Goal: Task Accomplishment & Management: Manage account settings

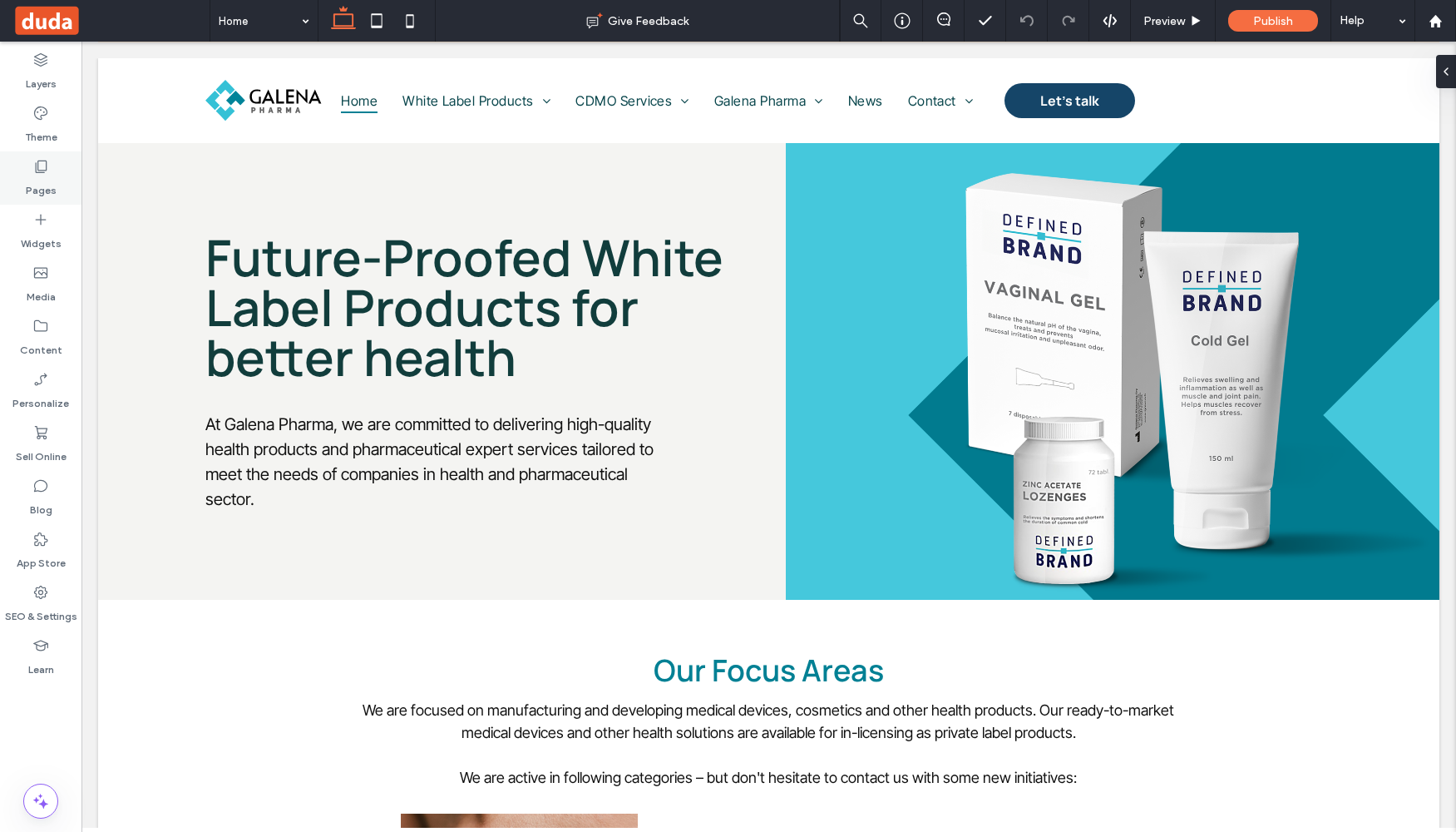
click at [38, 178] on label "Pages" at bounding box center [41, 186] width 31 height 23
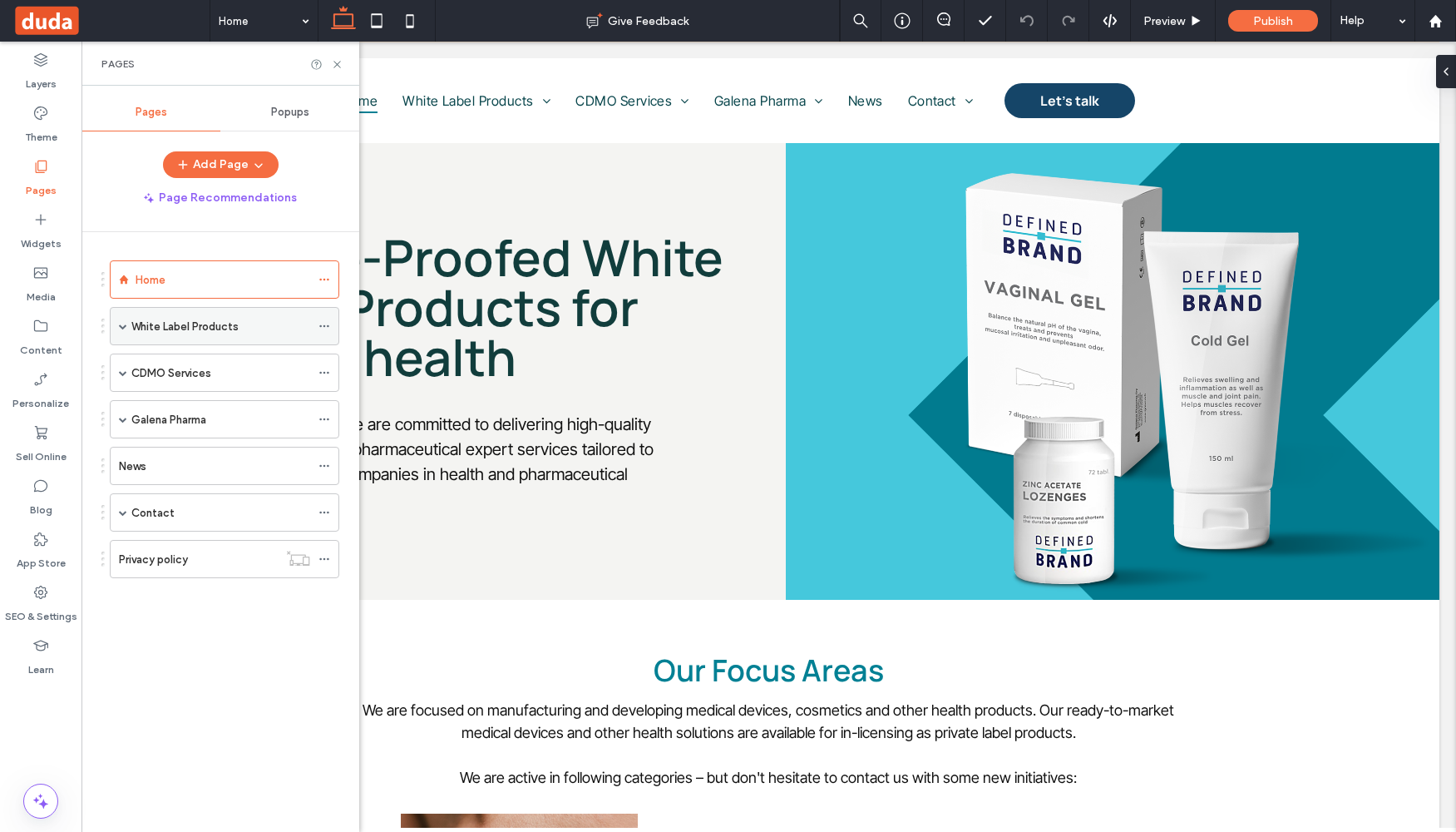
click at [121, 321] on span at bounding box center [123, 325] width 8 height 36
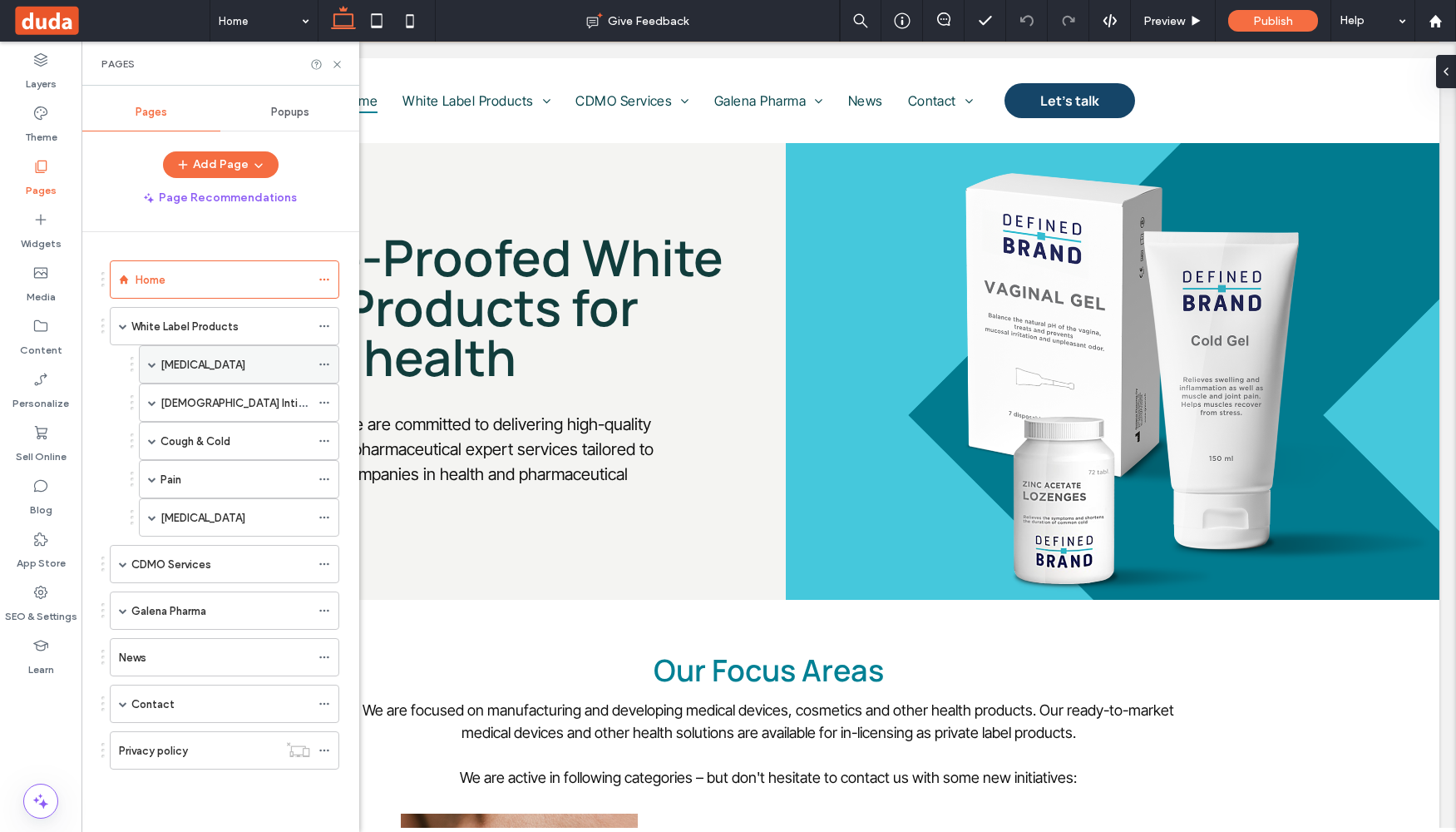
click at [155, 368] on span at bounding box center [152, 364] width 8 height 36
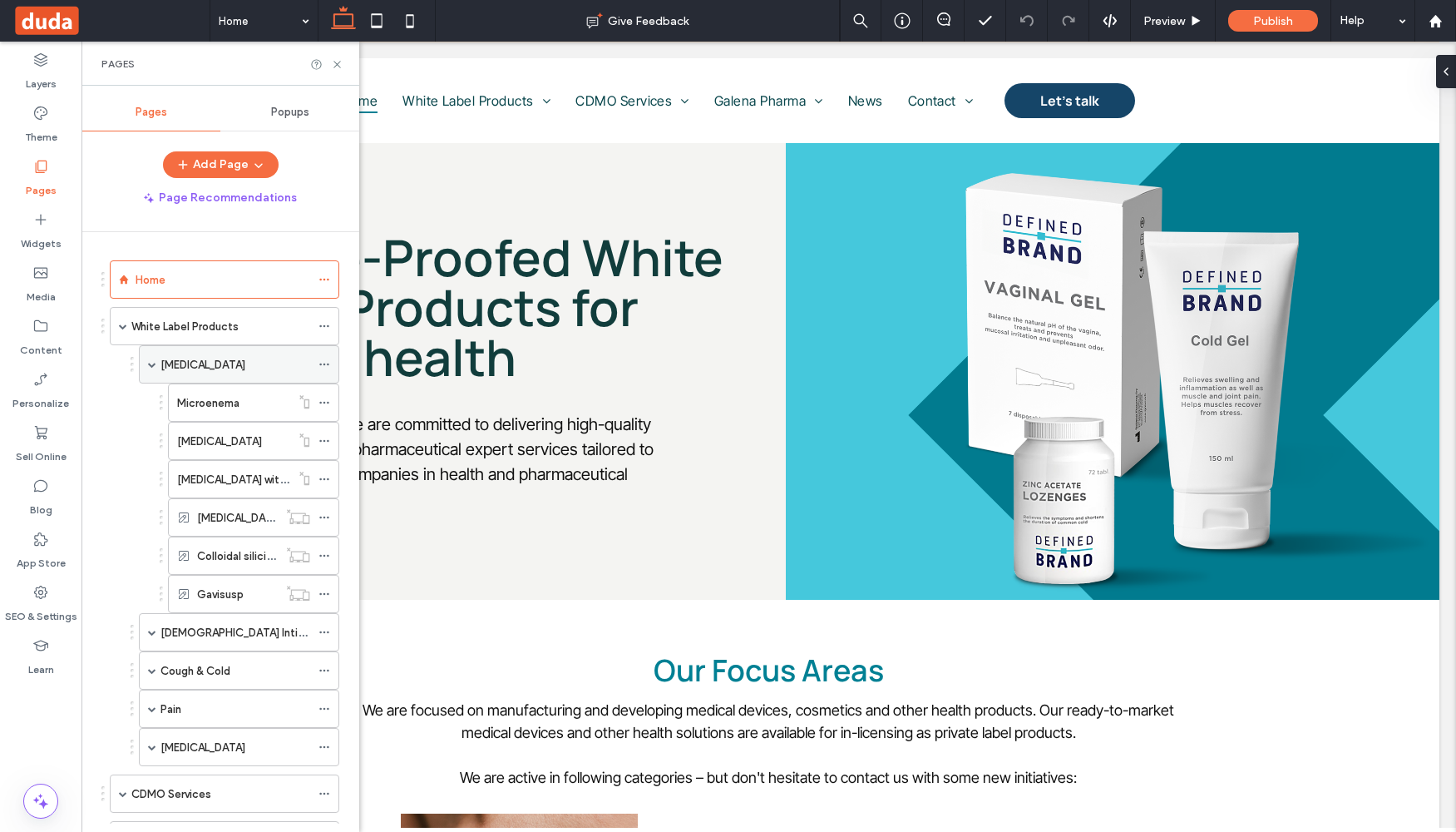
click at [324, 365] on use at bounding box center [324, 365] width 9 height 3
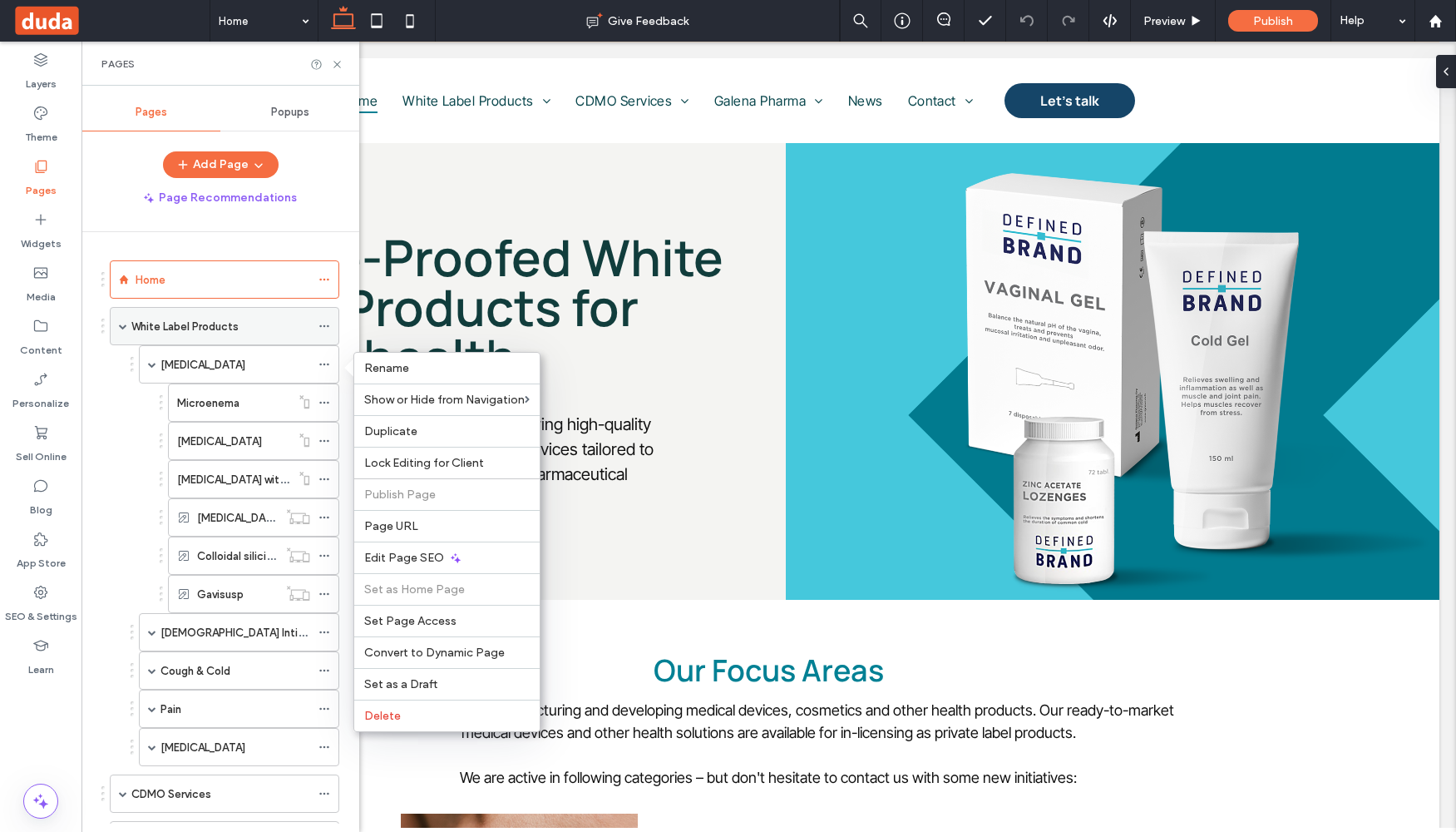
click at [322, 328] on icon at bounding box center [324, 326] width 11 height 11
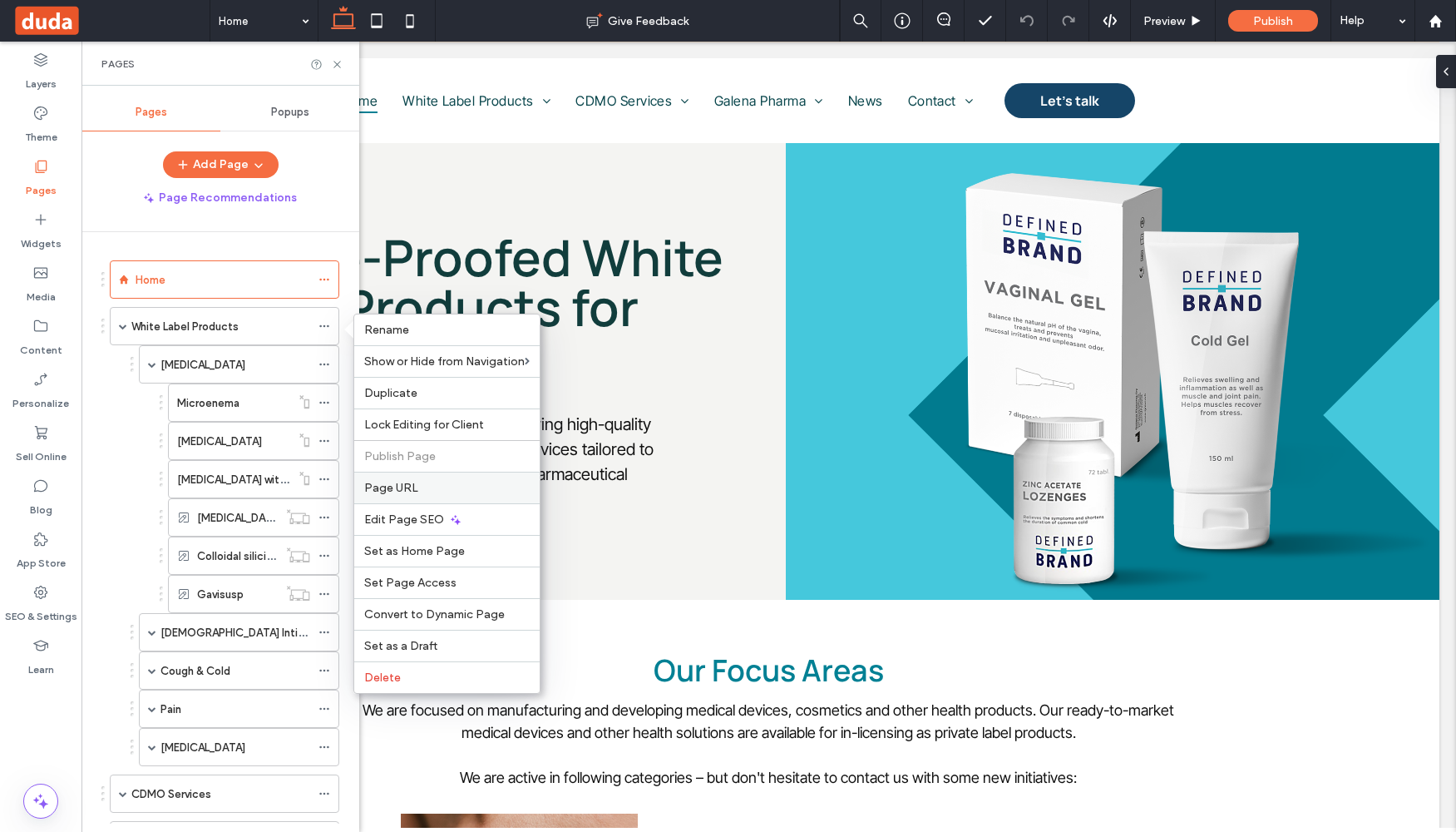
click at [414, 494] on span "Page URL" at bounding box center [391, 488] width 54 height 14
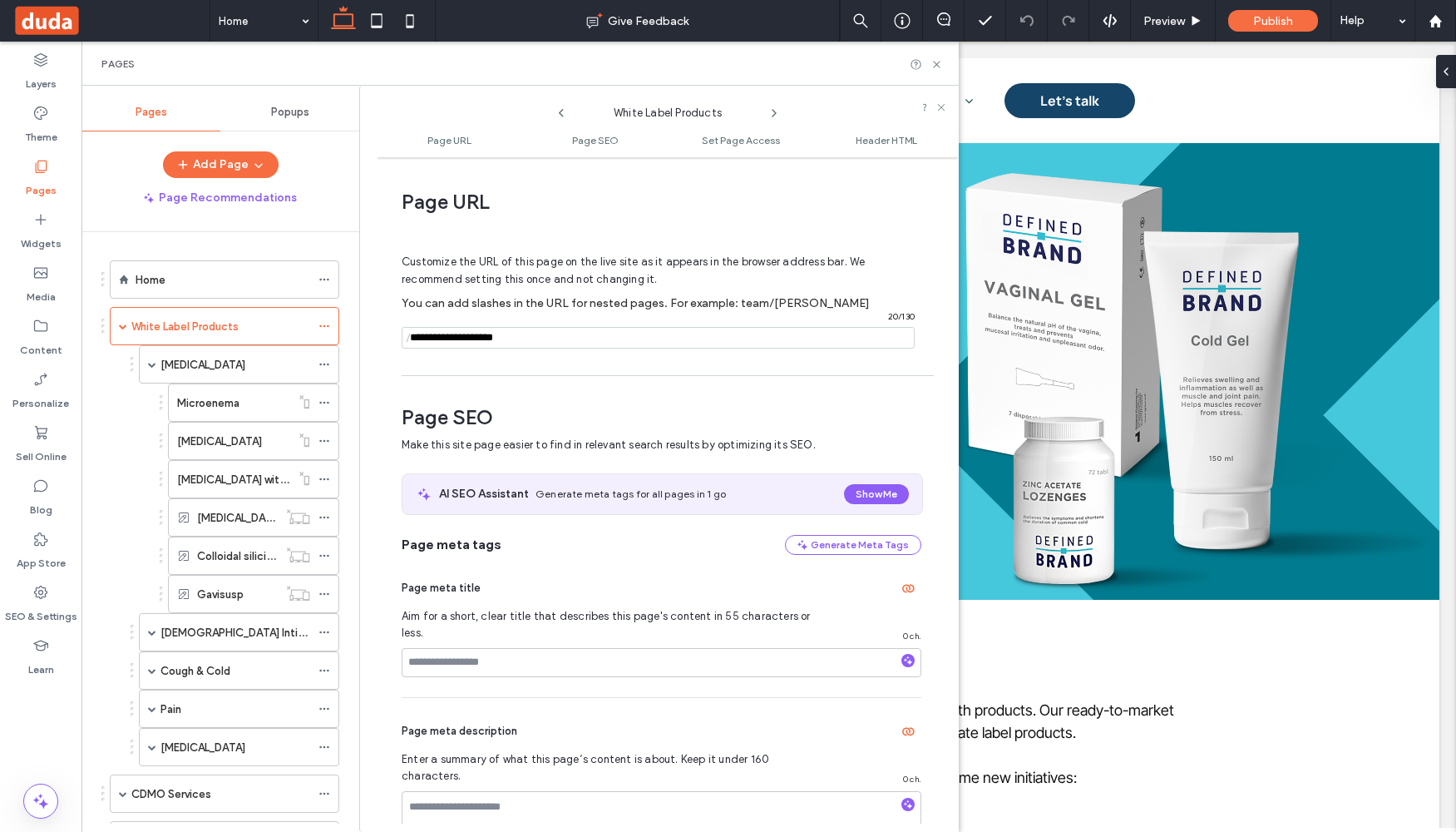
scroll to position [8, 0]
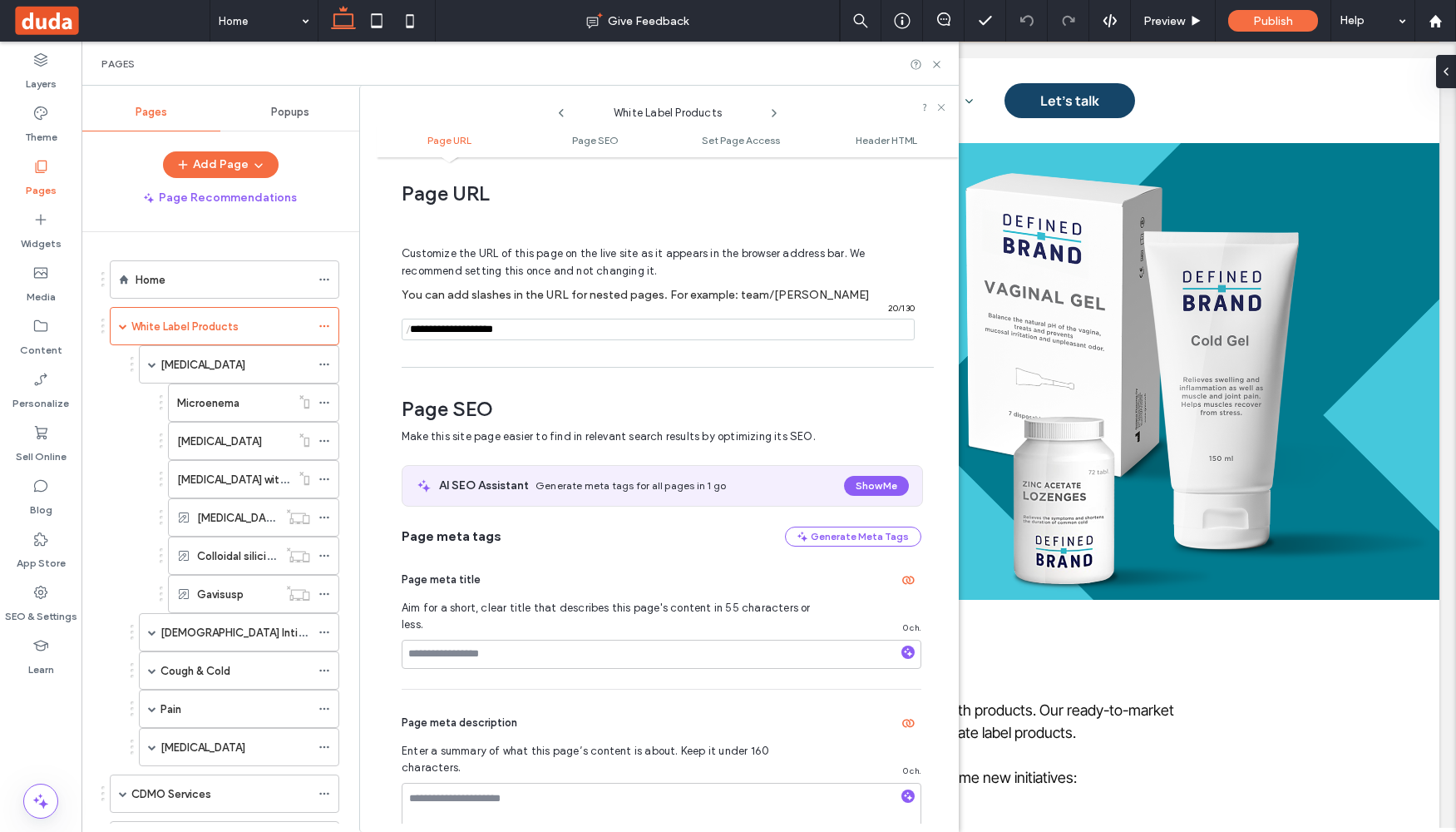
drag, startPoint x: 547, startPoint y: 324, endPoint x: 378, endPoint y: 324, distance: 169.0
click at [378, 324] on div "Page URL Customize the URL of this page on the live site as it appears in the b…" at bounding box center [668, 494] width 582 height 658
click at [246, 363] on div "[MEDICAL_DATA]" at bounding box center [236, 365] width 150 height 18
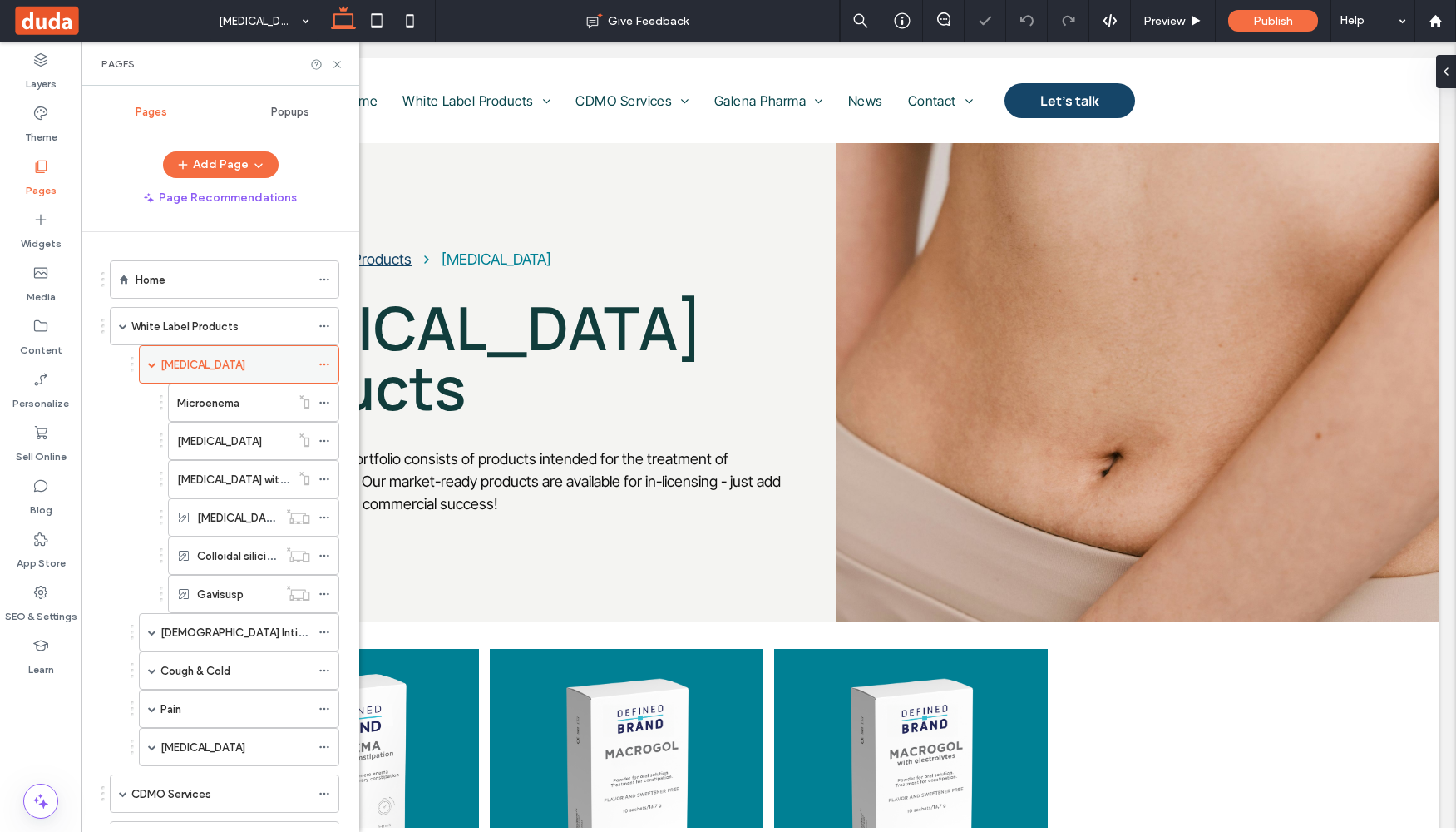
click at [325, 365] on icon at bounding box center [324, 364] width 11 height 11
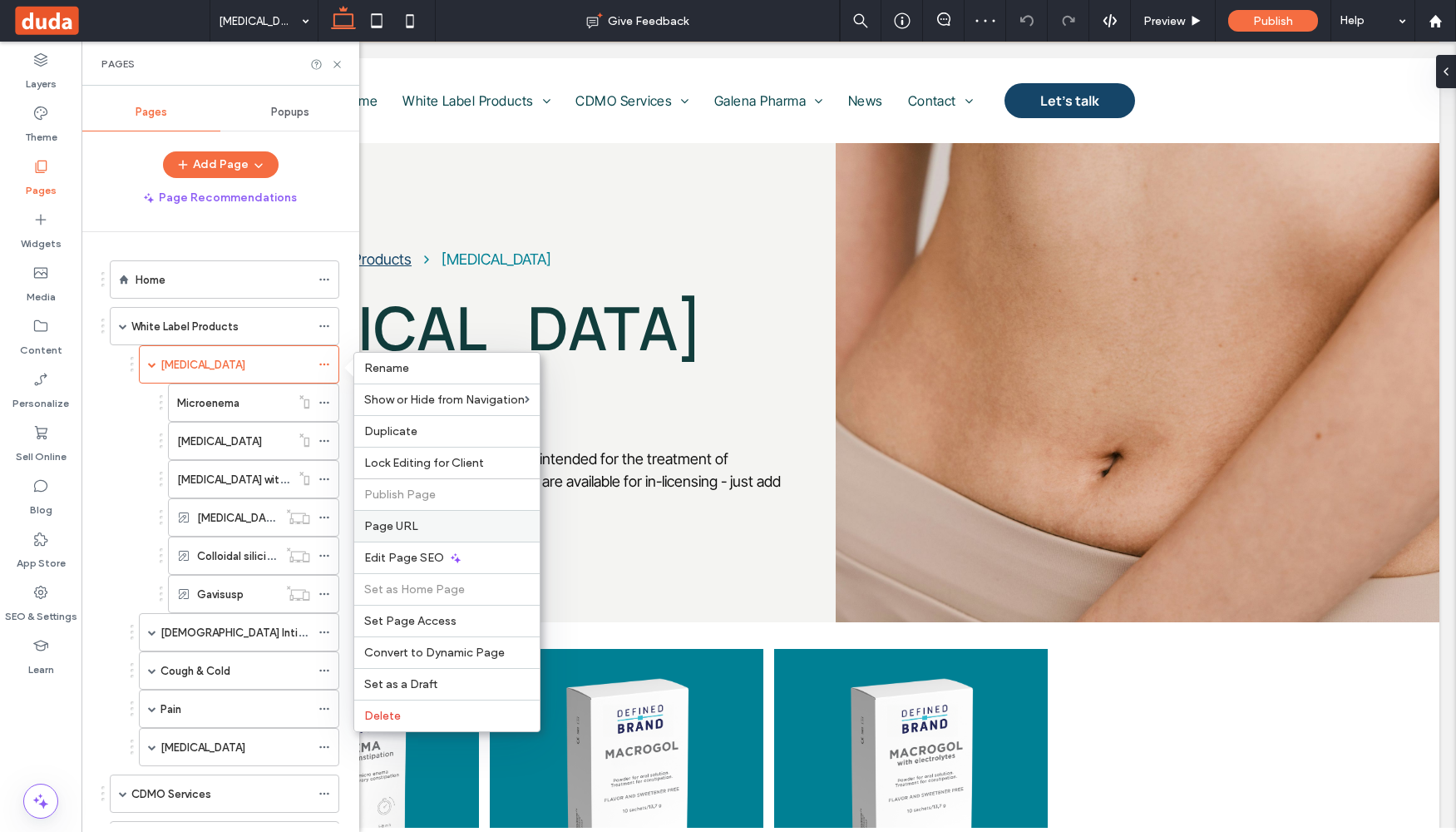
click at [417, 524] on label "Page URL" at bounding box center [447, 526] width 165 height 14
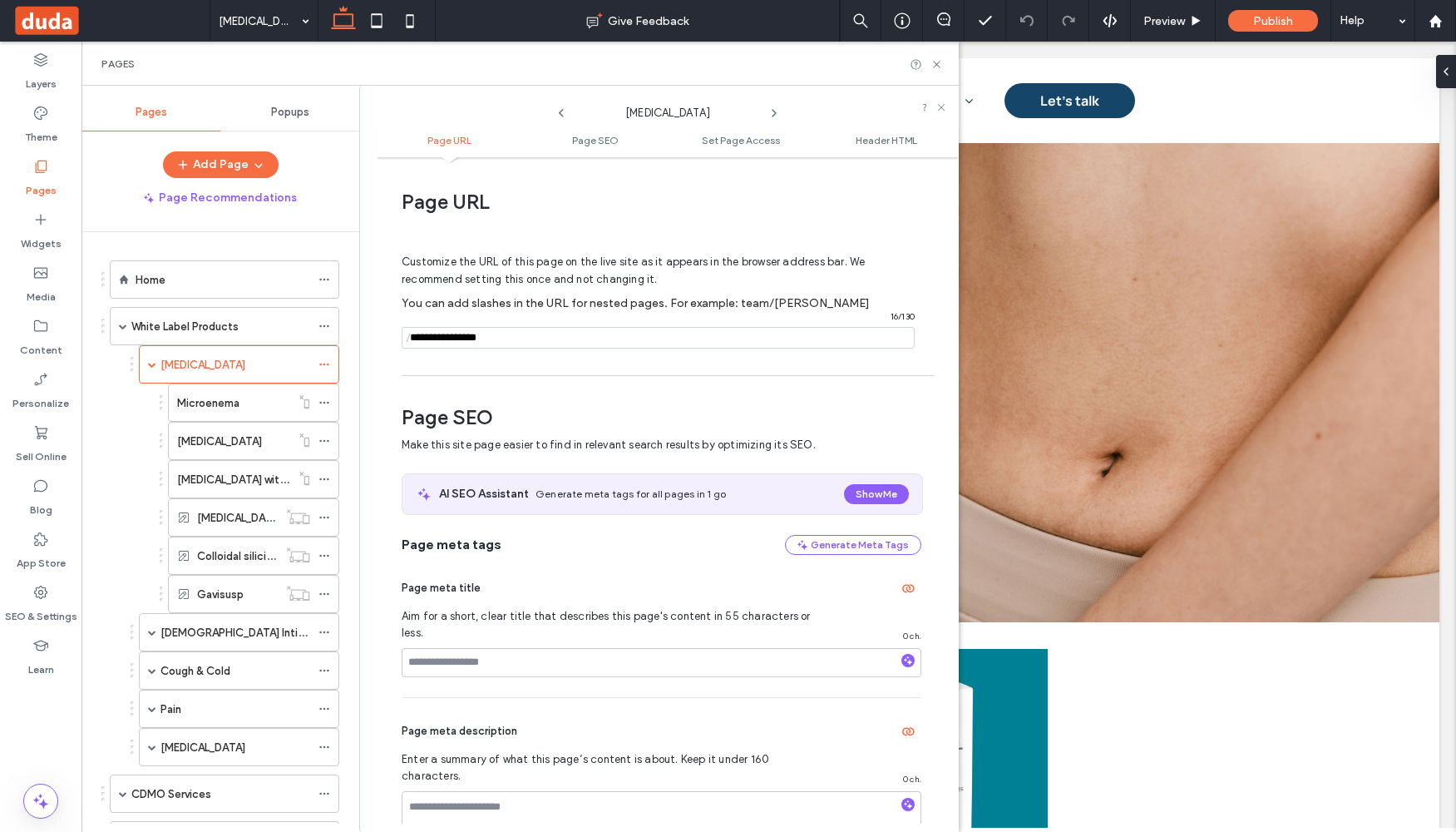
scroll to position [8, 0]
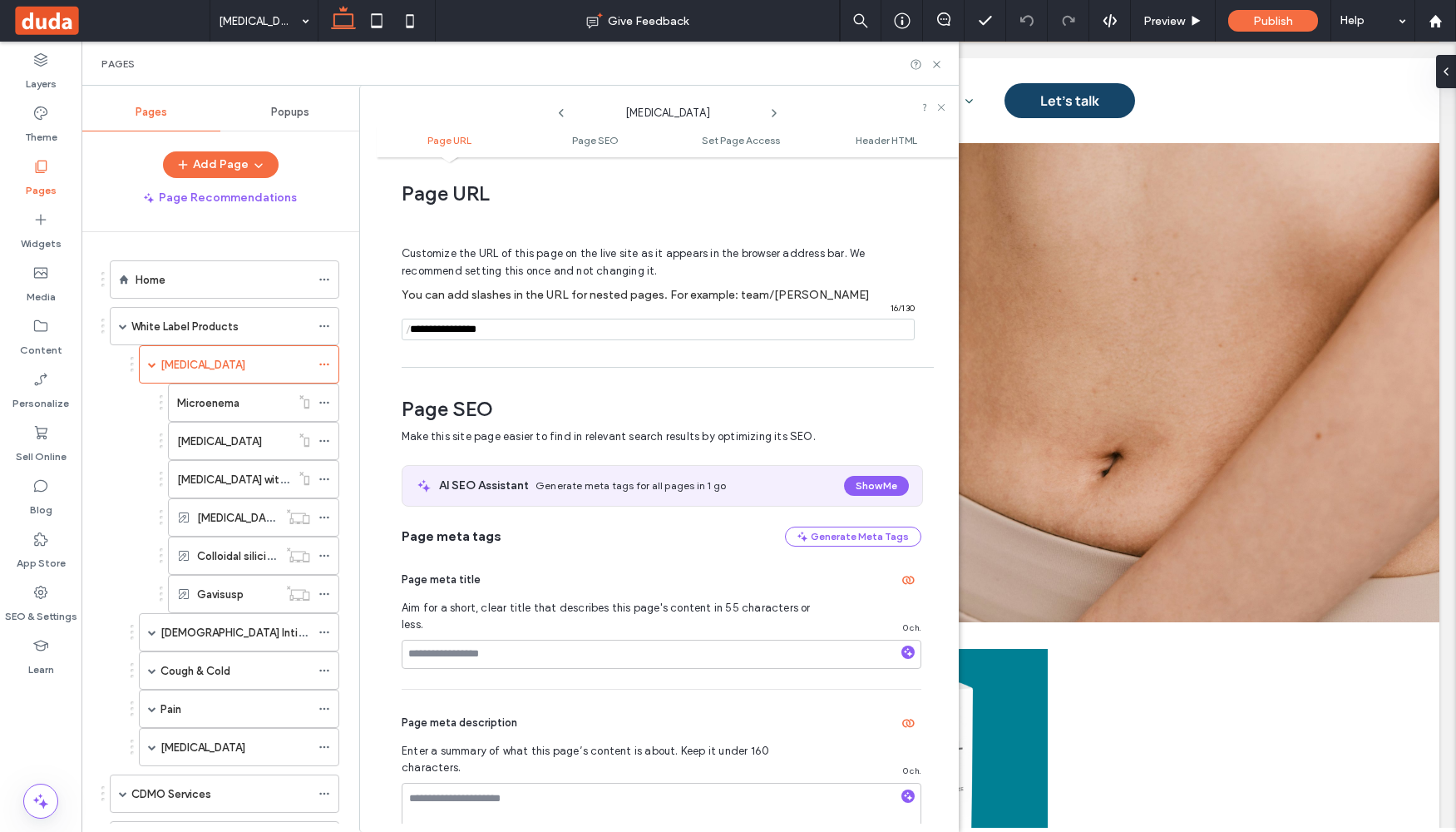
click at [408, 328] on span "/" at bounding box center [408, 330] width 13 height 21
click at [409, 333] on span "/" at bounding box center [408, 330] width 13 height 21
click at [418, 329] on input "notEmpty" at bounding box center [658, 329] width 513 height 21
paste input "**********"
drag, startPoint x: 626, startPoint y: 329, endPoint x: 370, endPoint y: 323, distance: 256.1
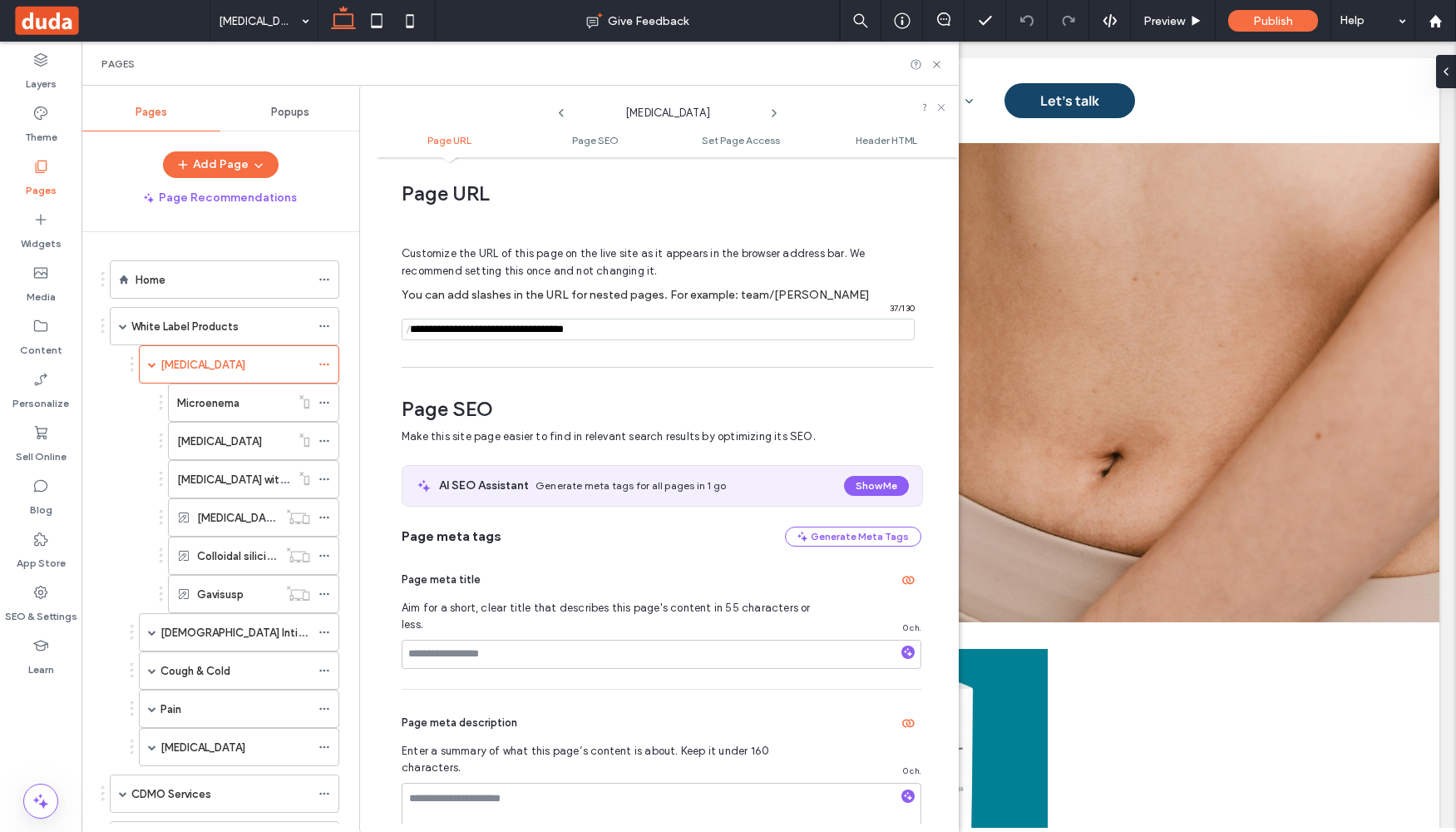
click at [370, 323] on div "Gastrointestinal Page URL Page SEO Set Page Access Header HTML Page URL Customi…" at bounding box center [659, 458] width 600 height 746
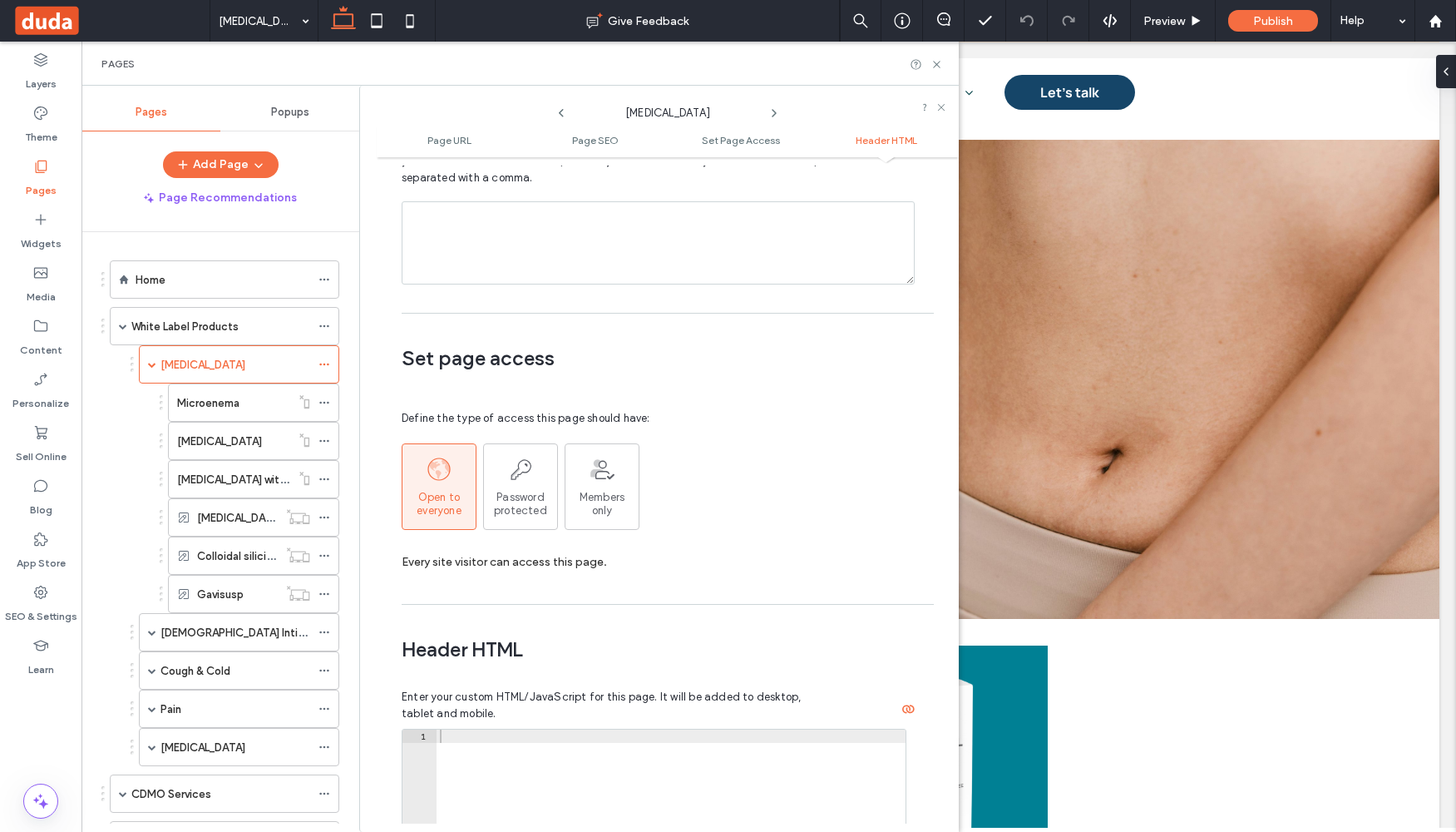
scroll to position [1534, 0]
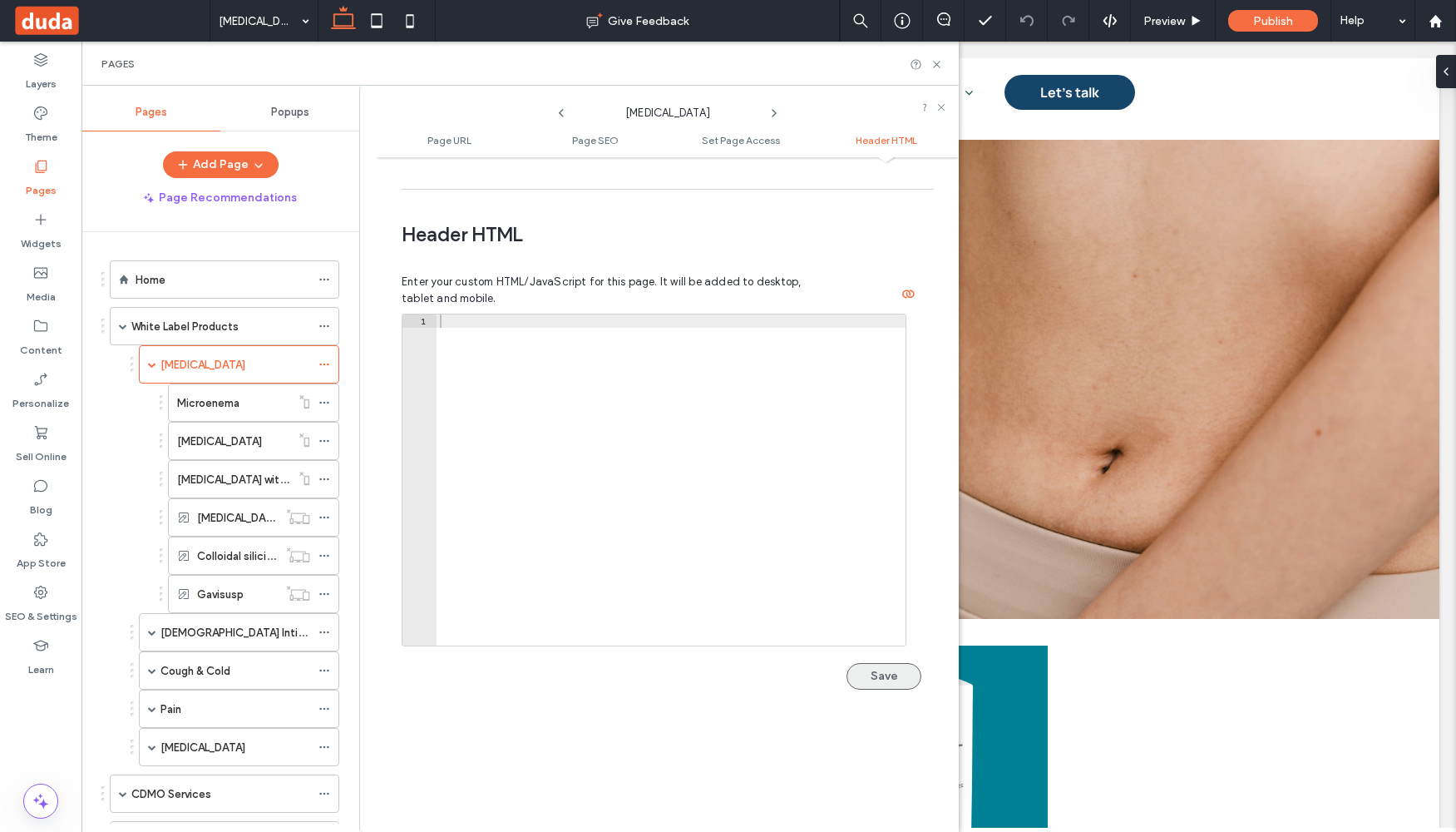
type input "**********"
click at [874, 663] on button "Save" at bounding box center [884, 677] width 75 height 26
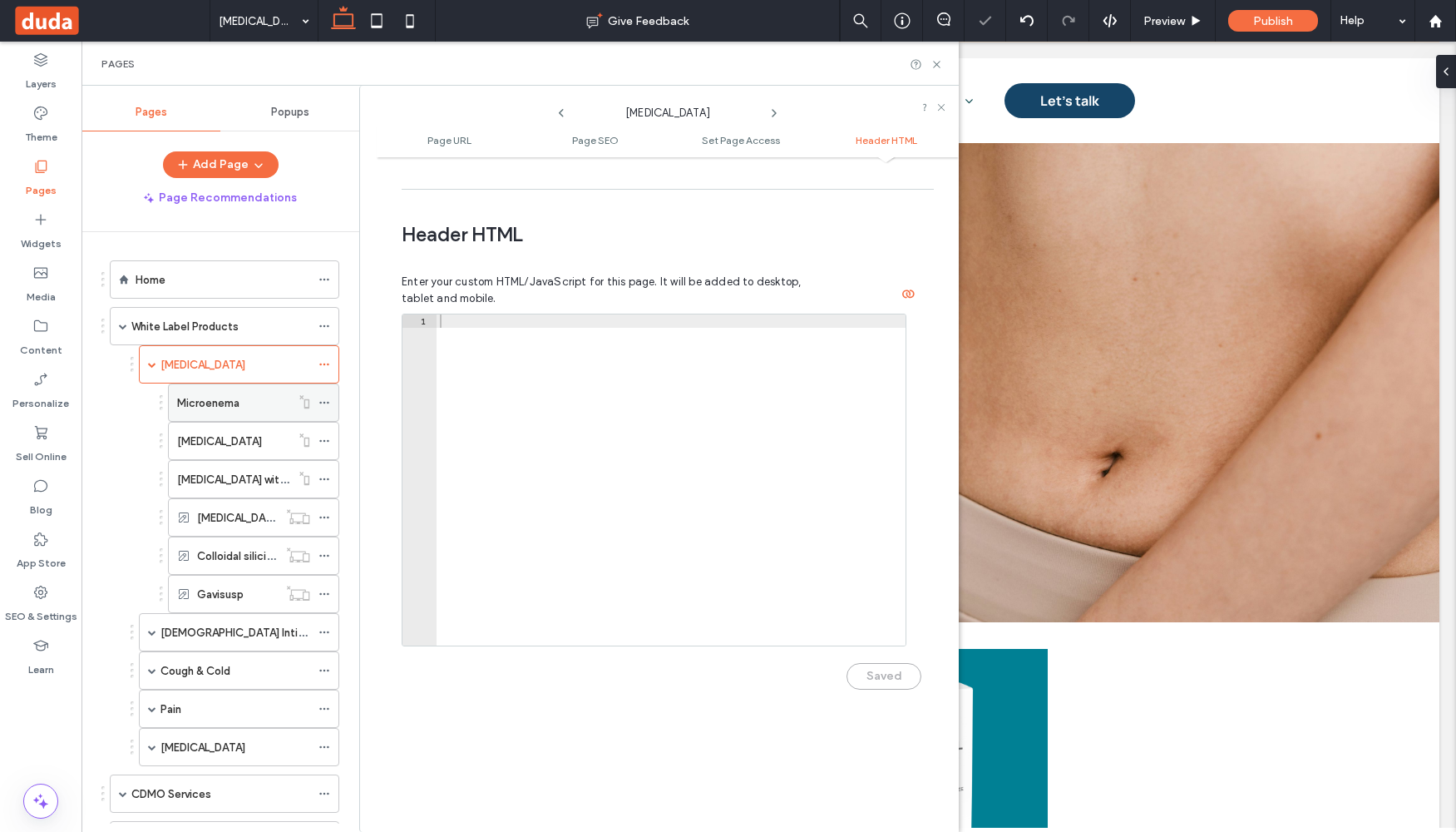
click at [330, 405] on div at bounding box center [328, 403] width 20 height 25
click at [321, 400] on icon at bounding box center [324, 402] width 11 height 11
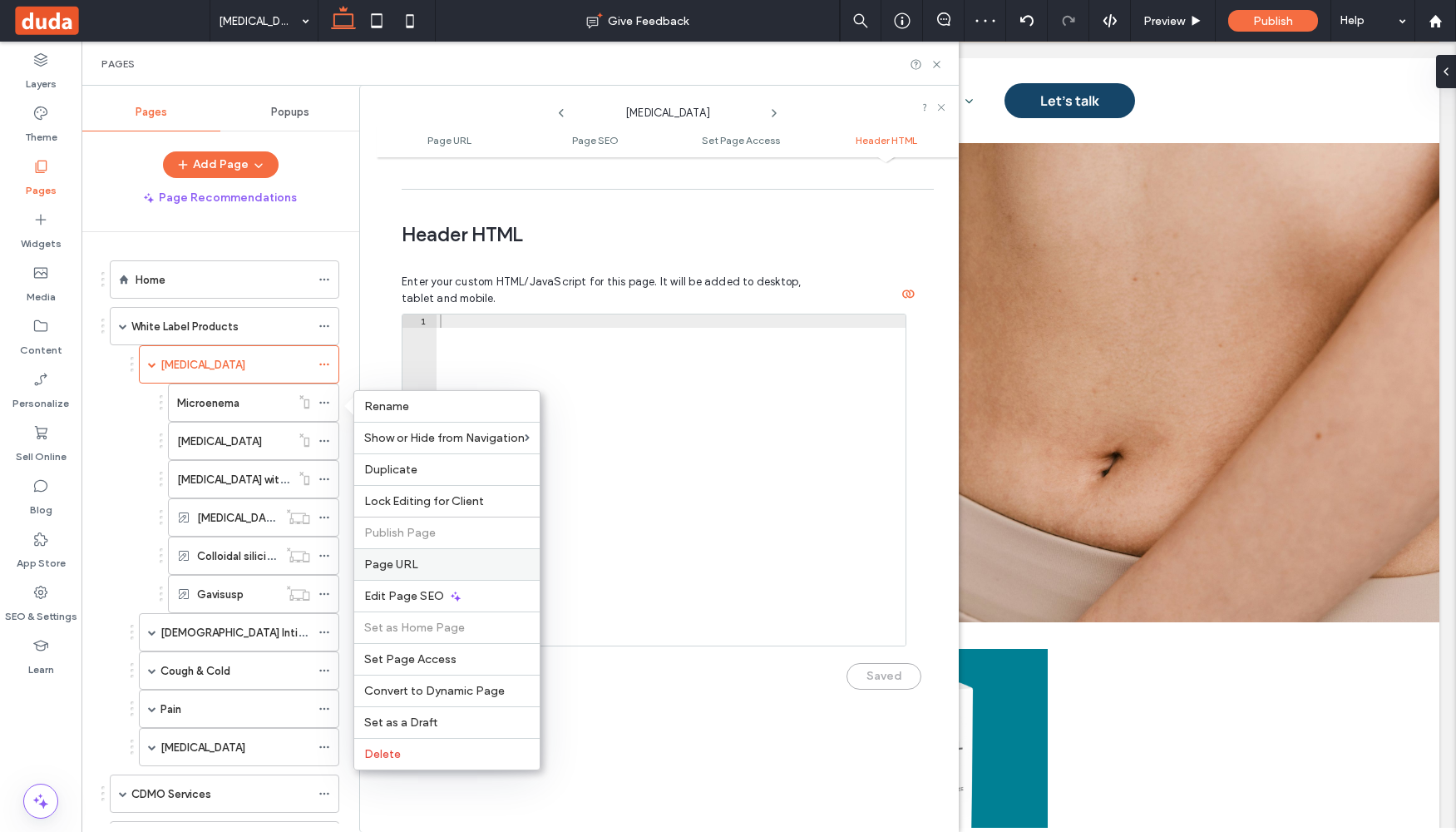
click at [434, 567] on label "Page URL" at bounding box center [447, 564] width 165 height 14
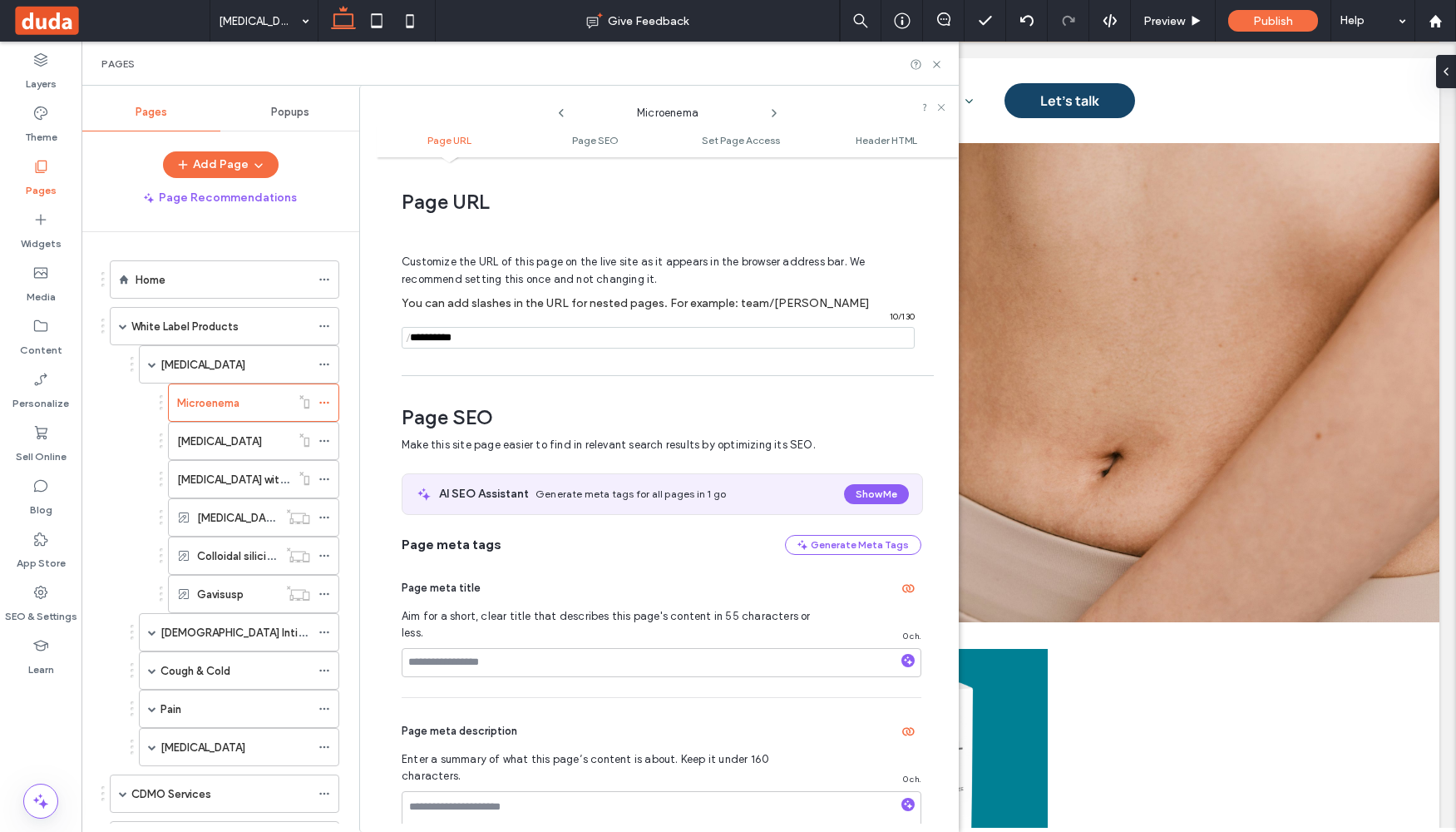
scroll to position [8, 0]
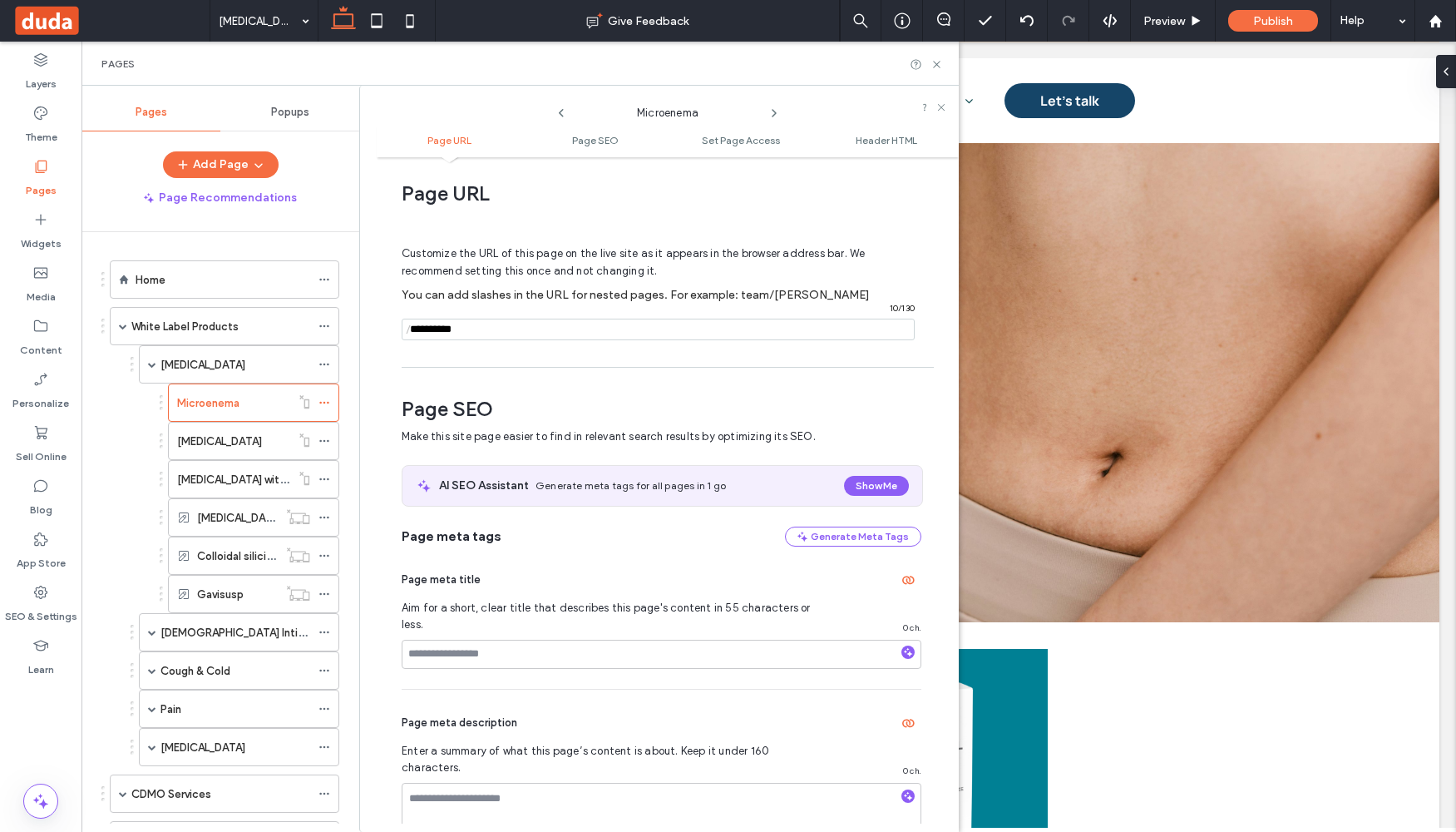
click at [507, 335] on input "notEmpty" at bounding box center [658, 329] width 513 height 21
click at [415, 326] on input "notEmpty" at bounding box center [658, 329] width 513 height 21
paste input "**********"
drag, startPoint x: 605, startPoint y: 329, endPoint x: 381, endPoint y: 313, distance: 224.6
click at [381, 313] on div "Page URL Customize the URL of this page on the live site as it appears in the b…" at bounding box center [668, 494] width 582 height 658
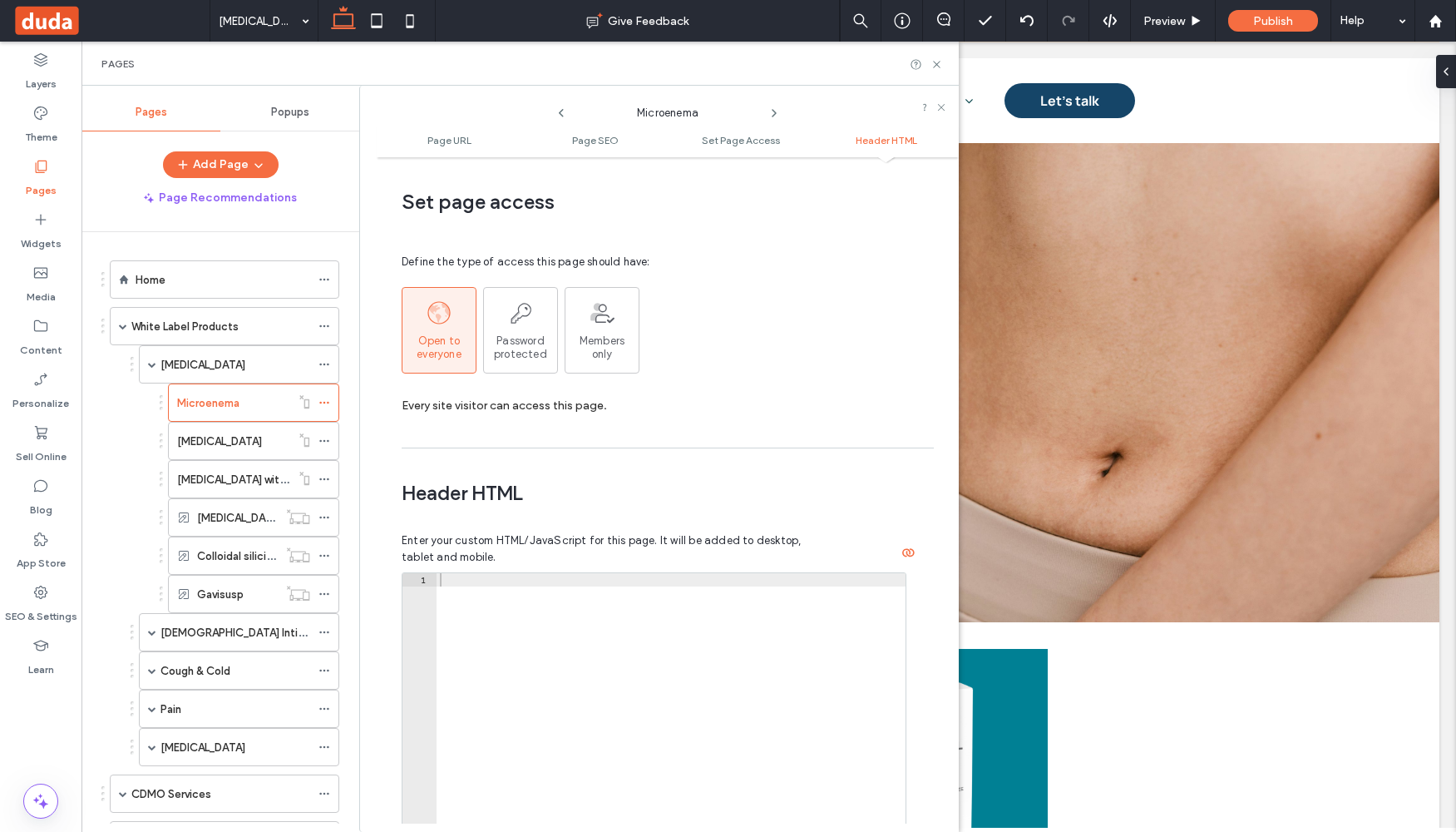
scroll to position [1534, 0]
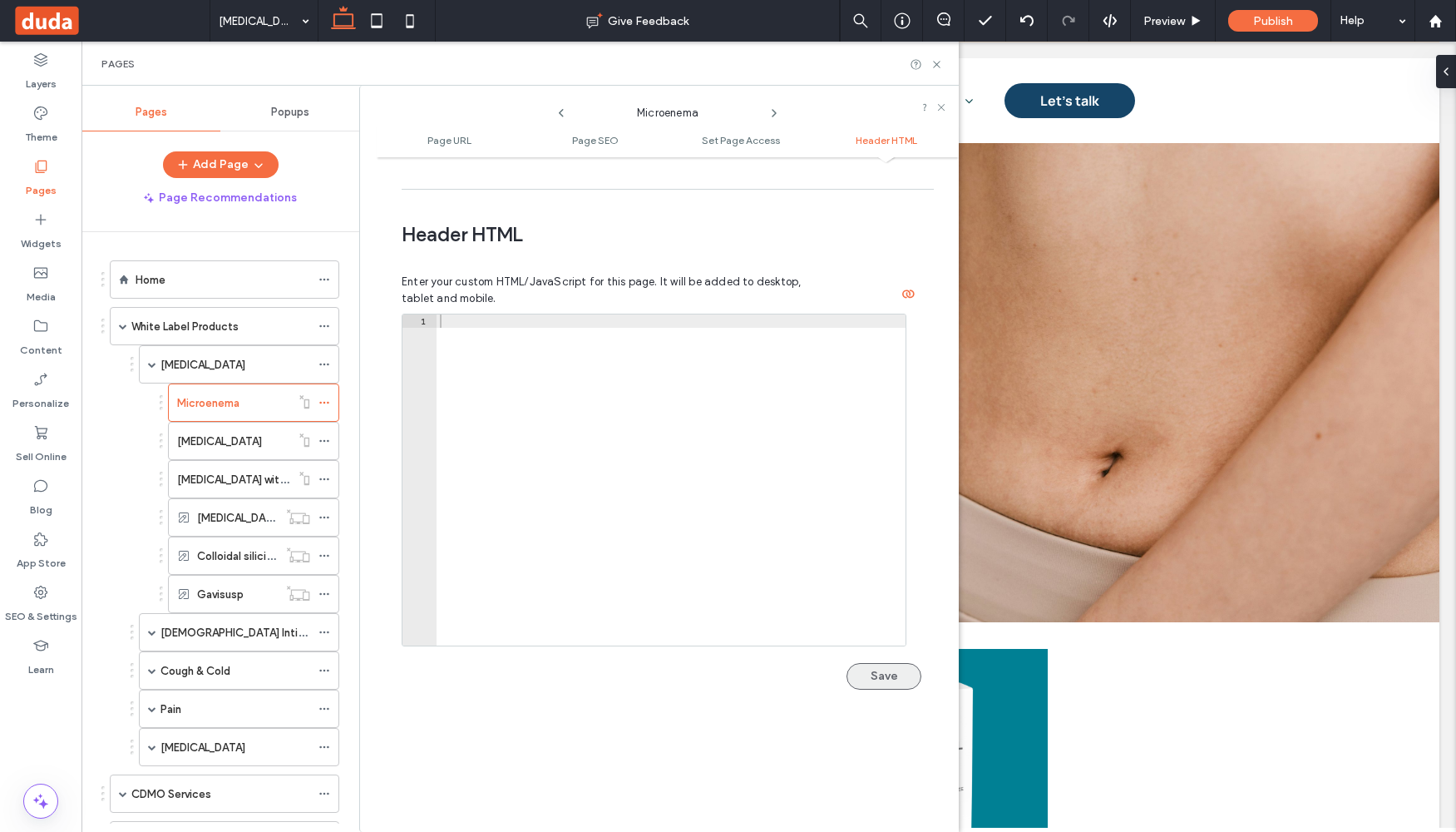
type input "**********"
click at [883, 663] on button "Save" at bounding box center [884, 677] width 75 height 26
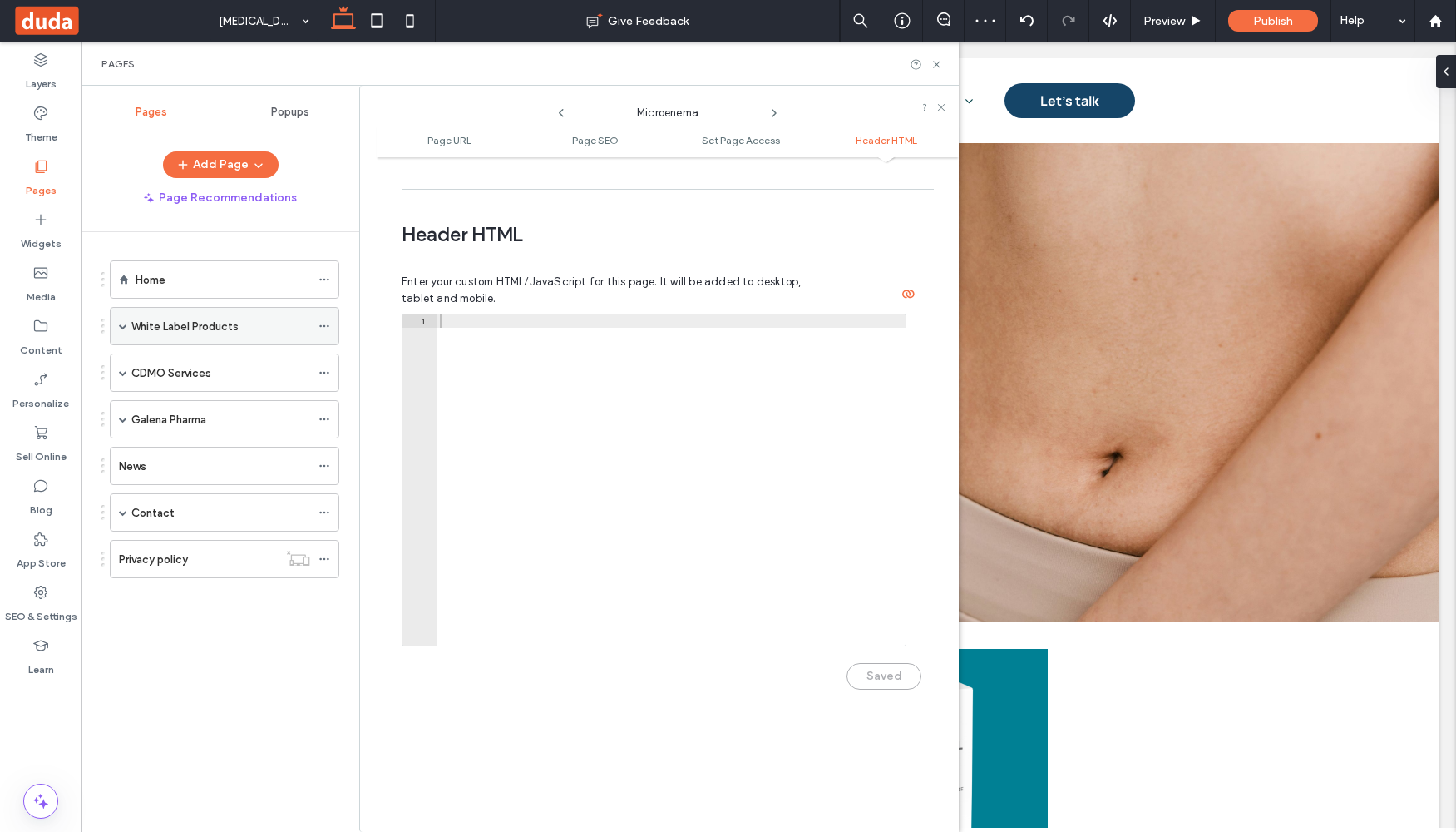
click at [126, 326] on span at bounding box center [123, 325] width 8 height 8
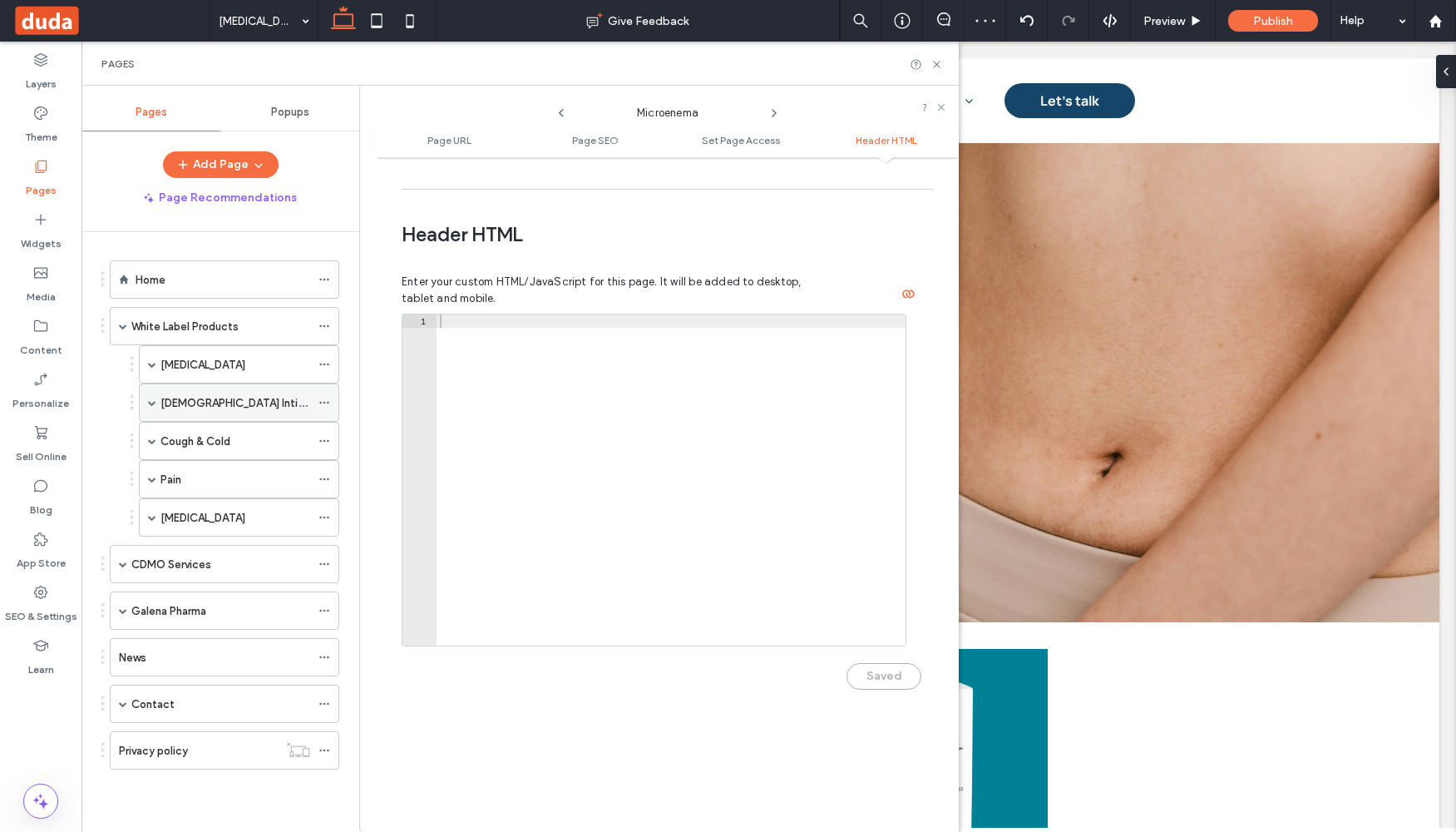
click at [326, 405] on icon at bounding box center [324, 402] width 11 height 11
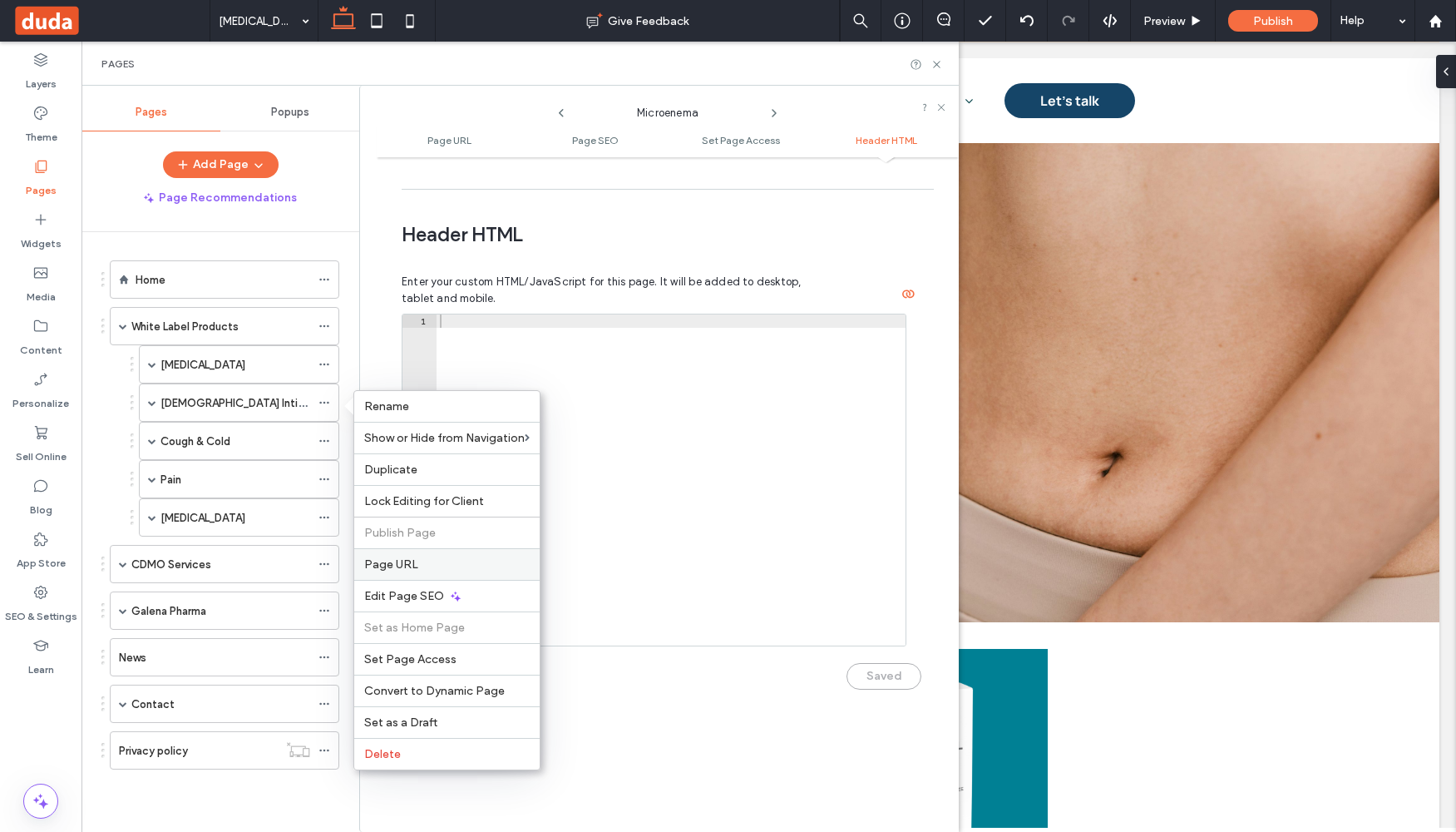
click at [406, 561] on span "Page URL" at bounding box center [391, 564] width 54 height 14
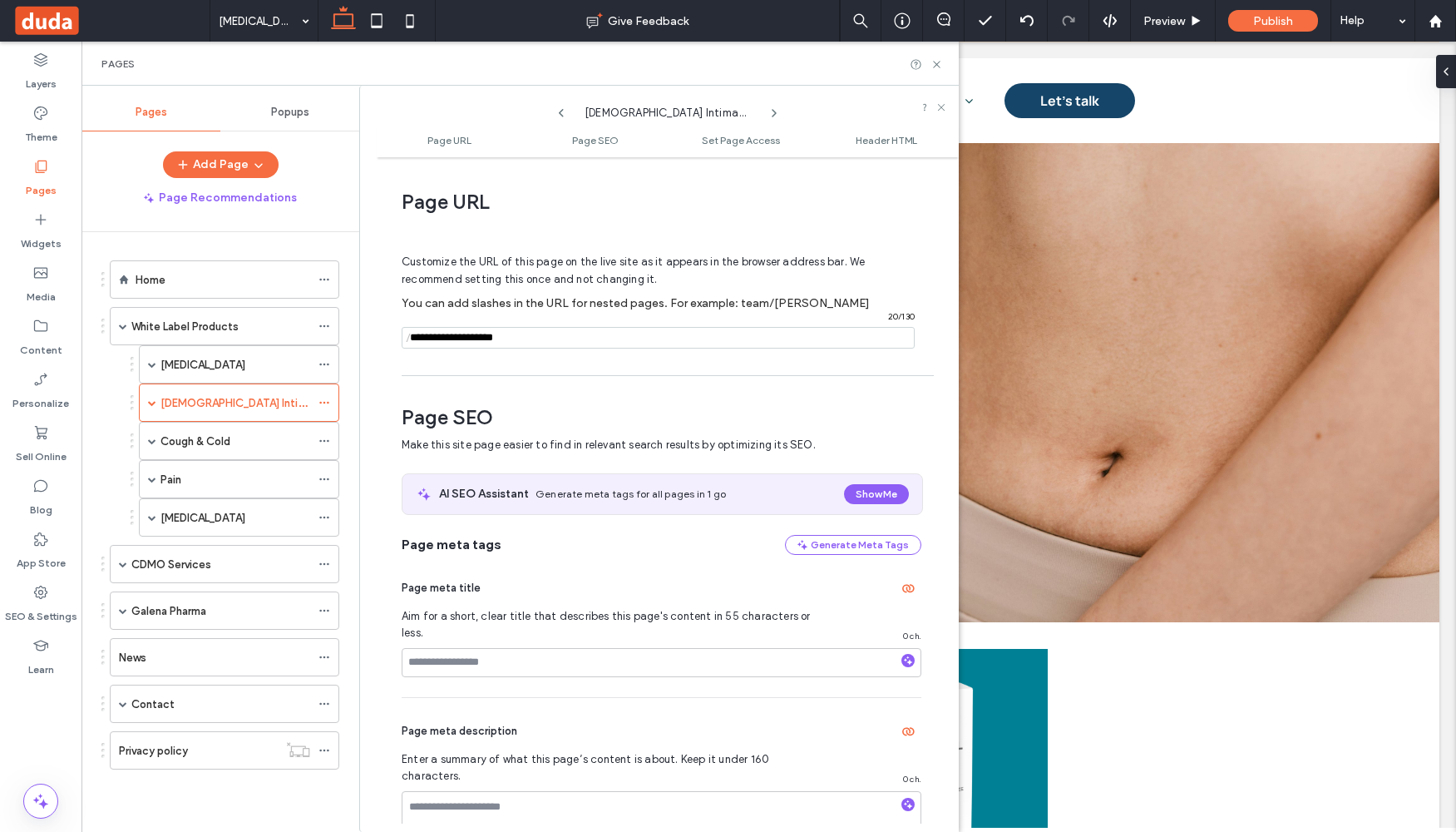
scroll to position [8, 0]
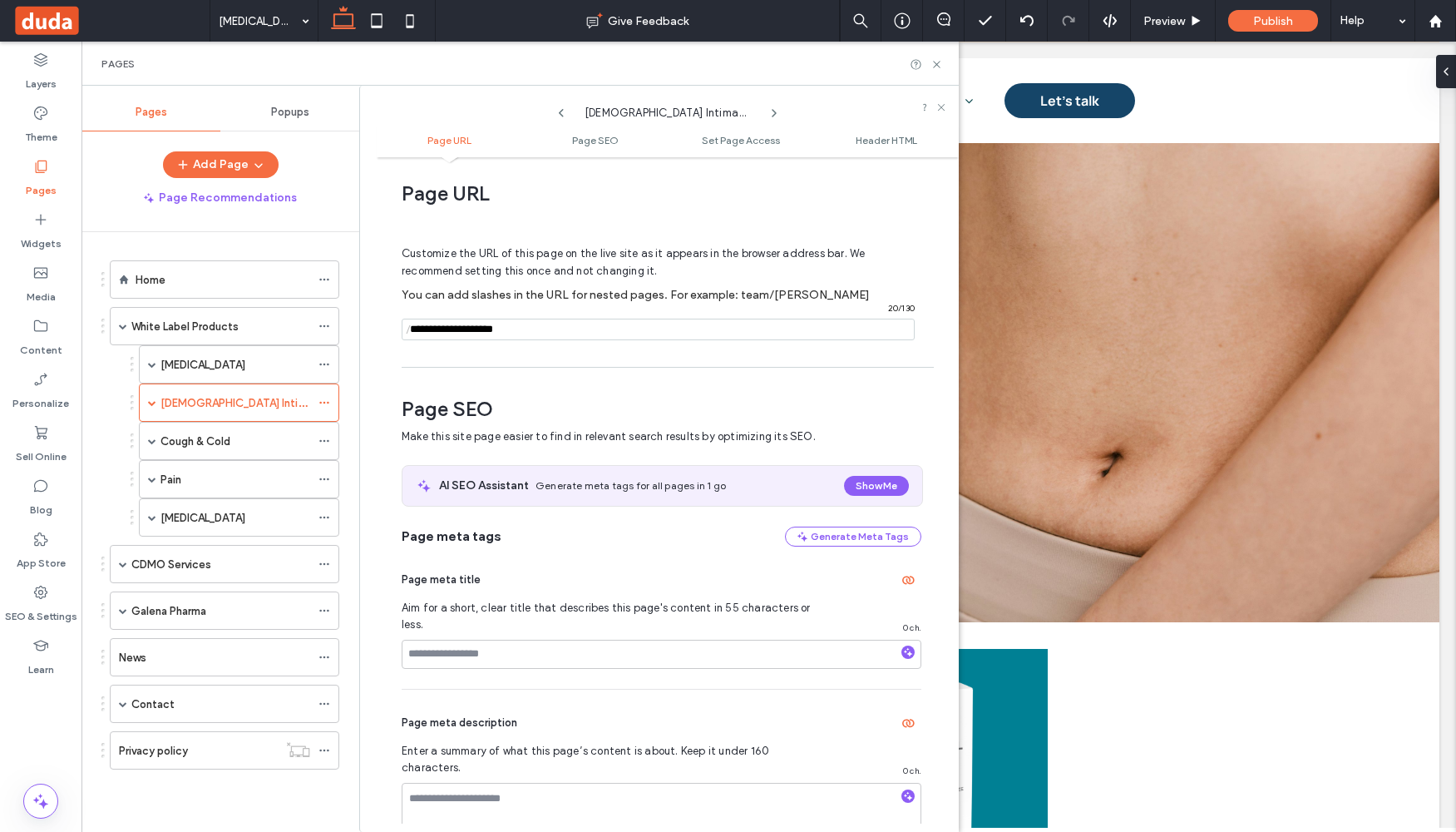
click at [412, 327] on span "/" at bounding box center [408, 330] width 13 height 21
click at [412, 331] on span "/" at bounding box center [408, 330] width 13 height 21
click at [431, 331] on input "notEmpty" at bounding box center [658, 329] width 513 height 21
paste input "**********"
type input "**********"
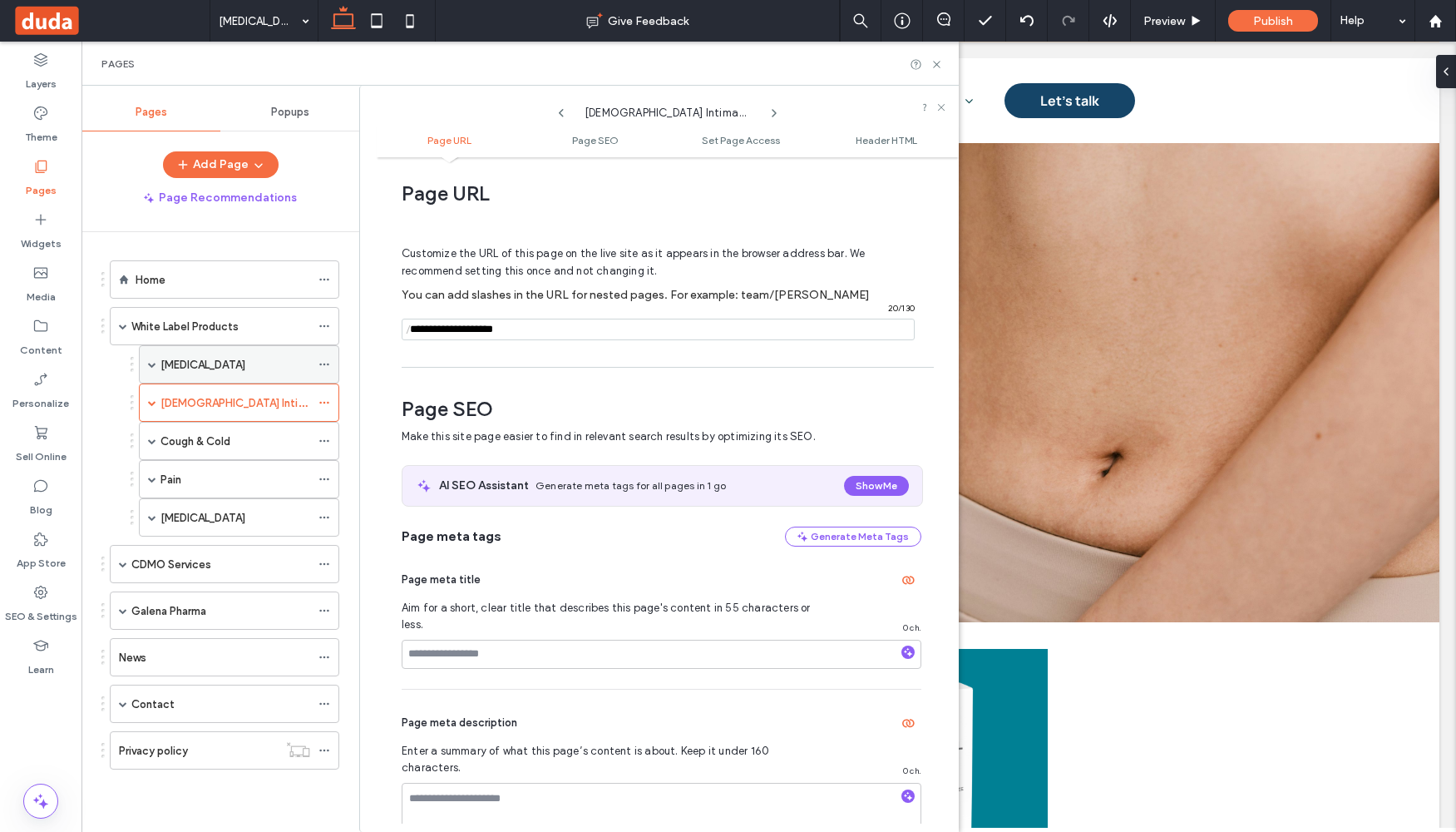
click at [154, 360] on span at bounding box center [152, 364] width 8 height 8
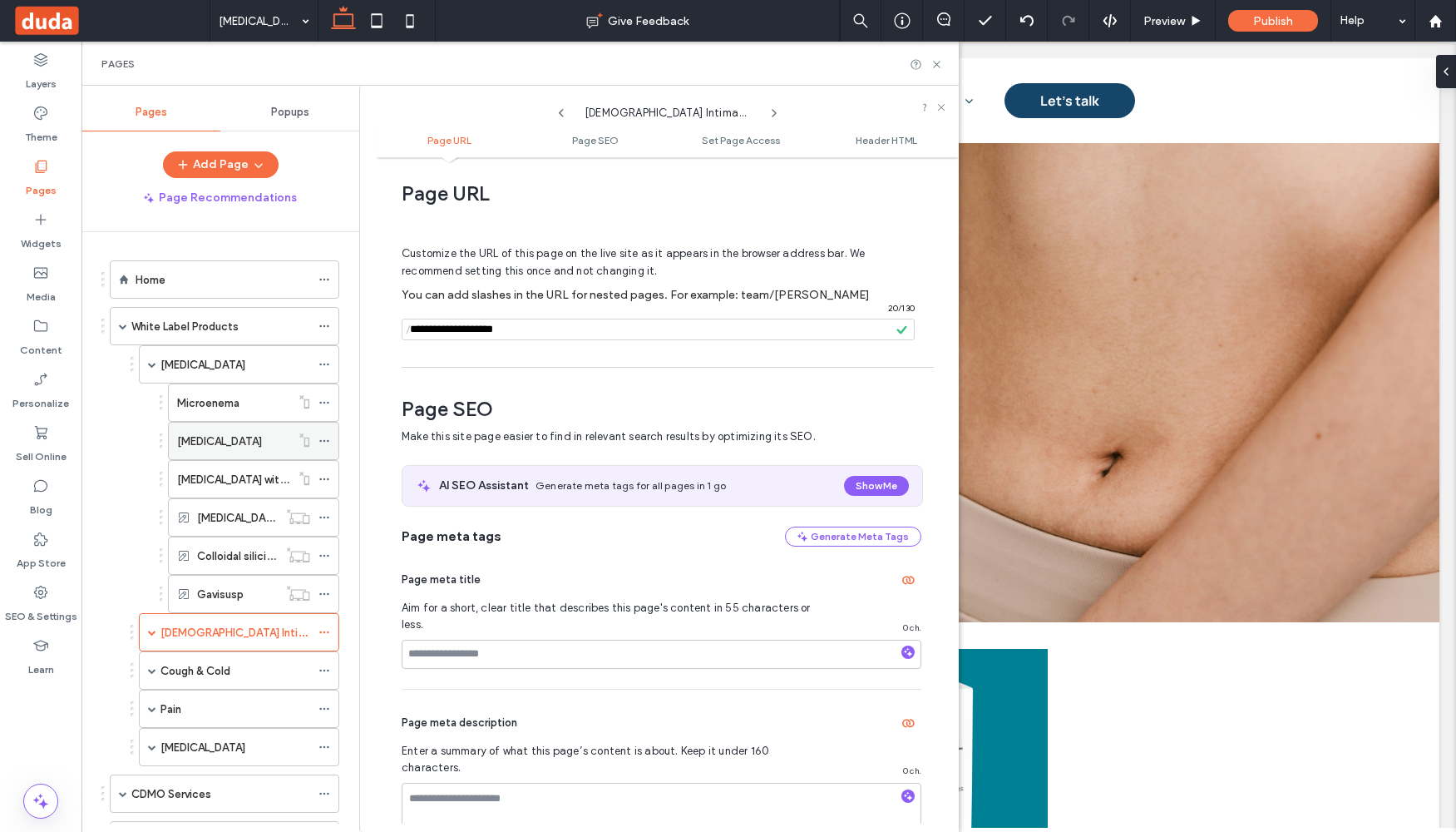
click at [321, 439] on icon at bounding box center [324, 441] width 11 height 11
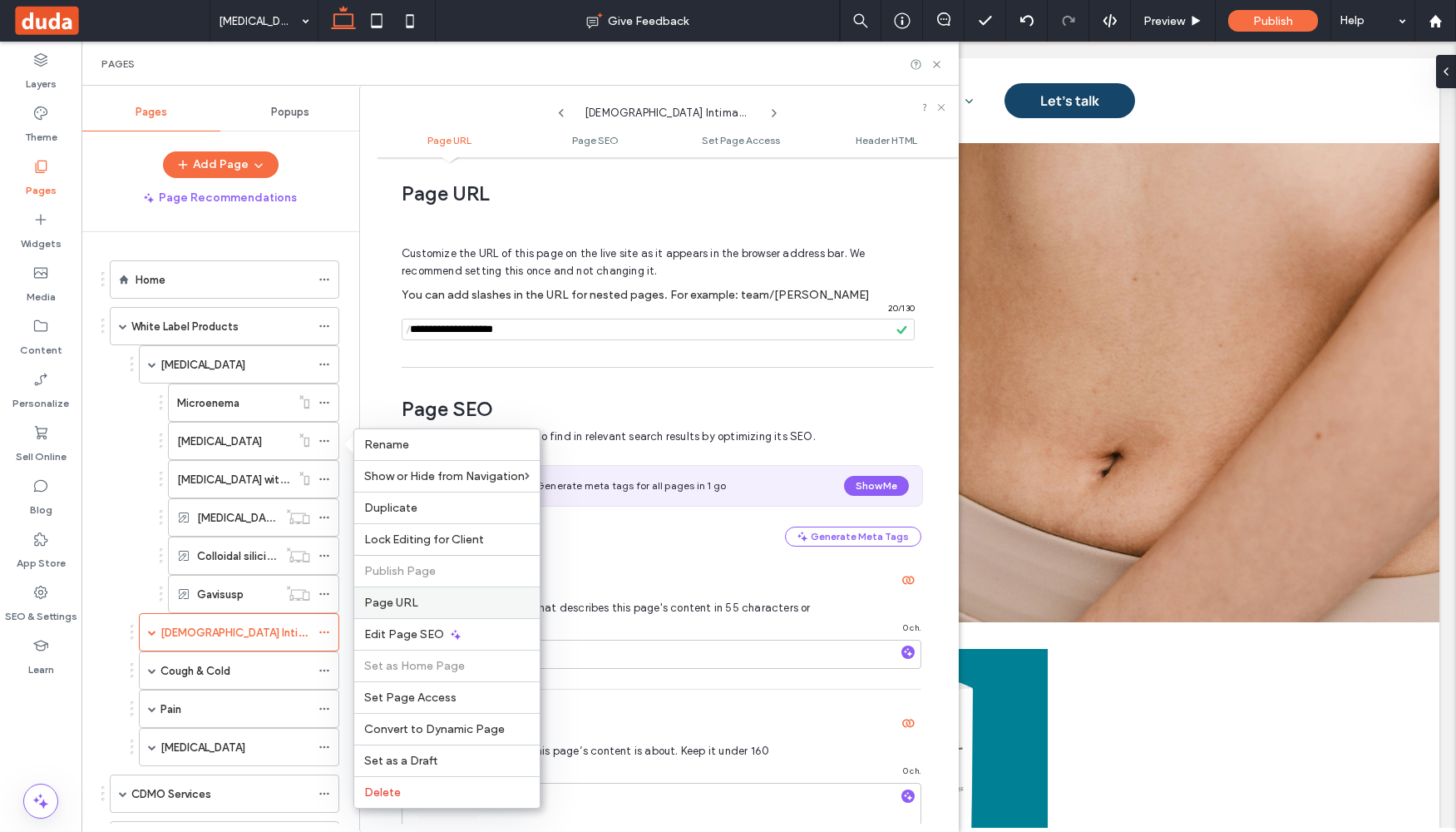
click at [423, 595] on label "Page URL" at bounding box center [447, 602] width 165 height 14
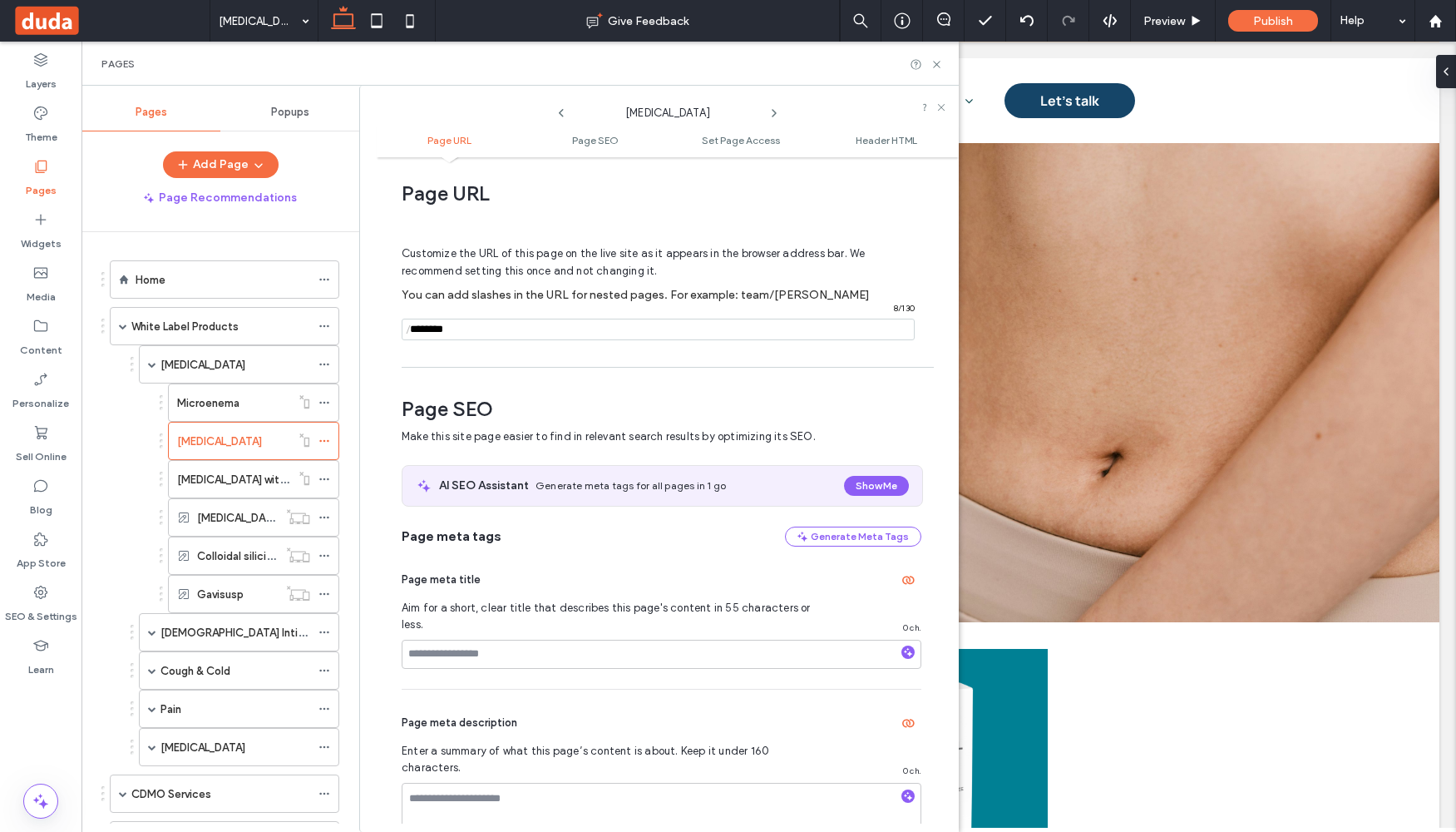
click at [415, 337] on input "notEmpty" at bounding box center [658, 329] width 513 height 21
click at [412, 330] on span "/" at bounding box center [408, 330] width 13 height 21
click at [450, 340] on div "Customize the URL of this page on the live site as it appears in the browser ad…" at bounding box center [661, 285] width 520 height 146
click at [460, 333] on input "notEmpty" at bounding box center [658, 329] width 513 height 21
paste input "**********"
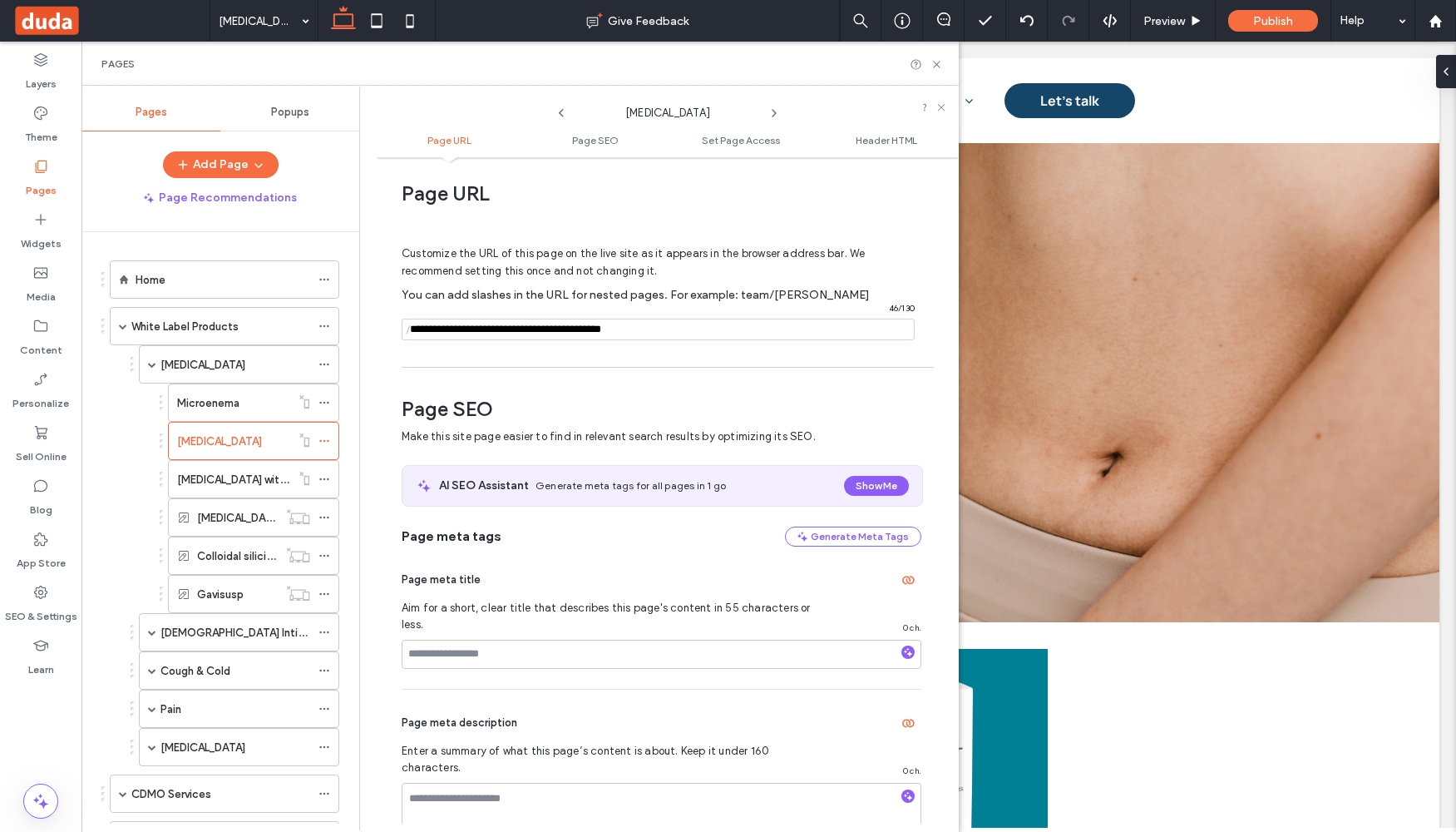
scroll to position [1534, 0]
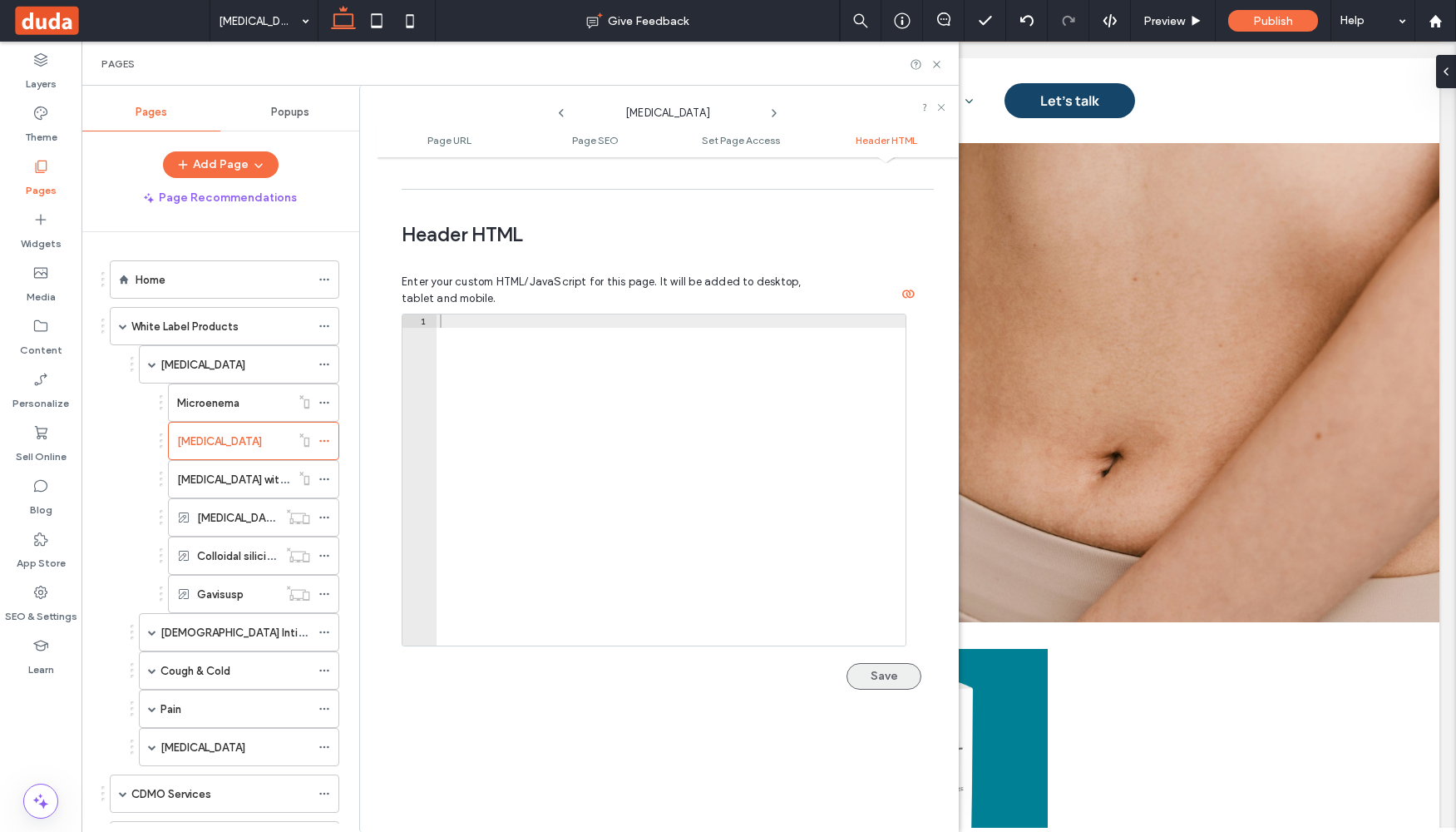
type input "**********"
click at [886, 663] on button "Save" at bounding box center [884, 677] width 75 height 26
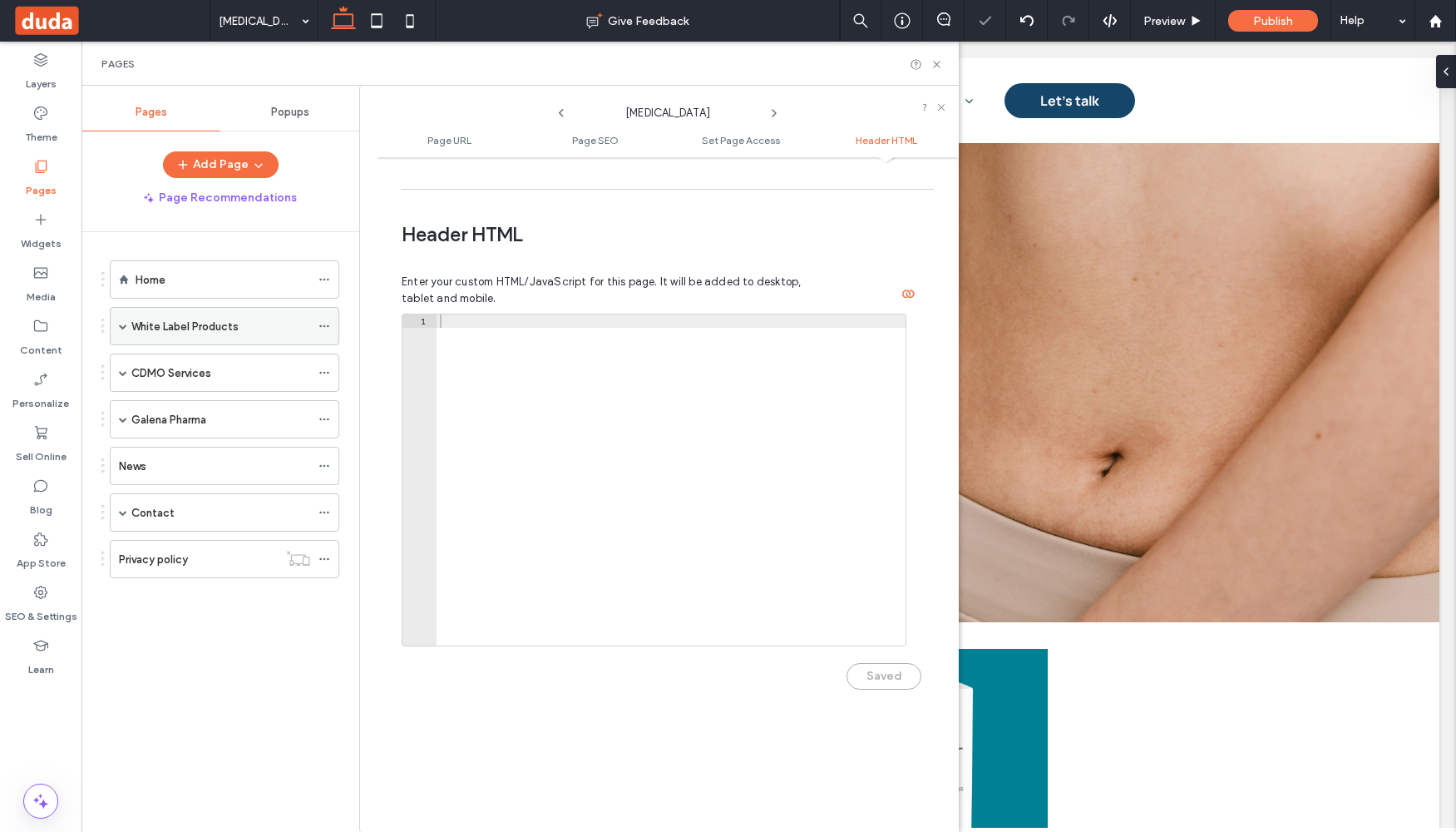
click at [124, 328] on span at bounding box center [123, 325] width 8 height 8
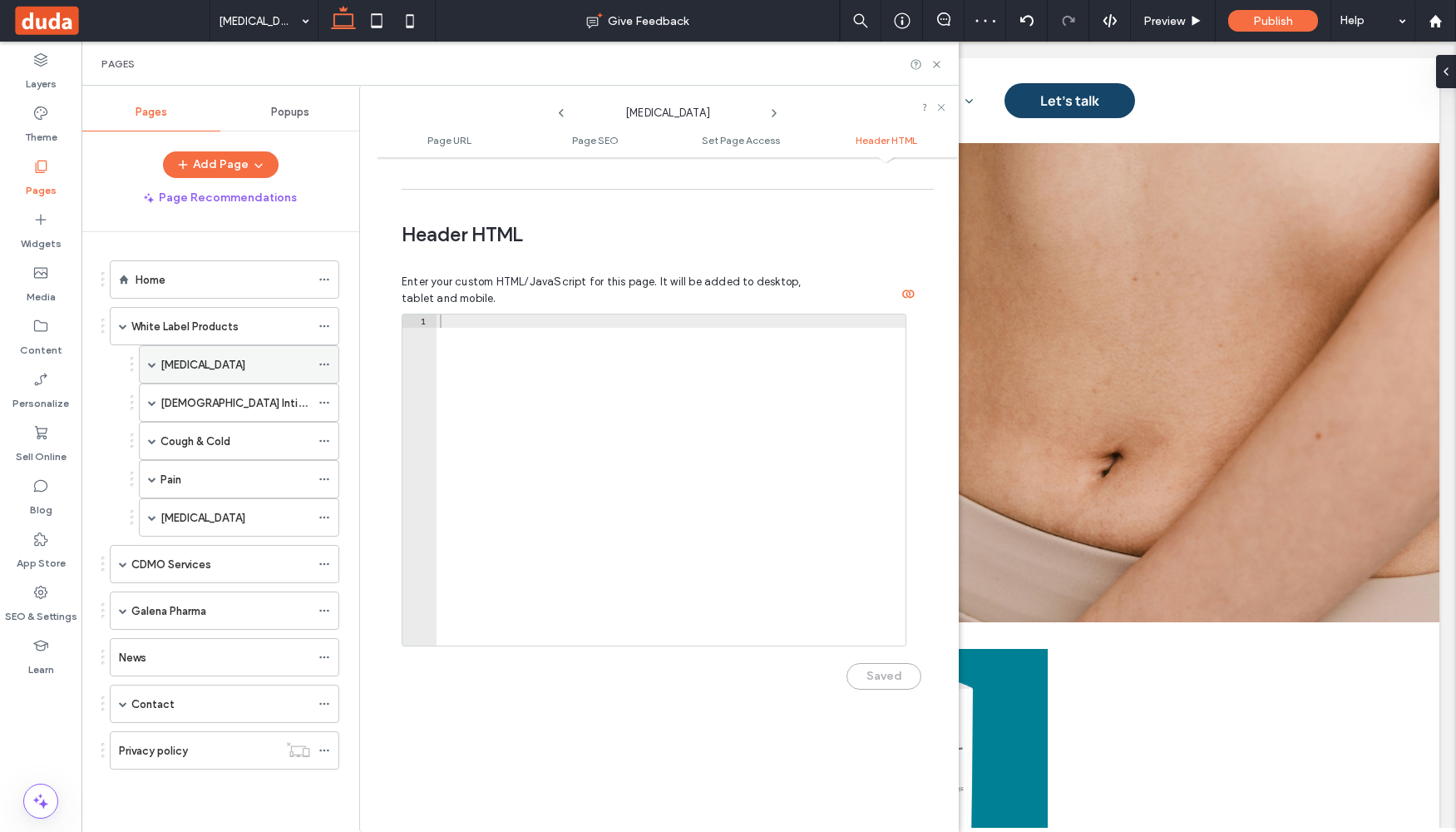
click at [155, 366] on span at bounding box center [152, 364] width 8 height 8
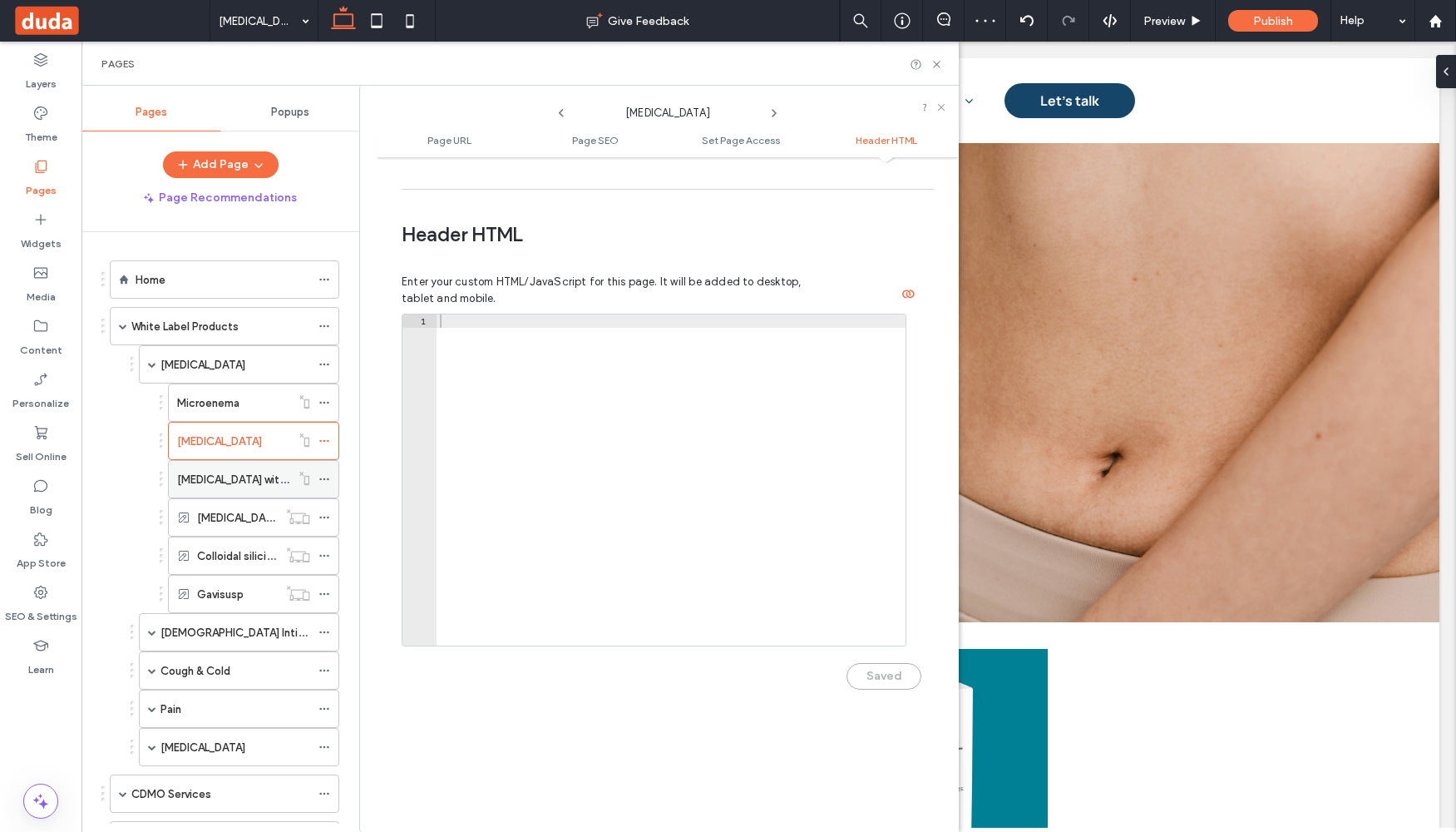
click at [328, 479] on use at bounding box center [324, 480] width 9 height 3
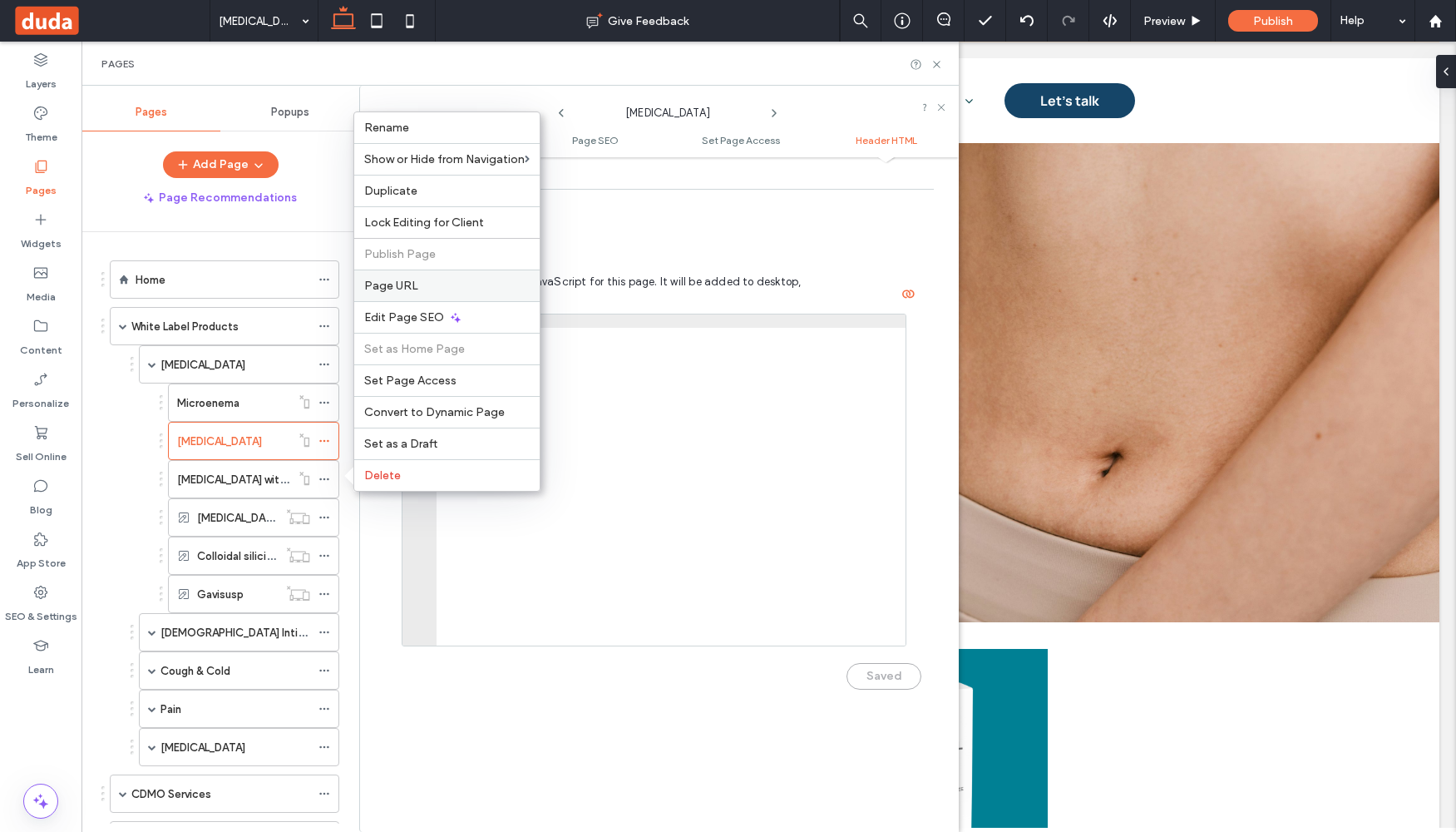
click at [406, 291] on span "Page URL" at bounding box center [391, 286] width 54 height 14
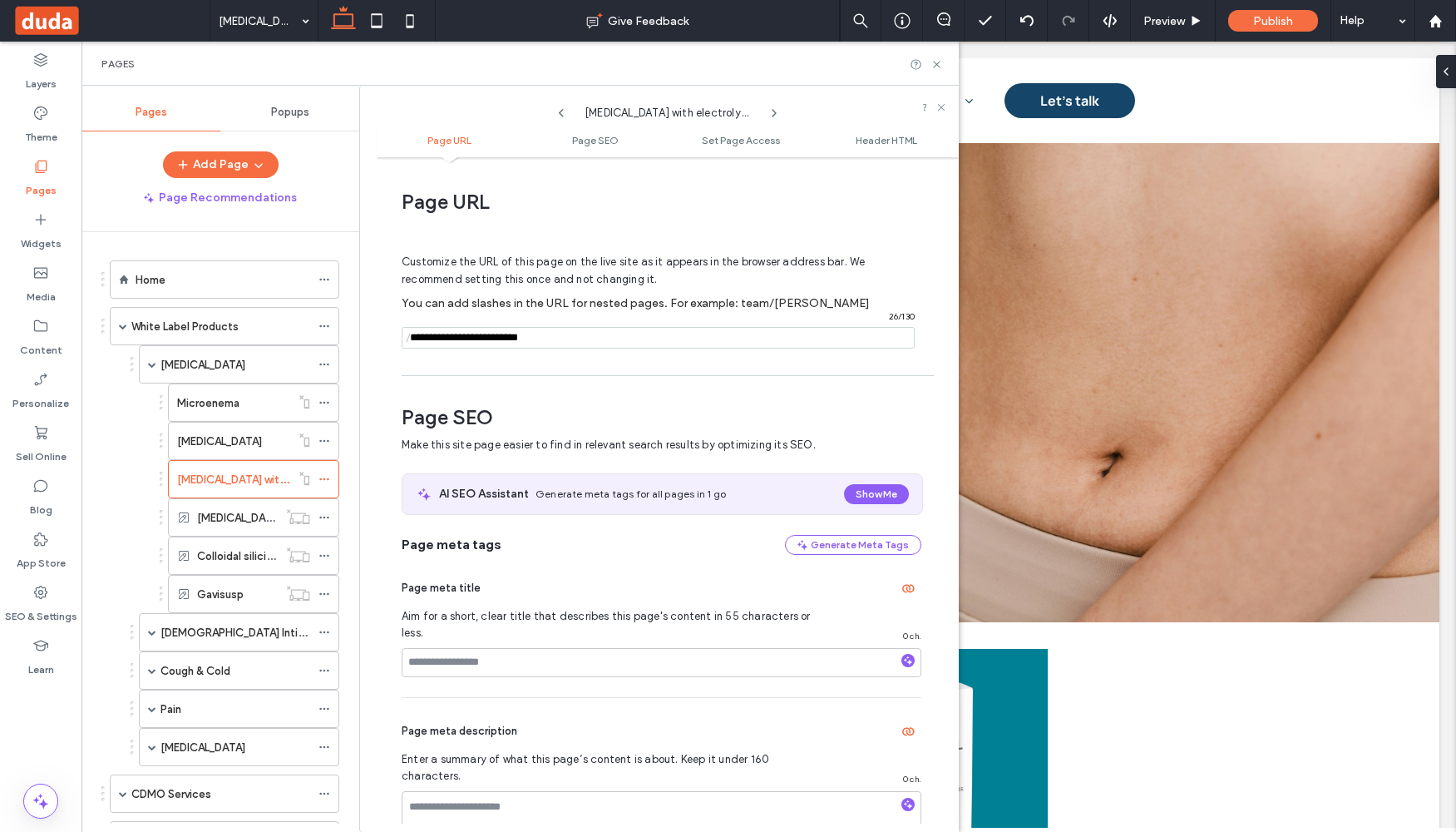
scroll to position [8, 0]
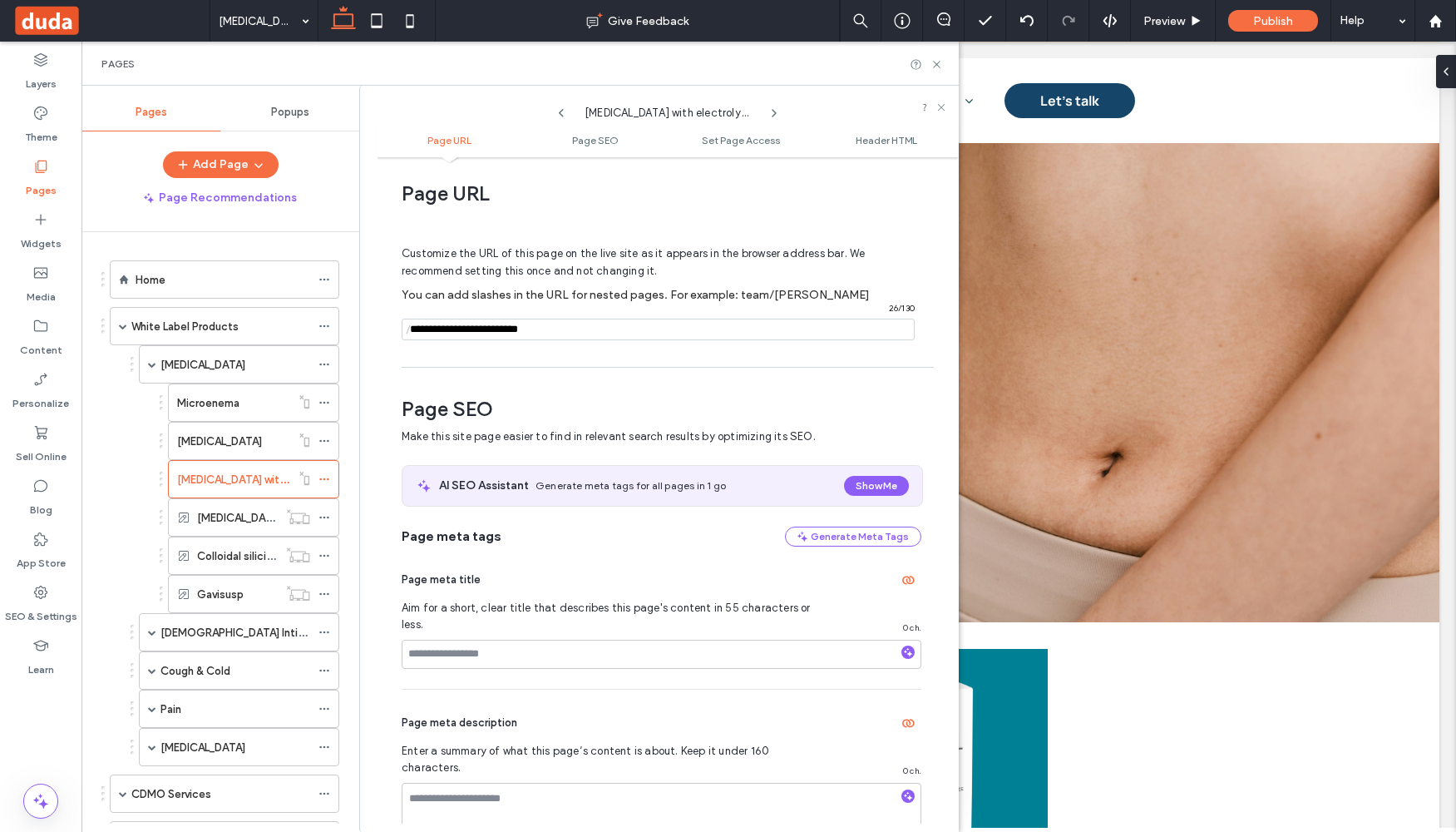
click at [446, 330] on input "notEmpty" at bounding box center [658, 329] width 513 height 21
click at [419, 331] on input "notEmpty" at bounding box center [658, 329] width 513 height 21
paste input "**********"
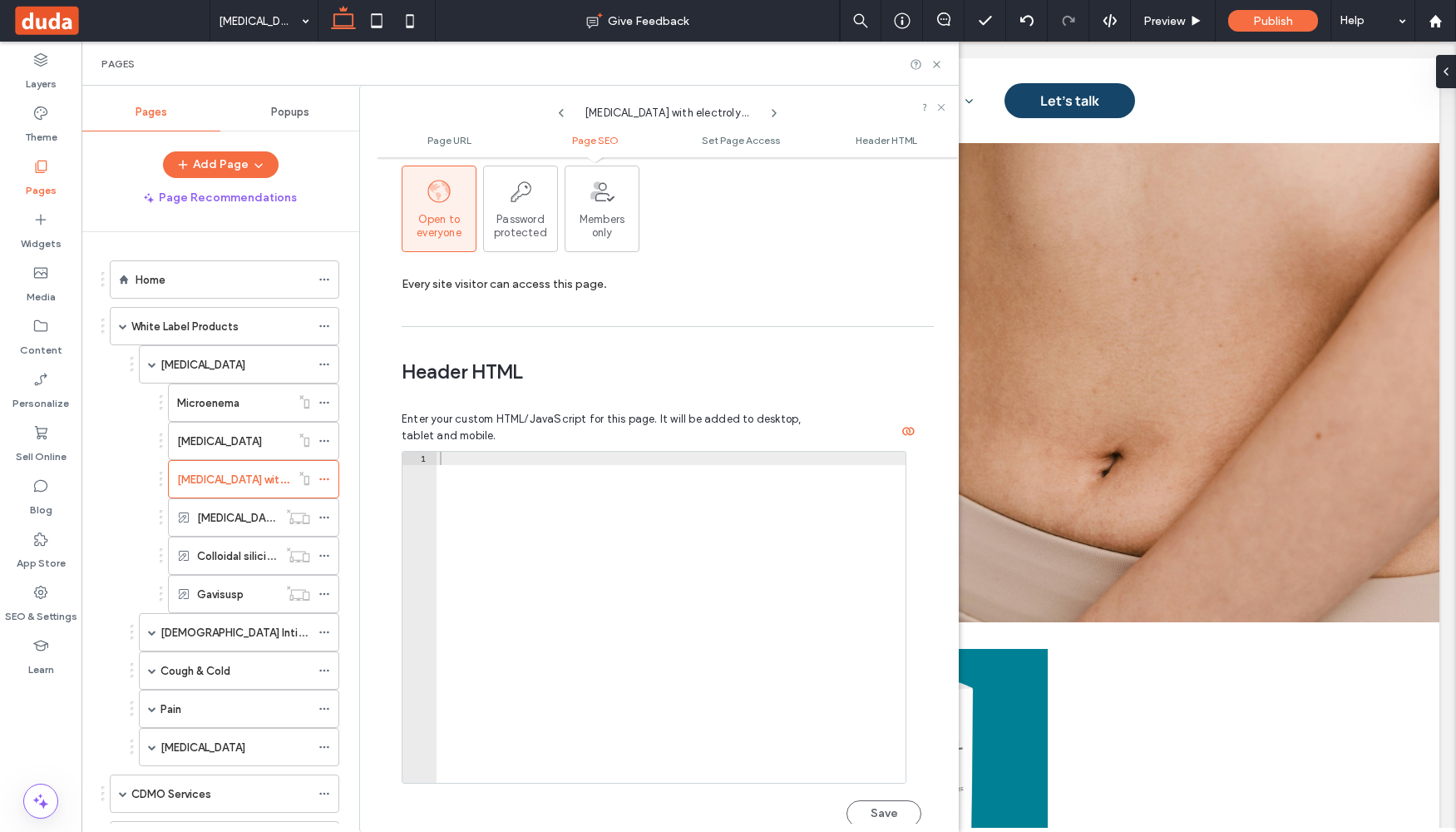
scroll to position [1534, 0]
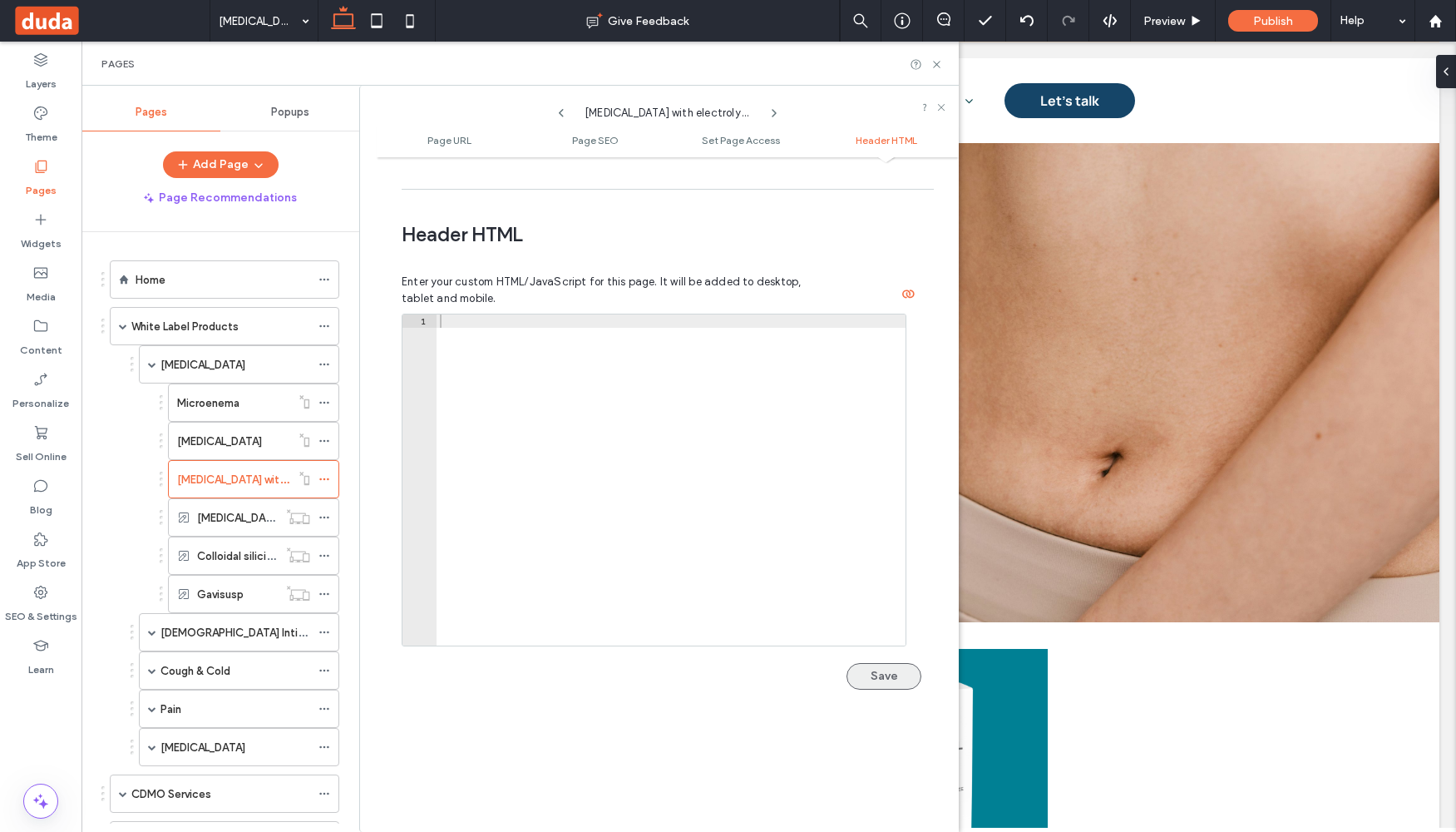
type input "**********"
click at [891, 663] on button "Save" at bounding box center [884, 677] width 75 height 26
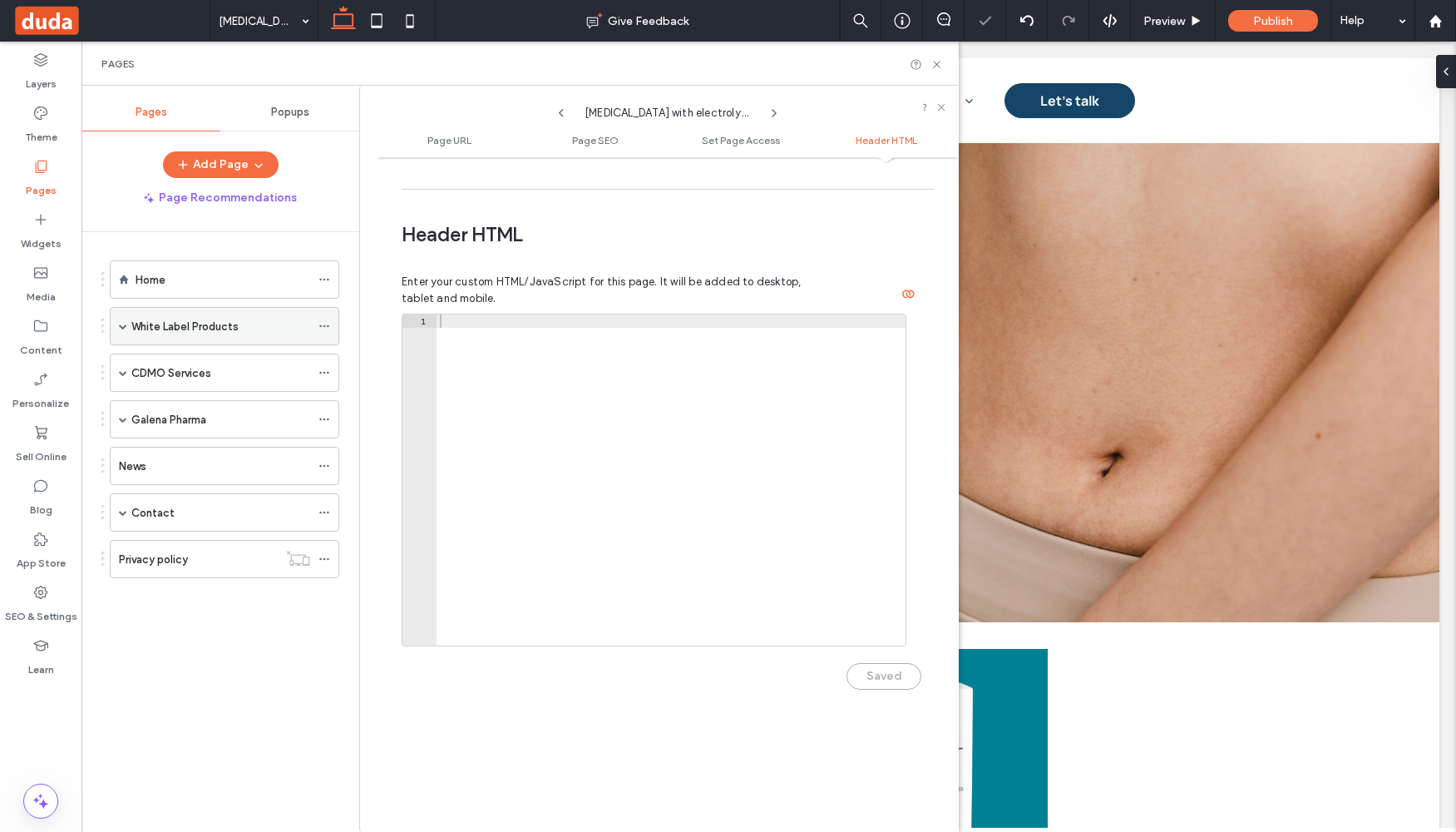
click at [120, 328] on span at bounding box center [123, 325] width 8 height 8
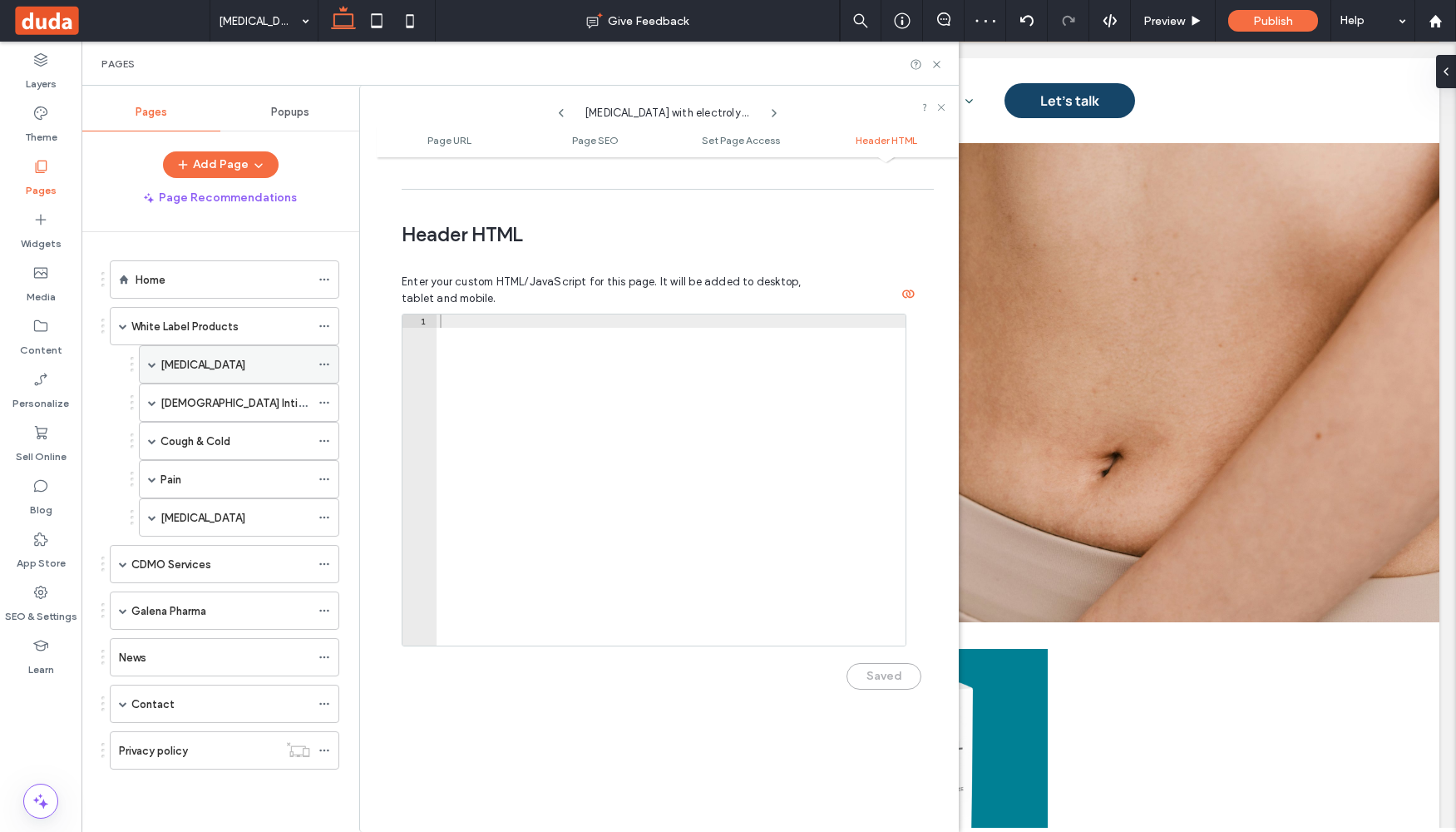
click at [146, 368] on div "[MEDICAL_DATA]" at bounding box center [238, 364] width 200 height 38
click at [155, 364] on span at bounding box center [152, 364] width 8 height 8
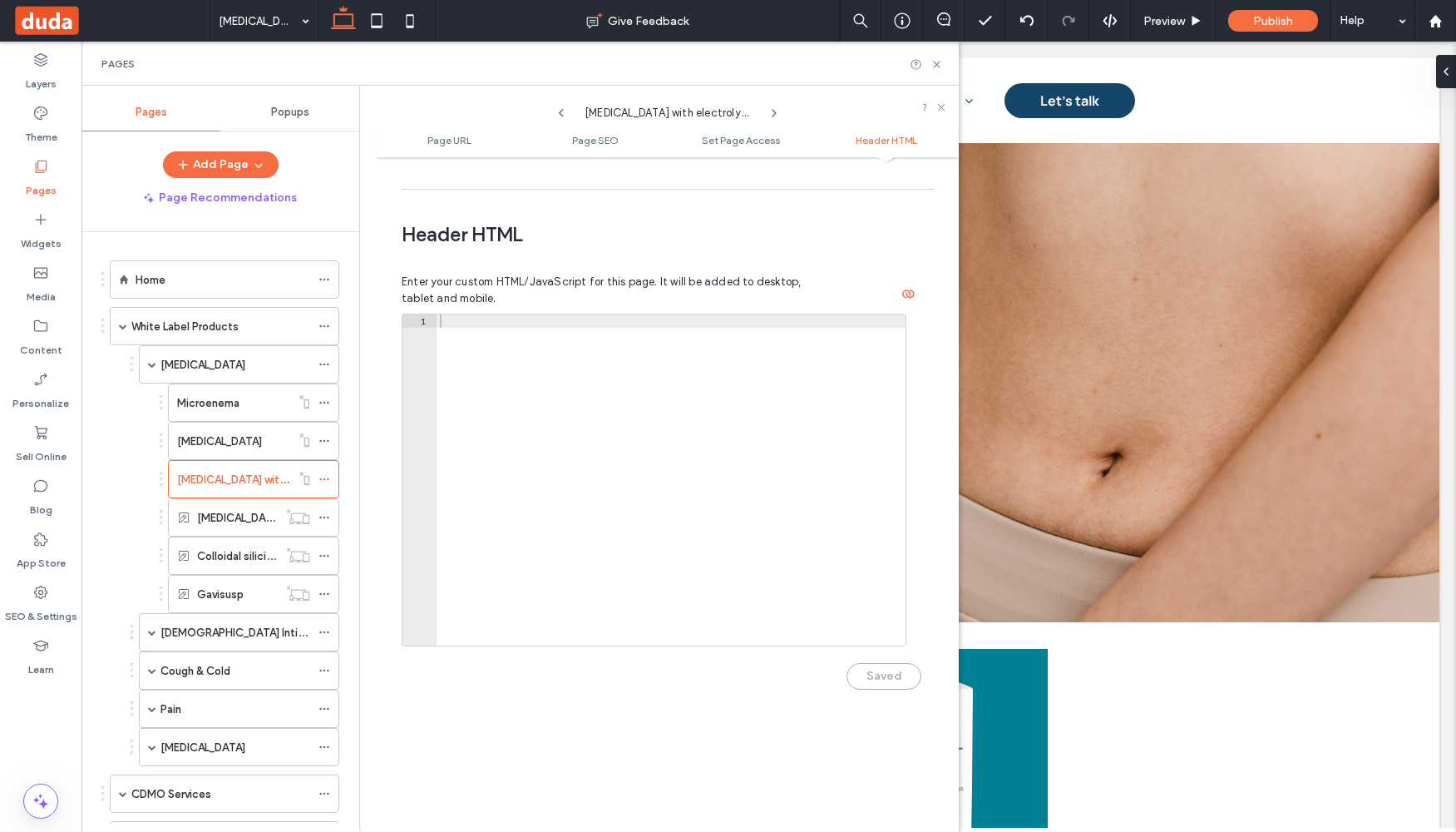
click at [192, 359] on label "[MEDICAL_DATA]" at bounding box center [203, 365] width 85 height 29
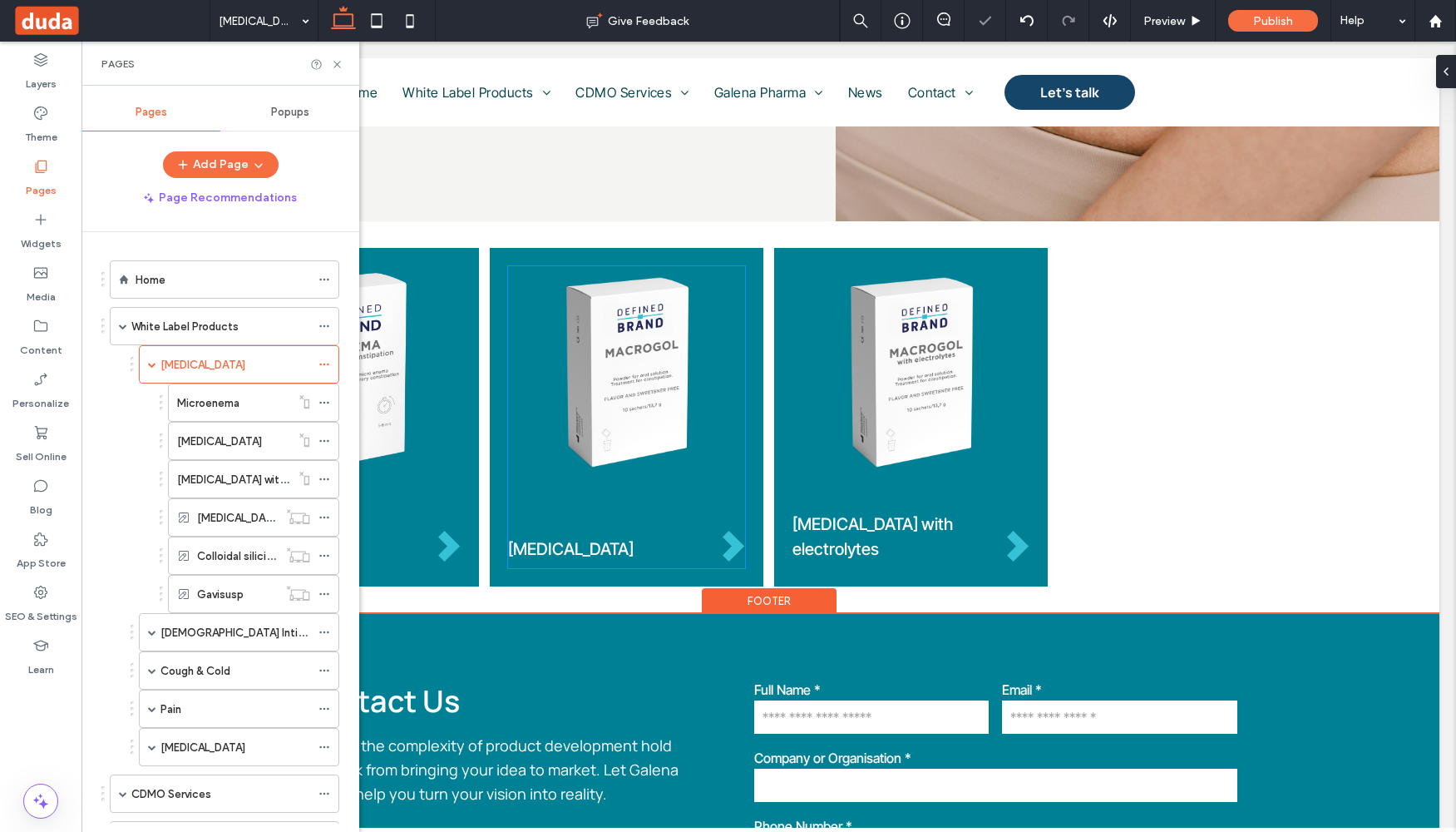
scroll to position [678, 0]
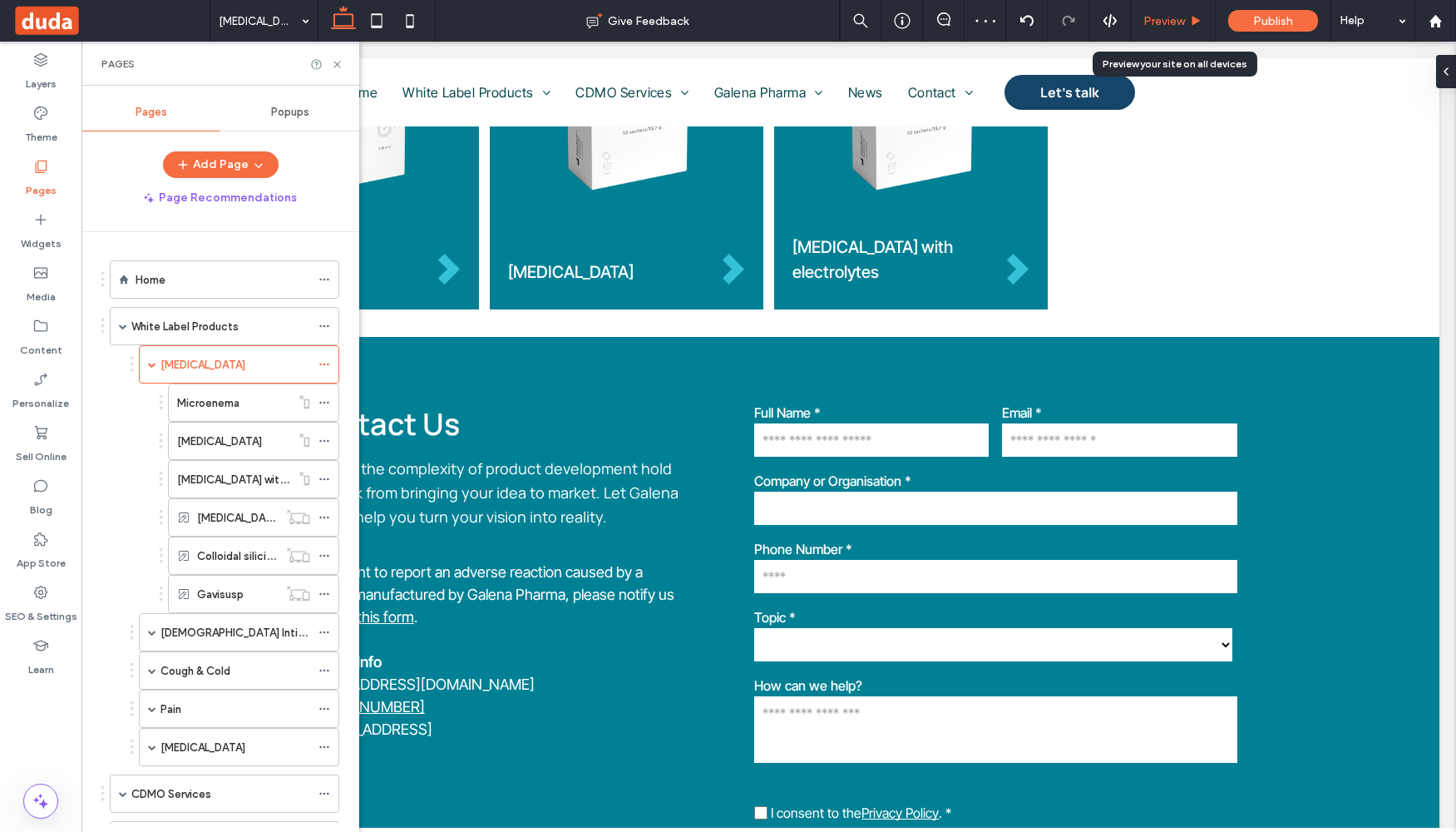
click at [1191, 23] on icon at bounding box center [1196, 21] width 12 height 12
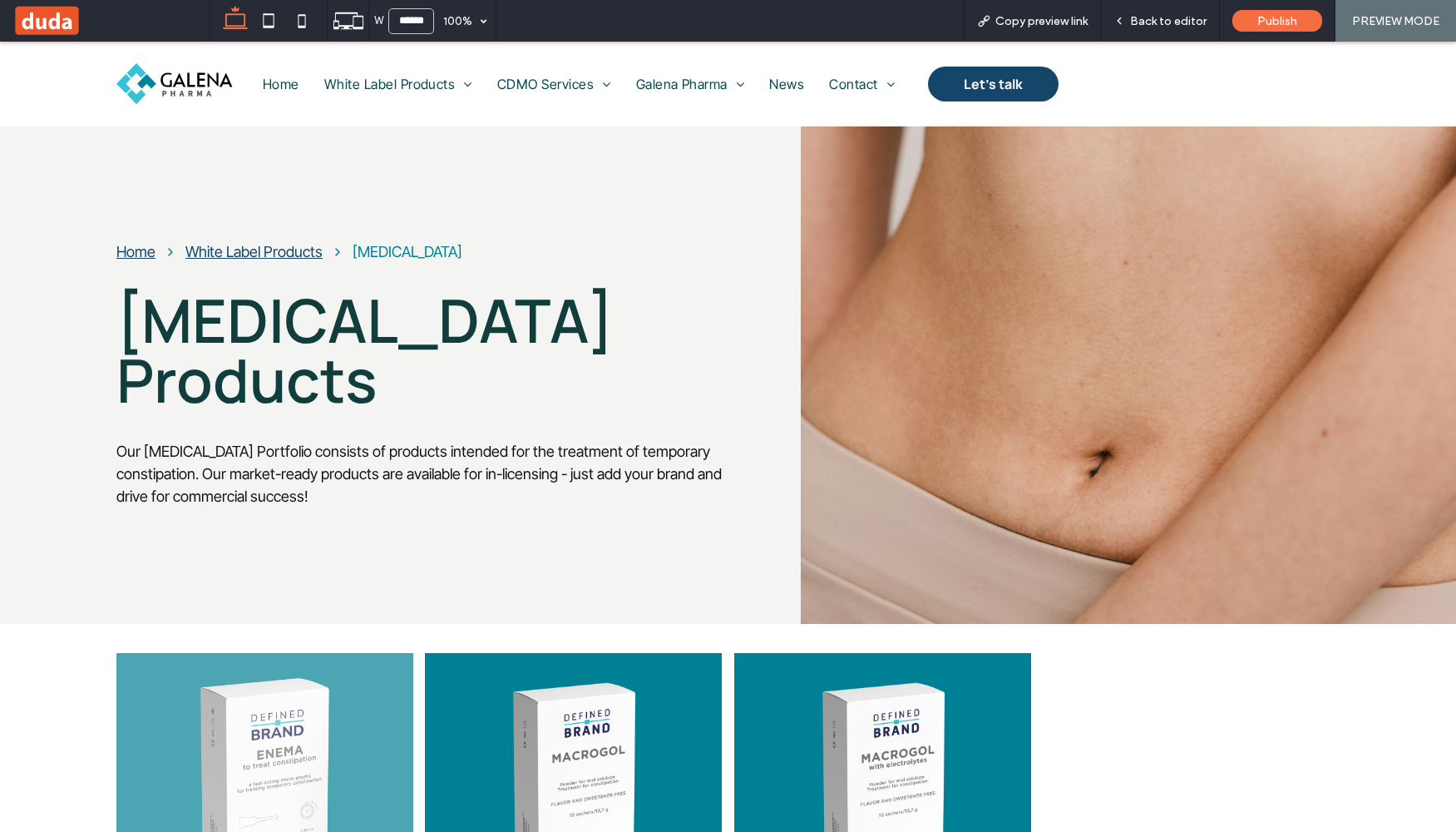
click at [282, 719] on img at bounding box center [265, 777] width 260 height 199
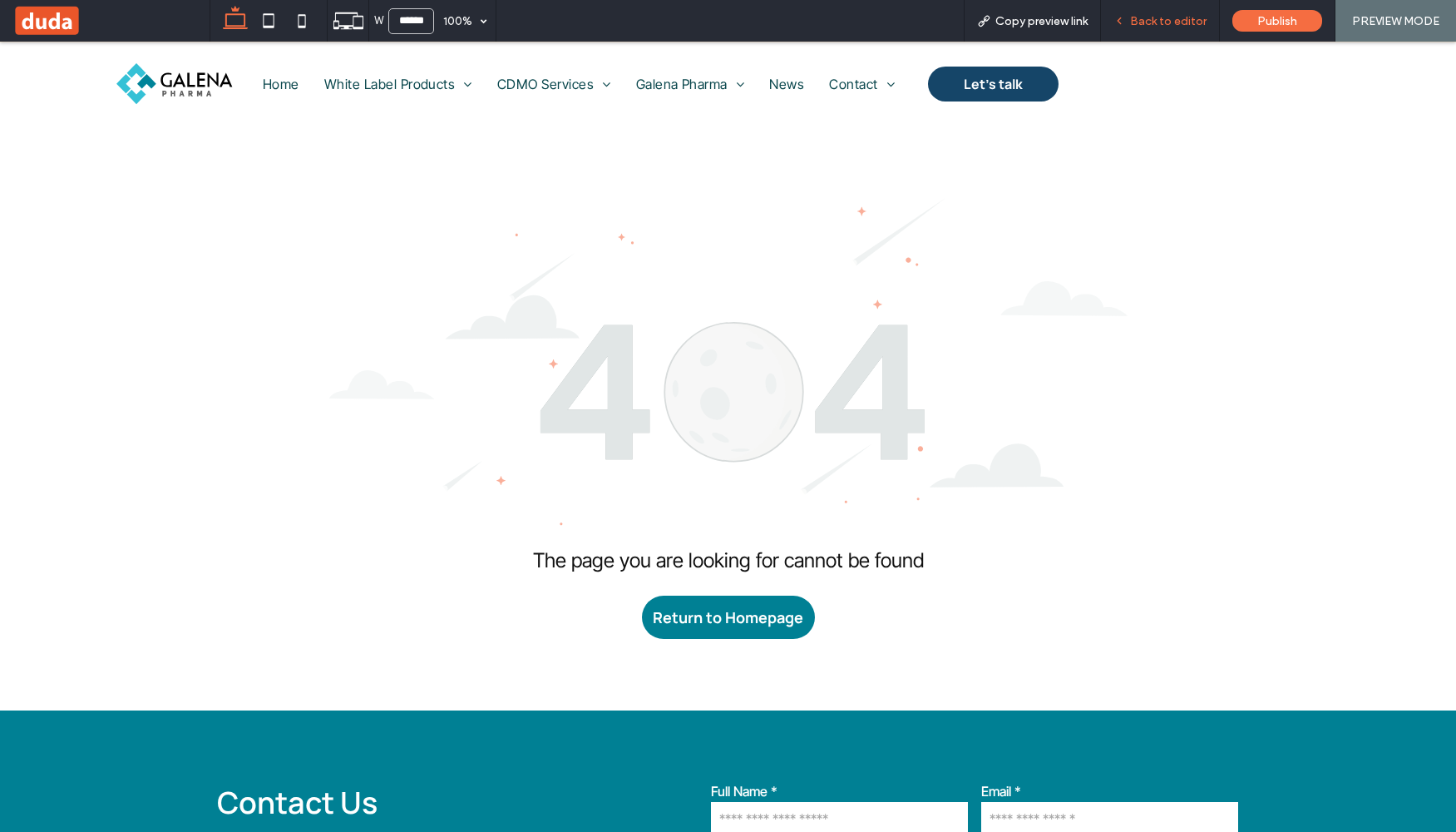
click at [1167, 19] on span "Back to editor" at bounding box center [1168, 21] width 77 height 14
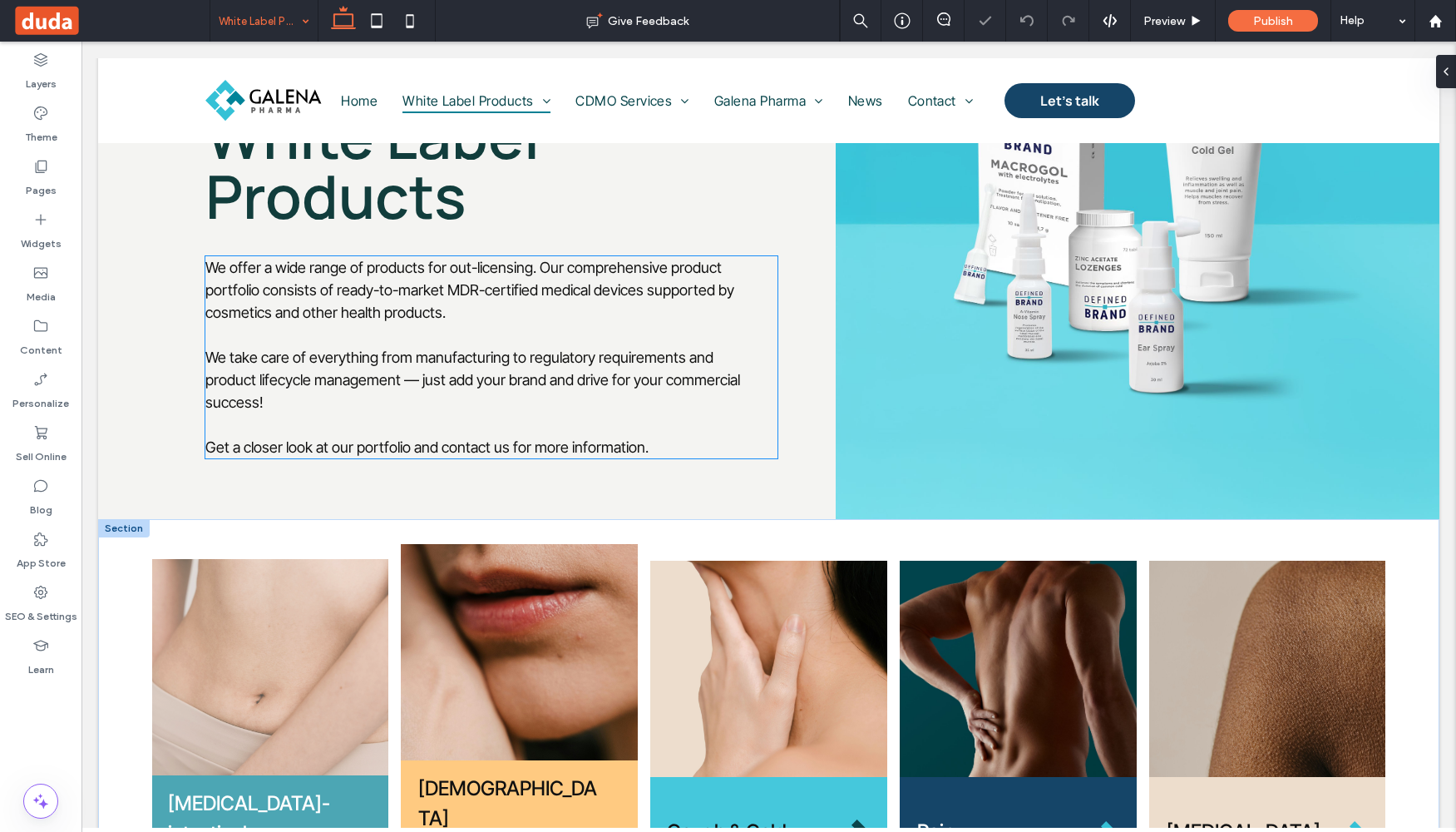
scroll to position [242, 0]
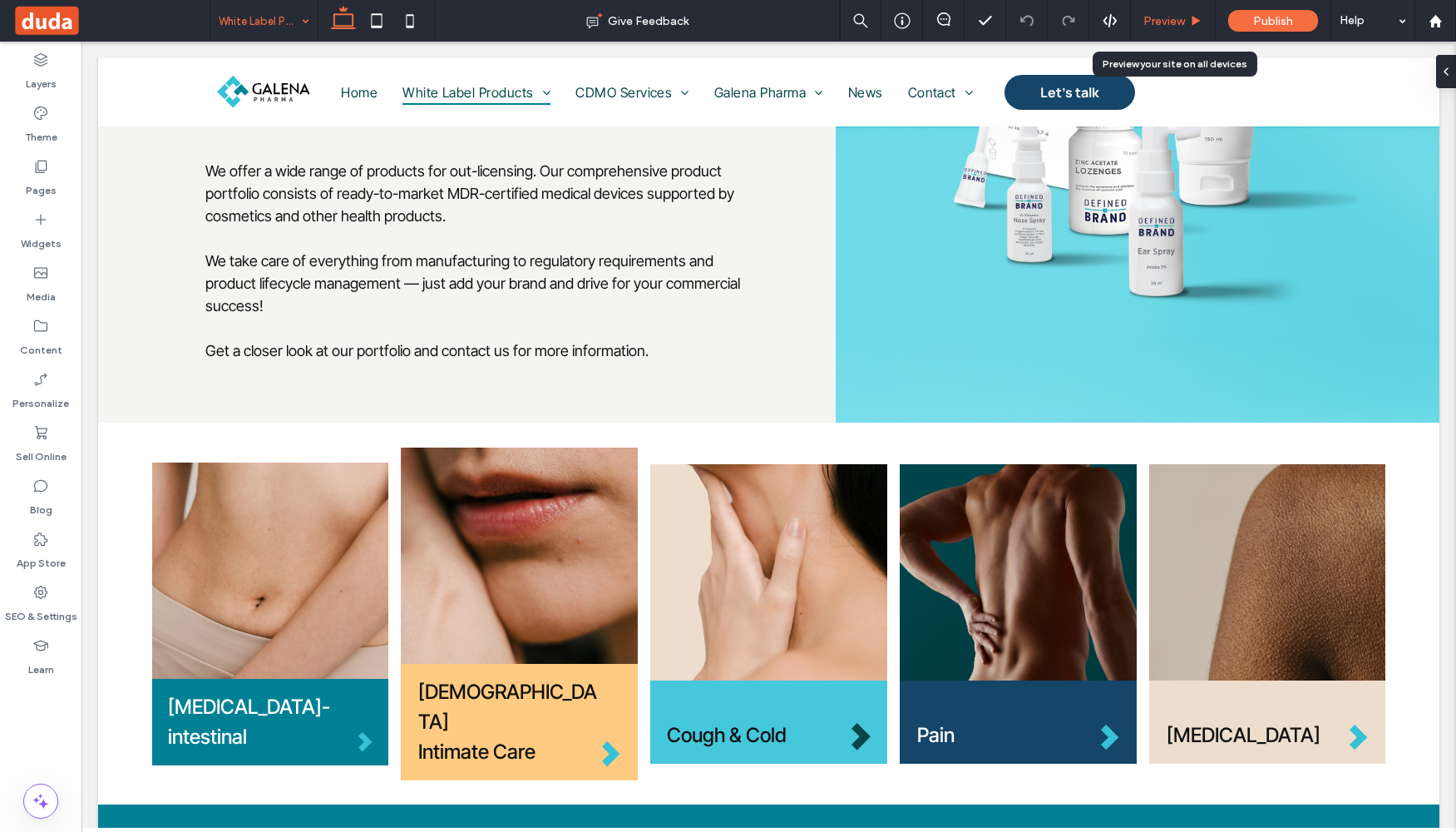
click at [1165, 19] on span "Preview" at bounding box center [1164, 21] width 41 height 14
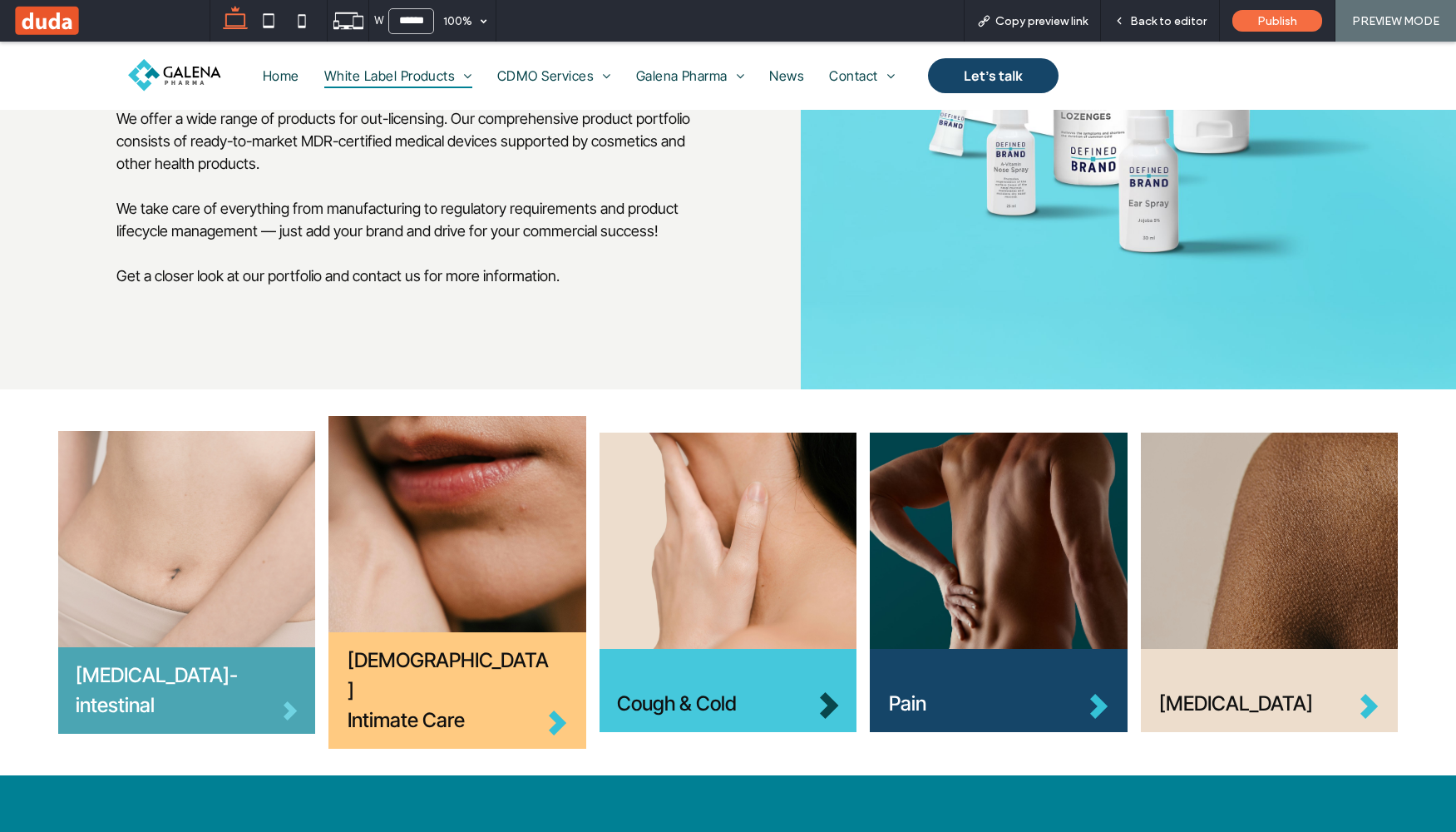
drag, startPoint x: 220, startPoint y: 601, endPoint x: 220, endPoint y: 643, distance: 42.0
click at [220, 601] on img at bounding box center [186, 539] width 257 height 216
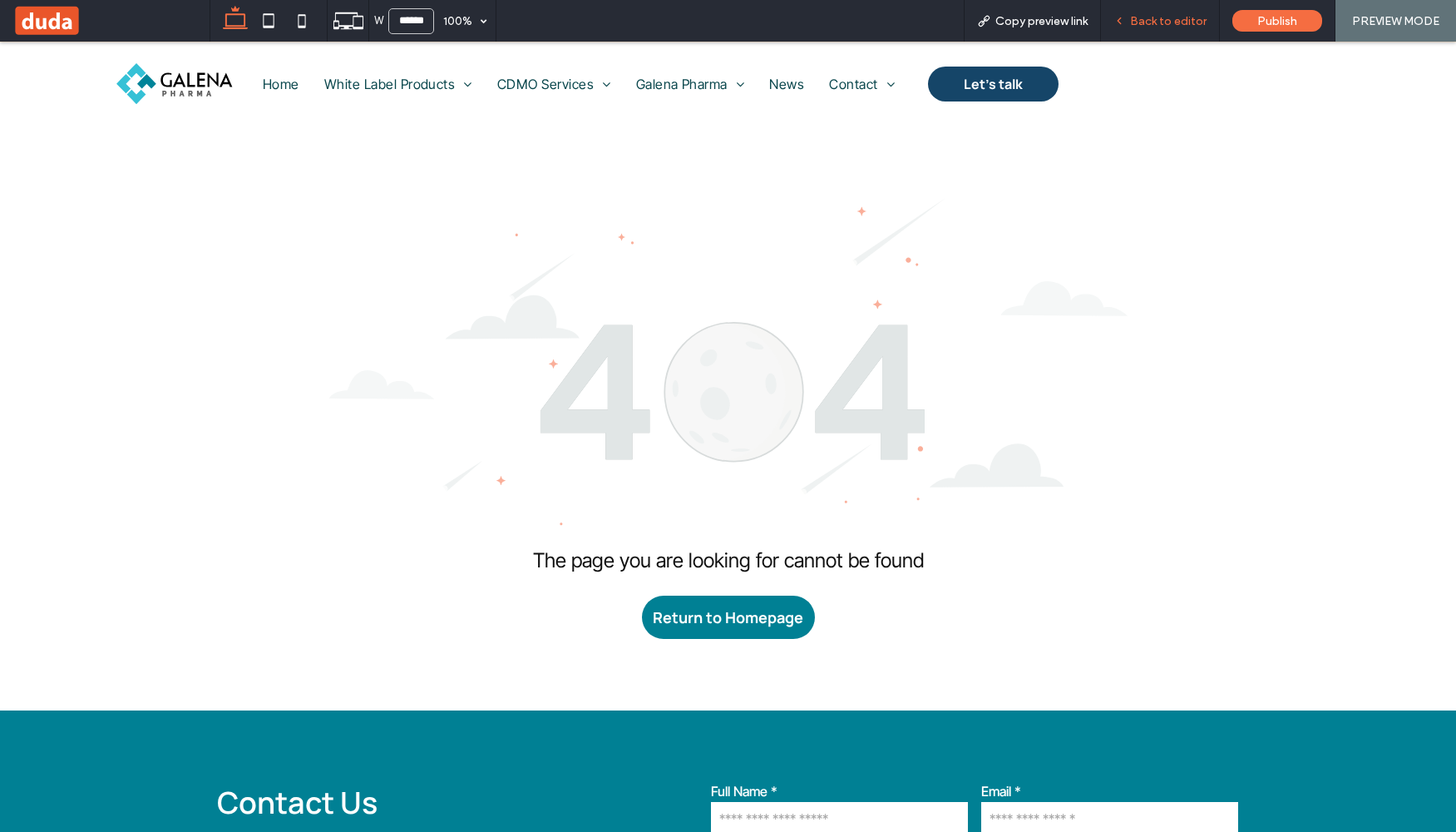
click at [1202, 32] on div "Back to editor" at bounding box center [1160, 20] width 119 height 42
click at [1166, 22] on span "Back to editor" at bounding box center [1168, 21] width 77 height 14
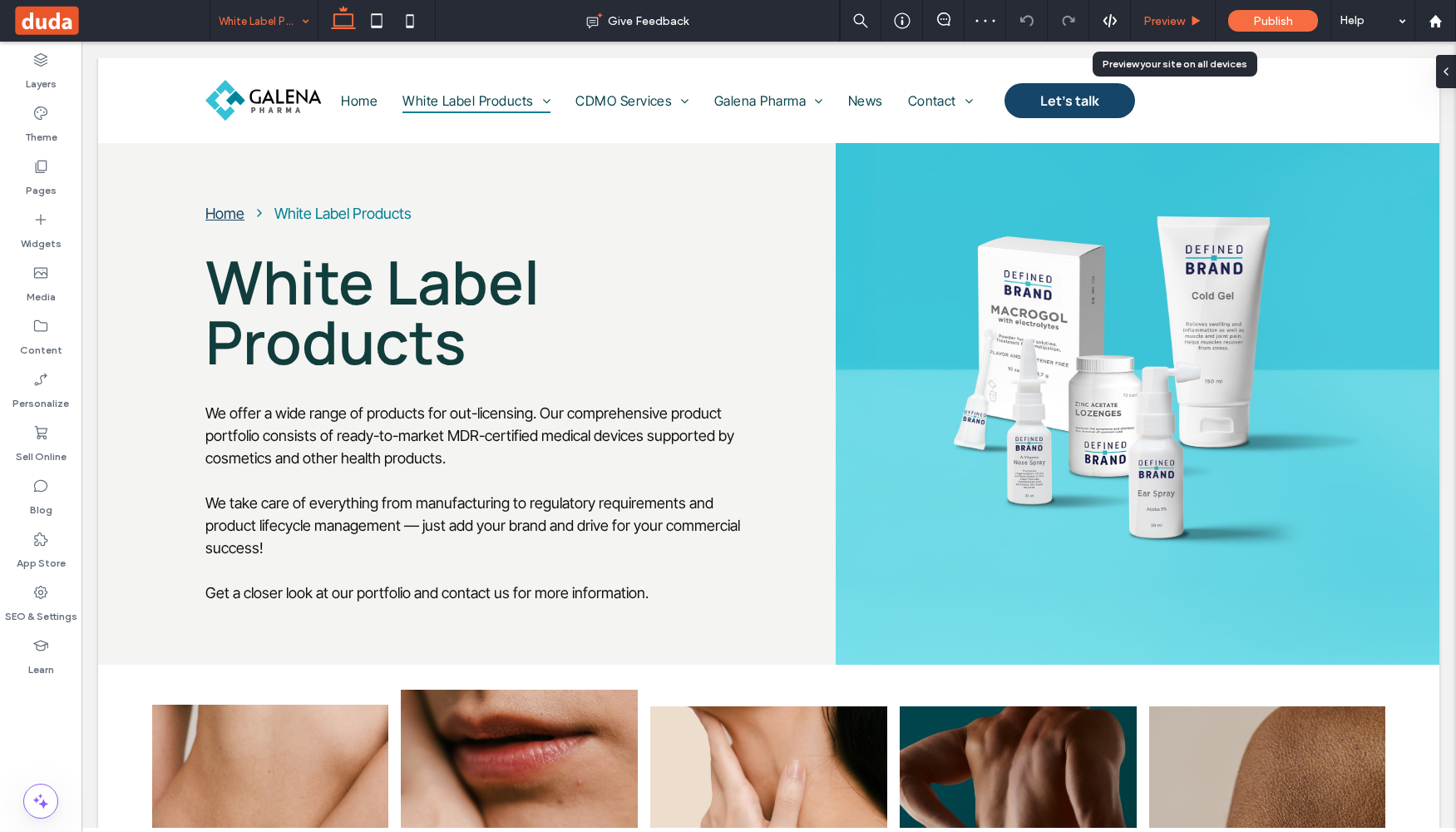
click at [1178, 16] on span "Preview" at bounding box center [1164, 21] width 41 height 14
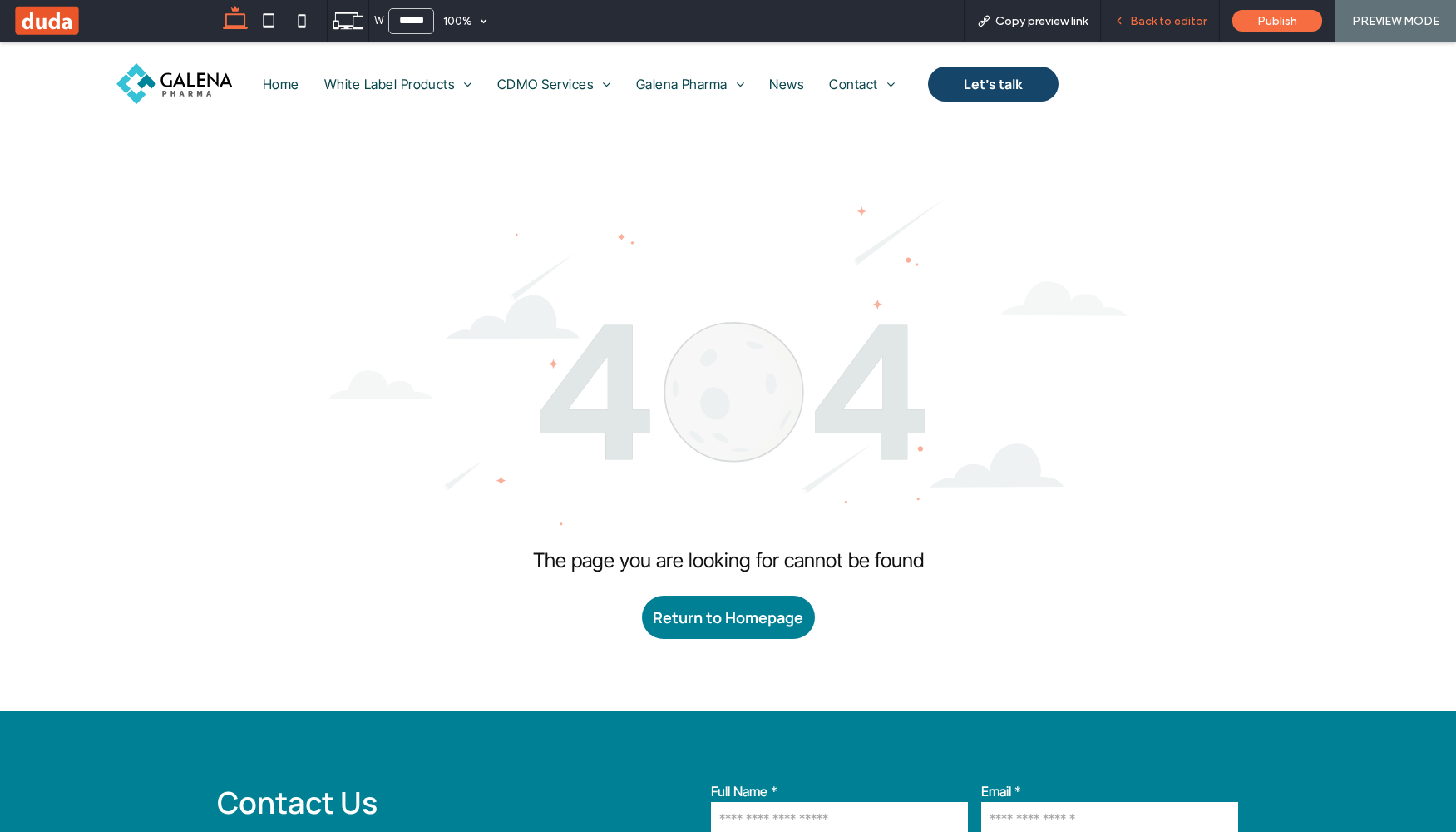
click at [1166, 19] on span "Back to editor" at bounding box center [1168, 21] width 77 height 14
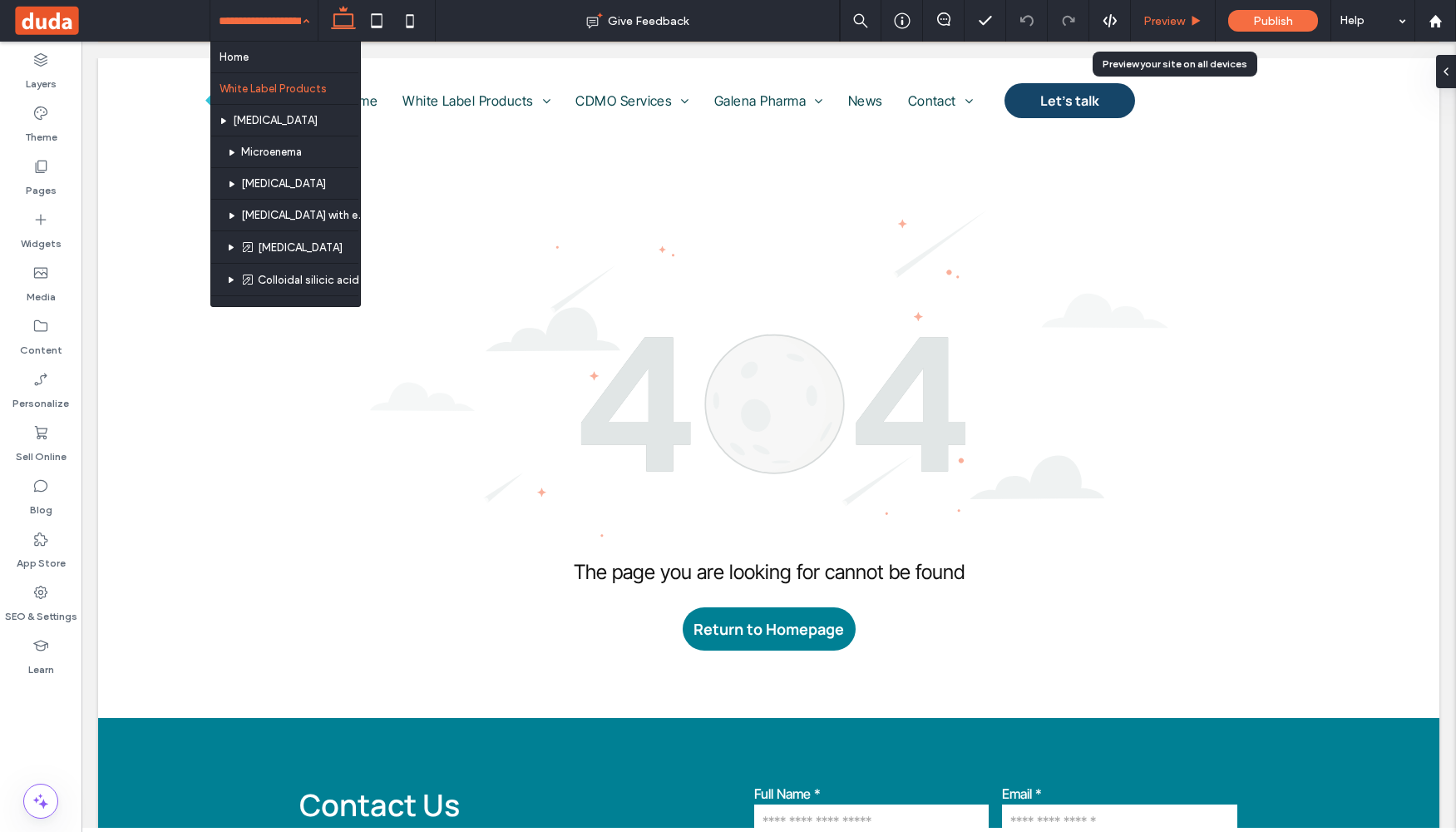
click at [1181, 18] on span "Preview" at bounding box center [1164, 21] width 41 height 14
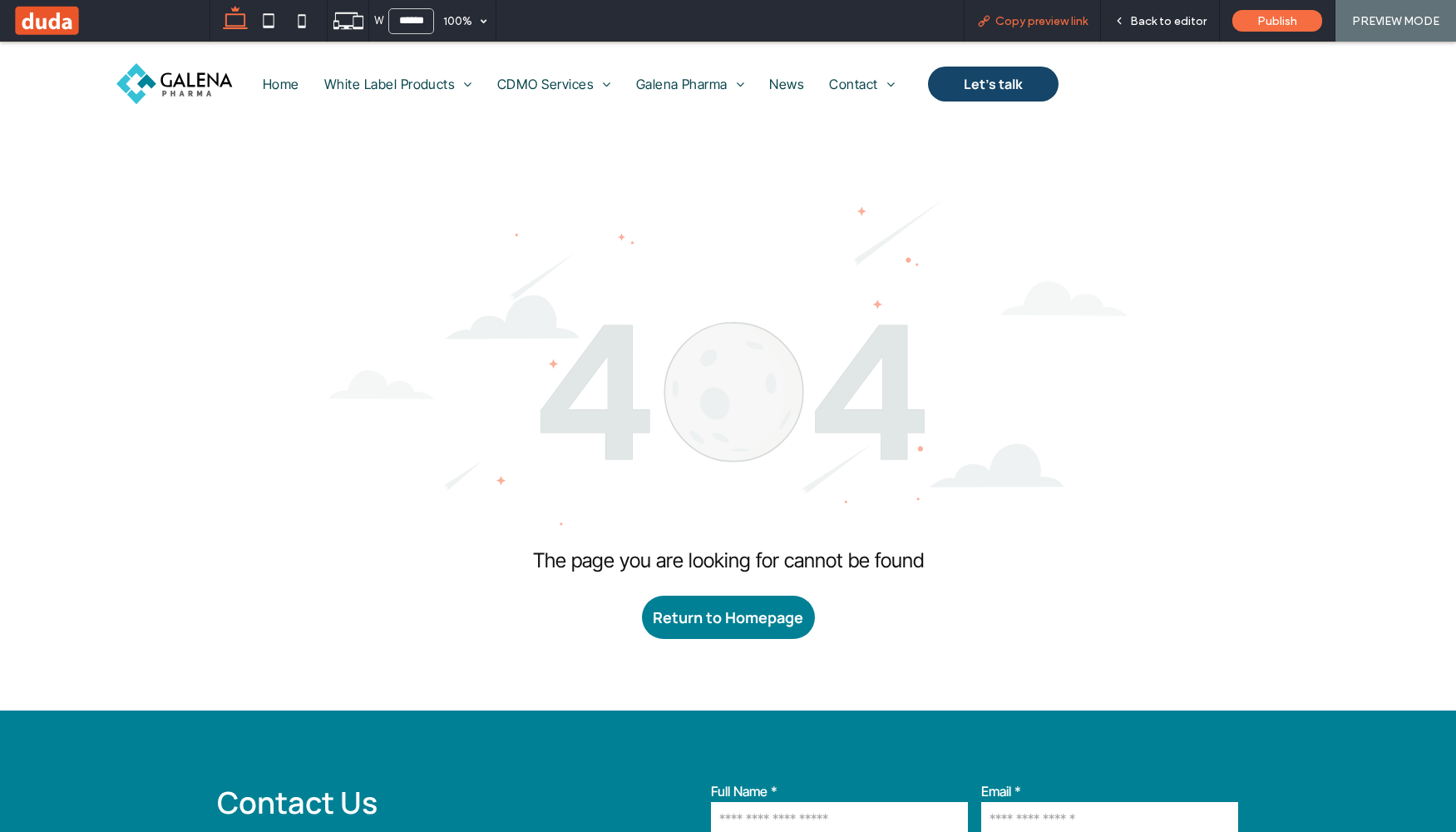
click at [1054, 19] on span "Copy preview link" at bounding box center [1041, 21] width 93 height 14
click at [1147, 23] on span "Back to editor" at bounding box center [1168, 21] width 77 height 14
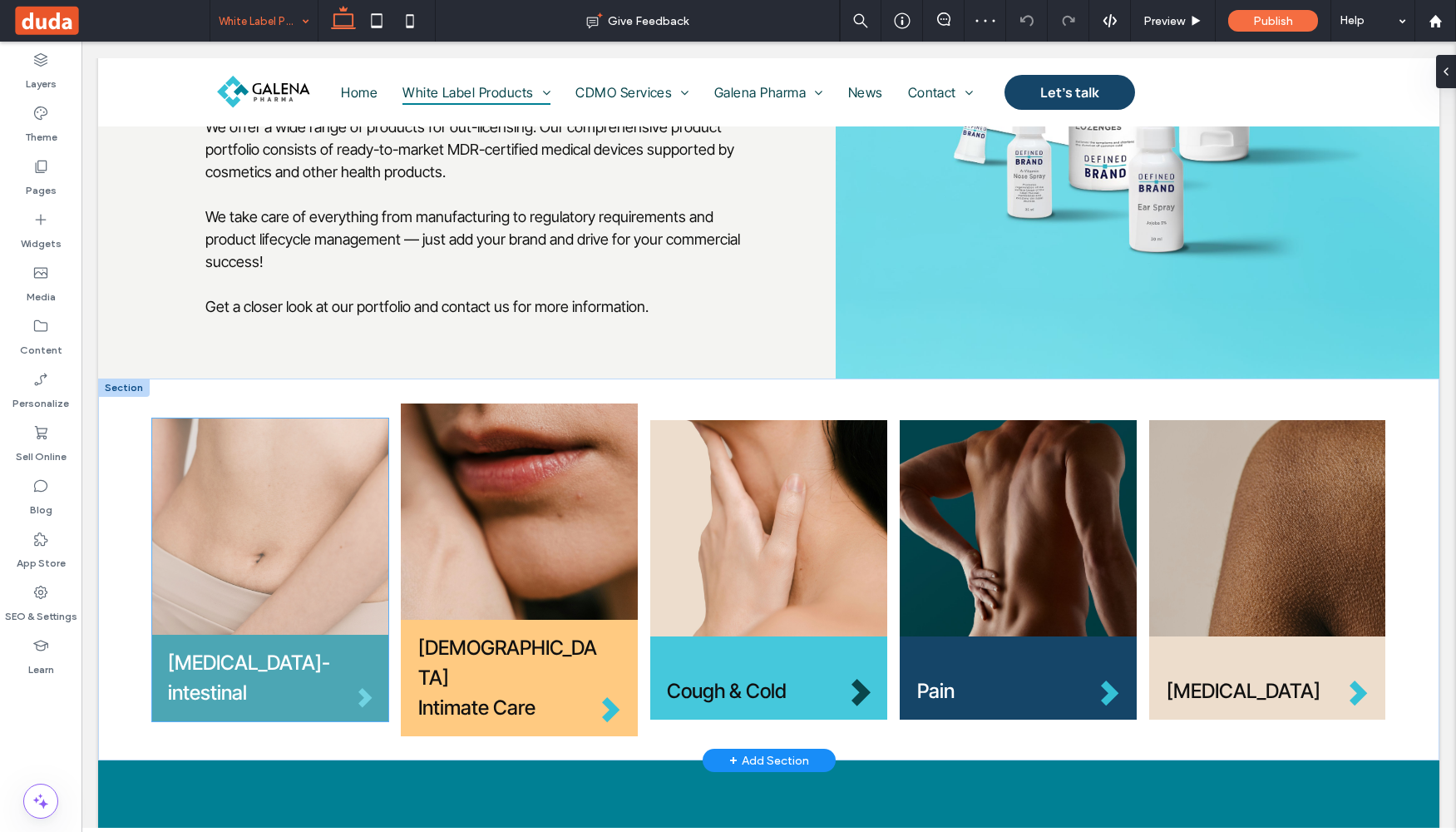
scroll to position [311, 0]
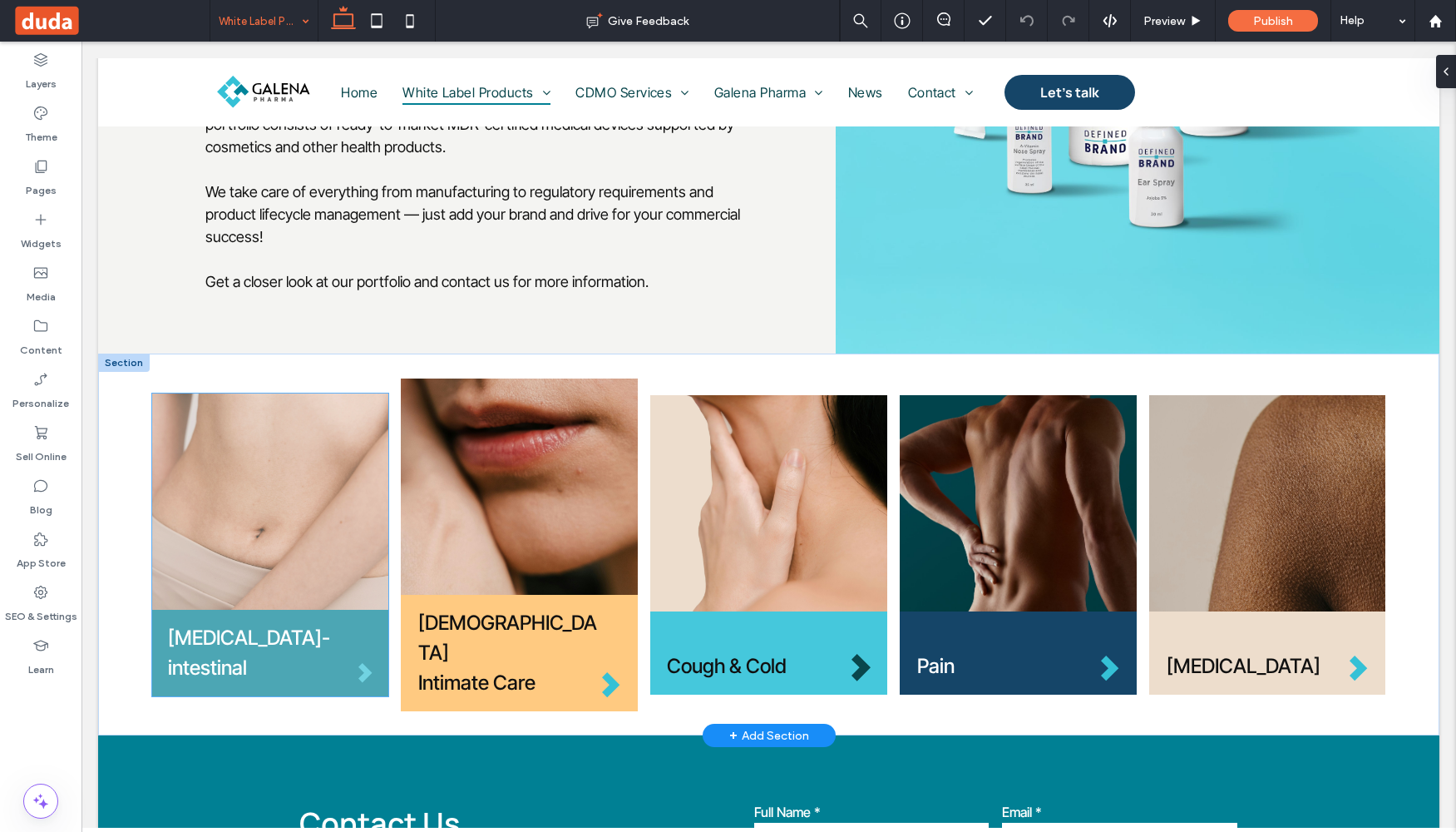
click at [215, 514] on img at bounding box center [270, 501] width 237 height 216
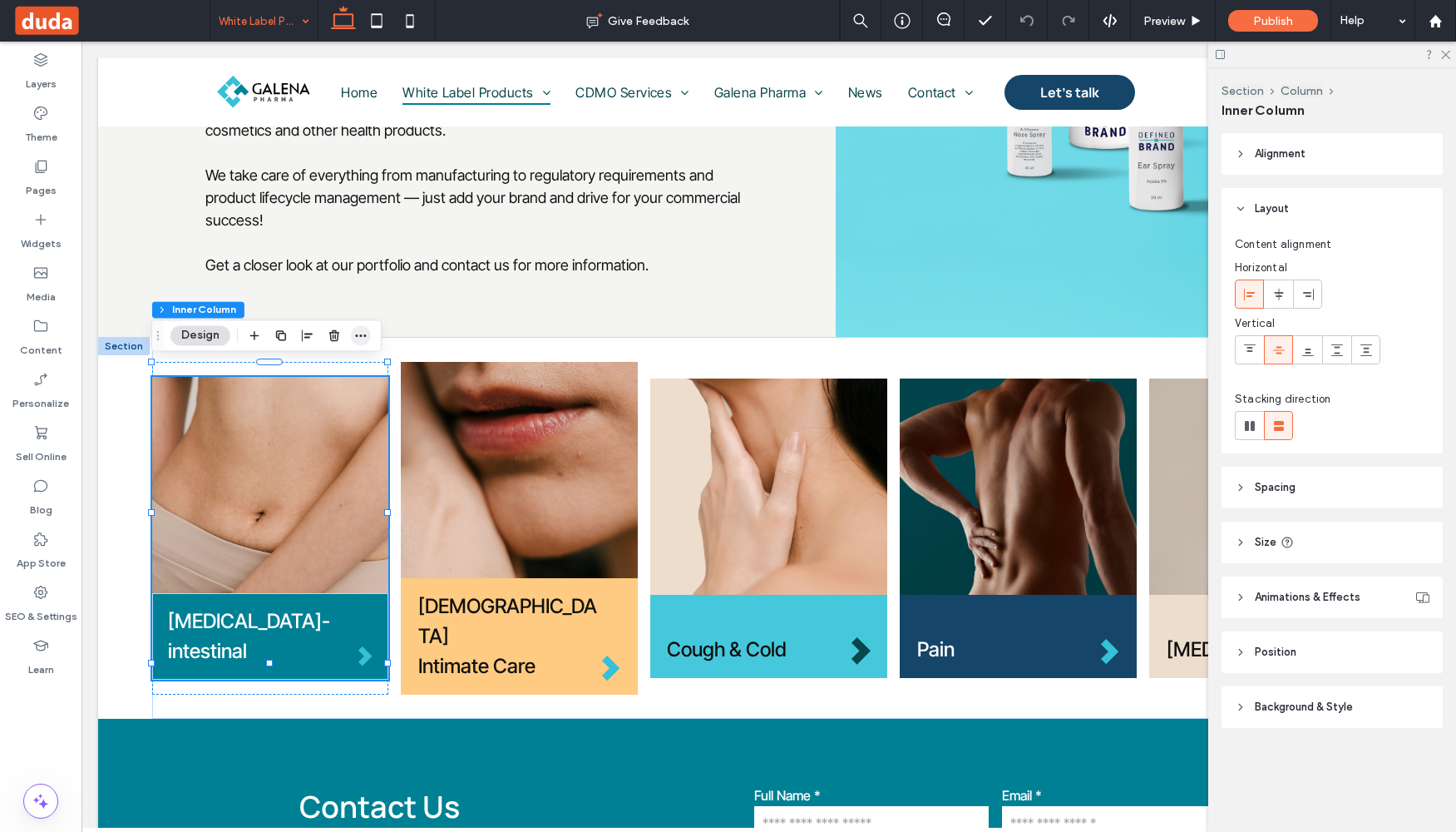
click at [354, 338] on icon "button" at bounding box center [360, 335] width 13 height 13
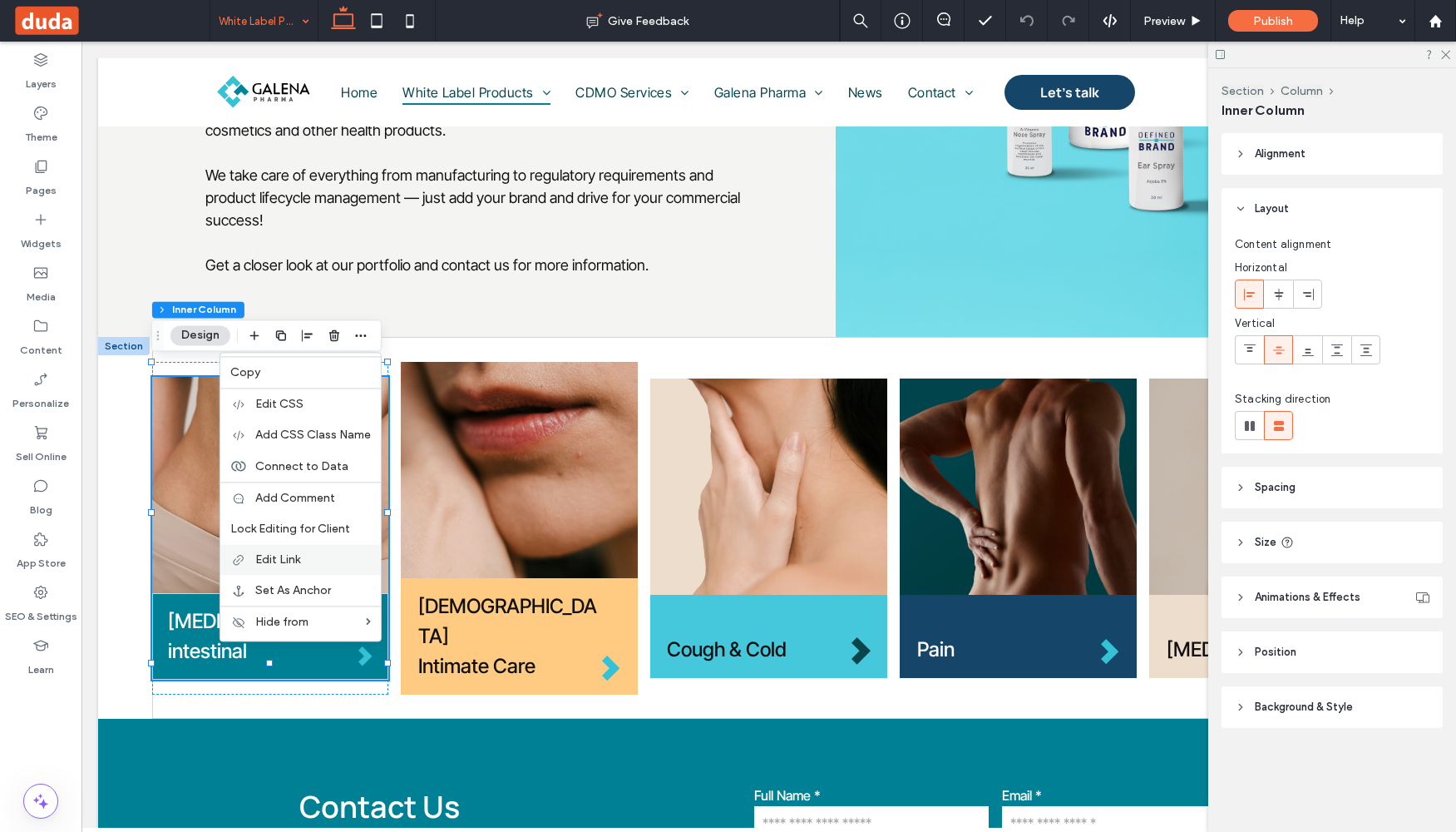
click at [318, 563] on label "Edit Link" at bounding box center [313, 559] width 116 height 14
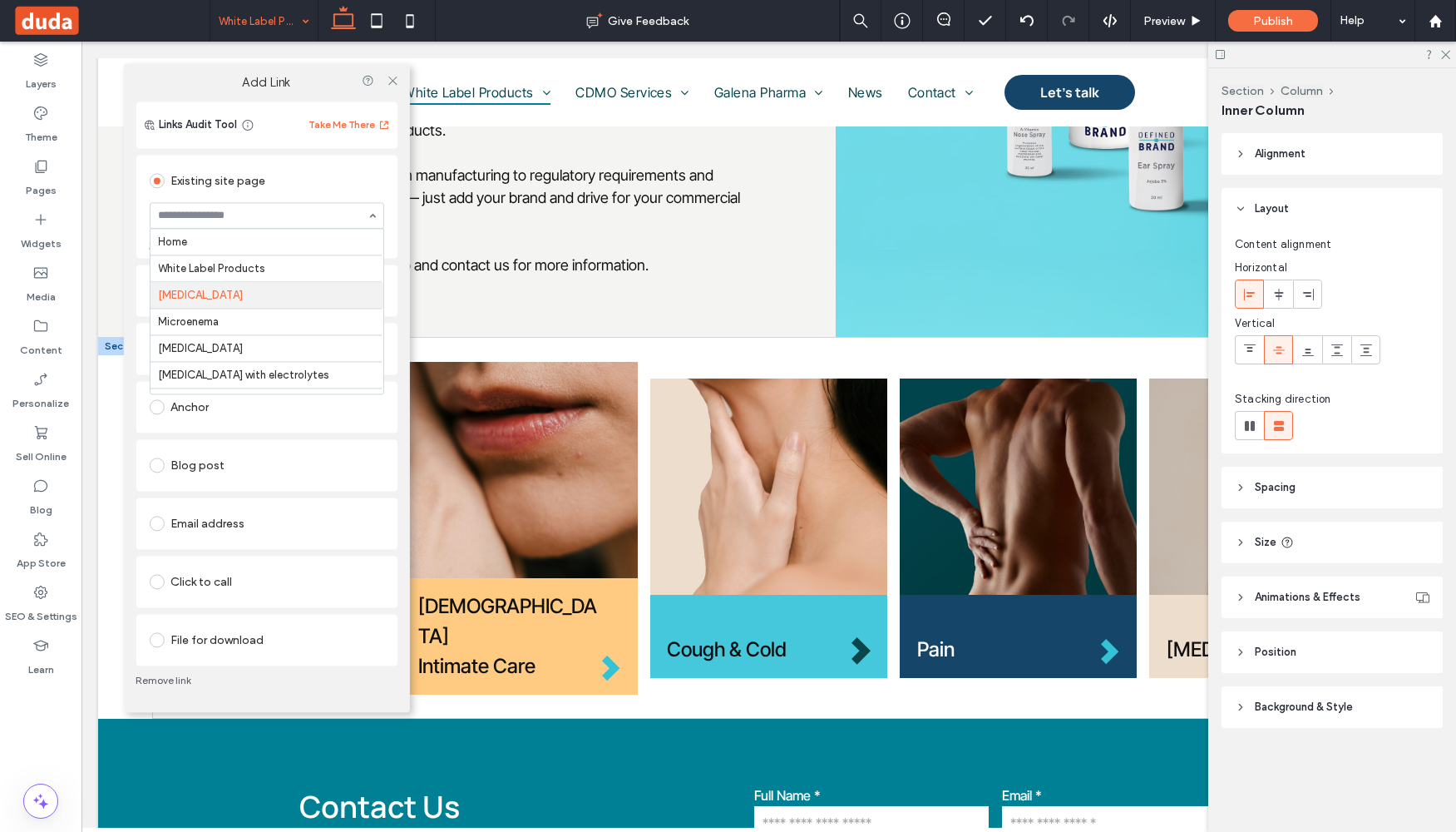
scroll to position [53, 0]
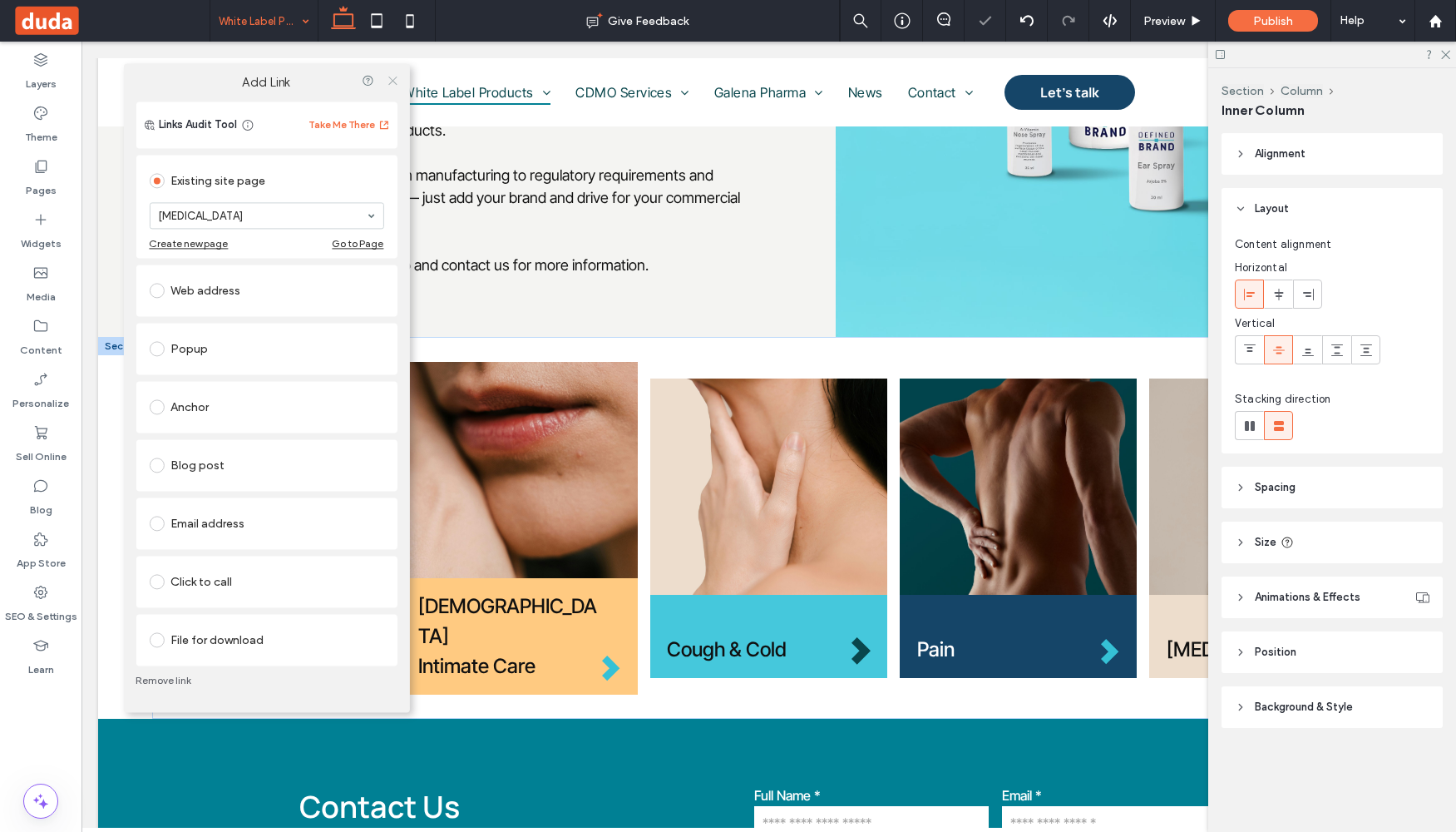
click at [396, 83] on icon at bounding box center [393, 80] width 12 height 12
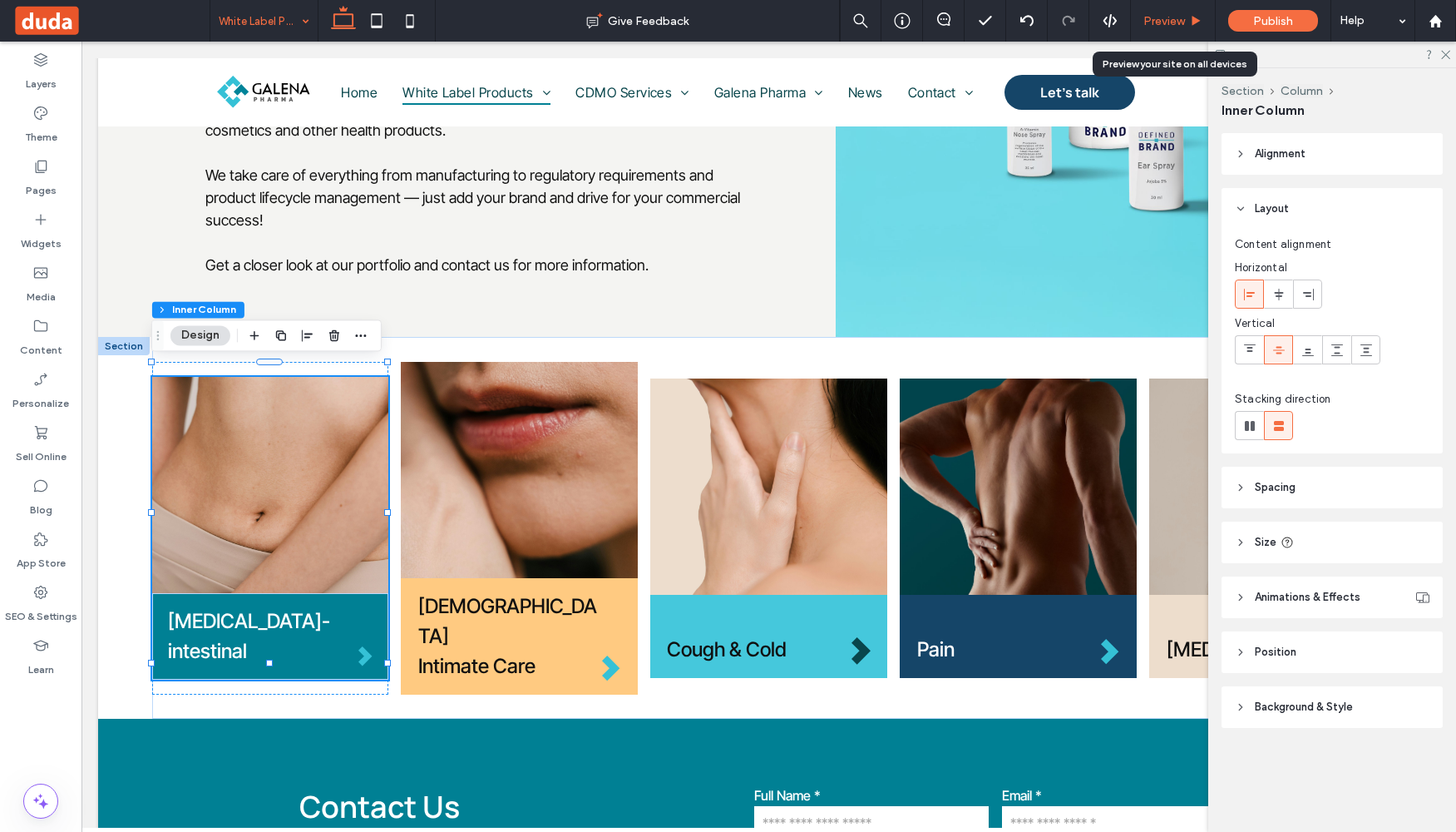
click at [1173, 19] on span "Preview" at bounding box center [1164, 21] width 41 height 14
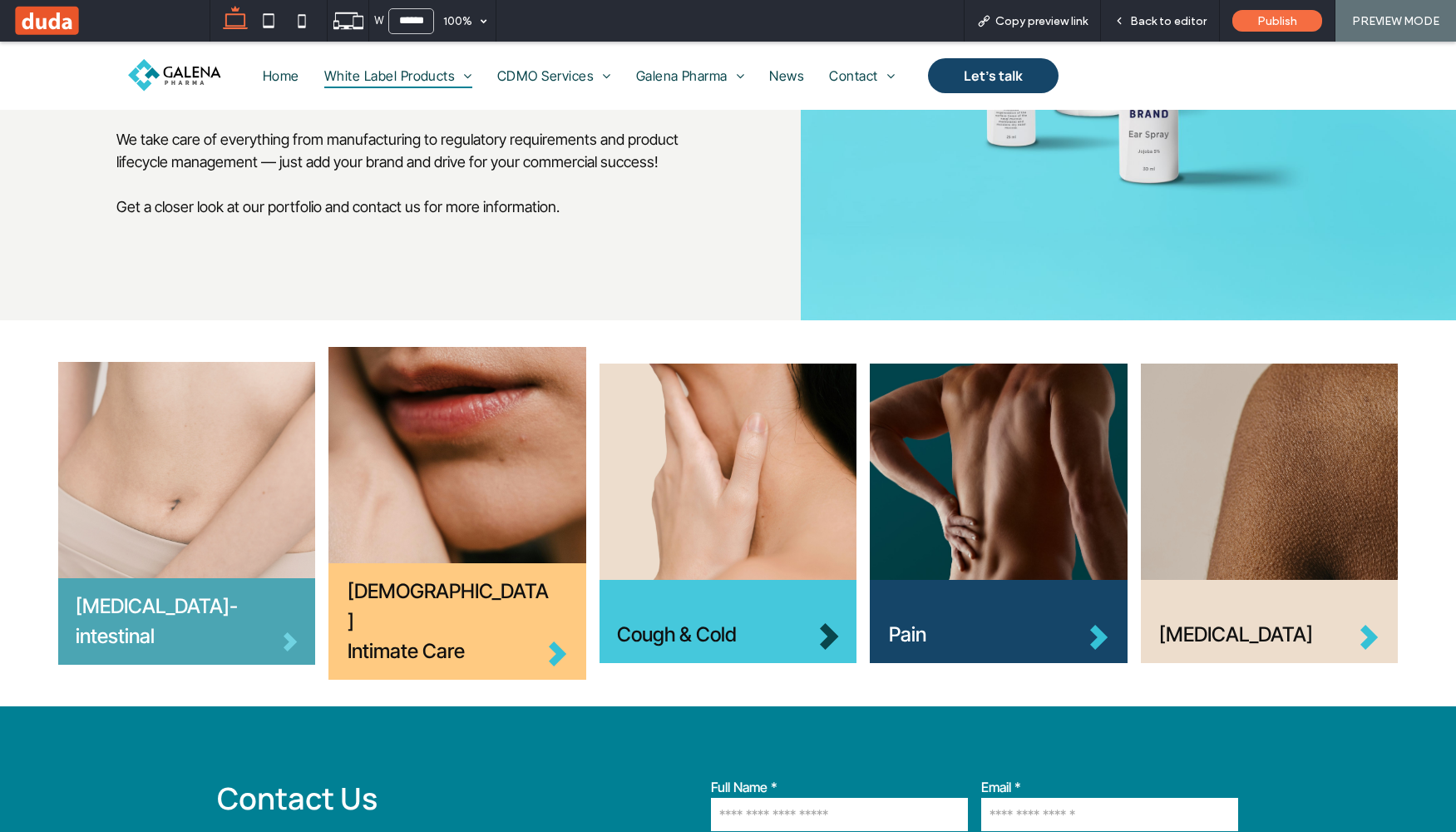
click at [286, 489] on img at bounding box center [186, 470] width 257 height 216
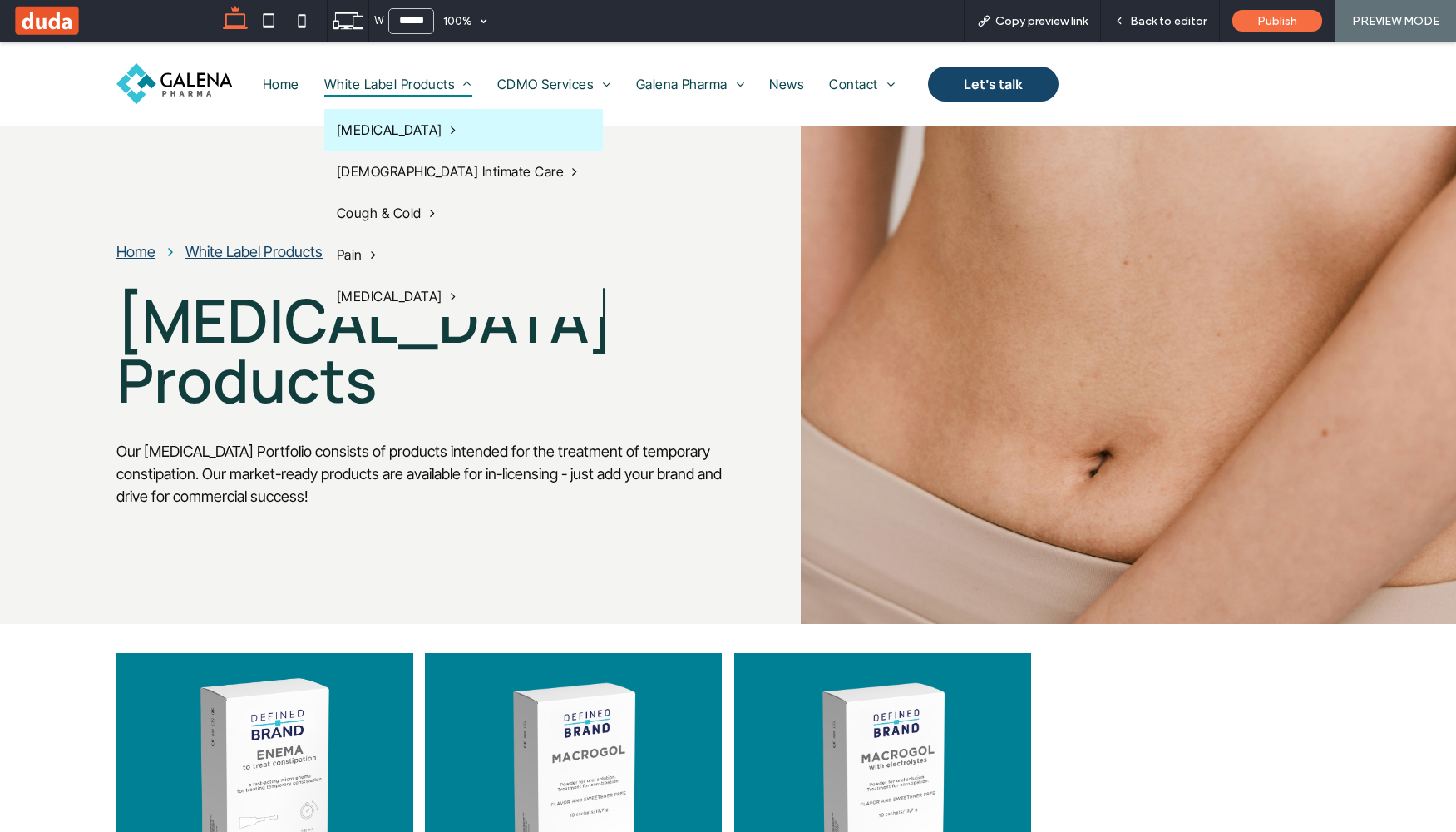
click at [414, 79] on span "White Label Products" at bounding box center [398, 84] width 148 height 25
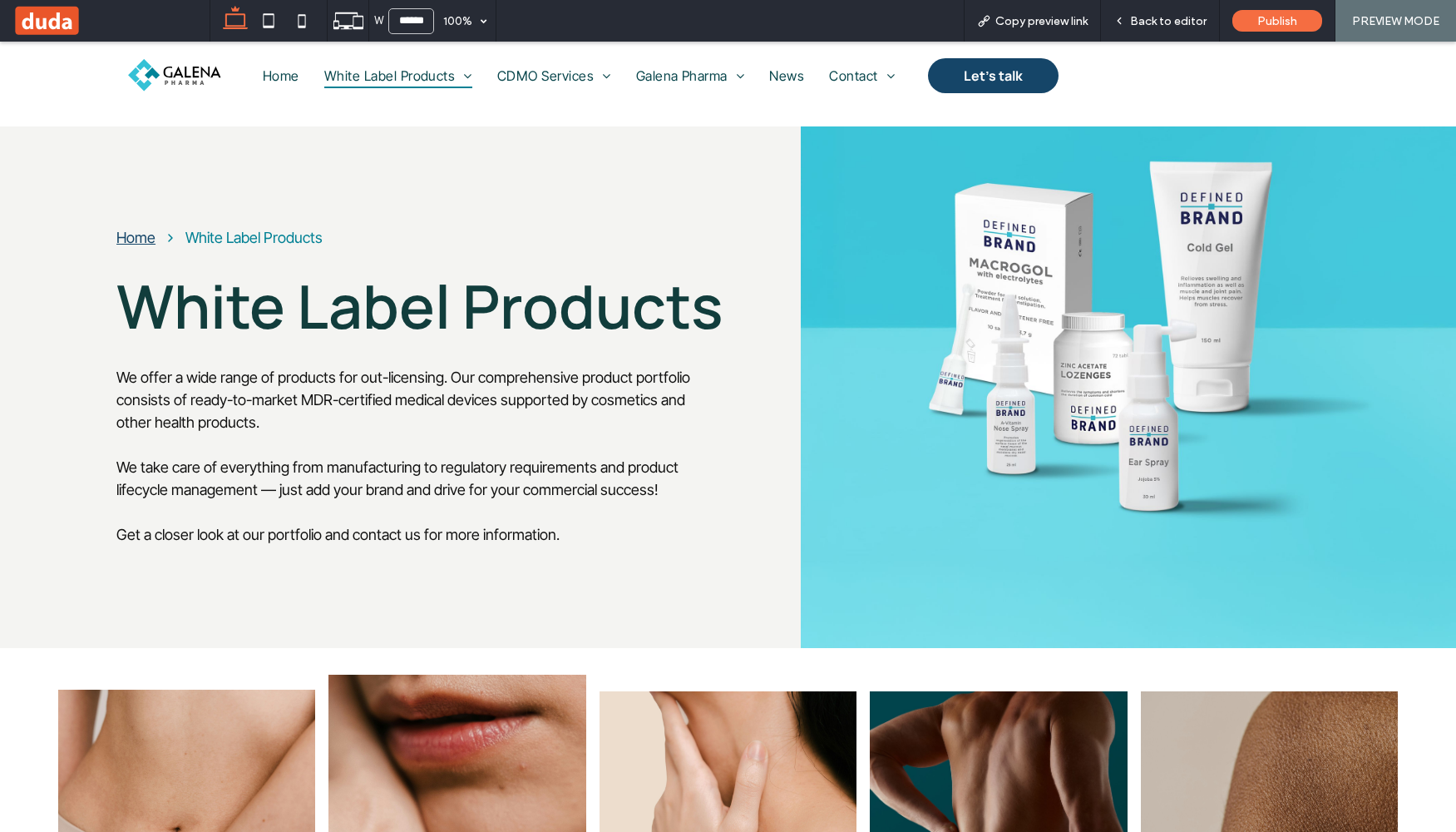
scroll to position [211, 0]
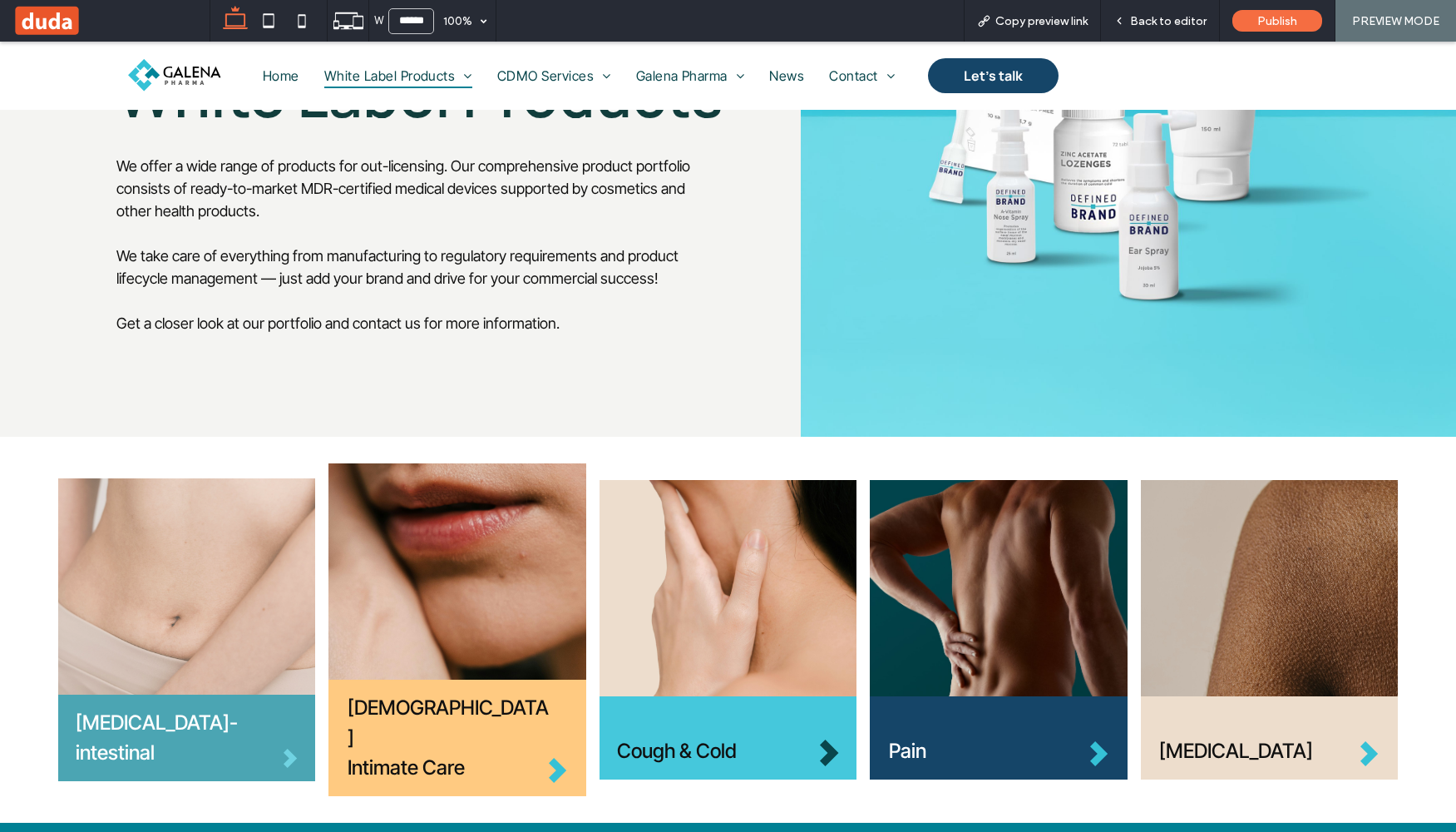
click at [240, 581] on img at bounding box center [186, 586] width 257 height 216
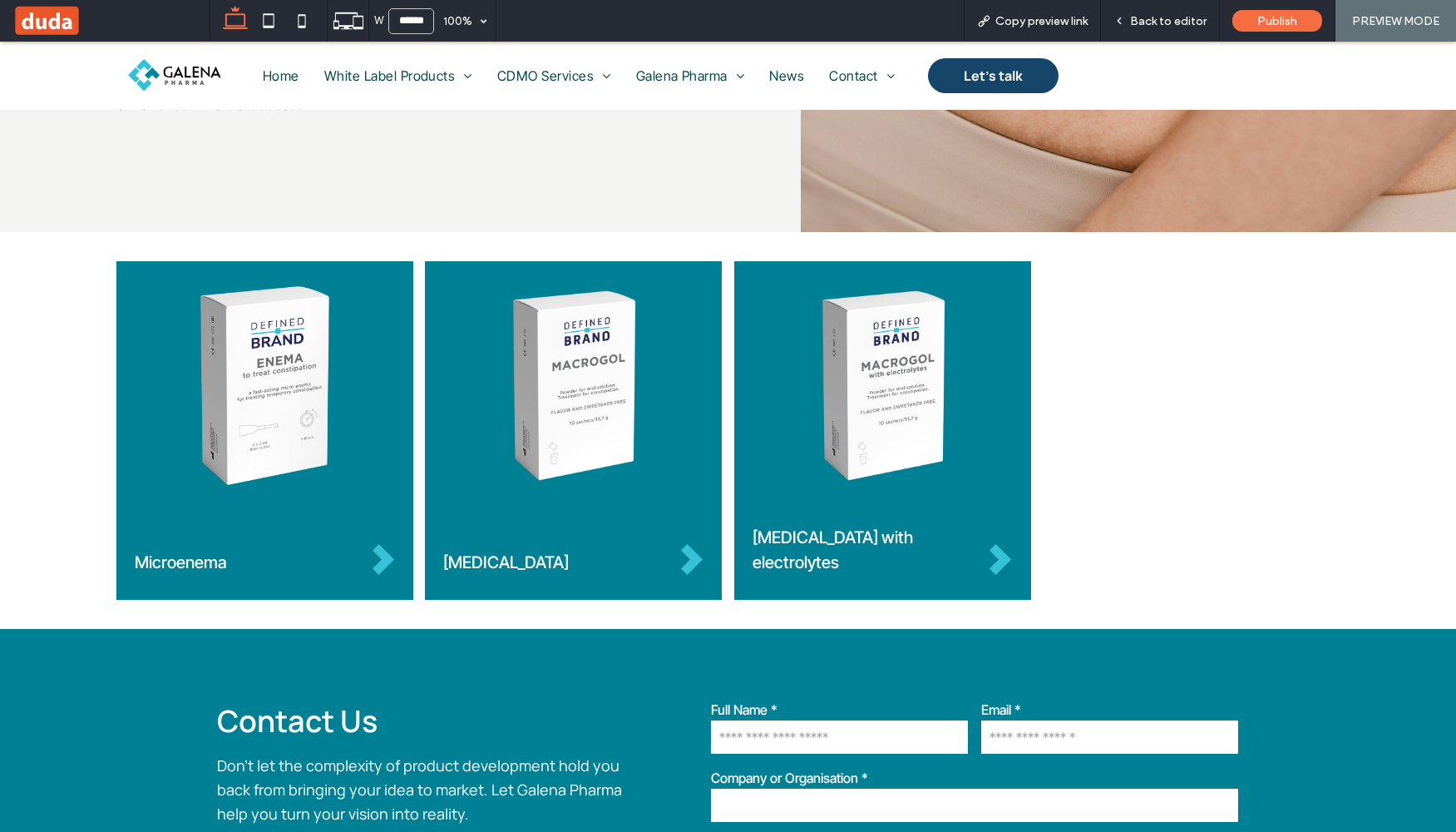
scroll to position [617, 0]
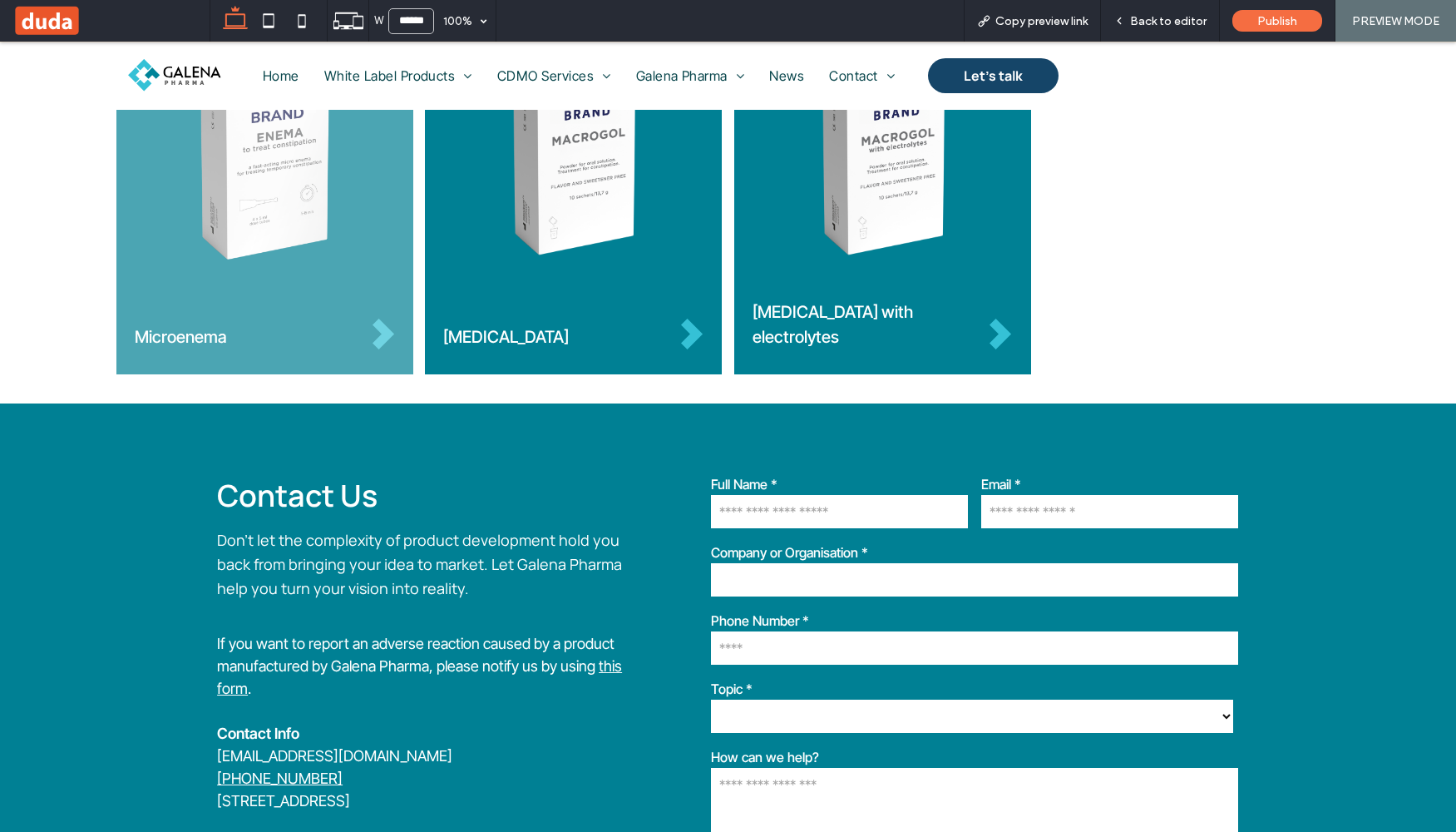
click at [277, 234] on img at bounding box center [265, 160] width 260 height 199
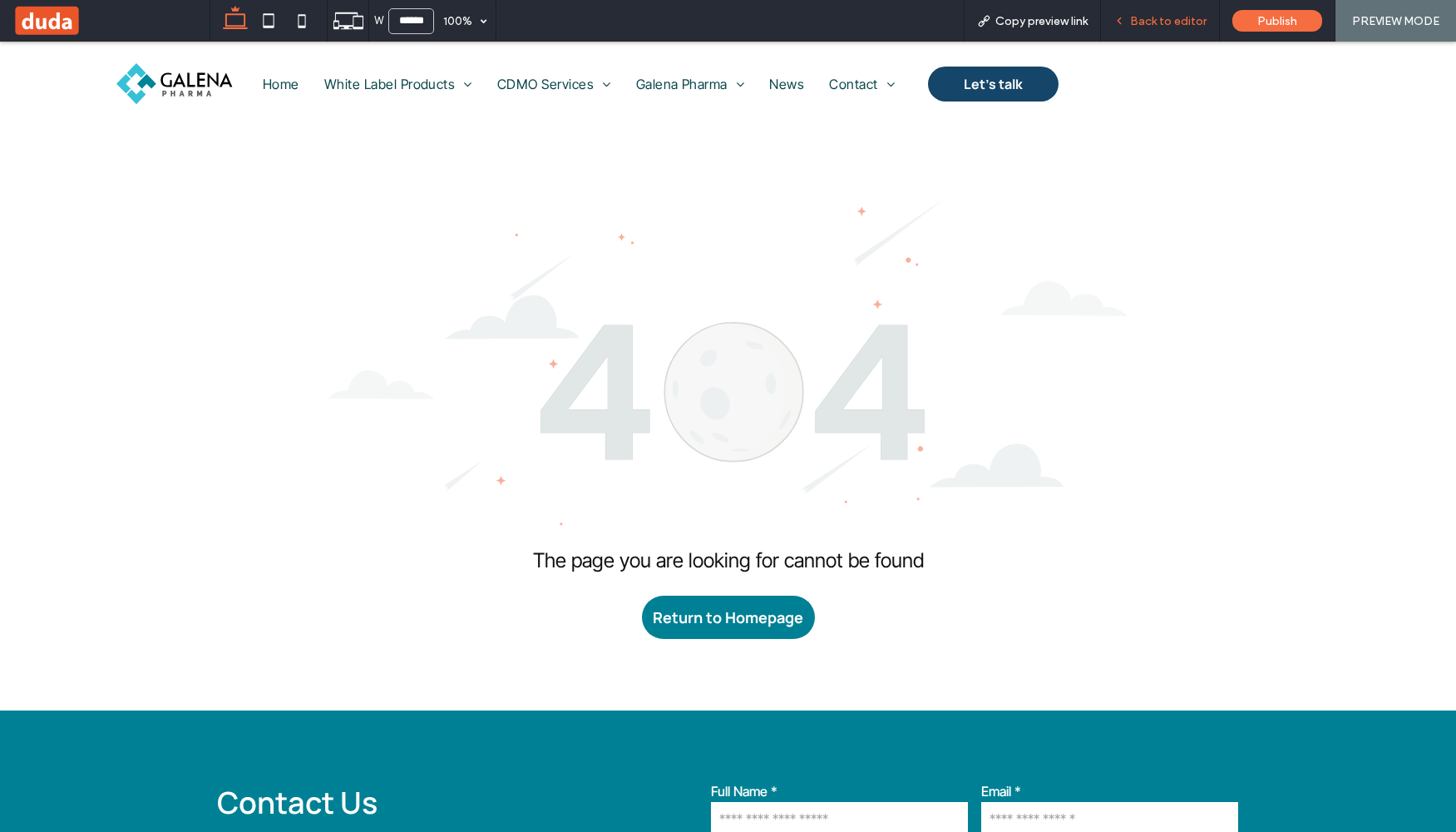
click at [1182, 22] on span "Back to editor" at bounding box center [1168, 21] width 77 height 14
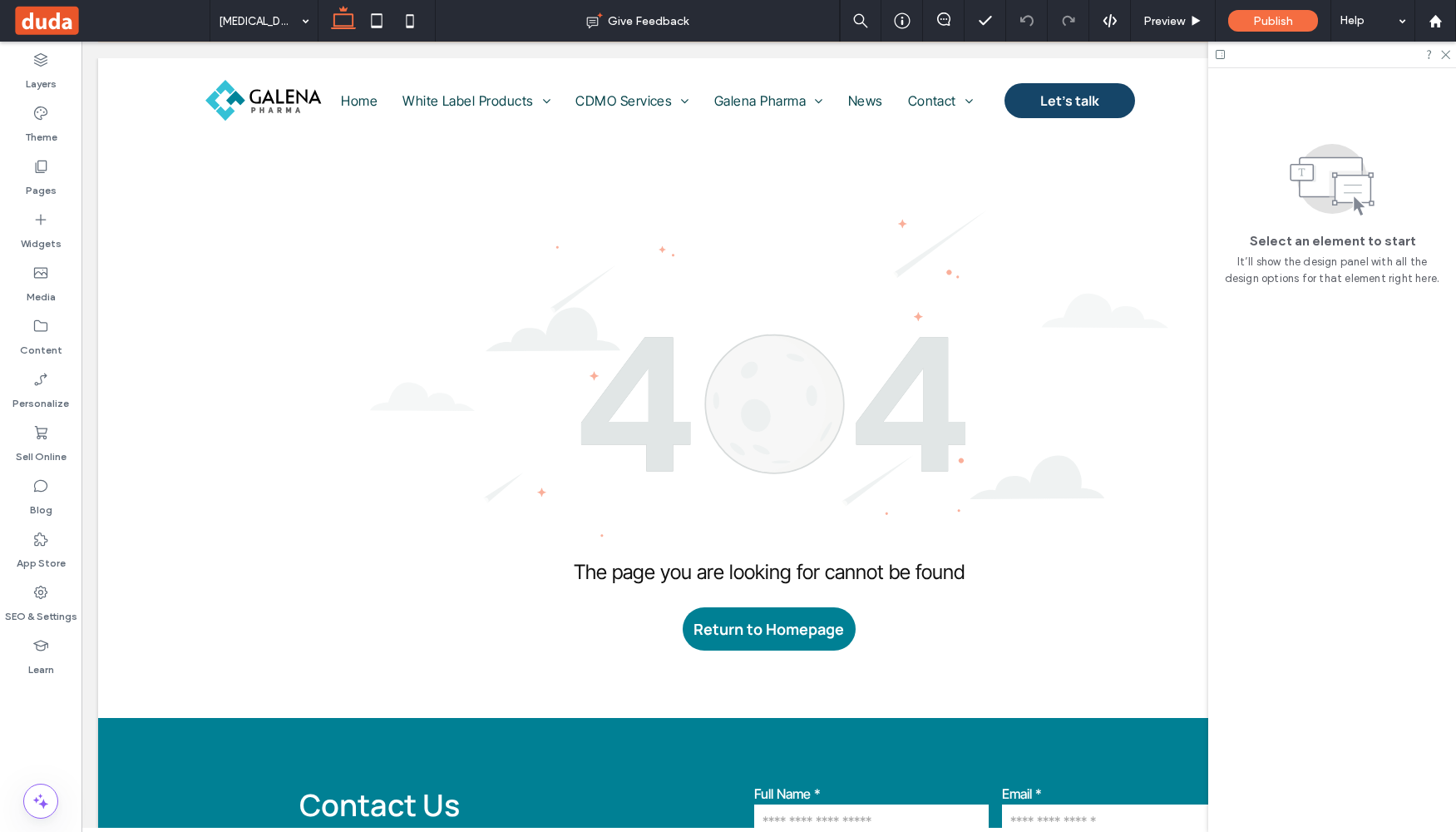
click at [320, 19] on div at bounding box center [377, 20] width 118 height 42
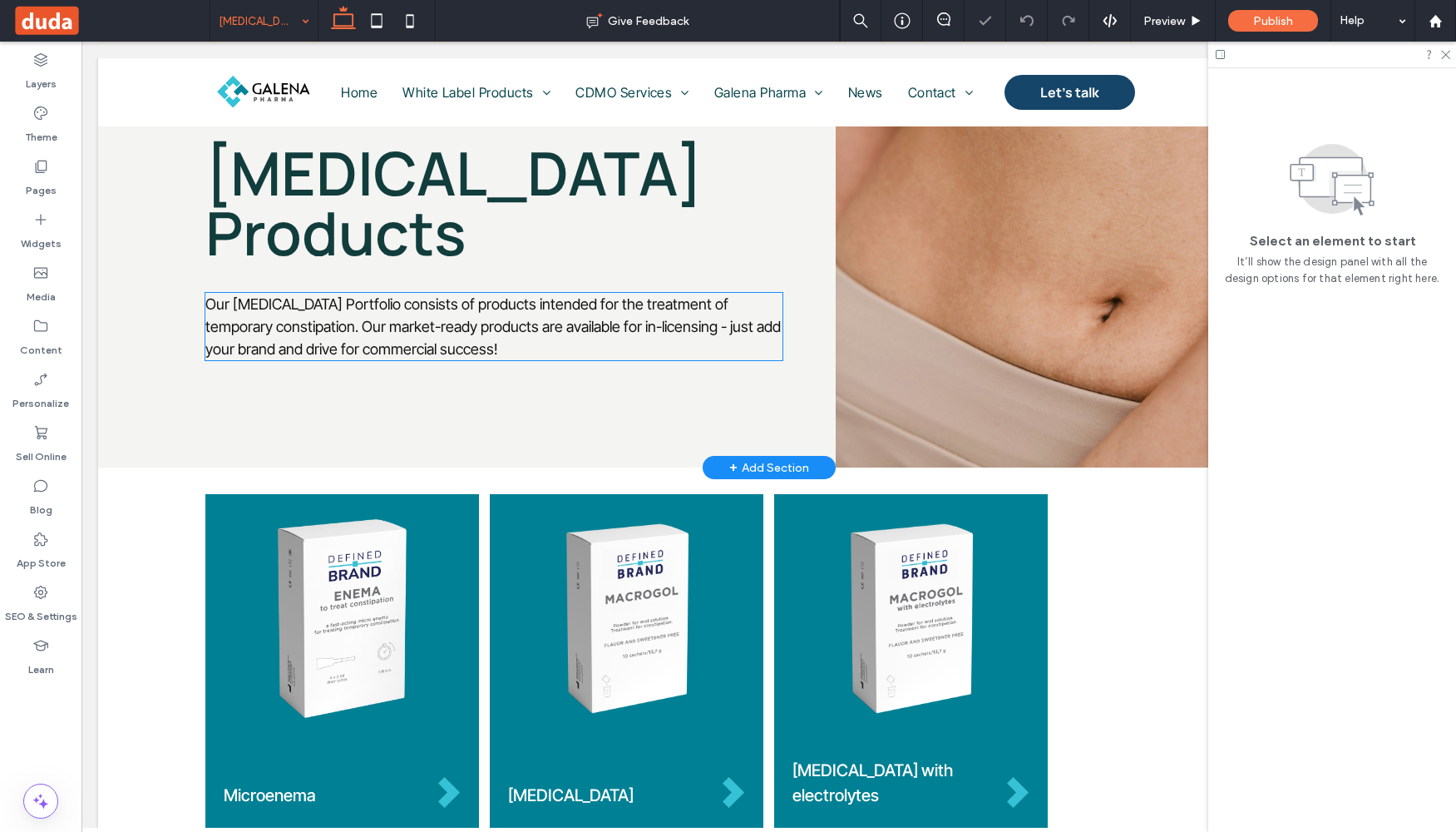
scroll to position [244, 0]
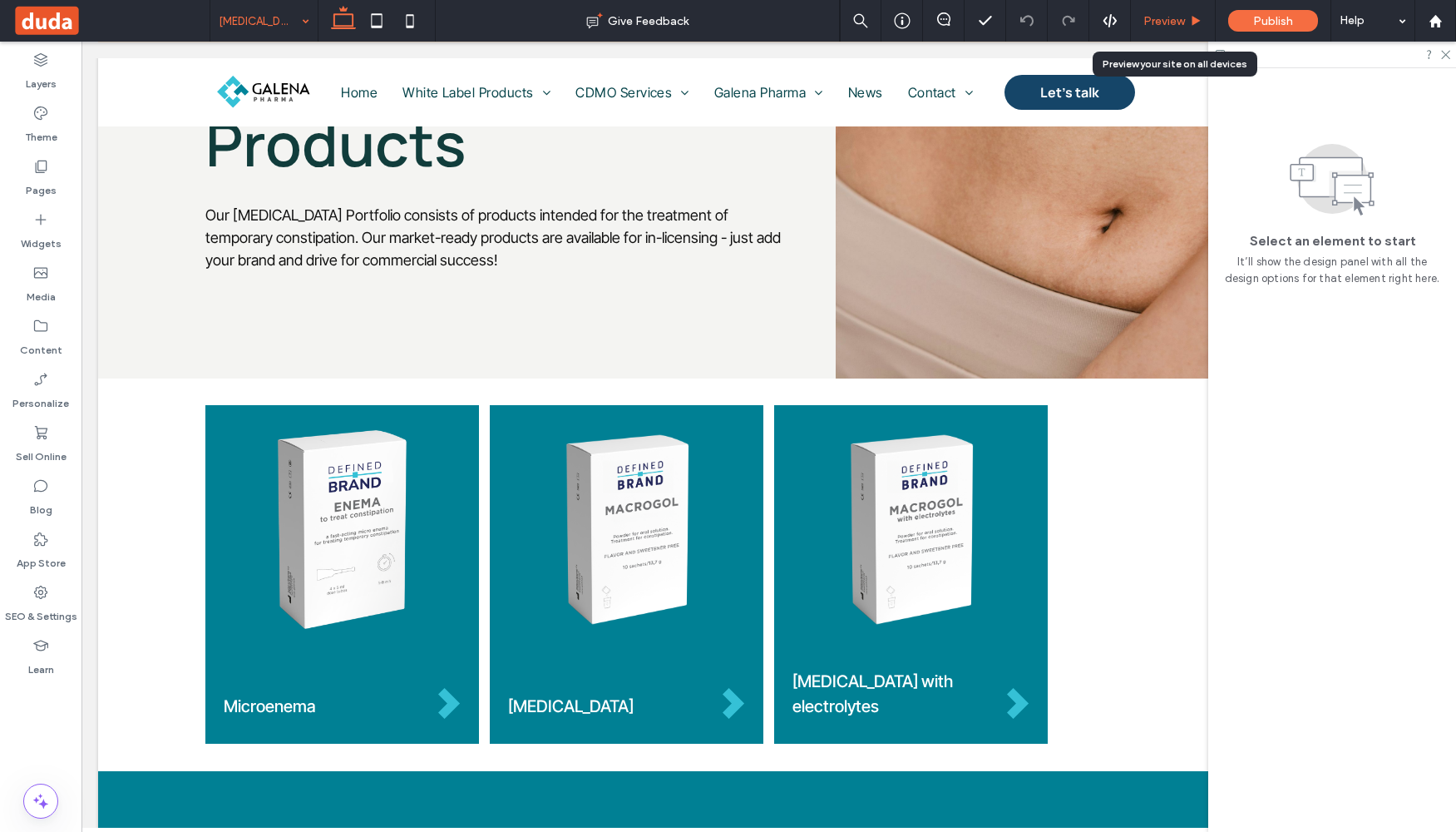
click at [1185, 19] on div "Preview" at bounding box center [1173, 21] width 84 height 14
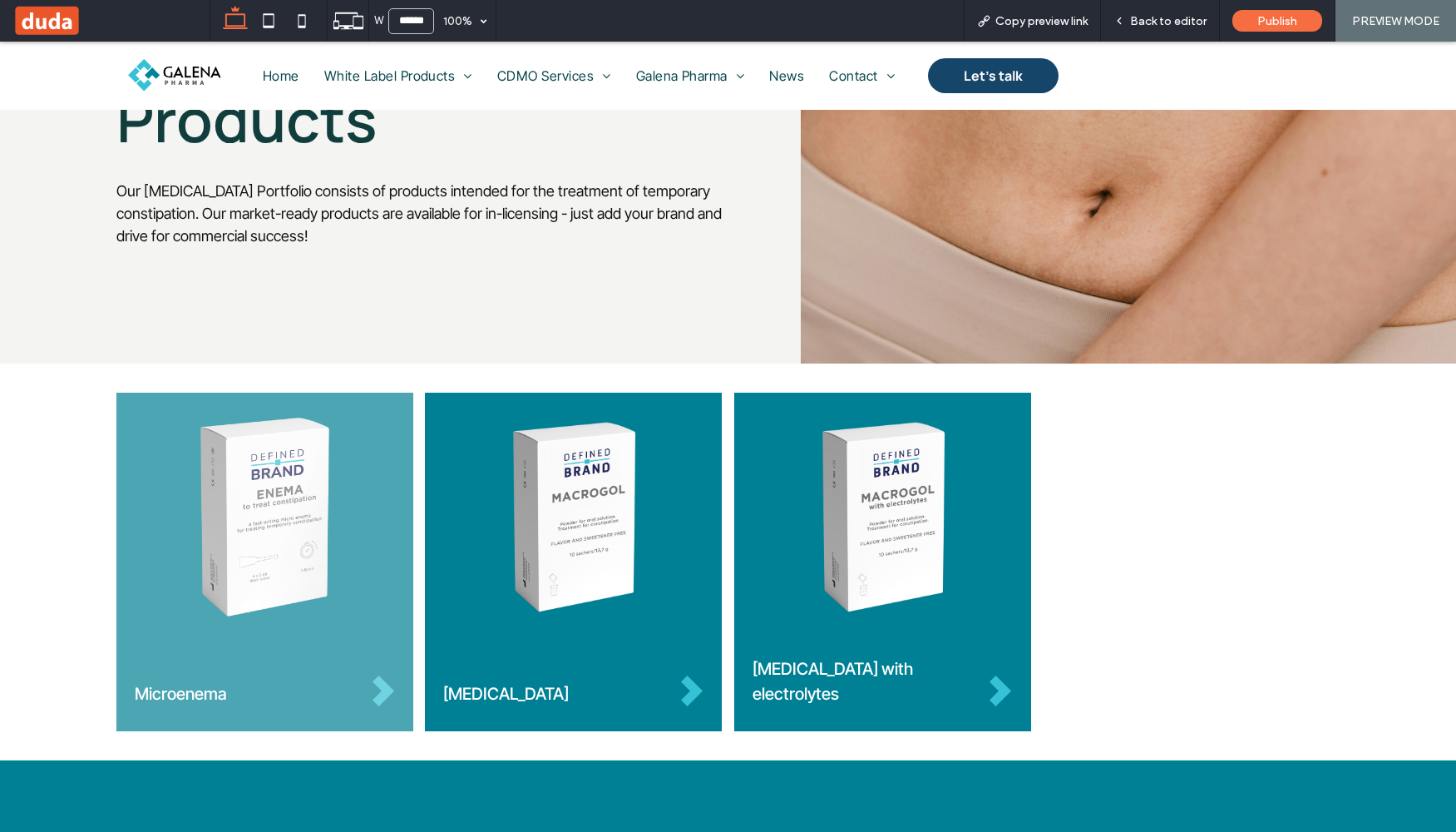
click at [302, 526] on img at bounding box center [265, 517] width 260 height 199
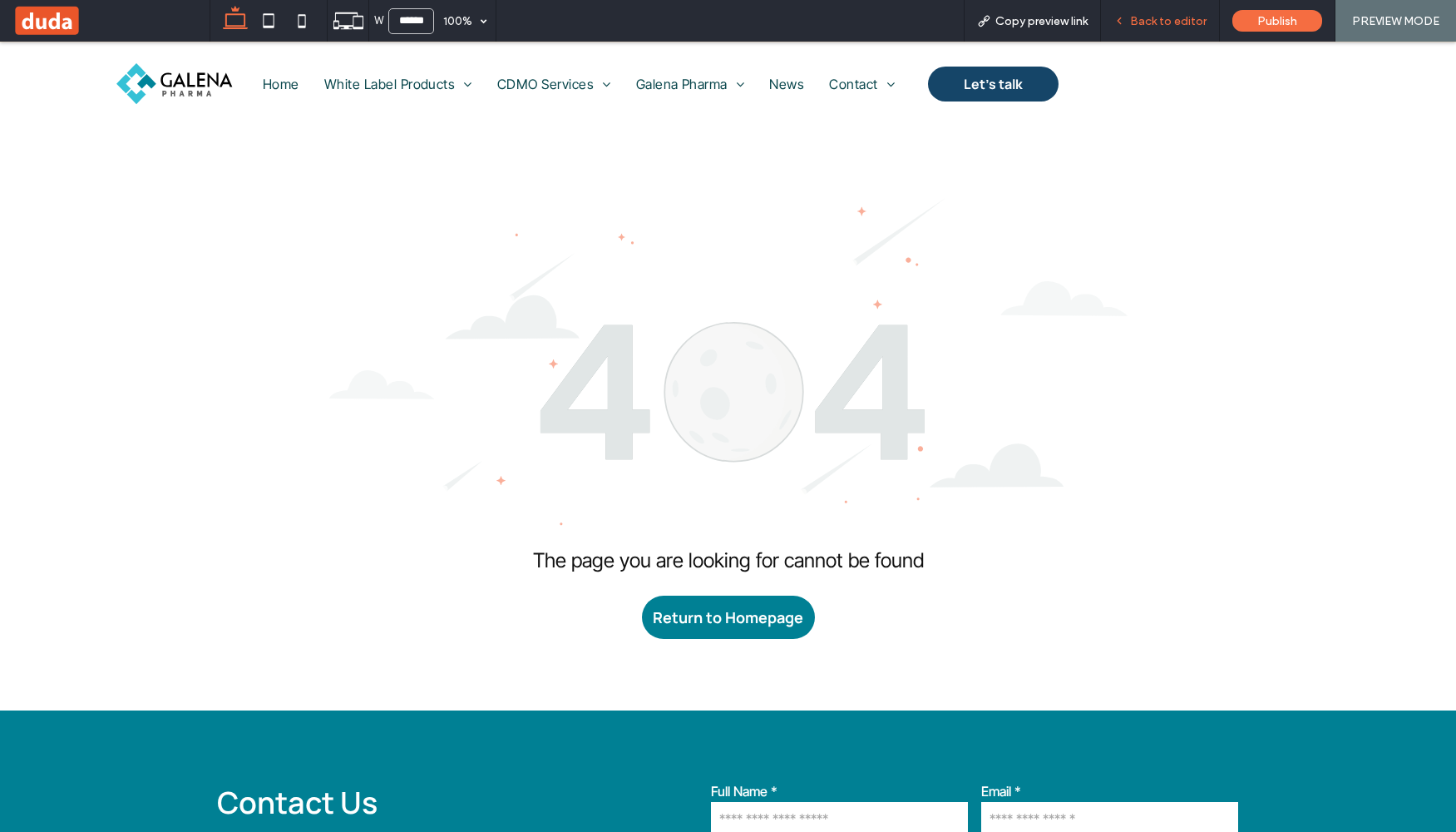
click at [1154, 18] on span "Back to editor" at bounding box center [1168, 21] width 77 height 14
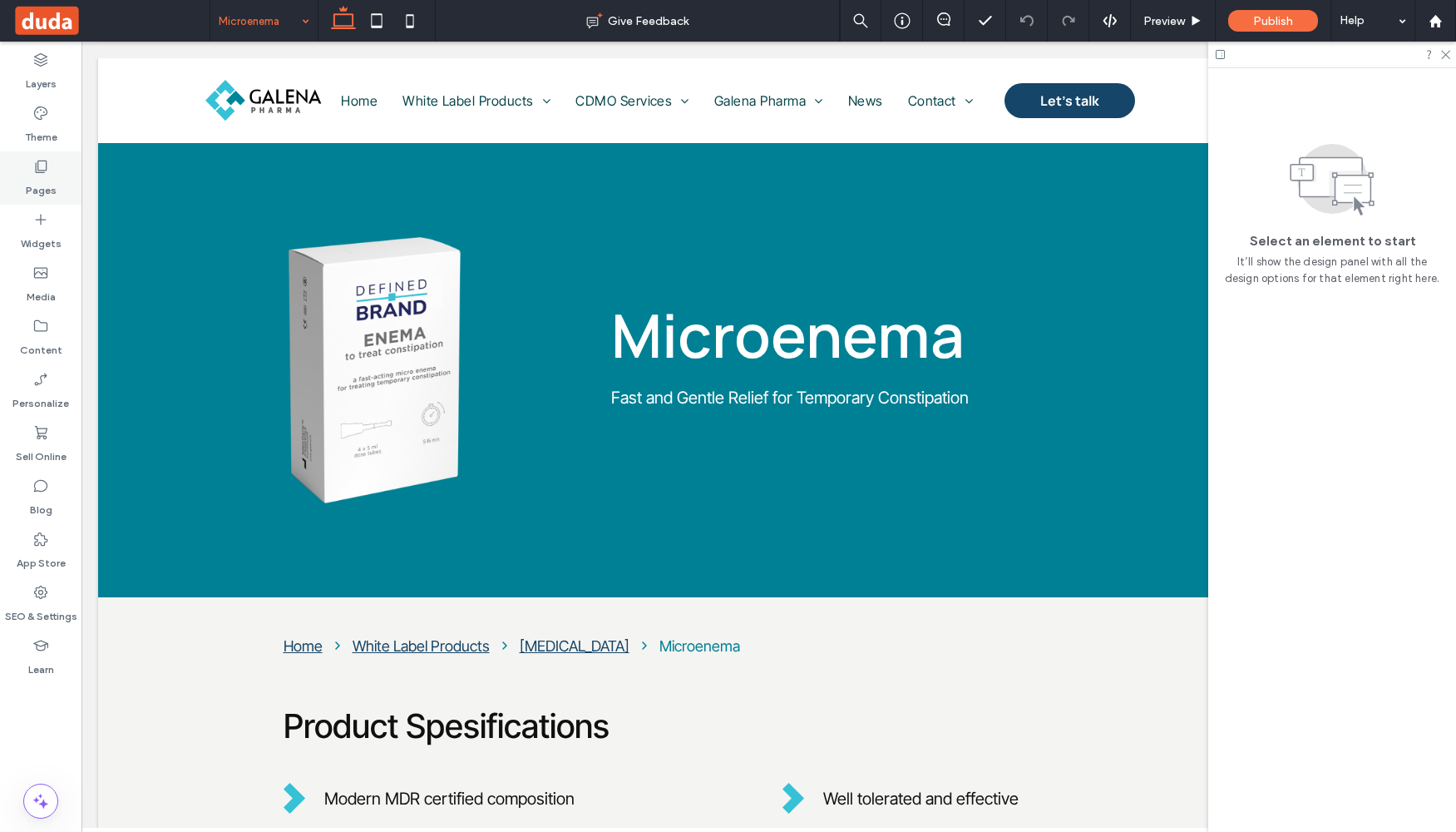
click at [56, 184] on div "Pages" at bounding box center [41, 178] width 81 height 53
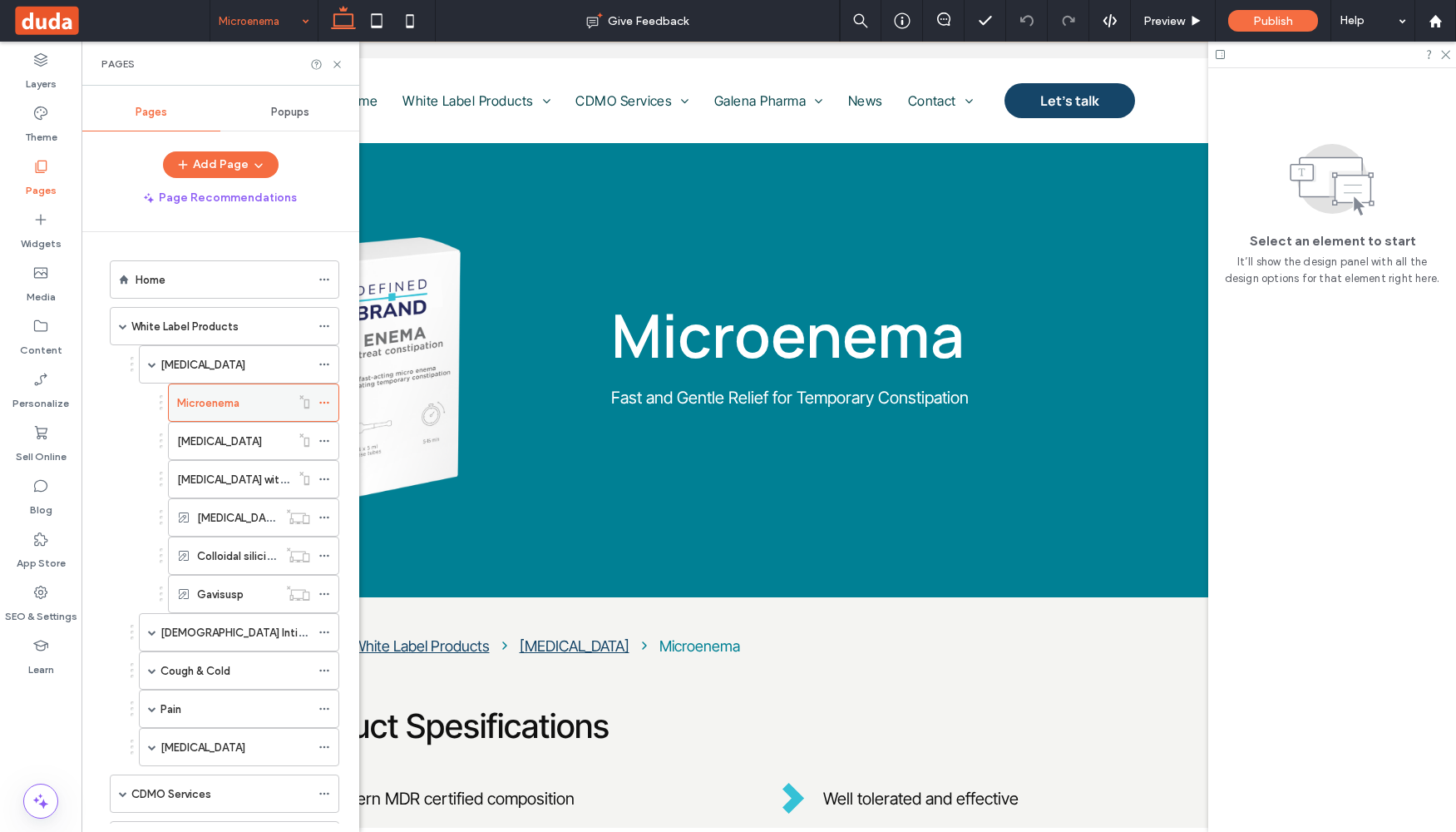
click at [324, 405] on icon at bounding box center [324, 402] width 11 height 11
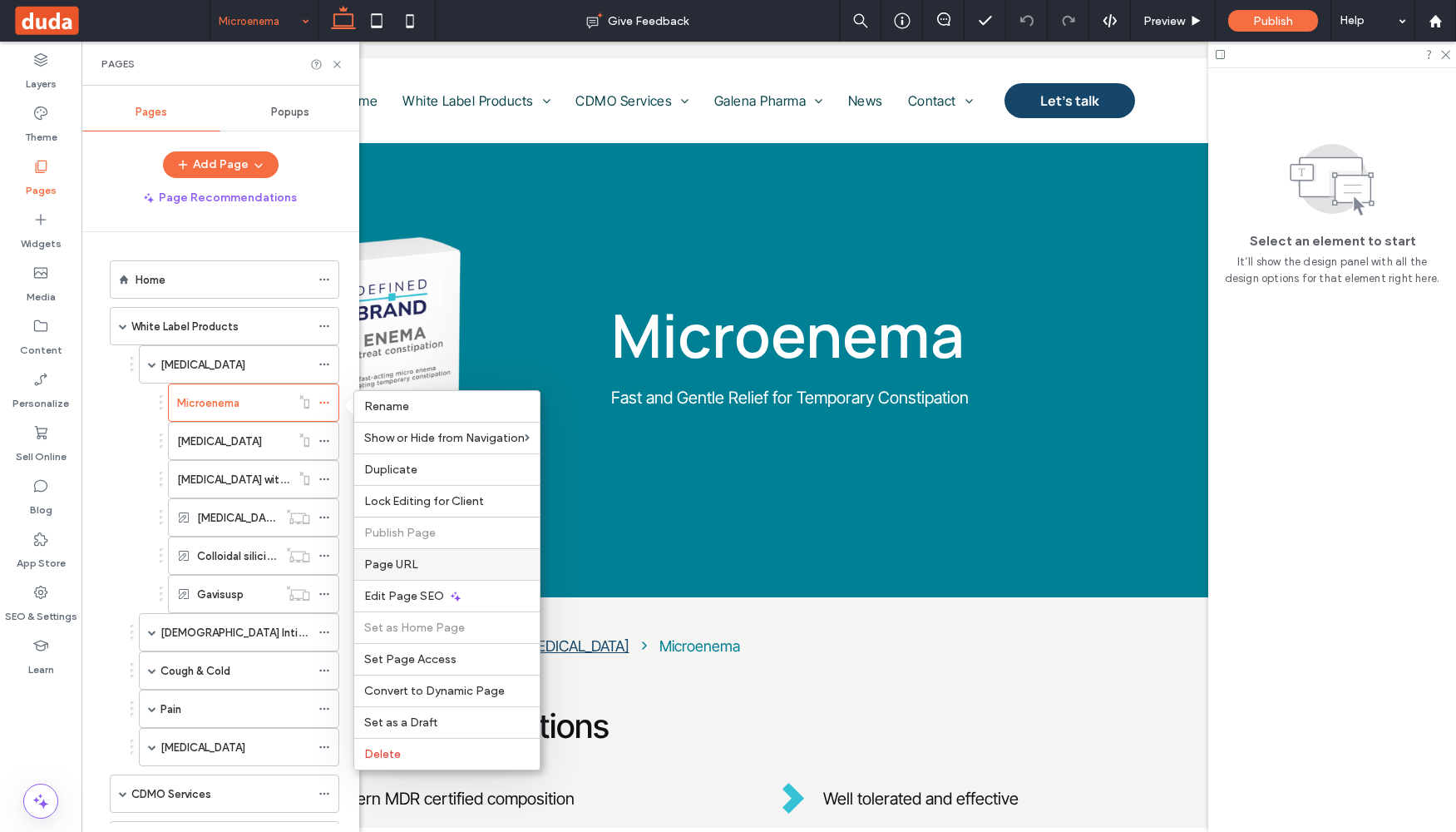
click at [419, 563] on label "Page URL" at bounding box center [447, 564] width 165 height 14
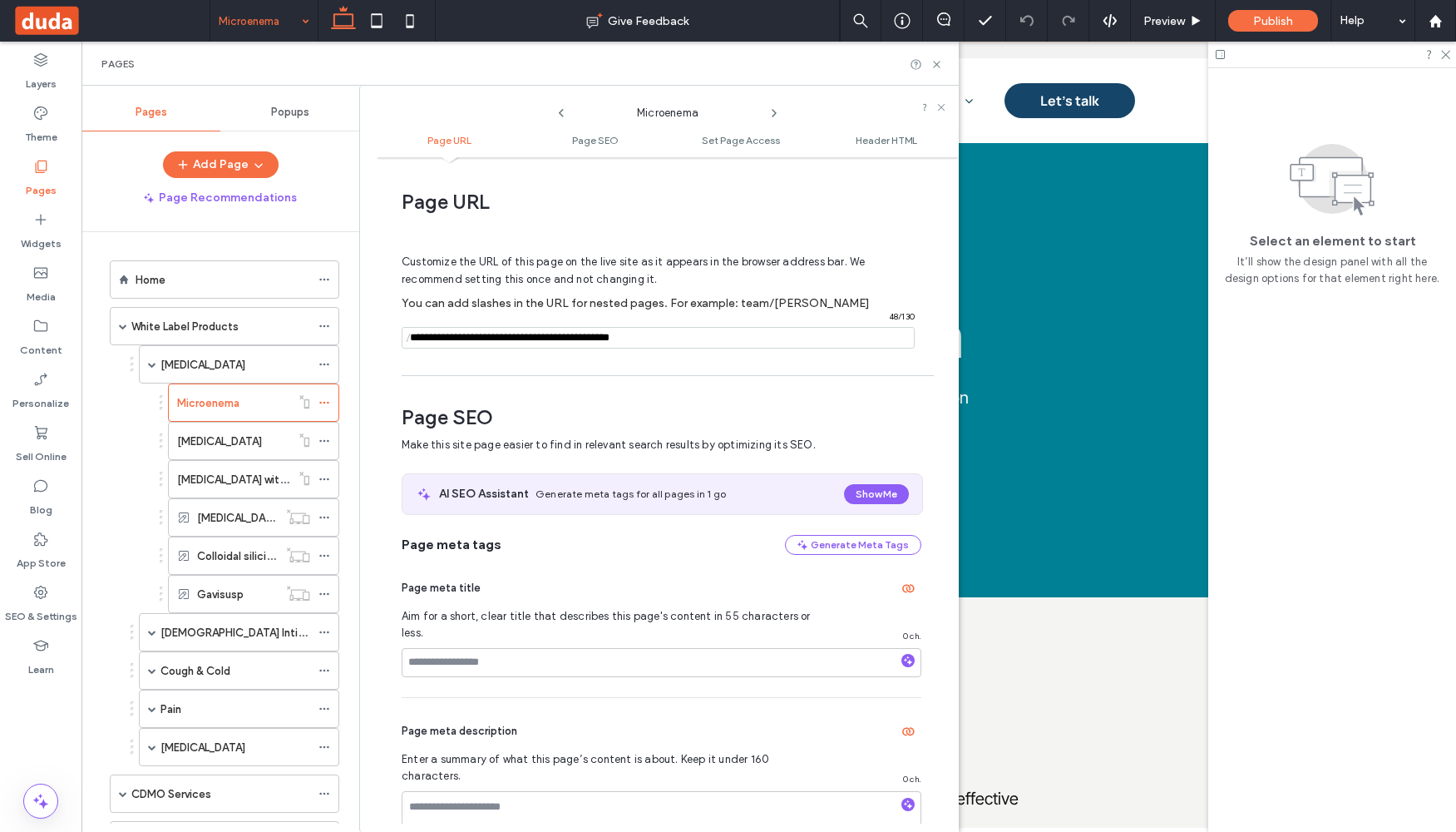
scroll to position [8, 0]
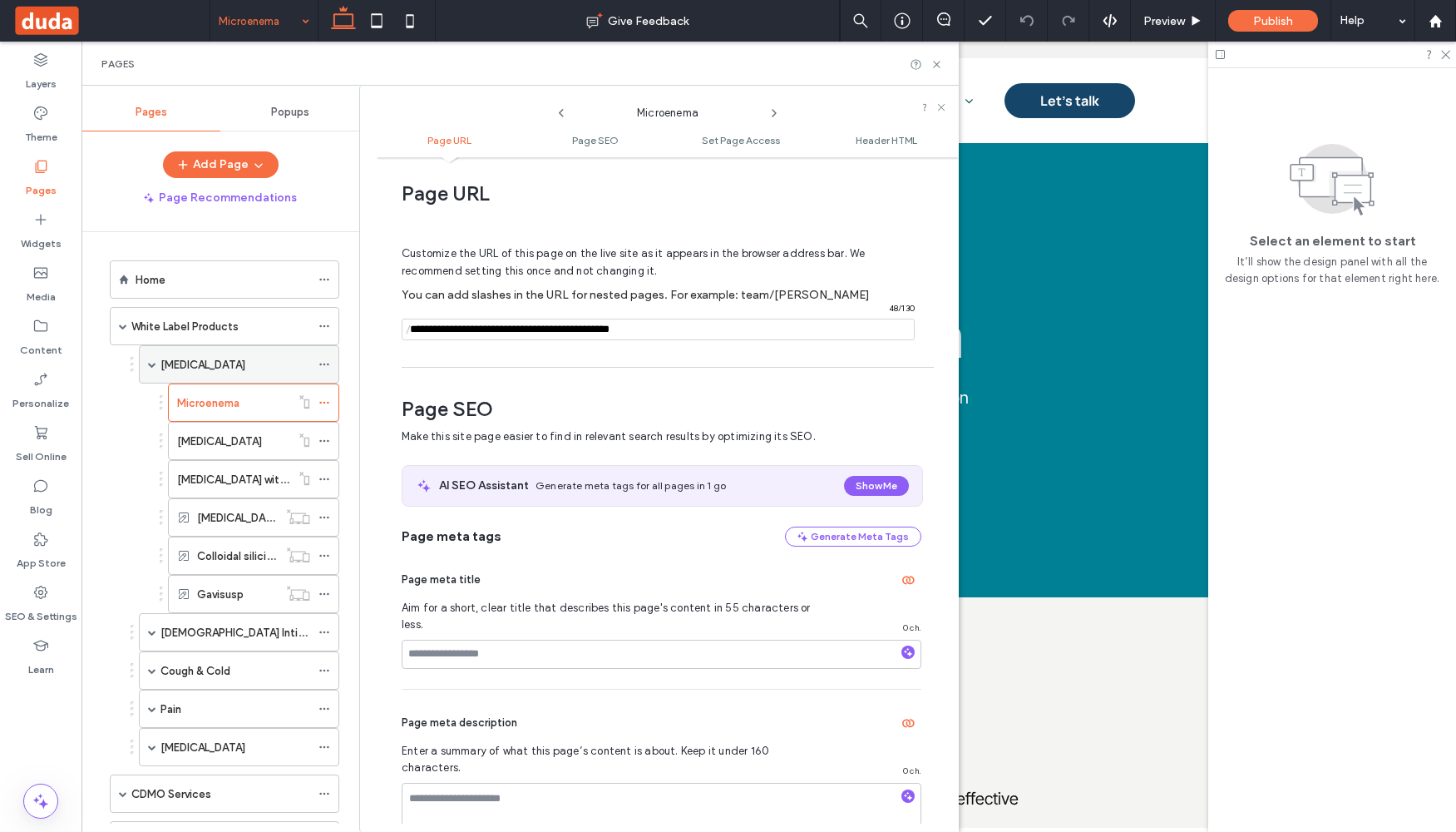
click at [175, 376] on div "[MEDICAL_DATA]" at bounding box center [236, 364] width 150 height 36
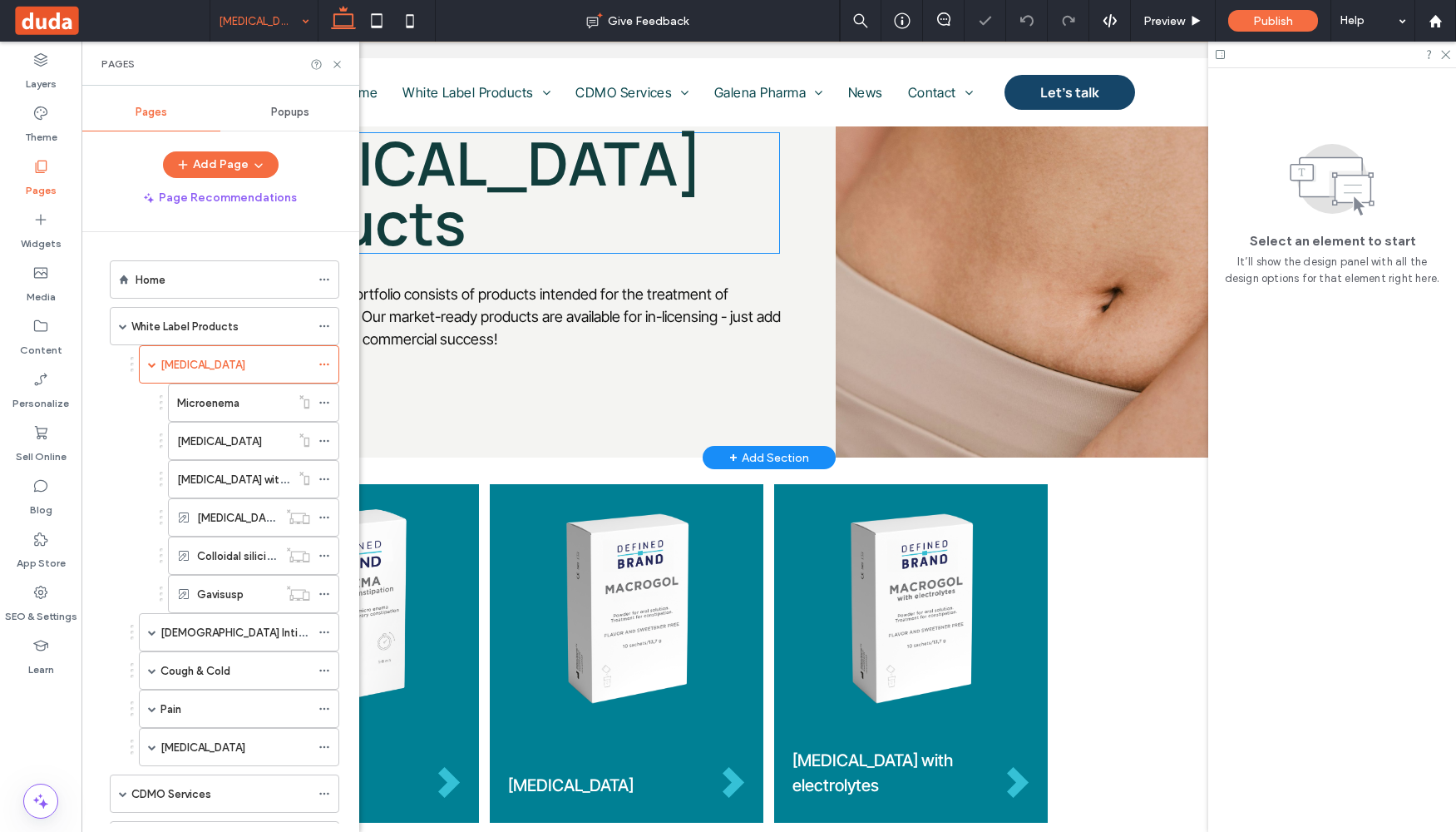
scroll to position [183, 0]
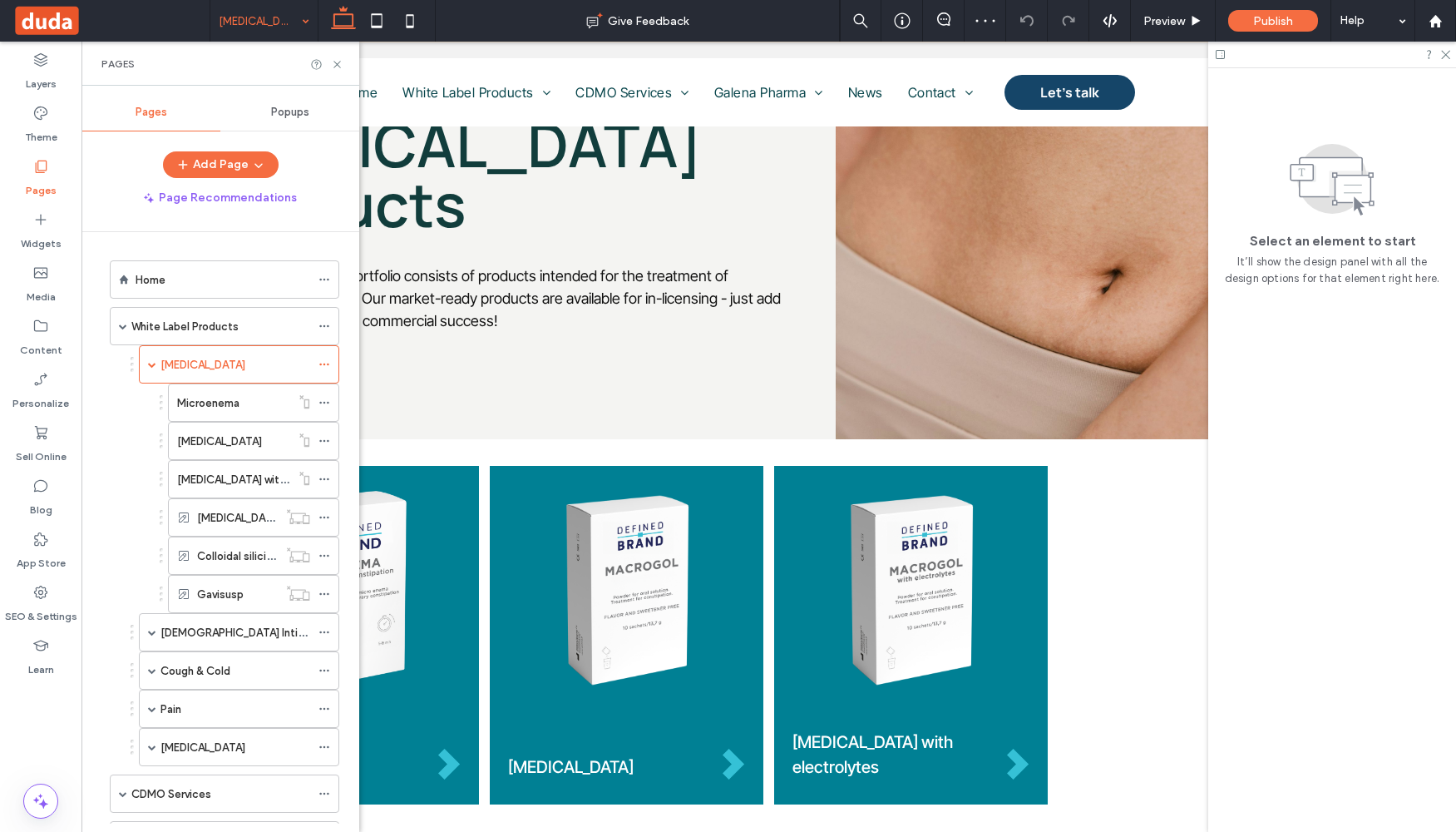
drag, startPoint x: 516, startPoint y: 827, endPoint x: 324, endPoint y: 205, distance: 651.0
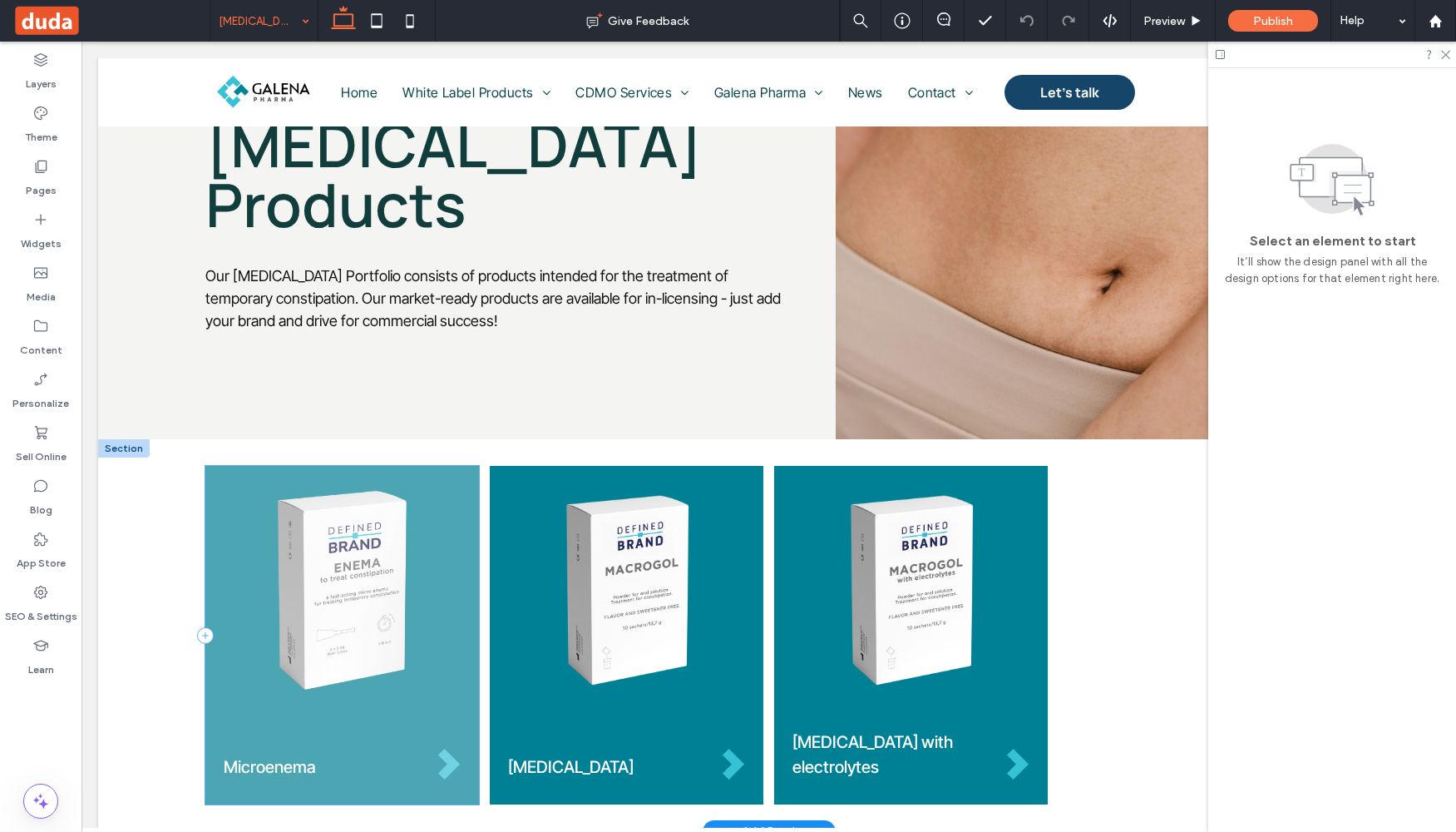
click at [290, 789] on div "Microenema" at bounding box center [343, 634] width 274 height 338
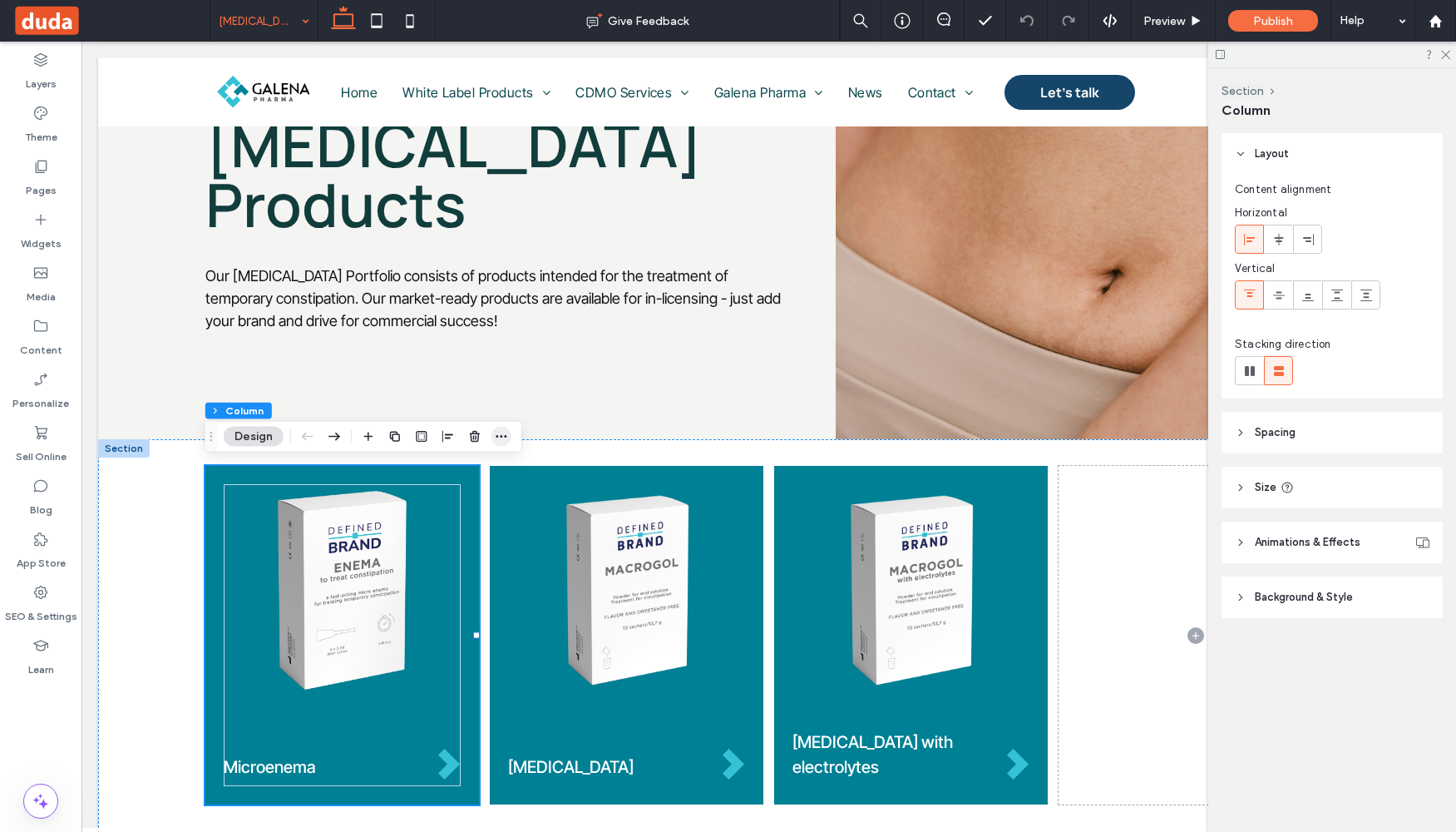
click at [504, 435] on icon "button" at bounding box center [501, 436] width 13 height 13
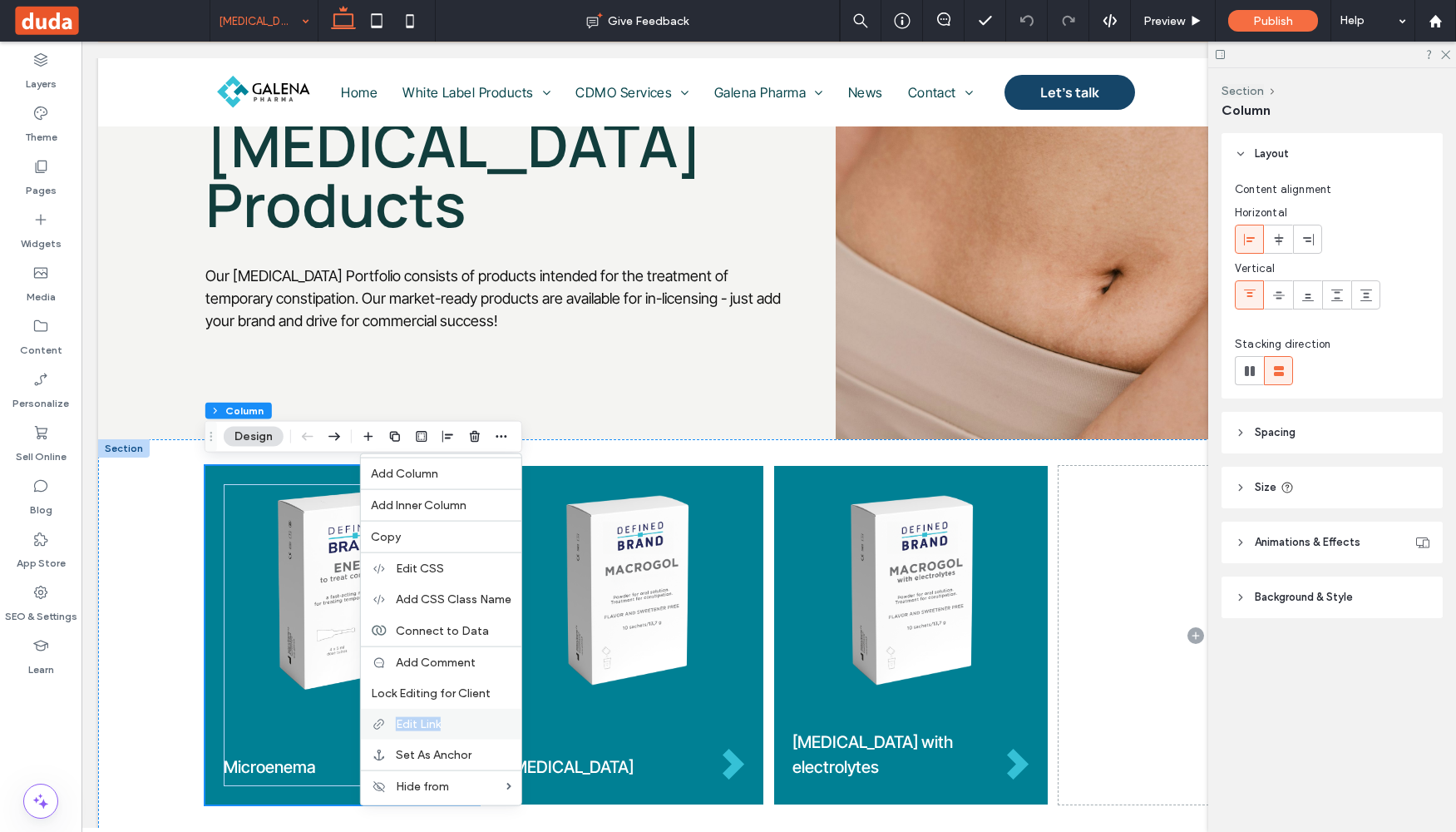
click at [447, 724] on div "Edit Link" at bounding box center [441, 723] width 161 height 31
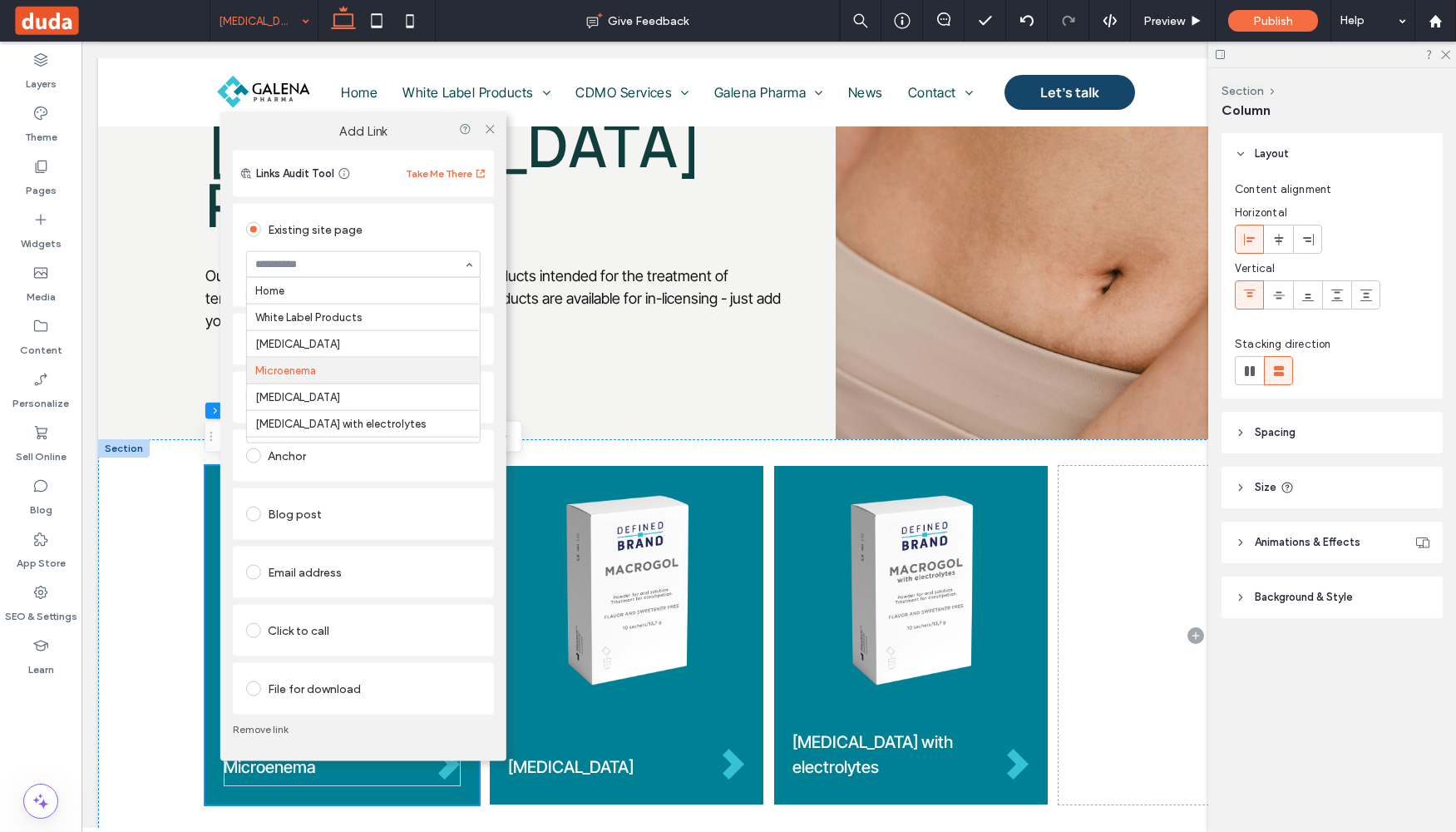
scroll to position [79, 0]
click at [489, 132] on icon at bounding box center [489, 128] width 12 height 12
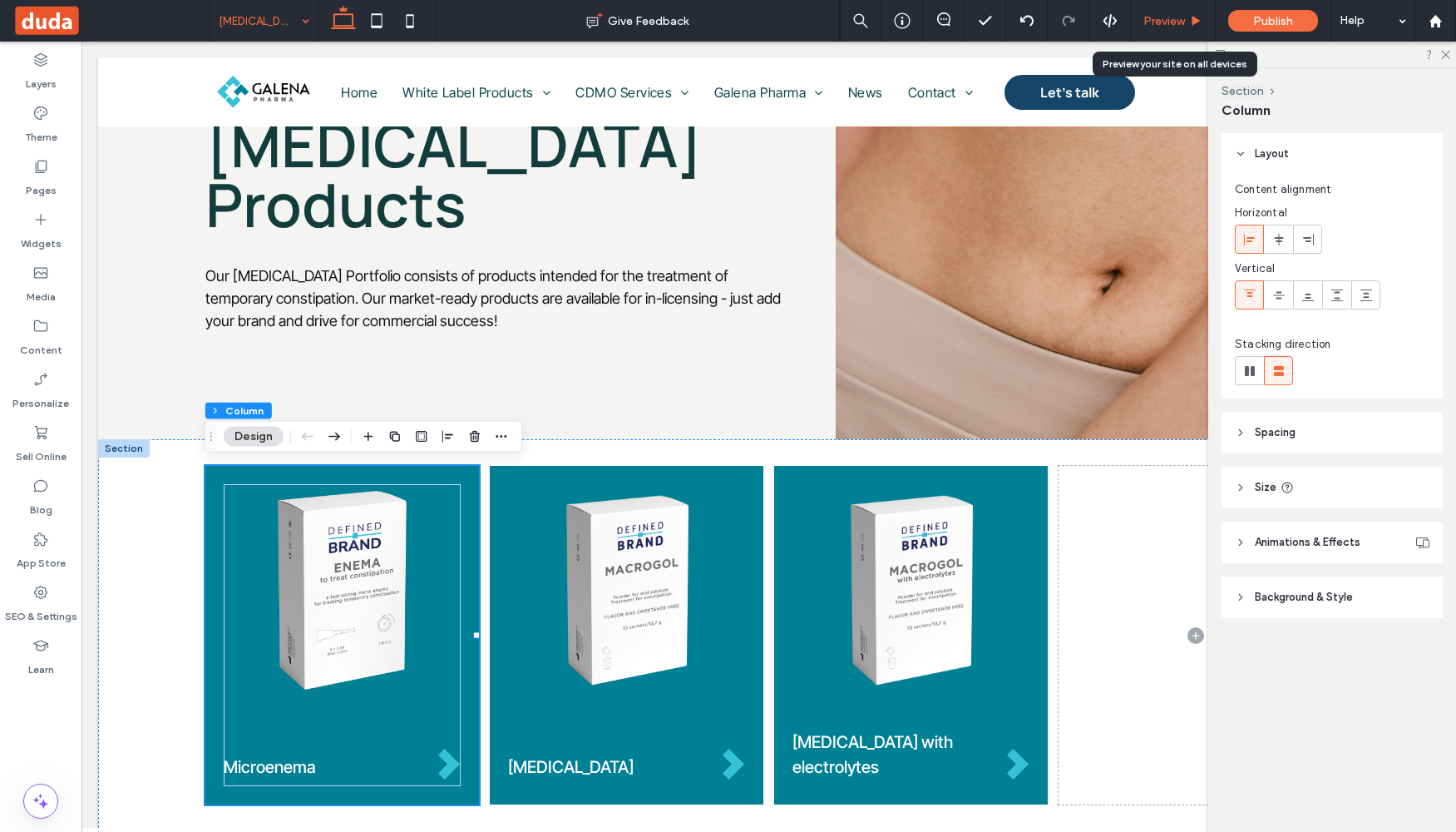
click at [1154, 20] on span "Preview" at bounding box center [1164, 21] width 41 height 14
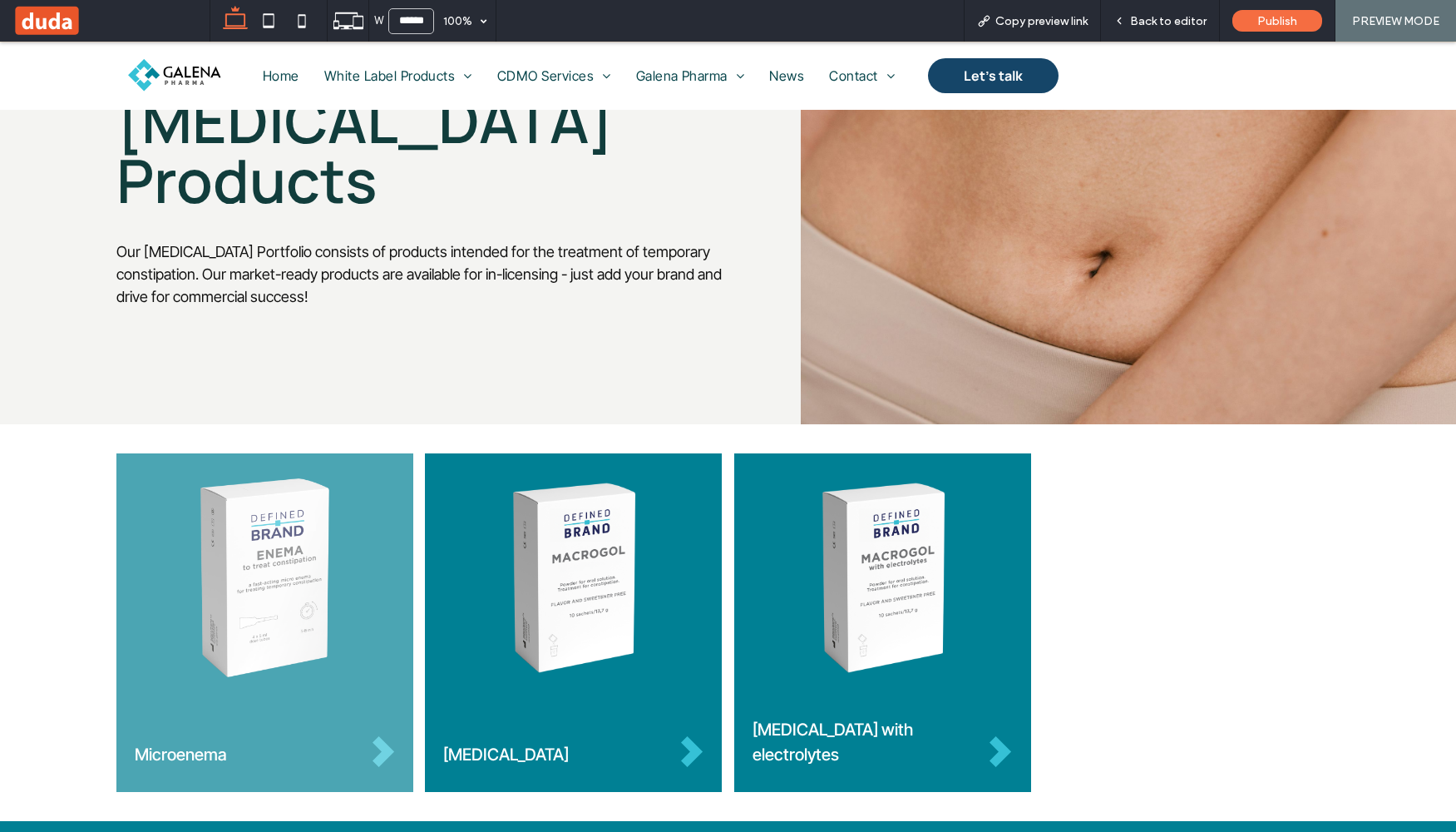
click at [290, 596] on img at bounding box center [265, 578] width 260 height 199
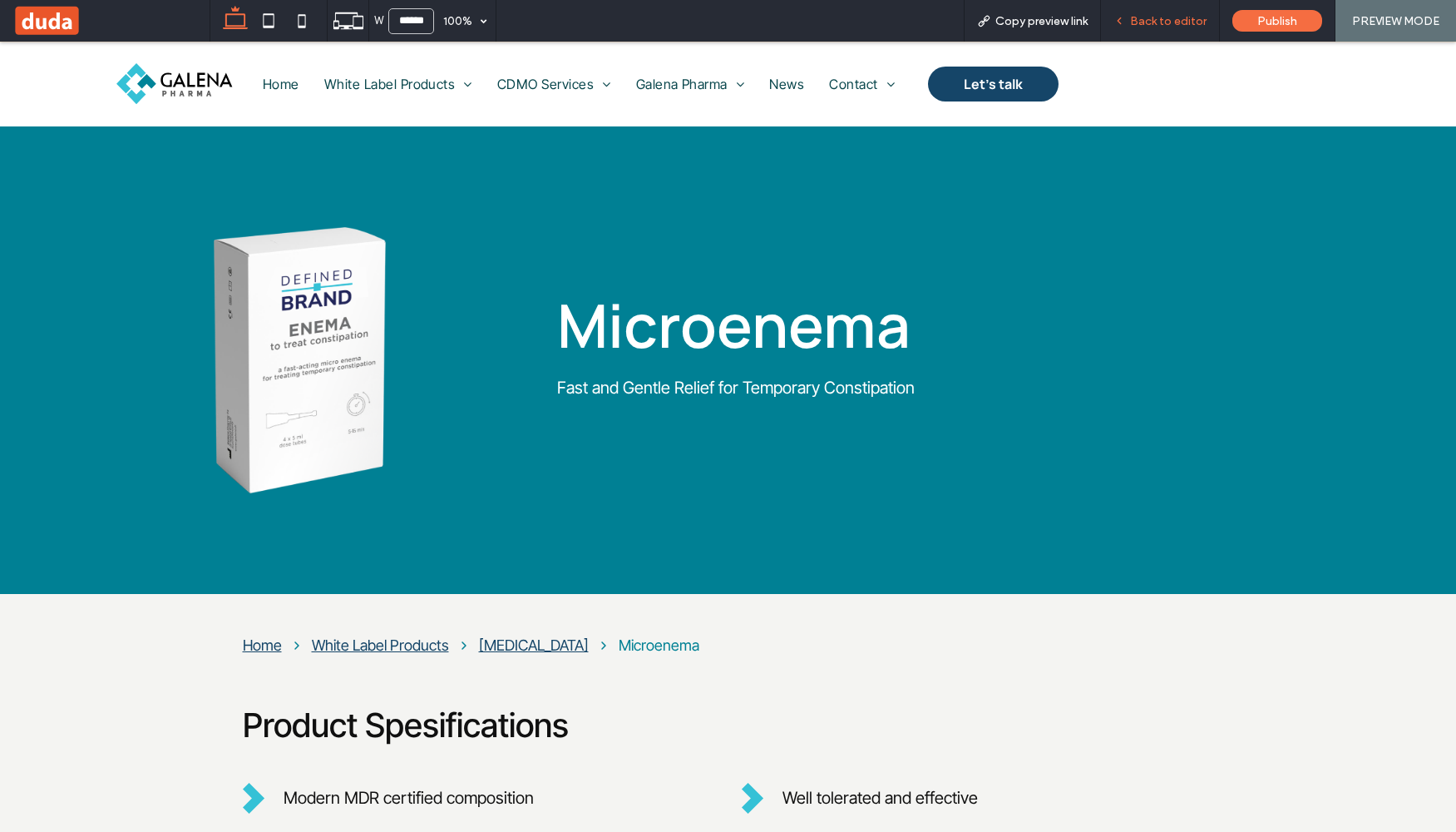
click at [1185, 22] on span "Back to editor" at bounding box center [1168, 21] width 77 height 14
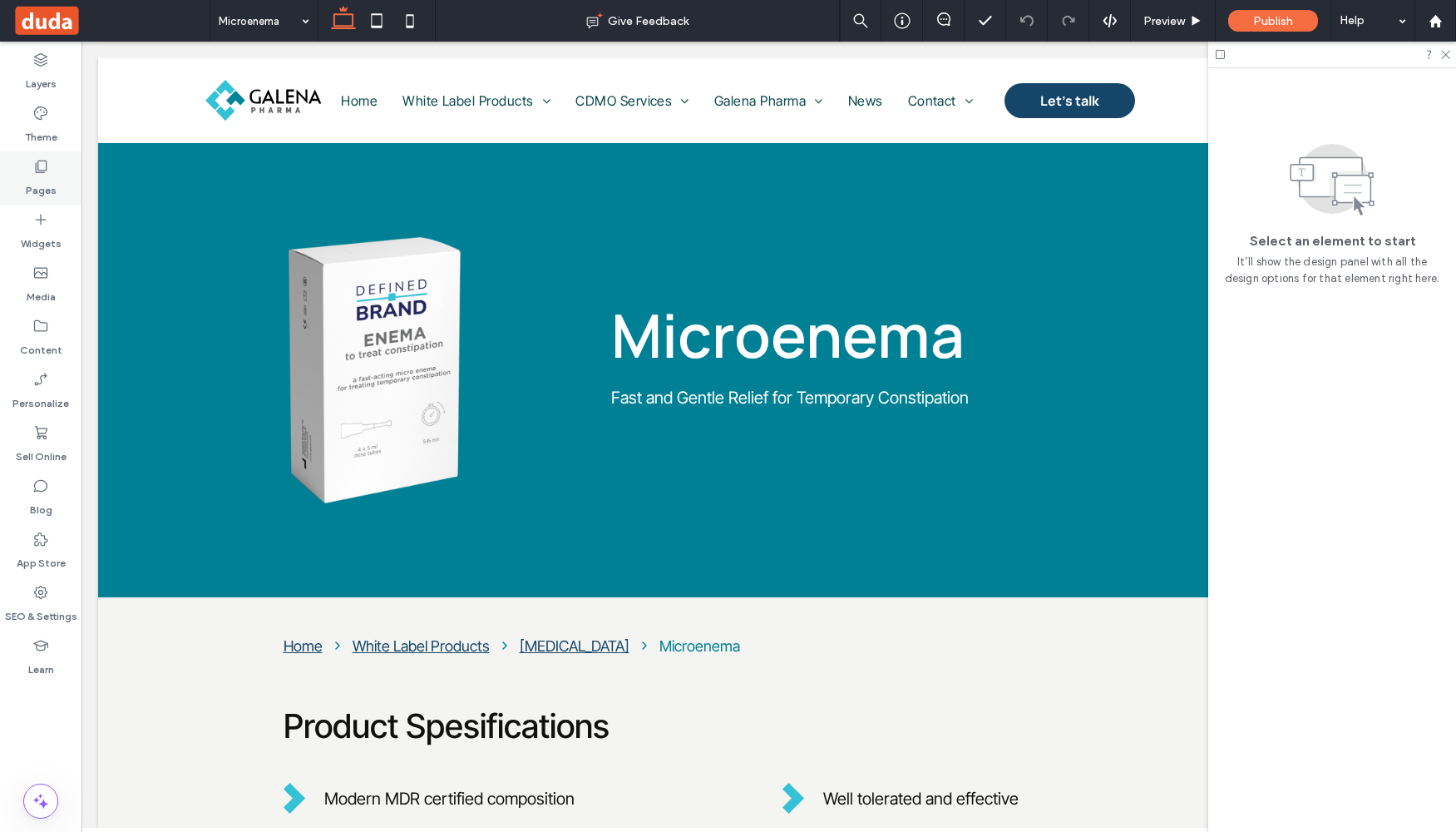
click at [45, 172] on icon at bounding box center [41, 166] width 17 height 17
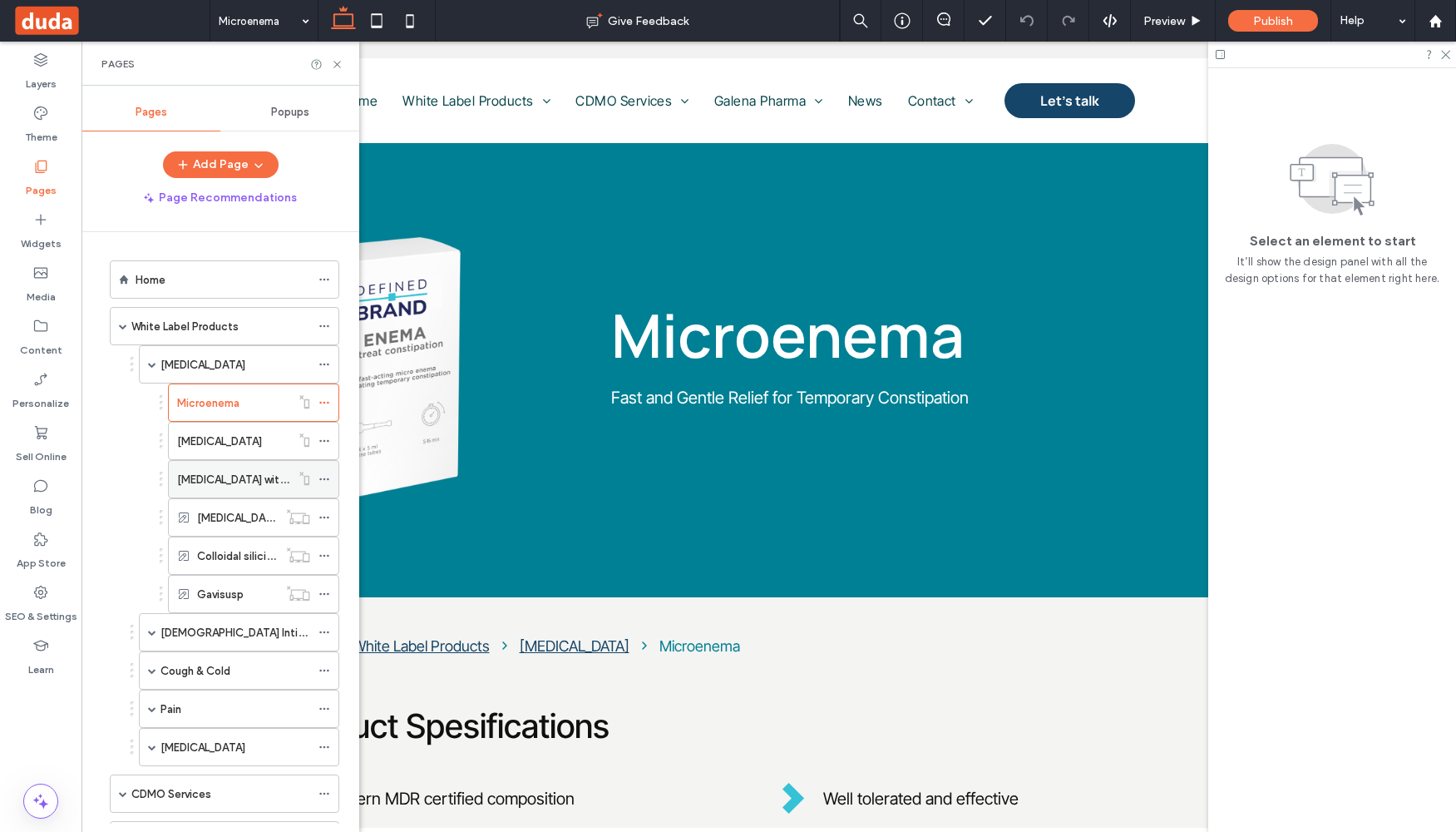
click at [323, 475] on icon at bounding box center [324, 479] width 11 height 11
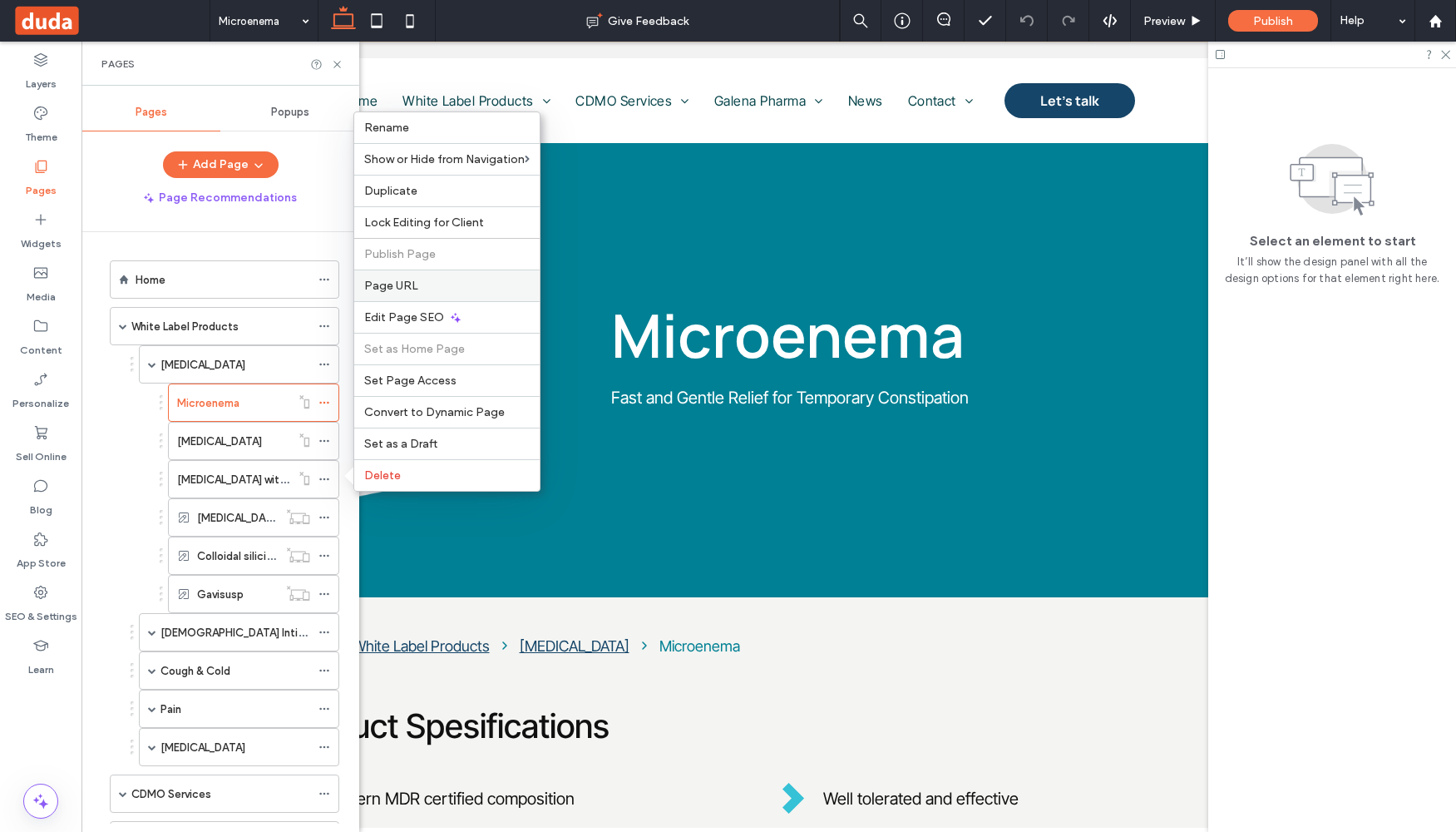
click at [428, 284] on label "Page URL" at bounding box center [447, 286] width 165 height 14
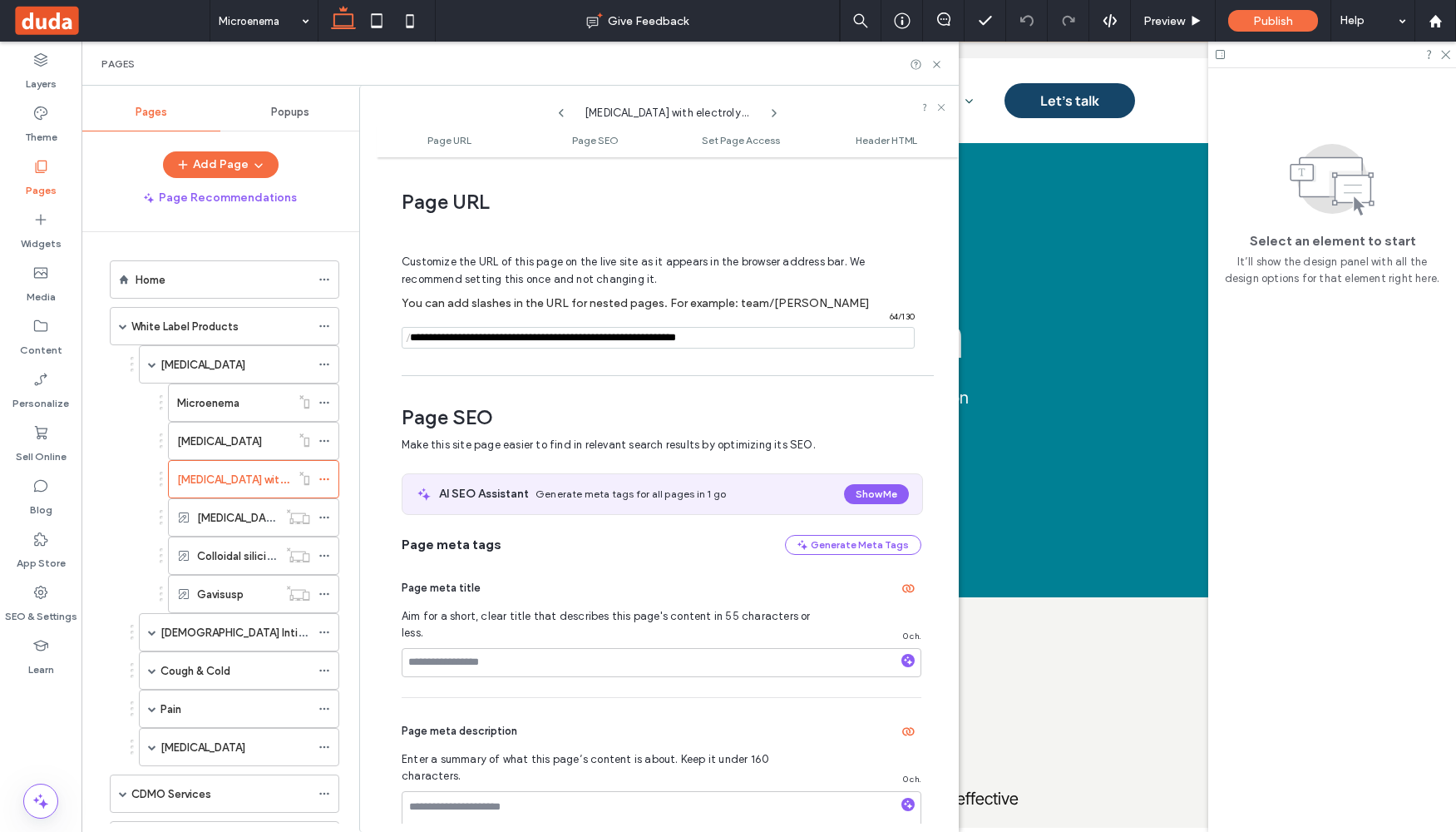
scroll to position [8, 0]
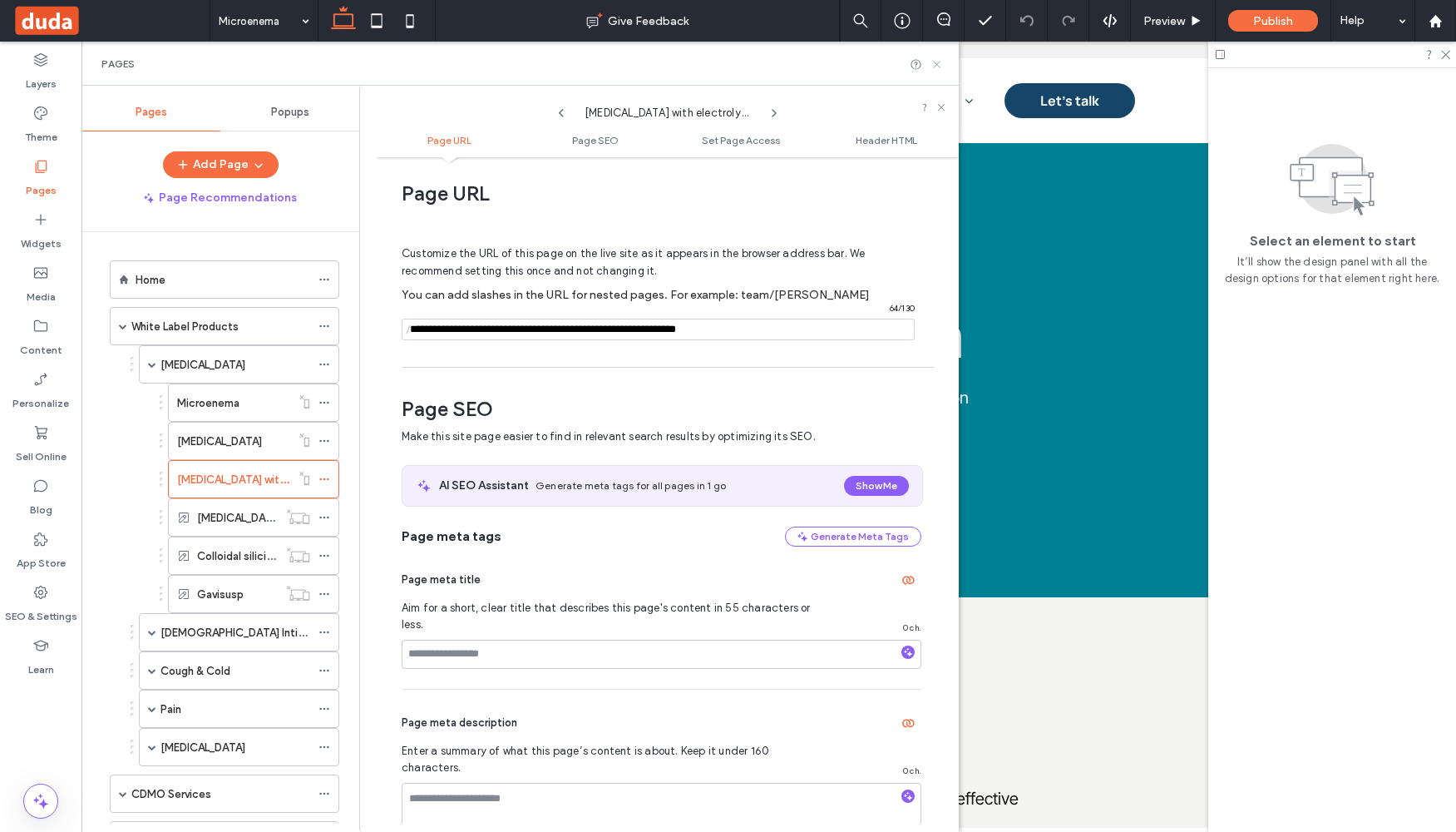
click at [939, 62] on icon at bounding box center [937, 64] width 12 height 12
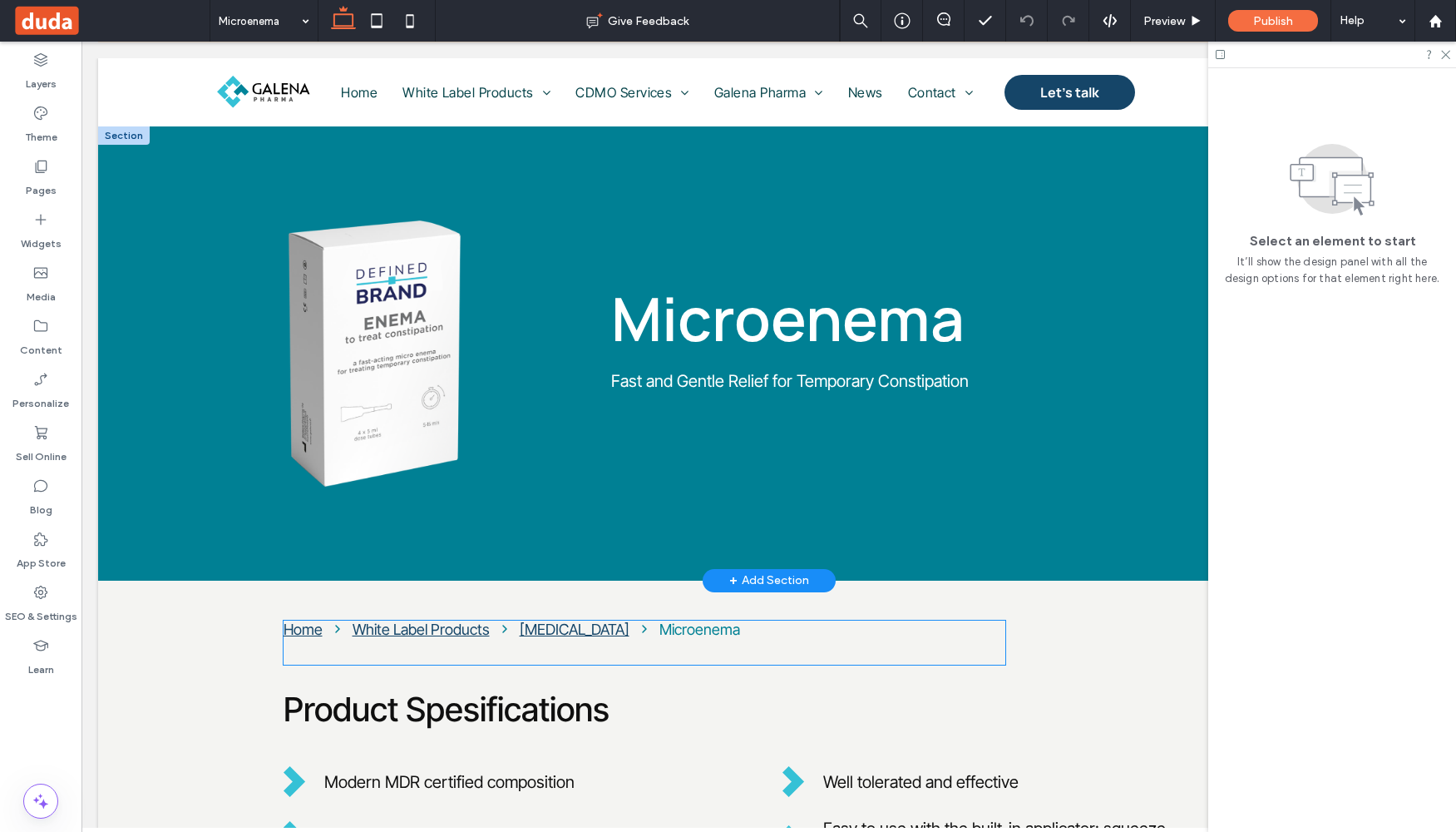
scroll to position [1068, 0]
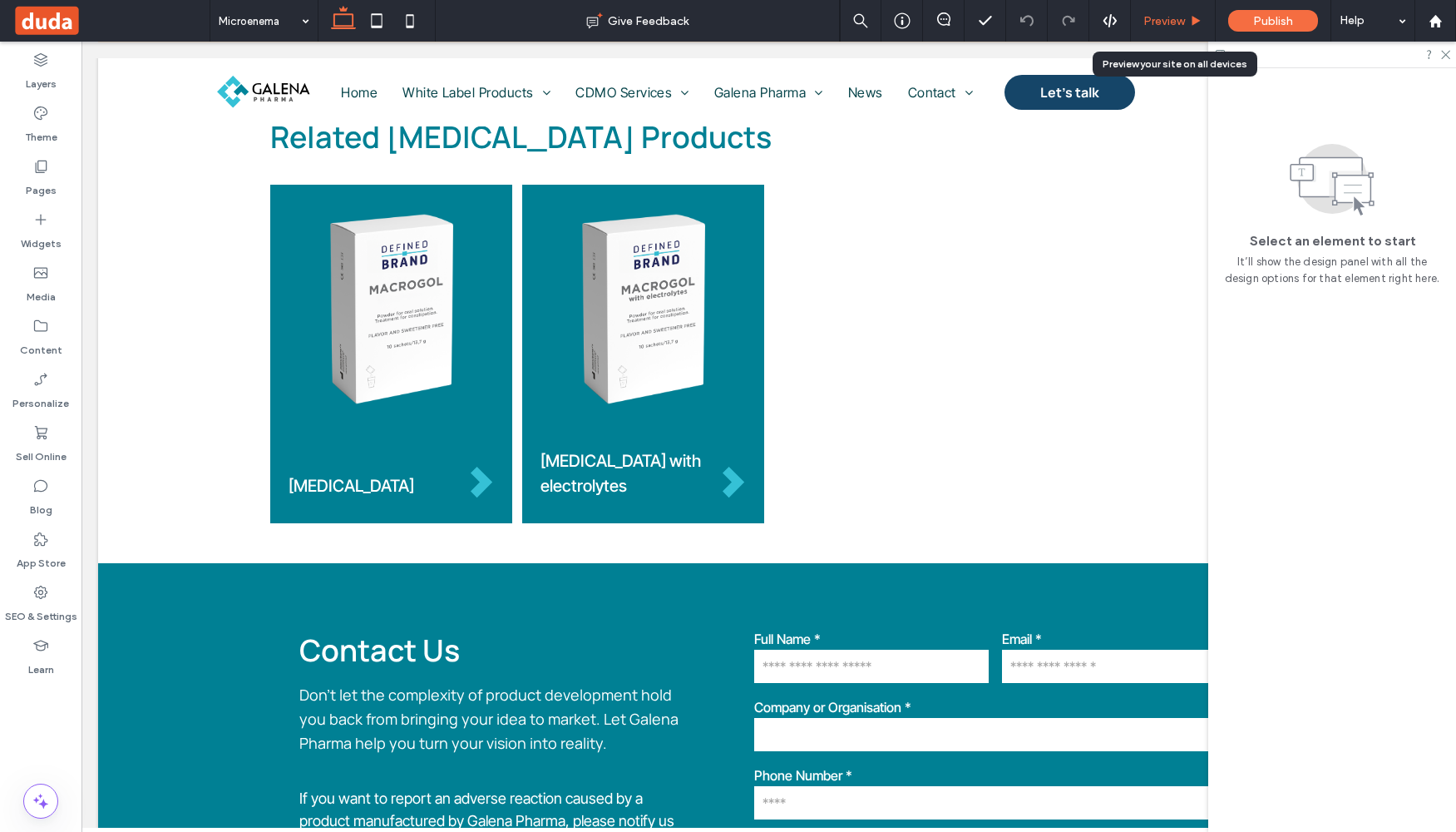
click at [1158, 21] on span "Preview" at bounding box center [1164, 21] width 41 height 14
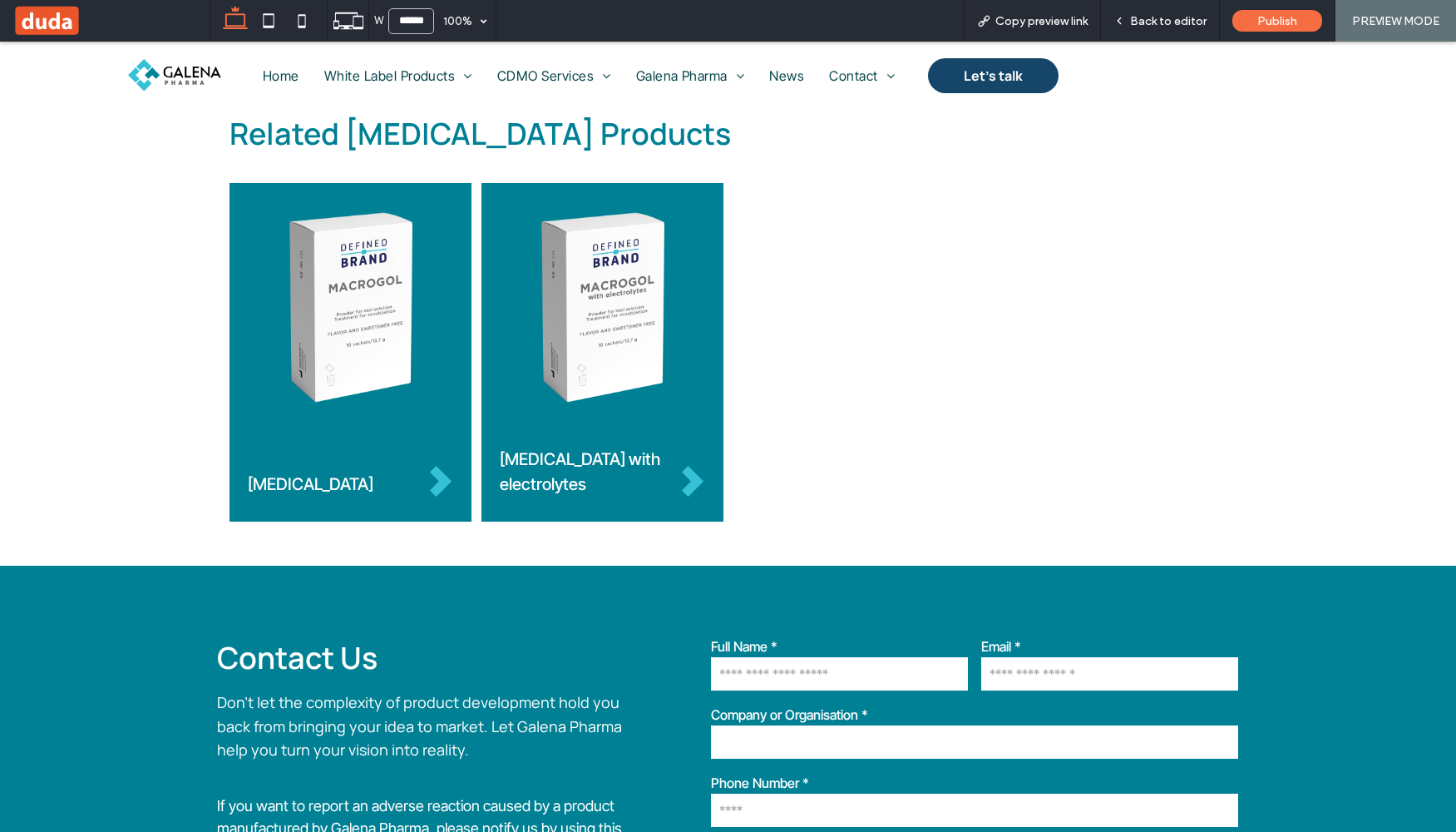
scroll to position [1081, 0]
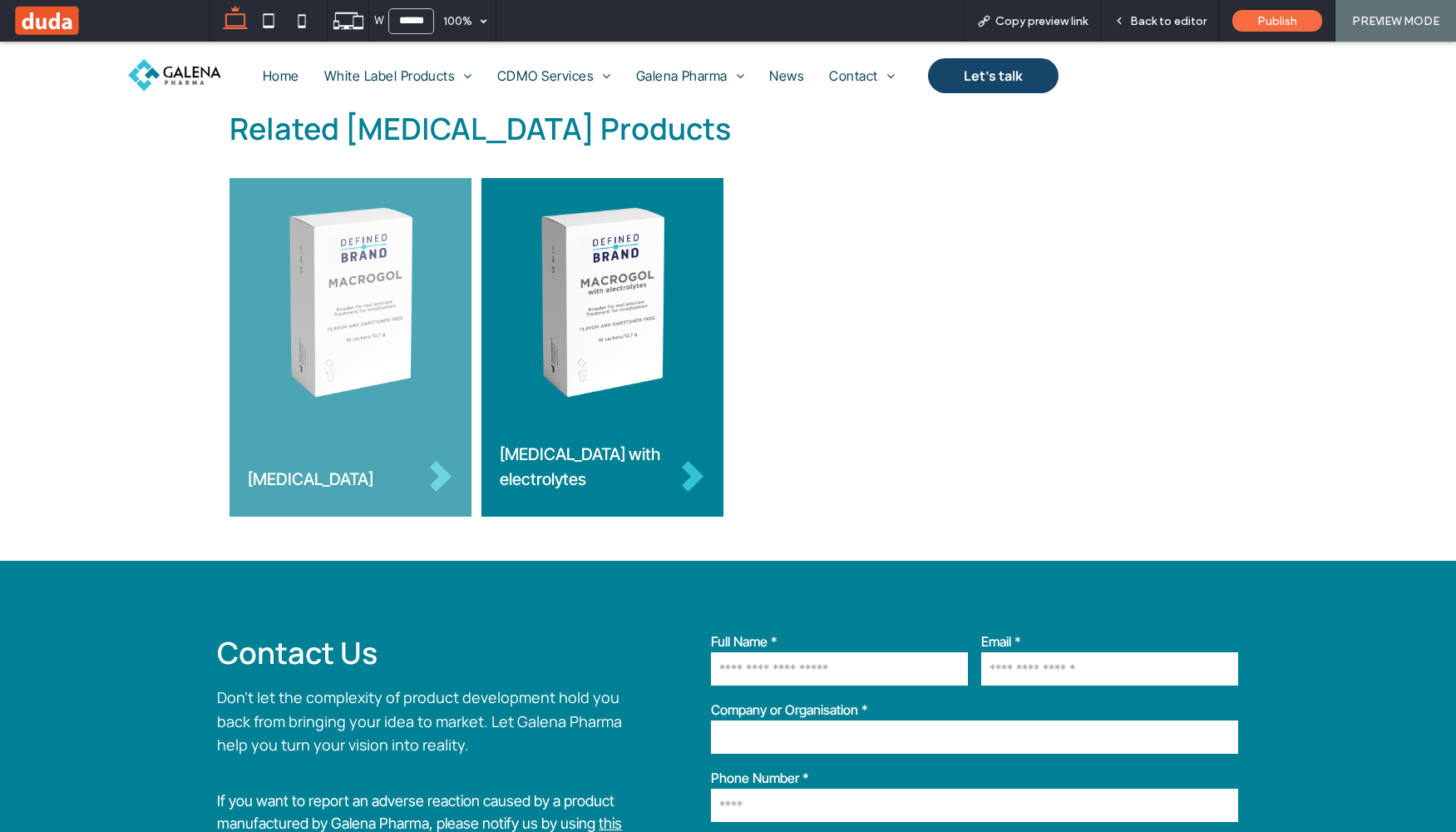
click at [343, 458] on div "Macrogol" at bounding box center [351, 458] width 206 height 64
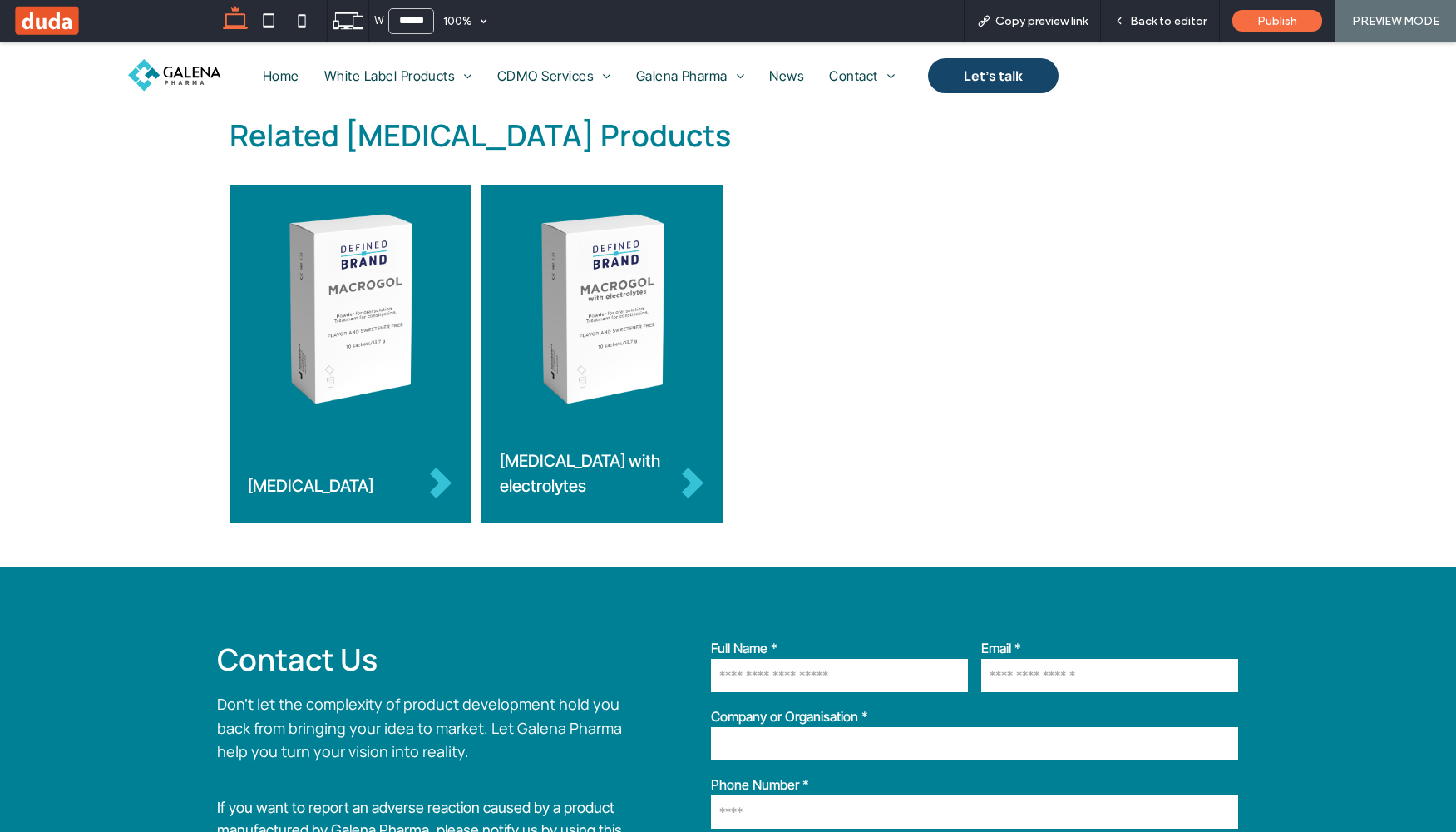
scroll to position [1075, 0]
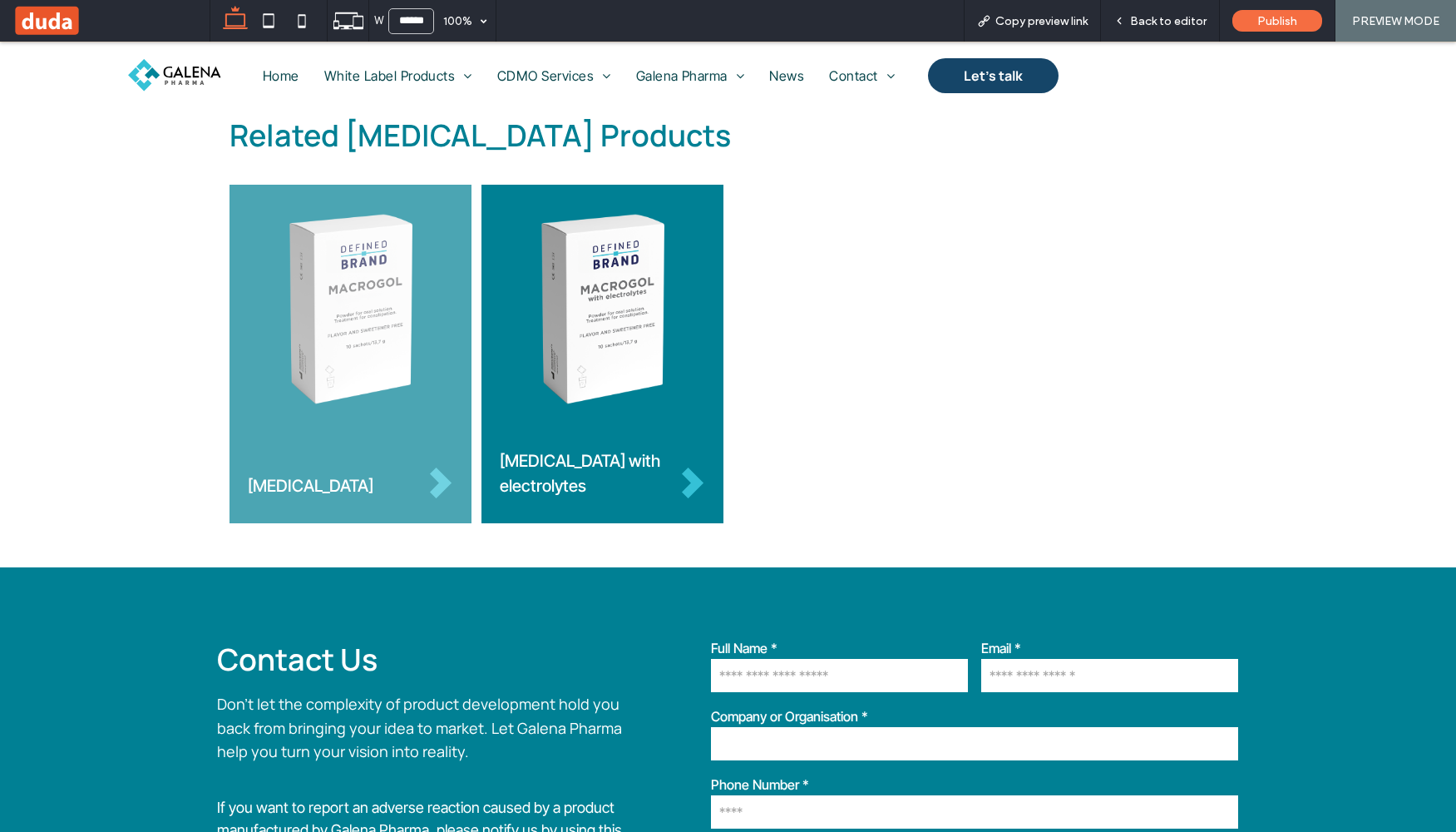
click at [278, 371] on img at bounding box center [351, 308] width 206 height 199
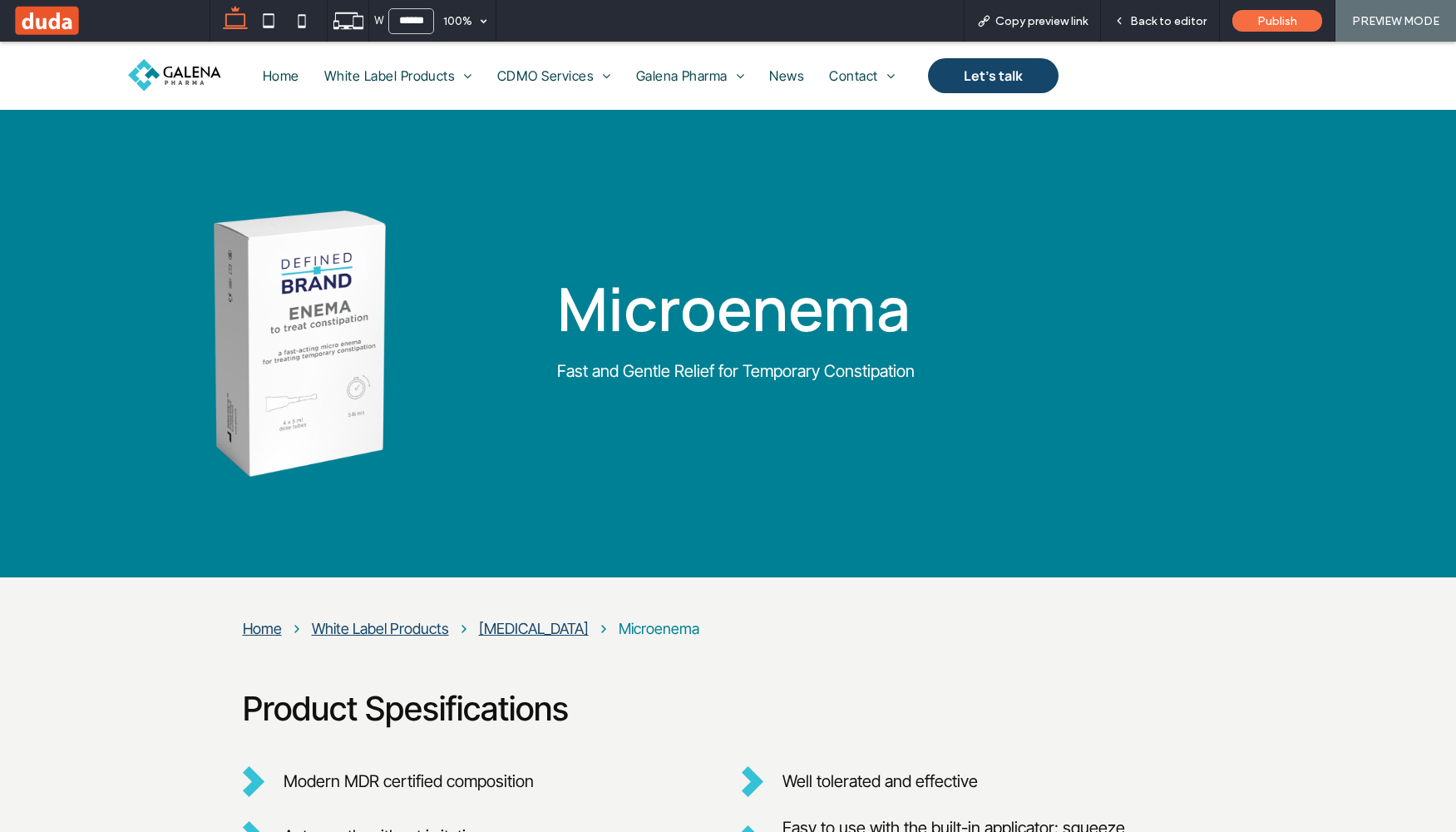
scroll to position [1071, 0]
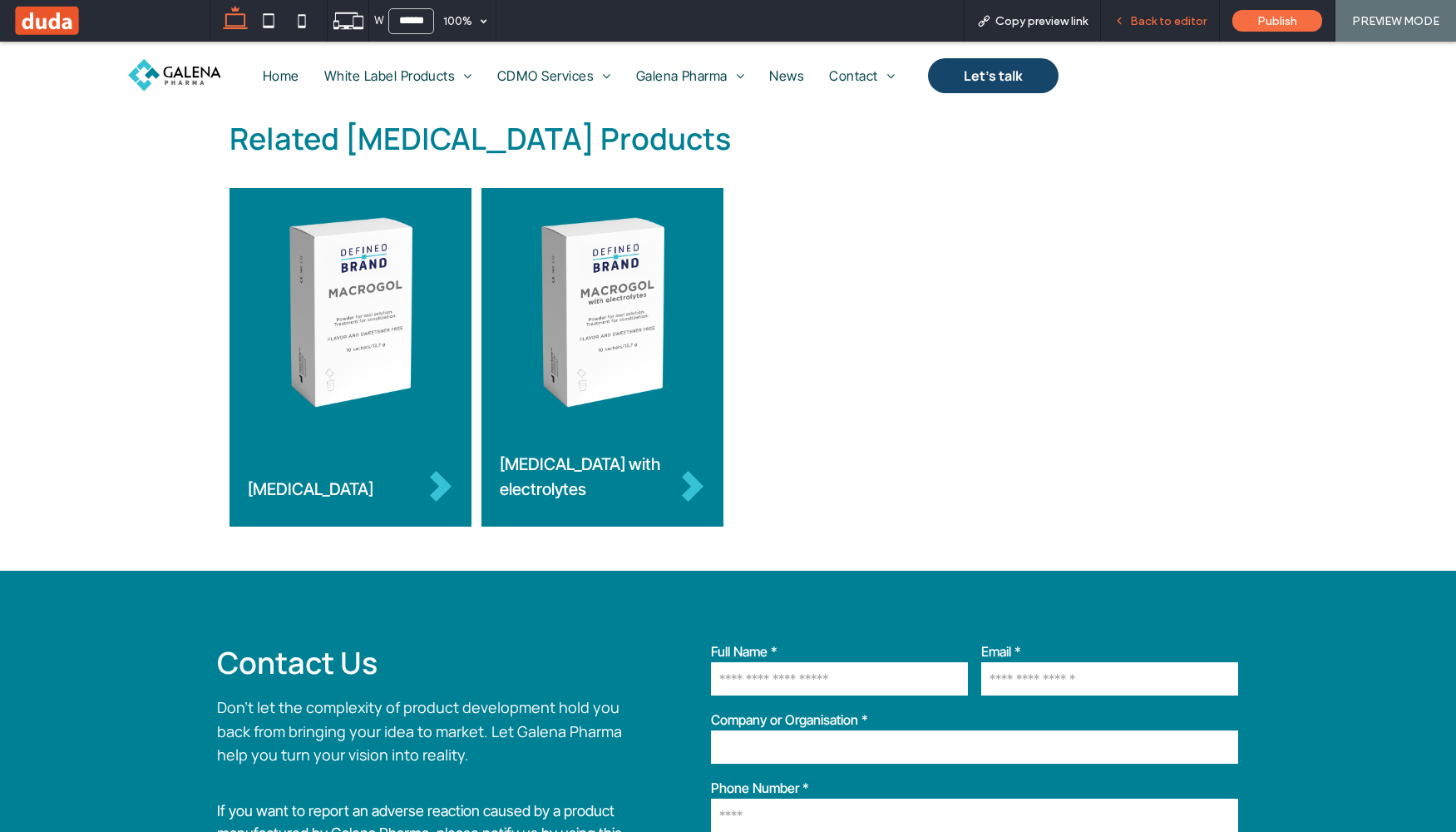
click at [1189, 21] on span "Back to editor" at bounding box center [1168, 21] width 77 height 14
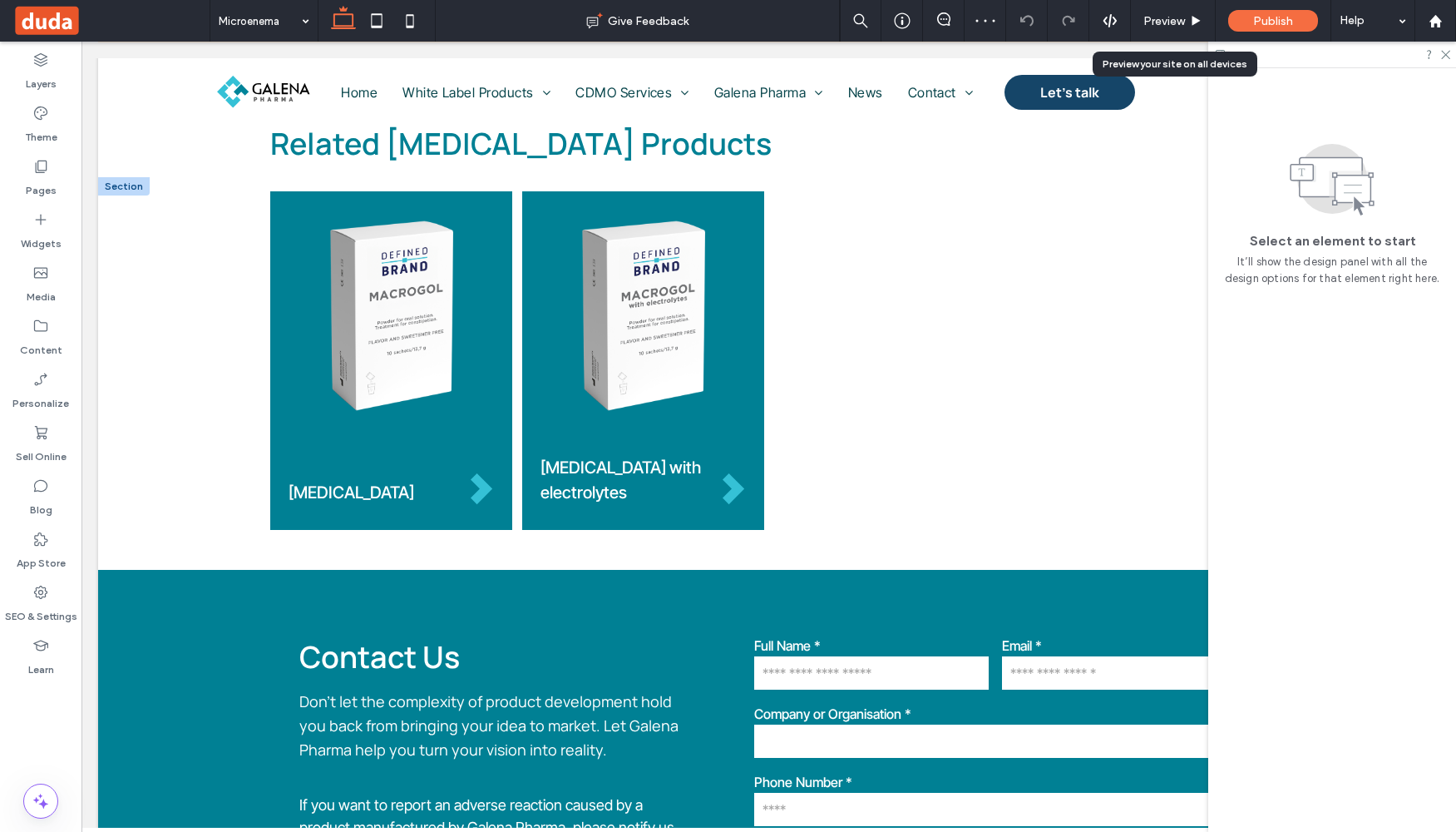
scroll to position [1059, 0]
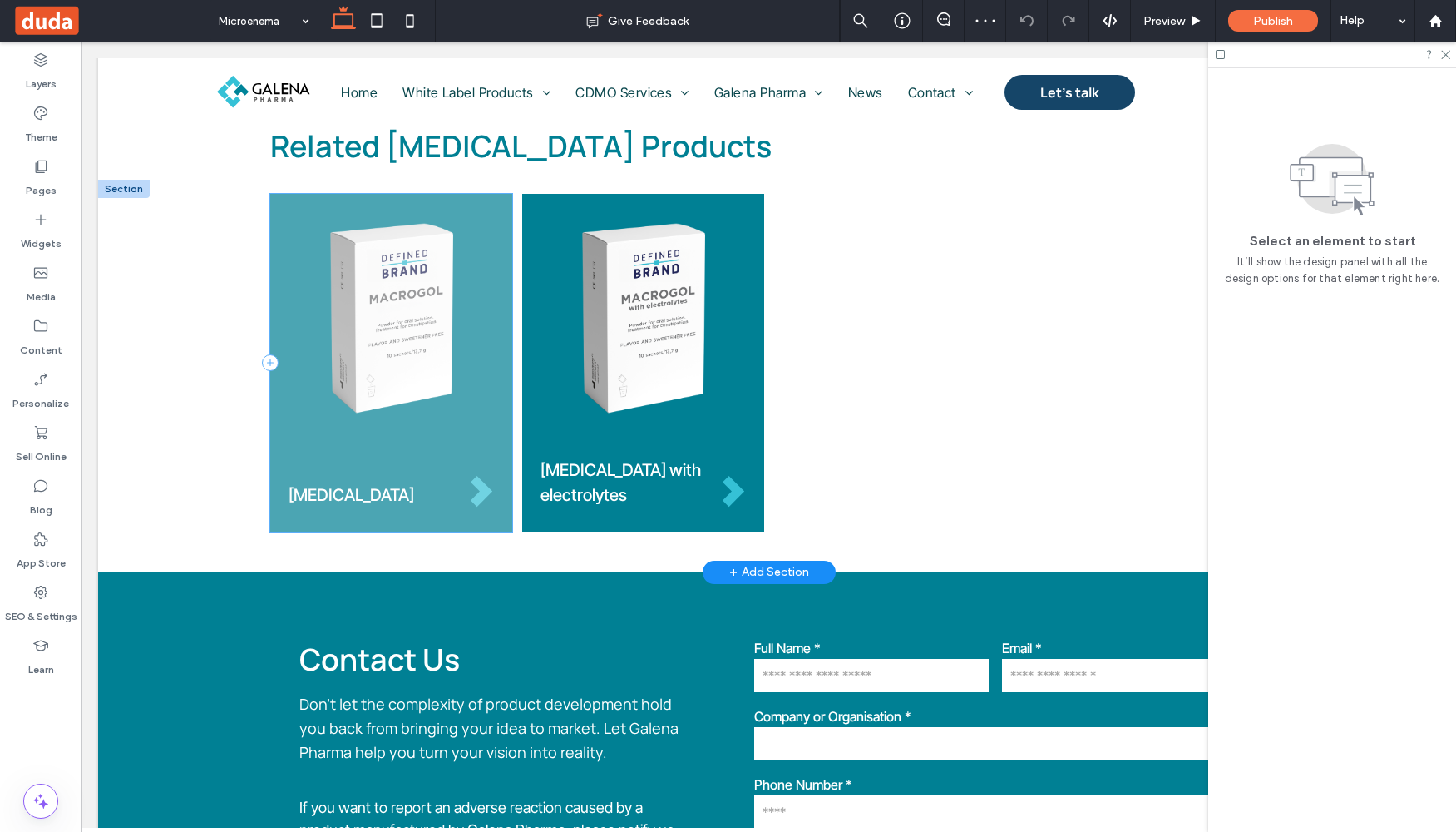
click at [336, 522] on div "Macrogol" at bounding box center [391, 362] width 242 height 338
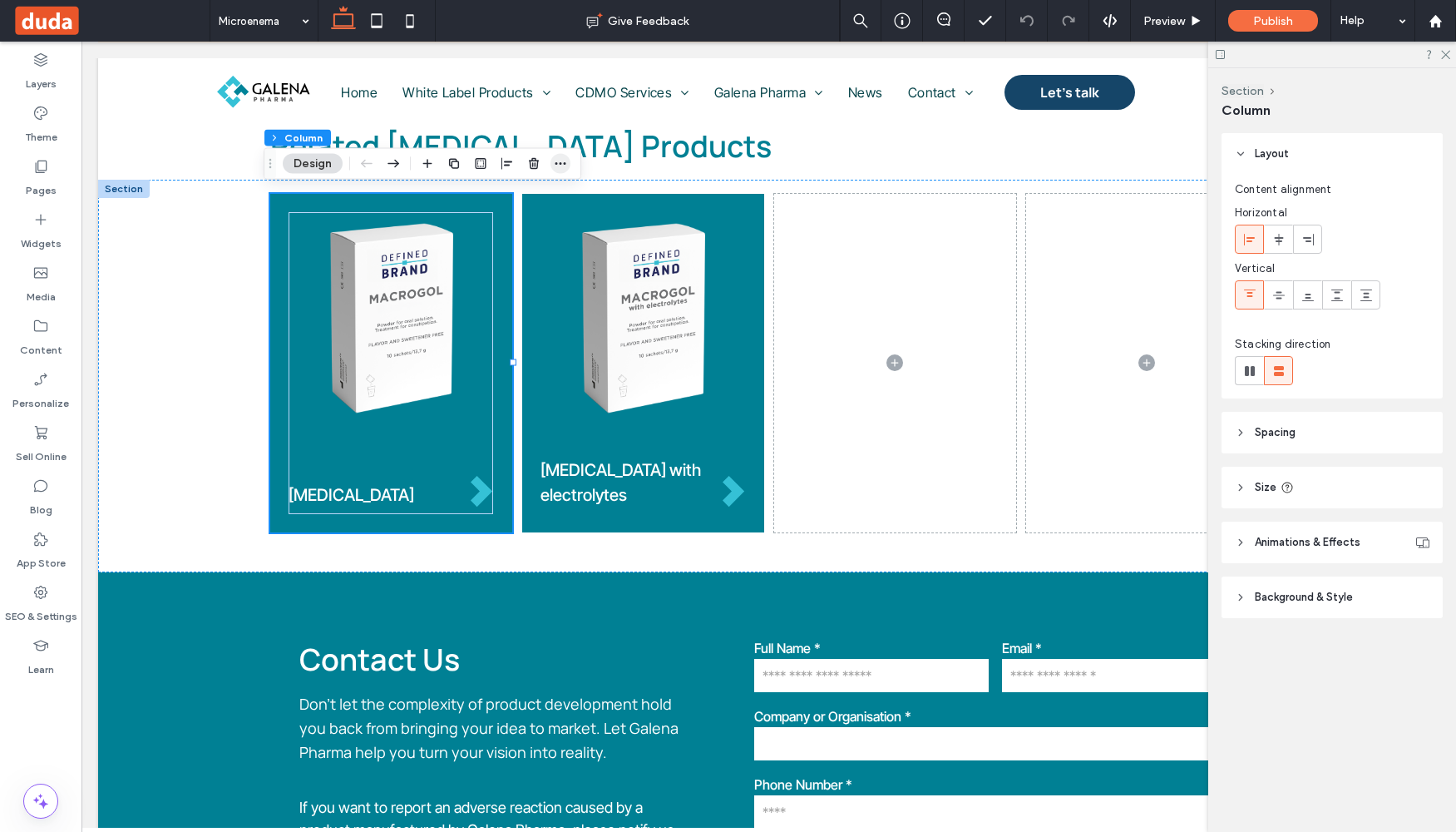
click at [570, 161] on span "button" at bounding box center [561, 163] width 20 height 20
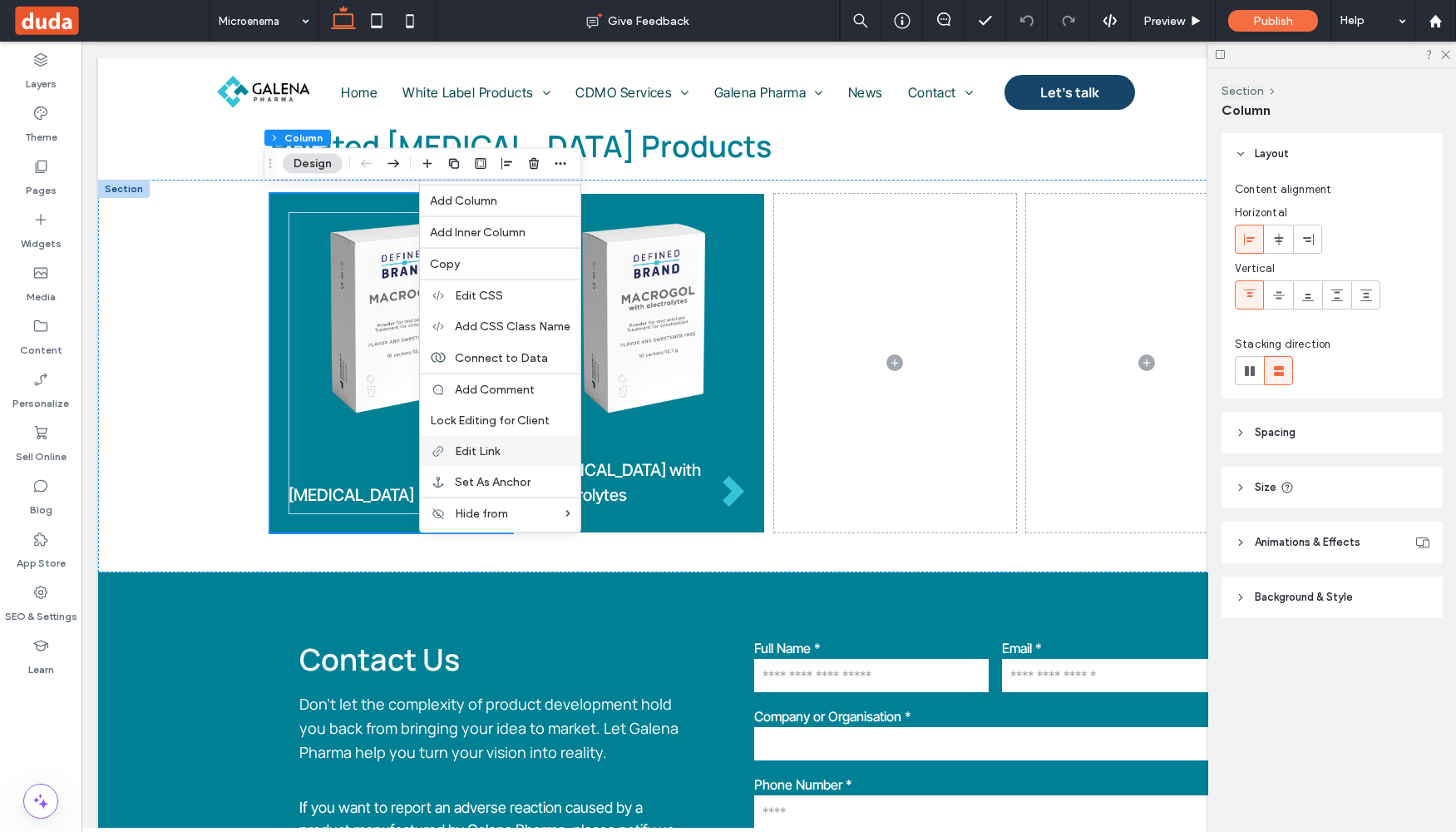
click at [504, 445] on label "Edit Link" at bounding box center [512, 451] width 116 height 14
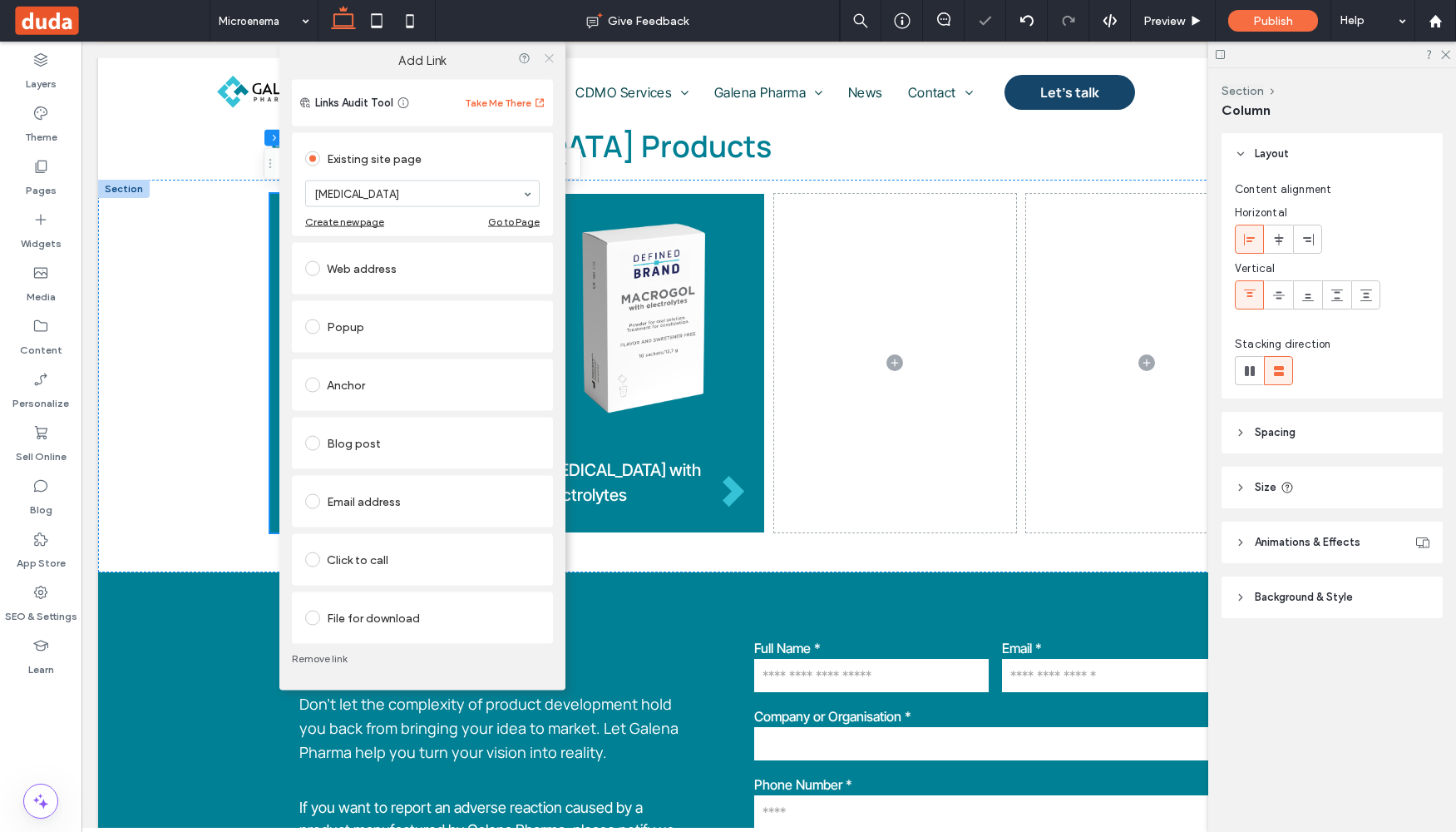
click at [550, 57] on icon at bounding box center [549, 57] width 12 height 12
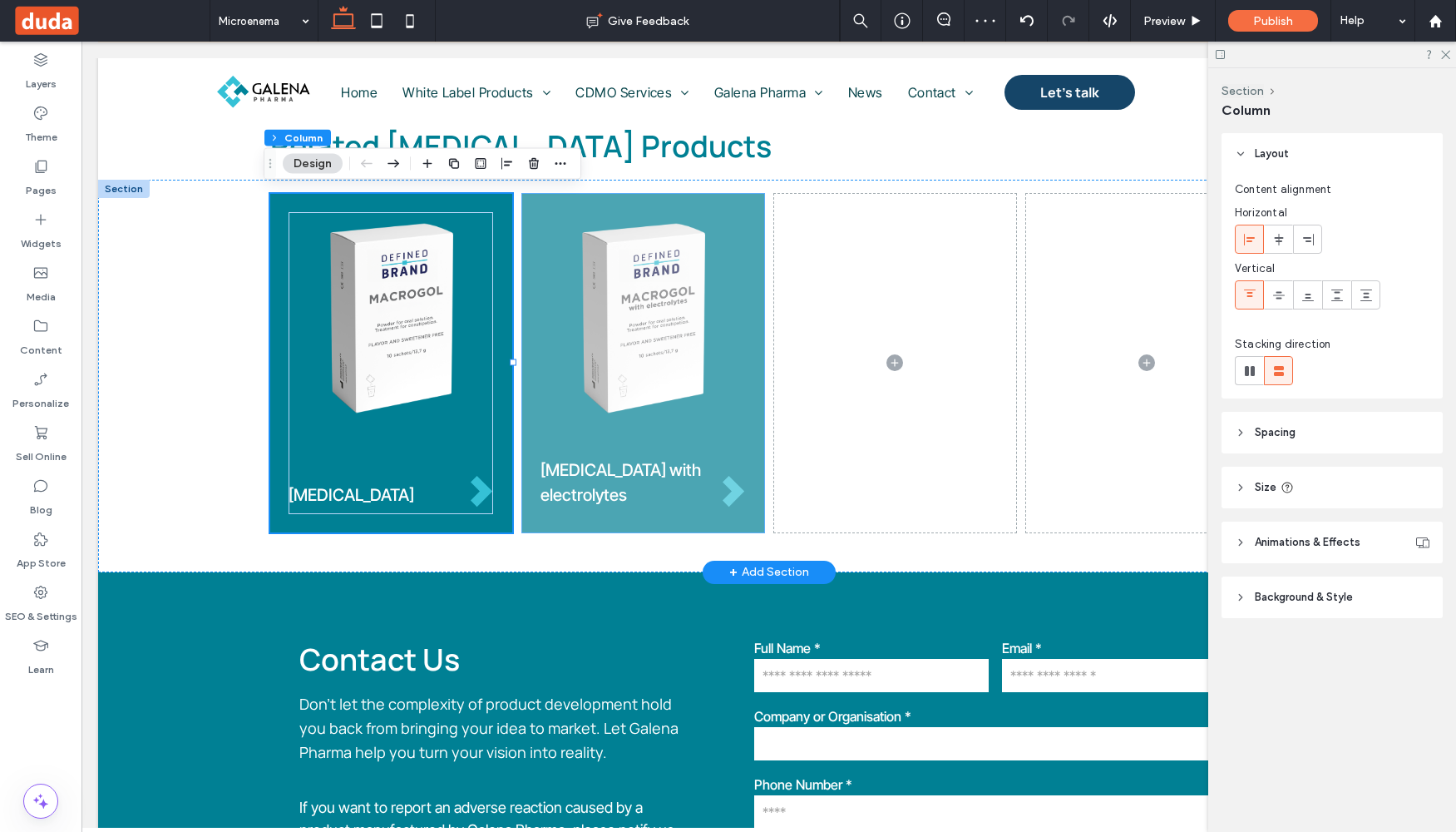
click at [548, 524] on div "[MEDICAL_DATA] with electrolytes" at bounding box center [643, 362] width 242 height 338
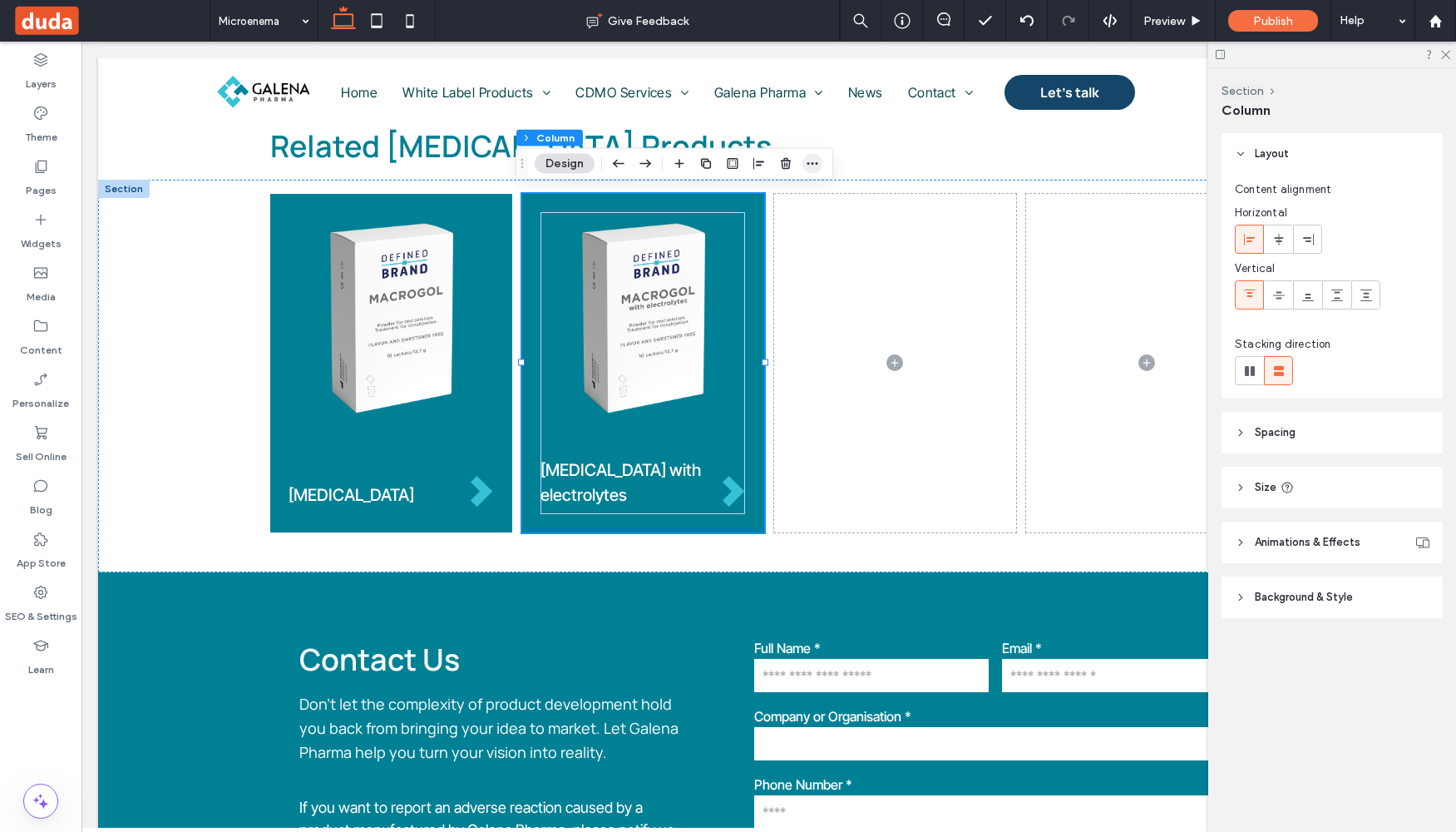
click at [822, 164] on span "button" at bounding box center [812, 163] width 20 height 20
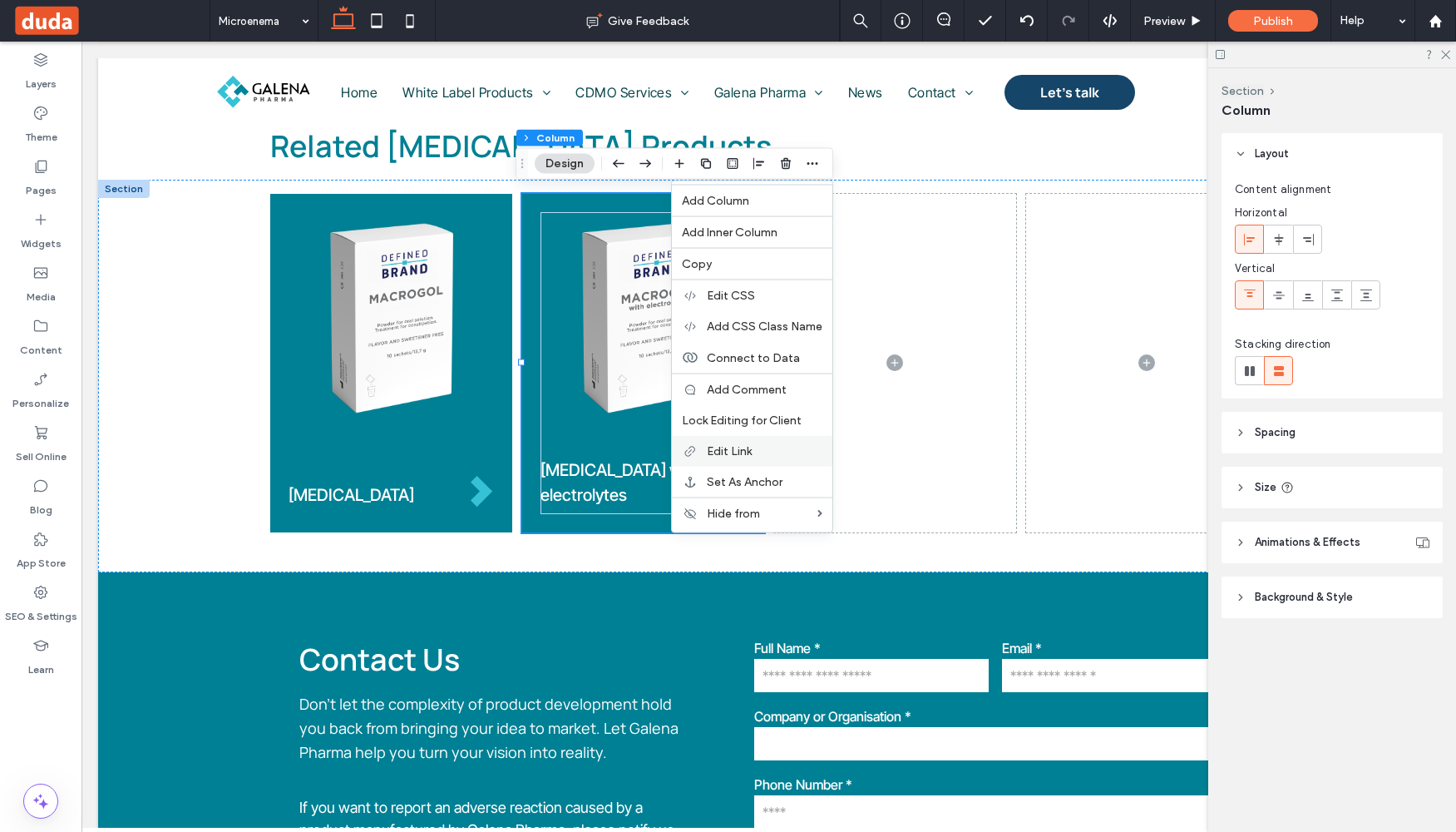
click at [747, 451] on span "Edit Link" at bounding box center [729, 451] width 45 height 14
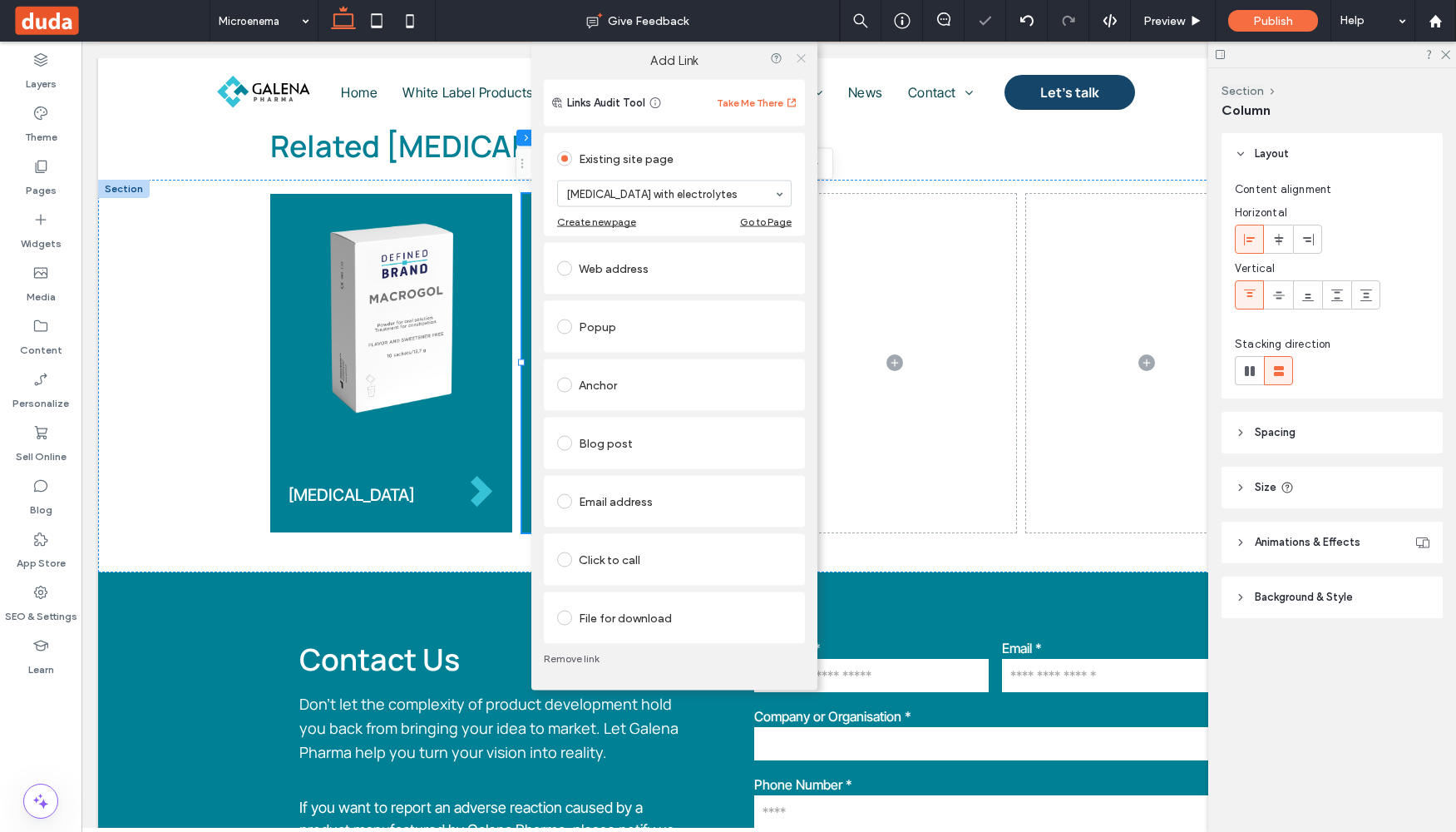
click at [803, 58] on icon at bounding box center [801, 57] width 12 height 12
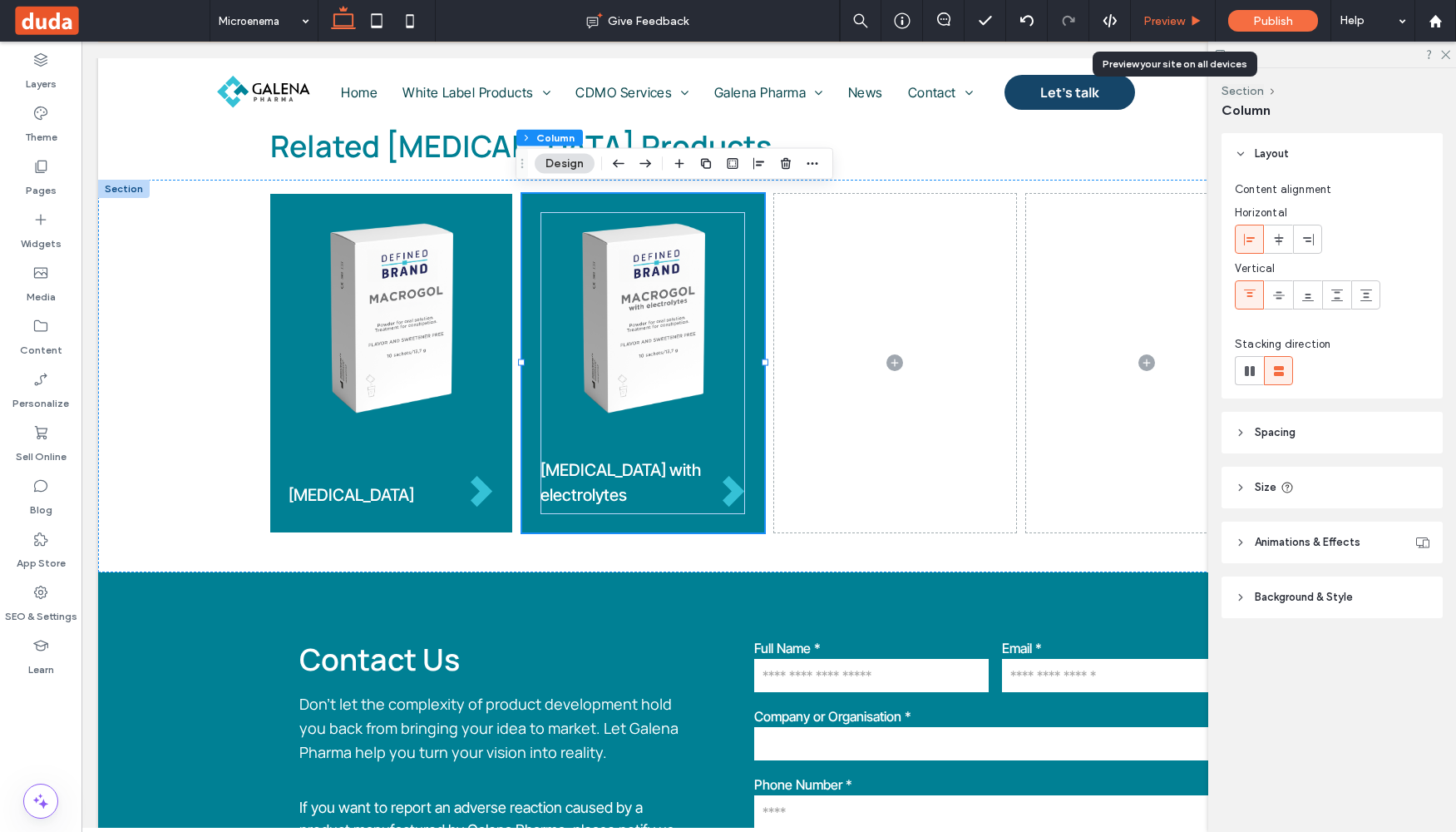
click at [1172, 26] on span "Preview" at bounding box center [1164, 21] width 41 height 14
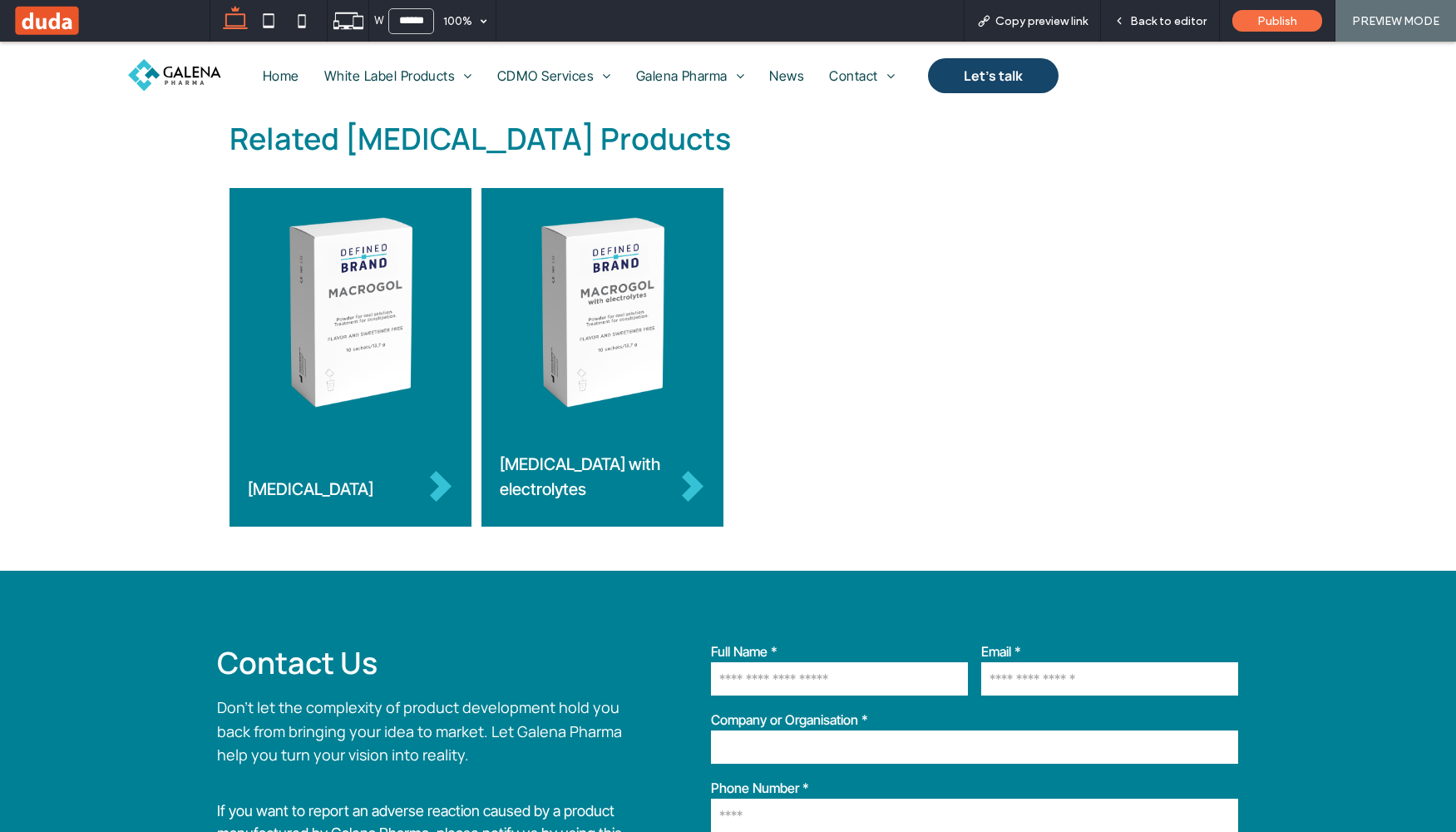
scroll to position [1072, 0]
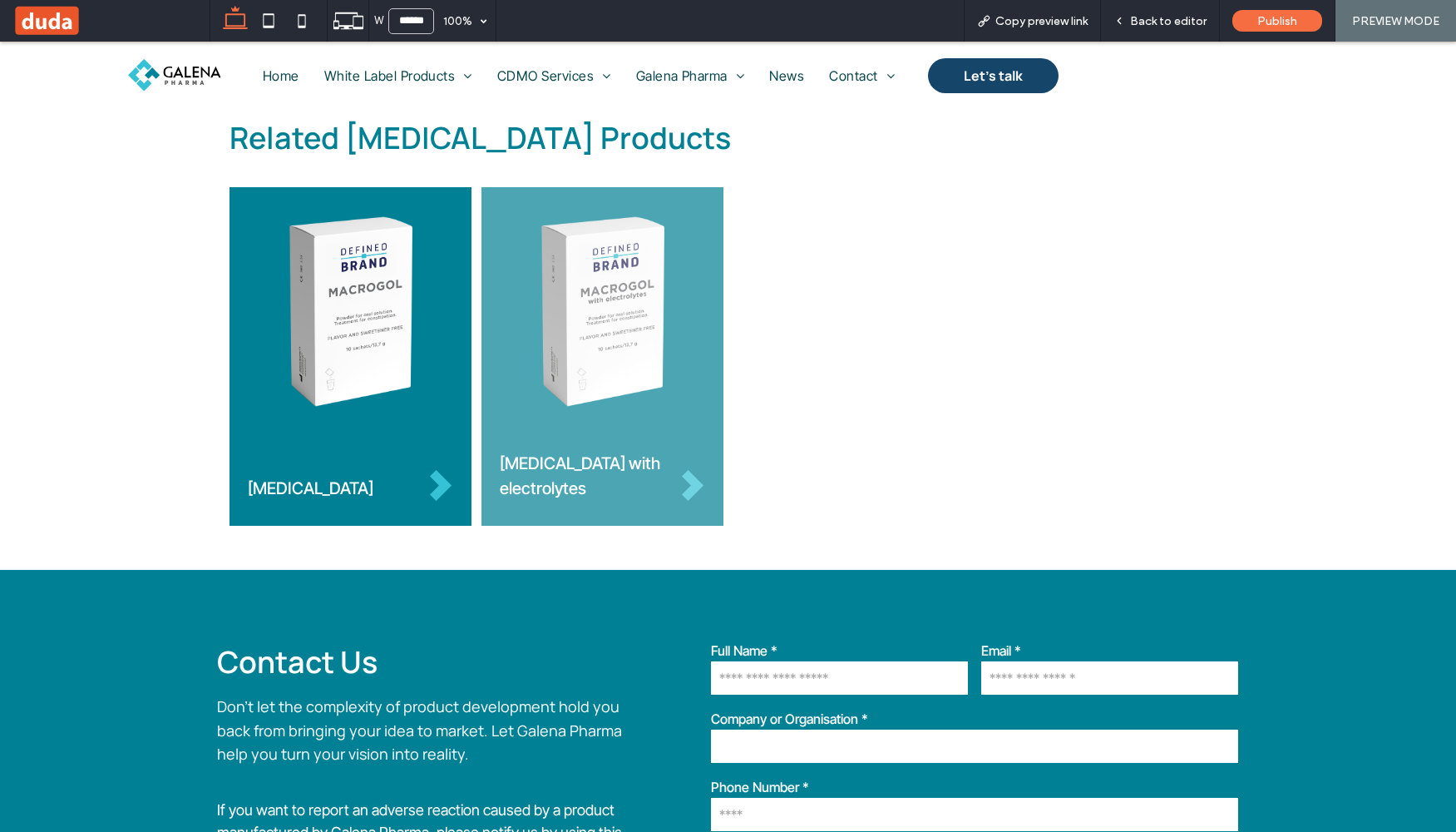
click at [639, 325] on img at bounding box center [602, 311] width 206 height 199
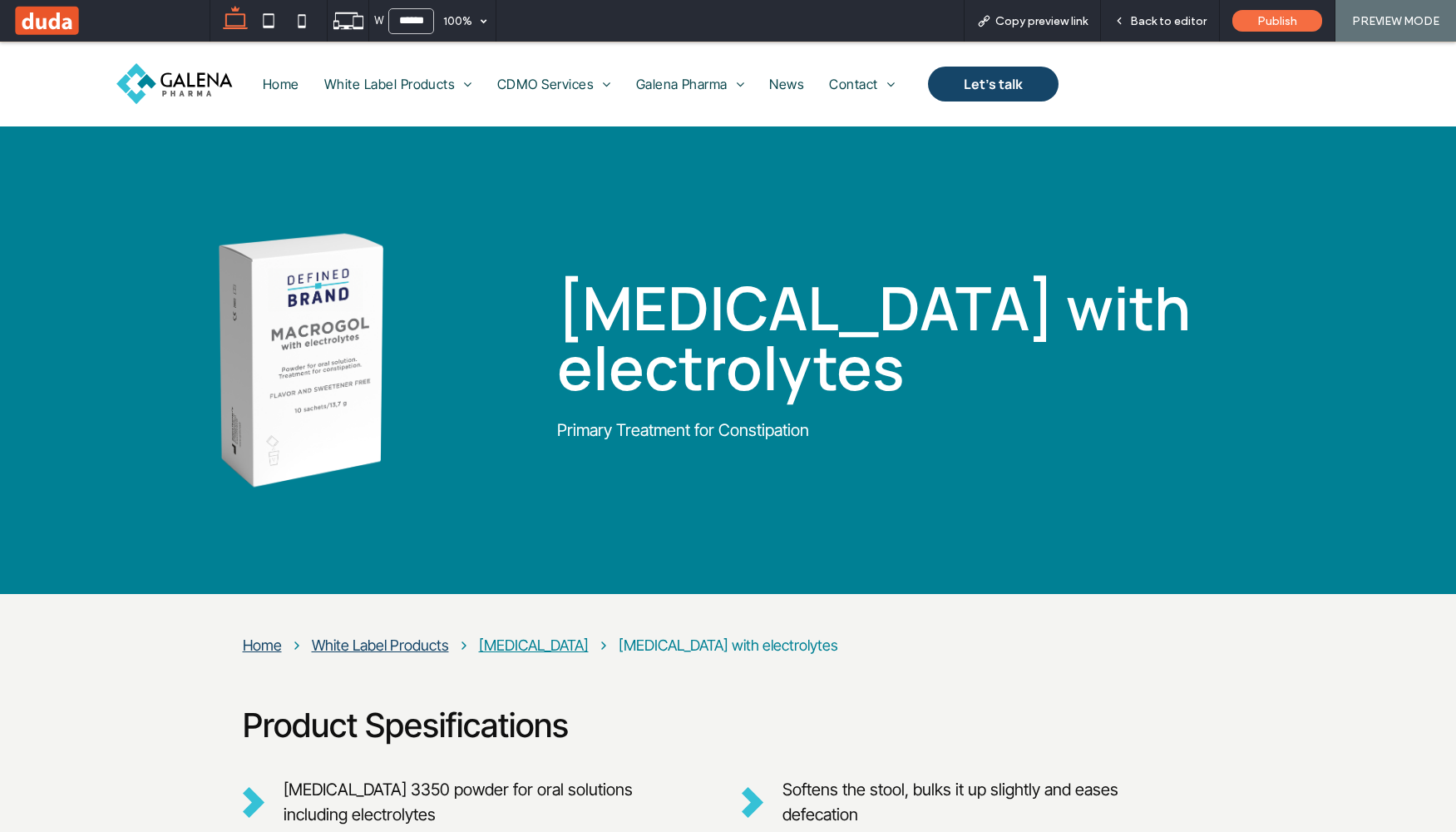
click at [524, 645] on div "[MEDICAL_DATA]" at bounding box center [534, 646] width 109 height 18
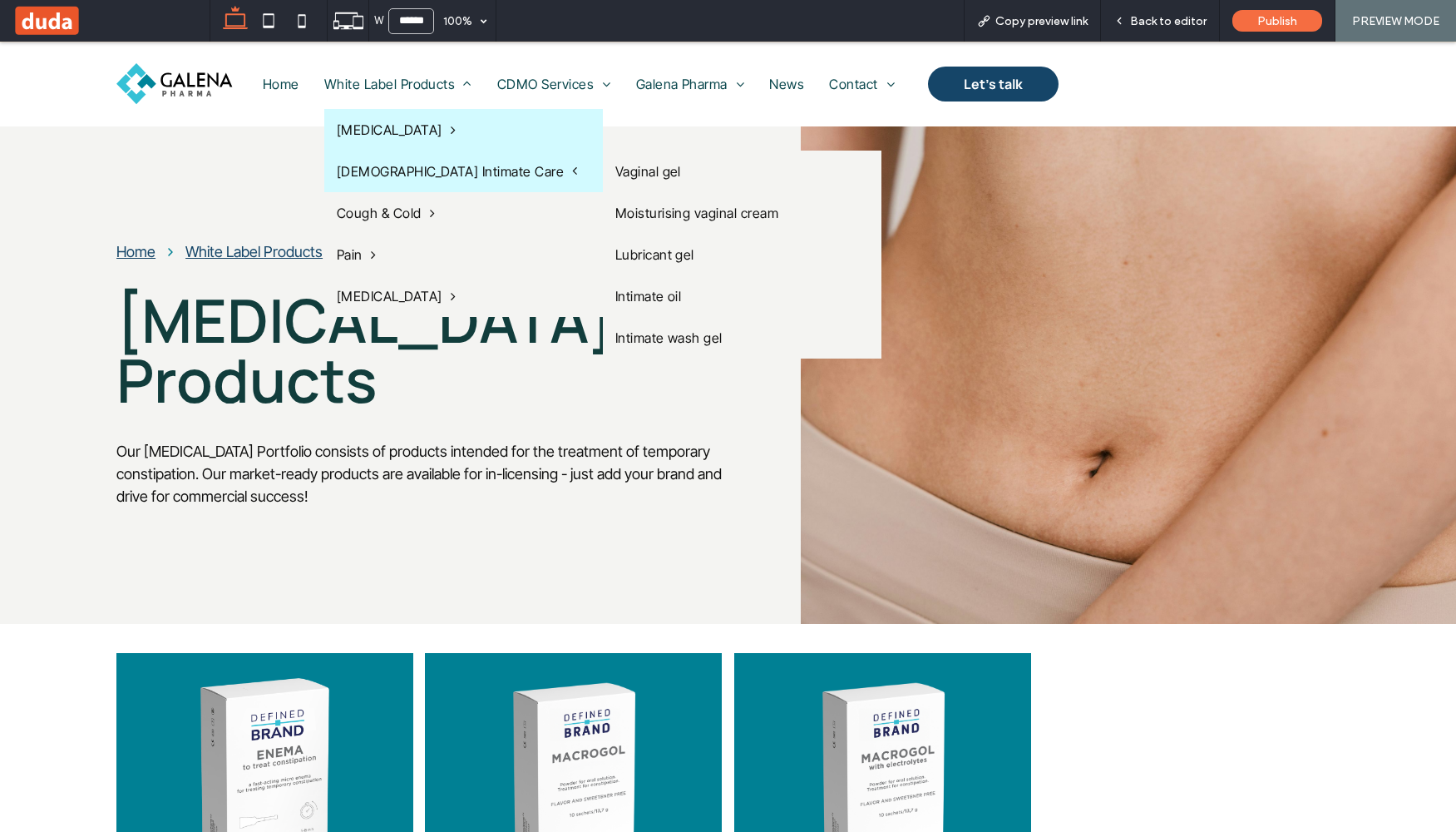
click at [397, 171] on span "Female Intimate Care" at bounding box center [456, 171] width 241 height 17
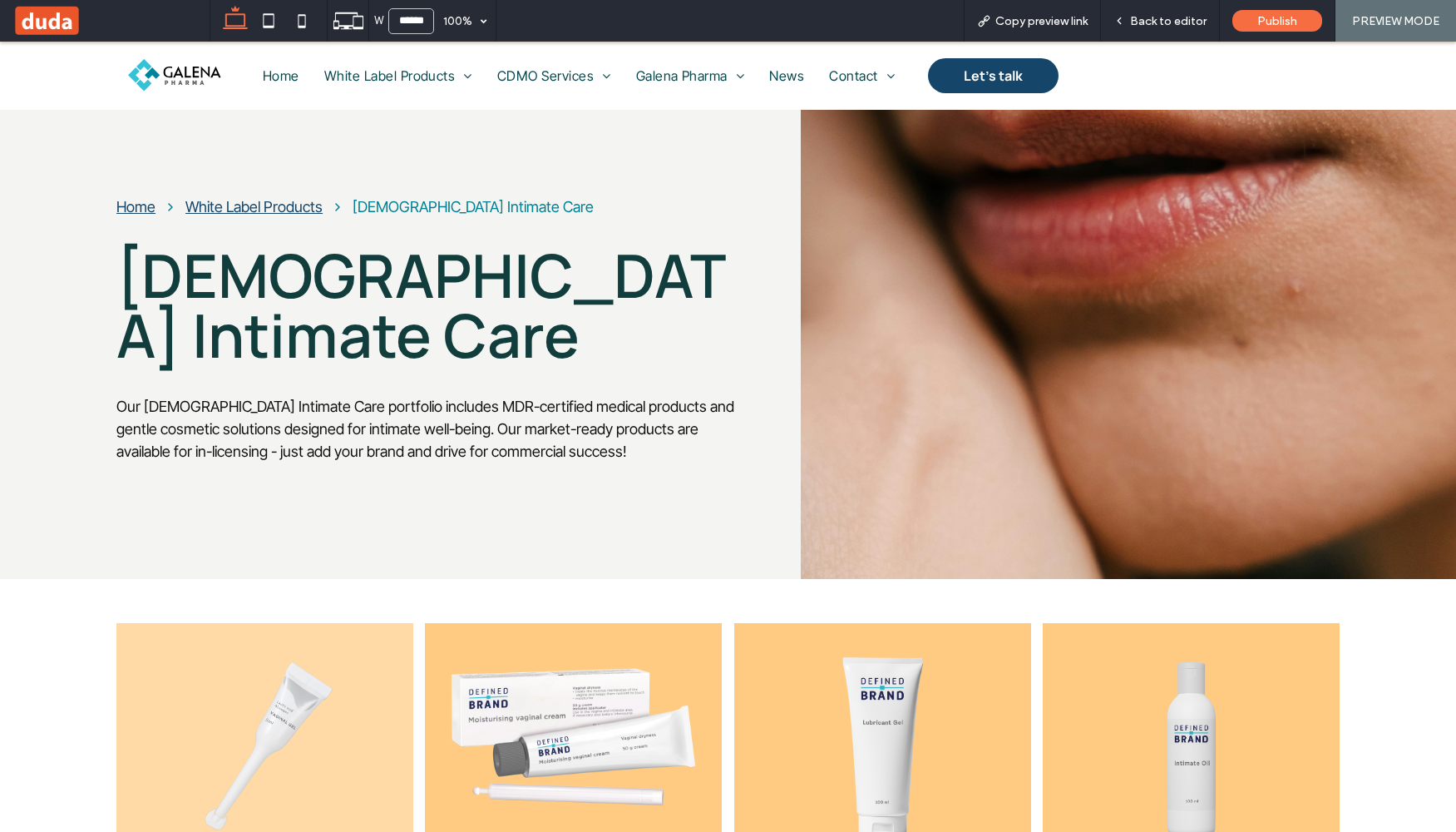
scroll to position [48, 0]
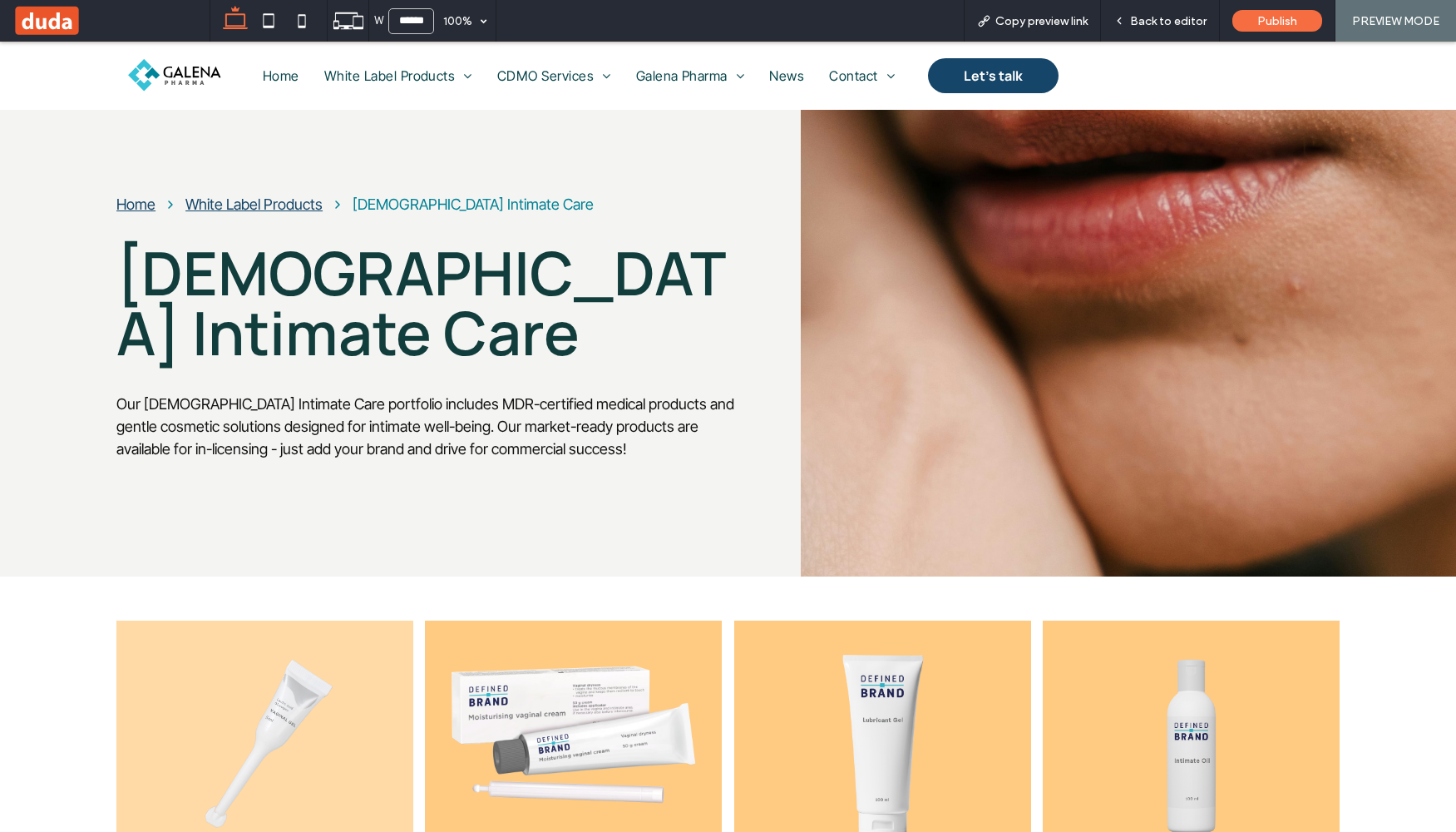
click at [279, 685] on img at bounding box center [265, 745] width 260 height 199
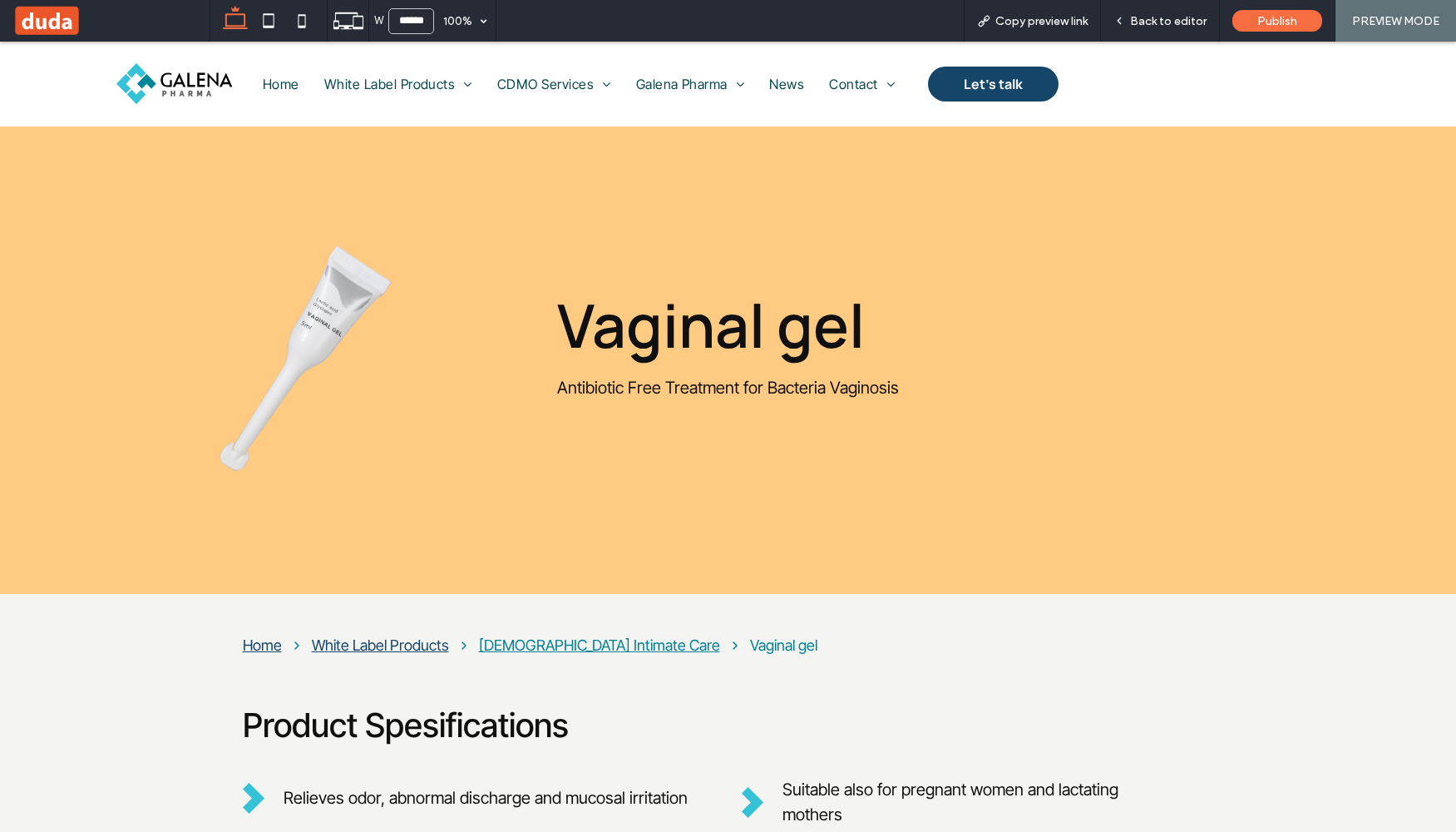
click at [530, 646] on div "Female Intimate Care" at bounding box center [600, 646] width 241 height 18
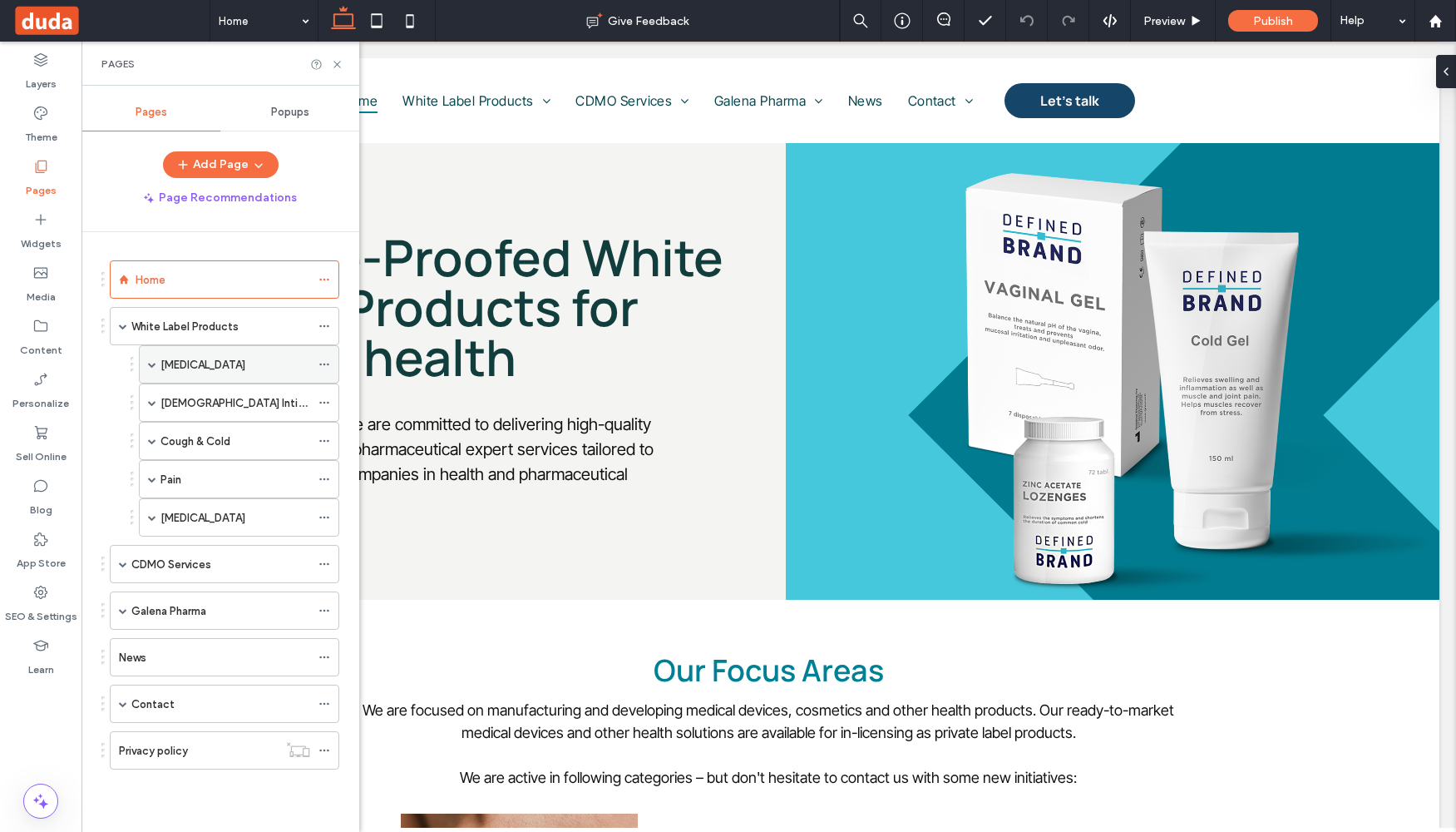
click at [325, 363] on icon at bounding box center [324, 364] width 11 height 11
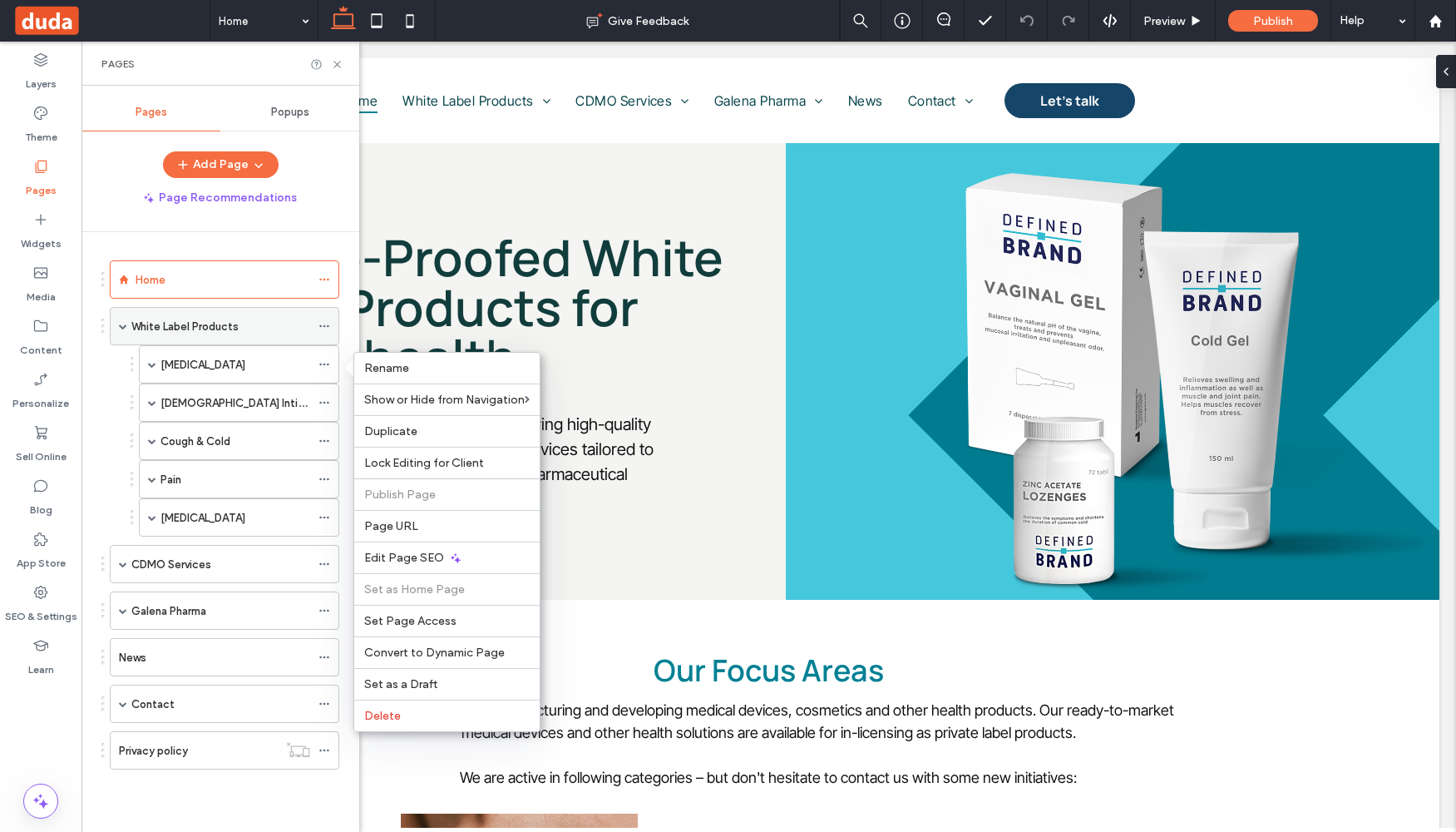
click at [328, 327] on icon at bounding box center [324, 326] width 11 height 11
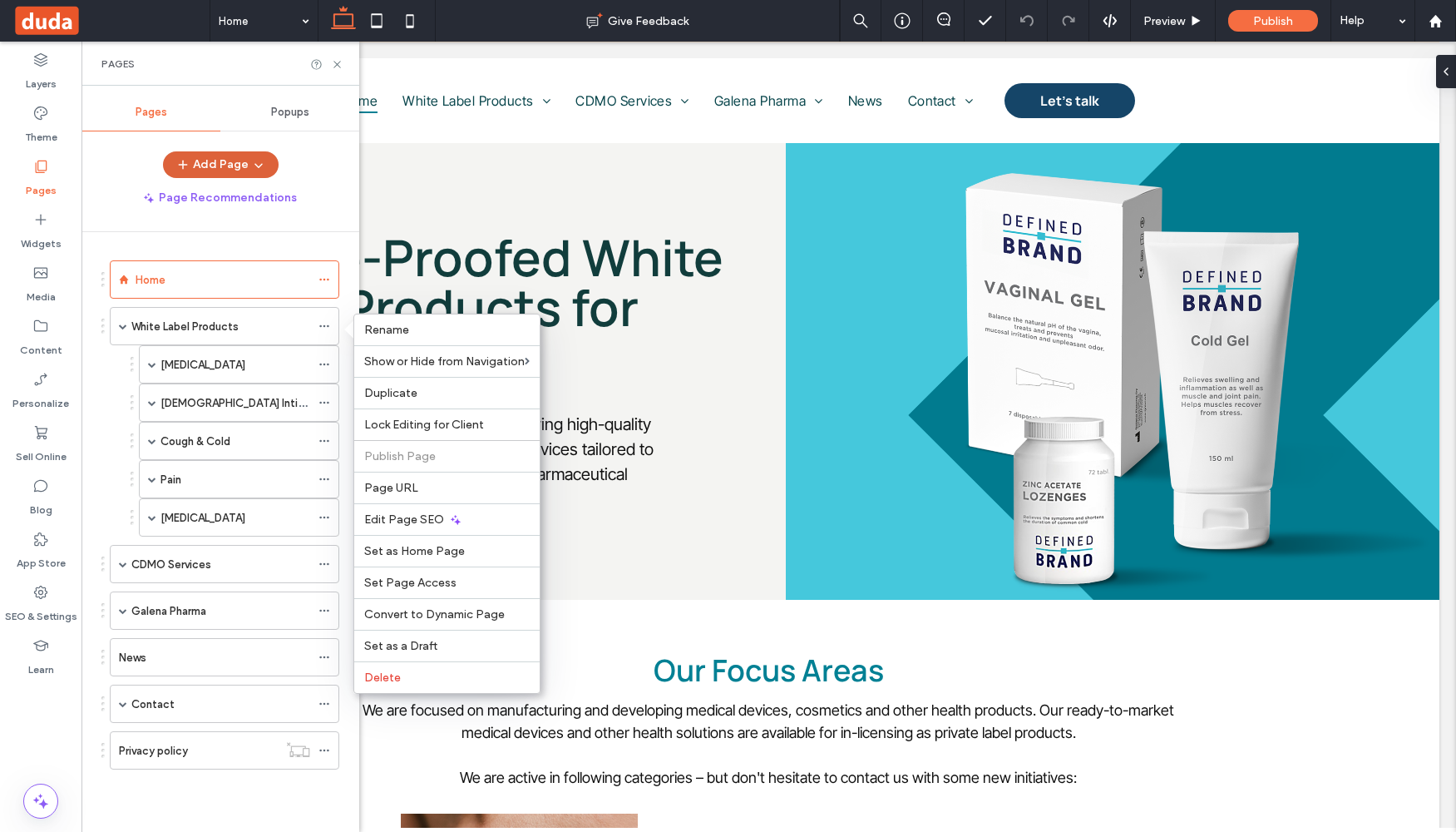
click at [264, 163] on button "Add Page" at bounding box center [221, 164] width 116 height 26
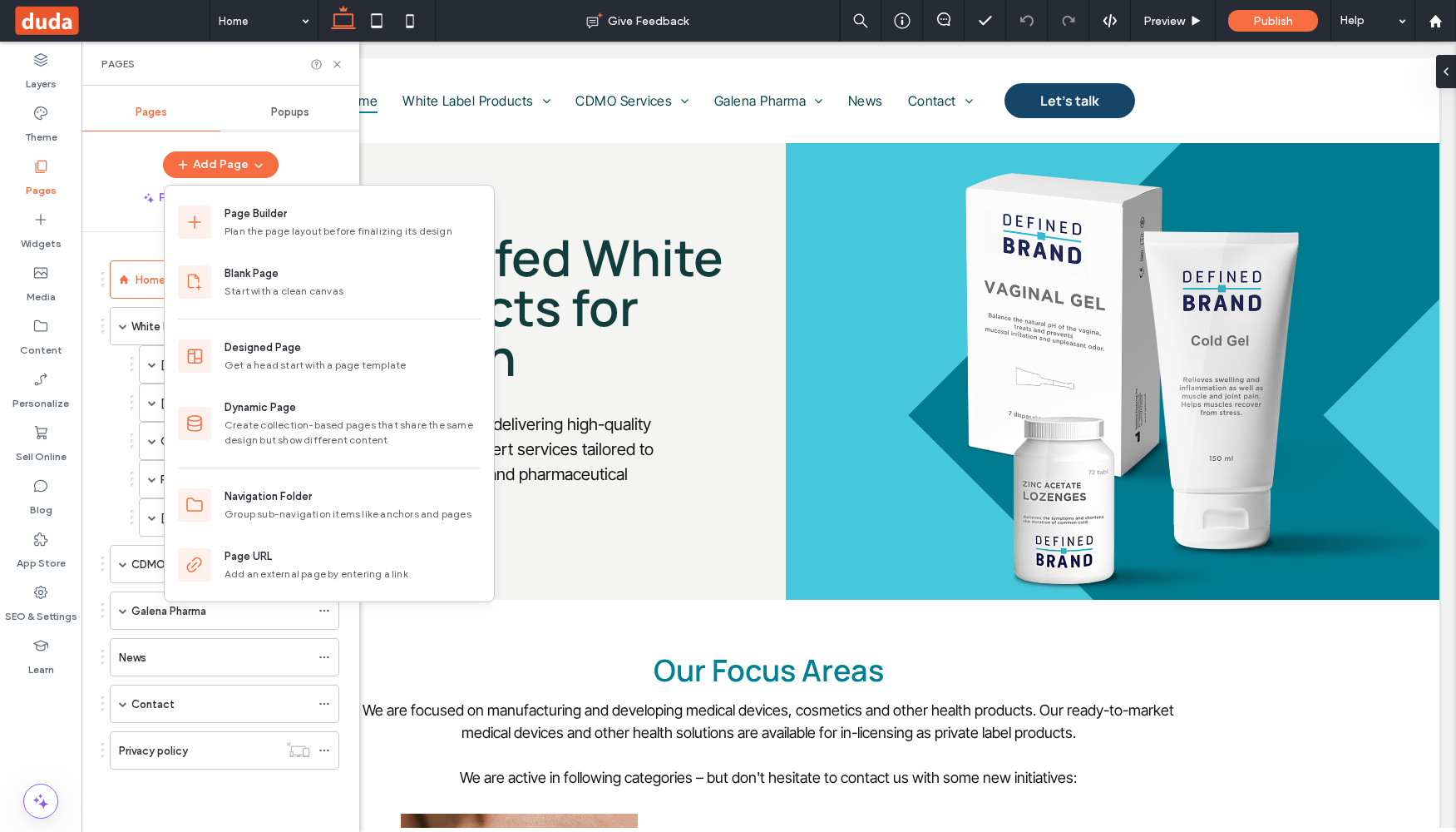
click at [311, 153] on div "Add Page" at bounding box center [220, 164] width 278 height 26
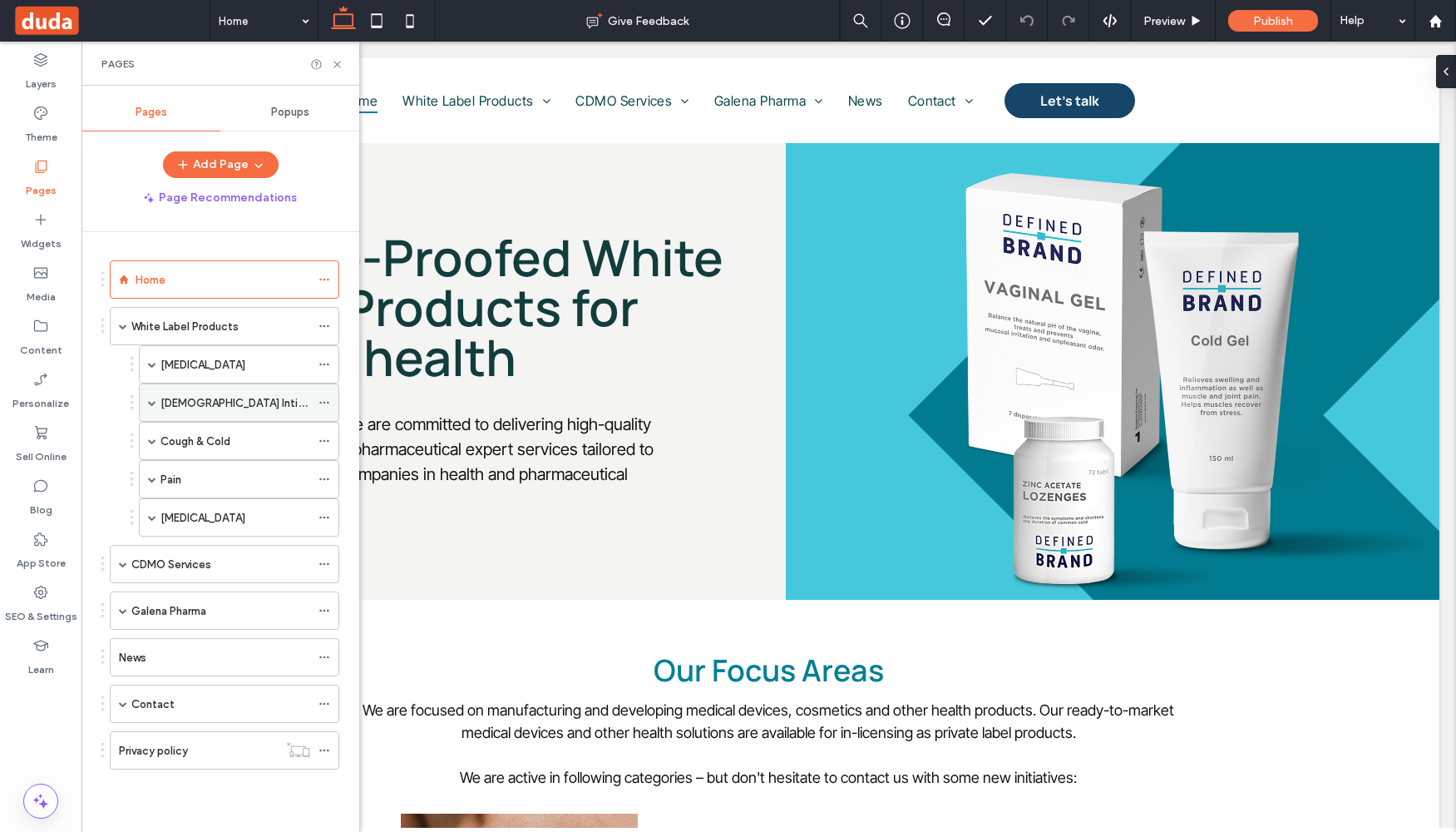
click at [152, 401] on span at bounding box center [152, 402] width 8 height 8
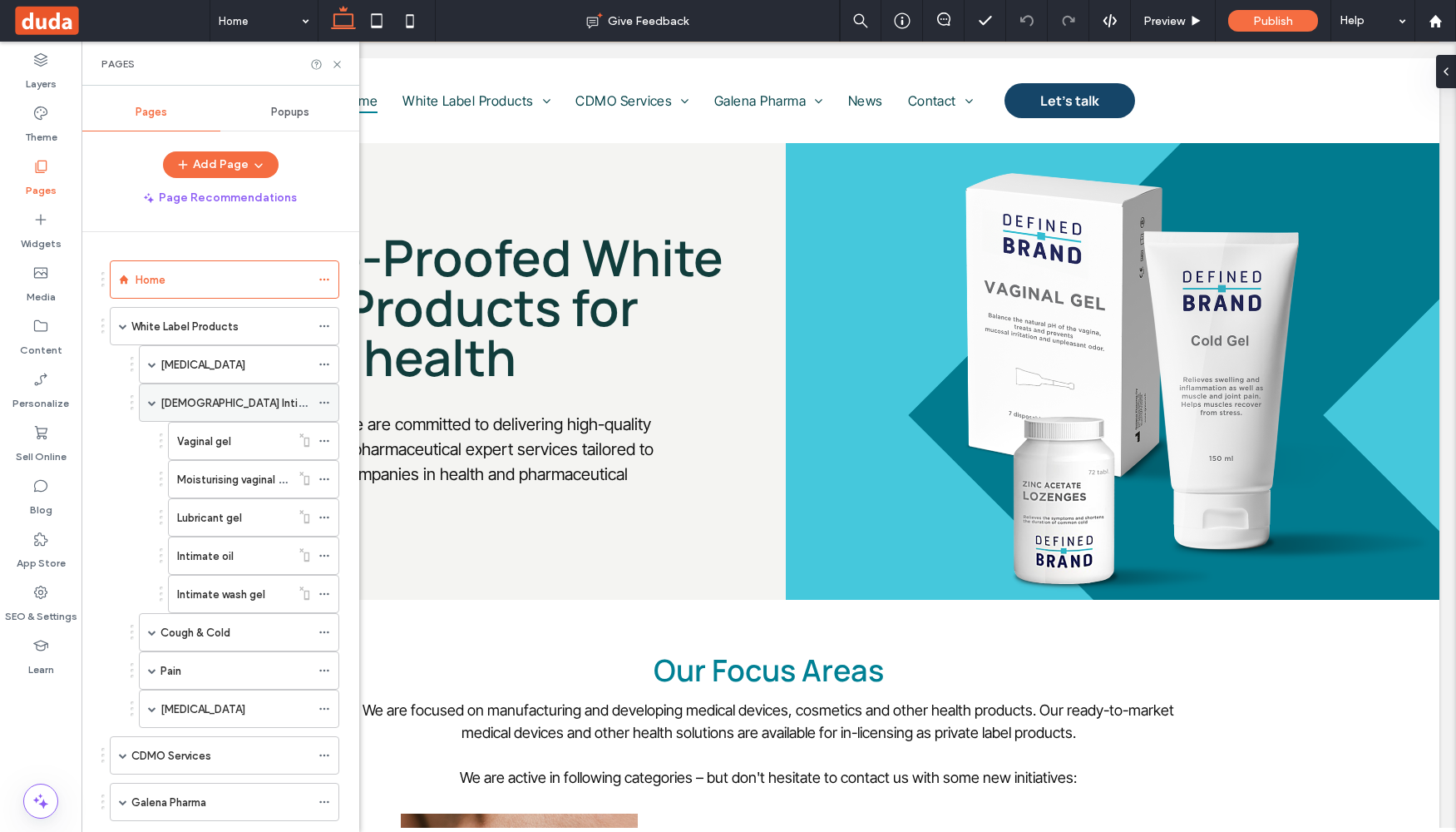
click at [279, 402] on div "[DEMOGRAPHIC_DATA] Intimate Care" at bounding box center [236, 403] width 150 height 18
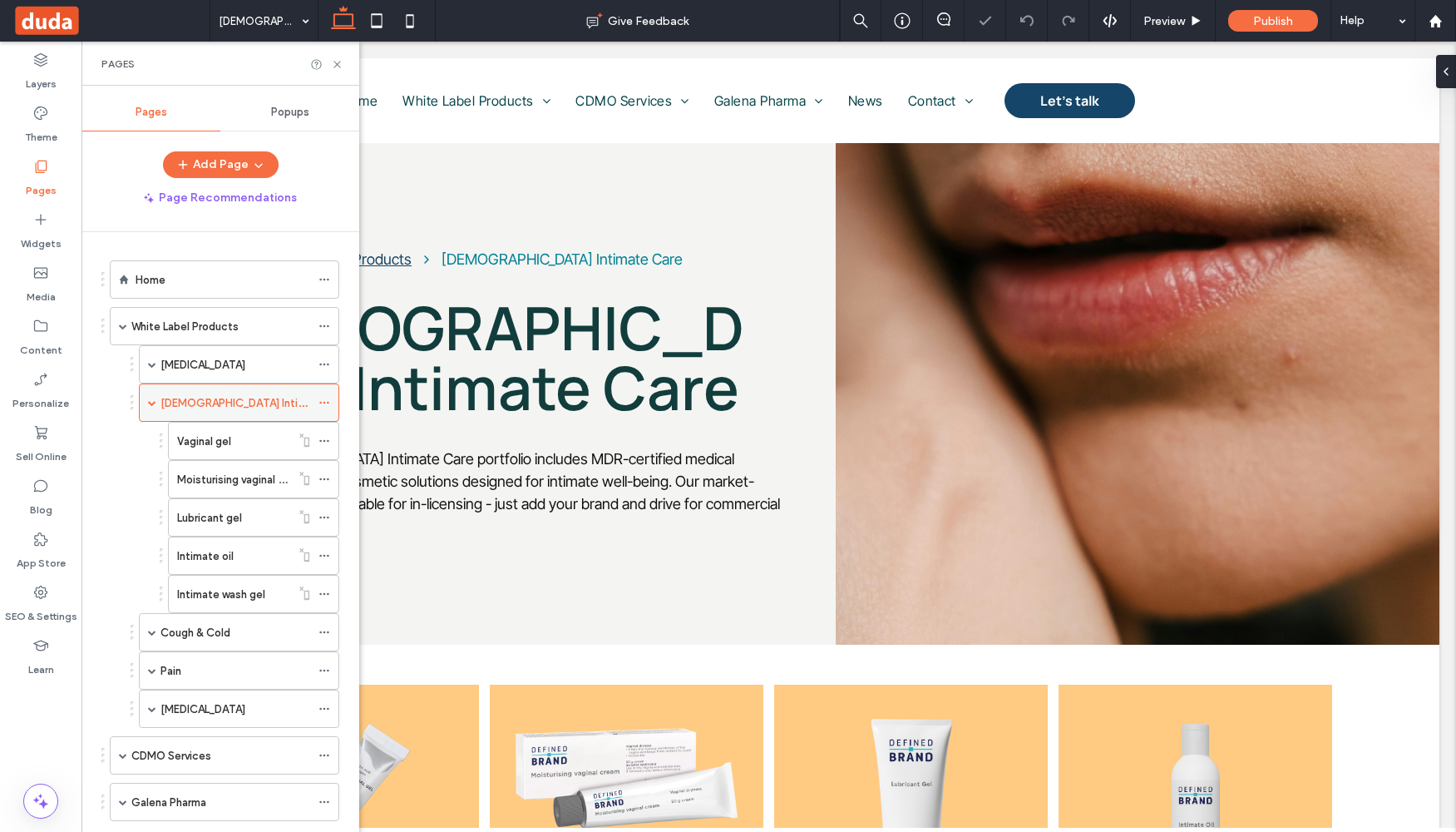
click at [321, 401] on icon at bounding box center [324, 402] width 11 height 11
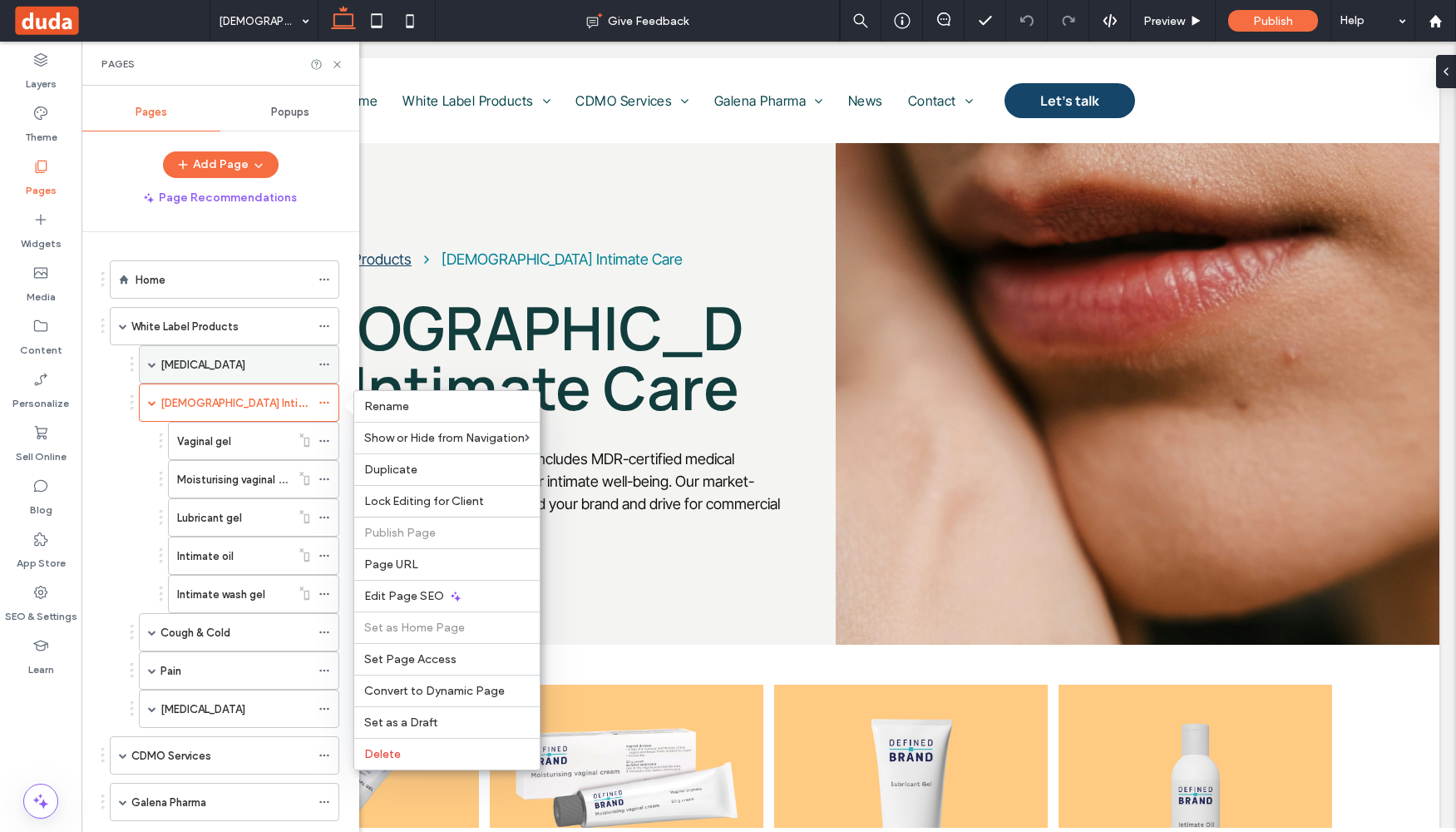
click at [148, 361] on span at bounding box center [152, 364] width 8 height 8
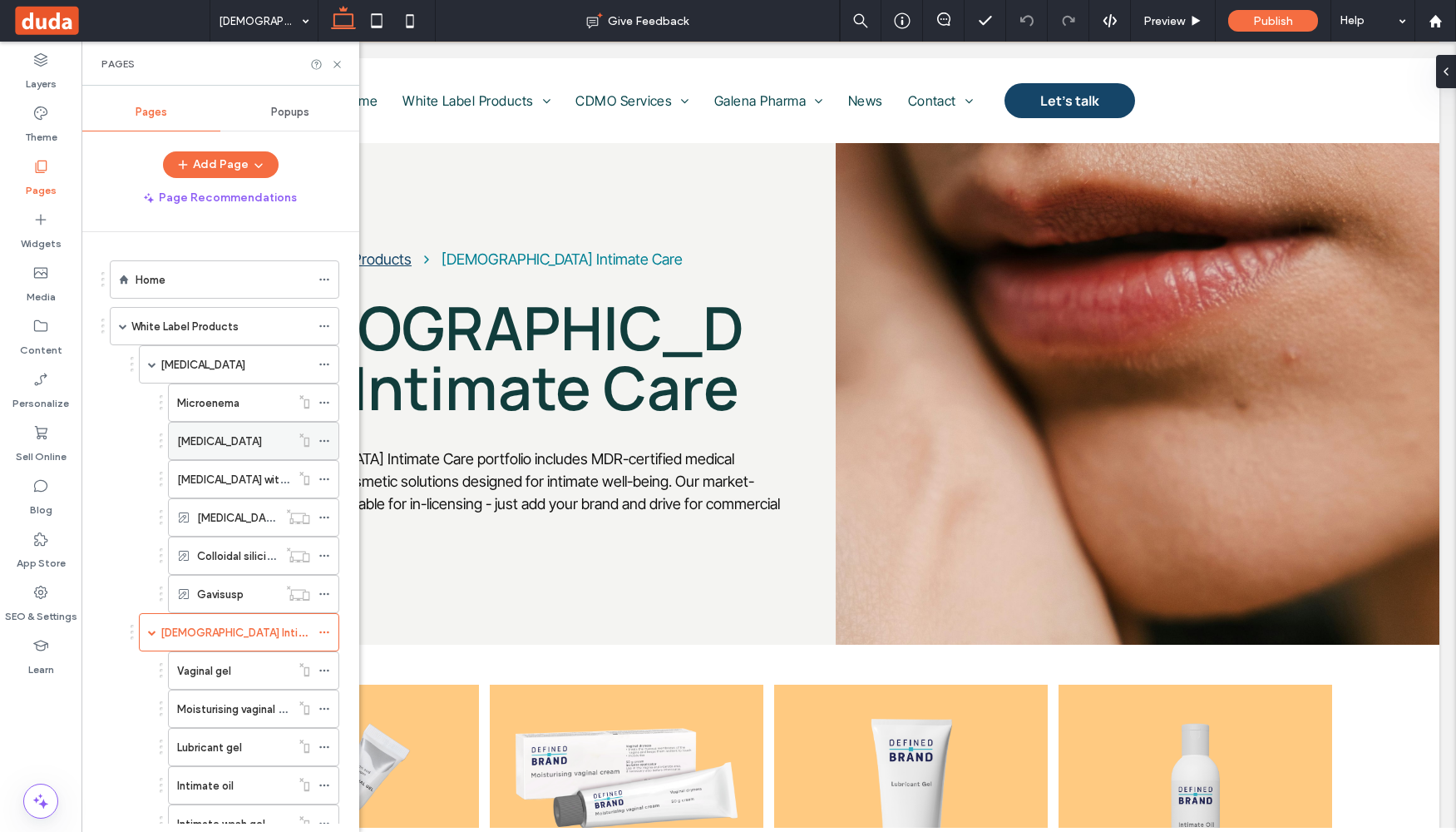
click at [240, 446] on div "[MEDICAL_DATA]" at bounding box center [234, 442] width 113 height 18
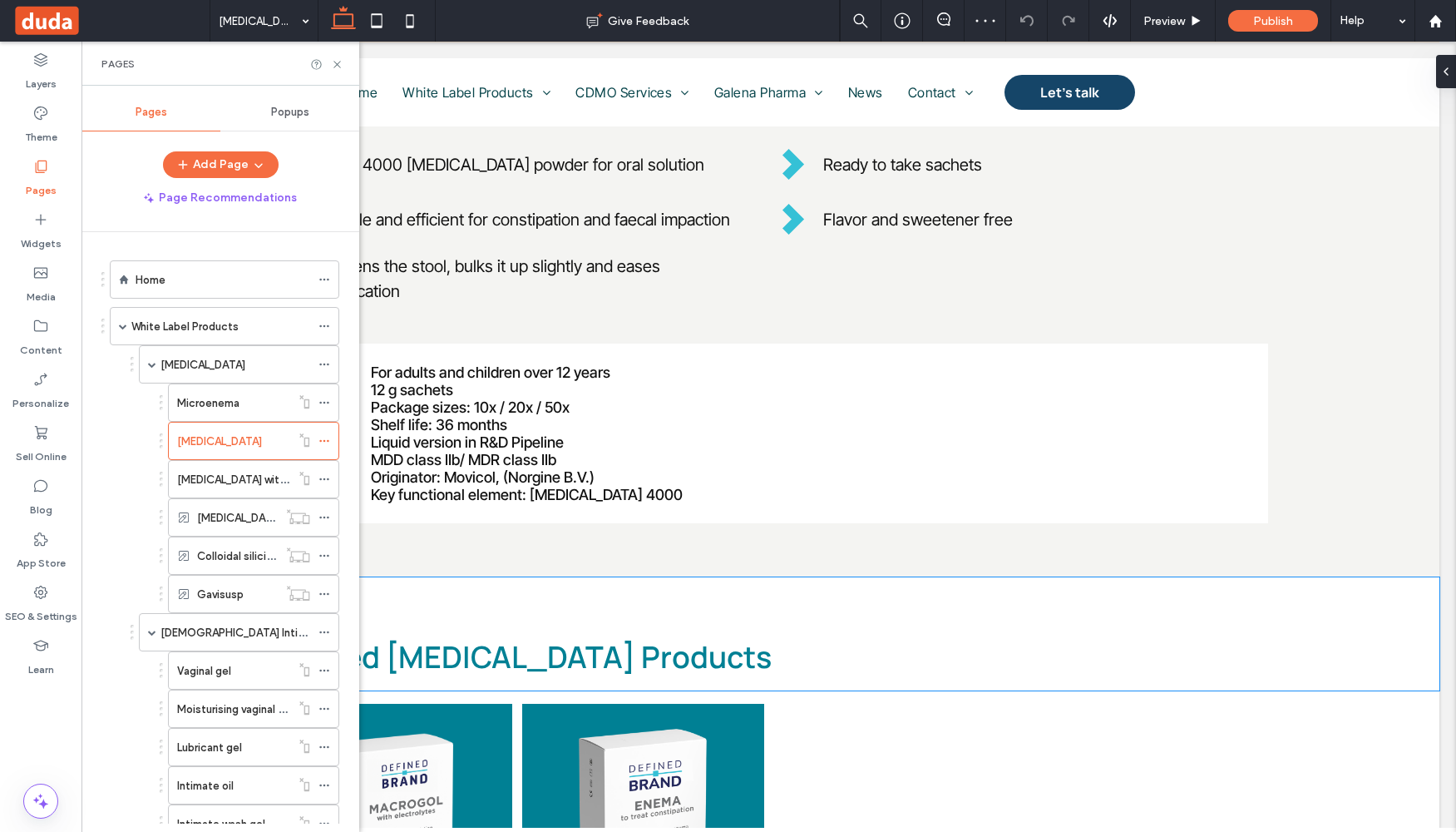
scroll to position [635, 0]
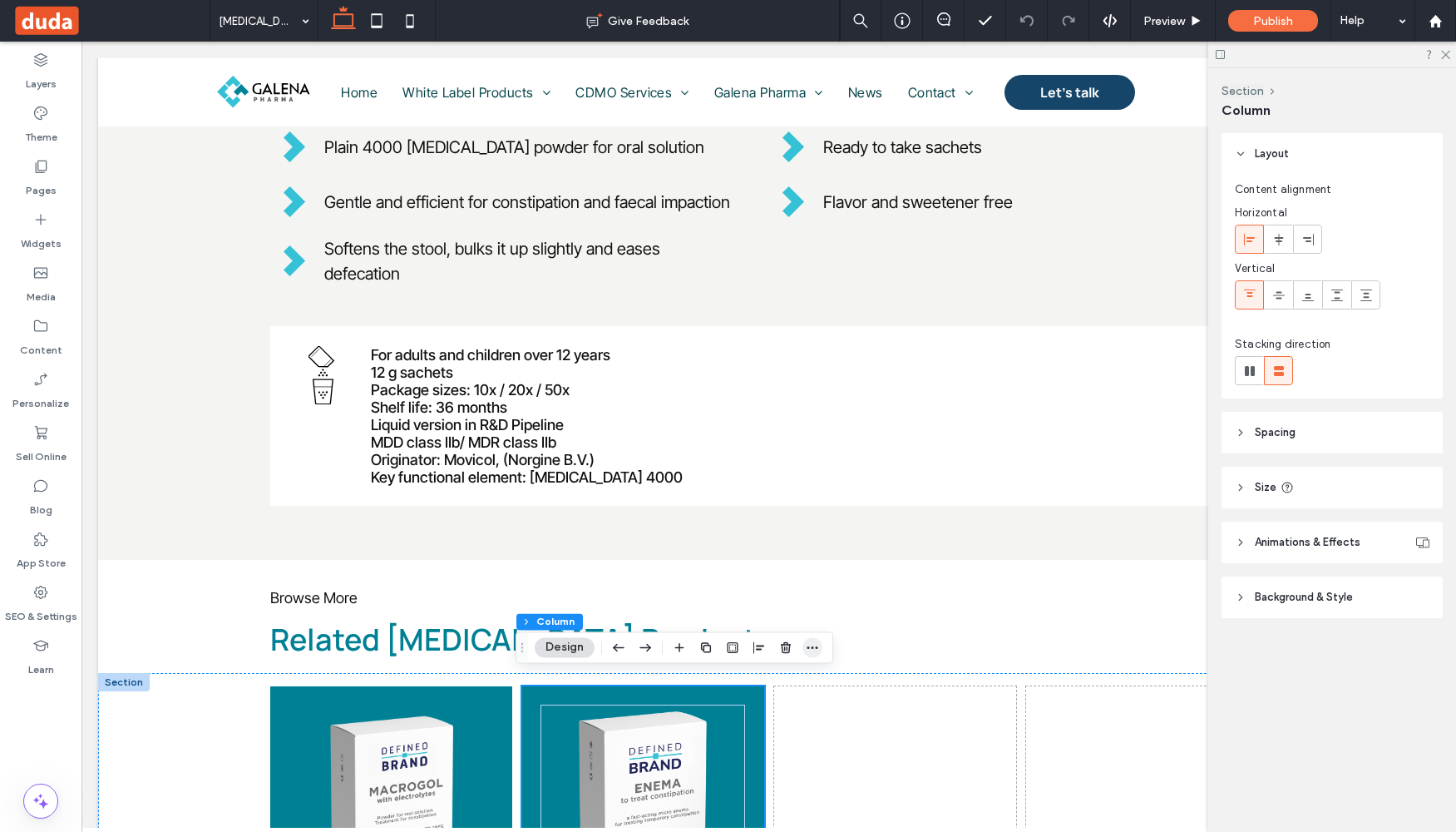
click at [811, 651] on icon "button" at bounding box center [812, 647] width 13 height 13
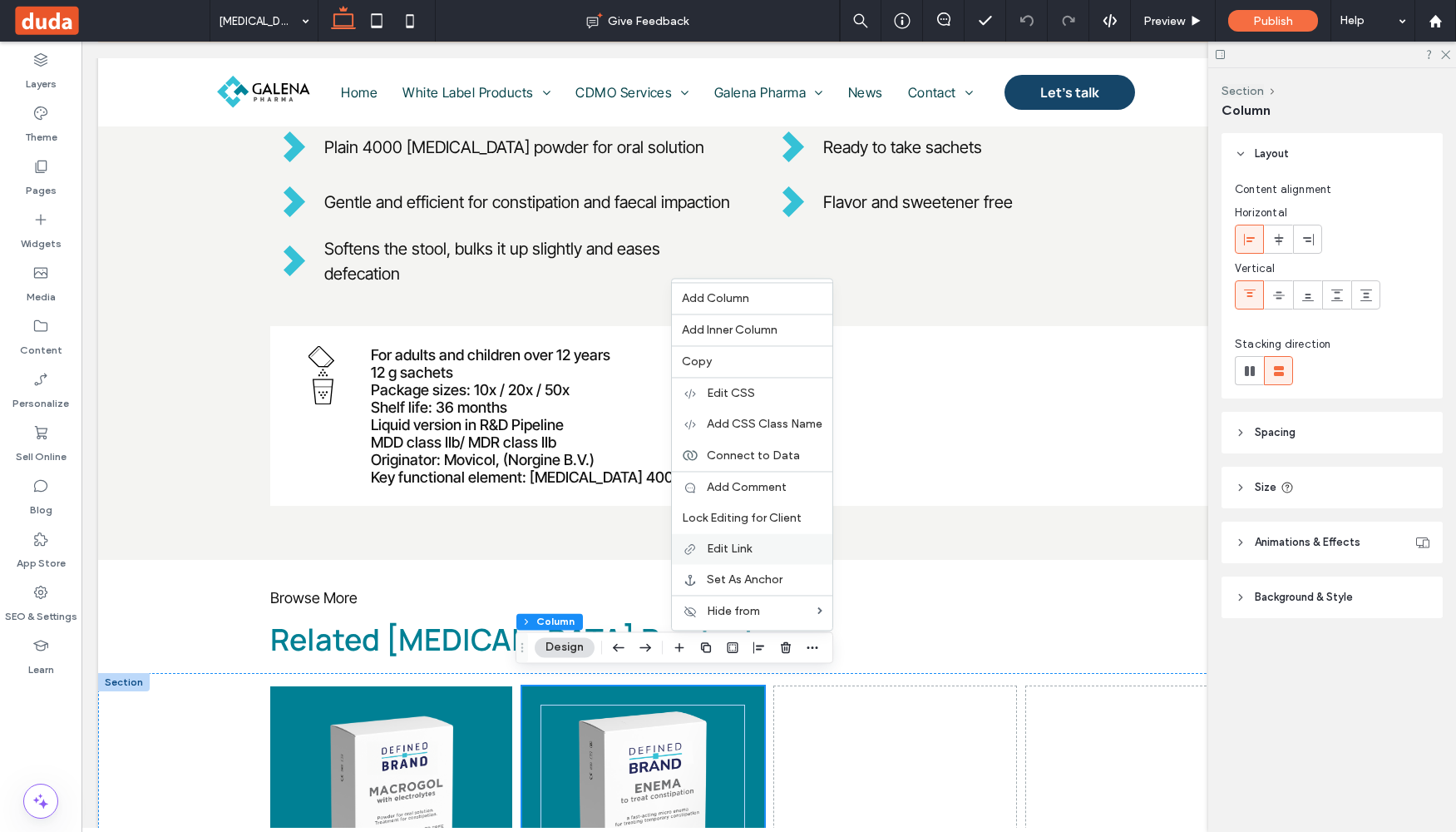
click at [751, 548] on span "Edit Link" at bounding box center [729, 548] width 45 height 14
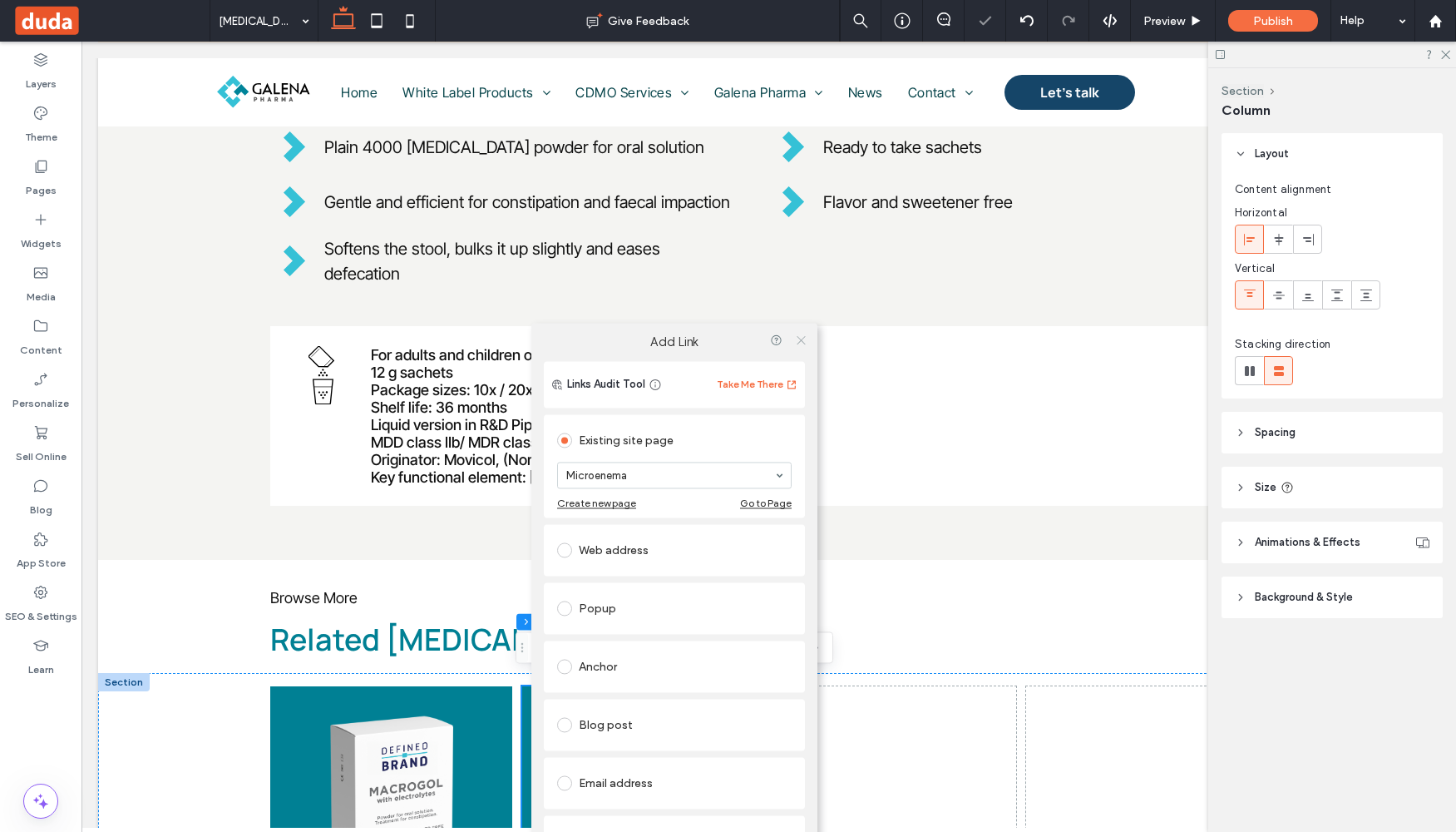
click at [802, 343] on icon at bounding box center [801, 340] width 12 height 12
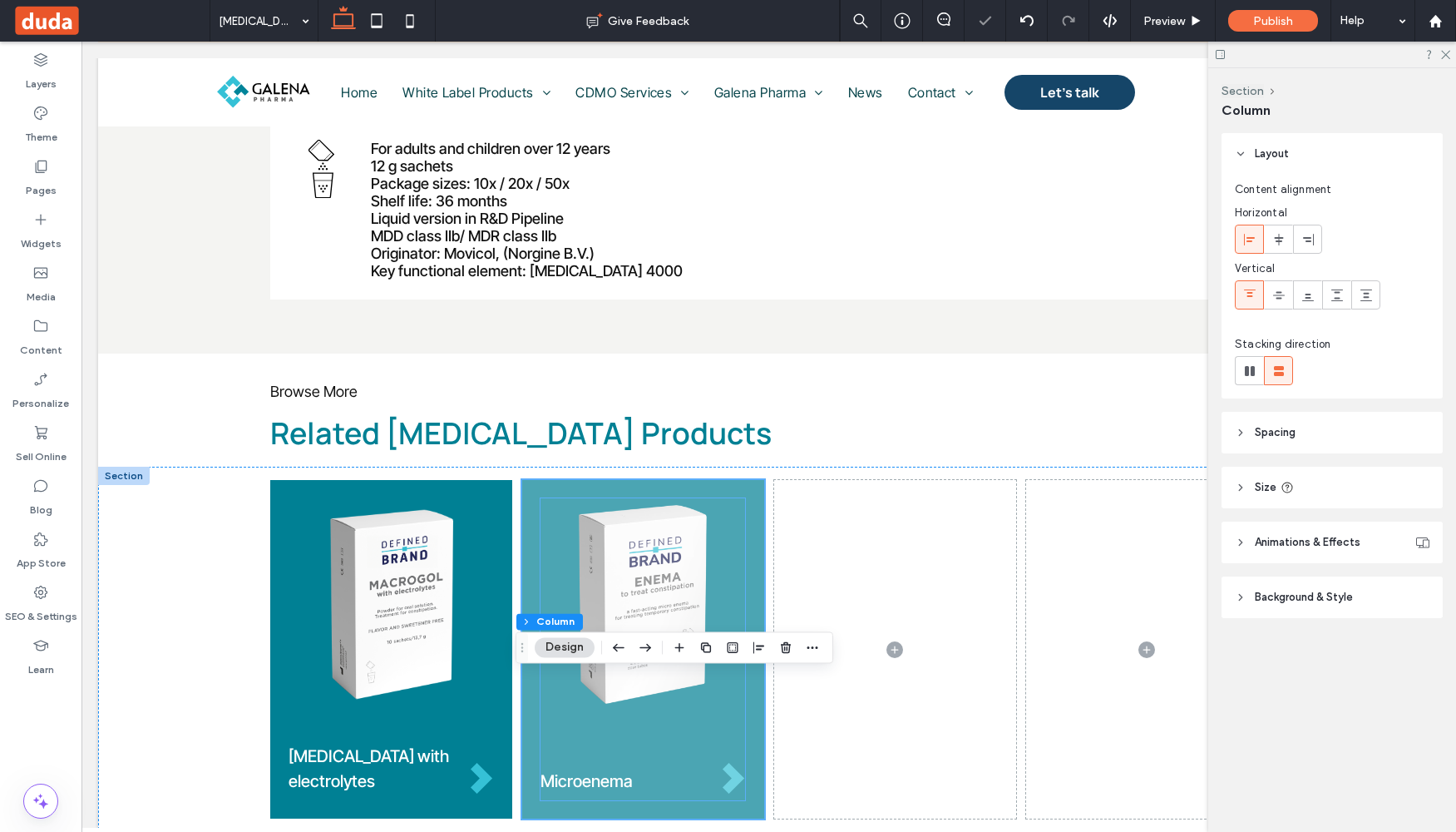
scroll to position [921, 0]
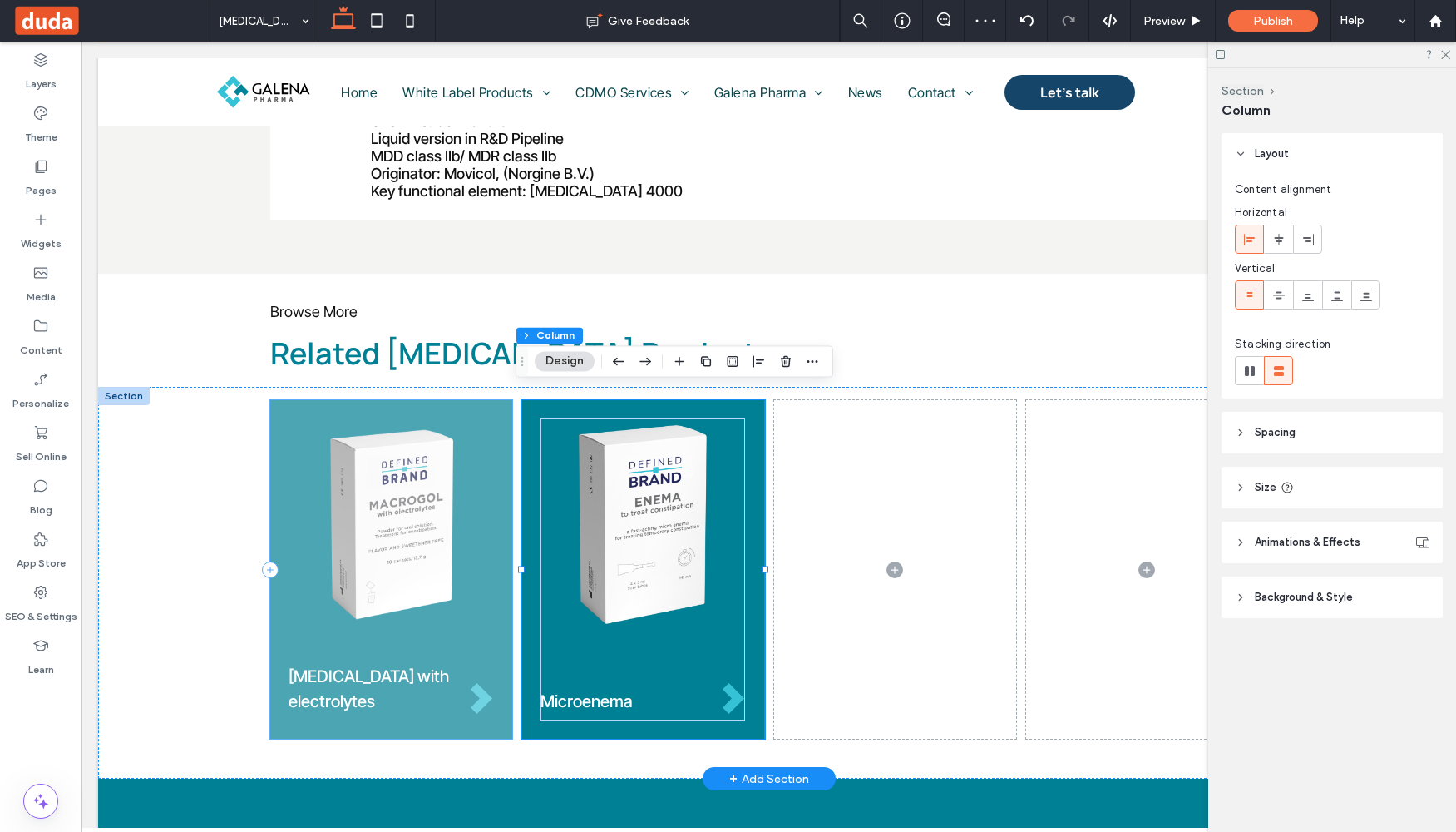
click at [501, 616] on div "[MEDICAL_DATA] with electrolytes" at bounding box center [391, 569] width 242 height 338
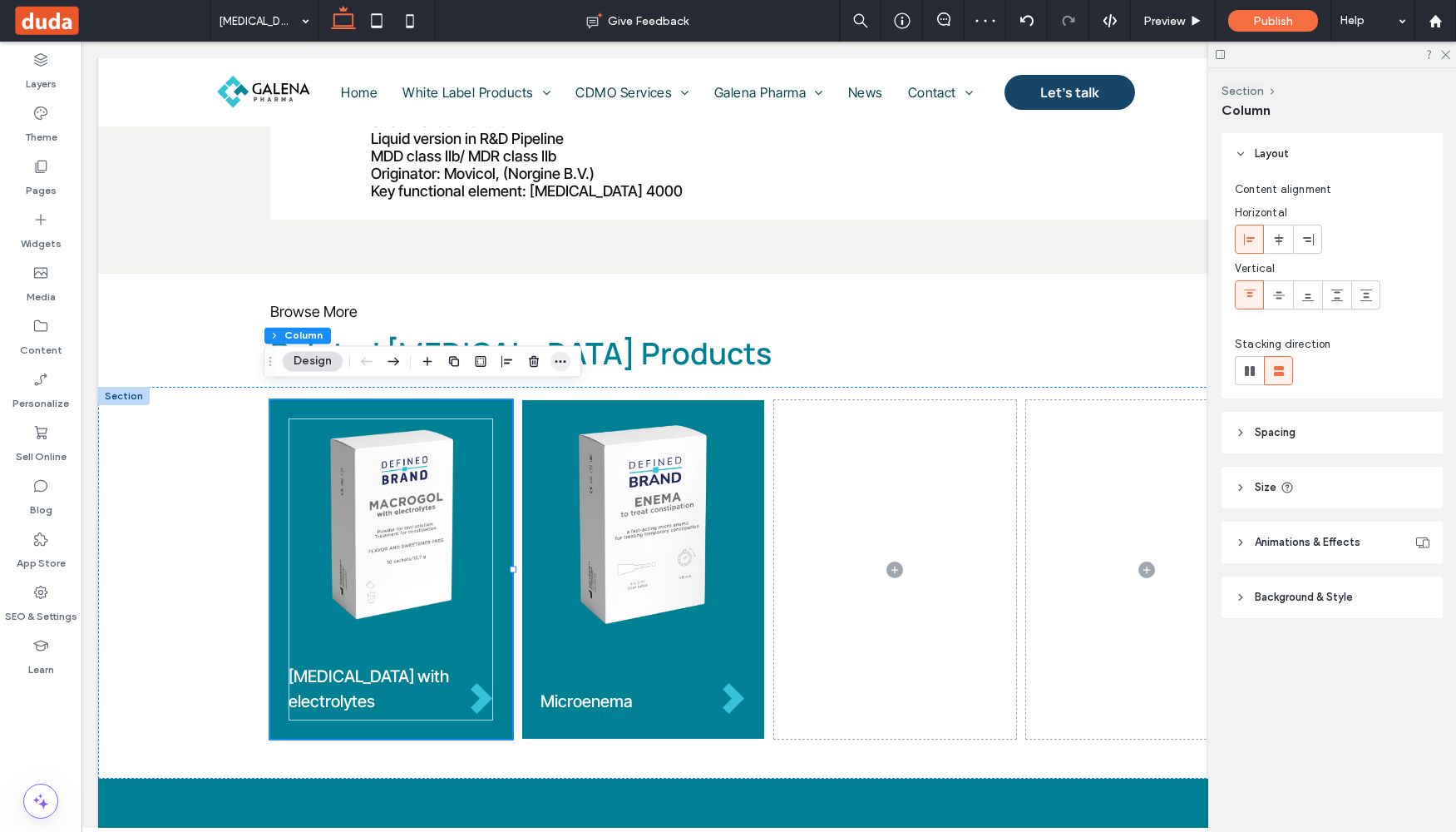
click at [552, 358] on span "button" at bounding box center [561, 360] width 20 height 20
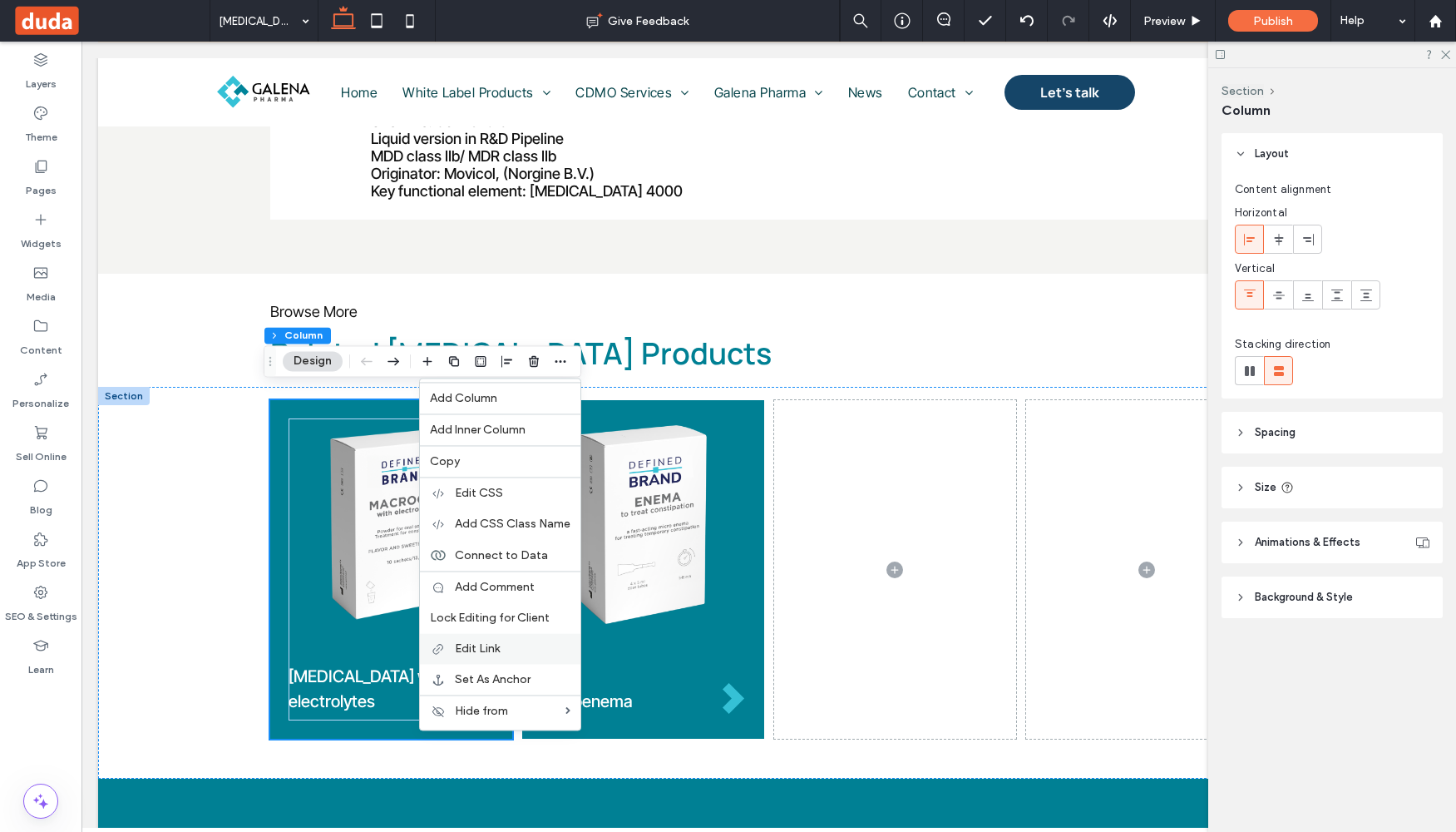
click at [505, 641] on label "Edit Link" at bounding box center [512, 648] width 116 height 14
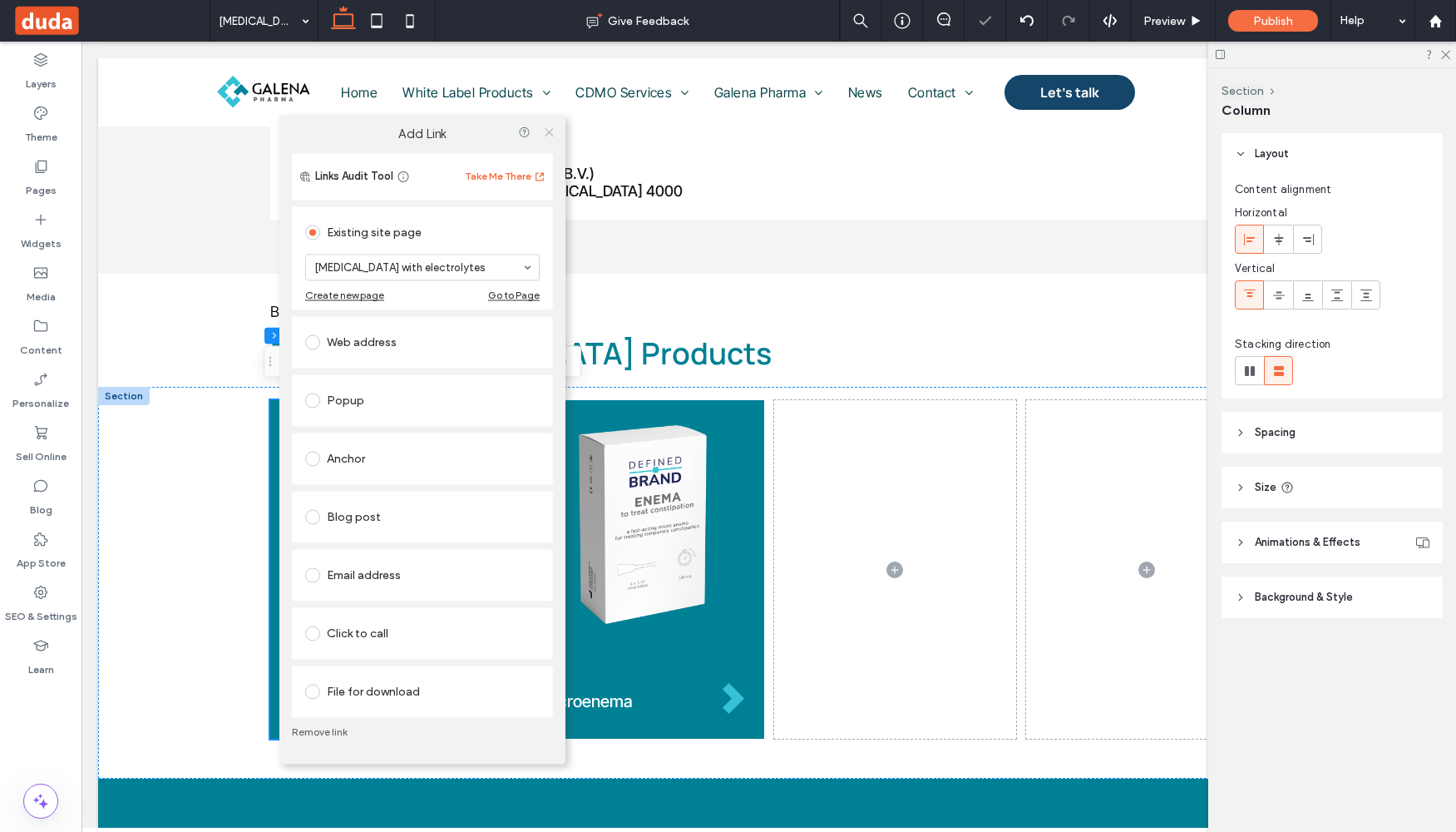
click at [548, 132] on use at bounding box center [548, 132] width 8 height 8
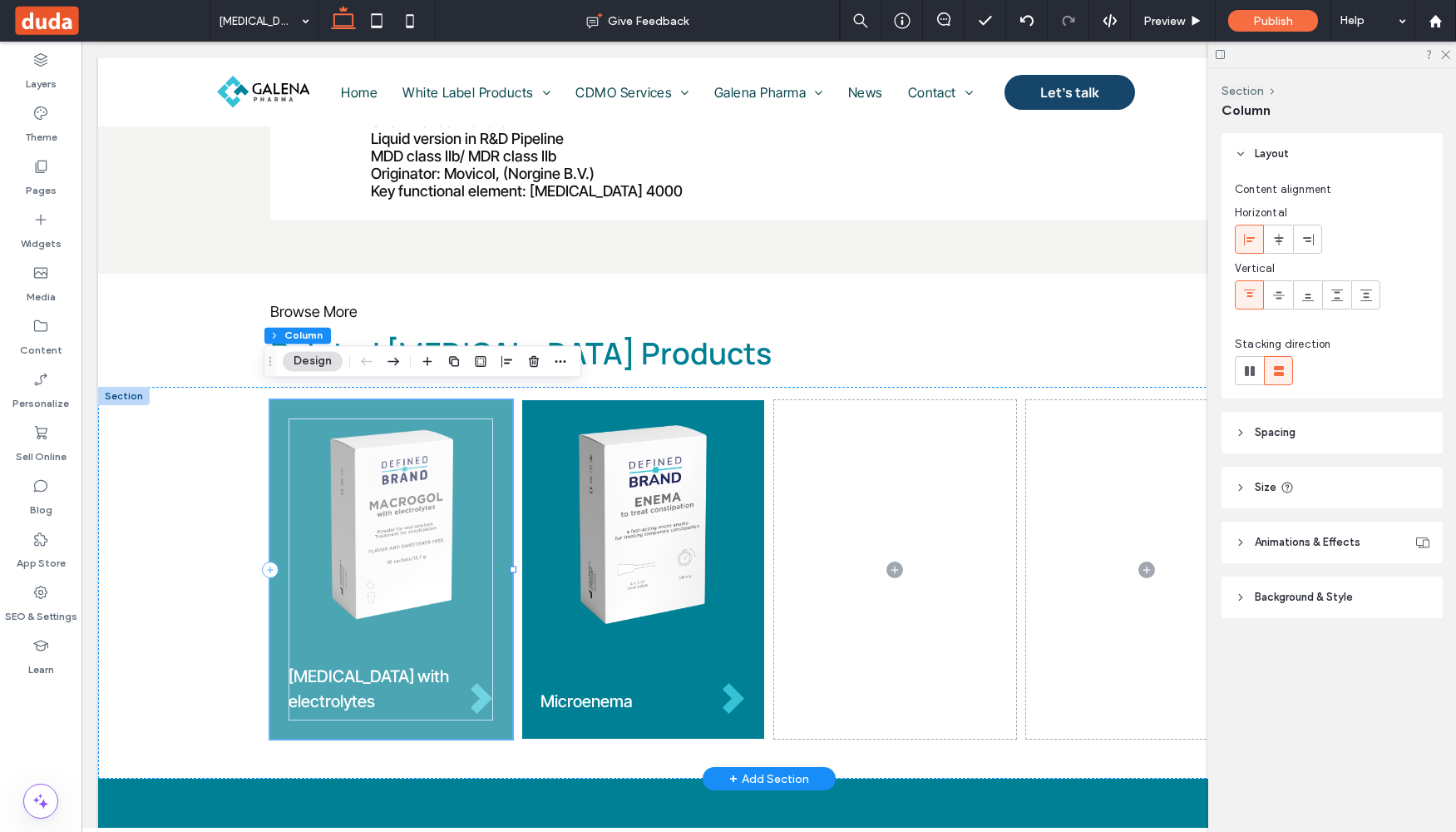
click at [270, 468] on div "[MEDICAL_DATA] with electrolytes" at bounding box center [391, 569] width 242 height 338
click at [366, 493] on img at bounding box center [391, 524] width 206 height 199
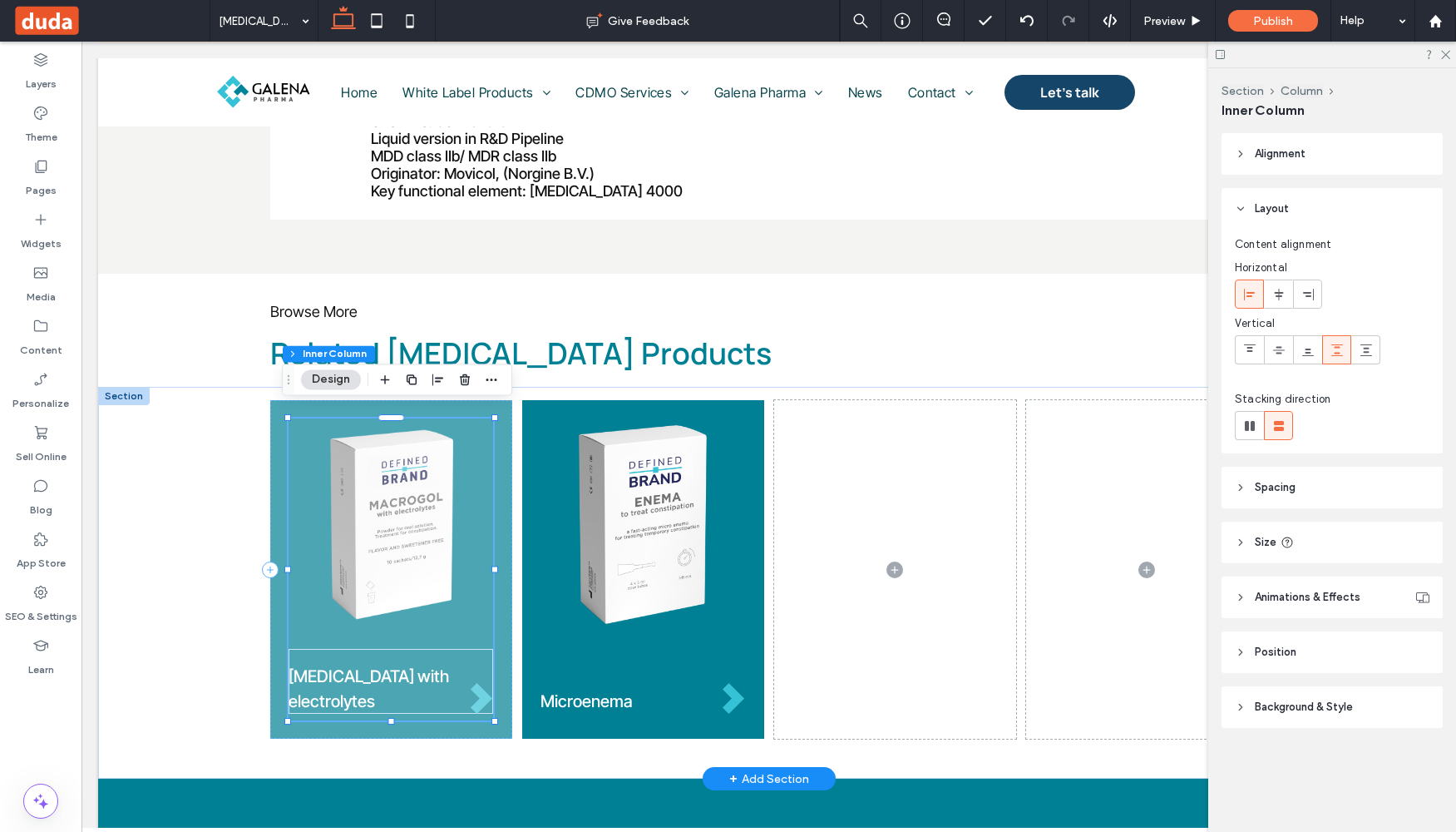
click at [373, 490] on img at bounding box center [391, 524] width 206 height 199
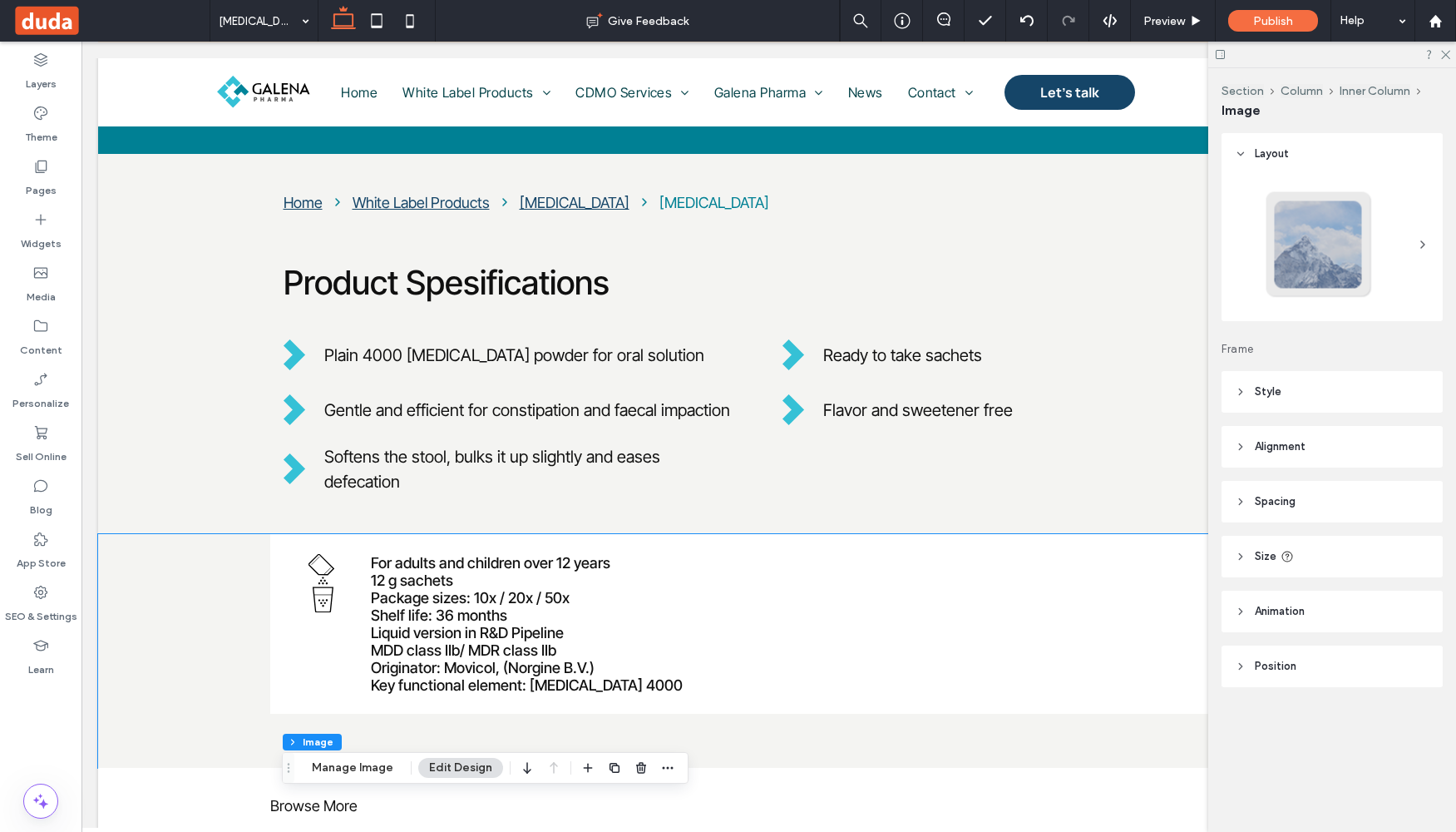
scroll to position [0, 0]
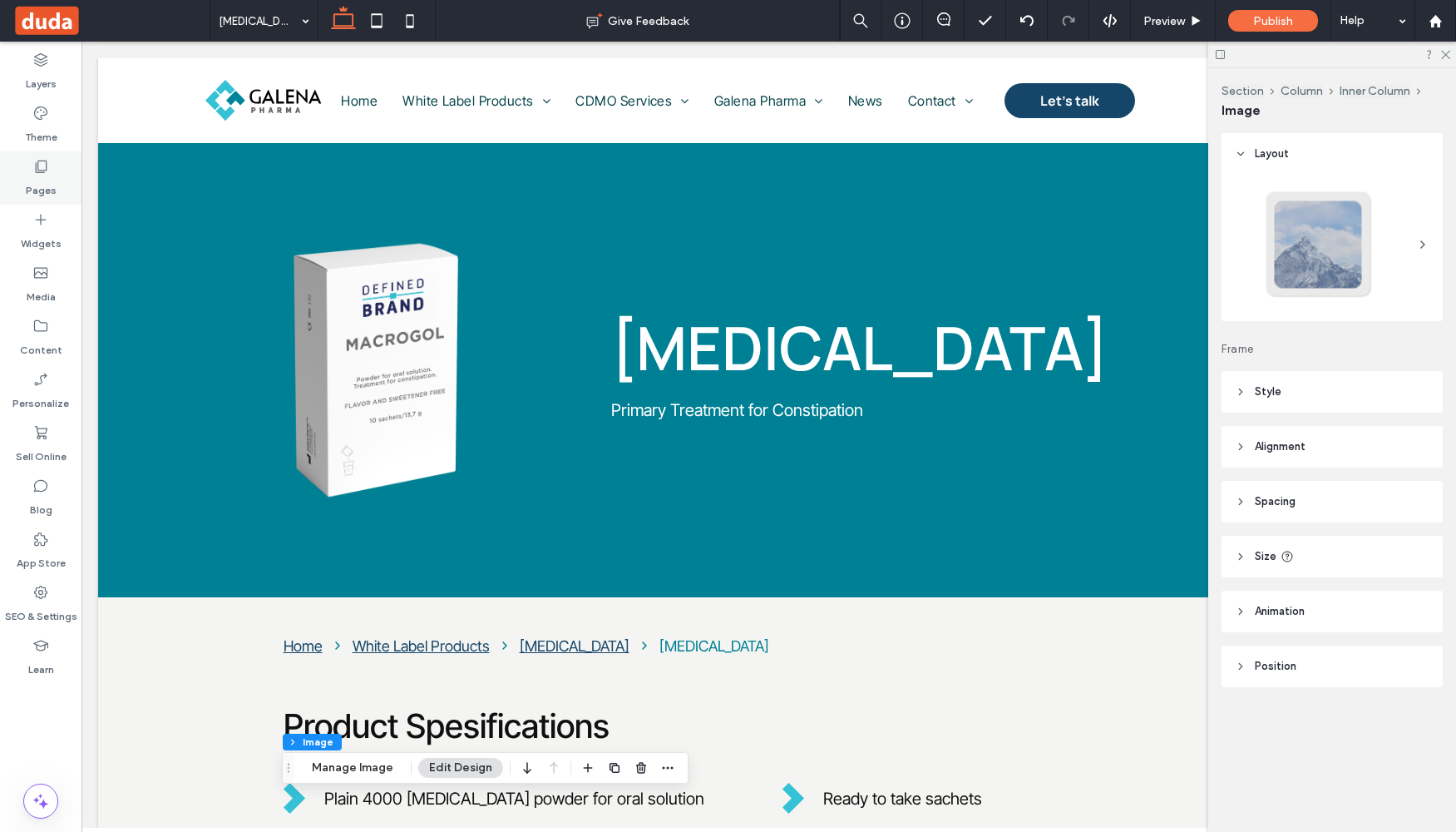
click at [50, 185] on label "Pages" at bounding box center [41, 186] width 31 height 23
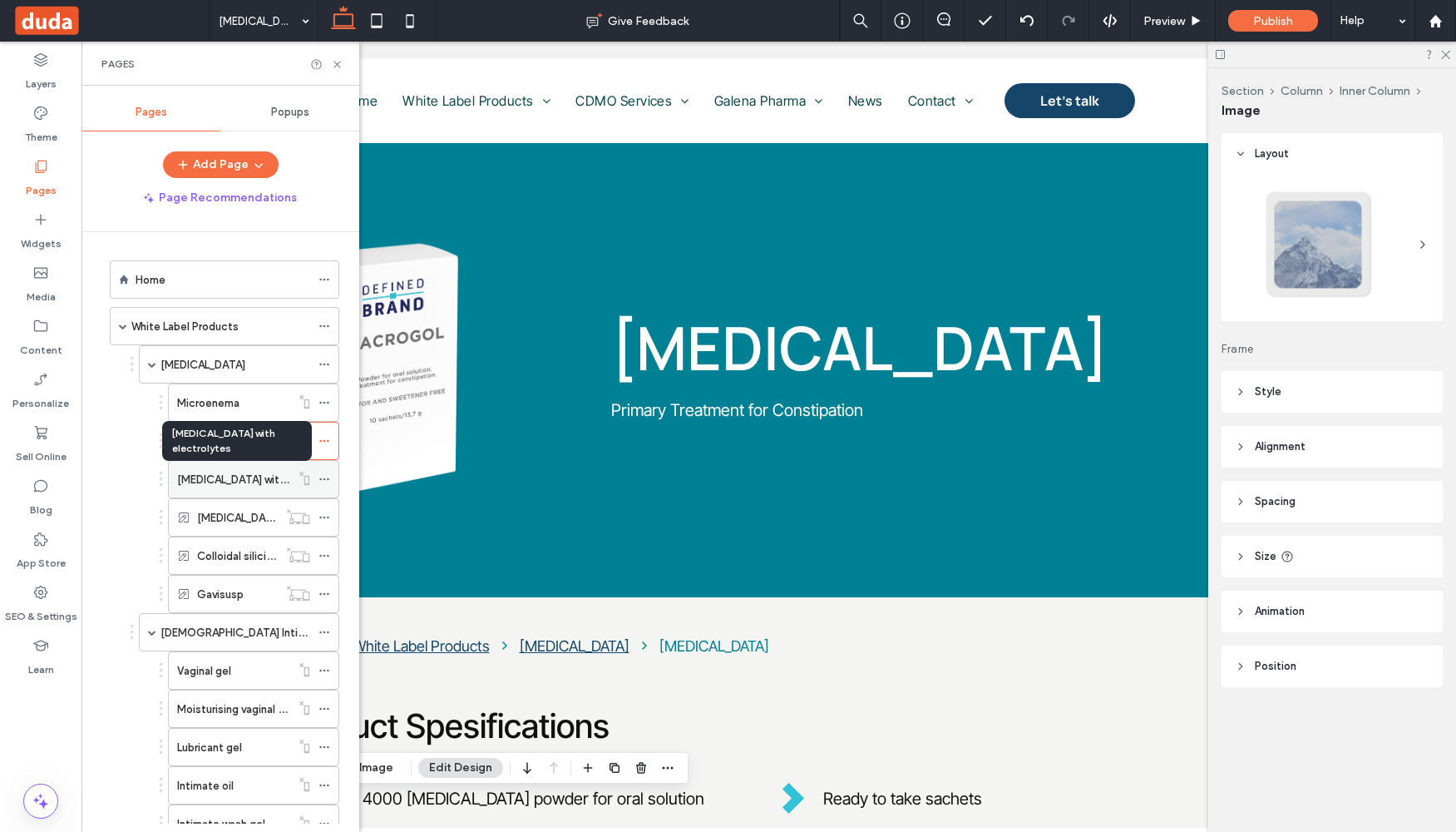
click at [250, 482] on label "[MEDICAL_DATA] with electrolytes" at bounding box center [264, 479] width 174 height 29
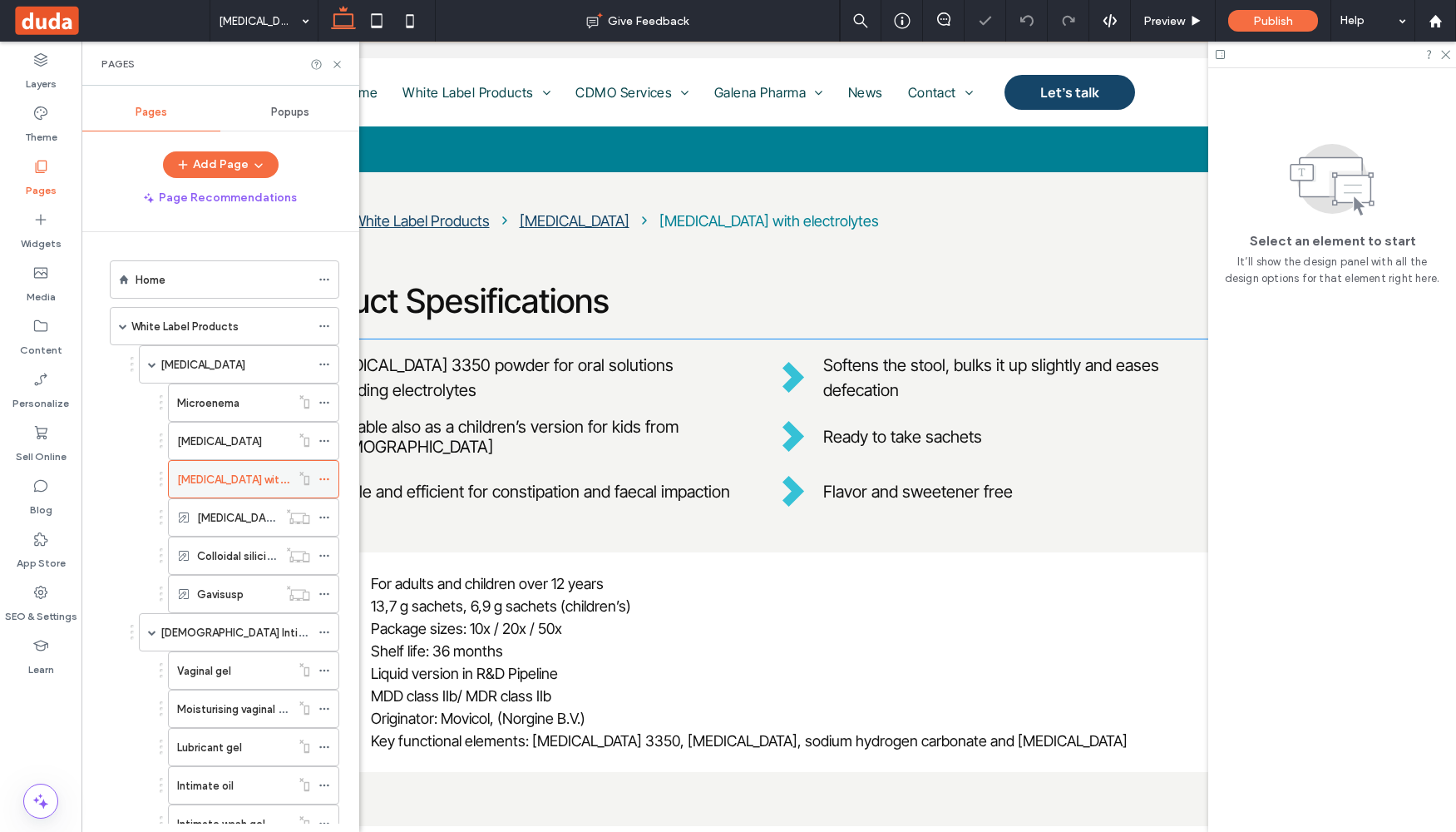
scroll to position [1100, 0]
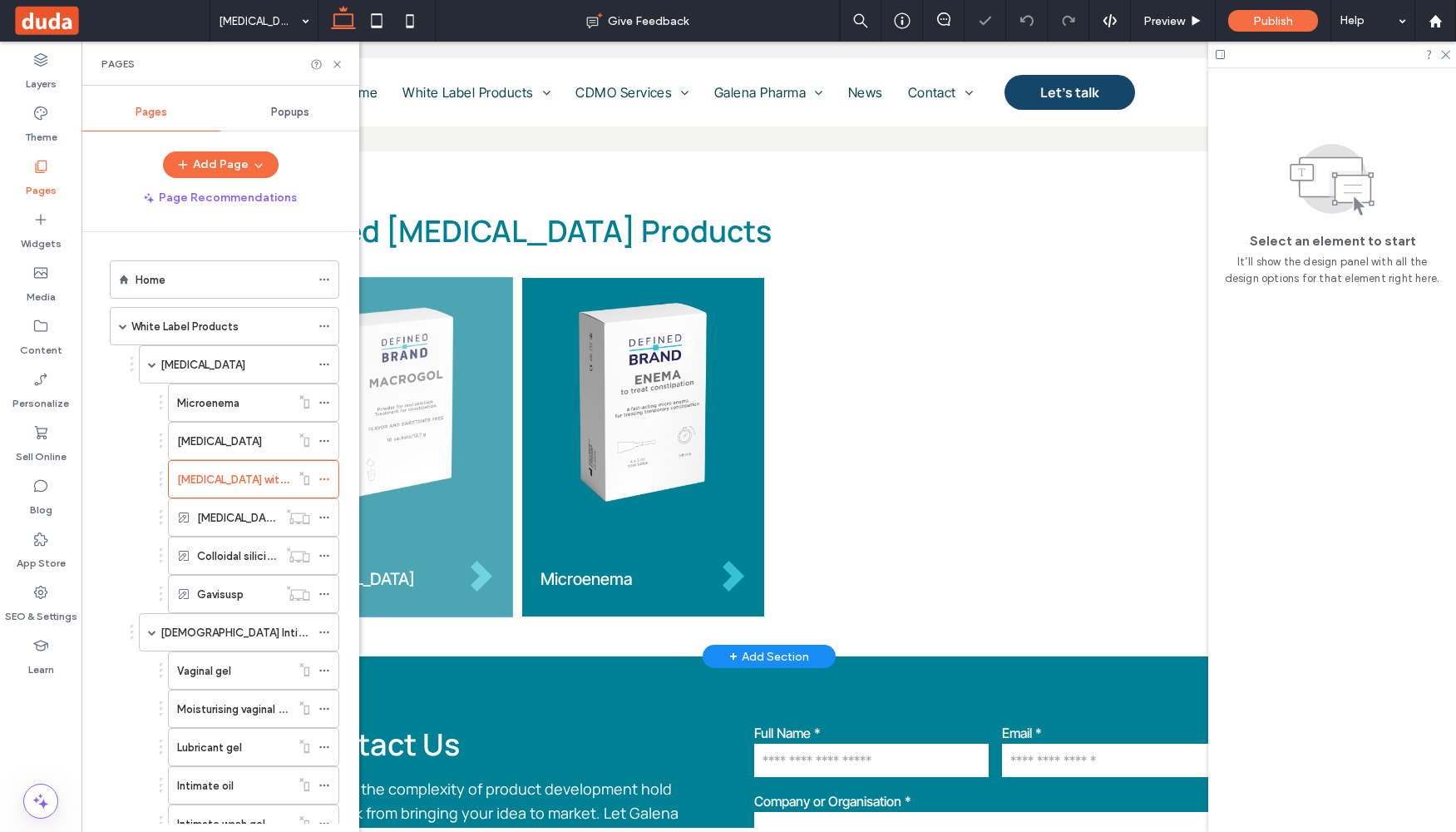
click at [495, 515] on div "[MEDICAL_DATA]" at bounding box center [391, 447] width 242 height 338
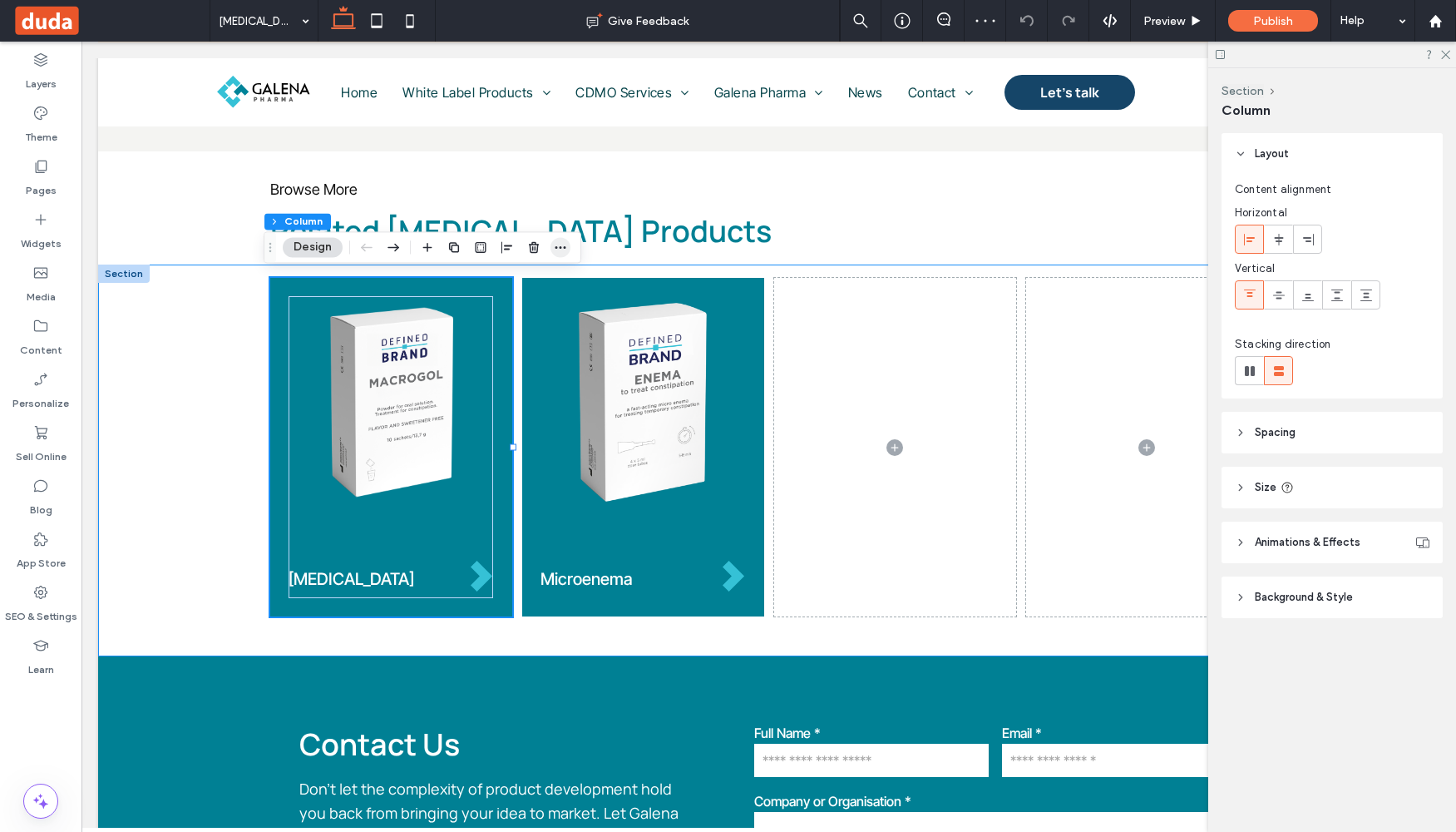
click at [568, 255] on span "button" at bounding box center [561, 246] width 20 height 20
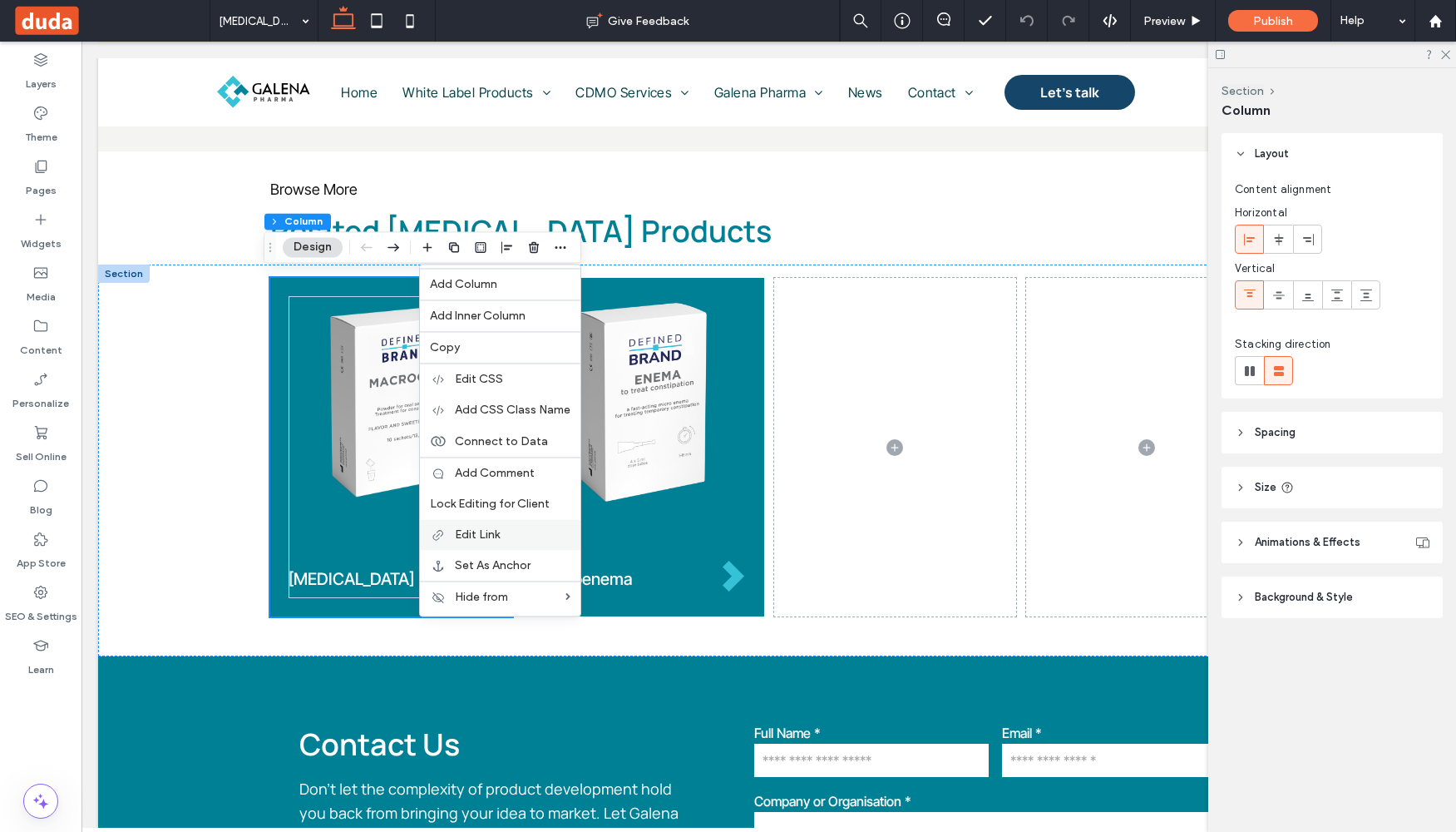
click at [516, 529] on label "Edit Link" at bounding box center [512, 534] width 116 height 14
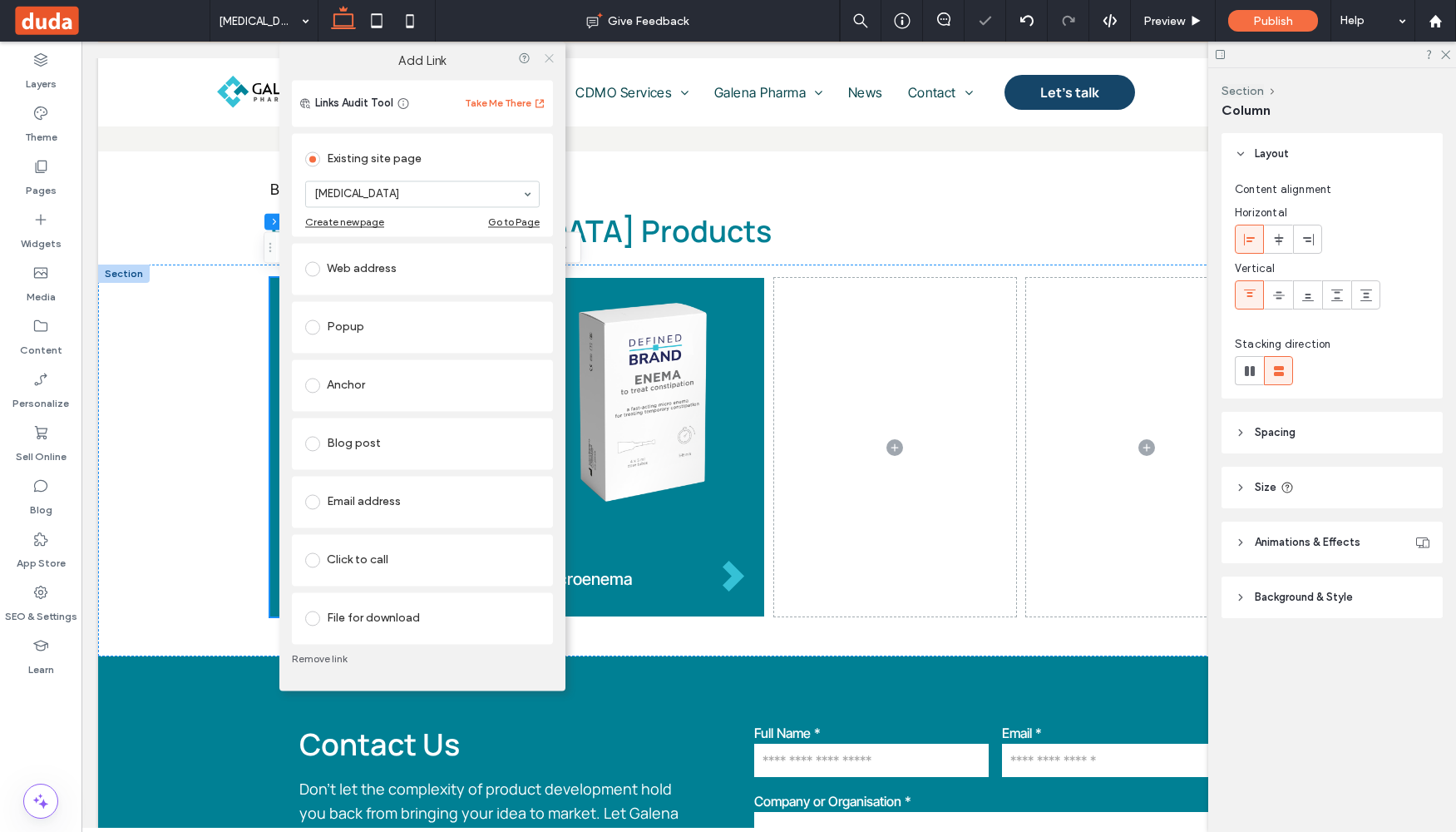
click at [552, 59] on icon at bounding box center [549, 57] width 12 height 12
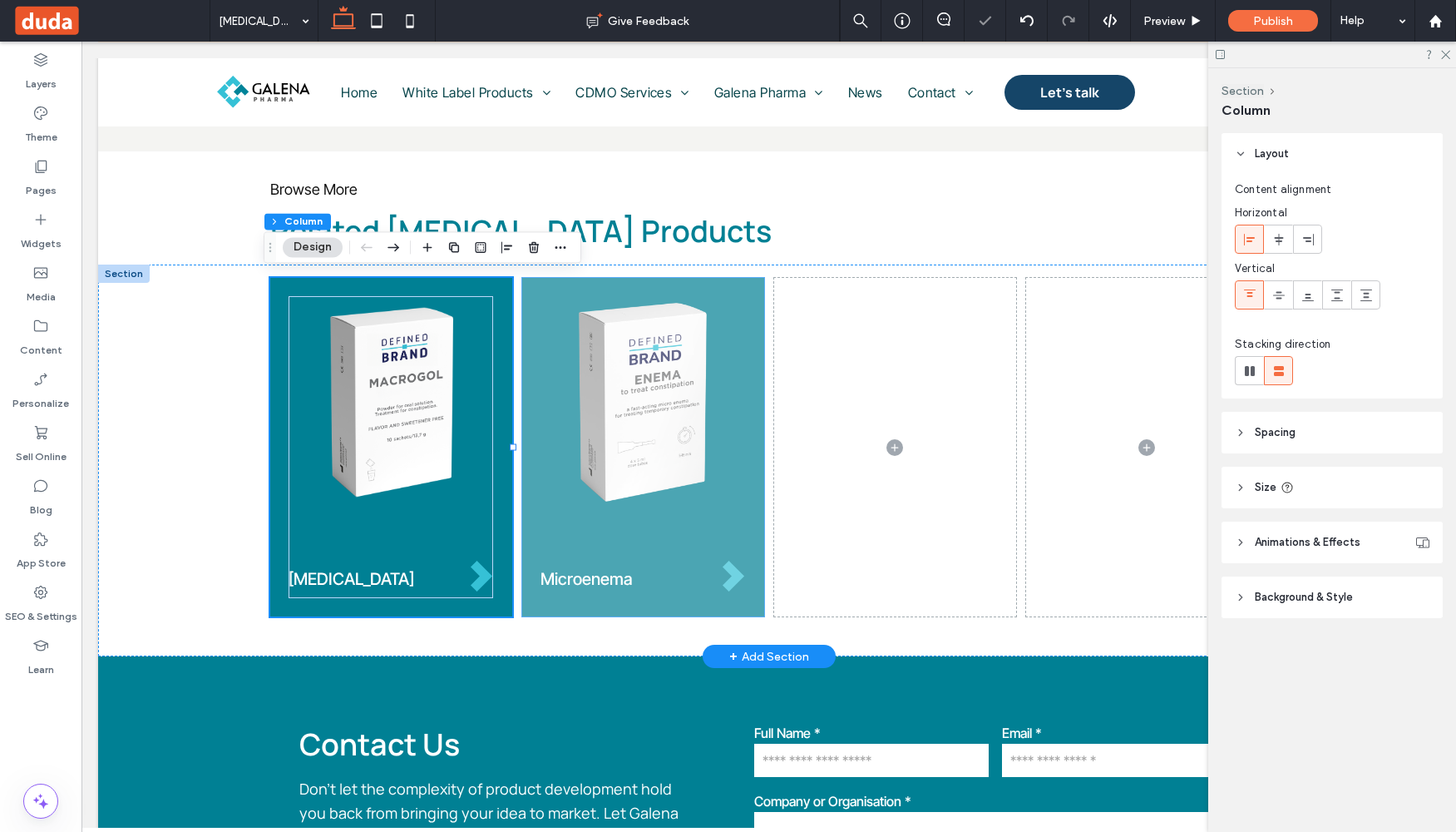
click at [613, 601] on div "Microenema" at bounding box center [643, 447] width 242 height 338
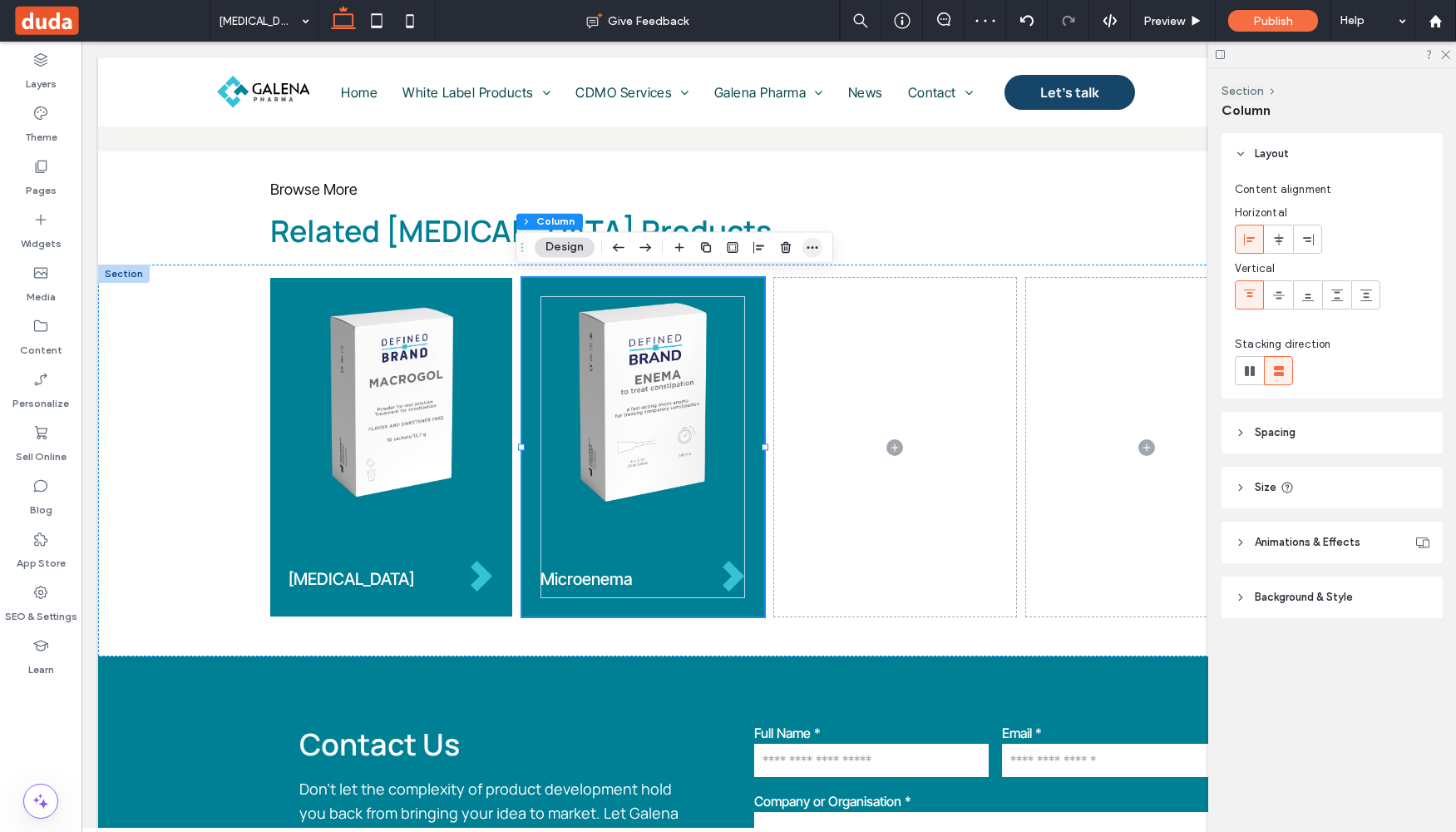
click at [820, 246] on span "button" at bounding box center [812, 246] width 20 height 20
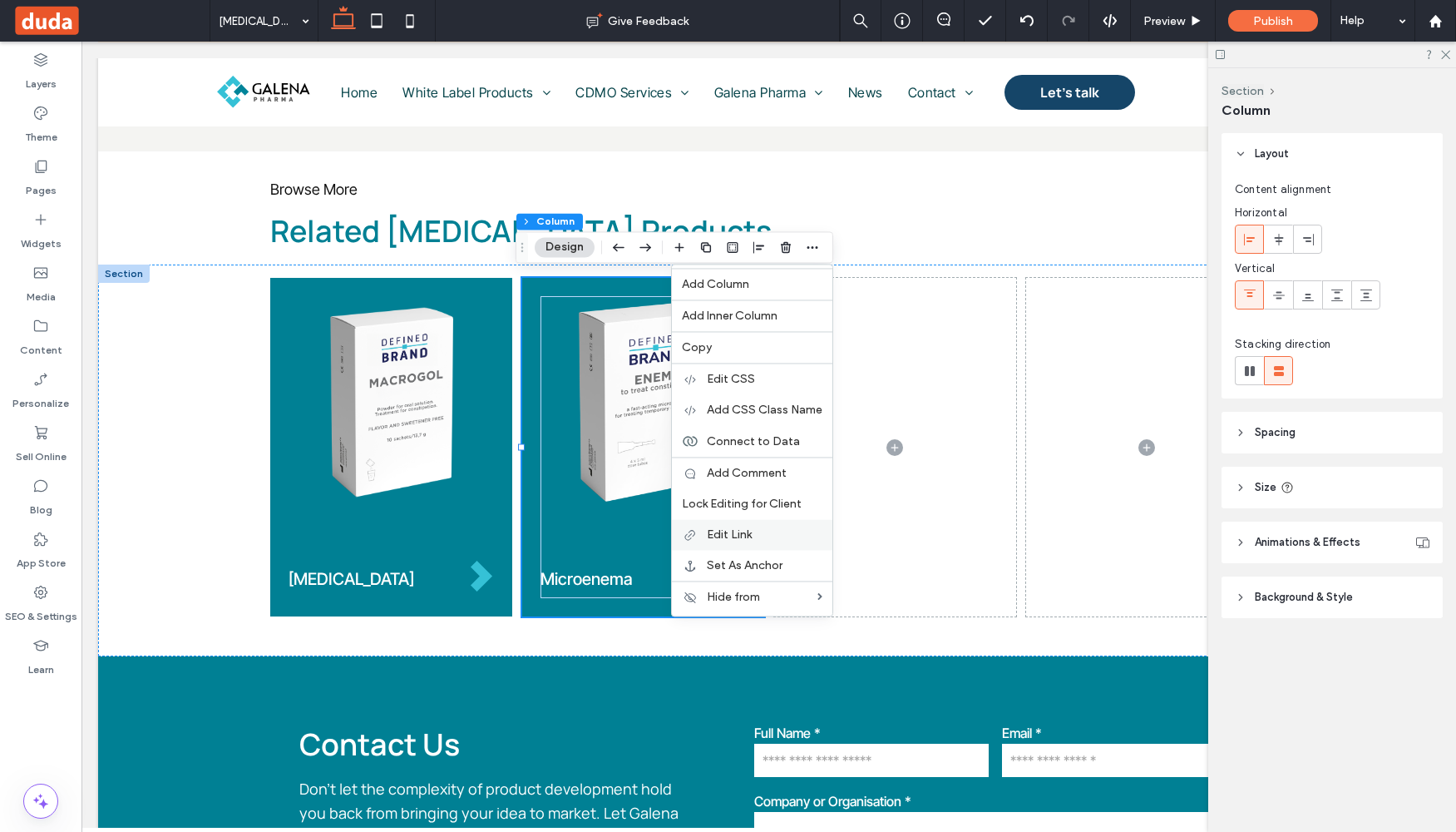
click at [780, 533] on label "Edit Link" at bounding box center [765, 534] width 116 height 14
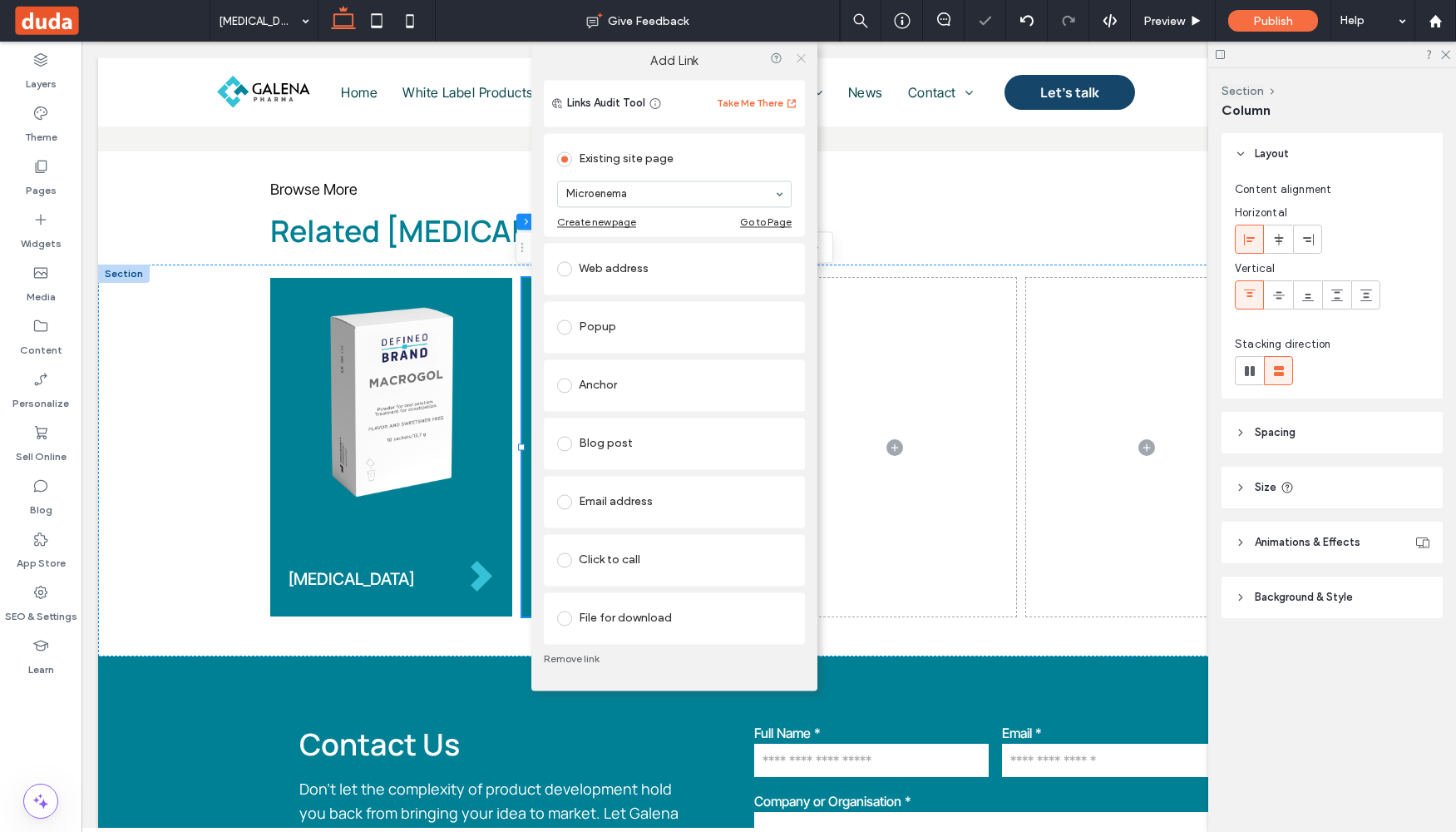
click at [803, 56] on use at bounding box center [800, 57] width 8 height 8
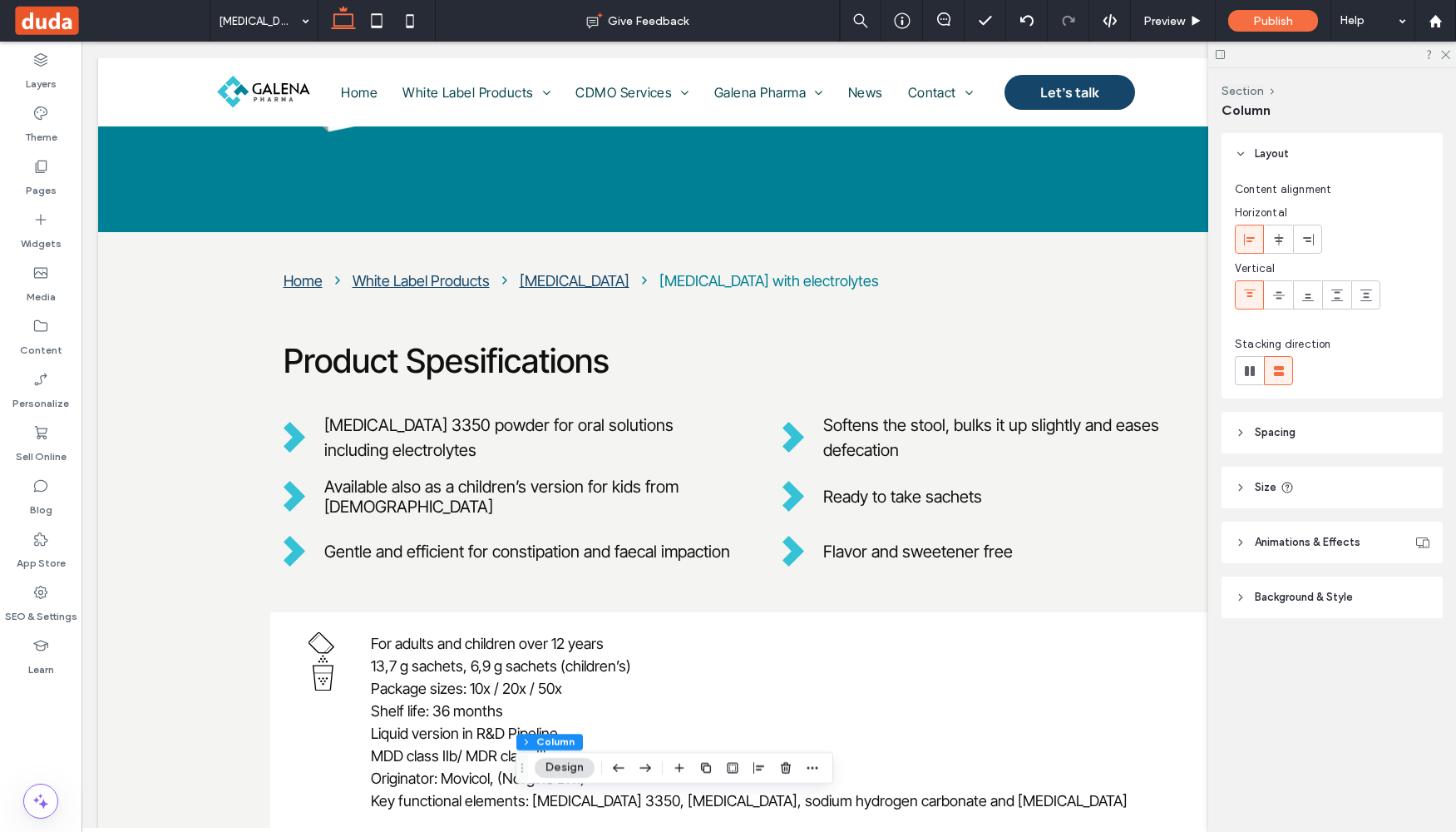
scroll to position [102, 0]
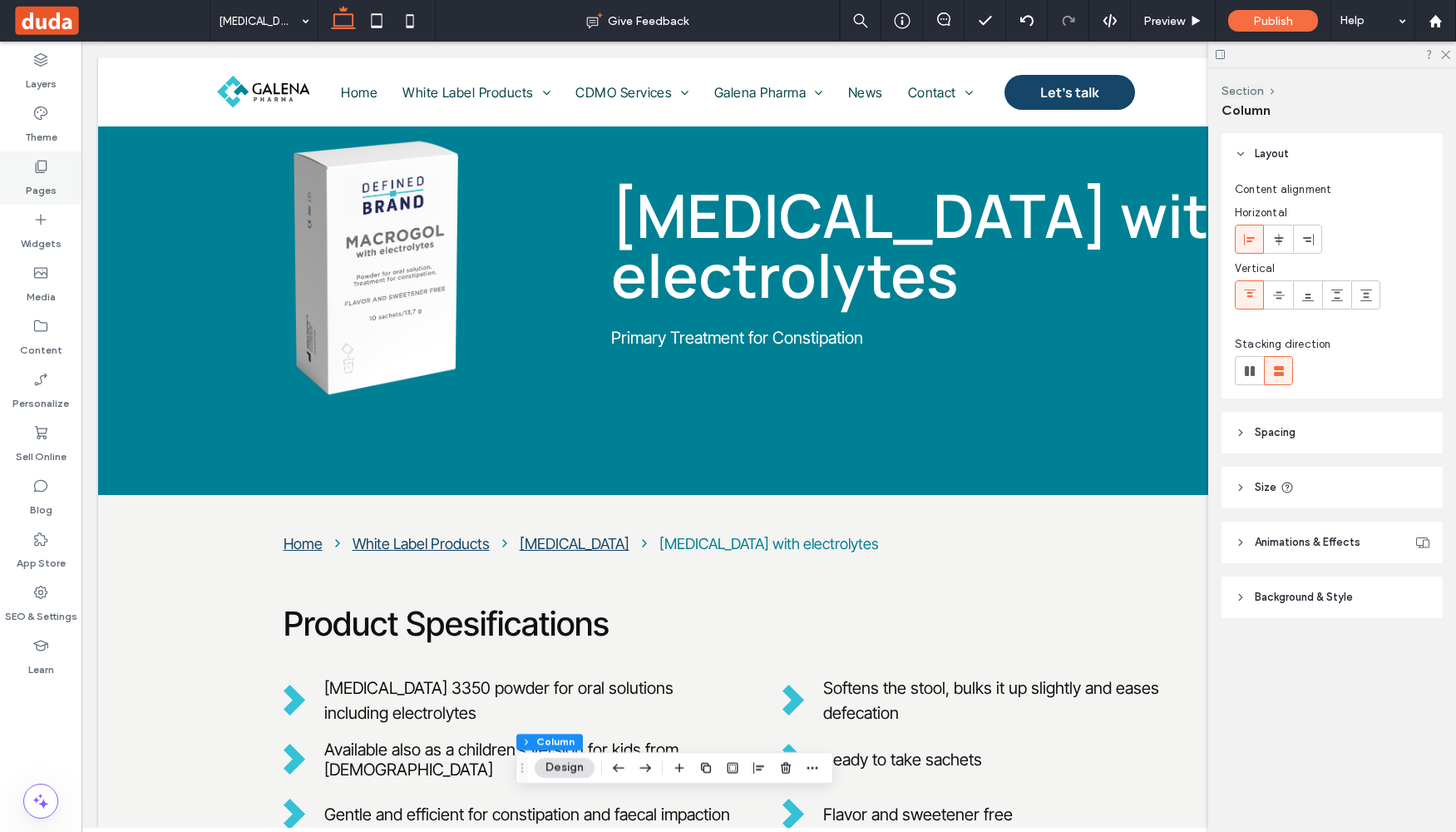
click at [50, 170] on div "Pages" at bounding box center [41, 178] width 81 height 53
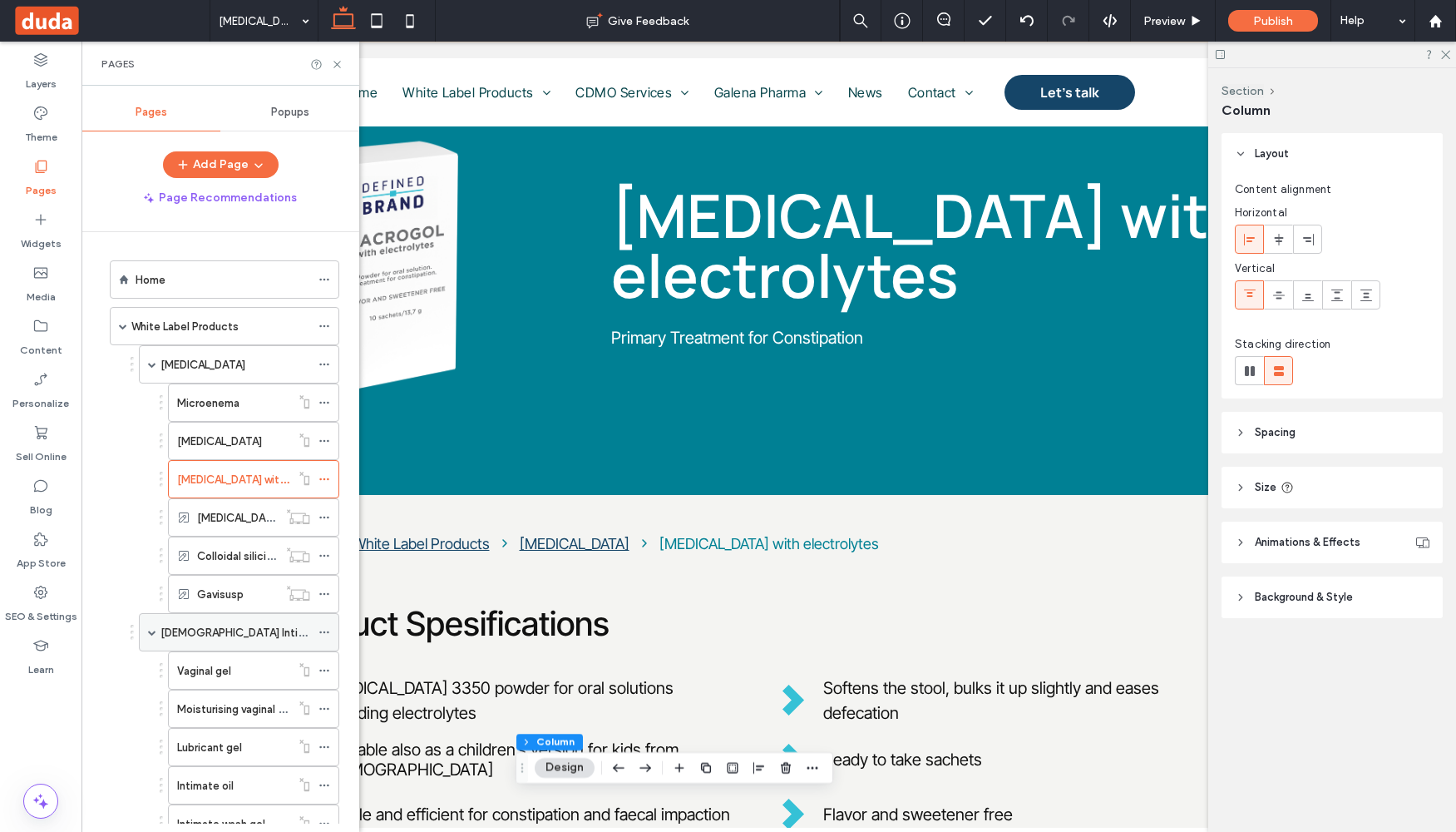
click at [324, 631] on icon at bounding box center [324, 632] width 11 height 11
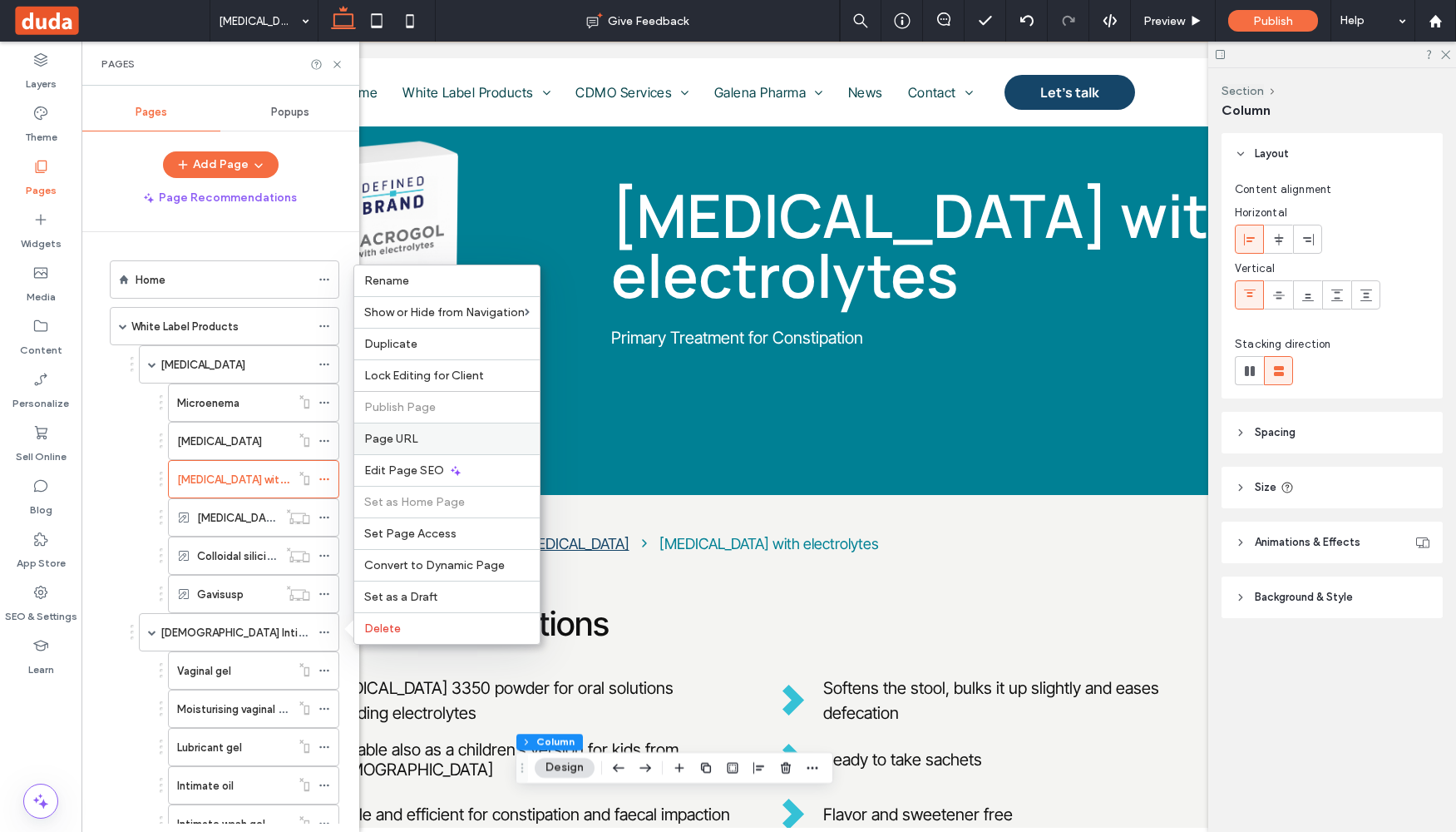
click at [457, 443] on label "Page URL" at bounding box center [447, 439] width 165 height 14
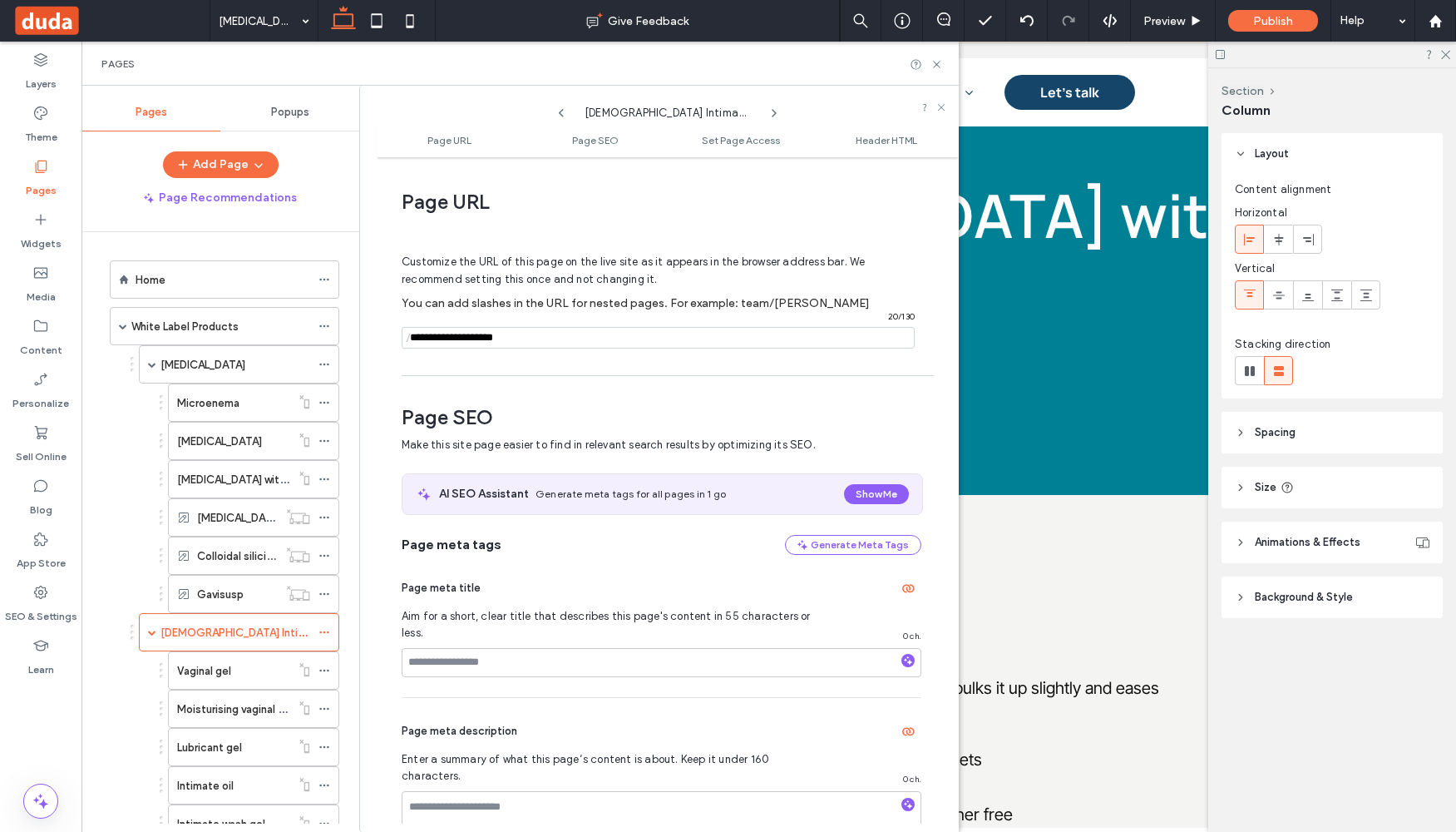
scroll to position [8, 0]
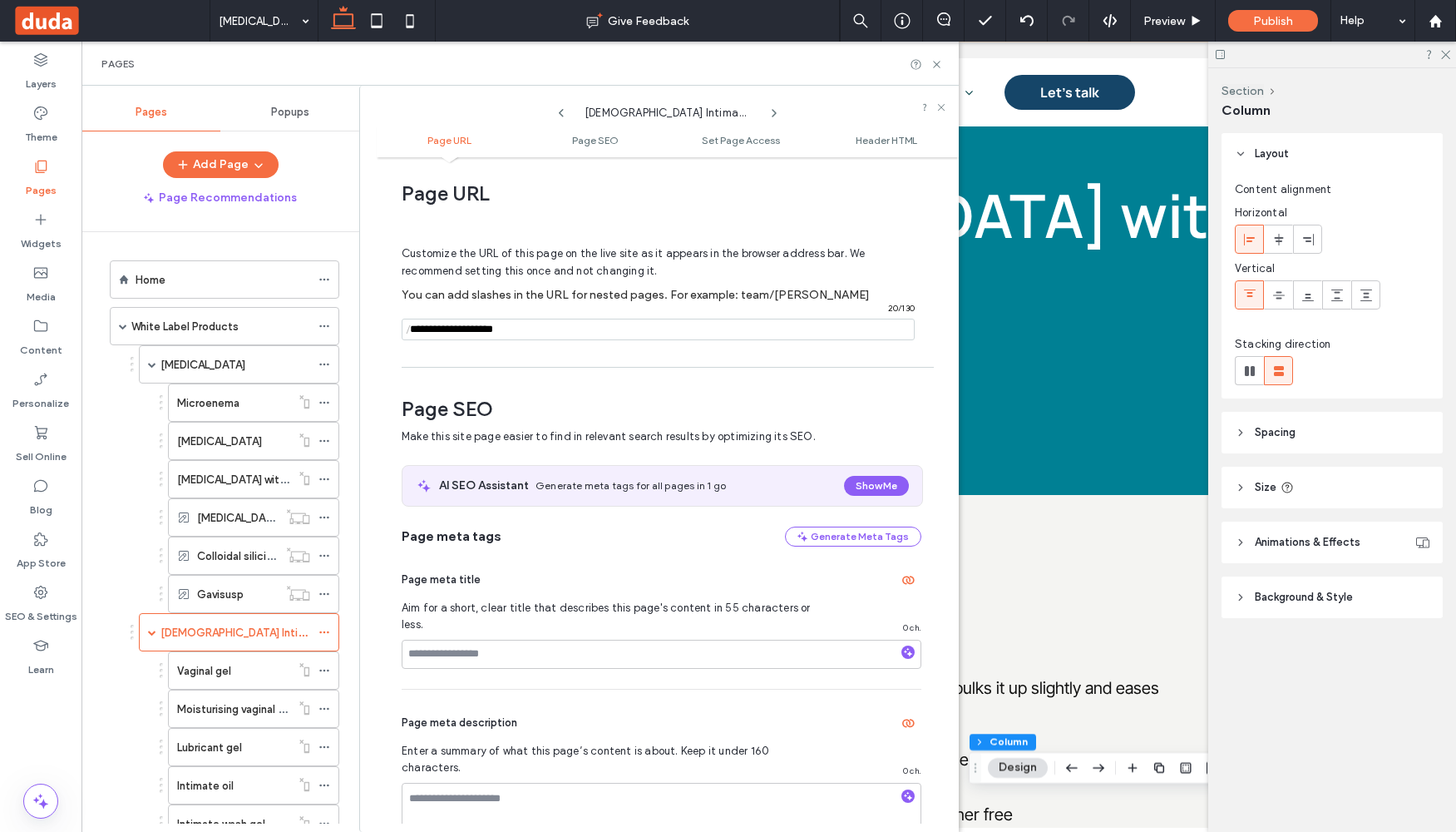
click at [411, 331] on span "/" at bounding box center [408, 330] width 13 height 21
click at [414, 328] on span "/" at bounding box center [408, 330] width 13 height 21
click at [421, 331] on input "notEmpty" at bounding box center [658, 329] width 513 height 21
paste input "**********"
type input "**********"
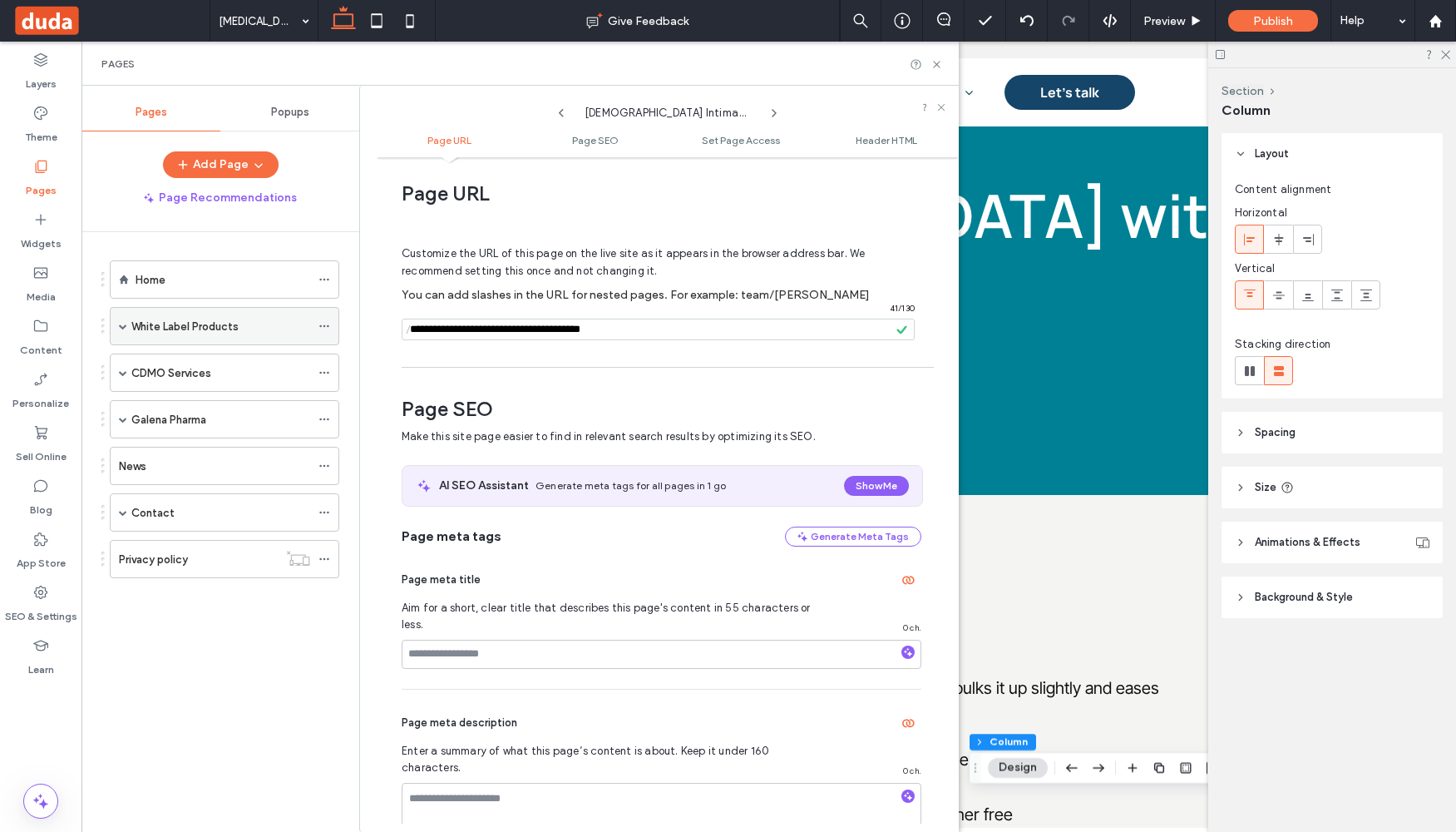
drag, startPoint x: 645, startPoint y: 330, endPoint x: 312, endPoint y: 332, distance: 333.0
click at [313, 332] on div "Pages Popups Add Page Page Recommendations Home White Label Products Gastrointe…" at bounding box center [520, 458] width 878 height 746
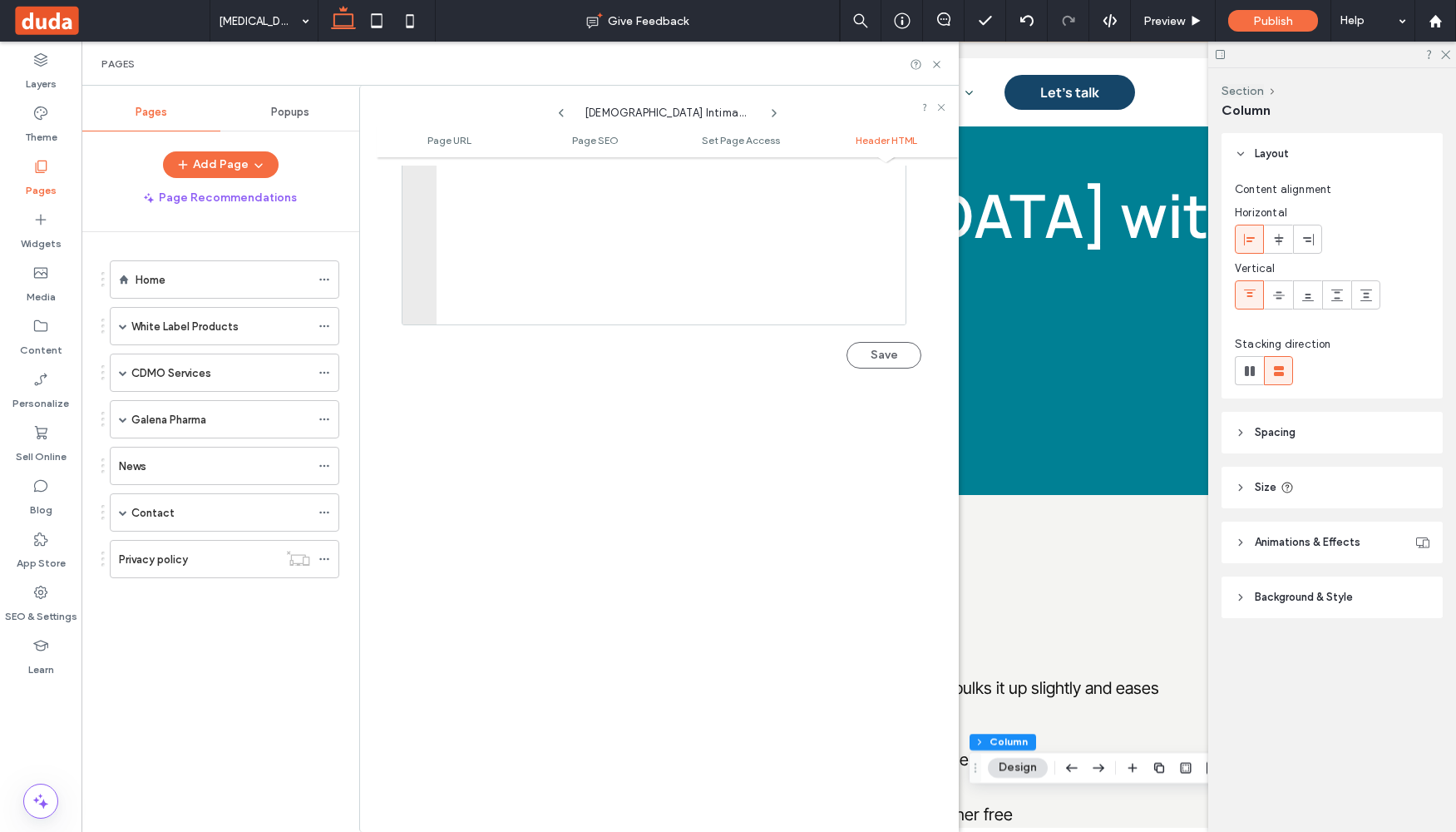
scroll to position [1857, 0]
click at [879, 340] on button "Save" at bounding box center [884, 353] width 75 height 26
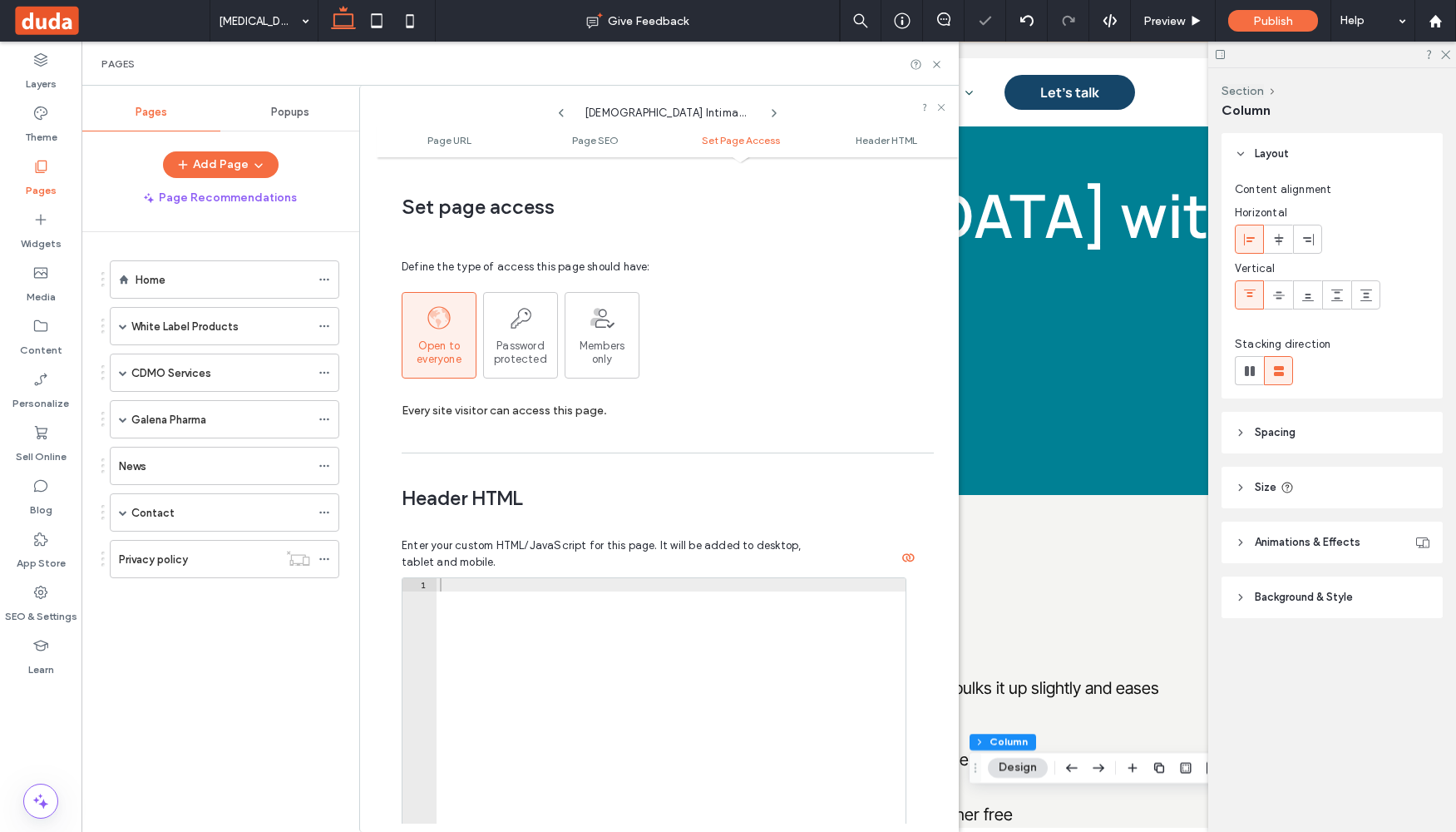
scroll to position [839, 0]
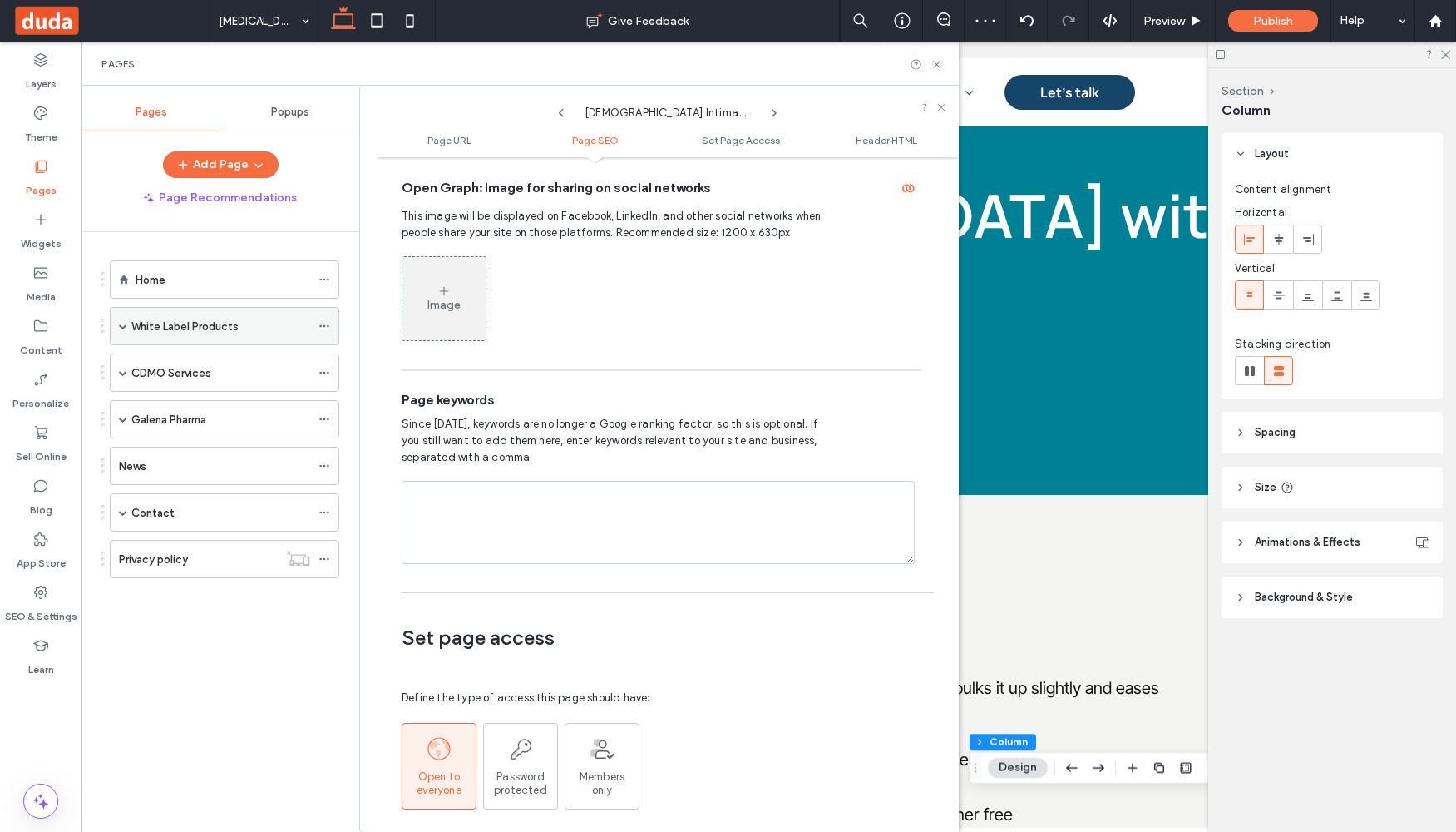
click at [126, 333] on span at bounding box center [123, 325] width 8 height 36
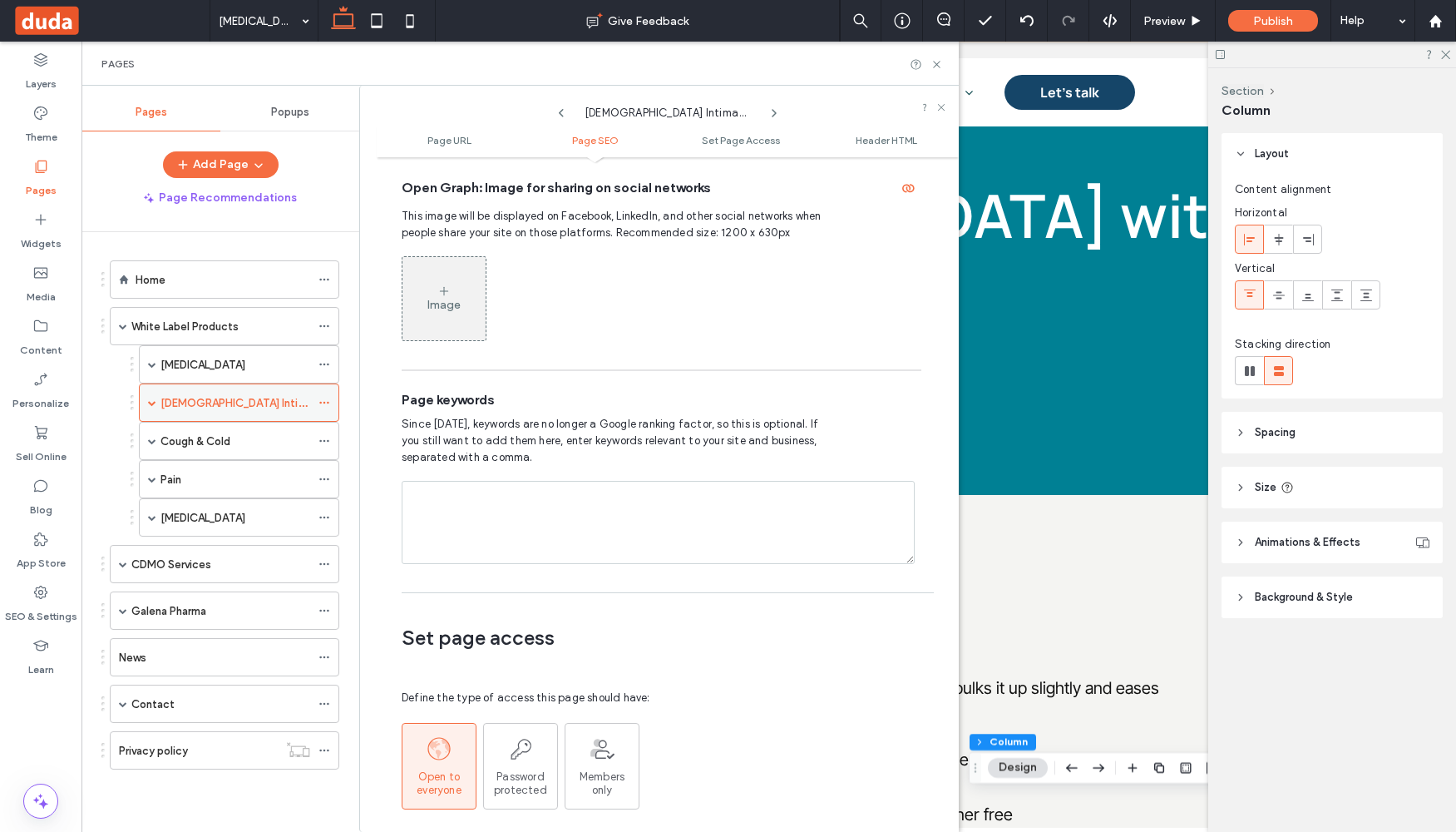
click at [154, 402] on span at bounding box center [152, 402] width 8 height 8
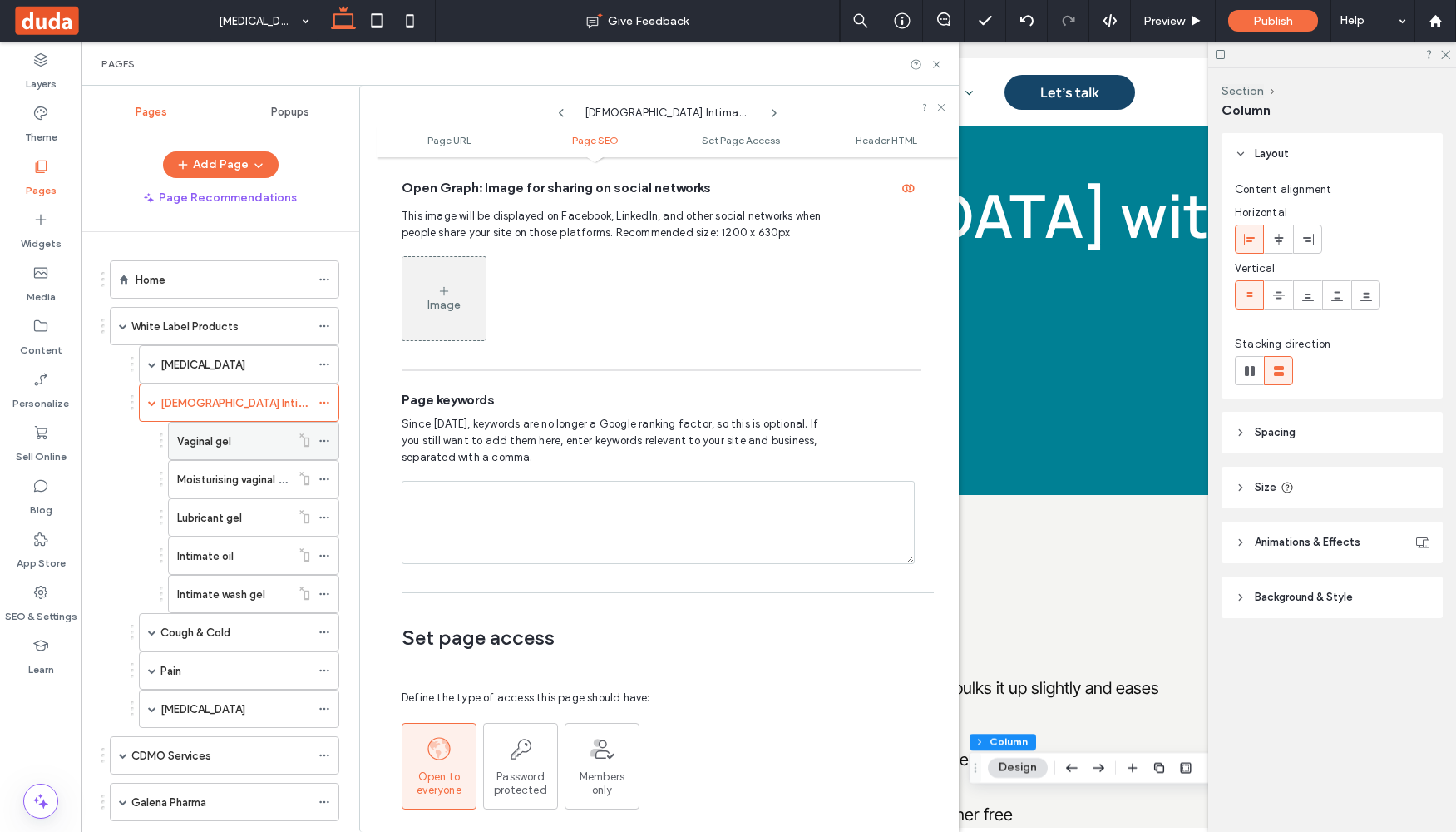
click at [324, 442] on icon at bounding box center [324, 441] width 11 height 11
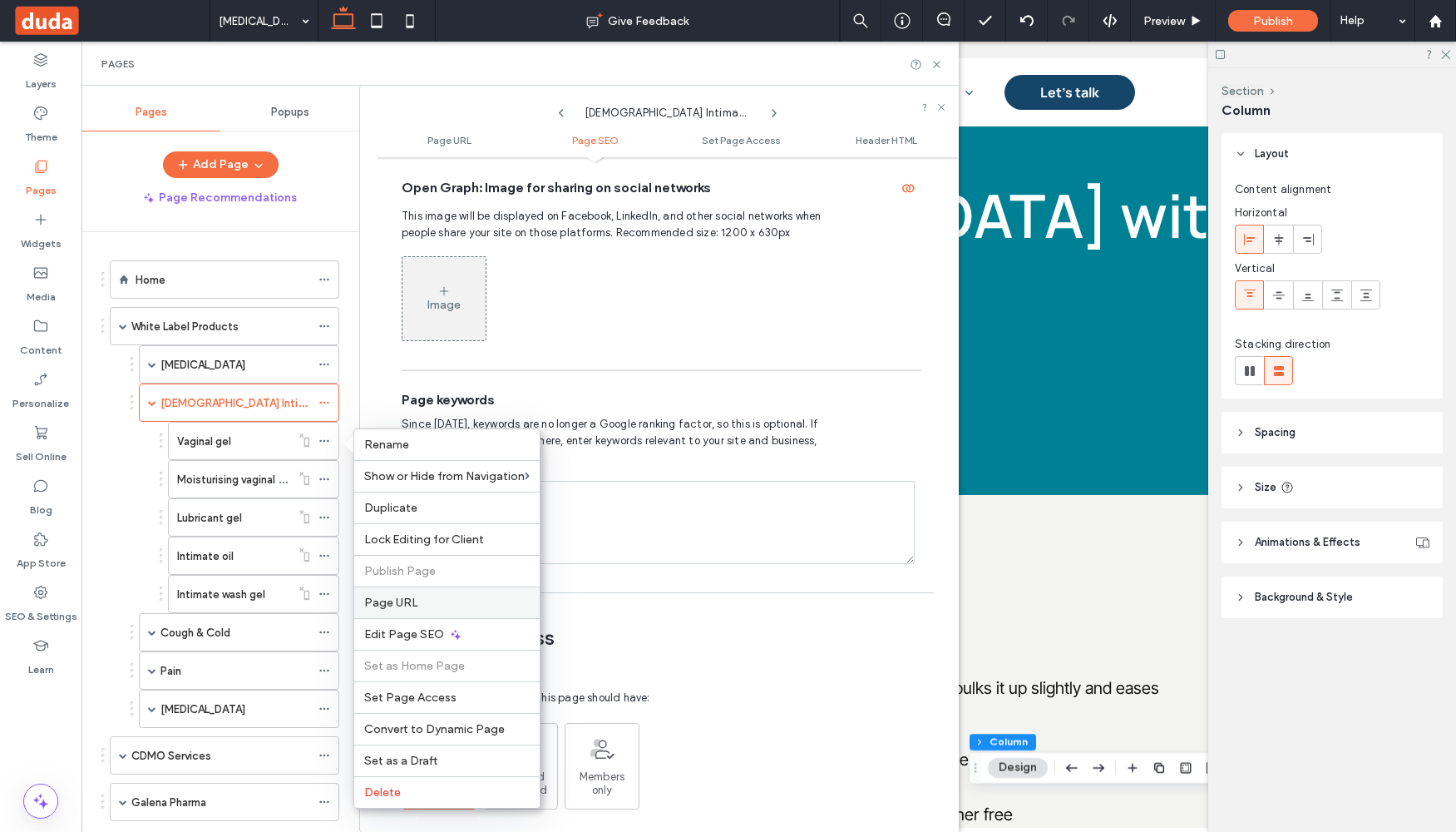
click at [419, 597] on label "Page URL" at bounding box center [447, 602] width 165 height 14
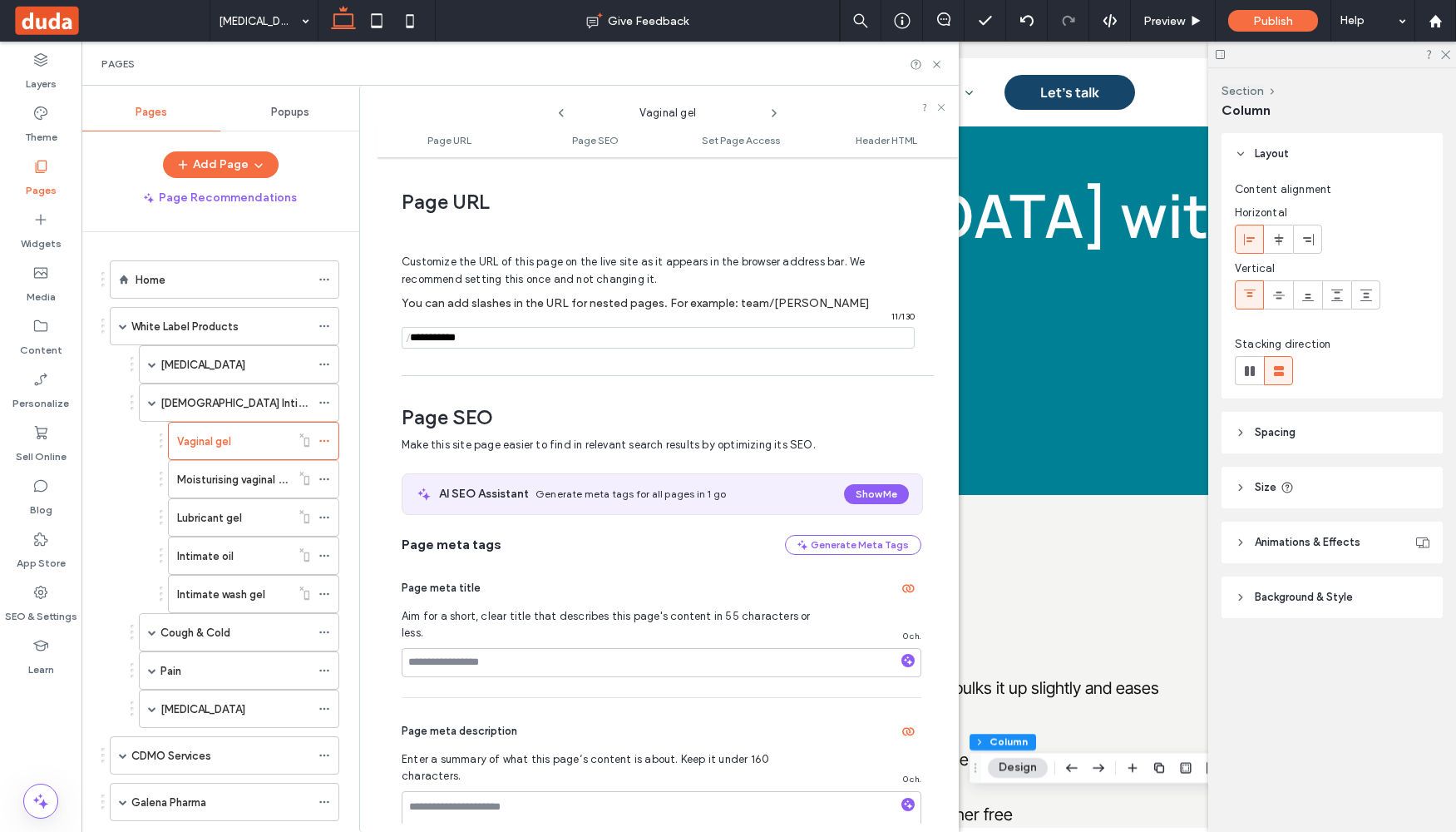
scroll to position [8, 0]
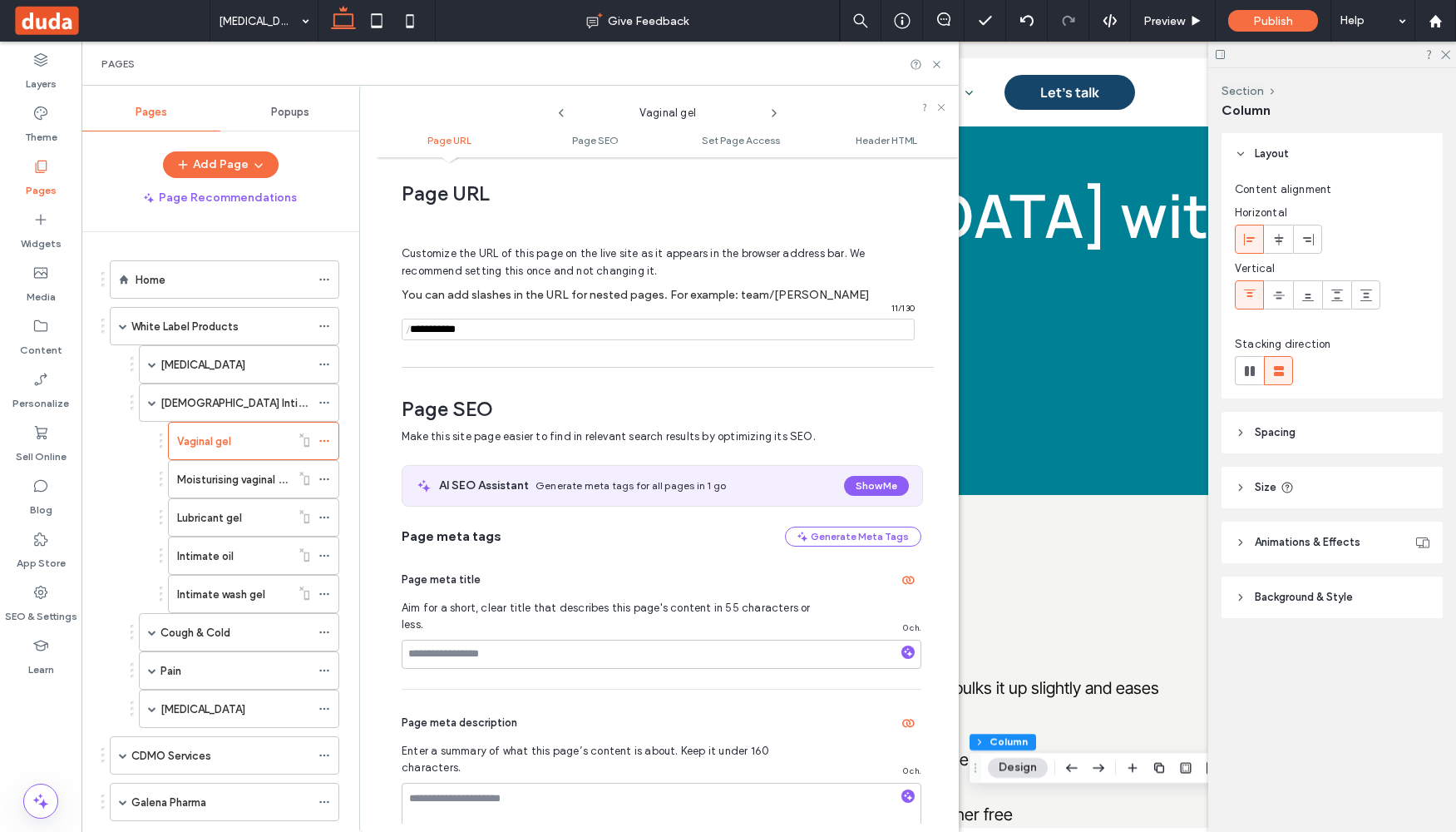
click at [414, 333] on span "/" at bounding box center [408, 330] width 13 height 21
click at [408, 321] on span "/" at bounding box center [408, 330] width 13 height 21
click at [419, 329] on input "notEmpty" at bounding box center [658, 329] width 513 height 21
paste input "**********"
drag, startPoint x: 637, startPoint y: 333, endPoint x: 373, endPoint y: 319, distance: 264.4
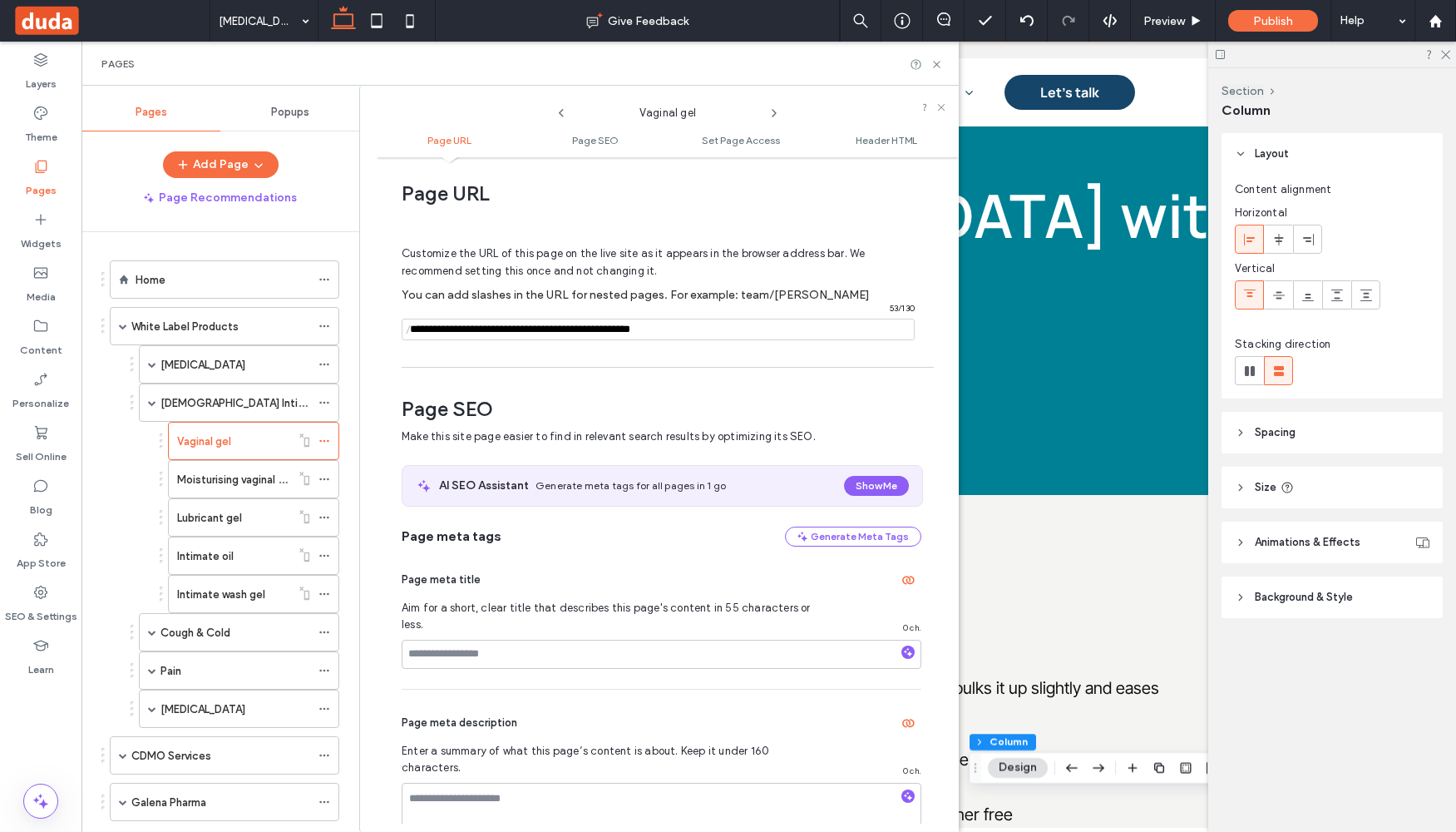
click at [373, 319] on div "Vaginal gel Page URL Page SEO Set Page Access Header HTML Page URL Customize th…" at bounding box center [659, 458] width 600 height 746
type input "**********"
click at [263, 445] on div "Vaginal gel" at bounding box center [234, 442] width 113 height 18
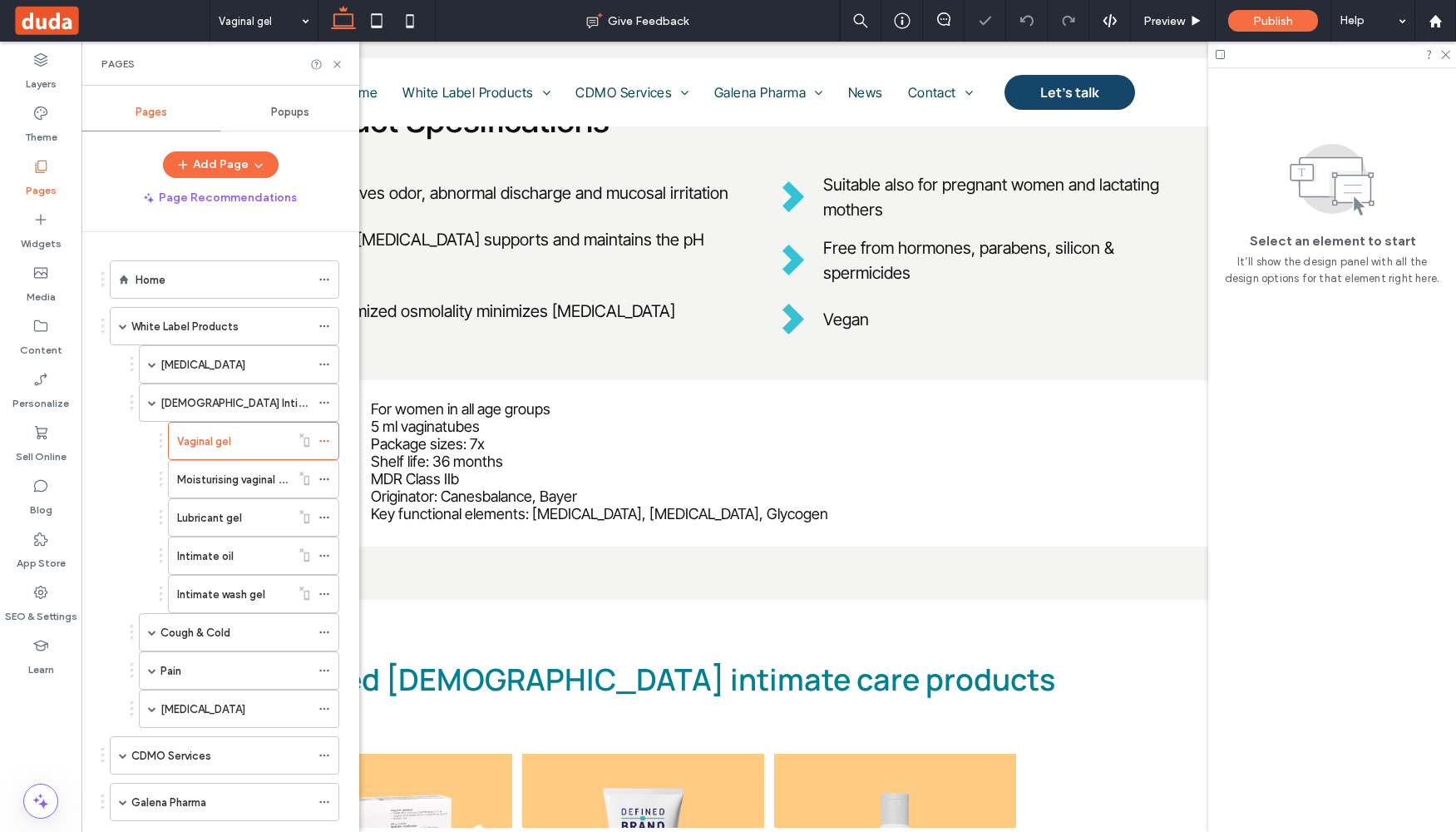
scroll to position [614, 0]
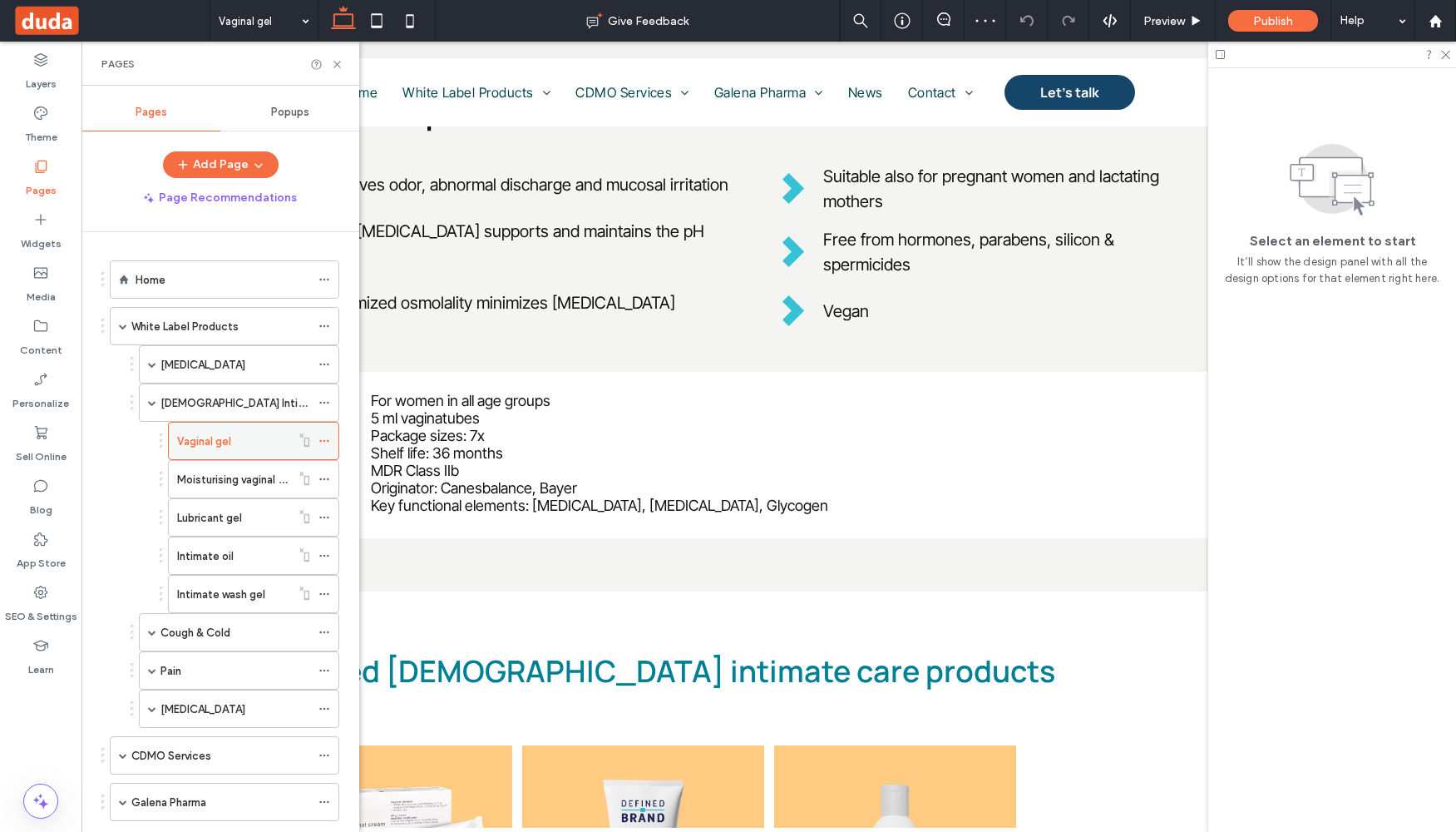
click at [323, 443] on icon at bounding box center [324, 441] width 11 height 11
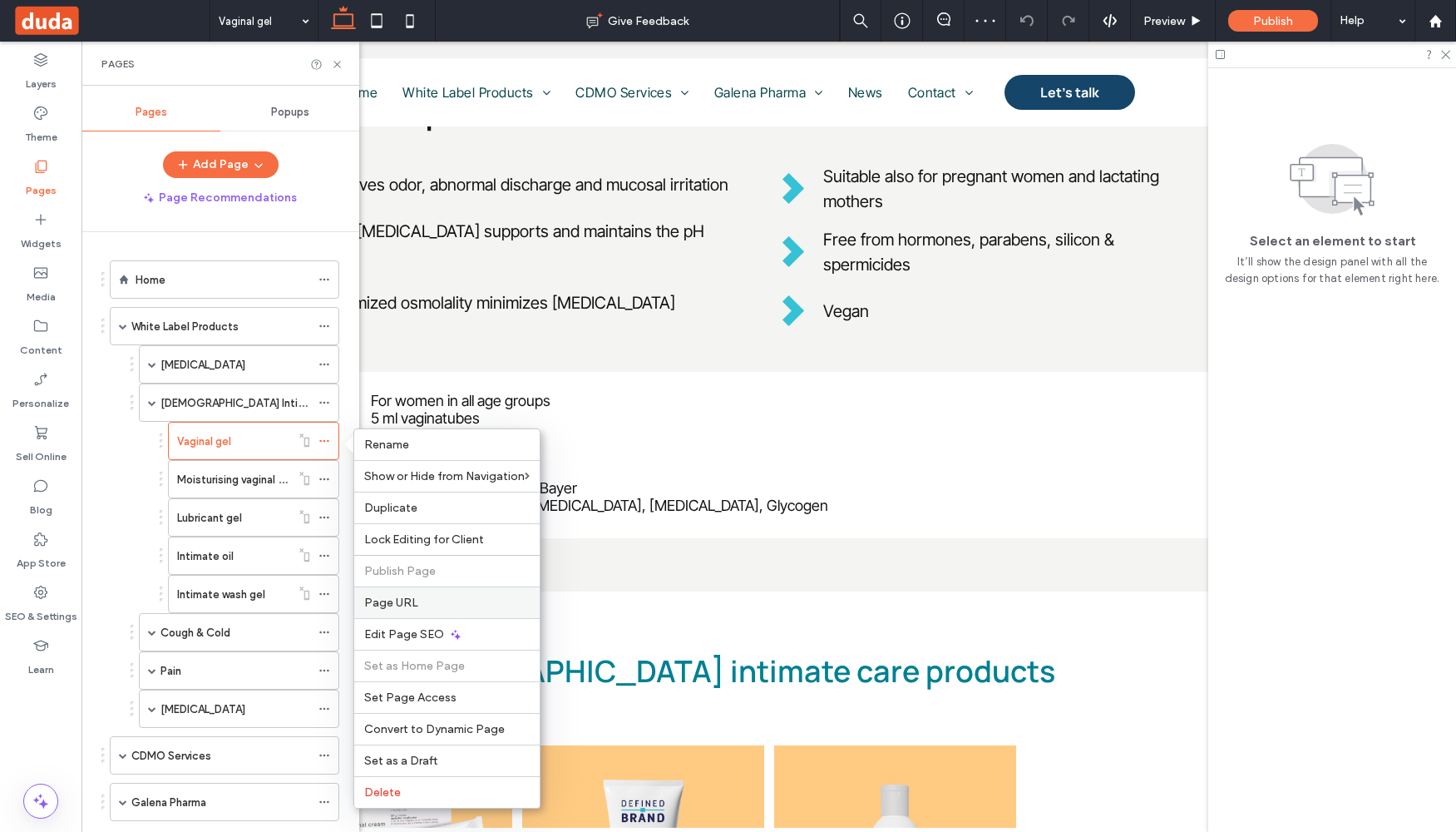
click at [436, 608] on label "Page URL" at bounding box center [447, 602] width 165 height 14
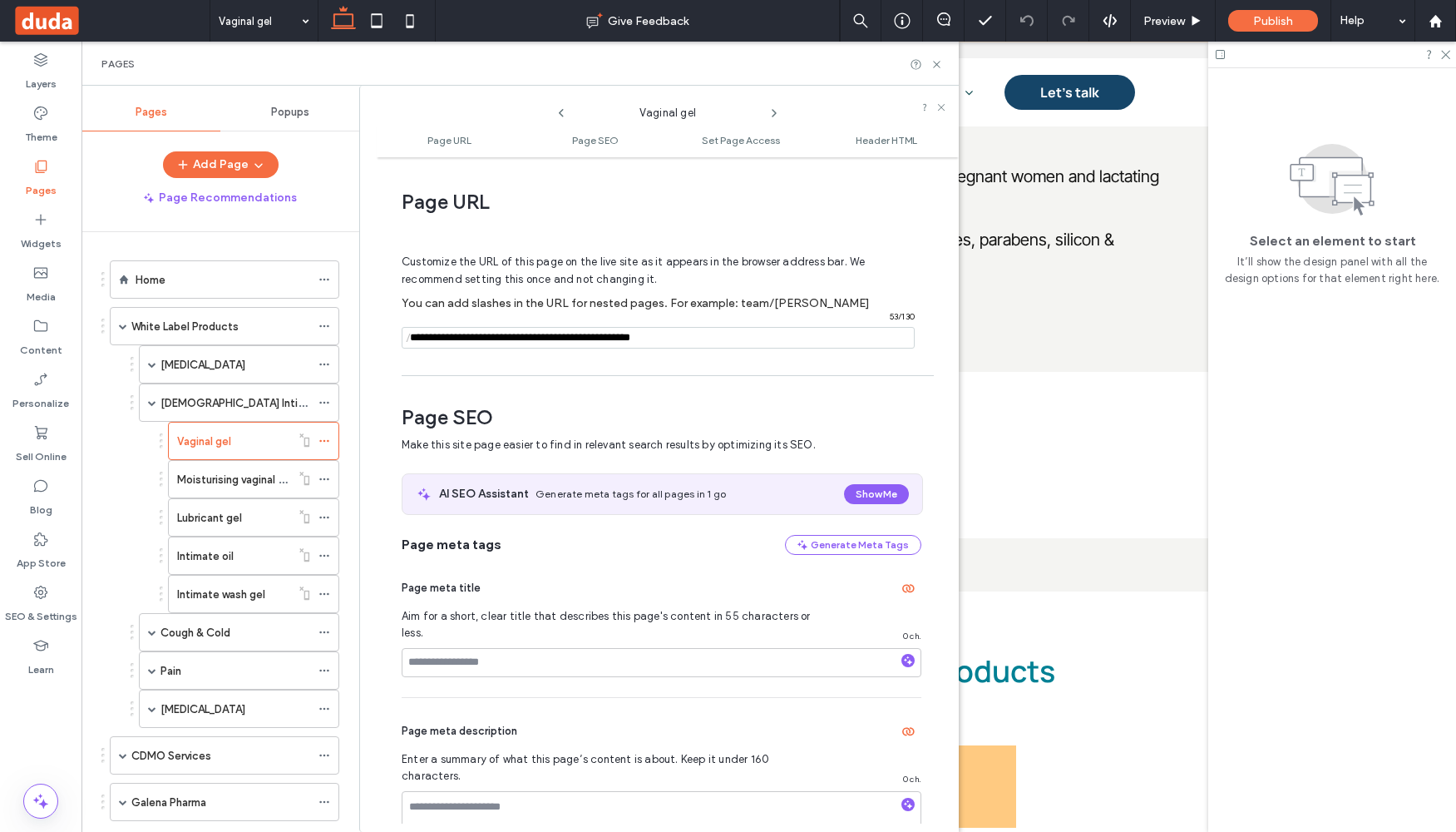
scroll to position [8, 0]
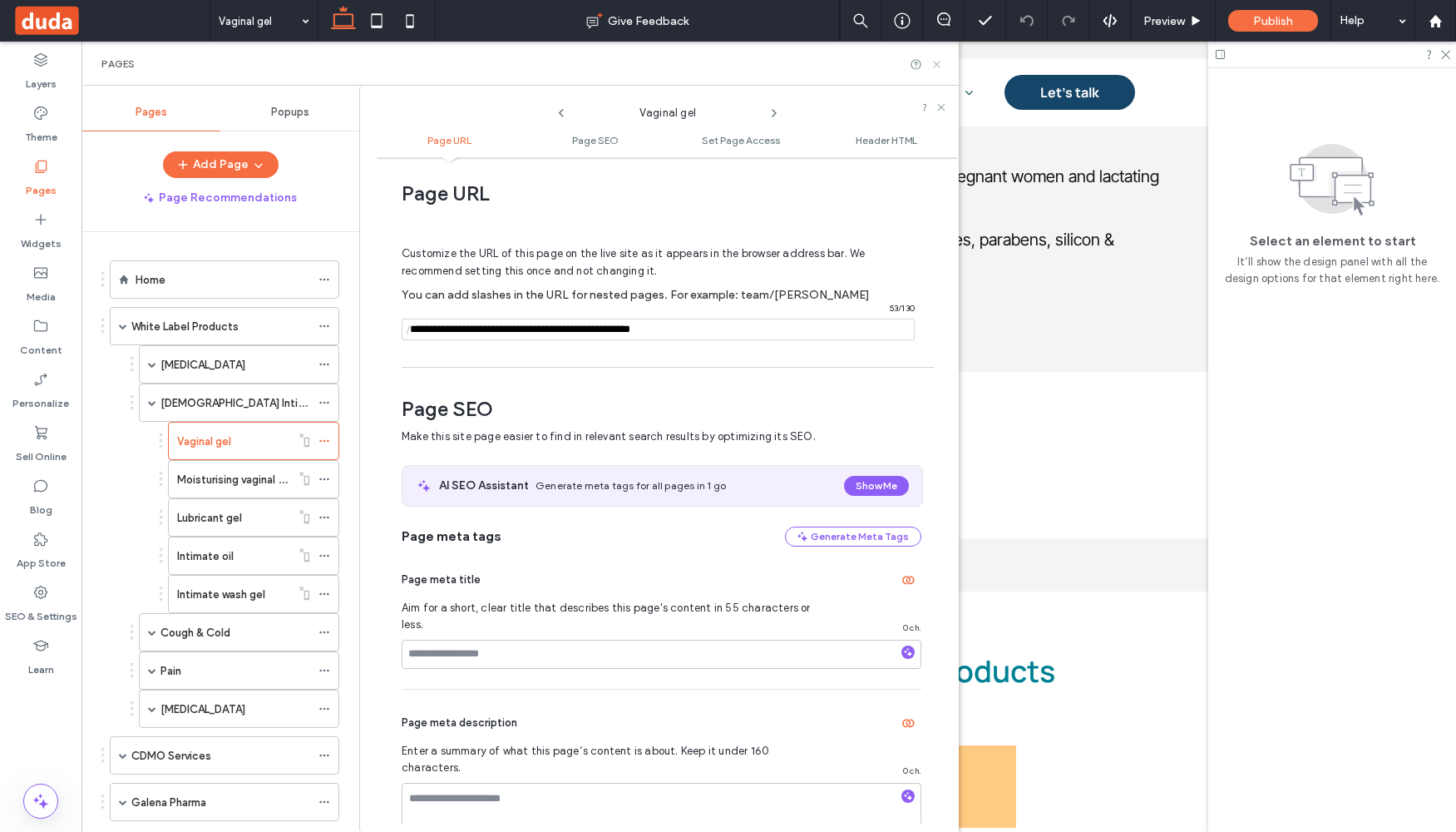
click at [938, 65] on use at bounding box center [937, 64] width 7 height 7
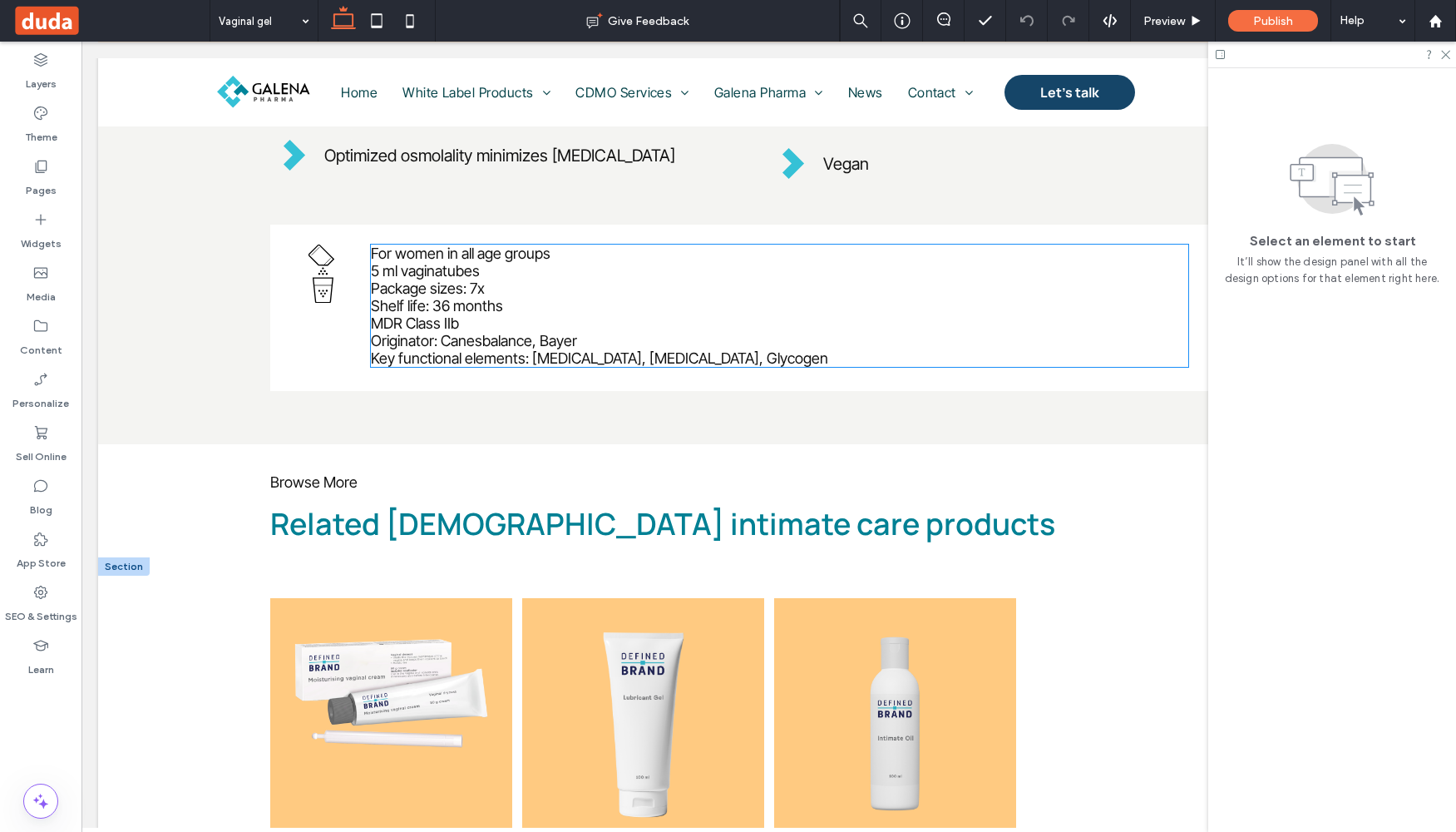
scroll to position [864, 0]
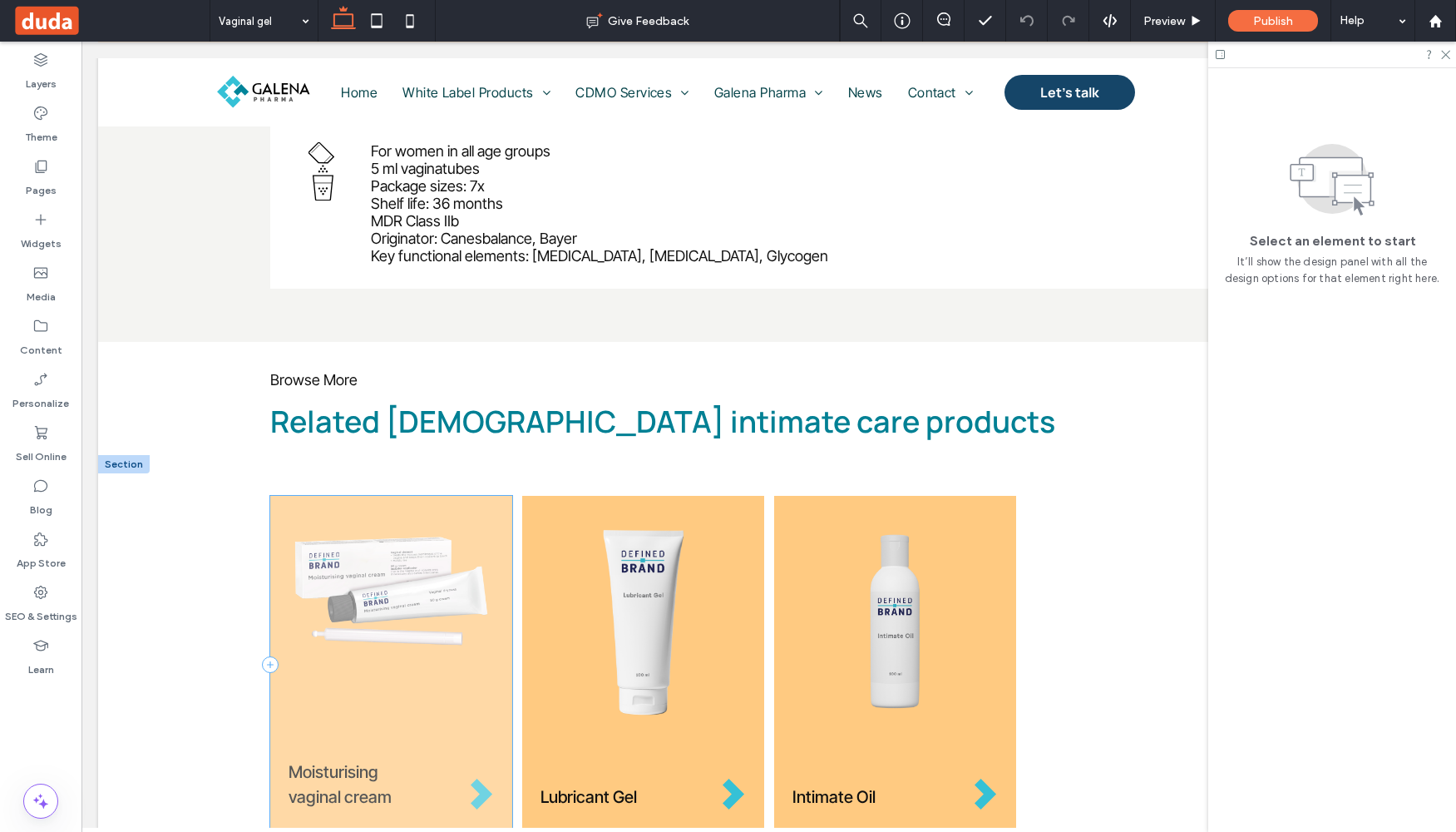
click at [491, 511] on div "Moisturising vaginal cream" at bounding box center [391, 664] width 242 height 338
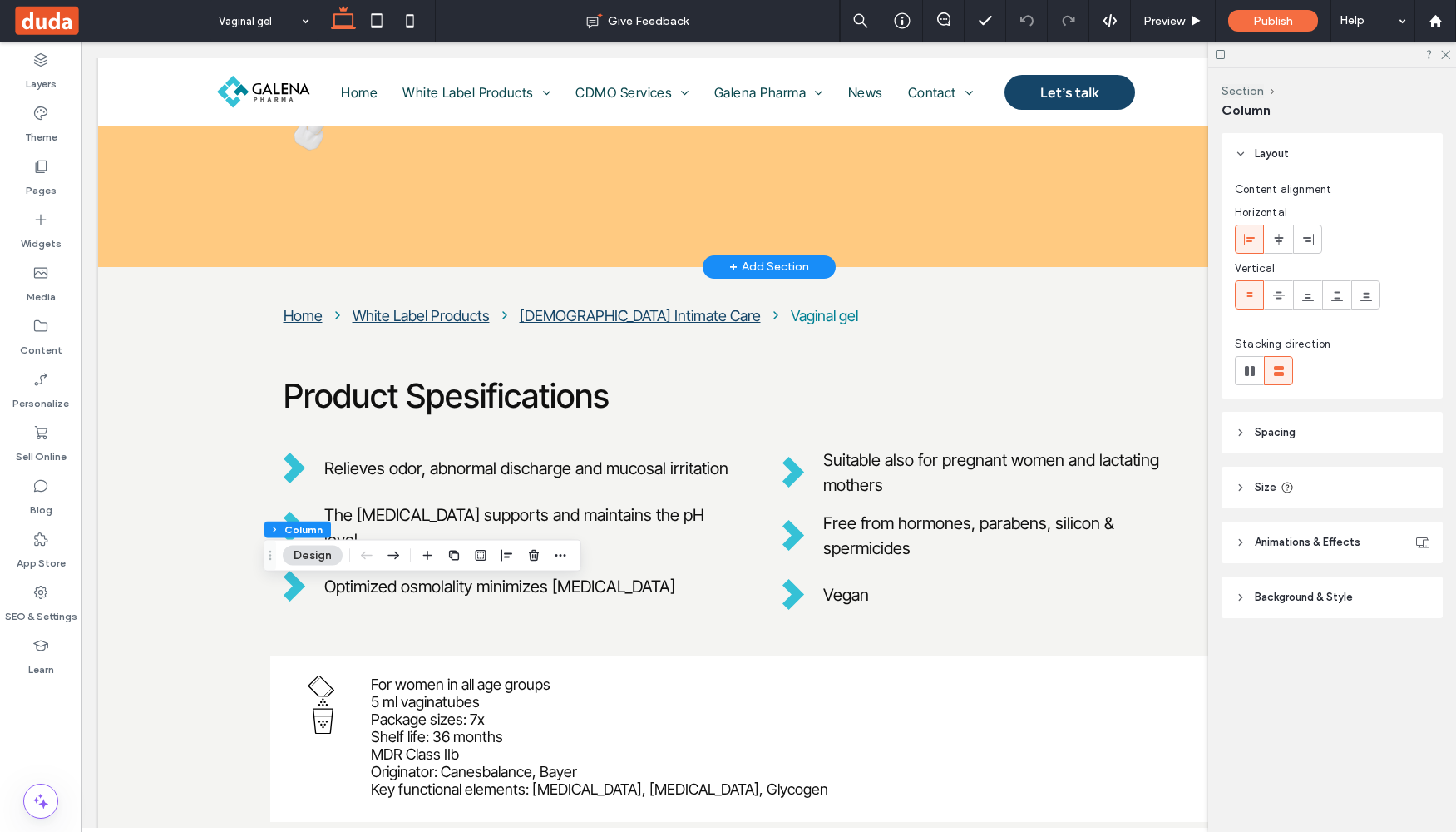
scroll to position [0, 0]
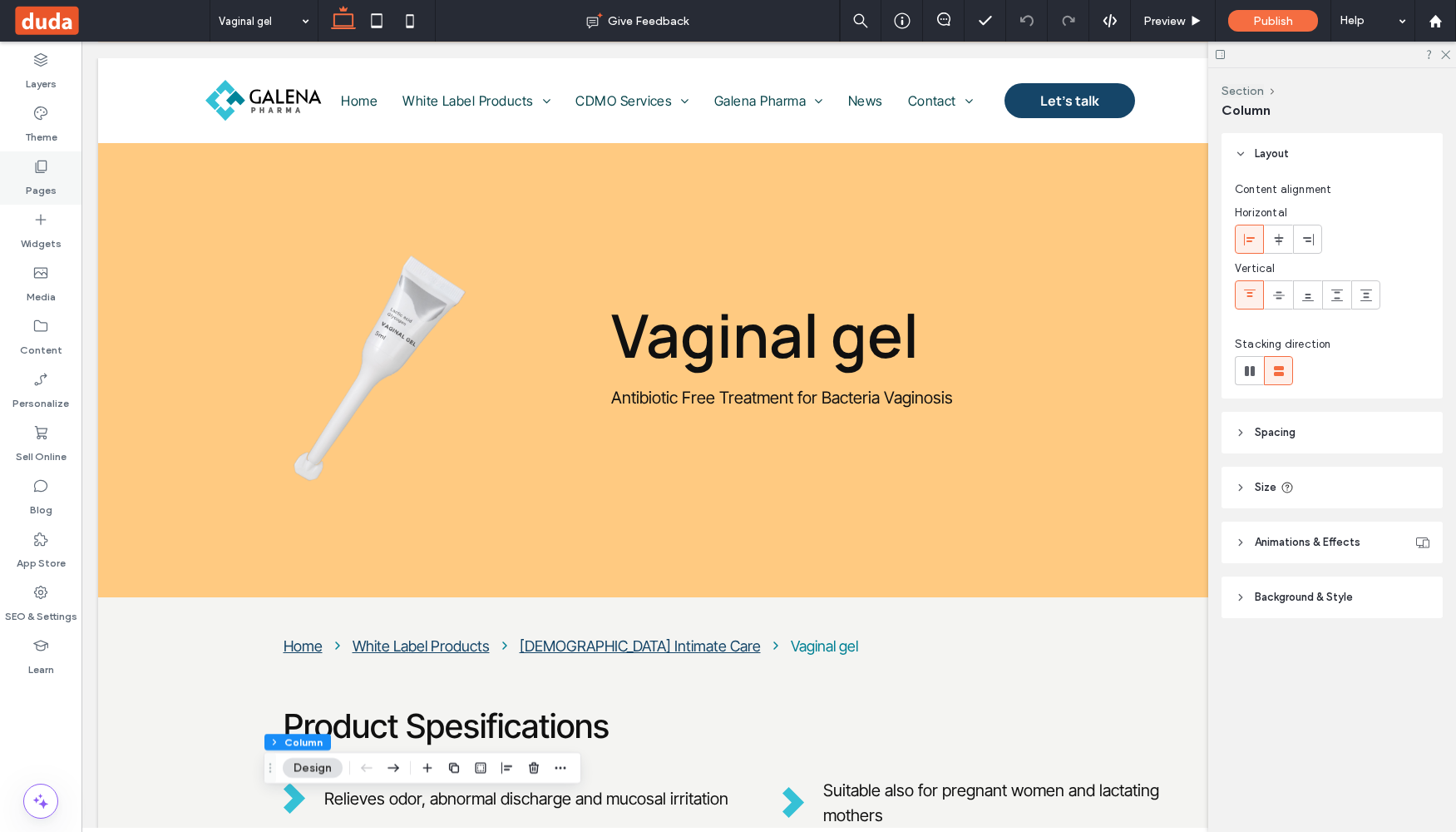
click at [42, 177] on label "Pages" at bounding box center [41, 186] width 31 height 23
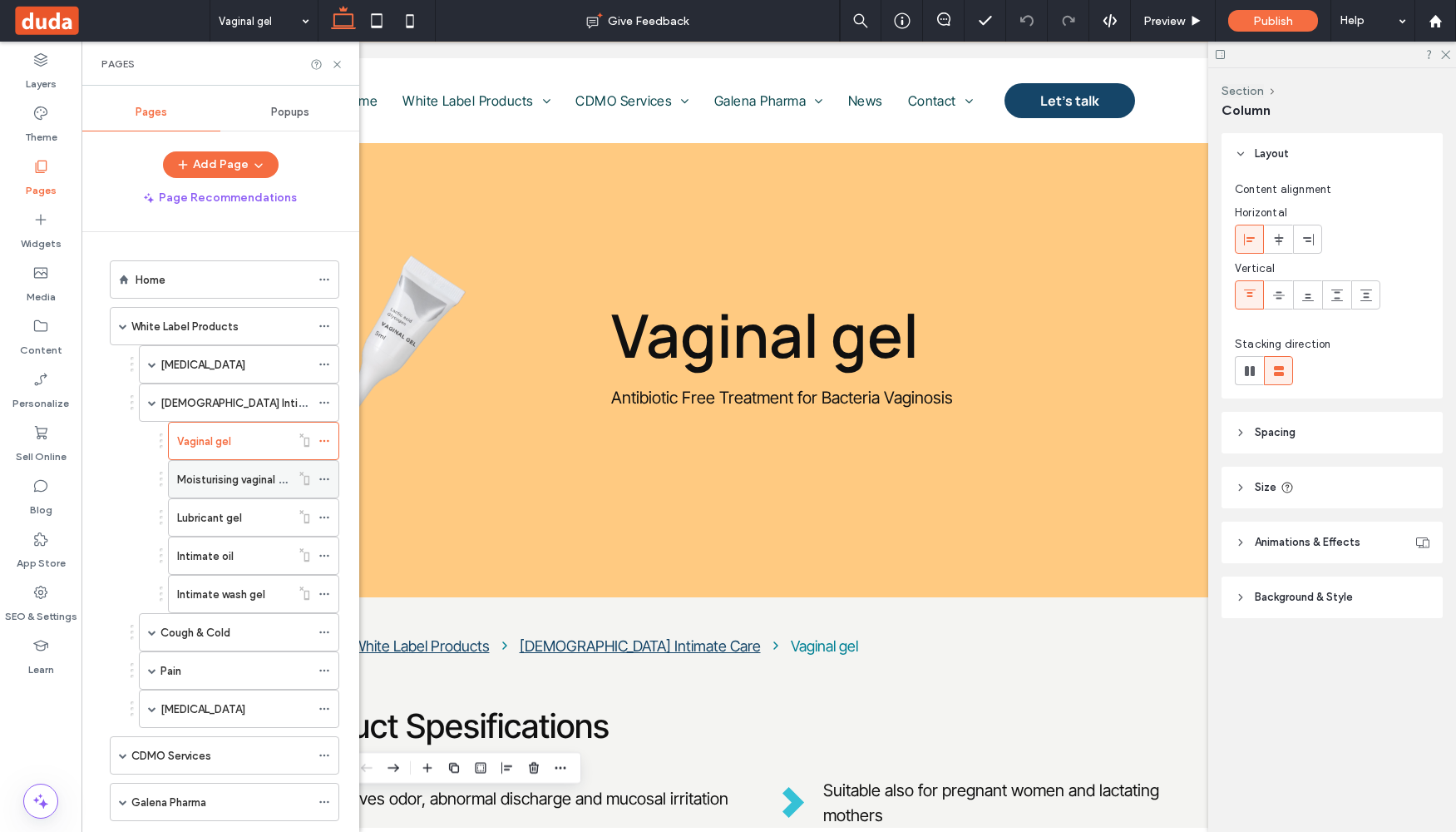
click at [328, 479] on use at bounding box center [324, 480] width 9 height 3
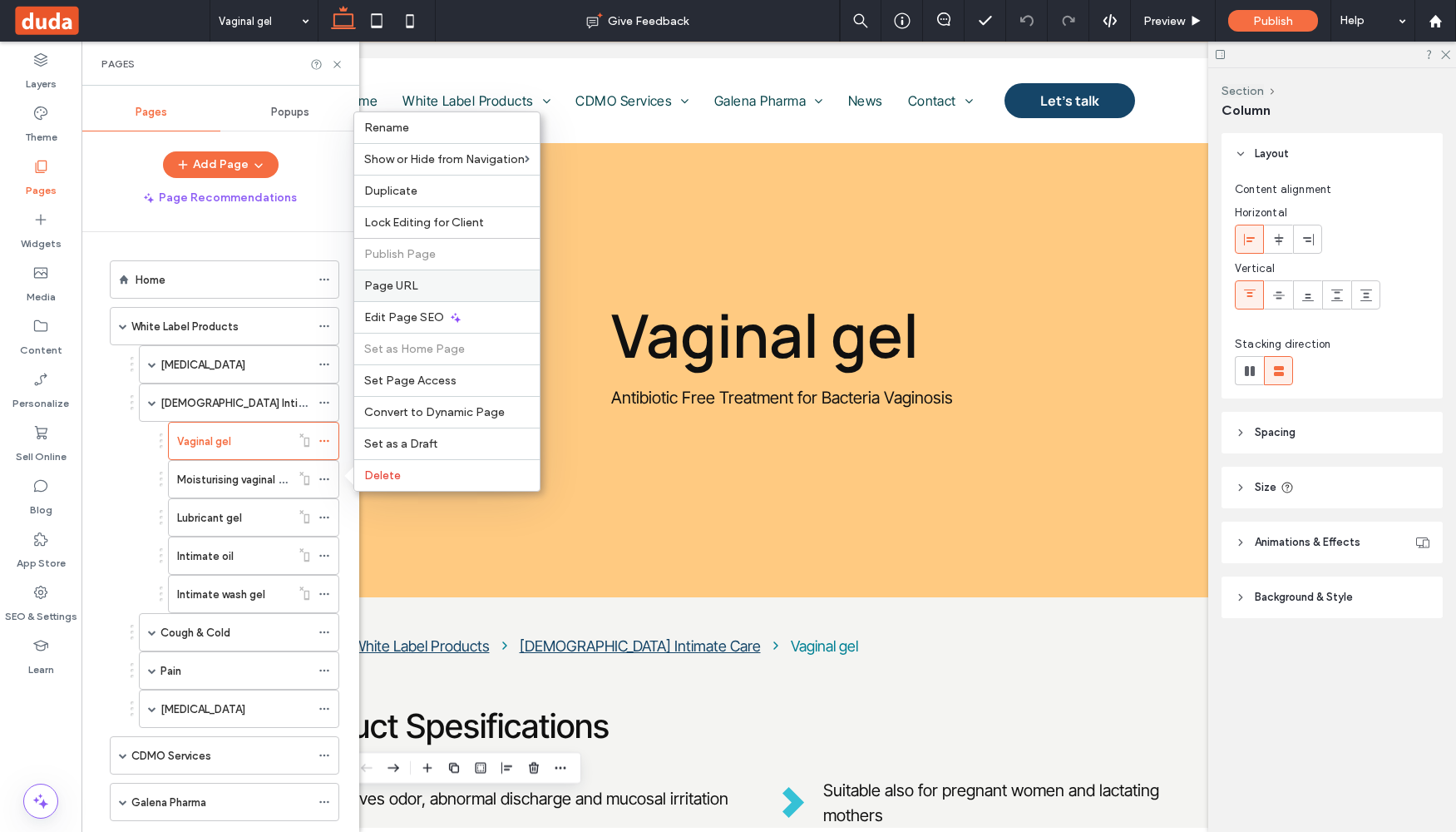
click at [450, 281] on label "Page URL" at bounding box center [447, 286] width 165 height 14
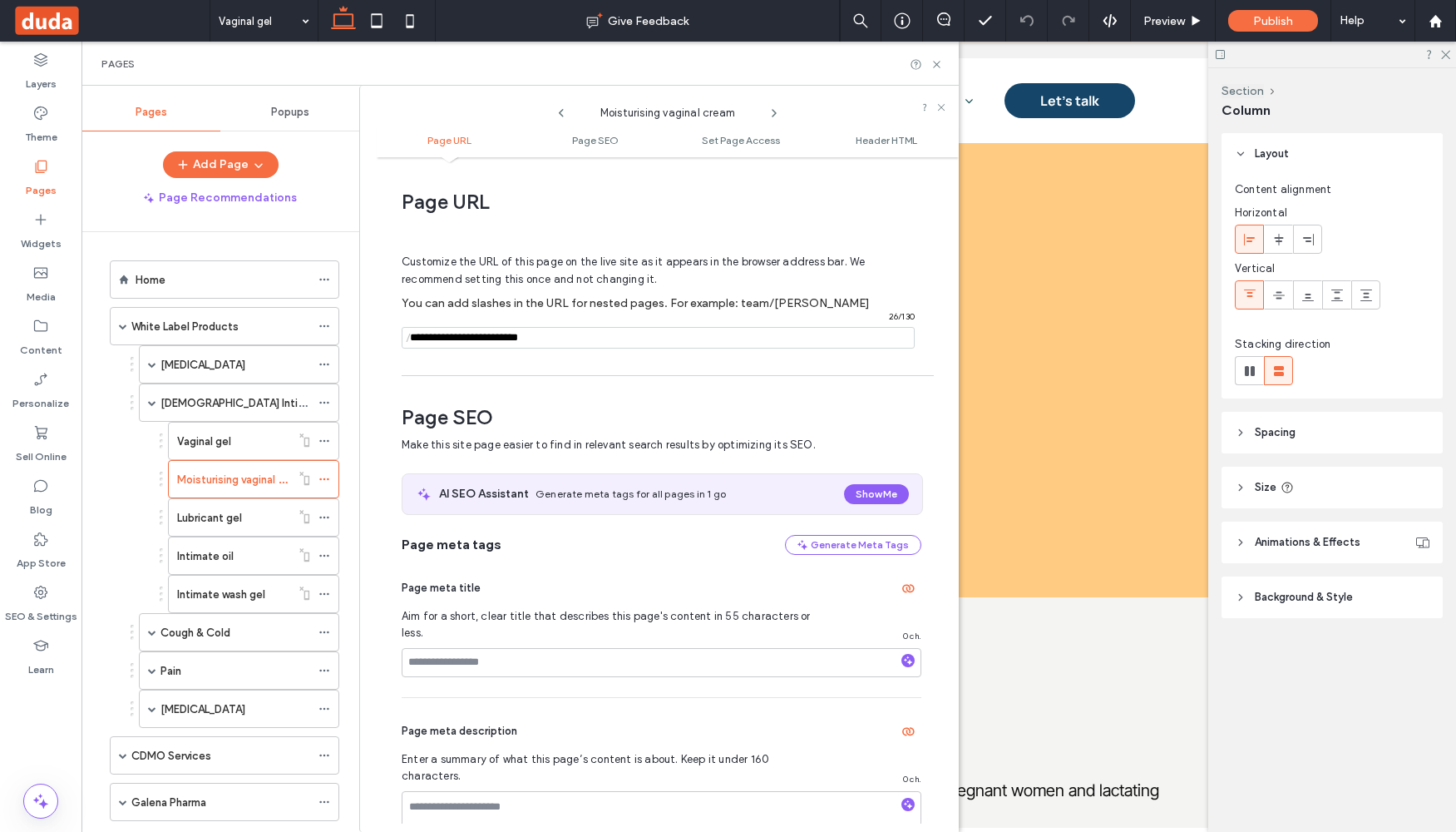
scroll to position [8, 0]
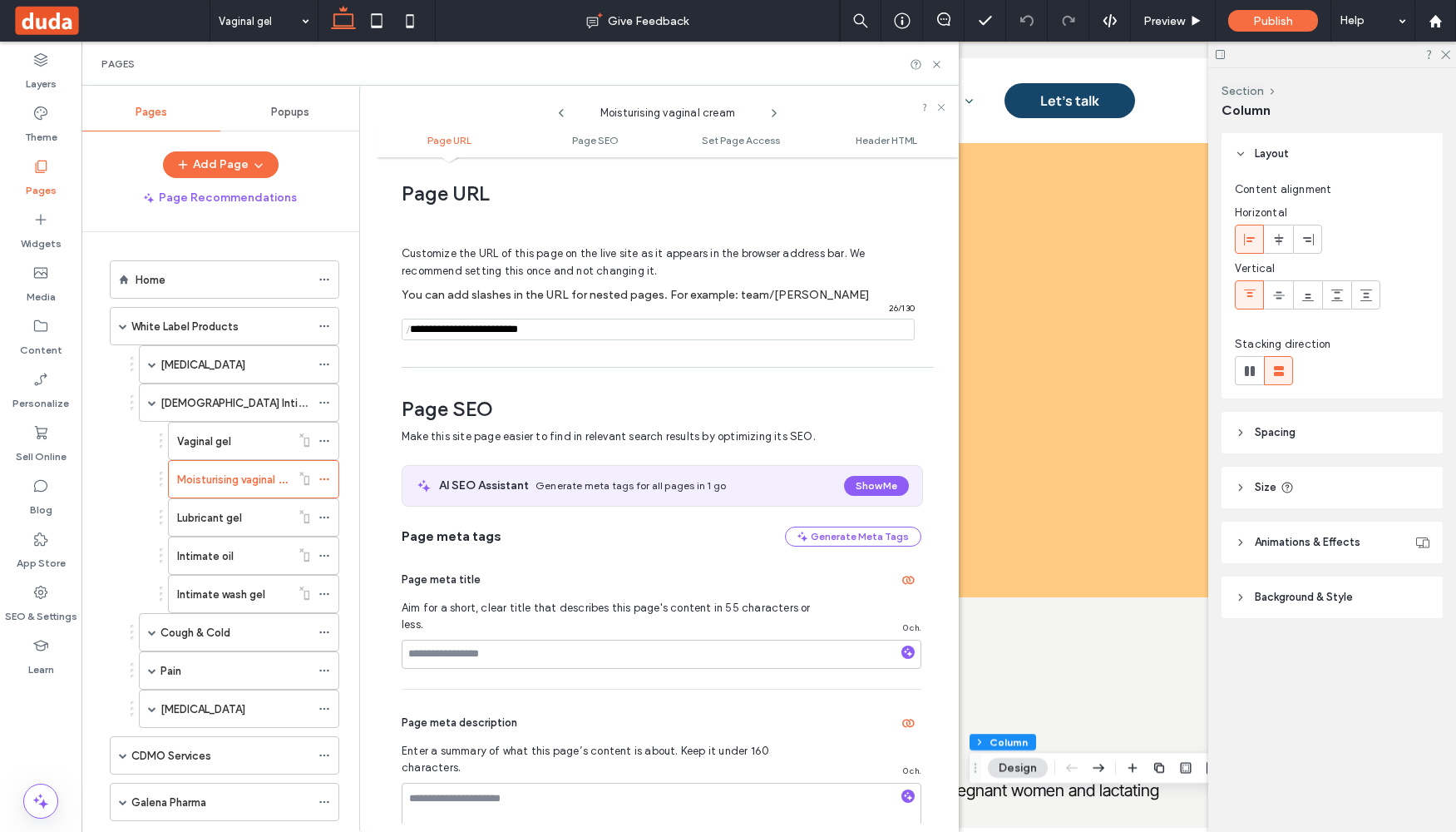
click at [411, 330] on span "/" at bounding box center [408, 330] width 13 height 21
click at [415, 331] on input "notEmpty" at bounding box center [658, 329] width 513 height 21
paste input "**********"
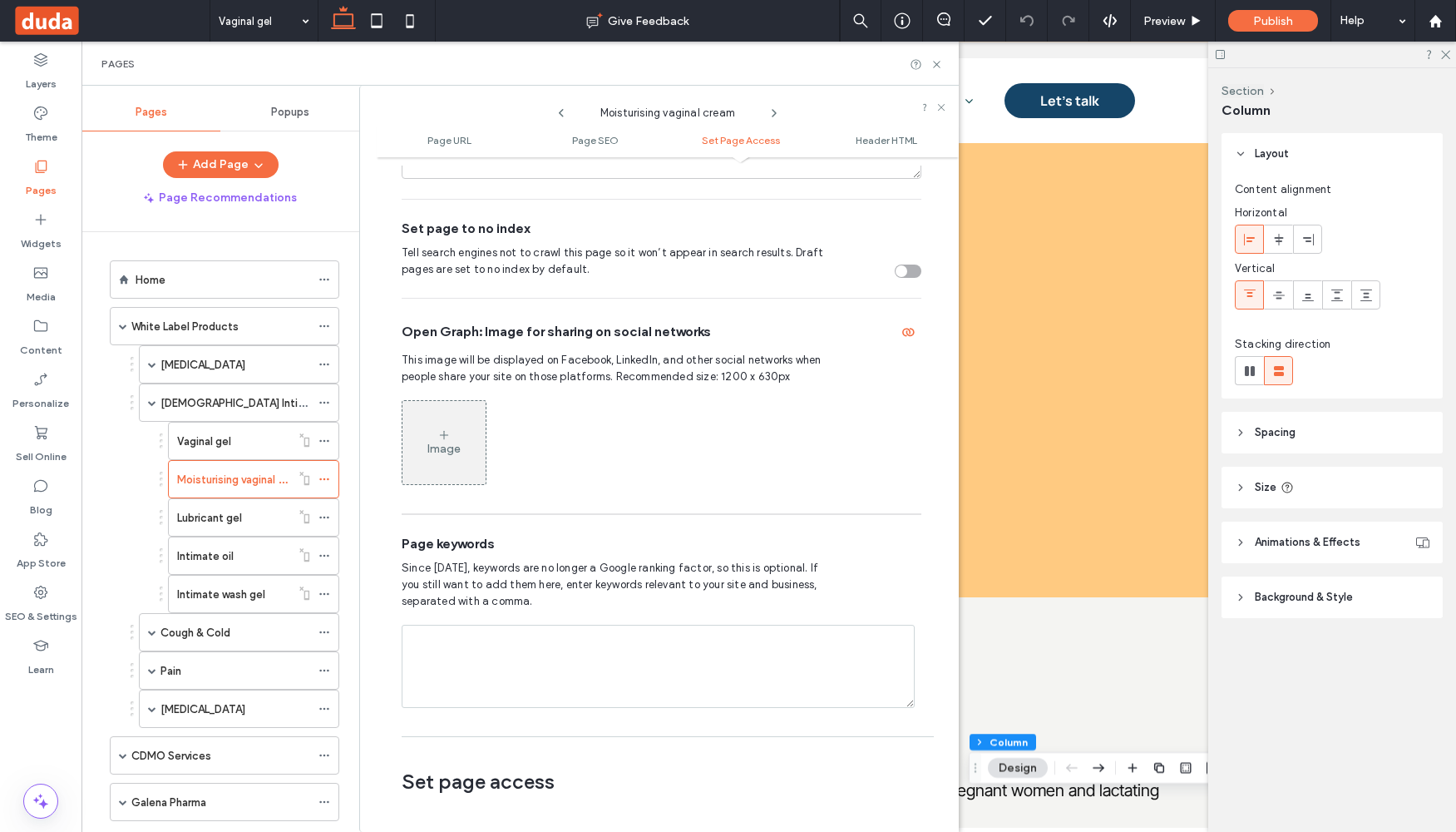
scroll to position [1534, 0]
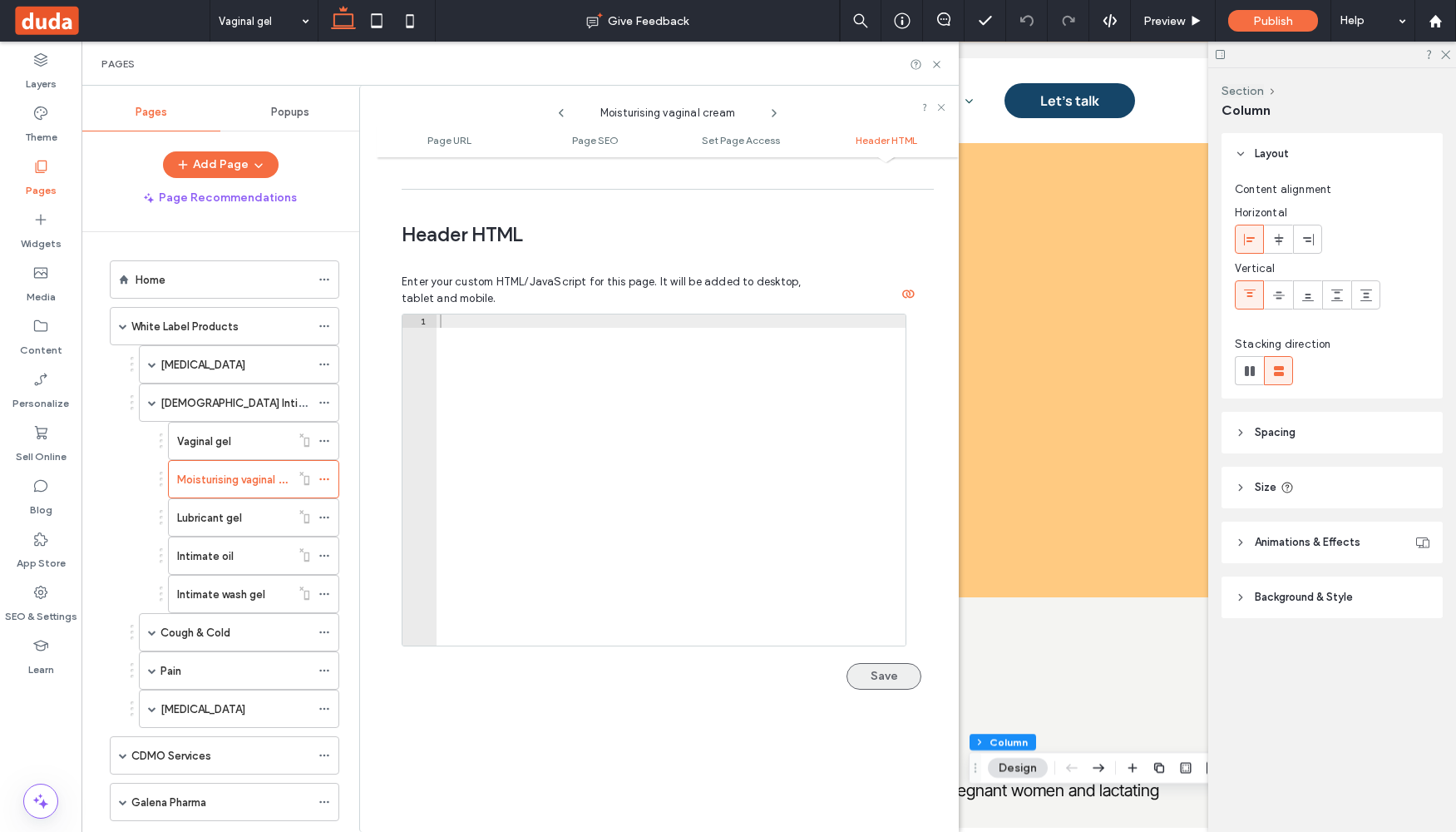
type input "**********"
click at [887, 663] on button "Save" at bounding box center [884, 677] width 75 height 26
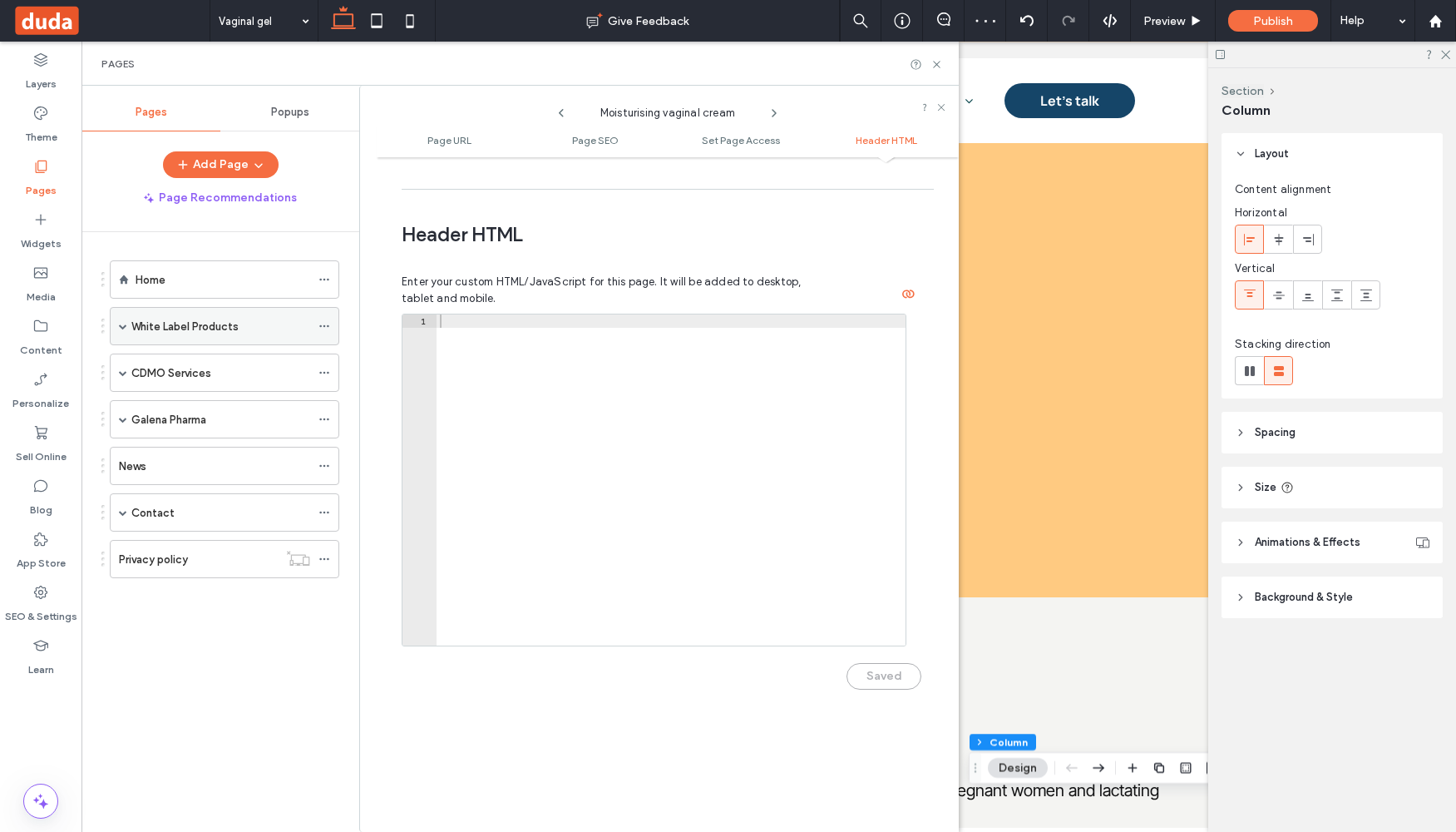
click at [124, 329] on span at bounding box center [123, 325] width 8 height 8
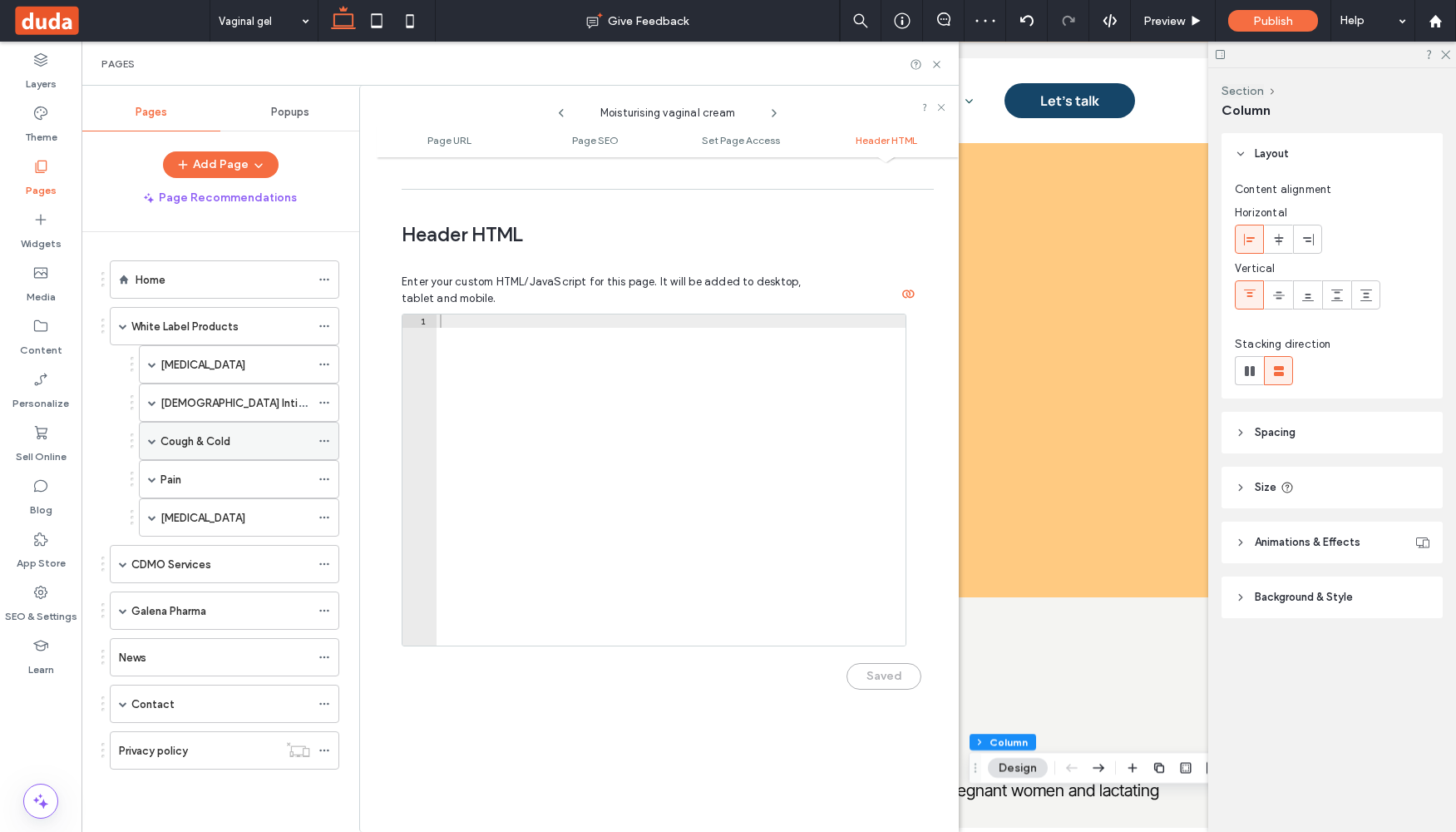
click at [328, 443] on icon at bounding box center [324, 441] width 11 height 11
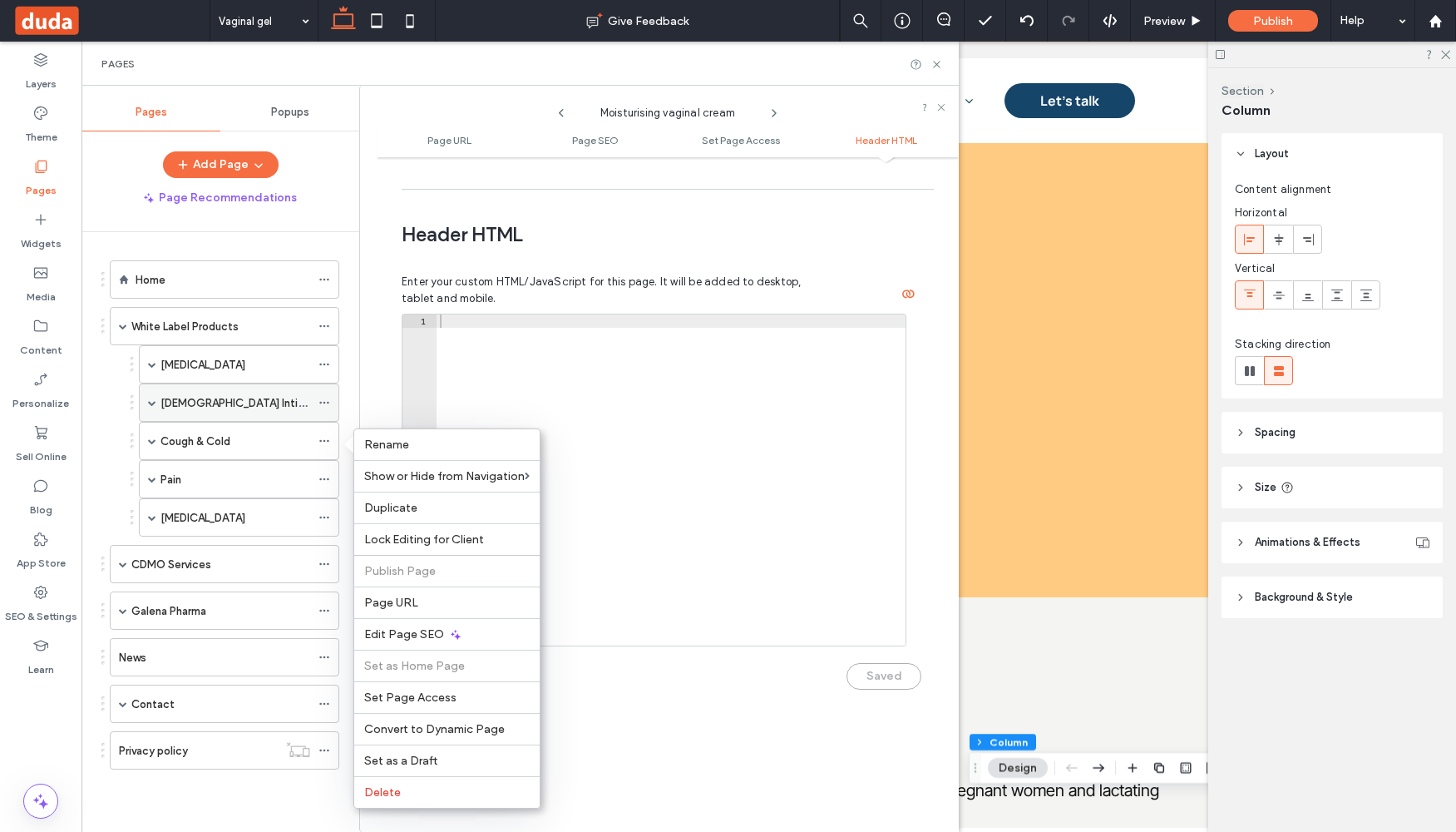
click at [150, 401] on span at bounding box center [152, 402] width 8 height 8
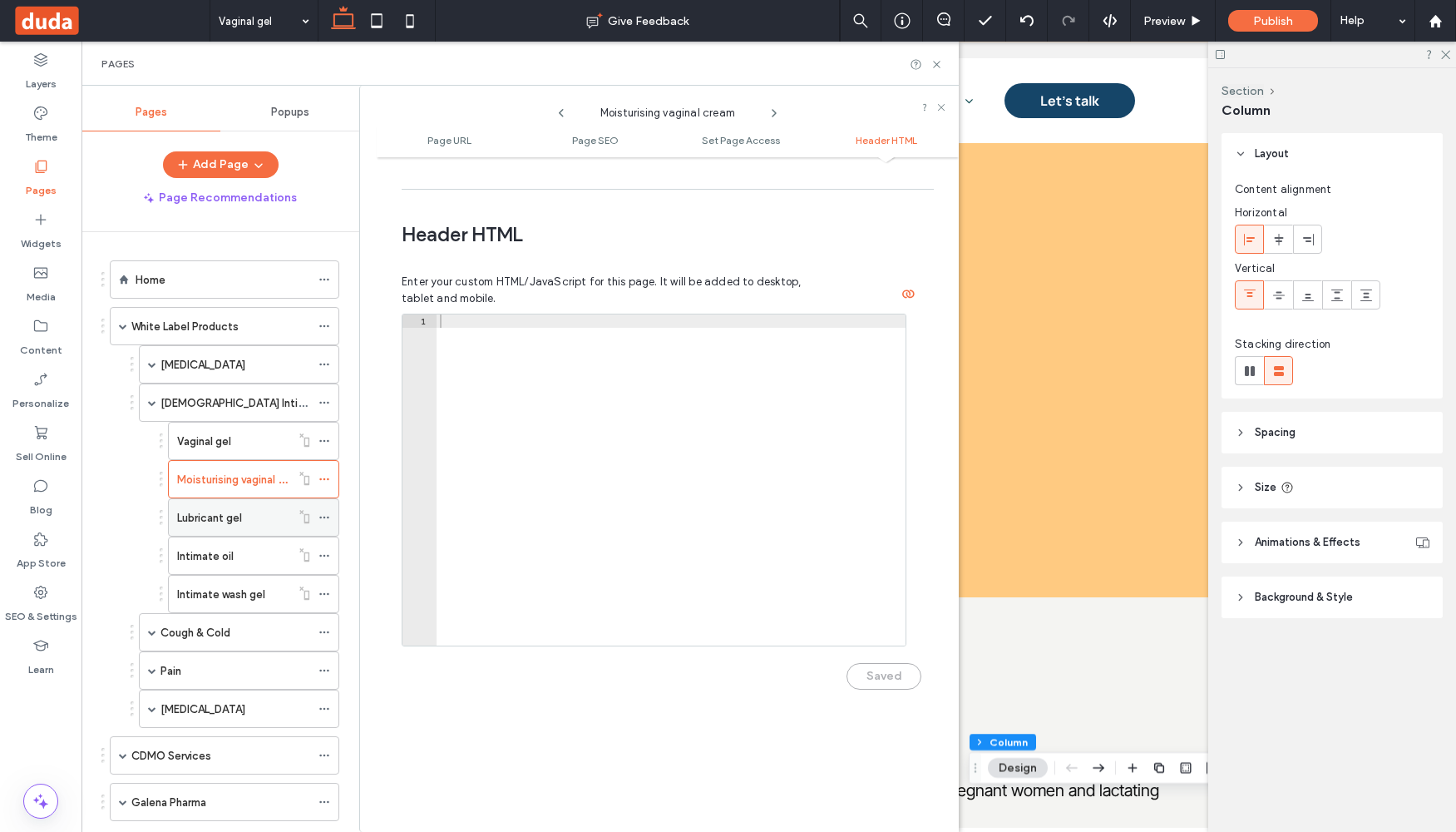
click at [324, 517] on use at bounding box center [324, 518] width 9 height 3
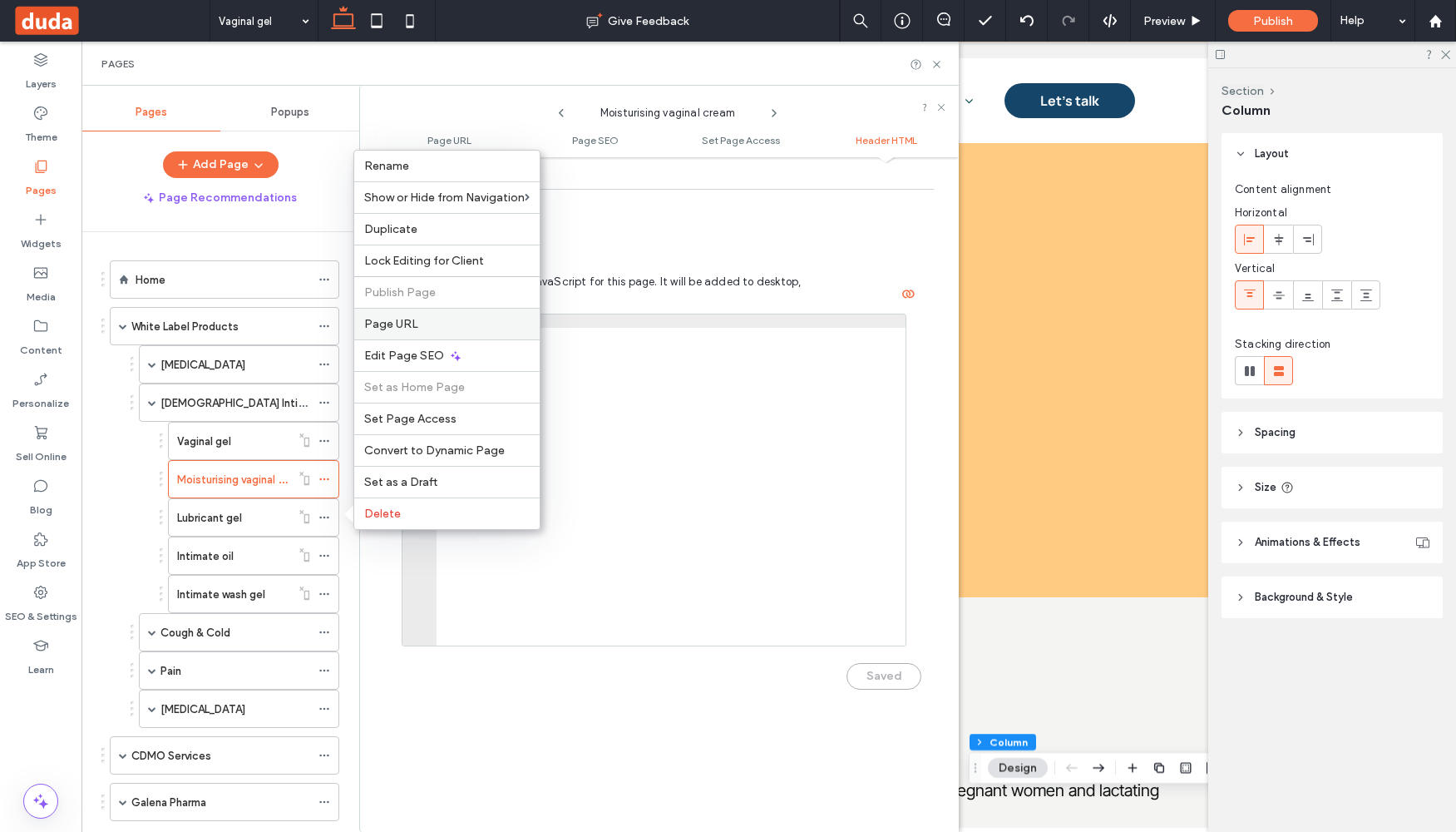
click at [410, 322] on span "Page URL" at bounding box center [391, 324] width 54 height 14
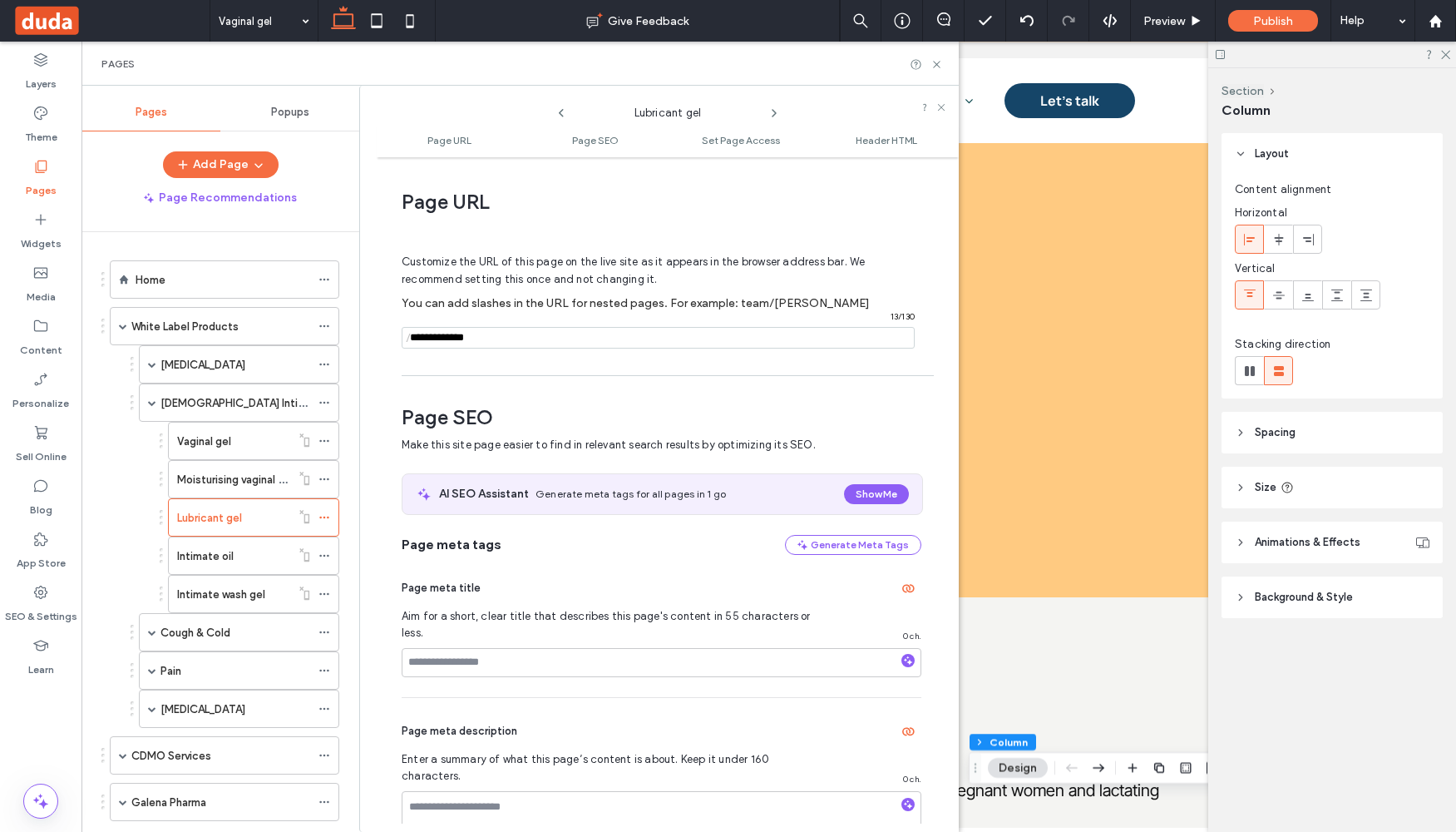
scroll to position [8, 0]
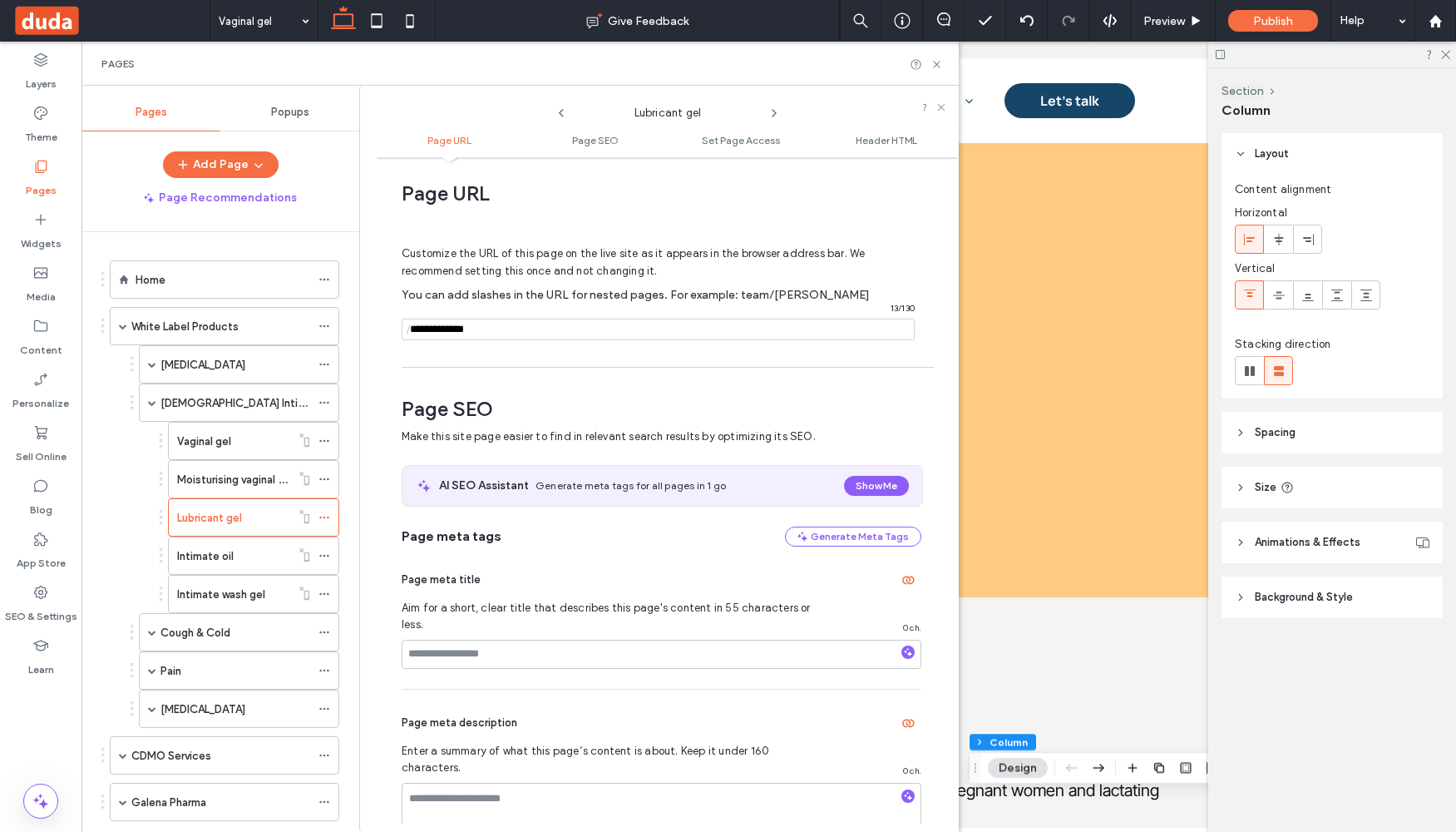
click at [422, 328] on input "notEmpty" at bounding box center [658, 329] width 513 height 21
paste input "**********"
type input "**********"
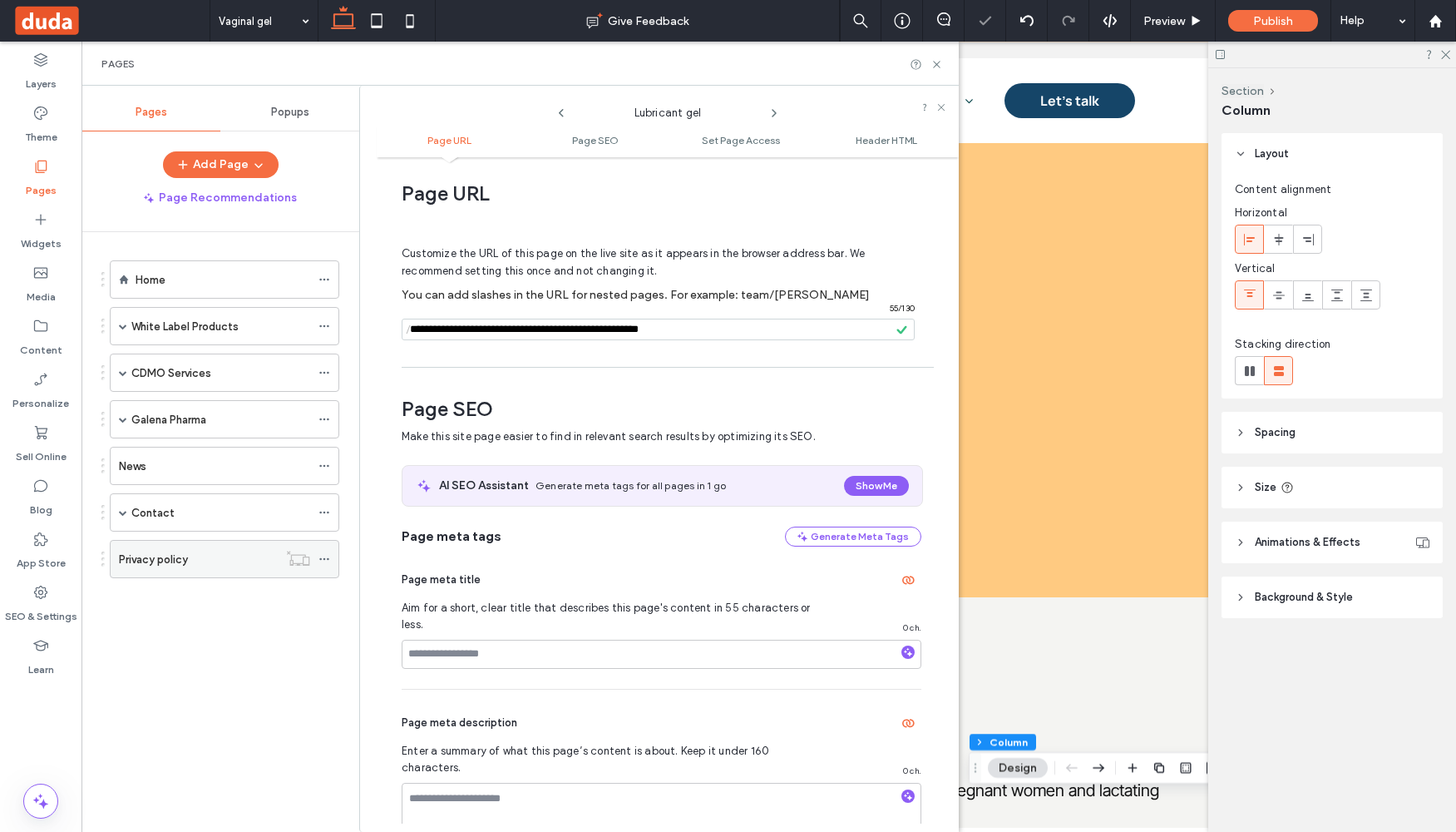
click at [330, 555] on div at bounding box center [328, 559] width 20 height 25
click at [126, 315] on span at bounding box center [123, 325] width 8 height 36
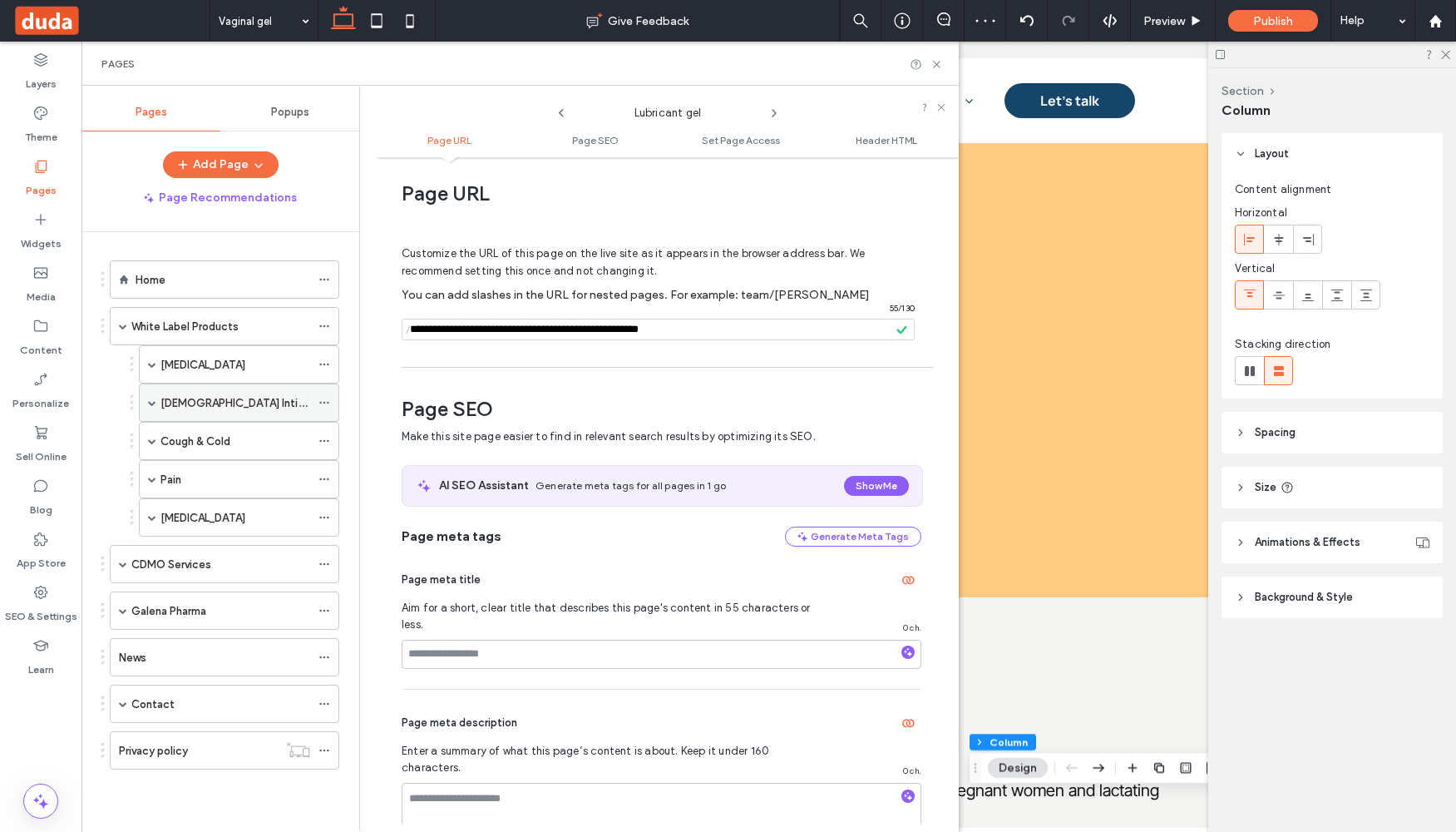
click at [150, 400] on span at bounding box center [152, 402] width 8 height 8
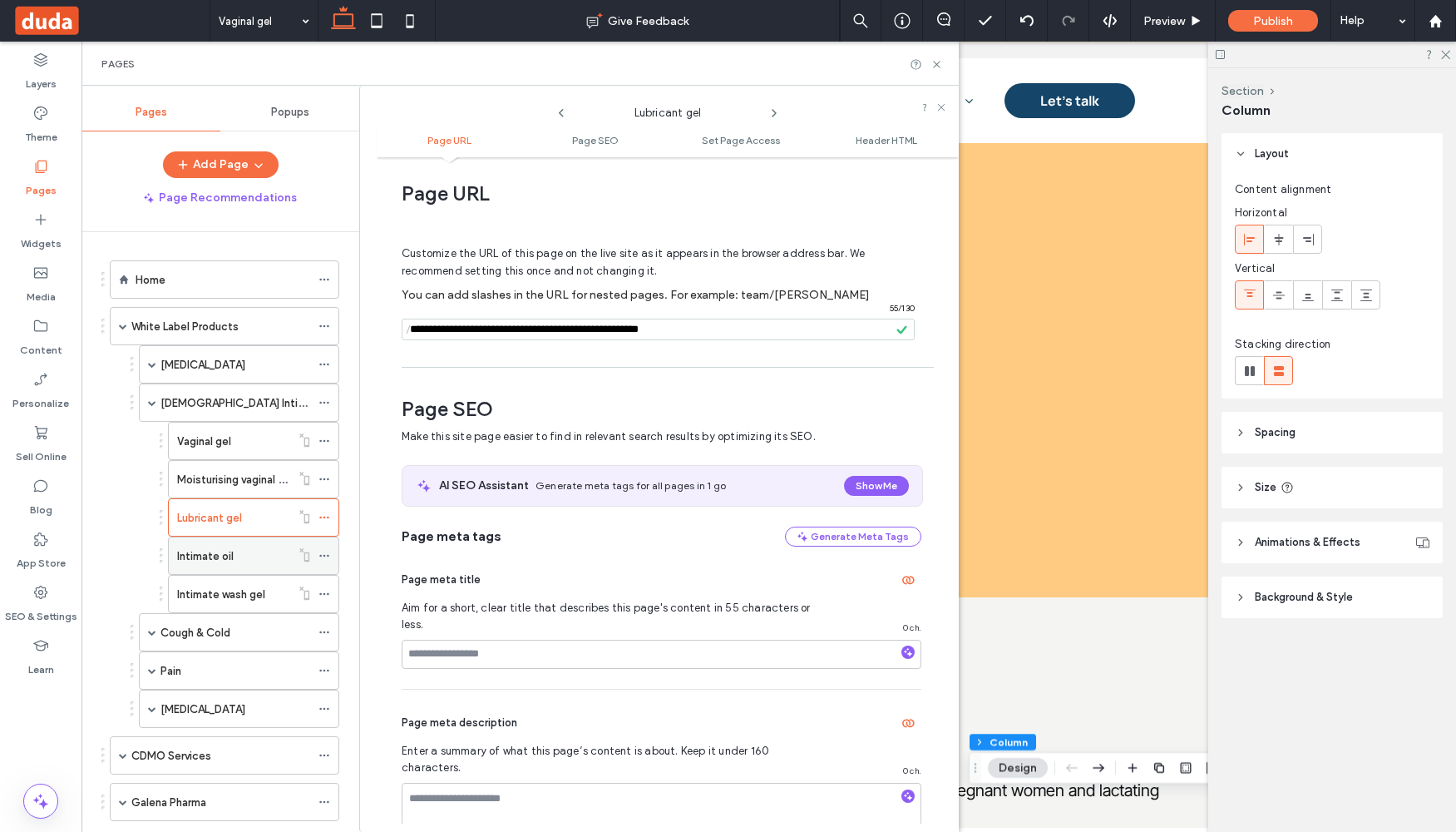
click at [326, 557] on icon at bounding box center [324, 556] width 11 height 11
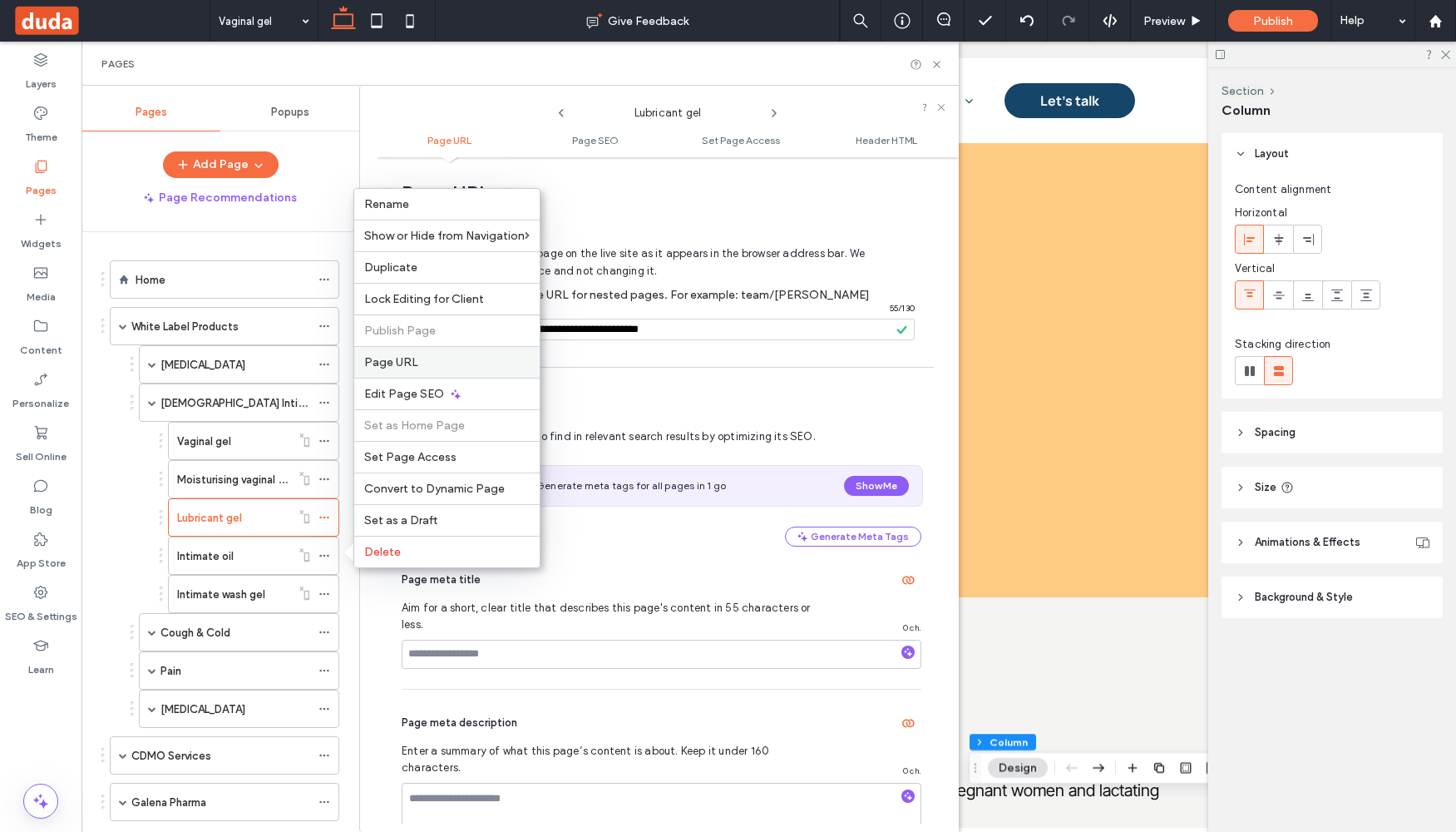
click at [404, 366] on span "Page URL" at bounding box center [391, 362] width 54 height 14
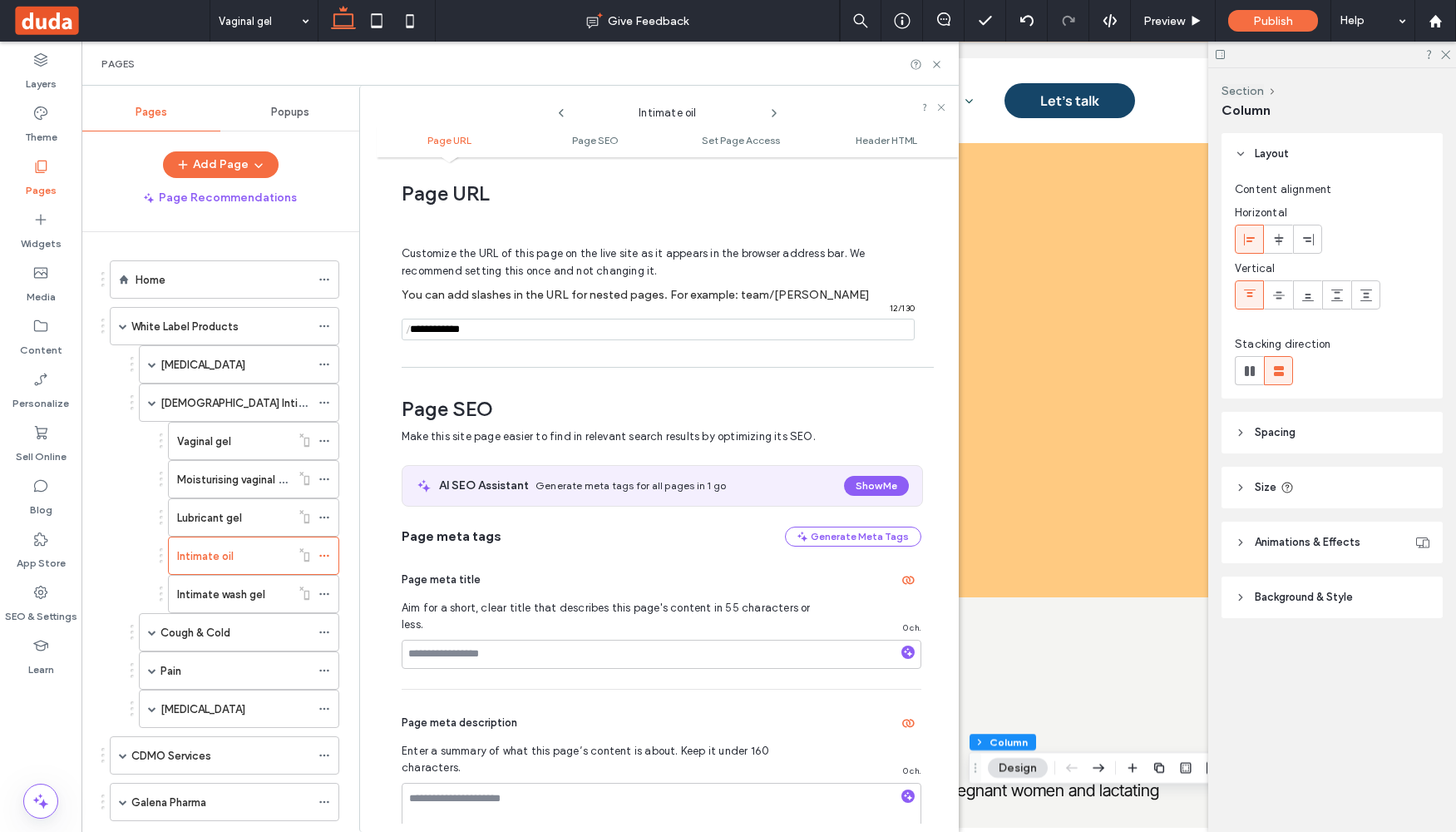
click at [413, 325] on span "/" at bounding box center [408, 330] width 13 height 21
click at [424, 329] on input "notEmpty" at bounding box center [658, 329] width 513 height 21
paste input "**********"
type input "**********"
click at [612, 282] on span "Customize the URL of this page on the live site as it appears in the browser ad…" at bounding box center [633, 262] width 464 height 57
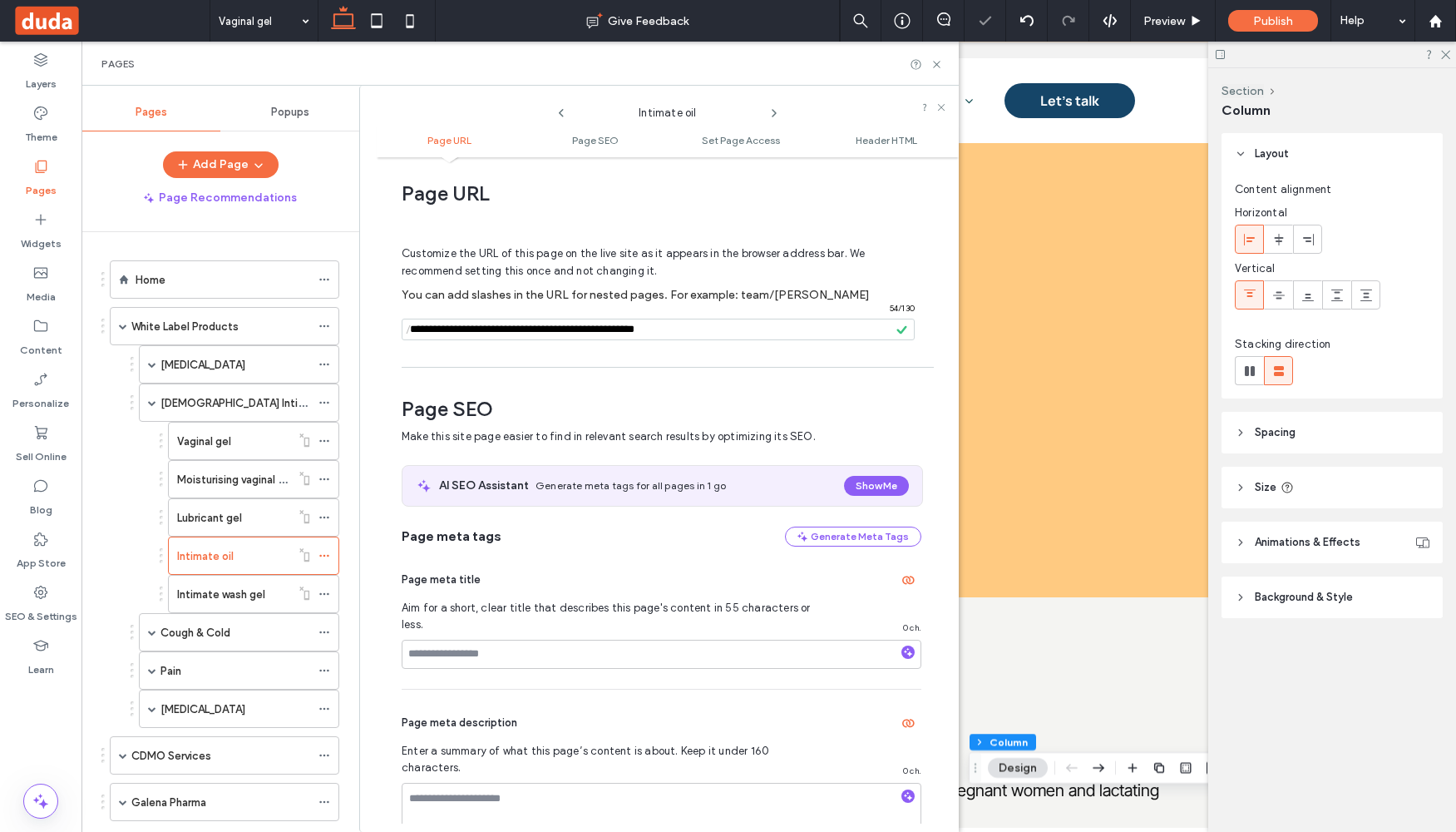
click at [250, 600] on div "Home White Label Products [MEDICAL_DATA] Microenema [MEDICAL_DATA] [MEDICAL_DAT…" at bounding box center [220, 626] width 238 height 749
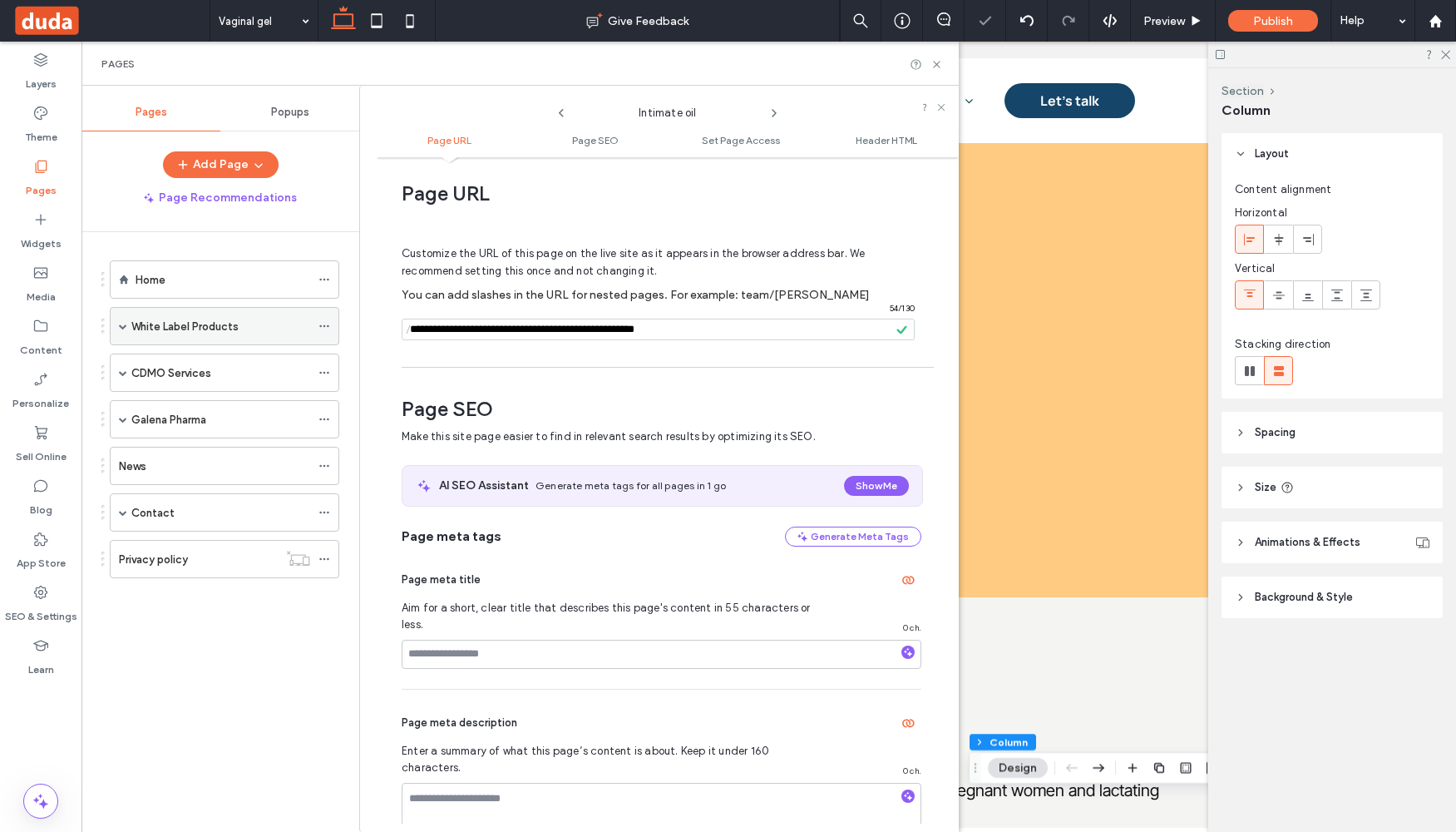
click at [128, 336] on div "White Label Products" at bounding box center [224, 326] width 230 height 38
click at [125, 324] on span at bounding box center [123, 325] width 8 height 8
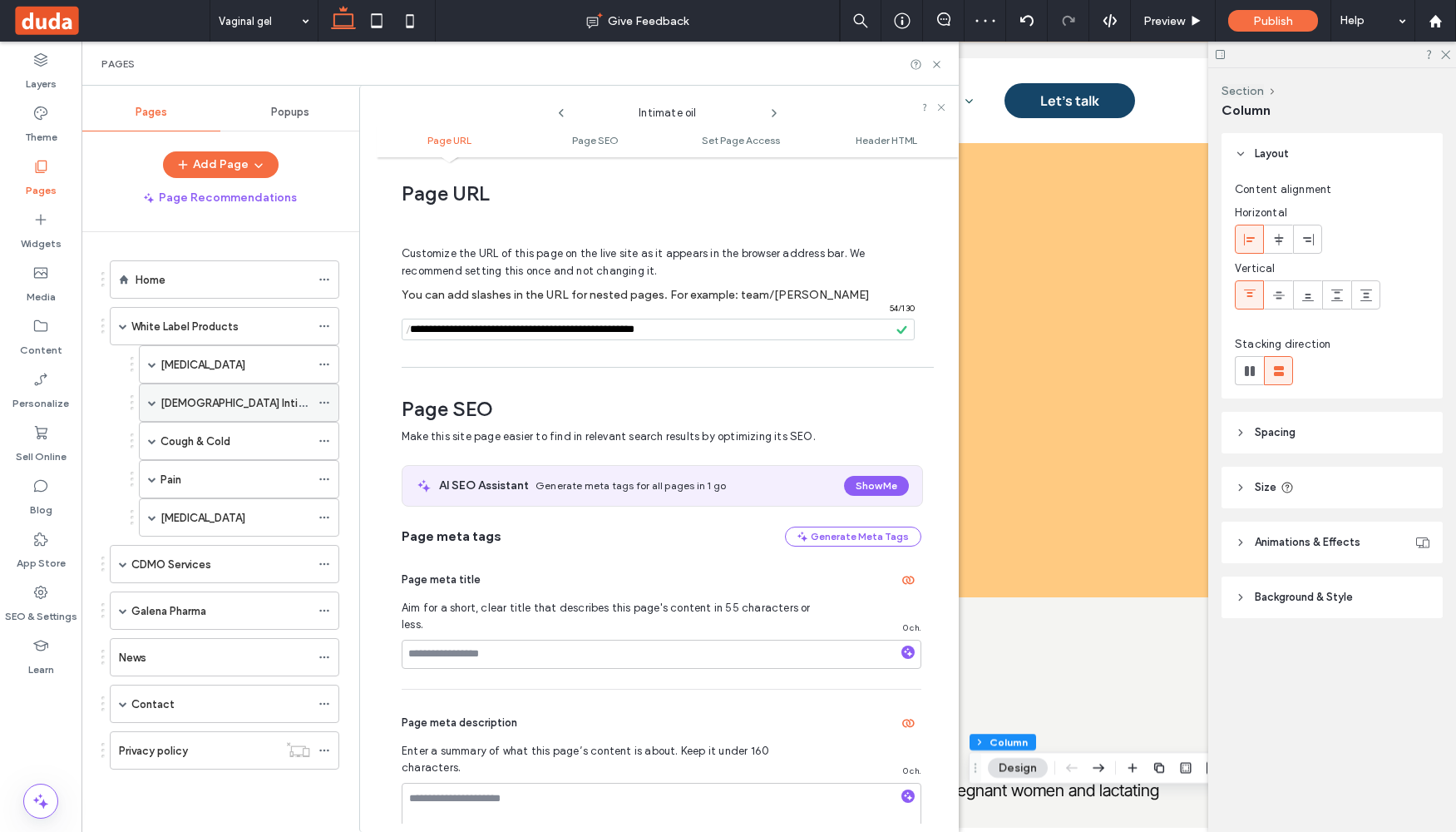
click at [149, 404] on span at bounding box center [152, 402] width 8 height 8
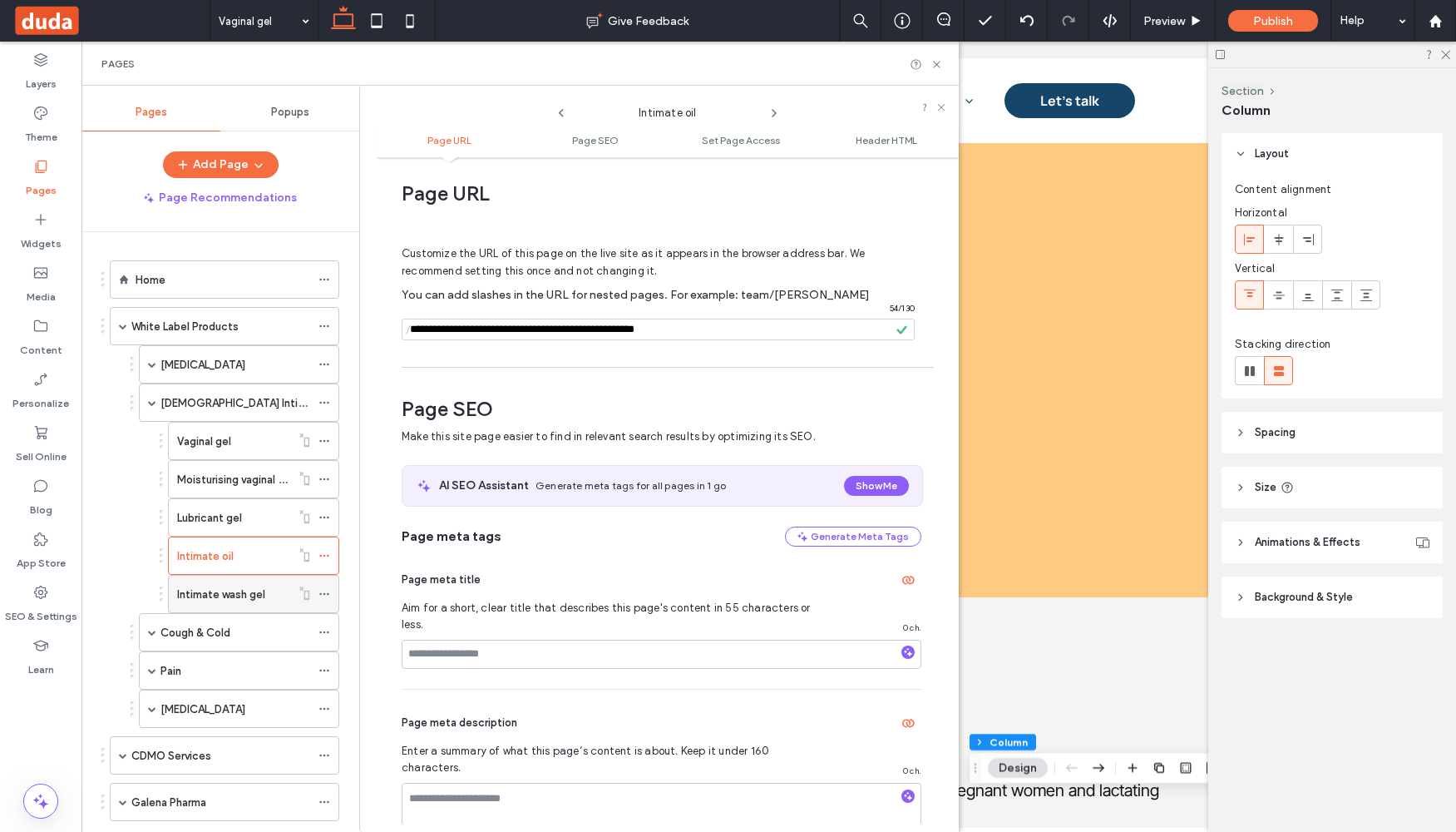
click at [326, 594] on icon at bounding box center [324, 594] width 11 height 11
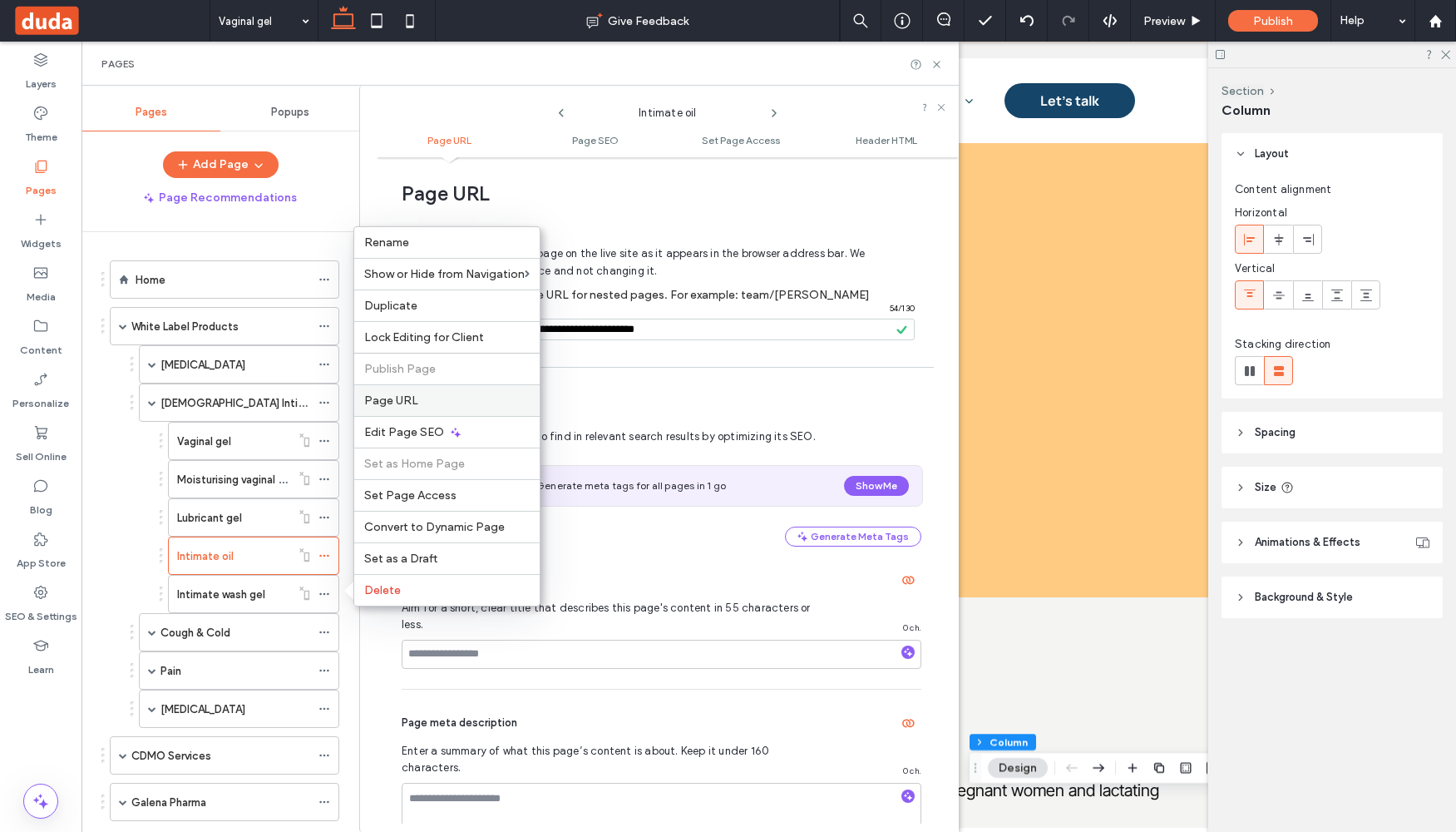
click at [389, 407] on span "Page URL" at bounding box center [391, 400] width 54 height 14
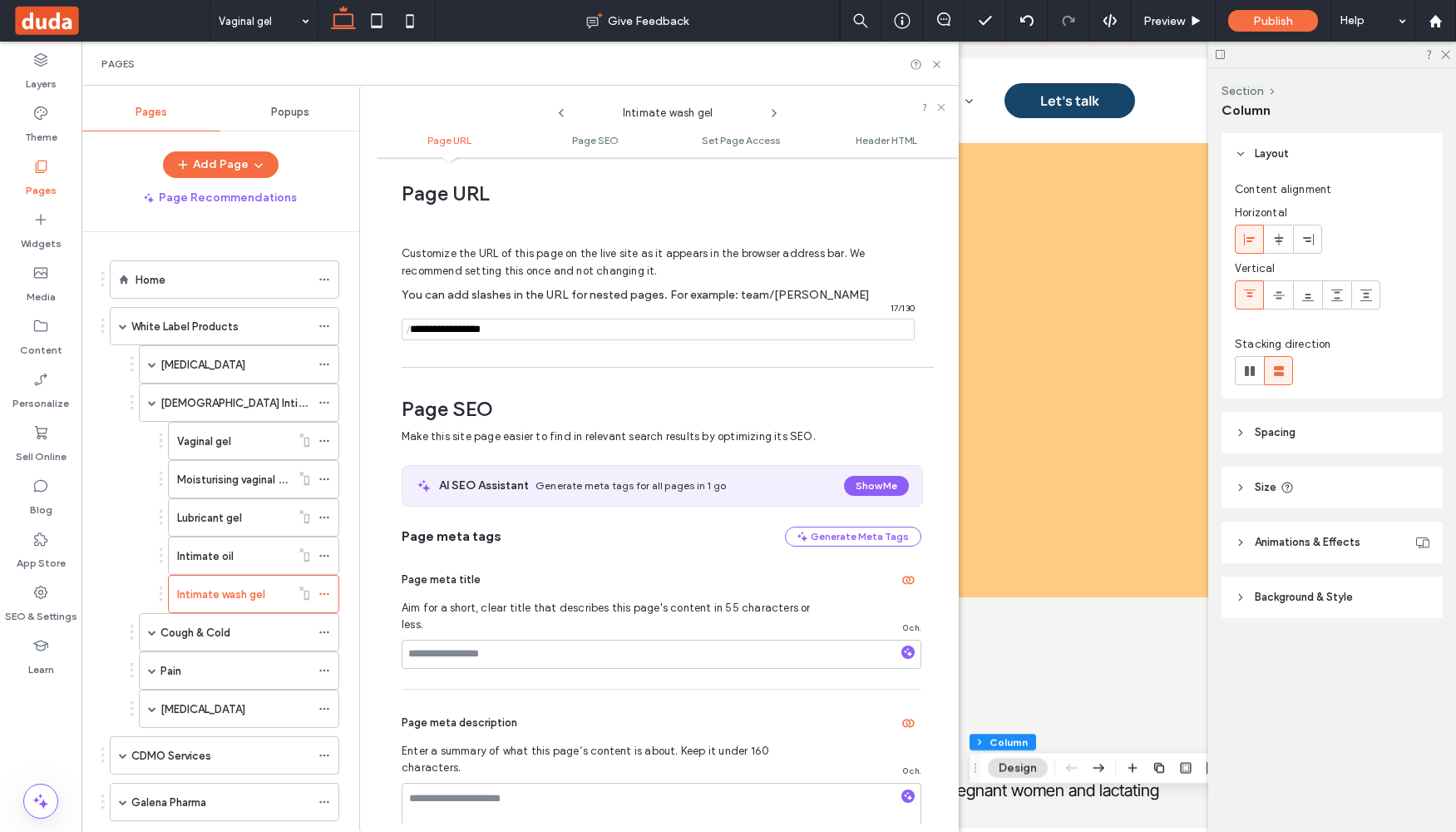
click at [417, 325] on input "notEmpty" at bounding box center [658, 329] width 513 height 21
click at [411, 324] on span "/" at bounding box center [408, 330] width 13 height 21
click at [412, 334] on span "/" at bounding box center [408, 330] width 13 height 21
click at [421, 330] on input "notEmpty" at bounding box center [658, 329] width 513 height 21
paste input "**********"
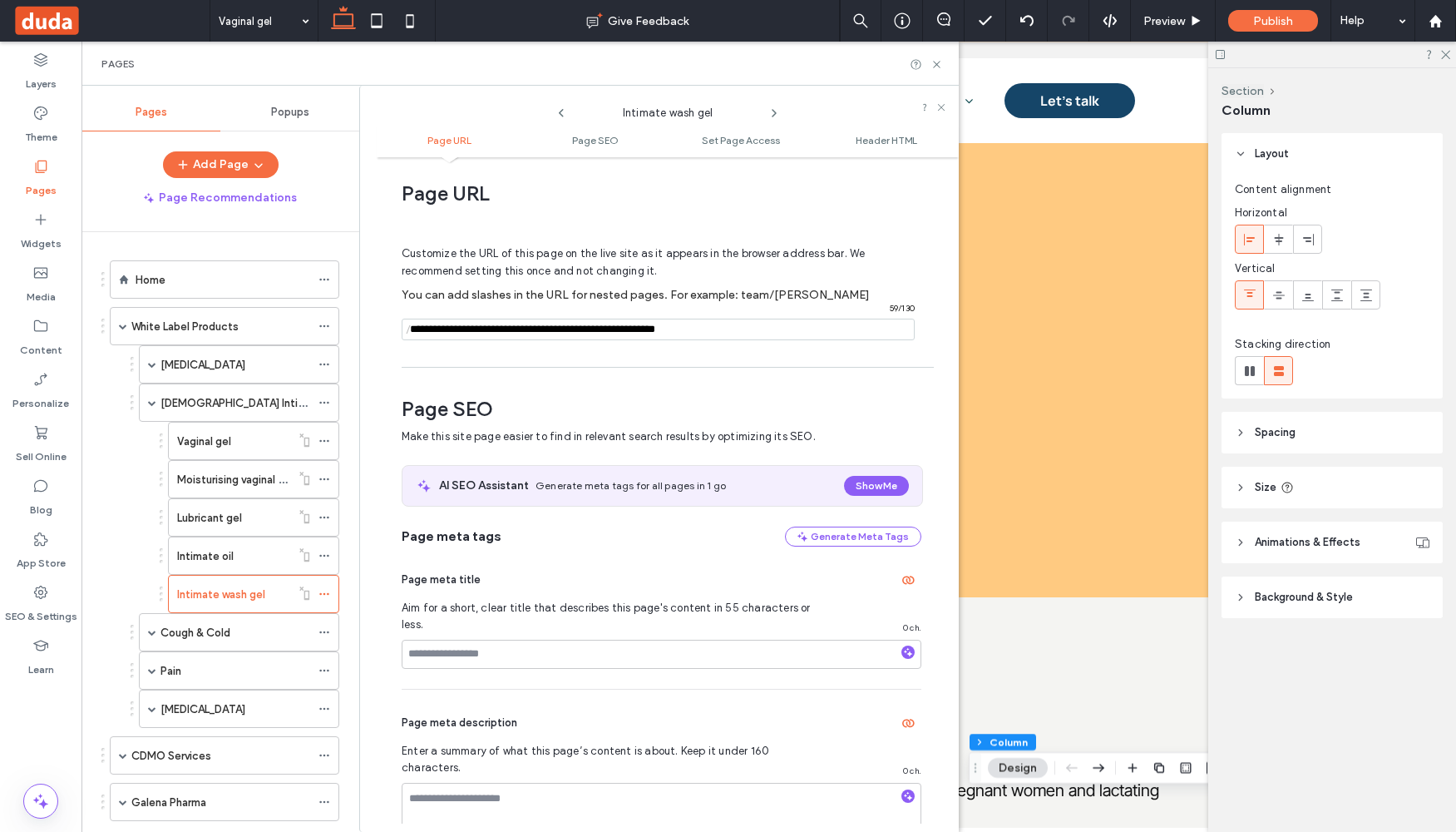
type input "**********"
click at [758, 276] on div "Customize the URL of this page on the live site as it appears in the browser ad…" at bounding box center [661, 285] width 520 height 146
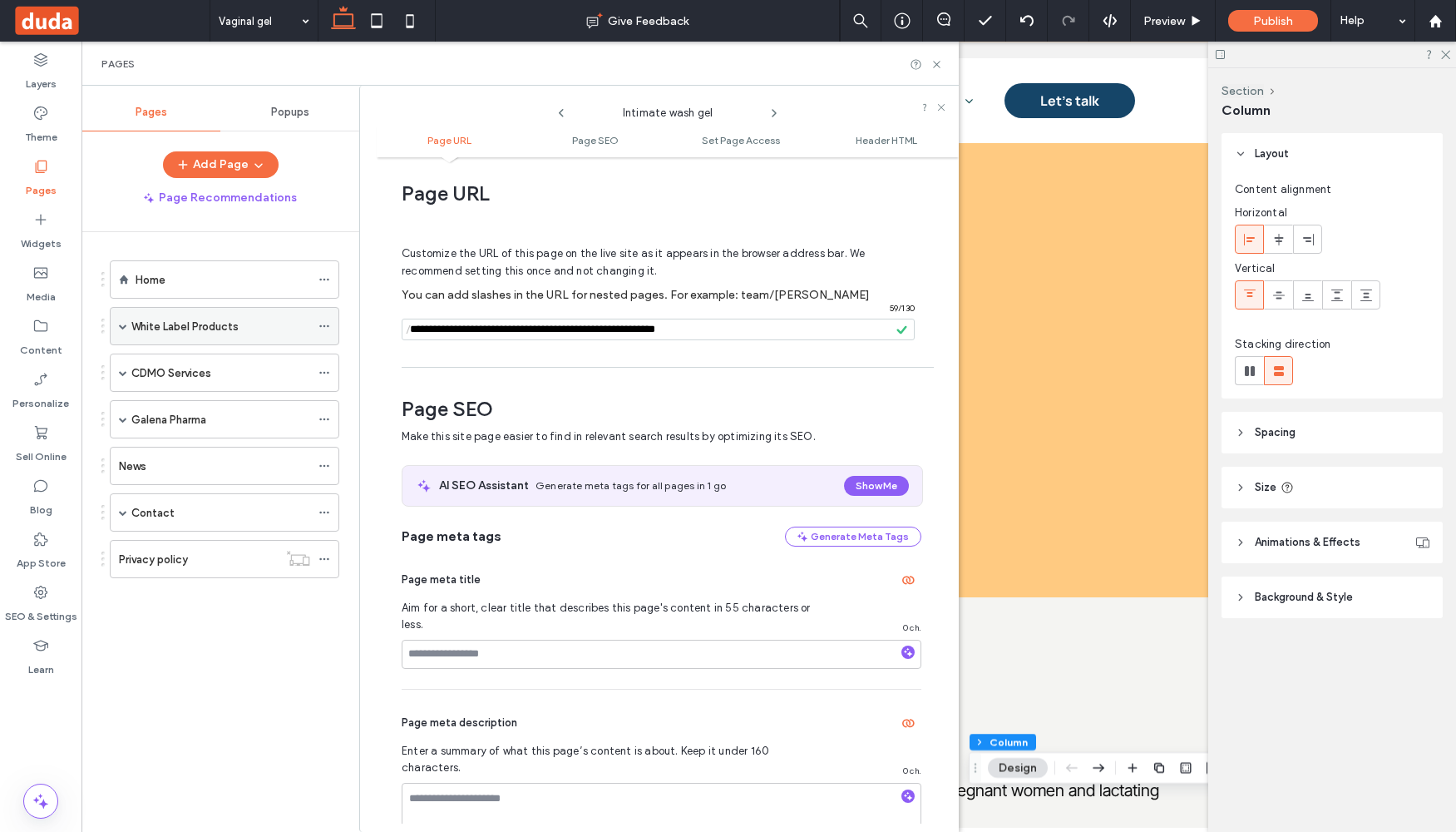
click at [128, 333] on div "White Label Products" at bounding box center [224, 326] width 230 height 38
click at [123, 325] on span at bounding box center [123, 325] width 8 height 8
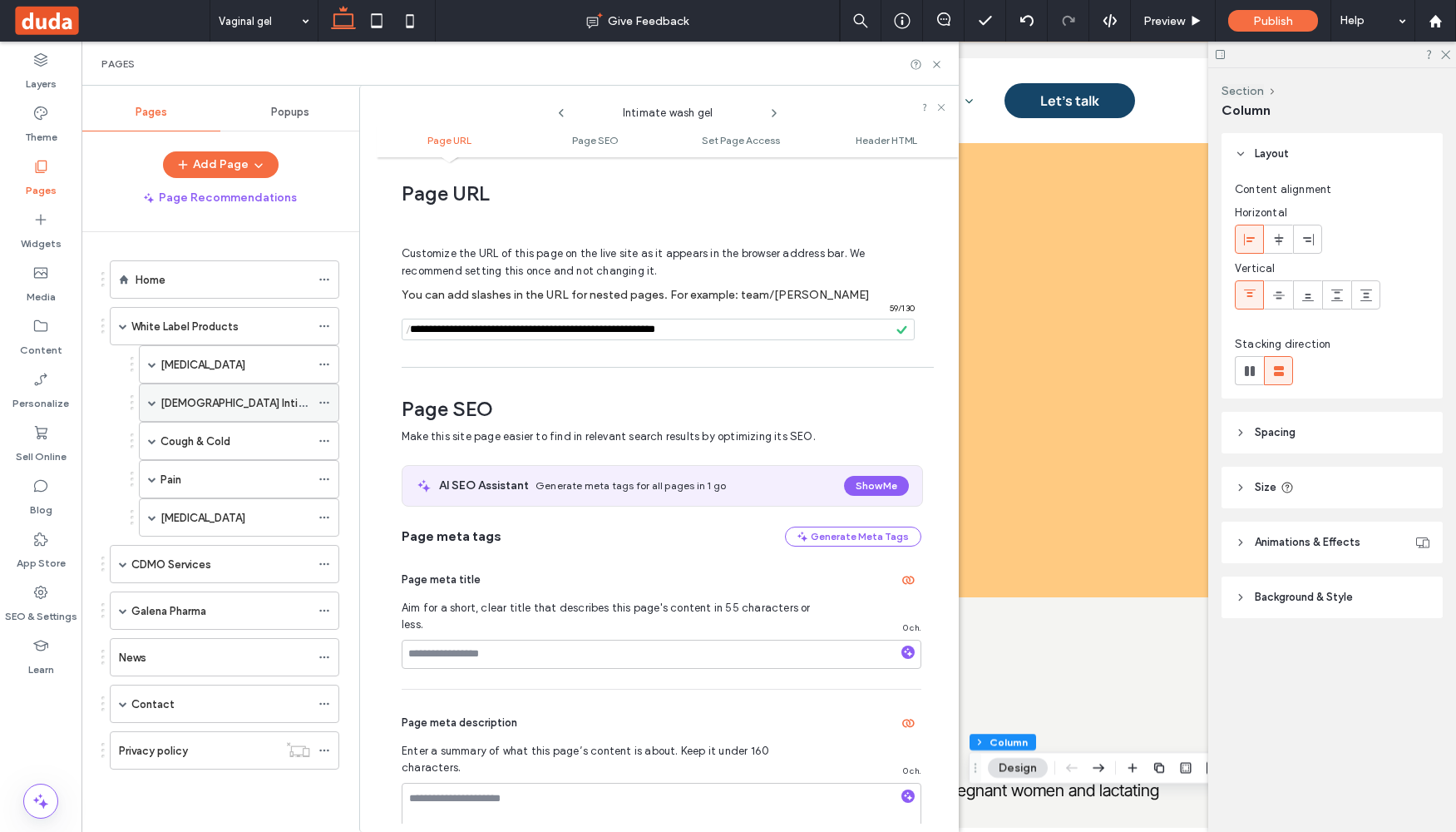
click at [155, 405] on span at bounding box center [152, 402] width 8 height 8
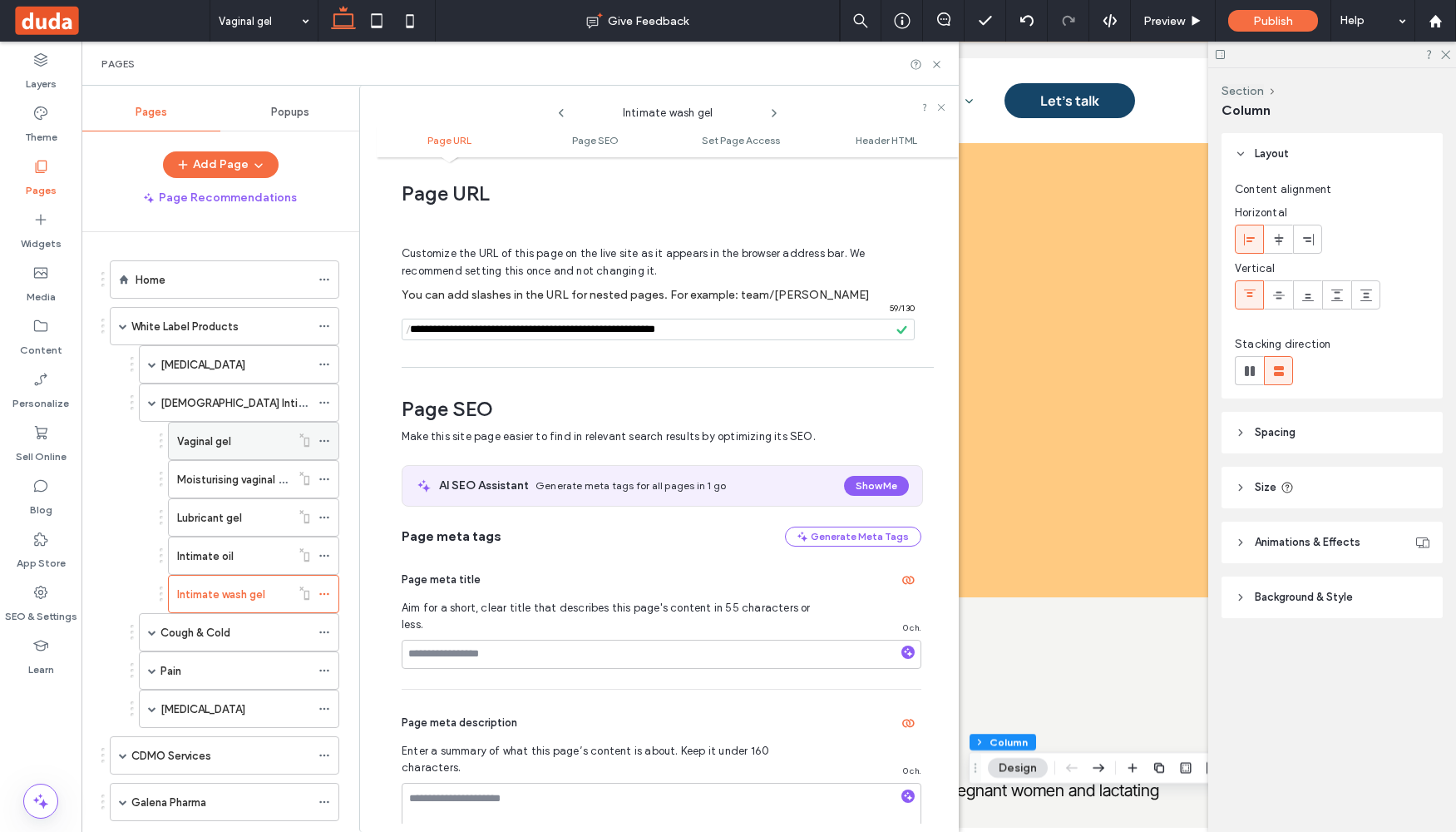
click at [224, 435] on label "Vaginal gel" at bounding box center [204, 441] width 54 height 29
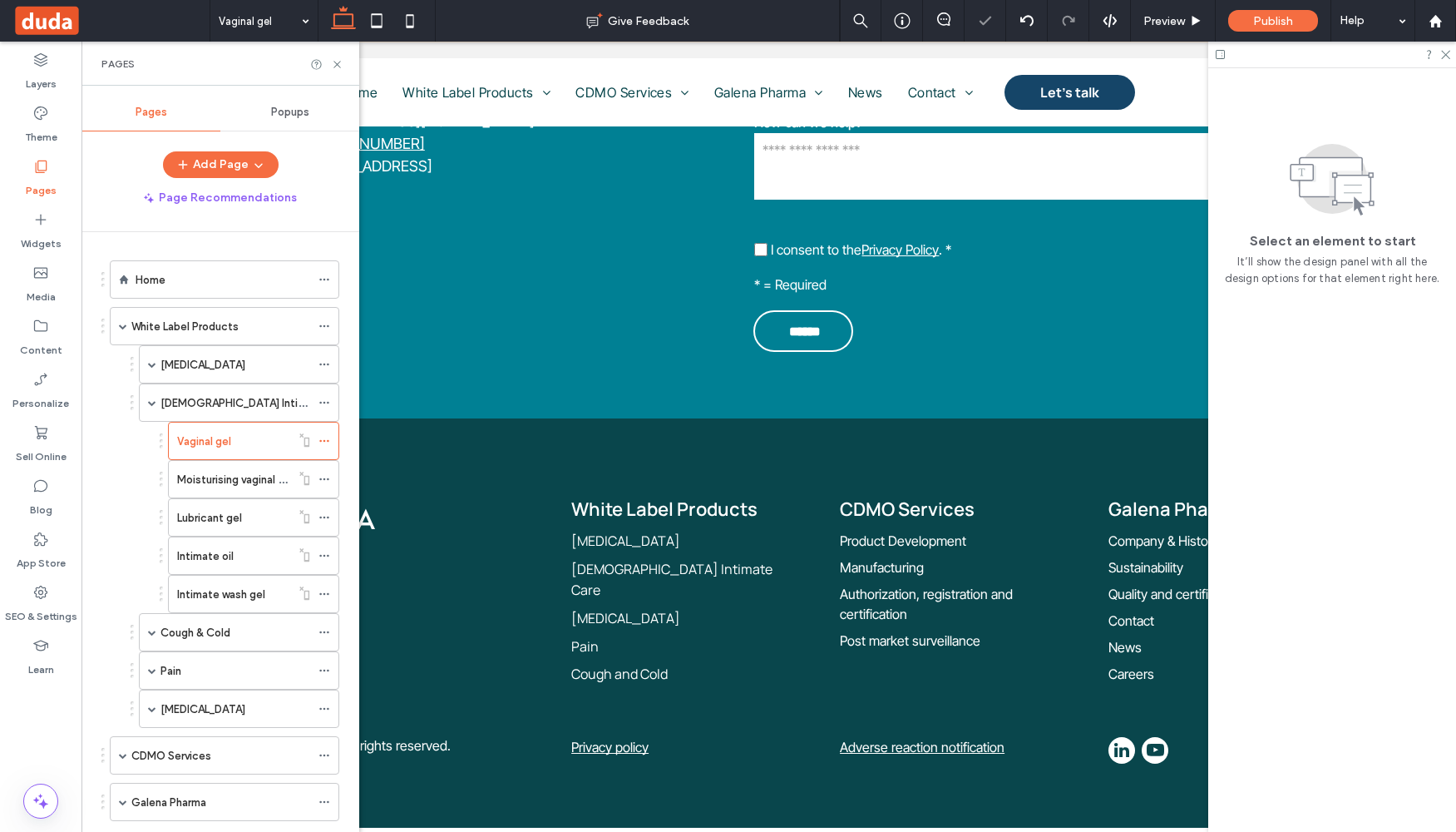
scroll to position [1309, 0]
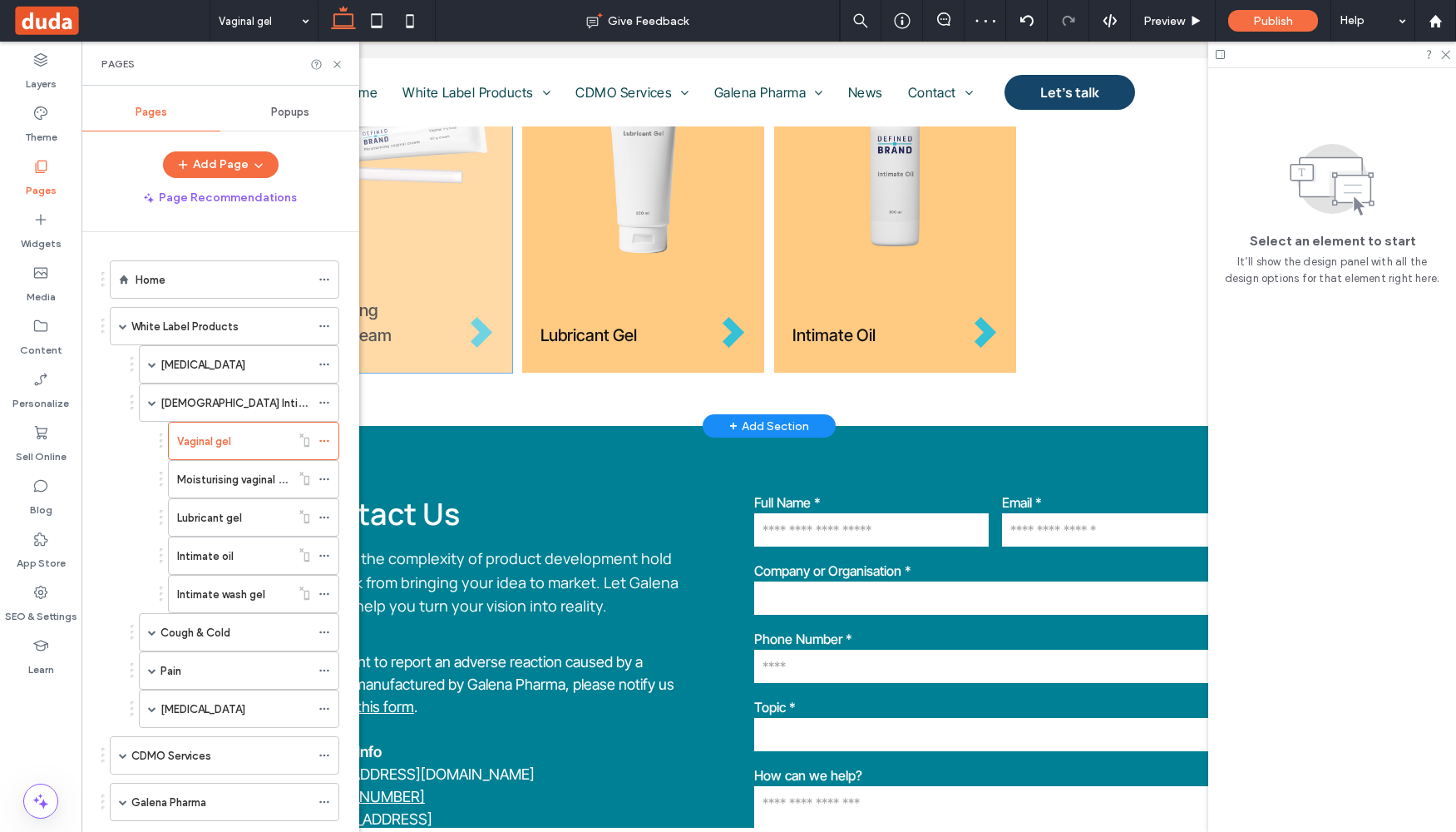
click at [494, 358] on div "Moisturising vaginal cream" at bounding box center [391, 203] width 242 height 338
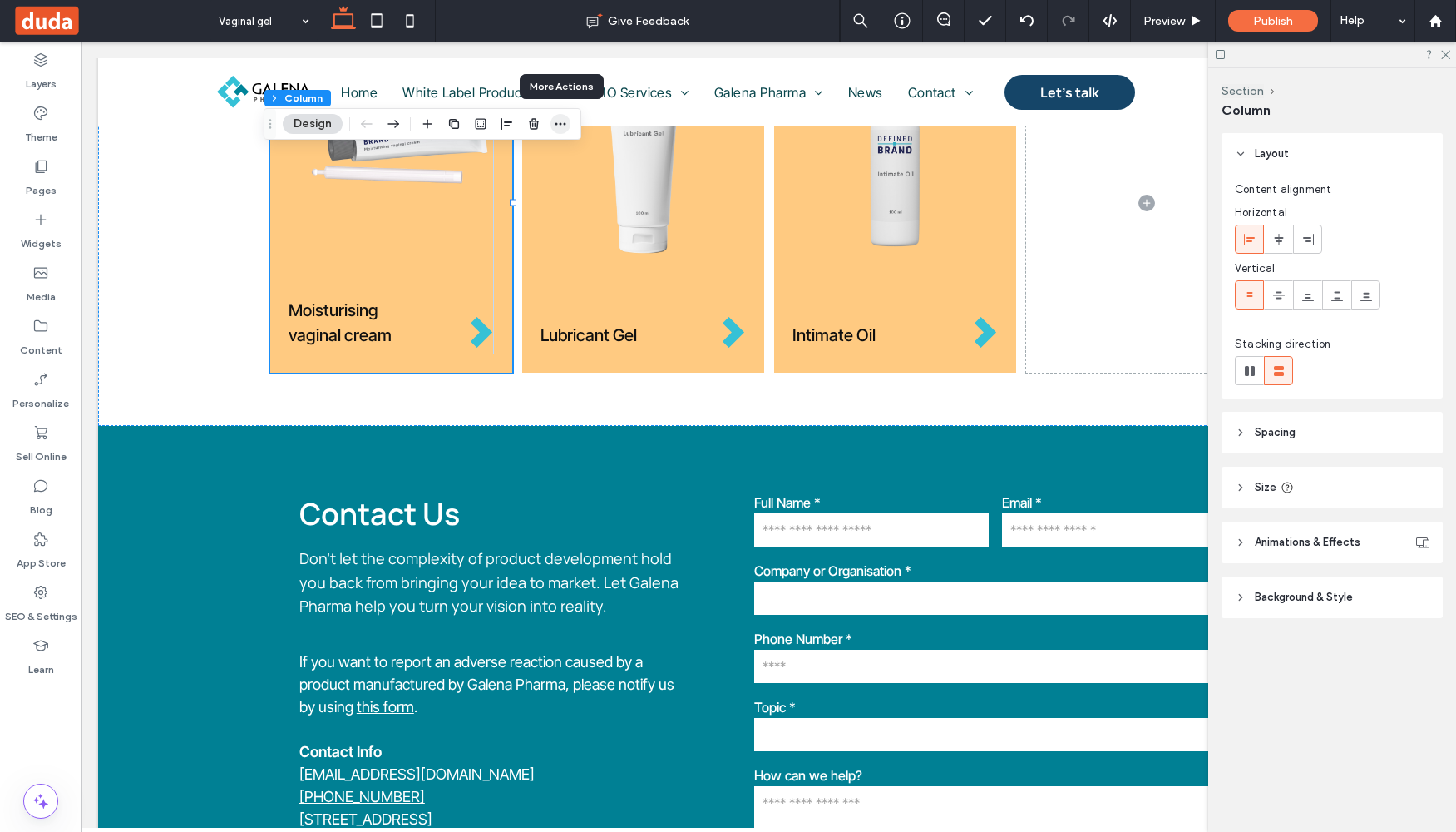
click at [562, 121] on icon "button" at bounding box center [560, 124] width 13 height 13
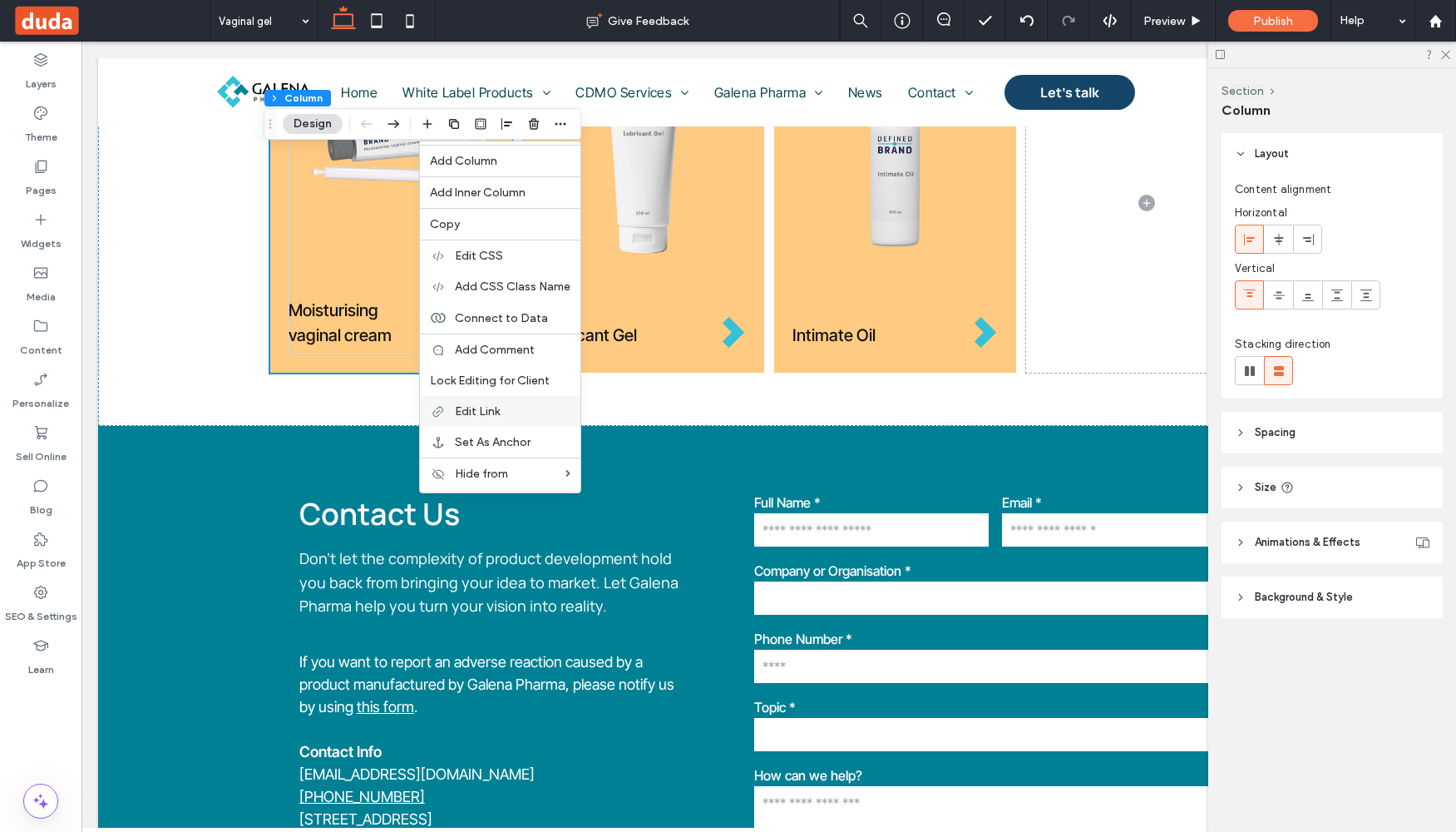
click at [525, 398] on div "Edit Link" at bounding box center [501, 411] width 161 height 31
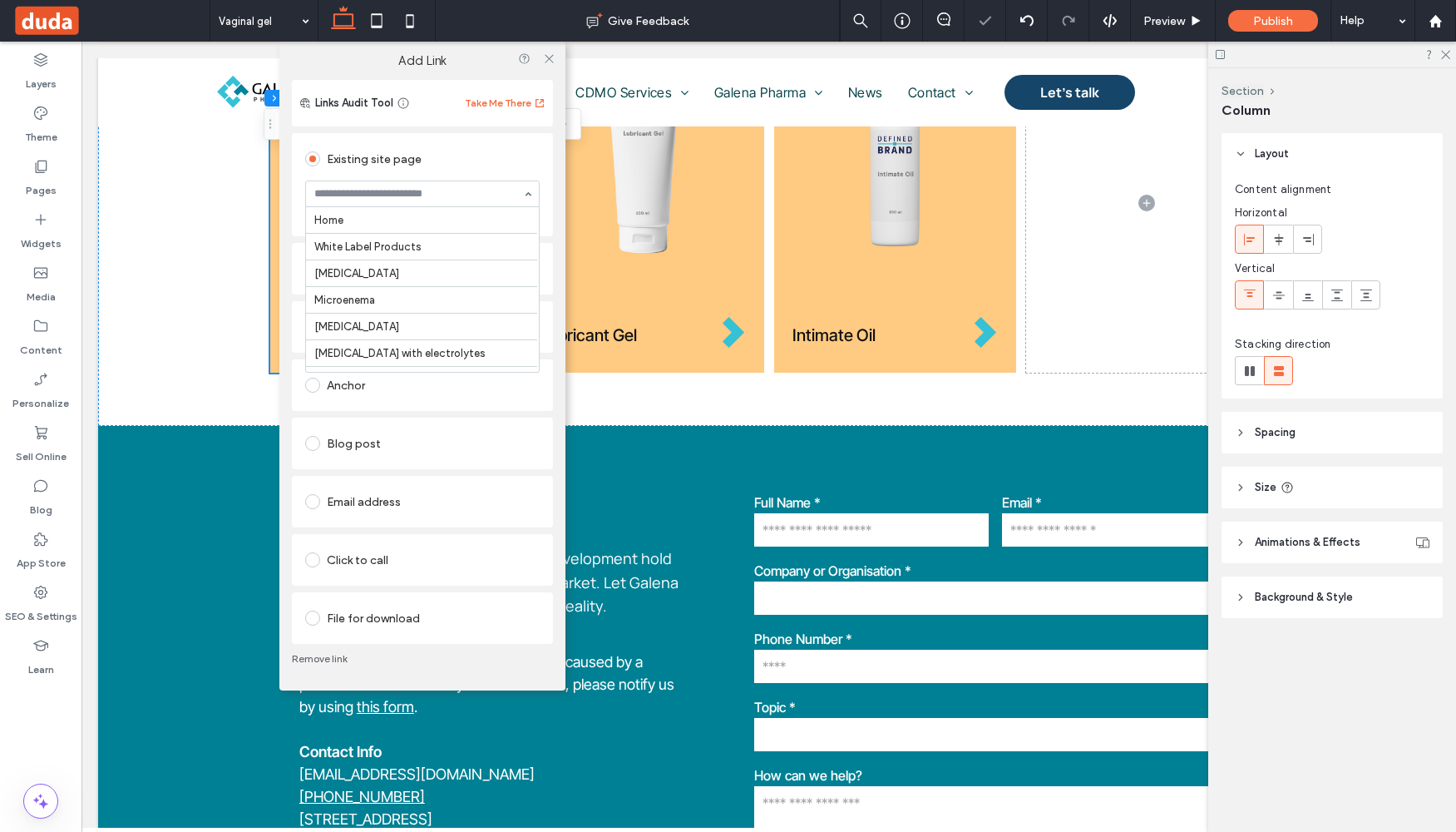
scroll to position [303, 0]
click at [553, 64] on icon at bounding box center [549, 58] width 12 height 12
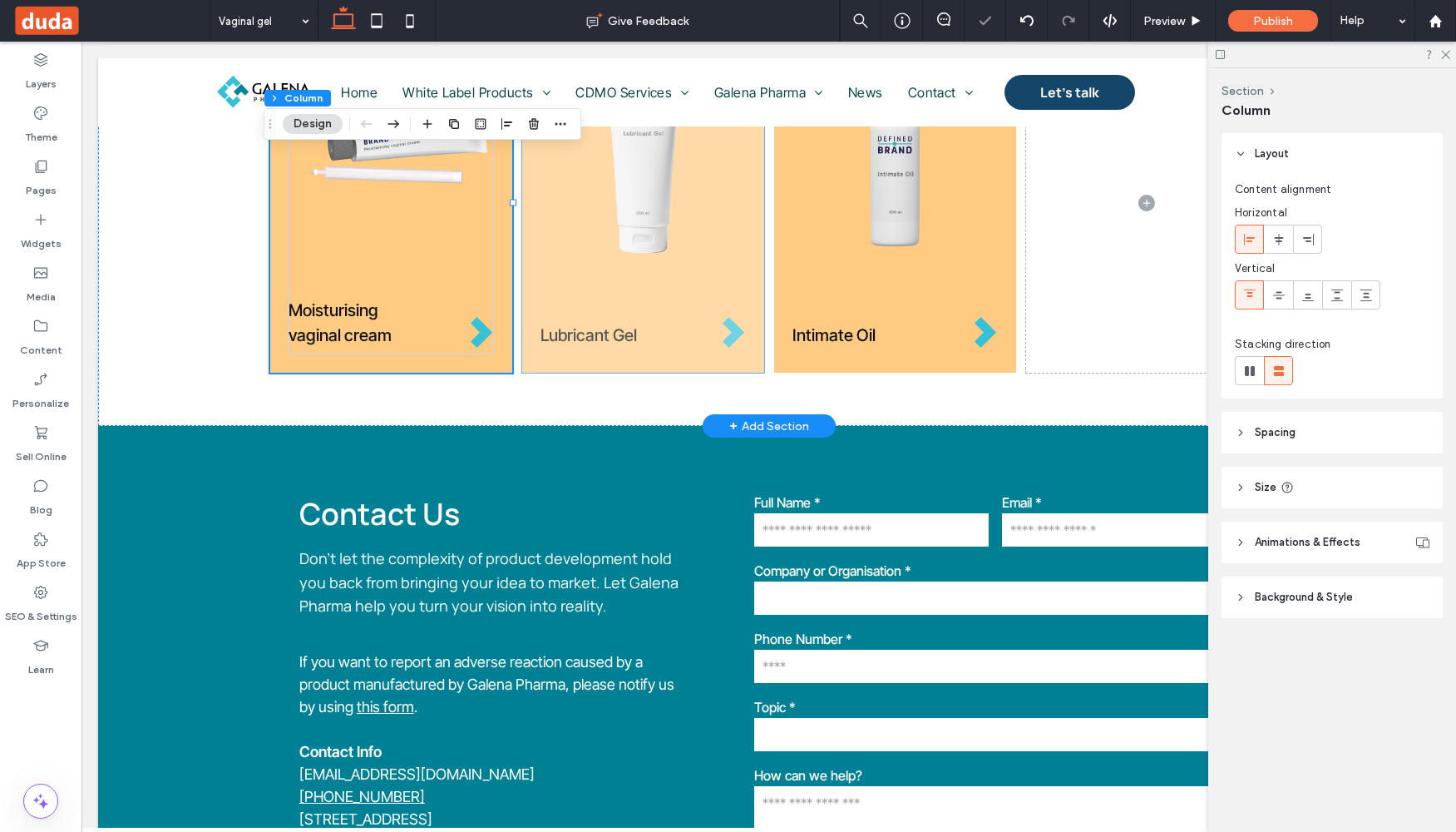
click at [600, 359] on div "Lubricant Gel" at bounding box center [643, 203] width 242 height 338
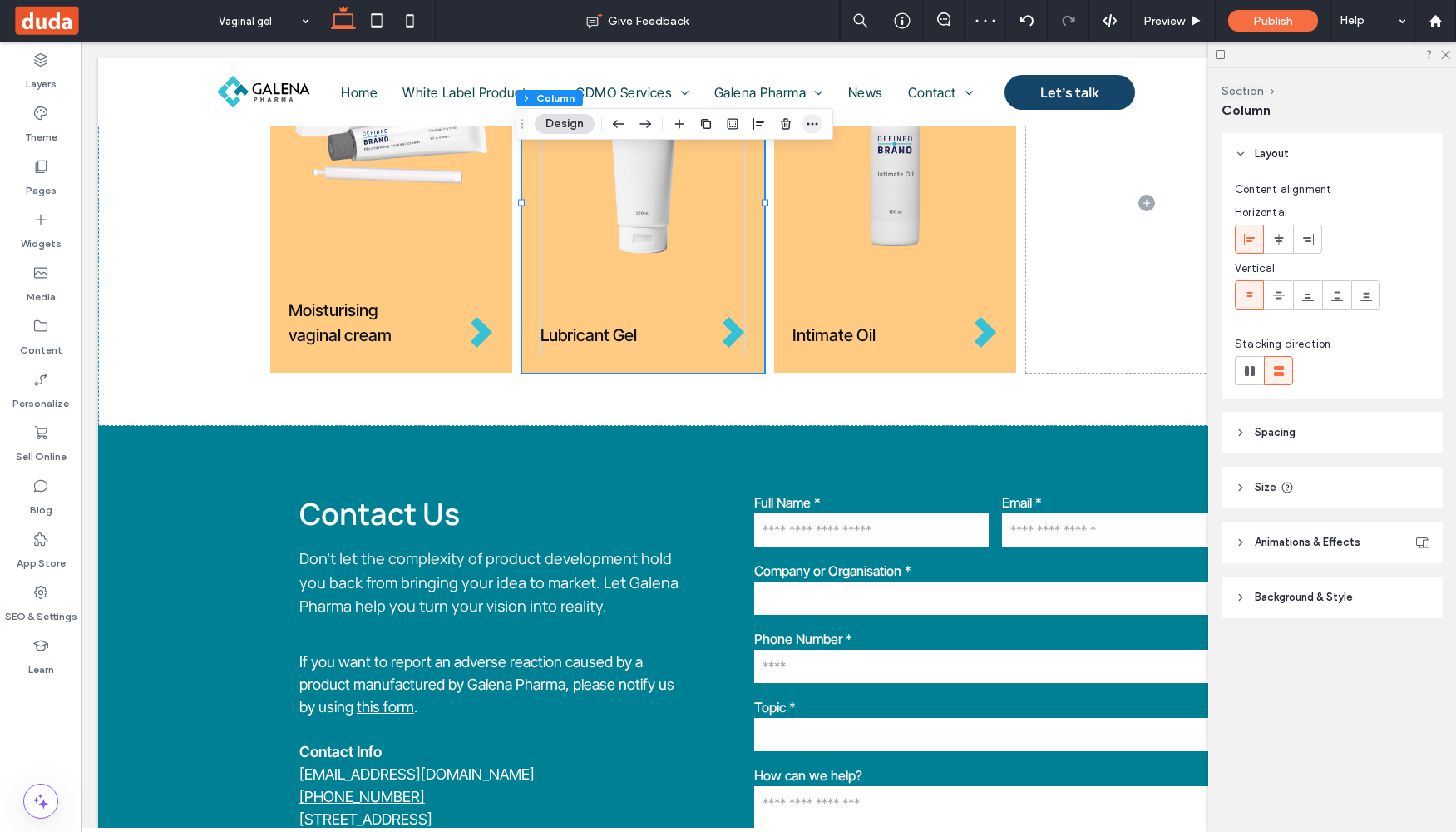
click at [811, 127] on icon "button" at bounding box center [812, 124] width 13 height 13
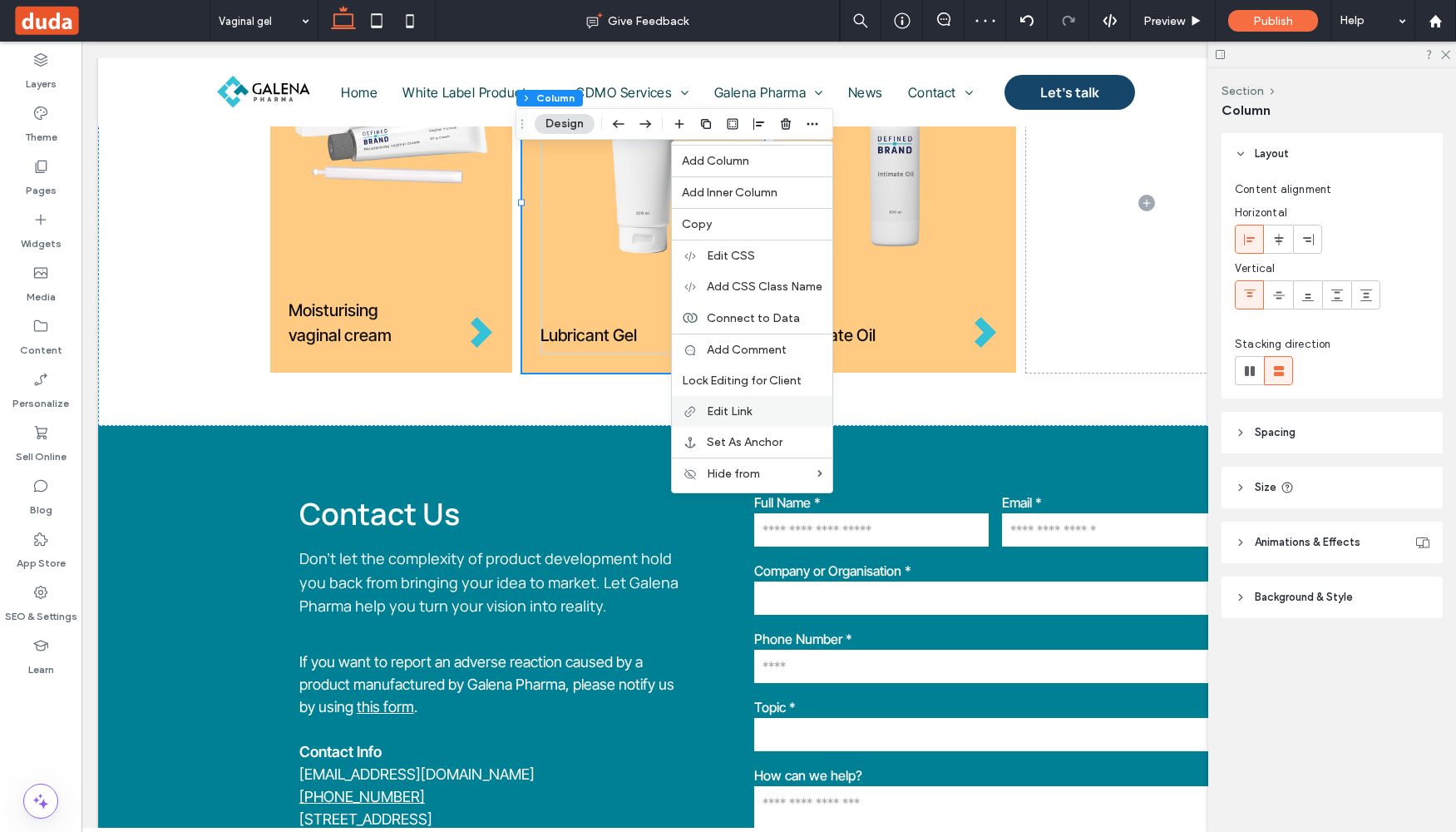
click at [747, 407] on span "Edit Link" at bounding box center [729, 412] width 45 height 14
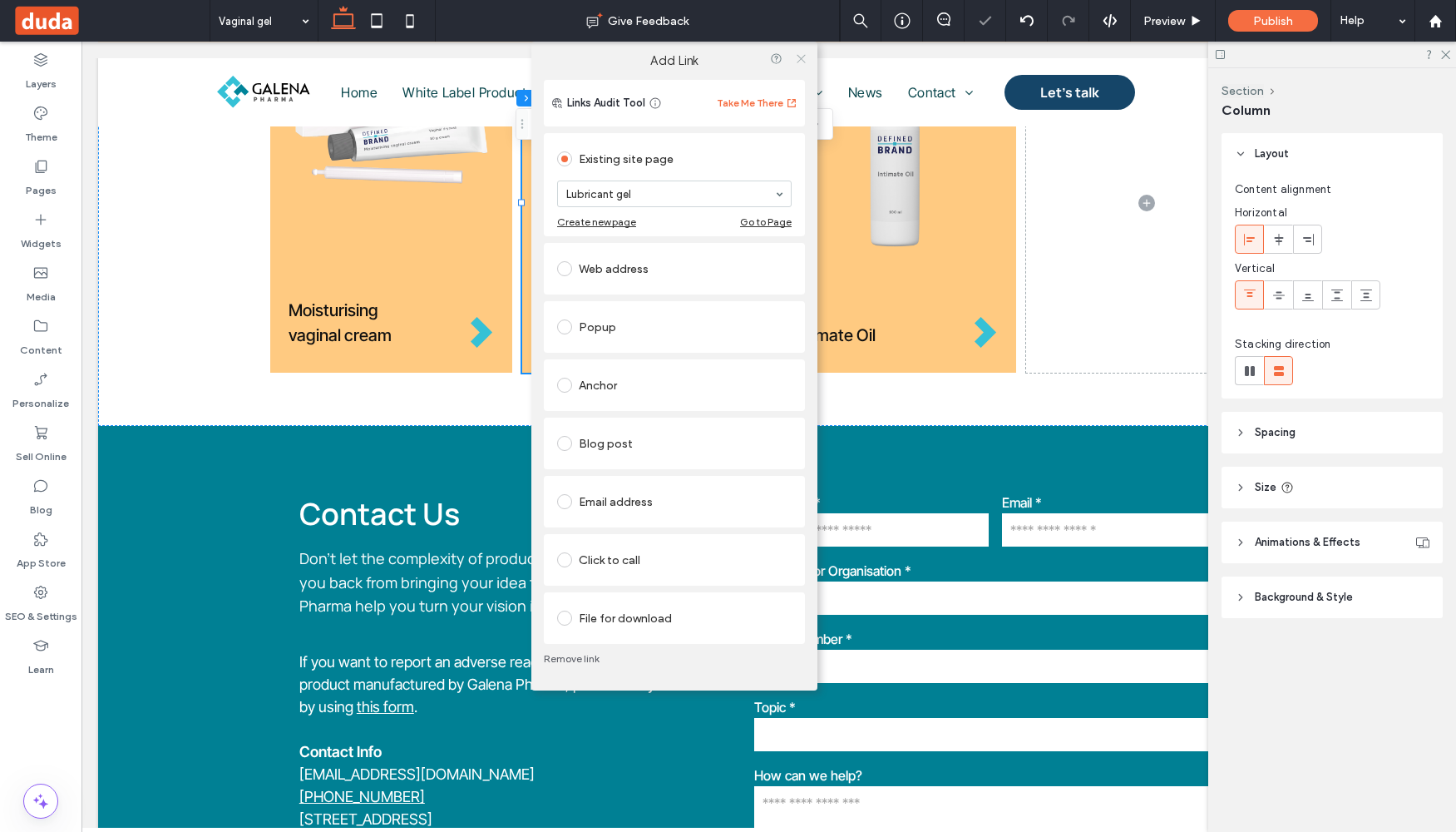
click at [803, 59] on icon at bounding box center [801, 58] width 12 height 12
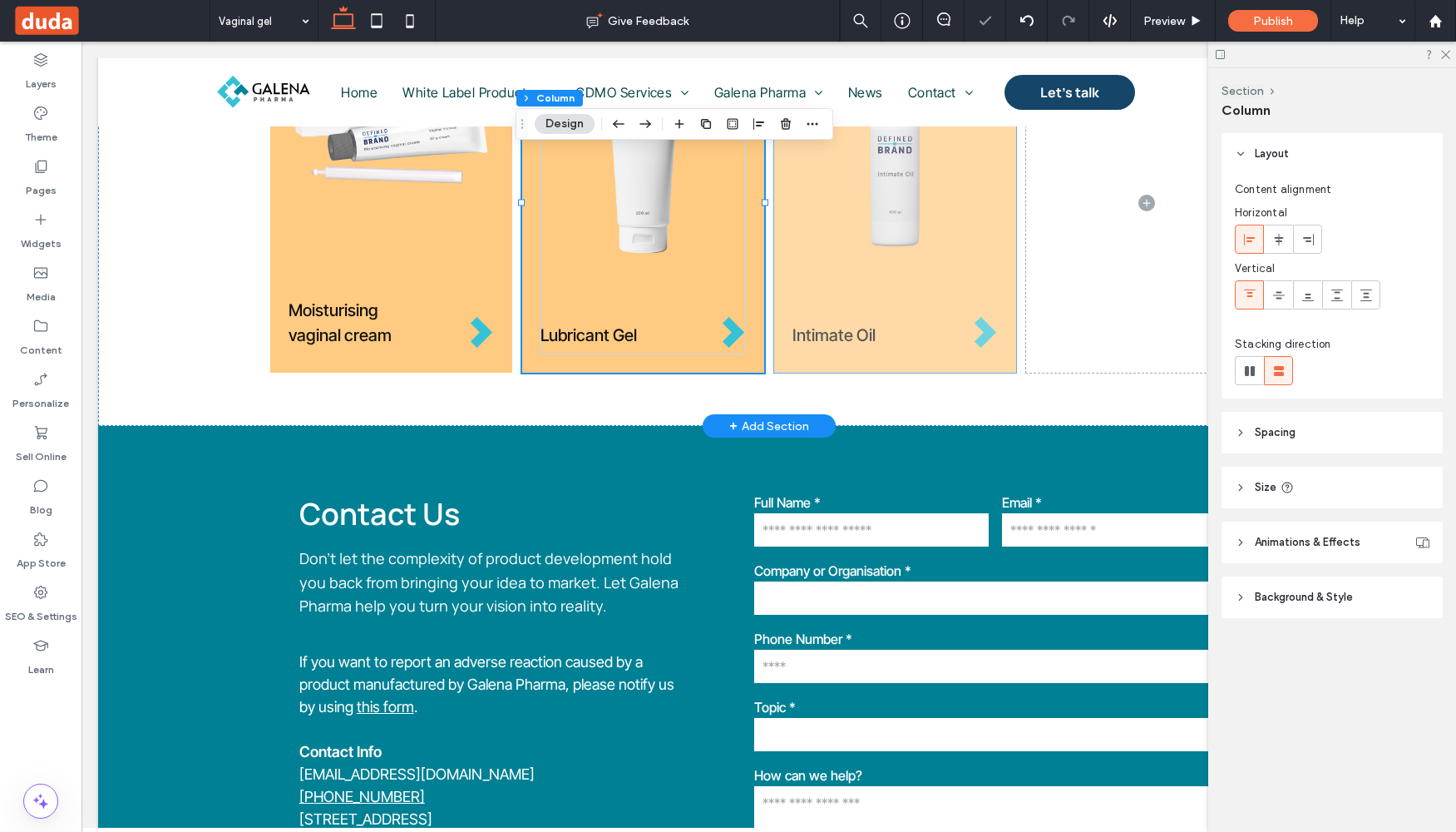
click at [789, 354] on div "Intimate Oil" at bounding box center [895, 203] width 242 height 338
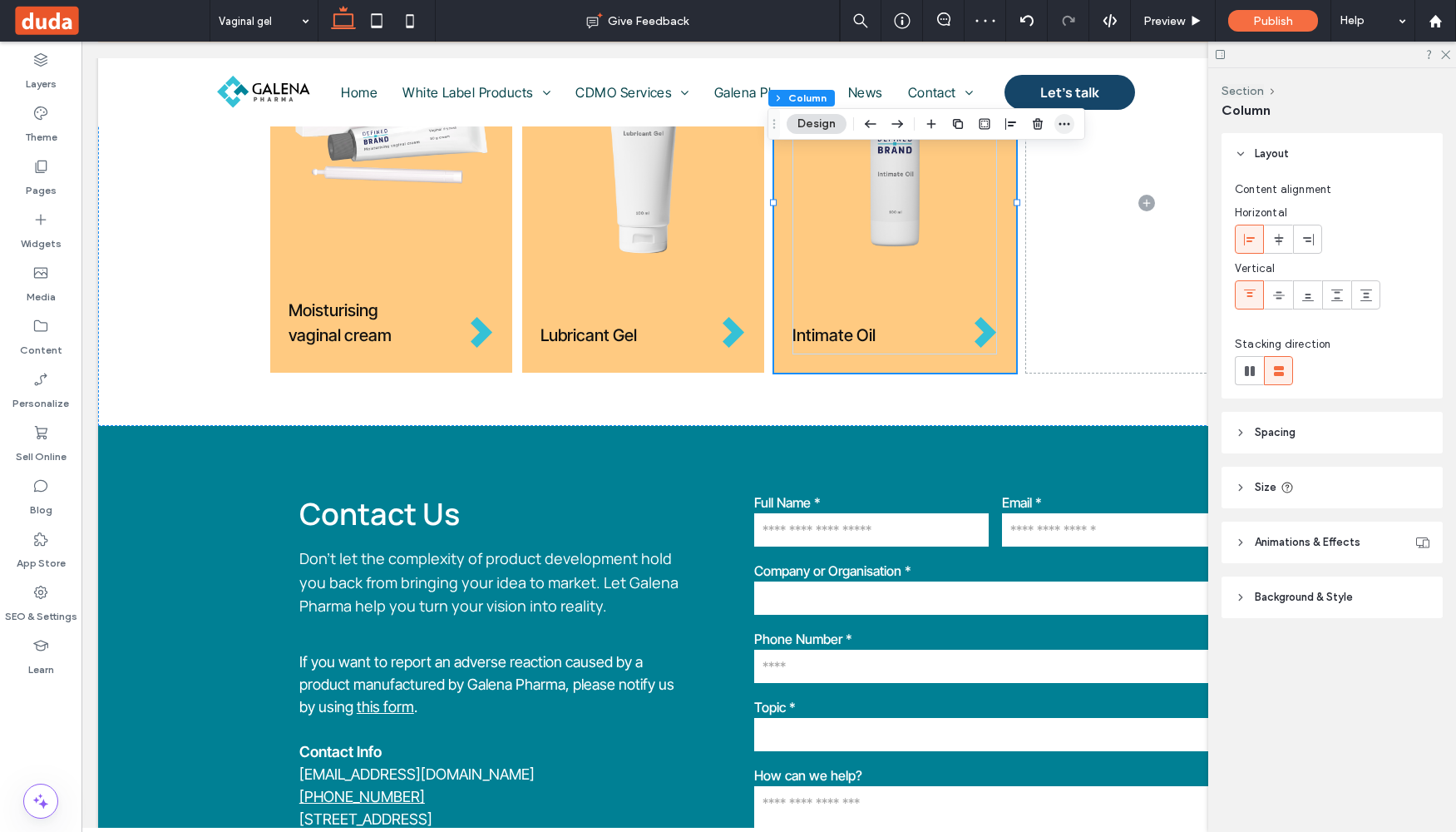
click at [1067, 114] on span "button" at bounding box center [1064, 124] width 20 height 20
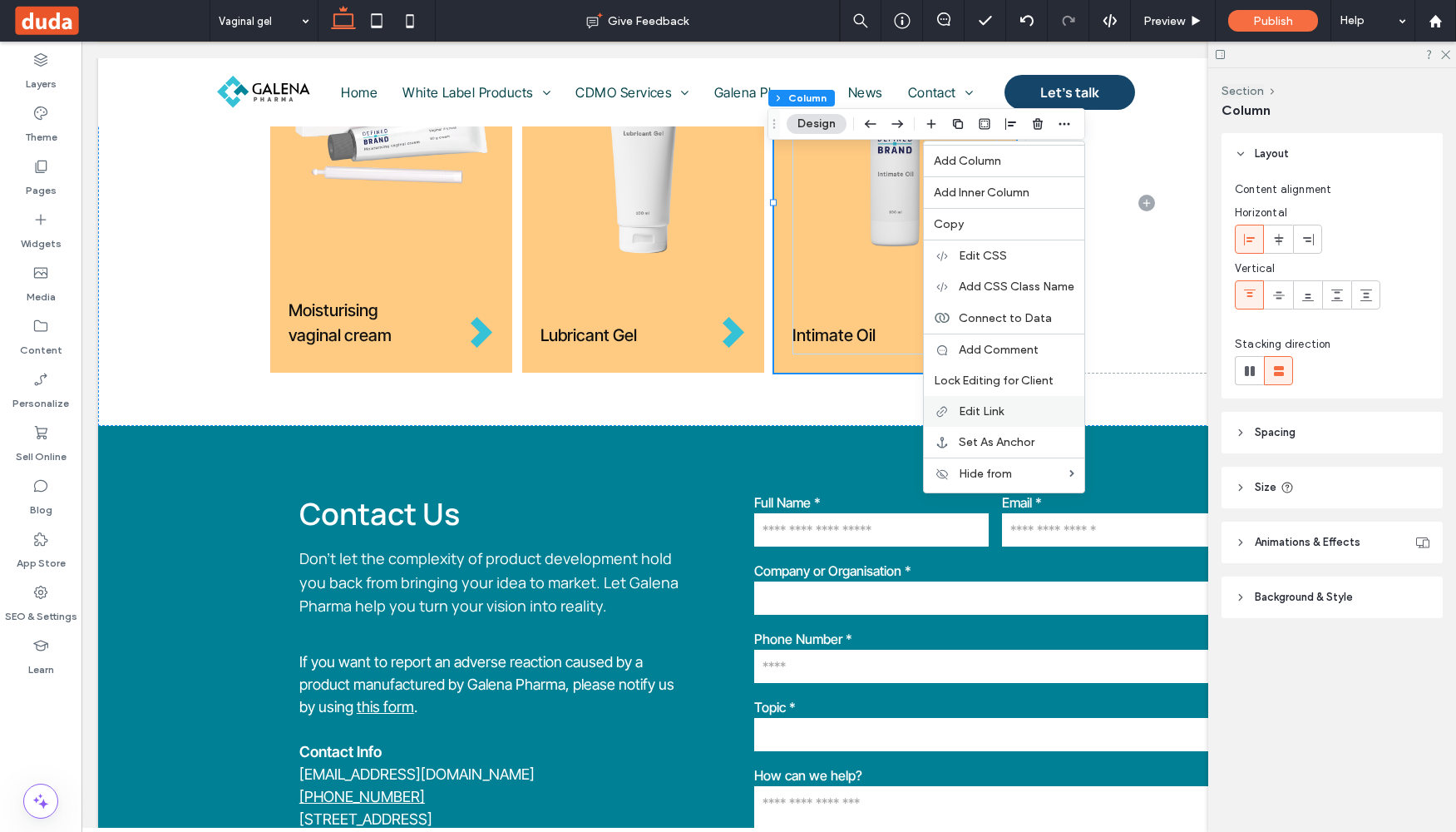
click at [977, 408] on span "Edit Link" at bounding box center [981, 412] width 45 height 14
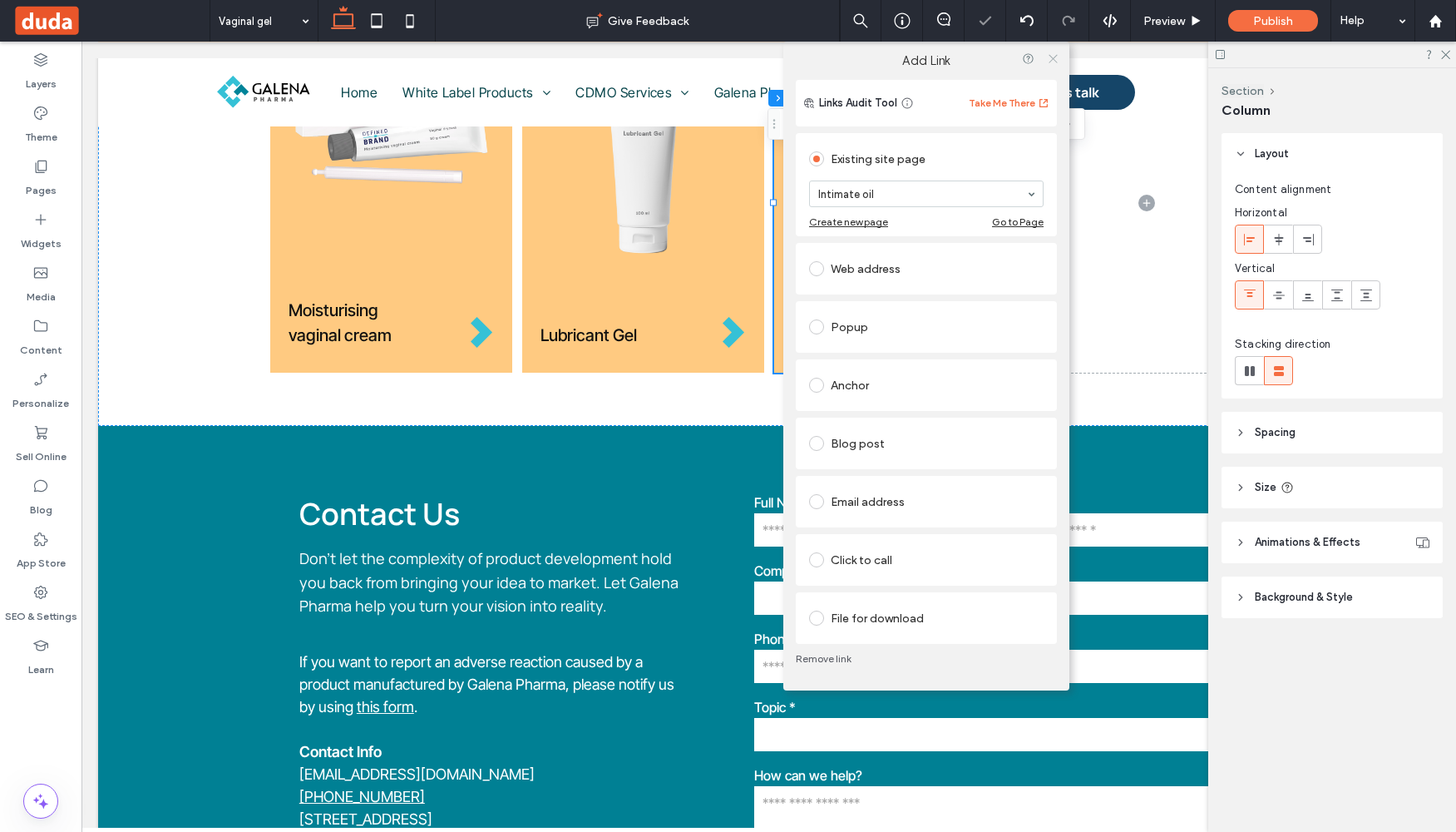
click at [1051, 62] on icon at bounding box center [1053, 58] width 12 height 12
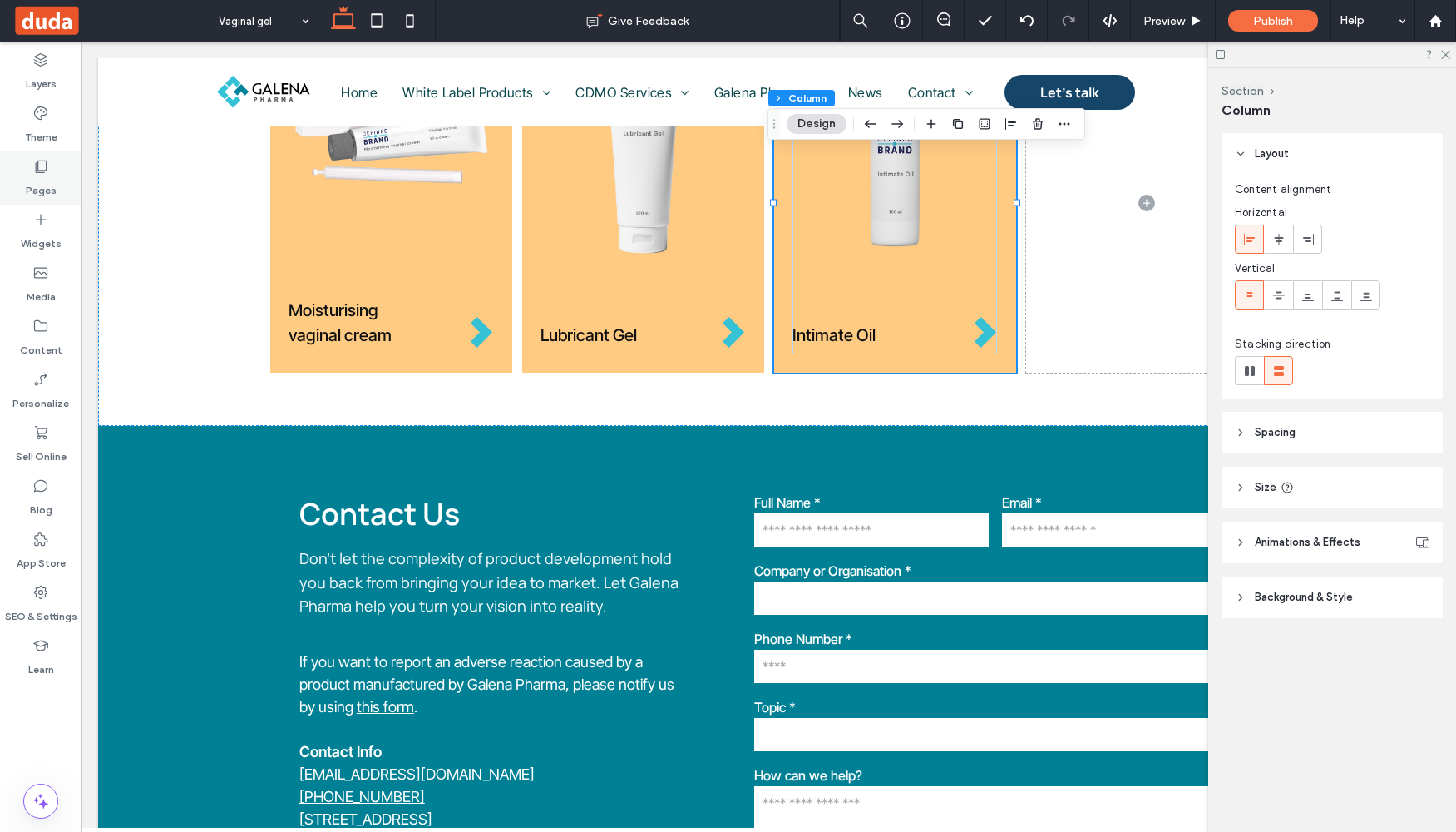
click at [53, 188] on label "Pages" at bounding box center [41, 186] width 31 height 23
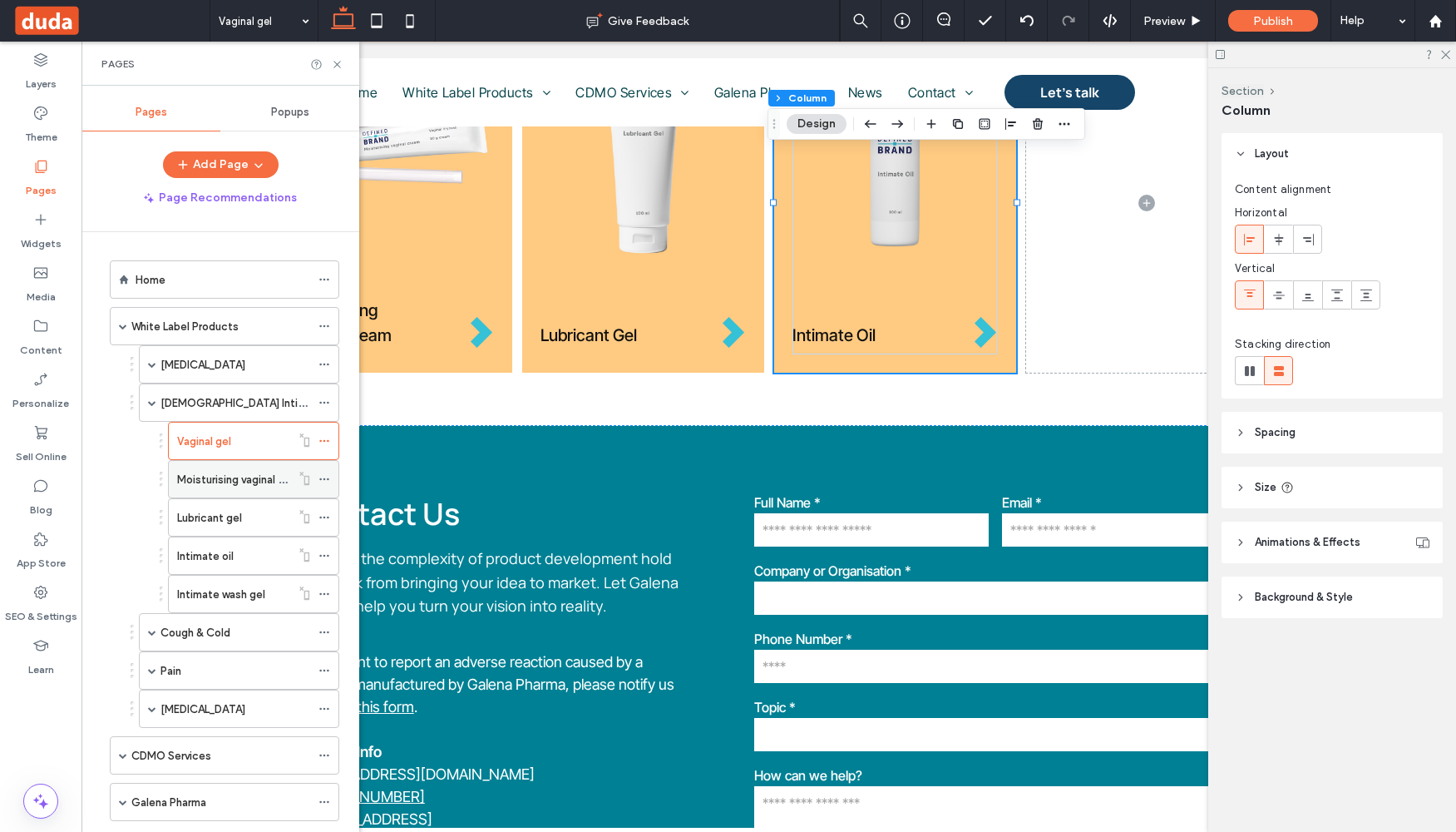
click at [234, 484] on label "Moisturising vaginal cream" at bounding box center [244, 479] width 132 height 29
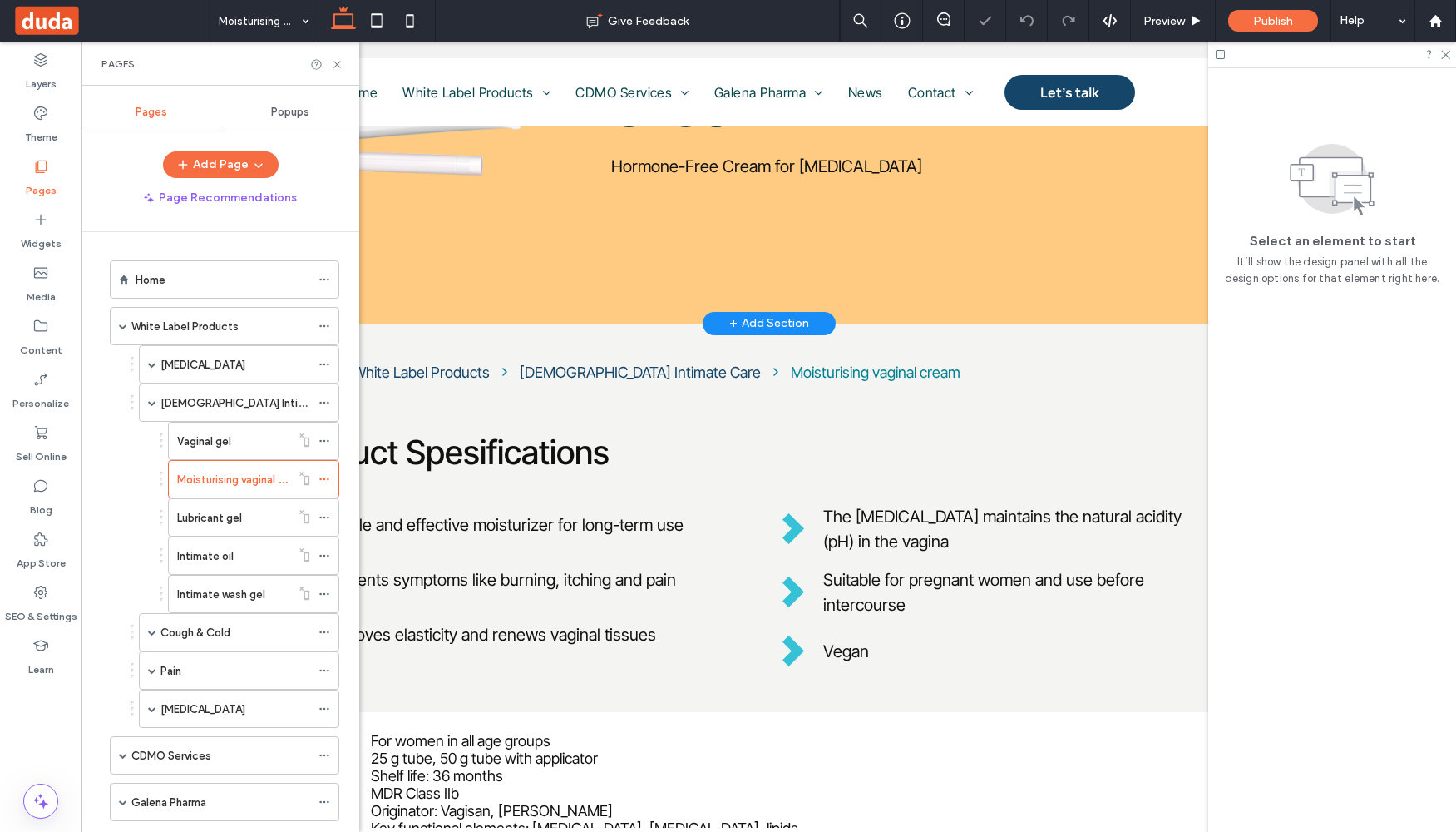
scroll to position [1180, 0]
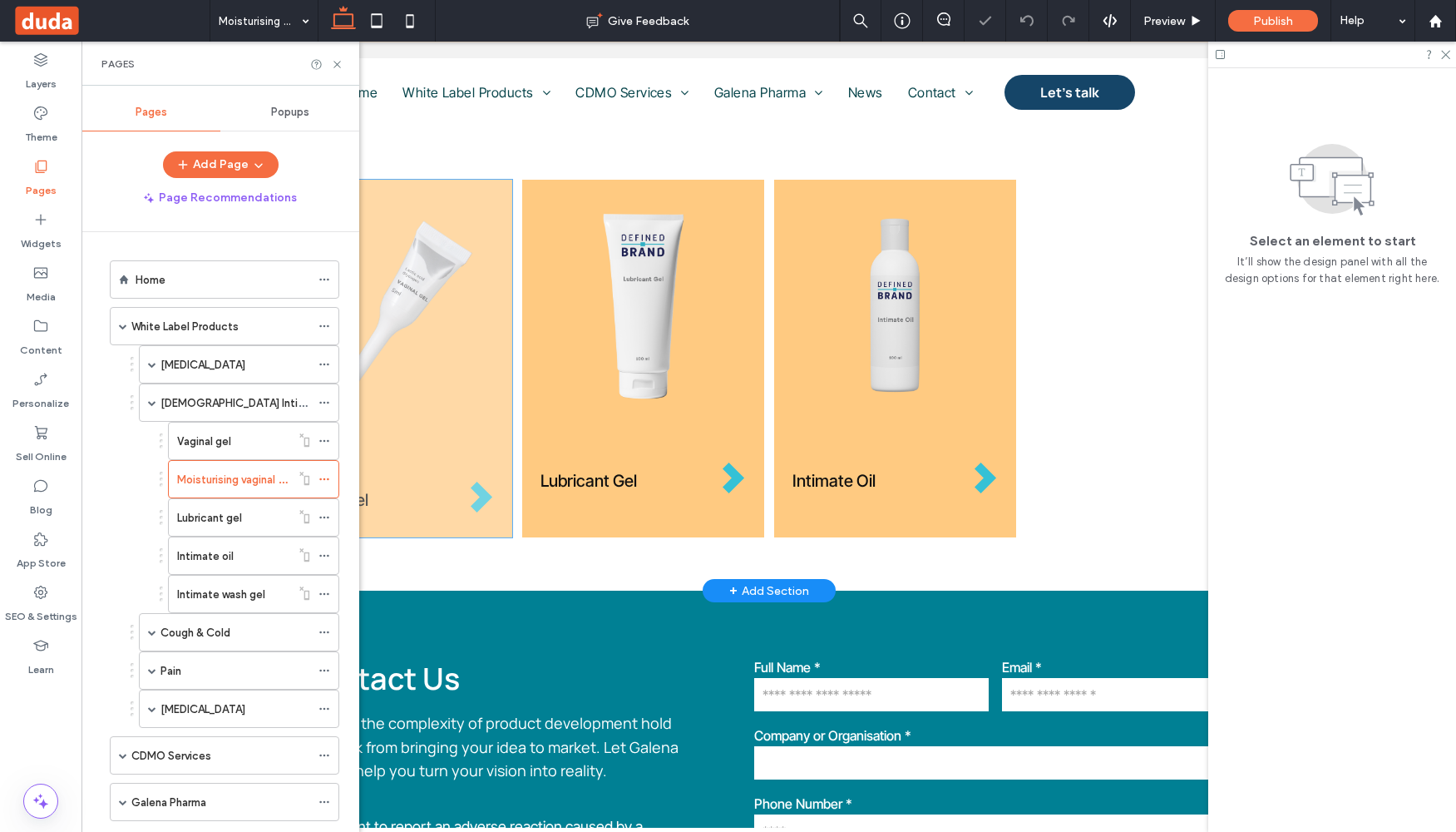
click at [491, 518] on div "Vaginal gel" at bounding box center [391, 358] width 242 height 358
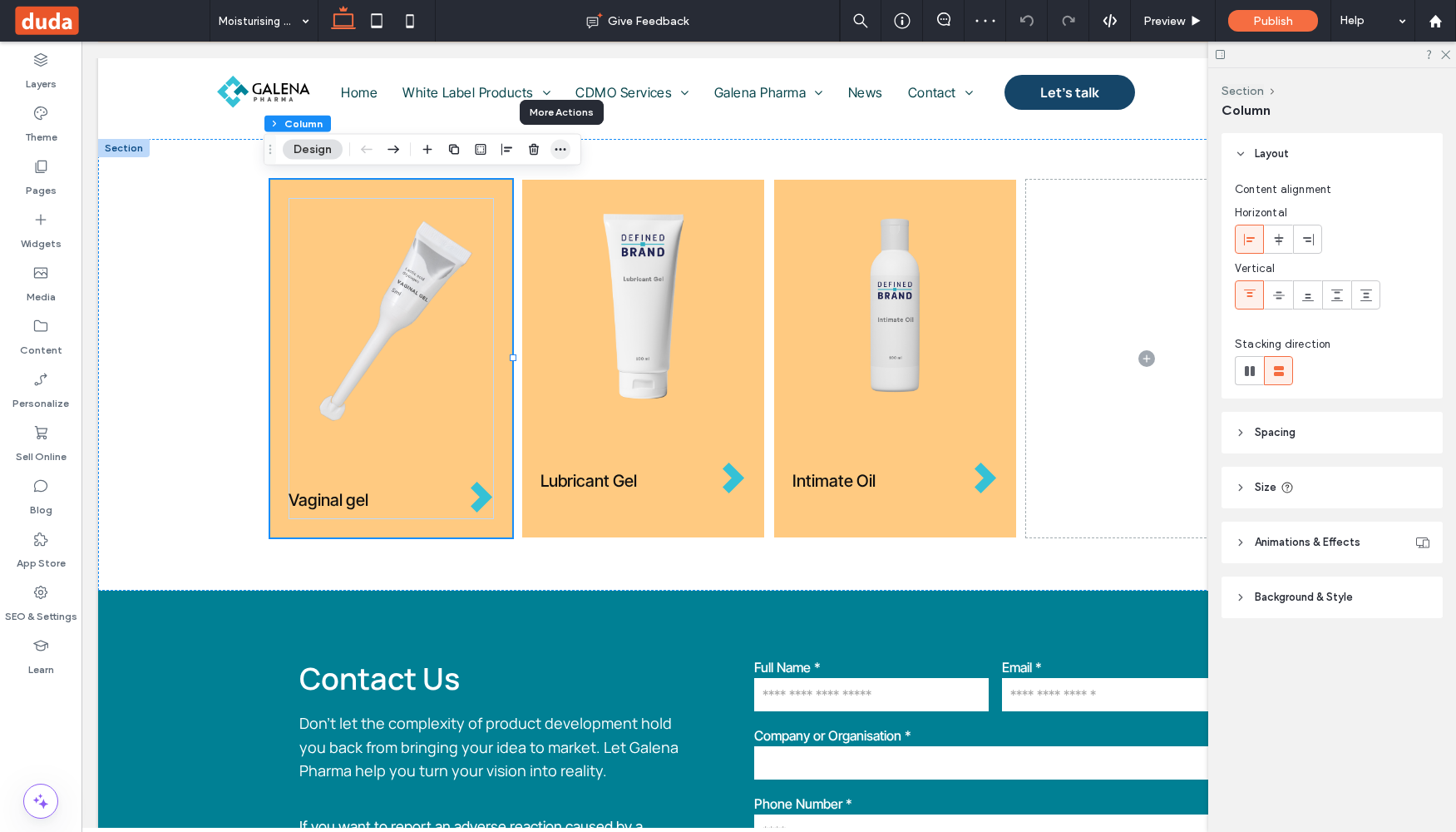
click at [565, 147] on icon "button" at bounding box center [560, 149] width 13 height 13
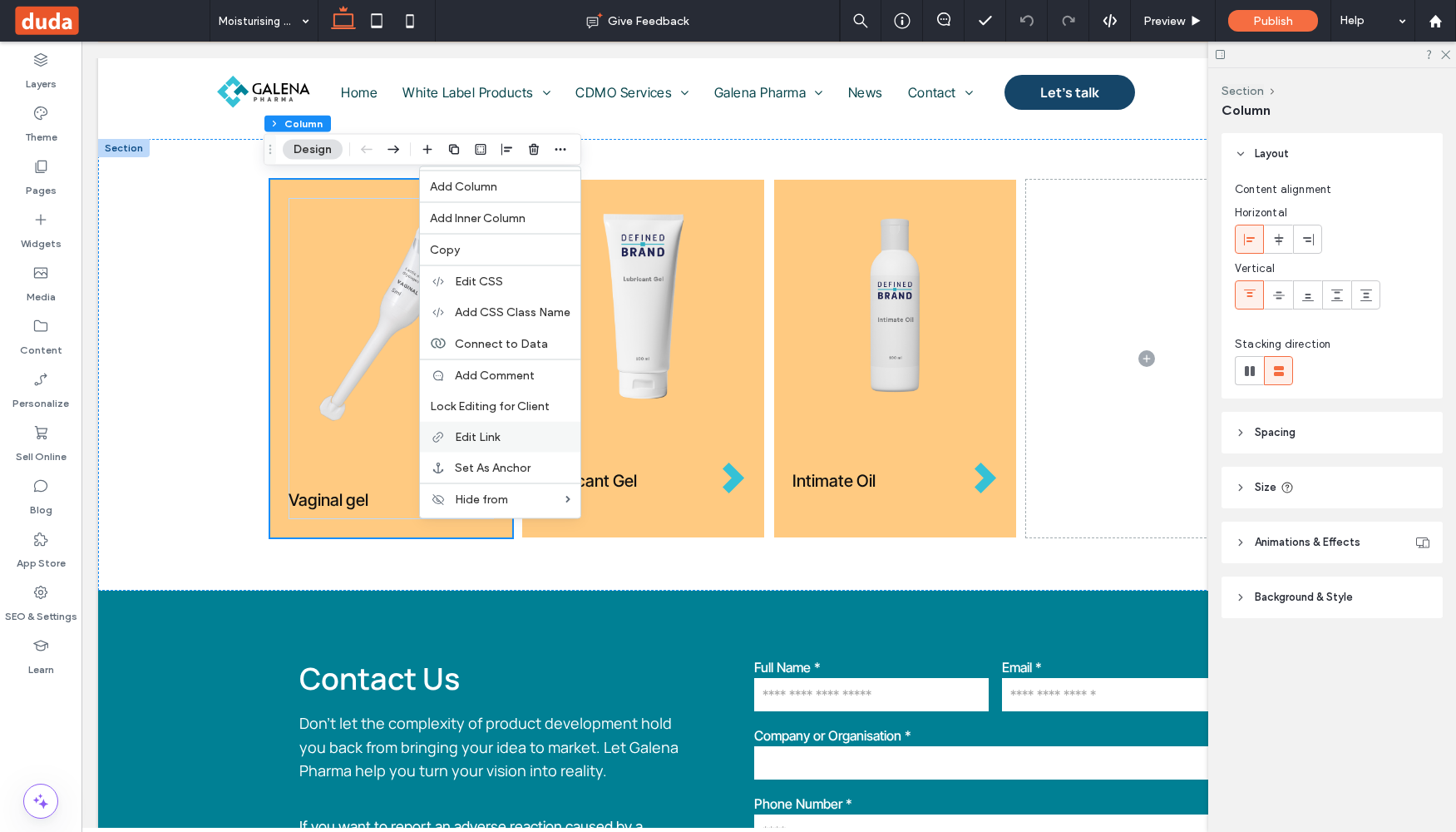
click at [494, 433] on span "Edit Link" at bounding box center [477, 437] width 45 height 14
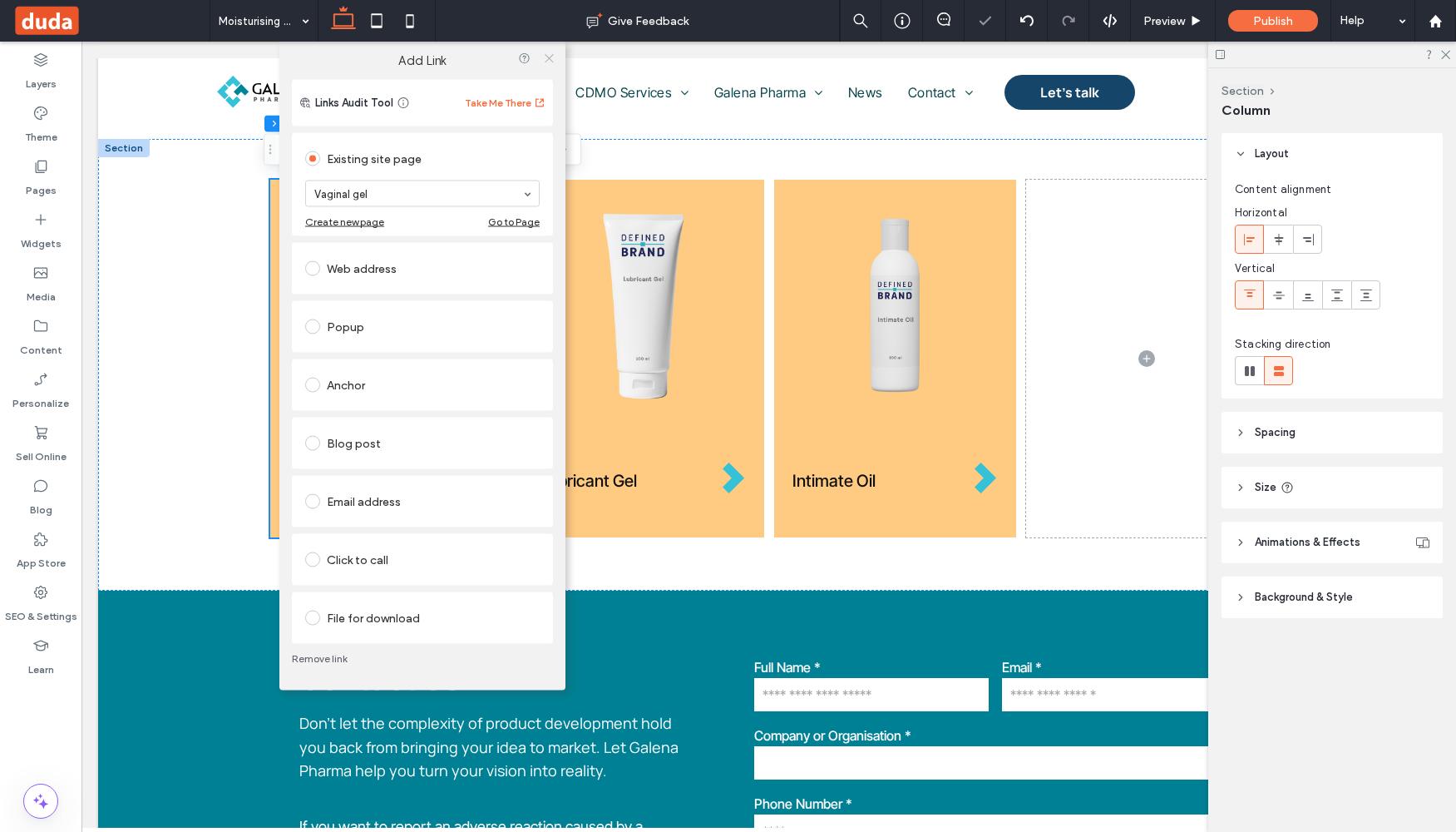
click at [550, 56] on icon at bounding box center [549, 57] width 12 height 12
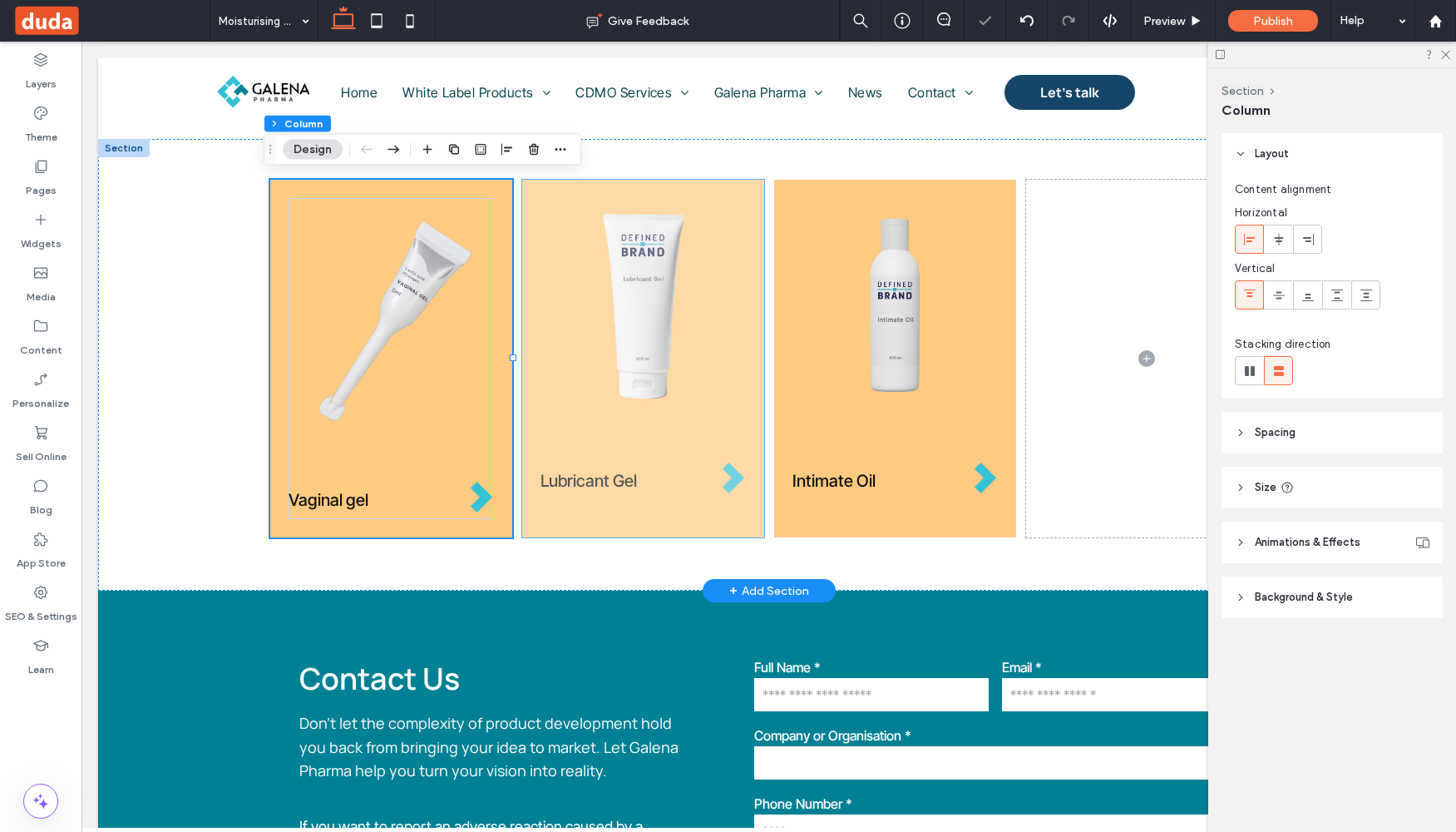
click at [727, 521] on div "Lubricant Gel" at bounding box center [643, 358] width 242 height 358
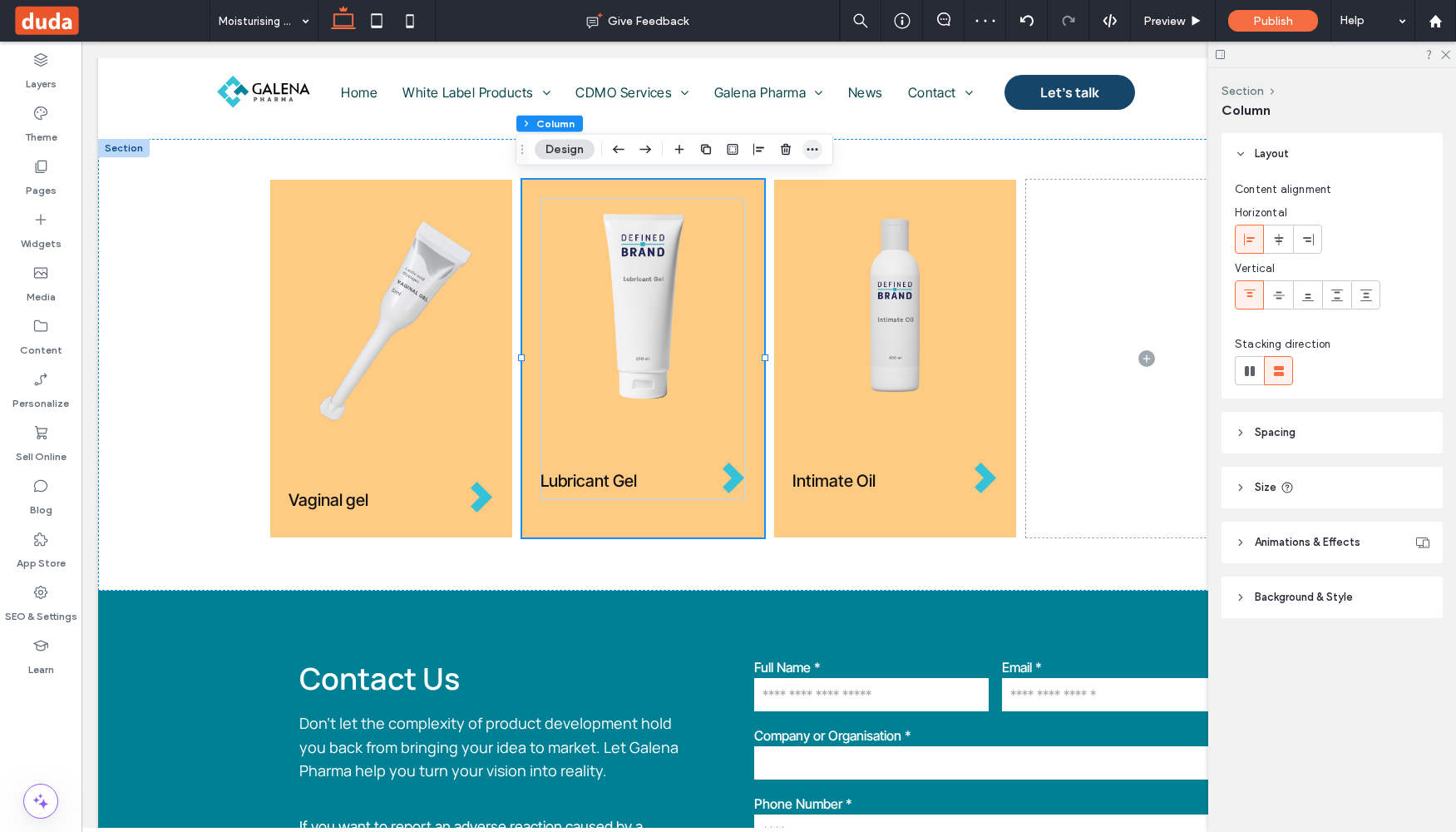
click at [814, 152] on icon "button" at bounding box center [812, 149] width 13 height 13
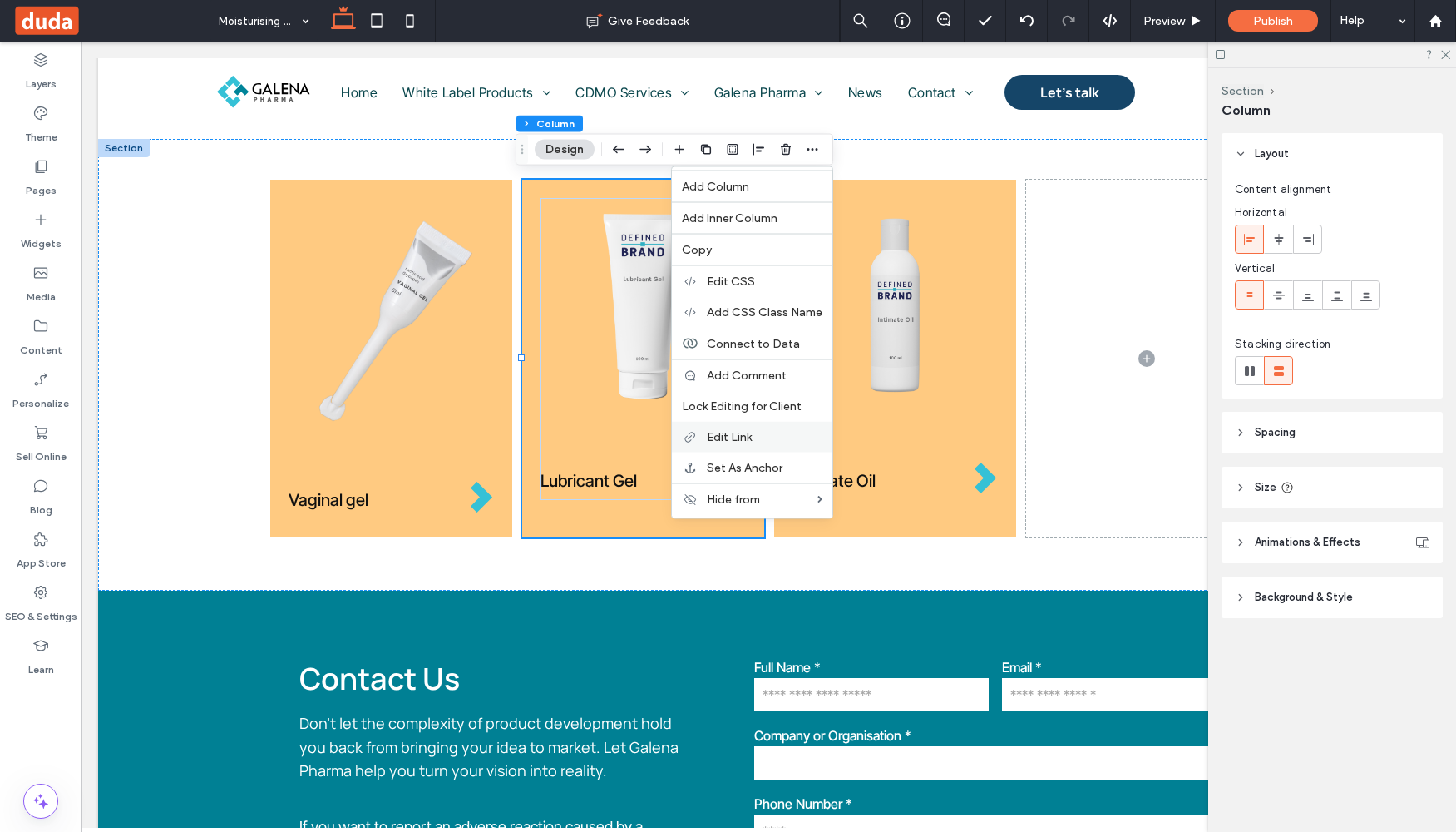
click at [736, 431] on span "Edit Link" at bounding box center [729, 437] width 45 height 14
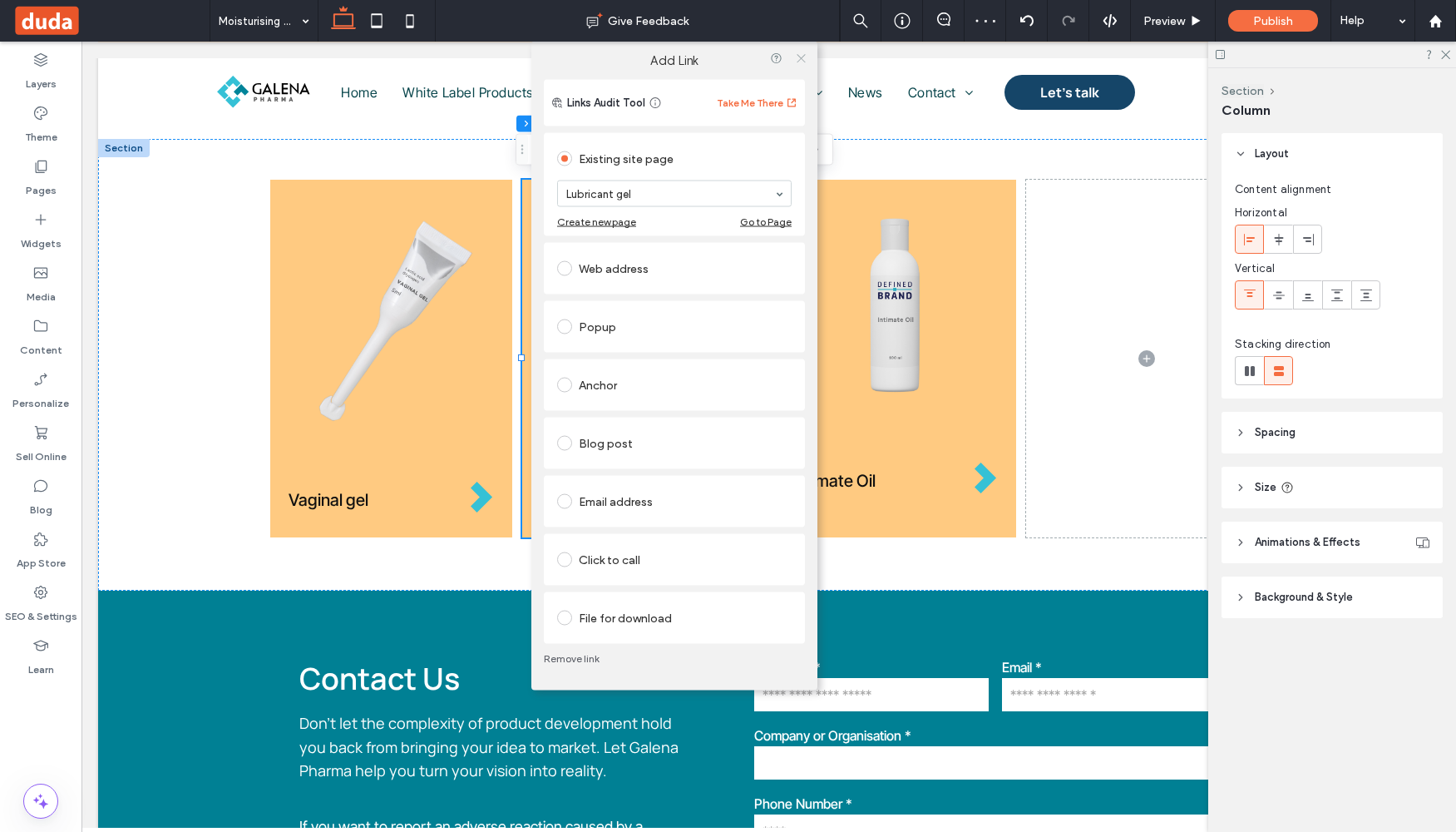
click at [801, 55] on icon at bounding box center [801, 57] width 12 height 12
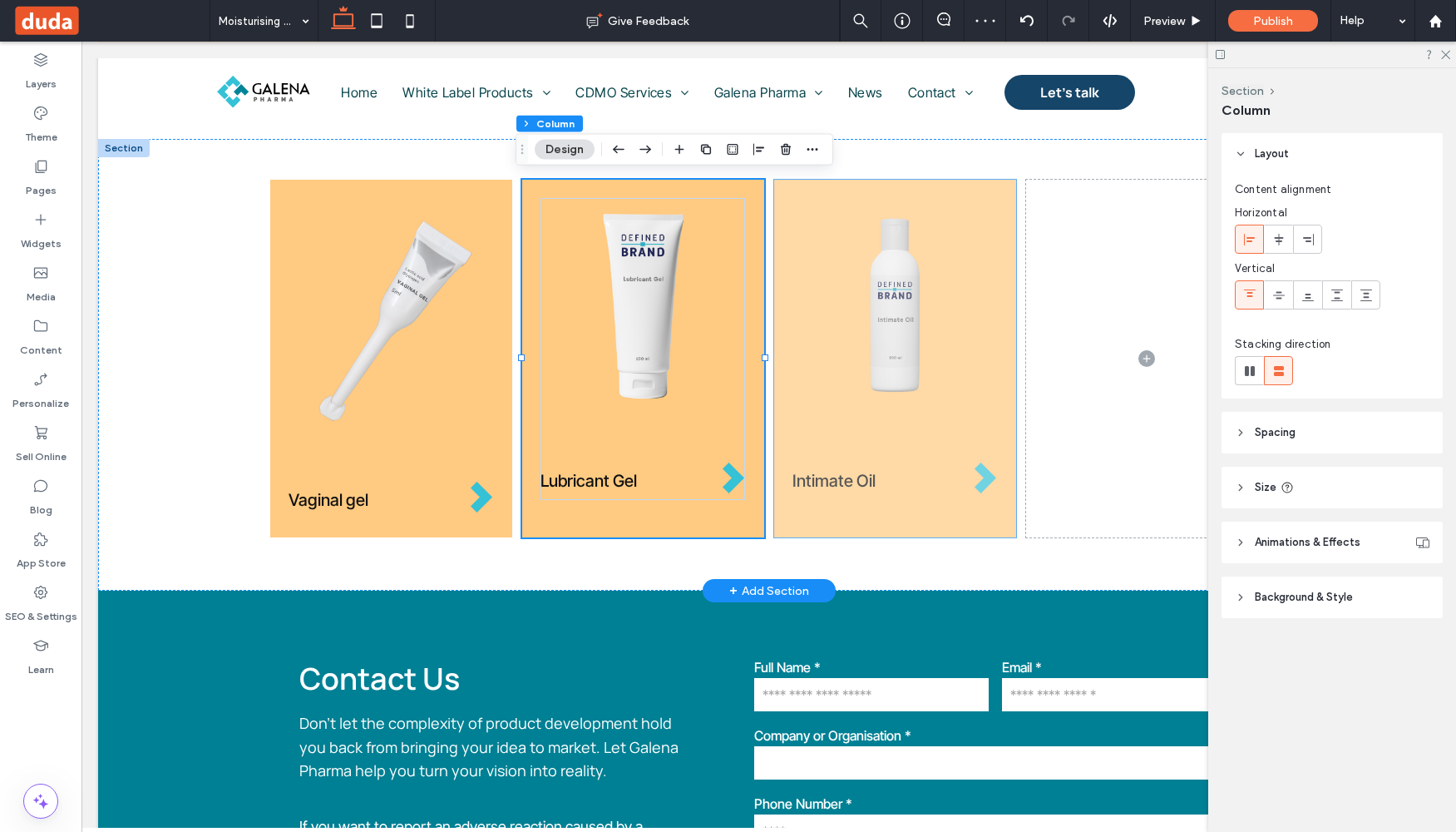
click at [783, 513] on div "Intimate Oil" at bounding box center [895, 358] width 242 height 358
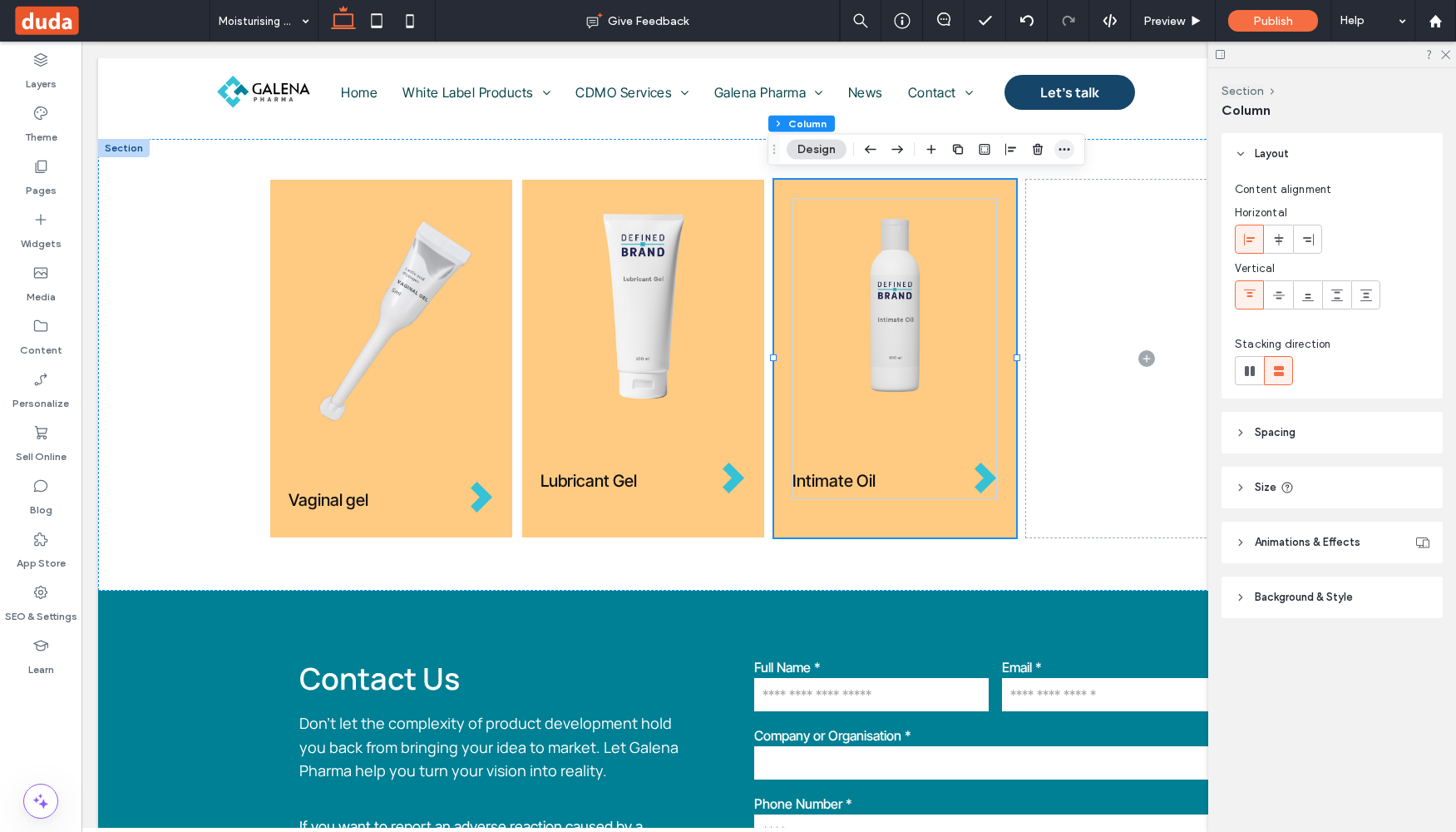
click at [1067, 153] on icon "button" at bounding box center [1064, 149] width 13 height 13
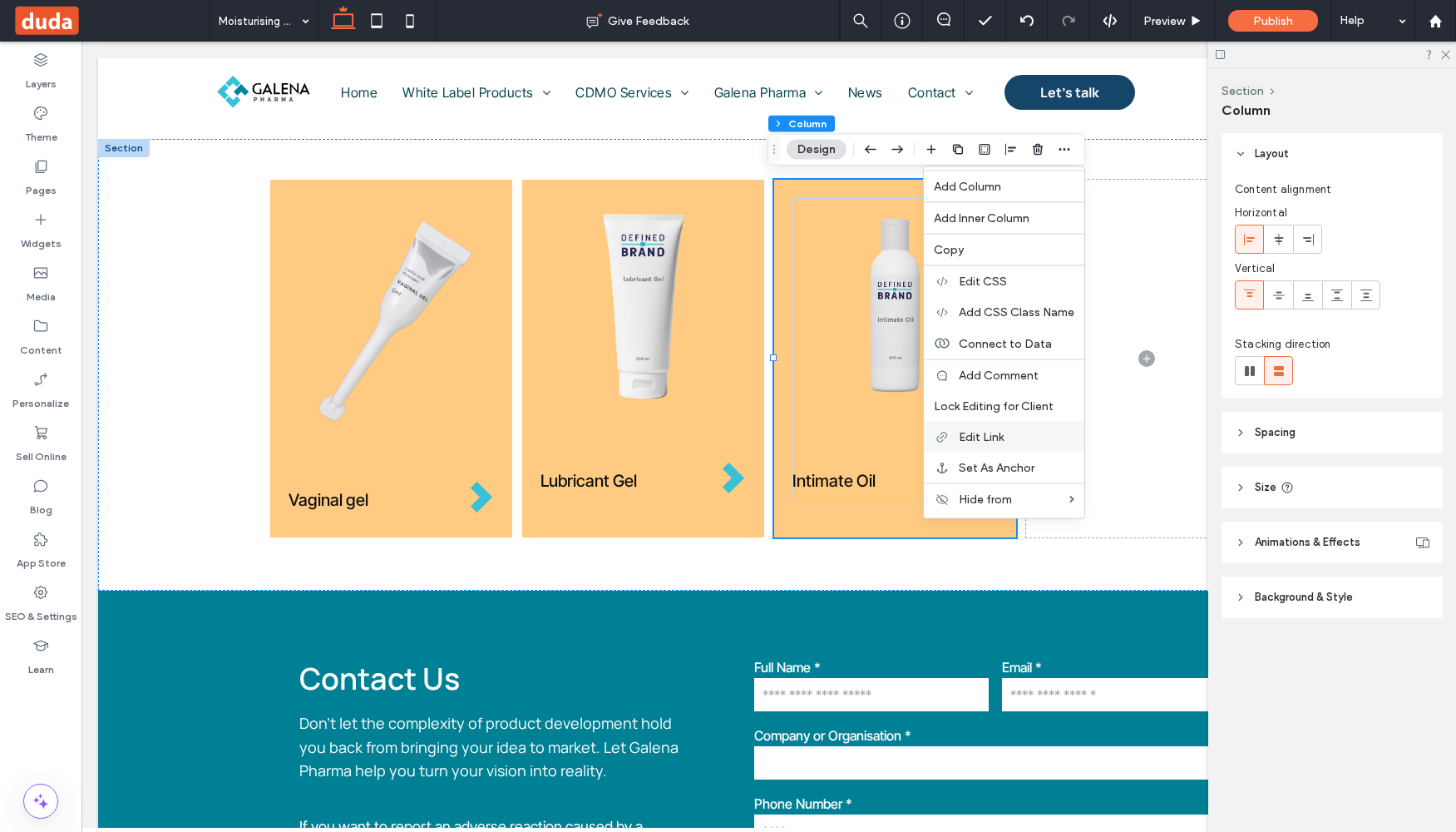
click at [999, 430] on span "Edit Link" at bounding box center [981, 437] width 45 height 14
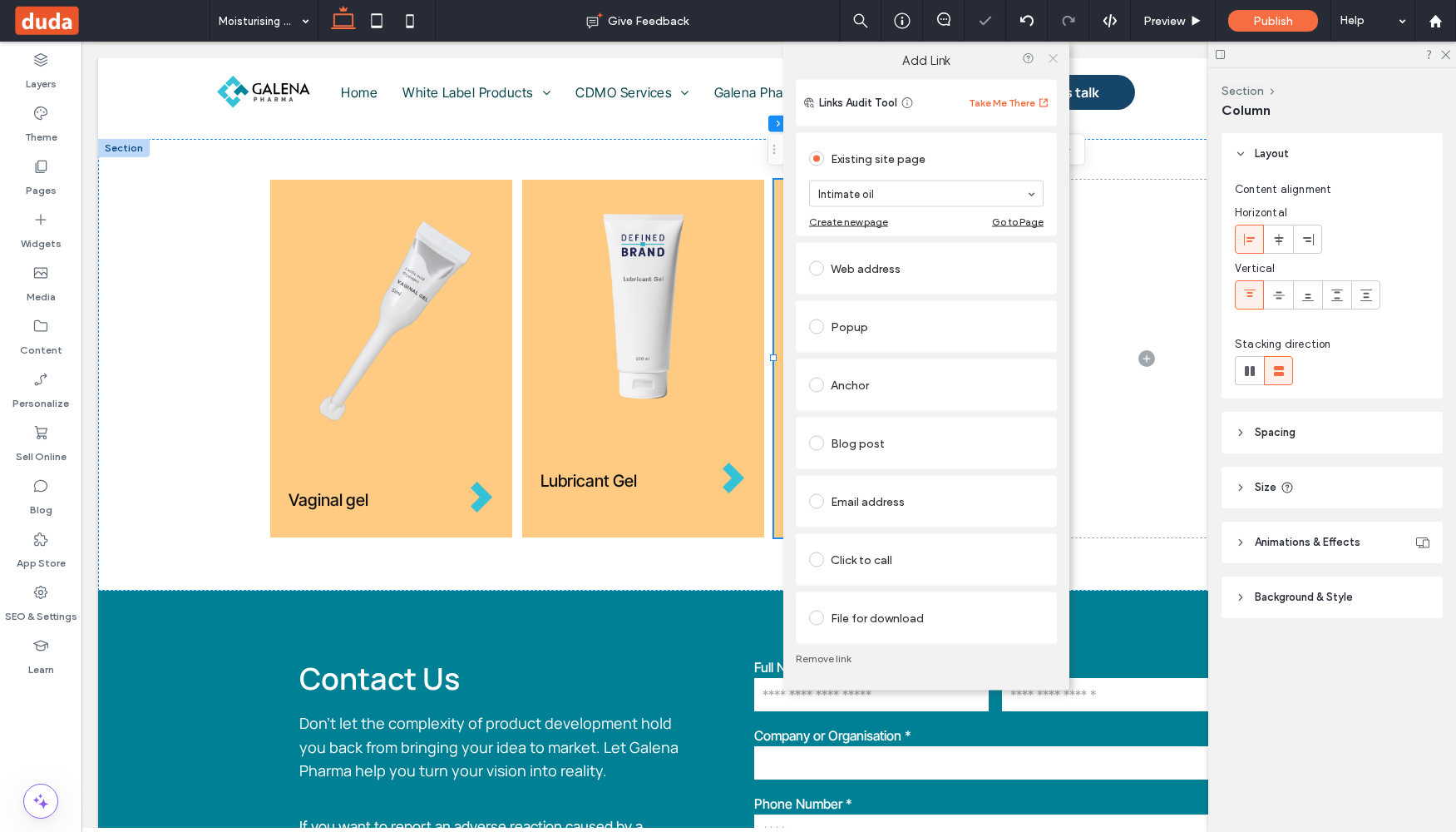
click at [1054, 52] on icon at bounding box center [1053, 57] width 12 height 12
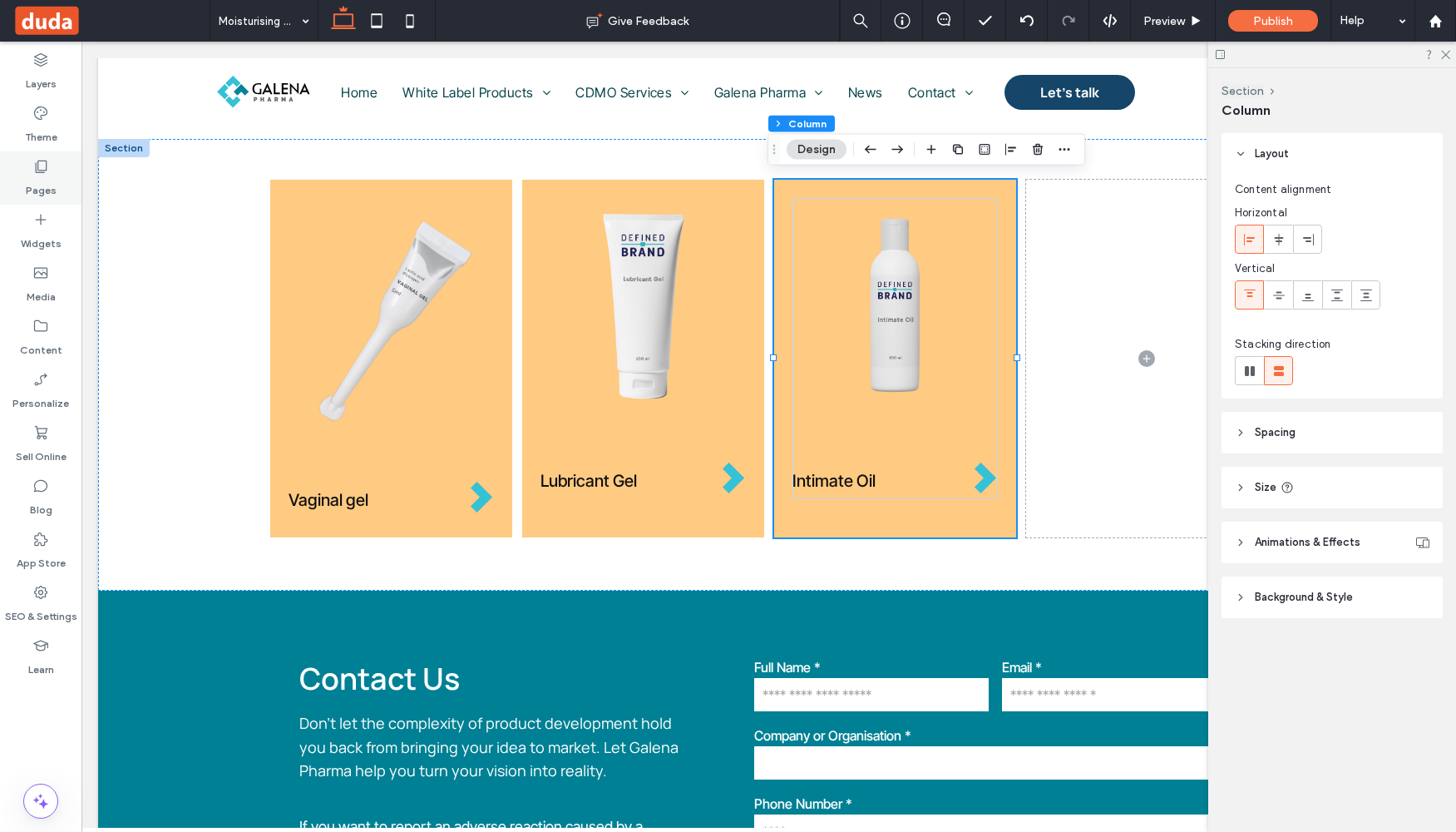
click at [49, 176] on label "Pages" at bounding box center [41, 186] width 31 height 23
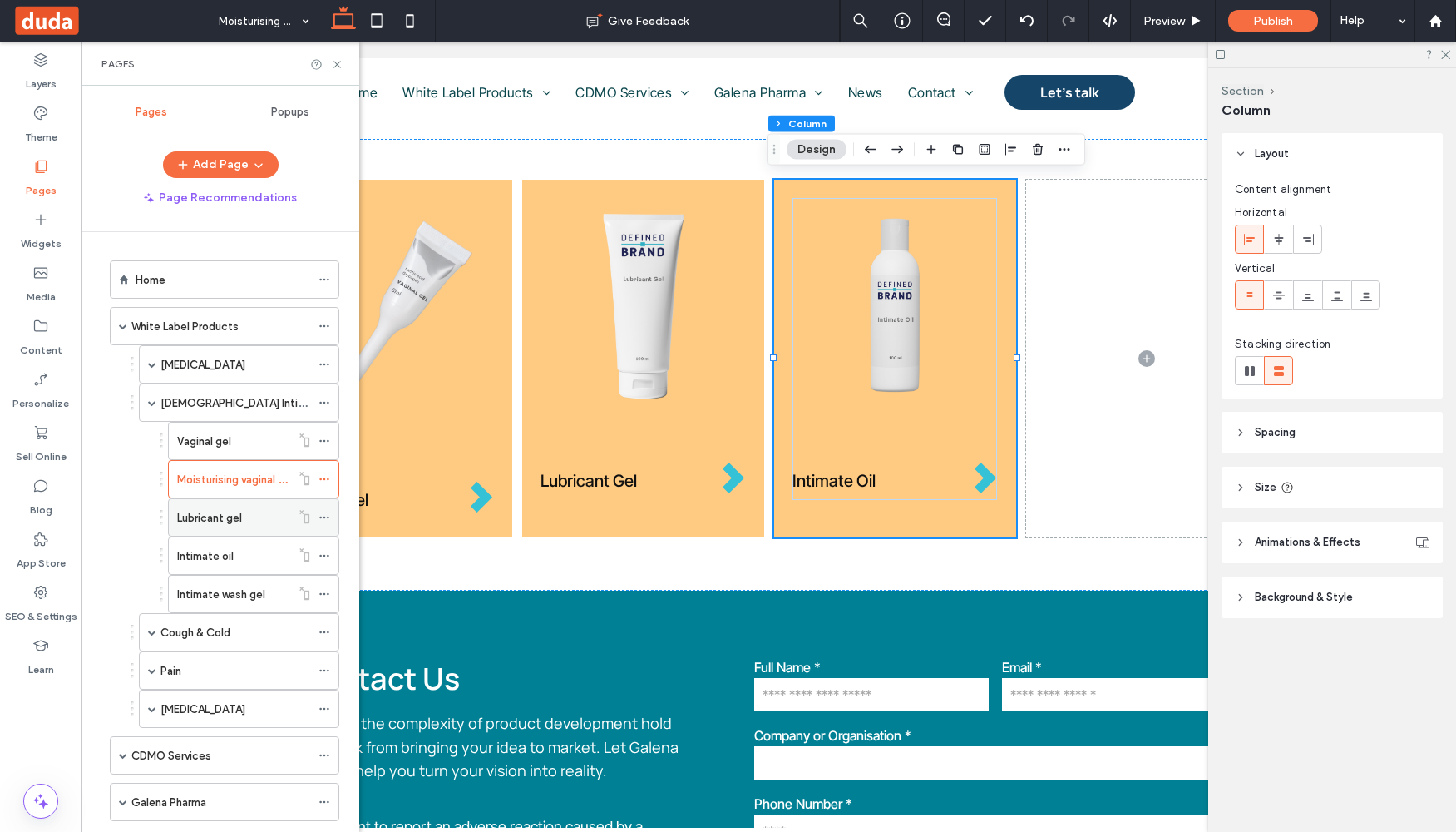
click at [207, 515] on label "Lubricant gel" at bounding box center [209, 518] width 64 height 29
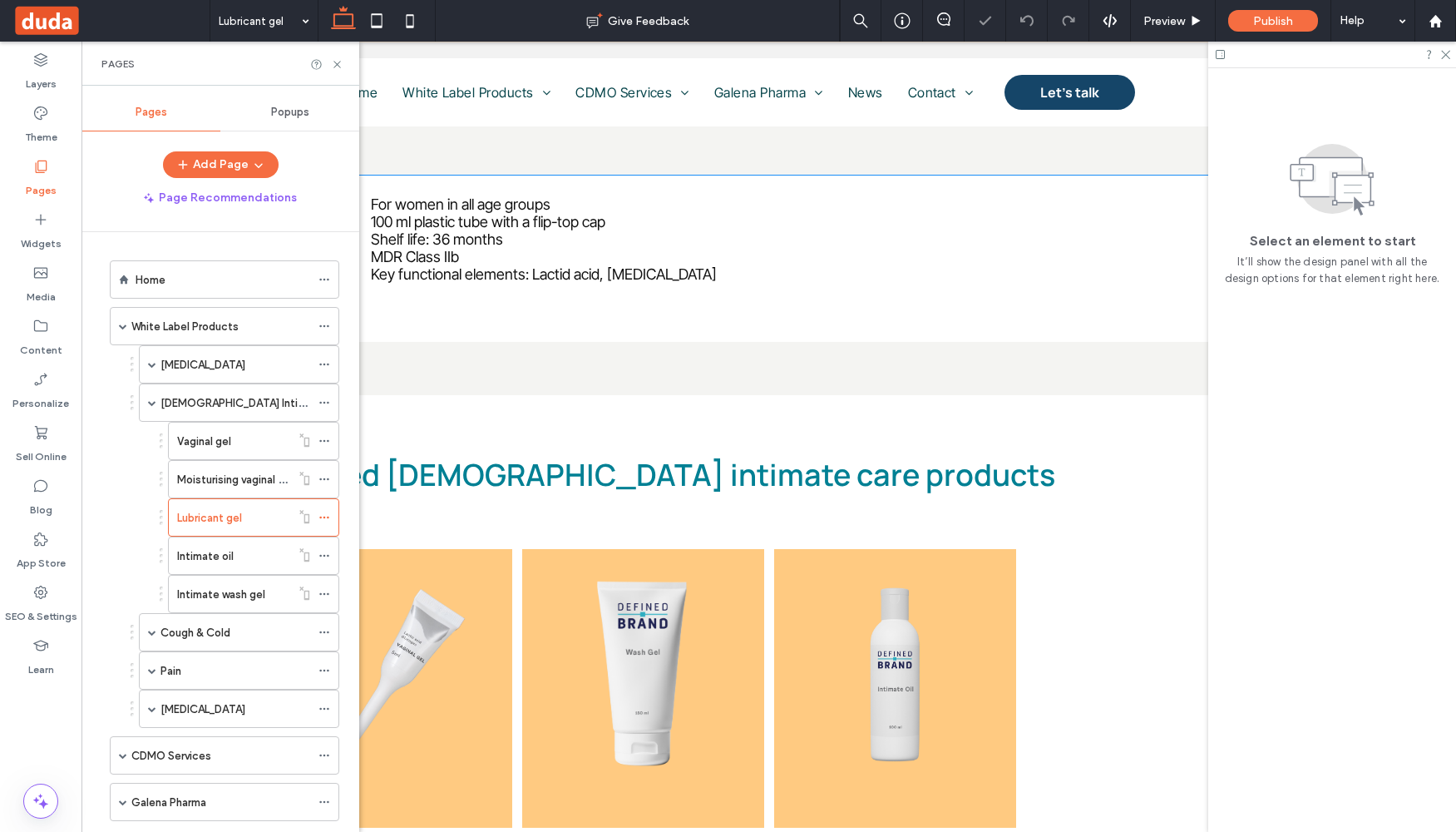
scroll to position [1184, 0]
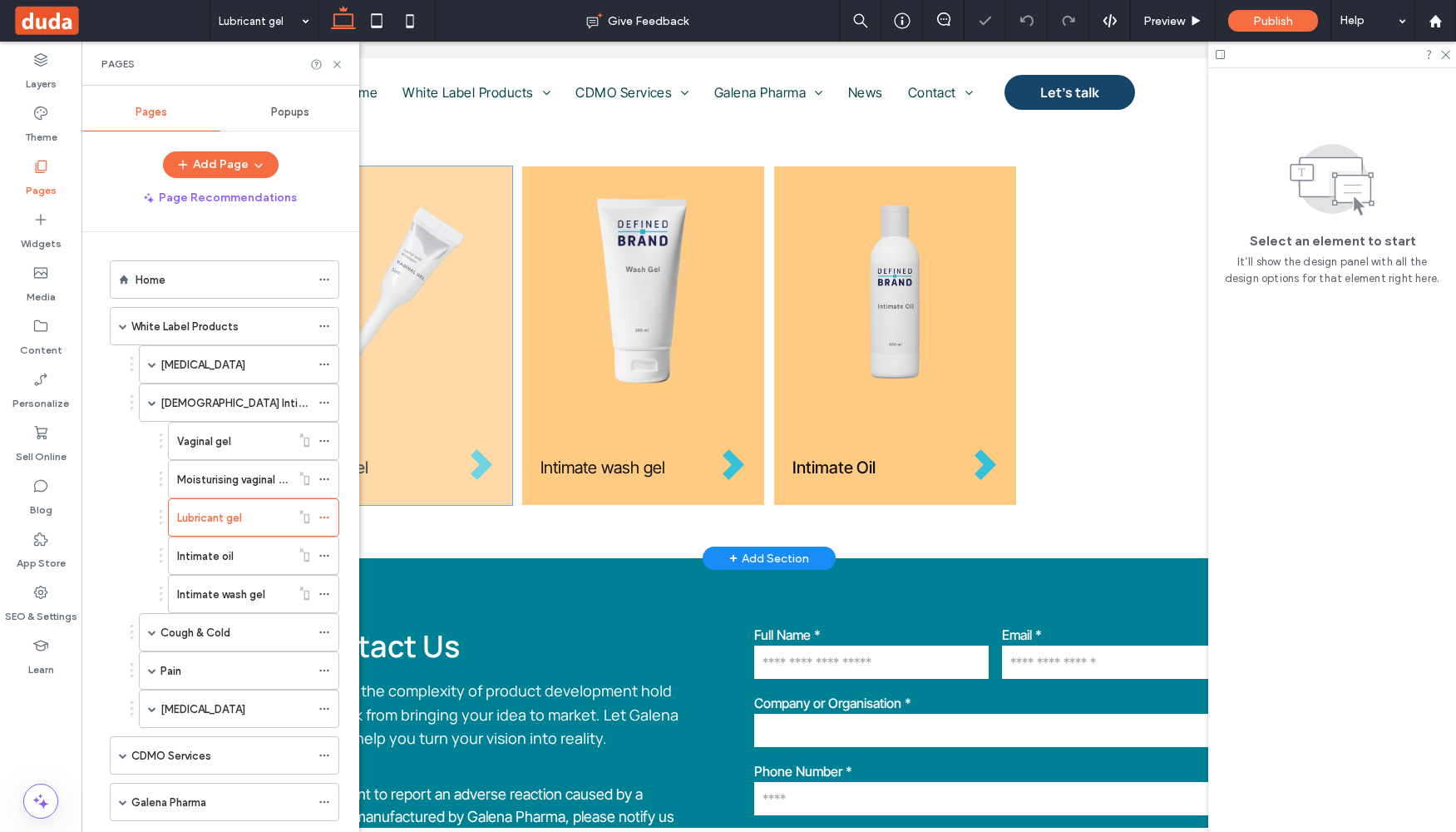
click at [500, 490] on div "Vaginal gel" at bounding box center [391, 335] width 242 height 338
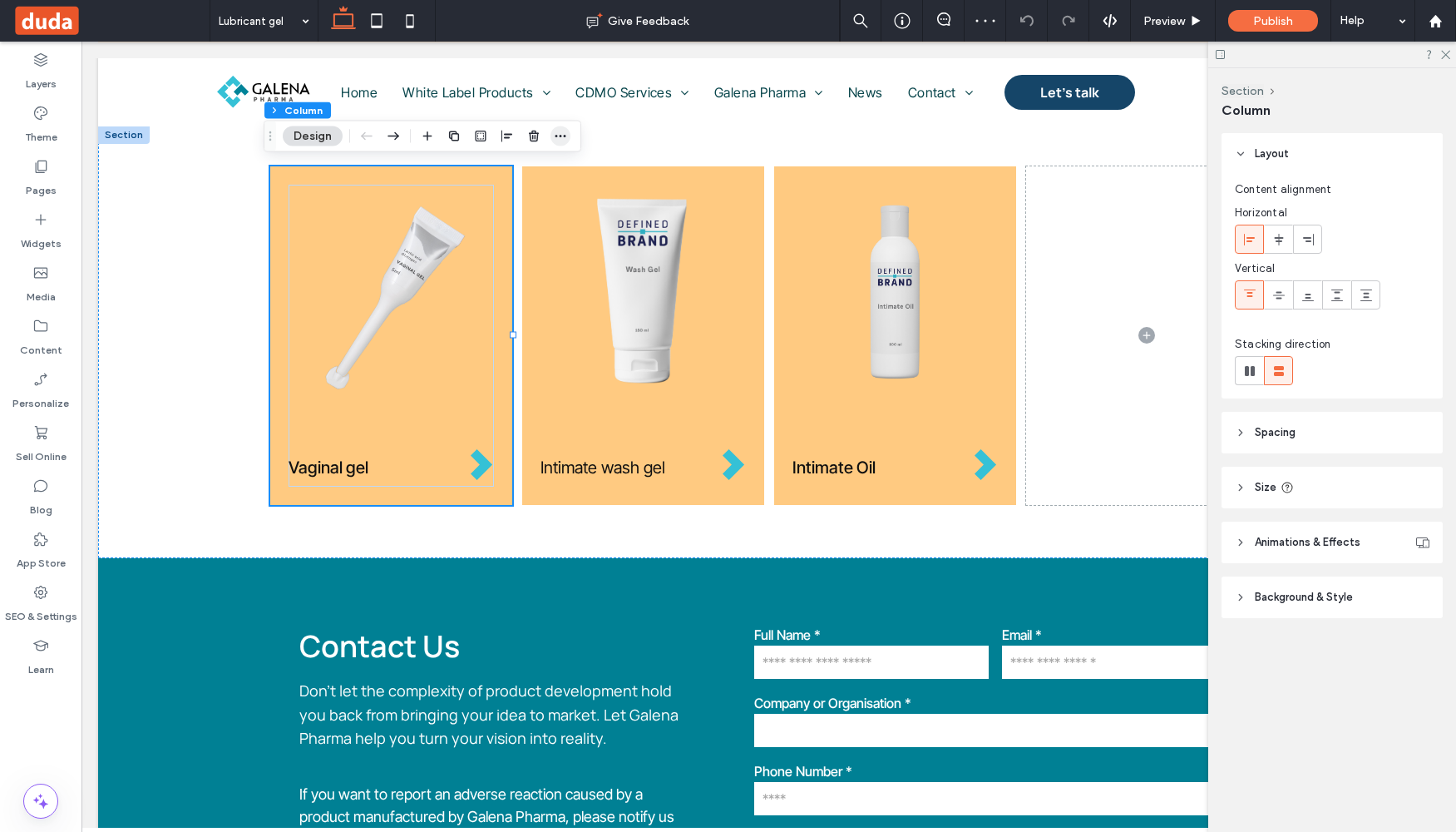
click at [566, 139] on icon "button" at bounding box center [560, 136] width 13 height 13
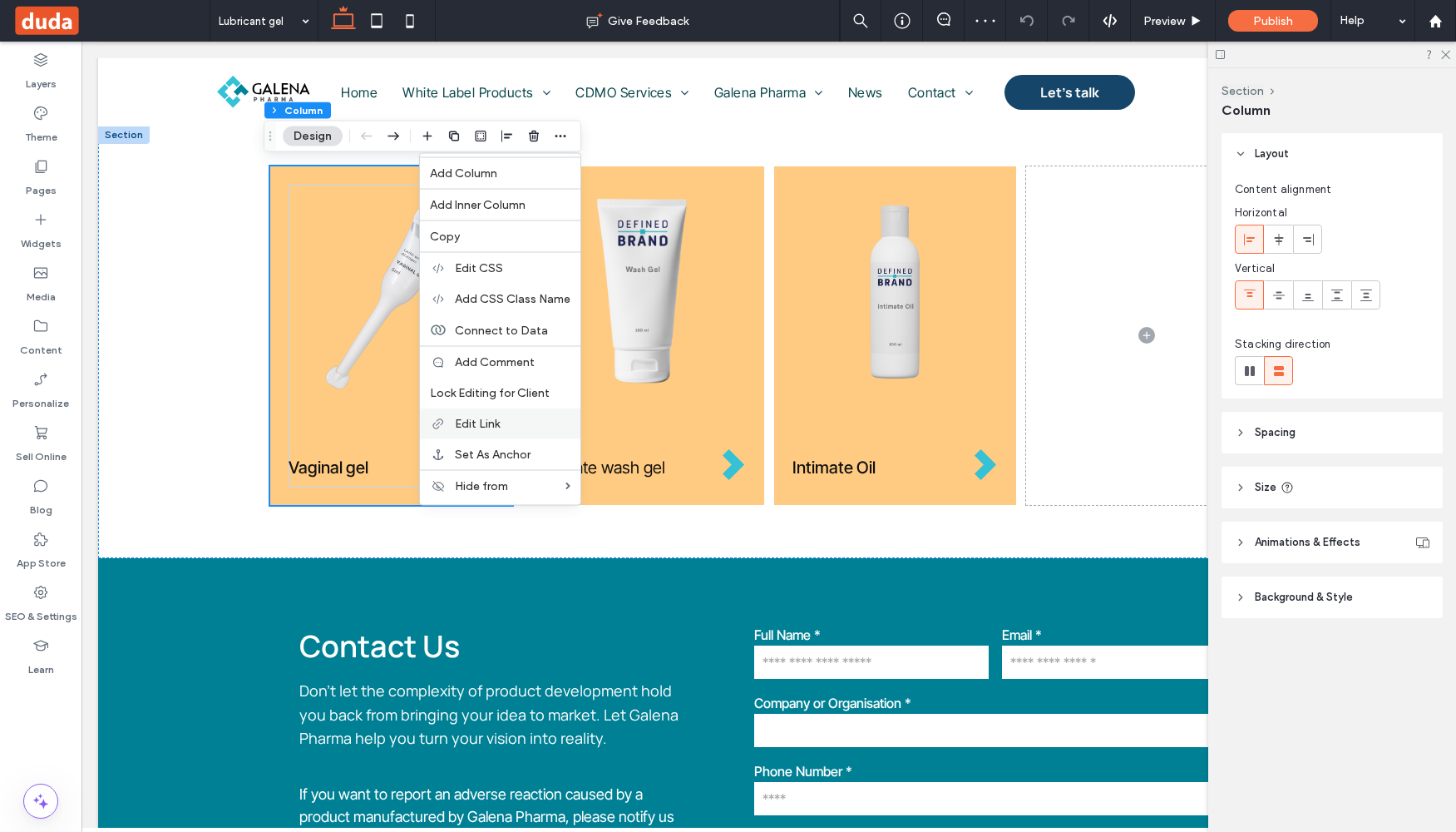
click at [515, 424] on label "Edit Link" at bounding box center [512, 424] width 116 height 14
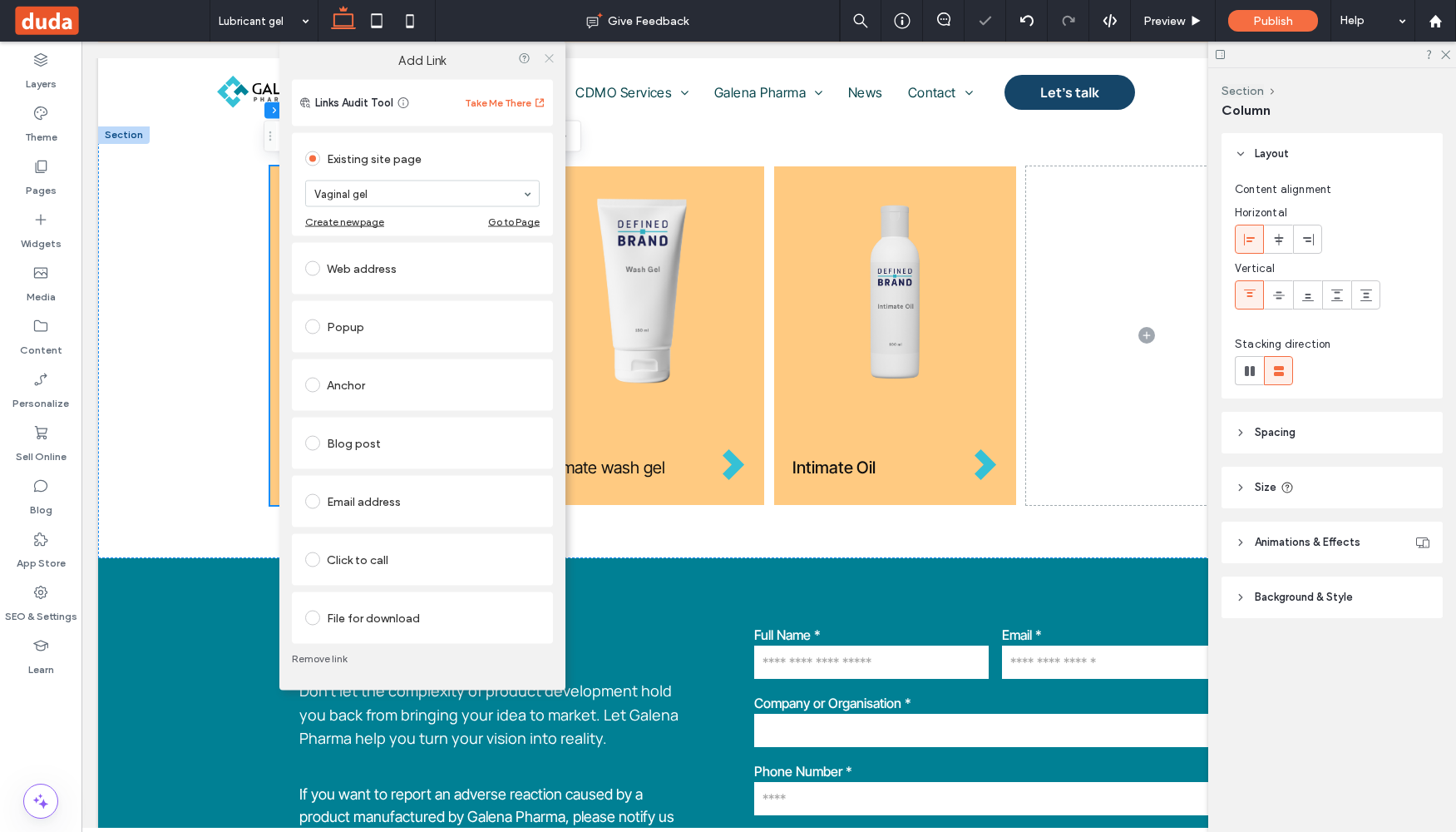
click at [552, 62] on use at bounding box center [548, 57] width 8 height 8
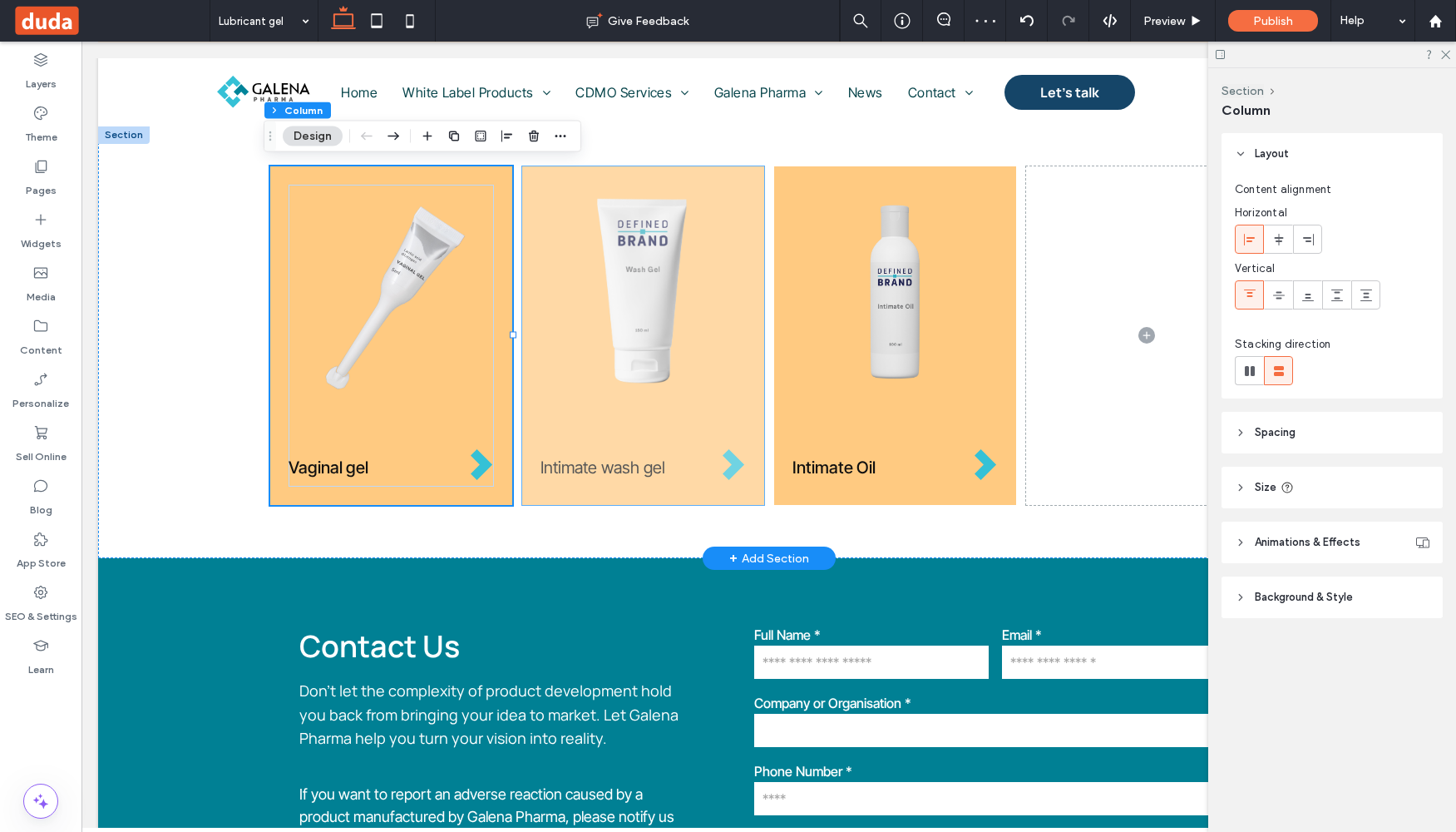
click at [601, 492] on div "Intimate wash gel" at bounding box center [643, 335] width 242 height 338
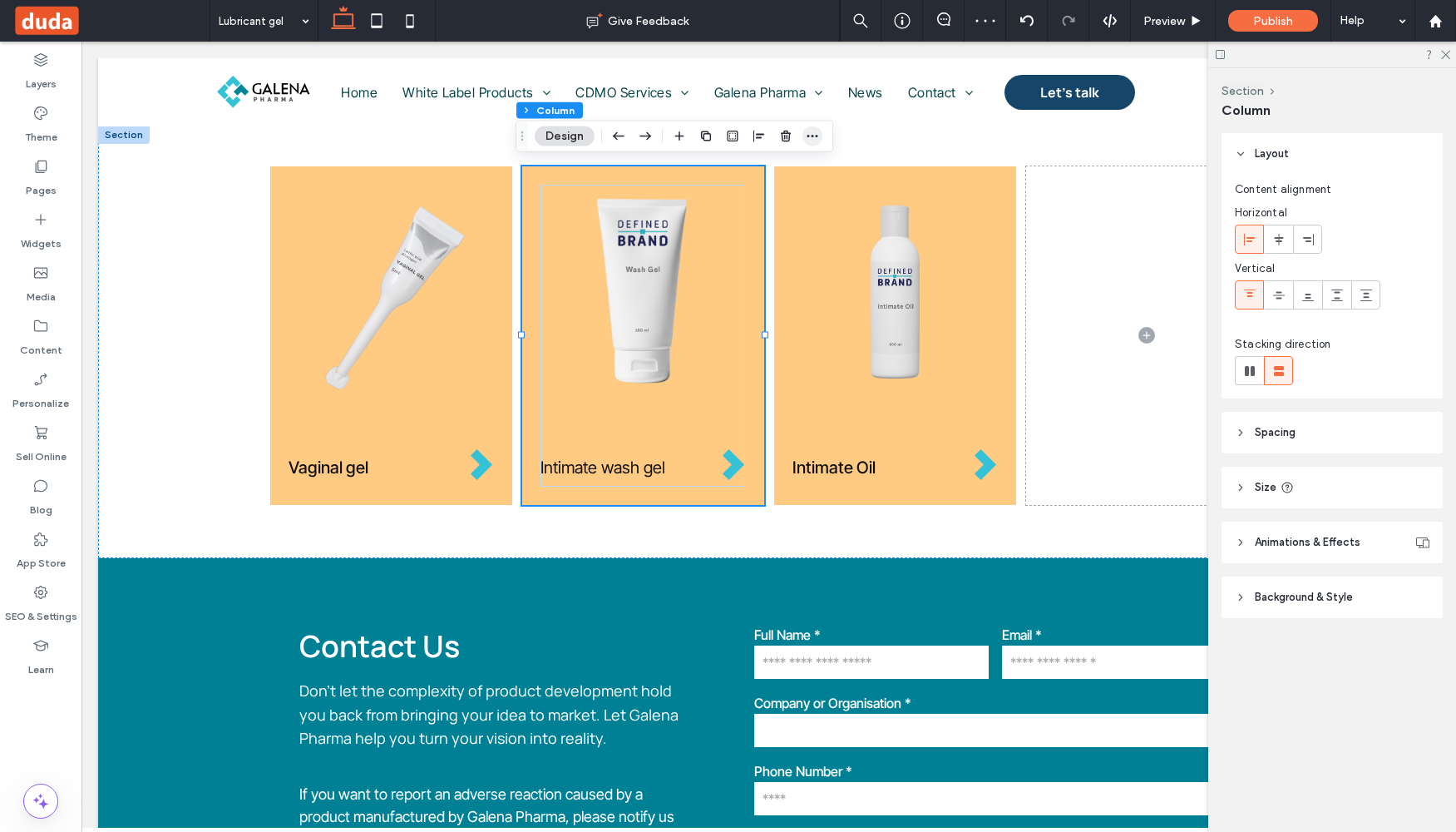
click at [818, 136] on icon "button" at bounding box center [812, 136] width 13 height 13
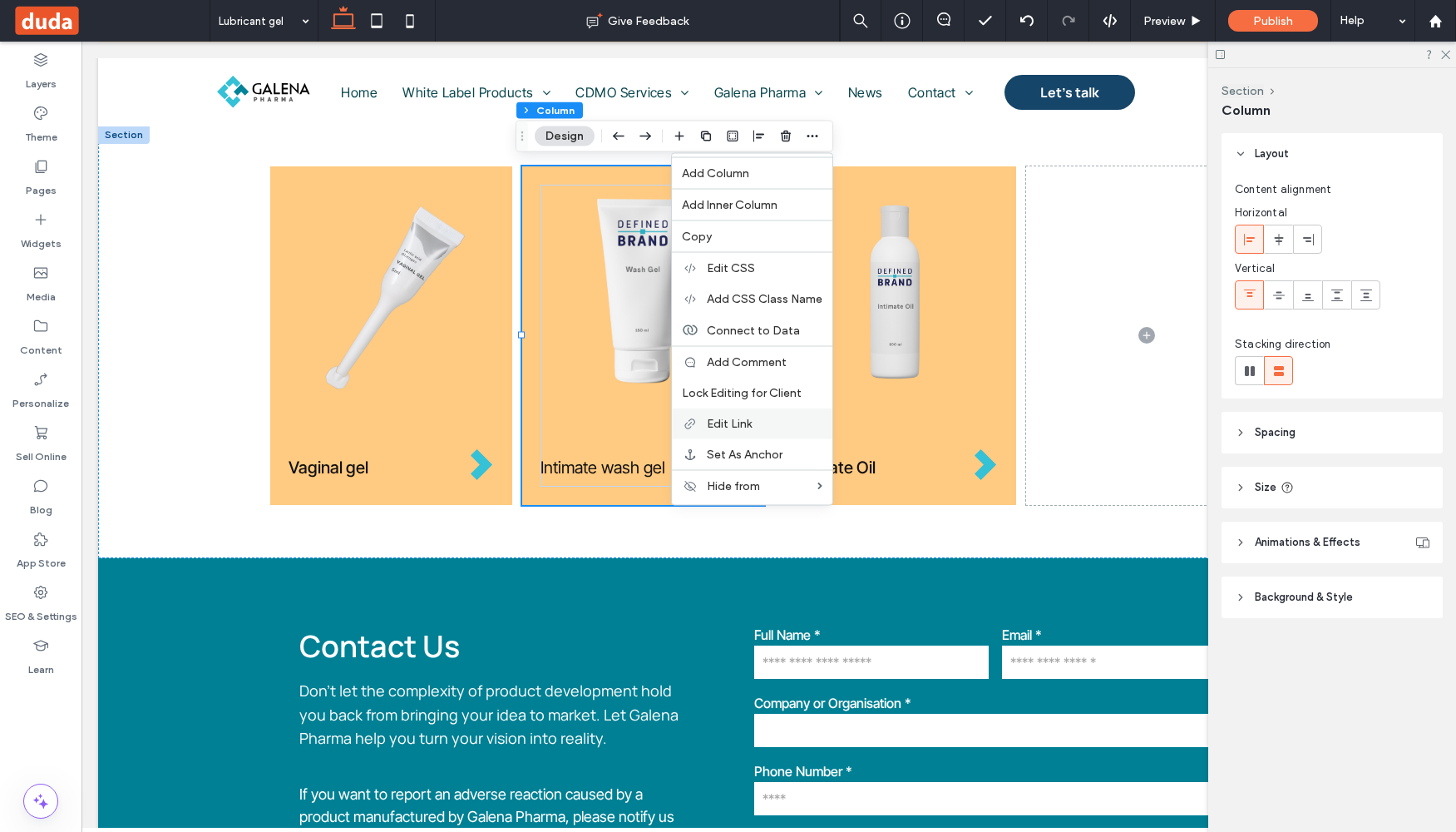
click at [737, 427] on span "Edit Link" at bounding box center [729, 424] width 45 height 14
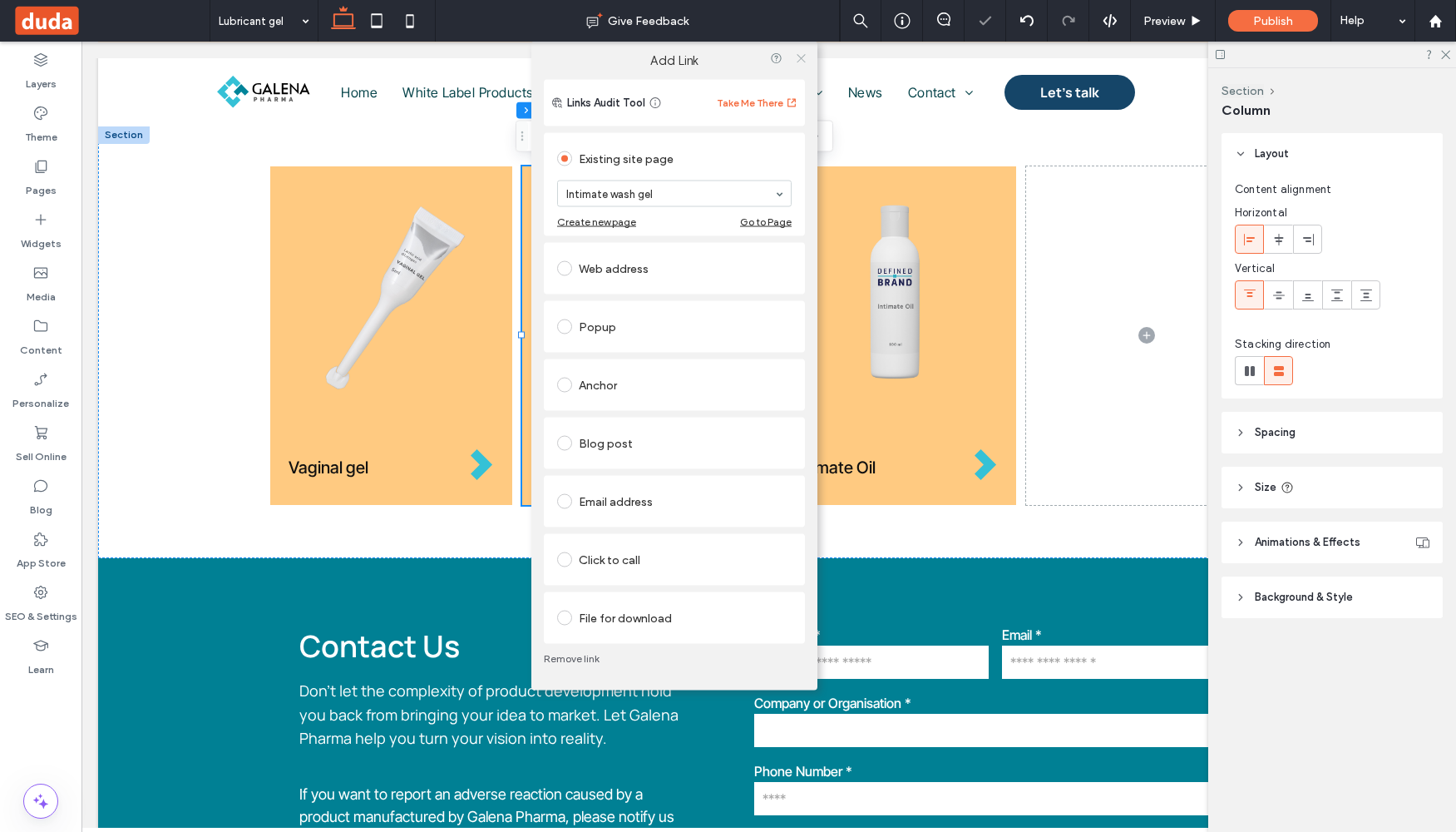
click at [802, 58] on use at bounding box center [800, 57] width 8 height 8
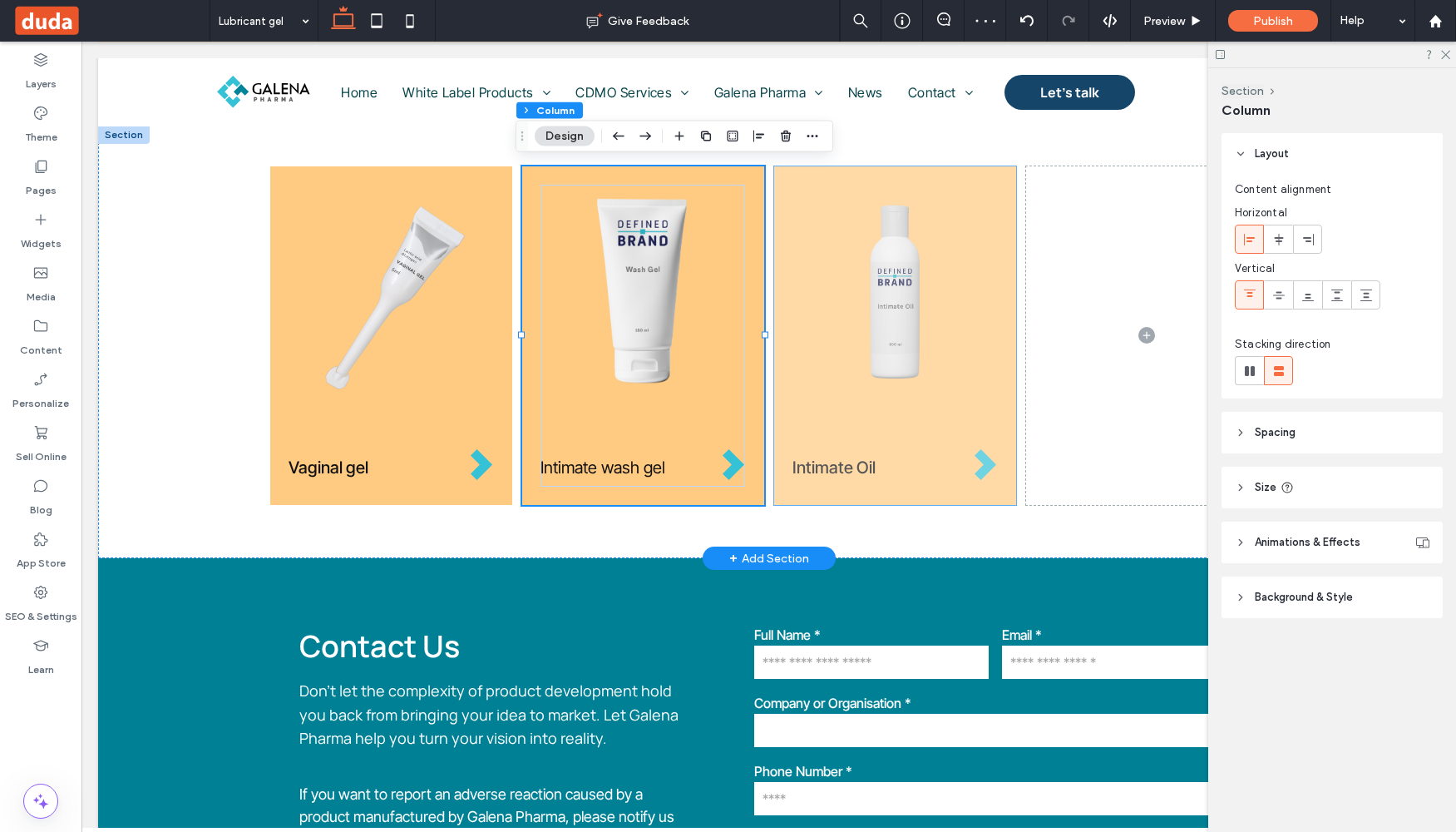
click at [800, 493] on div "Intimate Oil" at bounding box center [895, 335] width 242 height 338
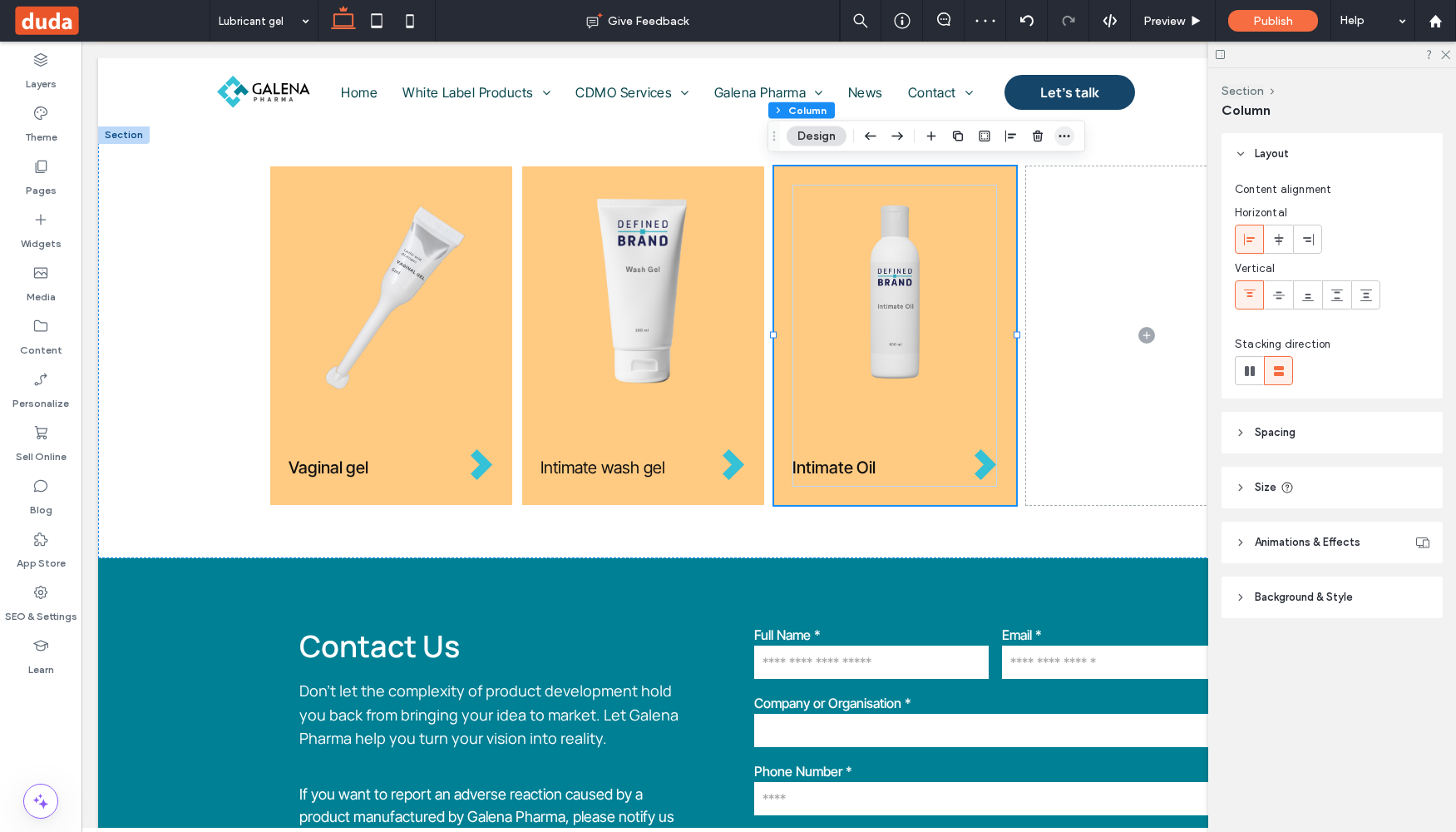
click at [1070, 133] on icon "button" at bounding box center [1064, 136] width 13 height 13
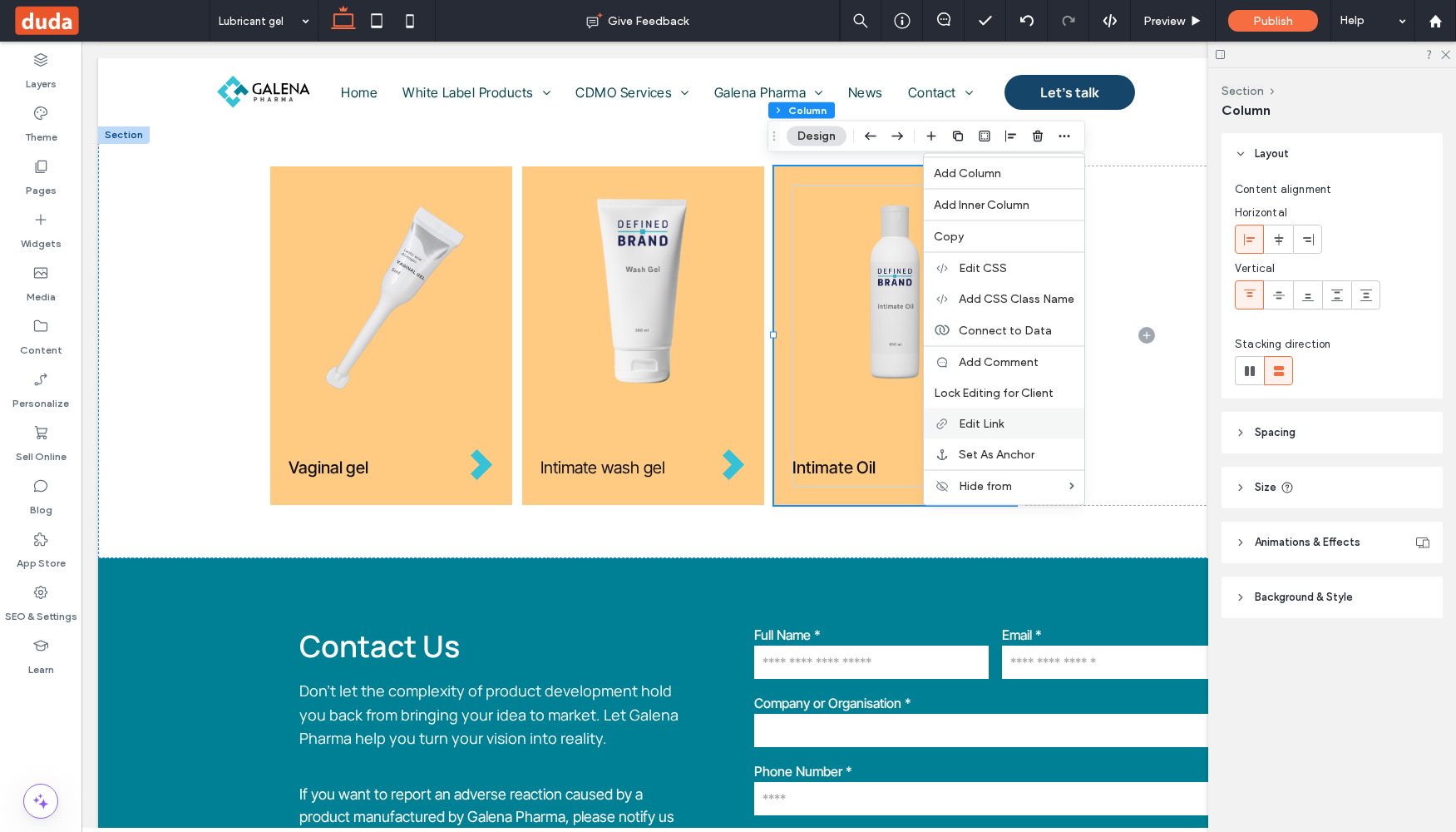
click at [1004, 420] on span "Edit Link" at bounding box center [981, 424] width 45 height 14
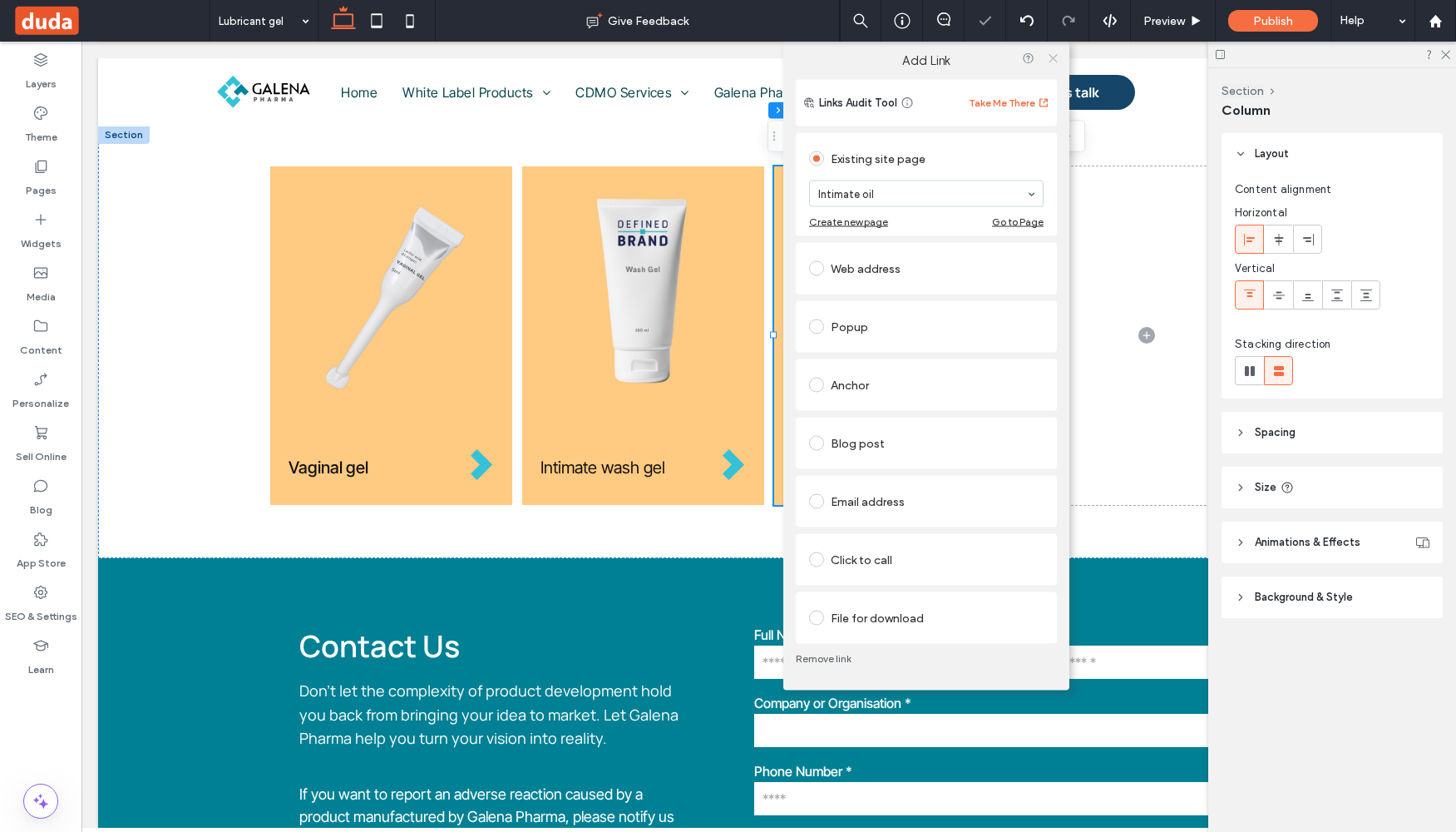
click at [1052, 58] on use at bounding box center [1052, 57] width 8 height 8
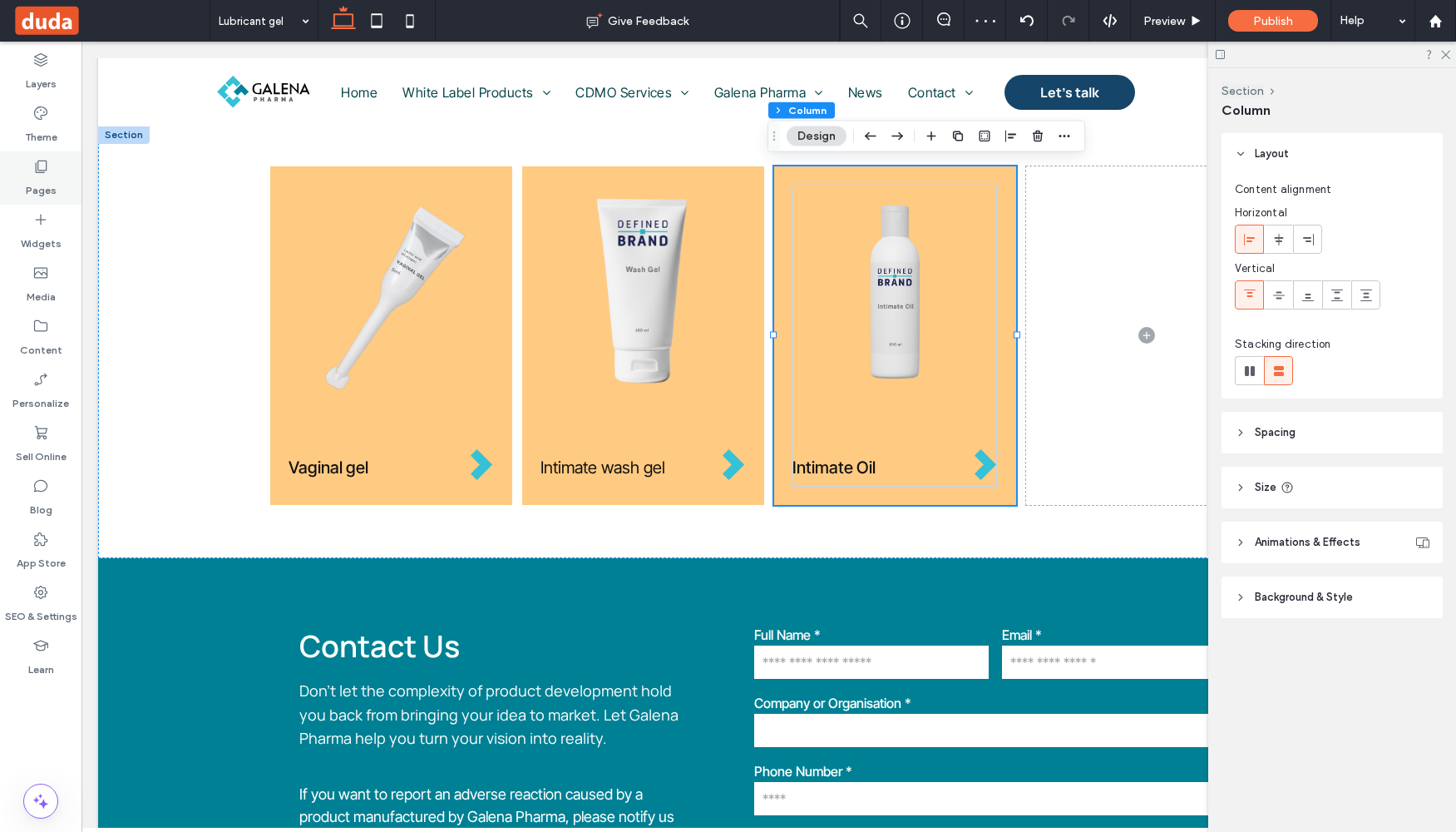
click at [48, 176] on label "Pages" at bounding box center [41, 186] width 31 height 23
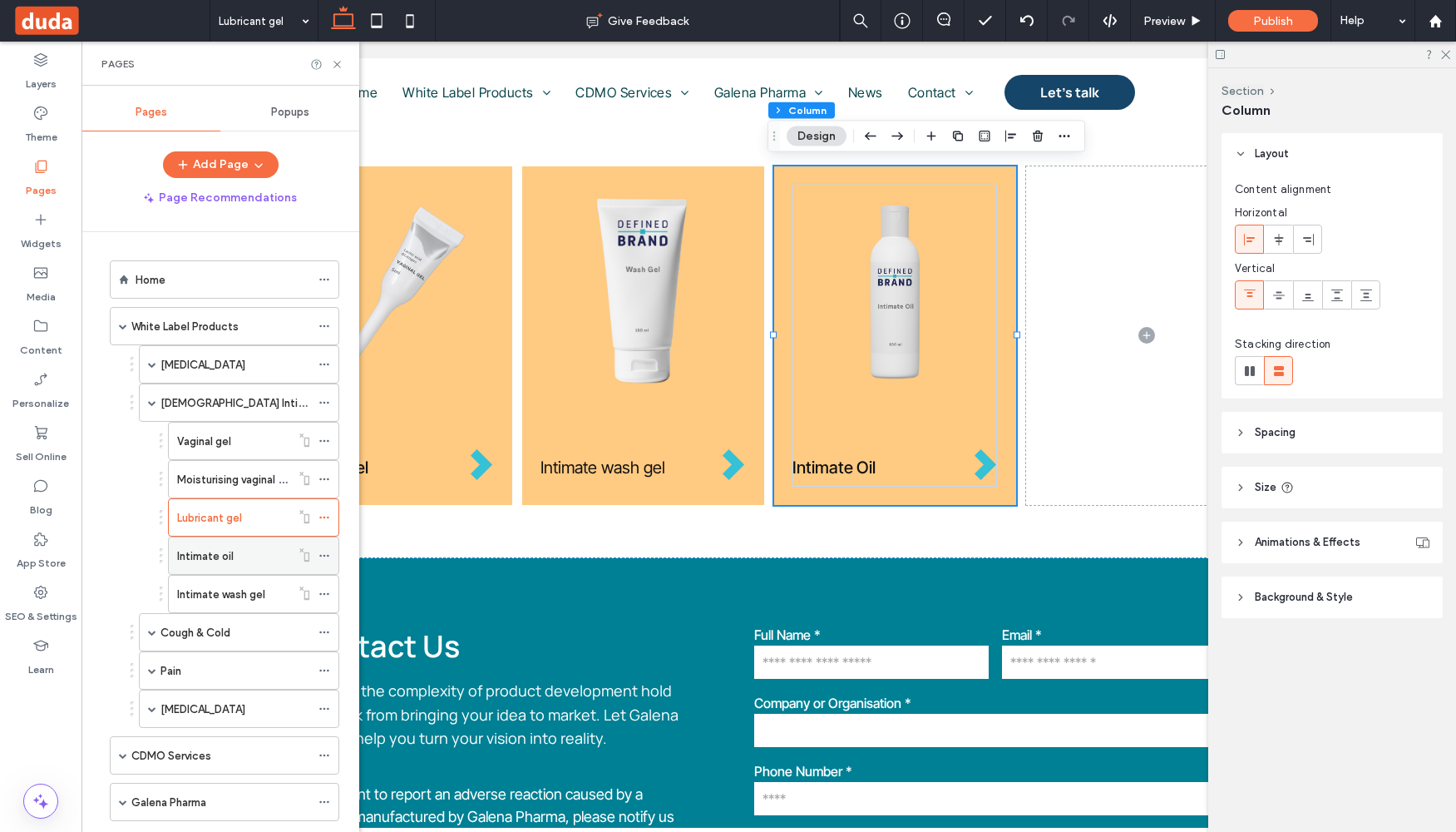
click at [265, 560] on div "Intimate oil" at bounding box center [234, 556] width 113 height 18
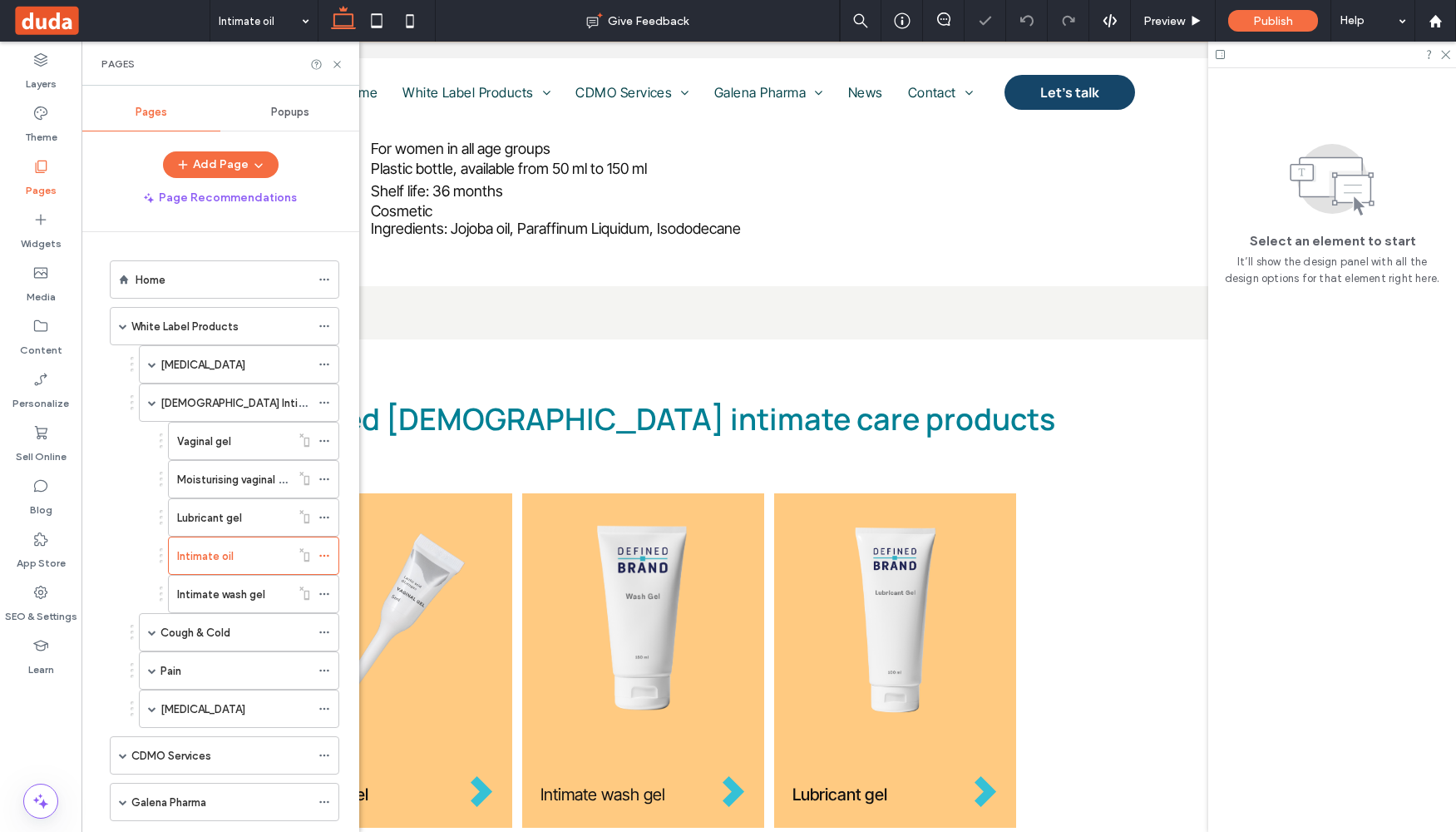
scroll to position [1323, 0]
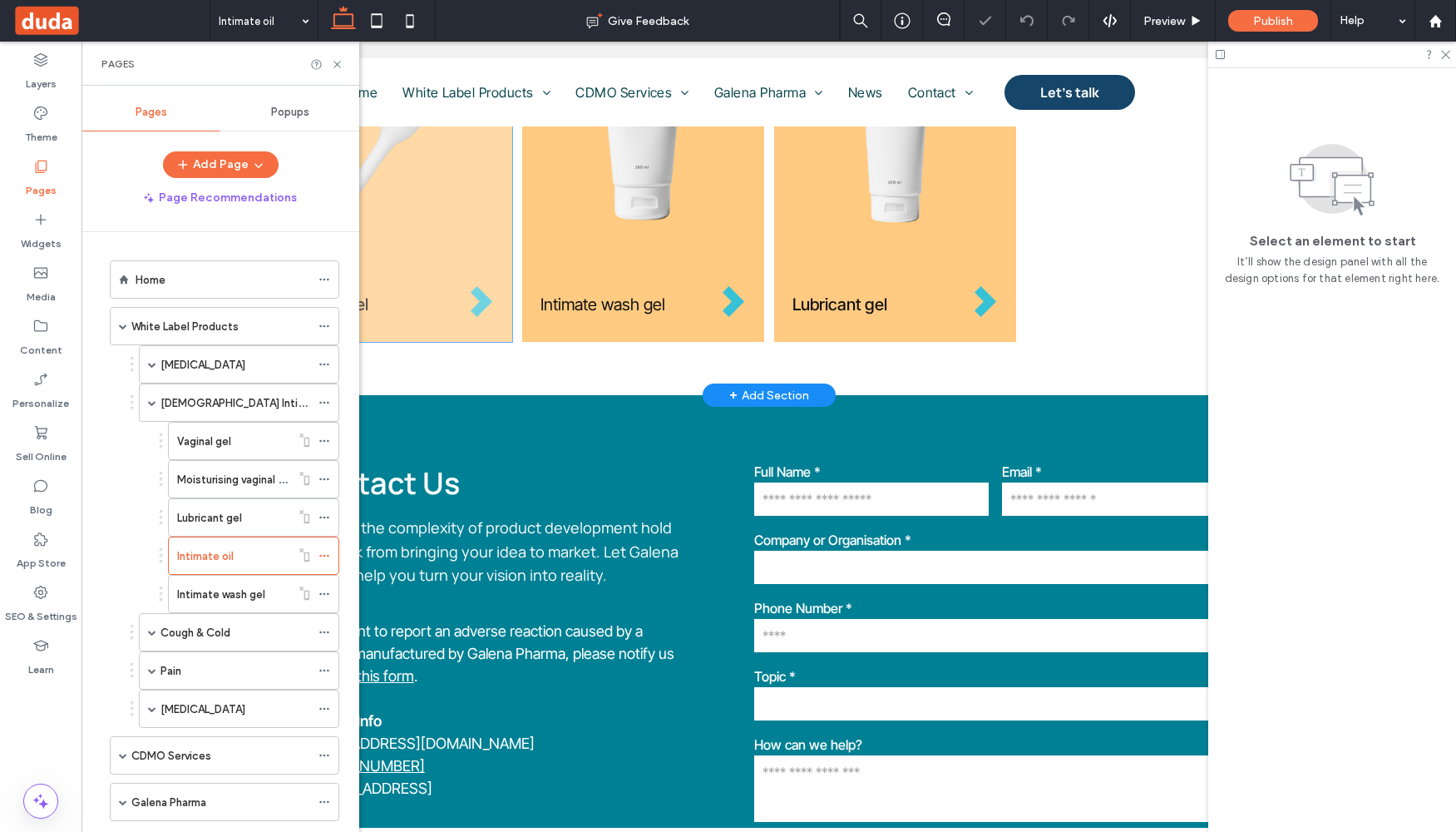
click at [466, 329] on div "Vaginal gel" at bounding box center [391, 172] width 242 height 338
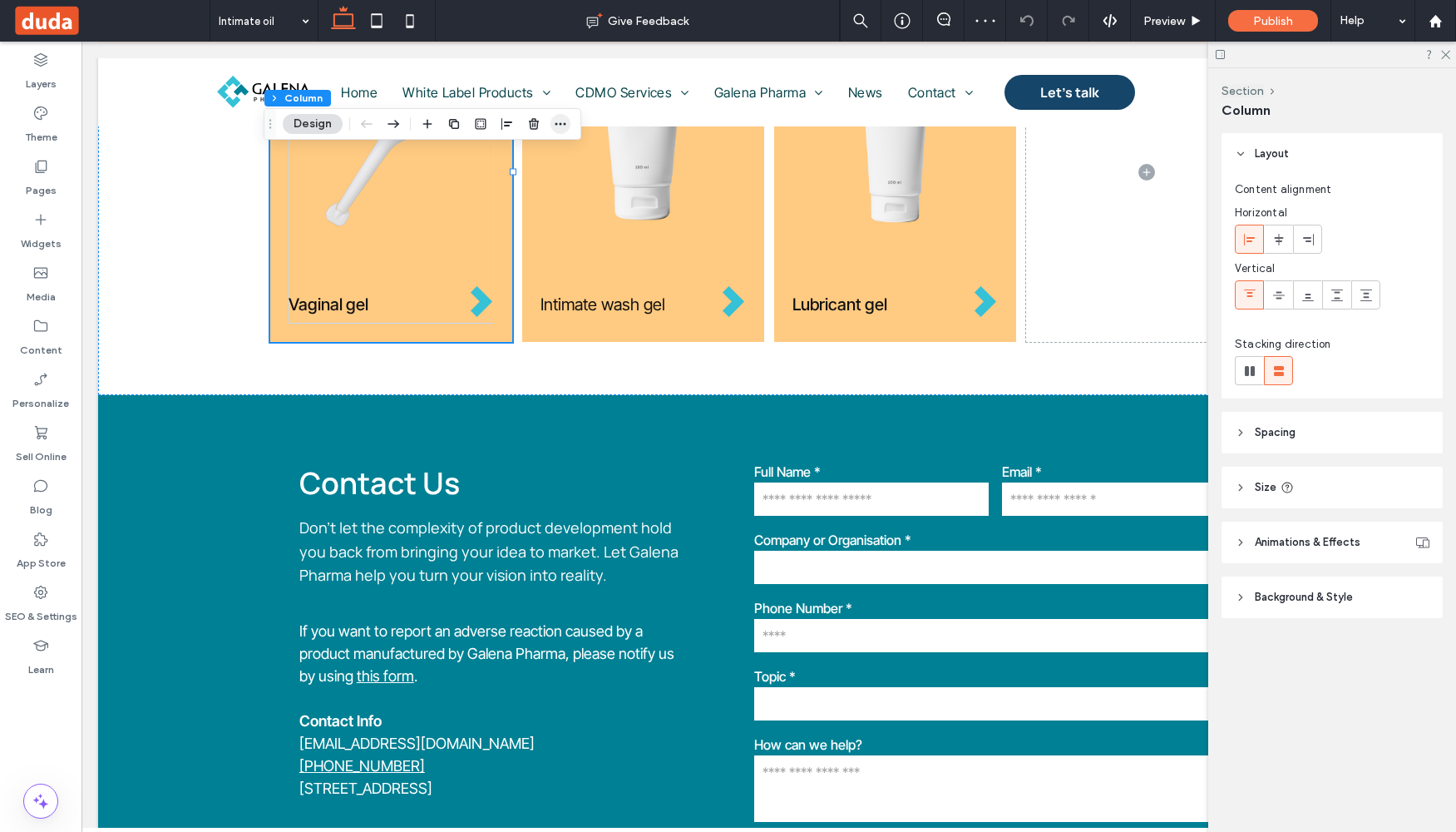
click at [556, 122] on icon "button" at bounding box center [560, 124] width 13 height 13
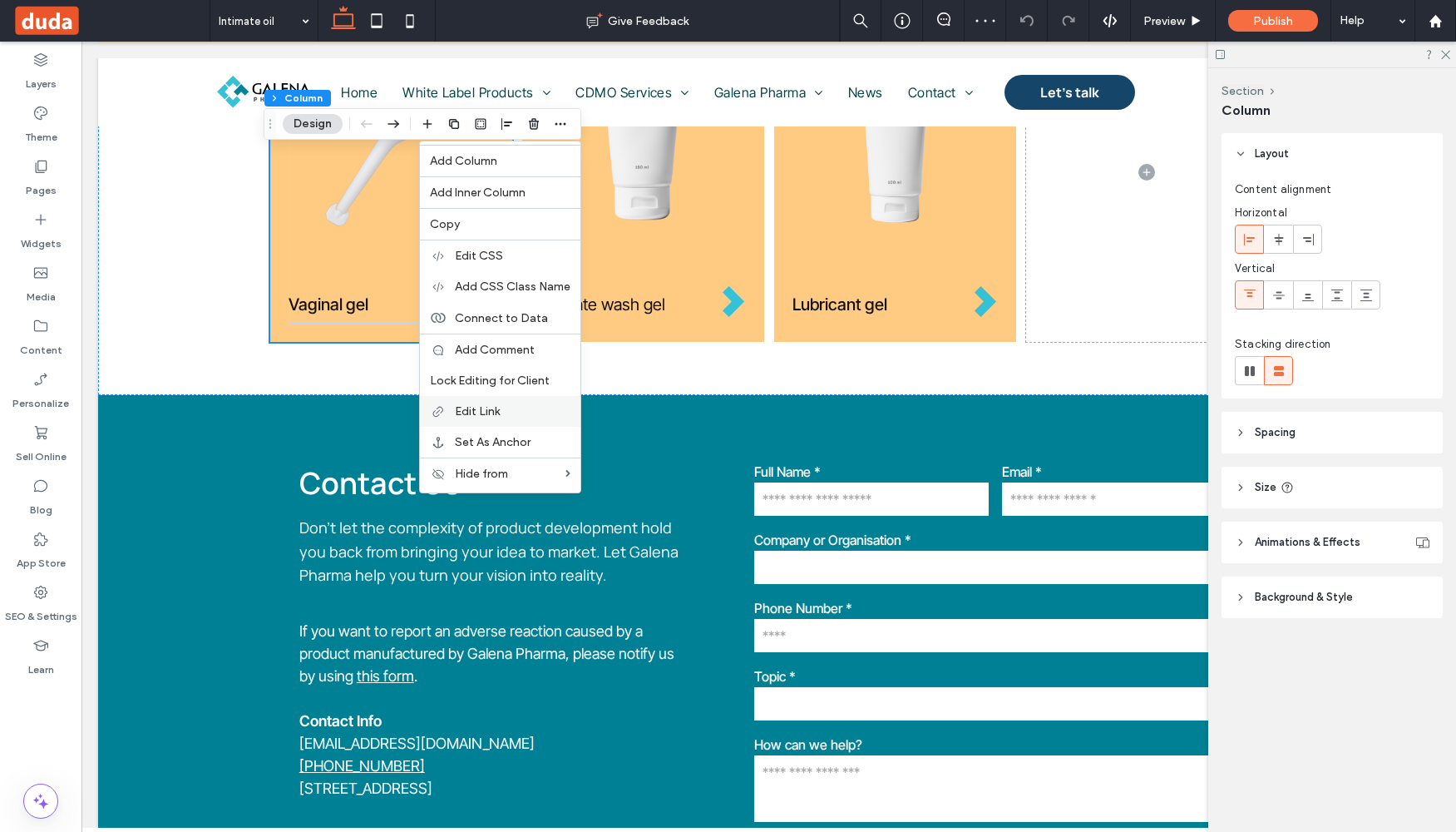
click at [508, 414] on label "Edit Link" at bounding box center [512, 412] width 116 height 14
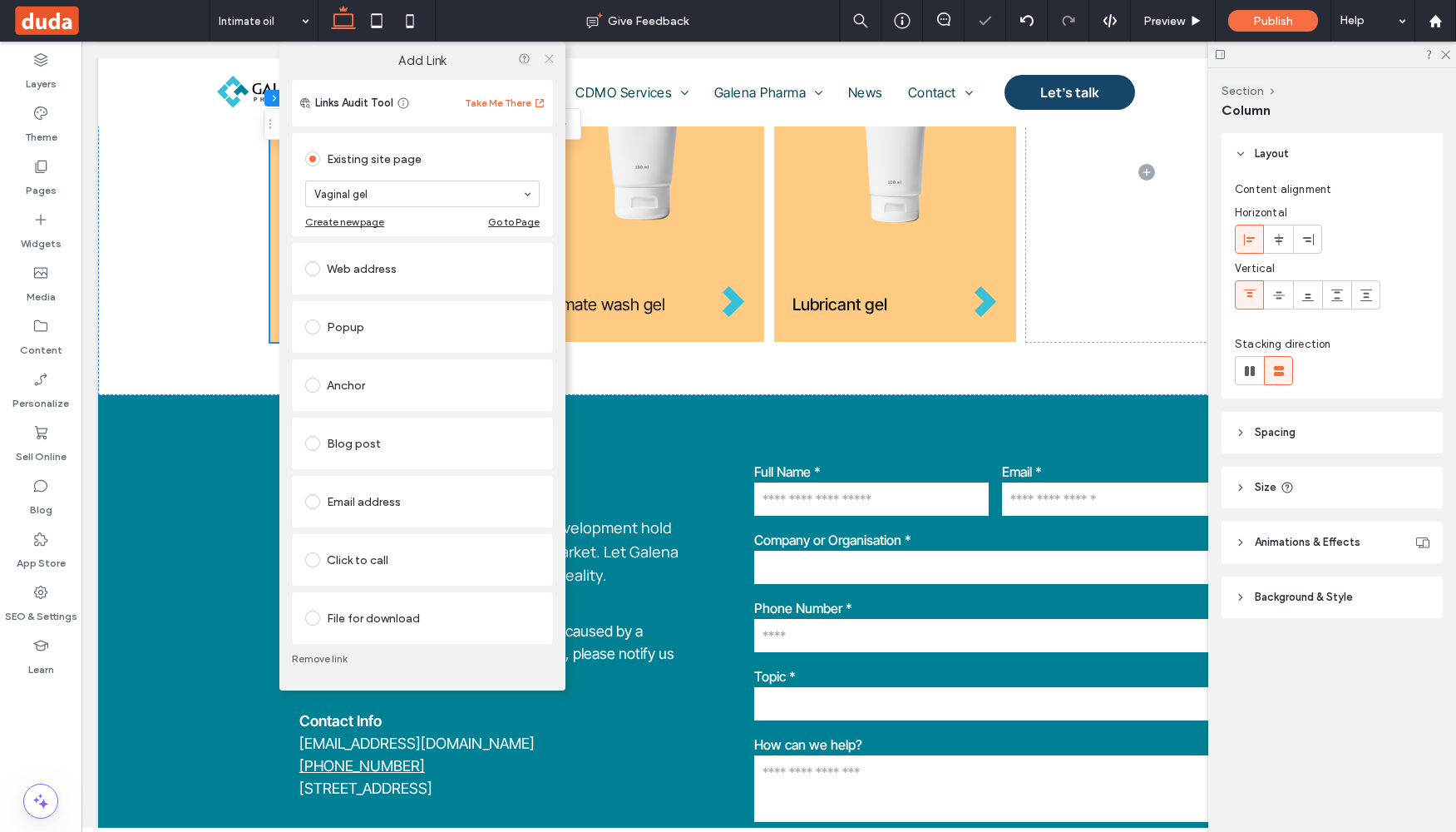
click at [552, 60] on icon at bounding box center [549, 58] width 12 height 12
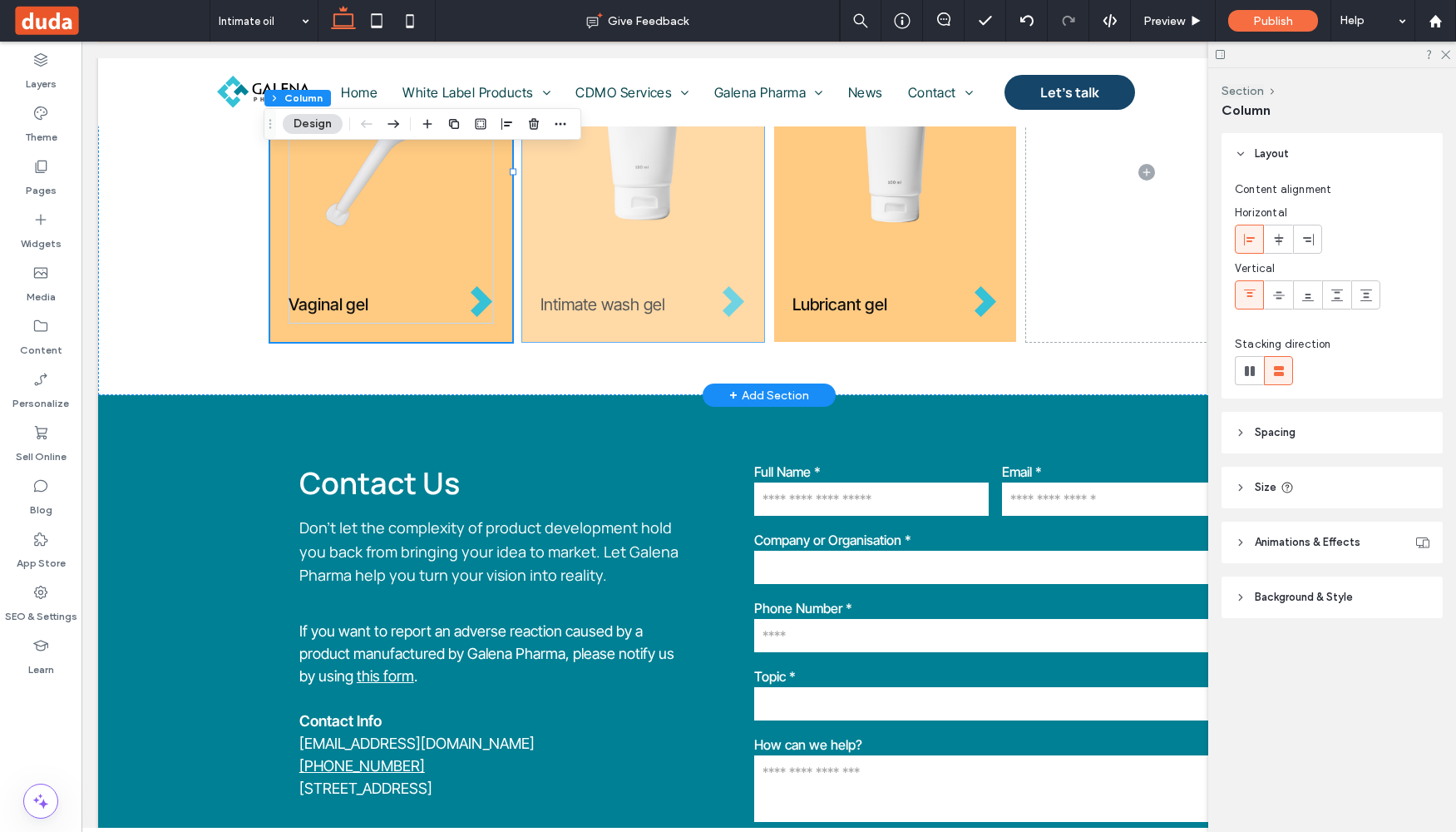
click at [562, 326] on div "Intimate wash gel" at bounding box center [643, 172] width 242 height 338
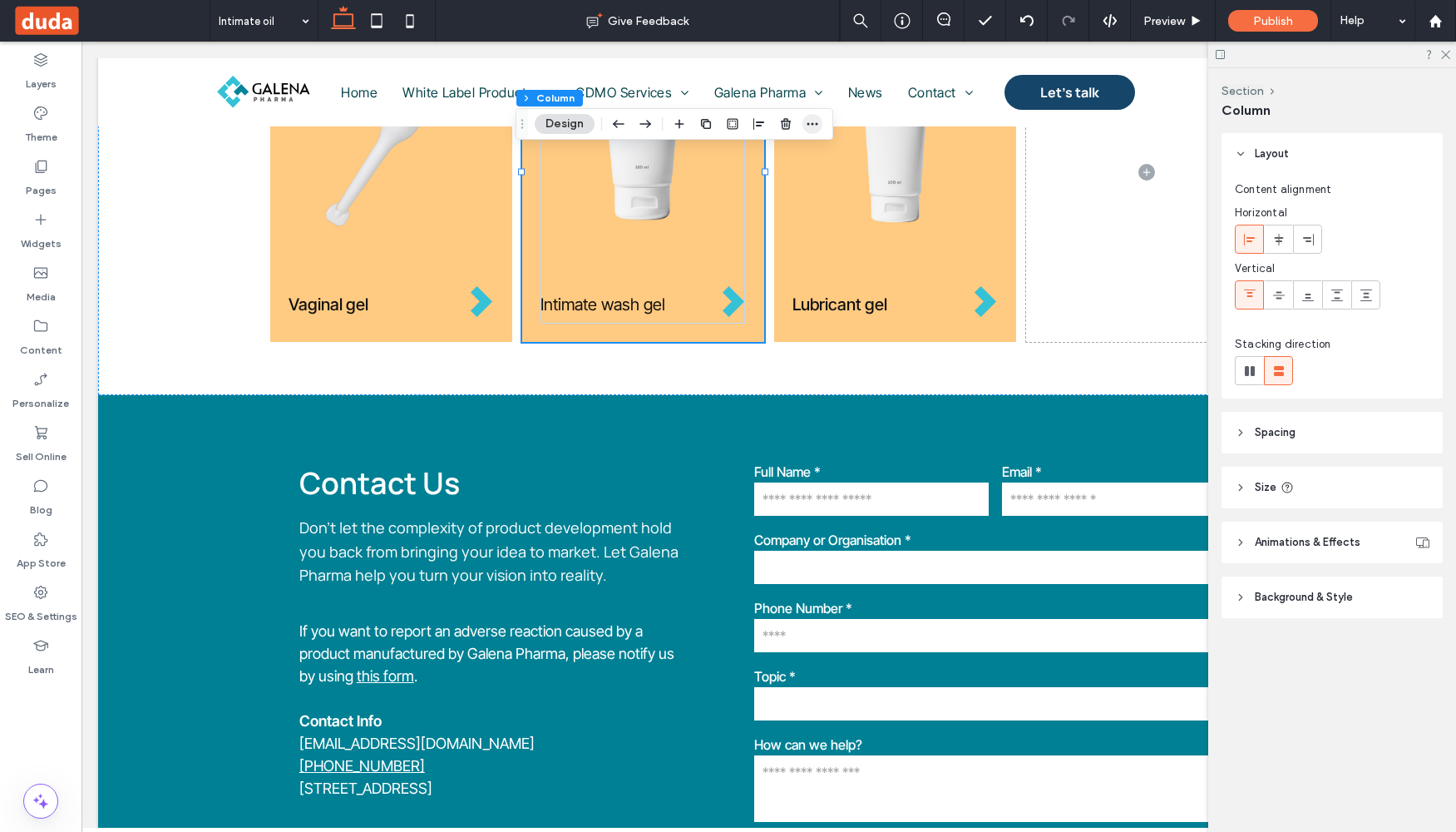
click at [811, 122] on icon "button" at bounding box center [812, 124] width 13 height 13
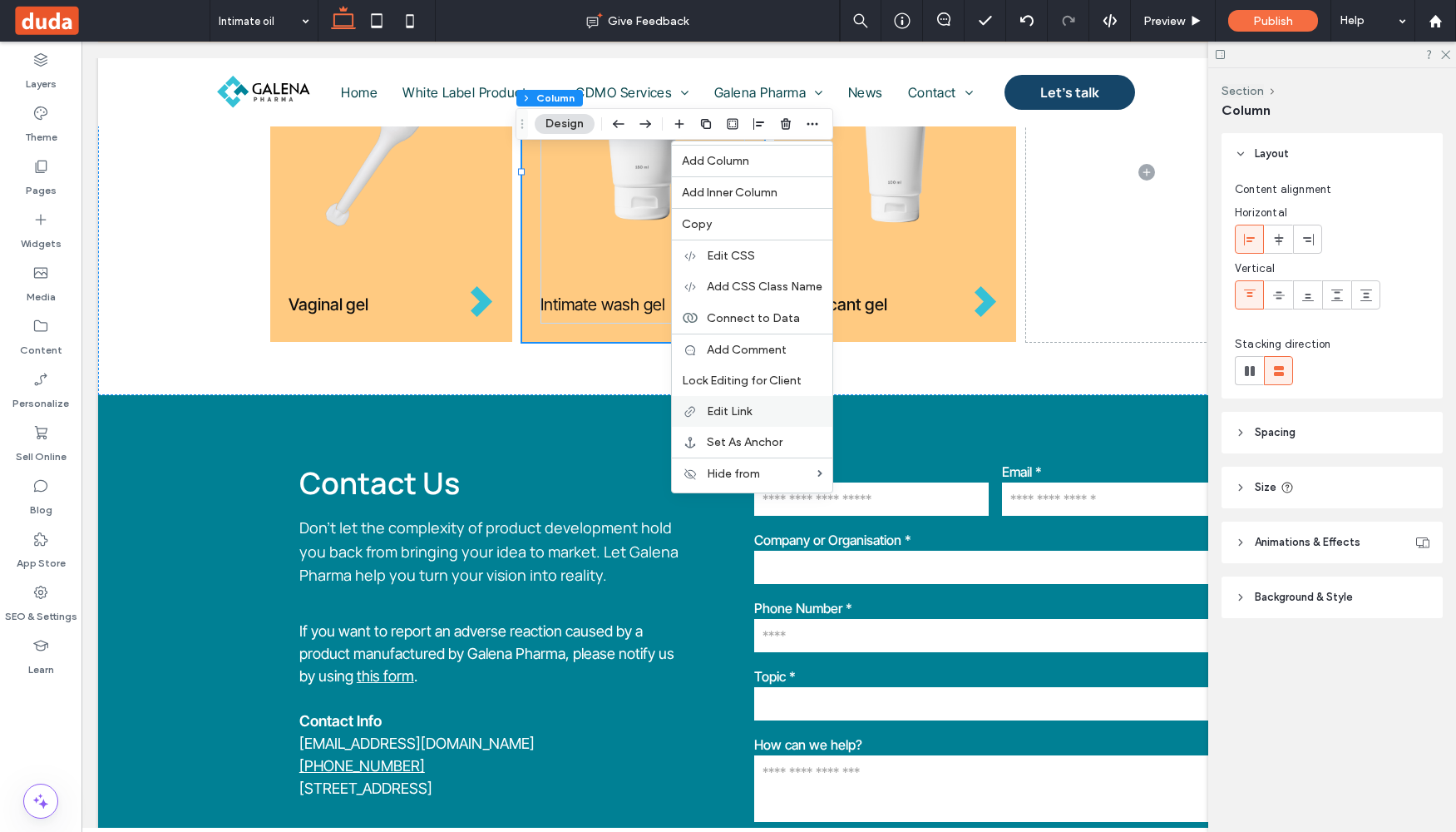
click at [753, 408] on label "Edit Link" at bounding box center [765, 412] width 116 height 14
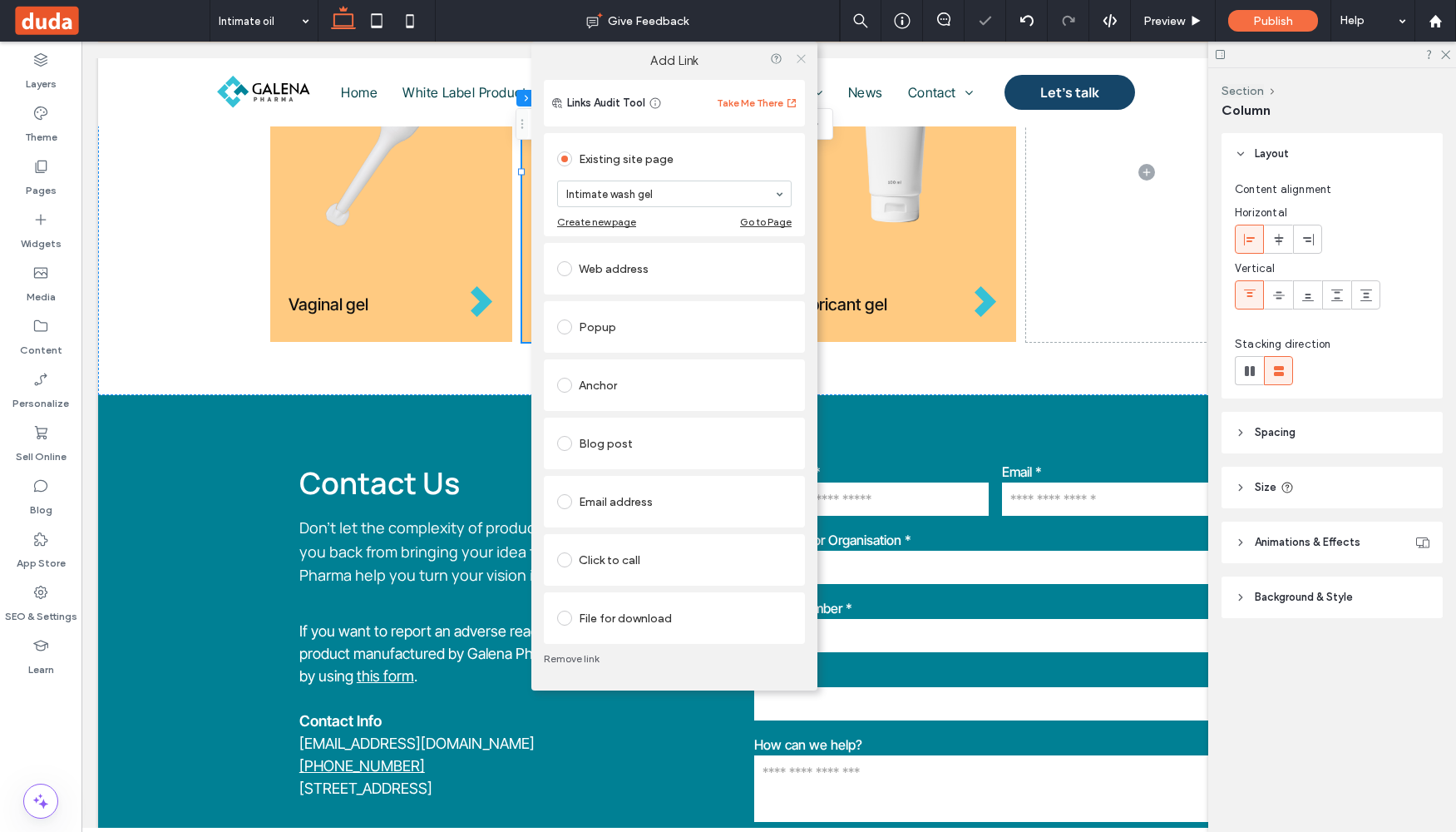
click at [801, 59] on icon at bounding box center [801, 58] width 12 height 12
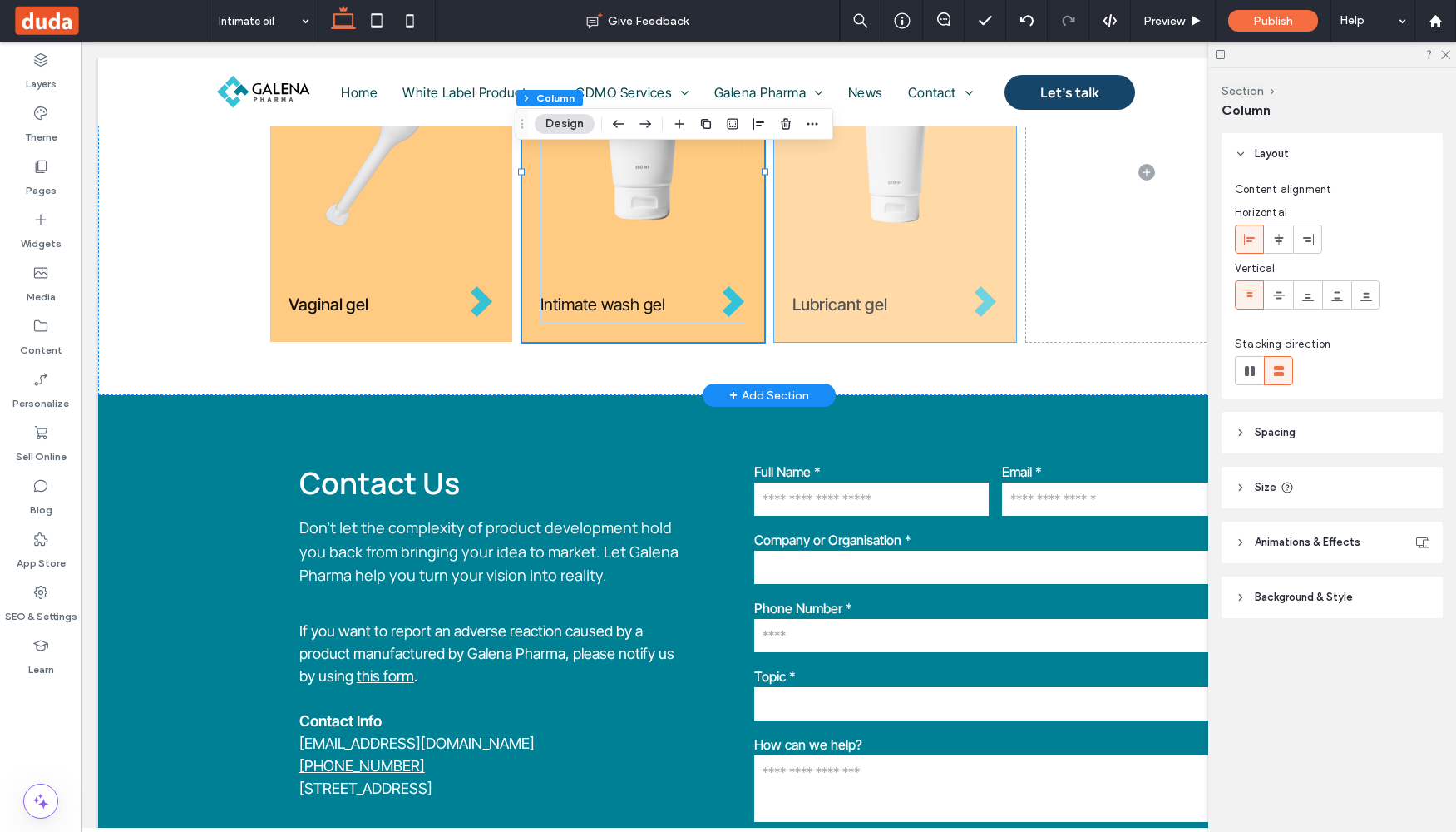
click at [790, 331] on div "Lubricant gel" at bounding box center [895, 172] width 242 height 338
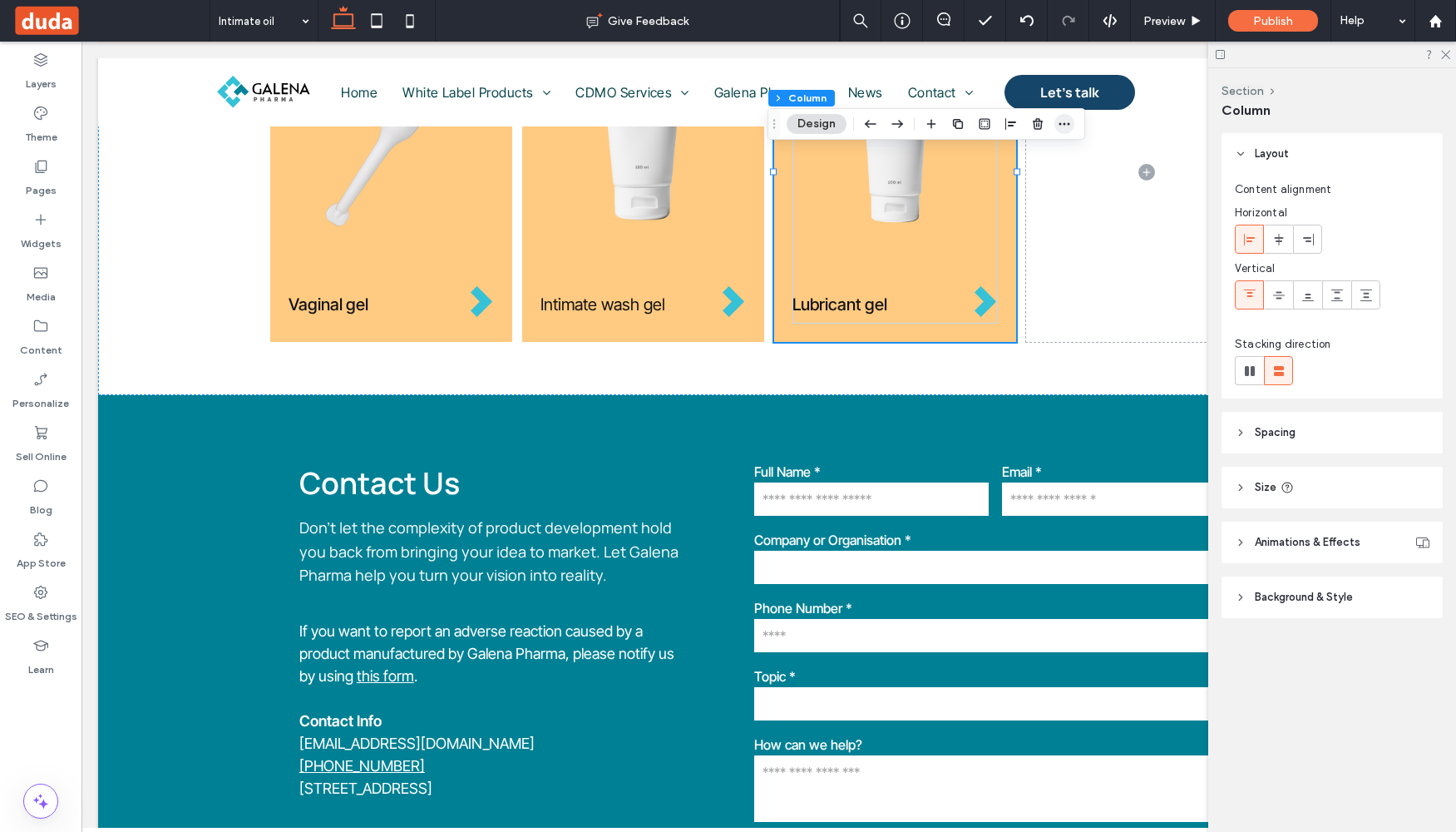
click at [1068, 122] on icon "button" at bounding box center [1064, 124] width 13 height 13
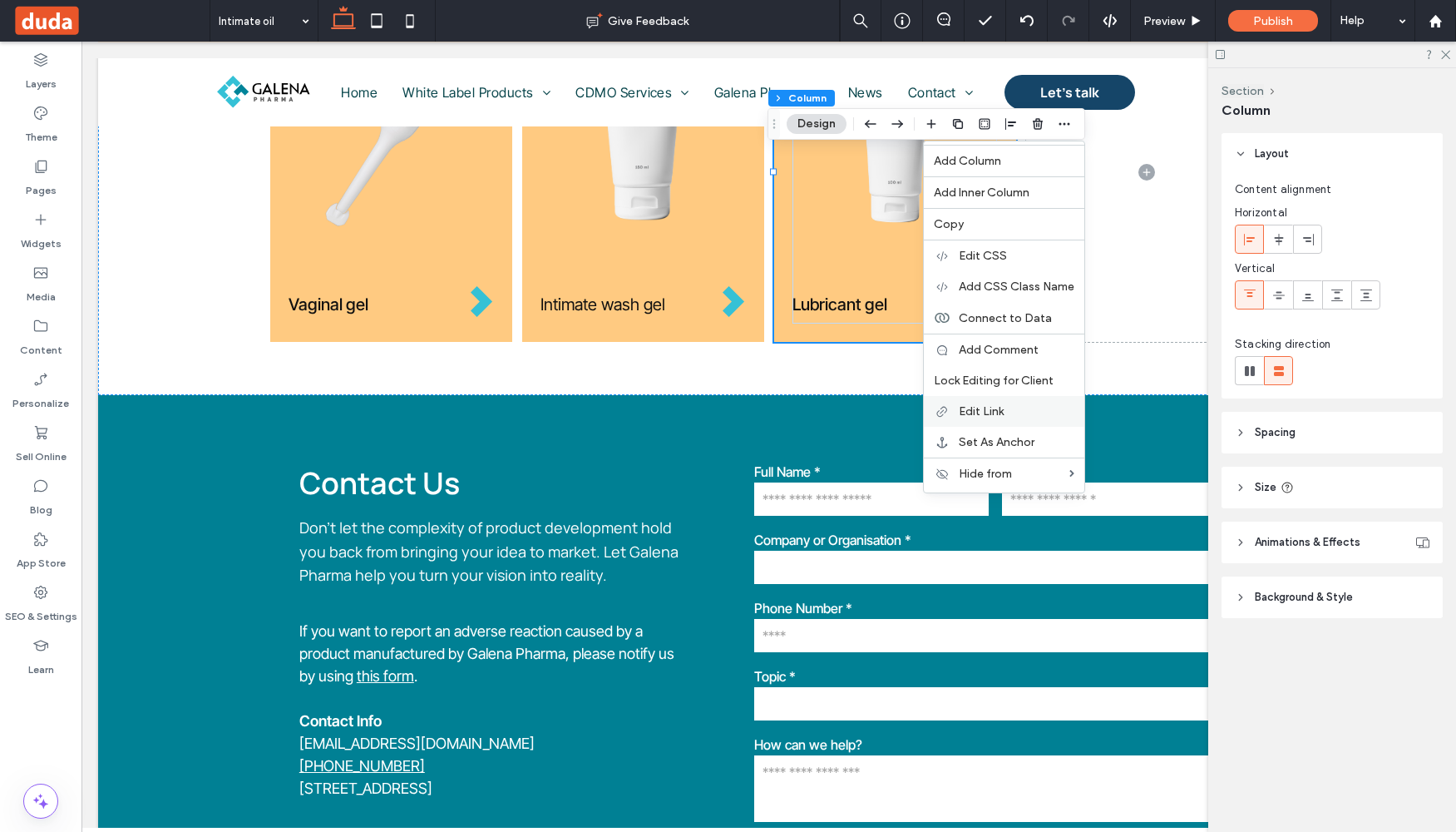
click at [978, 412] on span "Edit Link" at bounding box center [981, 412] width 45 height 14
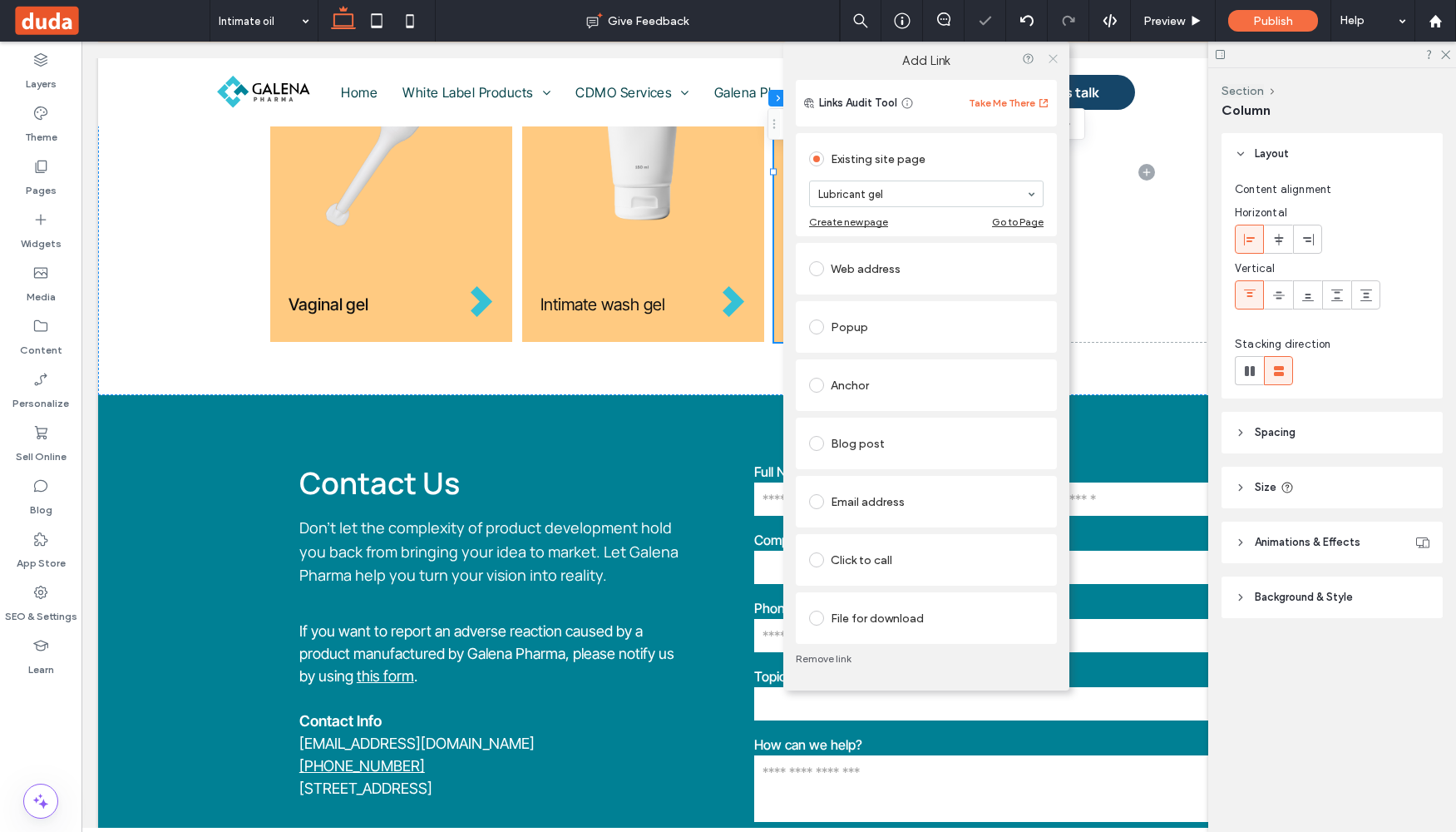
click at [1054, 61] on use at bounding box center [1052, 57] width 8 height 8
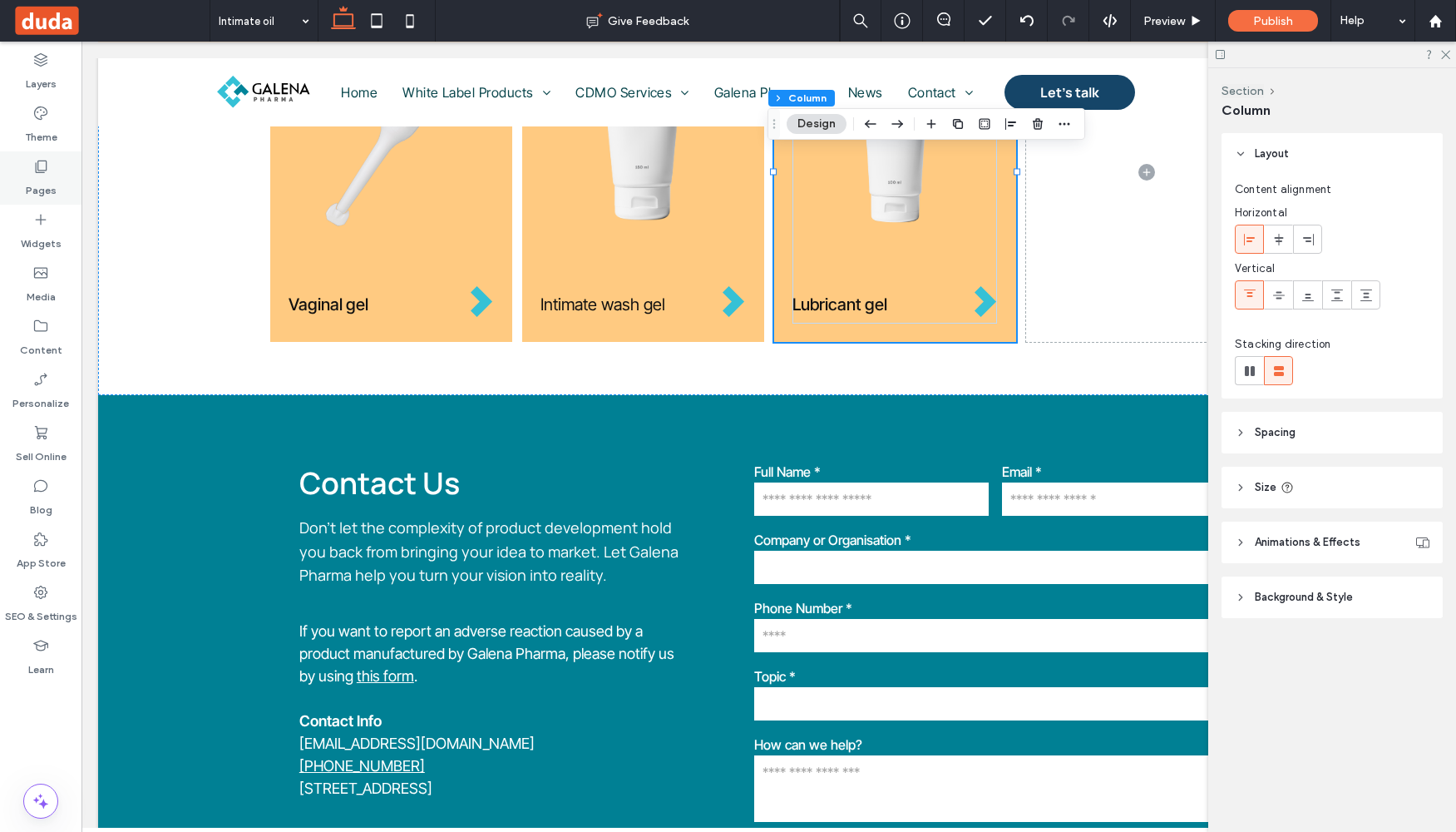
click at [50, 171] on div "Pages" at bounding box center [41, 178] width 81 height 53
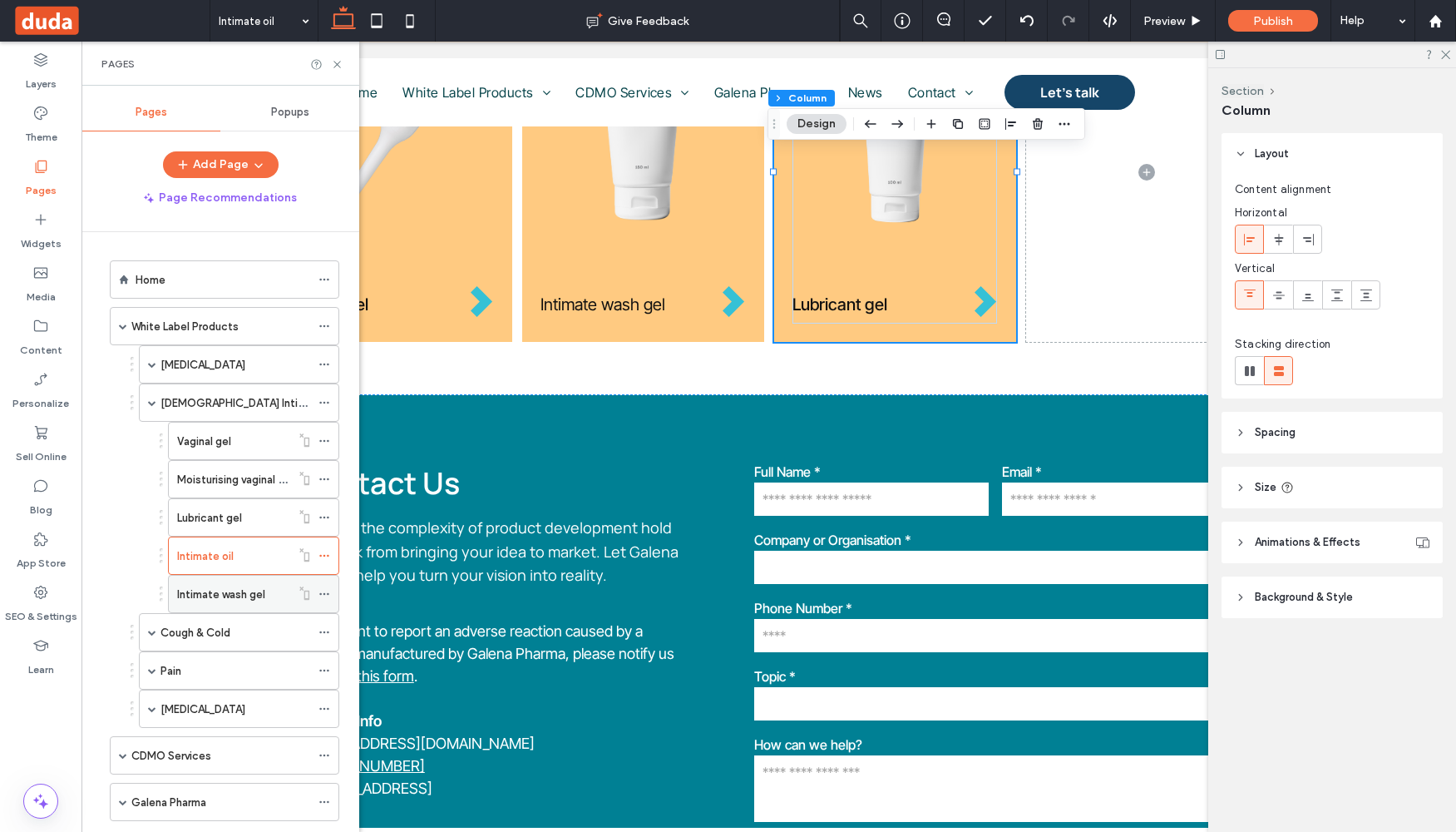
click at [237, 598] on label "Intimate wash gel" at bounding box center [222, 594] width 88 height 29
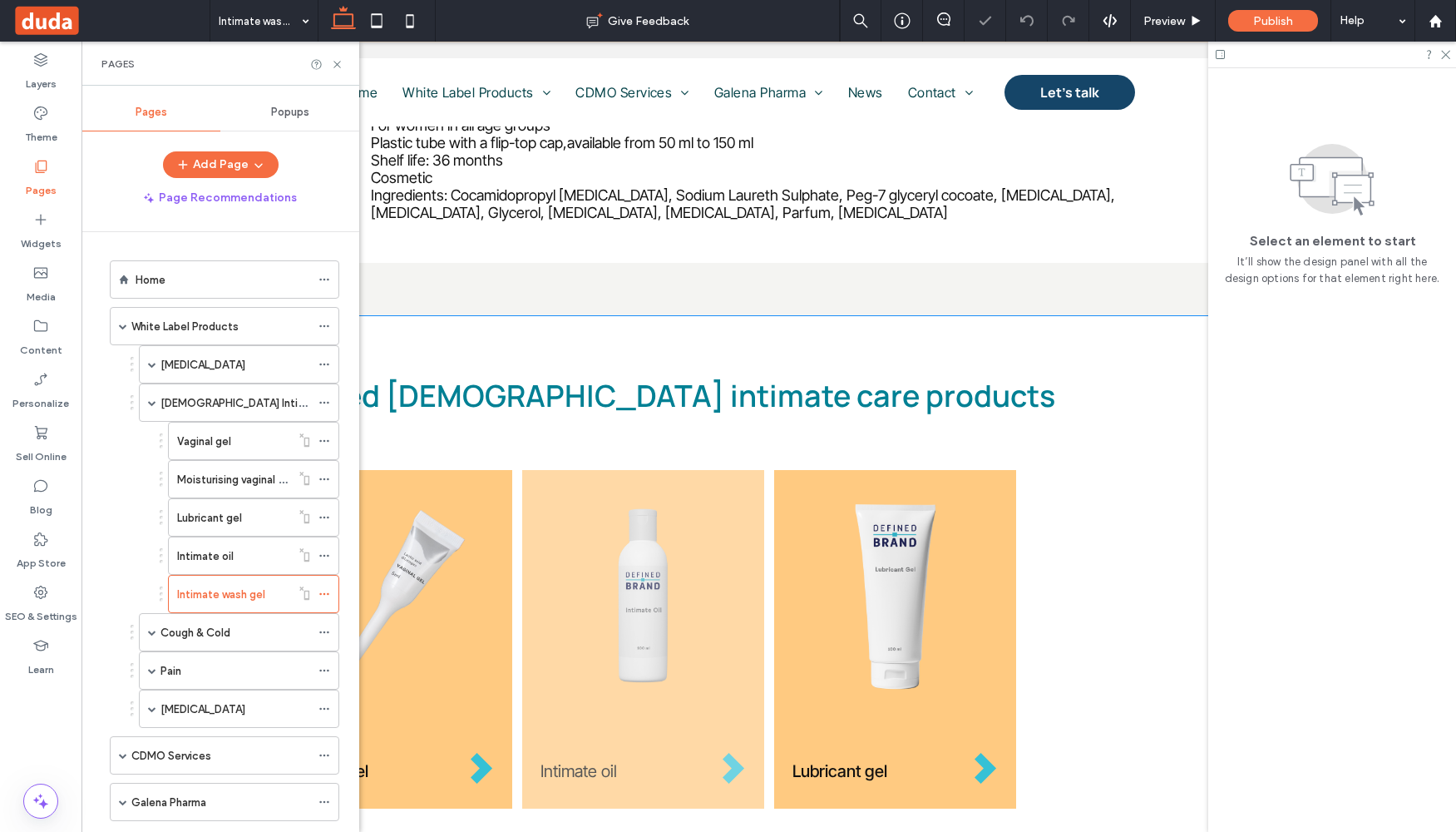
scroll to position [954, 0]
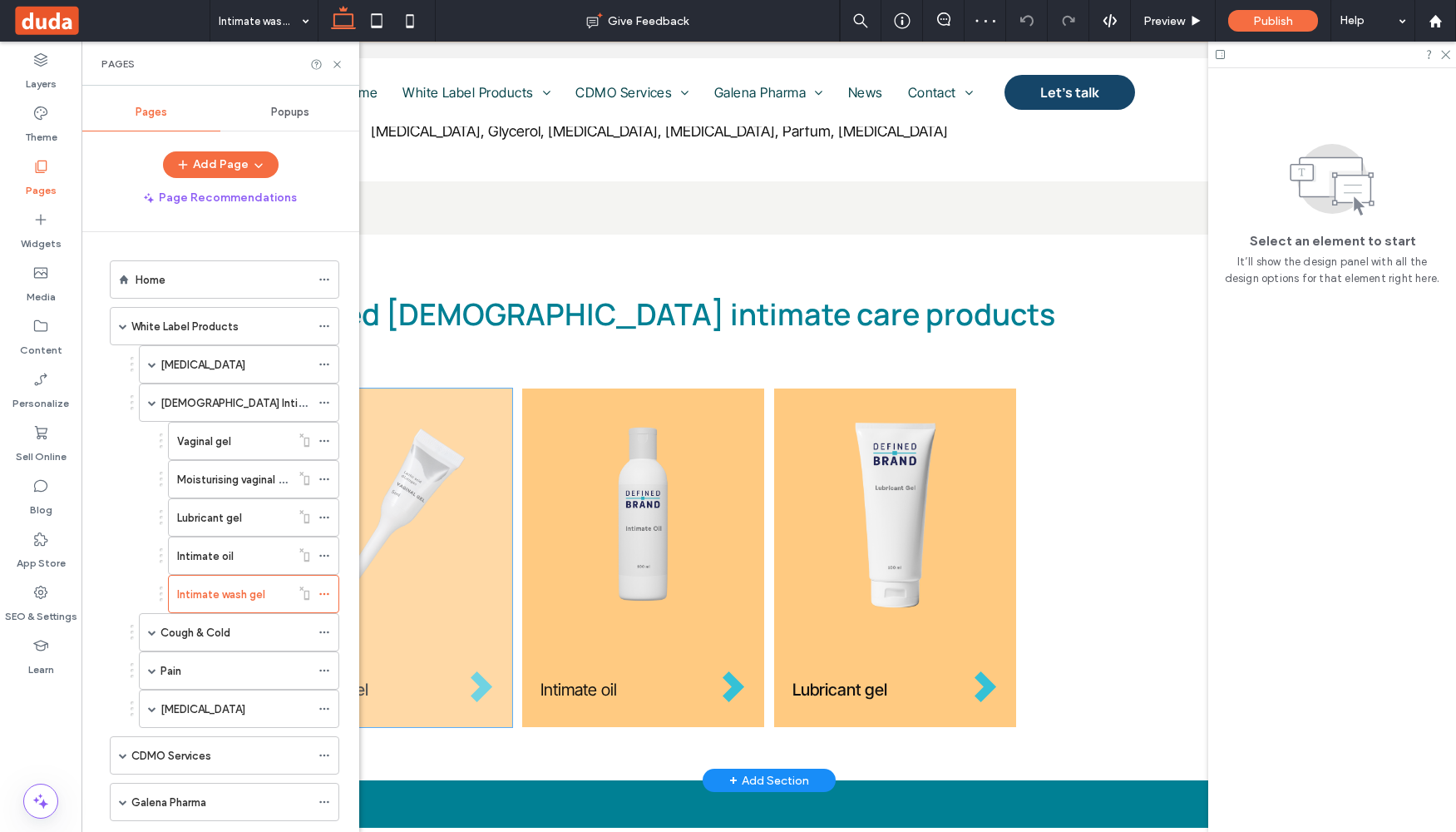
click at [492, 564] on div "Vaginal gel" at bounding box center [391, 557] width 242 height 338
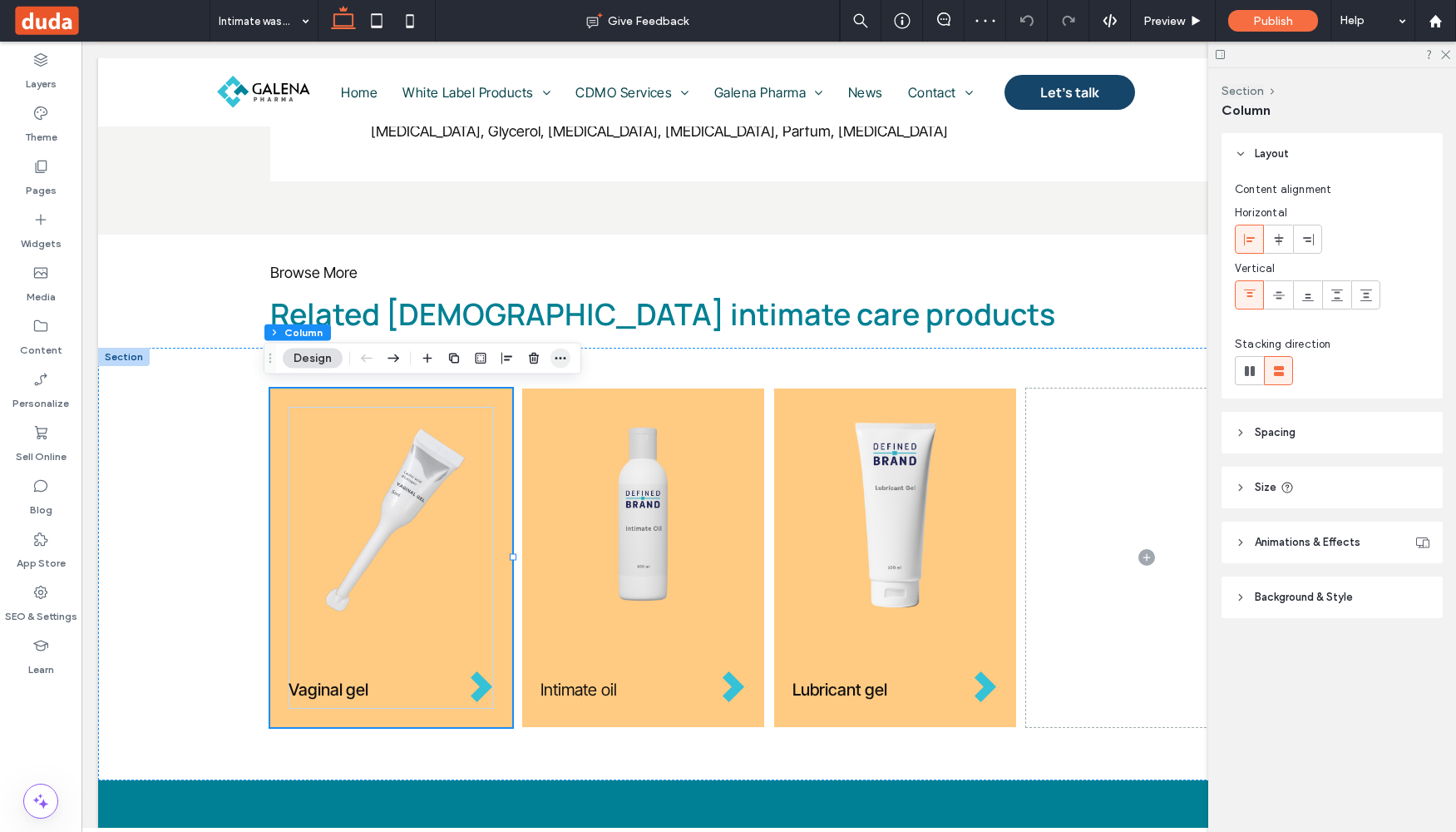
click at [564, 361] on icon "button" at bounding box center [560, 358] width 13 height 13
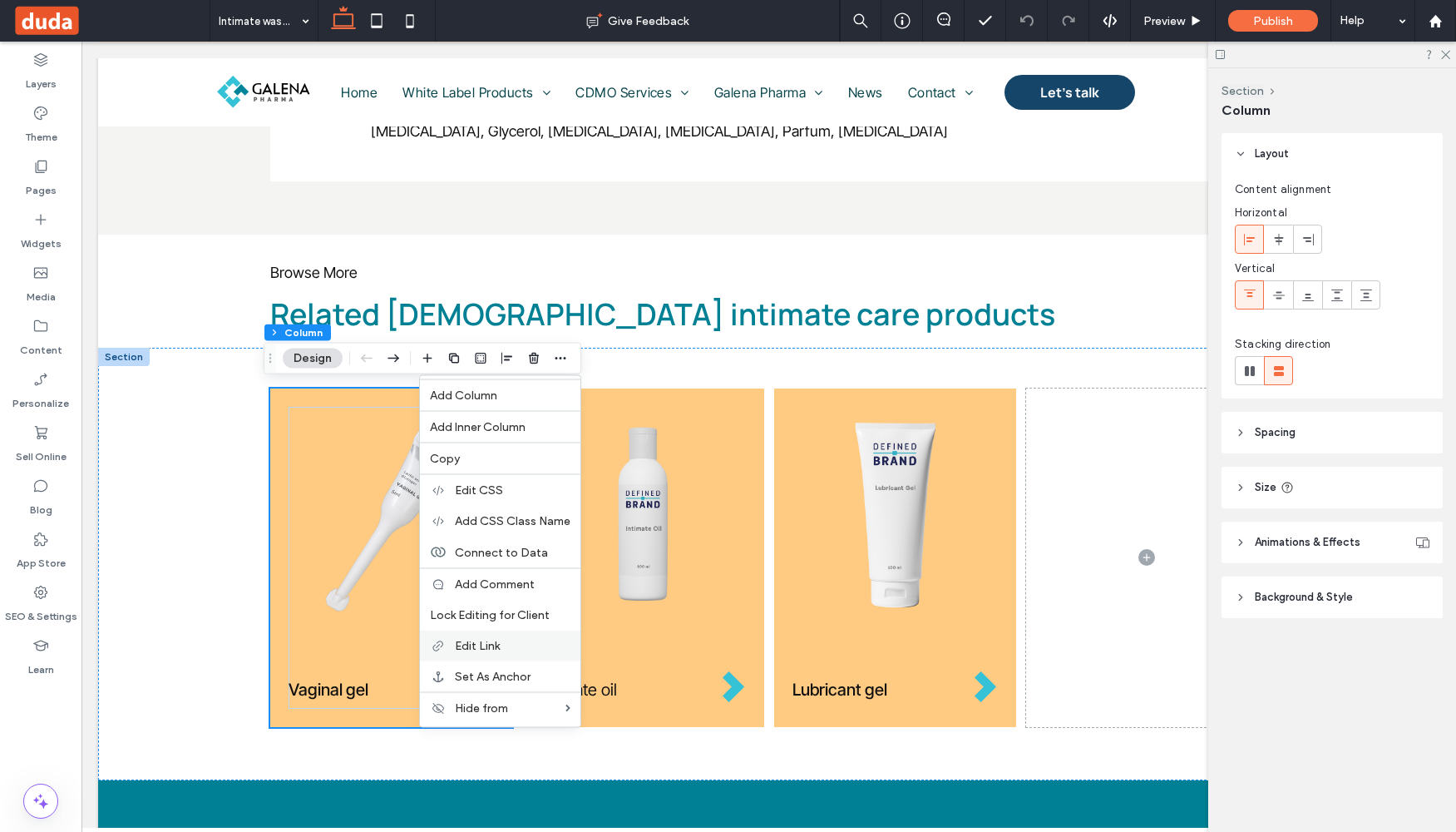
click at [469, 649] on span "Edit Link" at bounding box center [477, 646] width 45 height 14
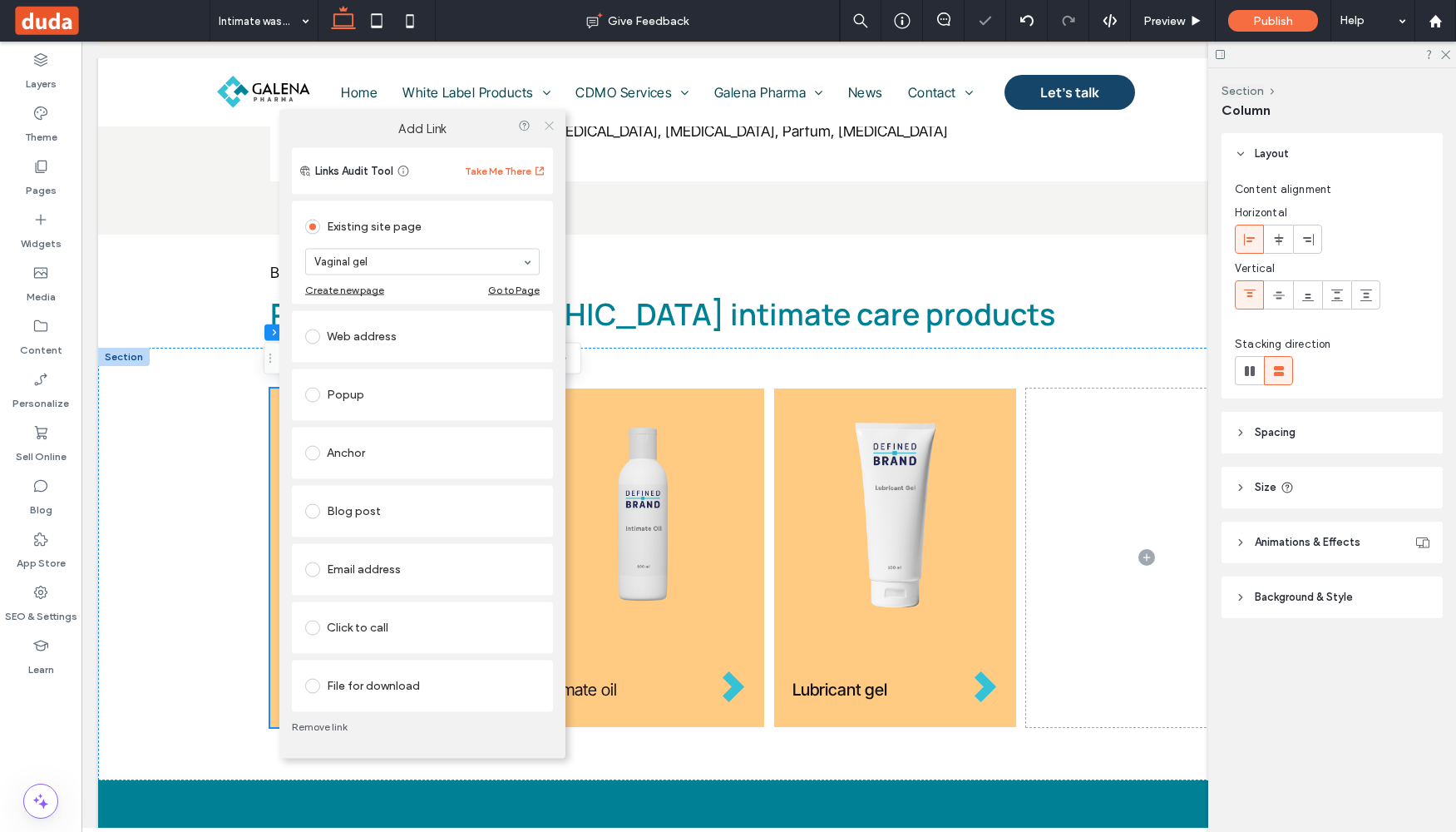
click at [546, 128] on use at bounding box center [548, 125] width 8 height 8
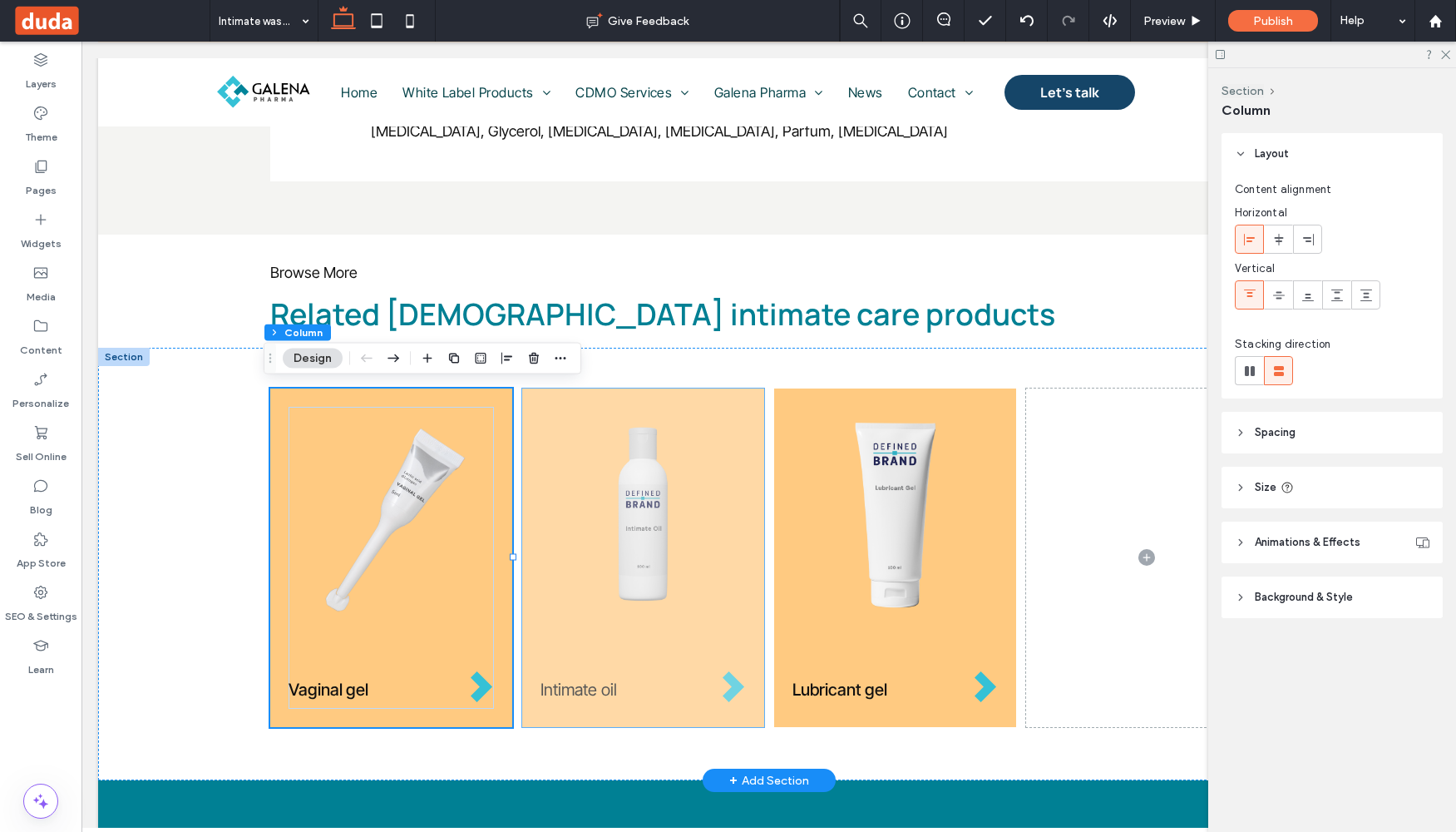
click at [532, 404] on div "Intimate oil" at bounding box center [643, 557] width 242 height 338
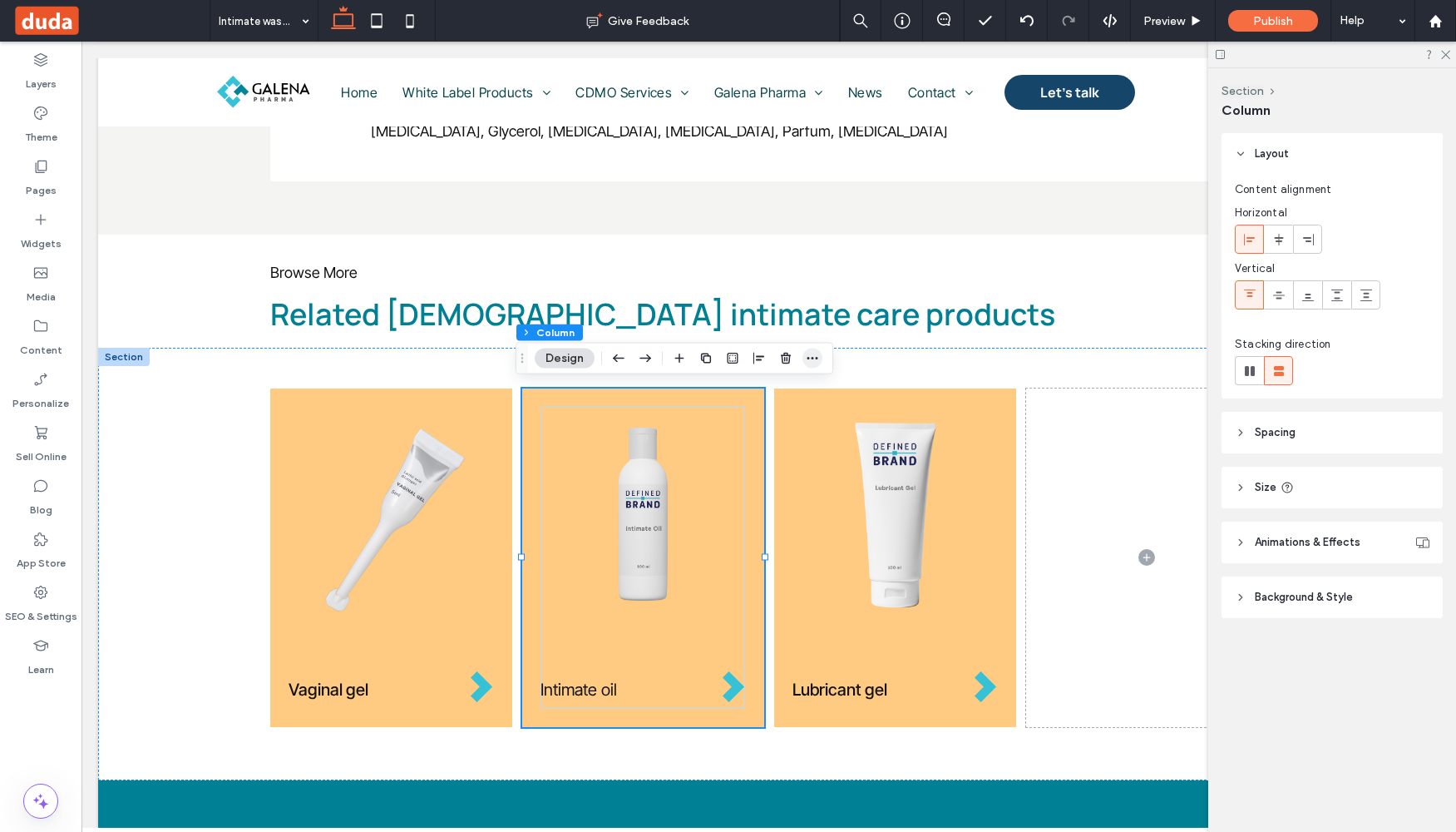
click at [811, 357] on icon "button" at bounding box center [812, 358] width 13 height 13
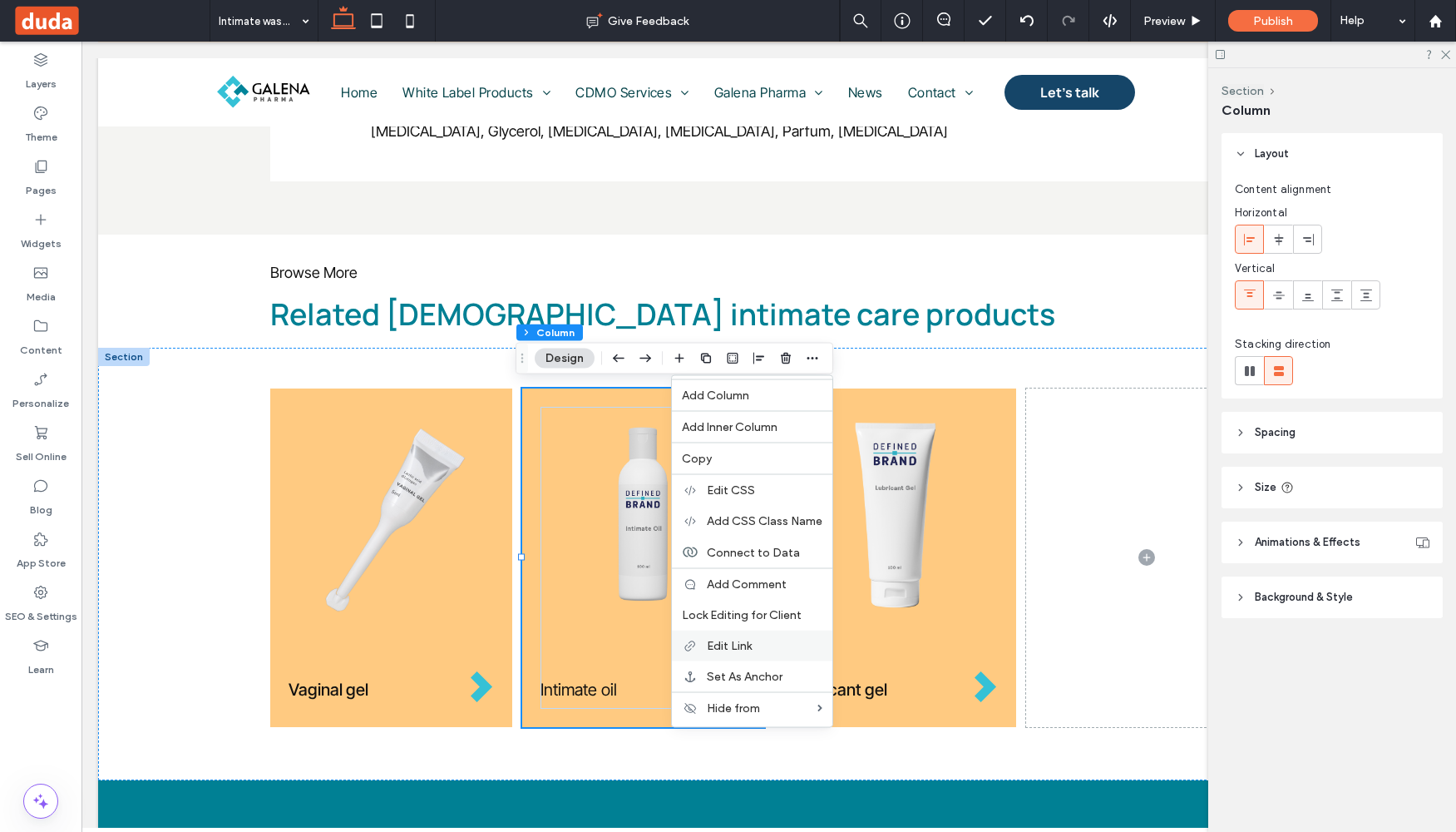
click at [766, 641] on label "Edit Link" at bounding box center [765, 646] width 116 height 14
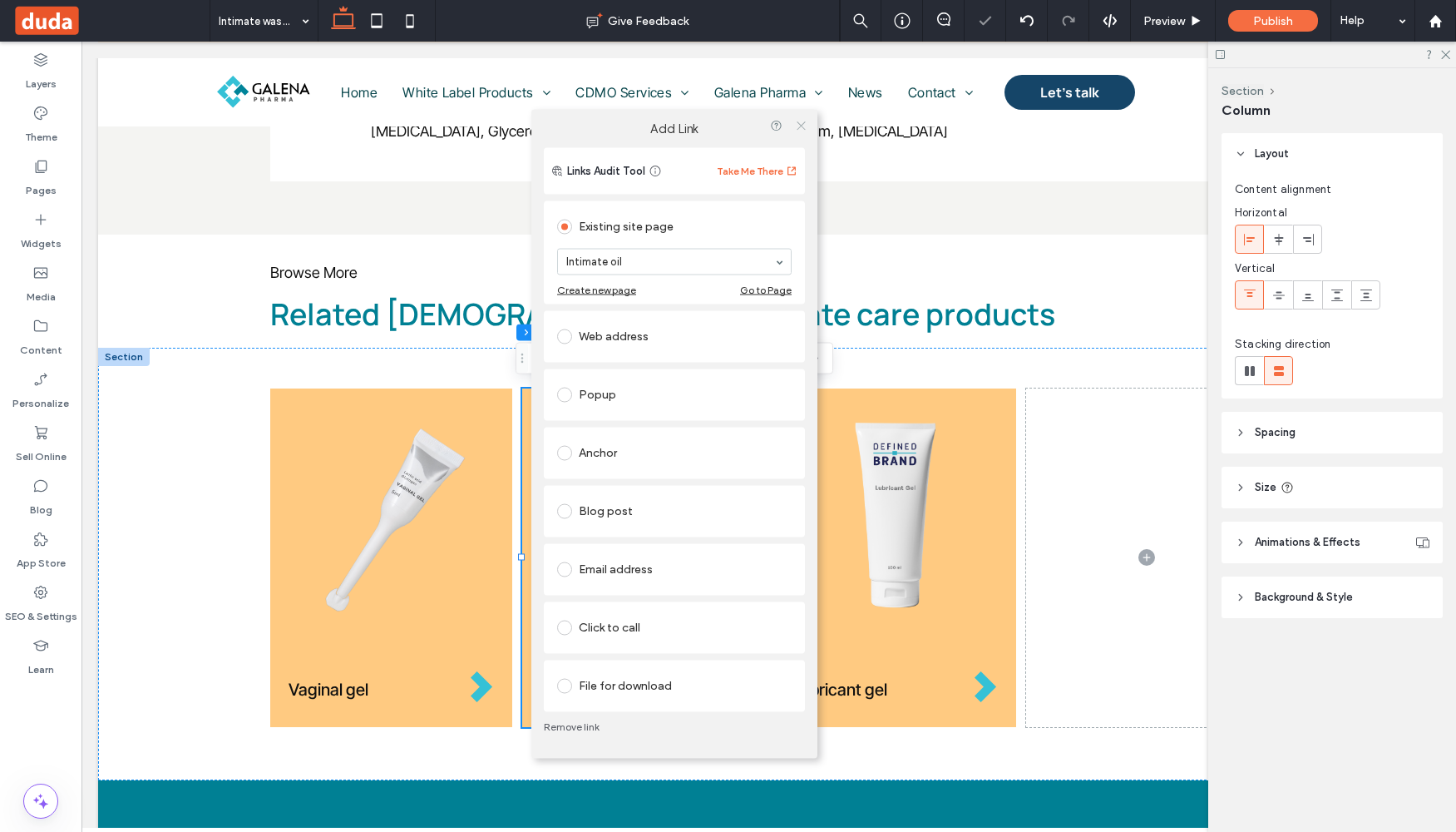
click at [803, 122] on use at bounding box center [800, 125] width 8 height 8
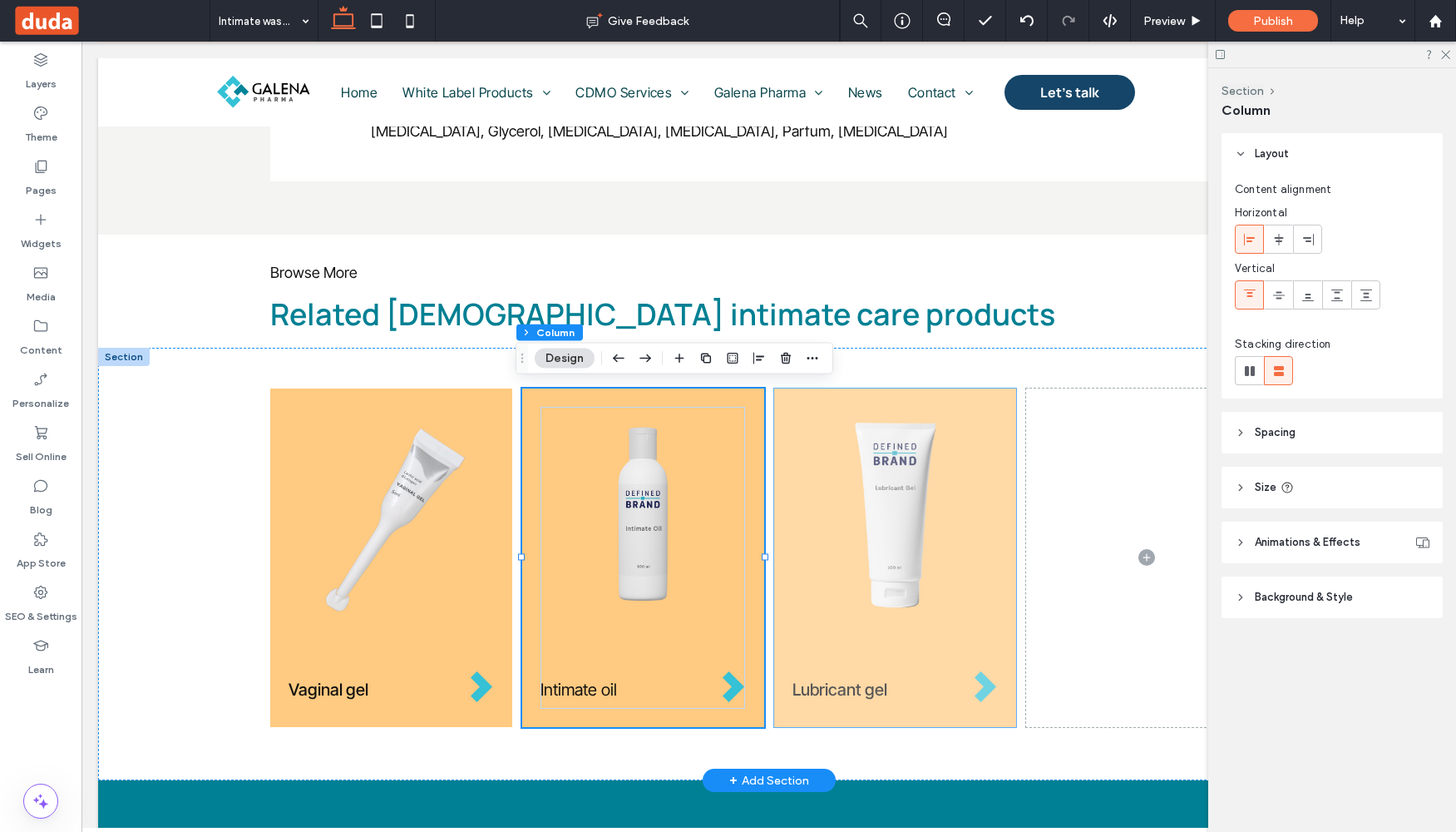
click at [777, 406] on div "Lubricant gel" at bounding box center [895, 557] width 242 height 338
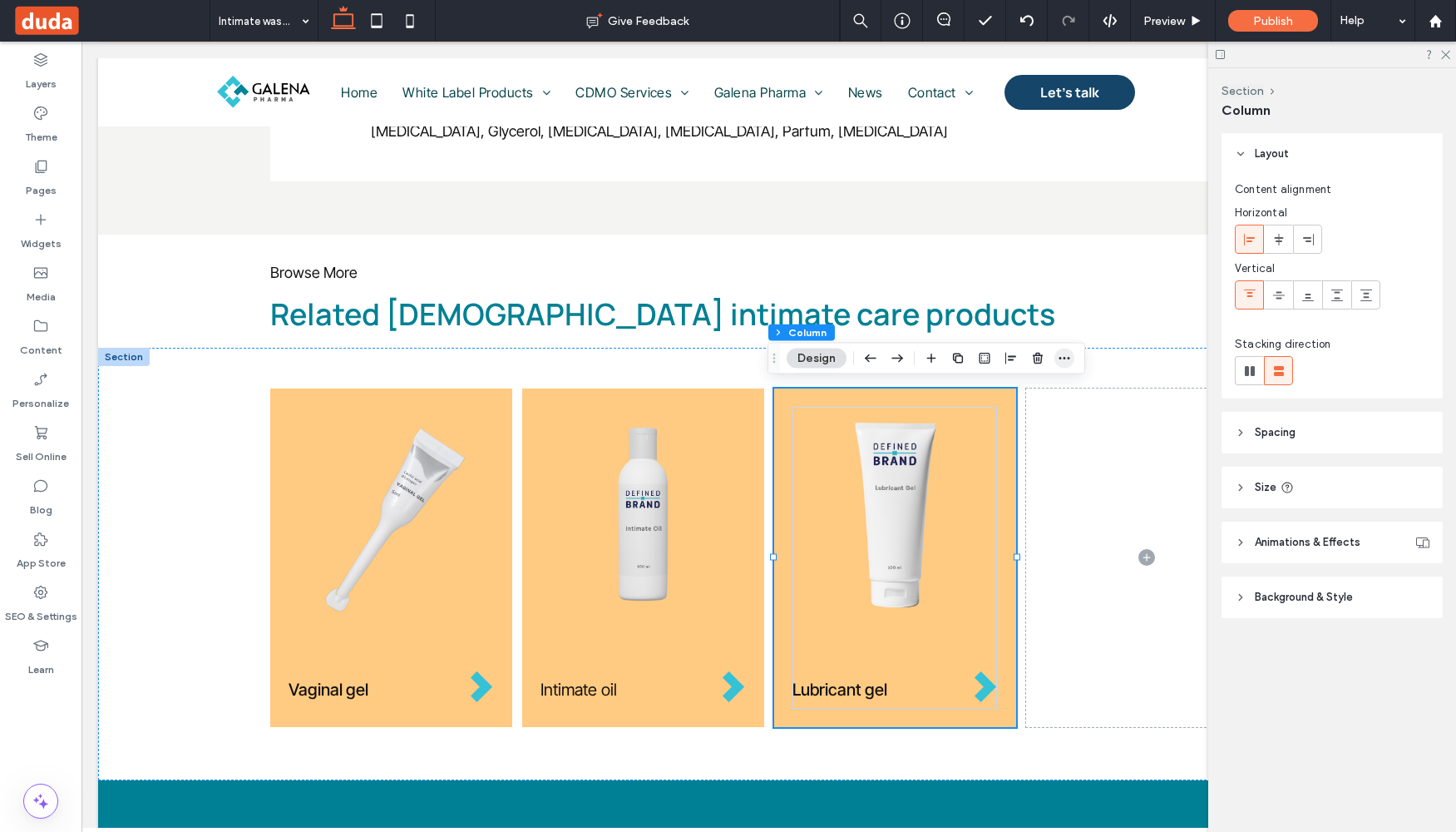
click at [1068, 358] on use "button" at bounding box center [1065, 358] width 11 height 3
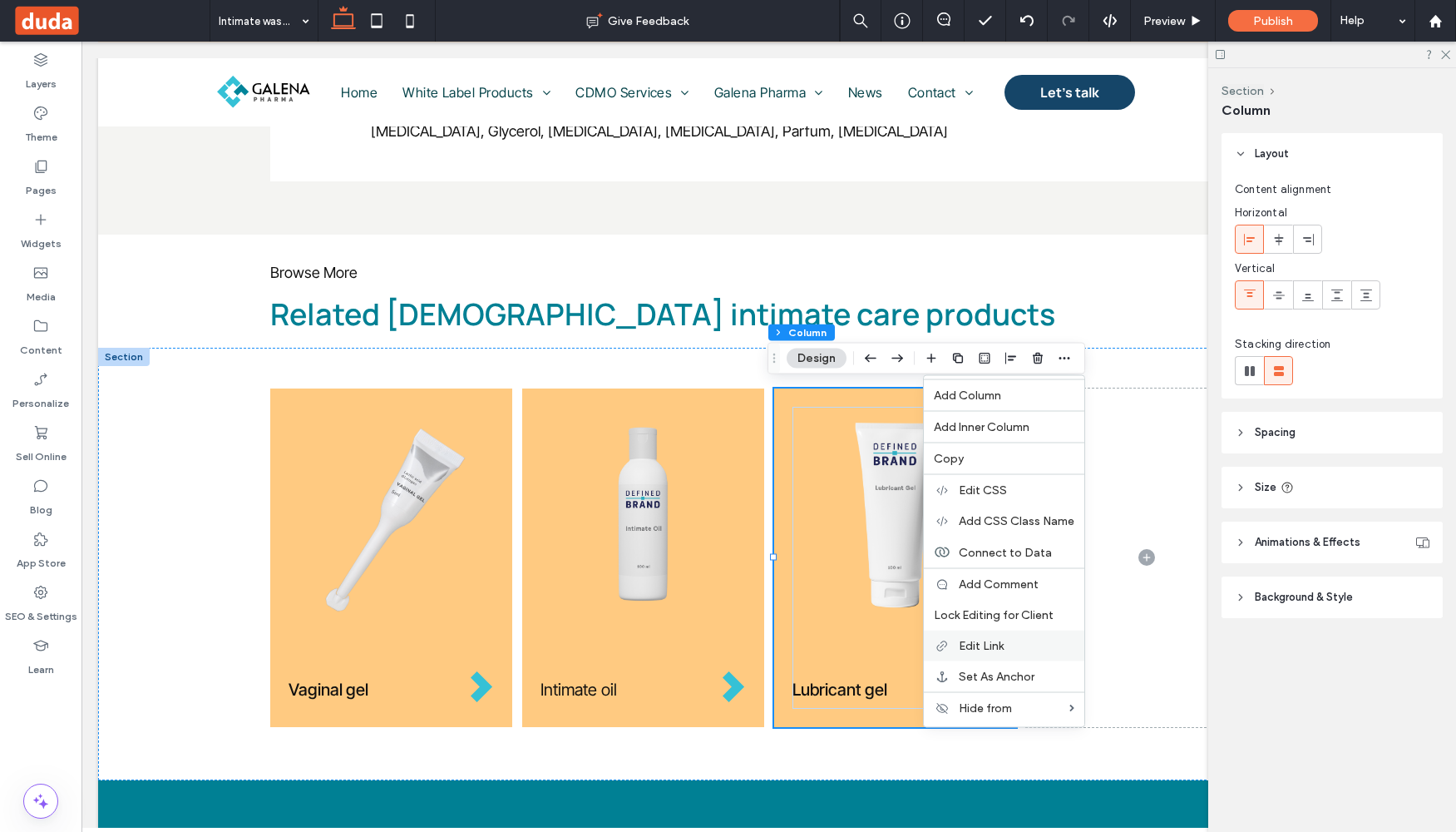
click at [1000, 641] on span "Edit Link" at bounding box center [981, 646] width 45 height 14
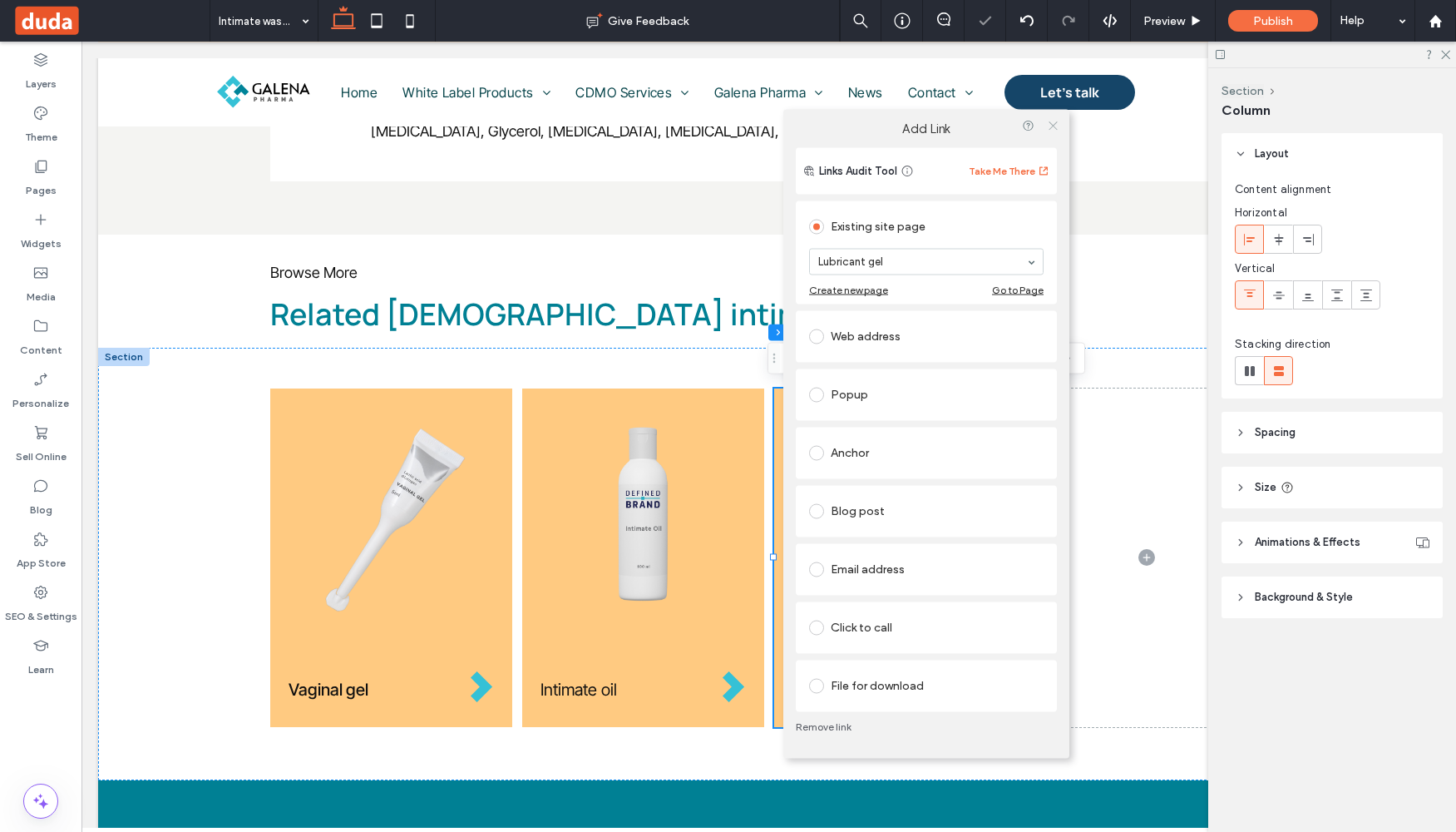
click at [1052, 125] on use at bounding box center [1052, 125] width 8 height 8
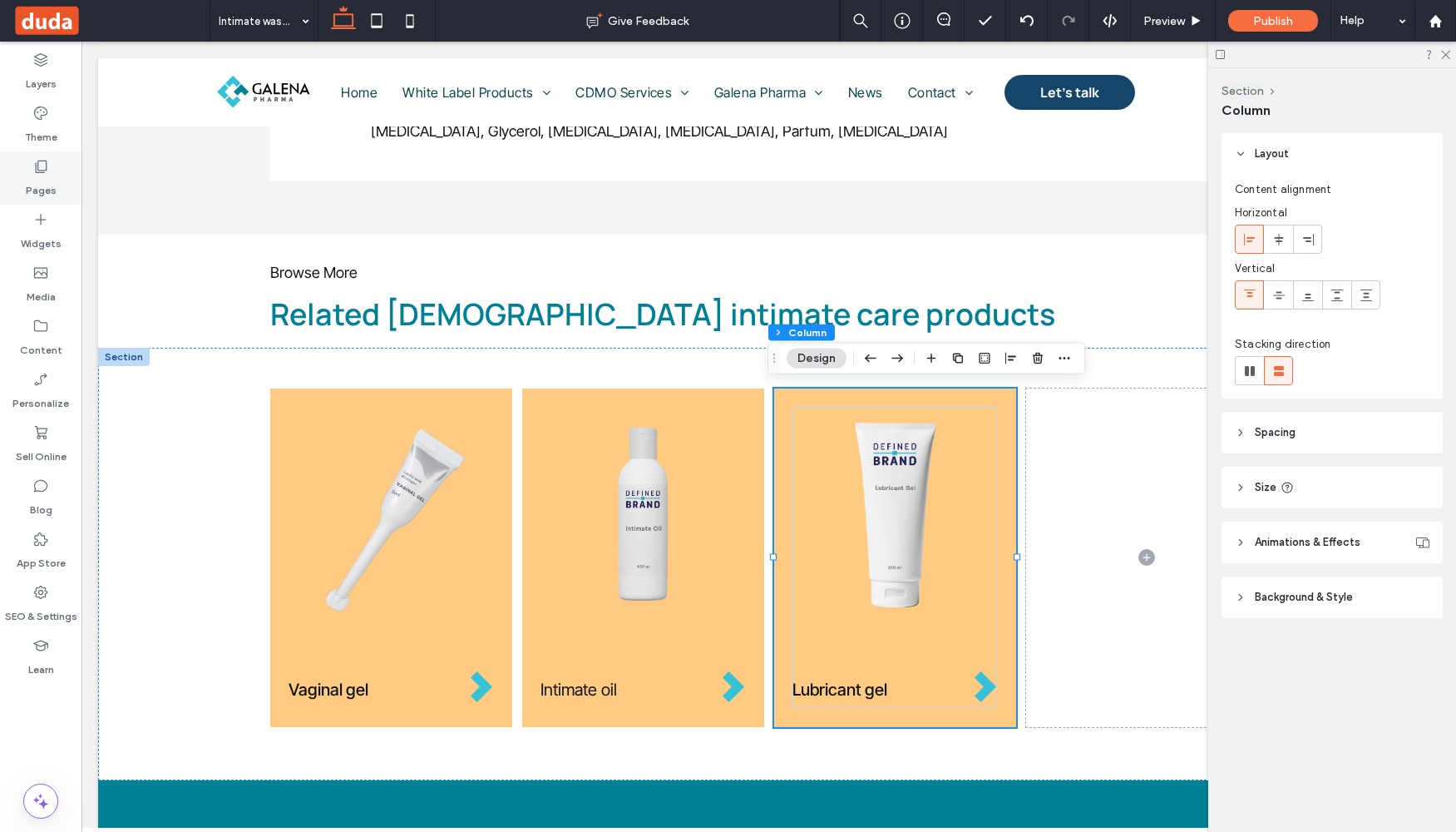
click at [42, 183] on label "Pages" at bounding box center [41, 186] width 31 height 23
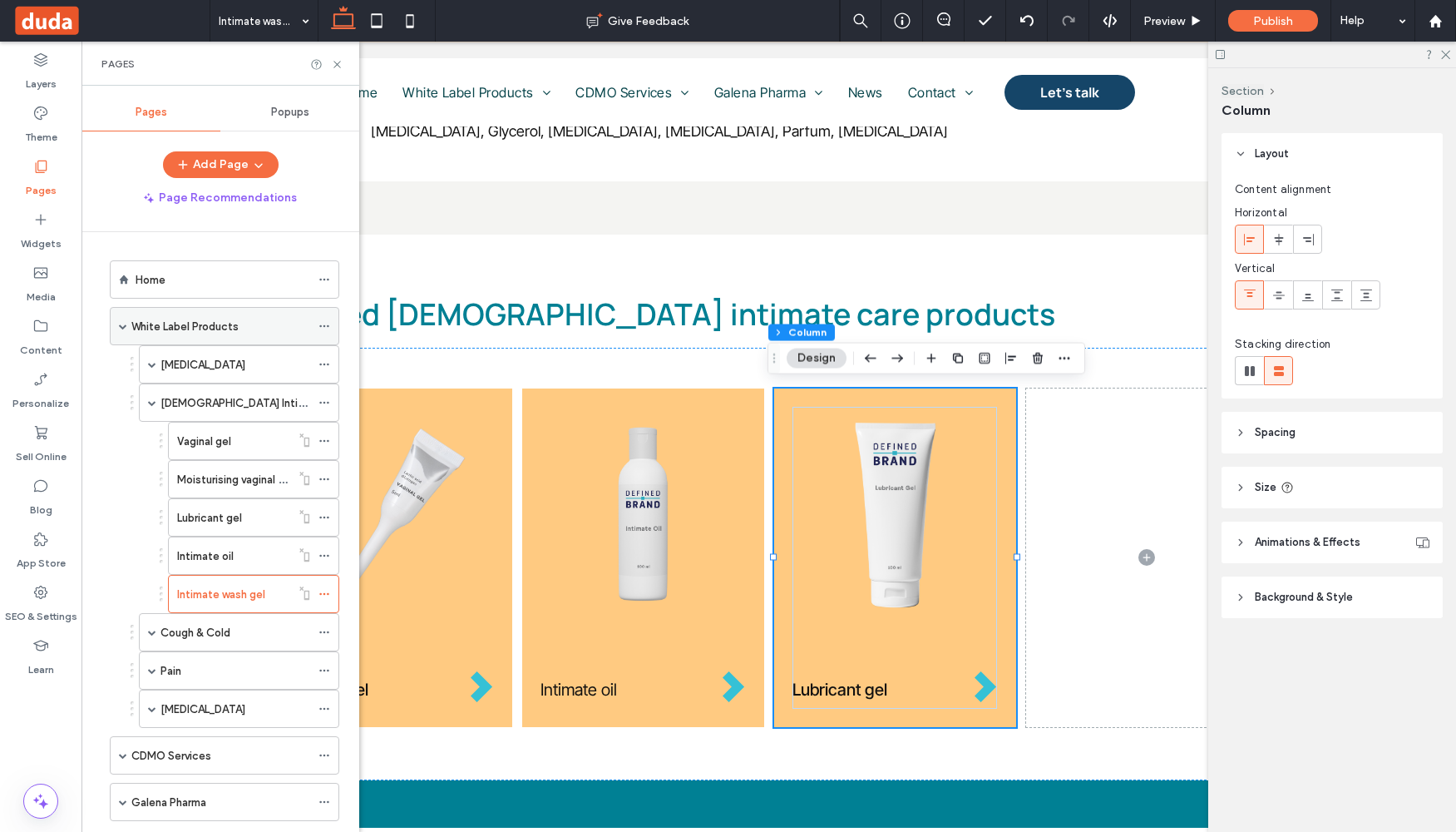
click at [192, 325] on label "White Label Products" at bounding box center [185, 326] width 107 height 29
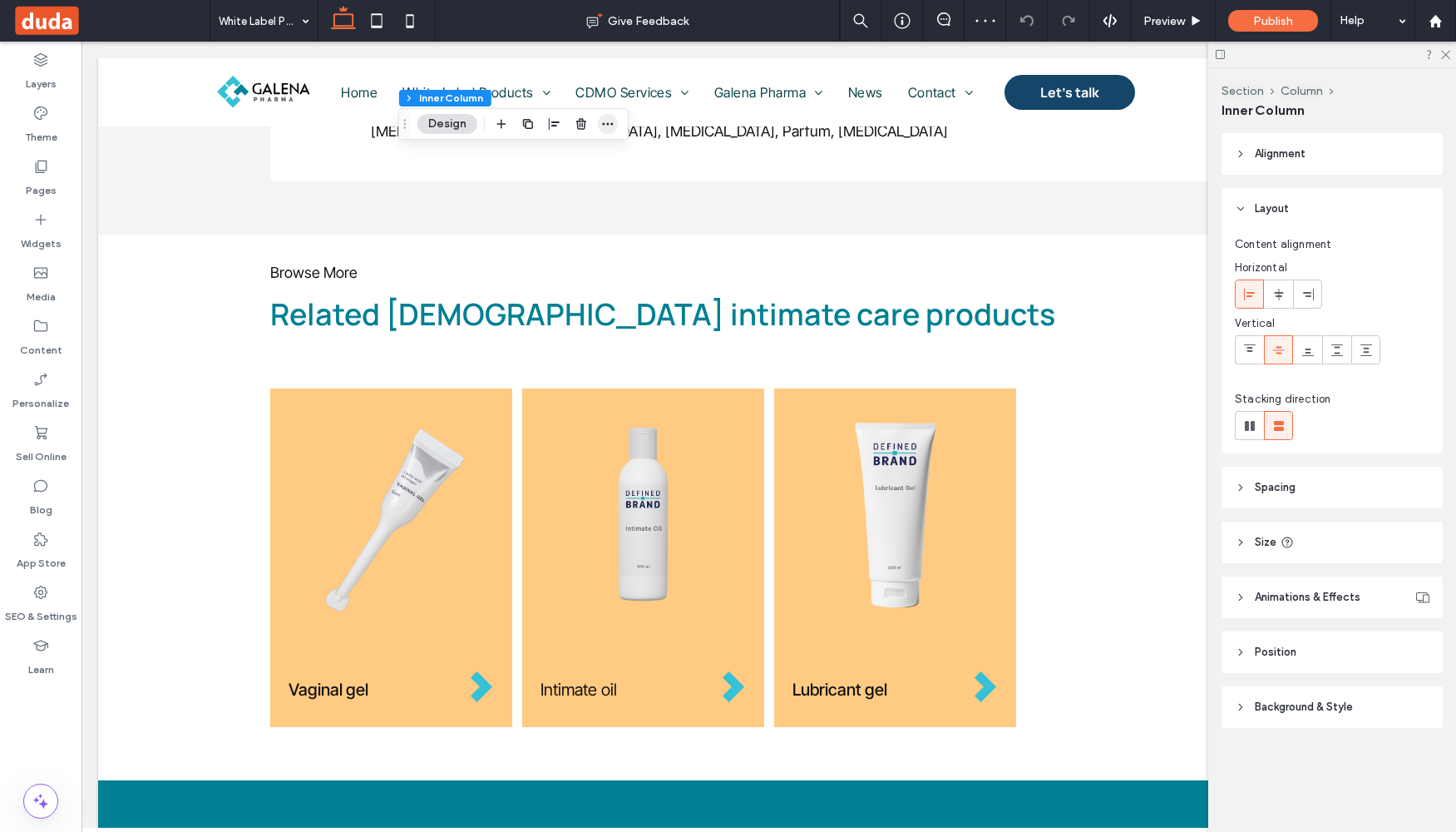
click at [612, 122] on icon "button" at bounding box center [607, 124] width 13 height 13
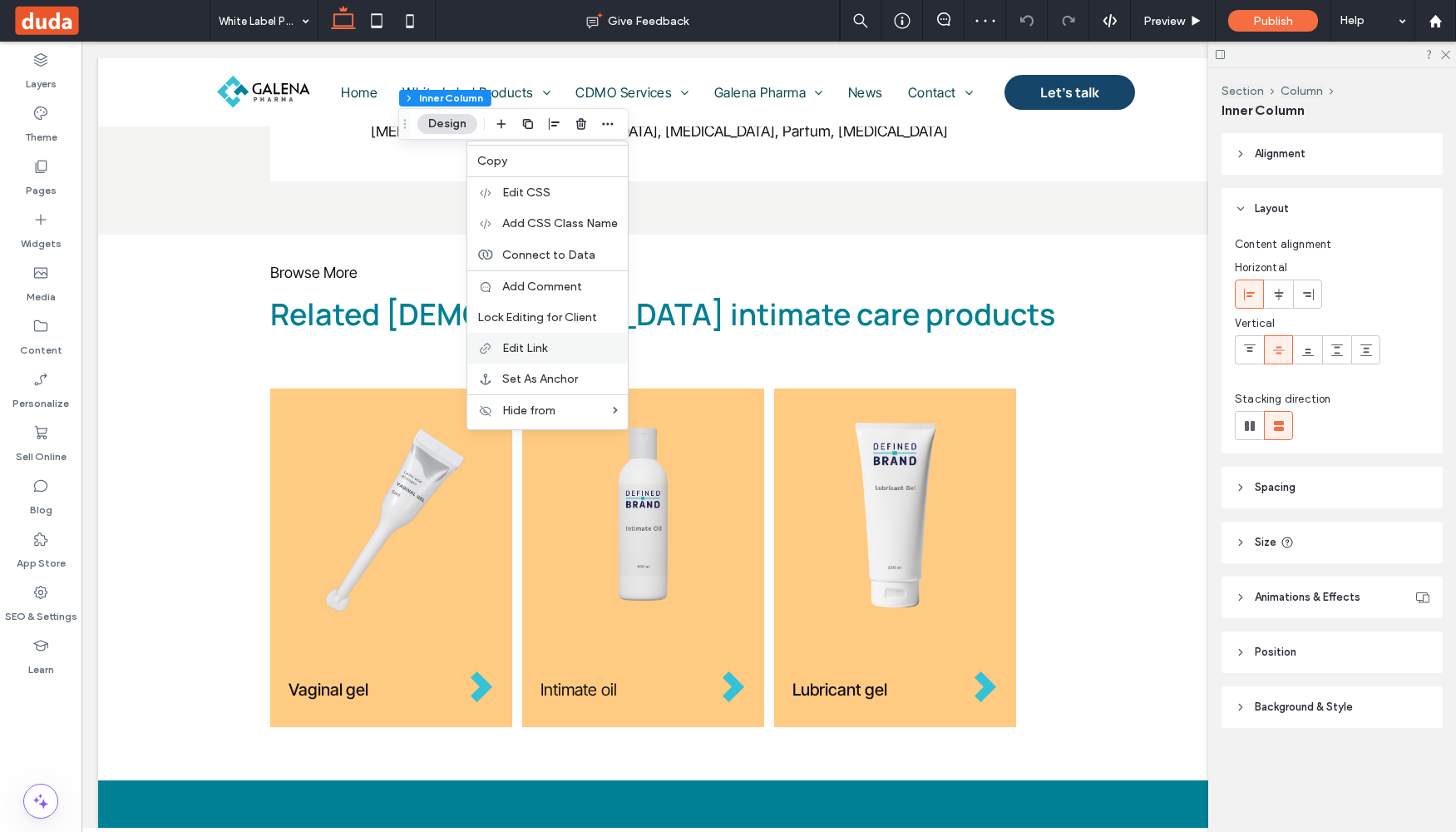
click at [569, 355] on div "Edit Link" at bounding box center [547, 348] width 161 height 31
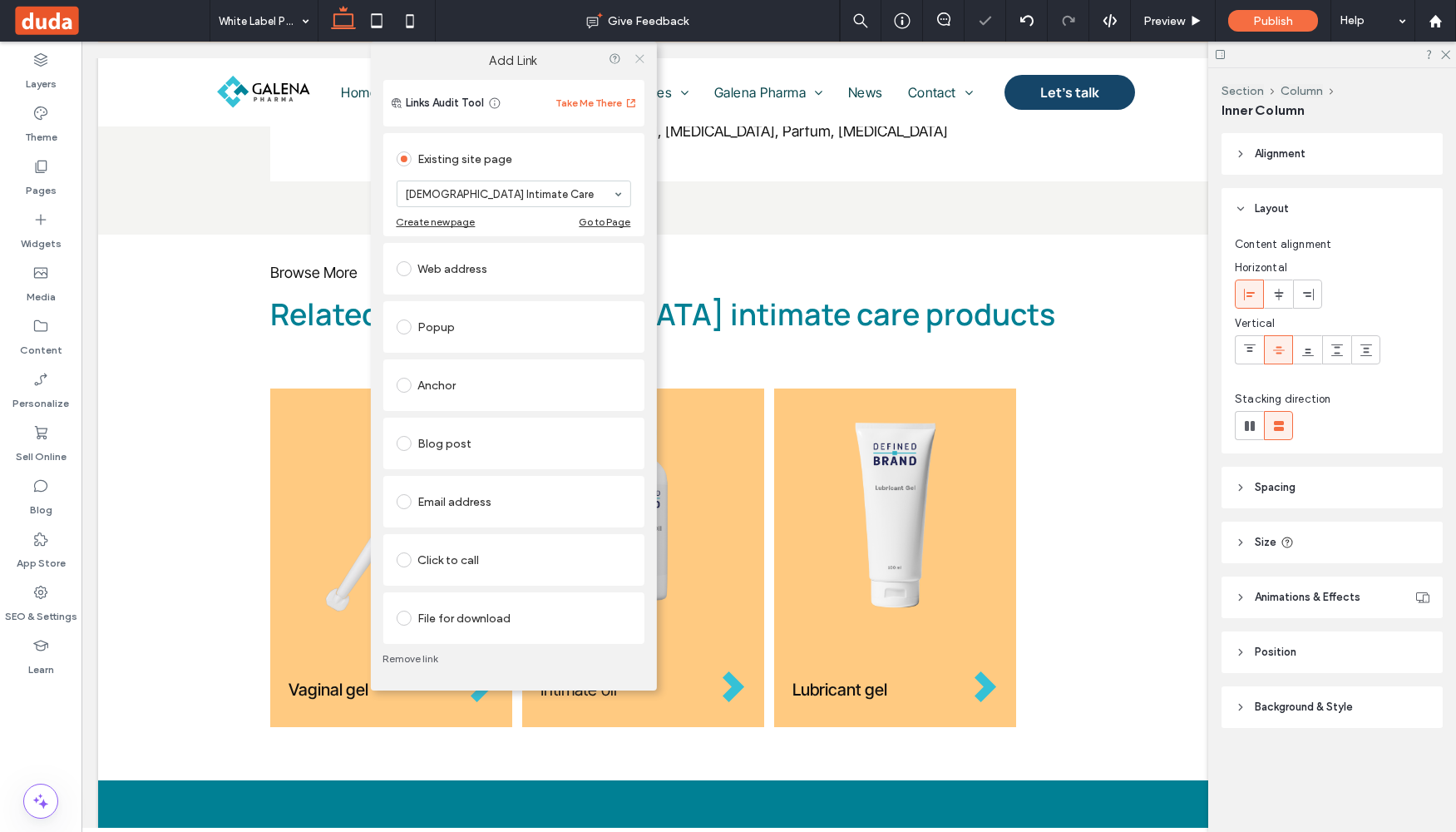
click at [641, 57] on use at bounding box center [639, 57] width 8 height 8
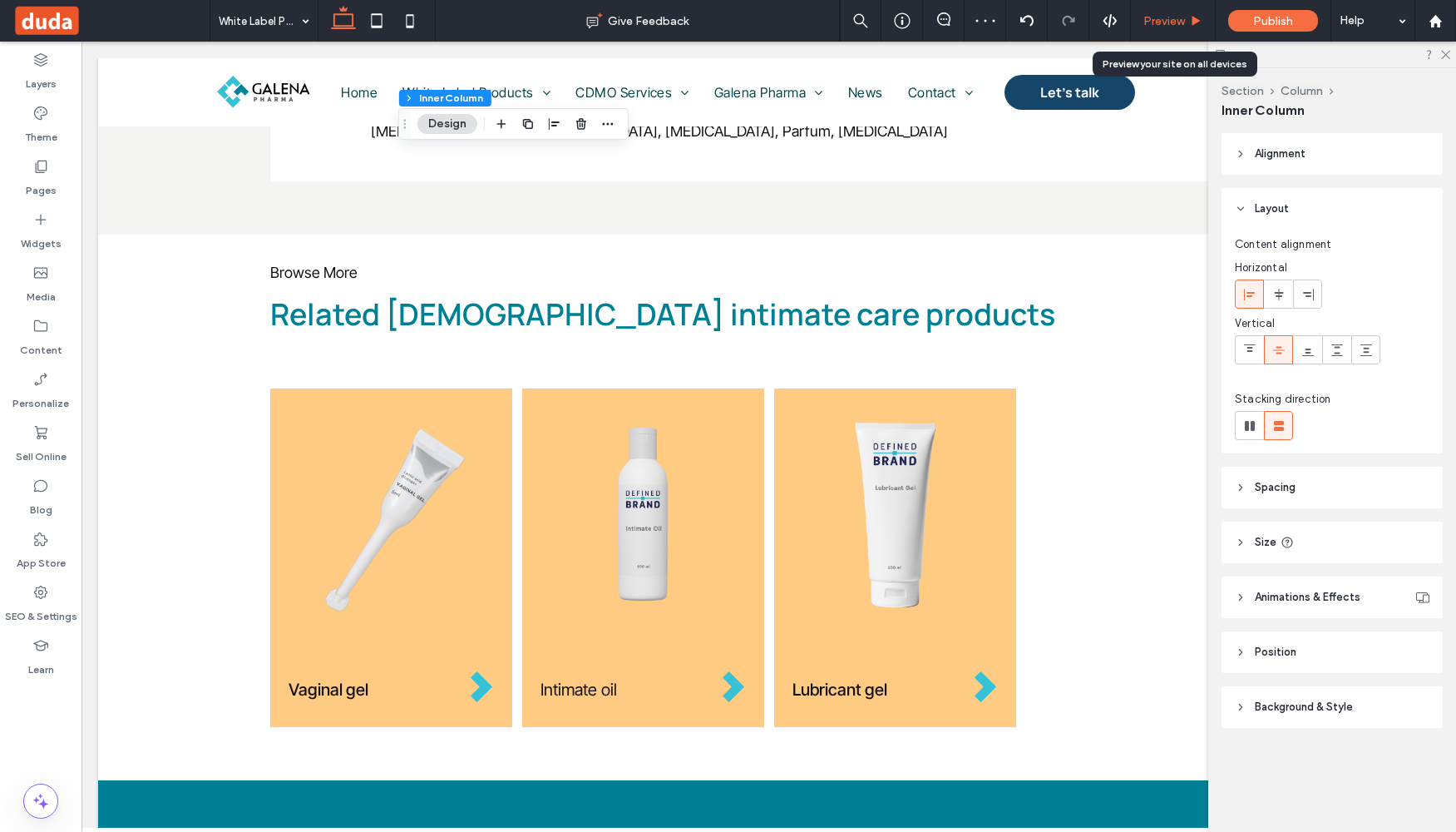
click at [1172, 19] on span "Preview" at bounding box center [1164, 21] width 41 height 14
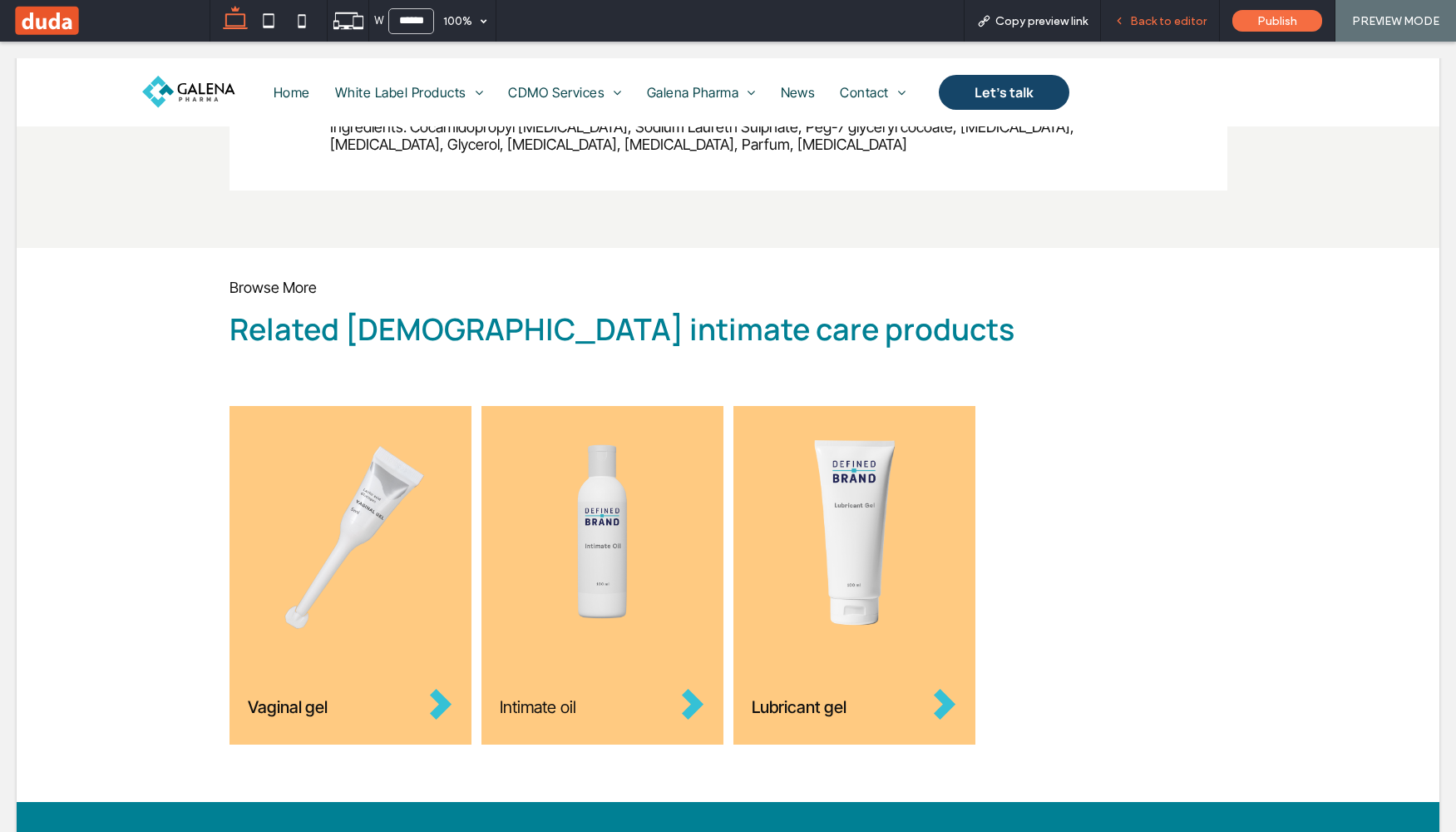
click at [1172, 23] on span "Back to editor" at bounding box center [1168, 21] width 77 height 14
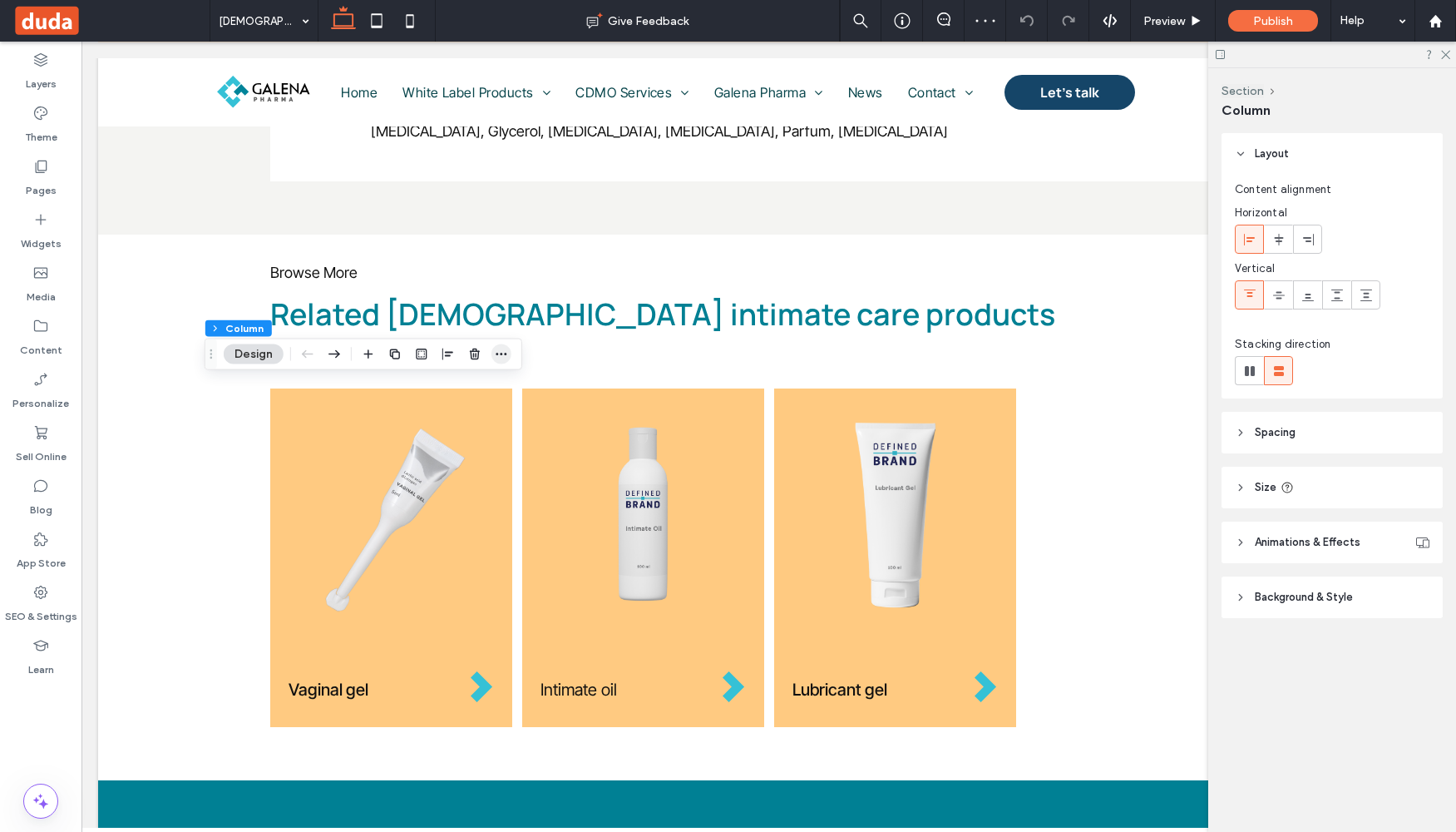
click at [501, 353] on use "button" at bounding box center [501, 353] width 11 height 3
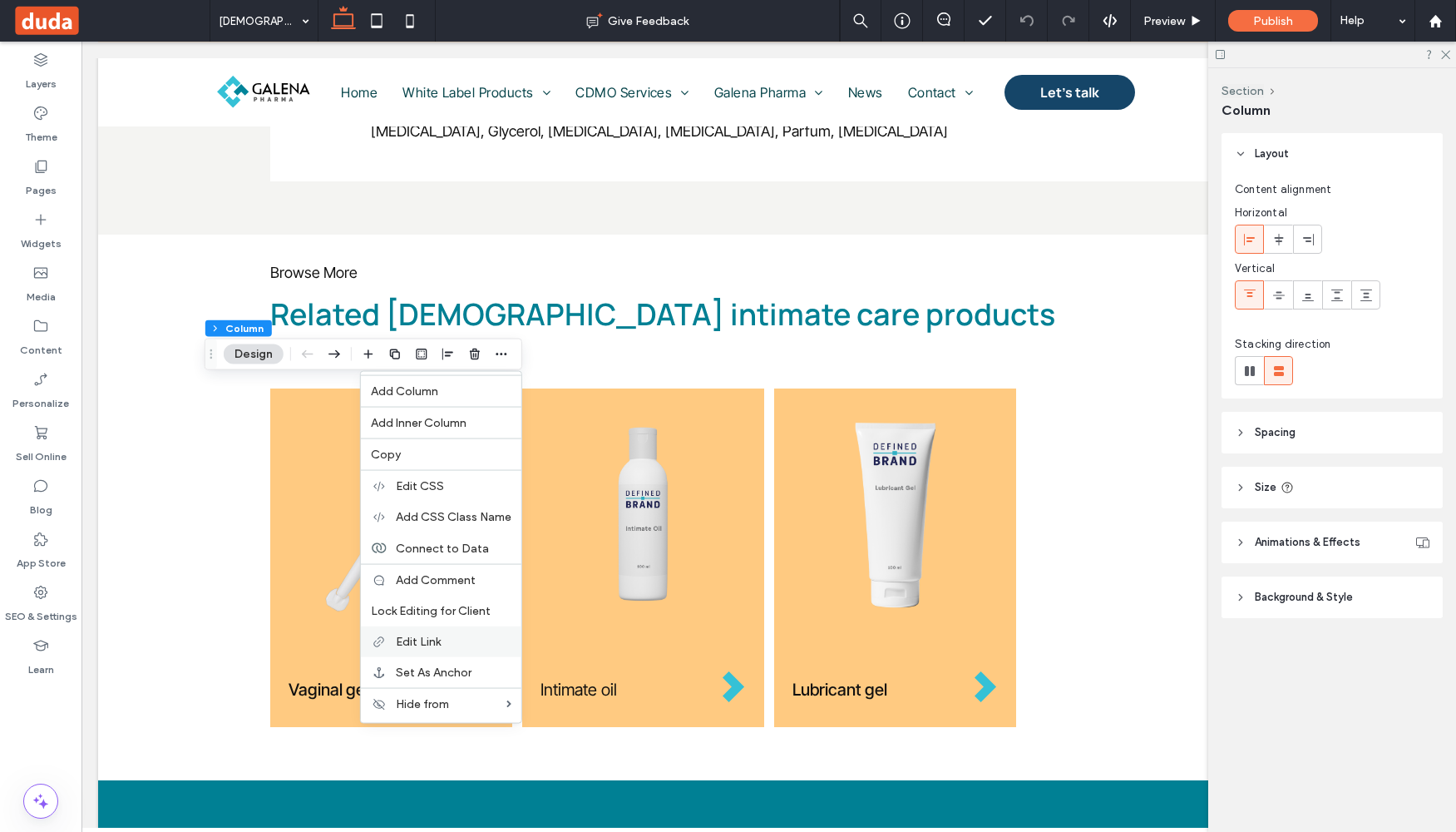
click at [435, 646] on span "Edit Link" at bounding box center [418, 642] width 45 height 14
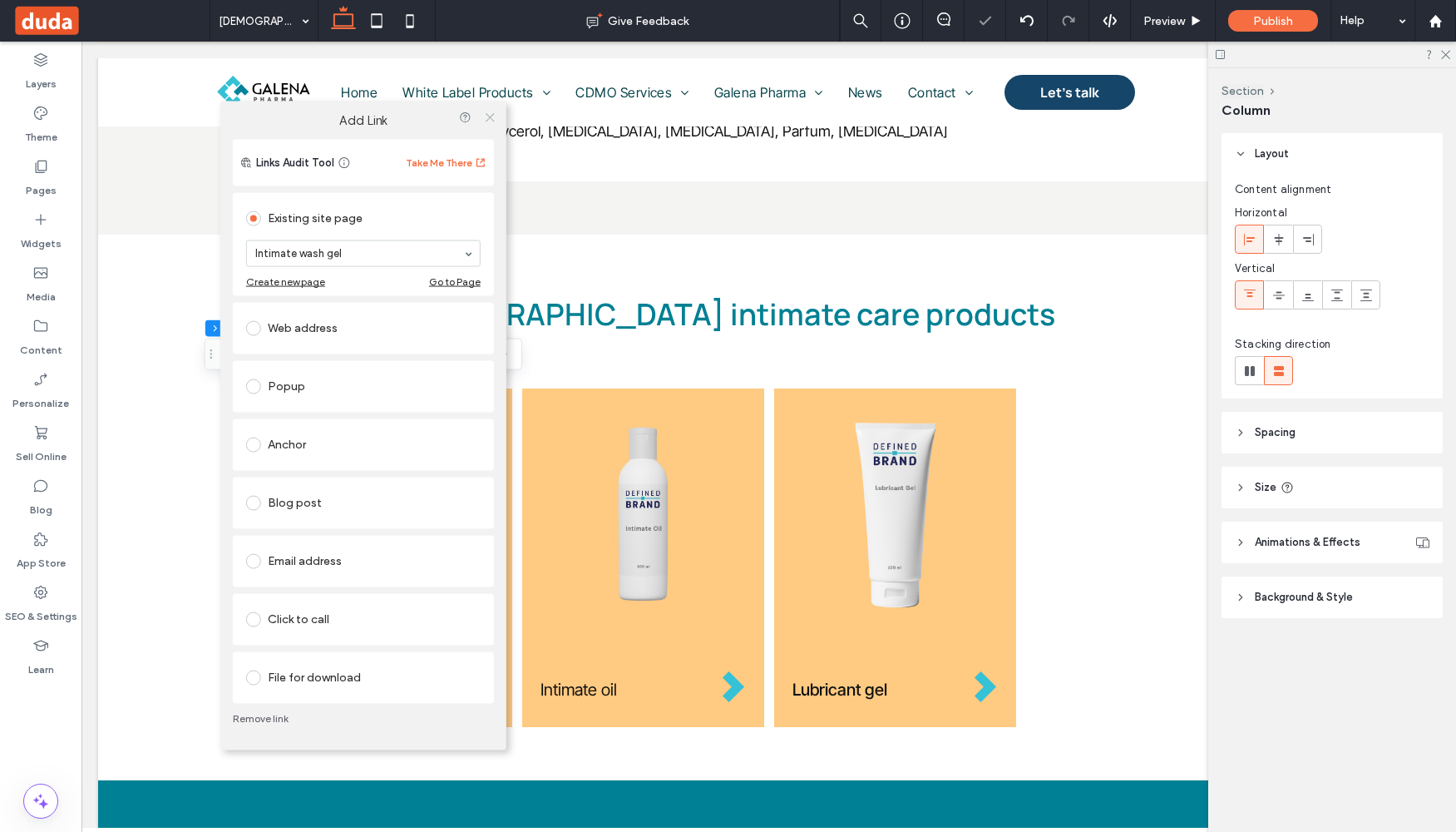
click at [489, 118] on icon at bounding box center [489, 117] width 12 height 12
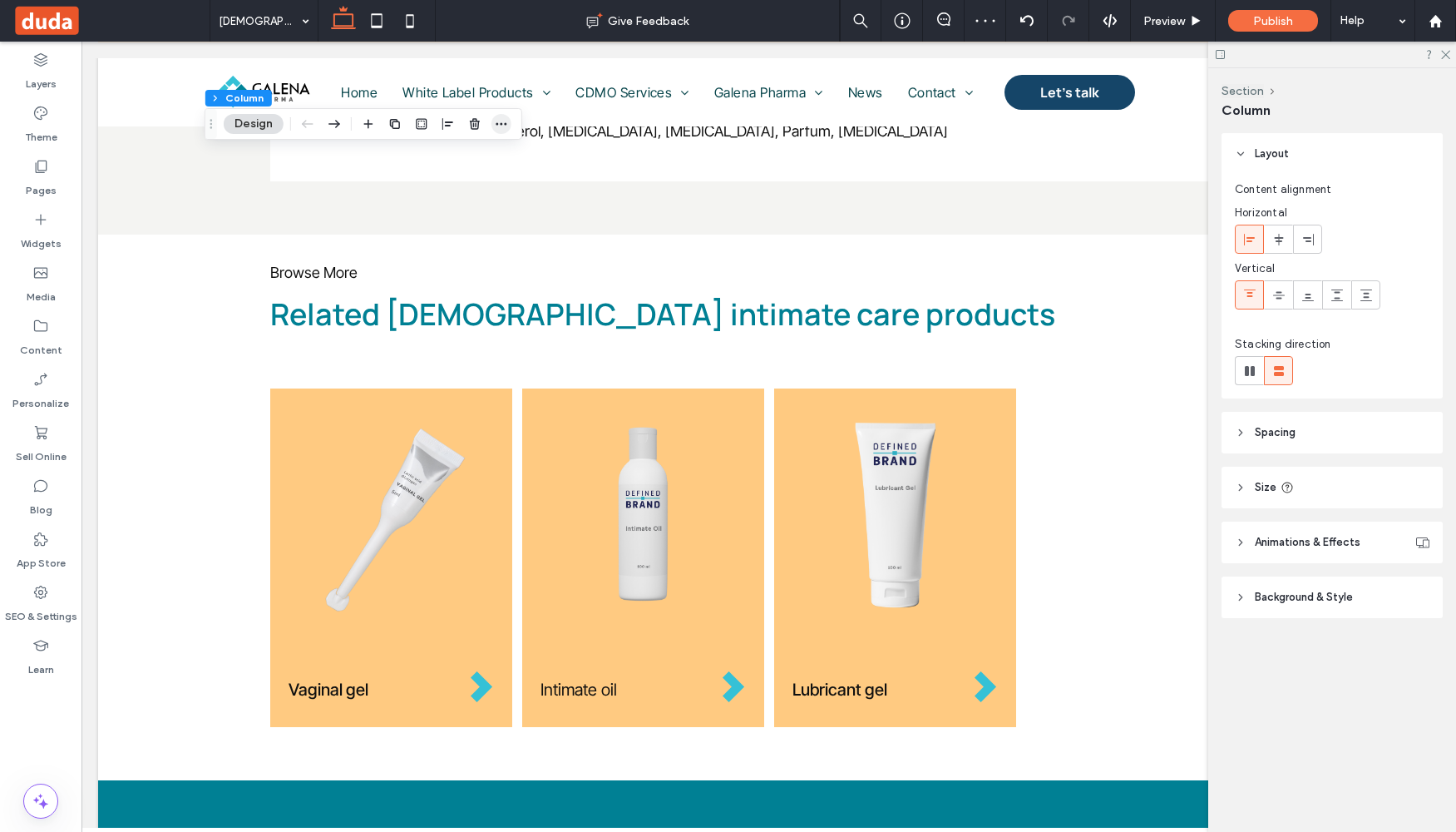
click at [507, 117] on icon "button" at bounding box center [501, 124] width 13 height 13
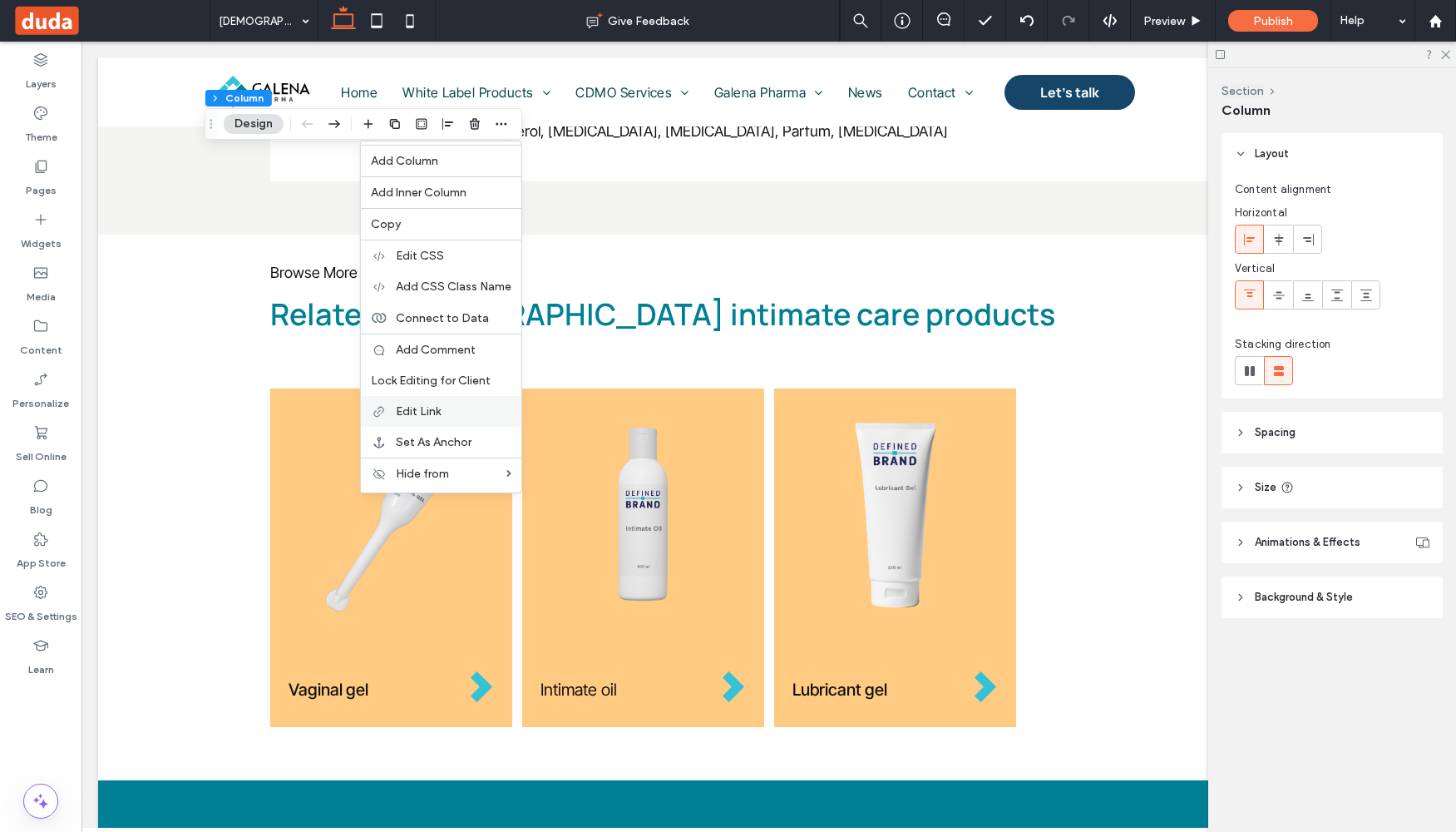
click at [413, 397] on div "Edit Link" at bounding box center [441, 411] width 161 height 31
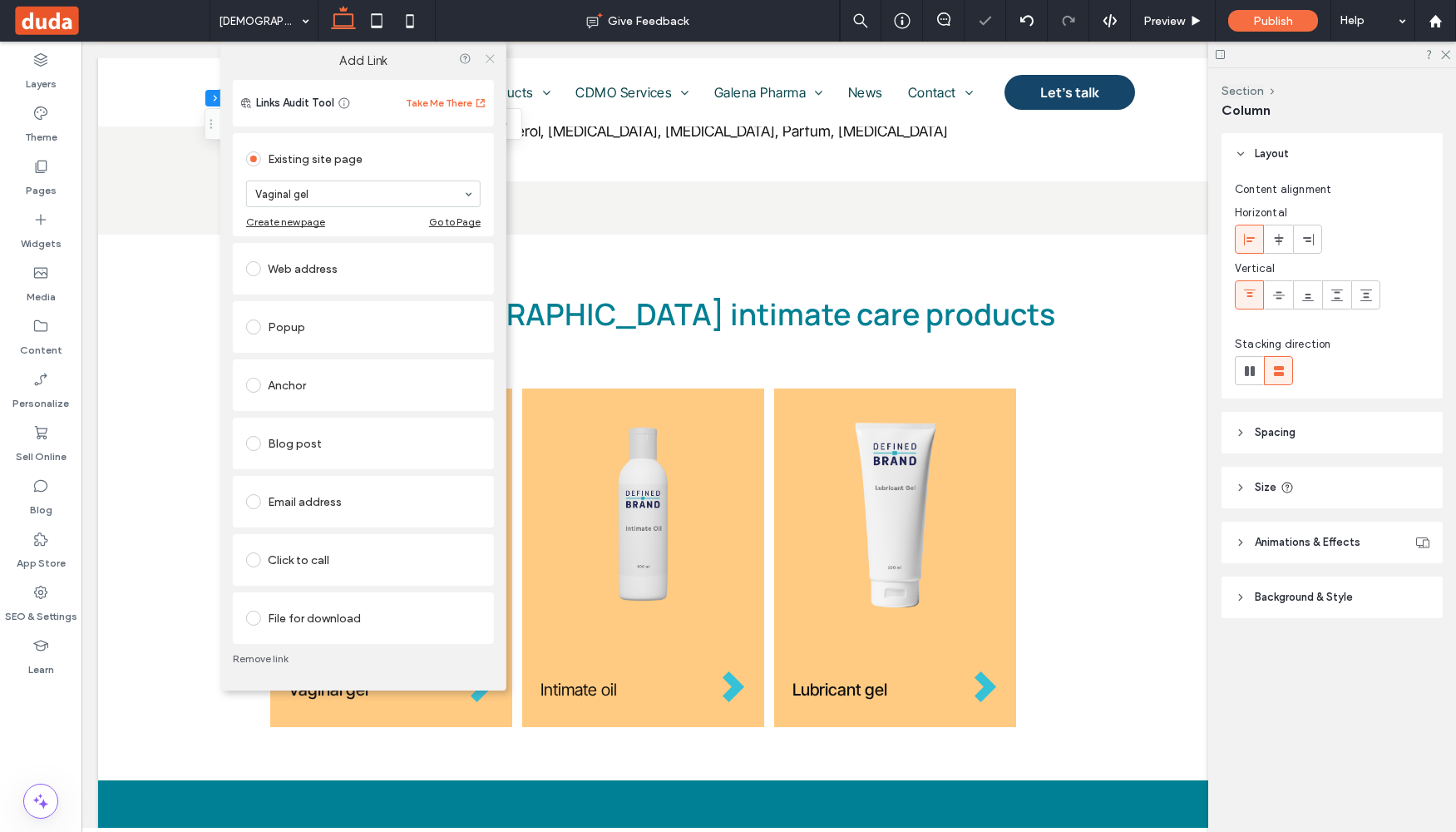
click at [488, 54] on icon at bounding box center [489, 58] width 12 height 12
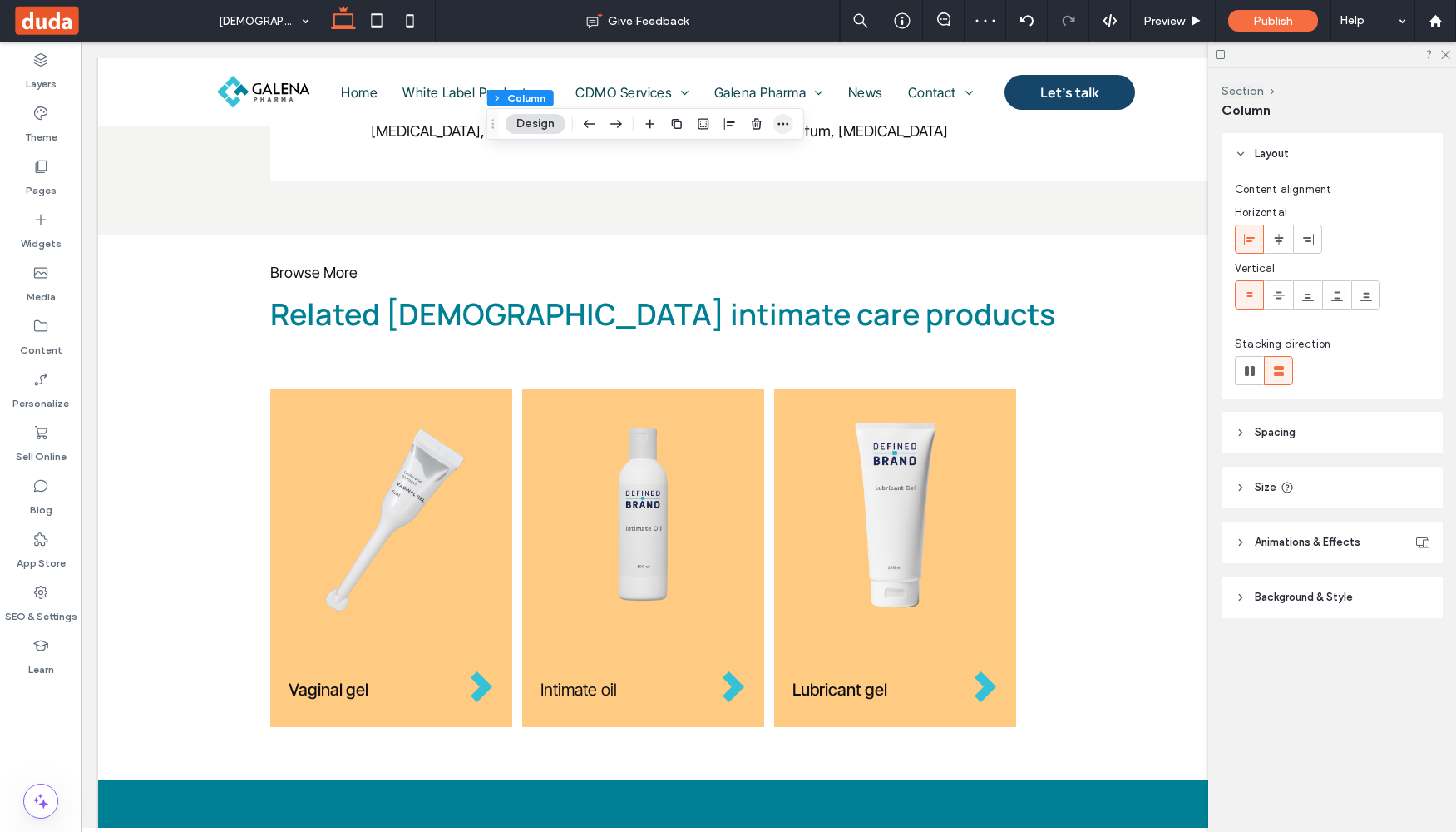
click at [778, 122] on icon "button" at bounding box center [783, 124] width 13 height 13
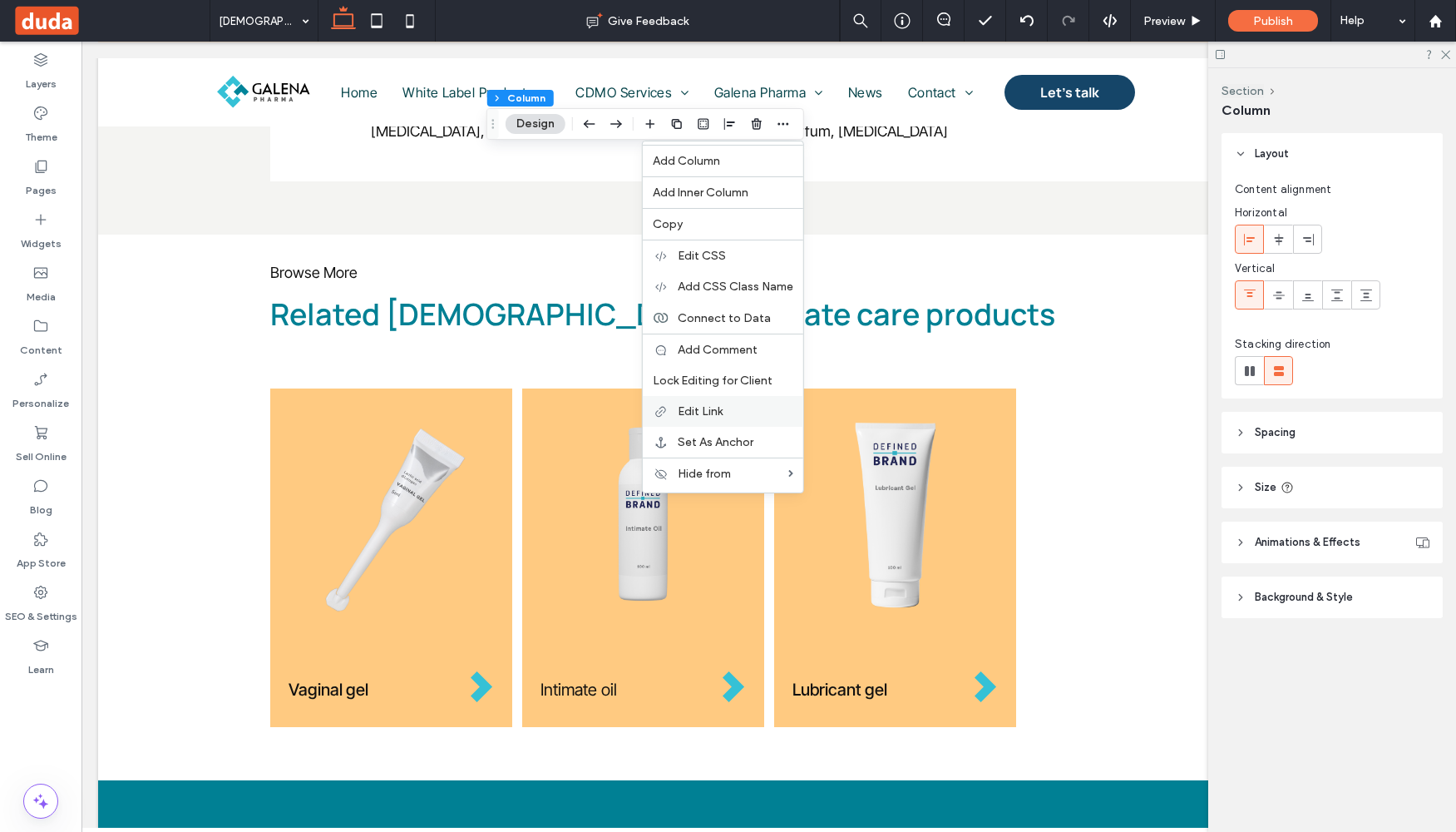
click at [728, 411] on label "Edit Link" at bounding box center [736, 412] width 116 height 14
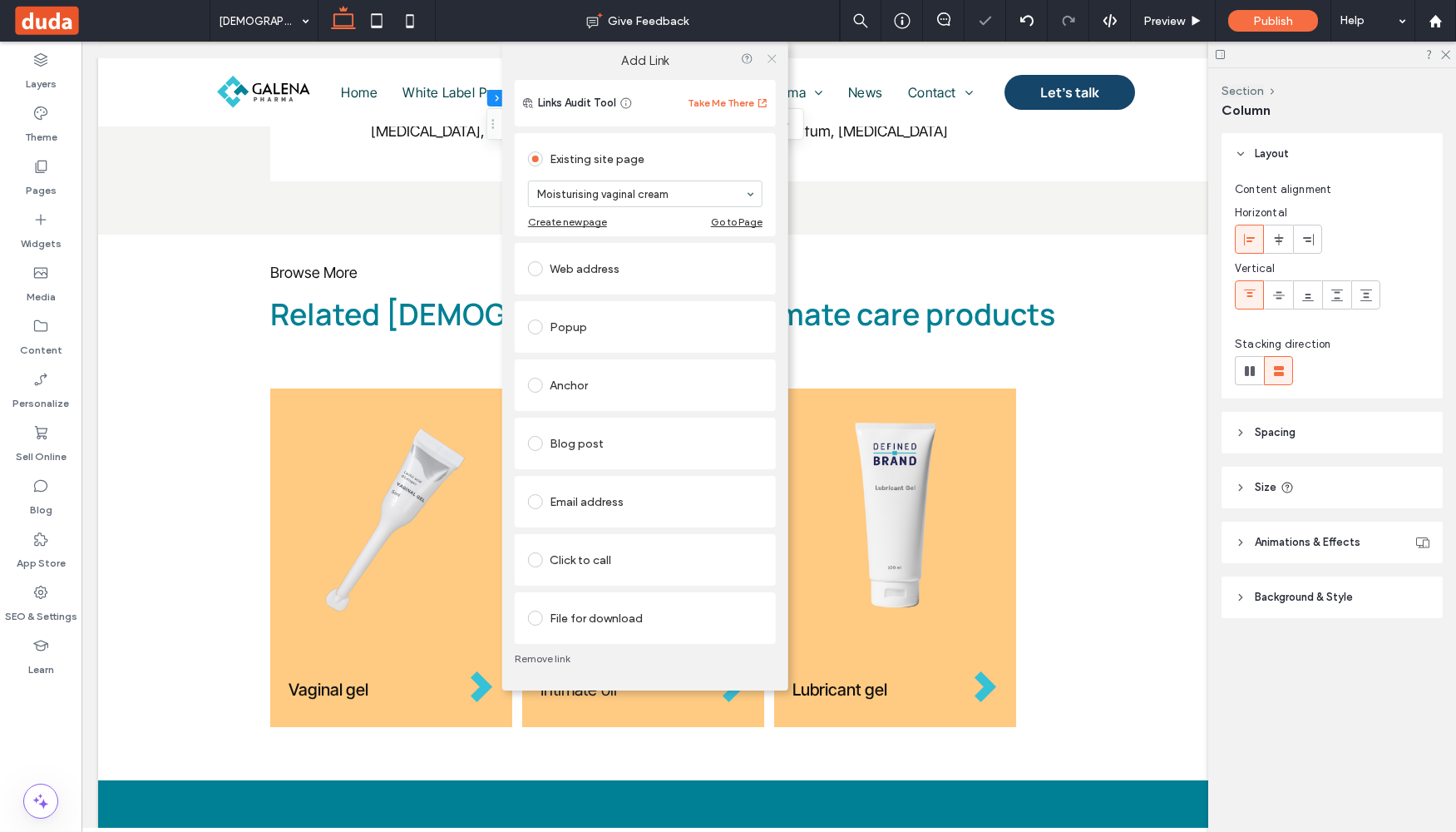
click at [773, 58] on icon at bounding box center [772, 58] width 12 height 12
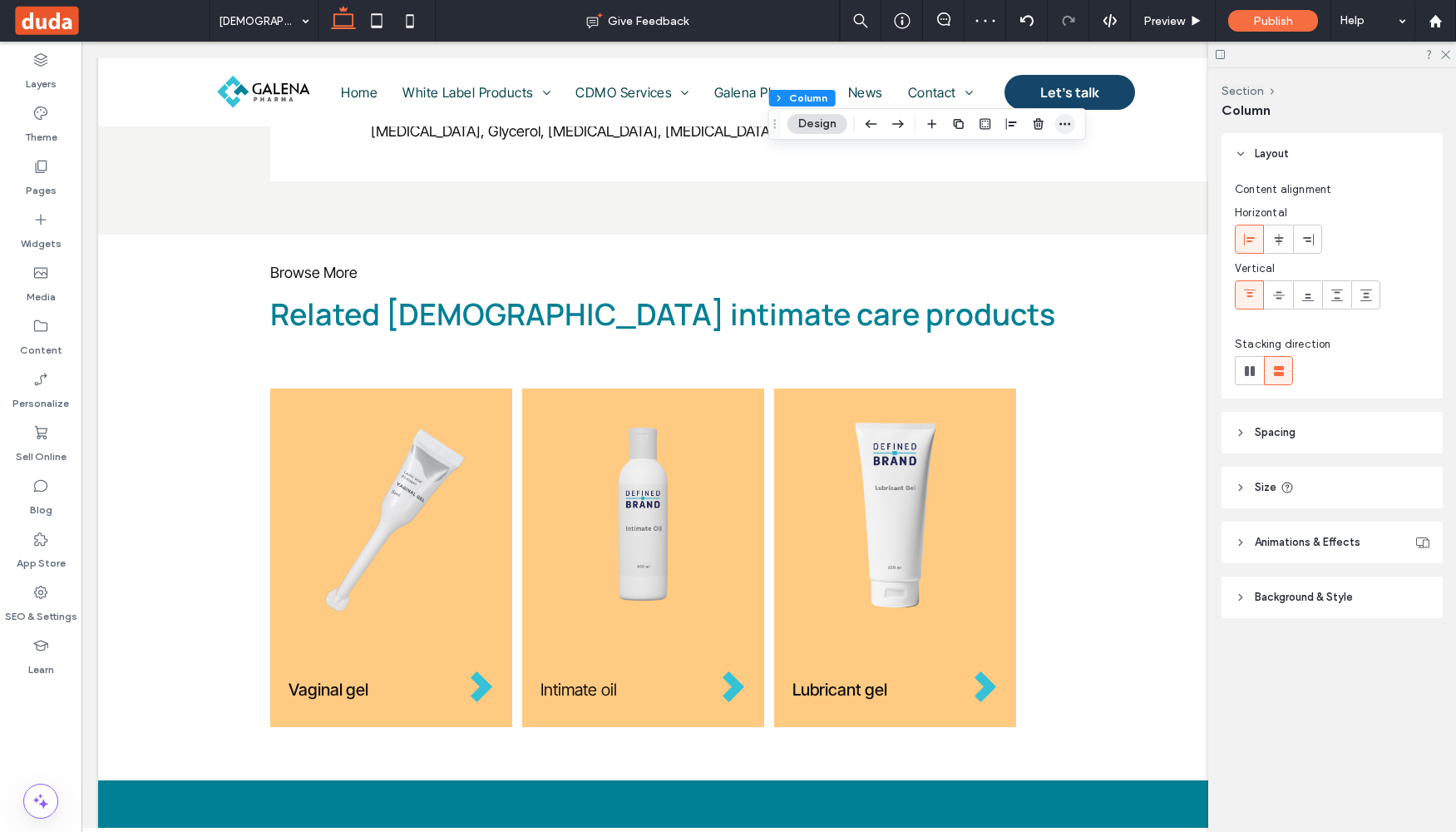
click at [1062, 118] on icon "button" at bounding box center [1065, 124] width 13 height 13
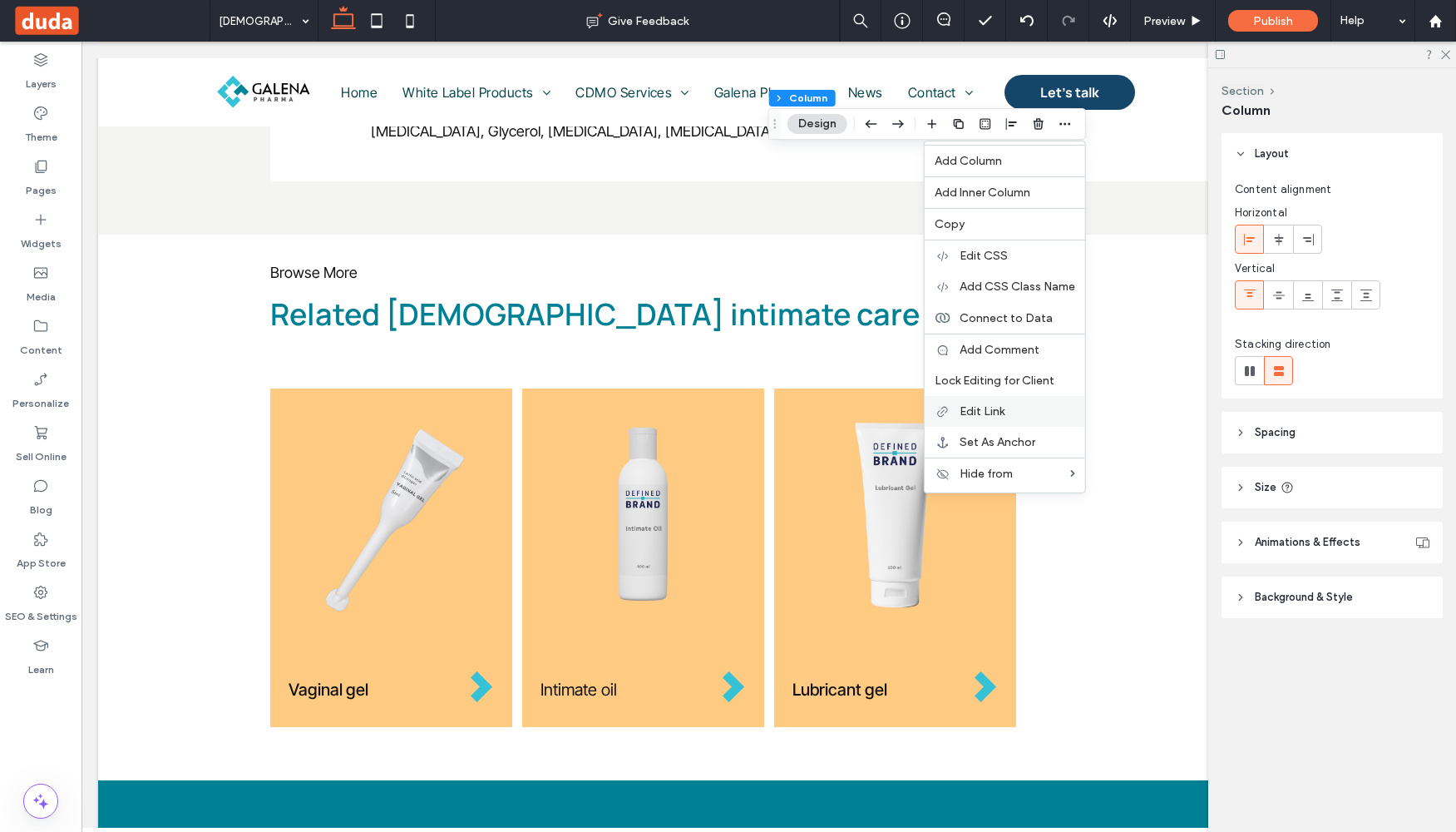
click at [992, 414] on span "Edit Link" at bounding box center [982, 412] width 45 height 14
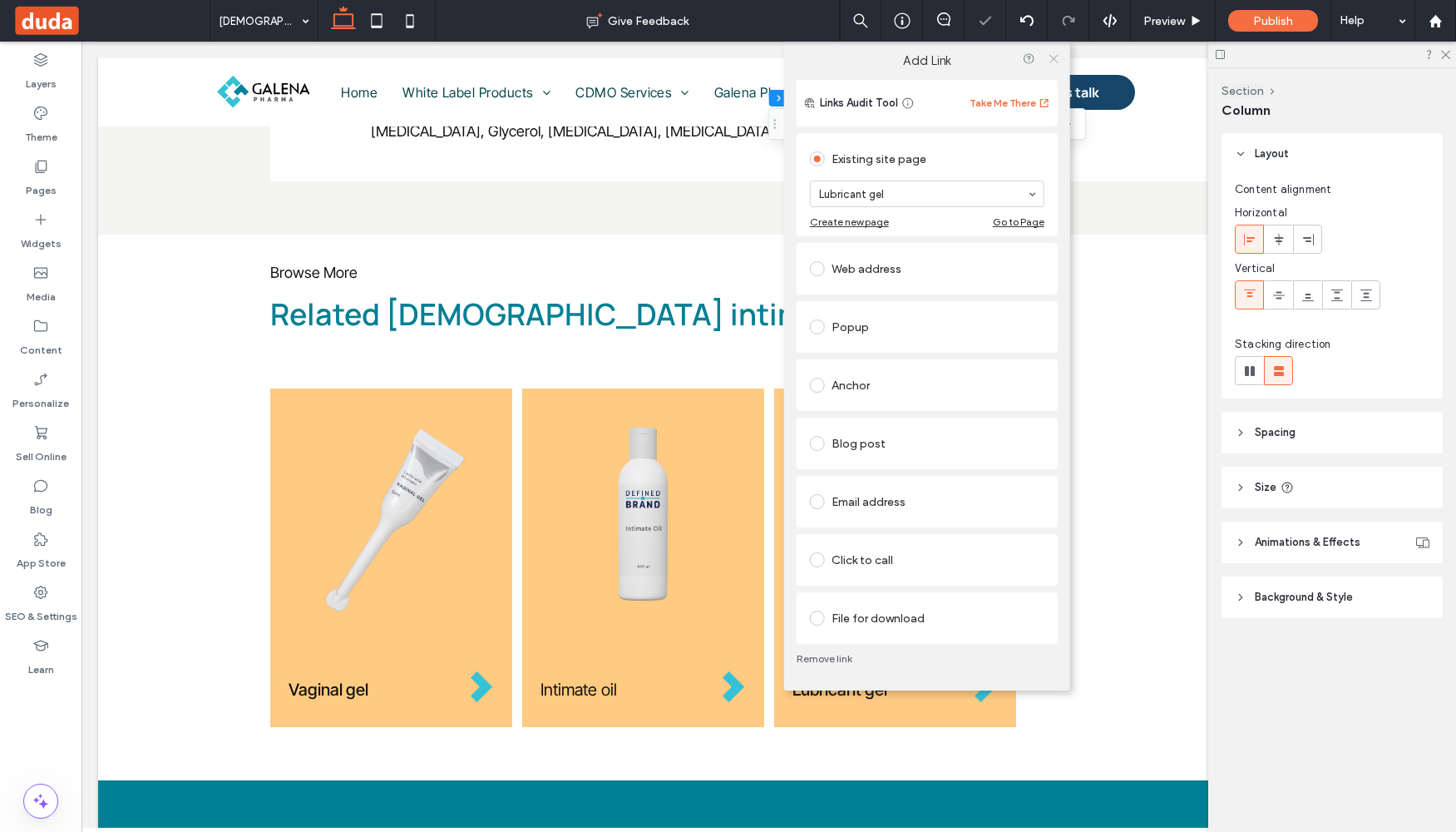
click at [1053, 58] on use at bounding box center [1053, 57] width 8 height 8
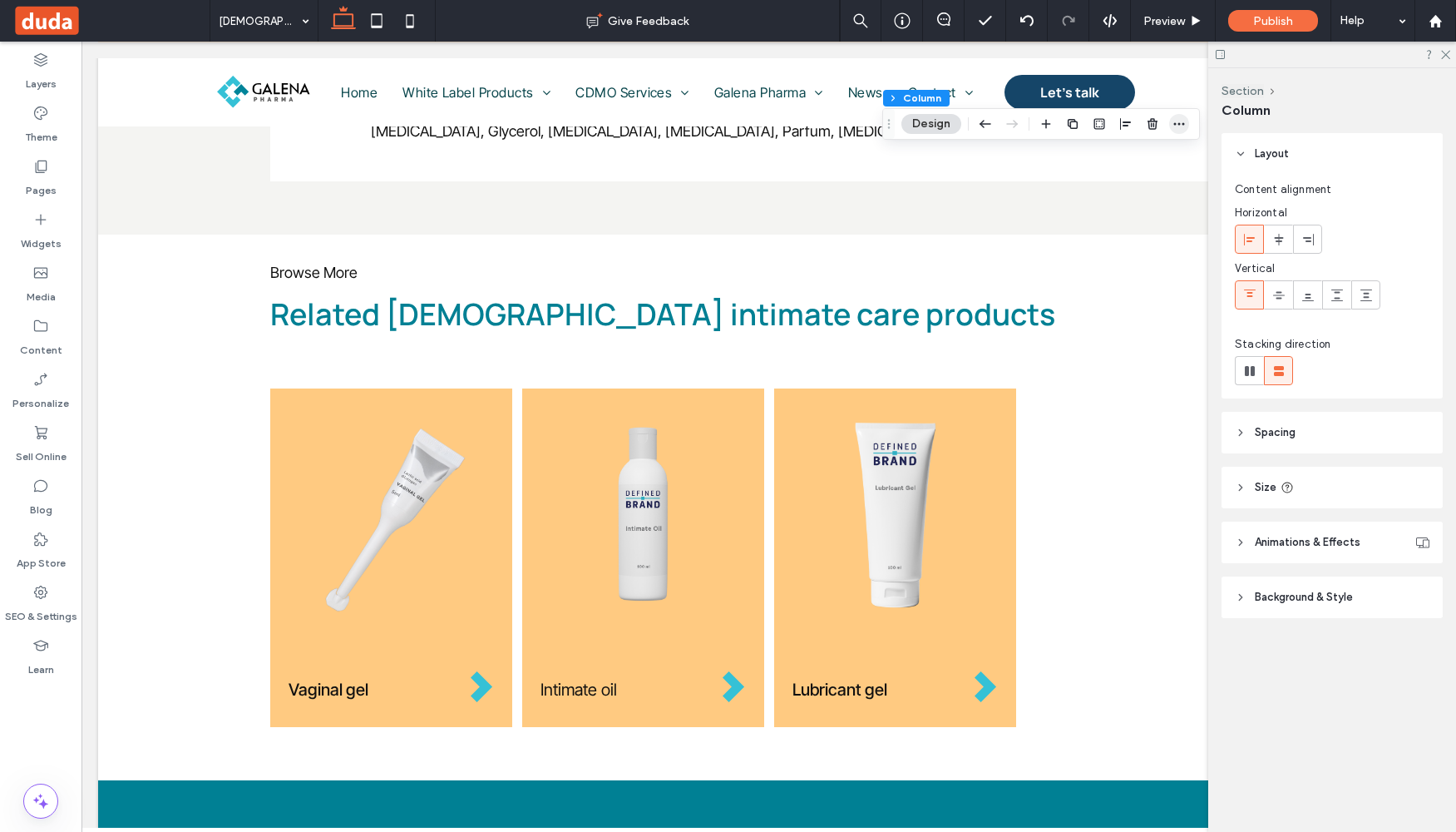
click at [1180, 123] on icon "button" at bounding box center [1179, 124] width 13 height 13
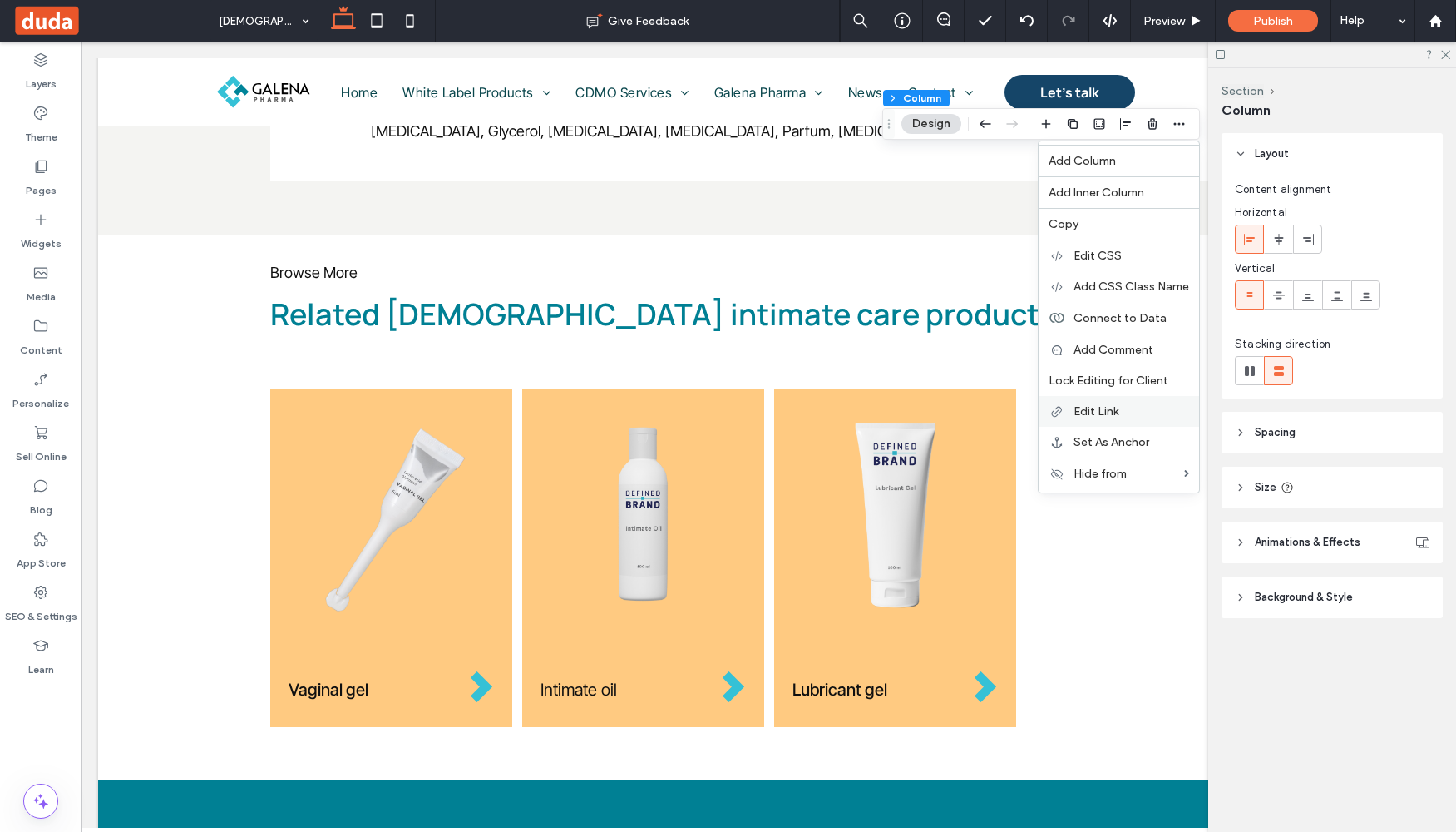
click at [1108, 406] on span "Edit Link" at bounding box center [1096, 412] width 45 height 14
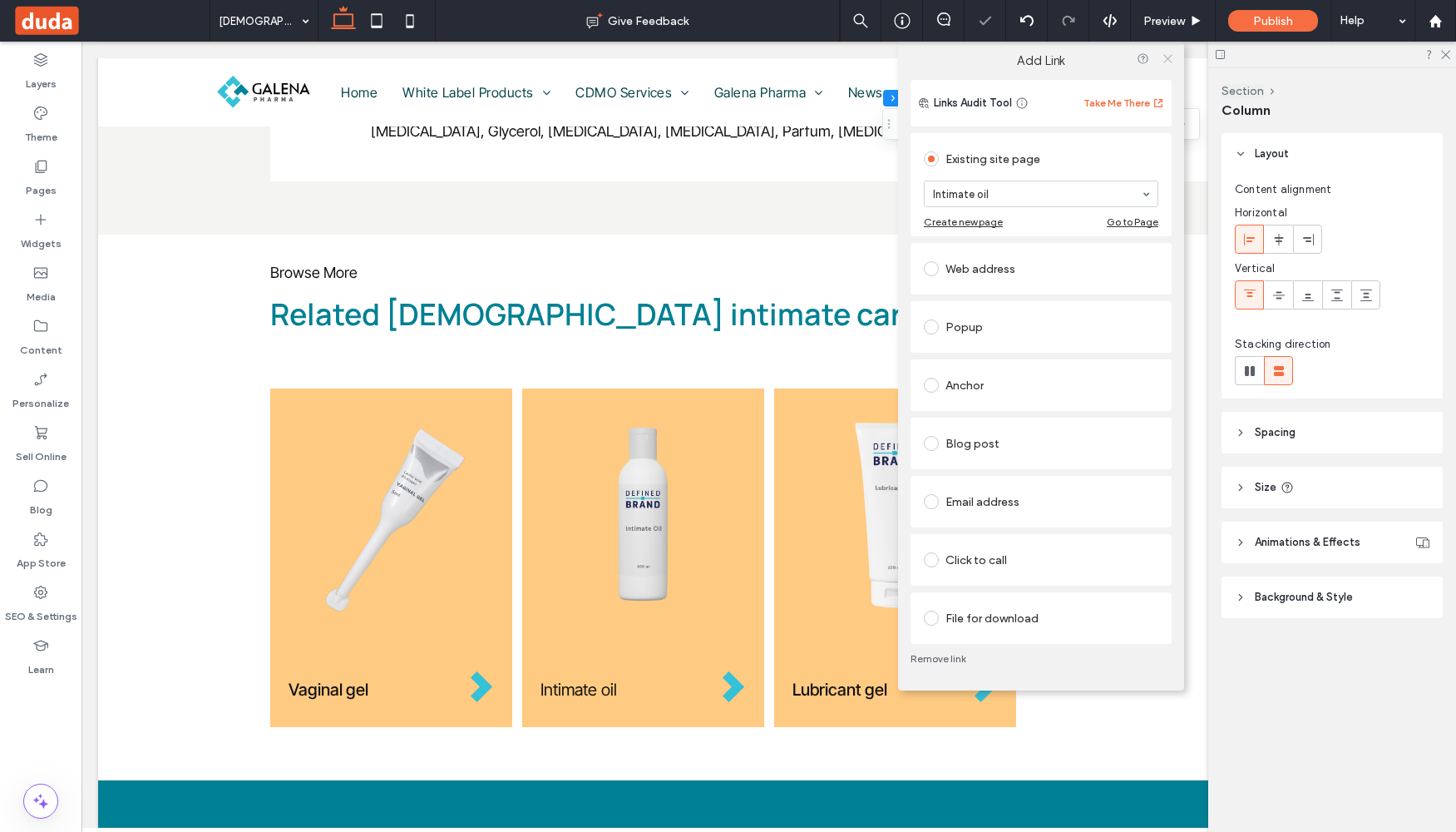
click at [1167, 52] on icon at bounding box center [1168, 58] width 12 height 12
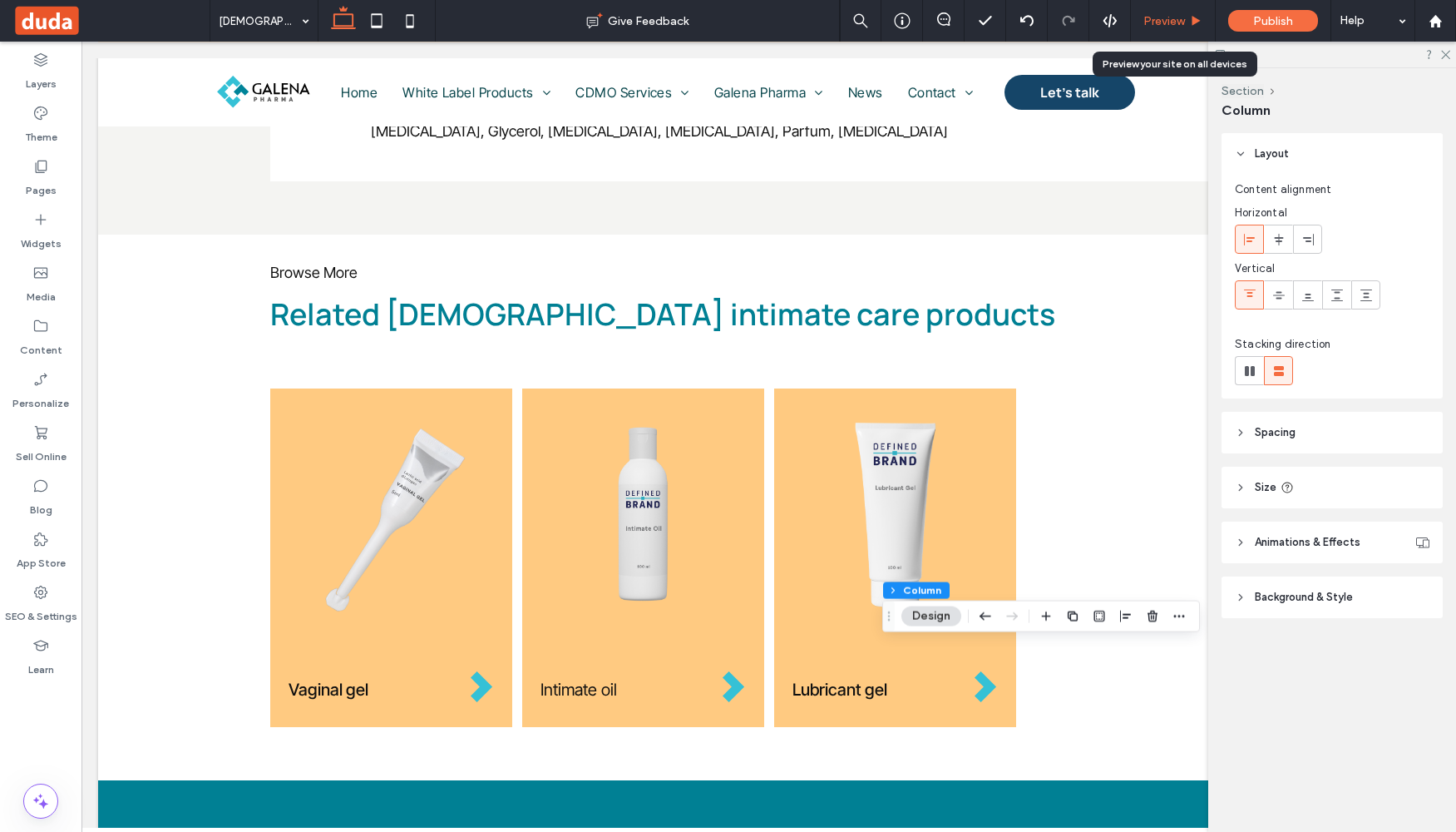
click at [1184, 17] on span "Preview" at bounding box center [1164, 21] width 41 height 14
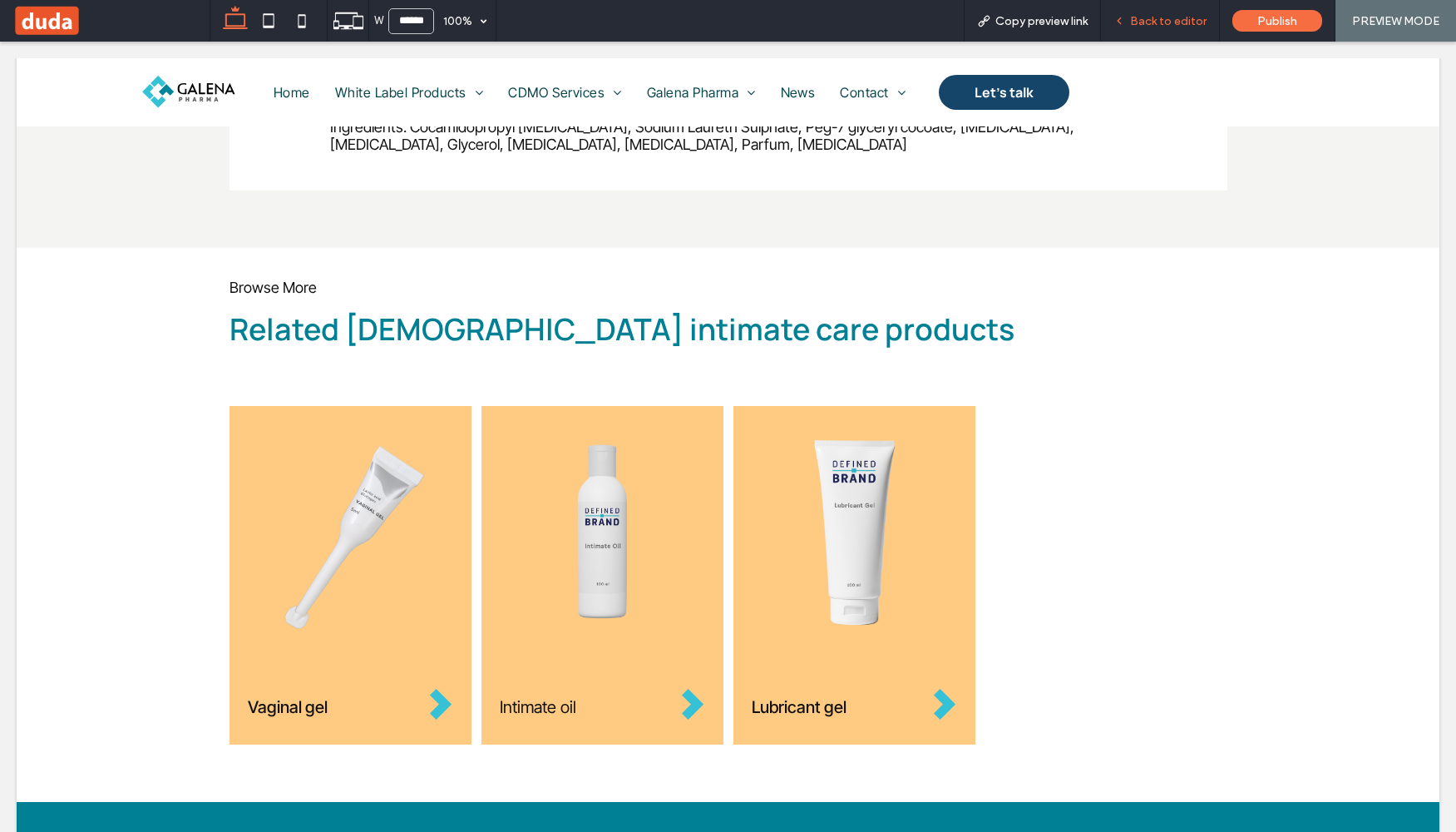
click at [1190, 27] on div "Back to editor" at bounding box center [1160, 20] width 119 height 42
click at [1194, 19] on span "Back to editor" at bounding box center [1168, 21] width 77 height 14
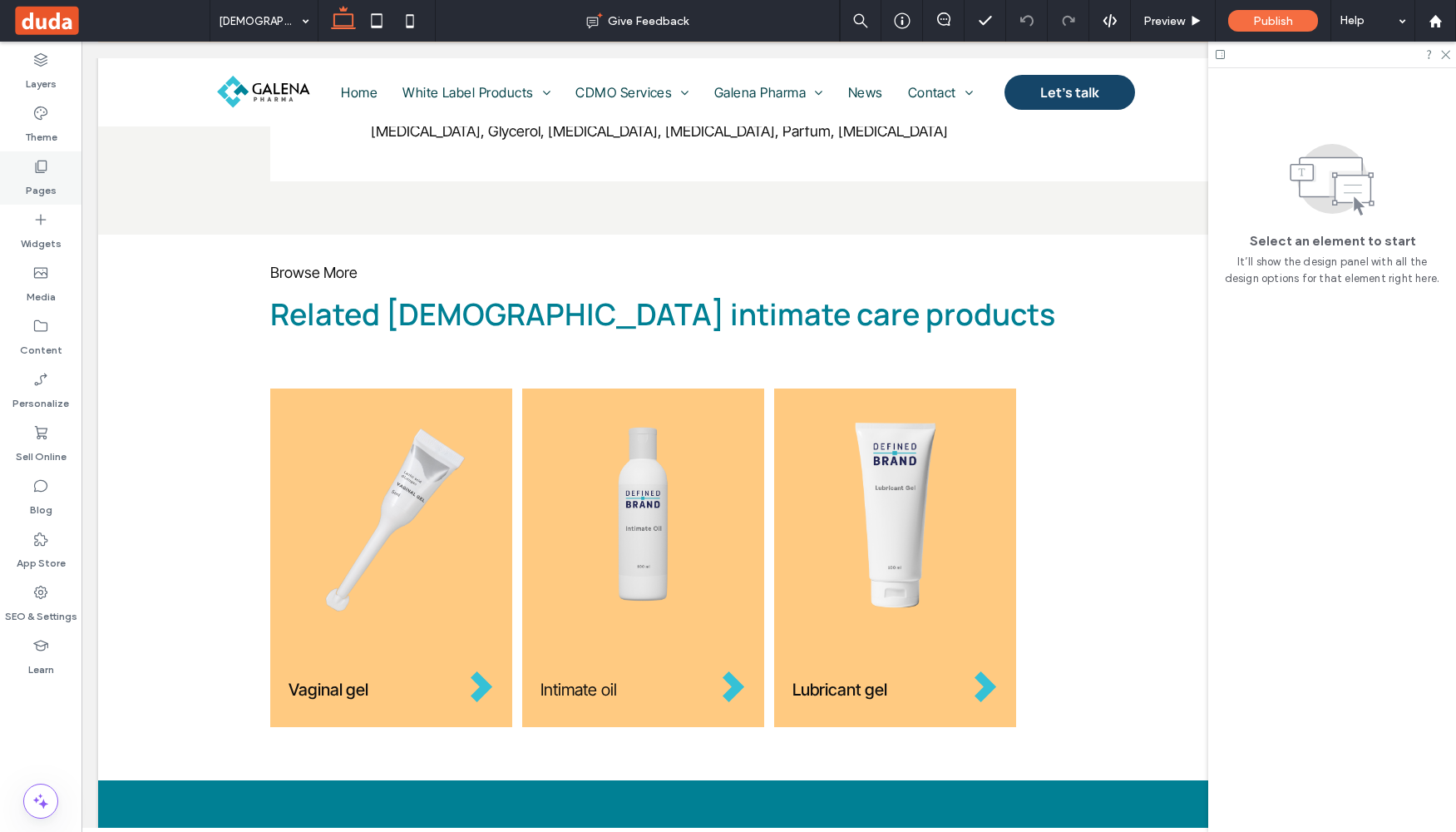
click at [50, 169] on div "Pages" at bounding box center [41, 178] width 81 height 53
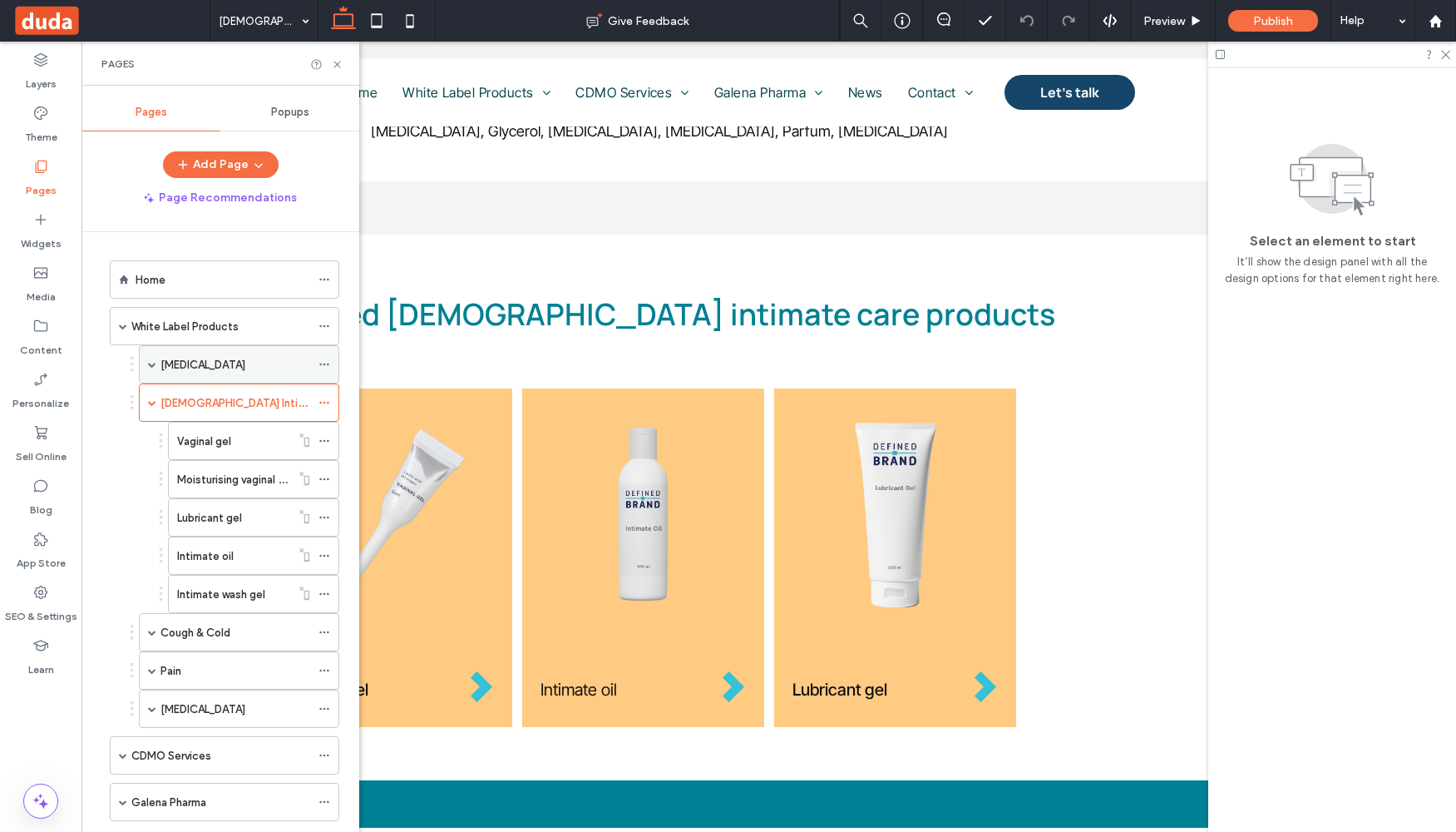
click at [170, 361] on label "[MEDICAL_DATA]" at bounding box center [203, 365] width 85 height 29
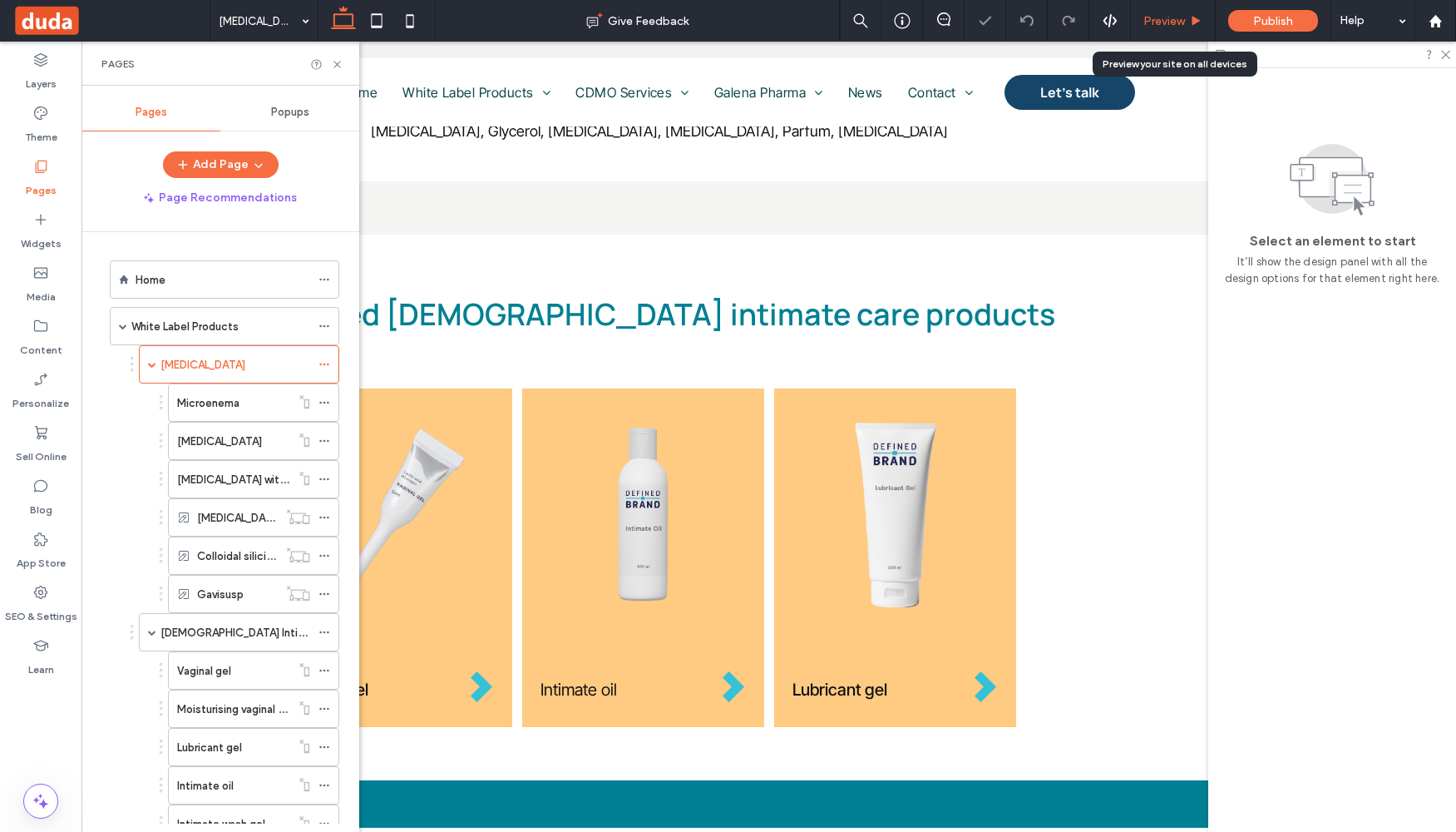
click at [1177, 22] on span "Preview" at bounding box center [1164, 21] width 41 height 14
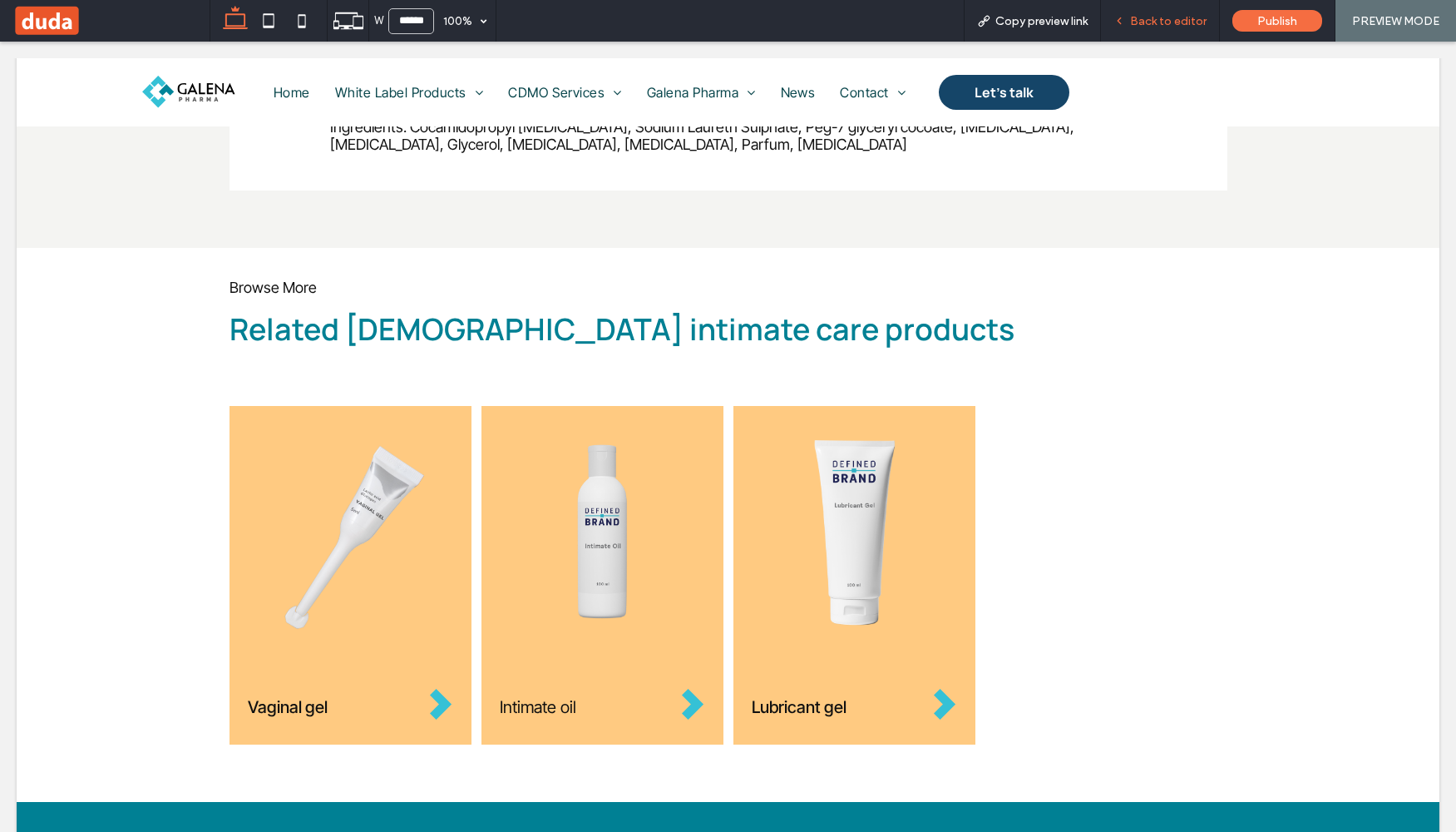
click at [1158, 29] on div "Back to editor" at bounding box center [1160, 20] width 119 height 42
click at [1181, 17] on span "Back to editor" at bounding box center [1168, 21] width 77 height 14
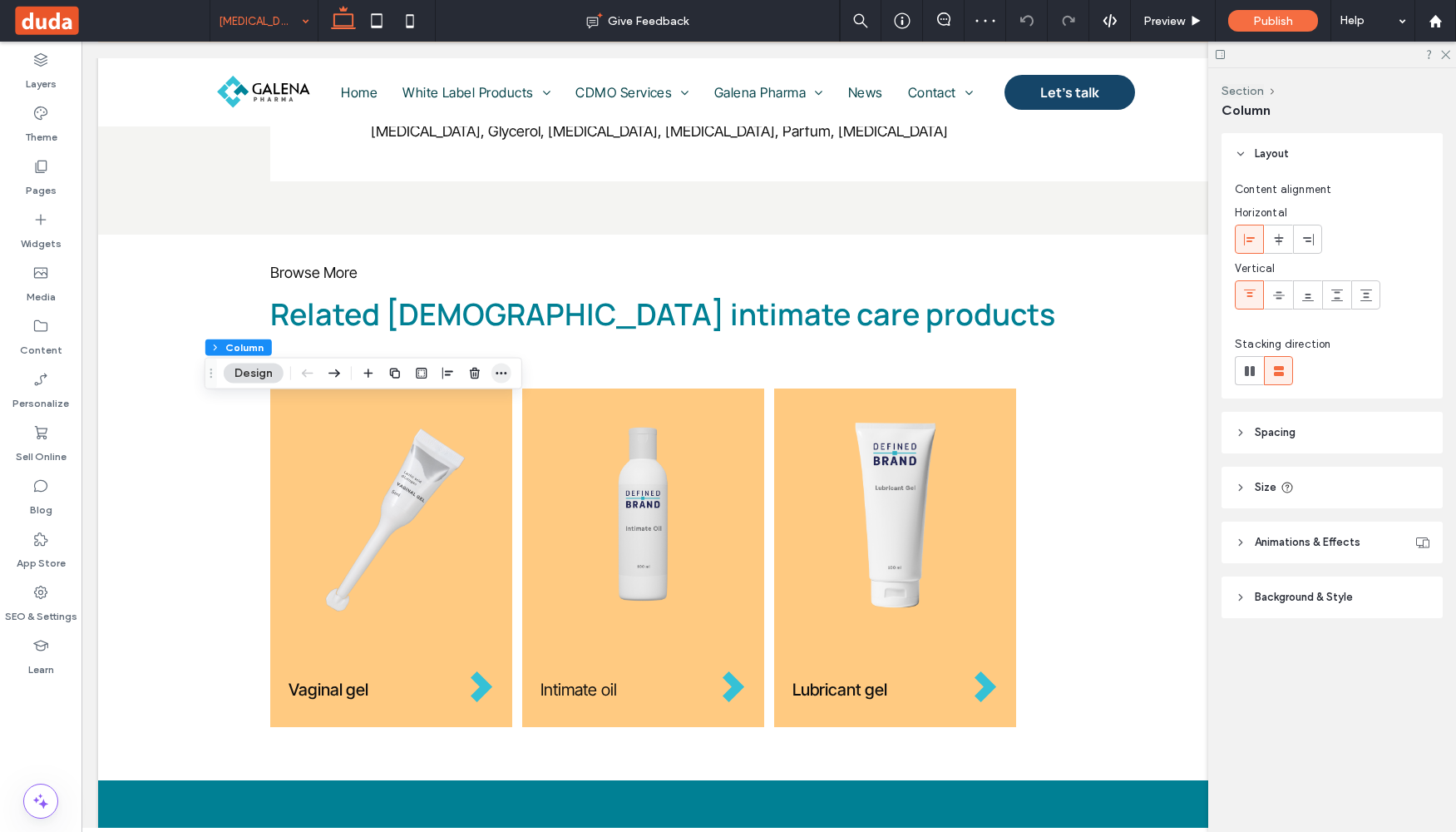
click at [508, 376] on icon "button" at bounding box center [501, 373] width 13 height 13
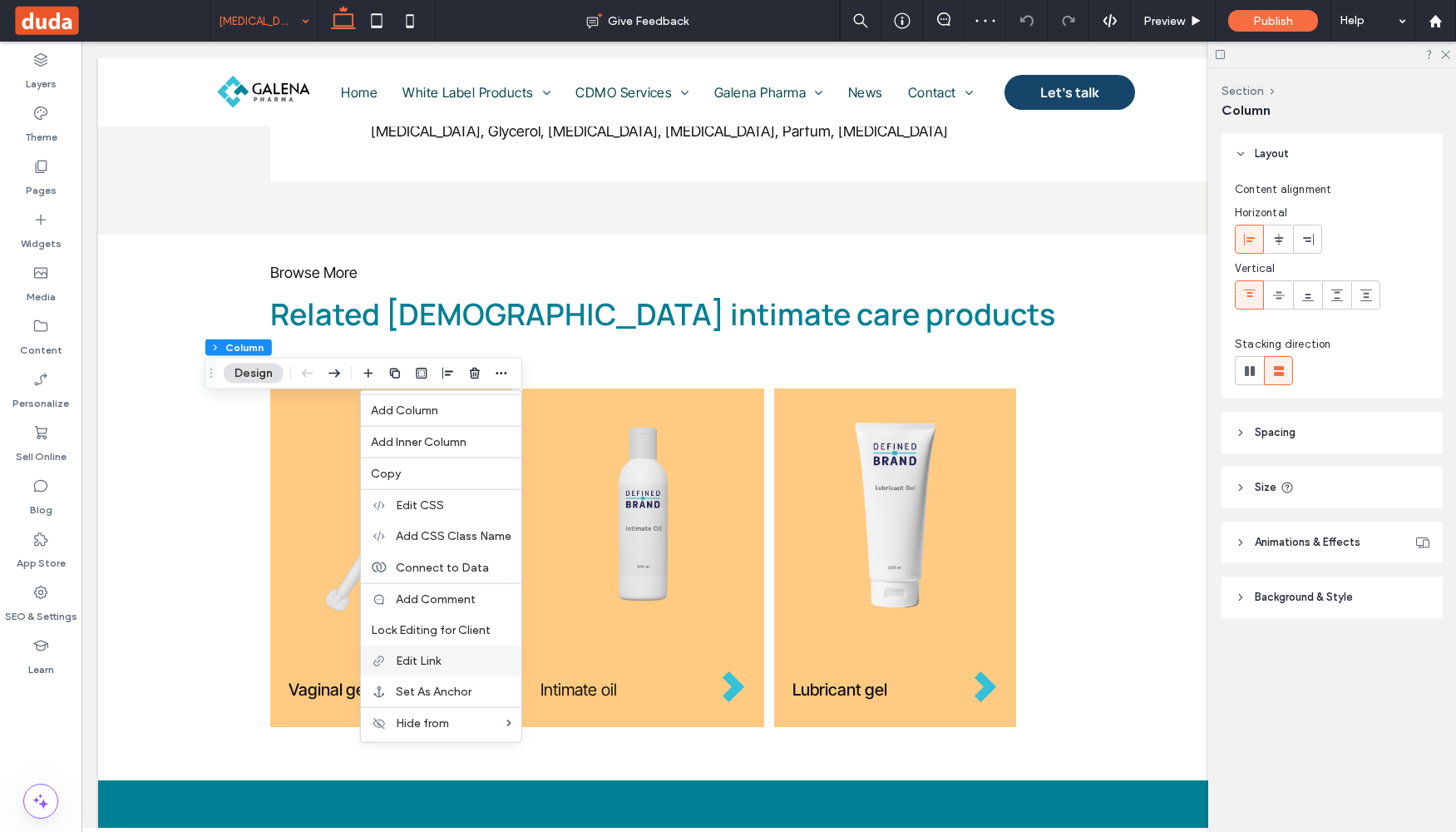
click at [441, 656] on label "Edit Link" at bounding box center [453, 661] width 116 height 14
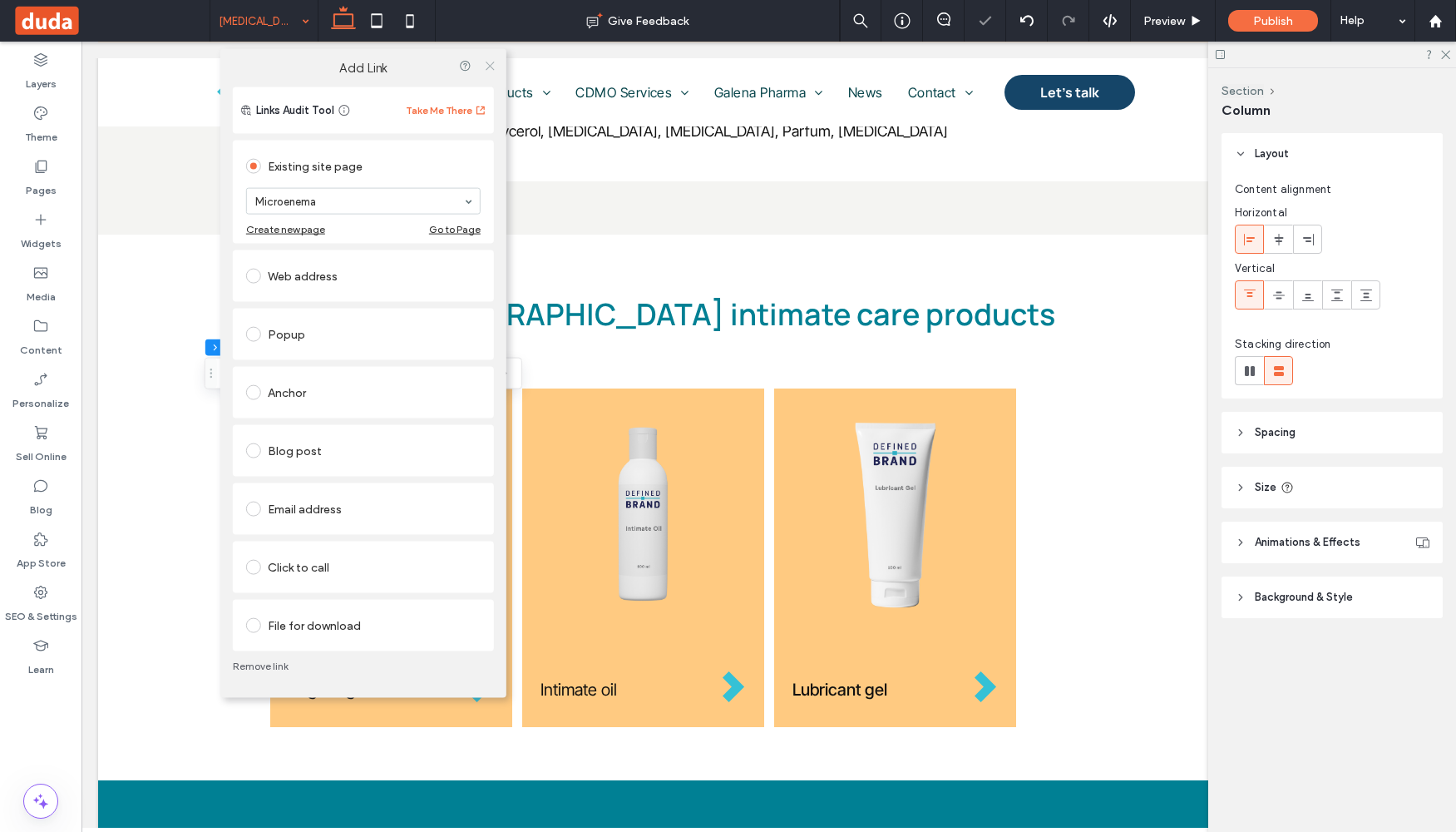
click at [494, 65] on icon at bounding box center [489, 65] width 12 height 12
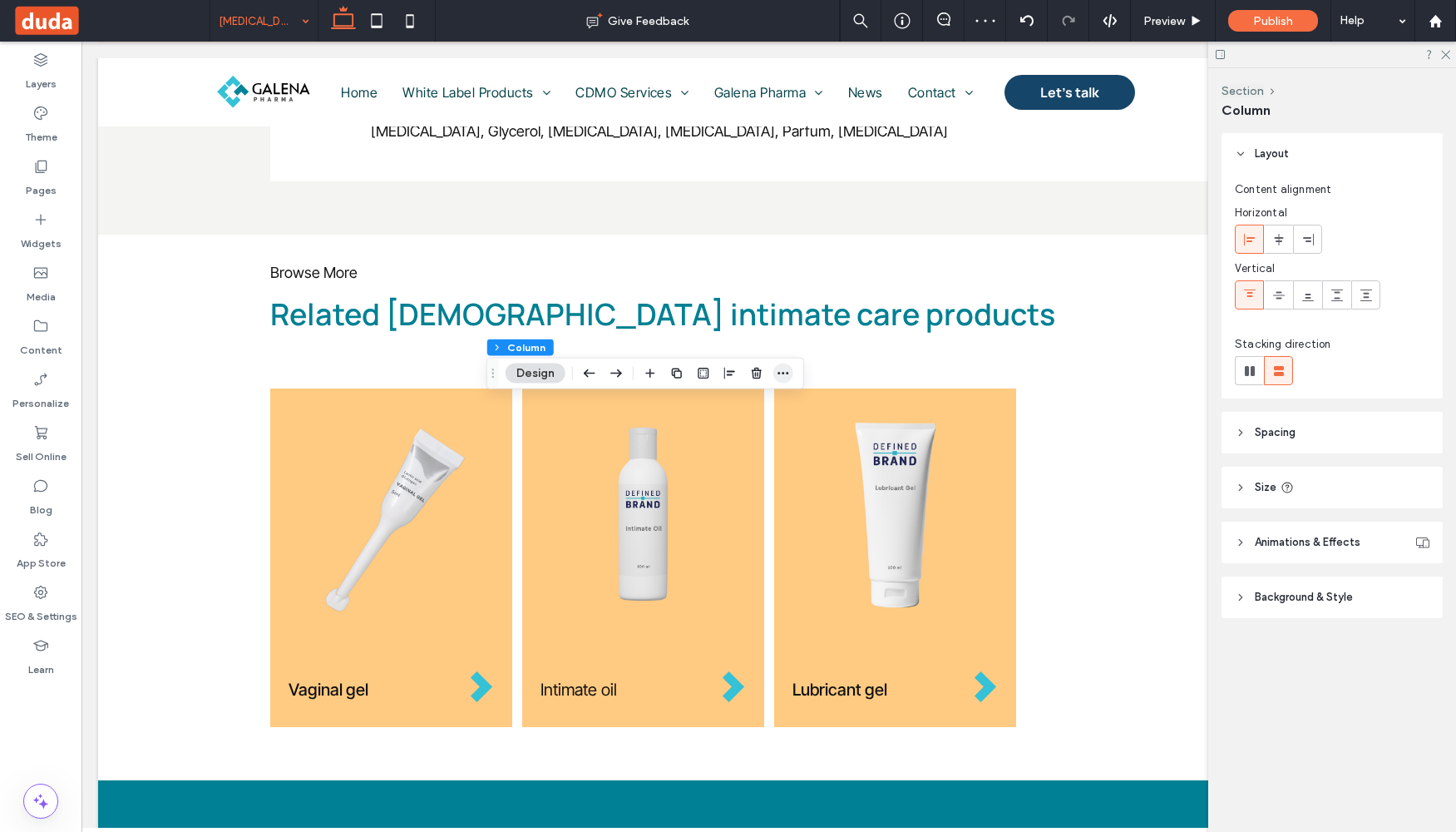
click at [785, 367] on icon "button" at bounding box center [783, 373] width 13 height 13
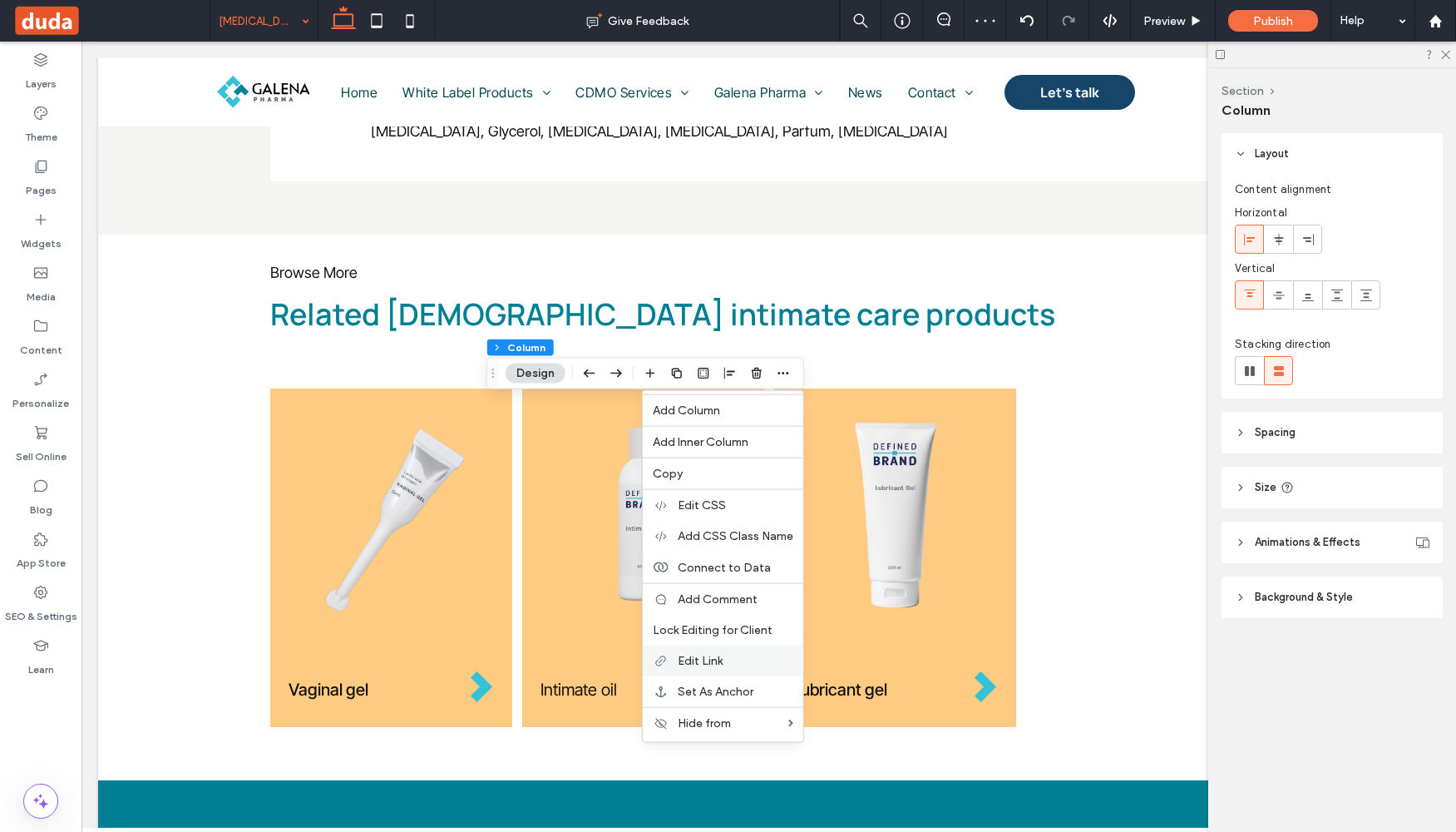
click at [704, 661] on span "Edit Link" at bounding box center [700, 661] width 45 height 14
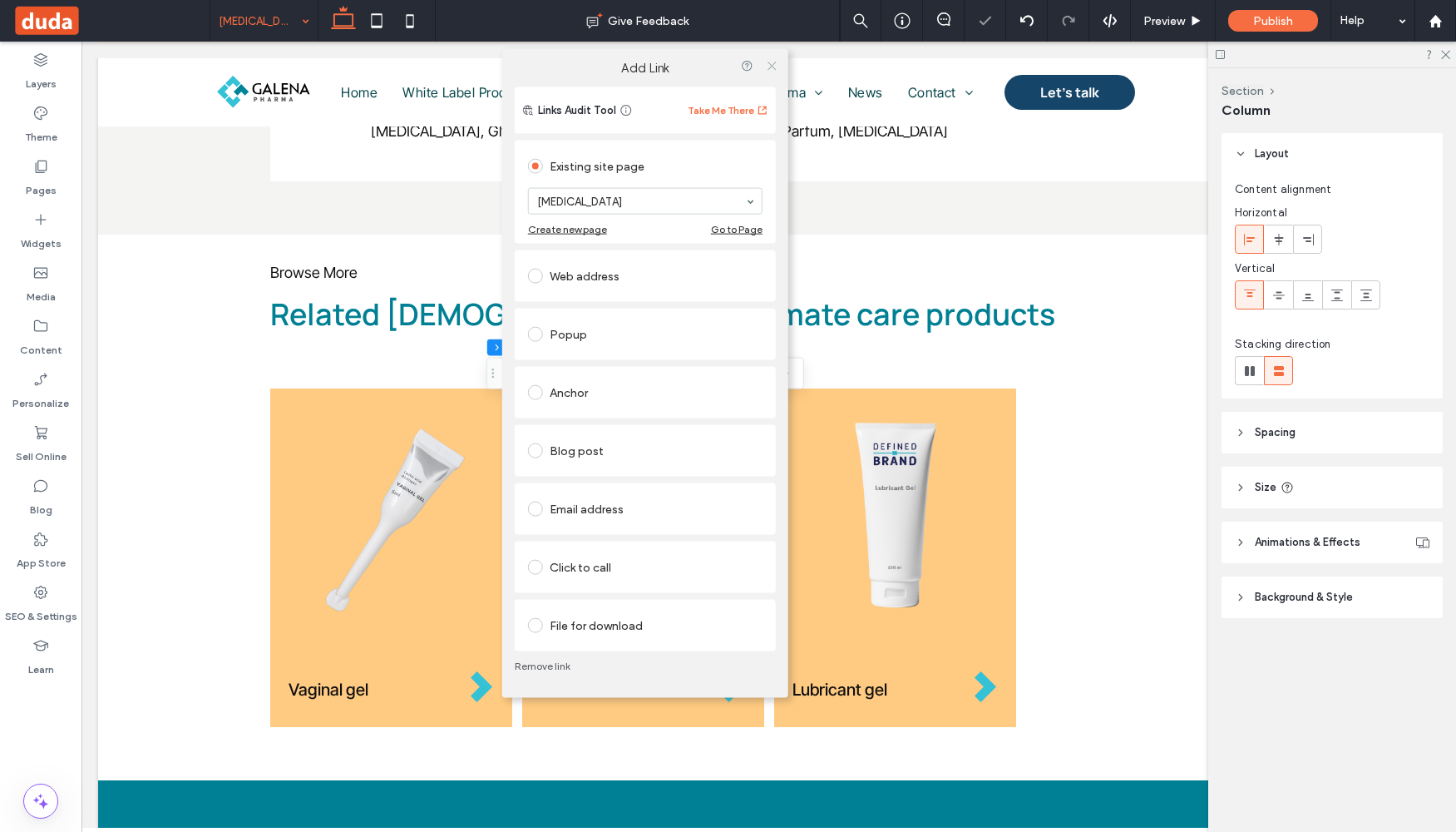
click at [770, 60] on icon at bounding box center [772, 65] width 12 height 12
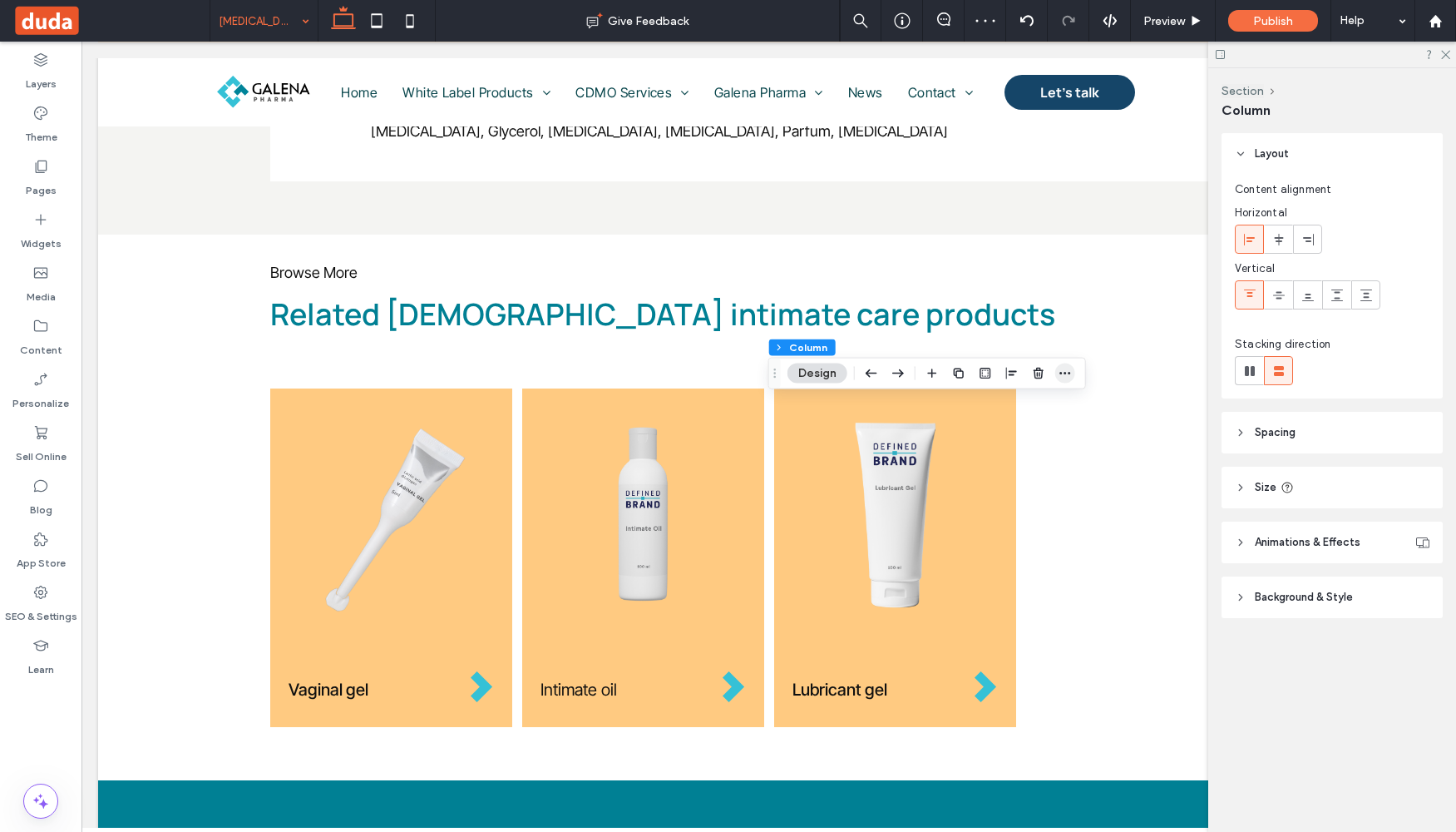
click at [1069, 374] on use "button" at bounding box center [1065, 373] width 11 height 3
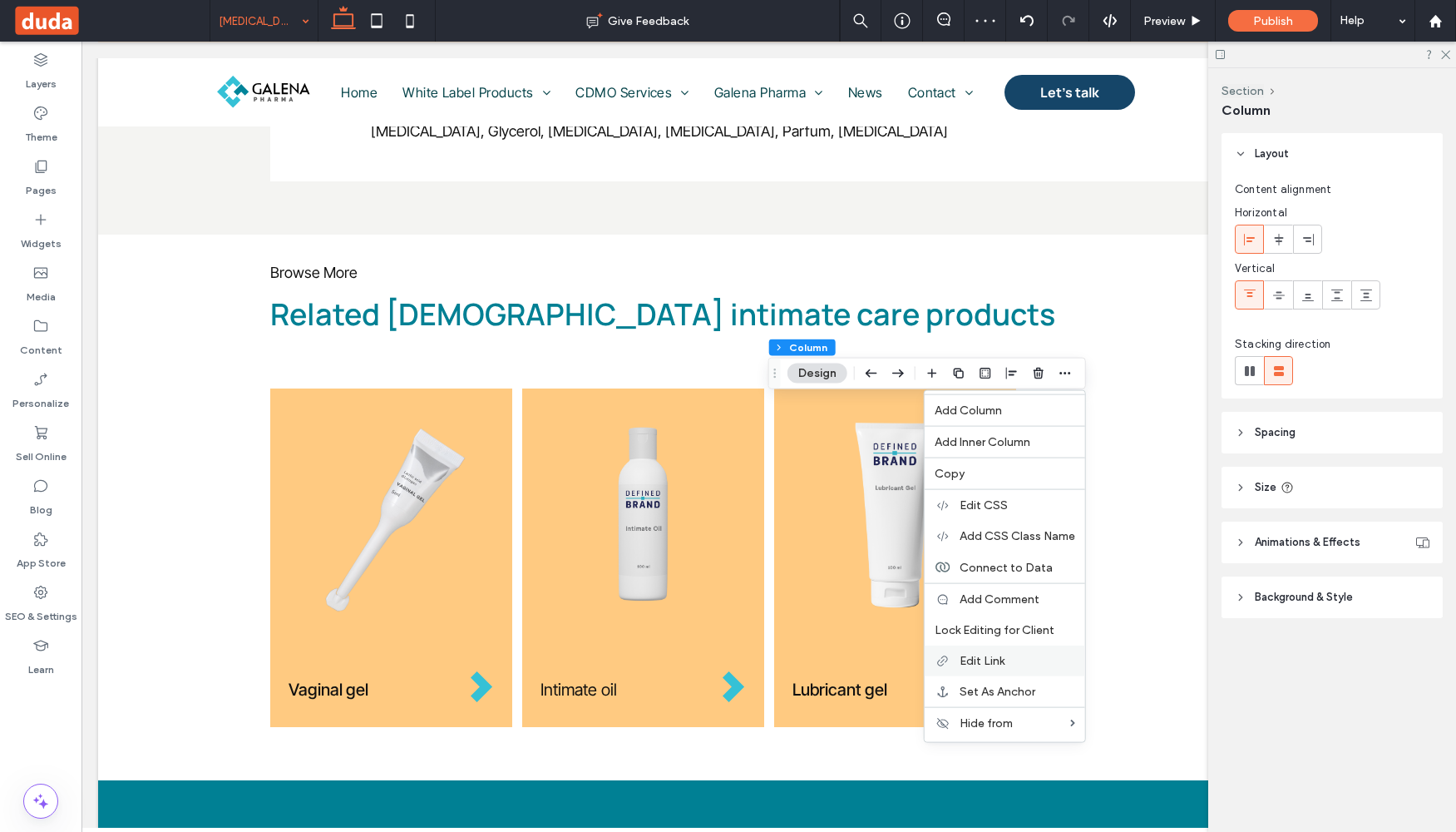
click at [987, 662] on span "Edit Link" at bounding box center [982, 661] width 45 height 14
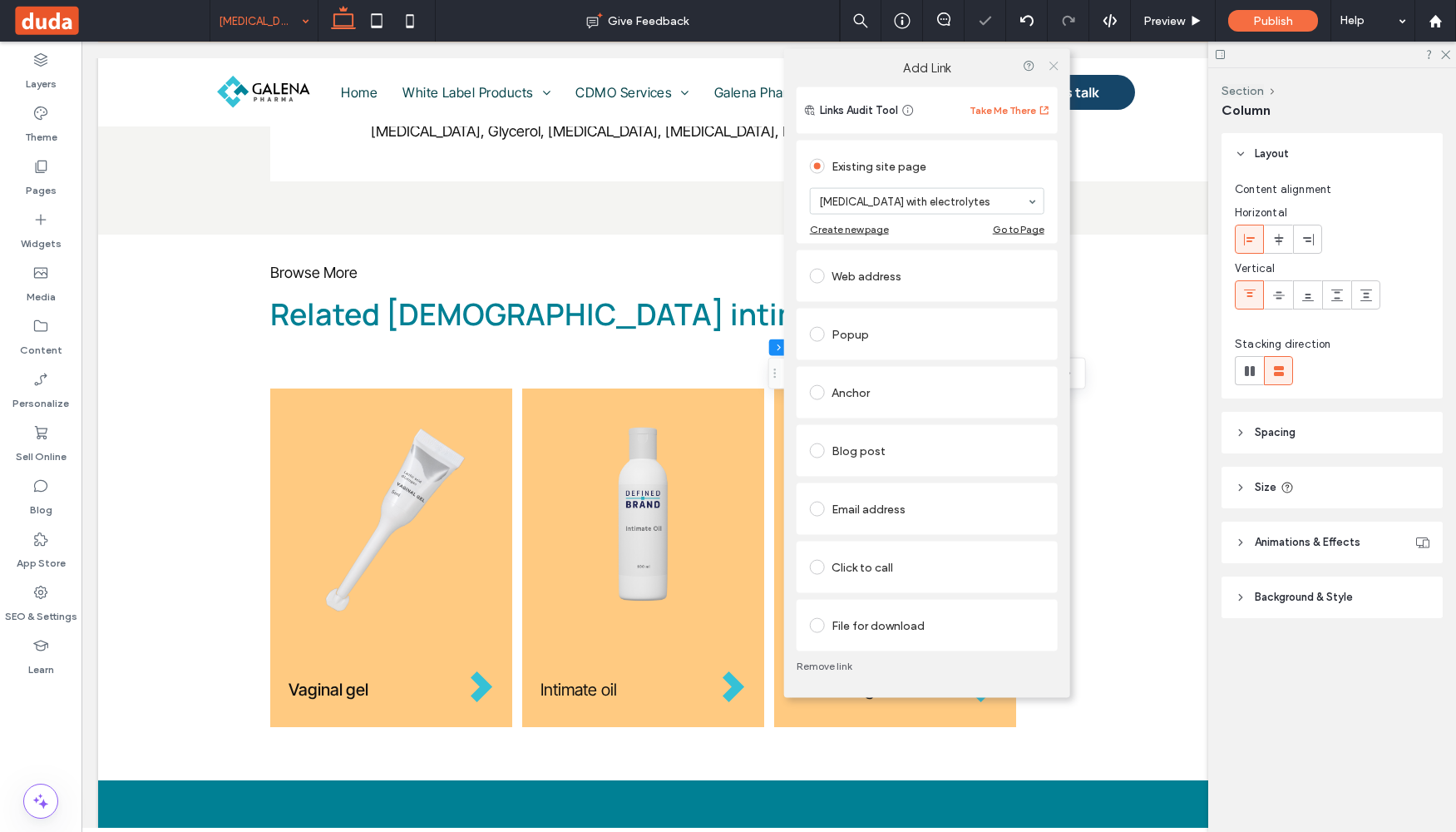
click at [1052, 65] on use at bounding box center [1053, 65] width 8 height 8
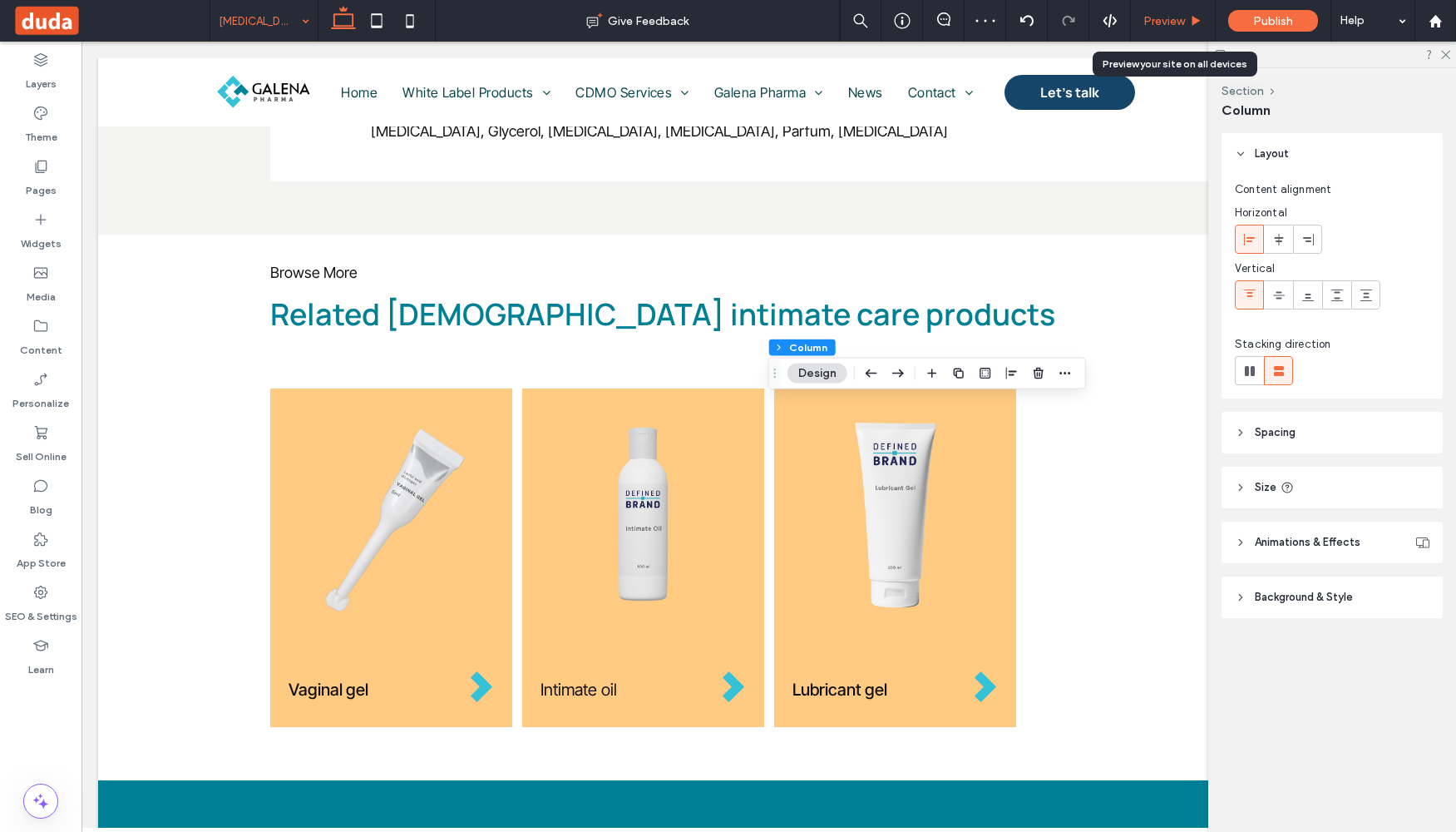
click at [1166, 19] on span "Preview" at bounding box center [1164, 21] width 41 height 14
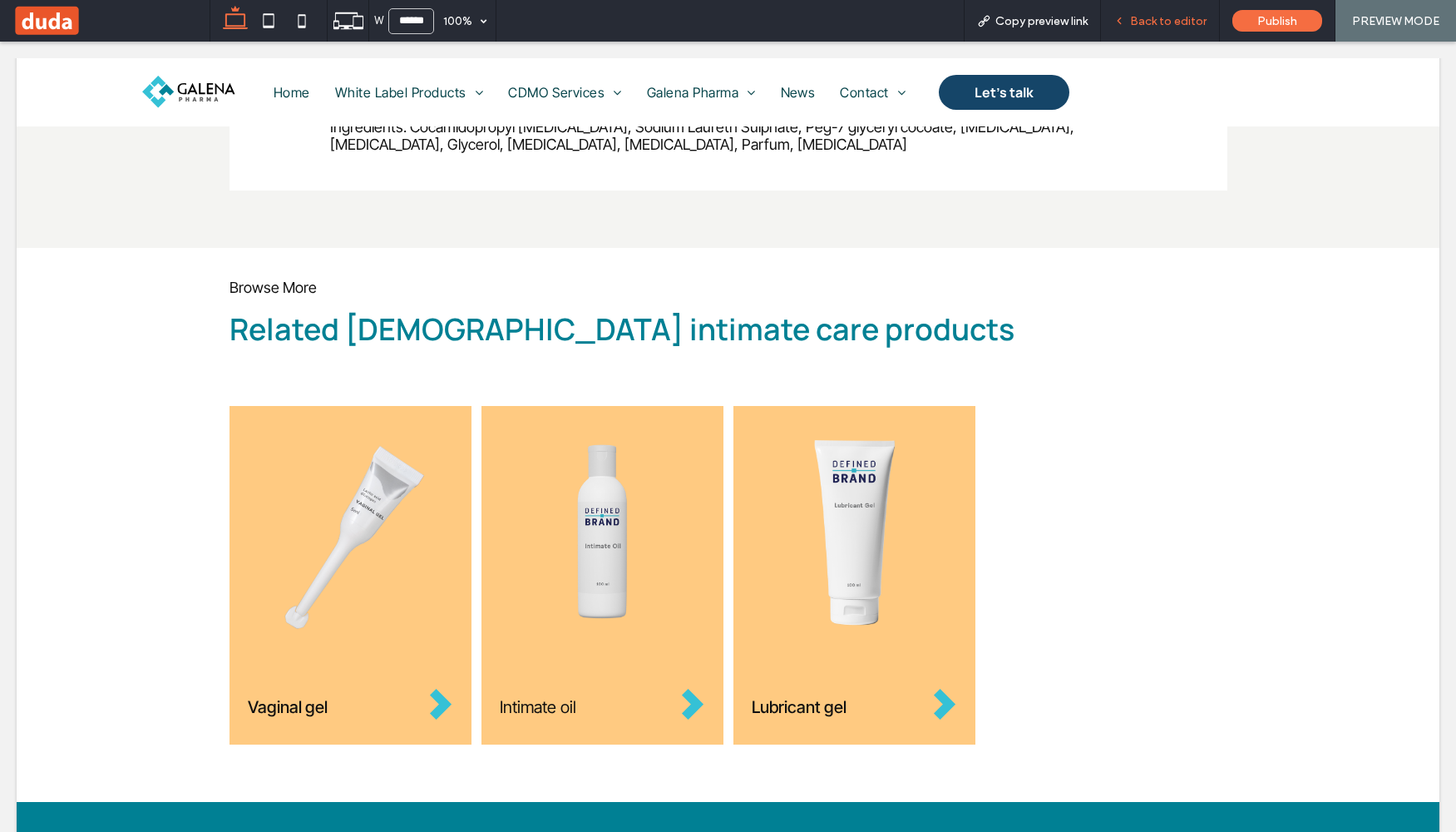
click at [1185, 18] on span "Back to editor" at bounding box center [1168, 21] width 77 height 14
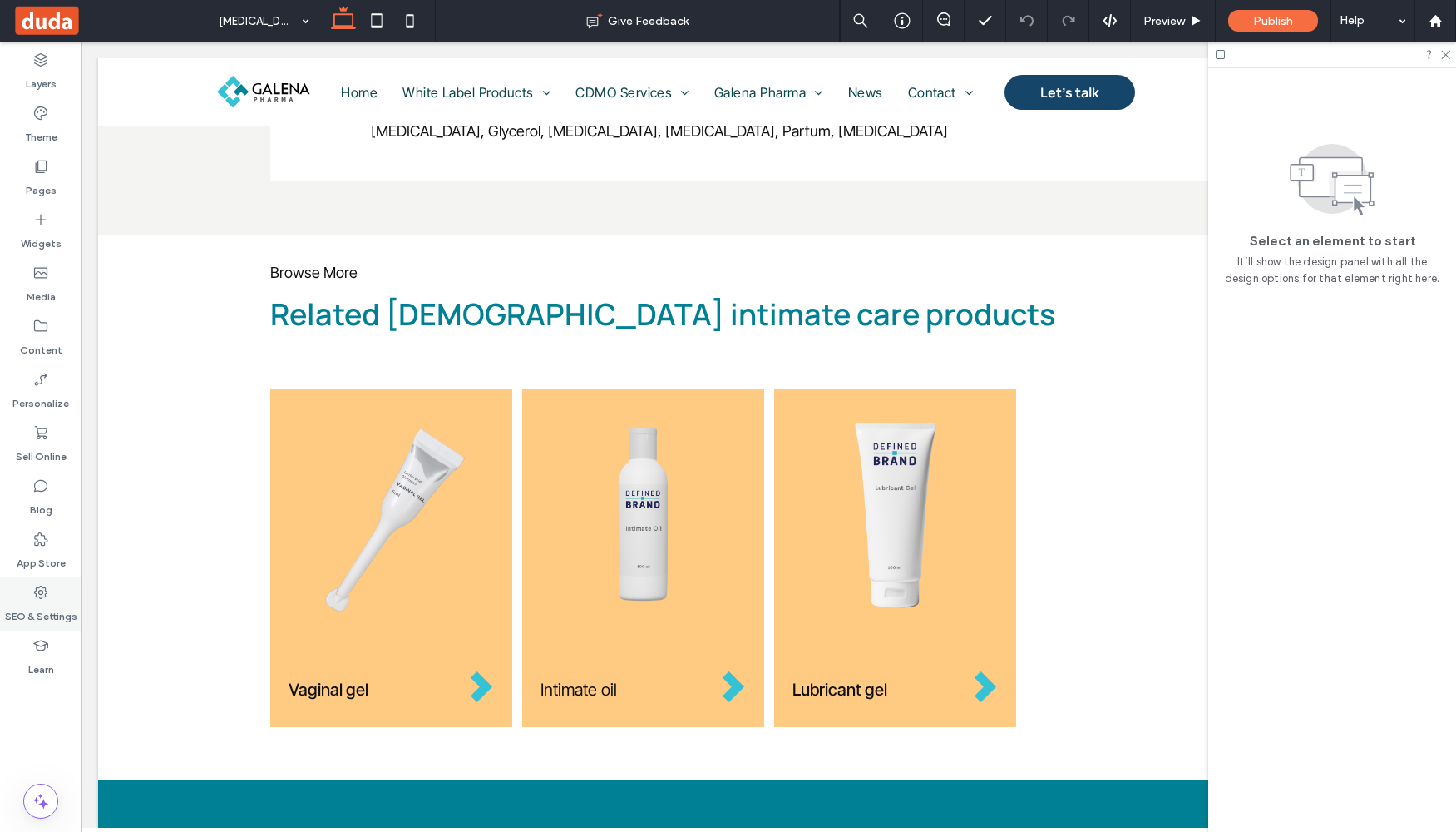
click at [51, 614] on label "SEO & Settings" at bounding box center [41, 612] width 72 height 23
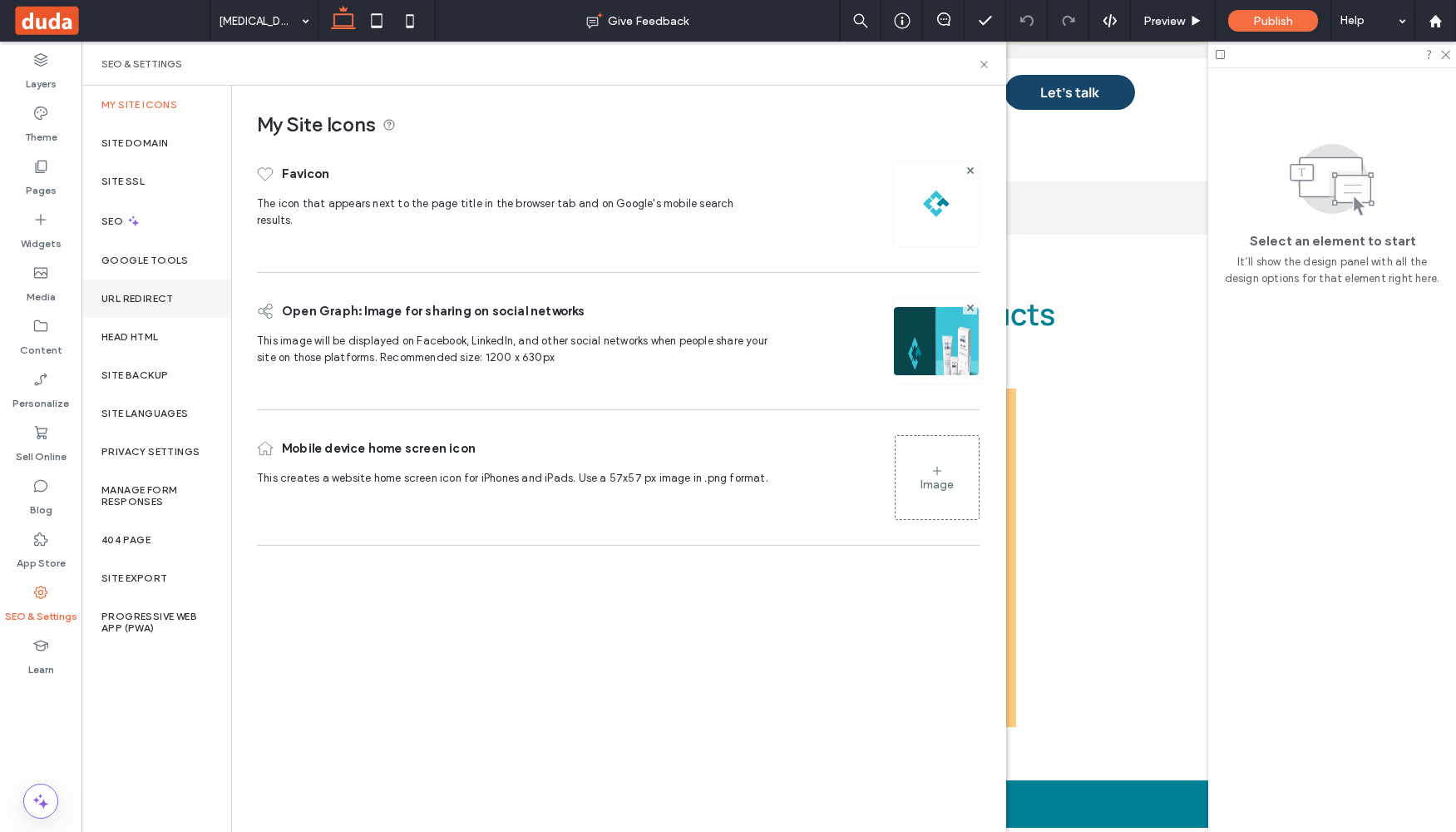
click at [126, 294] on label "URL Redirect" at bounding box center [138, 299] width 72 height 11
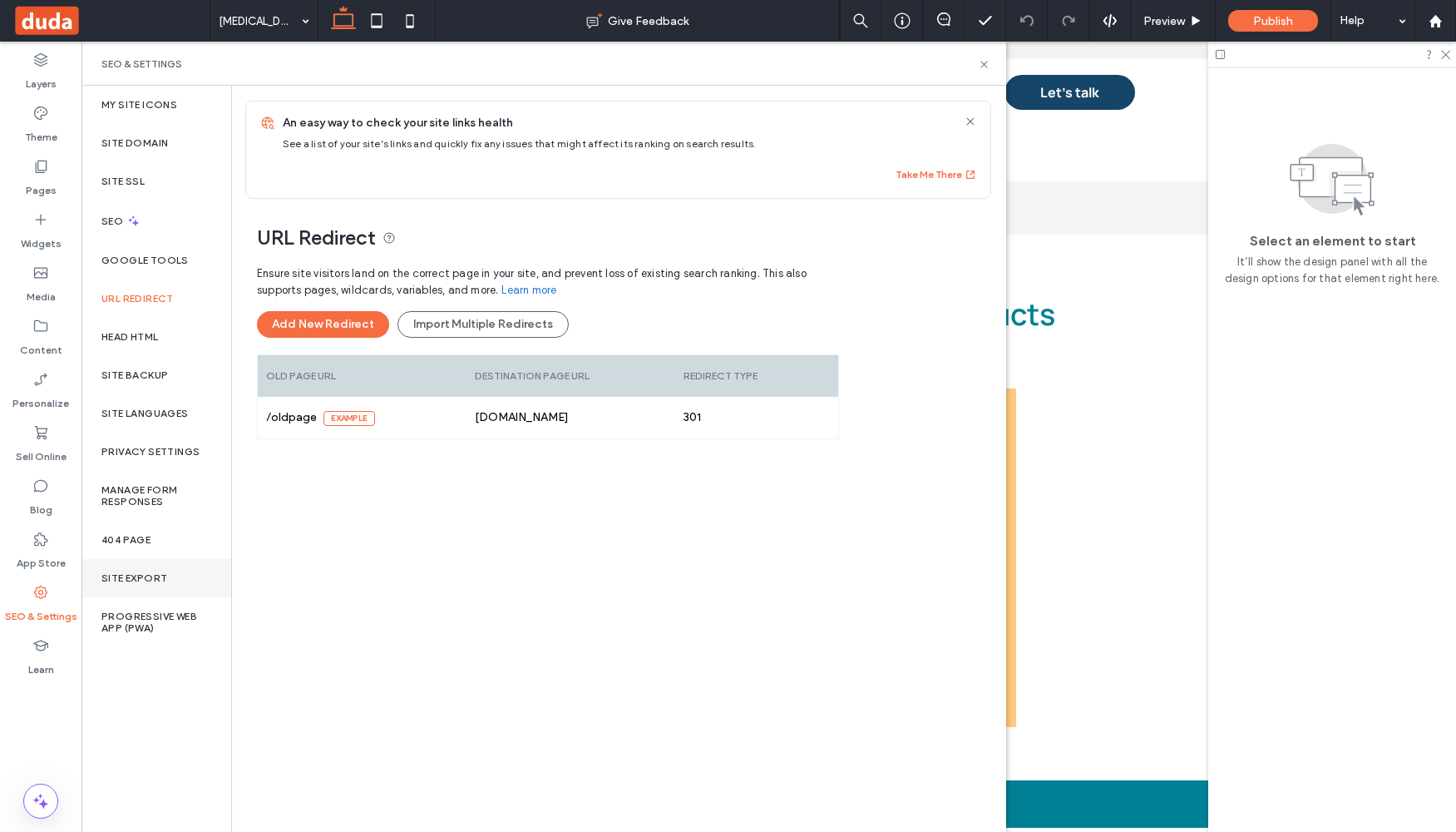
click at [147, 579] on label "Site Export" at bounding box center [134, 578] width 65 height 11
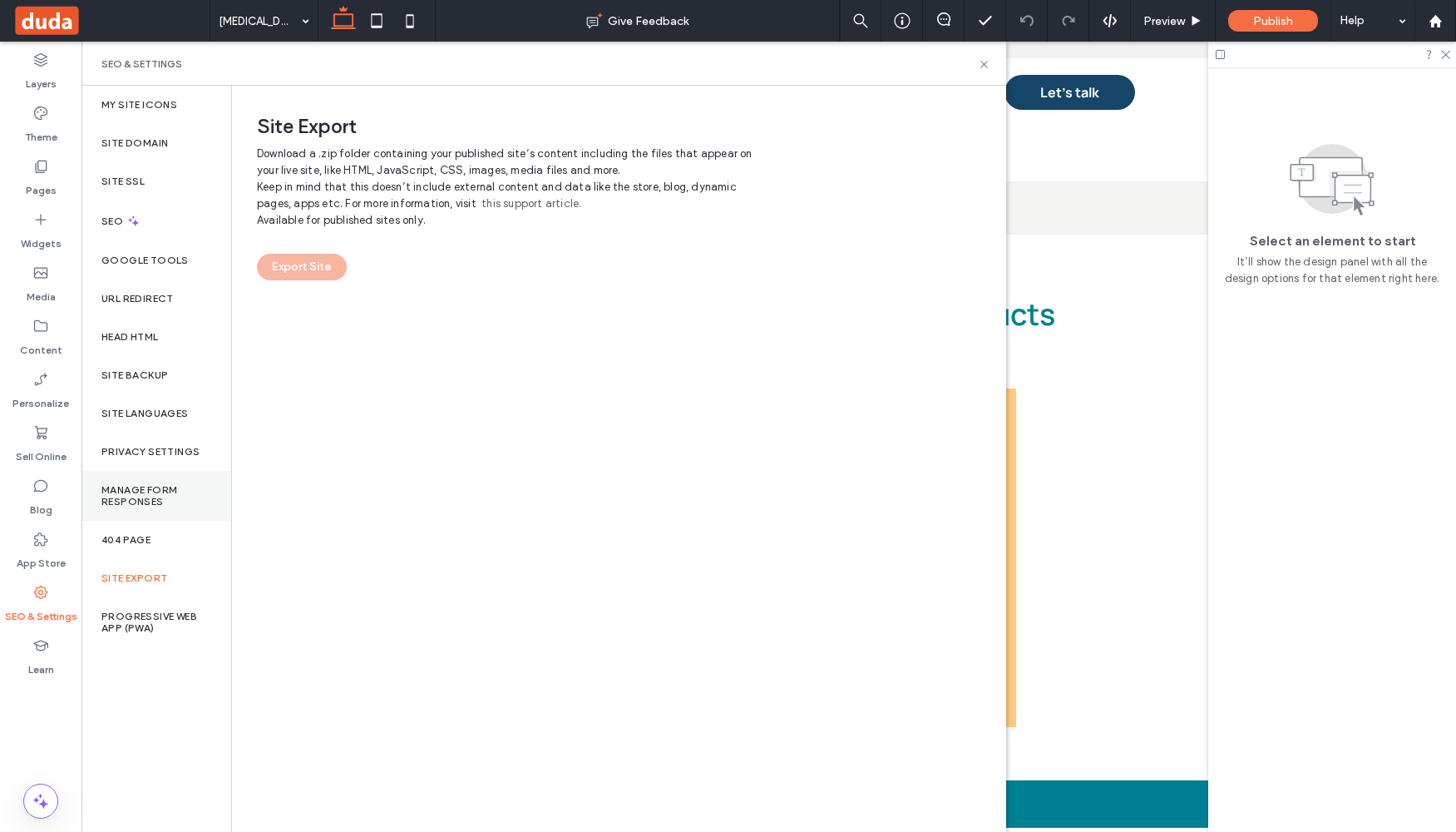
click at [140, 498] on label "Manage Form Responses" at bounding box center [156, 495] width 109 height 23
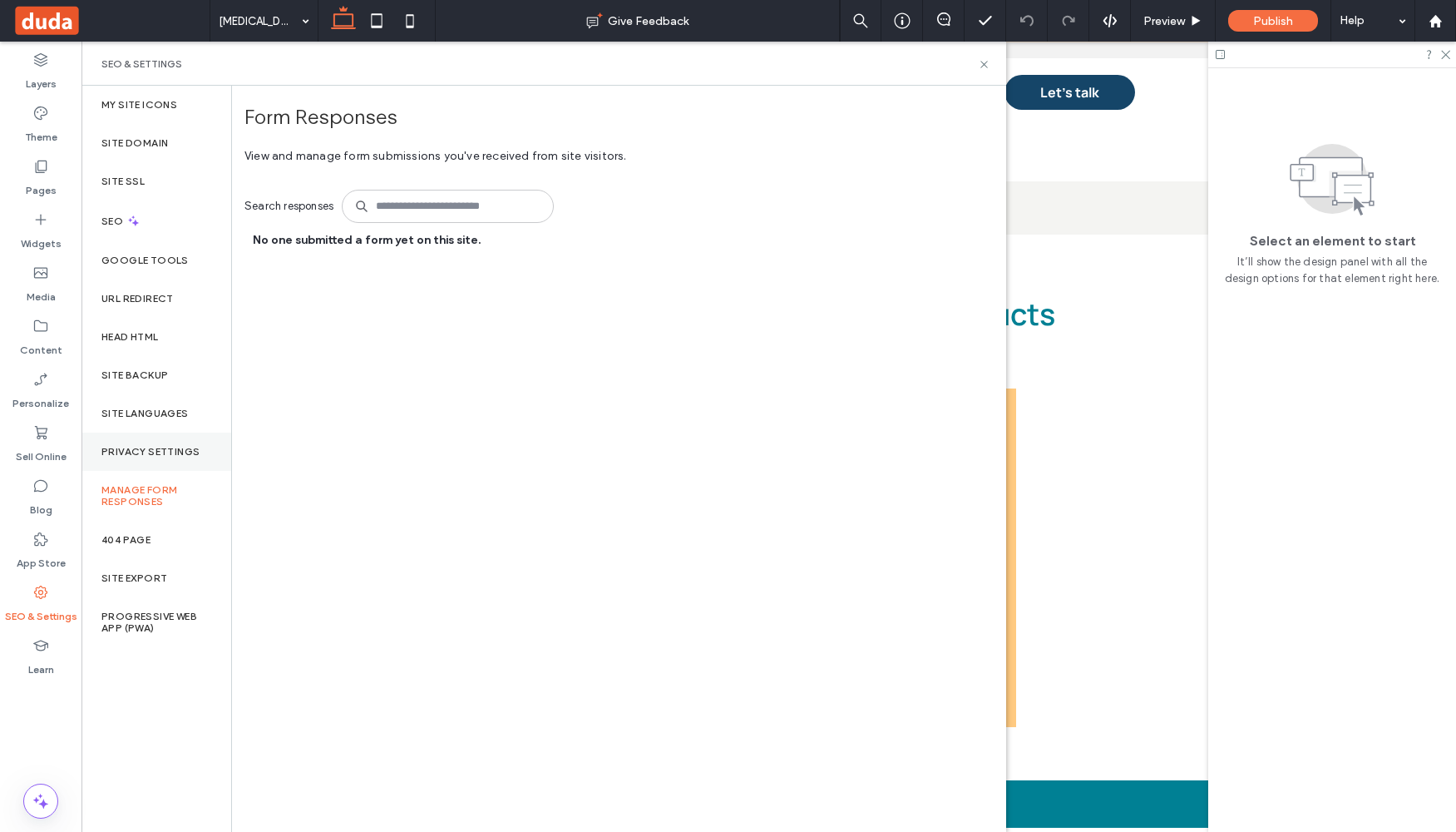
click at [145, 447] on label "Privacy Settings" at bounding box center [150, 451] width 98 height 11
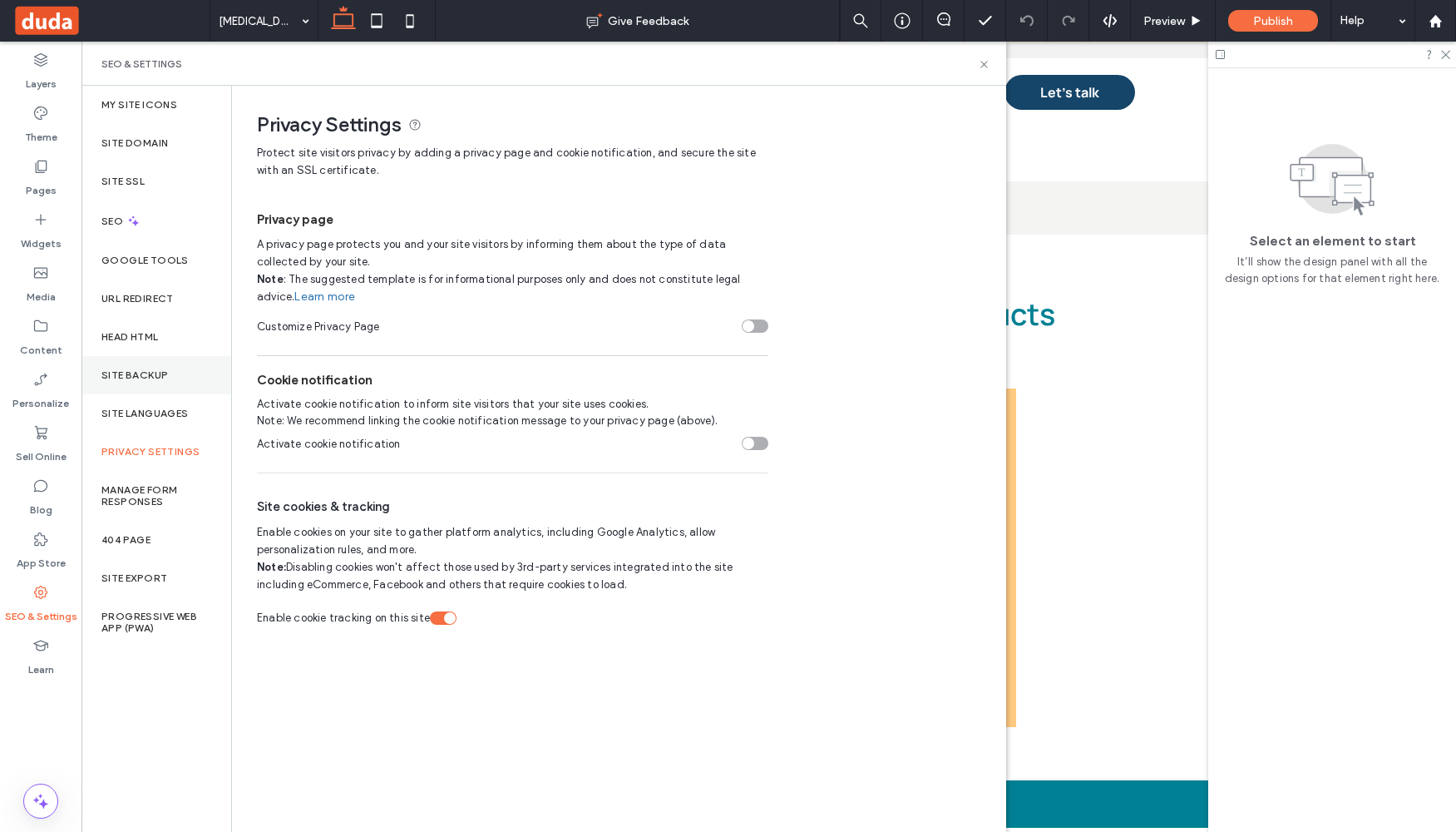
click at [153, 372] on label "Site Backup" at bounding box center [134, 374] width 66 height 11
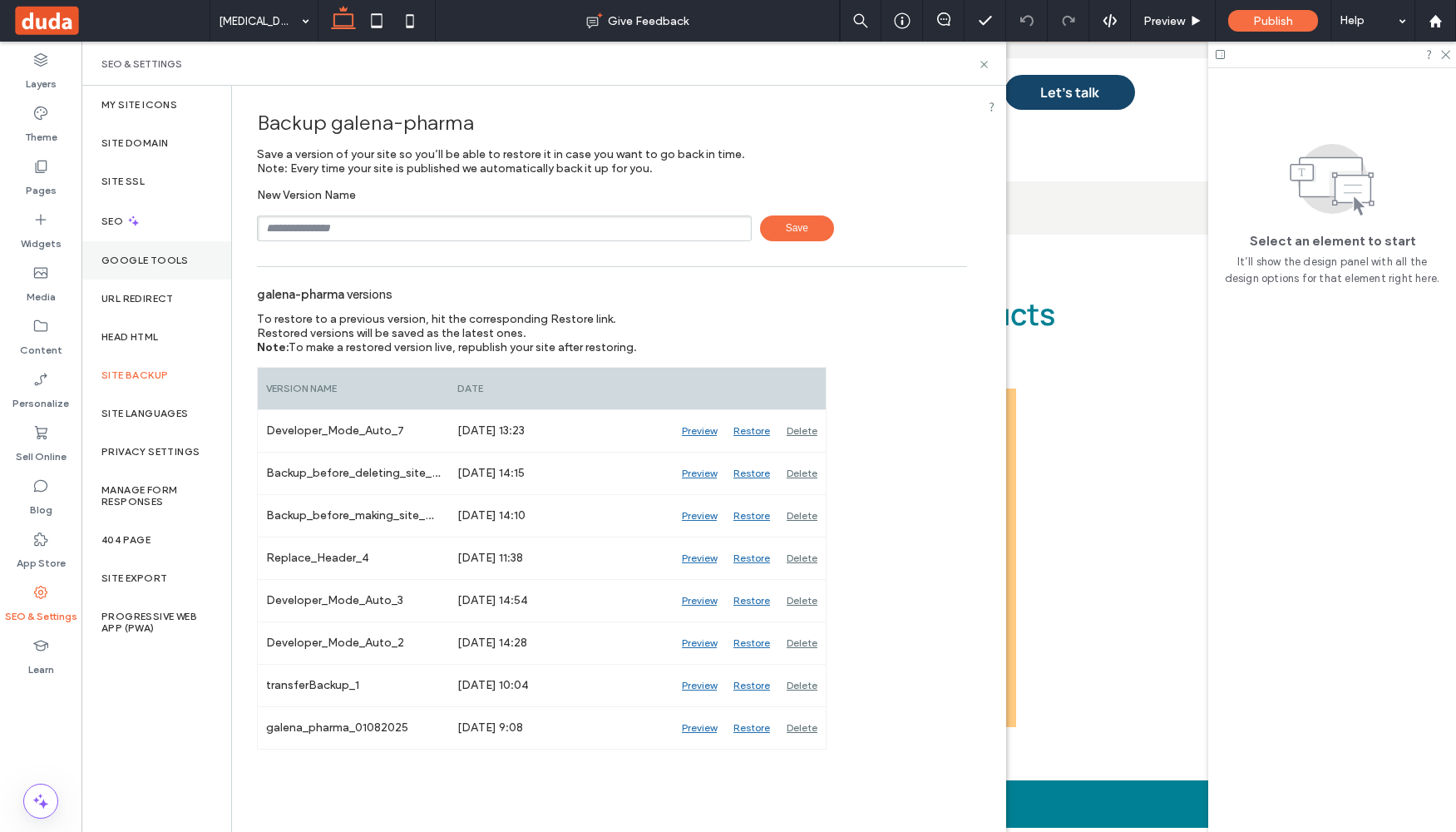
click at [144, 260] on label "Google Tools" at bounding box center [145, 260] width 87 height 11
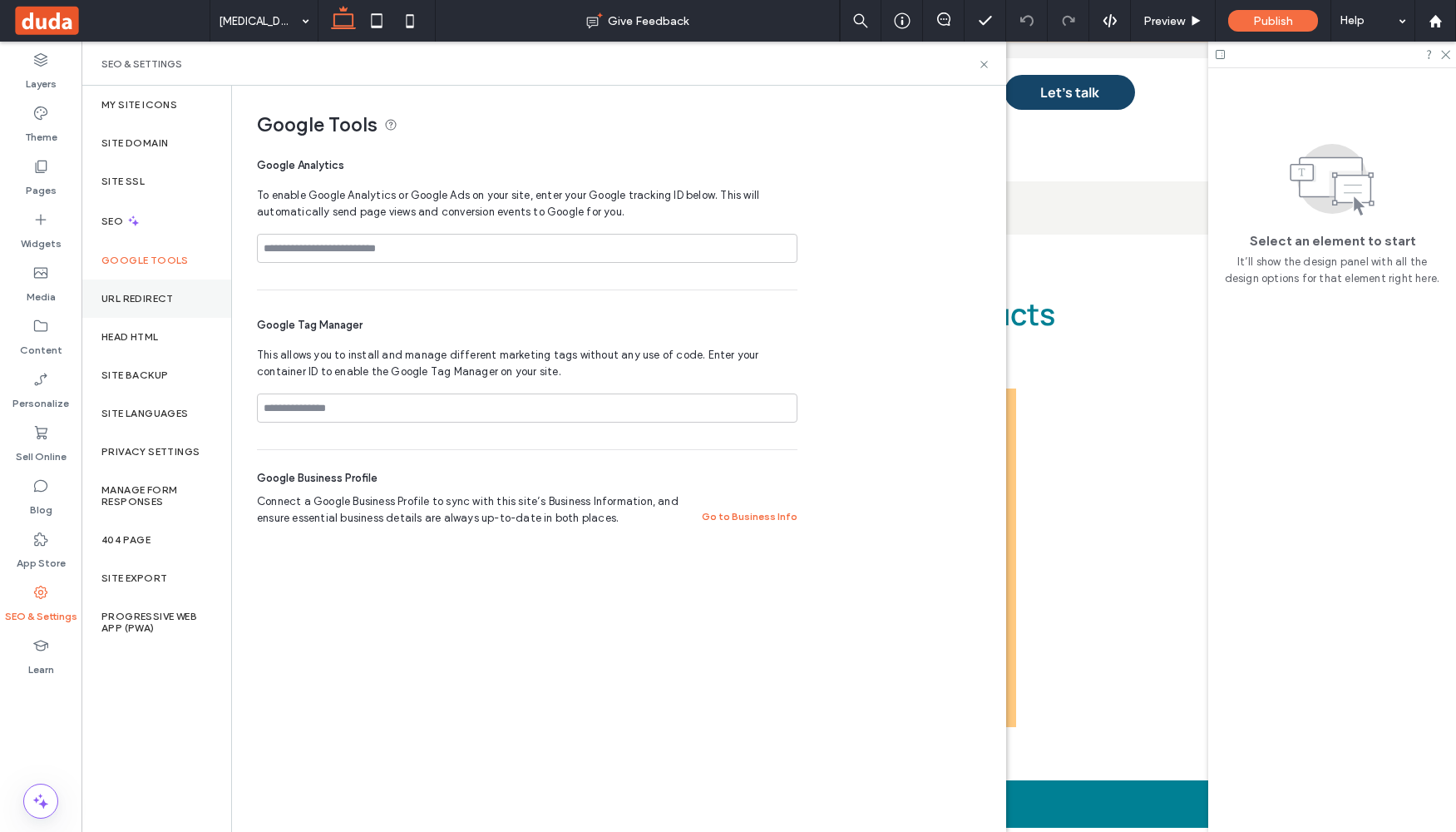
click at [146, 289] on div "URL Redirect" at bounding box center [156, 298] width 150 height 38
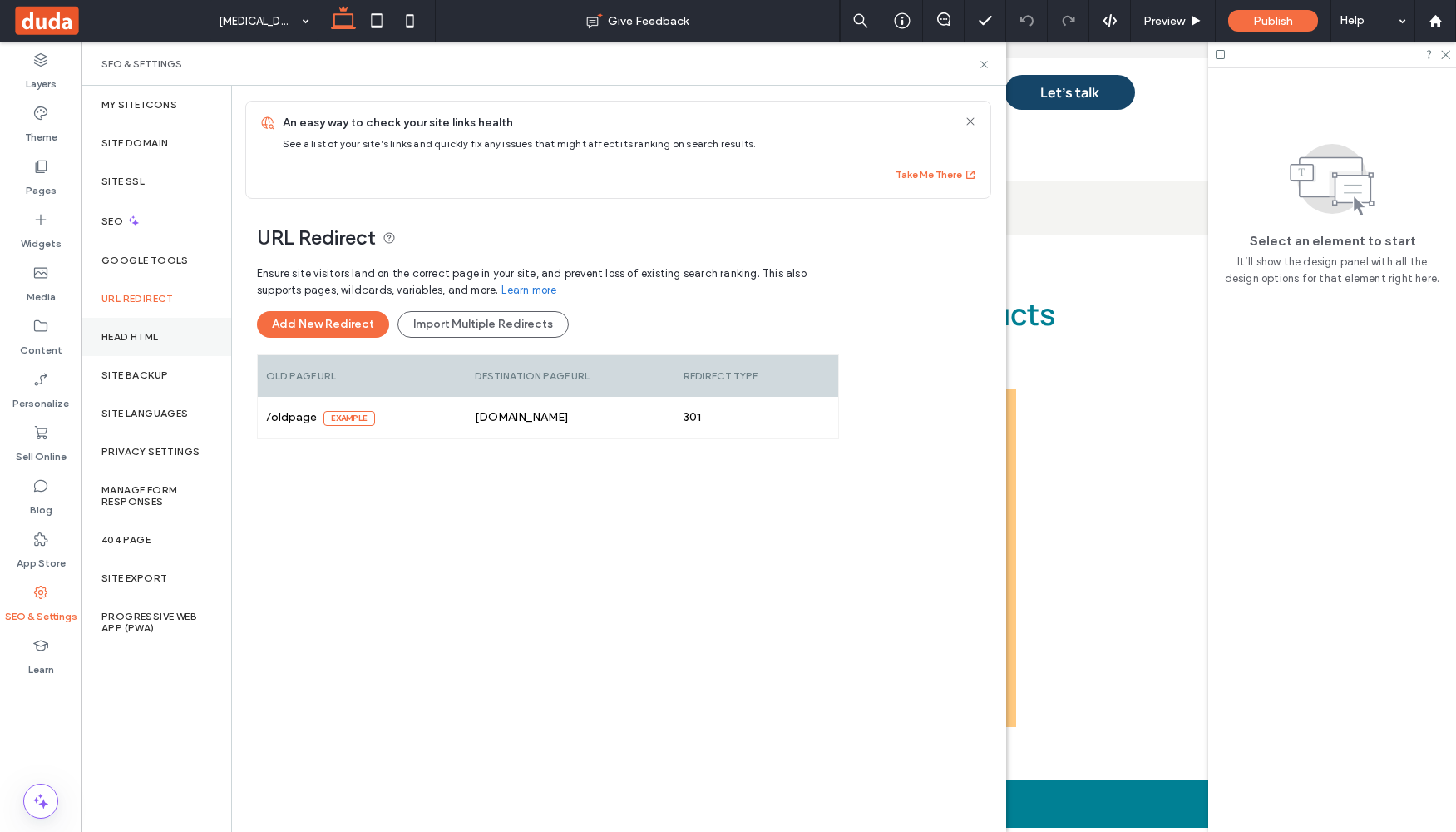
click at [144, 339] on label "Head HTML" at bounding box center [130, 337] width 57 height 11
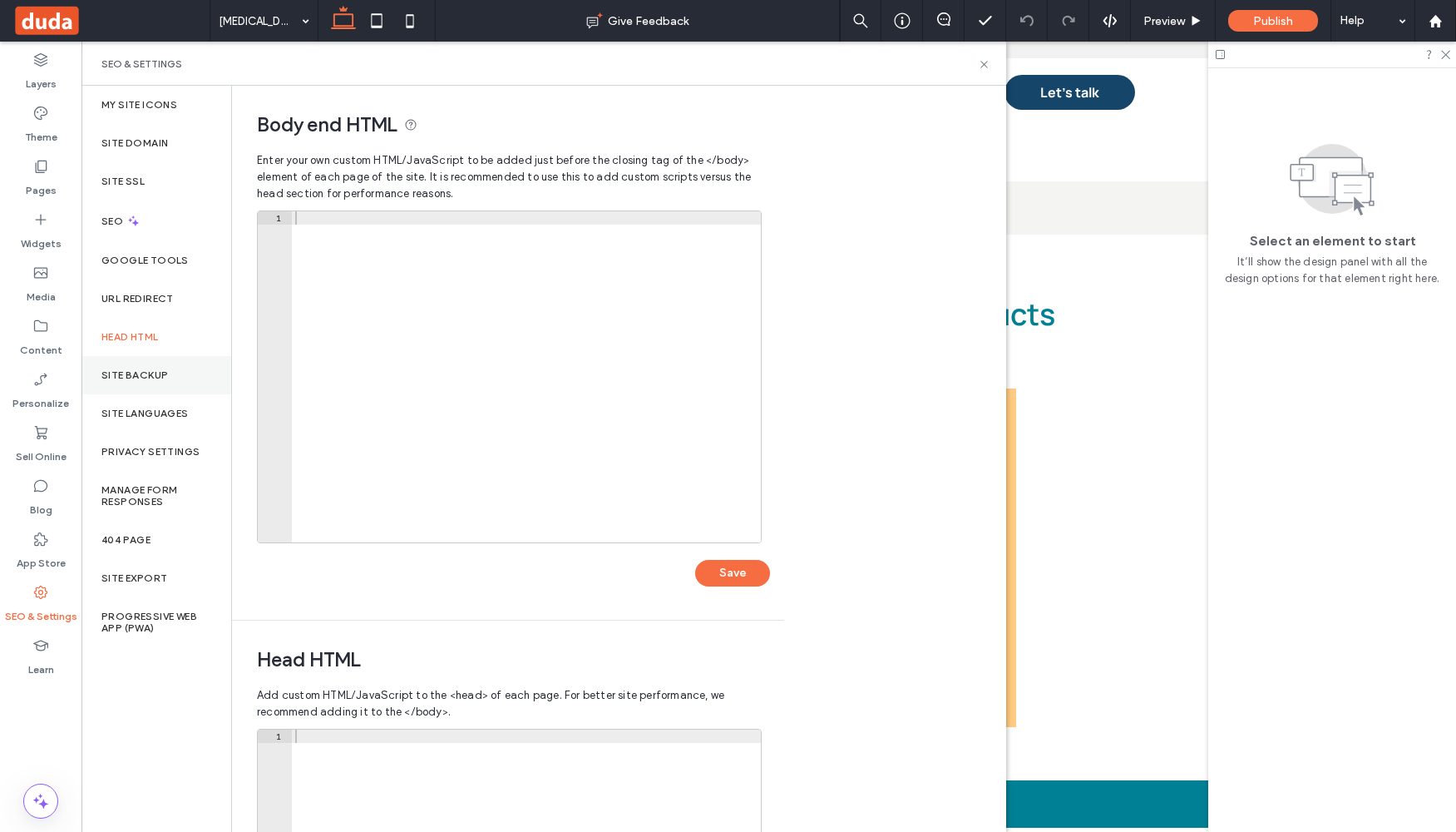
click at [139, 373] on label "Site Backup" at bounding box center [134, 374] width 66 height 11
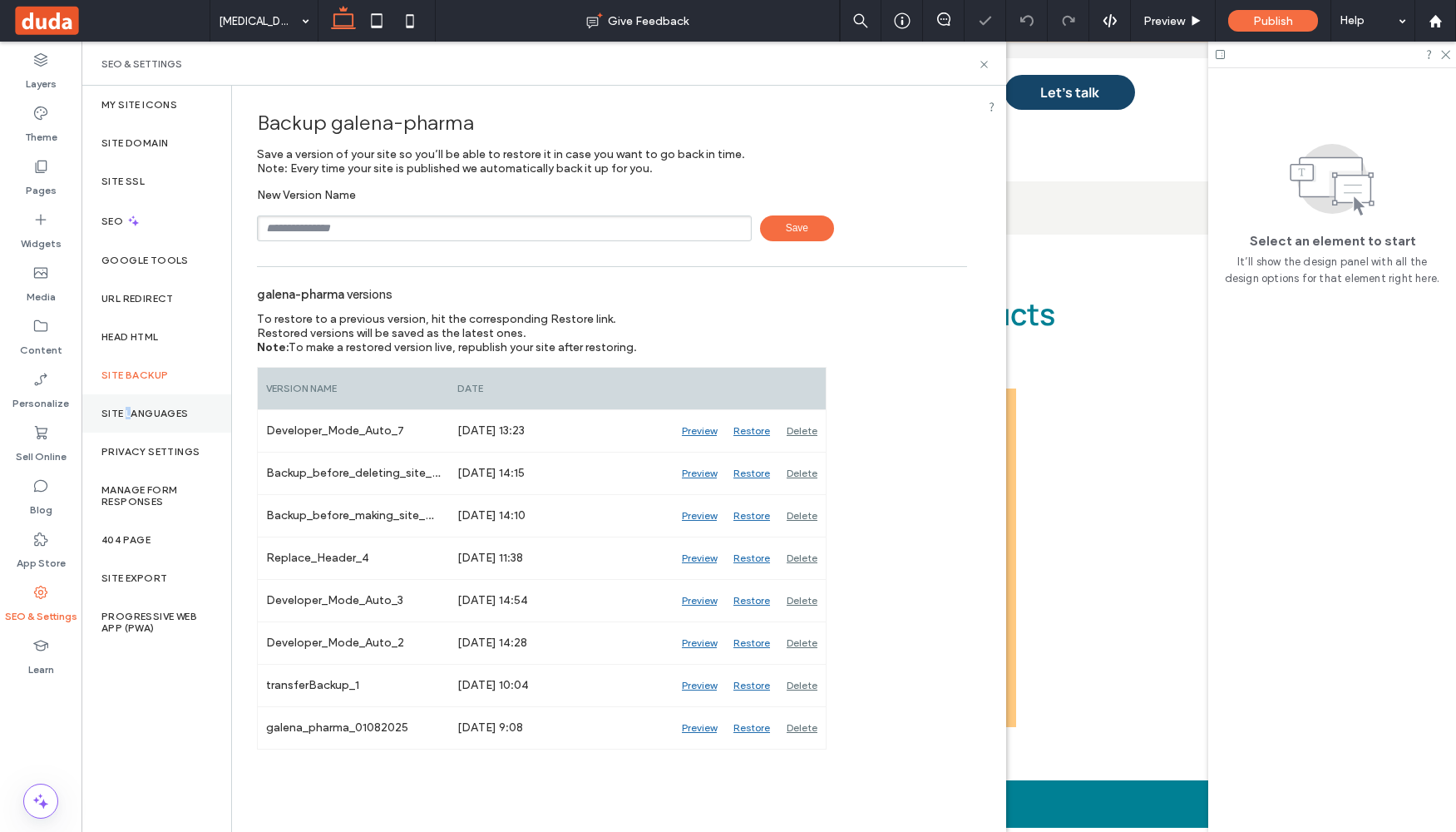
click at [129, 409] on label "Site Languages" at bounding box center [145, 413] width 87 height 11
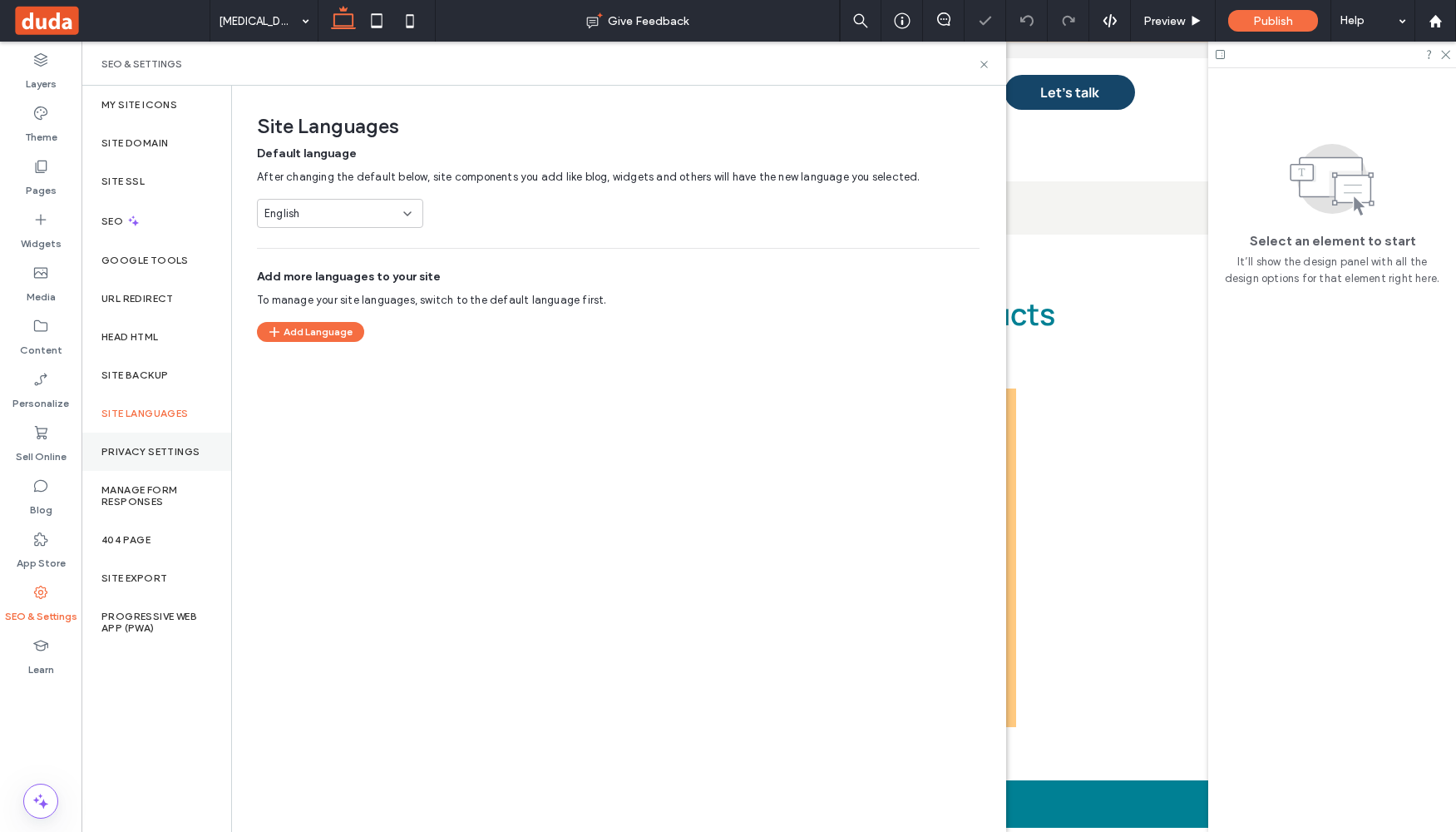
click at [131, 446] on label "Privacy Settings" at bounding box center [150, 451] width 98 height 11
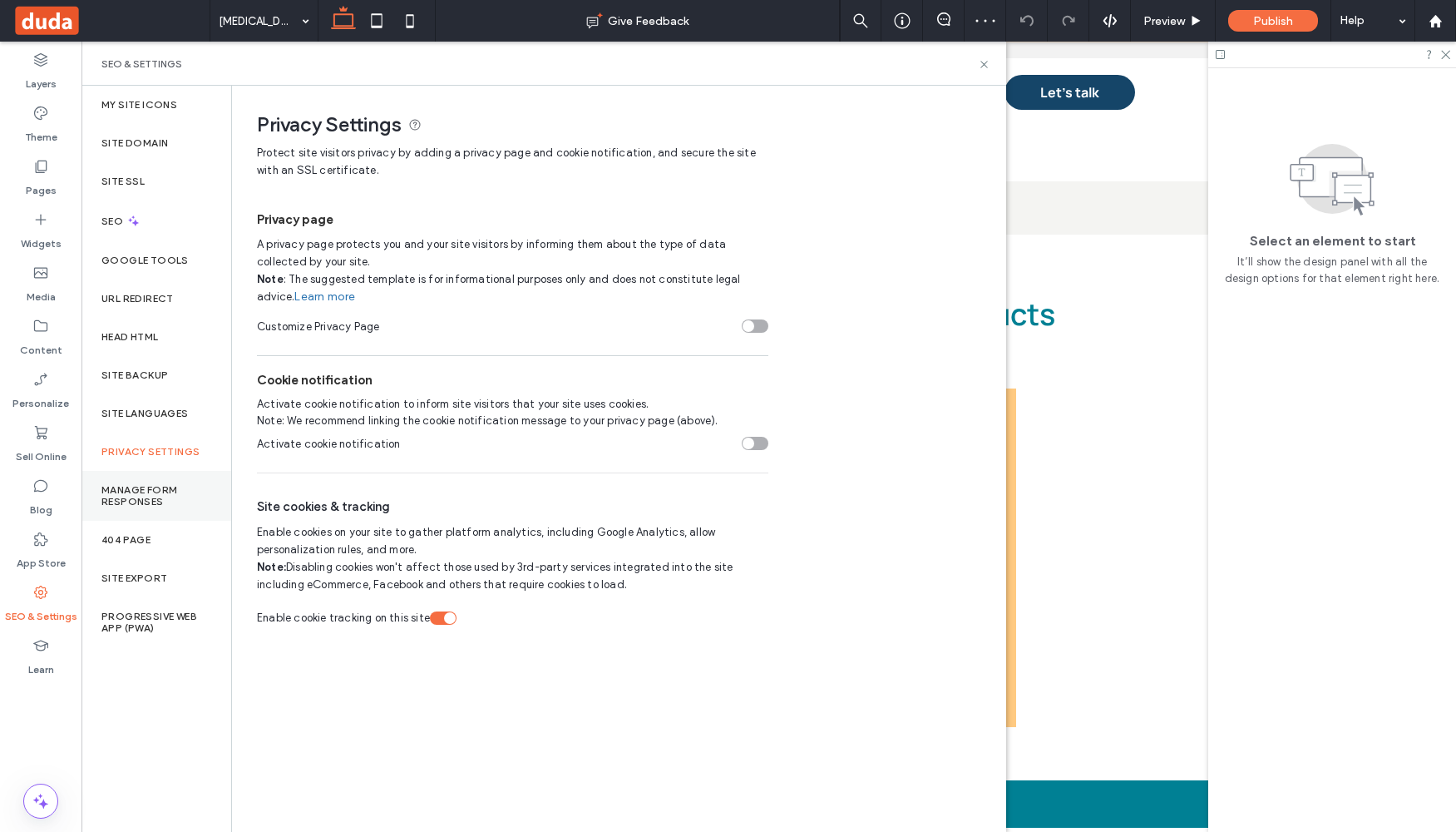
click at [133, 498] on label "Manage Form Responses" at bounding box center [156, 495] width 109 height 23
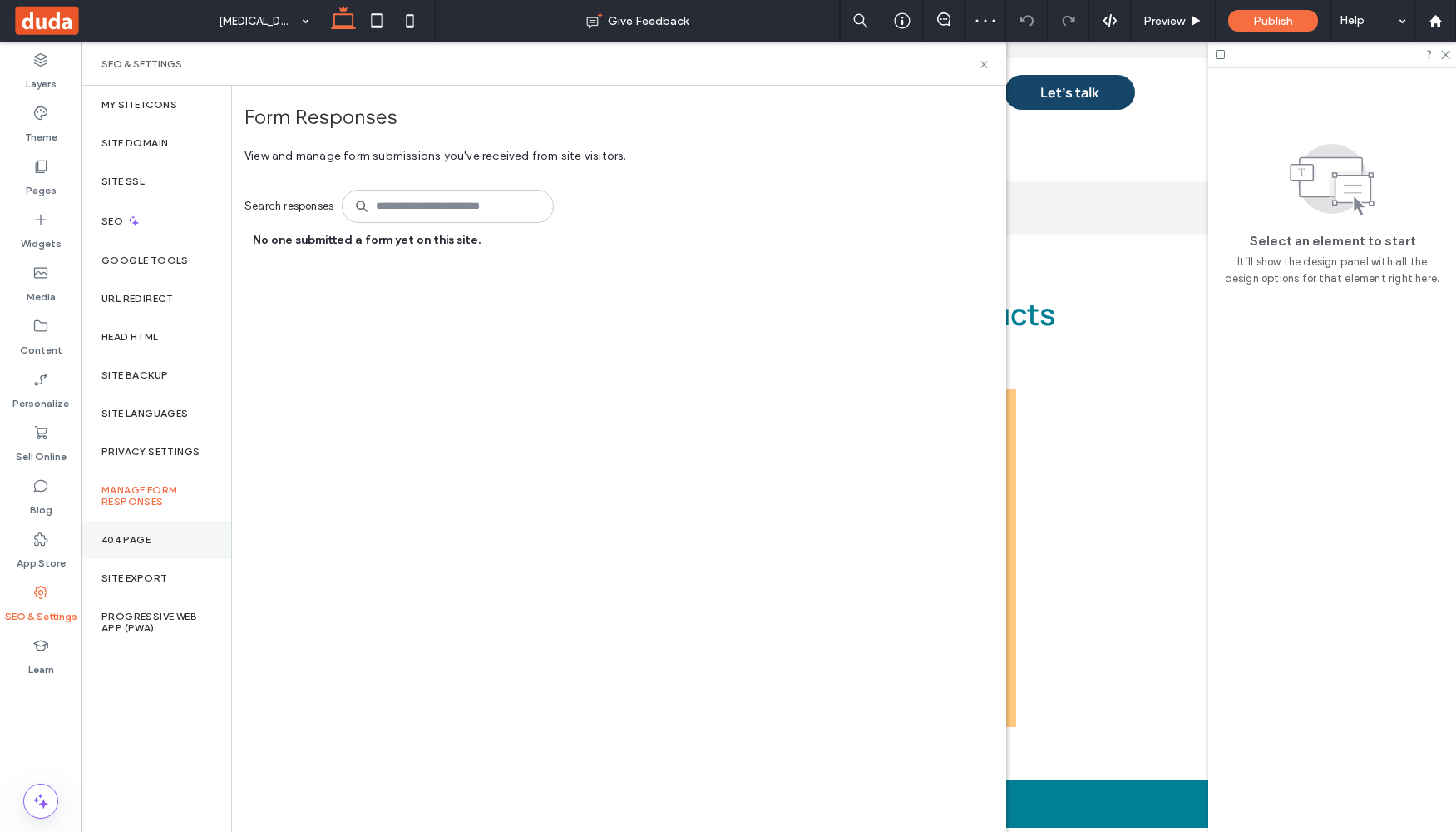
click at [141, 534] on label "404 Page" at bounding box center [126, 540] width 49 height 11
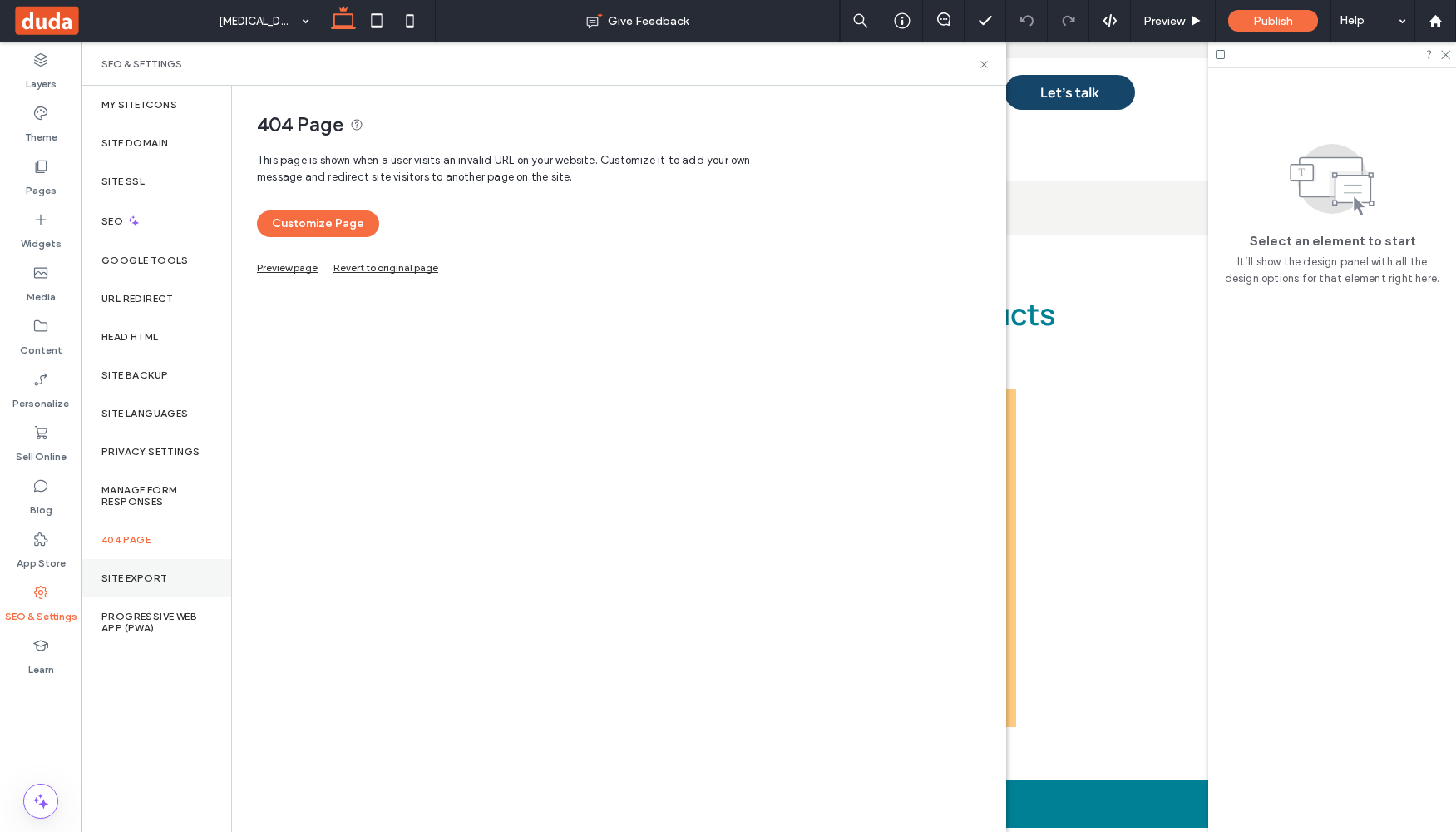
click at [140, 573] on label "Site Export" at bounding box center [134, 578] width 65 height 11
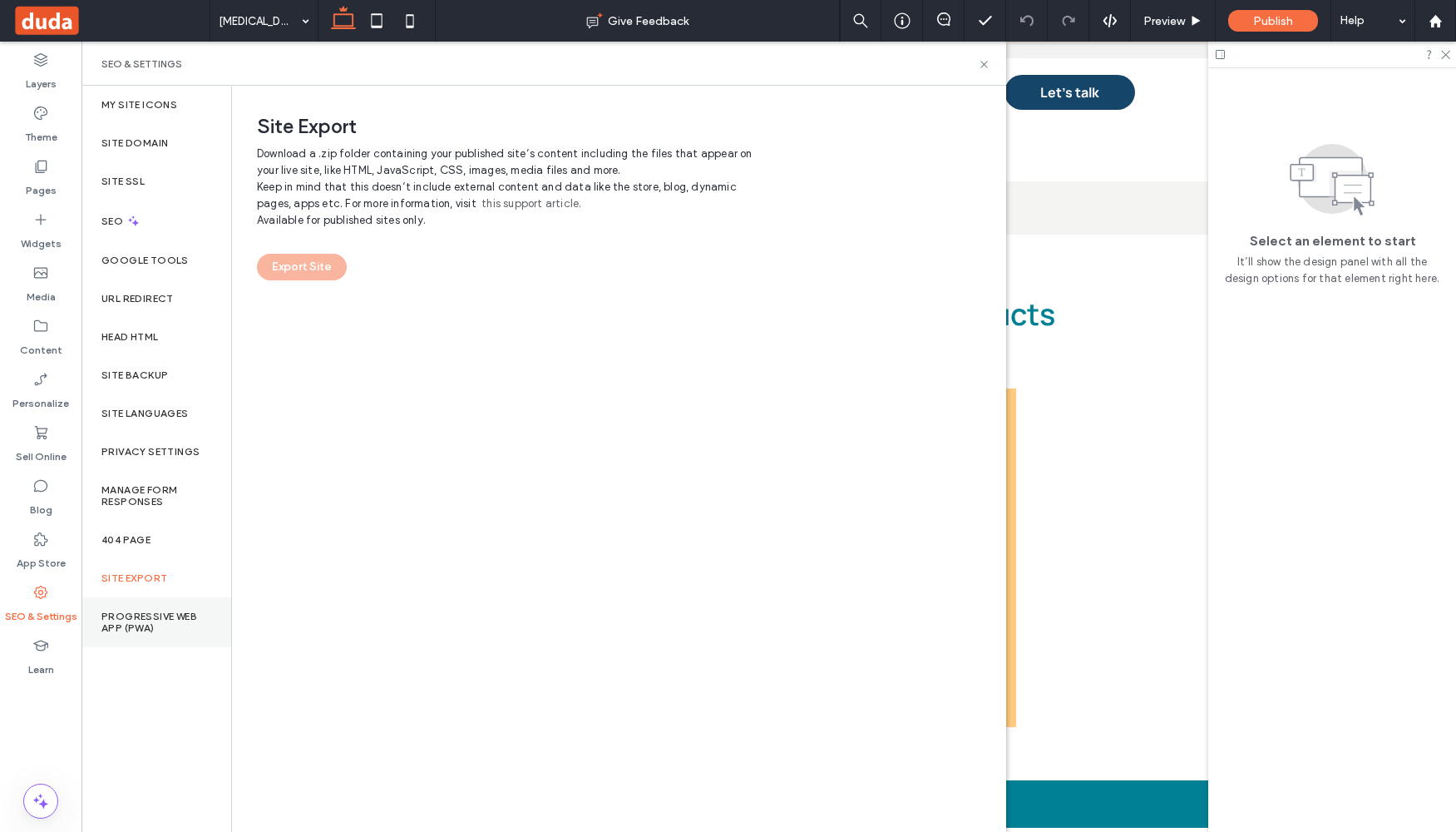
click at [155, 617] on label "Progressive Web App (PWA)" at bounding box center [156, 622] width 109 height 23
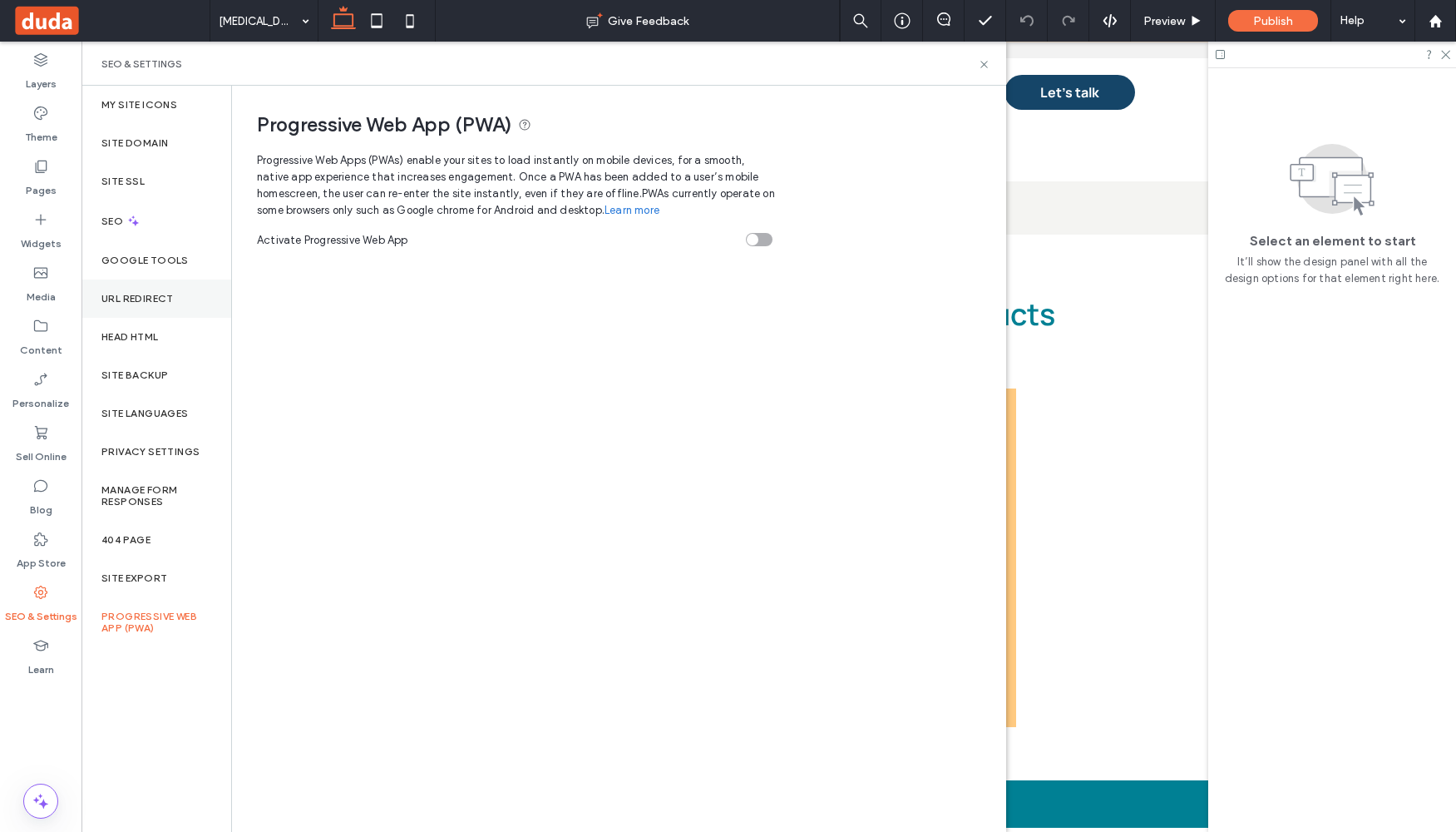
click at [137, 290] on div "URL Redirect" at bounding box center [156, 298] width 150 height 38
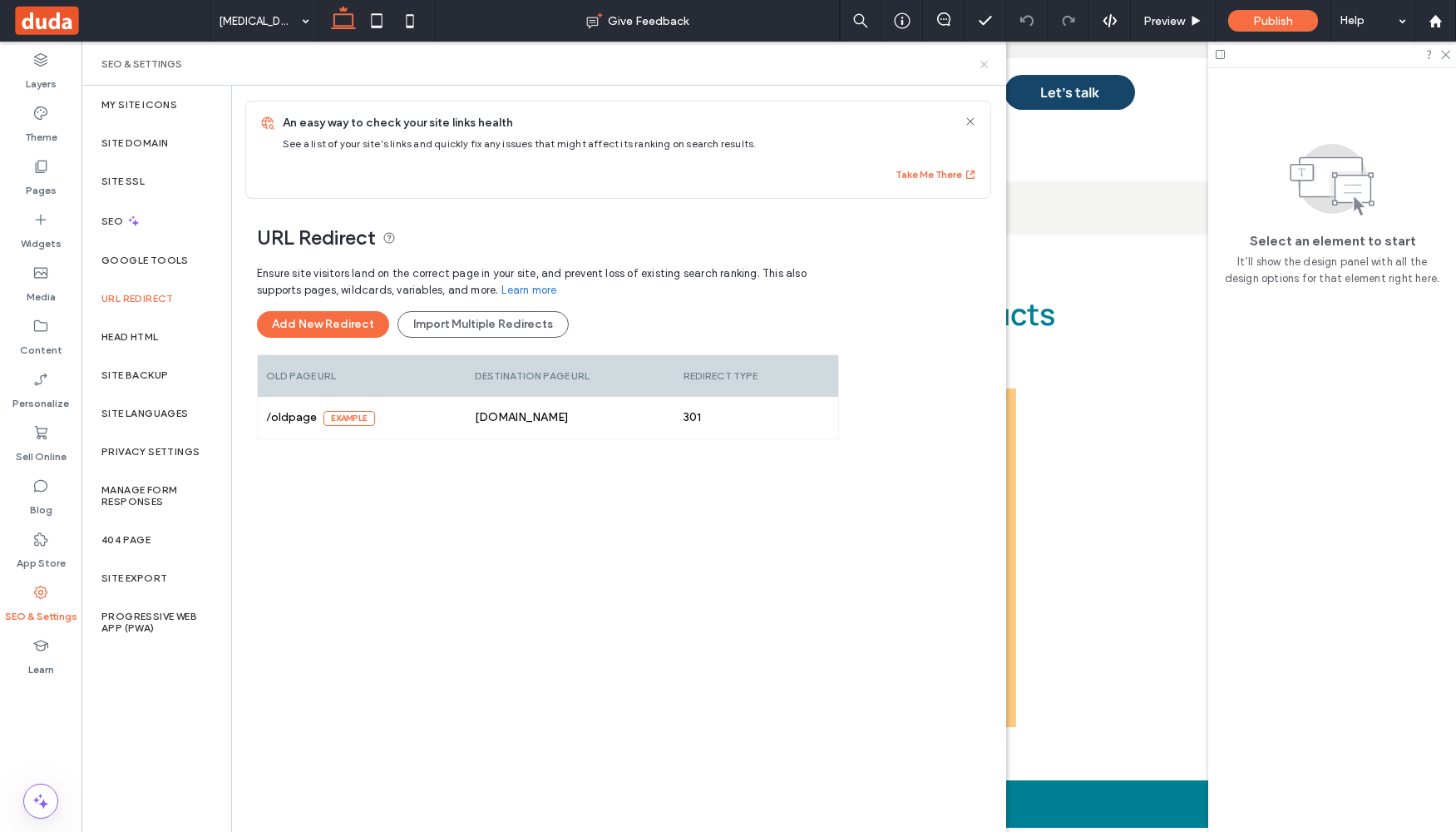
click at [982, 62] on use at bounding box center [984, 64] width 7 height 7
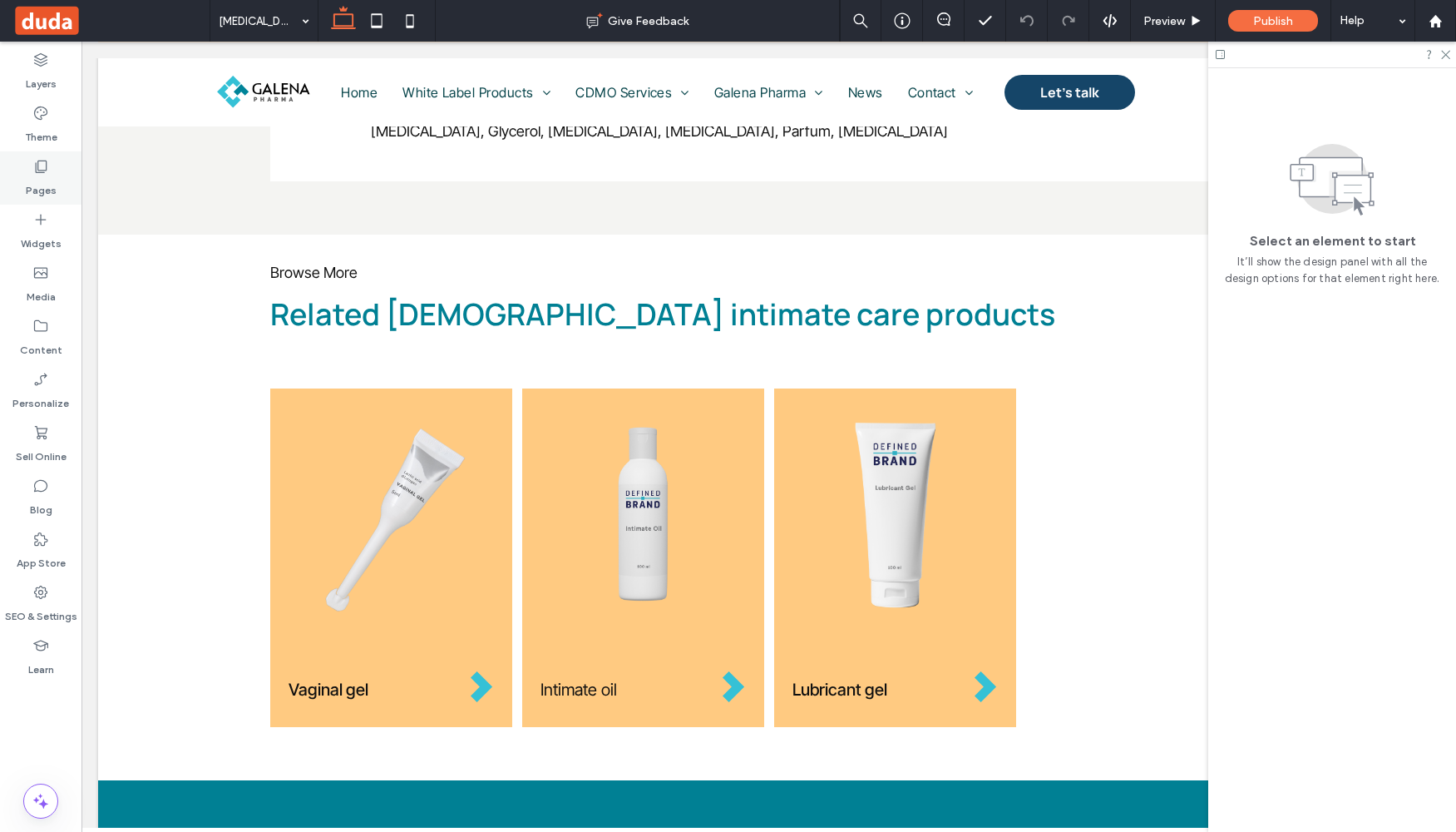
click at [29, 169] on div "Pages" at bounding box center [41, 178] width 81 height 53
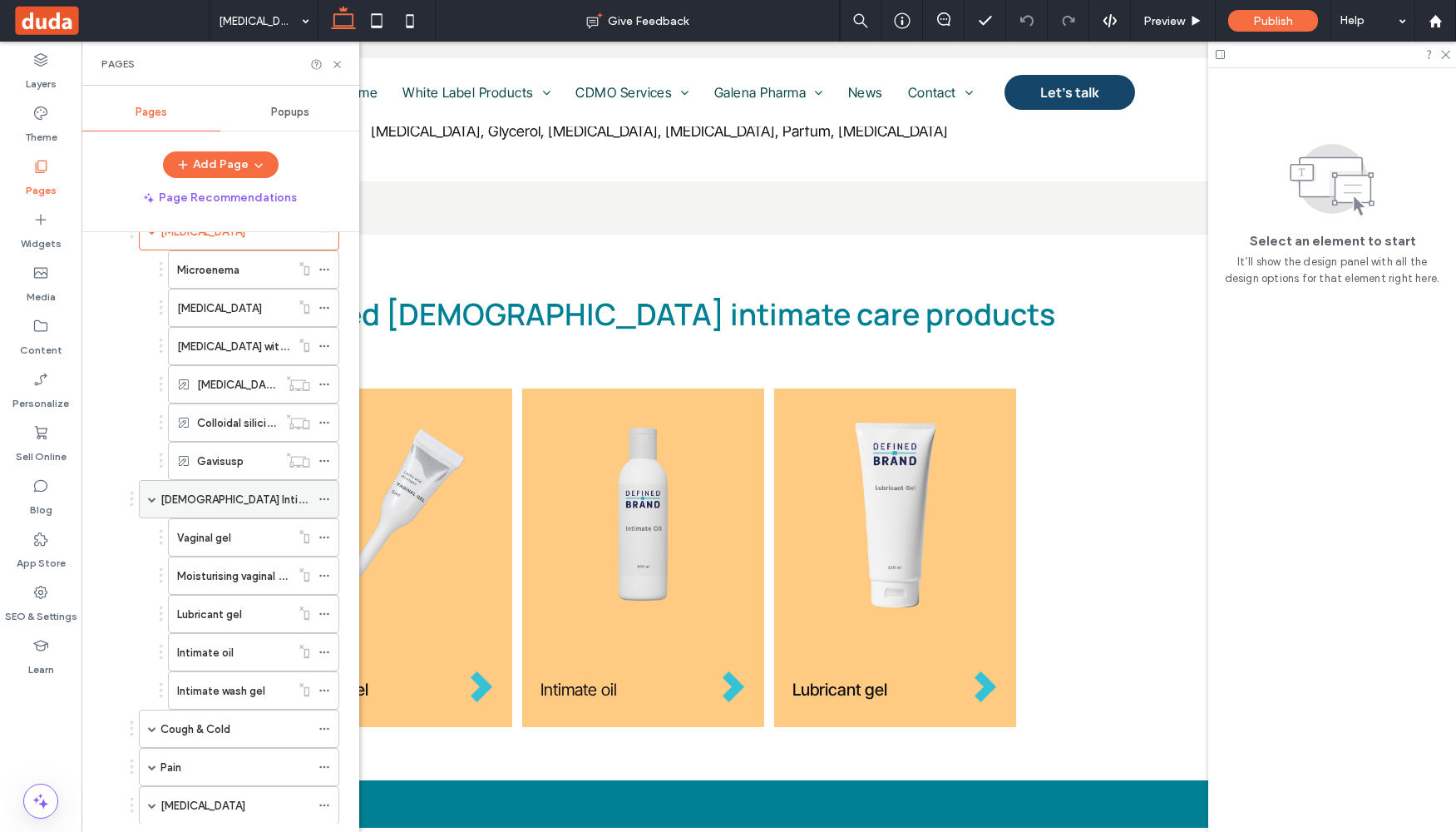
scroll to position [26, 0]
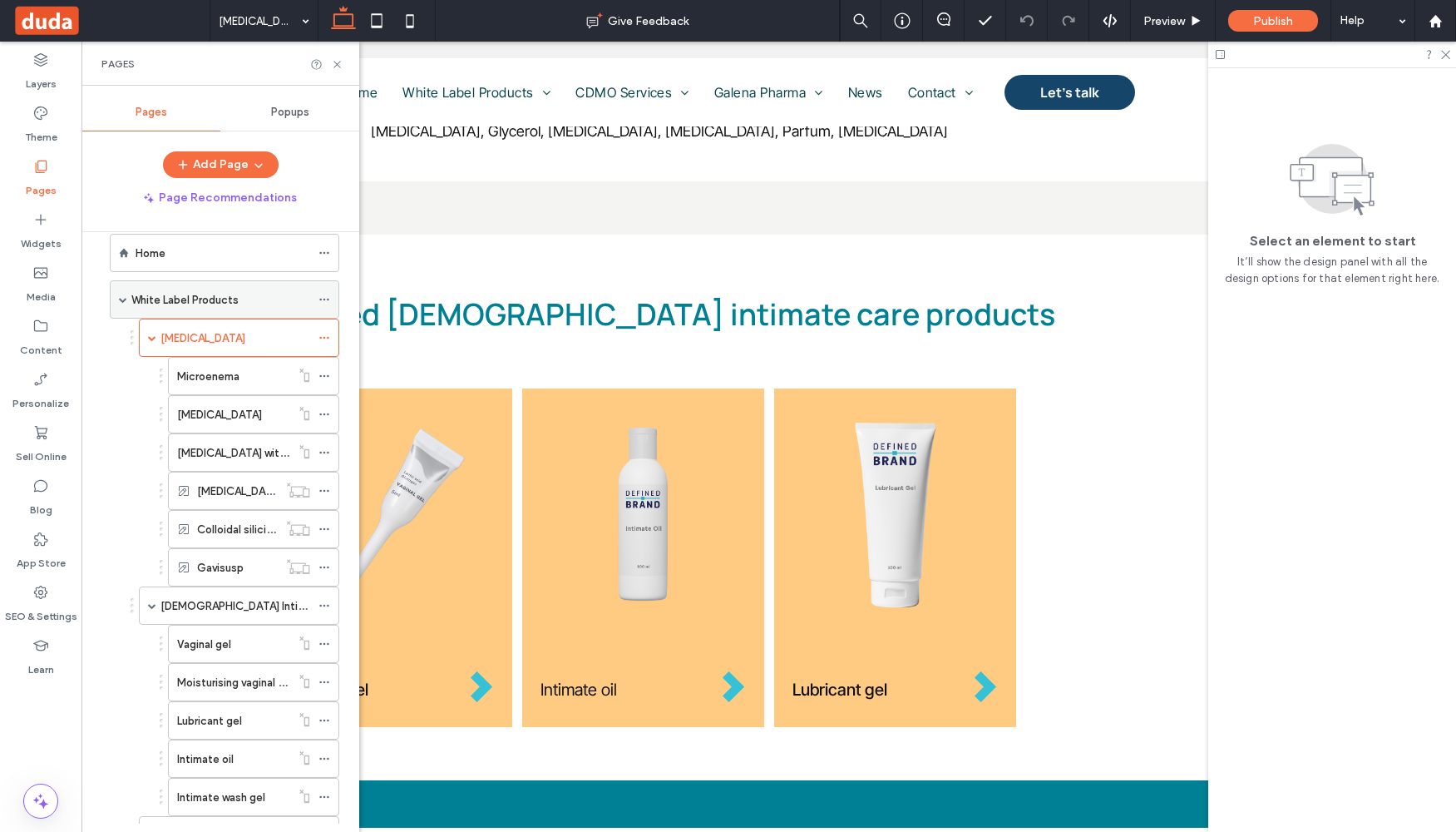
click at [326, 304] on icon at bounding box center [324, 299] width 11 height 11
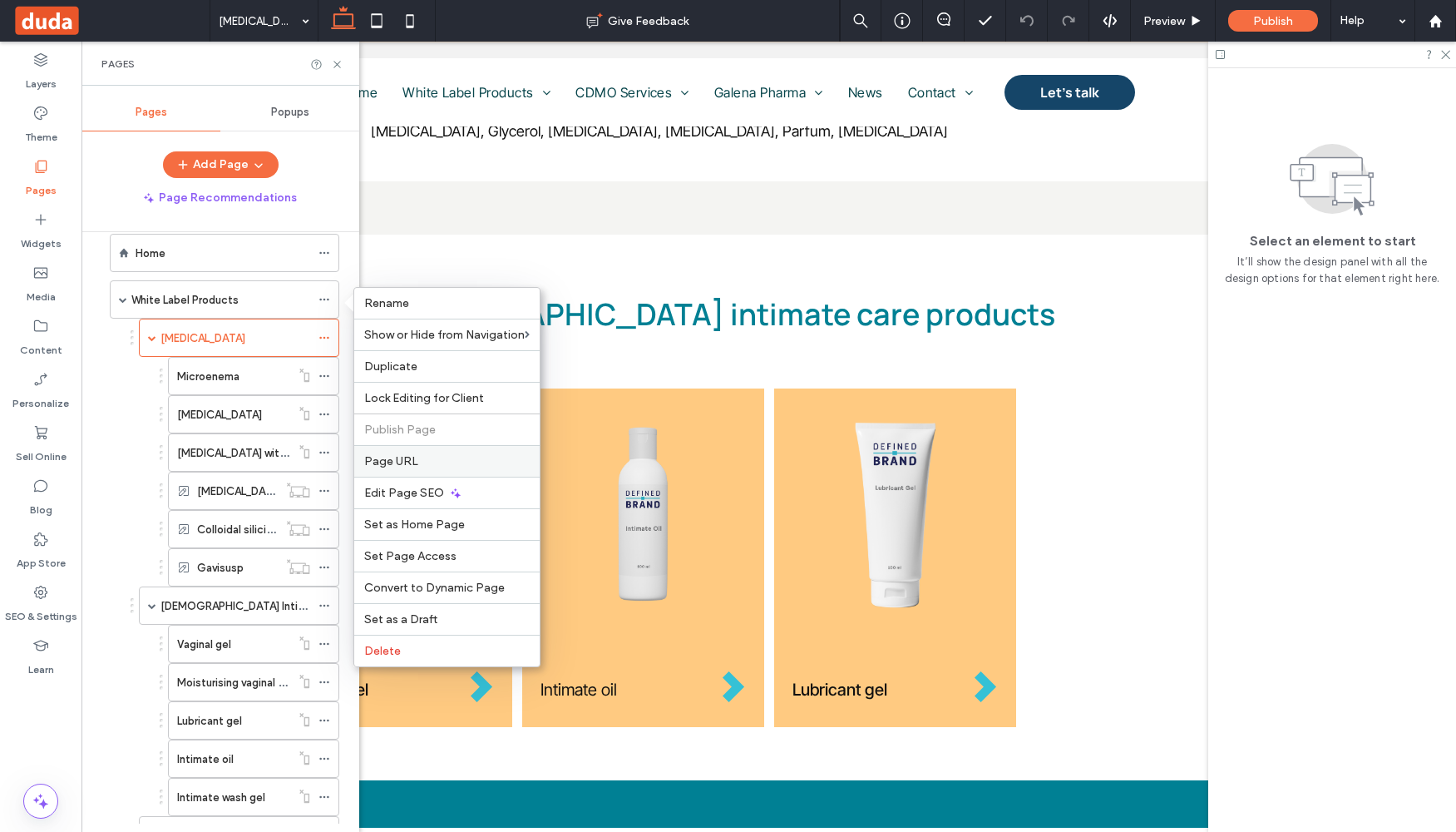
click at [408, 462] on span "Page URL" at bounding box center [391, 461] width 54 height 14
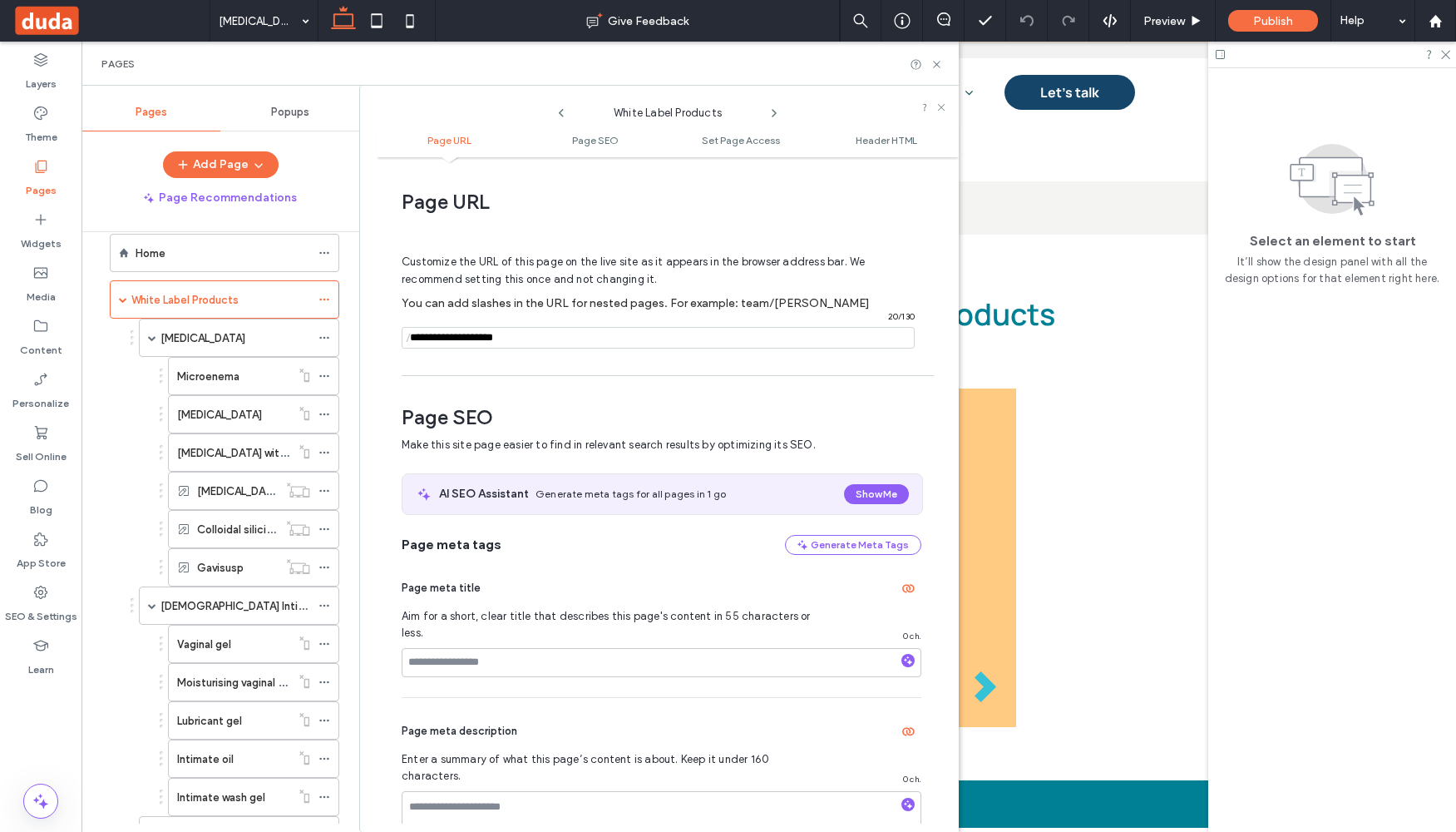
scroll to position [8, 0]
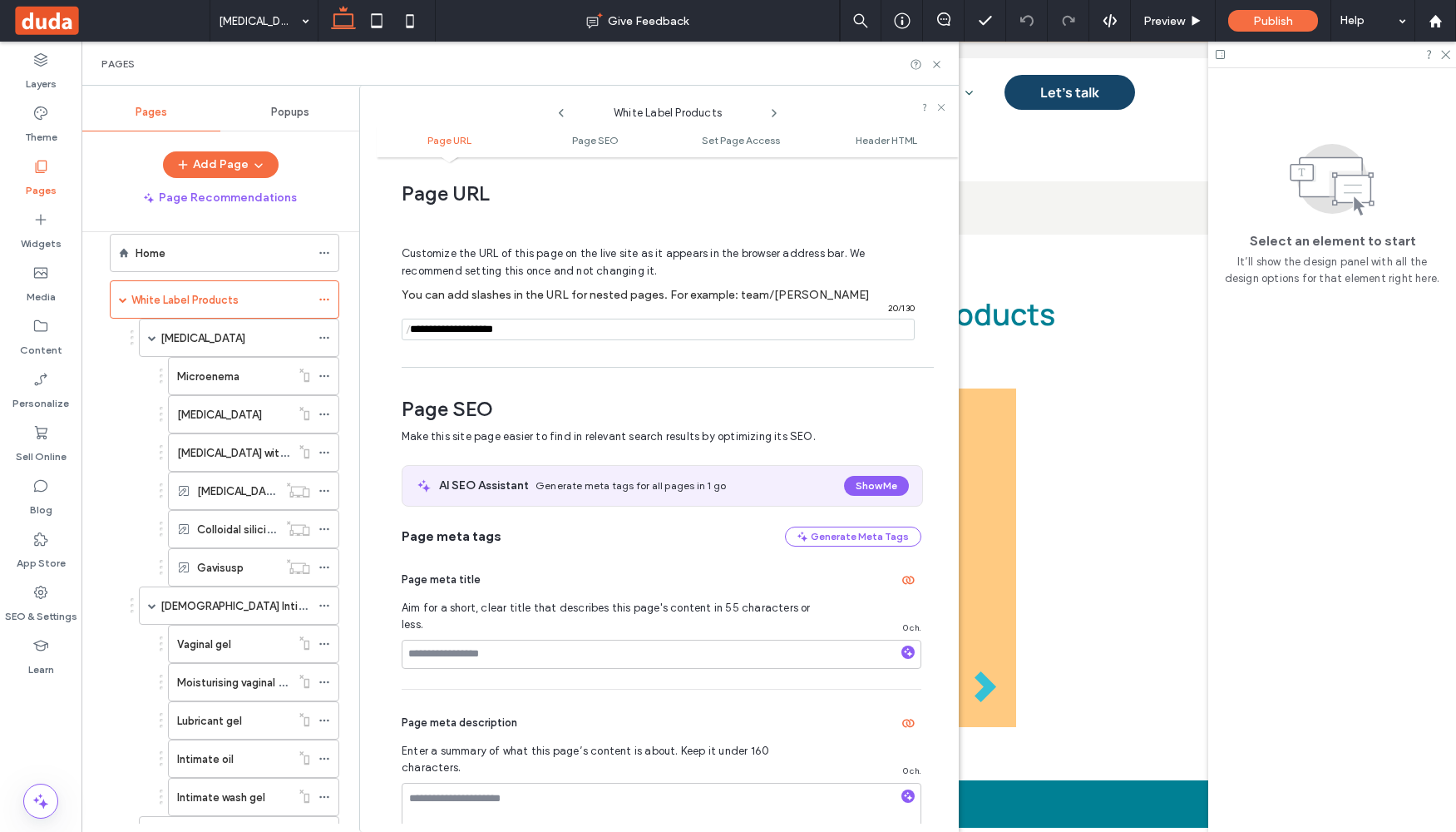
drag, startPoint x: 521, startPoint y: 323, endPoint x: 347, endPoint y: 321, distance: 174.0
click at [347, 321] on div "Pages Popups Add Page Page Recommendations Home White Label Products Gastrointe…" at bounding box center [520, 458] width 878 height 746
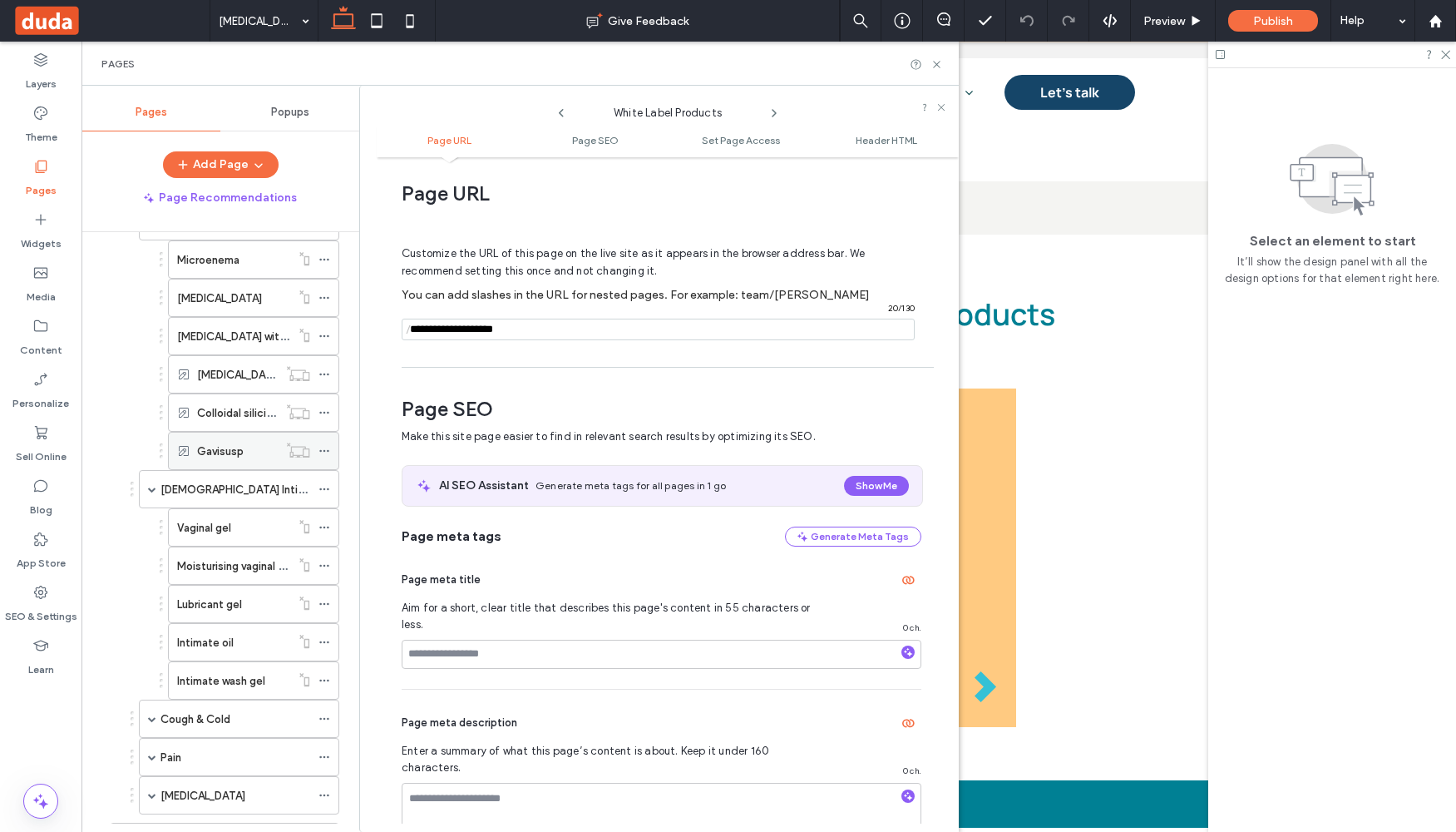
scroll to position [171, 0]
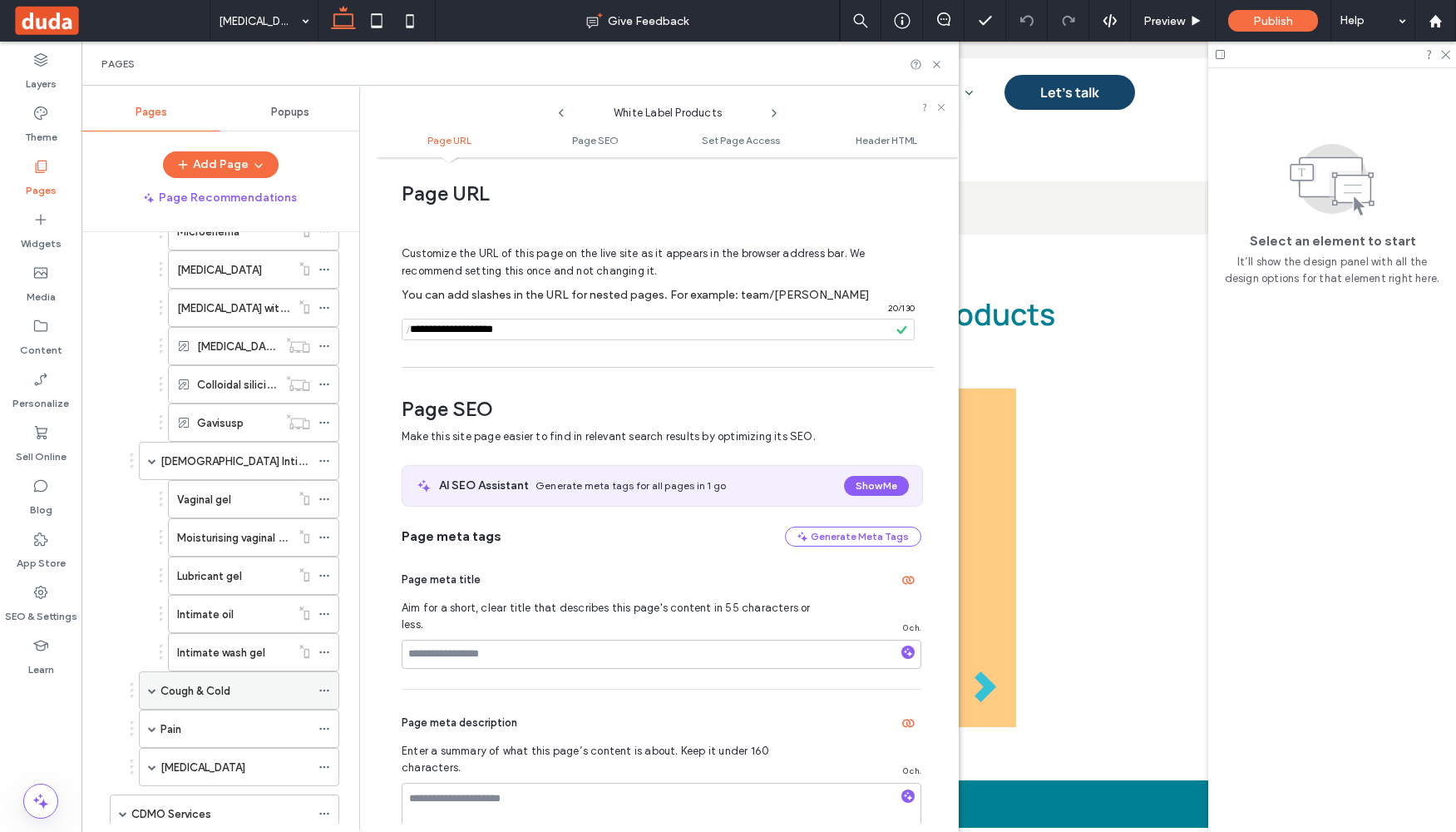
click at [321, 688] on icon at bounding box center [324, 690] width 11 height 11
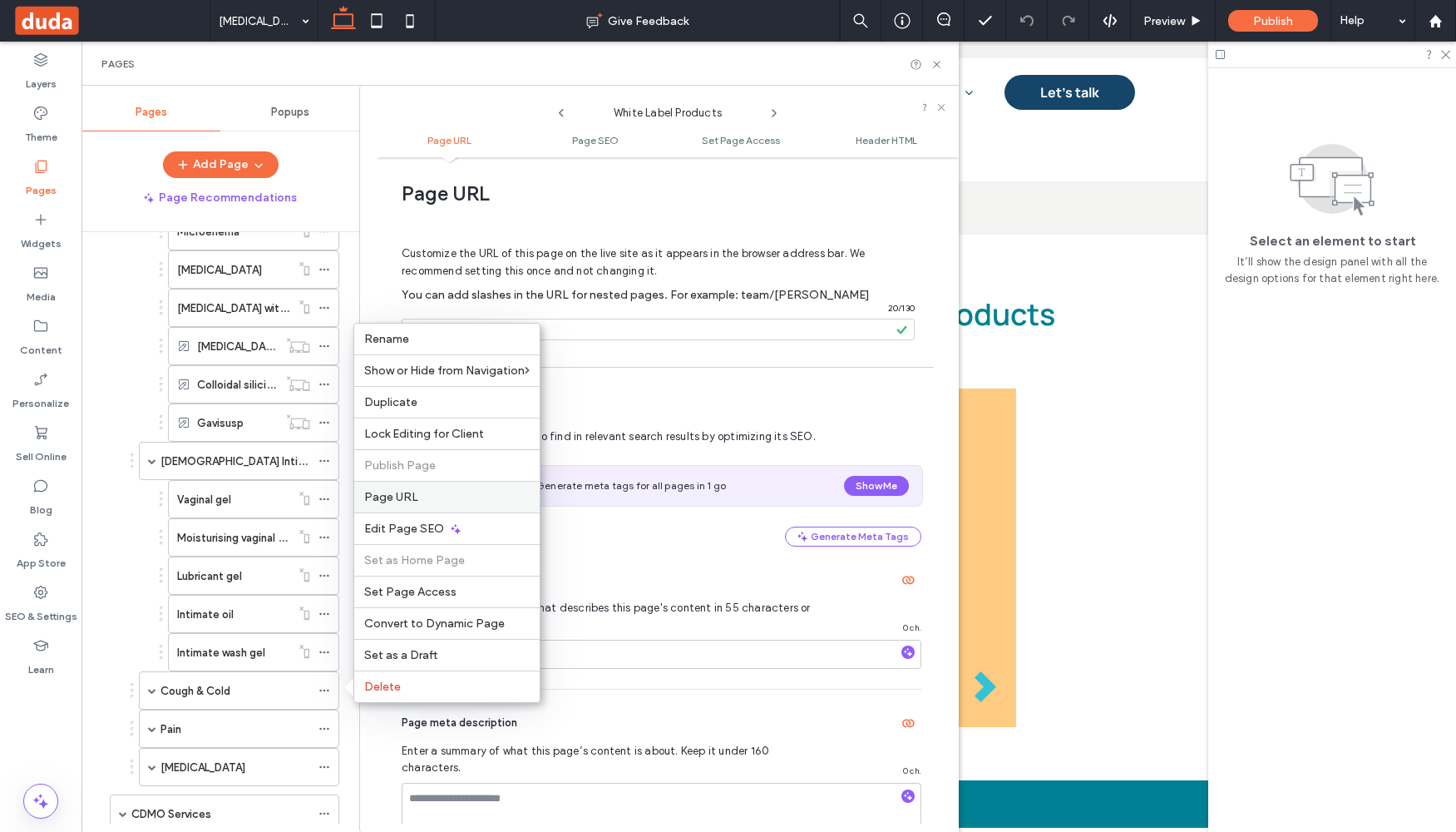
click at [419, 499] on label "Page URL" at bounding box center [447, 497] width 165 height 14
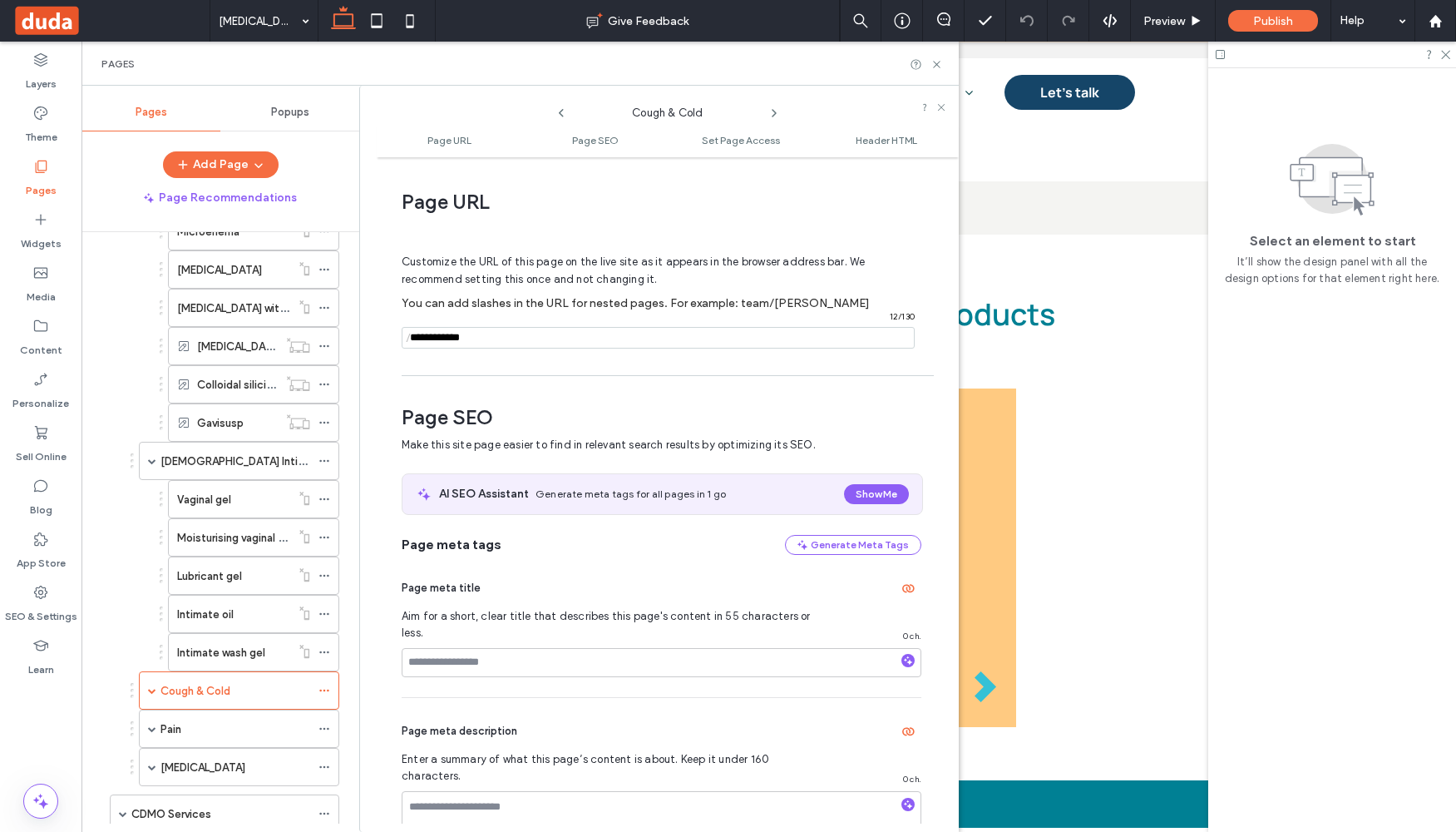
scroll to position [8, 0]
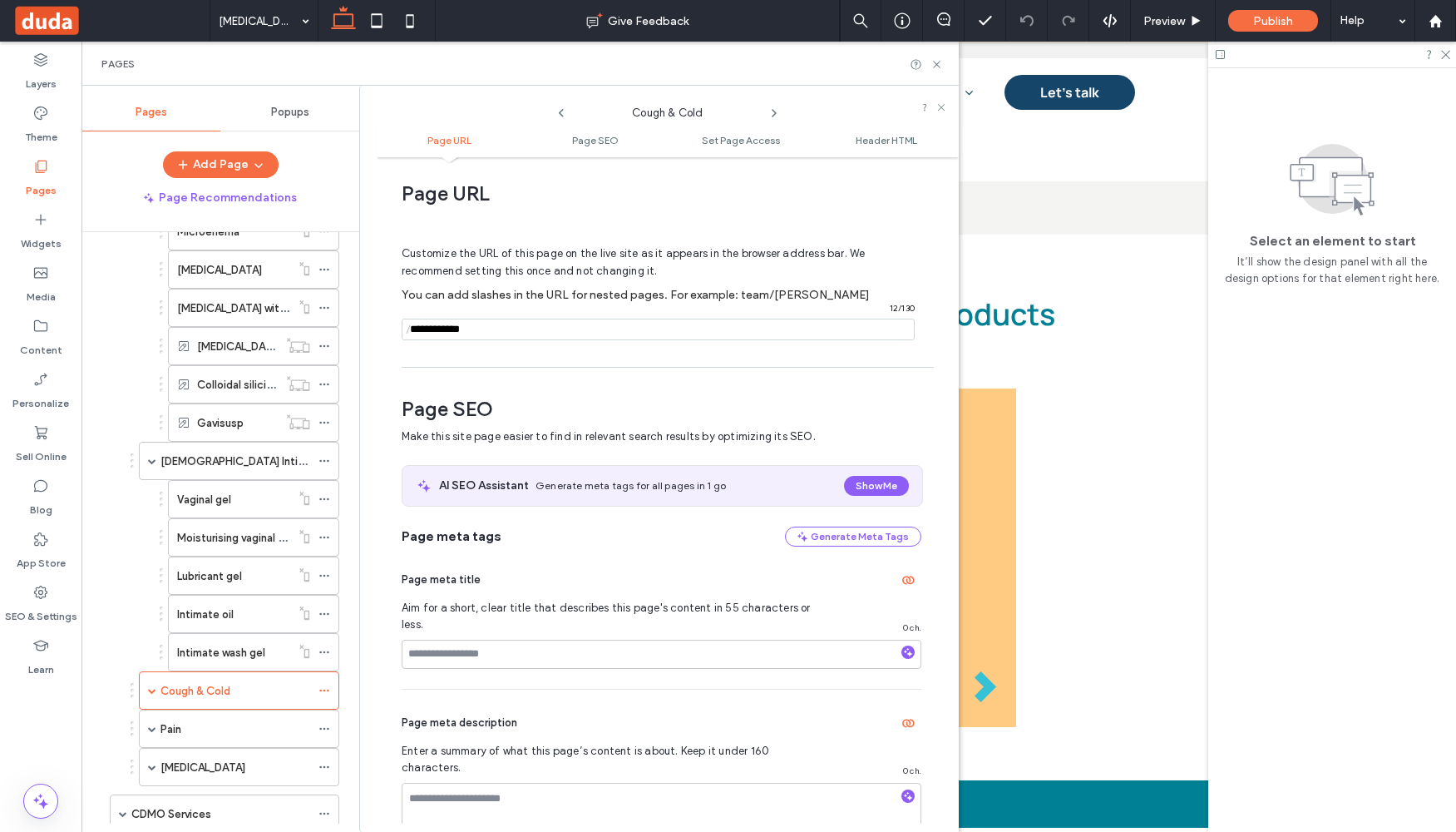
click at [495, 328] on input "notEmpty" at bounding box center [658, 329] width 513 height 21
click at [456, 328] on input "notEmpty" at bounding box center [658, 329] width 513 height 21
click at [455, 329] on input "notEmpty" at bounding box center [658, 329] width 513 height 21
paste input "**********"
drag, startPoint x: 611, startPoint y: 330, endPoint x: 374, endPoint y: 333, distance: 237.0
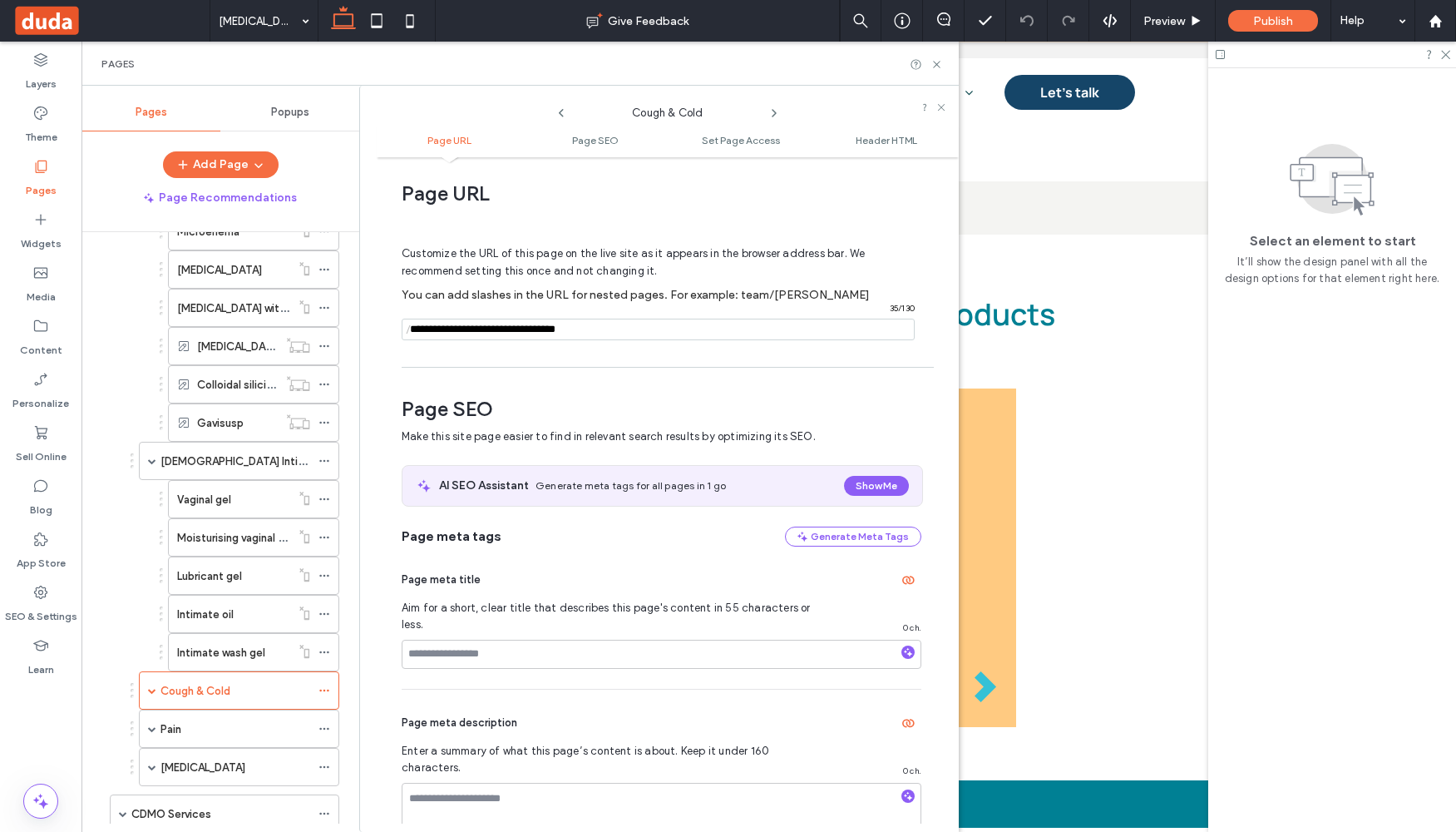
click at [374, 333] on div "Cough & Cold Page URL Page SEO Set Page Access Header HTML Page URL Customize t…" at bounding box center [659, 458] width 600 height 746
type input "**********"
click at [323, 694] on icon at bounding box center [324, 690] width 11 height 11
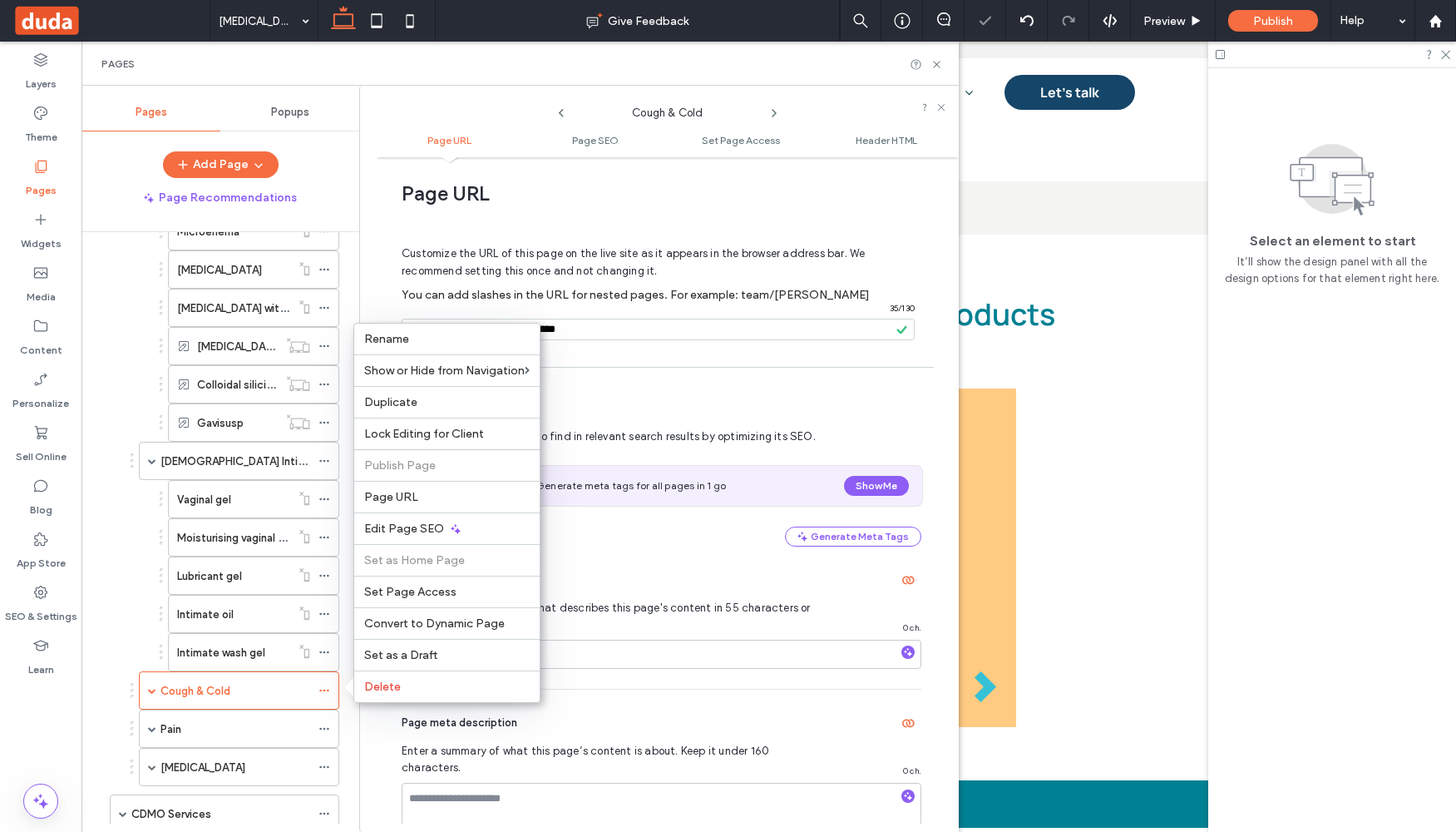
click at [238, 694] on div "Home White Label Products Gastrointestinal Microenema Macrogol Macrogol with el…" at bounding box center [230, 528] width 258 height 592
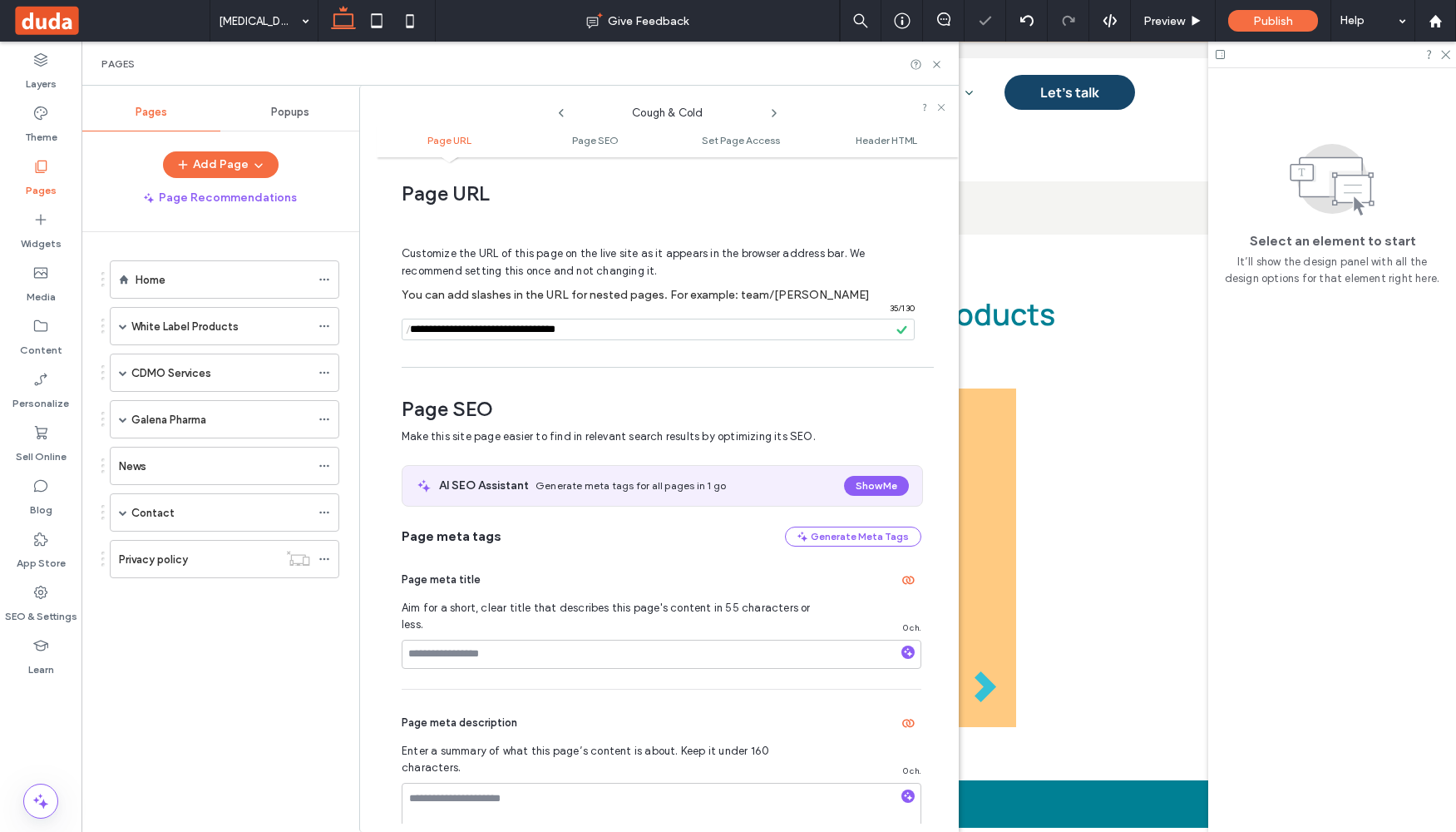
scroll to position [0, 0]
click at [122, 328] on span at bounding box center [123, 325] width 8 height 8
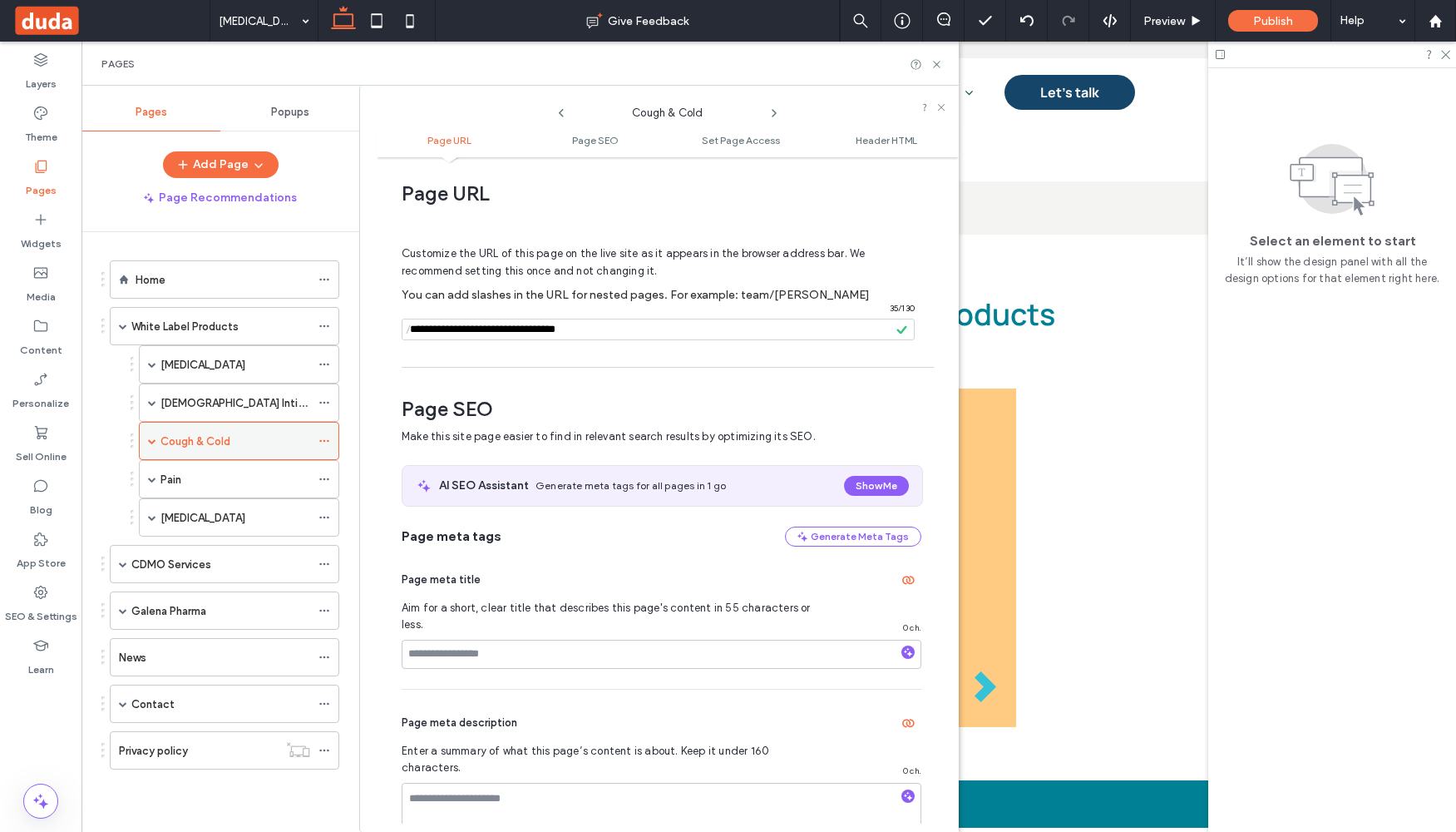
click at [150, 440] on span at bounding box center [152, 440] width 8 height 8
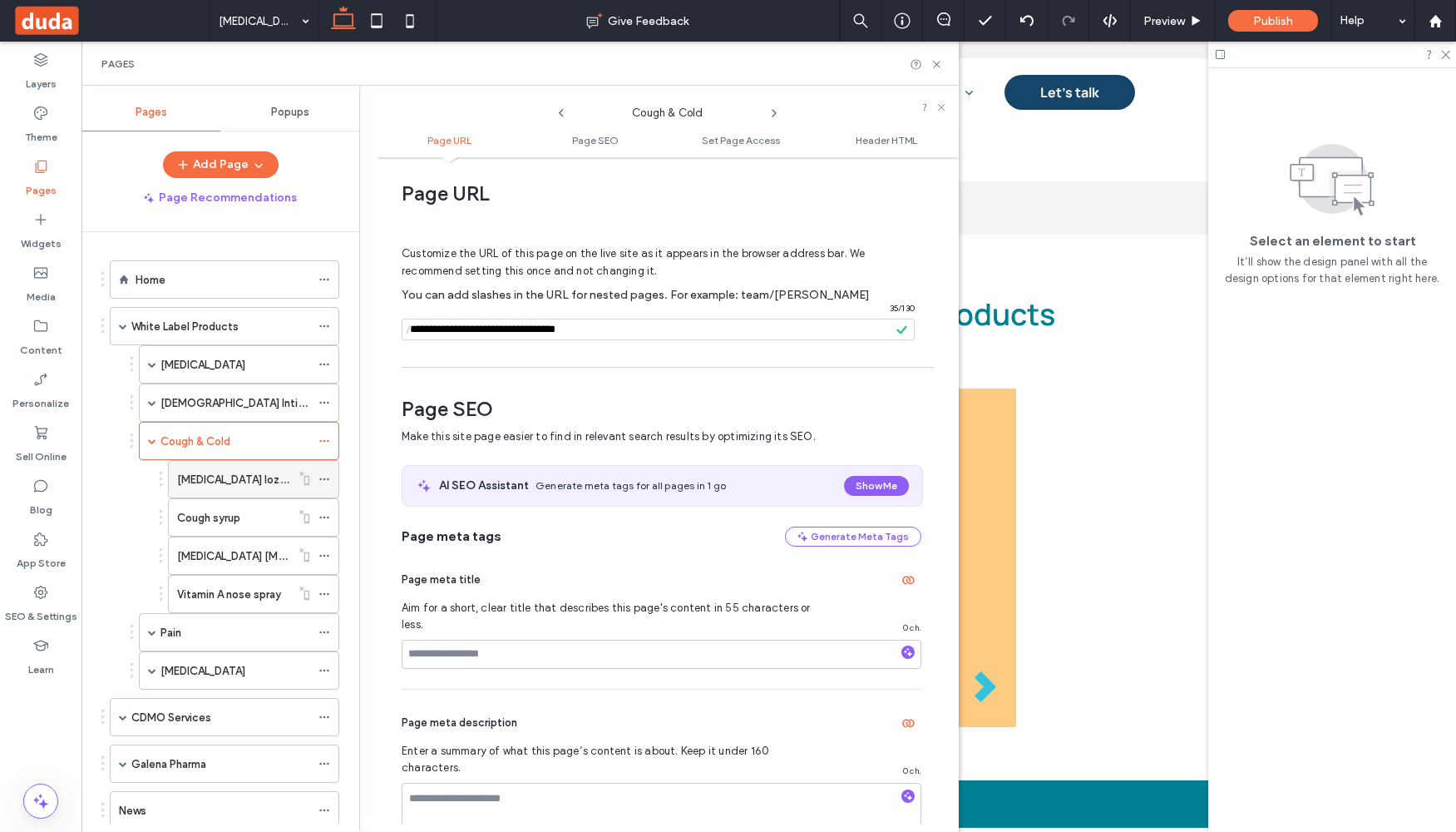
click at [330, 480] on div at bounding box center [328, 479] width 20 height 25
click at [324, 476] on icon at bounding box center [324, 479] width 11 height 11
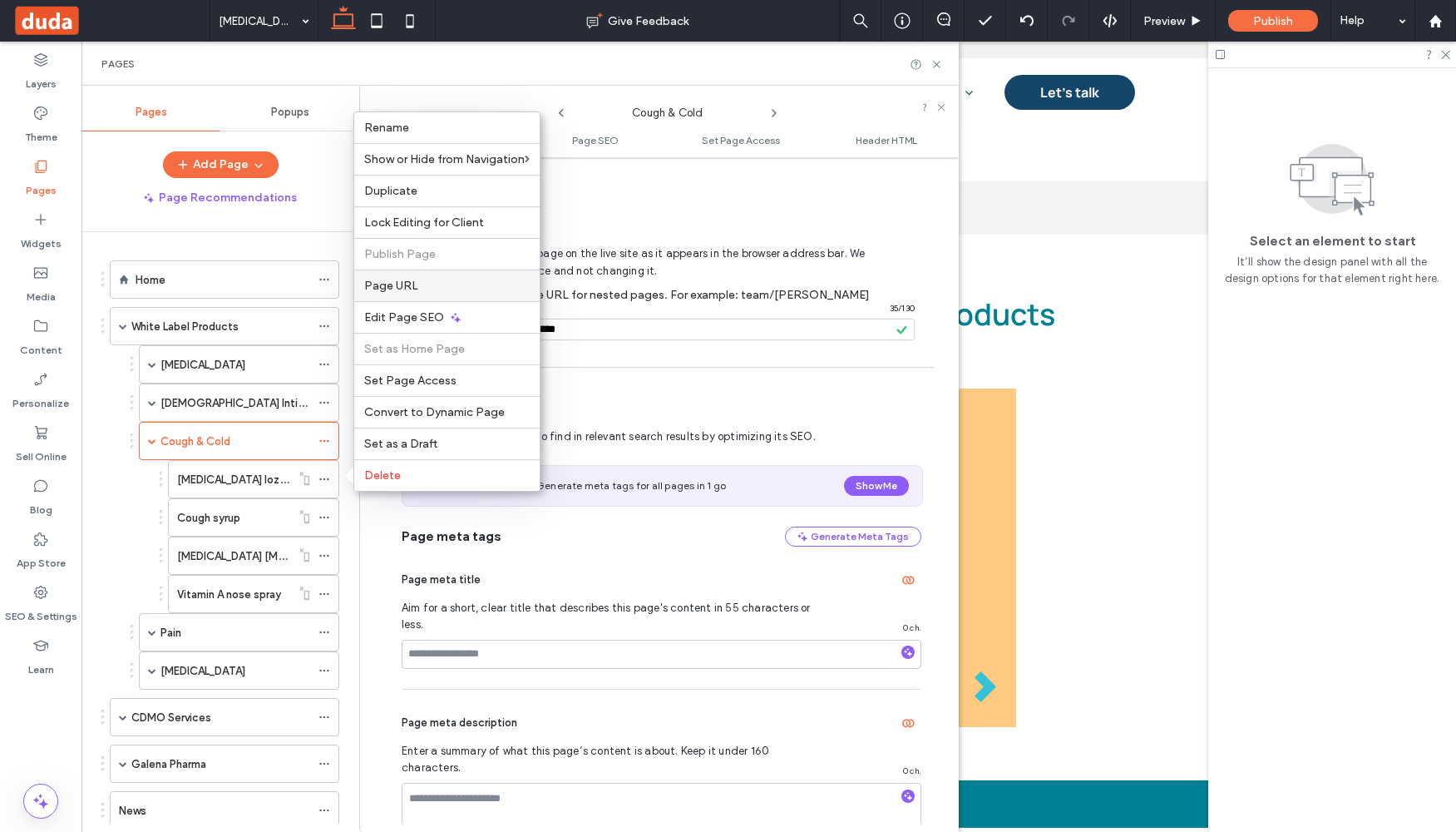
click at [411, 287] on span "Page URL" at bounding box center [391, 286] width 54 height 14
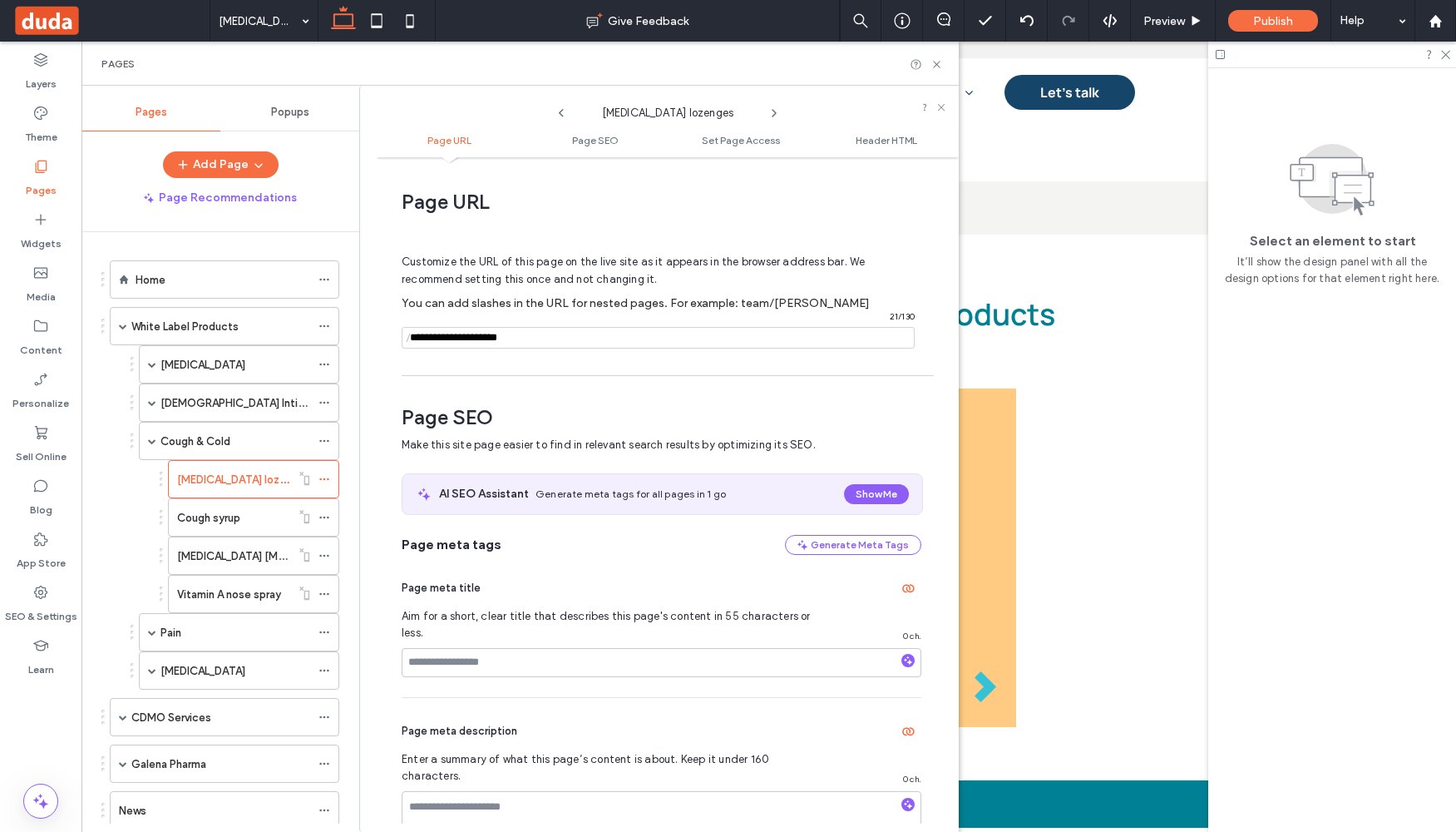
scroll to position [8, 0]
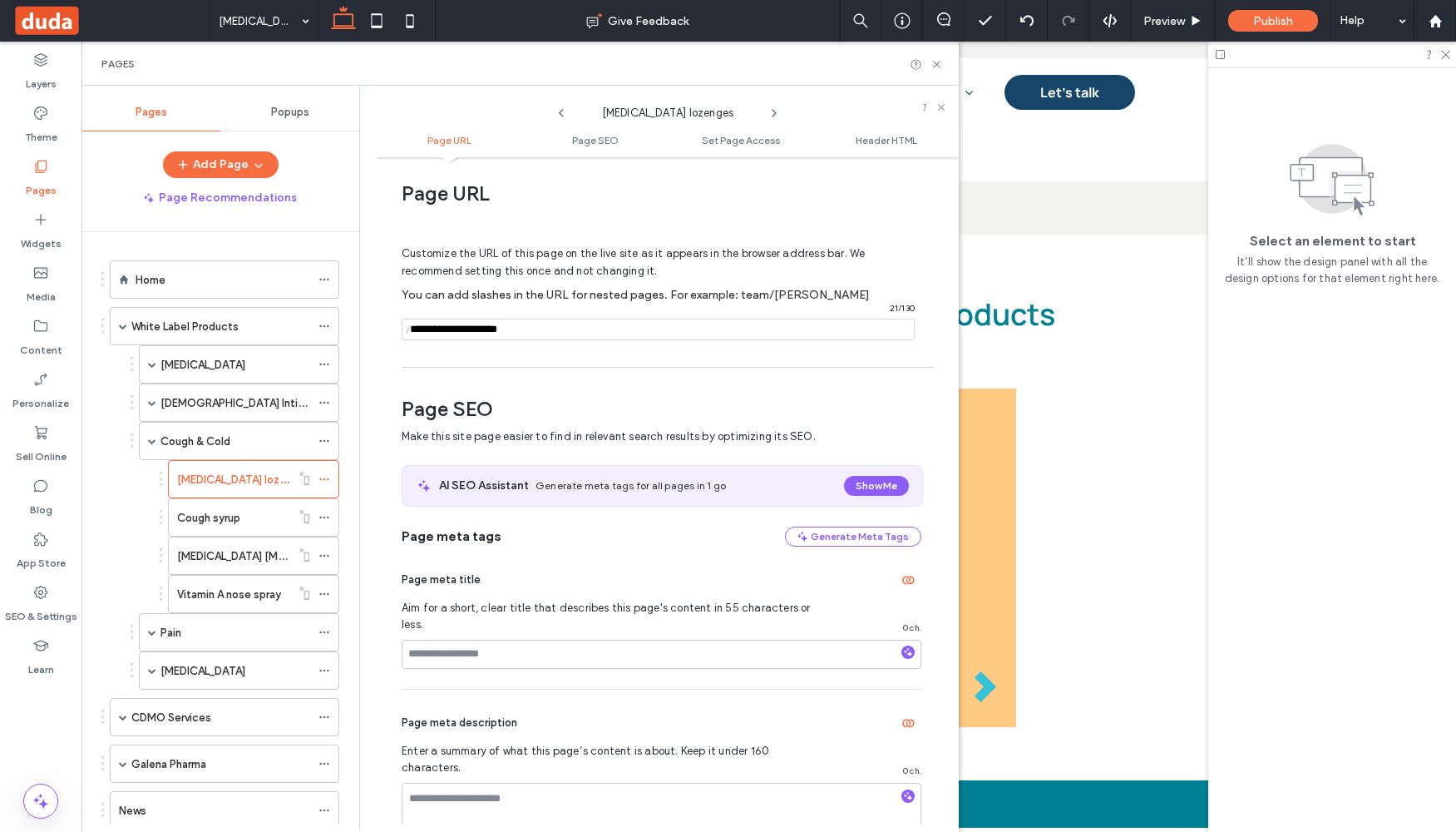
click at [422, 326] on input "notEmpty" at bounding box center [658, 329] width 513 height 21
paste input "**********"
drag, startPoint x: 612, startPoint y: 329, endPoint x: 382, endPoint y: 328, distance: 230.0
click at [382, 328] on div "Page URL Customize the URL of this page on the live site as it appears in the b…" at bounding box center [668, 494] width 582 height 658
type input "**********"
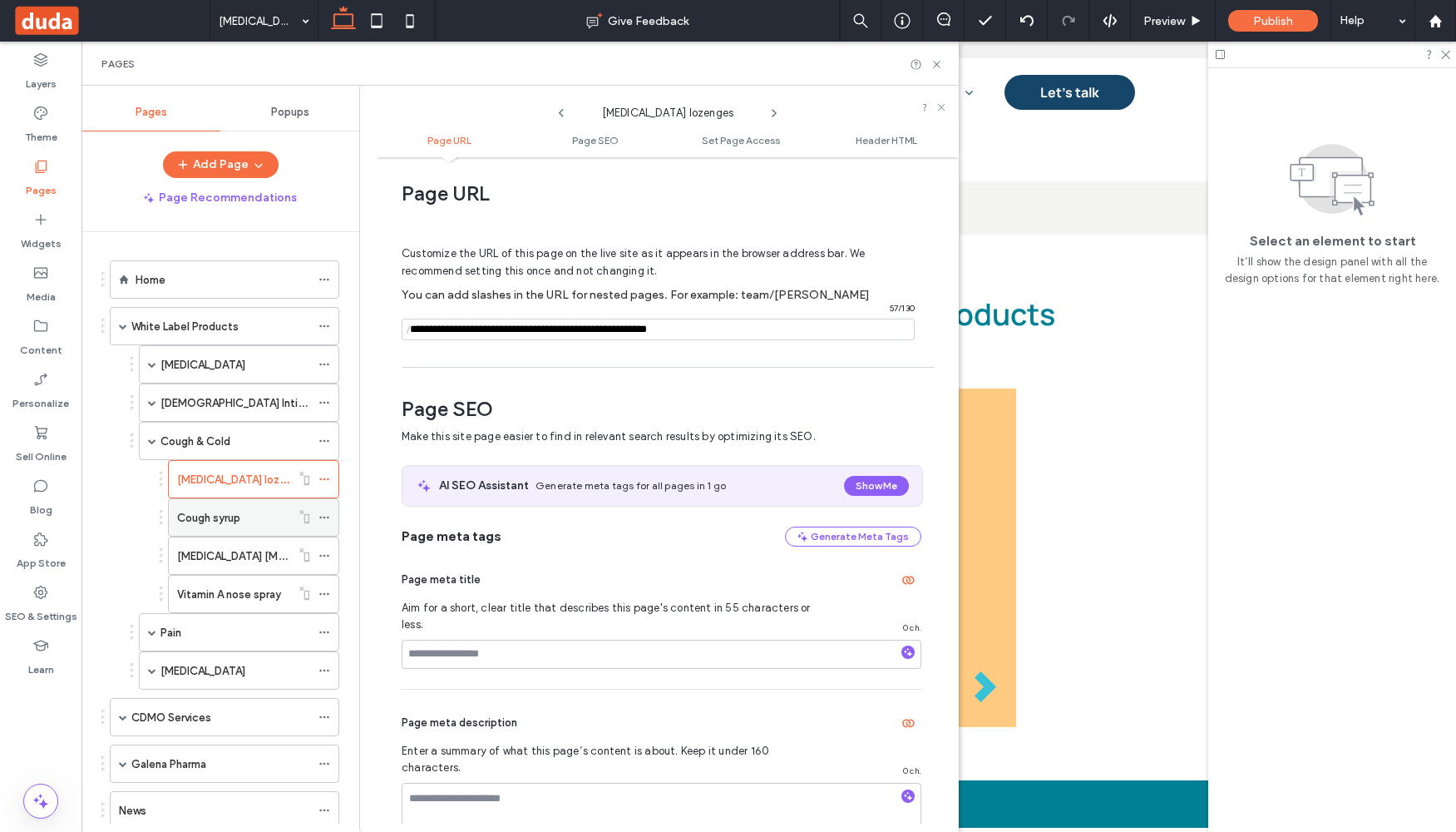
click at [230, 519] on label "Cough syrup" at bounding box center [209, 518] width 64 height 29
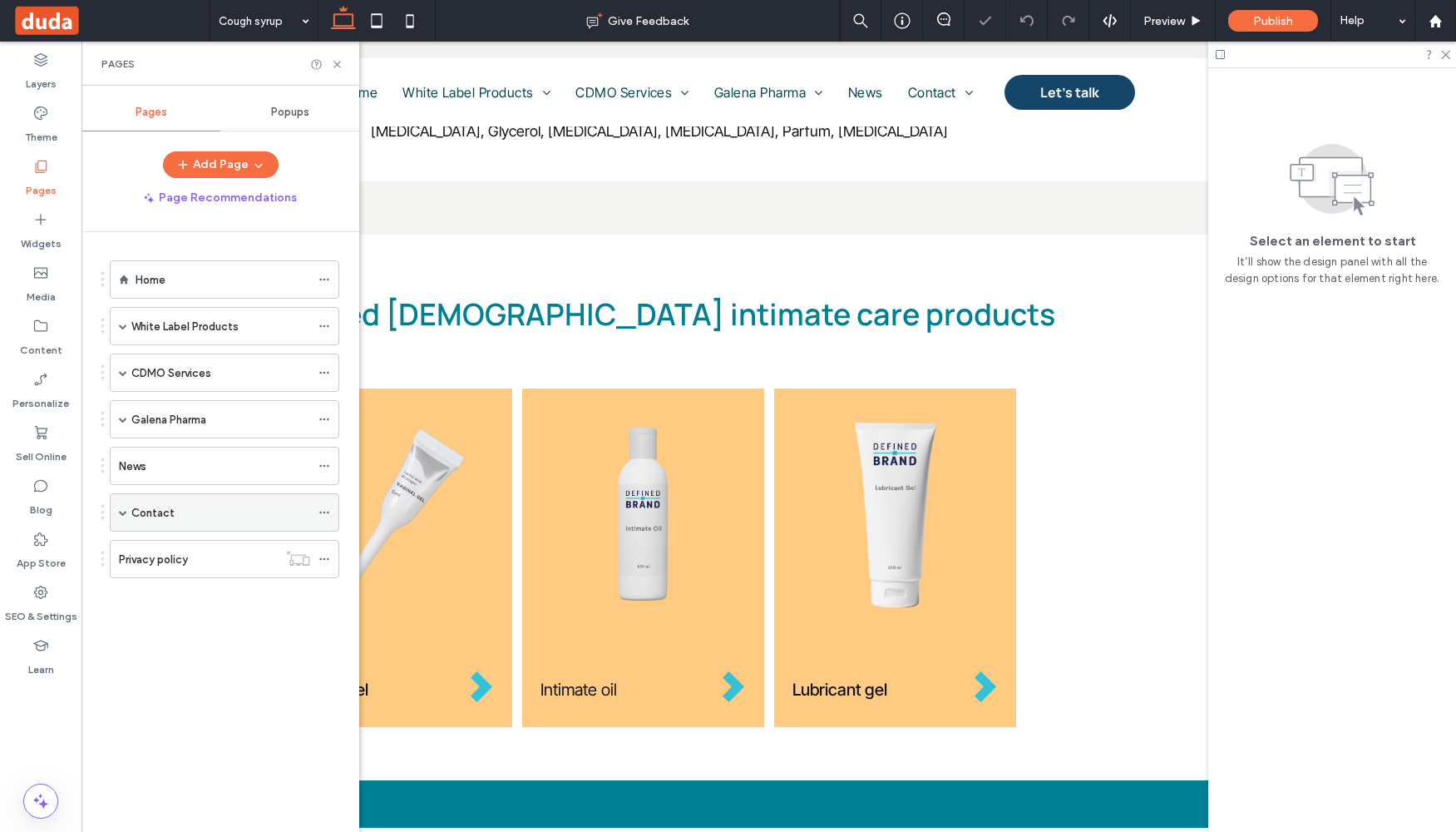
click at [321, 518] on span at bounding box center [324, 512] width 11 height 25
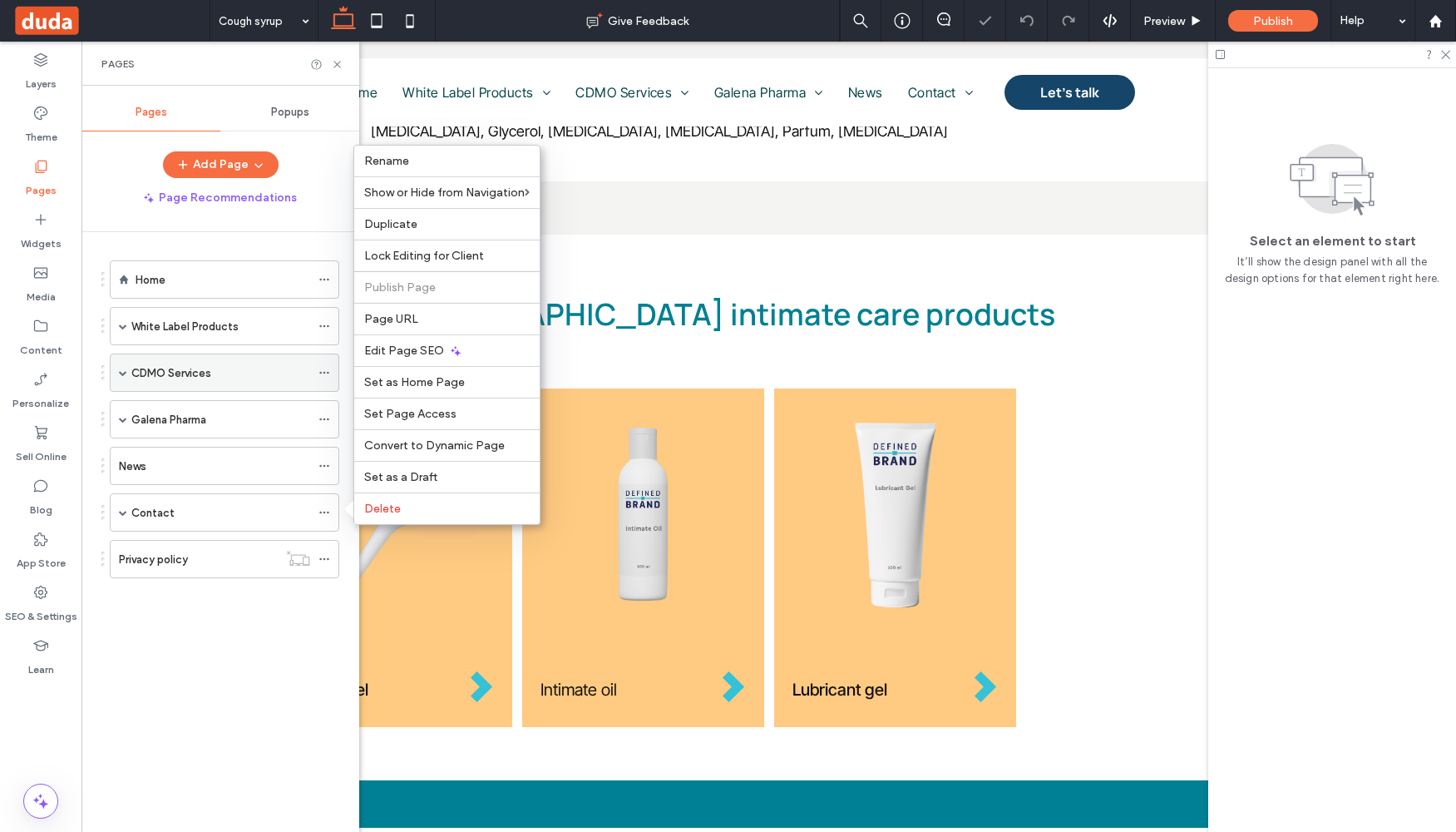
click at [123, 379] on span at bounding box center [123, 372] width 8 height 36
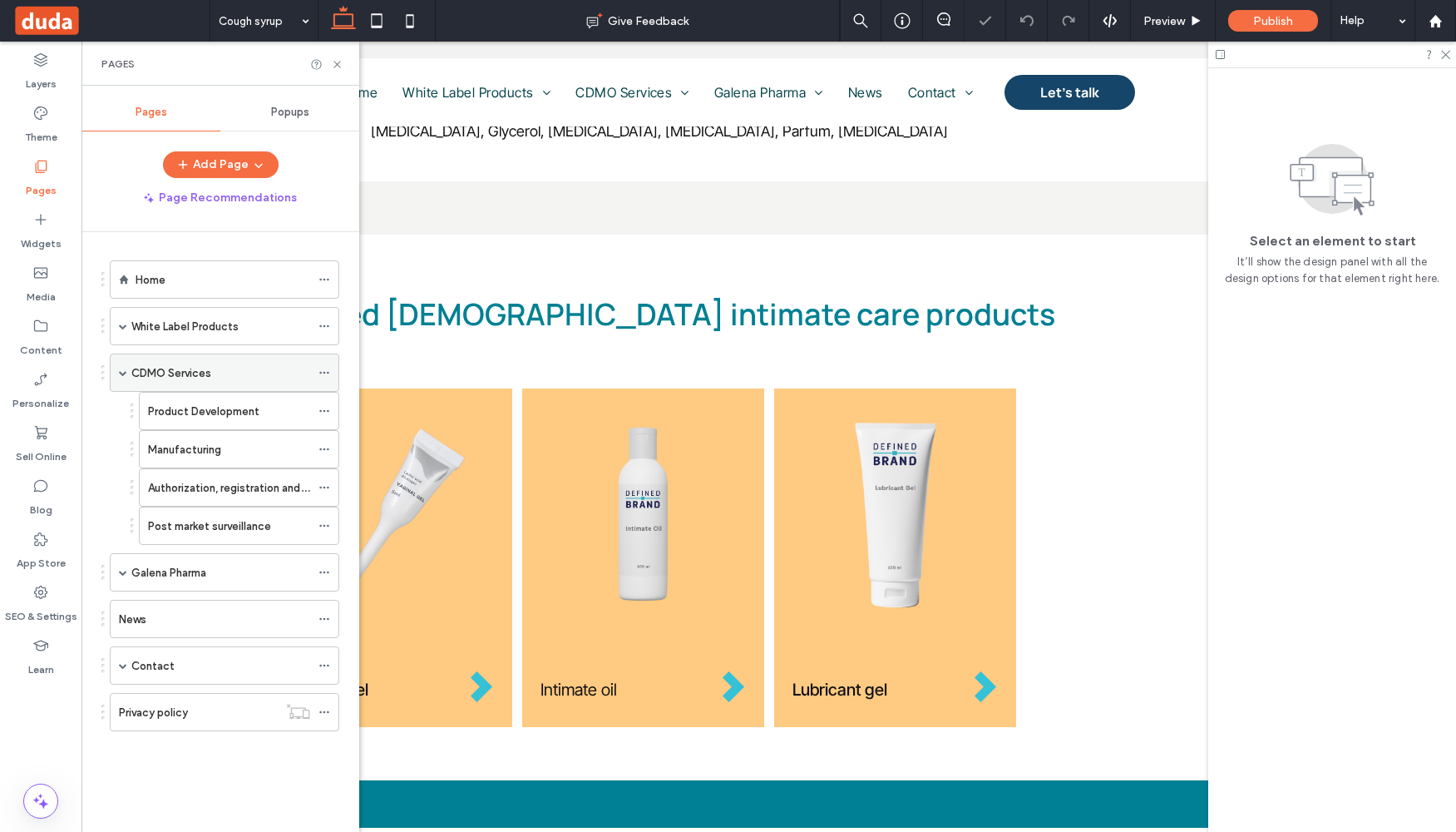
click at [123, 380] on span at bounding box center [123, 372] width 8 height 36
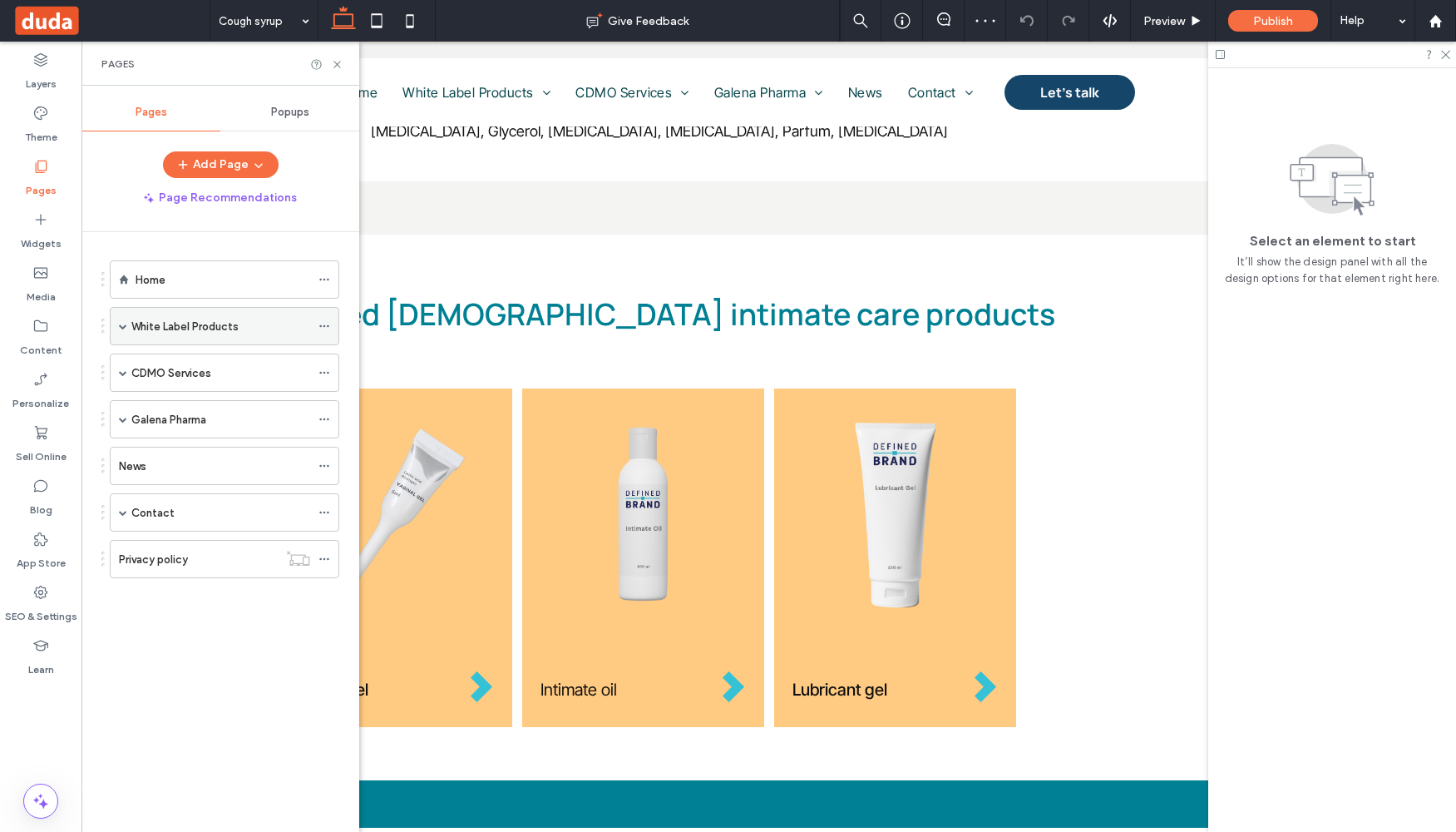
click at [124, 329] on span at bounding box center [123, 325] width 8 height 8
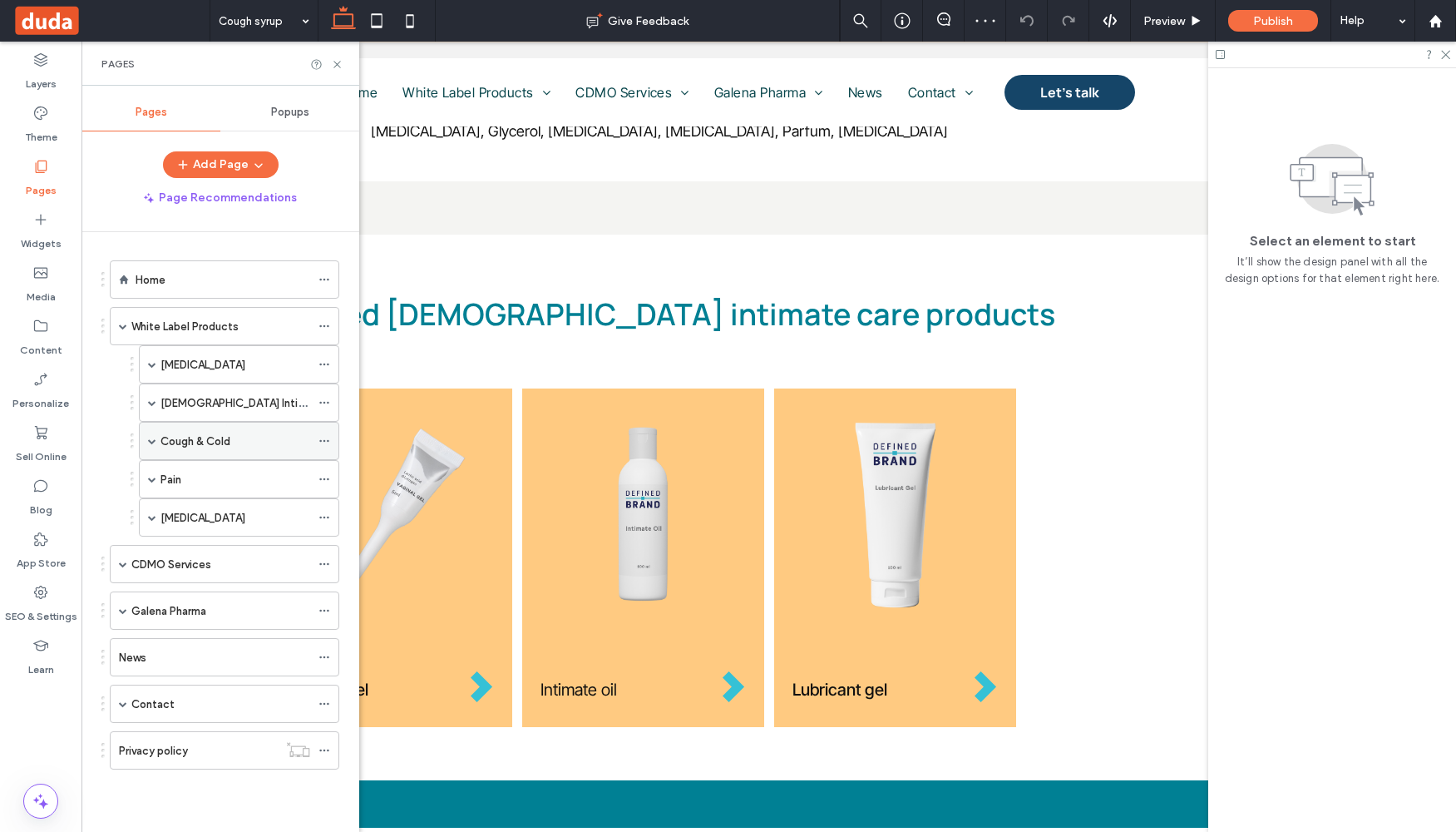
click at [327, 439] on icon at bounding box center [324, 441] width 11 height 11
click at [316, 436] on div "Cough & Cold" at bounding box center [238, 441] width 200 height 38
click at [155, 440] on span at bounding box center [152, 440] width 8 height 8
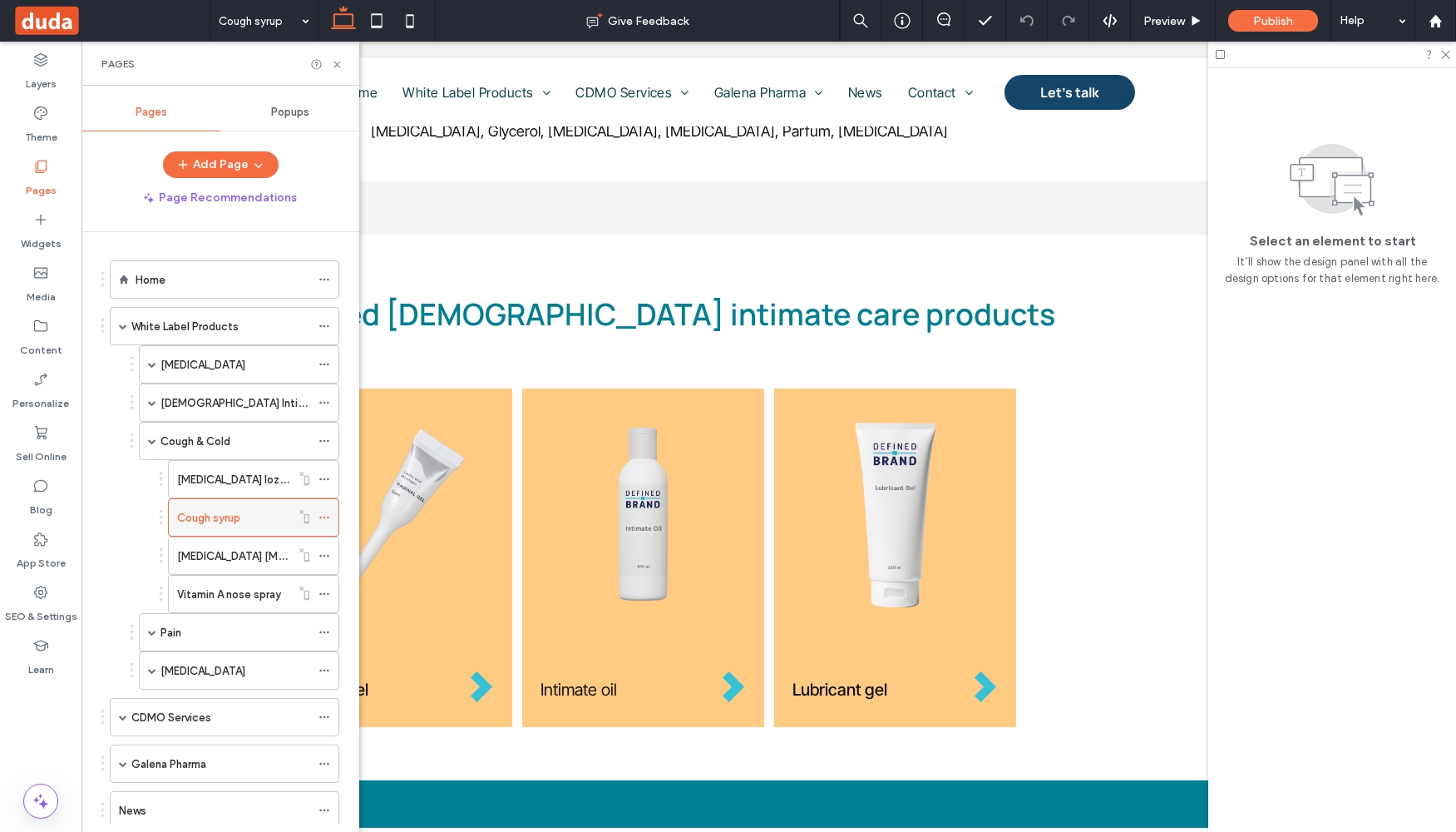
click at [328, 518] on use at bounding box center [324, 518] width 9 height 3
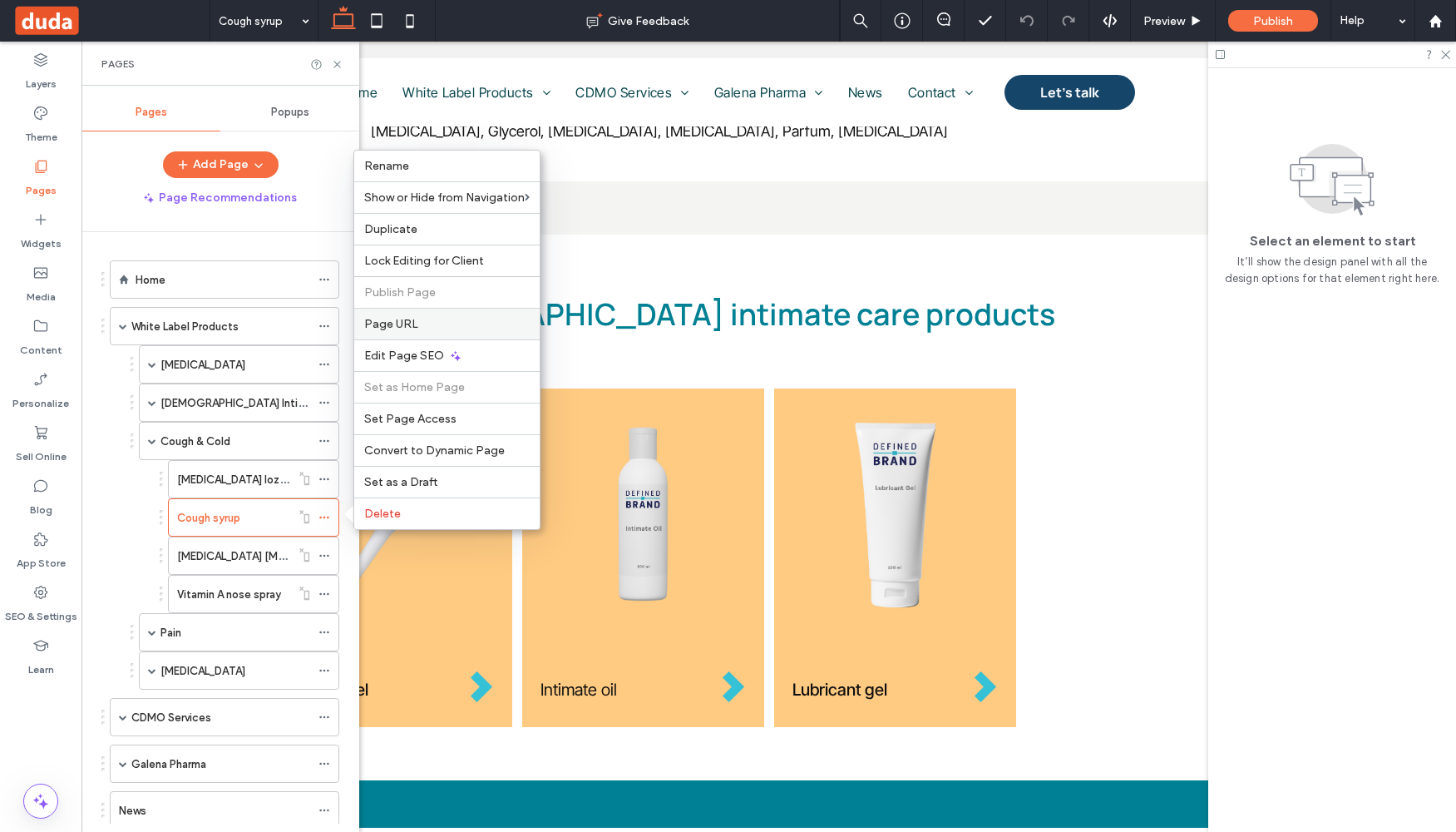
click at [412, 329] on span "Page URL" at bounding box center [391, 324] width 54 height 14
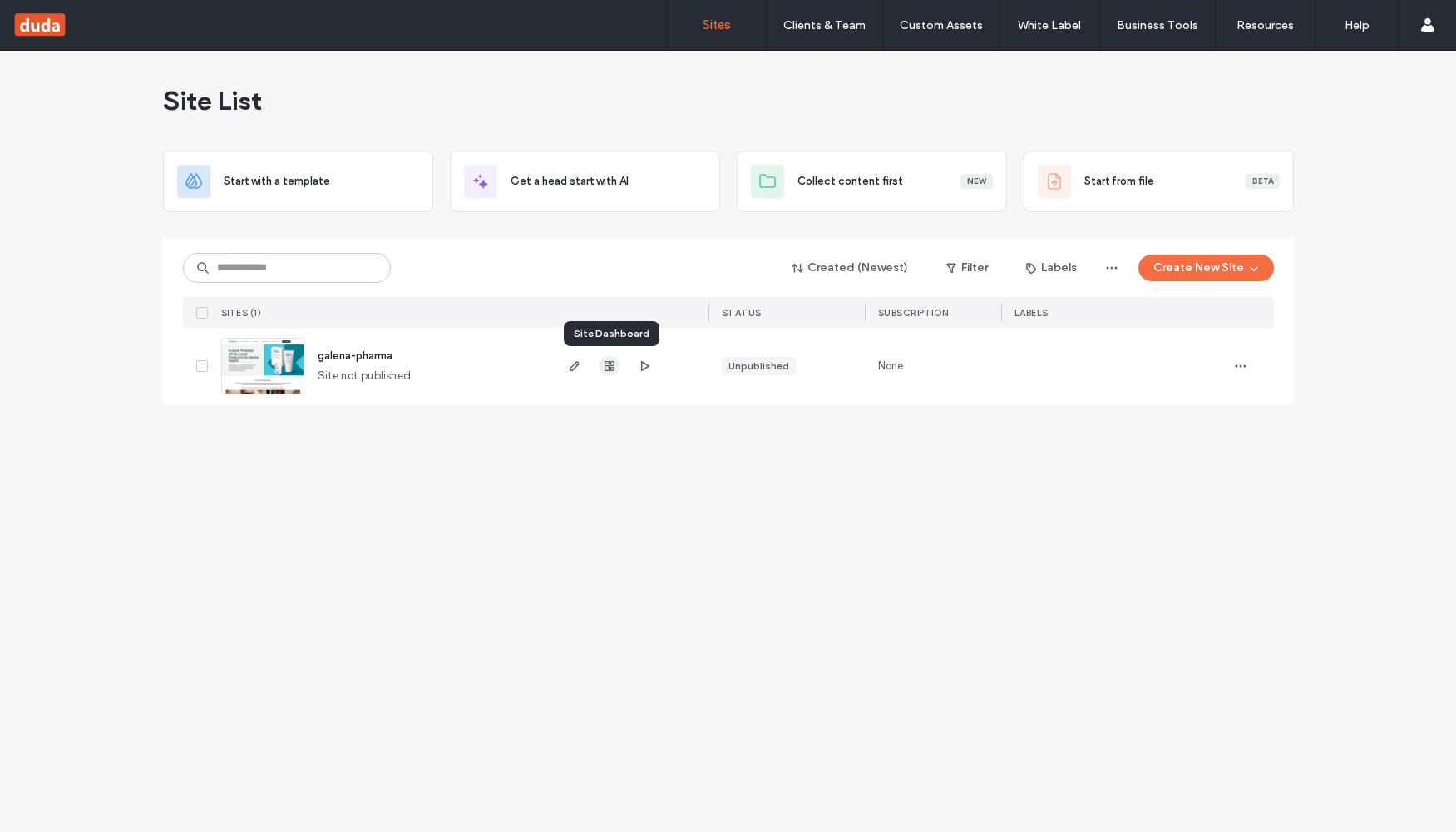
click at [607, 362] on use "button" at bounding box center [609, 366] width 10 height 10
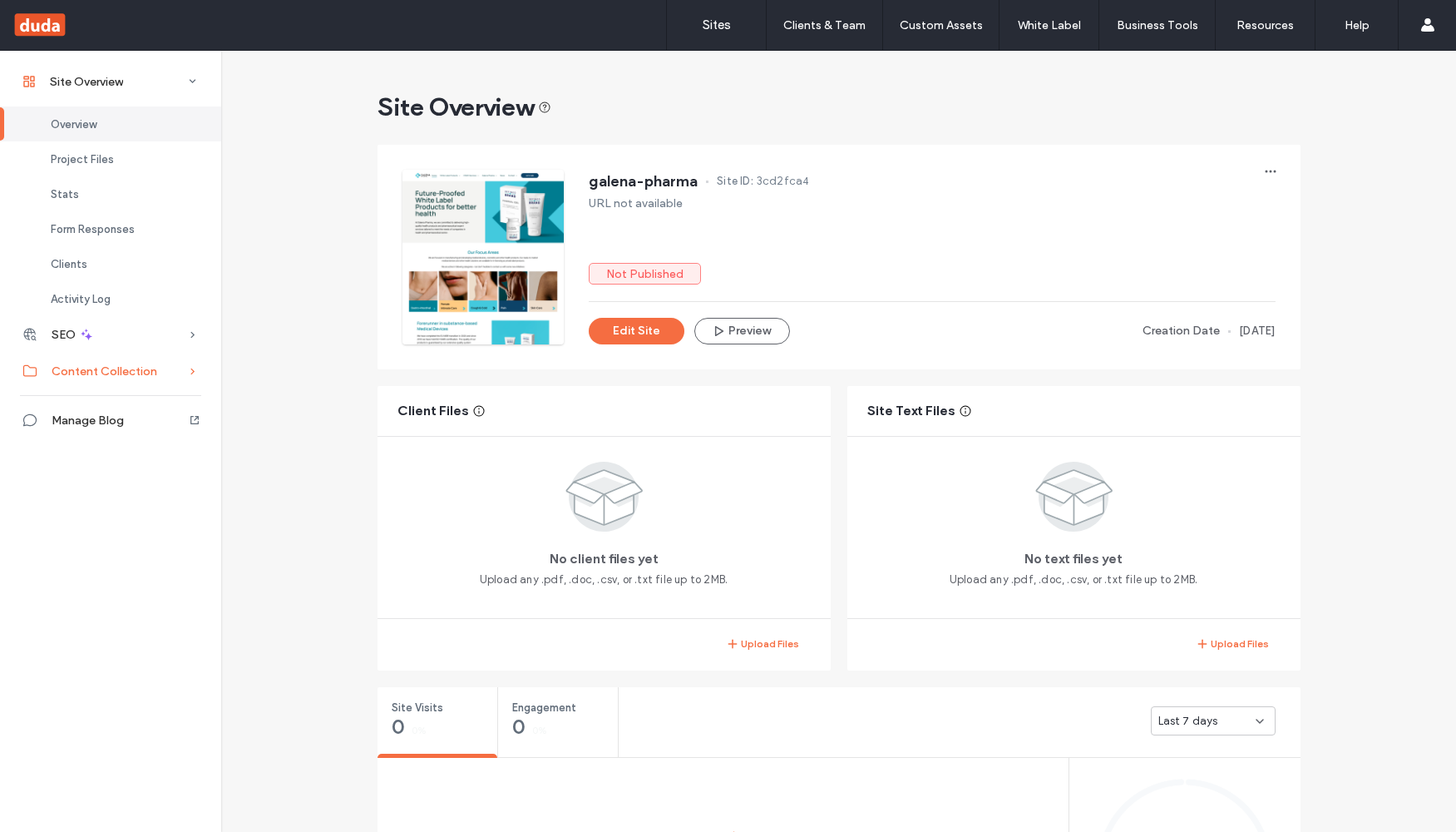
click at [114, 366] on span "Content Collection" at bounding box center [104, 372] width 106 height 14
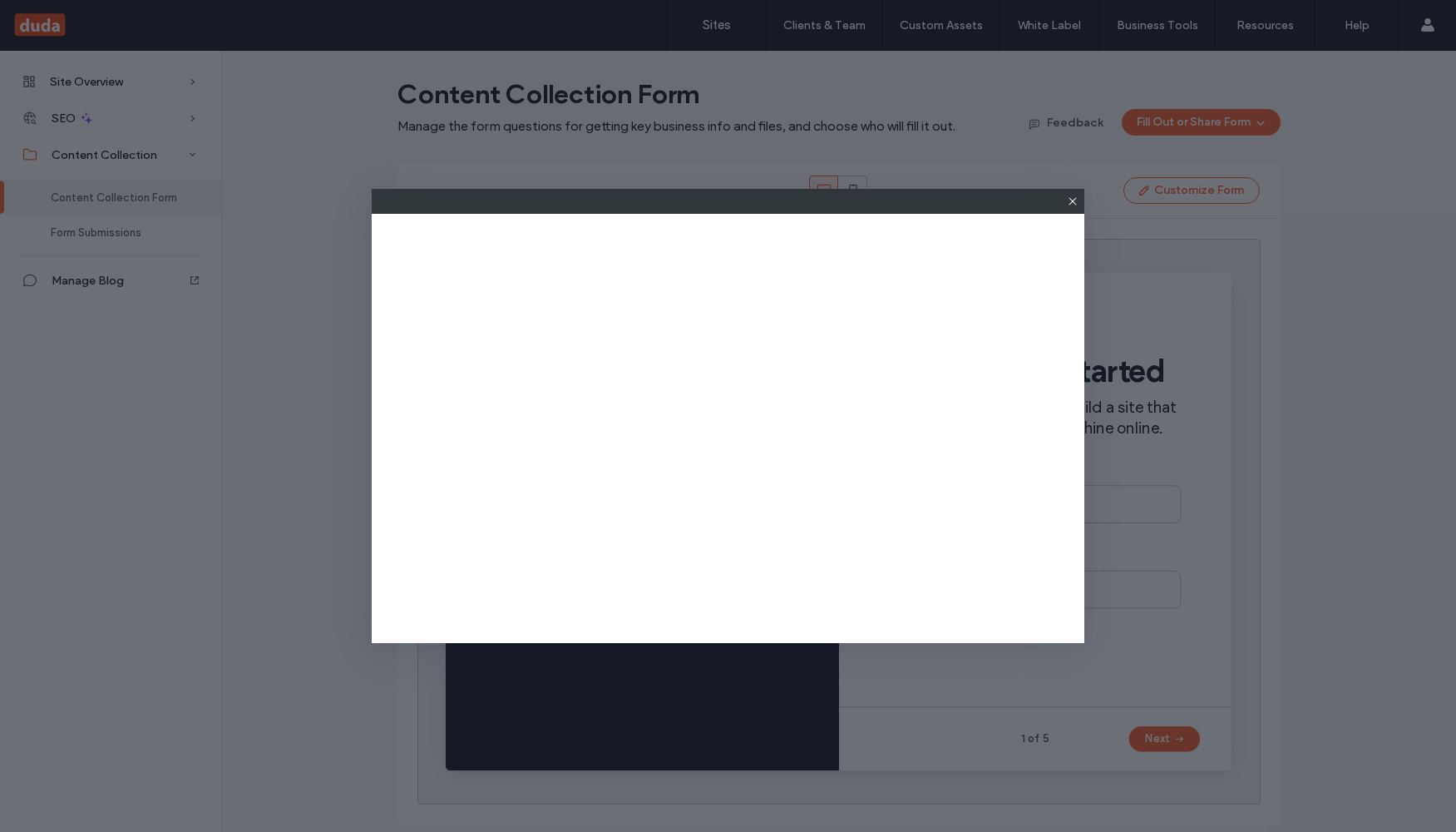
click at [1075, 200] on icon at bounding box center [1072, 200] width 13 height 13
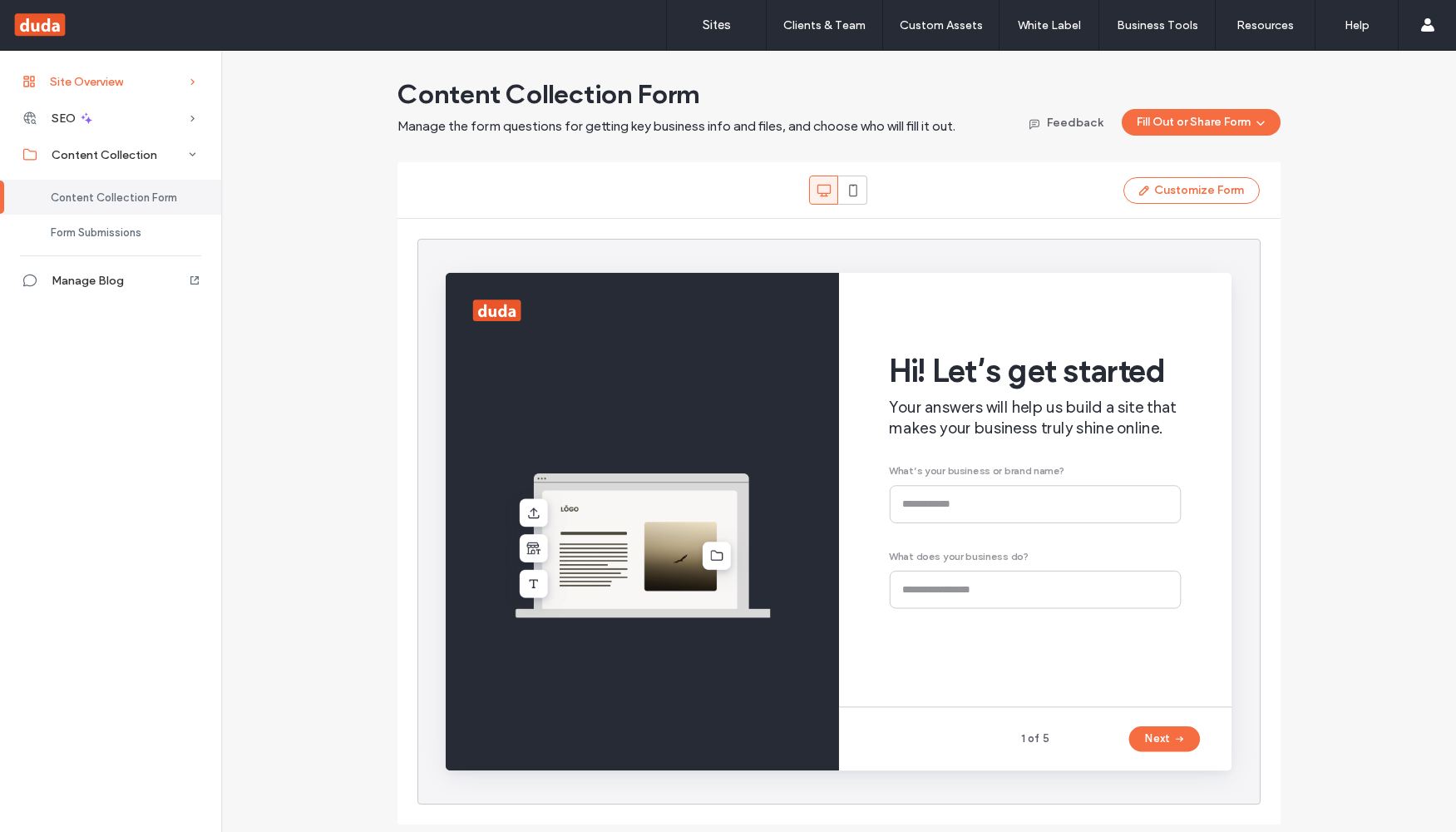
click at [123, 84] on span "Site Overview" at bounding box center [87, 82] width 73 height 14
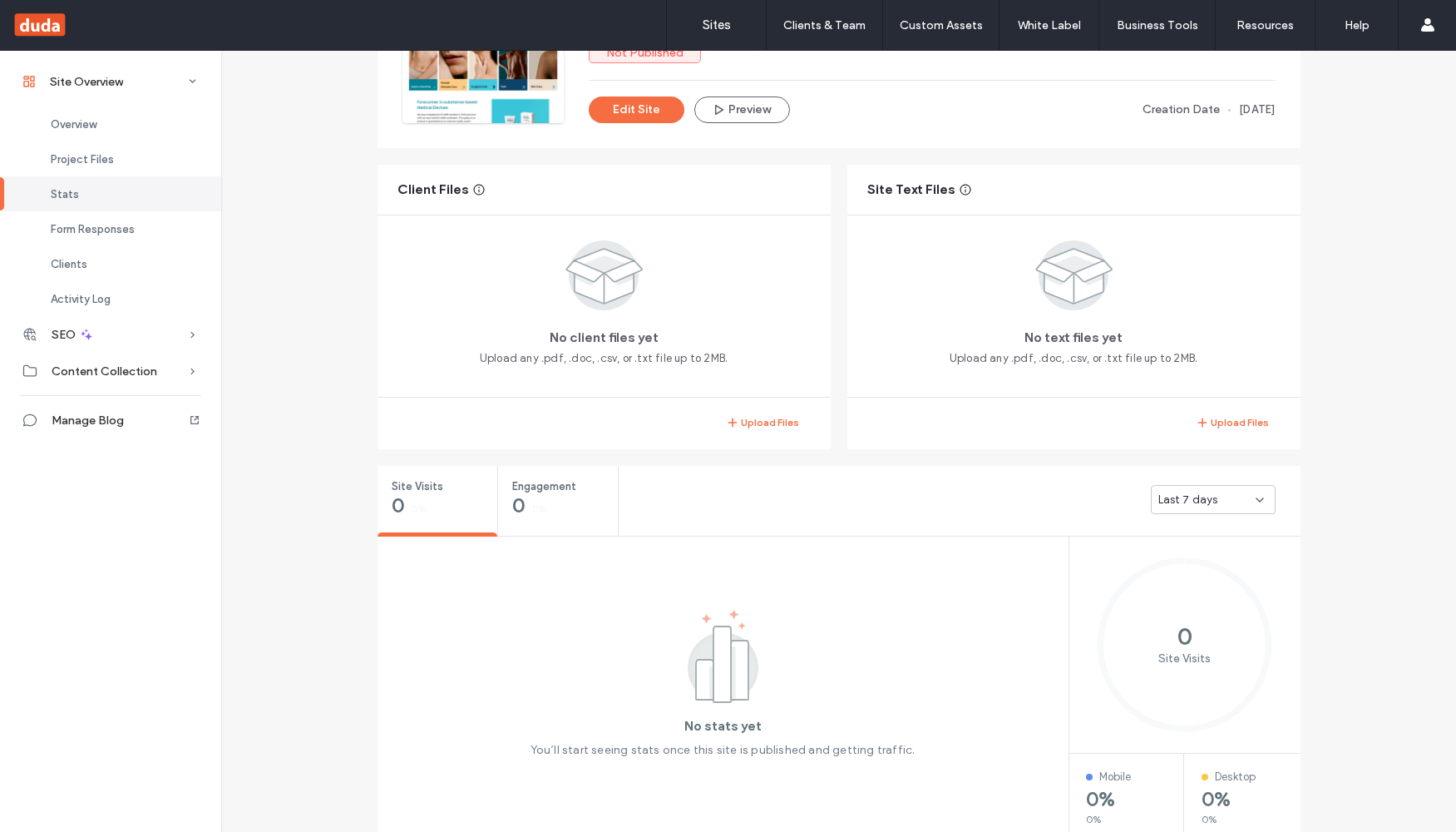
scroll to position [744, 0]
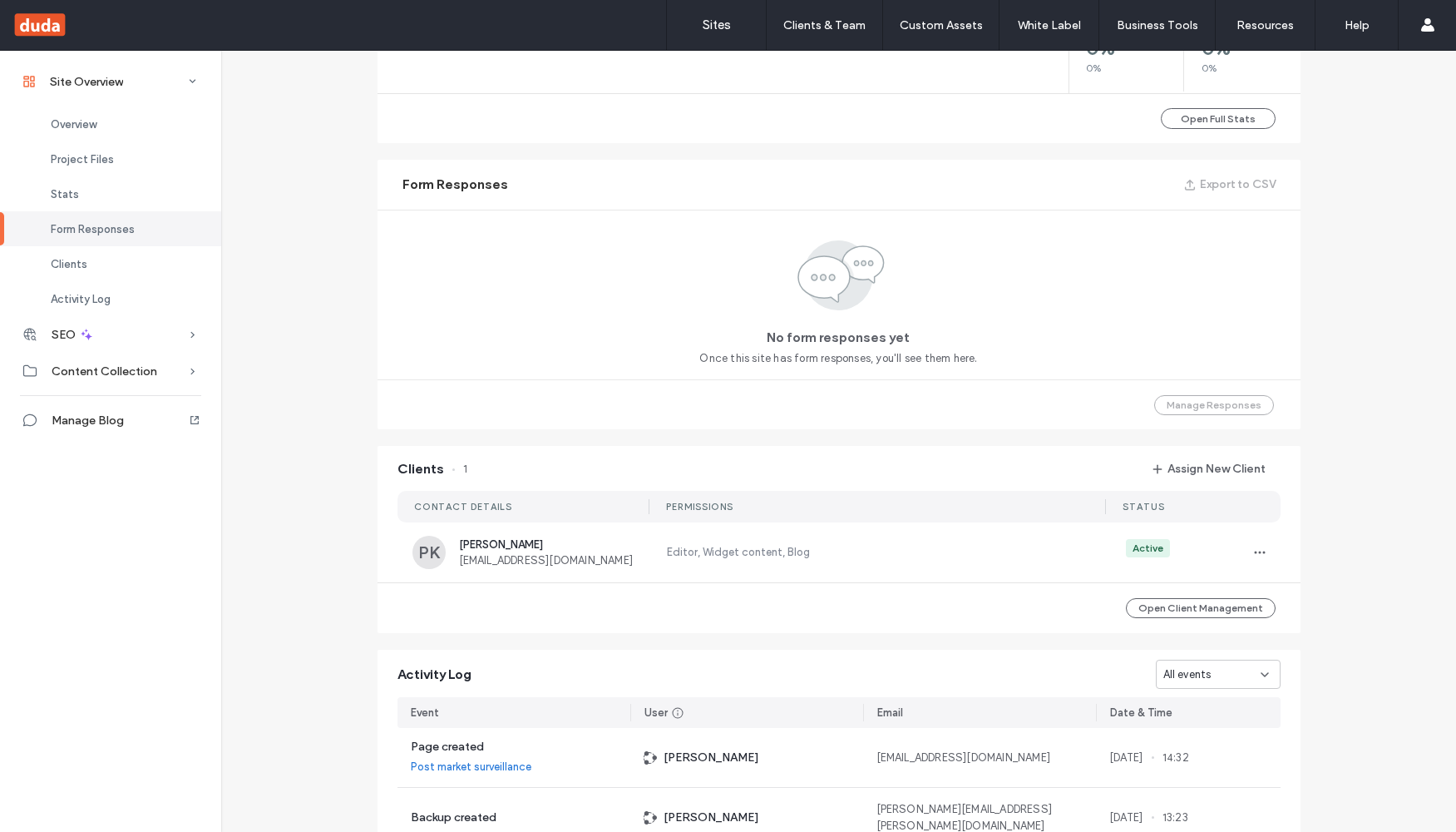
scroll to position [1259, 0]
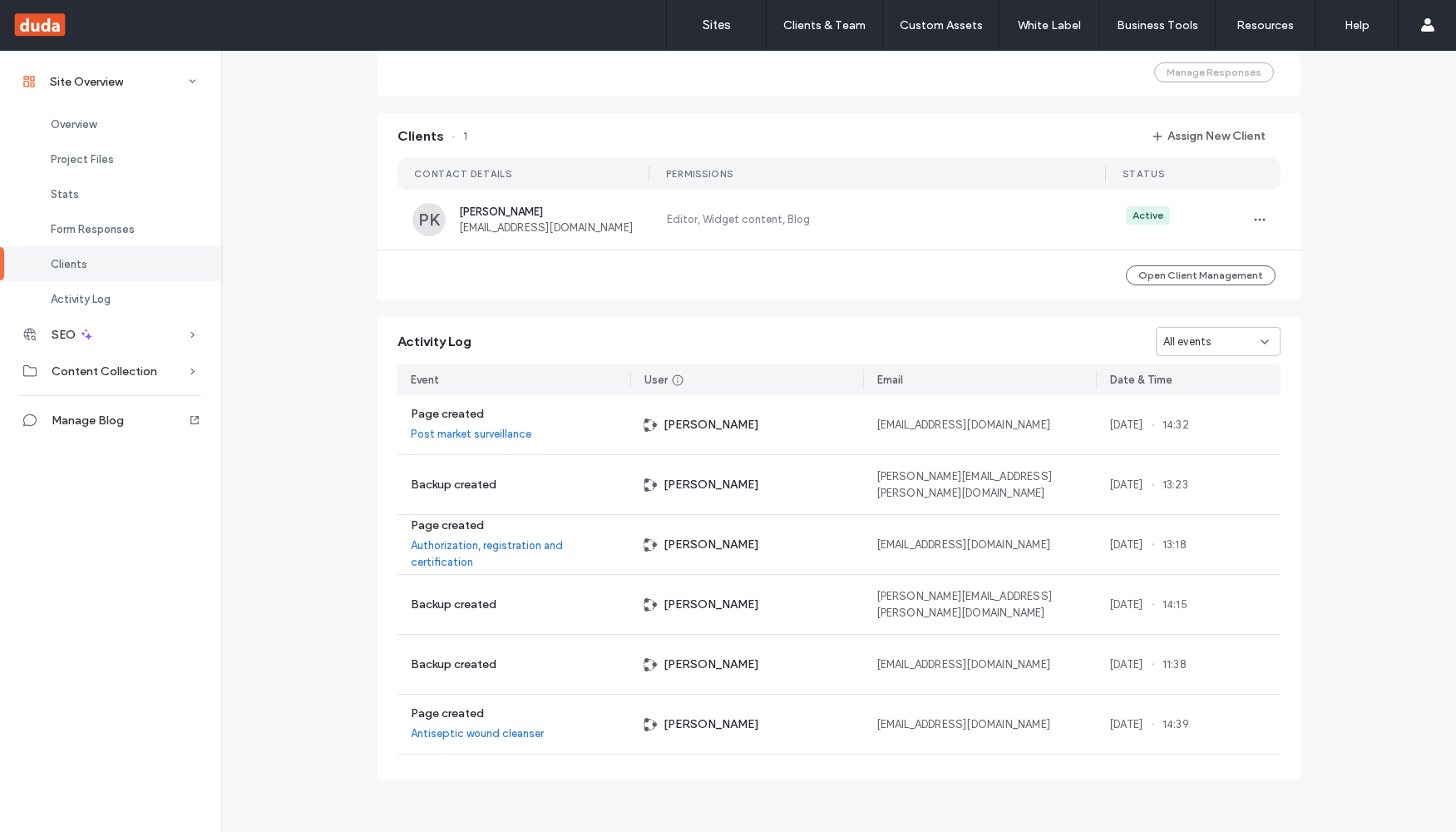
scroll to position [1306, 0]
click at [185, 329] on icon at bounding box center [192, 334] width 17 height 17
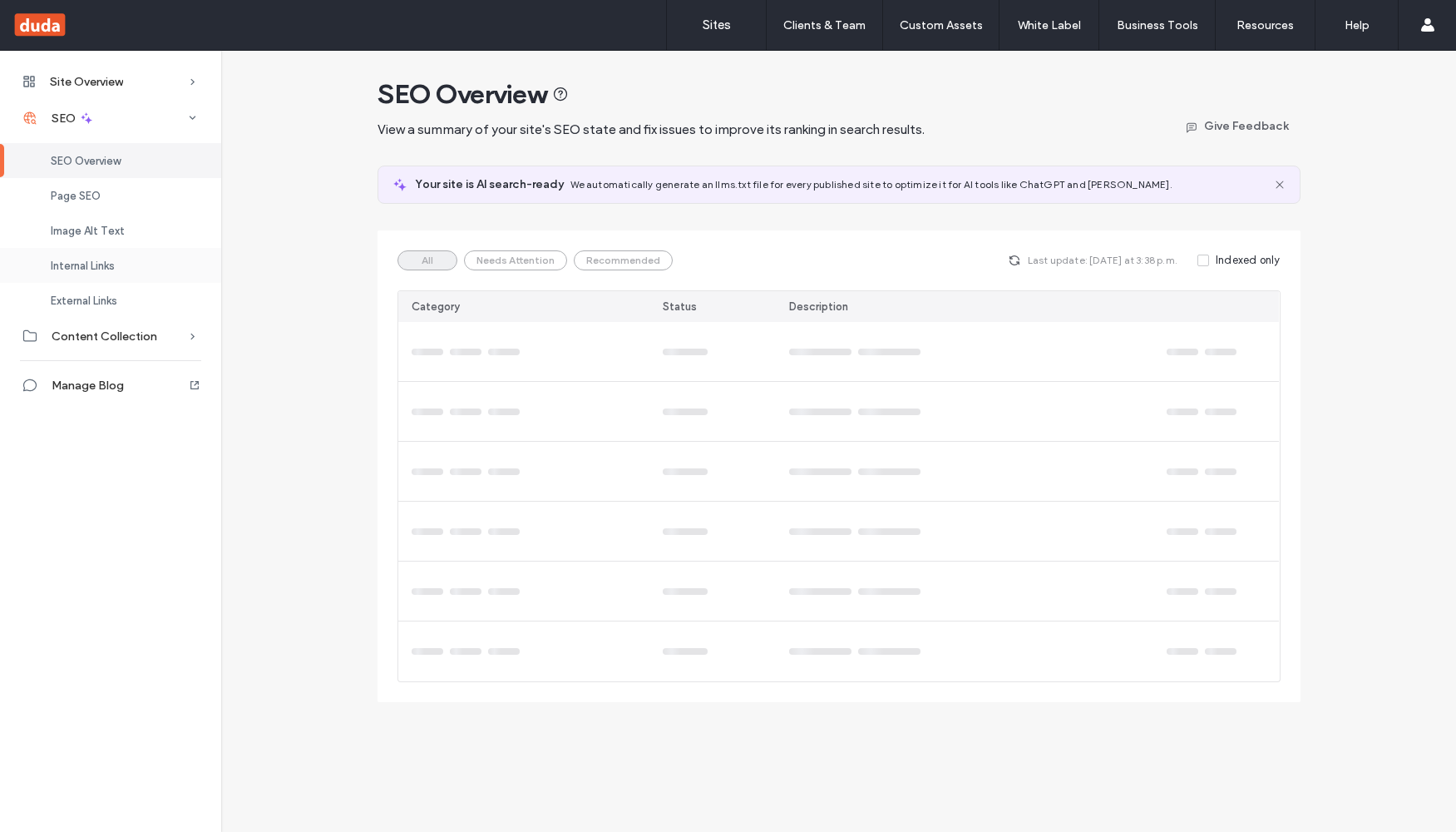
click at [96, 269] on span "Internal Links" at bounding box center [82, 266] width 64 height 12
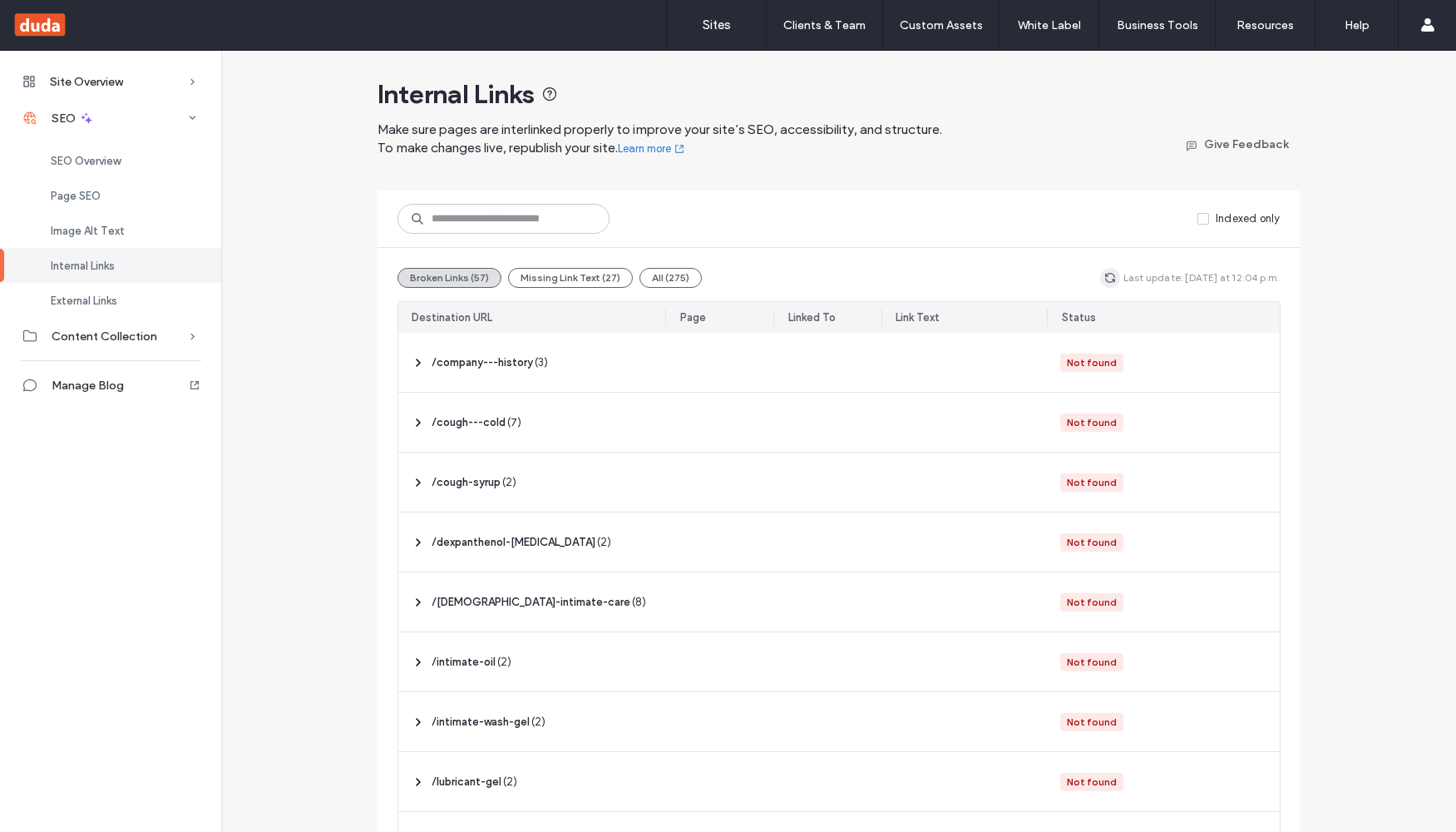
click at [1107, 276] on use "button" at bounding box center [1110, 277] width 10 height 10
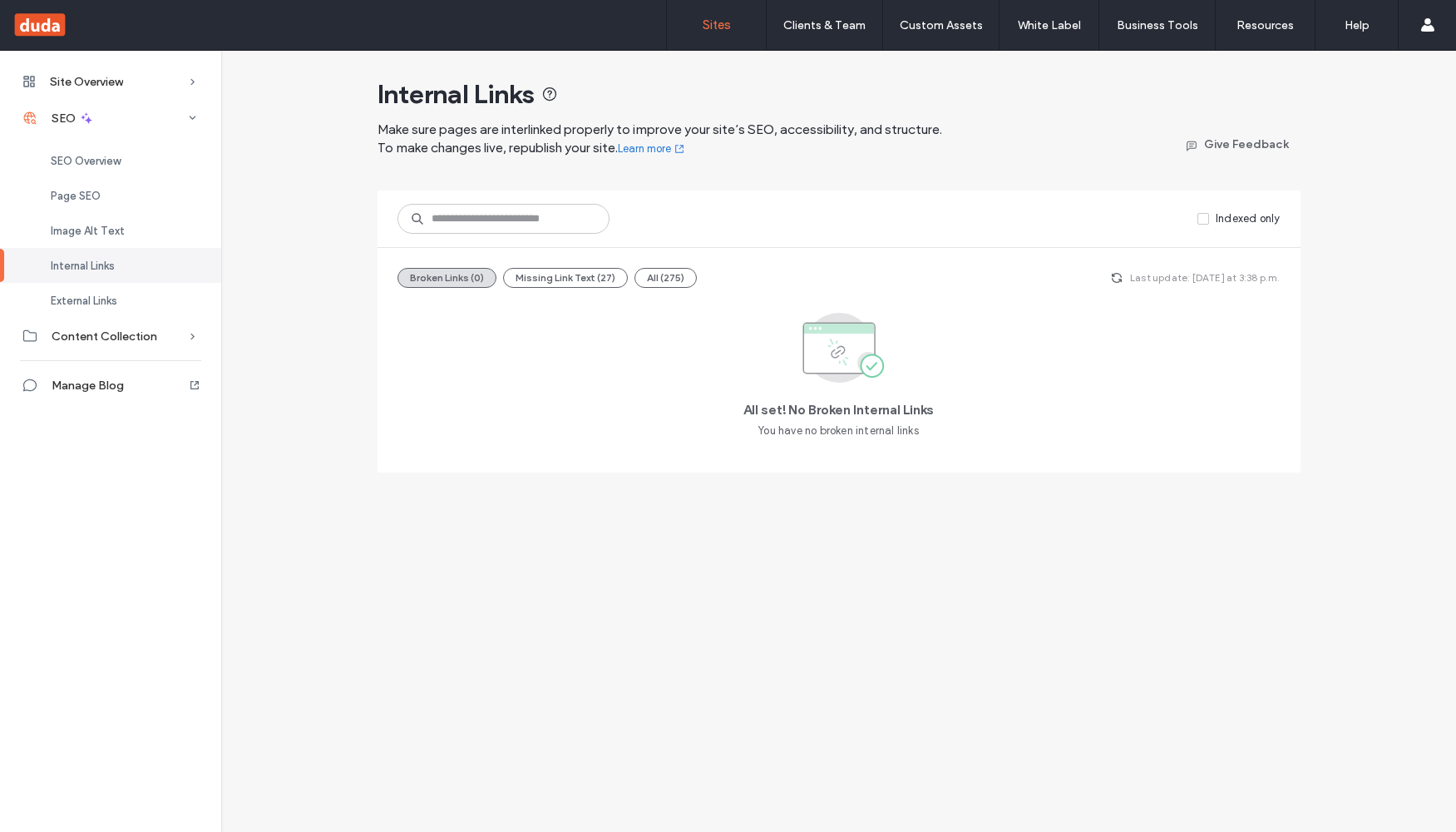
click at [710, 35] on link "Sites" at bounding box center [716, 25] width 99 height 50
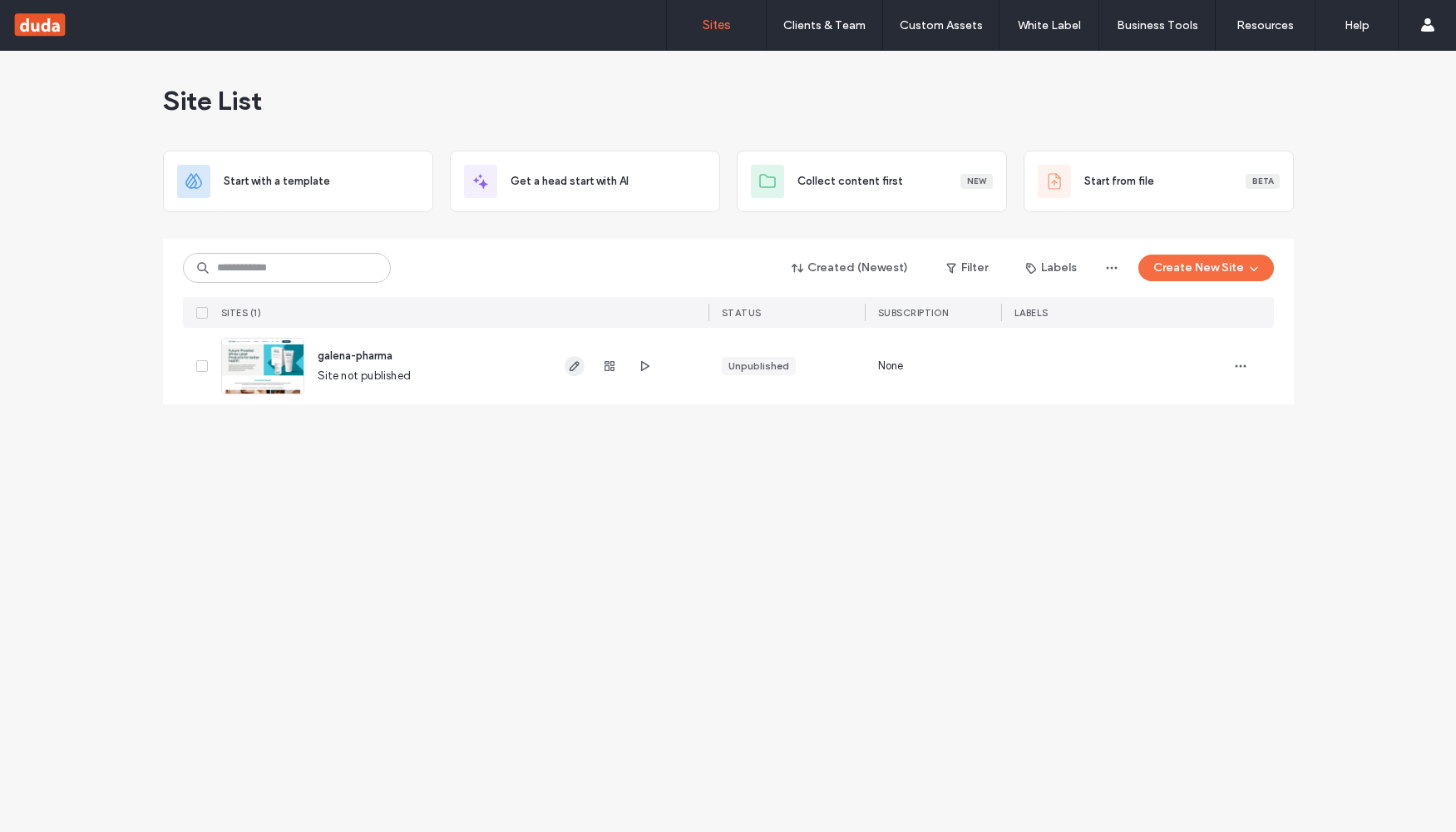
click at [573, 363] on icon "button" at bounding box center [574, 366] width 13 height 13
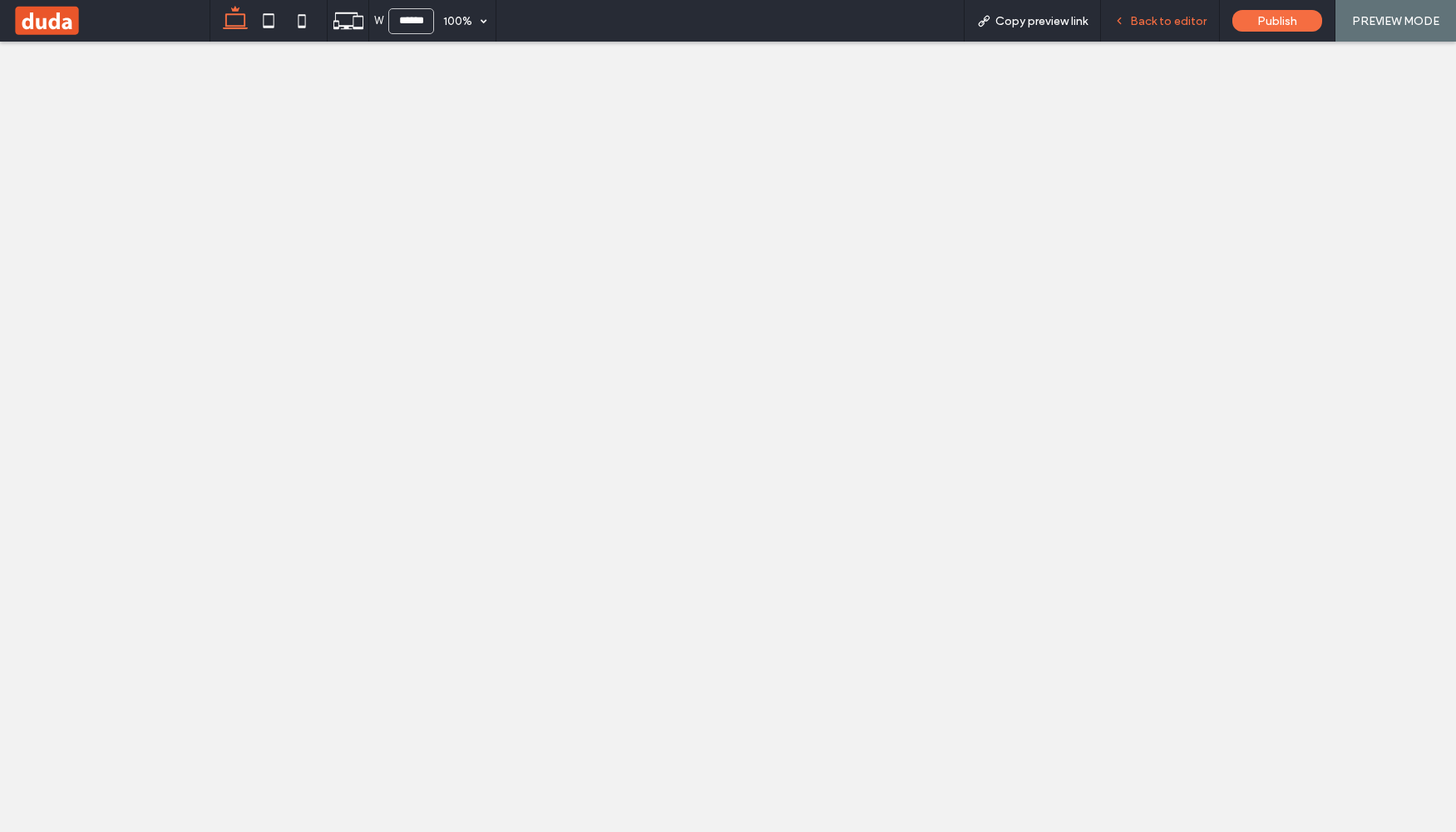
click at [1144, 19] on span "Back to editor" at bounding box center [1168, 21] width 77 height 14
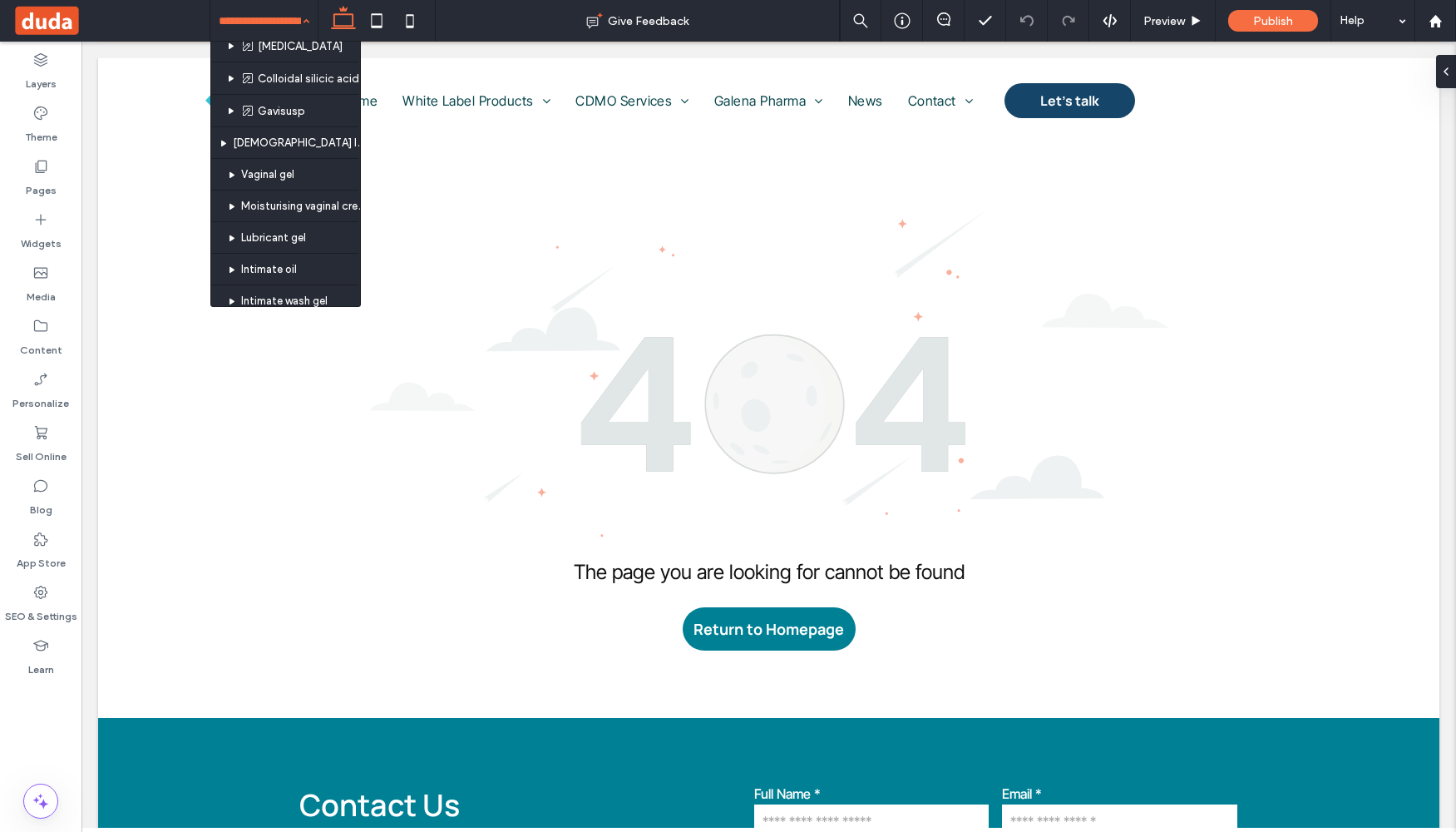
scroll to position [206, 0]
click at [44, 178] on label "Pages" at bounding box center [41, 186] width 31 height 23
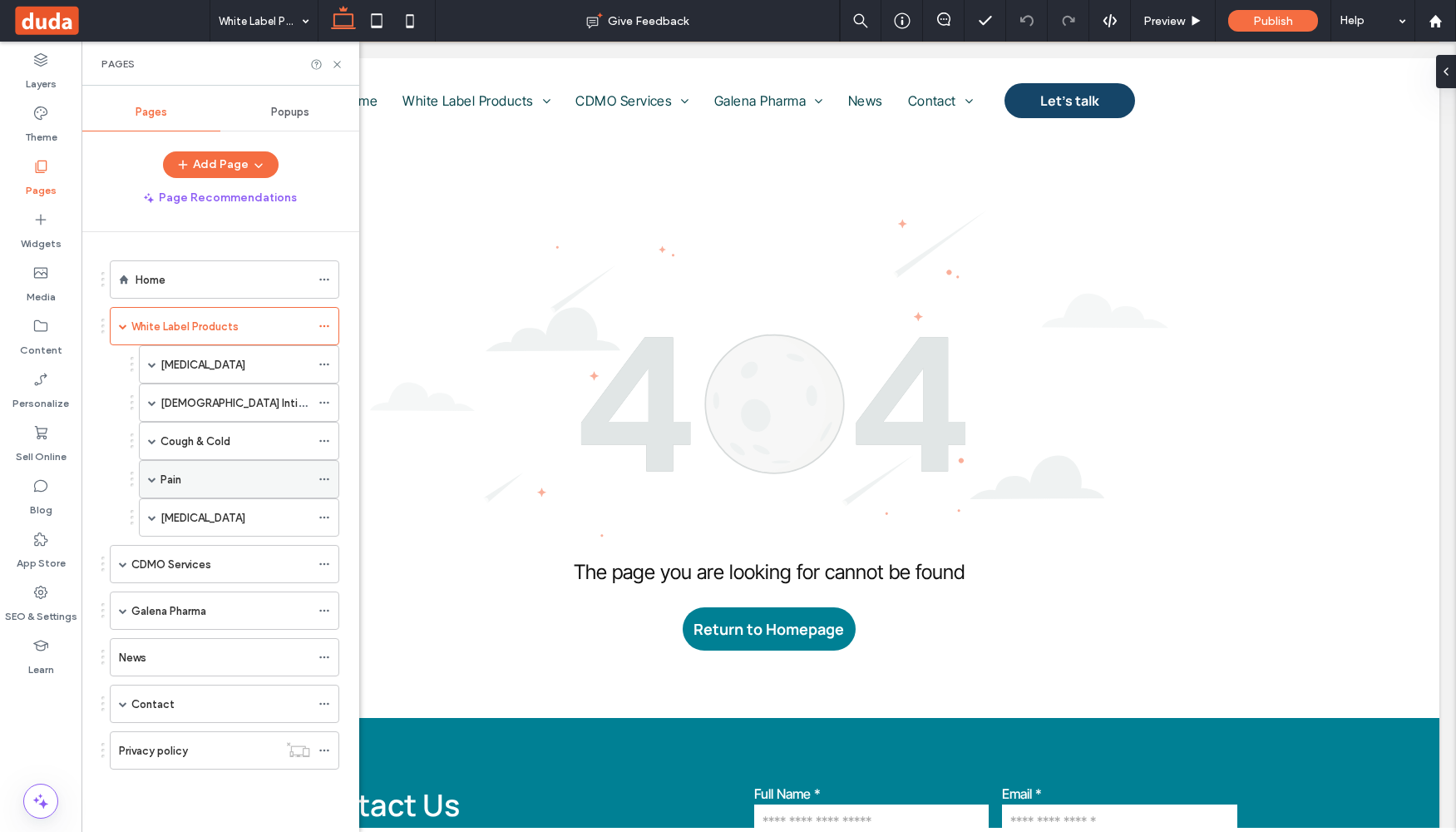
click at [327, 478] on icon at bounding box center [324, 479] width 11 height 11
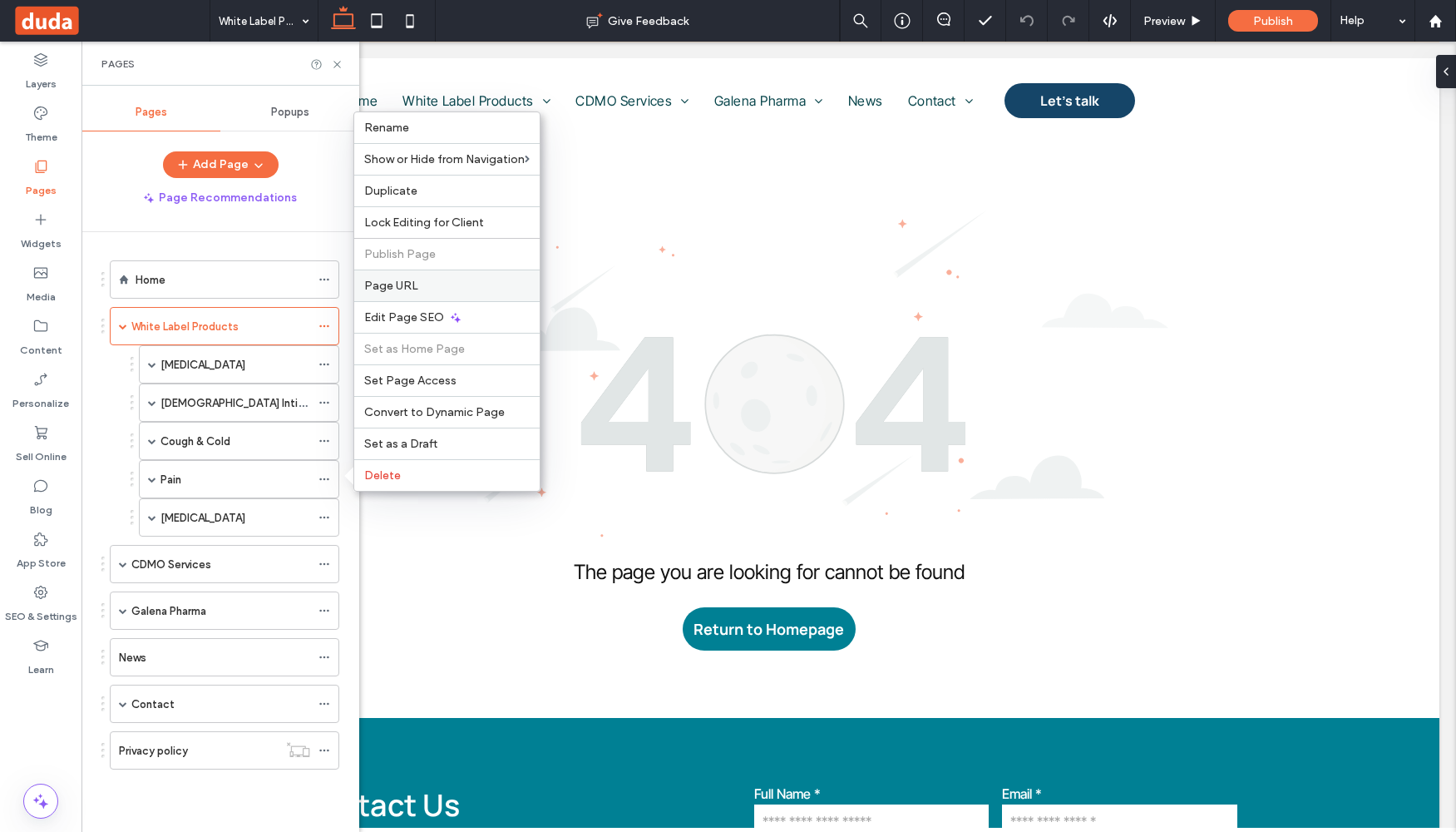
click at [399, 284] on span "Page URL" at bounding box center [391, 286] width 54 height 14
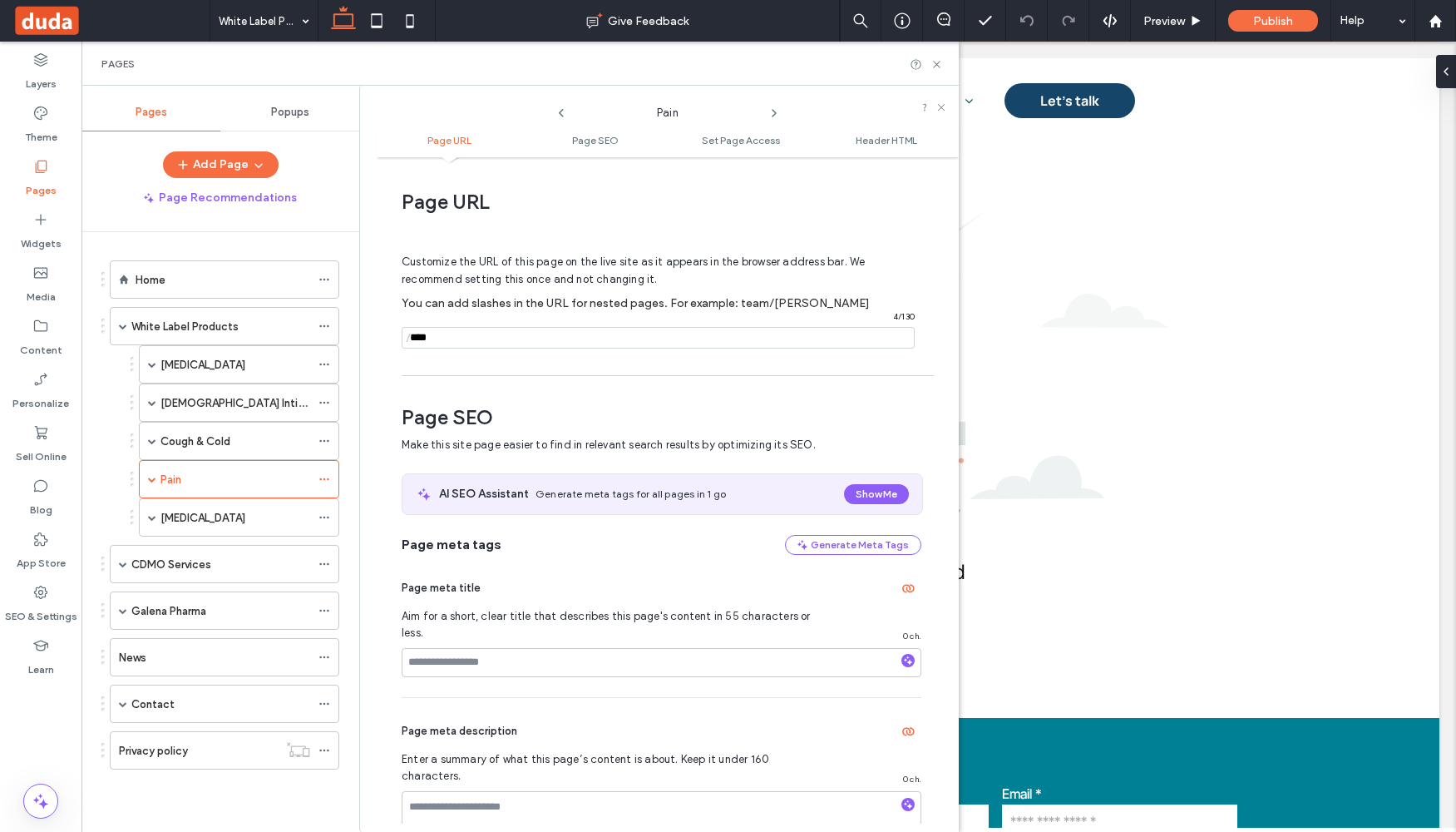
scroll to position [8, 0]
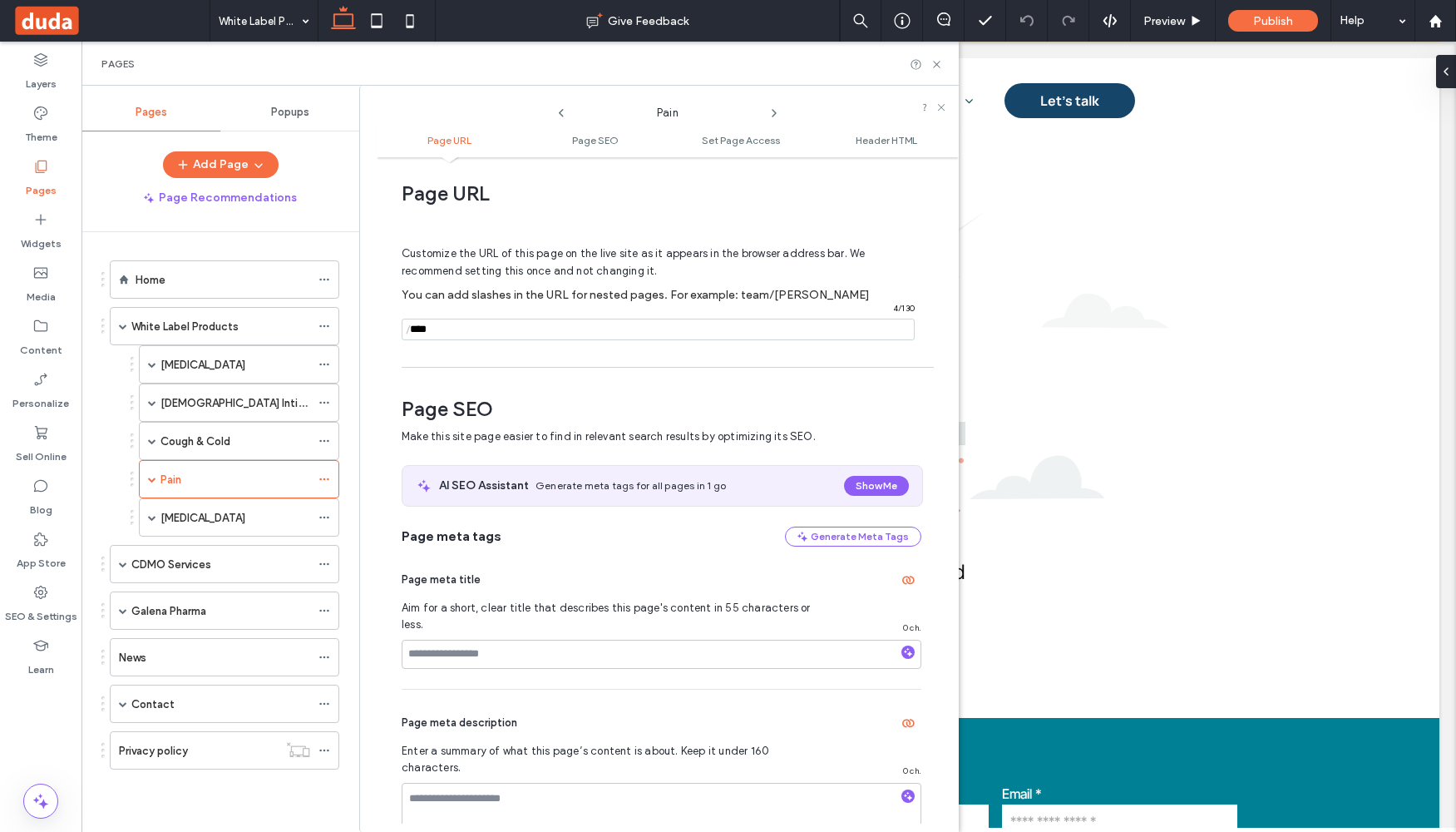
click at [438, 327] on input "notEmpty" at bounding box center [658, 329] width 513 height 21
paste input "**********"
drag, startPoint x: 593, startPoint y: 335, endPoint x: 375, endPoint y: 318, distance: 218.7
click at [375, 318] on div "Pain Page URL Page SEO Set Page Access Header HTML Page URL Customize the URL o…" at bounding box center [659, 458] width 600 height 746
type input "**********"
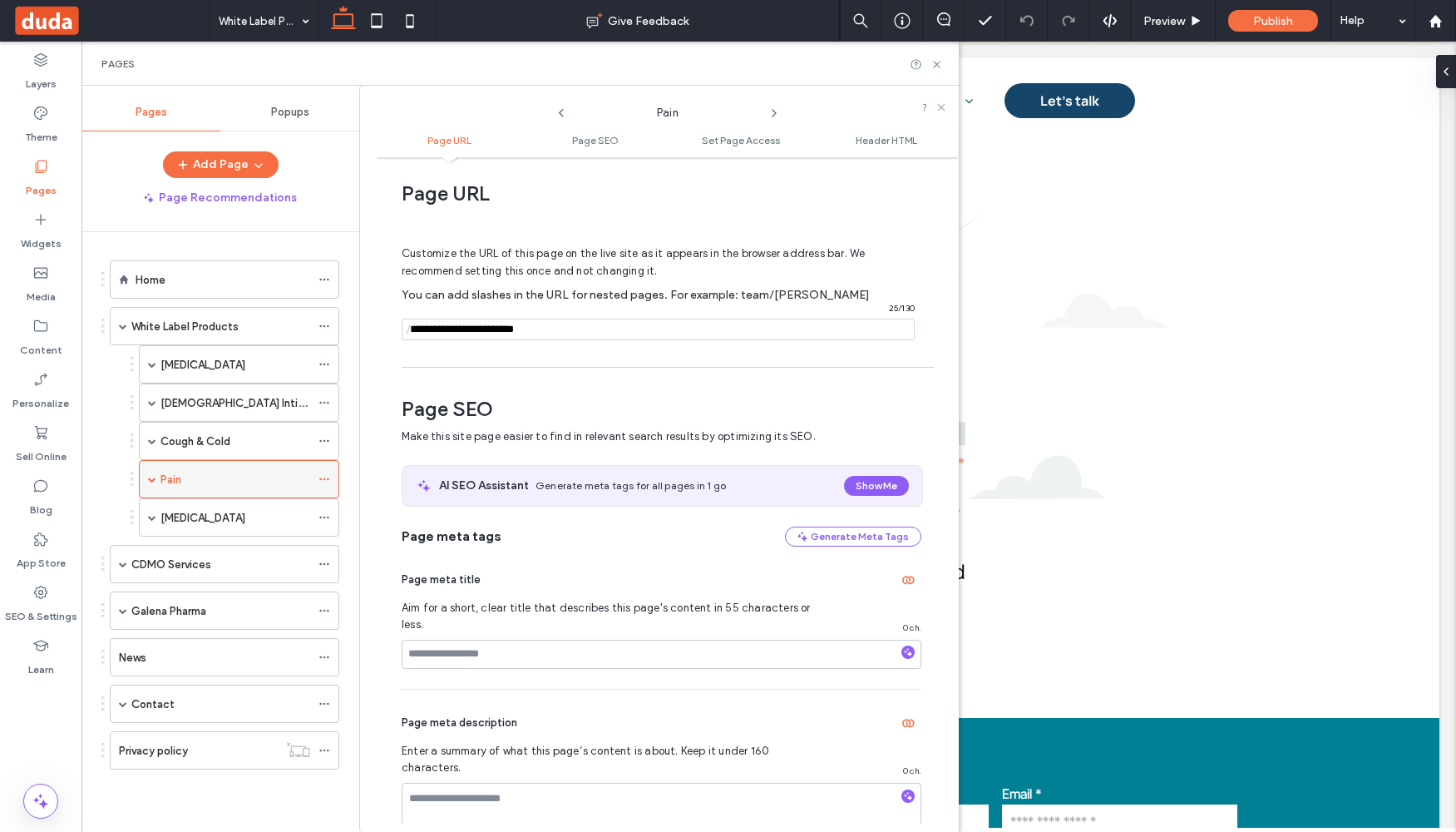
click at [322, 478] on icon at bounding box center [324, 479] width 11 height 11
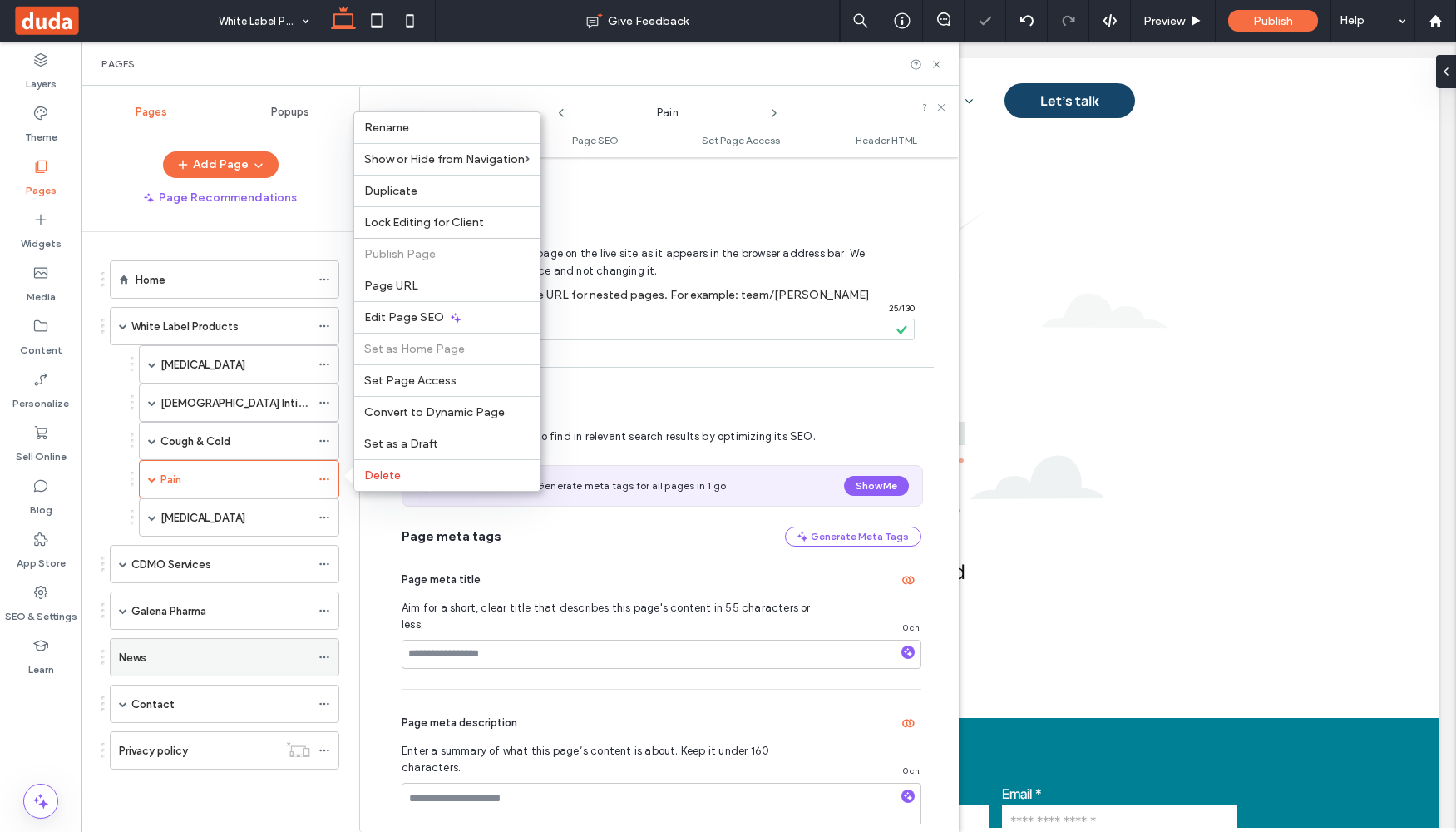
click at [152, 475] on ol "Home White Label Products [MEDICAL_DATA] Microenema [MEDICAL_DATA] [MEDICAL_DAT…" at bounding box center [214, 515] width 250 height 509
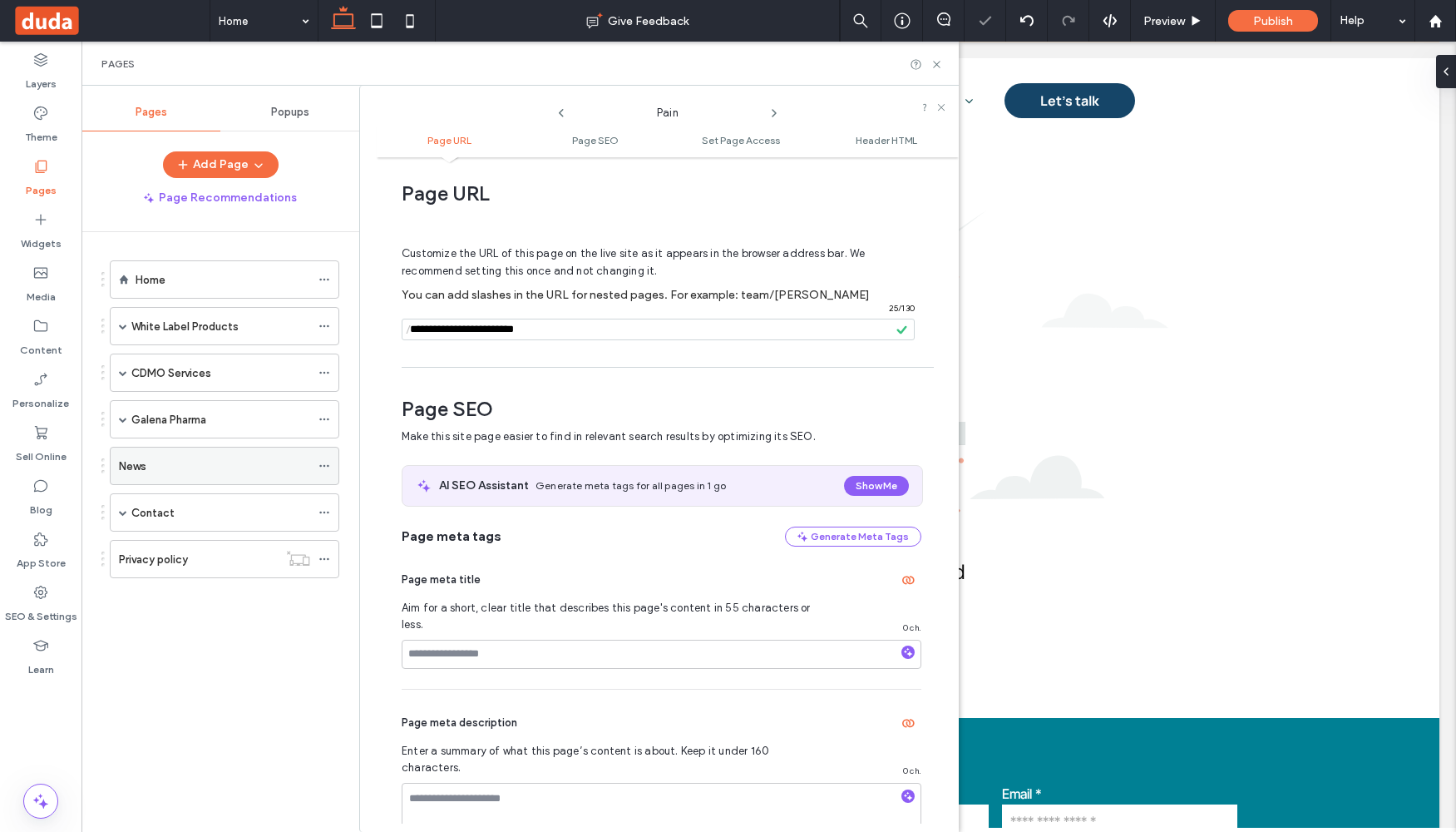
click at [151, 480] on div "News" at bounding box center [215, 465] width 192 height 36
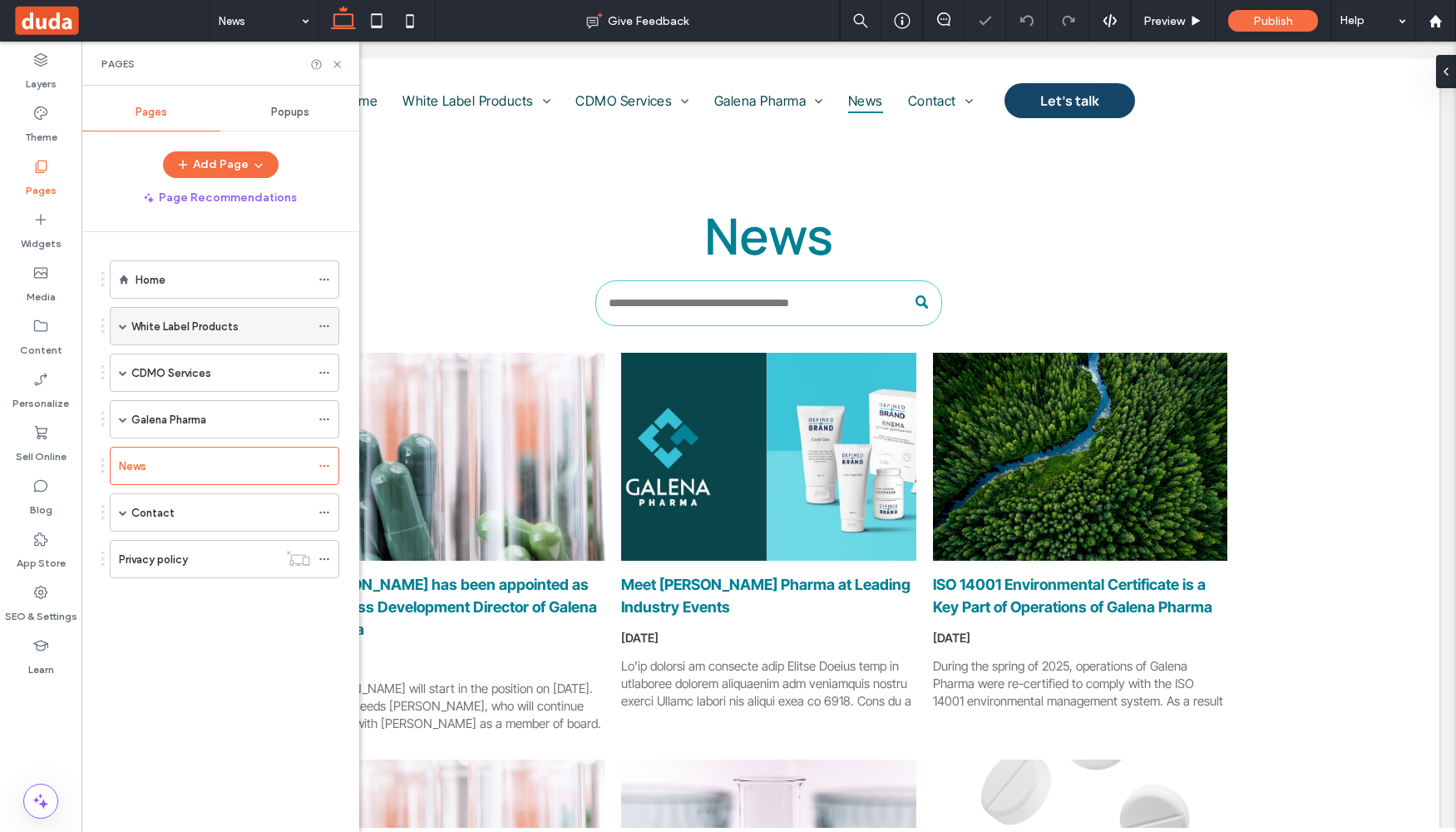
click at [122, 329] on span at bounding box center [123, 325] width 8 height 8
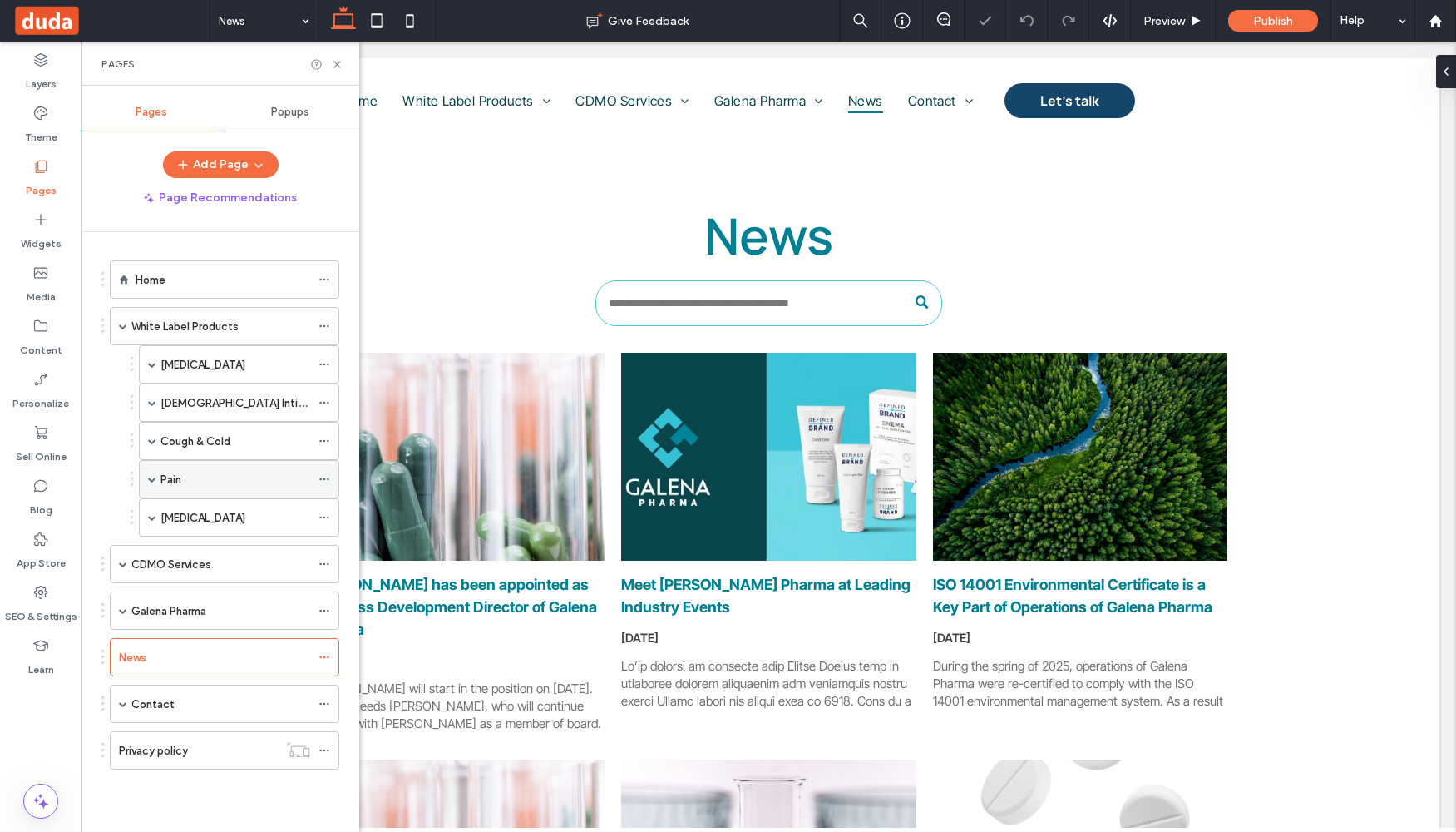
click at [150, 481] on span at bounding box center [152, 479] width 8 height 8
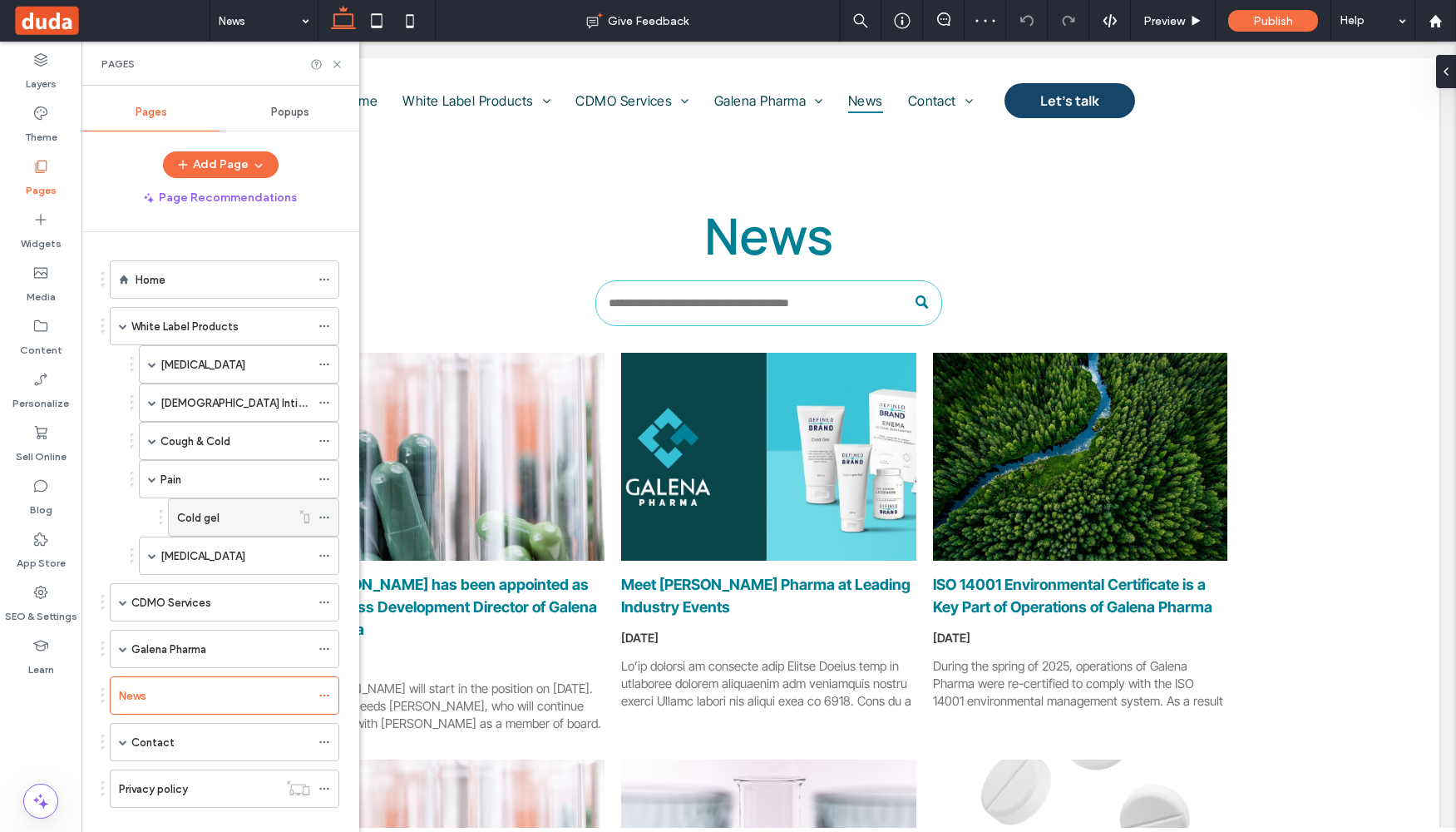
click at [321, 514] on icon at bounding box center [324, 517] width 11 height 11
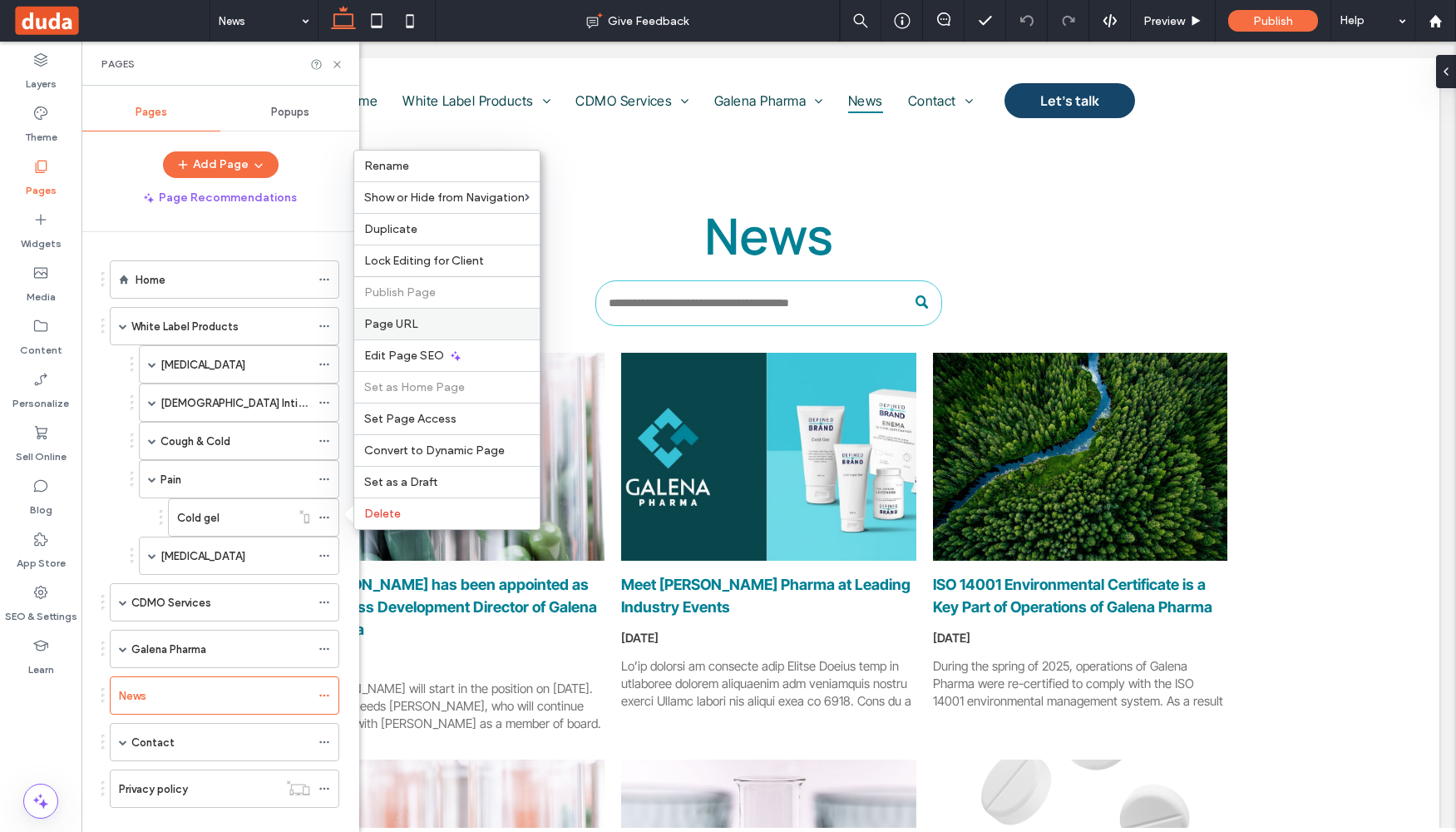
click at [403, 322] on span "Page URL" at bounding box center [391, 324] width 54 height 14
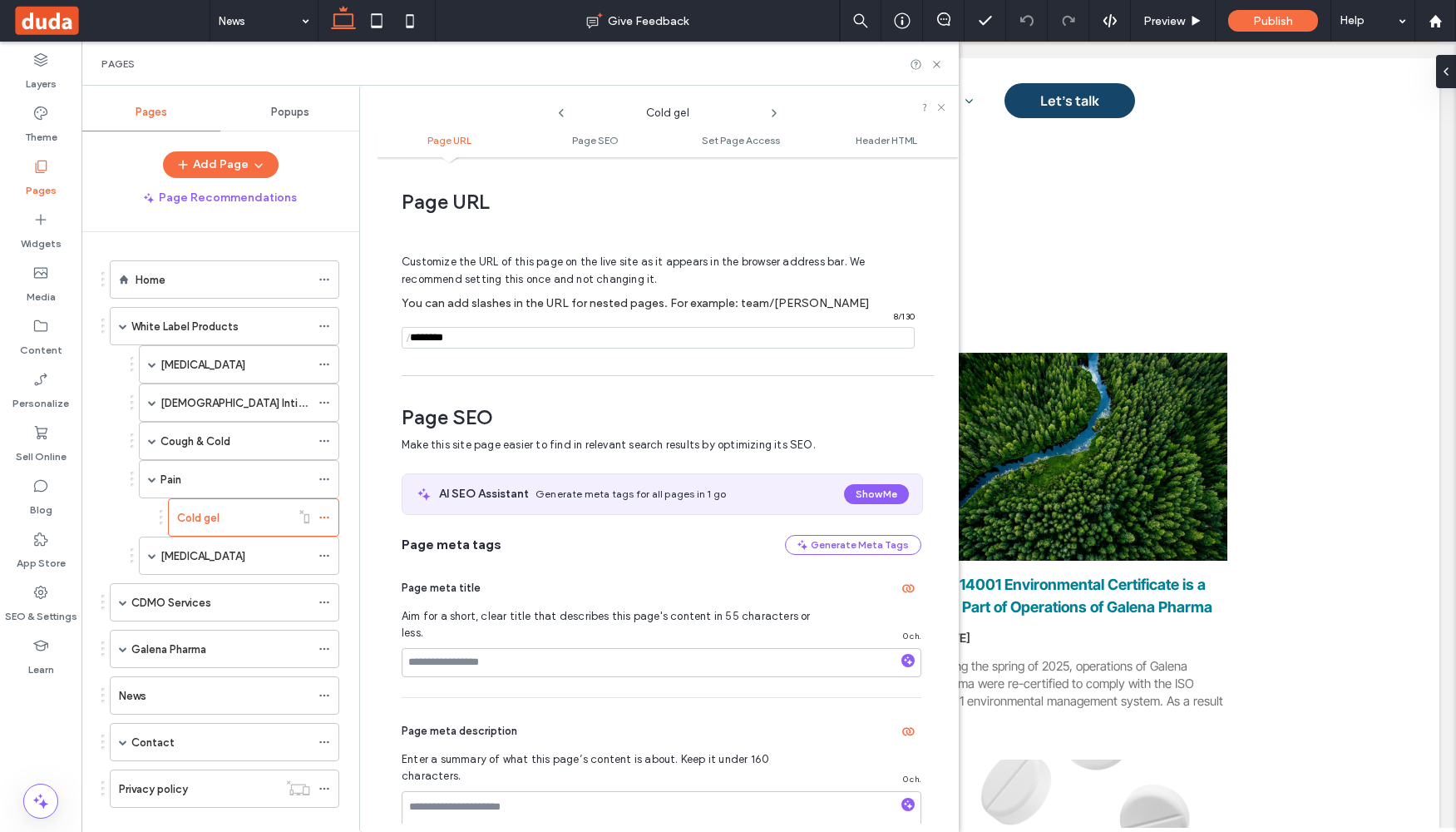
scroll to position [8, 0]
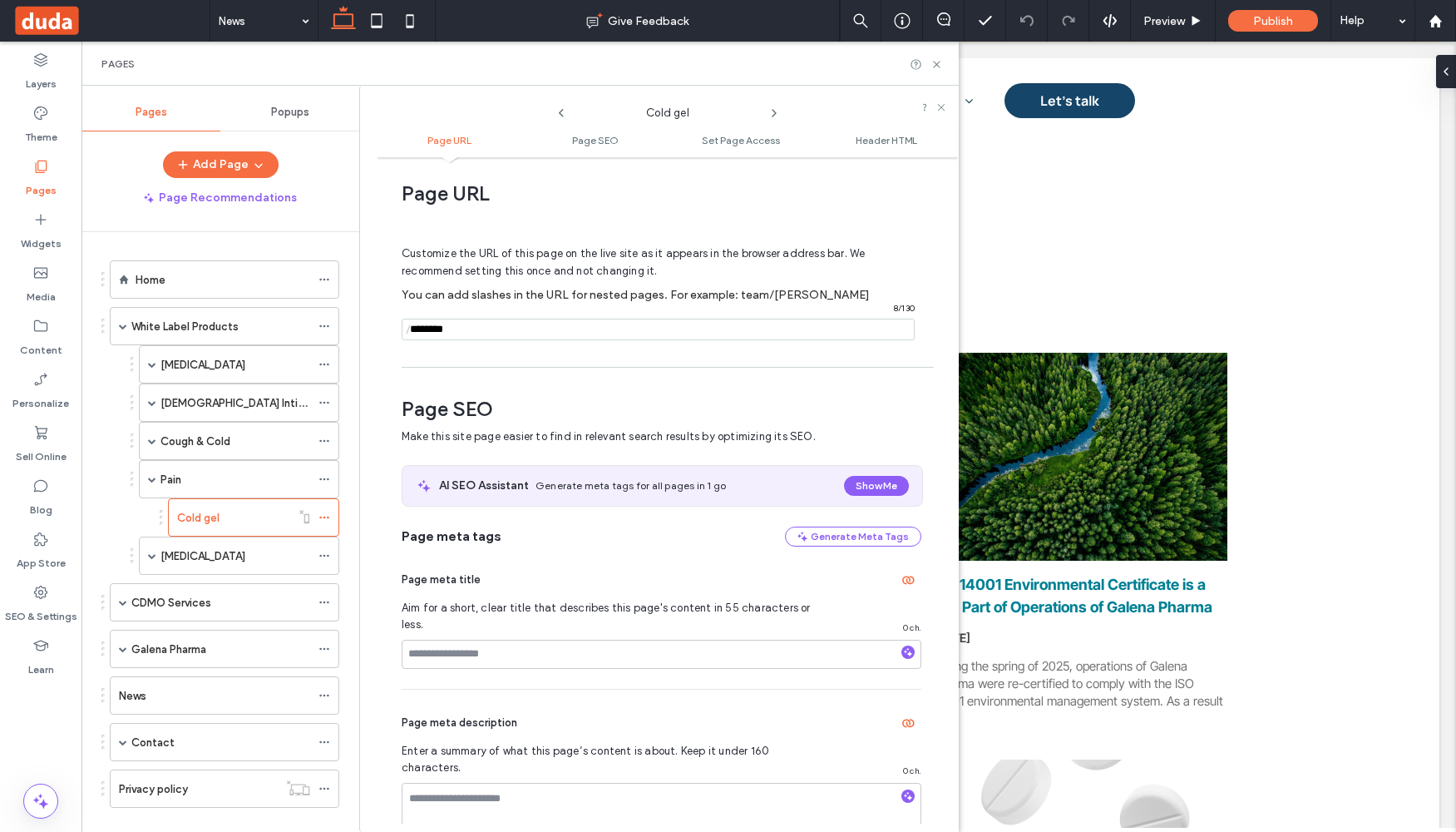
click at [469, 325] on input "notEmpty" at bounding box center [658, 329] width 513 height 21
click at [408, 329] on span "/" at bounding box center [408, 330] width 13 height 21
click at [411, 328] on span "/" at bounding box center [408, 330] width 13 height 21
click at [419, 333] on input "notEmpty" at bounding box center [658, 329] width 513 height 21
paste input "**********"
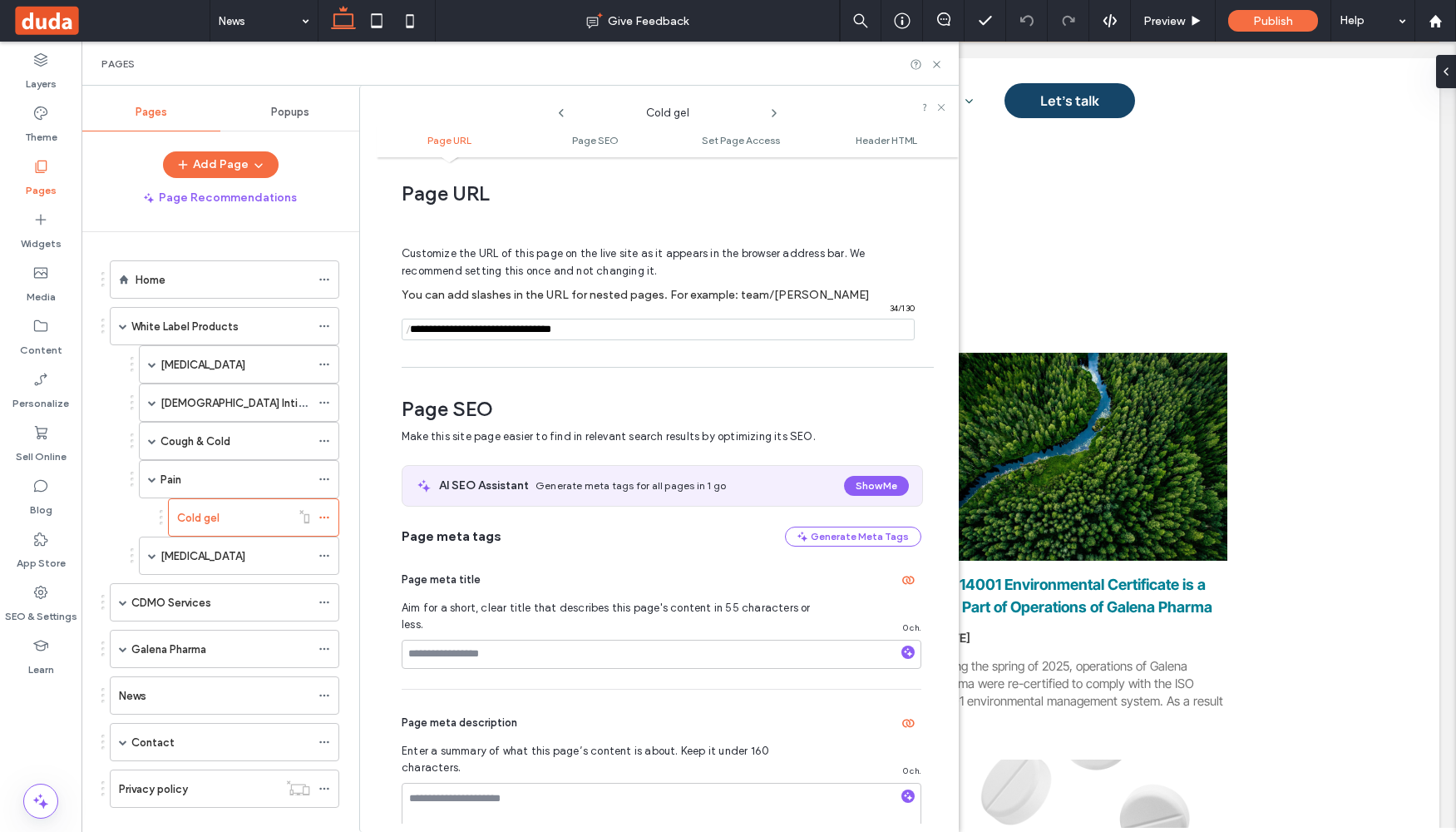
type input "**********"
click at [476, 367] on div "Page URL Customize the URL of this page on the live site as it appears in the b…" at bounding box center [668, 494] width 582 height 658
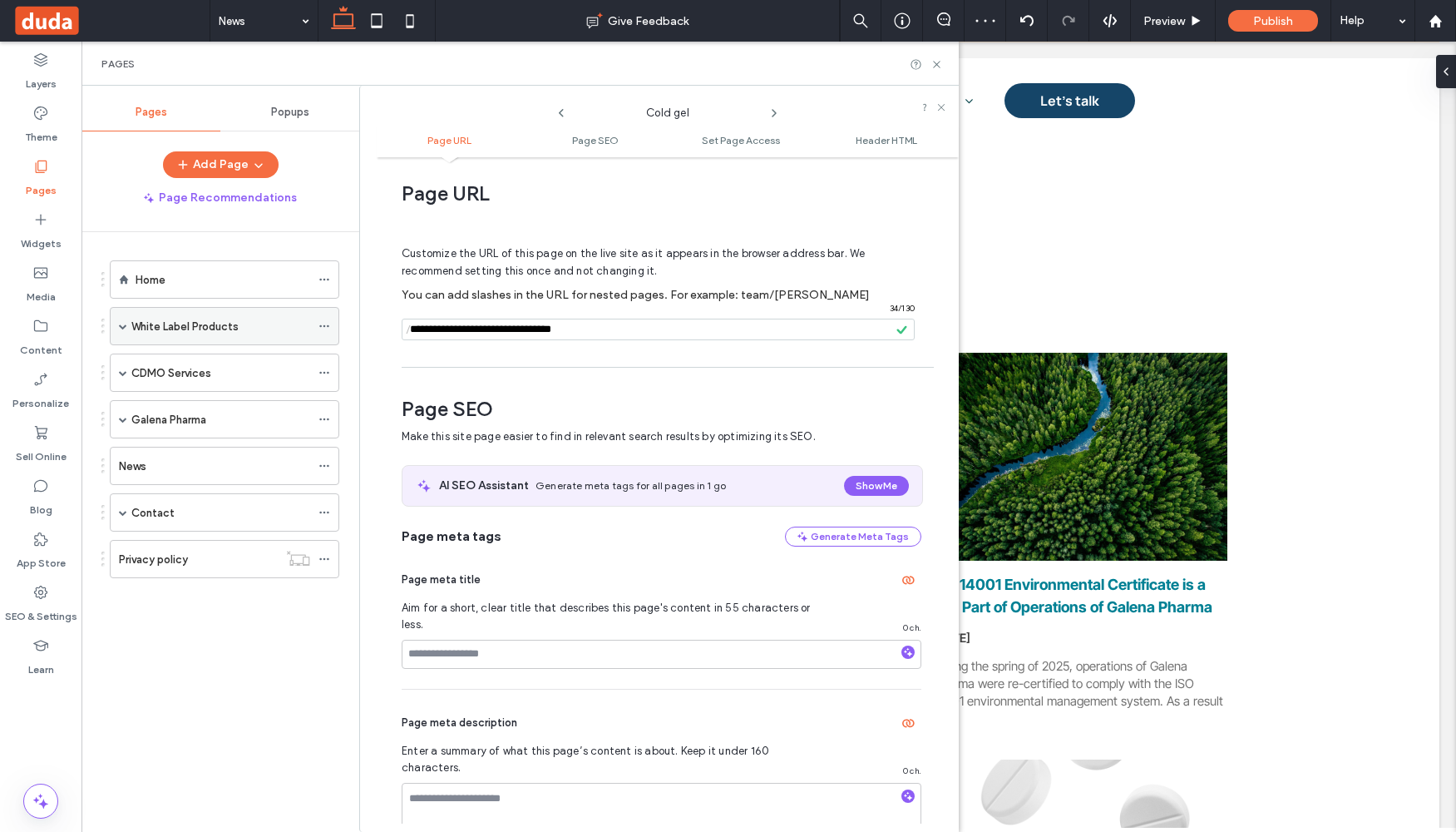
click at [124, 326] on span at bounding box center [123, 325] width 8 height 8
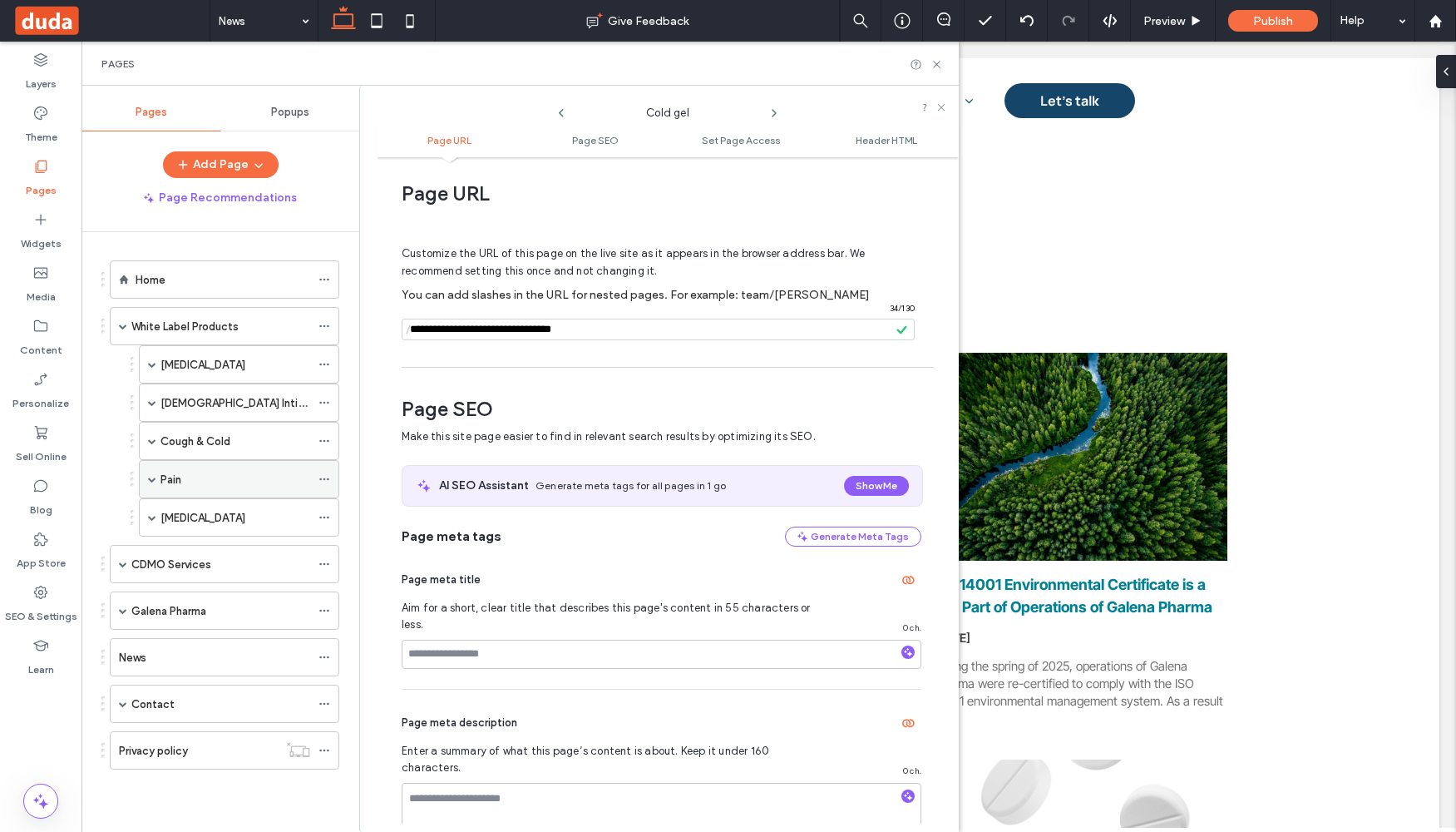
click at [149, 482] on span at bounding box center [152, 479] width 8 height 8
click at [327, 479] on use at bounding box center [324, 480] width 9 height 3
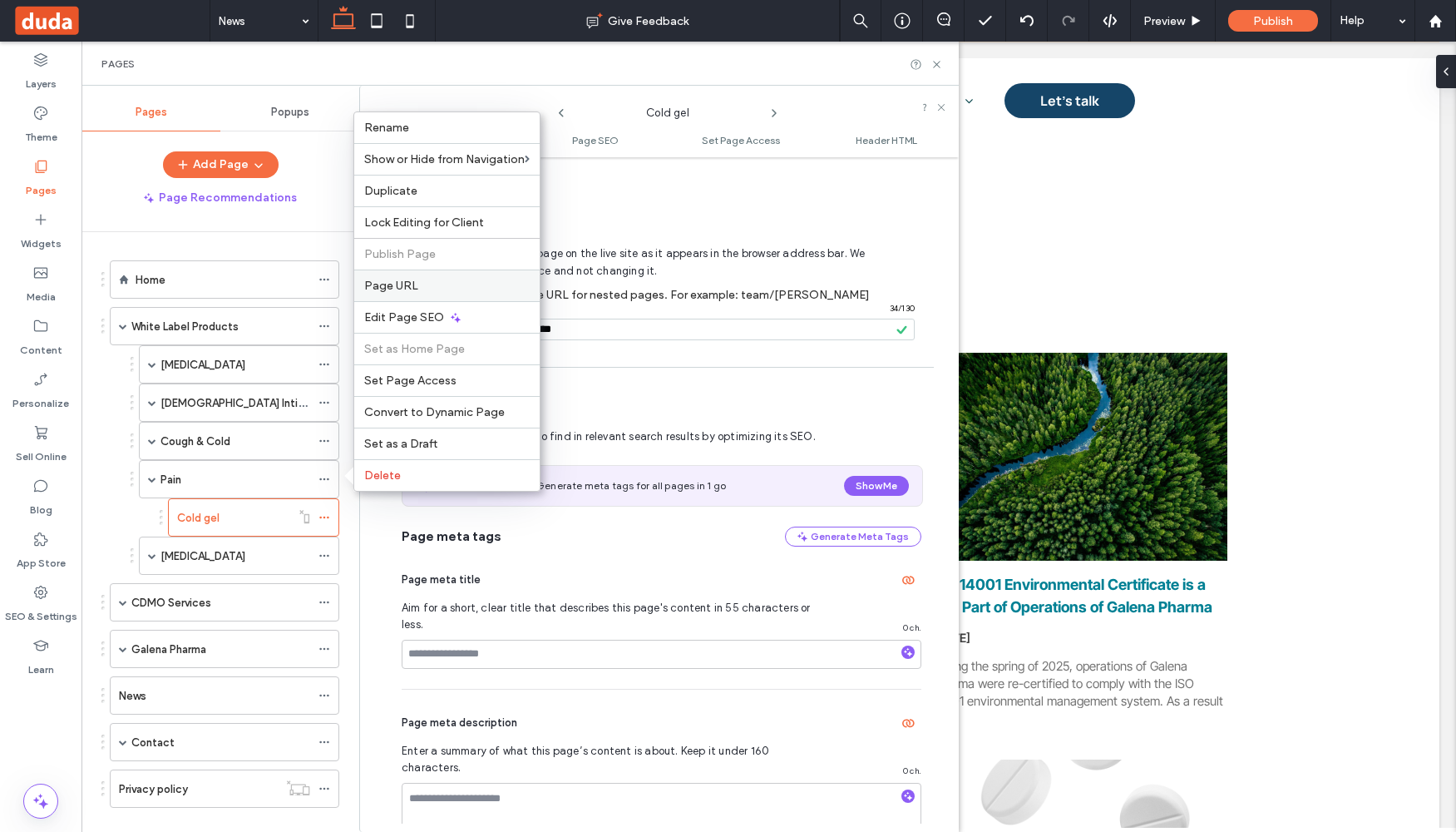
click at [427, 288] on label "Page URL" at bounding box center [447, 286] width 165 height 14
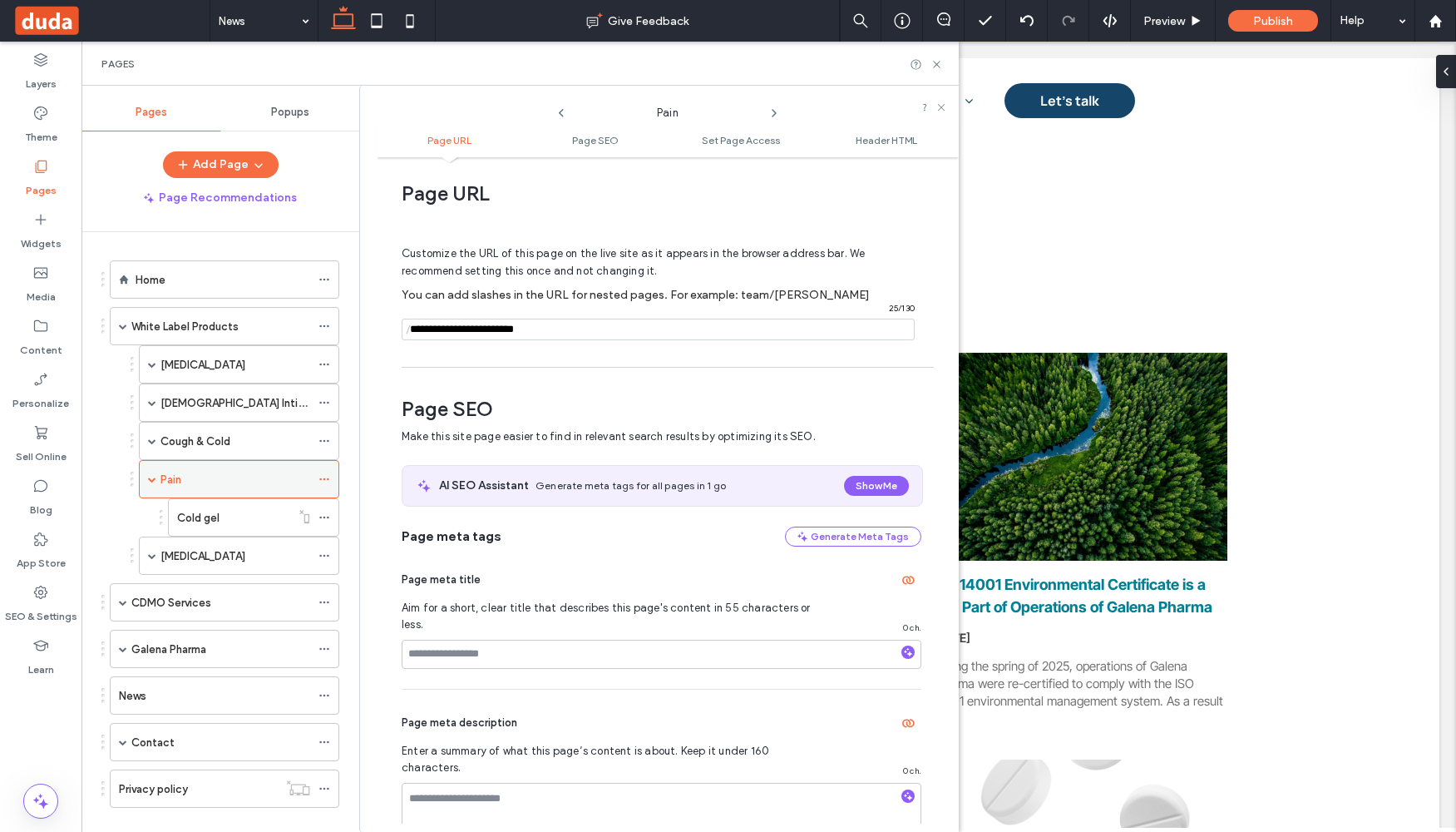
click at [226, 479] on div "Pain" at bounding box center [236, 480] width 150 height 18
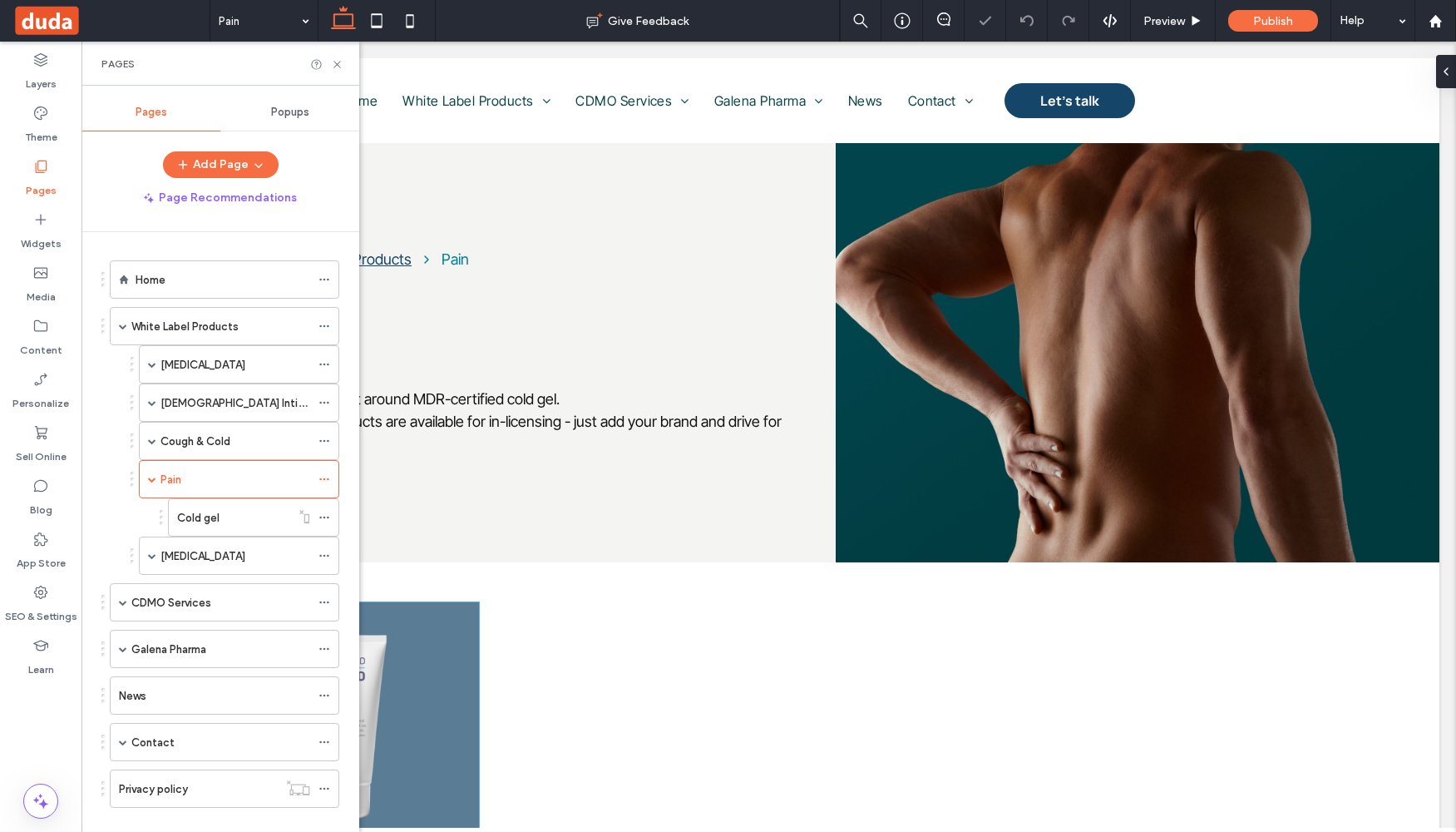
click at [467, 637] on div "Cold gel" at bounding box center [343, 771] width 274 height 338
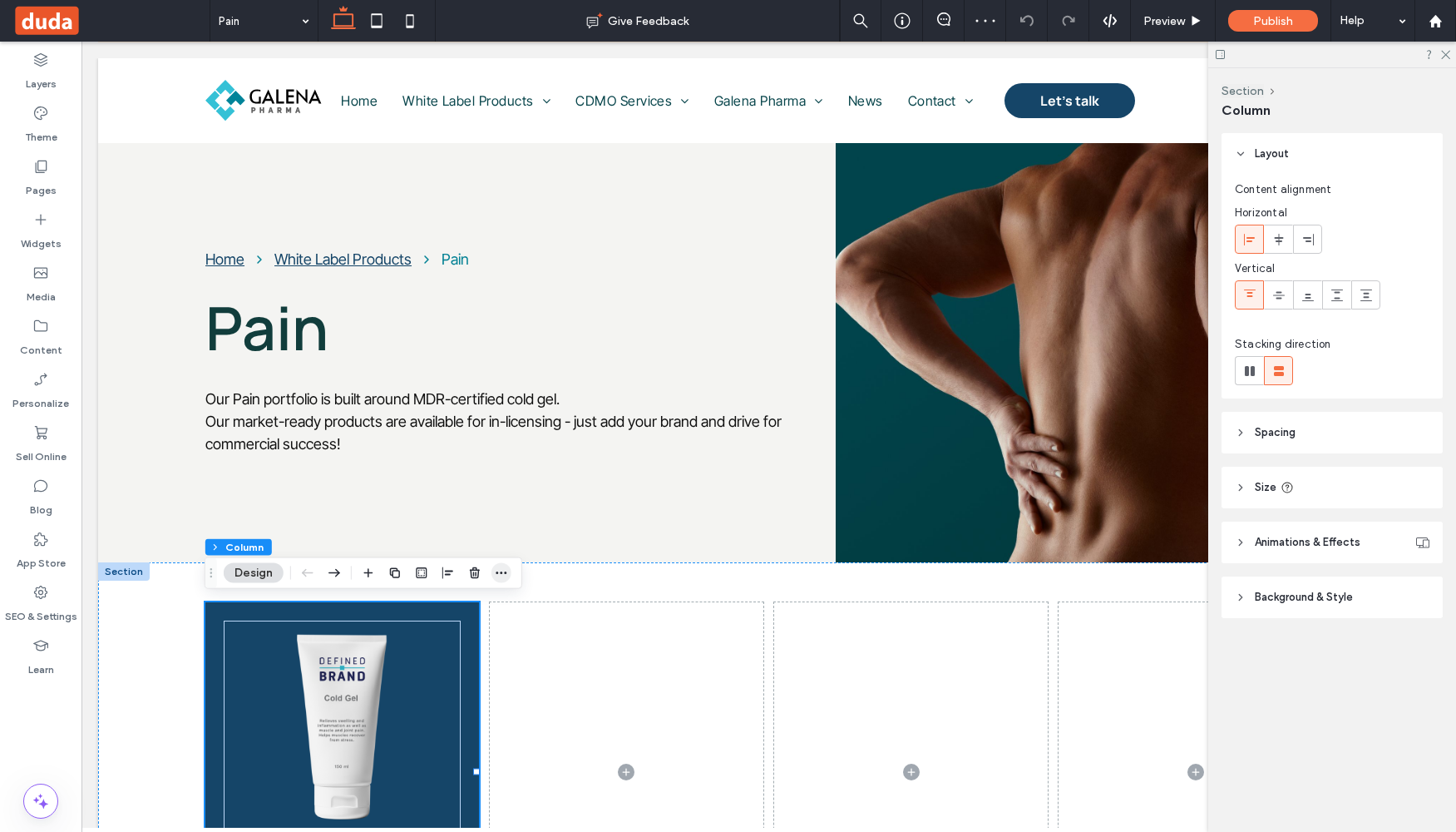
click at [508, 579] on span "button" at bounding box center [502, 573] width 20 height 20
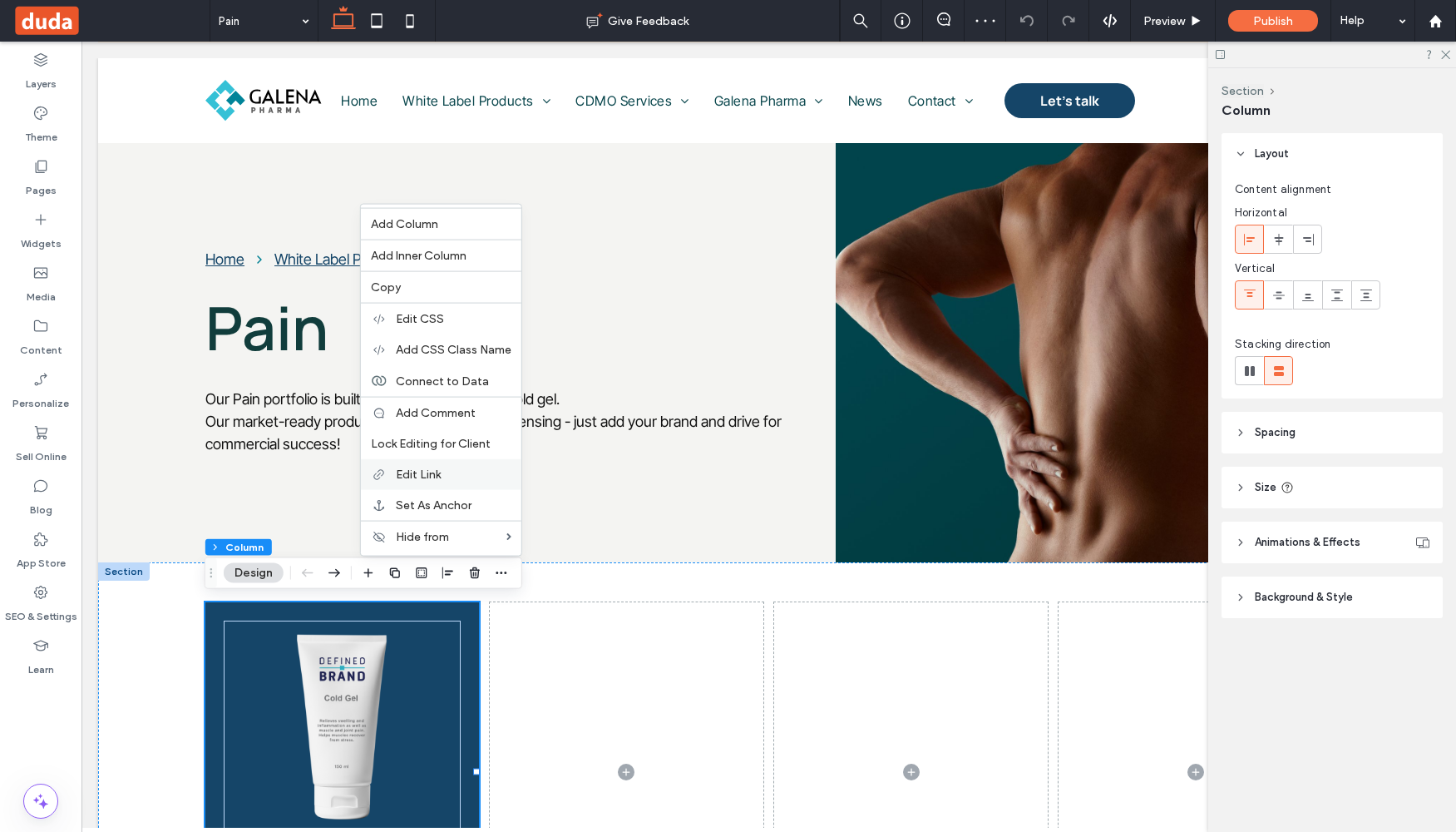
click at [418, 482] on div "Edit Link" at bounding box center [441, 474] width 161 height 31
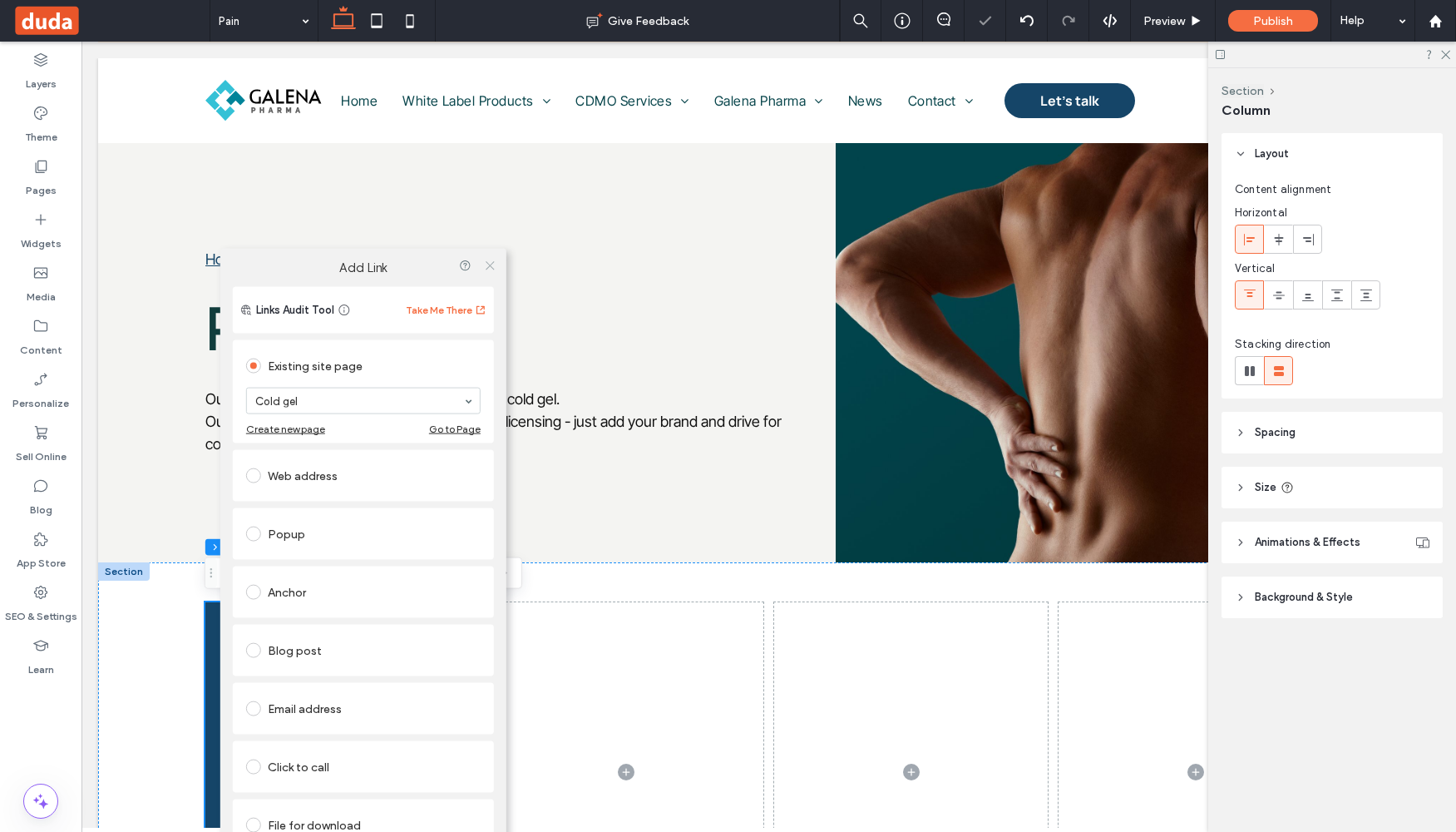
click at [493, 263] on icon at bounding box center [489, 265] width 12 height 12
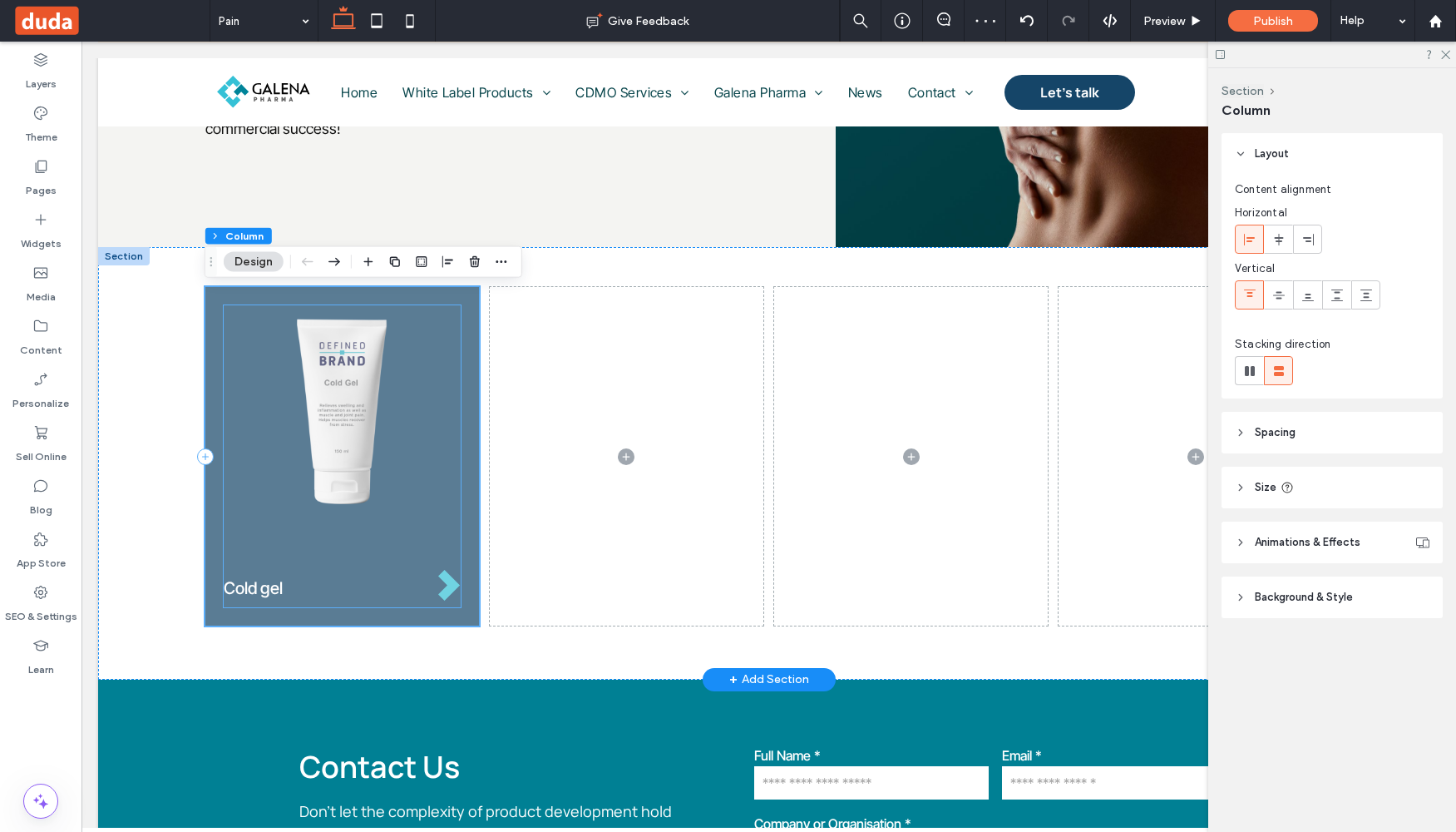
scroll to position [26, 0]
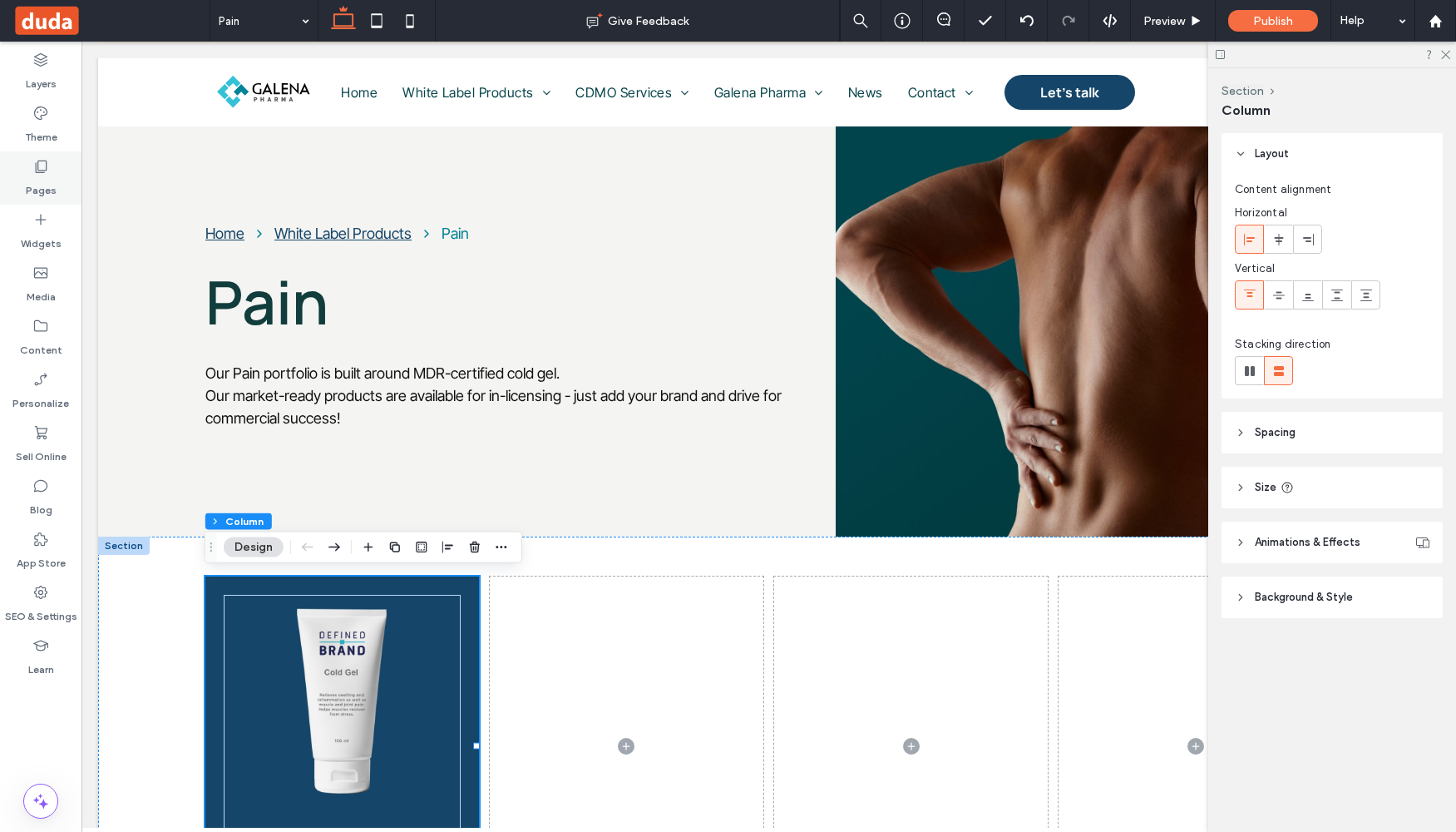
click at [57, 161] on div "Pages" at bounding box center [41, 178] width 81 height 53
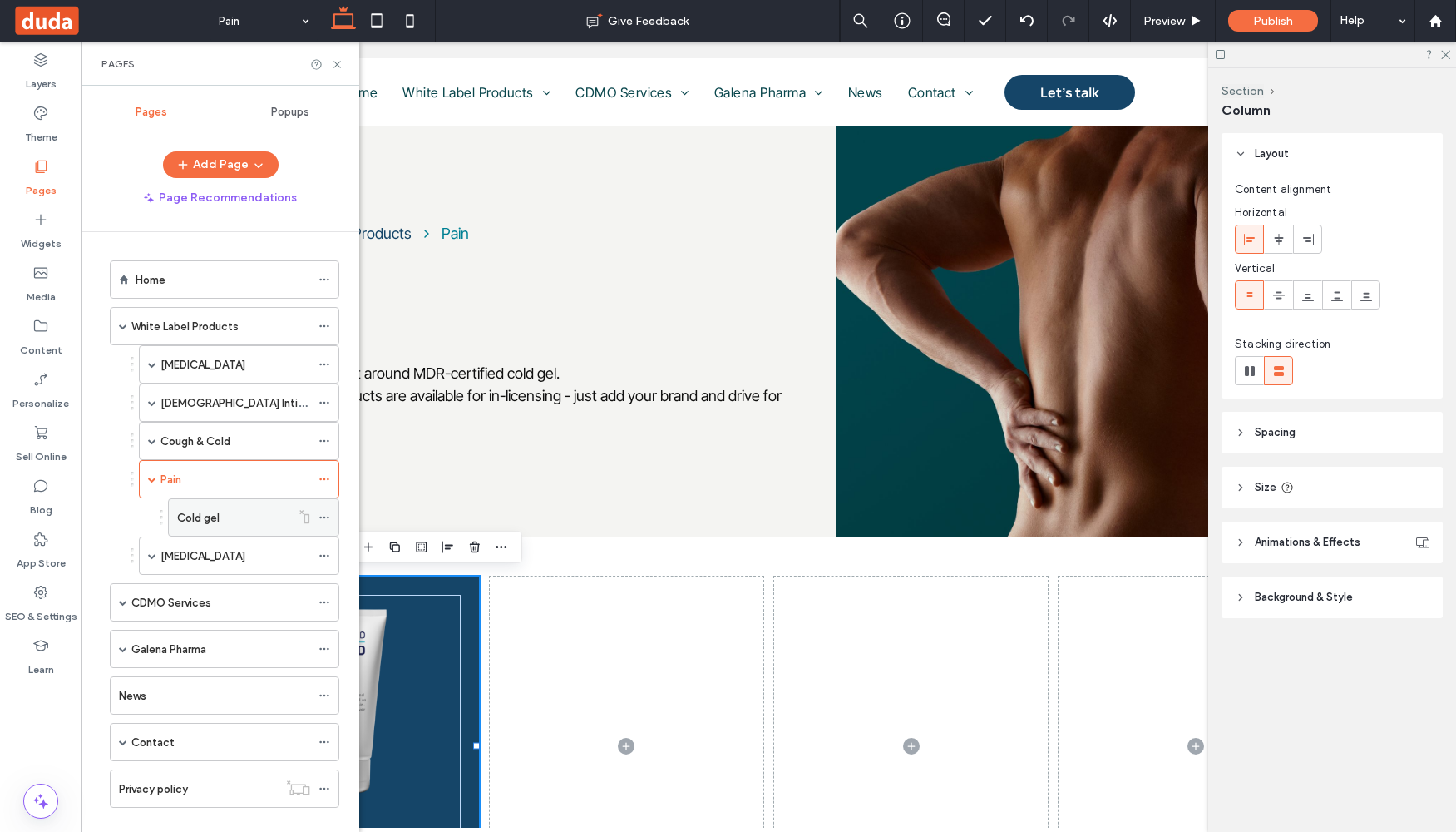
click at [207, 509] on label "Cold gel" at bounding box center [199, 518] width 42 height 29
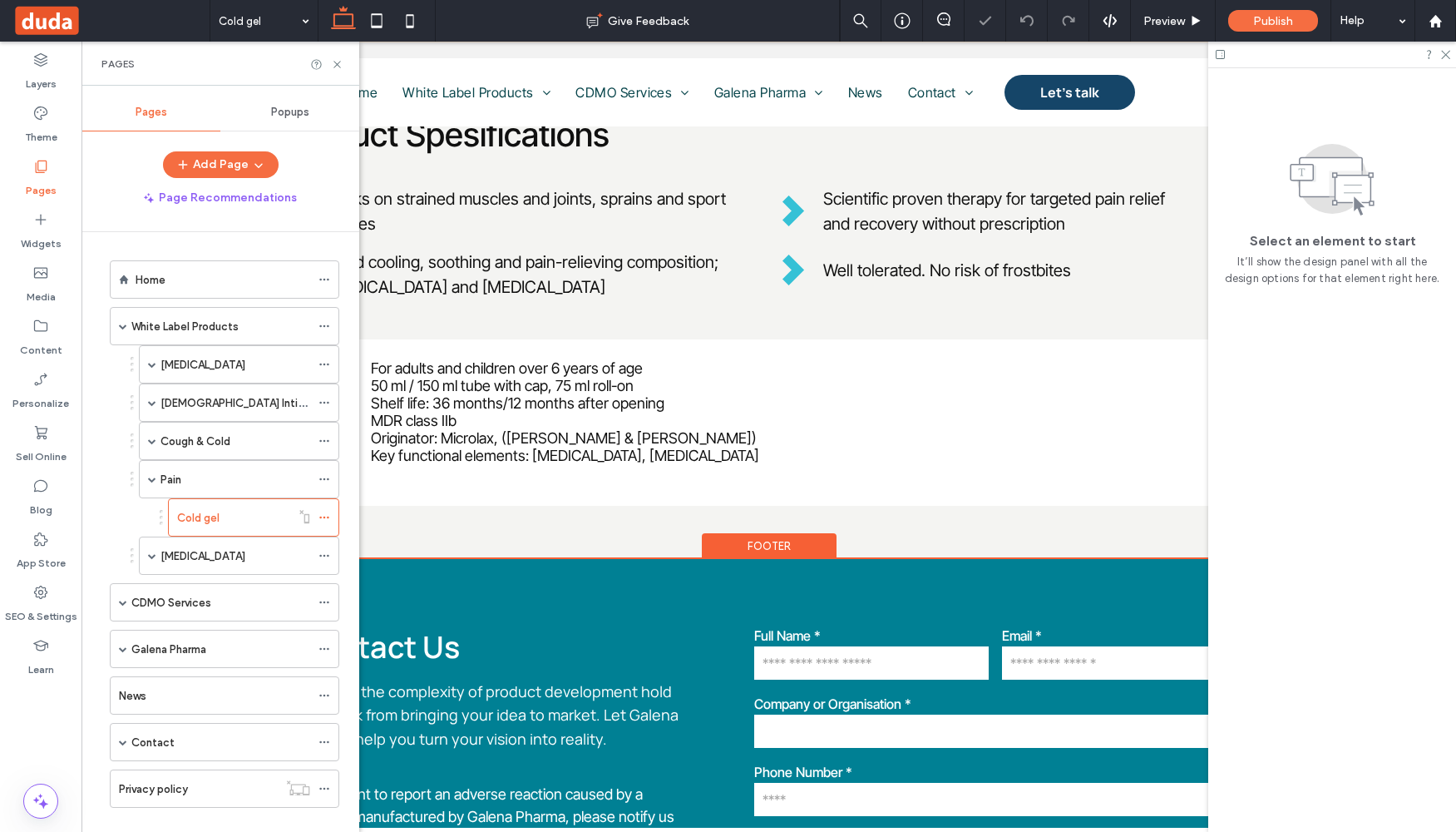
scroll to position [200, 0]
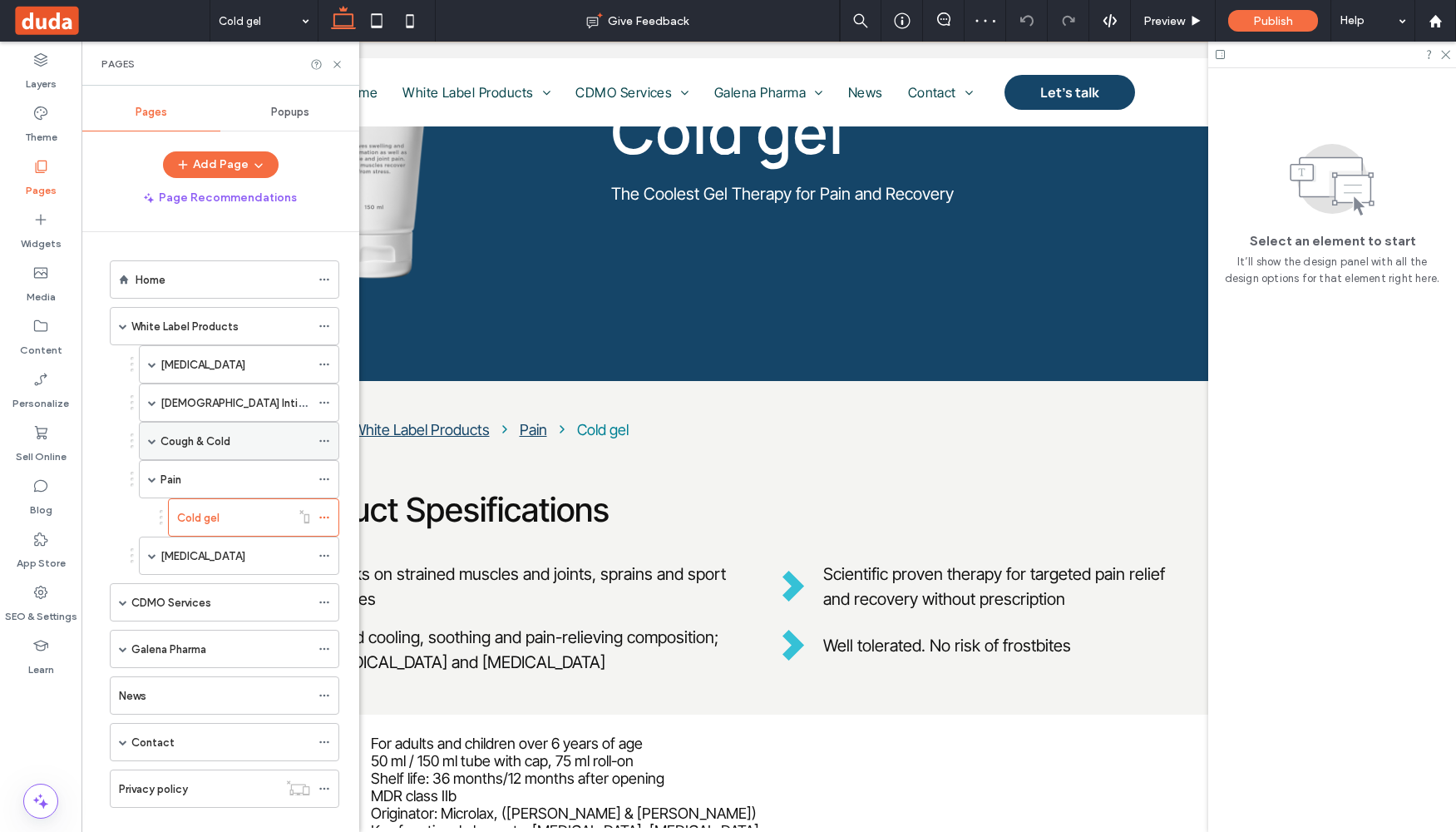
click at [152, 445] on span at bounding box center [152, 440] width 8 height 36
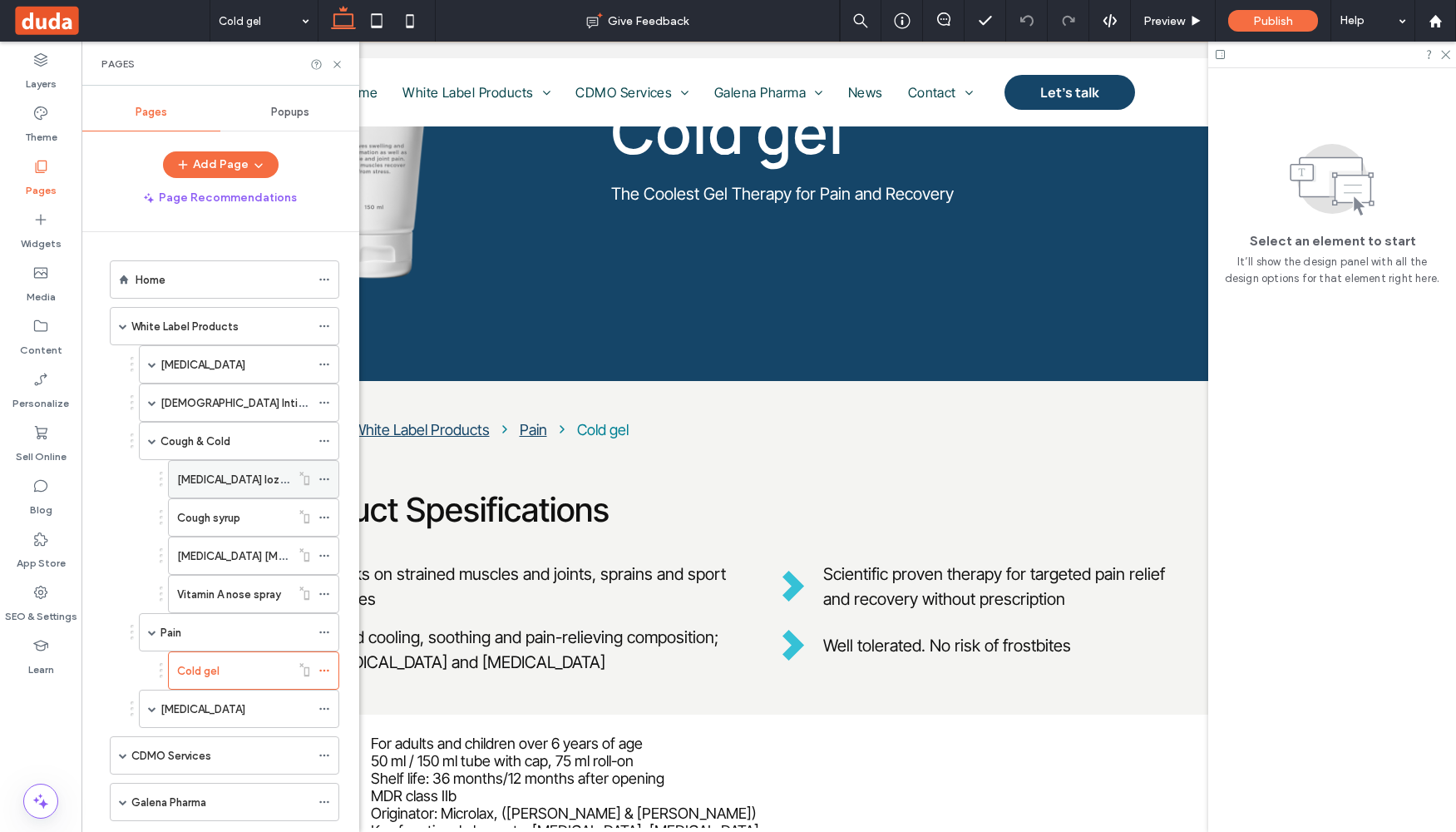
click at [199, 475] on label "[MEDICAL_DATA] lozenges" at bounding box center [245, 479] width 134 height 29
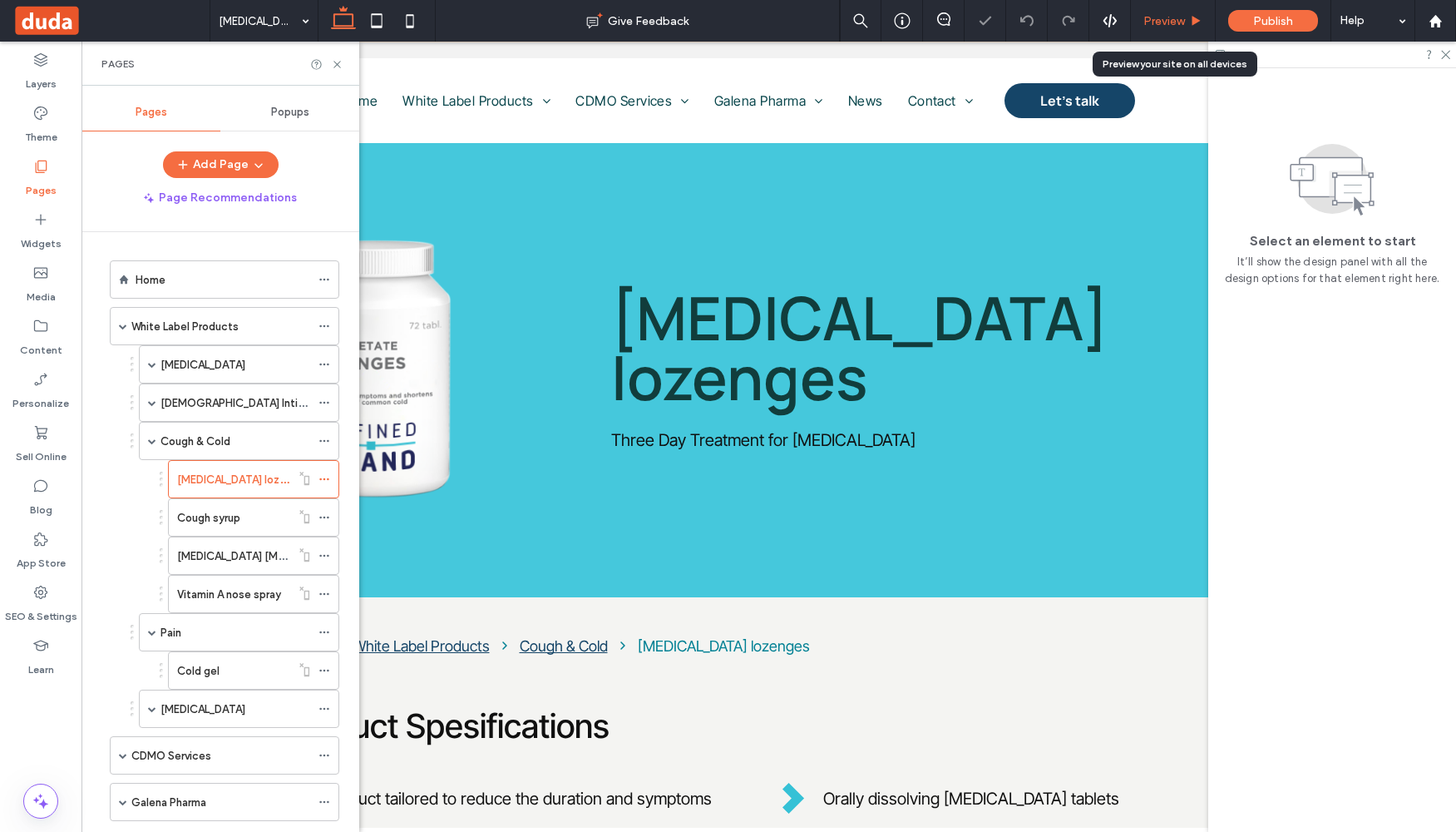
click at [1164, 10] on div "Preview" at bounding box center [1173, 20] width 85 height 42
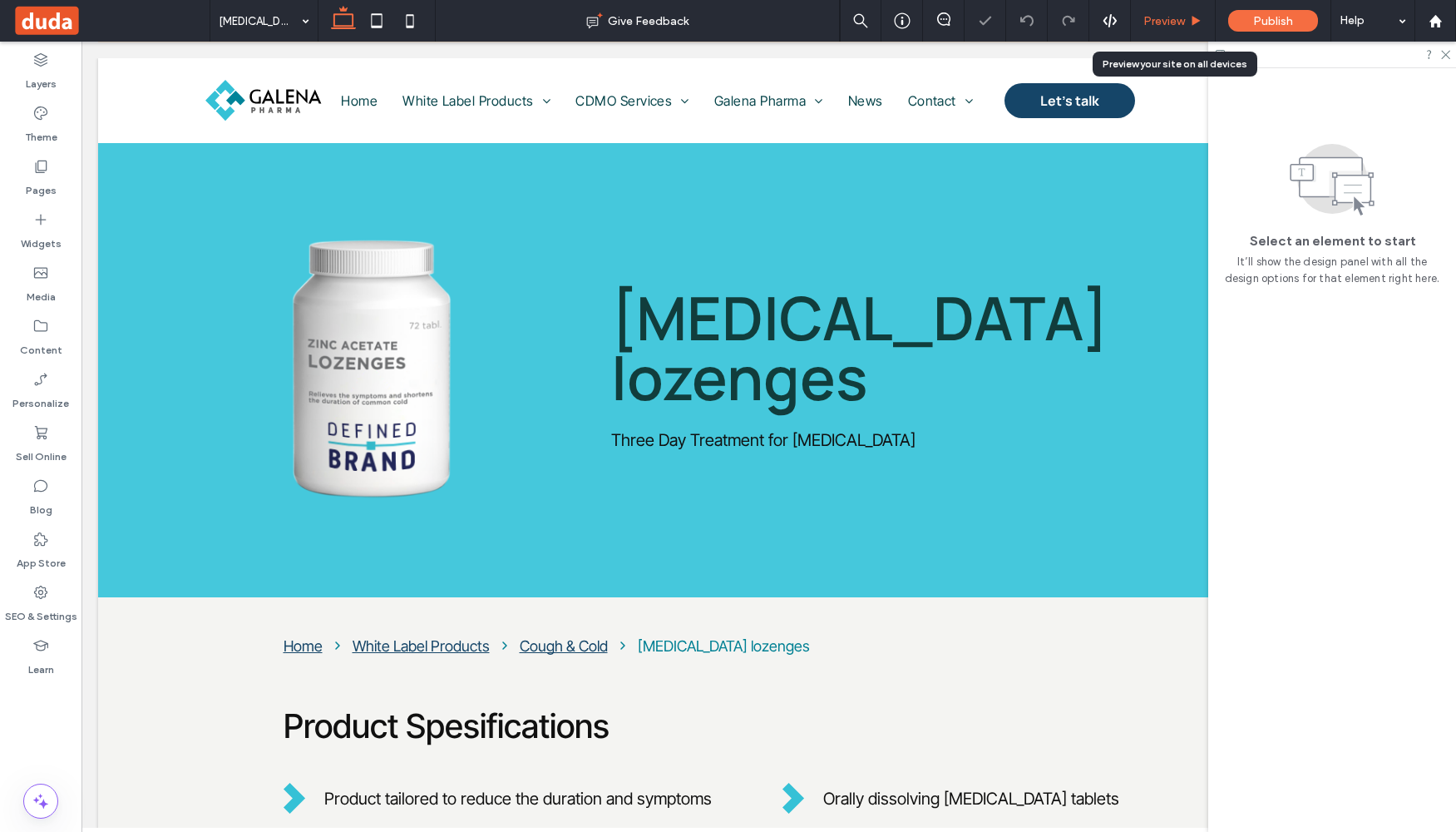
click at [1177, 26] on span "Preview" at bounding box center [1164, 21] width 41 height 14
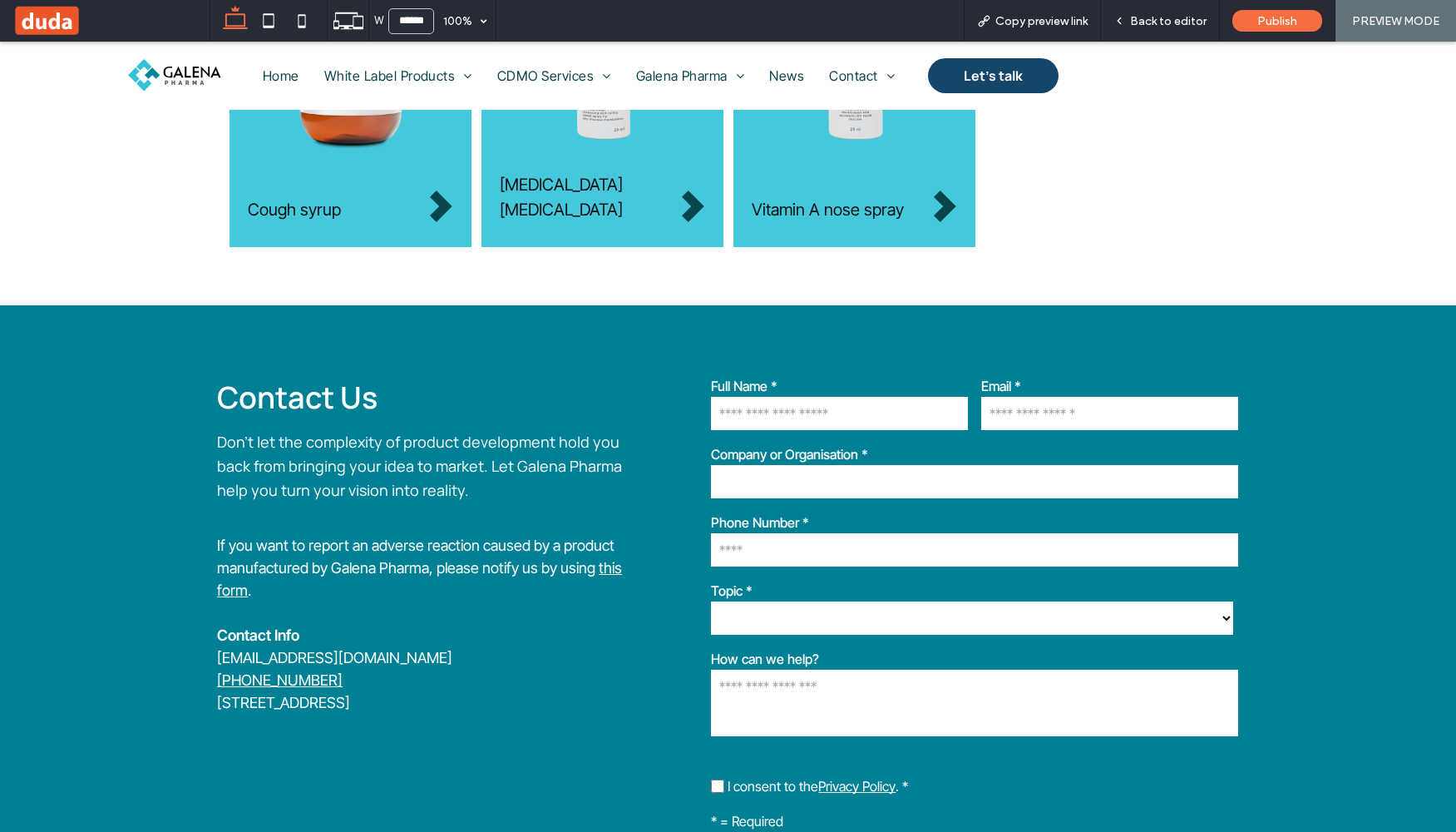
scroll to position [1323, 0]
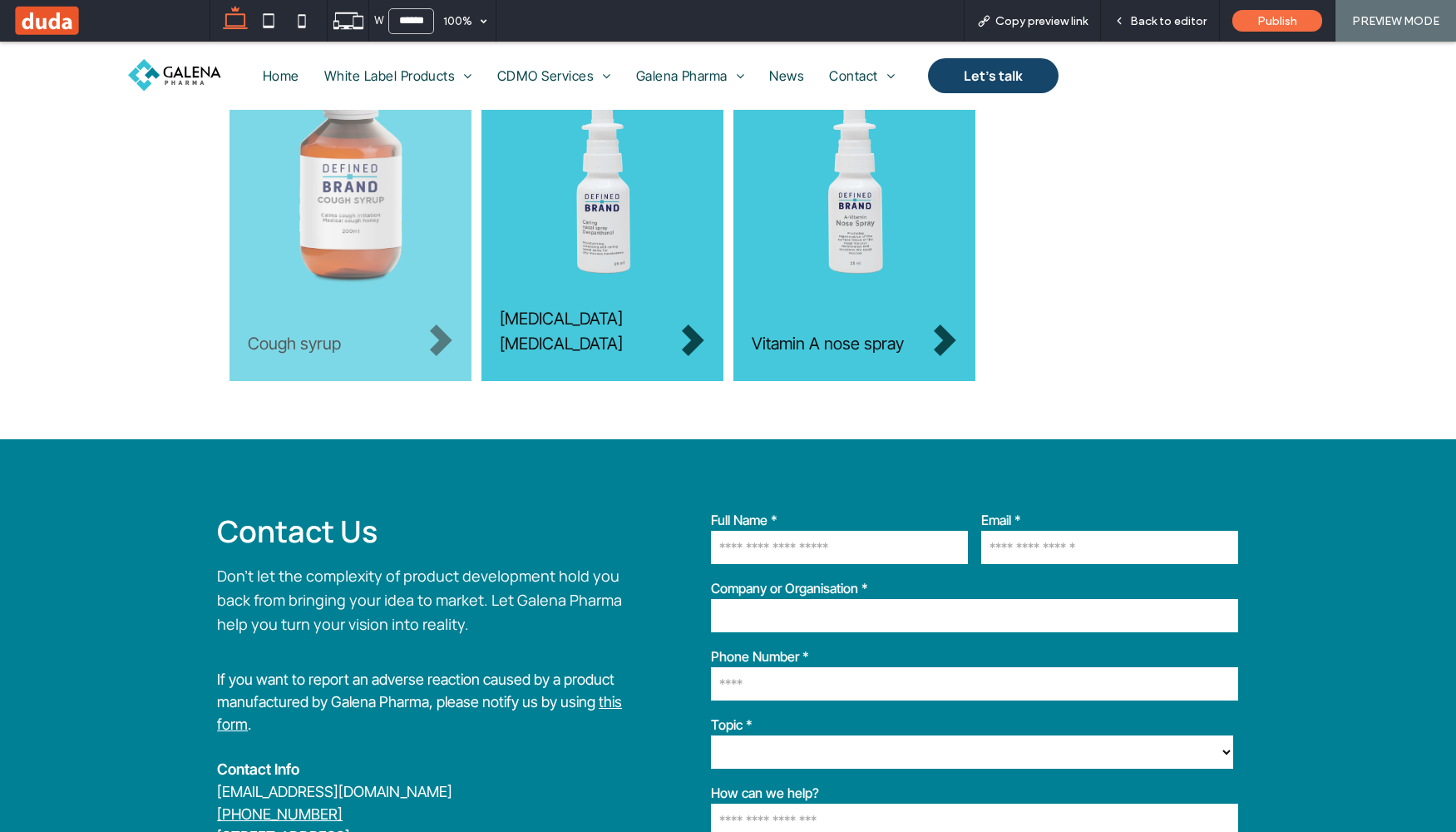
click at [304, 296] on div "Cough syrup" at bounding box center [351, 323] width 206 height 64
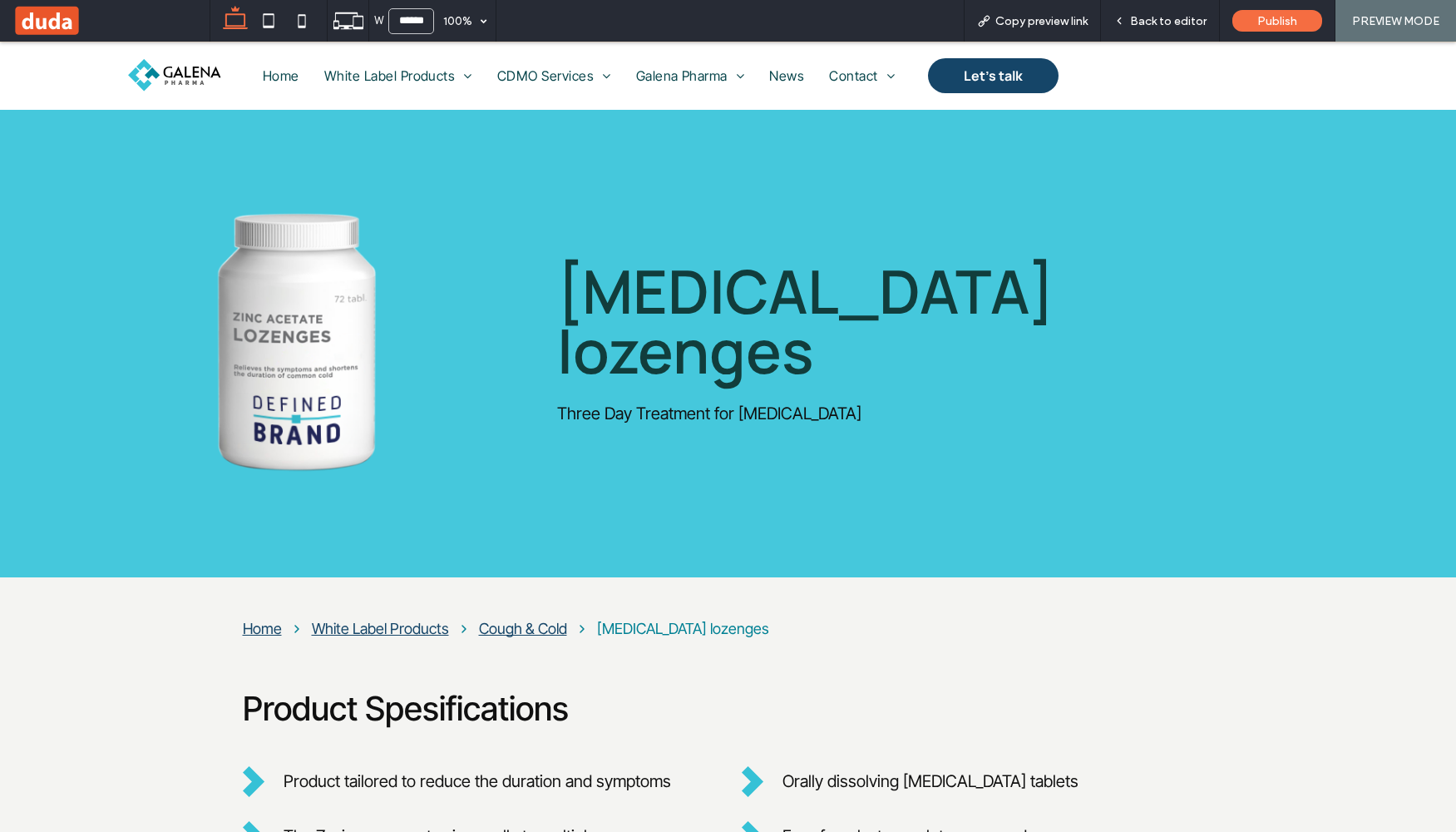
scroll to position [1315, 0]
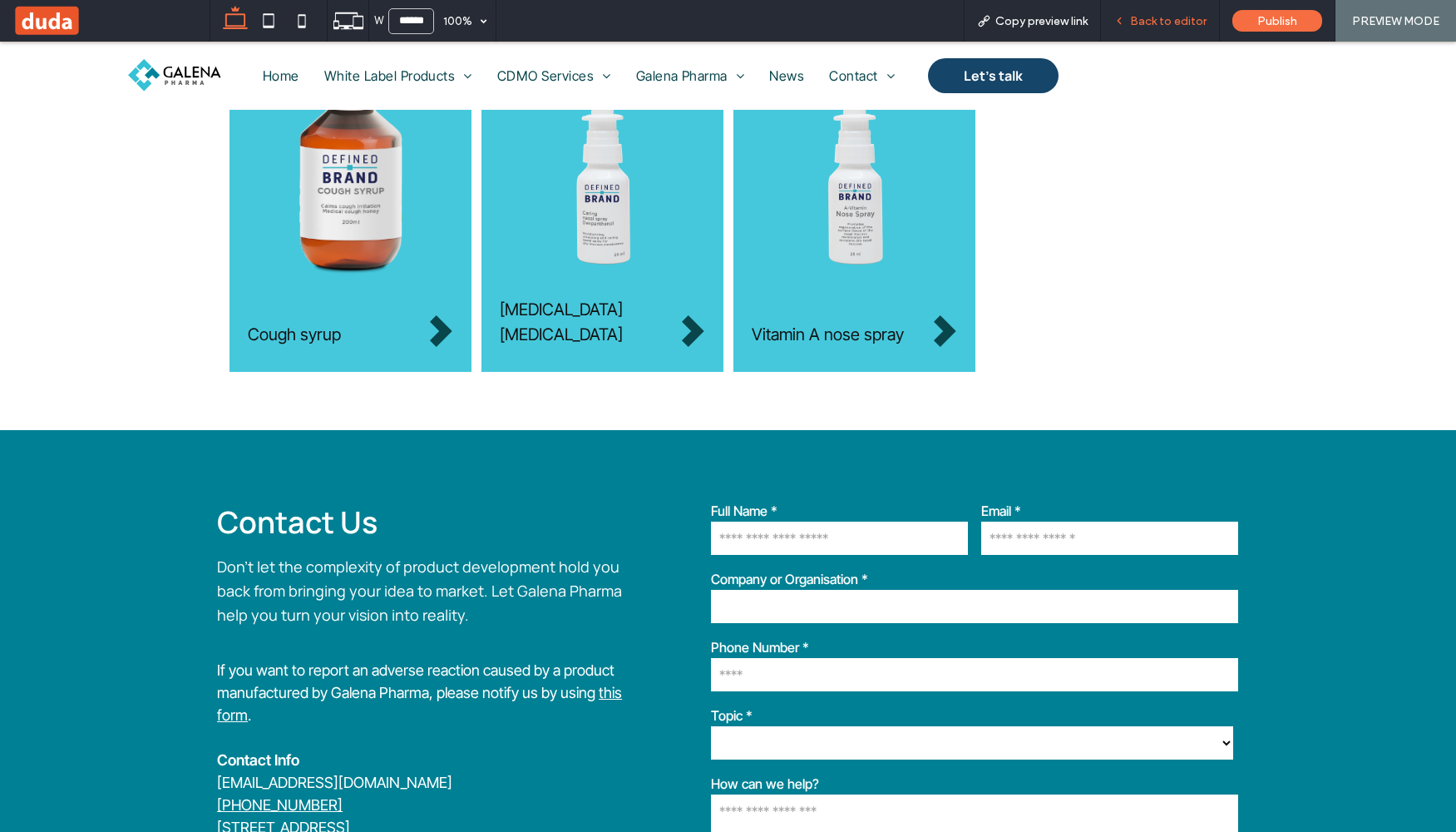
click at [1191, 27] on span "Back to editor" at bounding box center [1168, 21] width 77 height 14
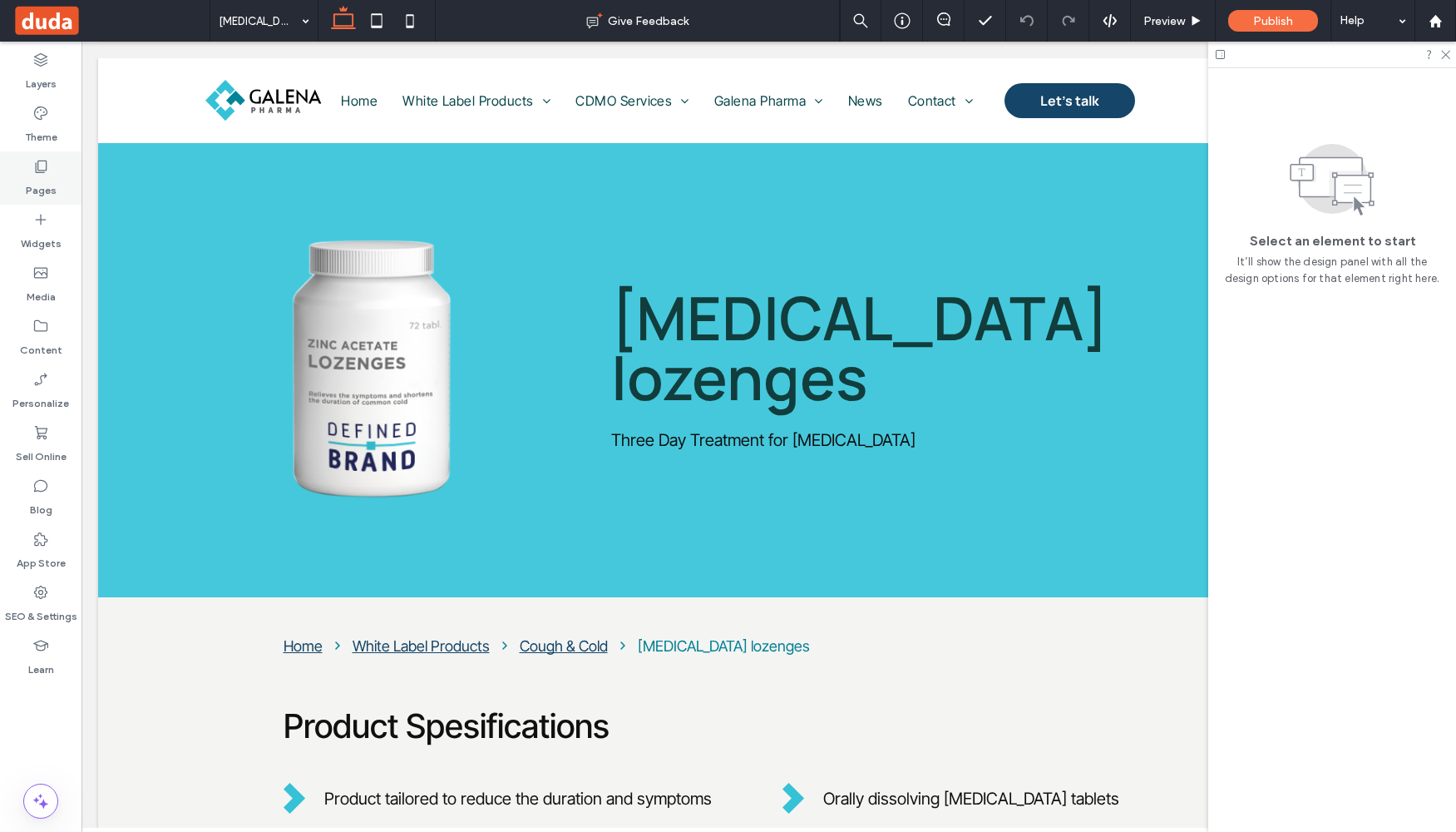
click at [45, 163] on icon at bounding box center [41, 166] width 17 height 17
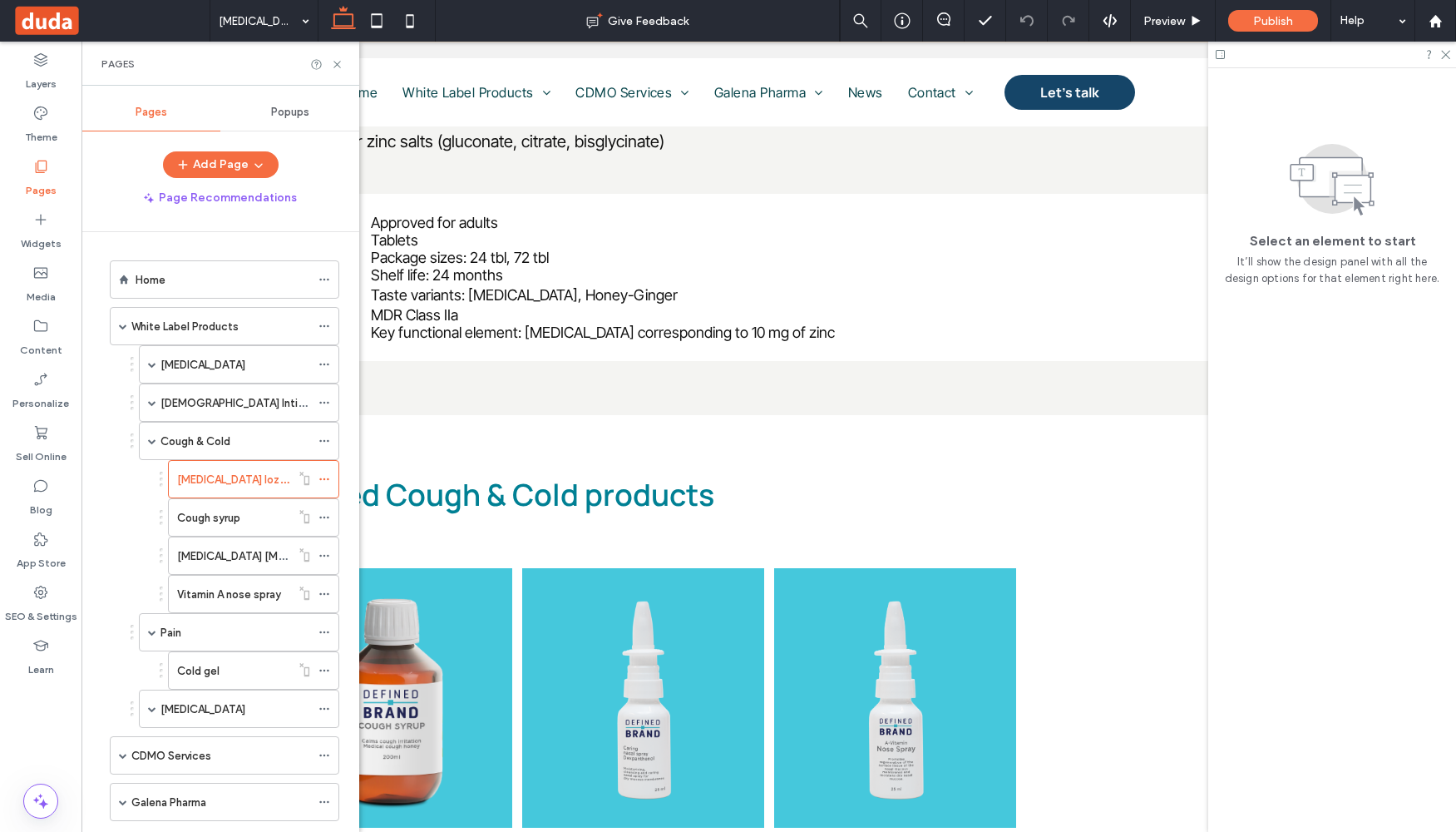
scroll to position [1086, 0]
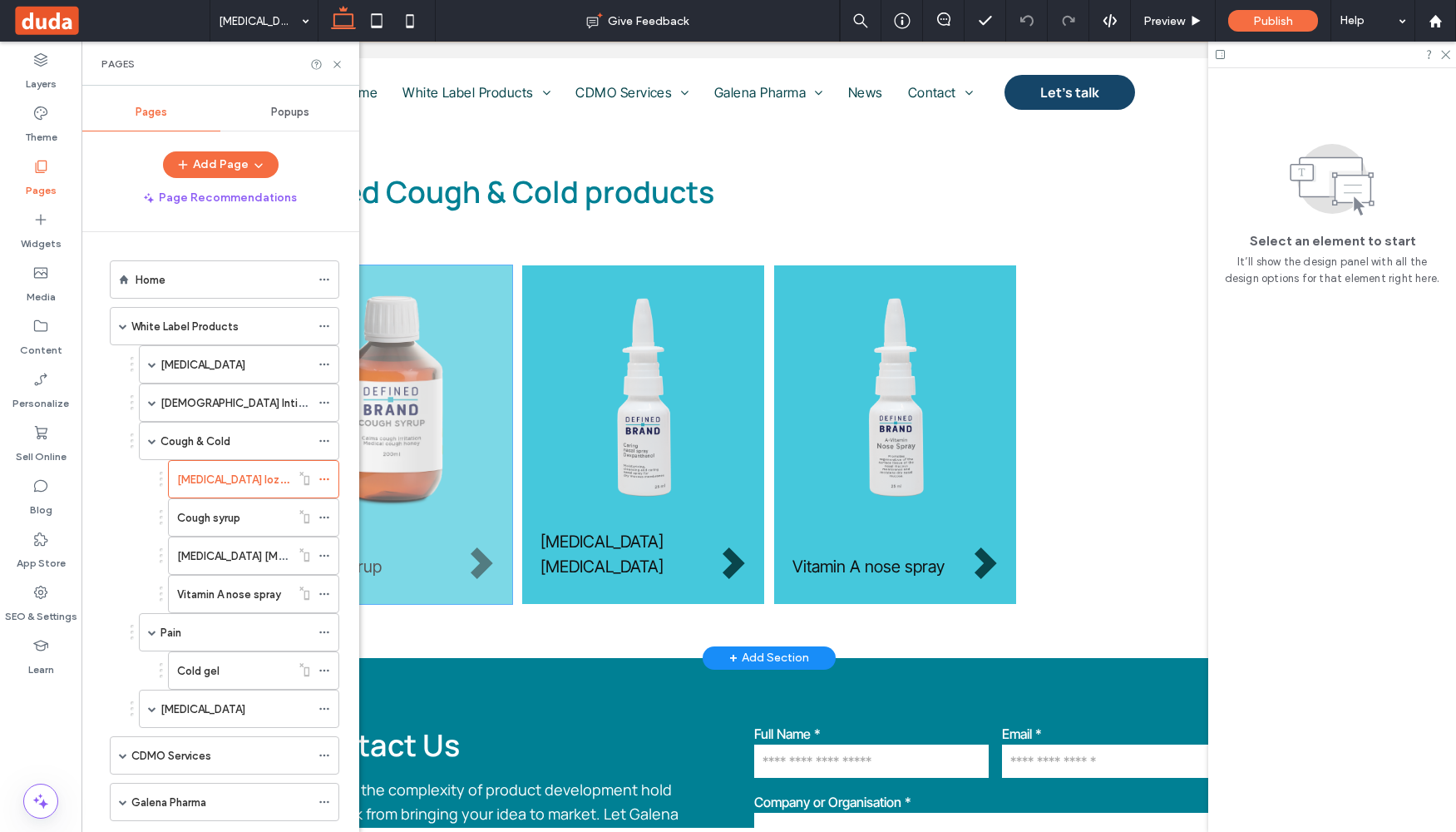
click at [485, 587] on div "Cough syrup" at bounding box center [391, 434] width 242 height 338
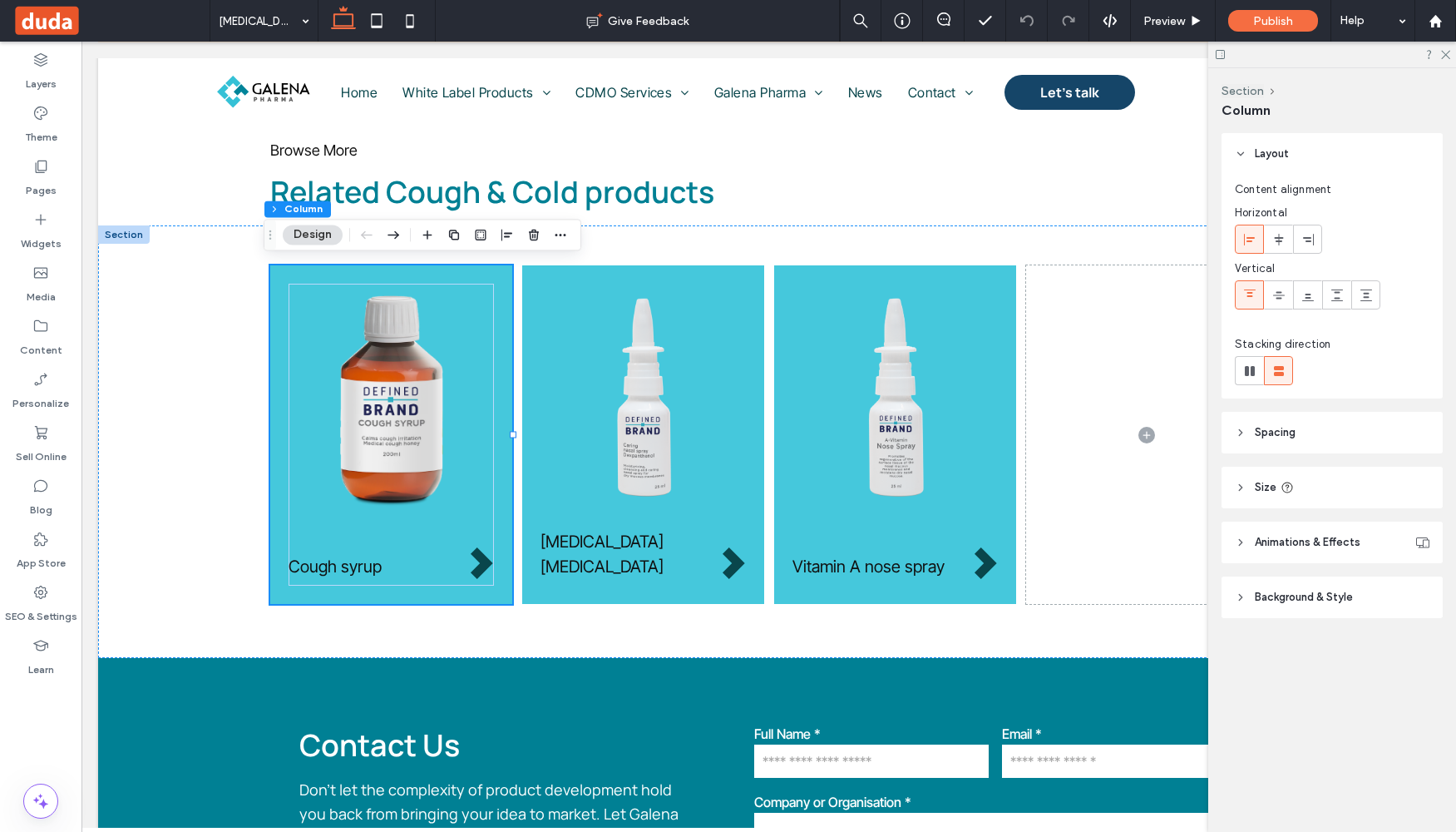
click at [573, 238] on div "Section Column Design" at bounding box center [423, 235] width 318 height 32
click at [564, 236] on use "button" at bounding box center [561, 235] width 11 height 3
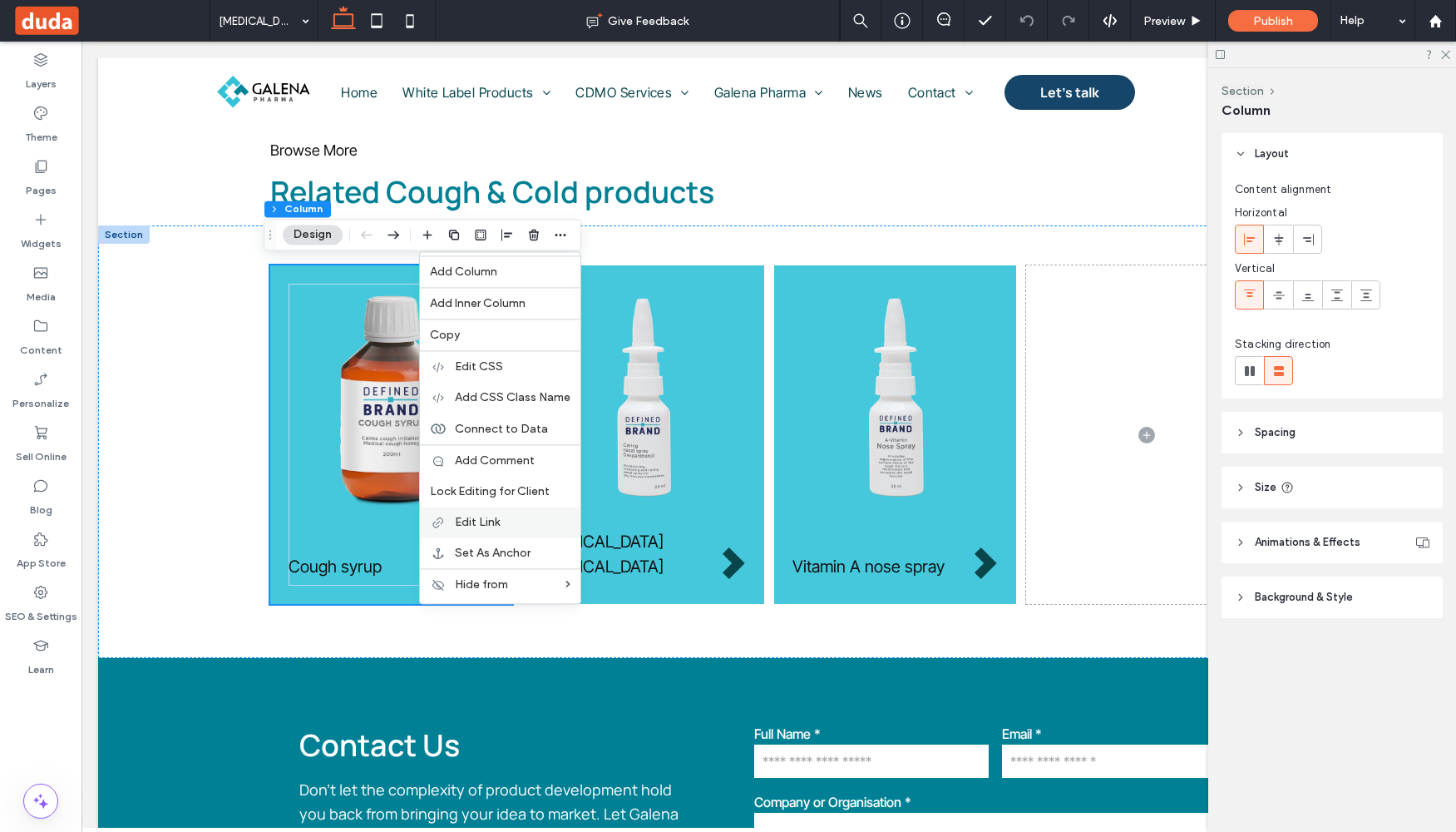
click at [490, 521] on span "Edit Link" at bounding box center [477, 522] width 45 height 14
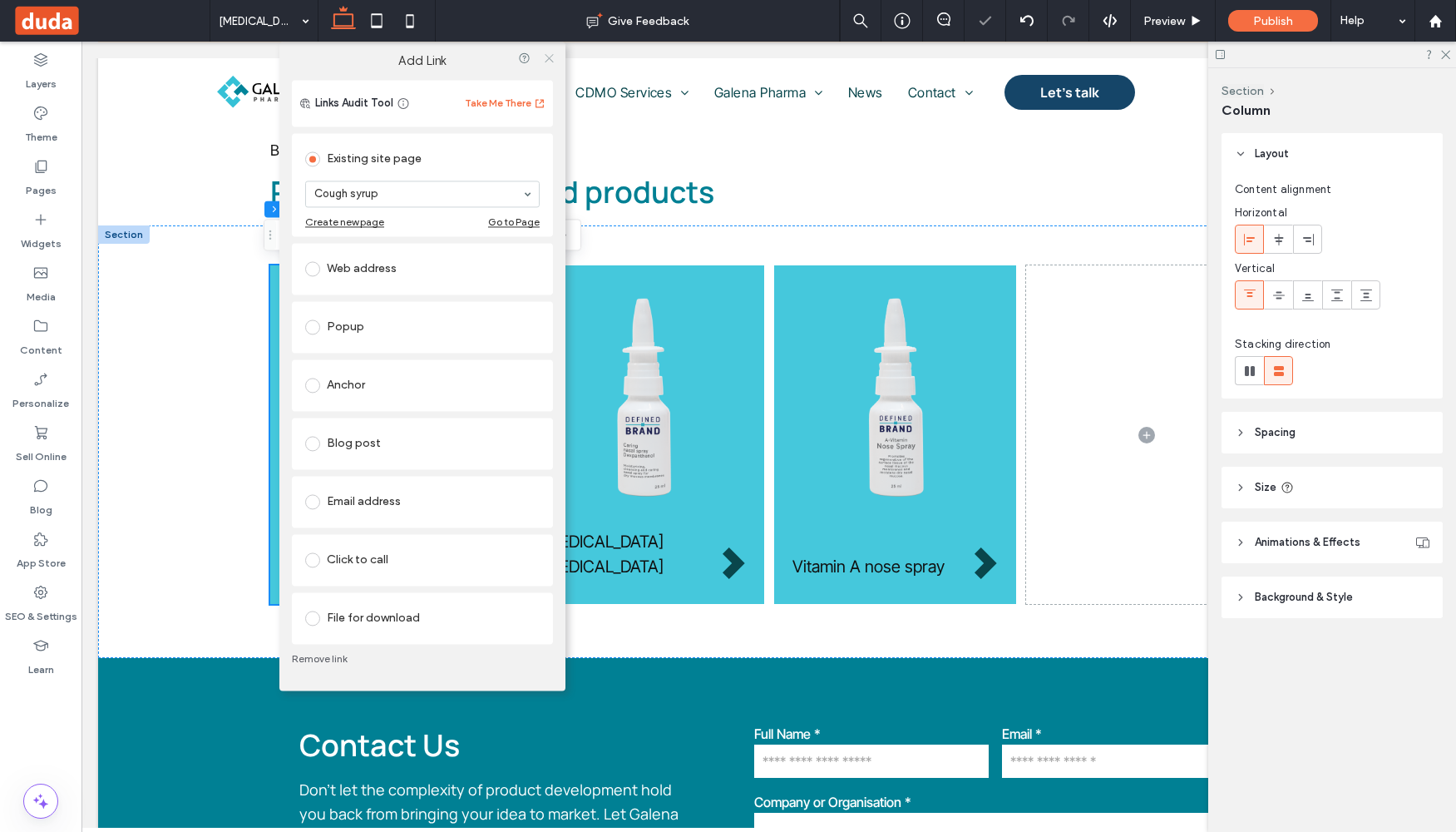
click at [550, 58] on icon at bounding box center [549, 57] width 12 height 12
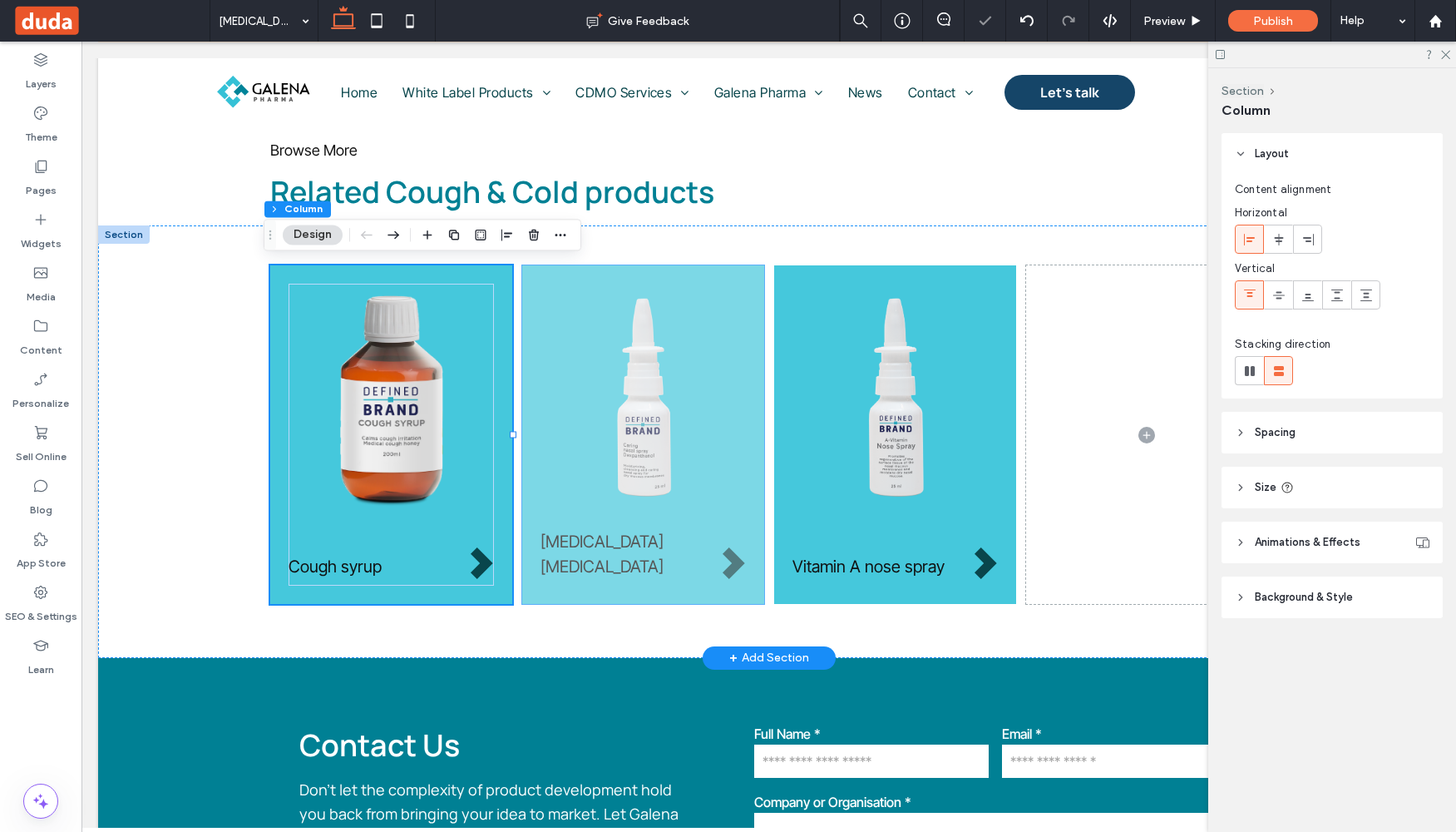
click at [536, 586] on div "[MEDICAL_DATA] [MEDICAL_DATA]" at bounding box center [643, 434] width 242 height 338
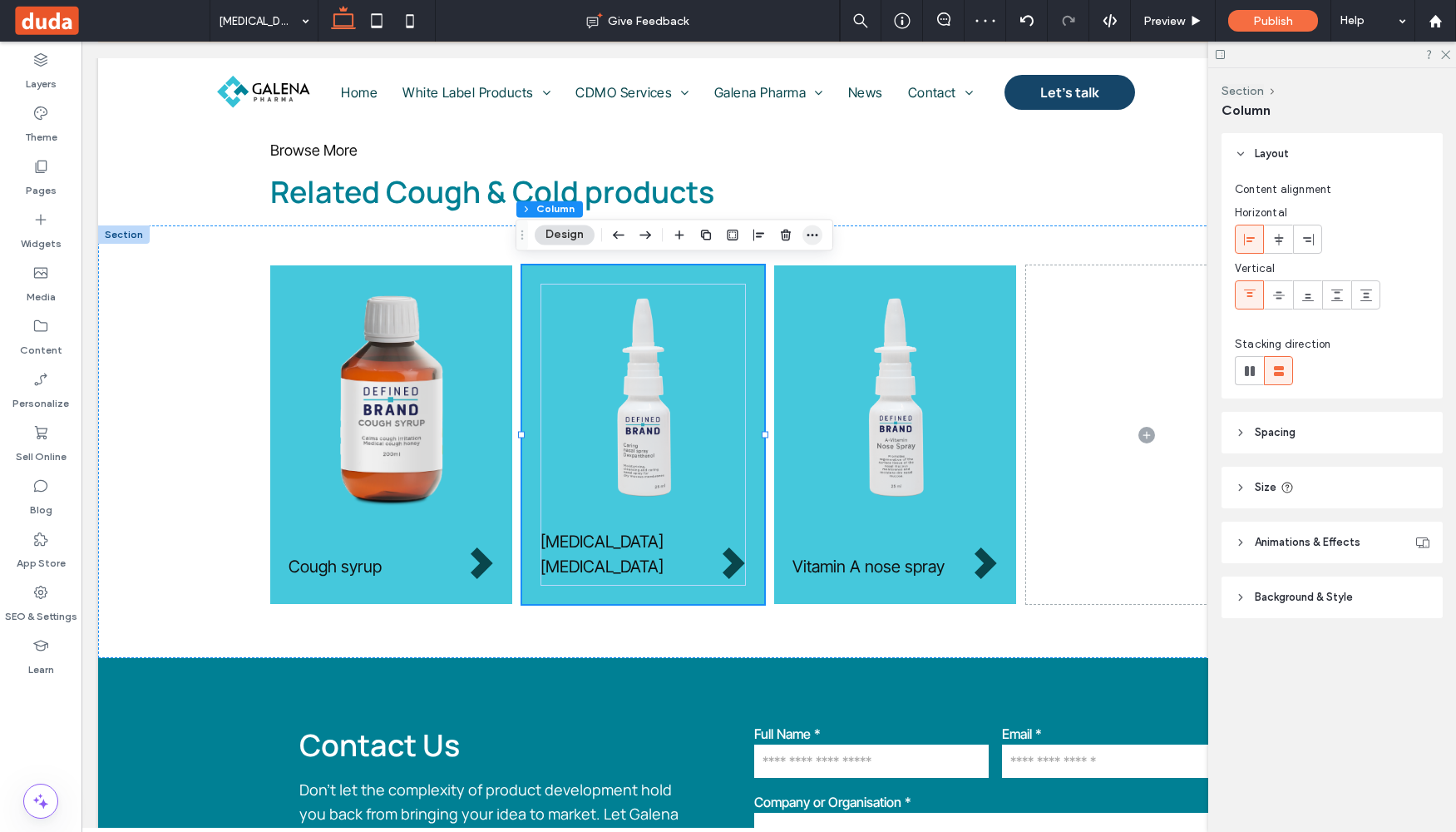
click at [812, 231] on icon "button" at bounding box center [812, 234] width 13 height 13
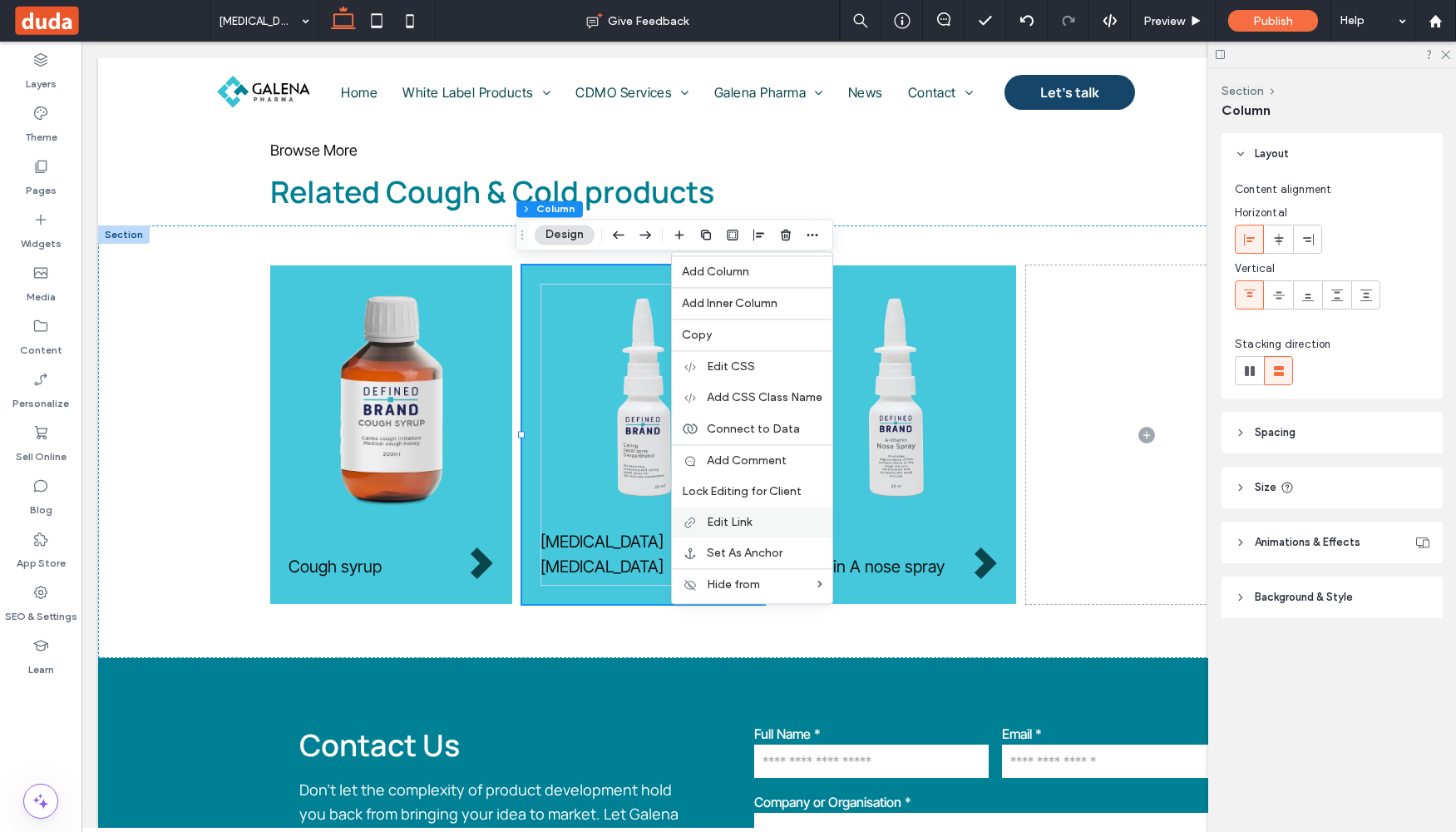
click at [738, 528] on span "Edit Link" at bounding box center [729, 522] width 45 height 14
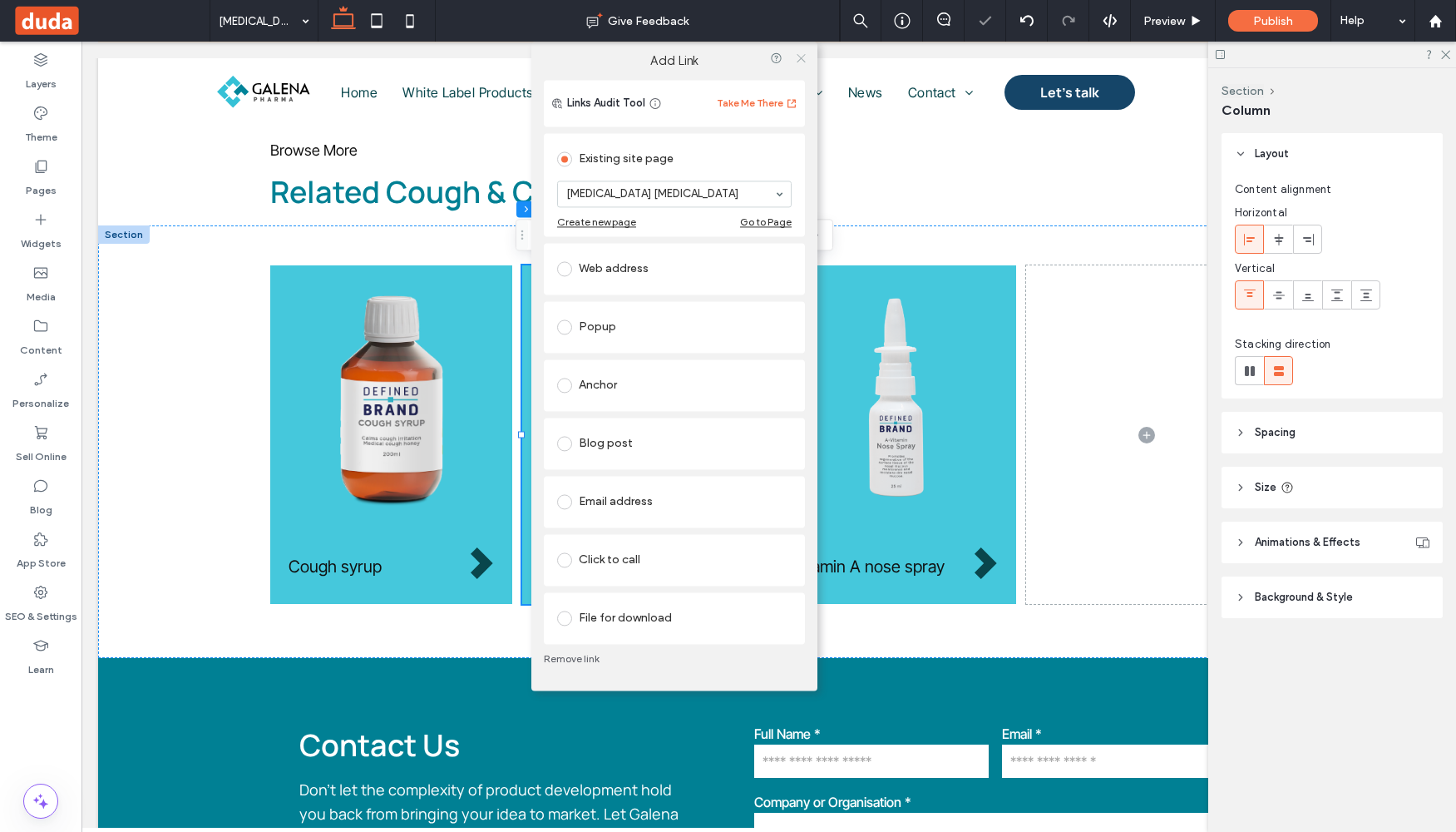
click at [802, 58] on icon at bounding box center [801, 57] width 12 height 12
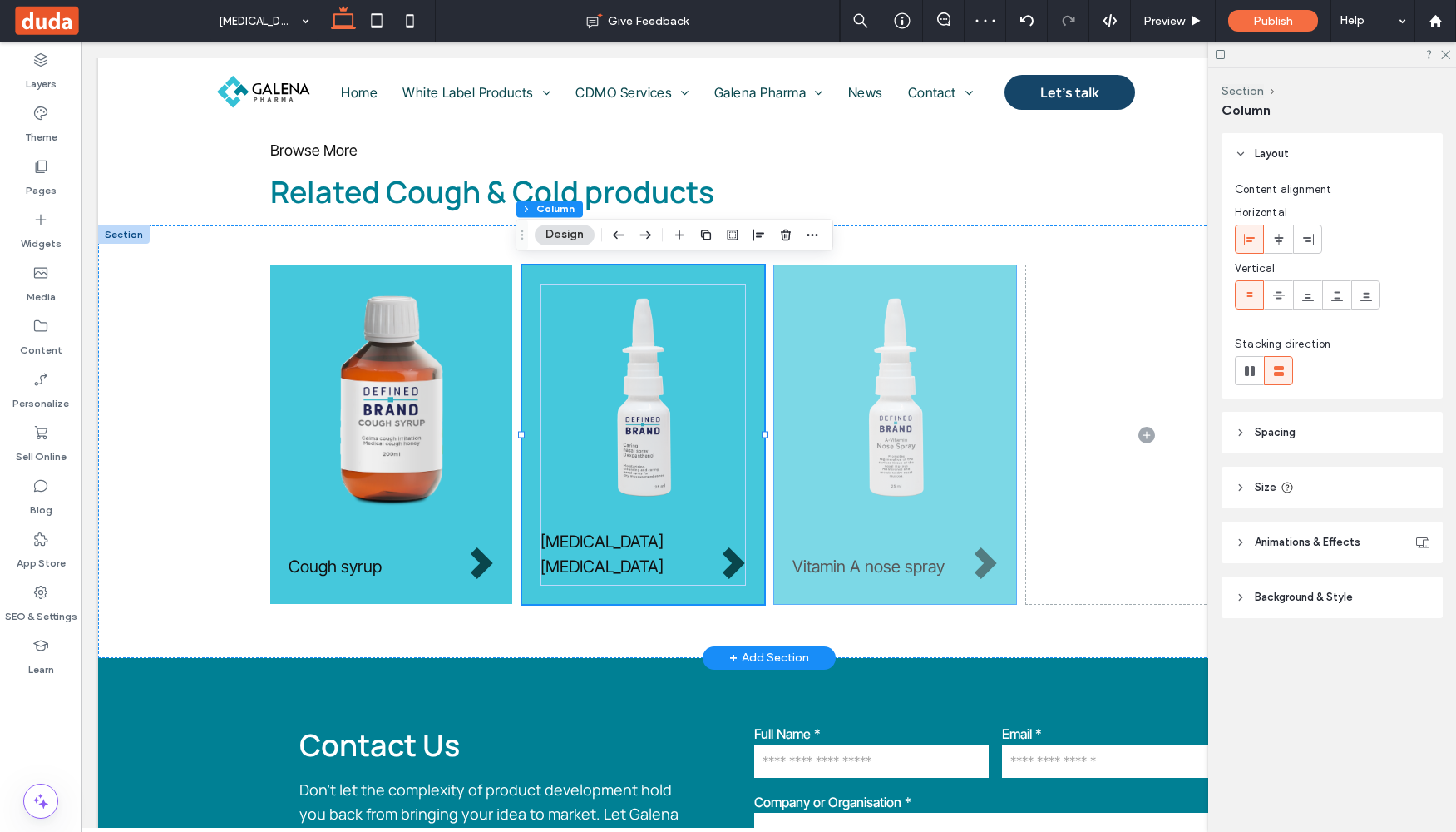
click at [789, 586] on div "Vitamin A nose spray" at bounding box center [895, 434] width 242 height 338
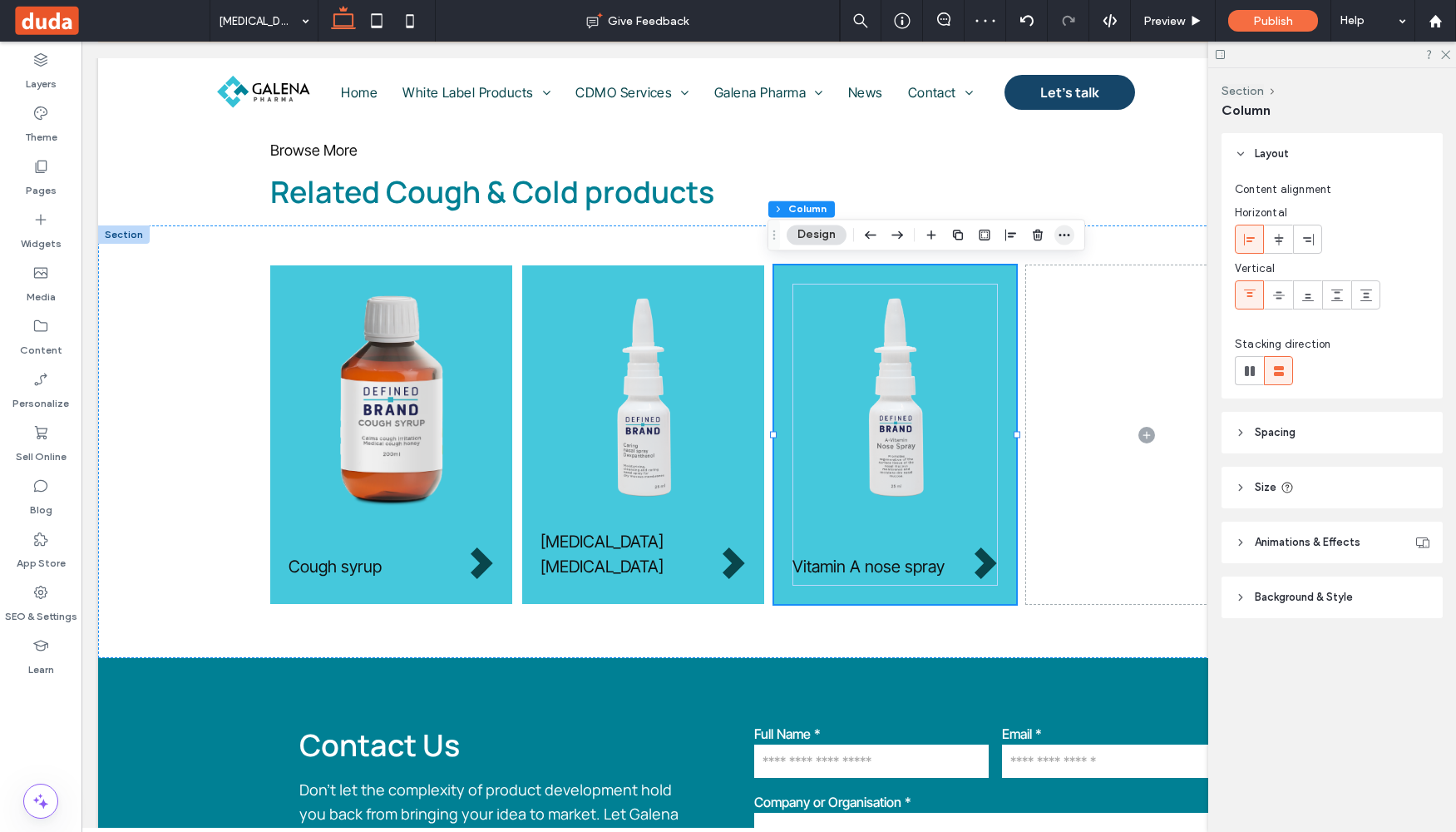
click at [1067, 234] on use "button" at bounding box center [1065, 235] width 11 height 3
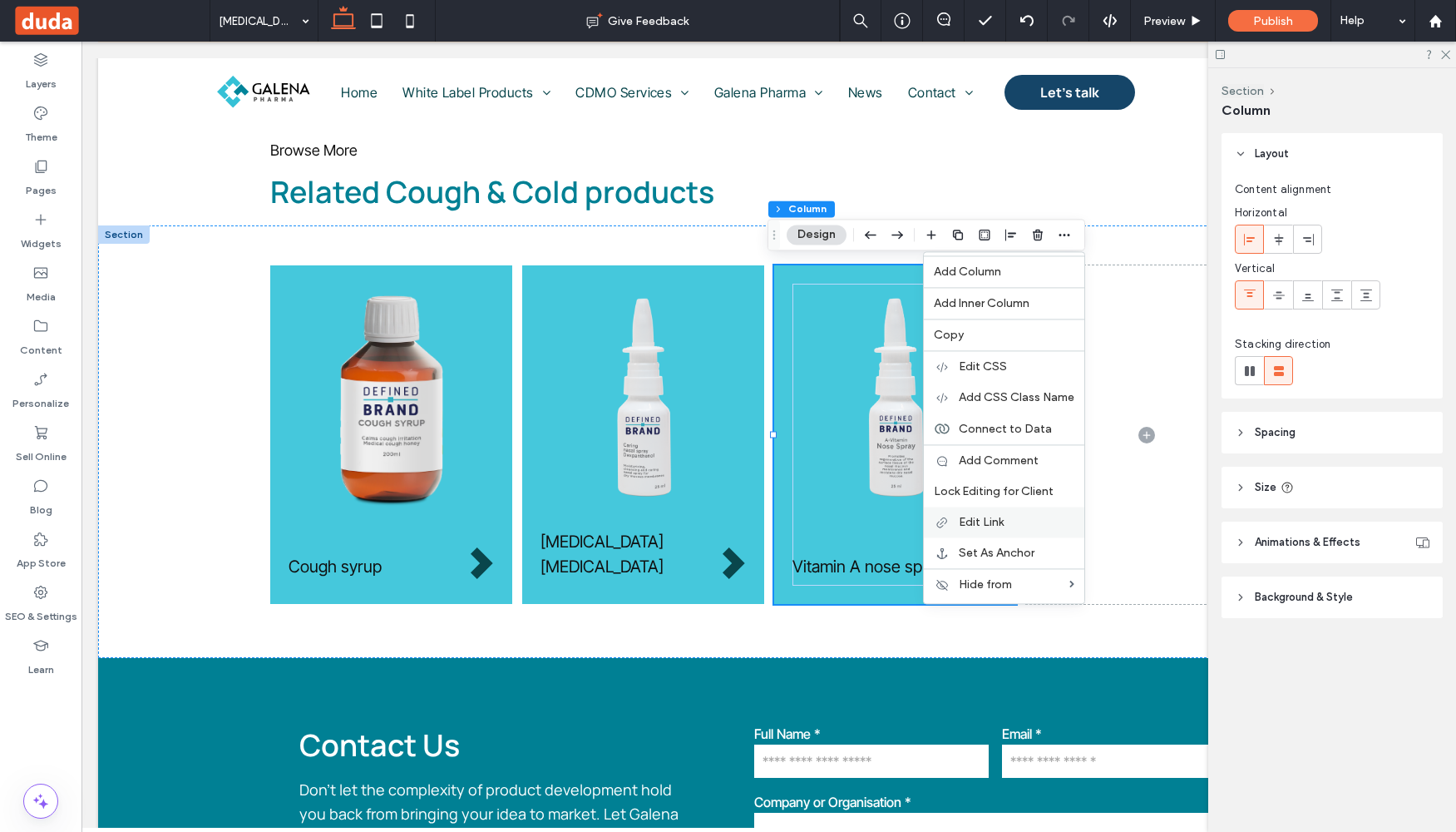
click at [994, 518] on span "Edit Link" at bounding box center [981, 522] width 45 height 14
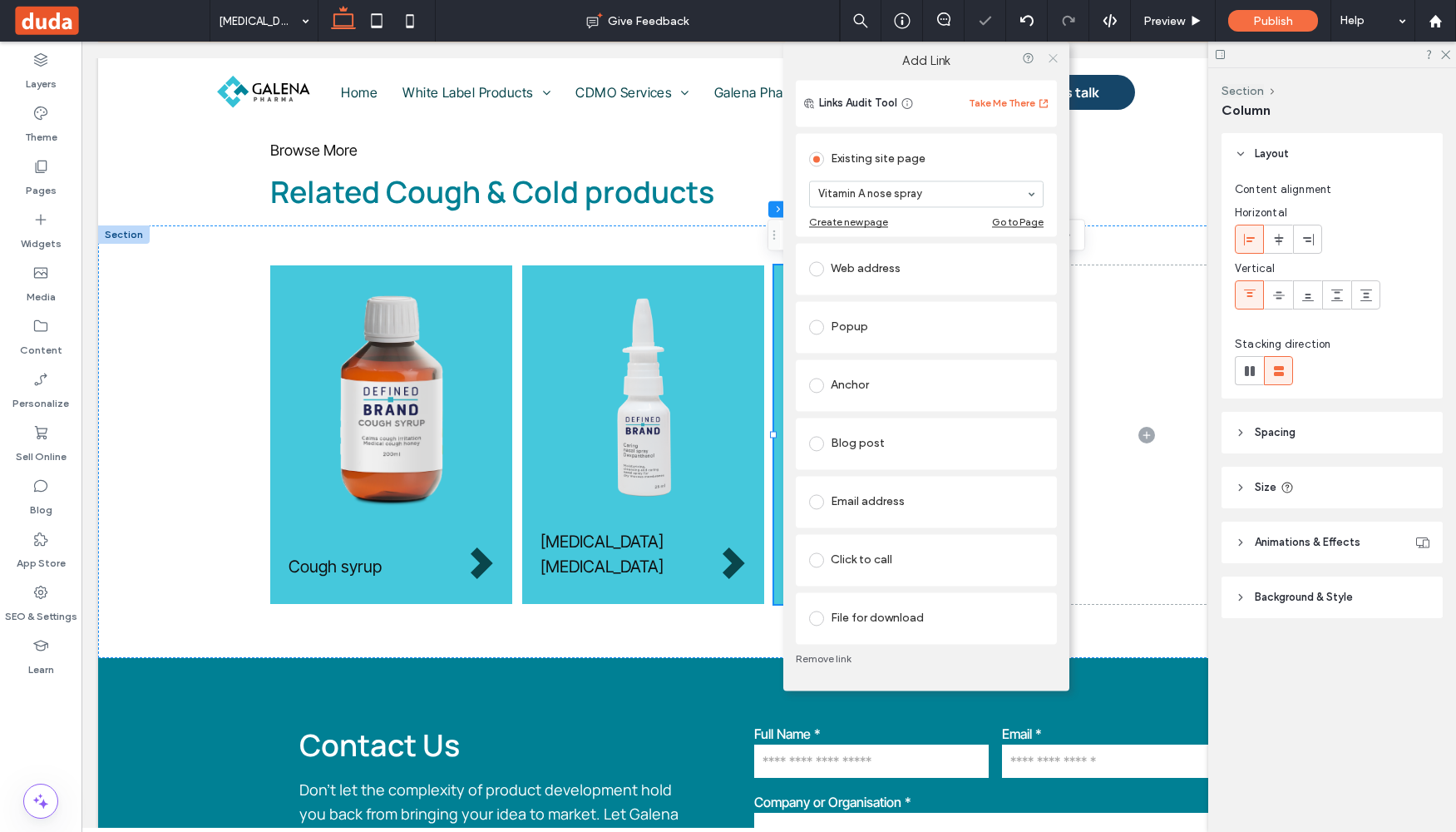
click at [1052, 59] on use at bounding box center [1052, 57] width 8 height 8
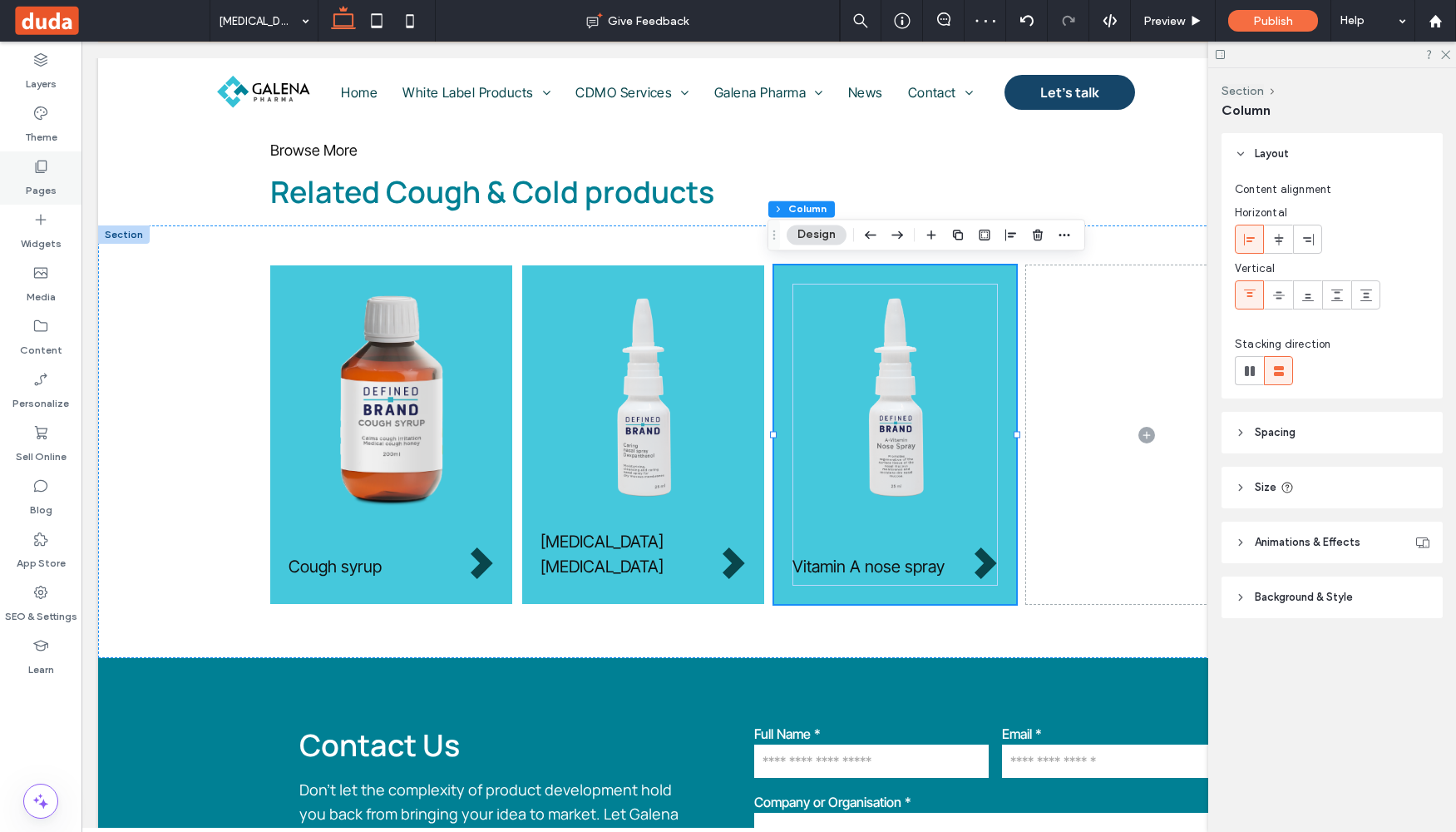
click at [43, 178] on label "Pages" at bounding box center [41, 186] width 31 height 23
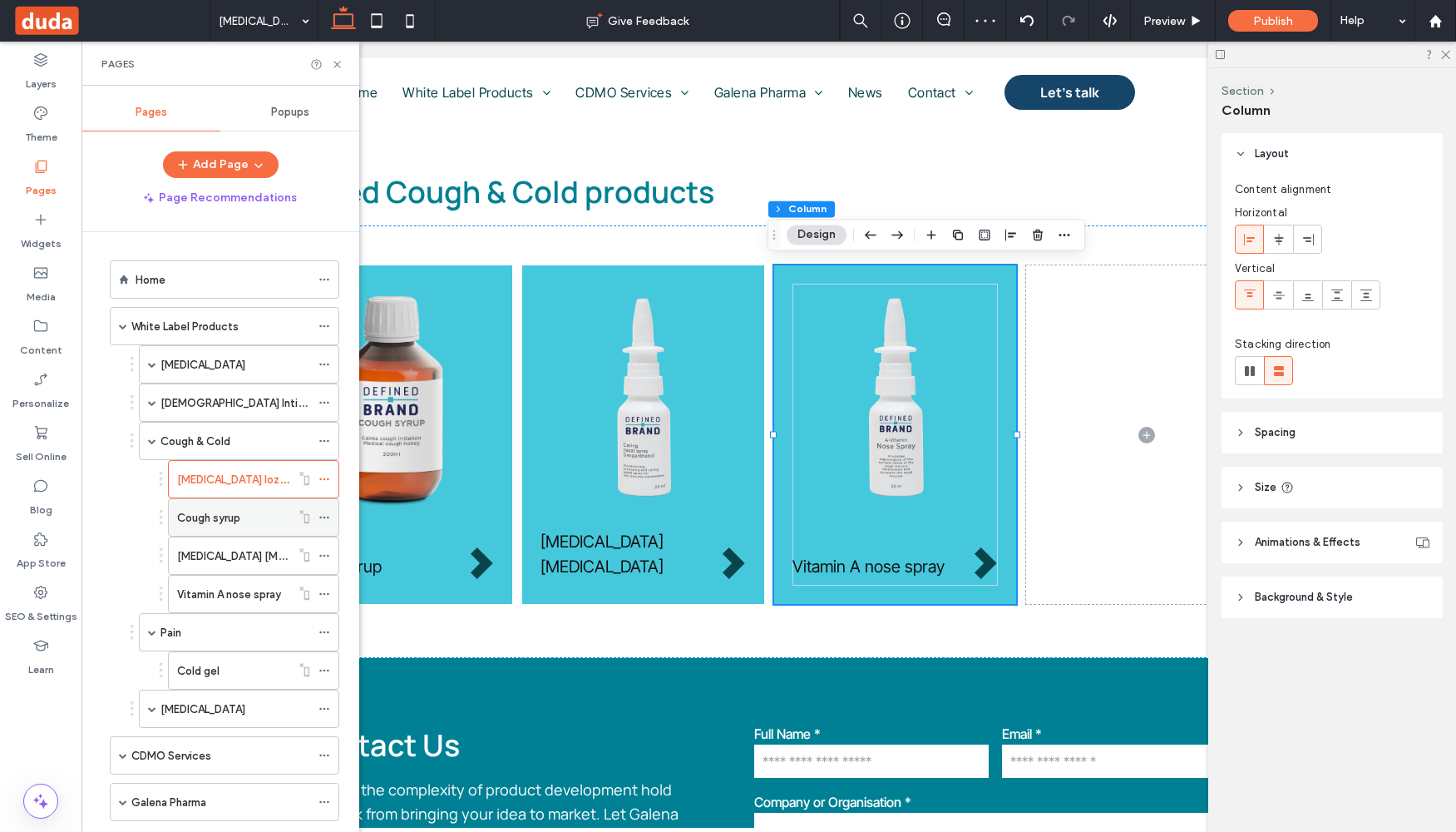
click at [248, 519] on div "Cough syrup" at bounding box center [234, 518] width 113 height 18
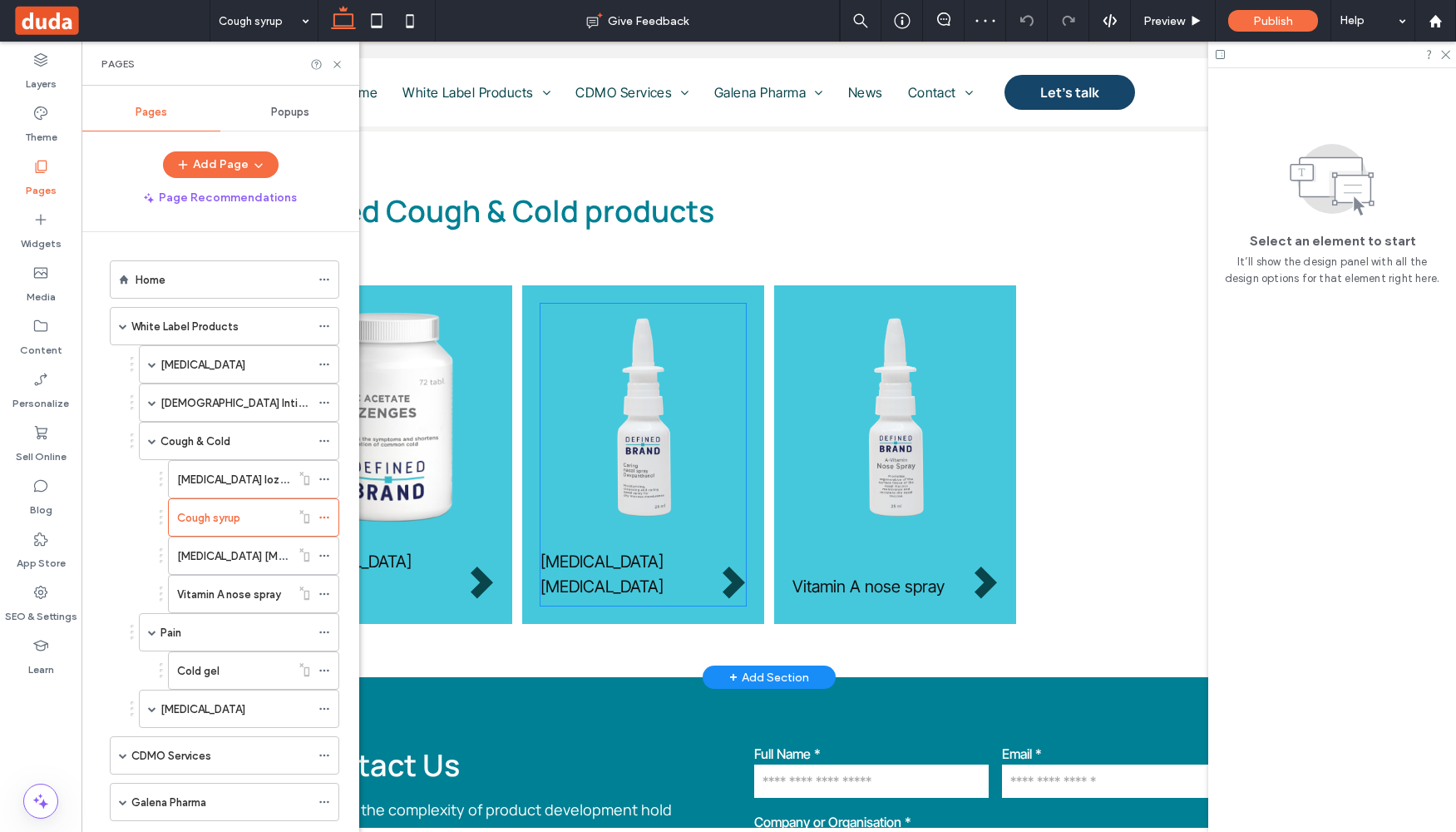
scroll to position [1122, 0]
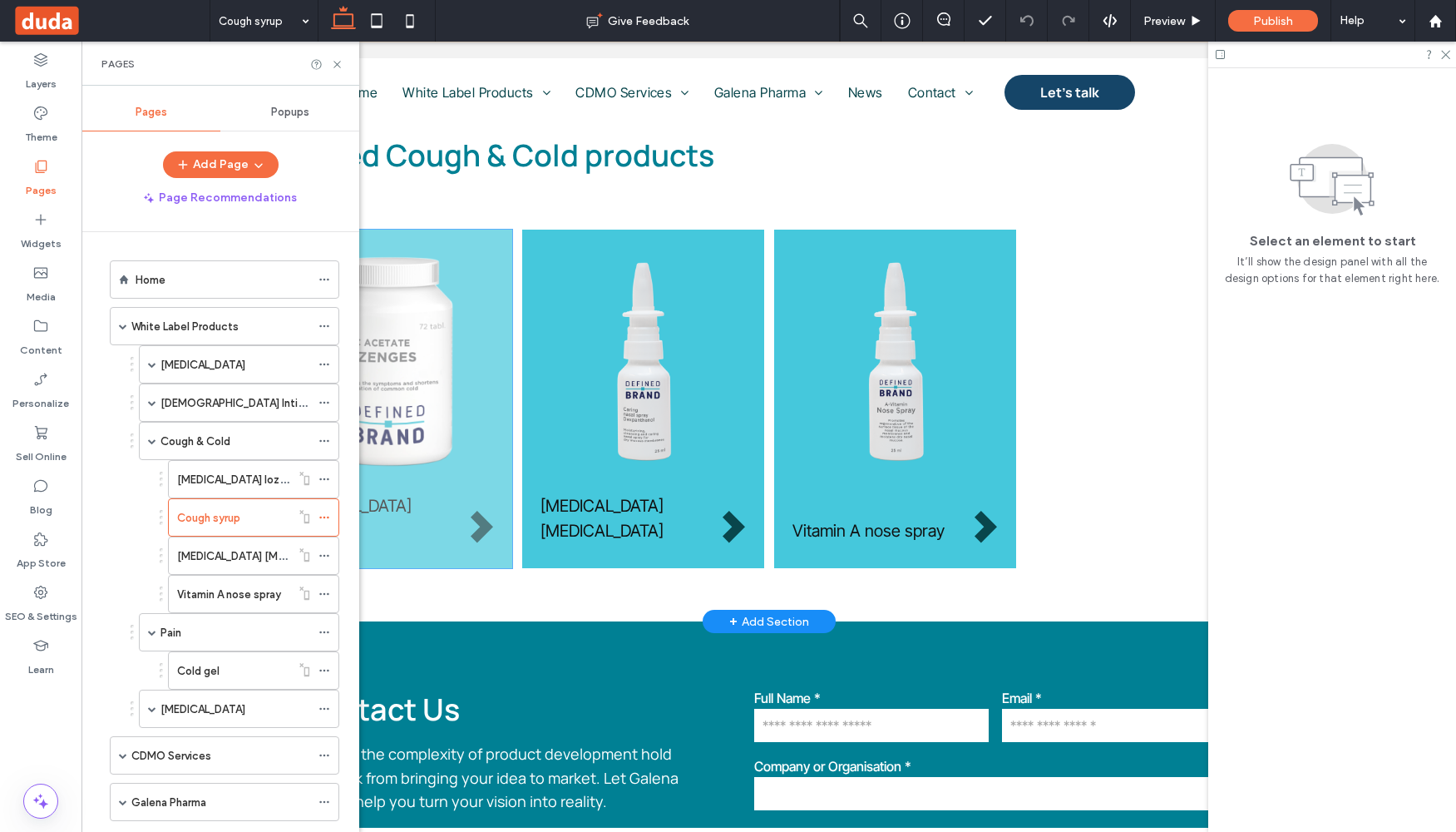
click at [491, 557] on div "[MEDICAL_DATA] lozenges" at bounding box center [391, 398] width 242 height 338
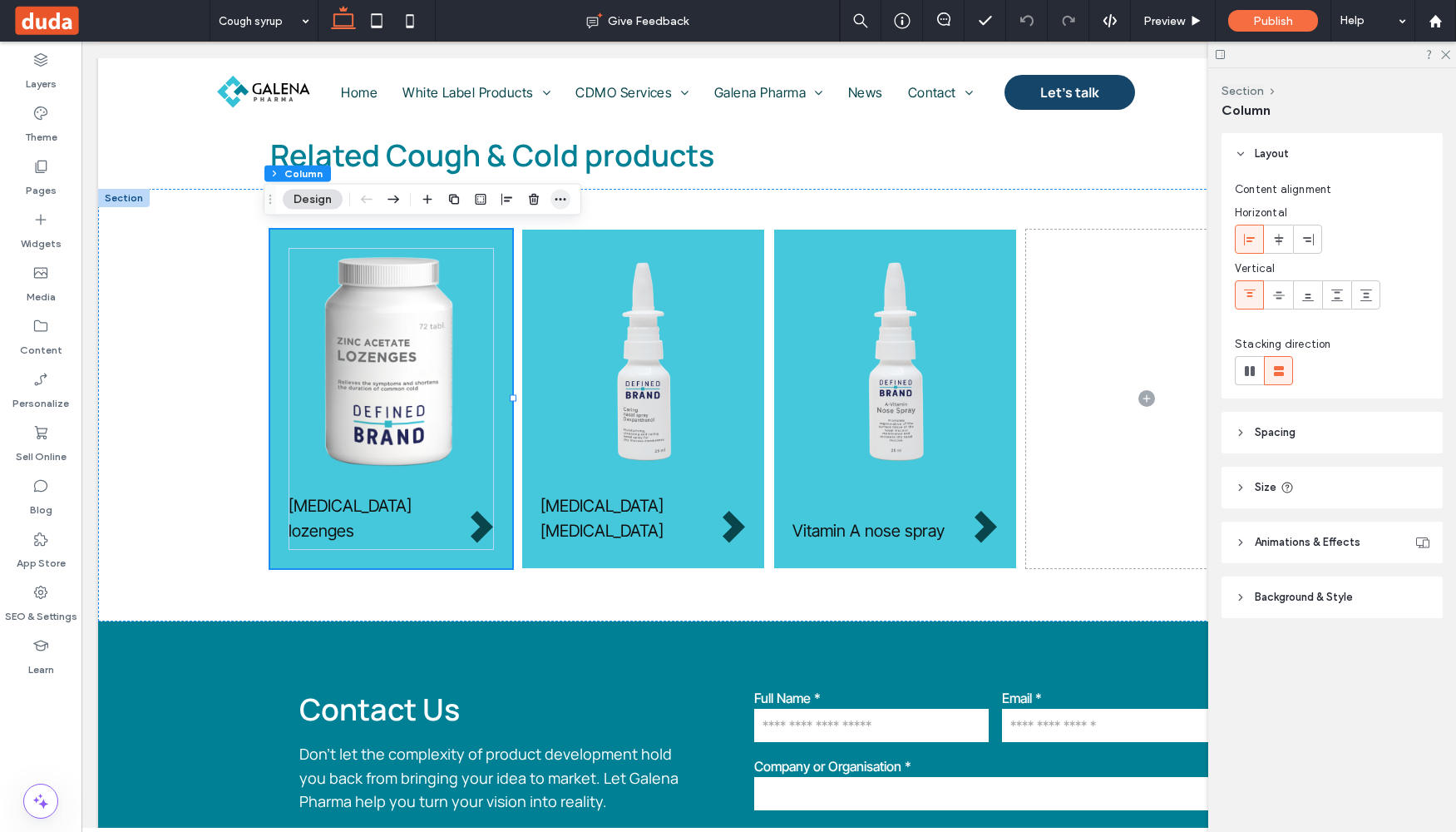
click at [566, 193] on icon "button" at bounding box center [560, 200] width 13 height 13
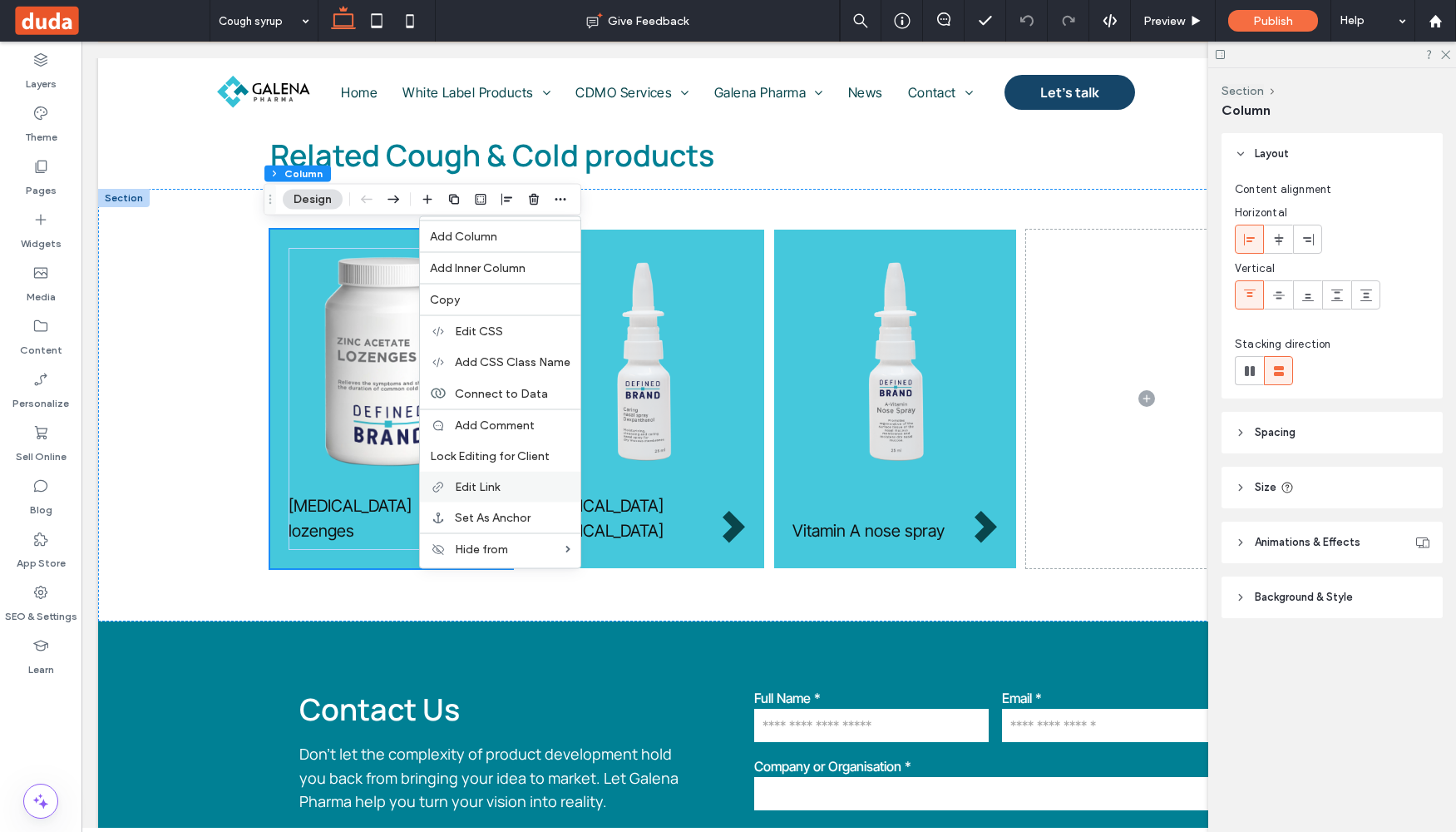
click at [492, 485] on span "Edit Link" at bounding box center [477, 487] width 45 height 14
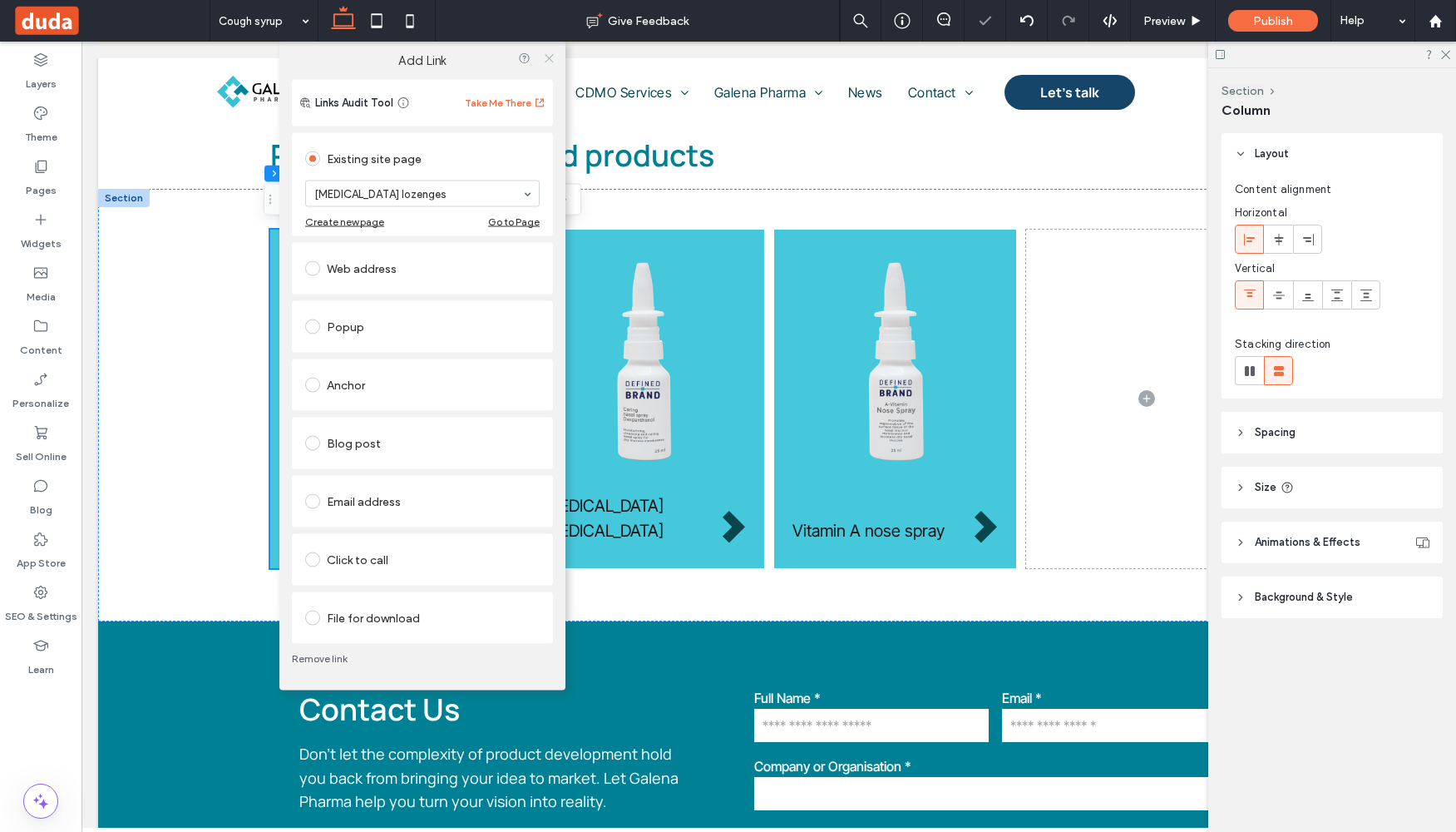
click at [547, 55] on icon at bounding box center [549, 57] width 12 height 12
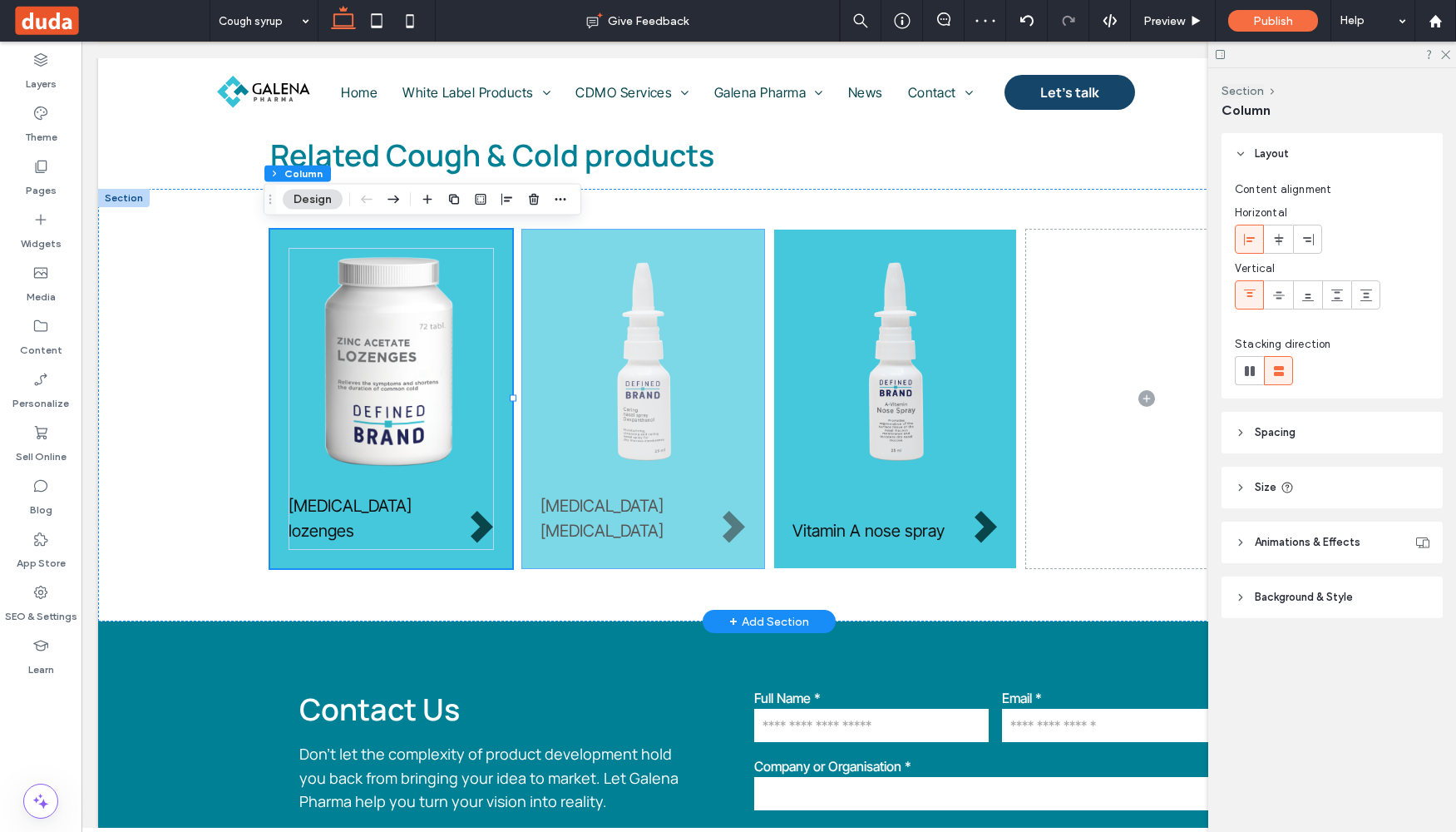
click at [557, 555] on div "[MEDICAL_DATA] [MEDICAL_DATA]" at bounding box center [643, 398] width 242 height 338
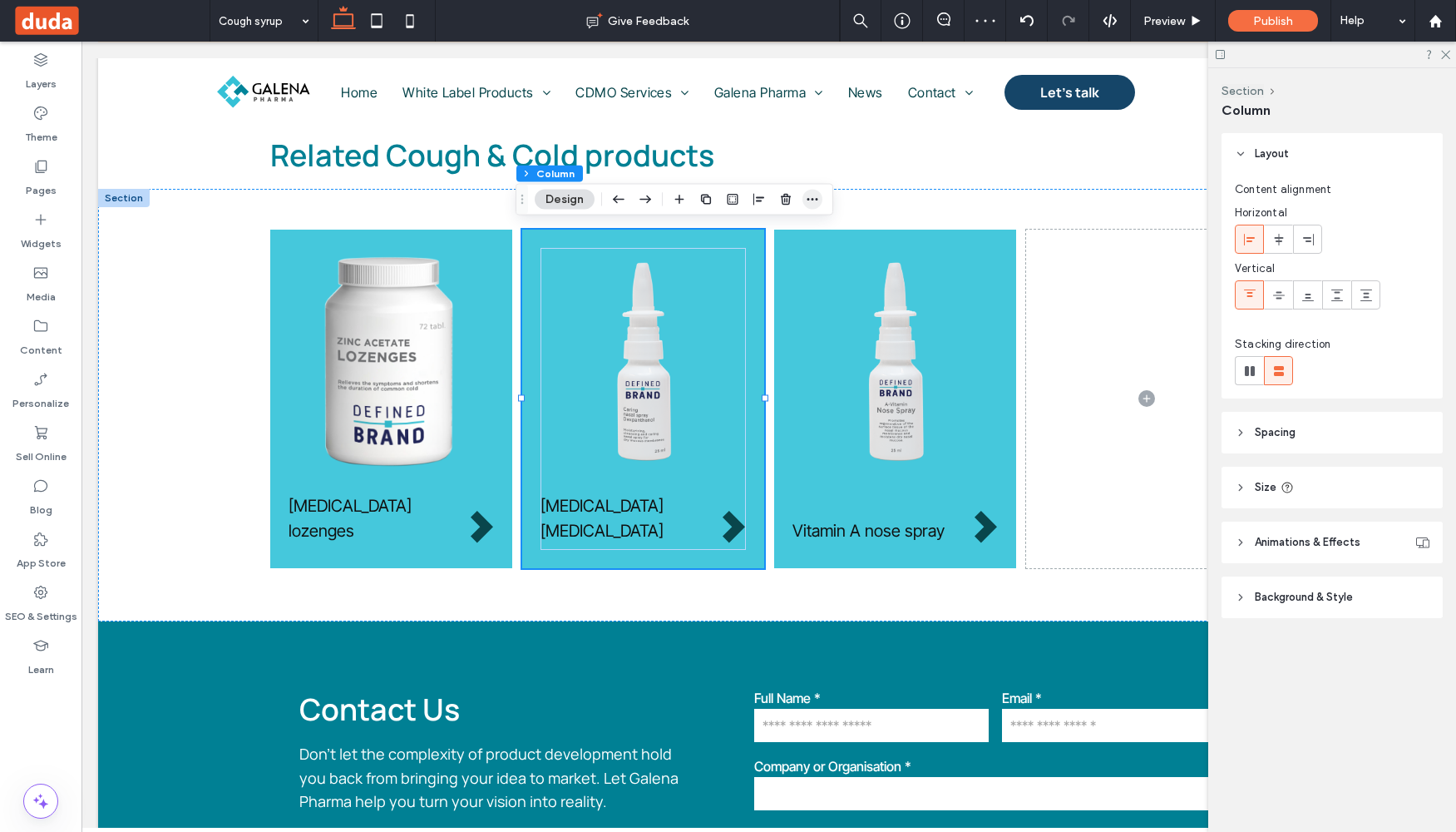
click at [813, 200] on icon "button" at bounding box center [812, 200] width 13 height 13
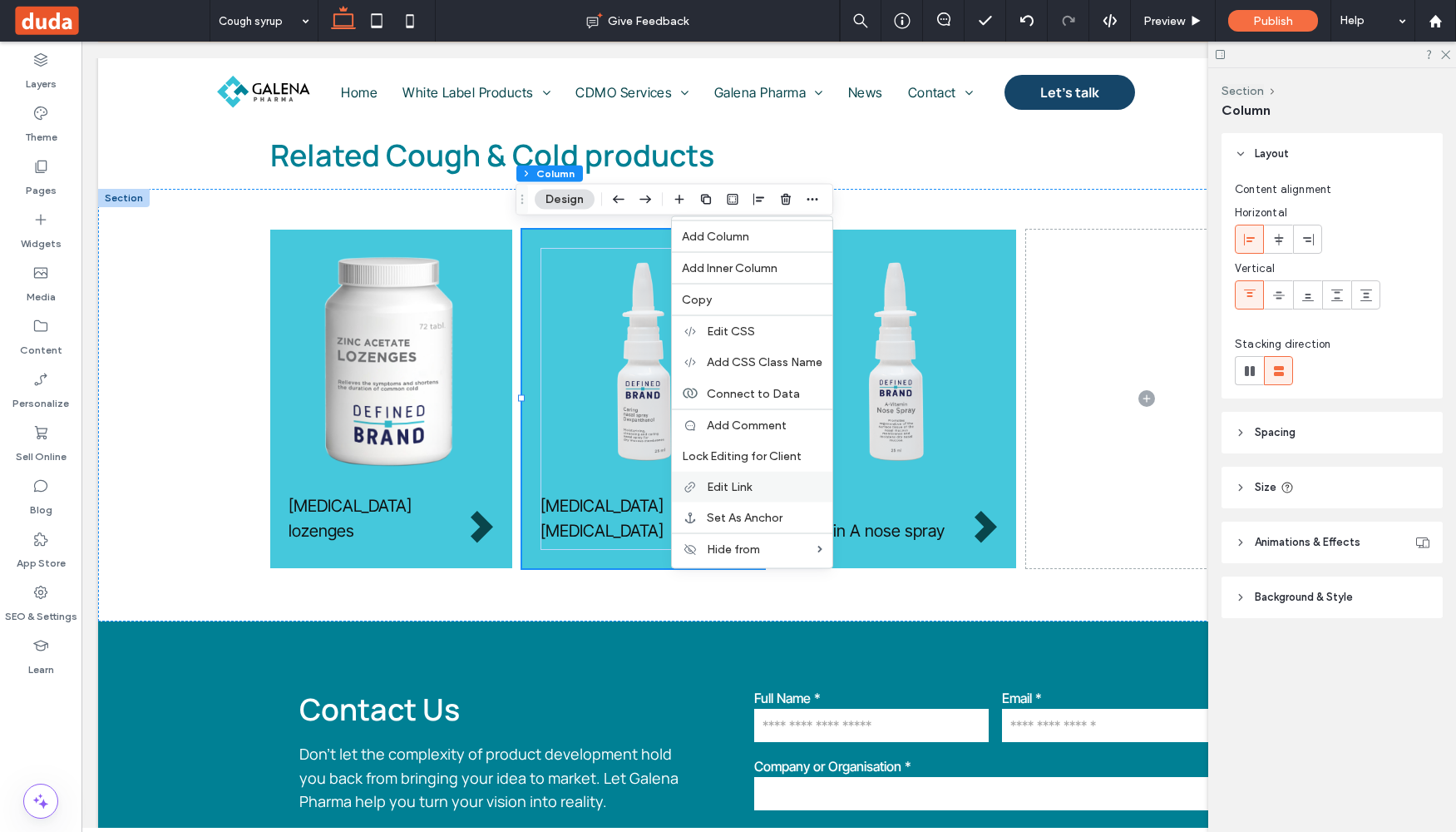
click at [730, 487] on span "Edit Link" at bounding box center [729, 487] width 45 height 14
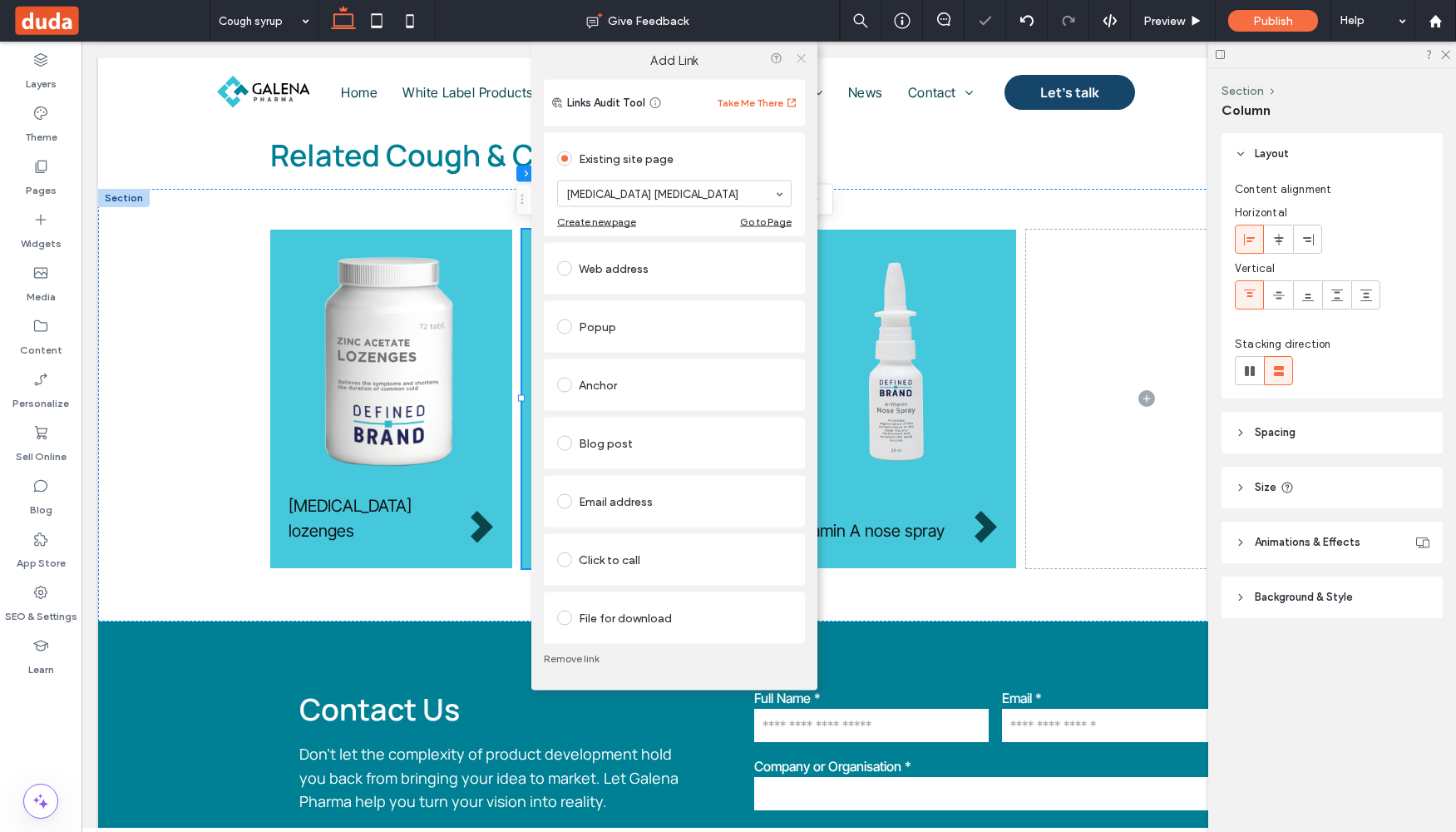
click at [800, 56] on icon at bounding box center [801, 57] width 12 height 12
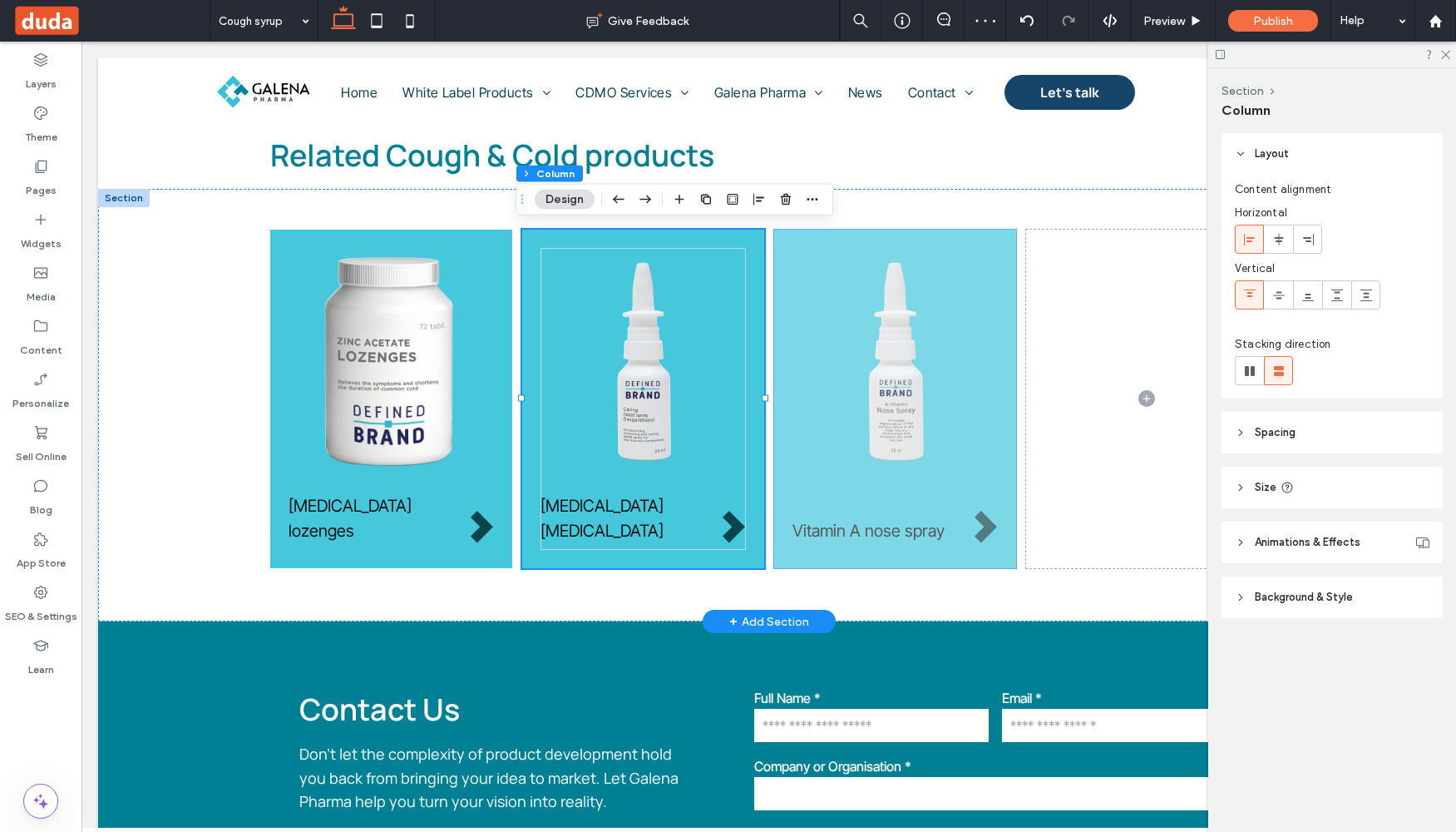
click at [788, 558] on div "Vitamin A nose spray" at bounding box center [895, 398] width 242 height 338
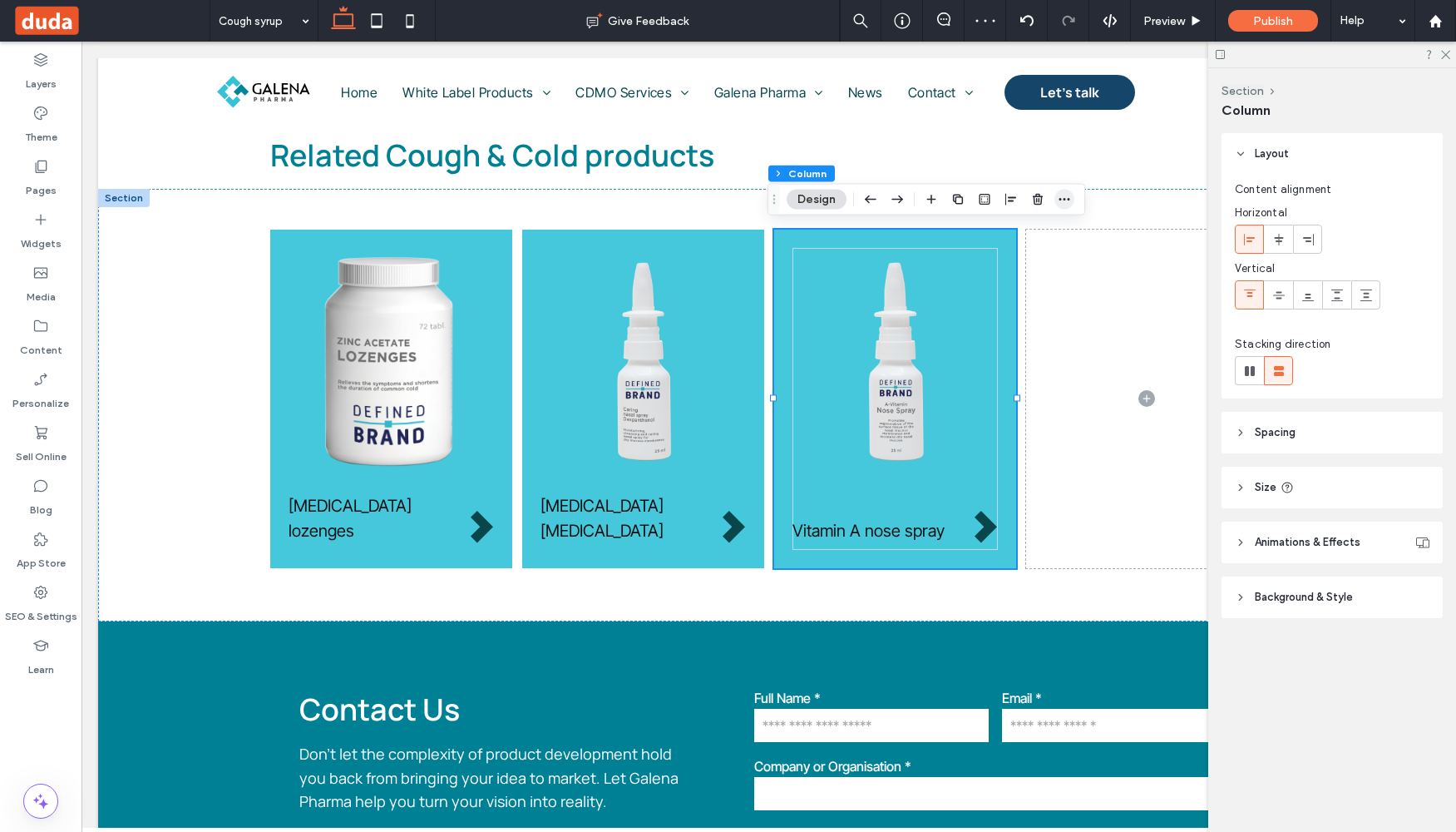
click at [1060, 196] on icon "button" at bounding box center [1064, 200] width 13 height 13
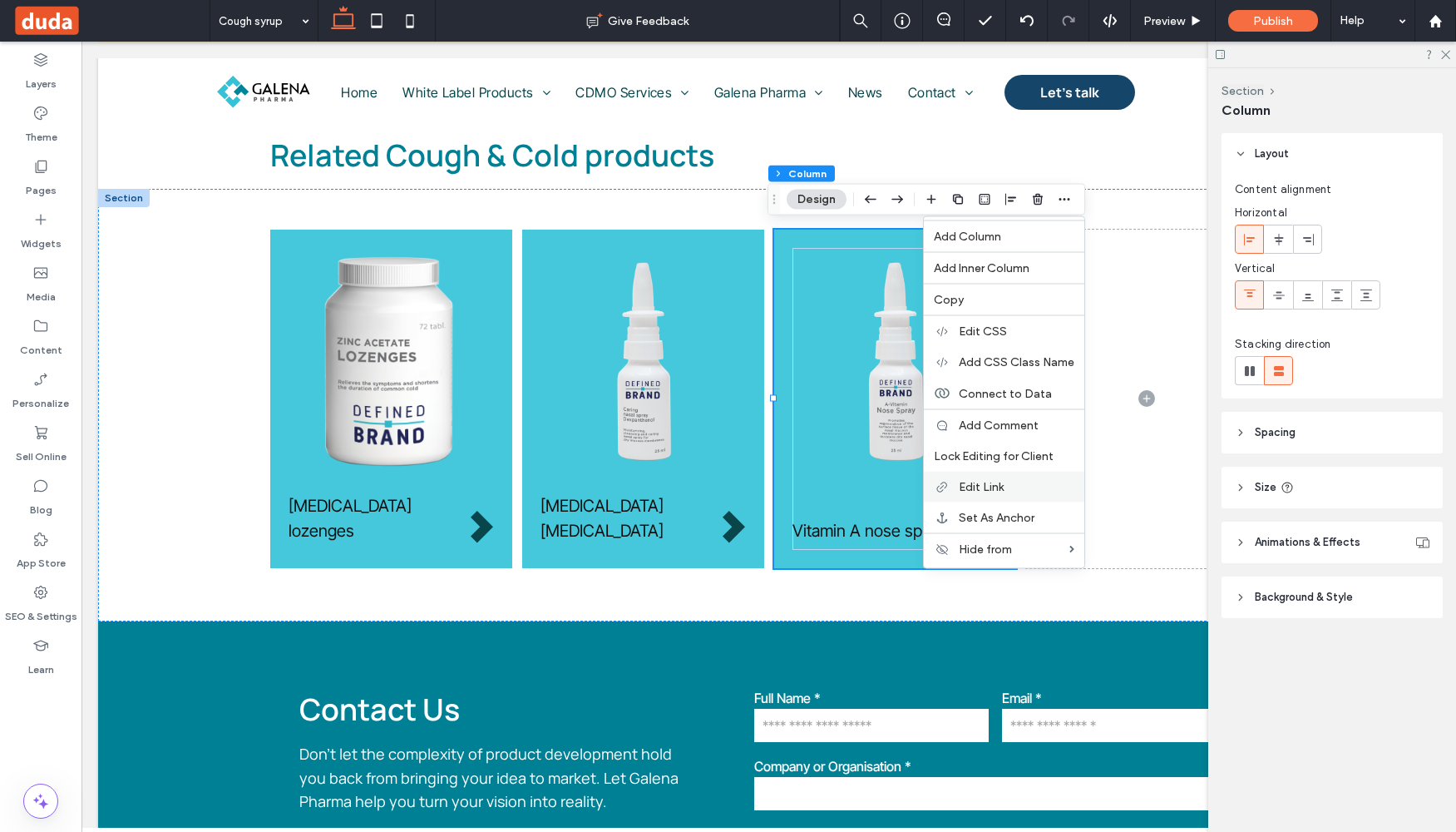
click at [989, 492] on span "Edit Link" at bounding box center [981, 487] width 45 height 14
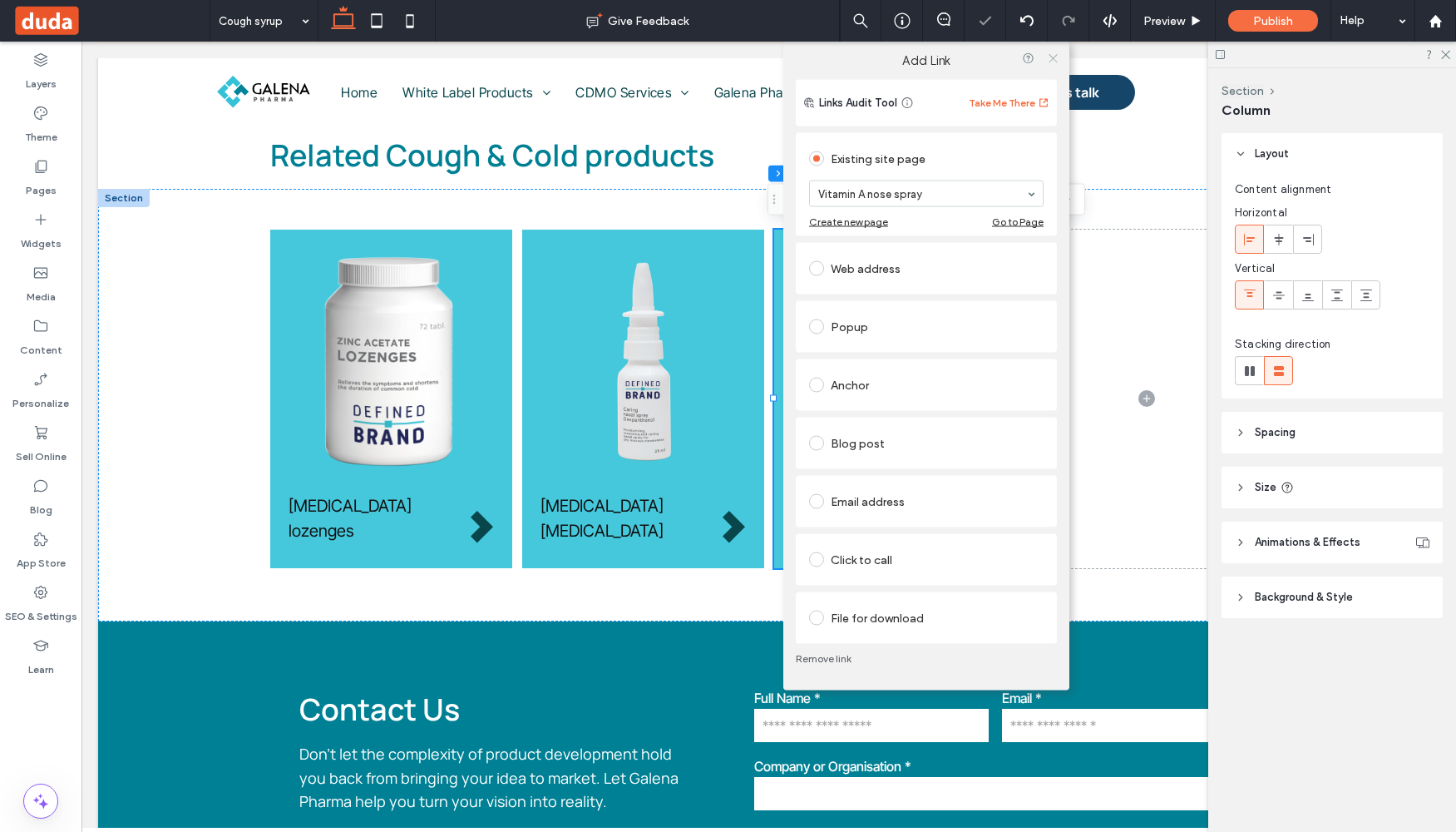
click at [1059, 52] on icon at bounding box center [1053, 57] width 12 height 12
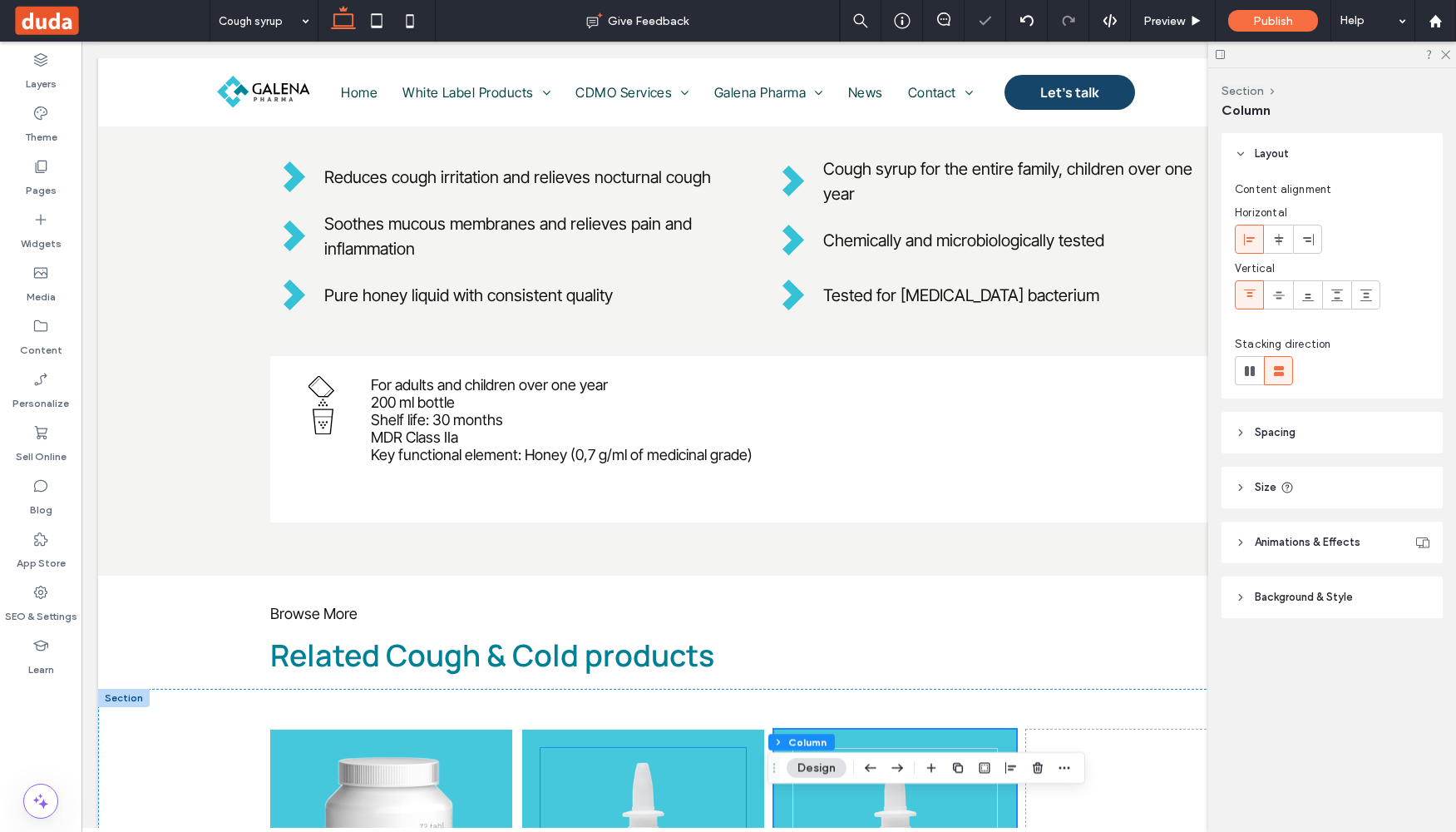
scroll to position [39, 0]
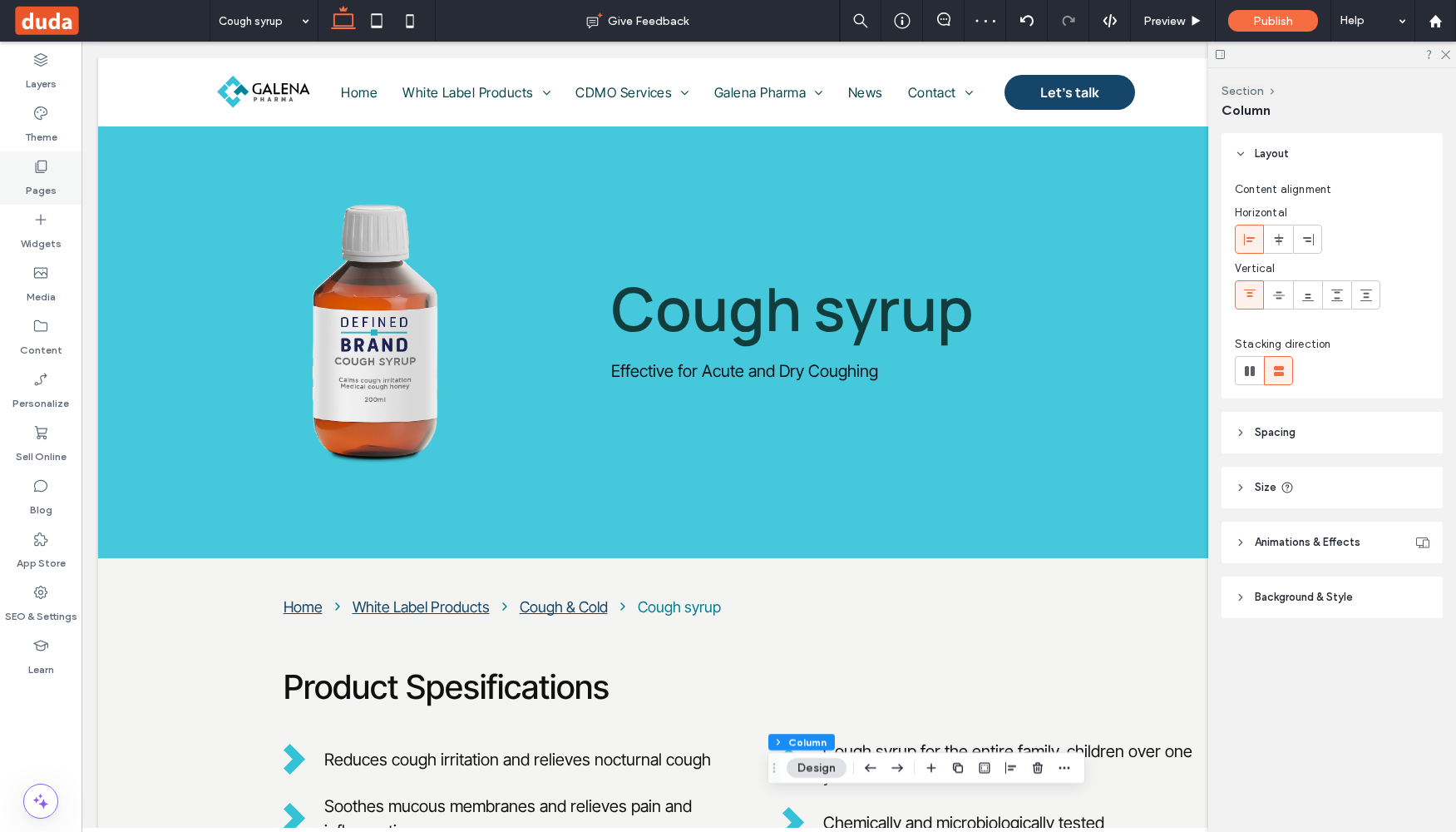
click at [50, 175] on label "Pages" at bounding box center [41, 186] width 31 height 23
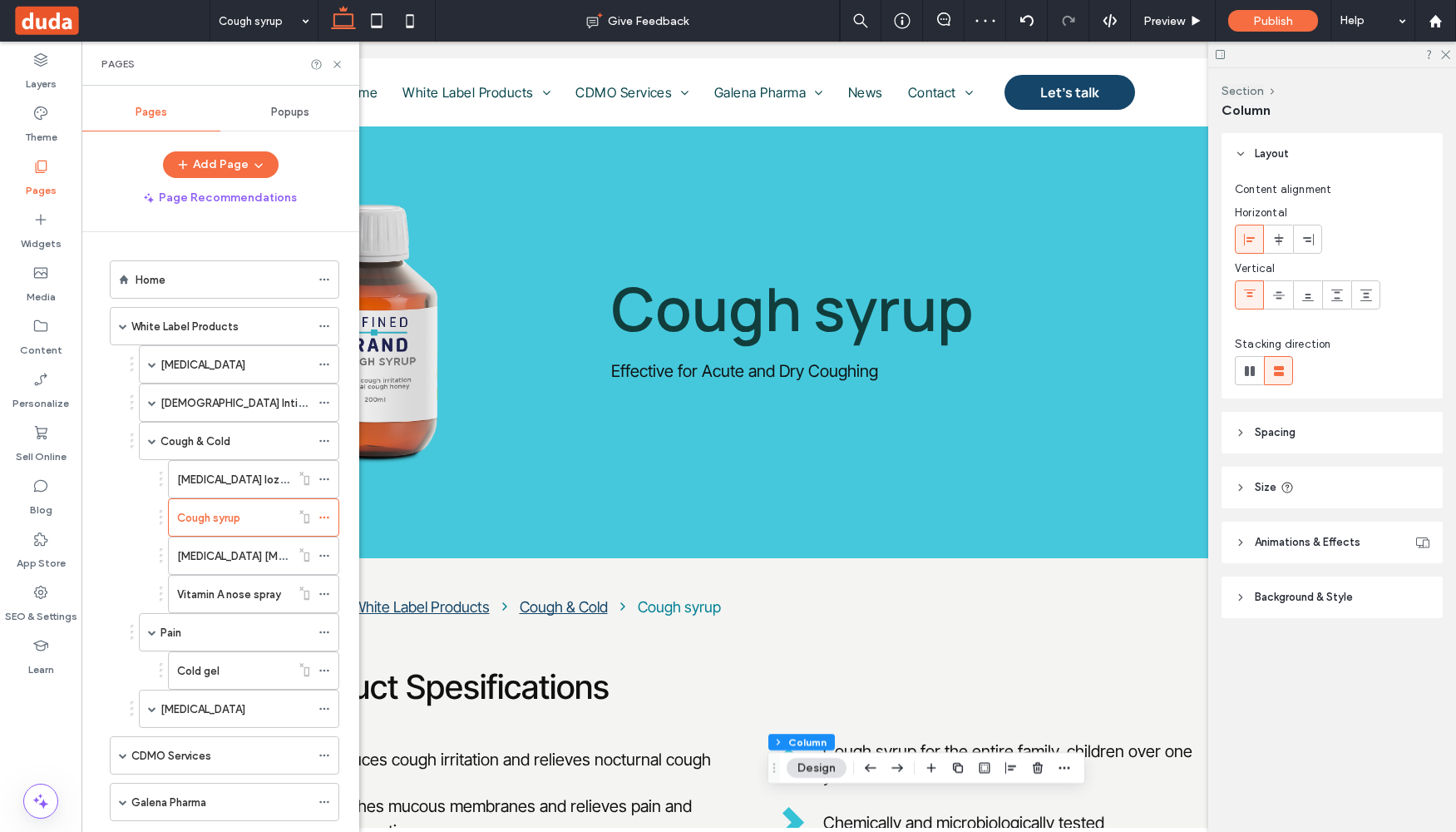
click at [212, 555] on label "[MEDICAL_DATA] [MEDICAL_DATA]" at bounding box center [263, 556] width 172 height 29
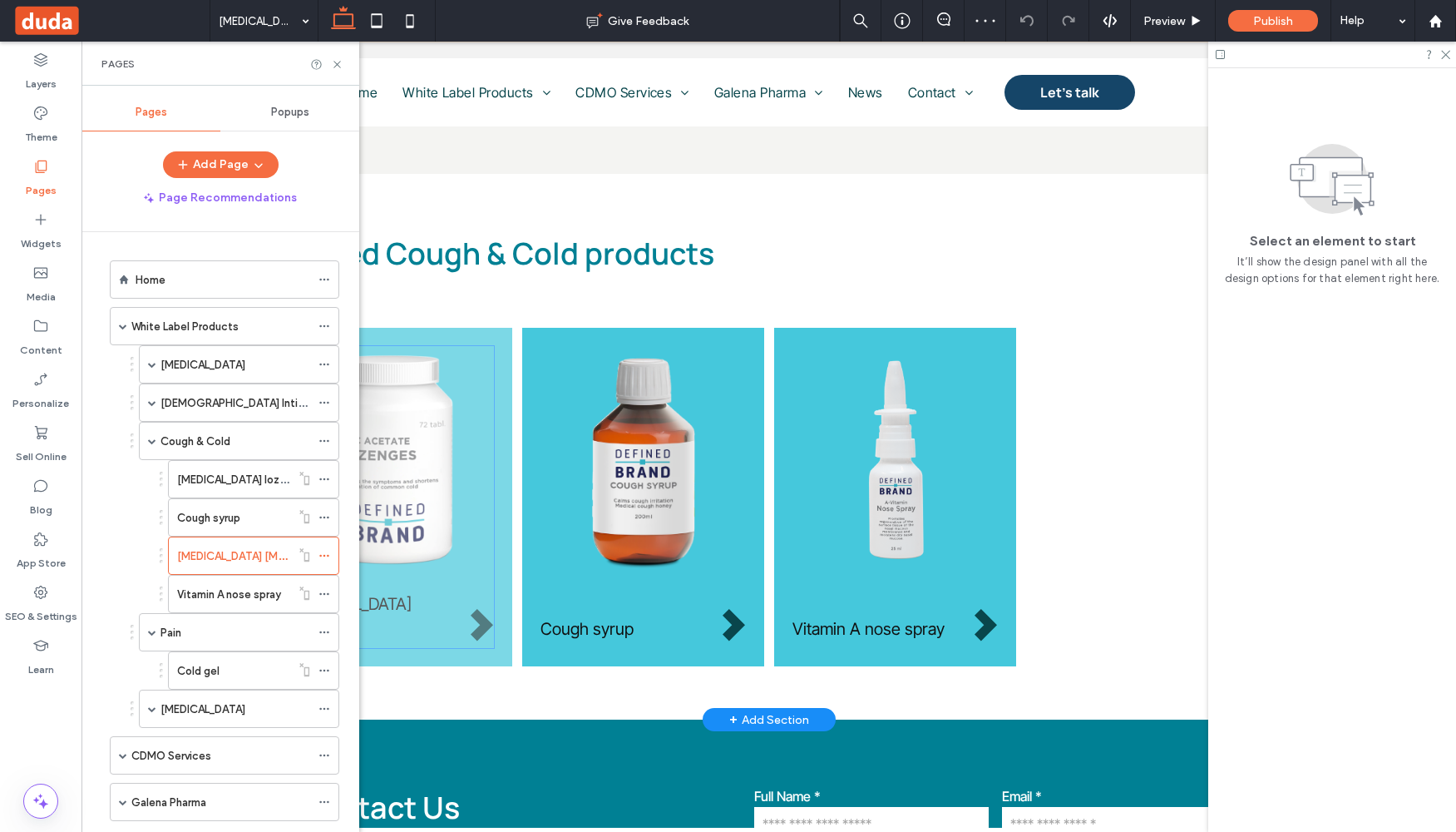
scroll to position [997, 0]
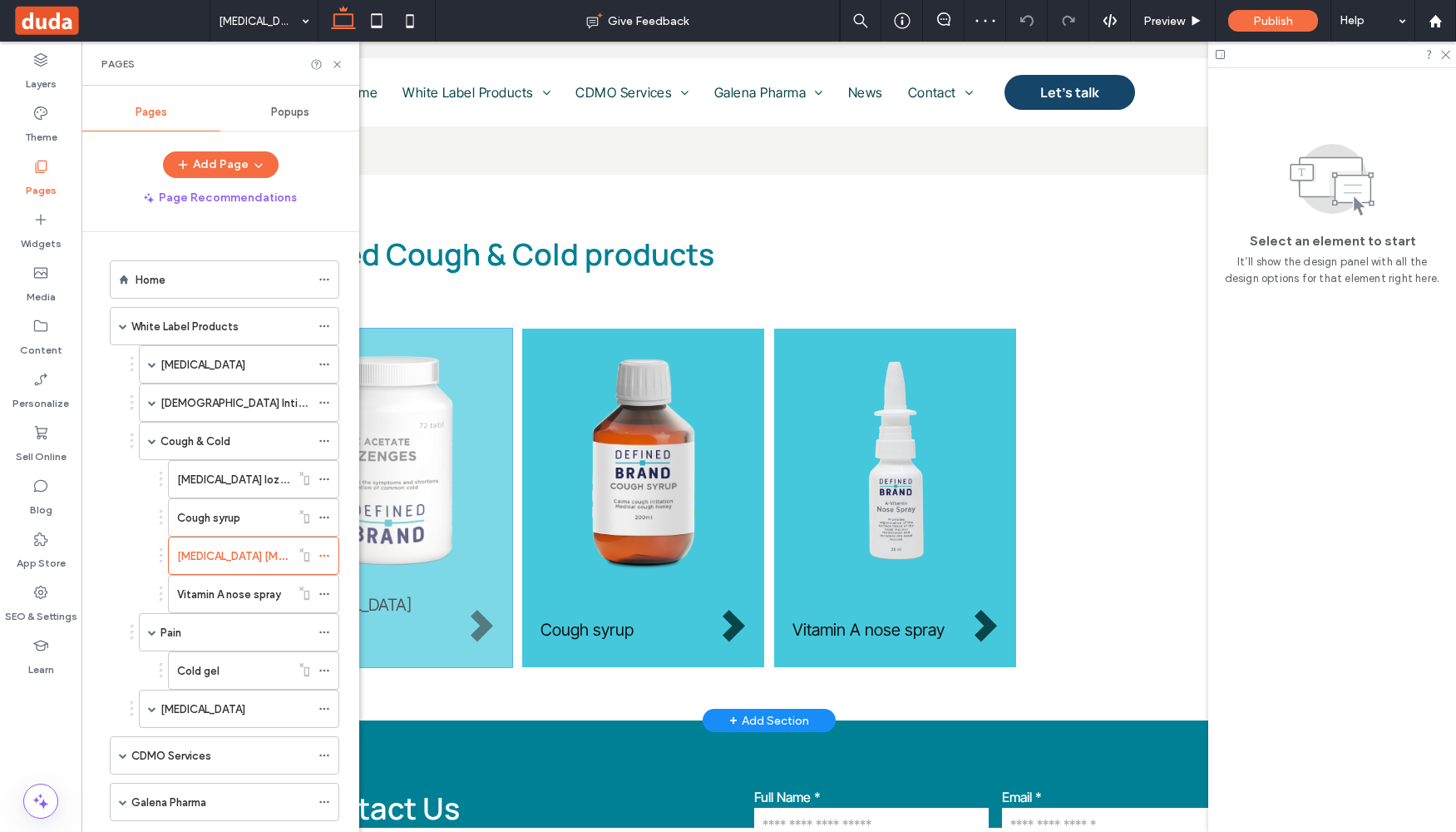
click at [502, 569] on div "[MEDICAL_DATA] lozenges" at bounding box center [391, 497] width 242 height 338
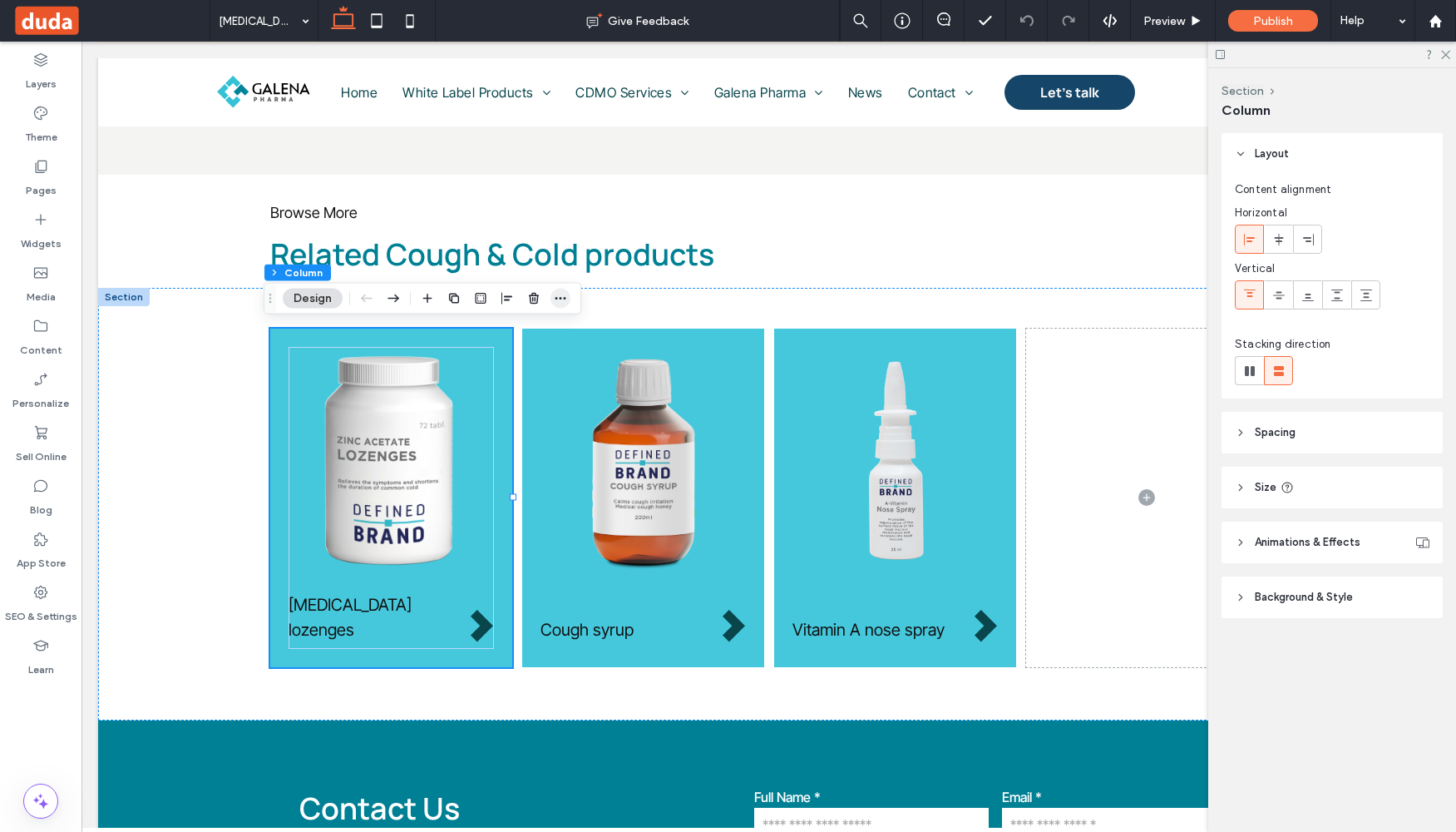
click at [555, 295] on icon "button" at bounding box center [560, 299] width 13 height 13
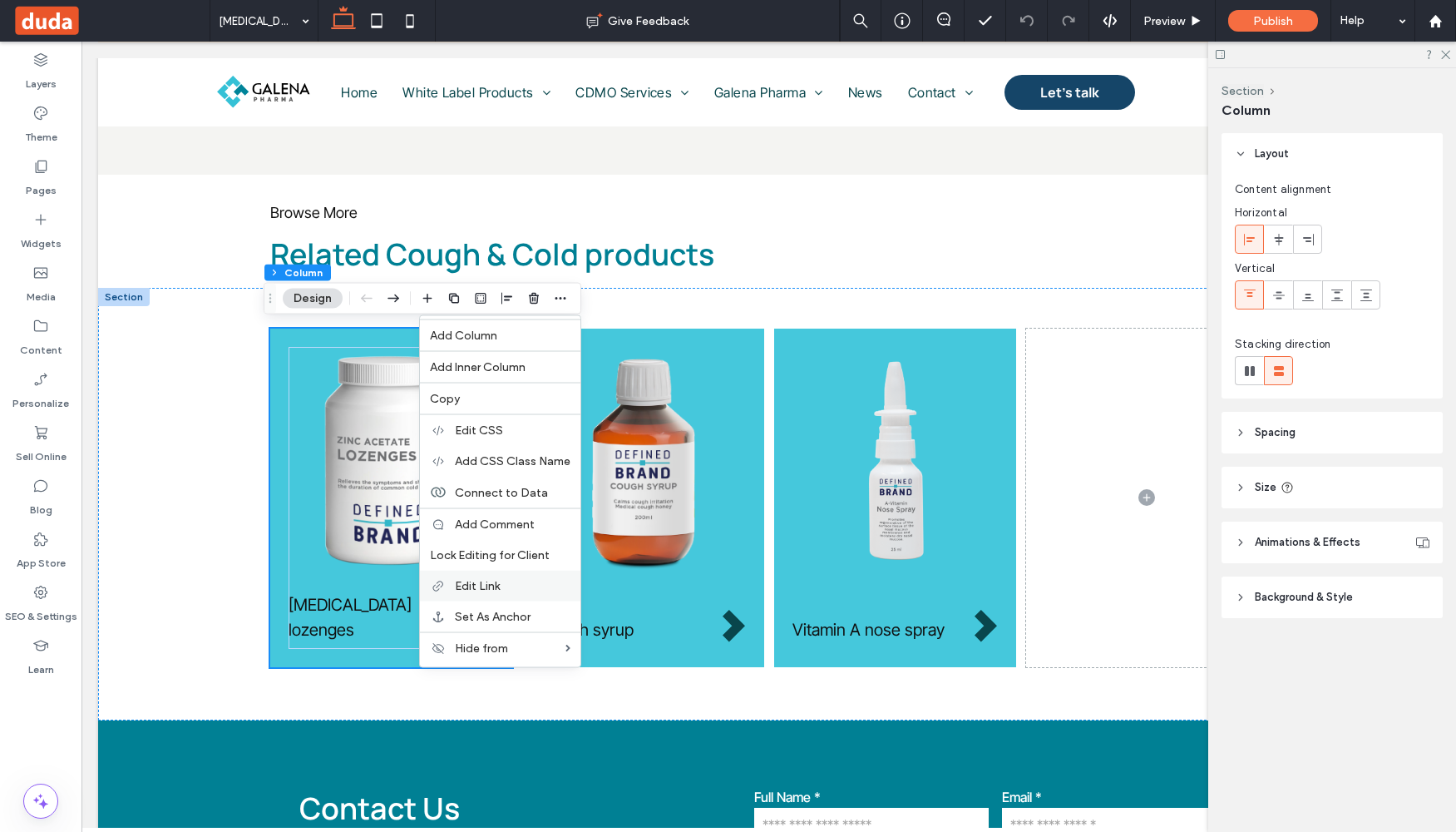
click at [511, 580] on label "Edit Link" at bounding box center [512, 586] width 116 height 14
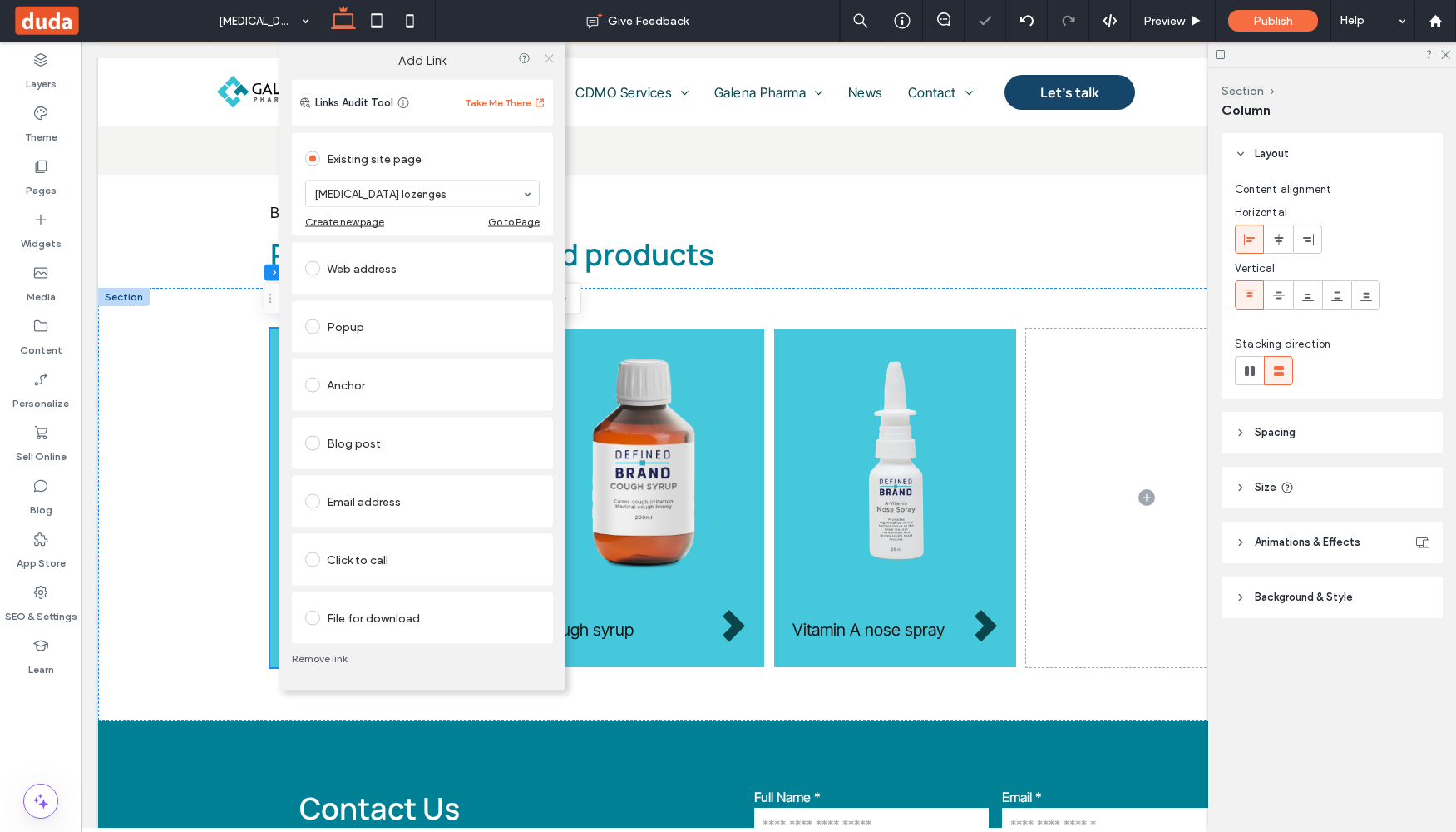
click at [551, 54] on icon at bounding box center [549, 58] width 12 height 12
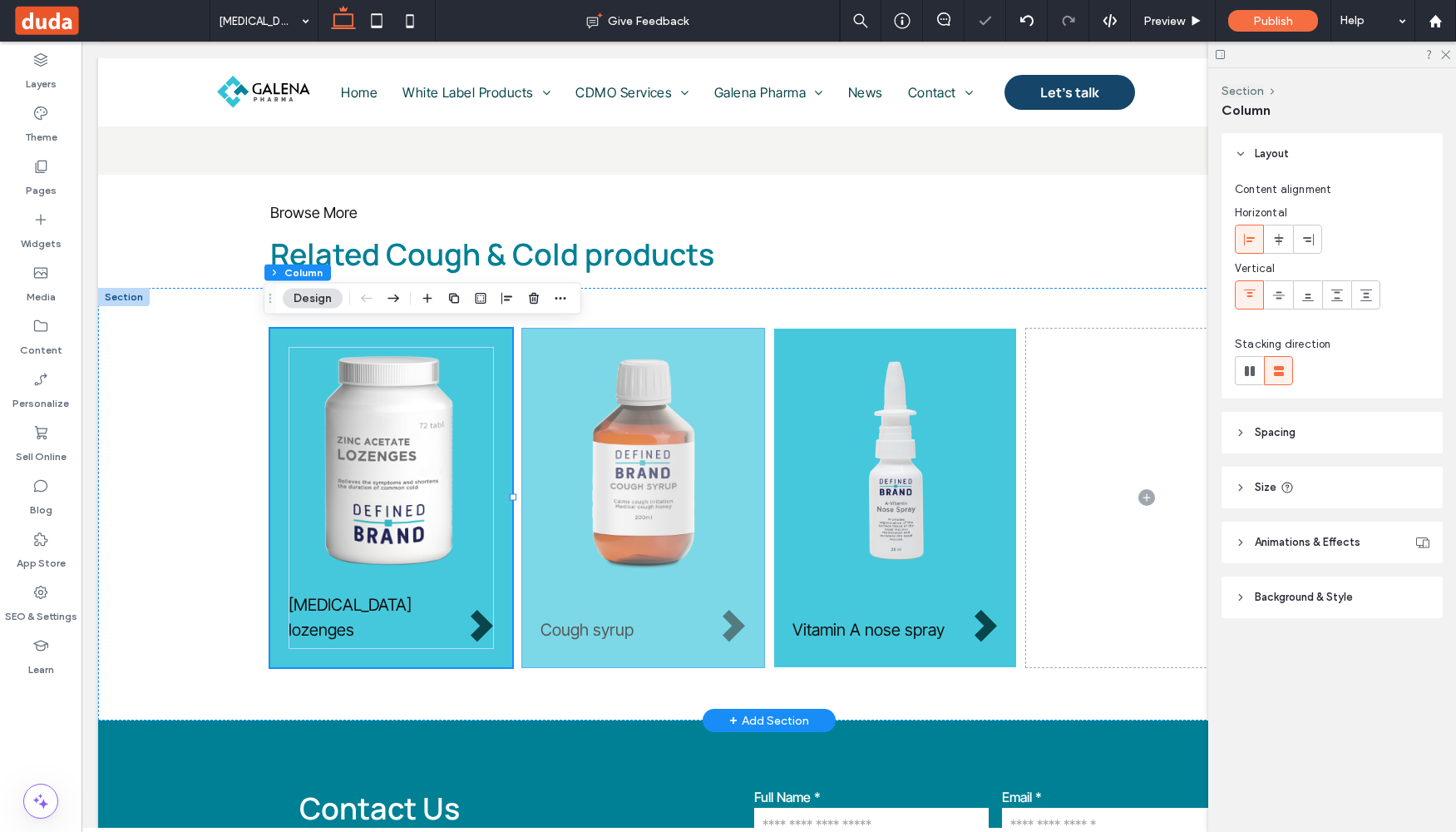
click at [524, 337] on div "Cough syrup" at bounding box center [643, 497] width 242 height 338
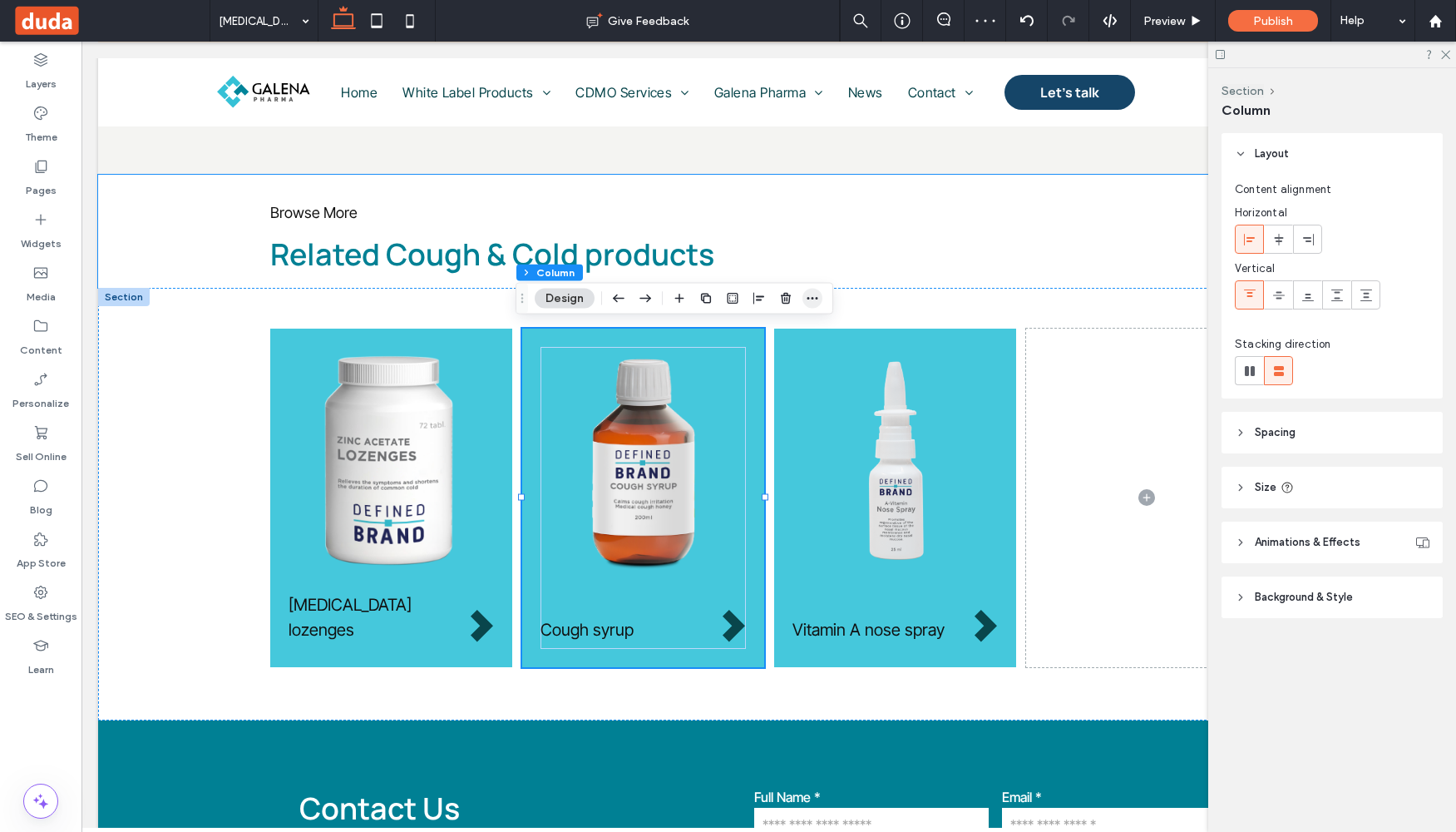
click at [821, 296] on span "button" at bounding box center [812, 299] width 20 height 20
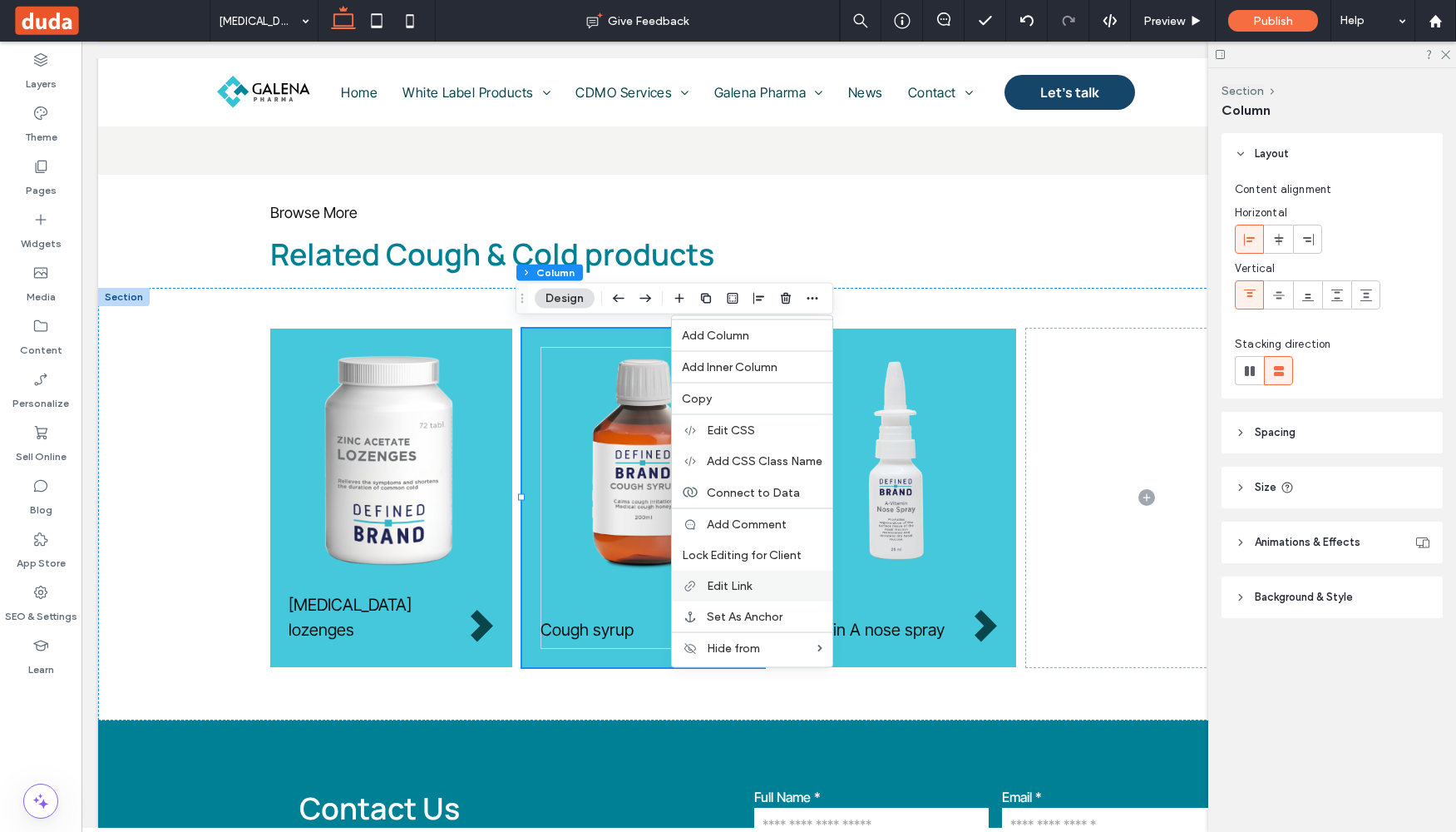
click at [743, 579] on span "Edit Link" at bounding box center [729, 586] width 45 height 14
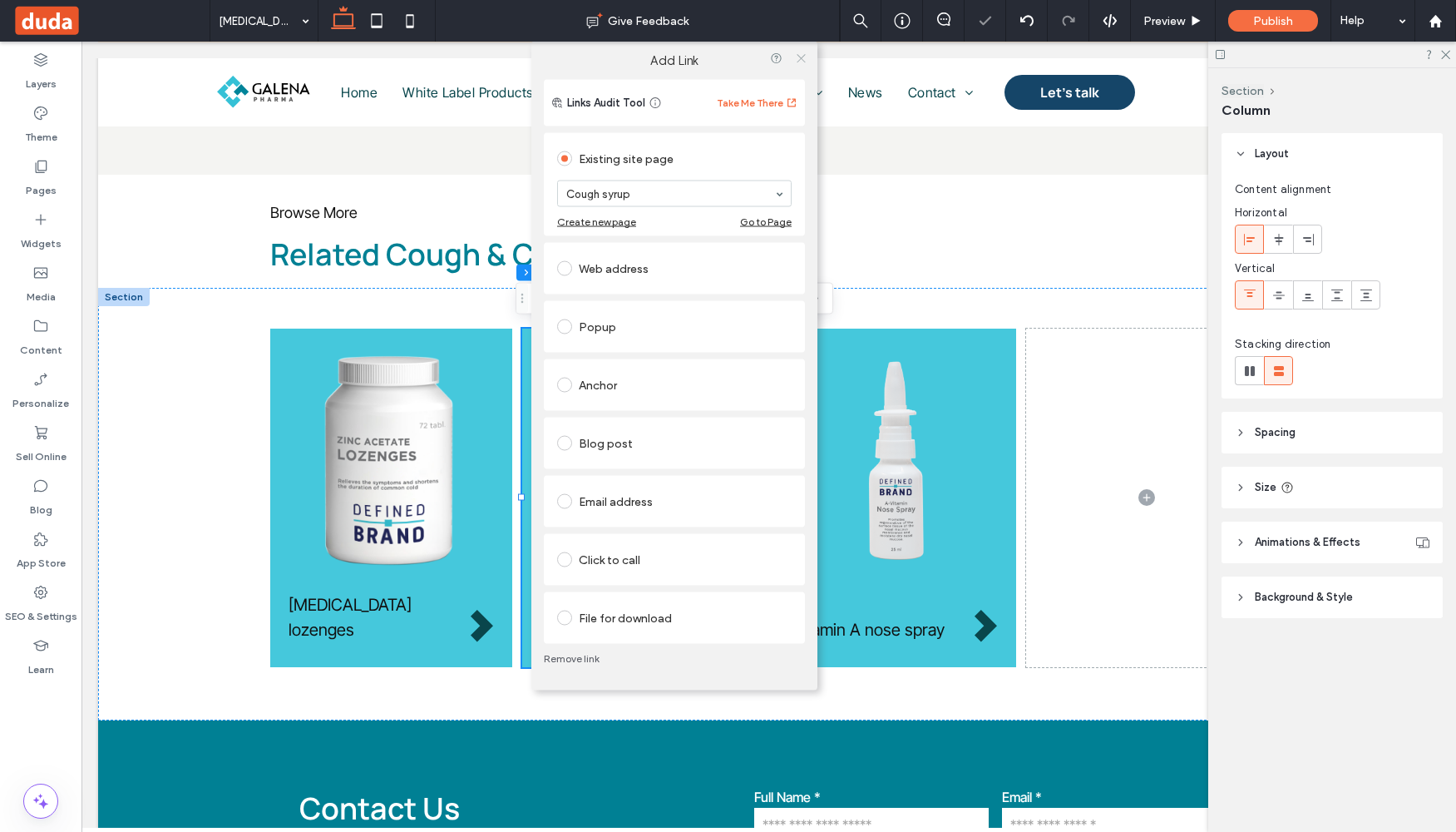
click at [797, 54] on icon at bounding box center [801, 58] width 12 height 12
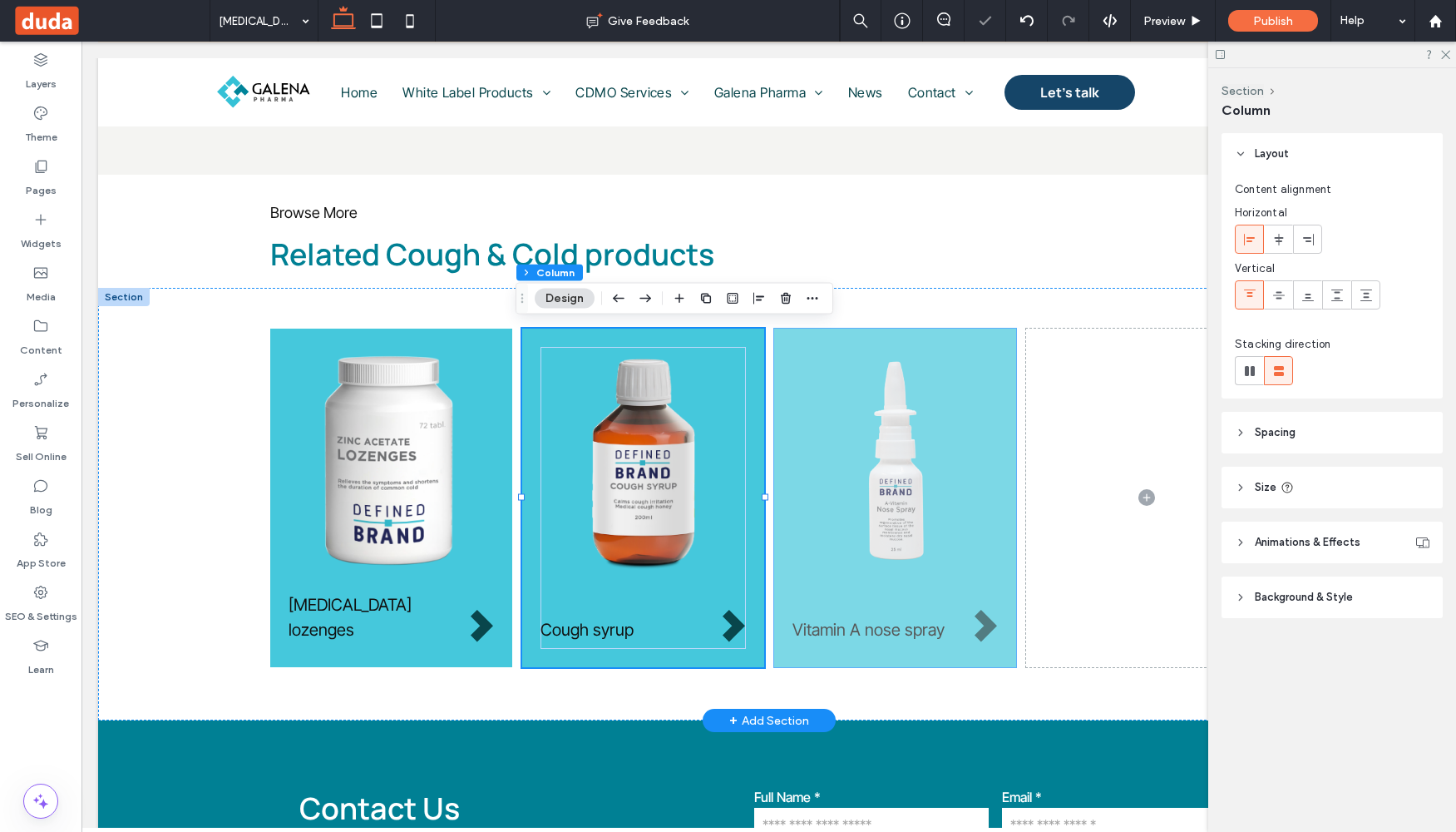
click at [803, 337] on div "Vitamin A nose spray" at bounding box center [895, 497] width 242 height 338
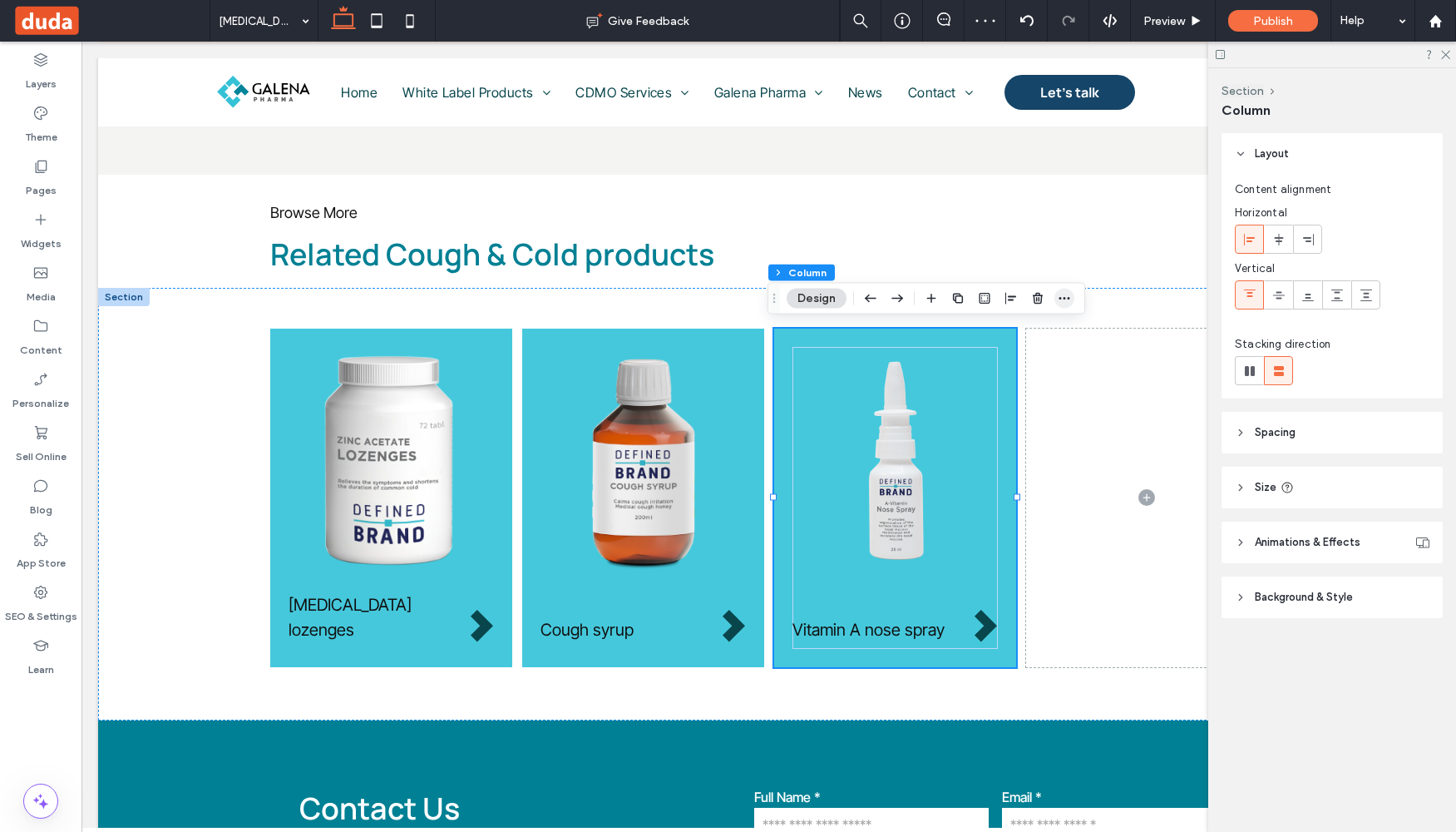
click at [1060, 292] on icon "button" at bounding box center [1064, 299] width 13 height 13
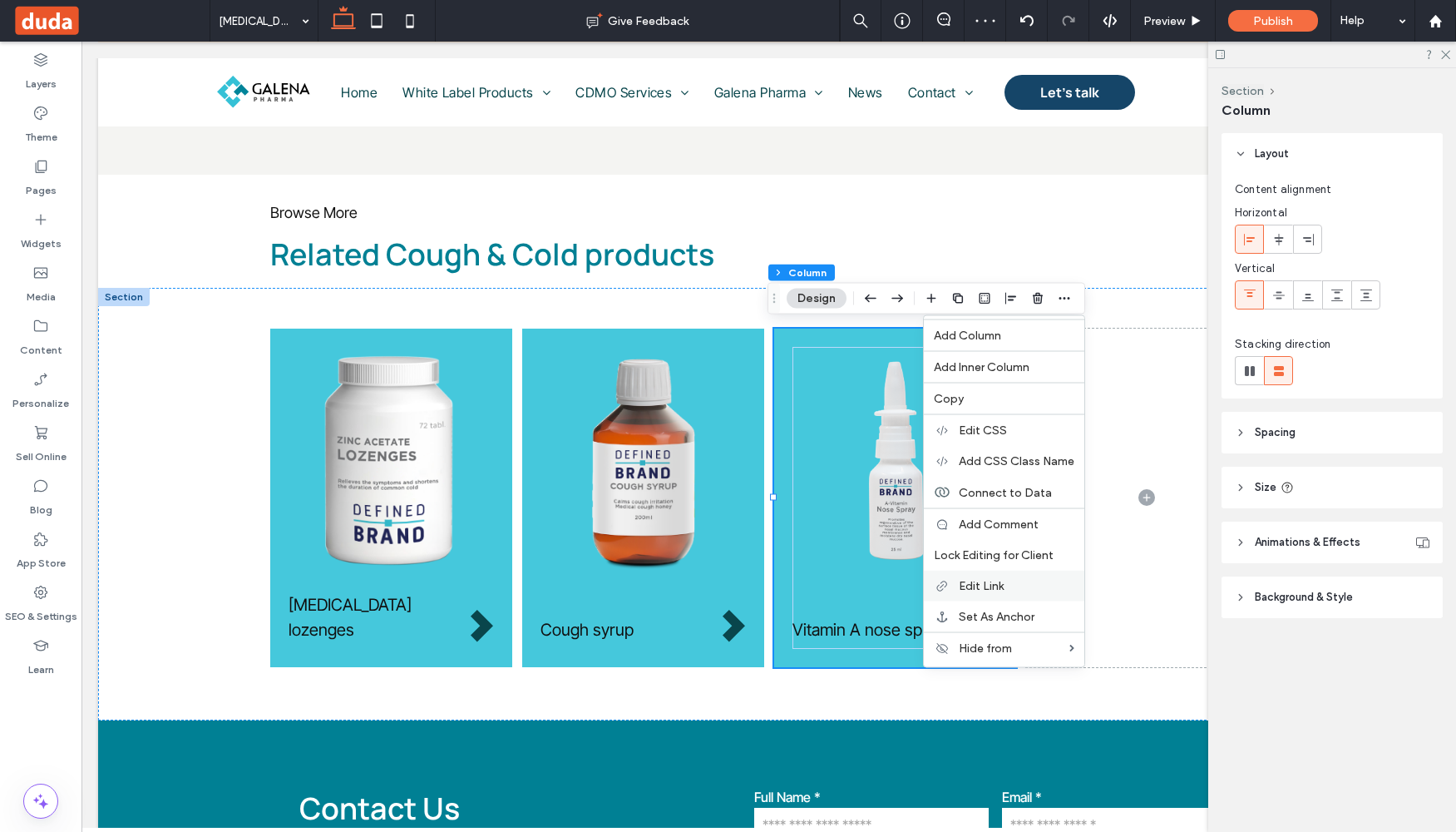
click at [995, 579] on span "Edit Link" at bounding box center [981, 586] width 45 height 14
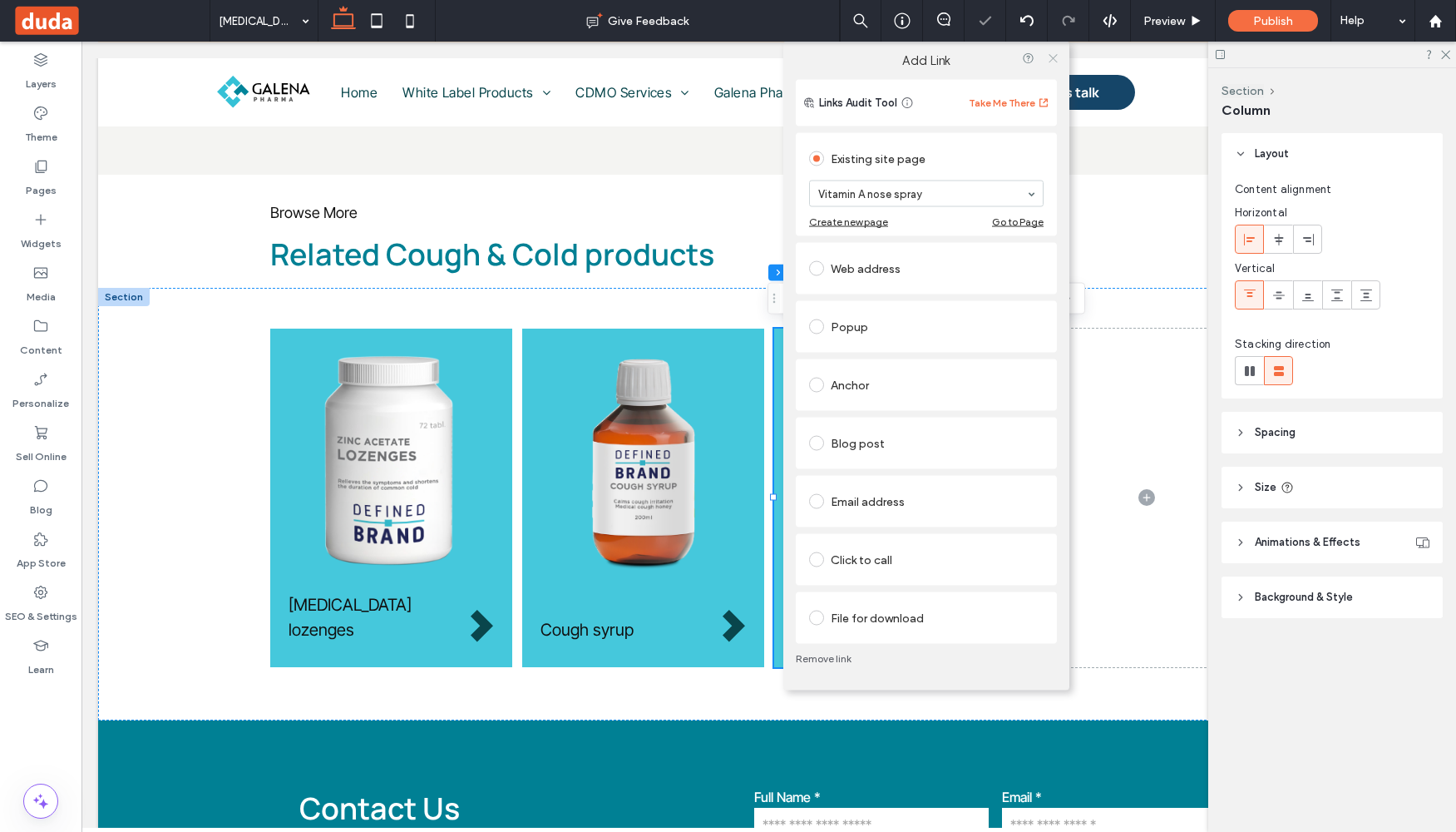
click at [1052, 57] on icon at bounding box center [1053, 58] width 12 height 12
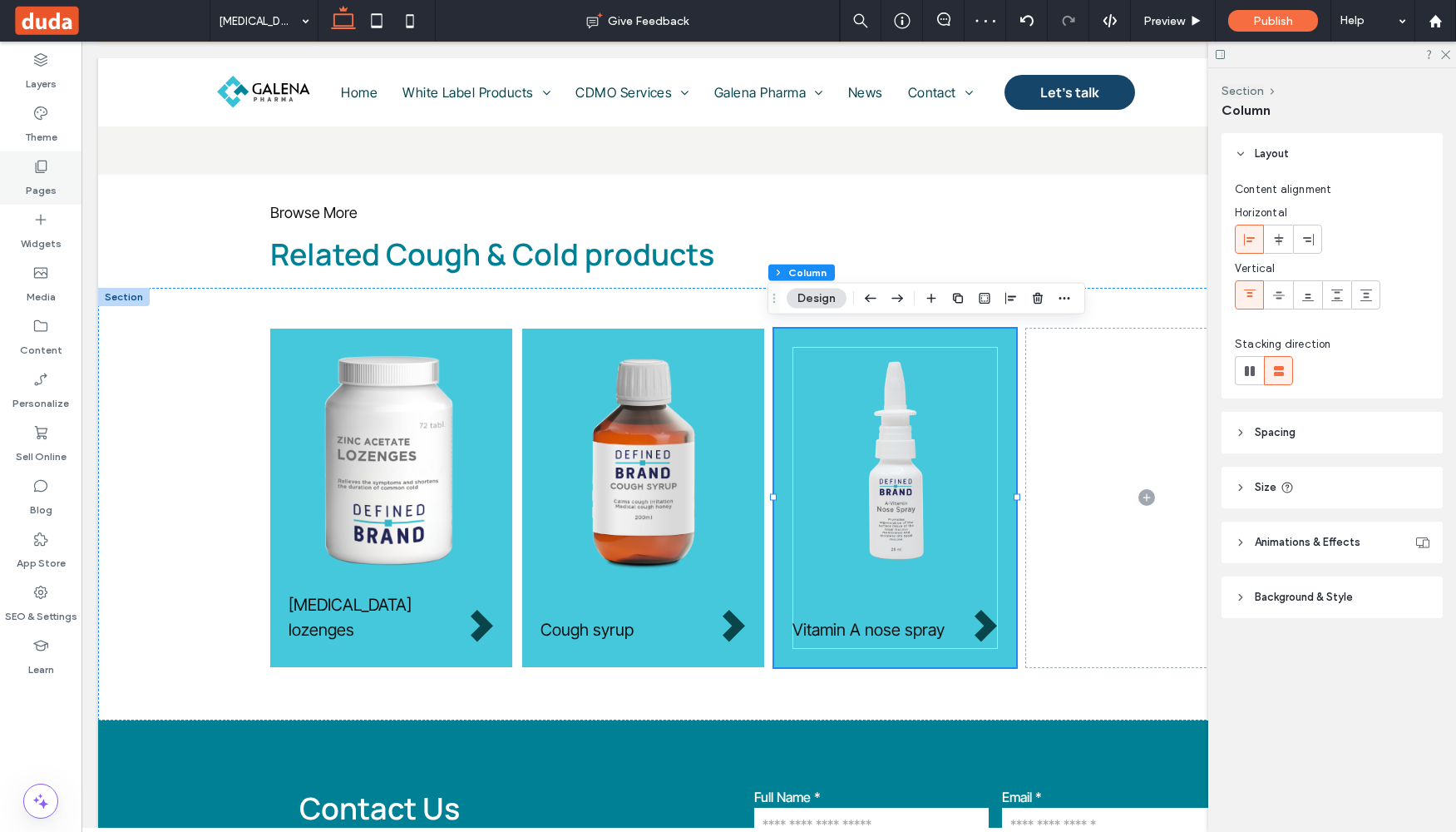
click at [49, 182] on label "Pages" at bounding box center [41, 186] width 31 height 23
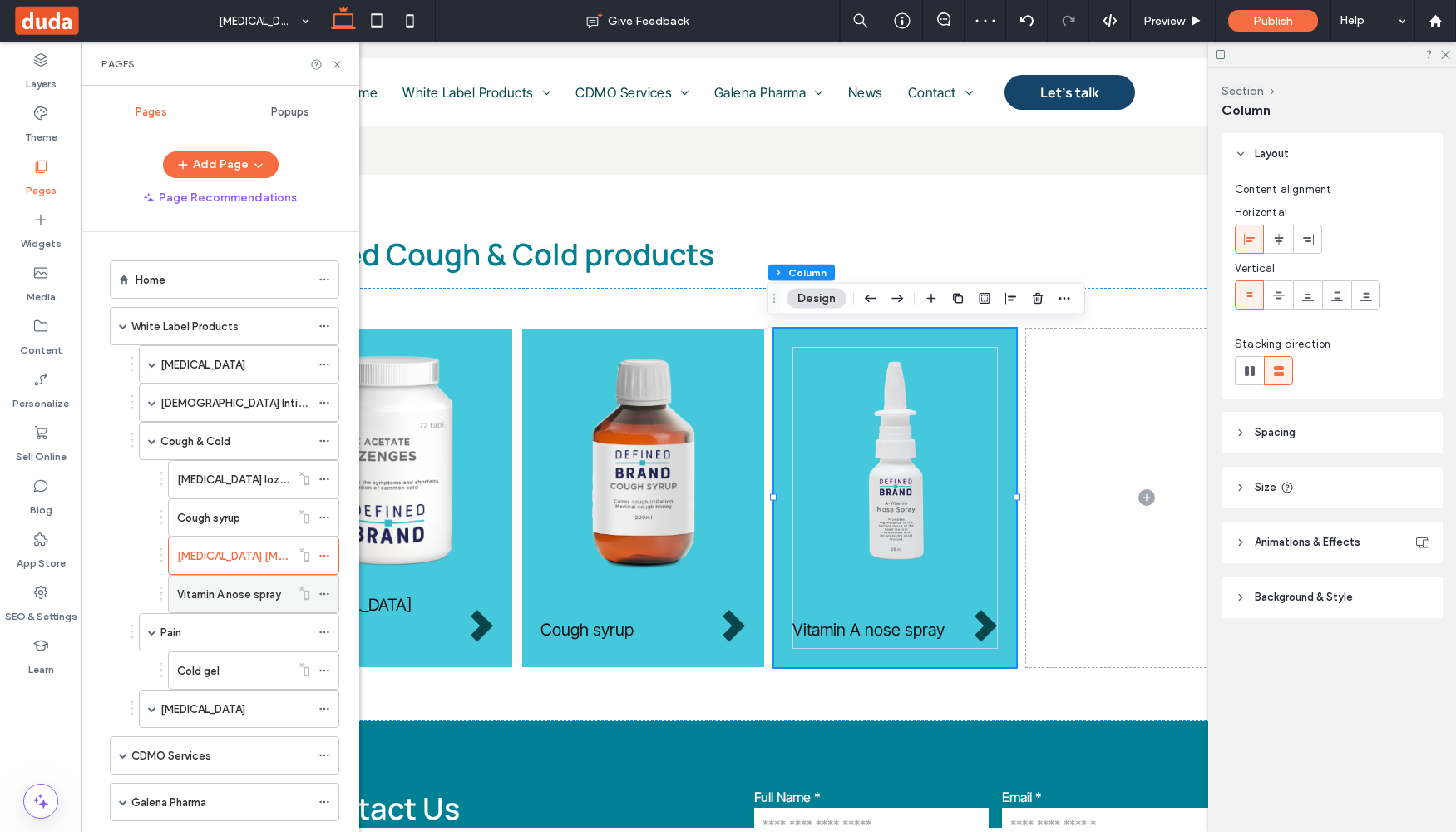
click at [225, 593] on label "Vitamin A nose spray" at bounding box center [230, 594] width 104 height 29
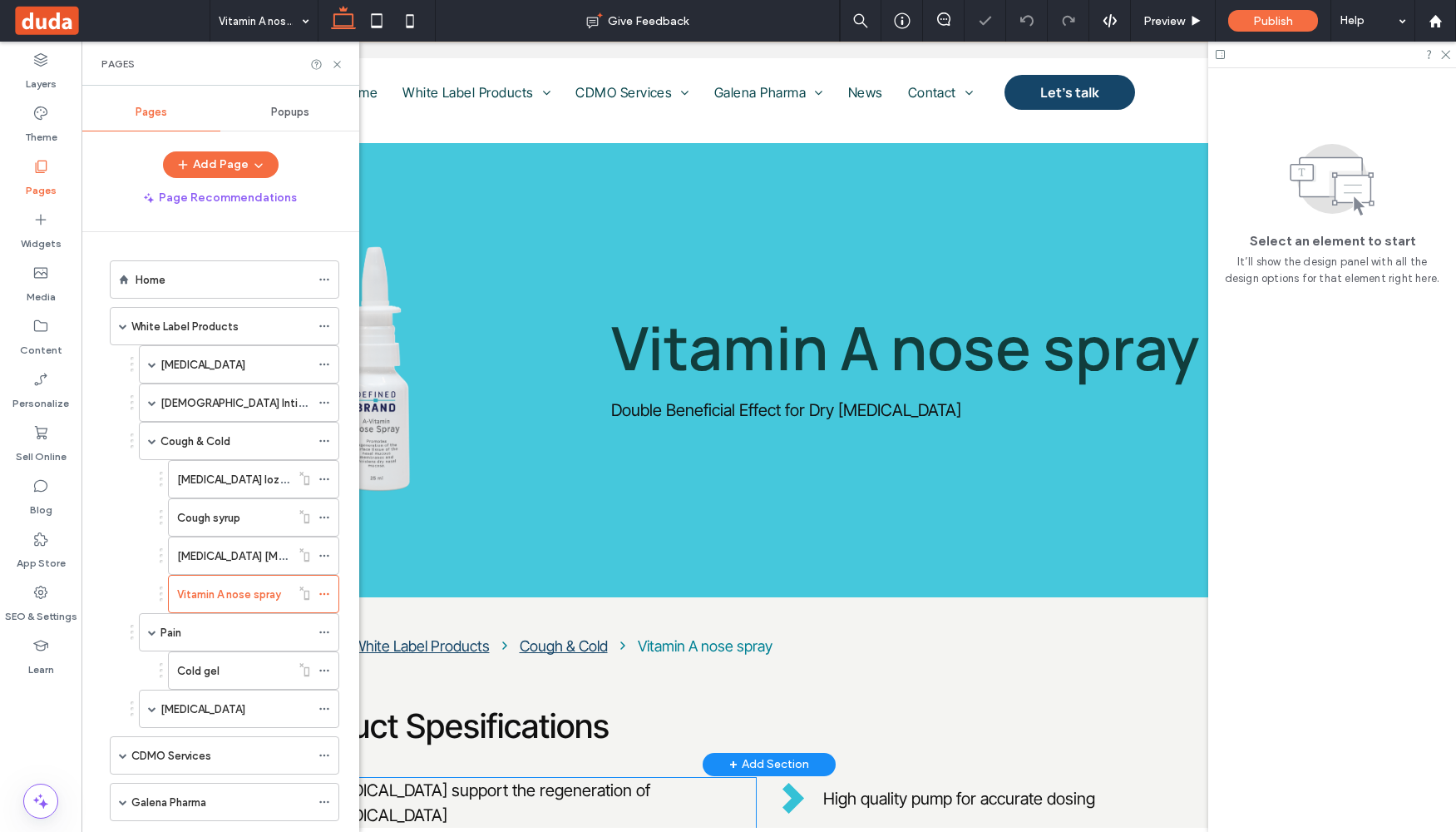
scroll to position [1107, 0]
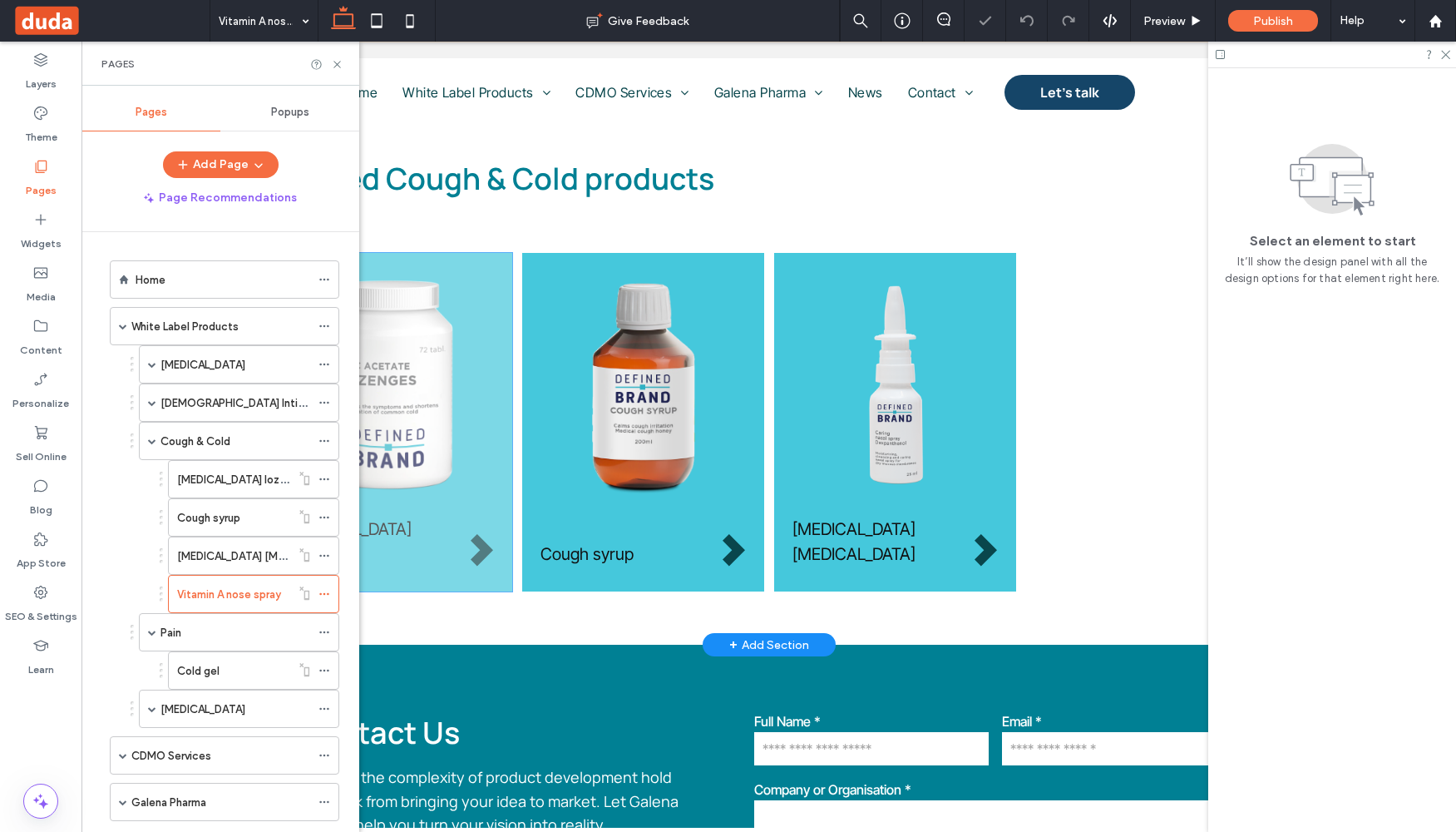
click at [494, 579] on div "[MEDICAL_DATA] lozenges" at bounding box center [391, 421] width 242 height 338
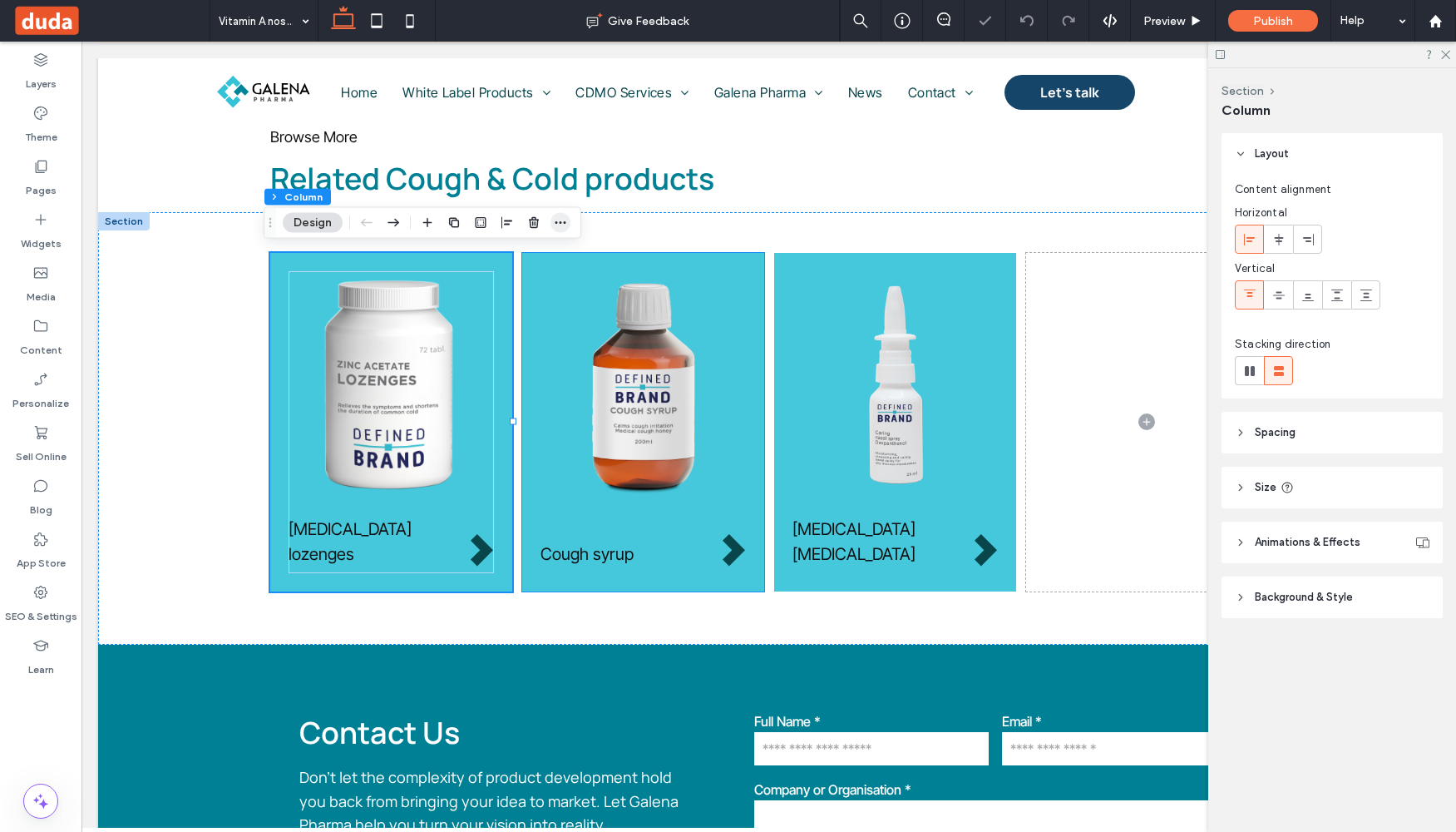
click at [565, 226] on icon "button" at bounding box center [560, 223] width 13 height 13
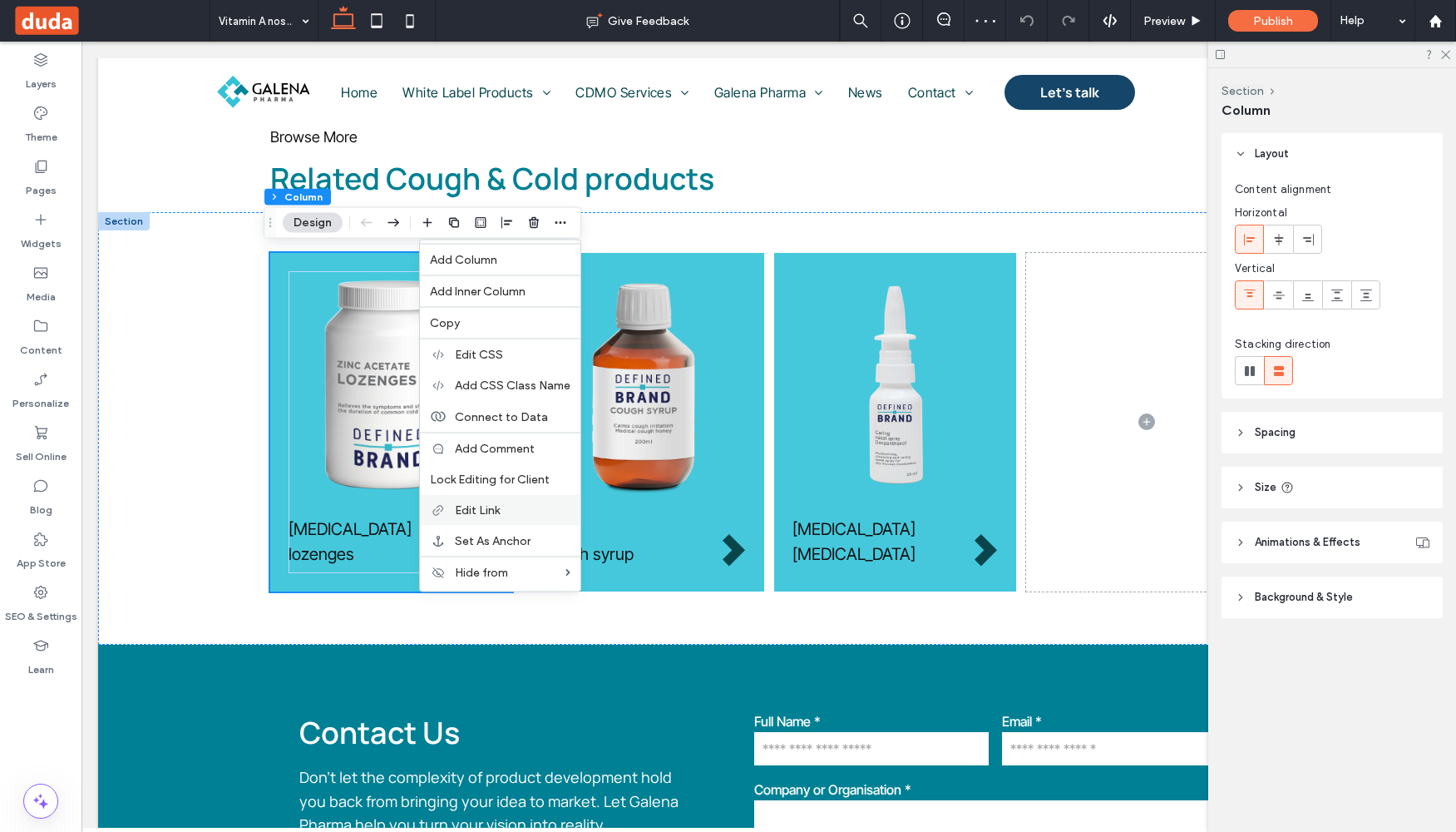
click at [494, 518] on div "Edit Link" at bounding box center [501, 510] width 161 height 31
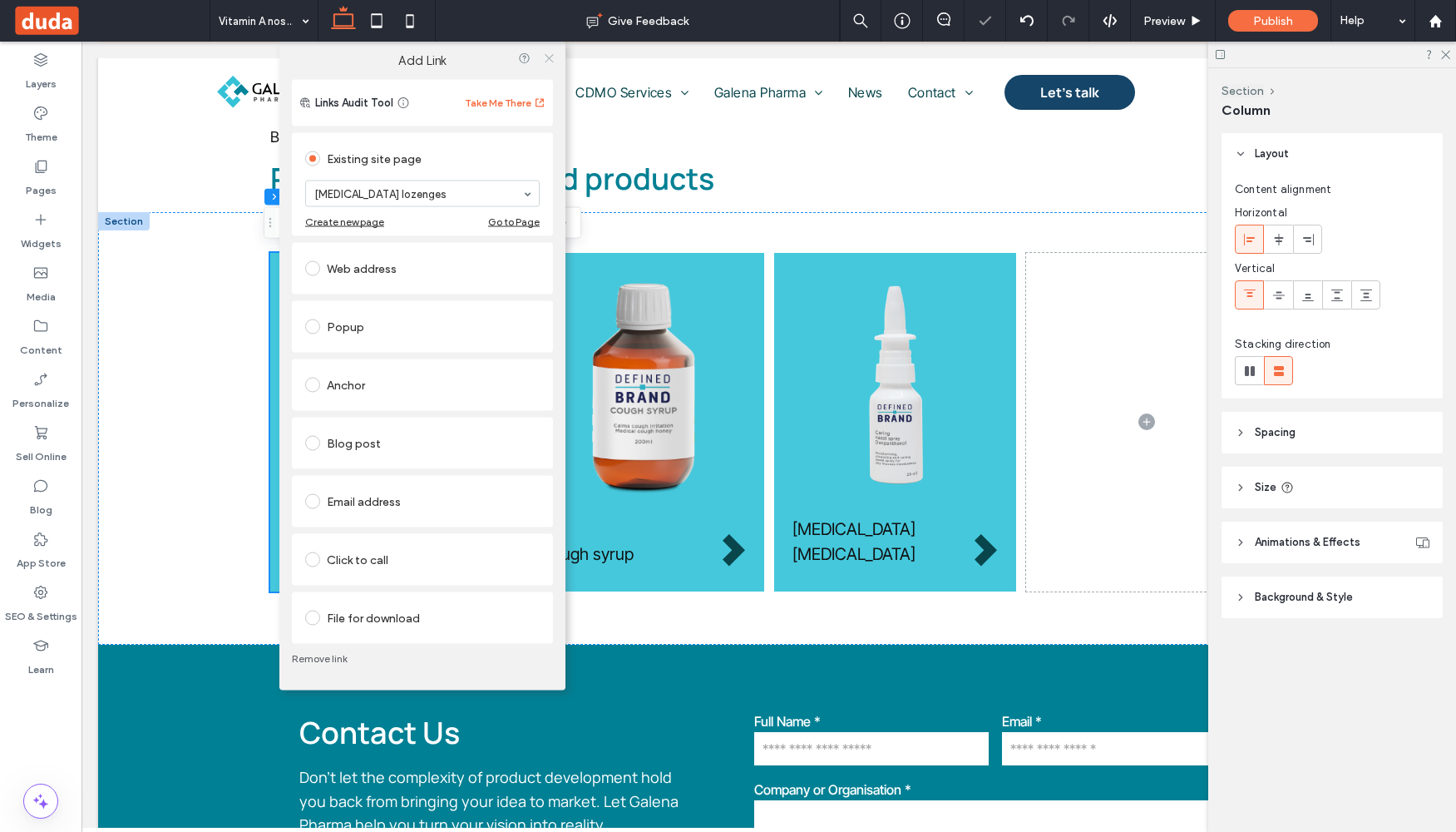
click at [548, 54] on icon at bounding box center [549, 57] width 12 height 12
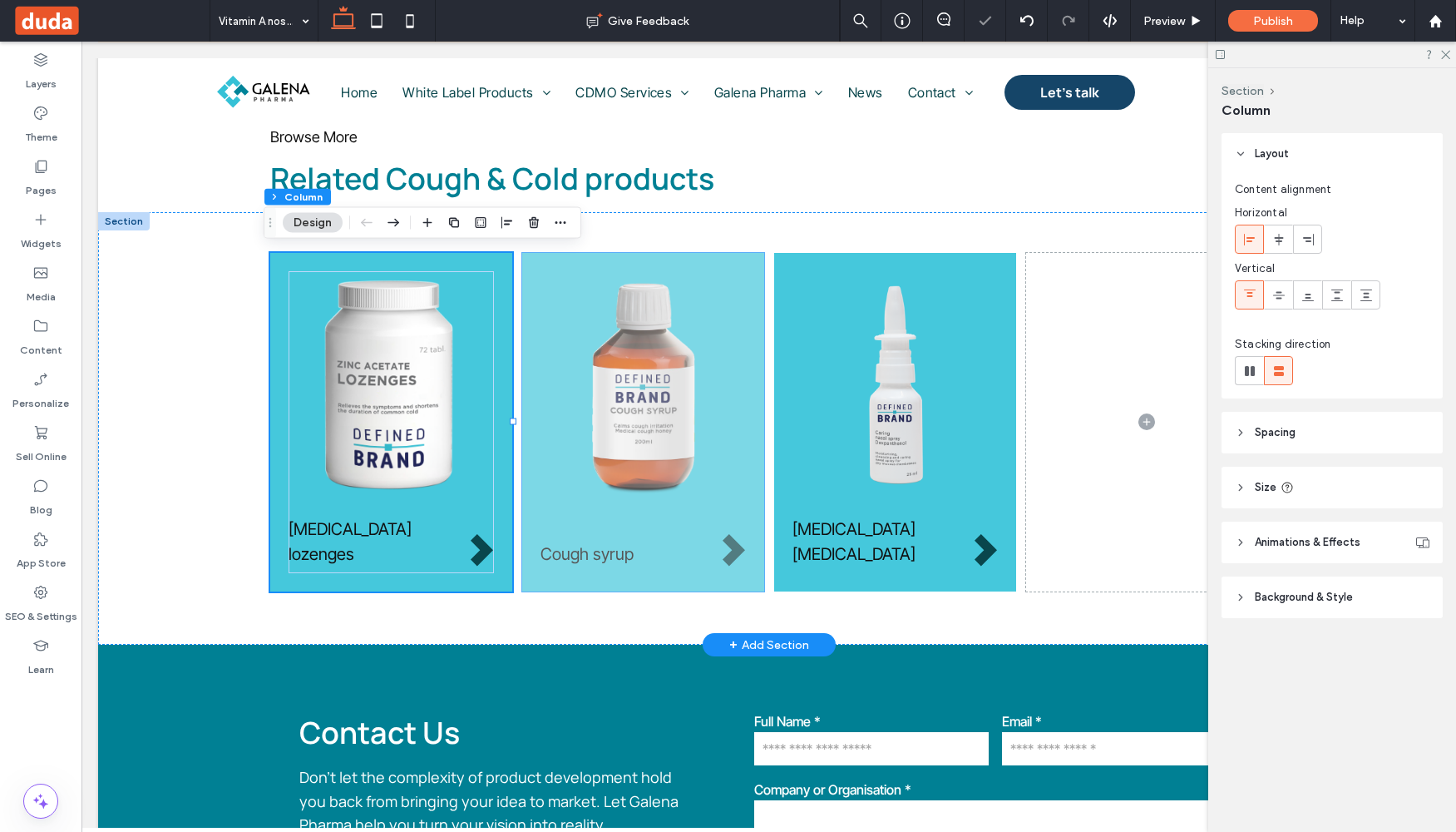
click at [556, 574] on div "Cough syrup" at bounding box center [643, 421] width 242 height 338
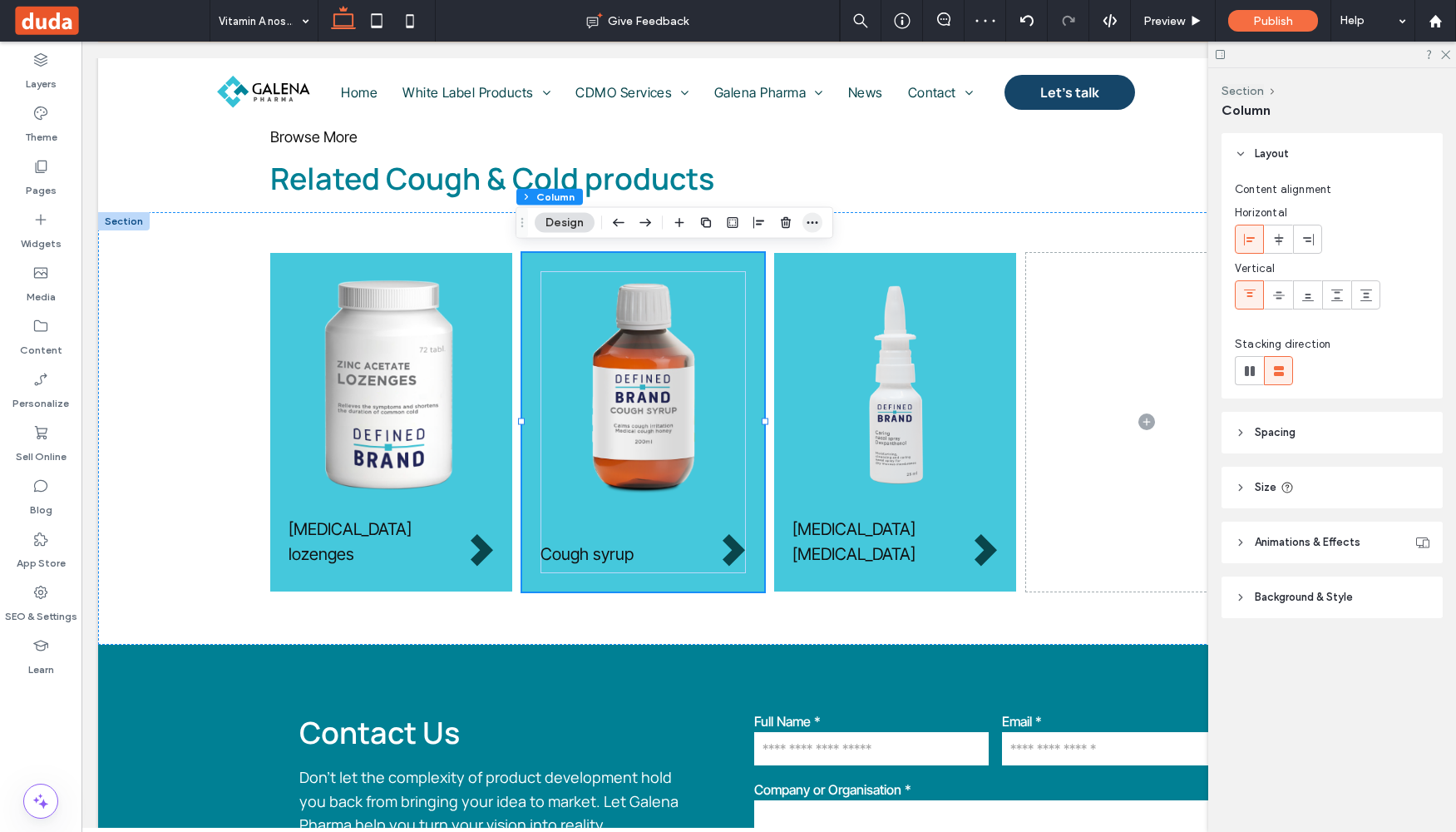
click at [811, 228] on icon "button" at bounding box center [812, 223] width 13 height 13
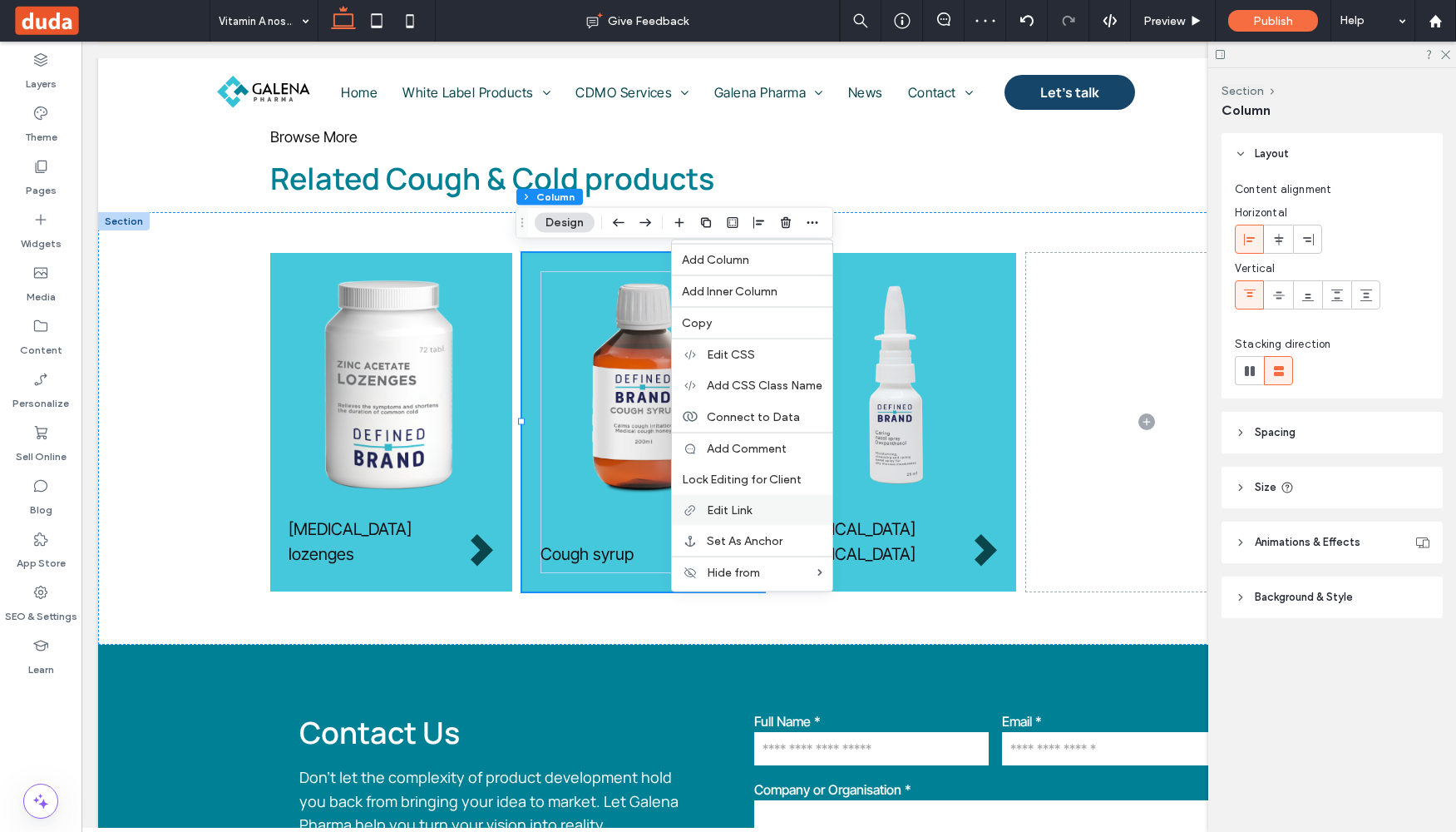
click at [754, 506] on label "Edit Link" at bounding box center [765, 511] width 116 height 14
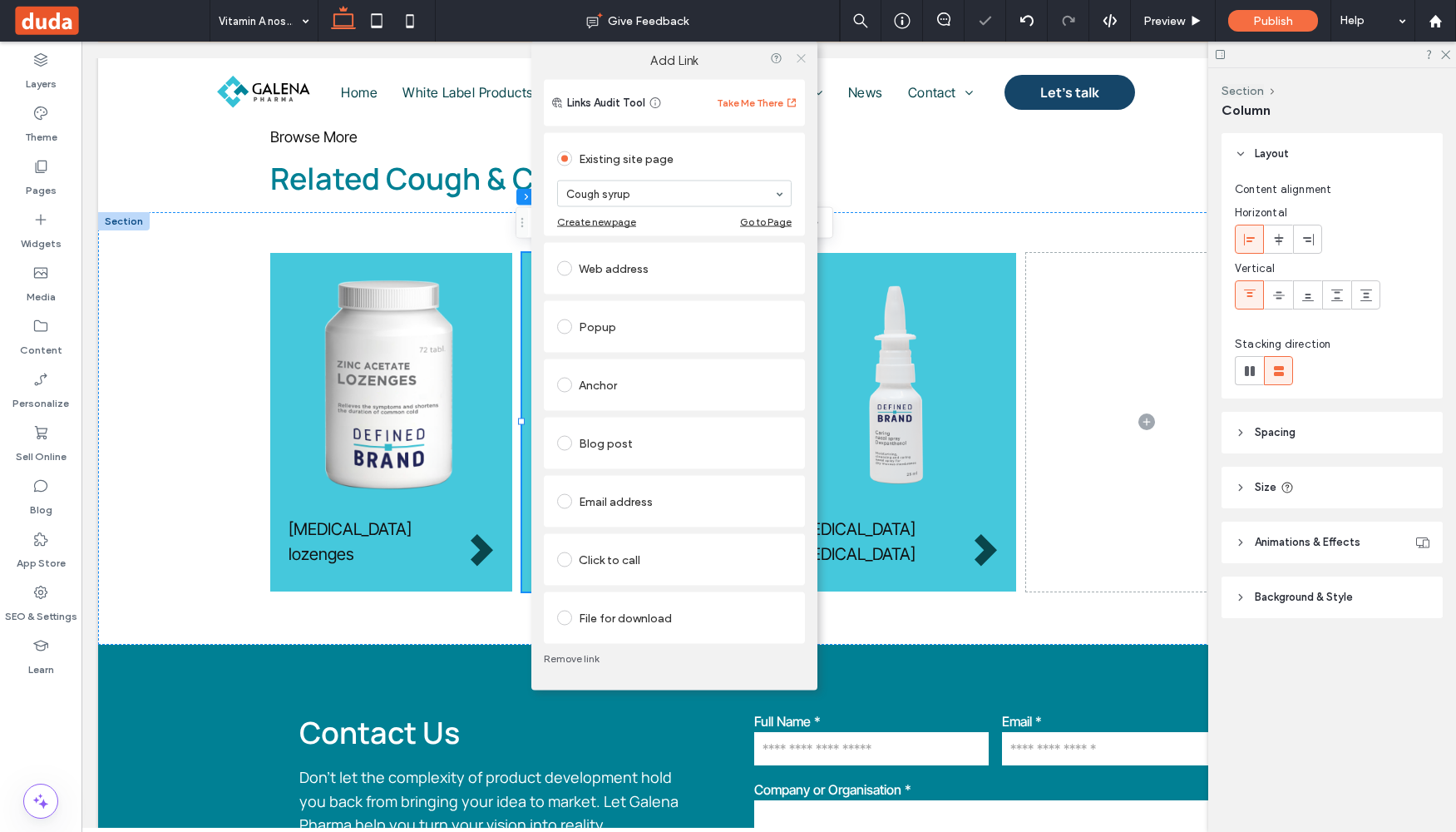
click at [805, 57] on icon at bounding box center [801, 57] width 12 height 12
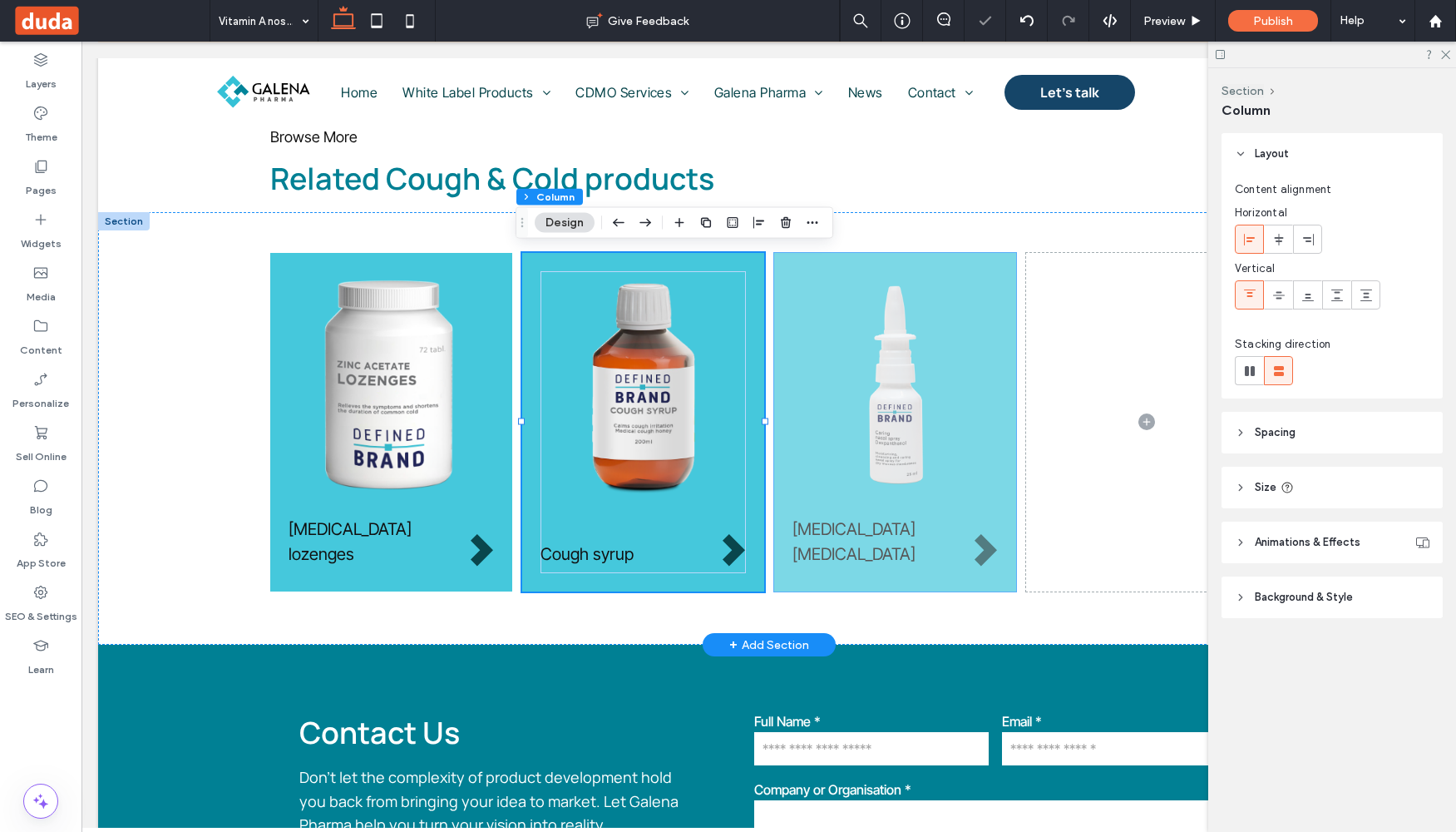
click at [783, 568] on div "[MEDICAL_DATA] [MEDICAL_DATA]" at bounding box center [895, 421] width 242 height 338
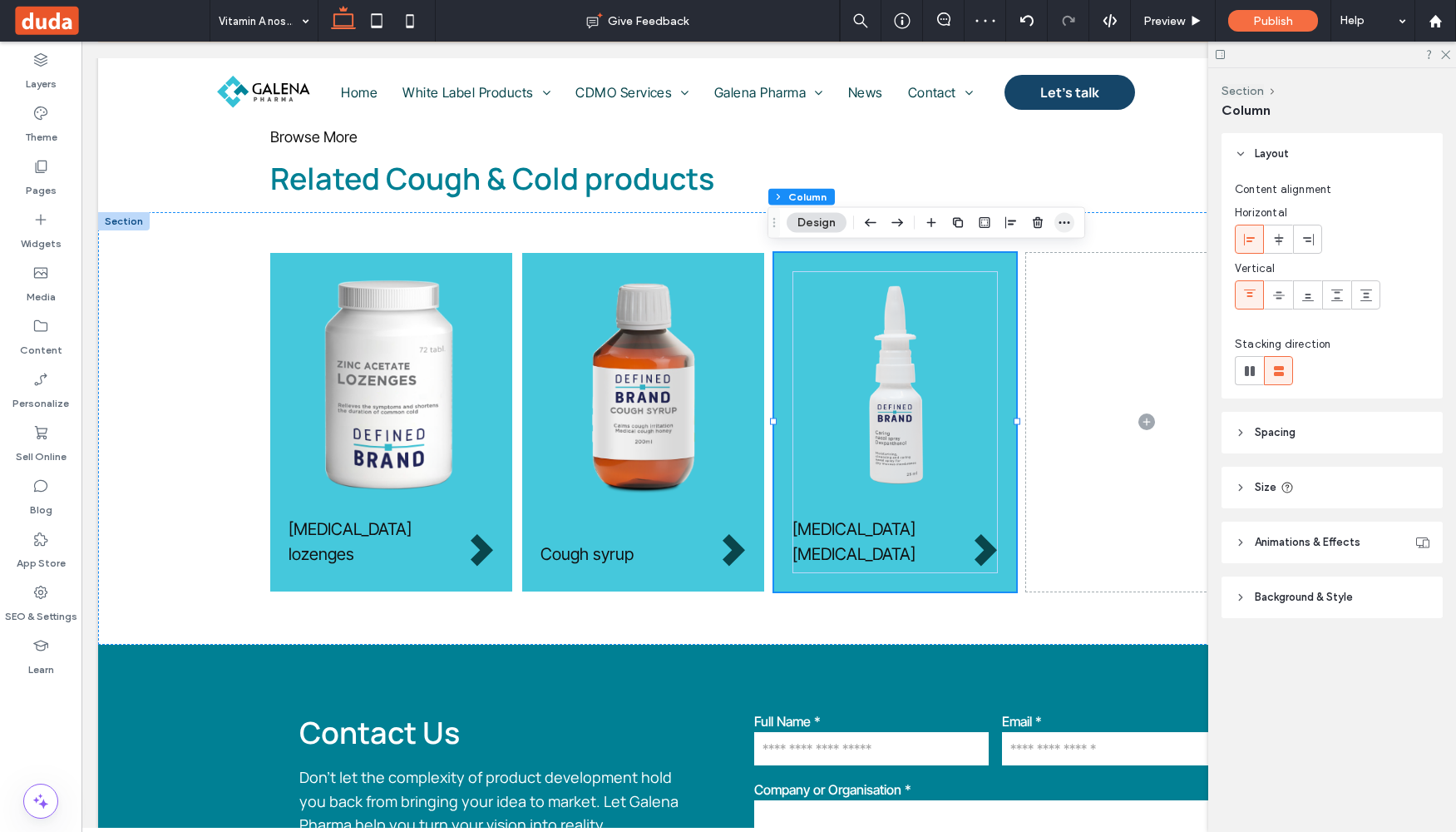
click at [1062, 220] on icon "button" at bounding box center [1064, 223] width 13 height 13
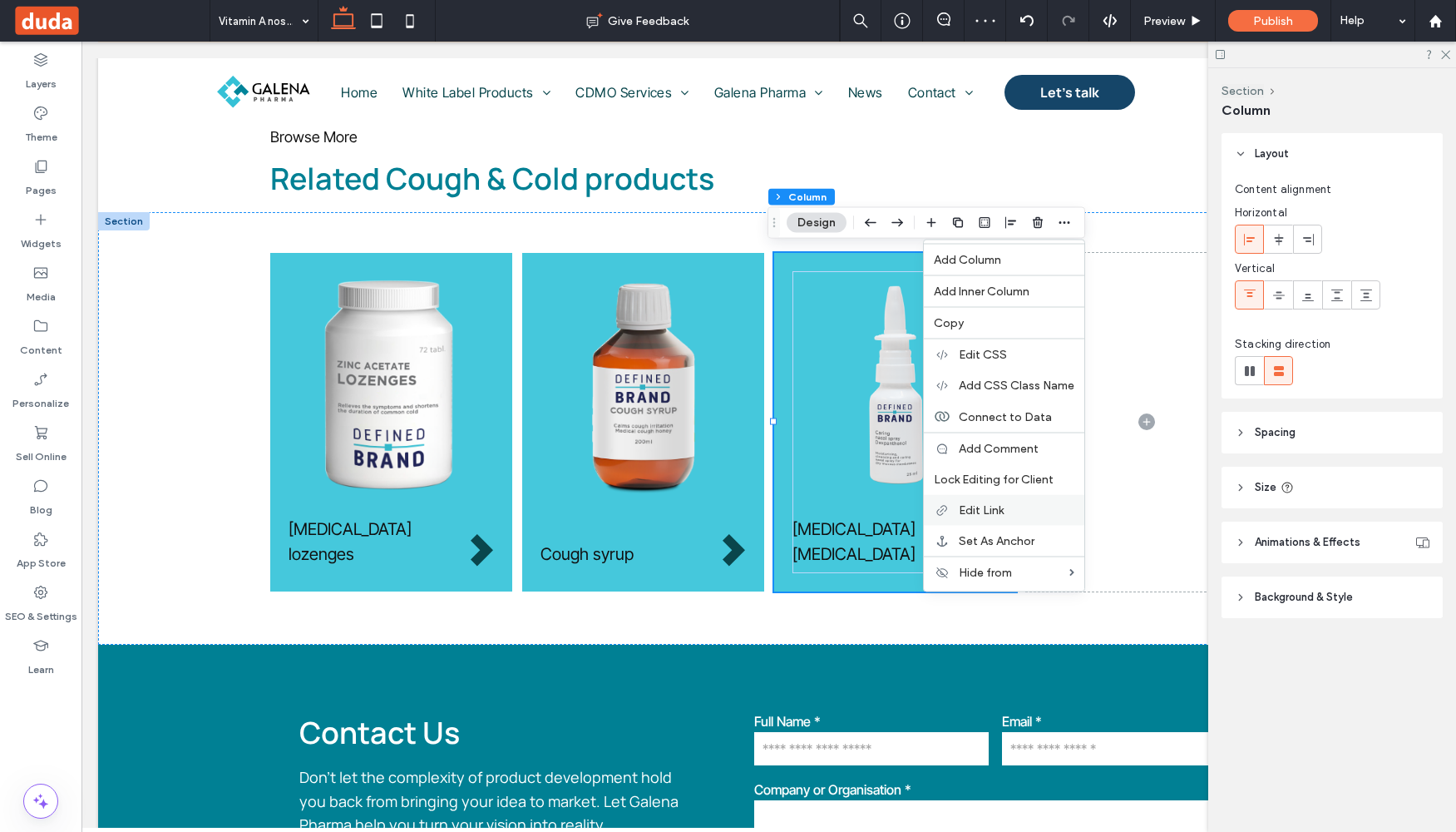
click at [988, 515] on span "Edit Link" at bounding box center [981, 511] width 45 height 14
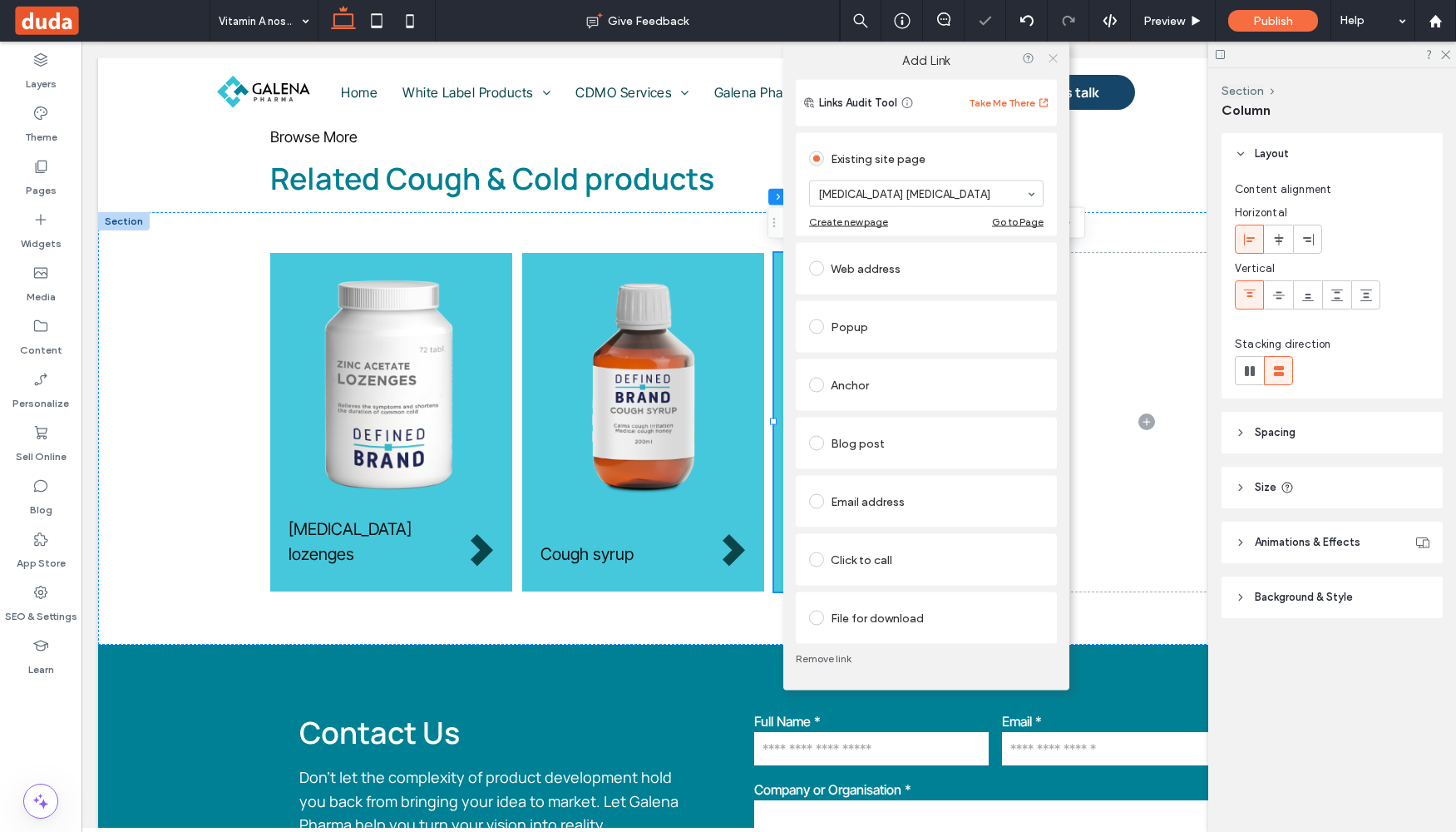
click at [1052, 57] on use at bounding box center [1052, 57] width 8 height 8
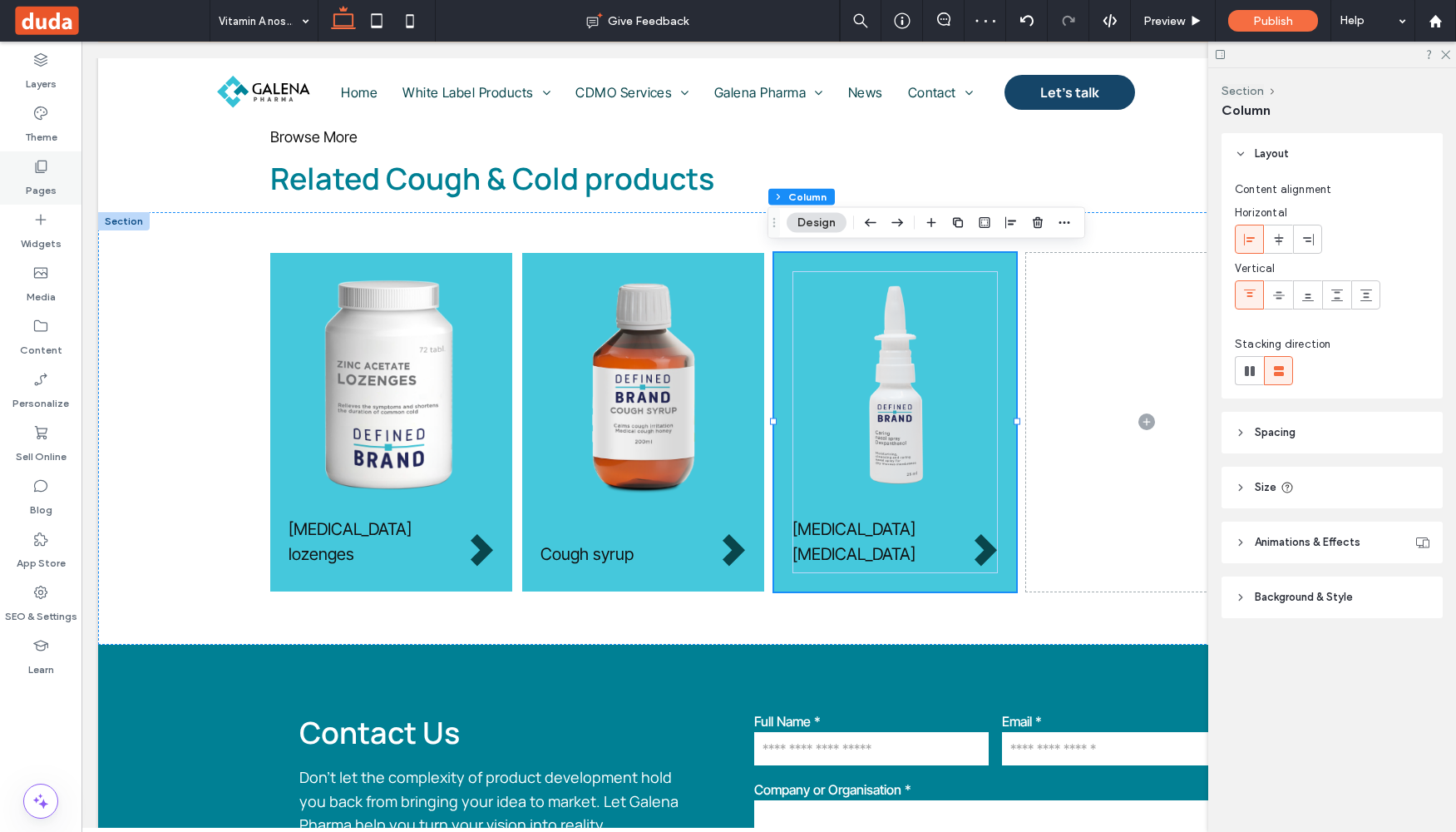
click at [44, 180] on label "Pages" at bounding box center [41, 186] width 31 height 23
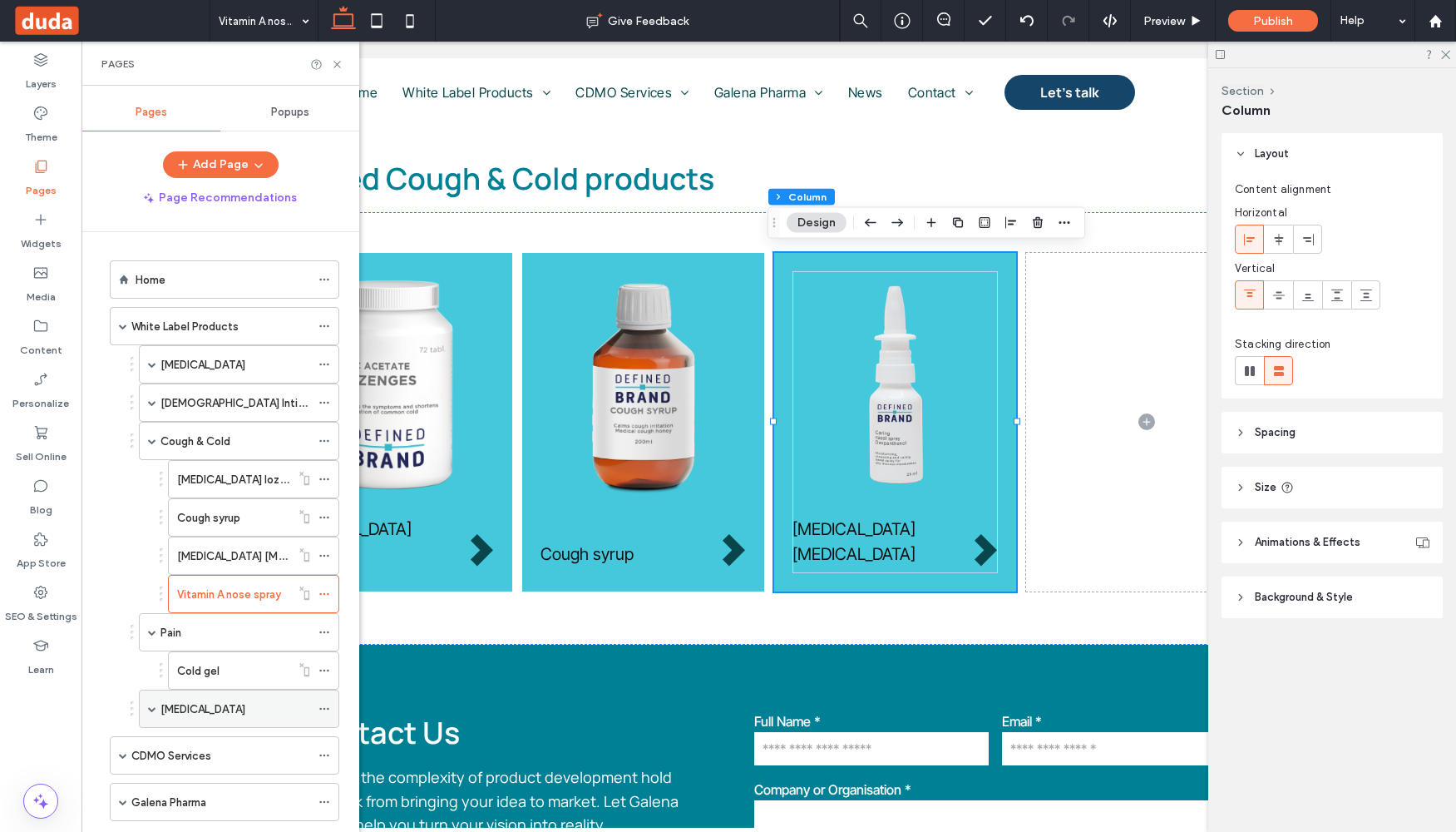
click at [326, 708] on icon at bounding box center [324, 708] width 11 height 11
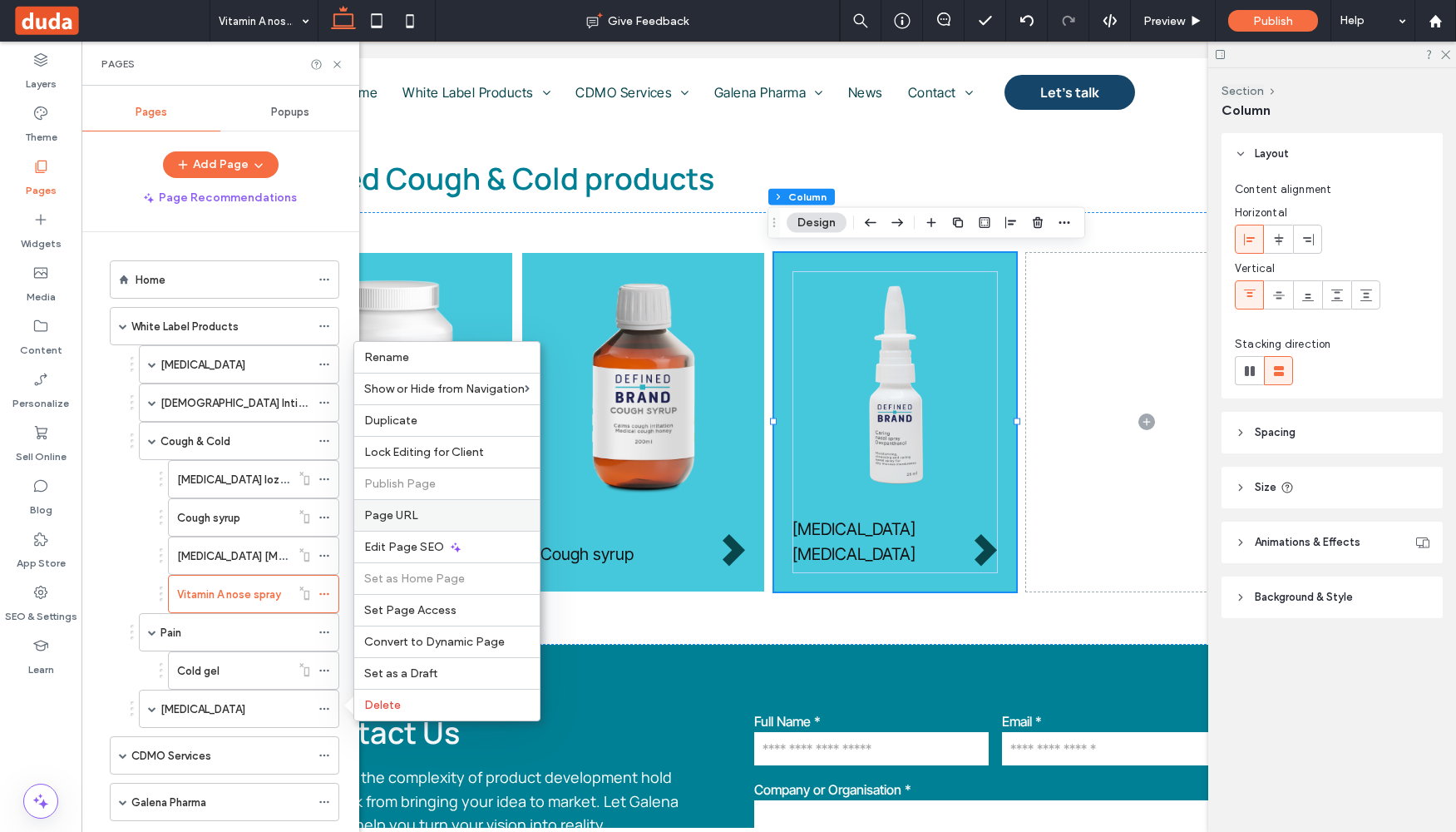
click at [417, 510] on label "Page URL" at bounding box center [447, 515] width 165 height 14
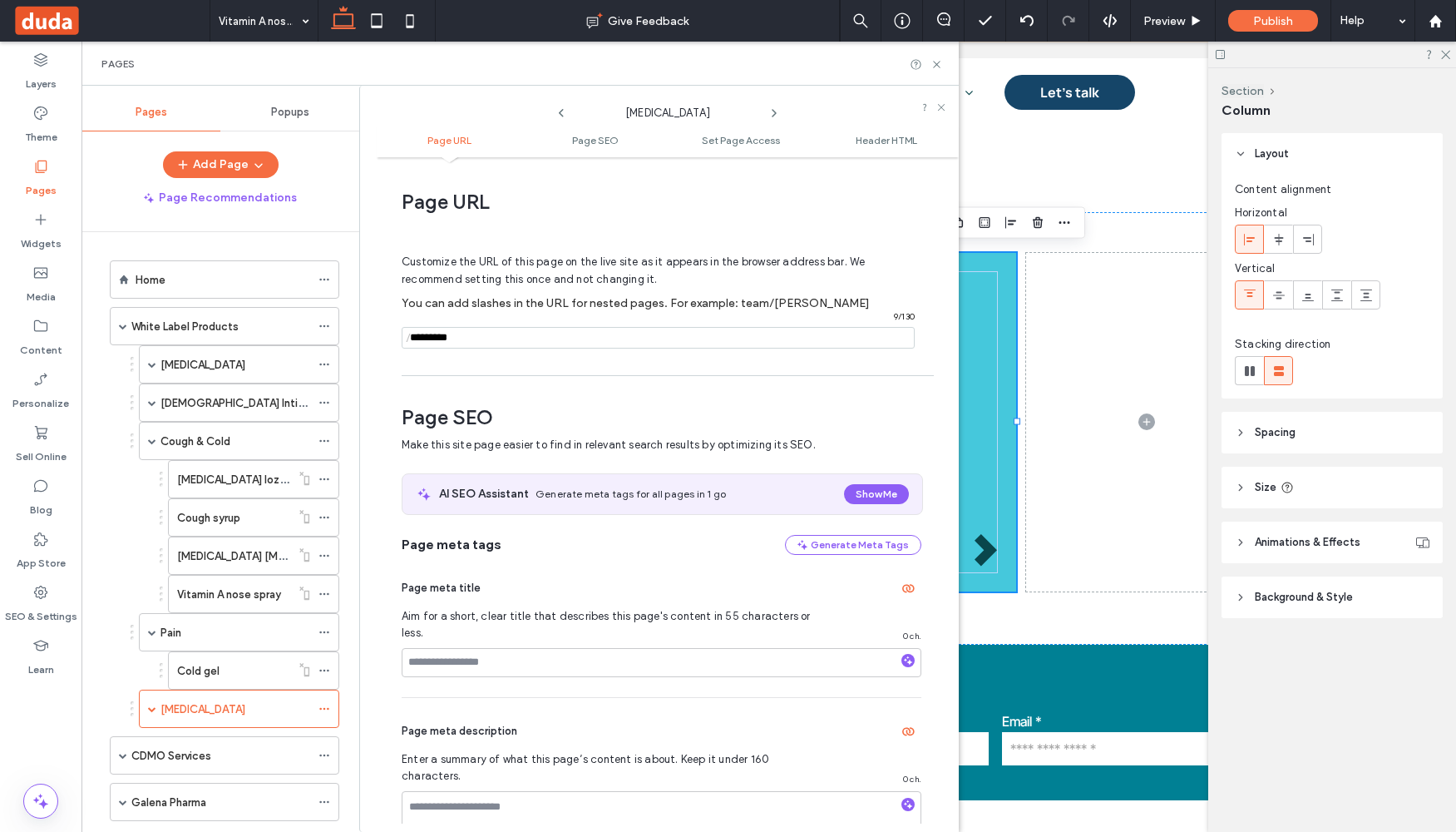
scroll to position [8, 0]
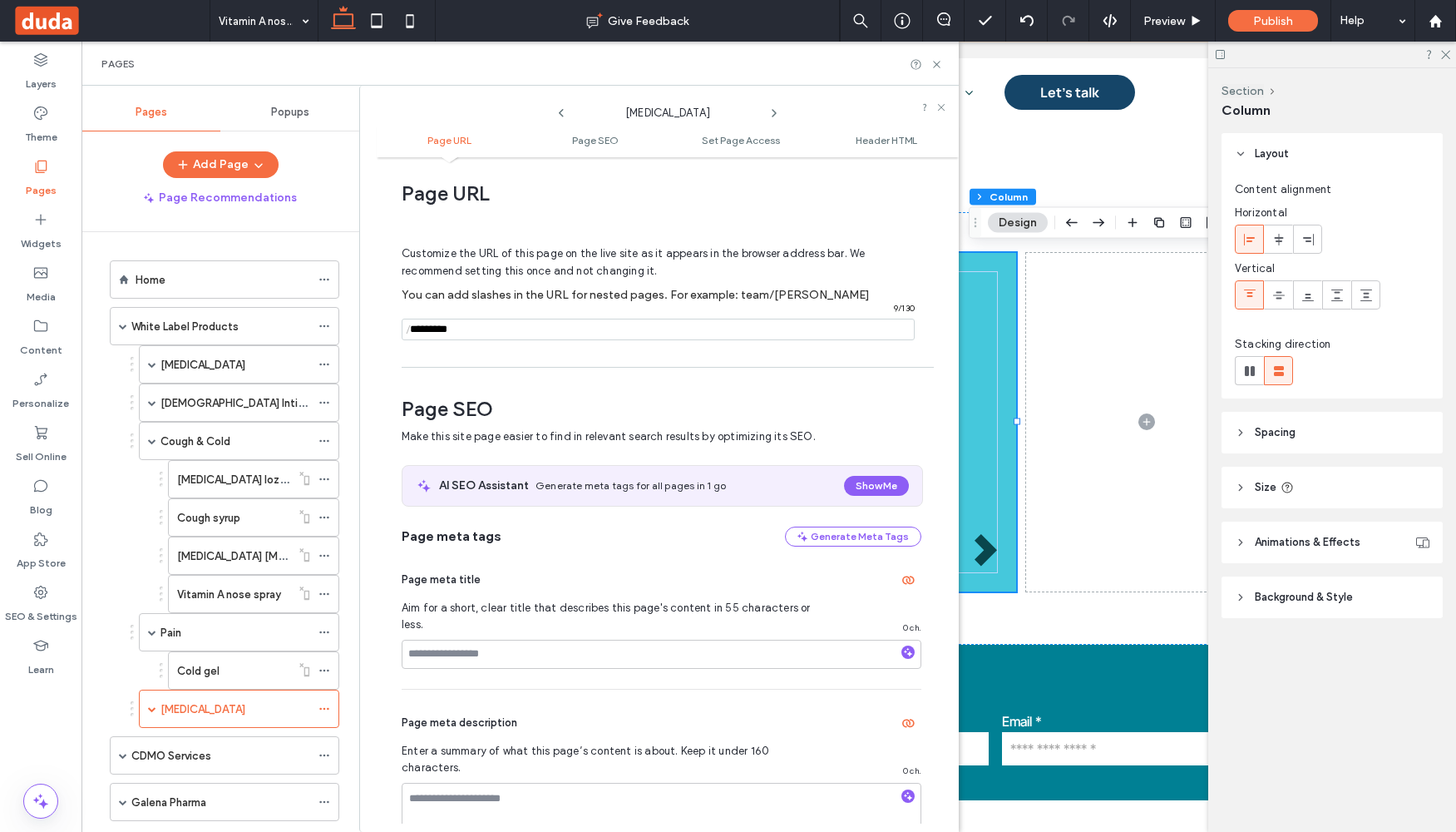
click at [457, 330] on input "notEmpty" at bounding box center [658, 329] width 513 height 21
paste input "**********"
drag, startPoint x: 584, startPoint y: 328, endPoint x: 365, endPoint y: 315, distance: 219.4
click at [365, 315] on div "Skin Care Page URL Page SEO Set Page Access Header HTML Page URL Customize the …" at bounding box center [659, 458] width 600 height 746
type input "**********"
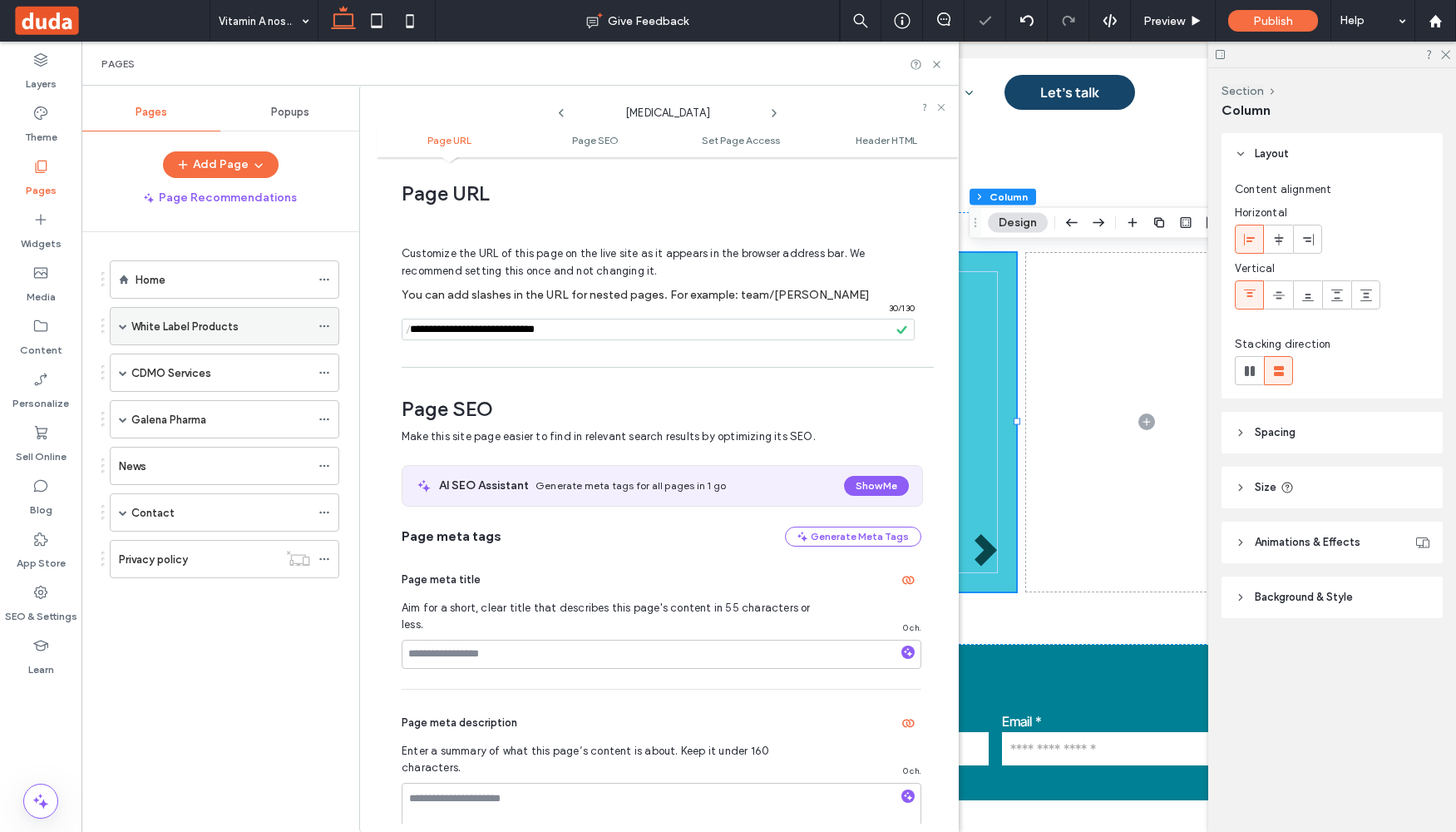
click at [119, 321] on span at bounding box center [123, 325] width 8 height 36
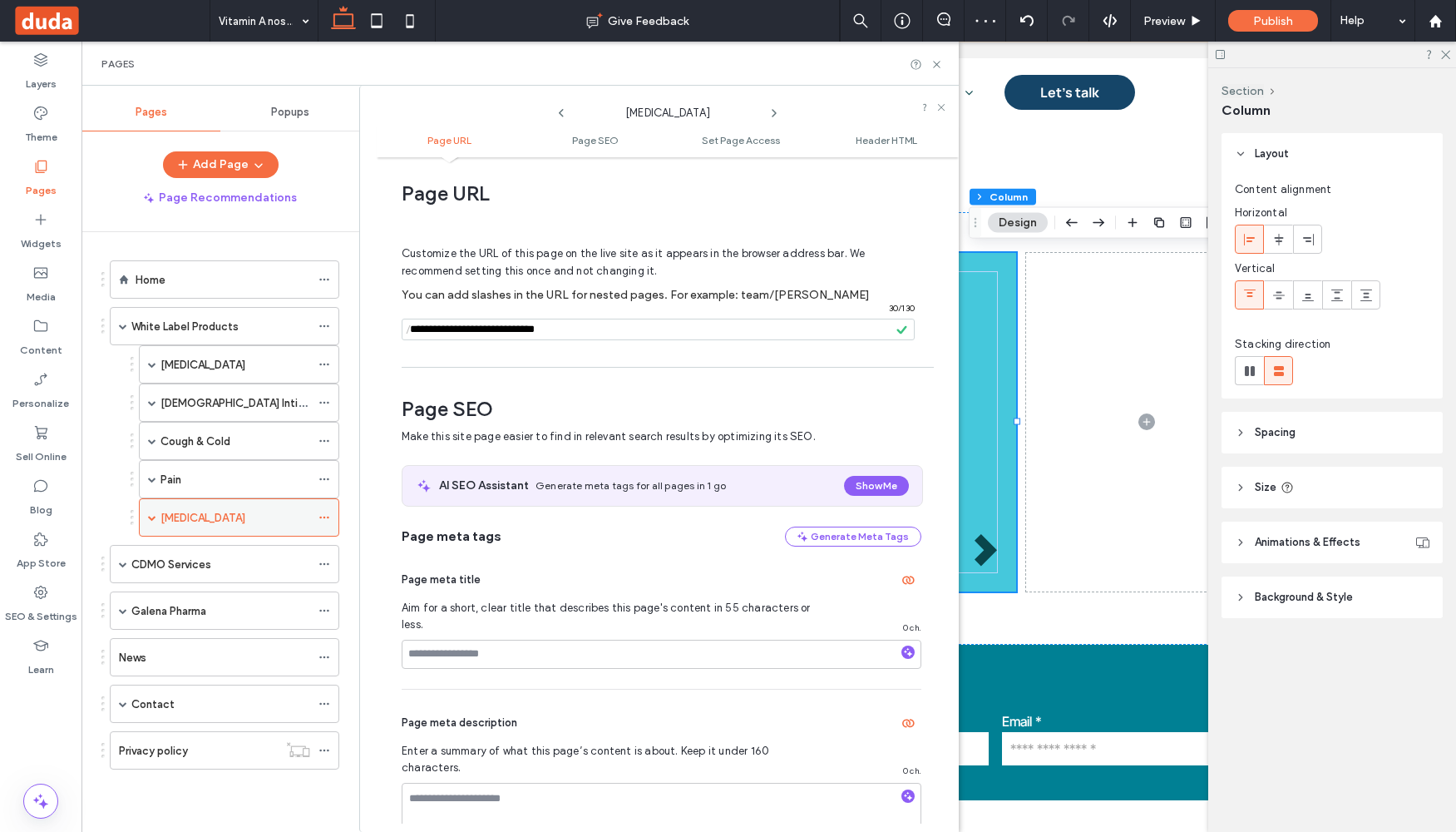
click at [150, 521] on span at bounding box center [152, 517] width 8 height 36
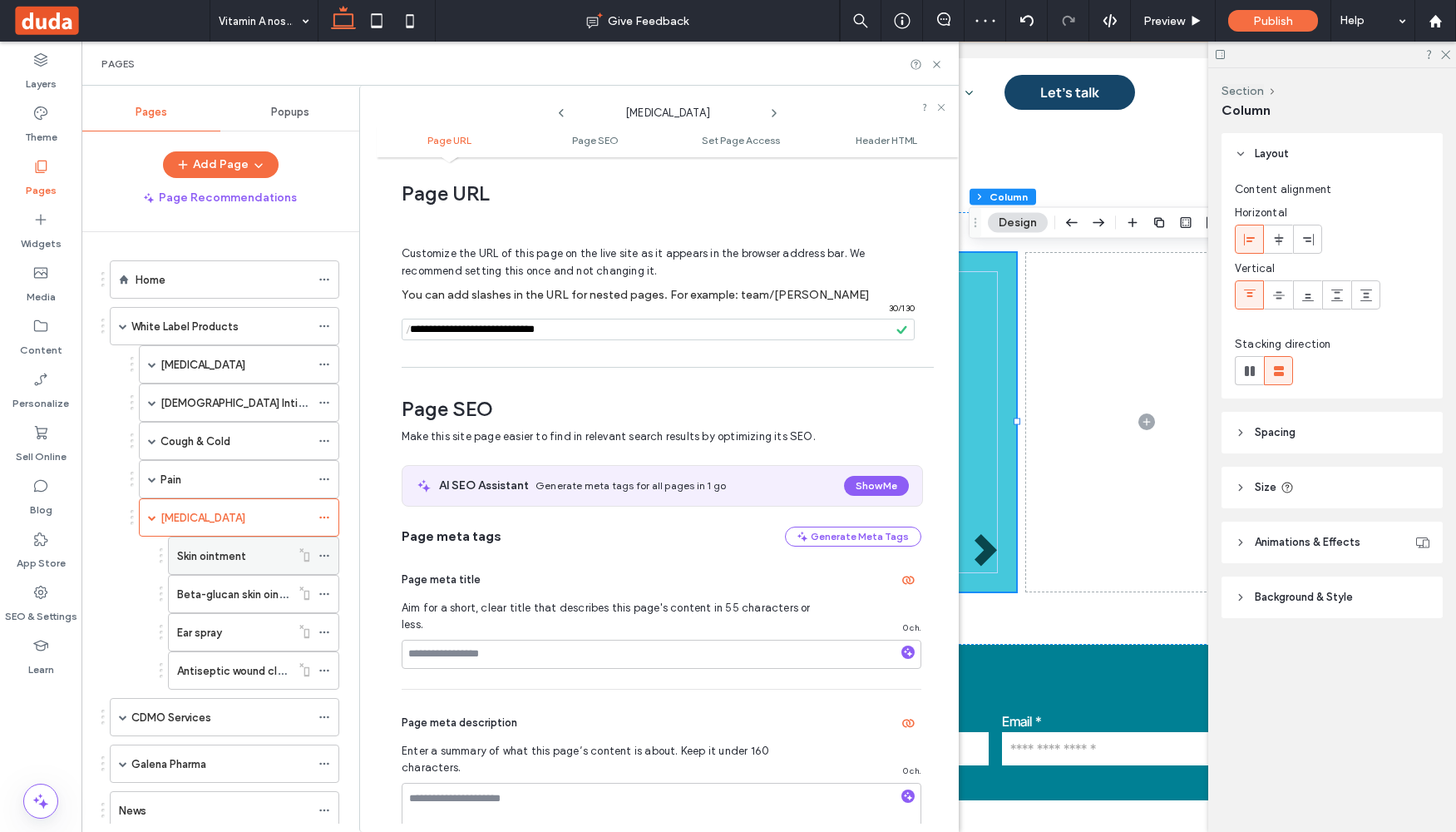
click at [328, 558] on icon at bounding box center [324, 556] width 11 height 11
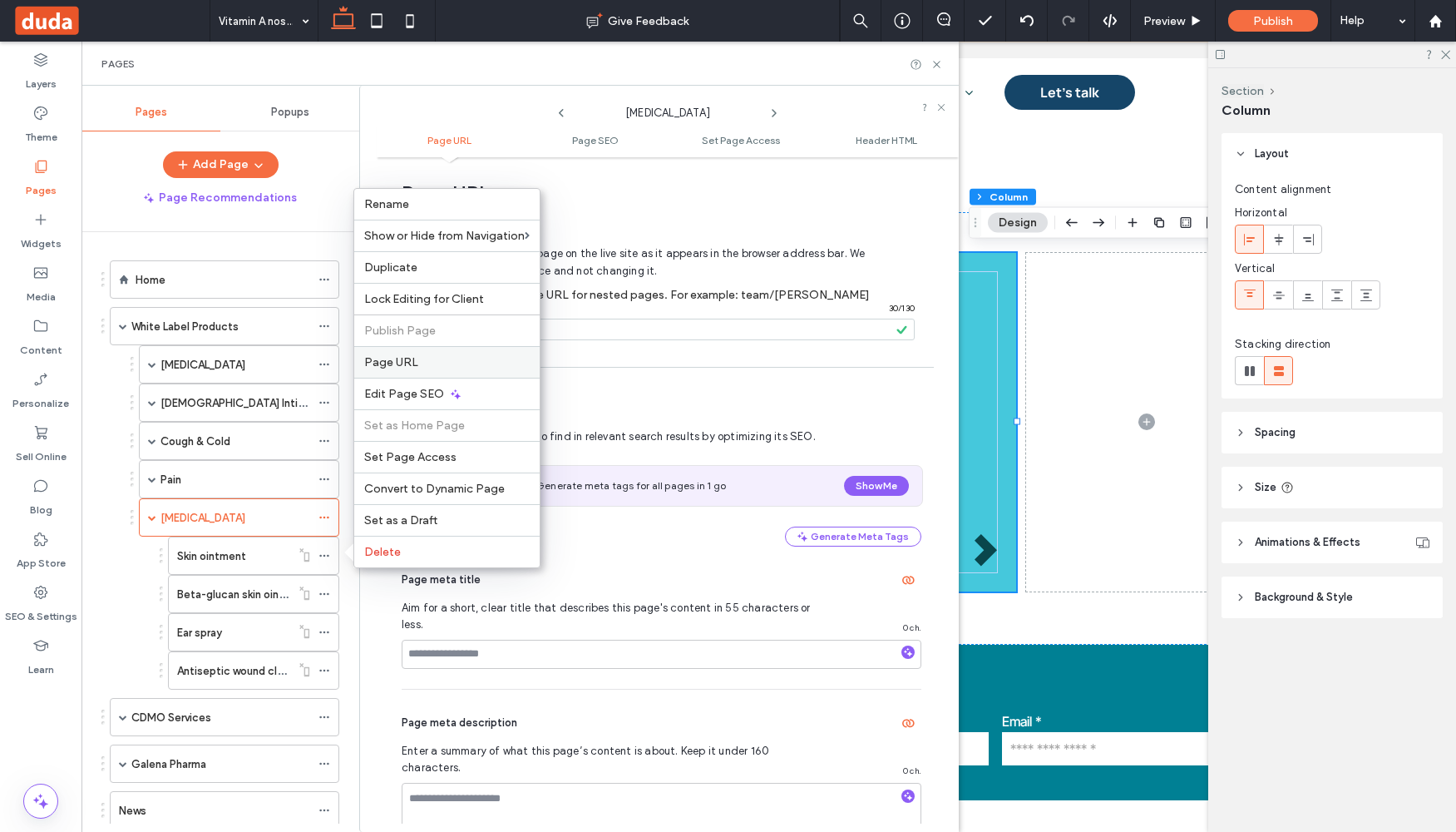
click at [410, 361] on span "Page URL" at bounding box center [391, 362] width 54 height 14
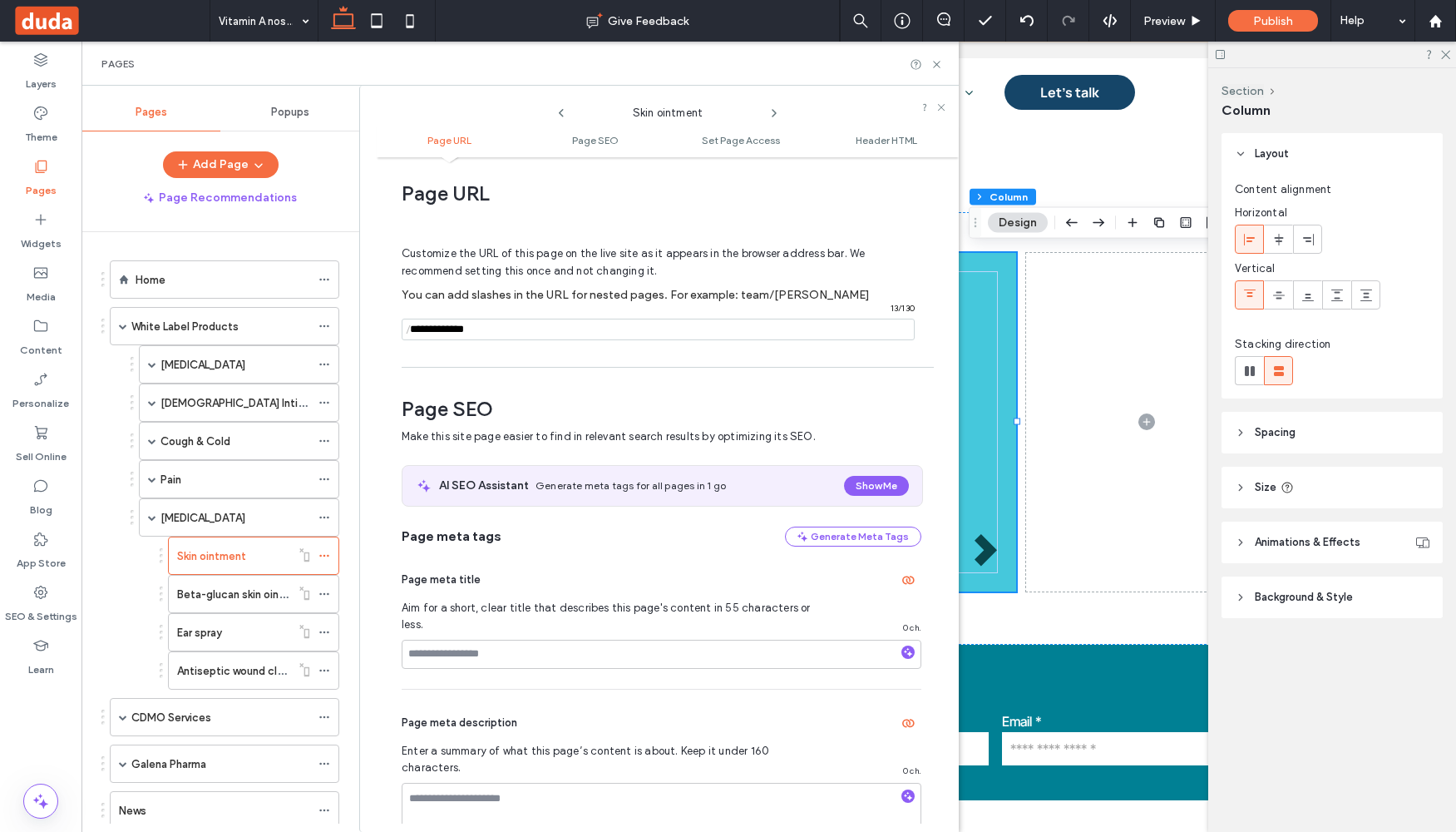
click at [420, 335] on input "notEmpty" at bounding box center [658, 329] width 513 height 21
paste input "**********"
drag, startPoint x: 573, startPoint y: 329, endPoint x: 366, endPoint y: 318, distance: 207.3
click at [366, 318] on div "Skin ointment Page URL Page SEO Set Page Access Header HTML Page URL Customize …" at bounding box center [659, 458] width 600 height 746
type input "**********"
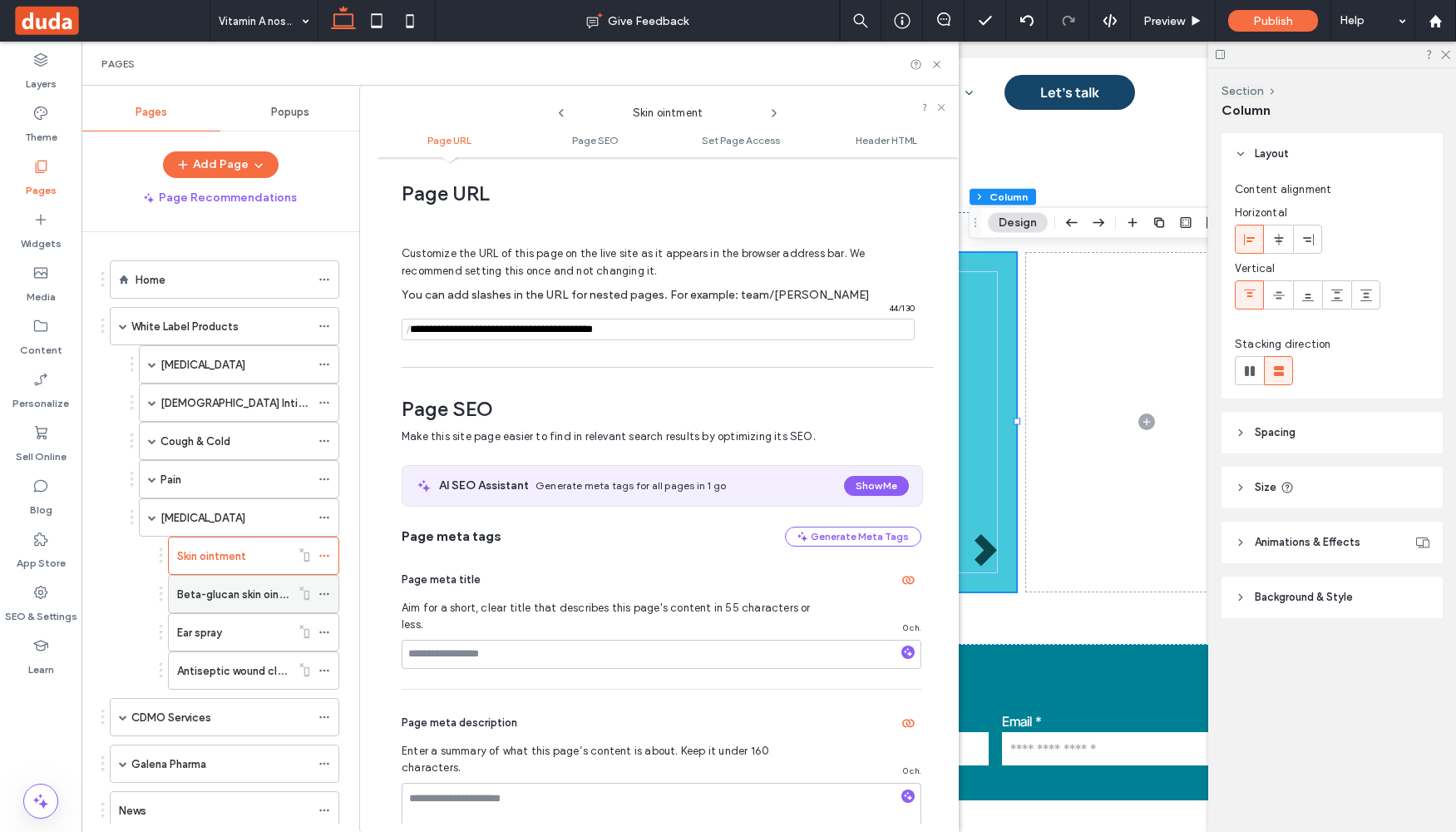
click at [325, 593] on icon at bounding box center [324, 594] width 11 height 11
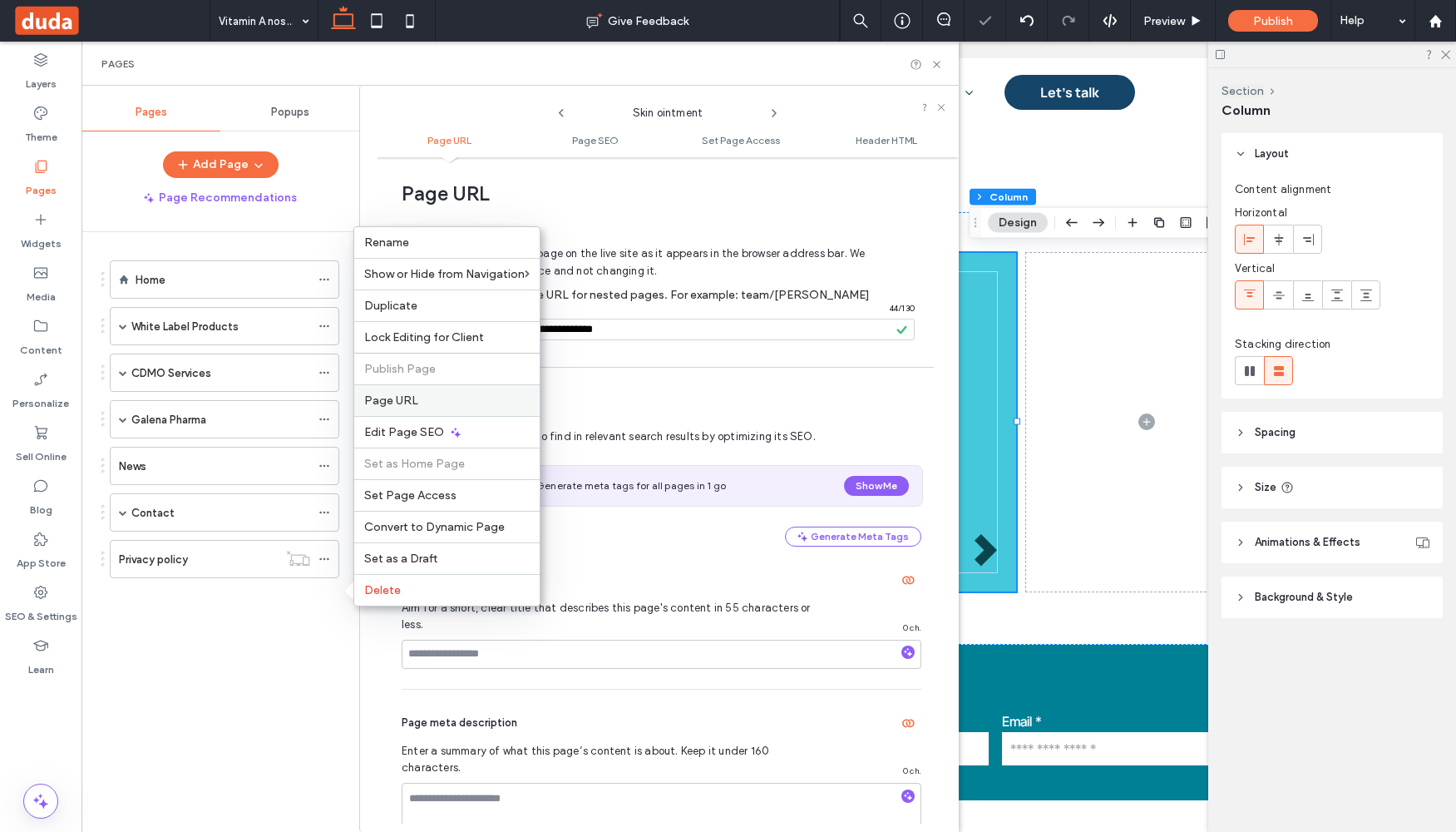
click at [412, 402] on span "Page URL" at bounding box center [391, 400] width 54 height 14
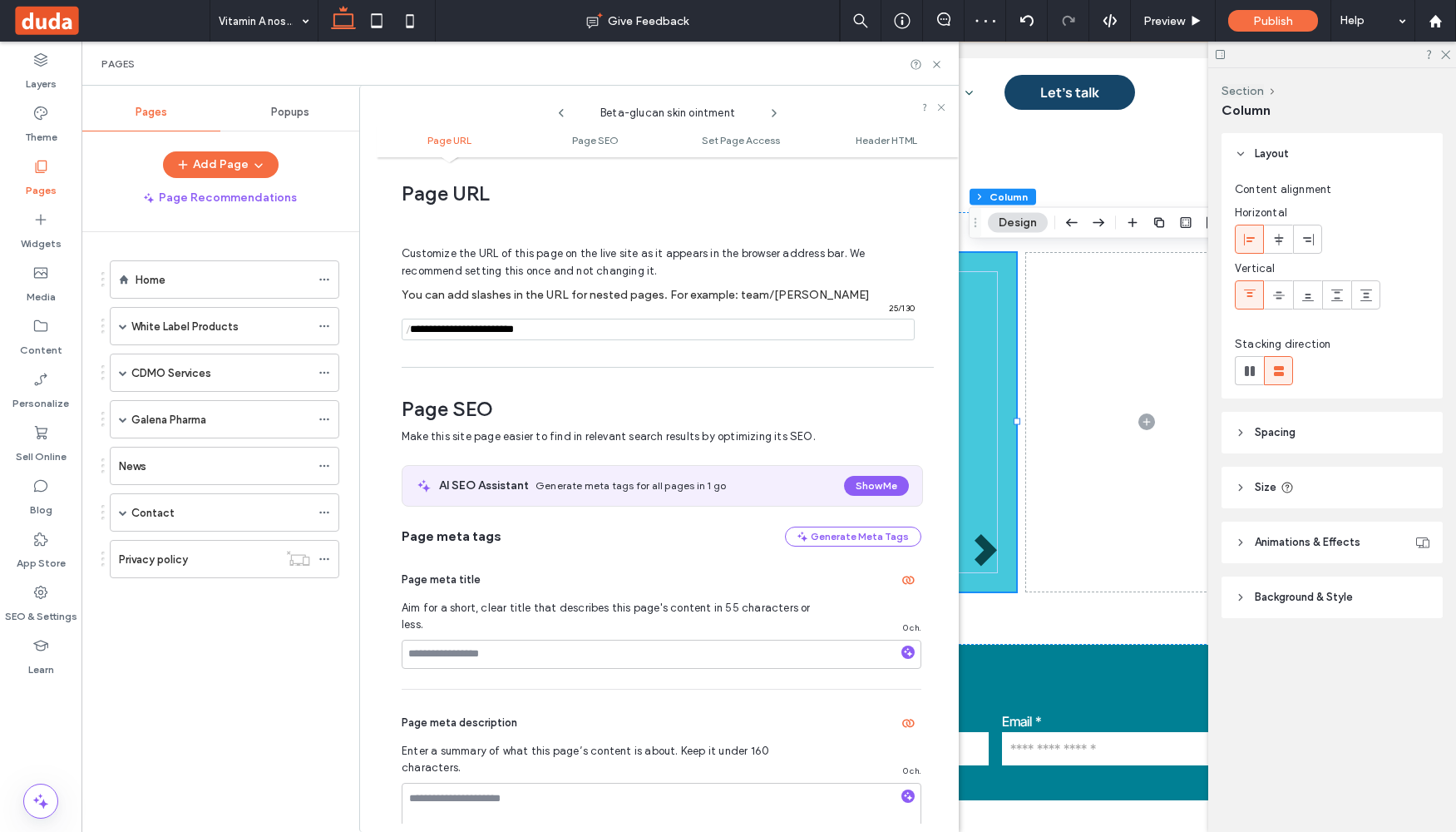
click at [406, 329] on span "/" at bounding box center [408, 330] width 13 height 21
click at [413, 328] on span "/" at bounding box center [408, 330] width 13 height 21
click at [416, 332] on input "notEmpty" at bounding box center [658, 329] width 513 height 21
paste input "**********"
type input "**********"
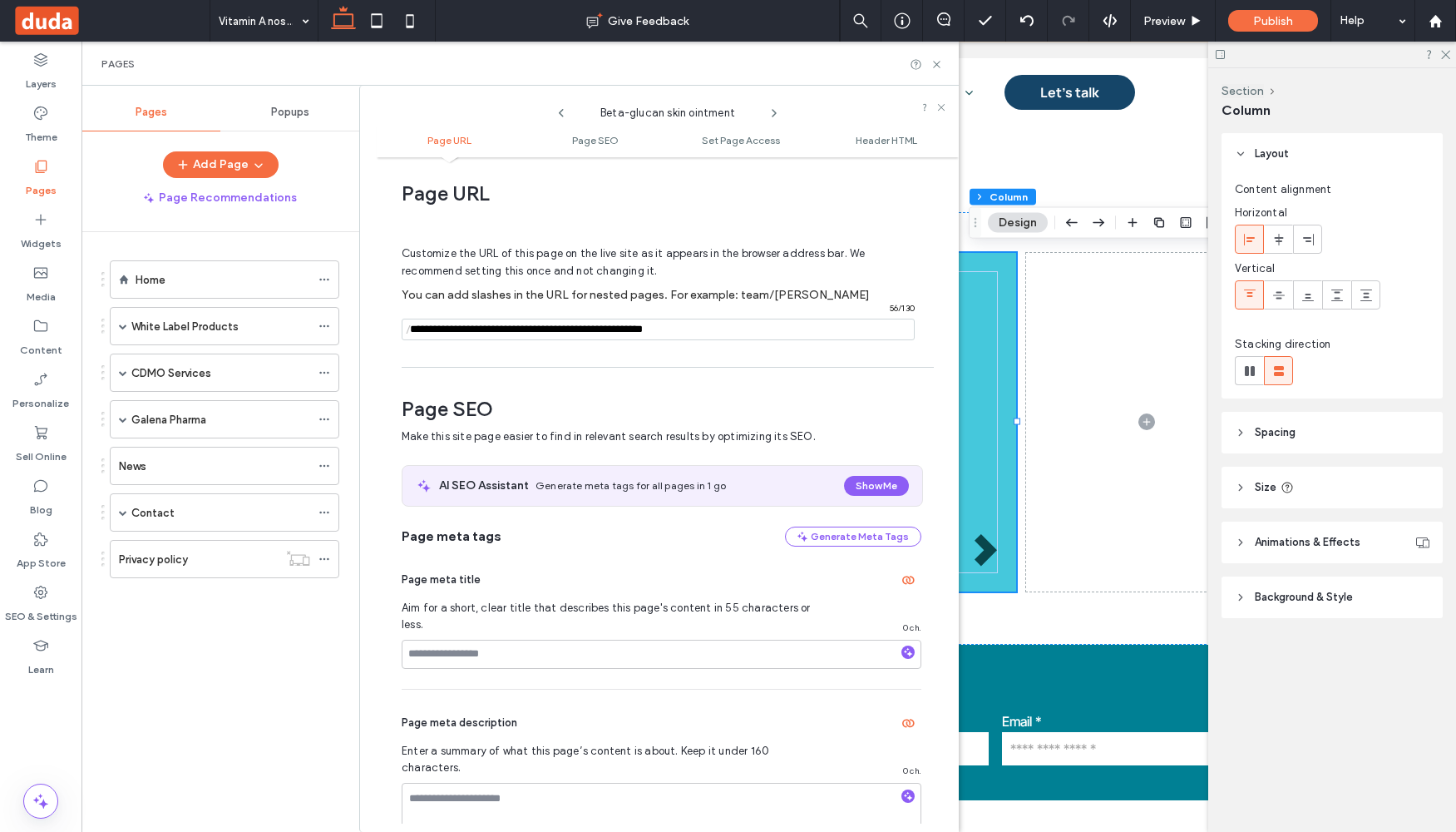
click at [553, 359] on div "Customize the URL of this page on the live site as it appears in the browser ad…" at bounding box center [661, 285] width 520 height 146
click at [123, 322] on span at bounding box center [123, 325] width 8 height 8
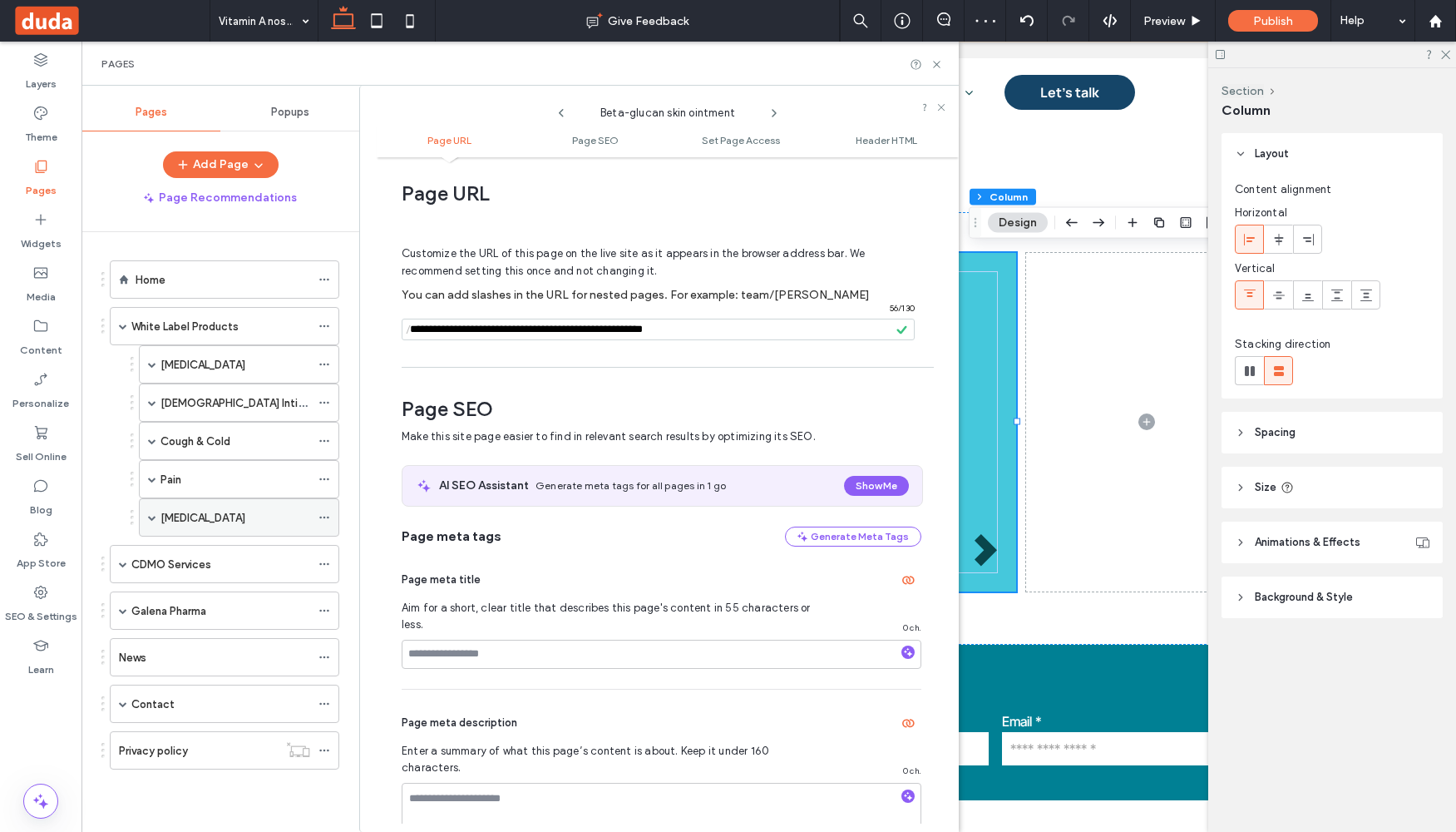
click at [149, 516] on span at bounding box center [152, 517] width 8 height 8
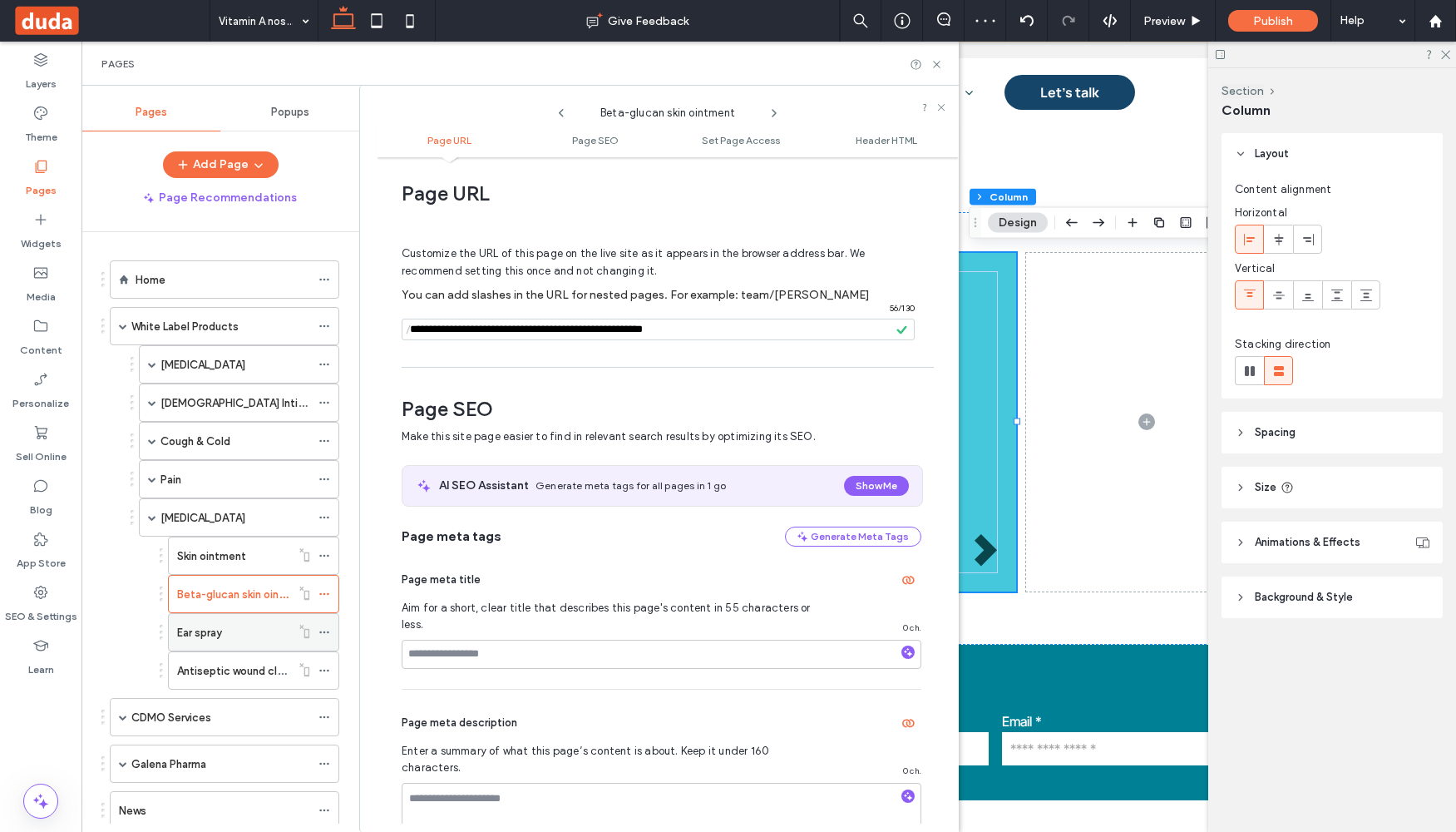
click at [332, 632] on div at bounding box center [328, 632] width 20 height 25
click at [324, 631] on icon at bounding box center [324, 632] width 11 height 11
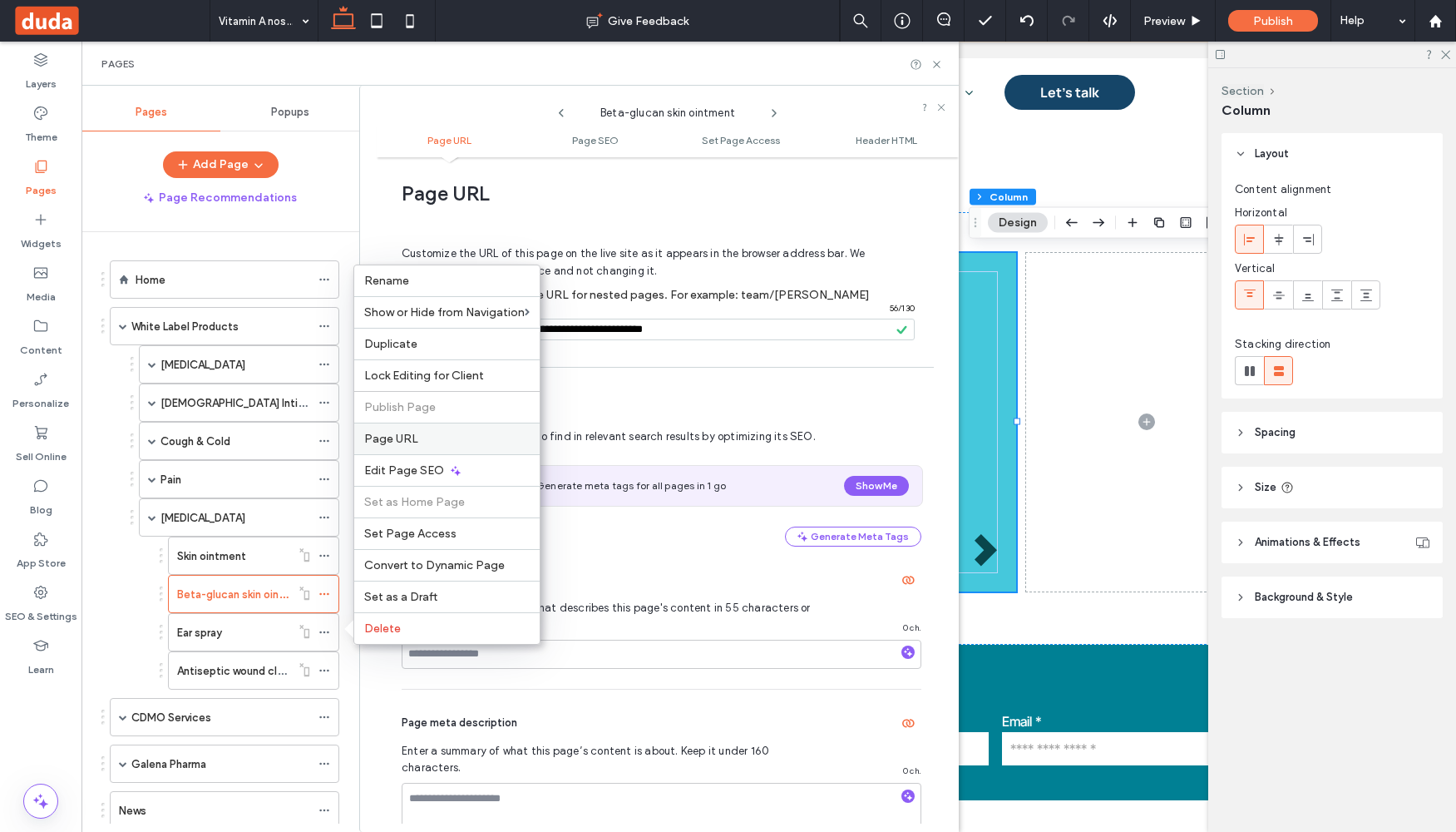
click at [399, 435] on span "Page URL" at bounding box center [391, 439] width 54 height 14
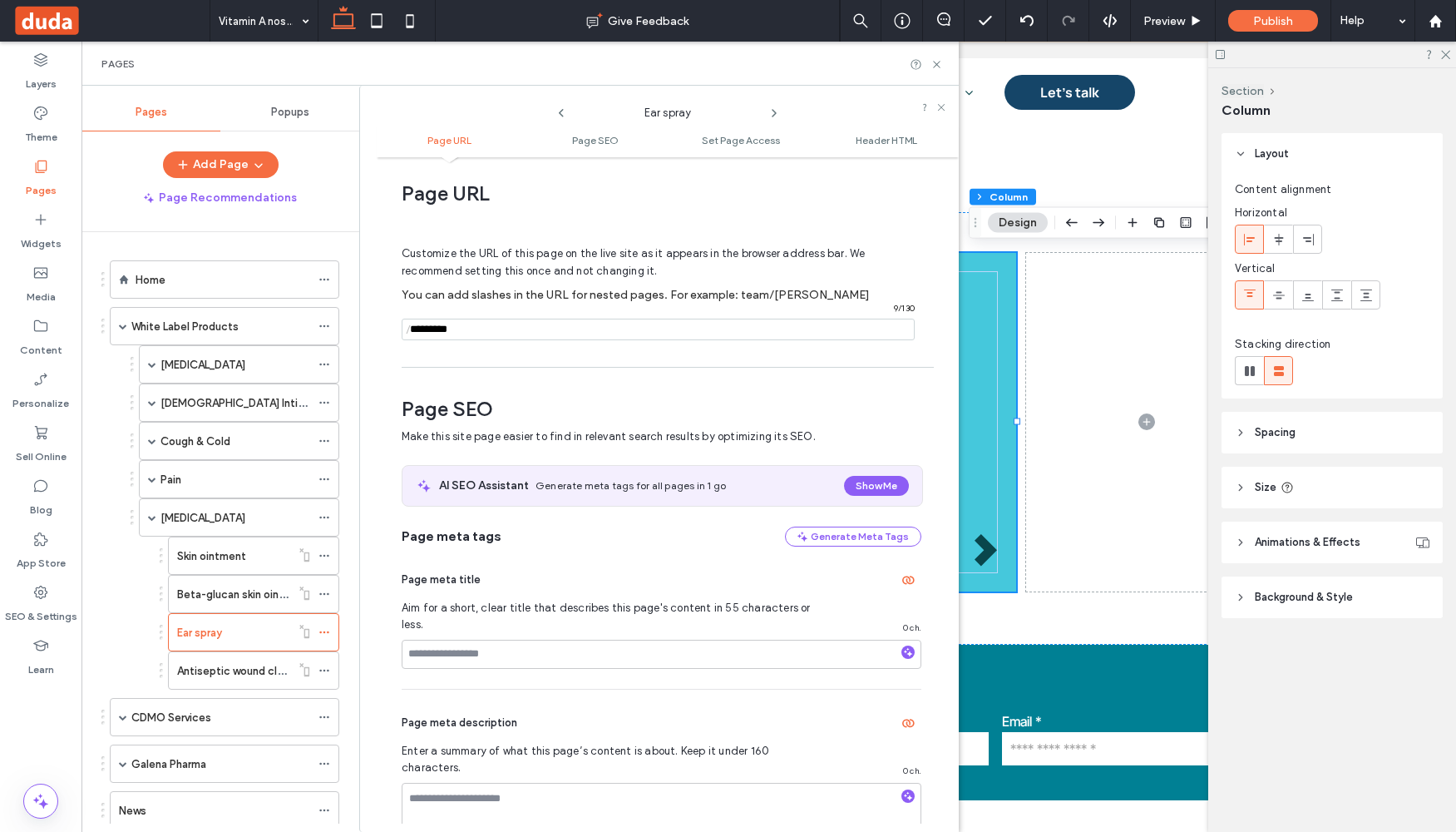
click at [429, 326] on input "notEmpty" at bounding box center [658, 329] width 513 height 21
paste input "**********"
type input "**********"
click at [763, 275] on div "Customize the URL of this page on the live site as it appears in the browser ad…" at bounding box center [661, 285] width 520 height 146
click at [325, 669] on div "Home White Label Products Gastrointestinal Microenema Macrogol Macrogol with el…" at bounding box center [230, 528] width 258 height 592
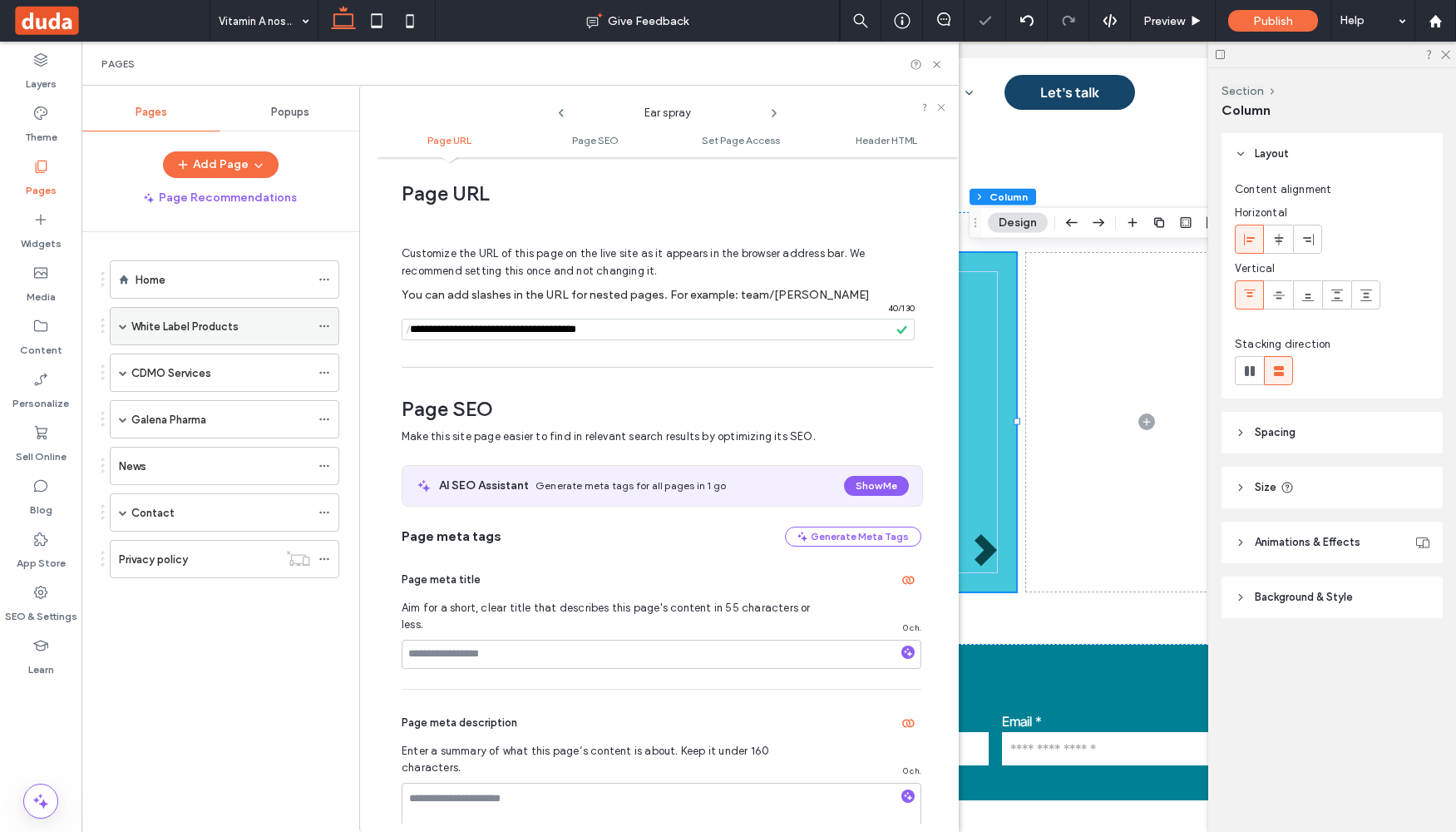
click at [117, 322] on div "White Label Products" at bounding box center [224, 326] width 230 height 38
click at [126, 323] on span at bounding box center [123, 325] width 8 height 8
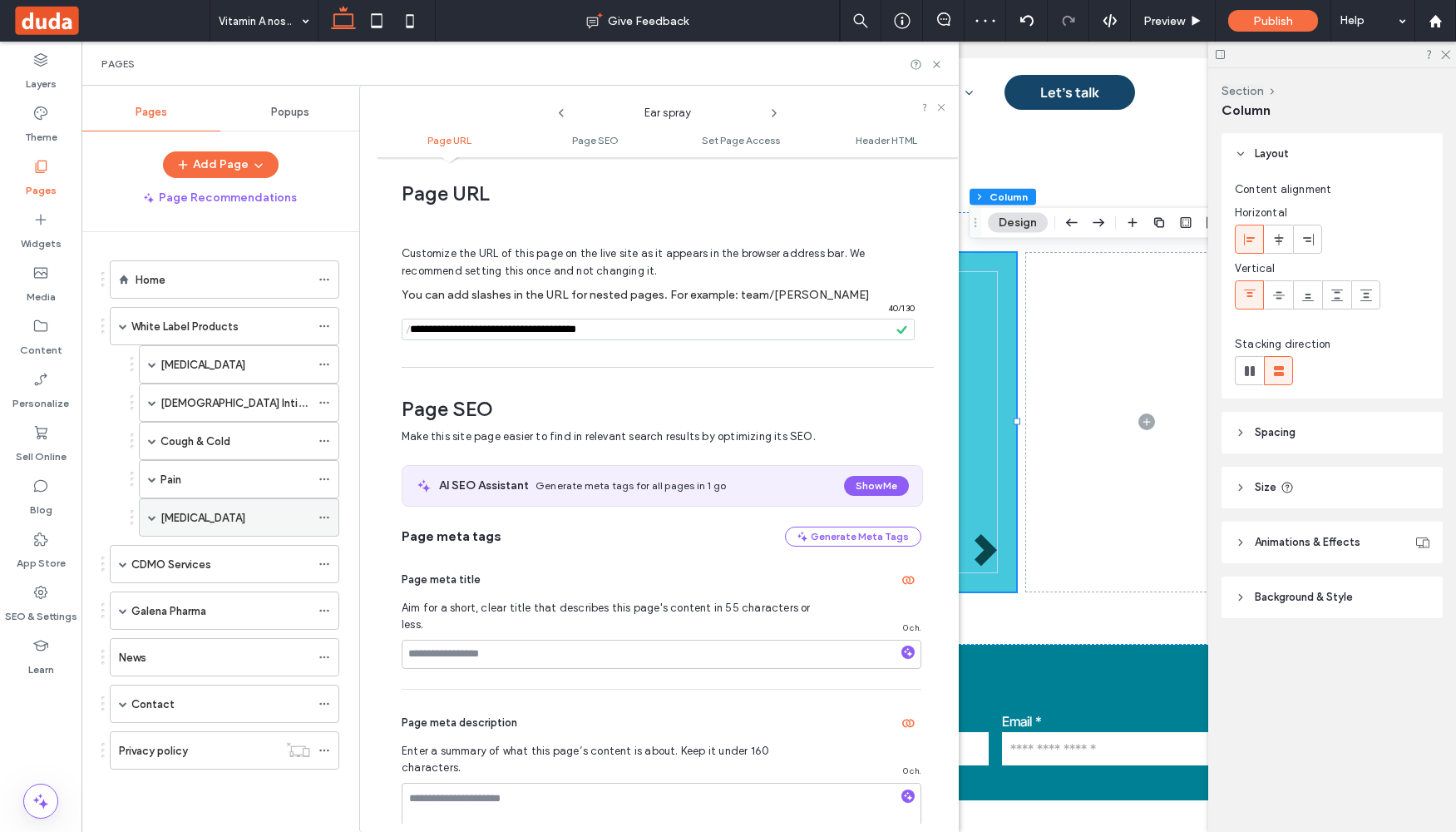
click at [324, 513] on icon at bounding box center [324, 517] width 11 height 11
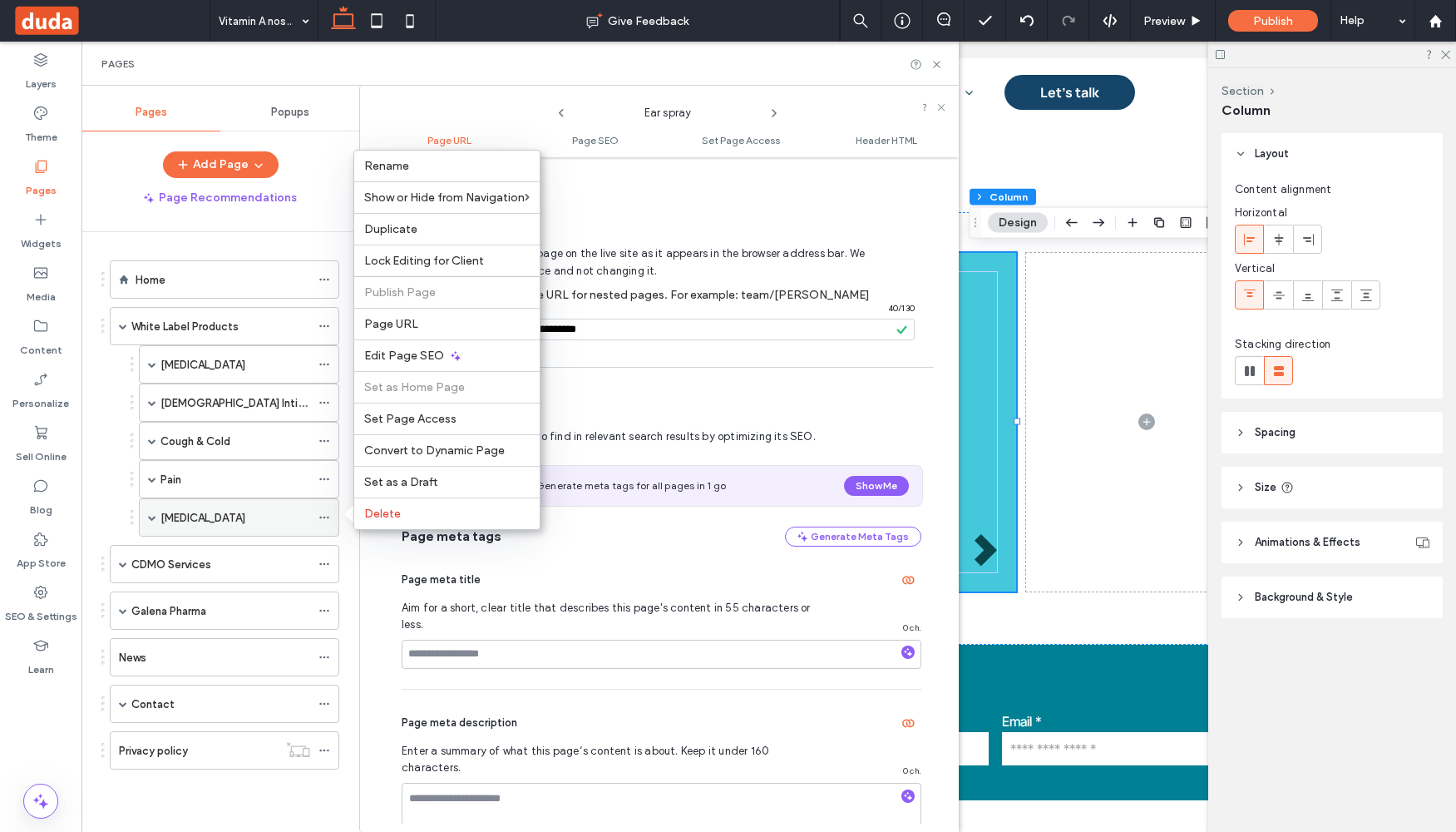
click at [151, 518] on span at bounding box center [152, 517] width 8 height 8
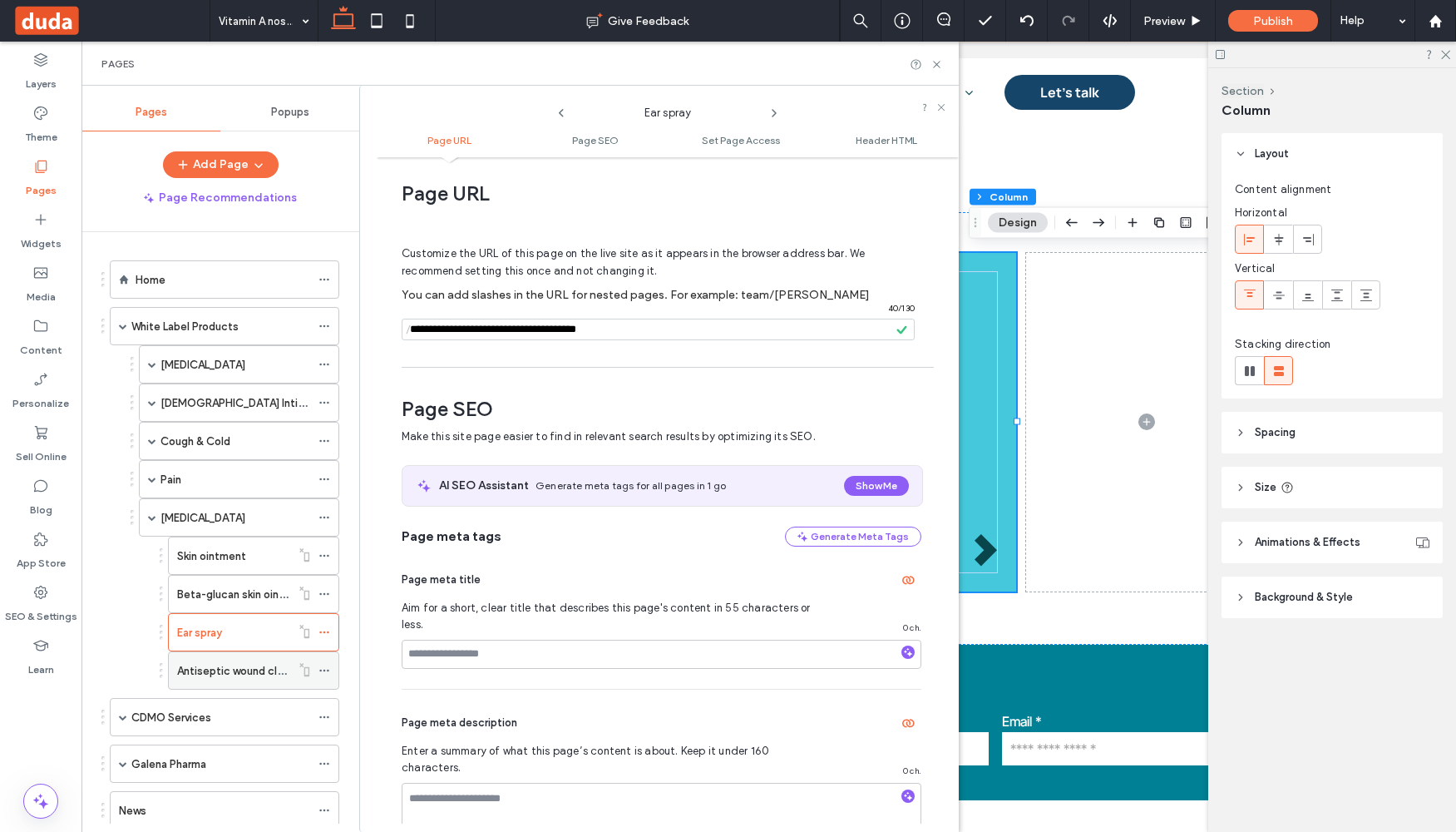
click at [327, 671] on icon at bounding box center [324, 670] width 11 height 11
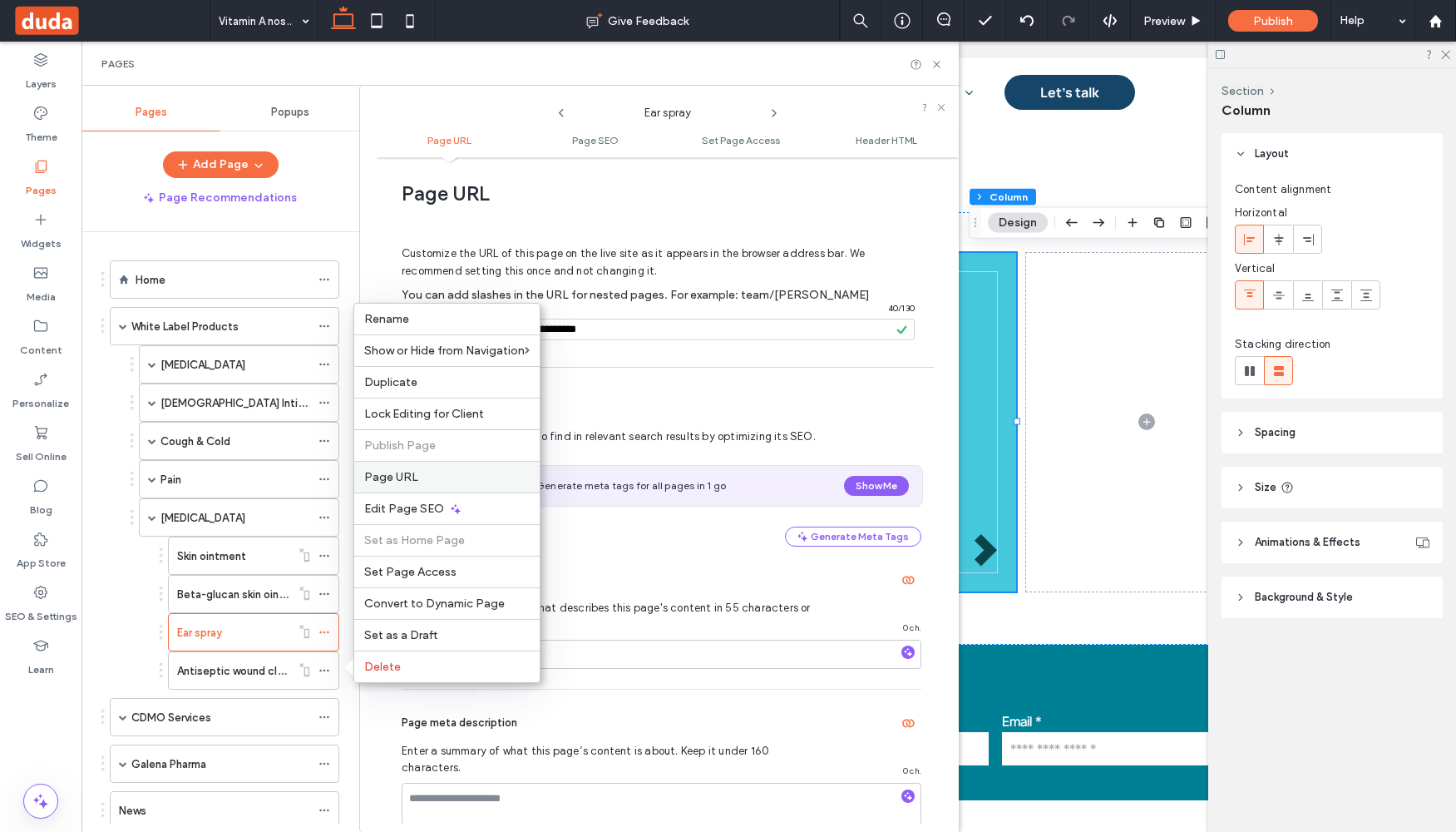
click at [411, 480] on span "Page URL" at bounding box center [391, 477] width 54 height 14
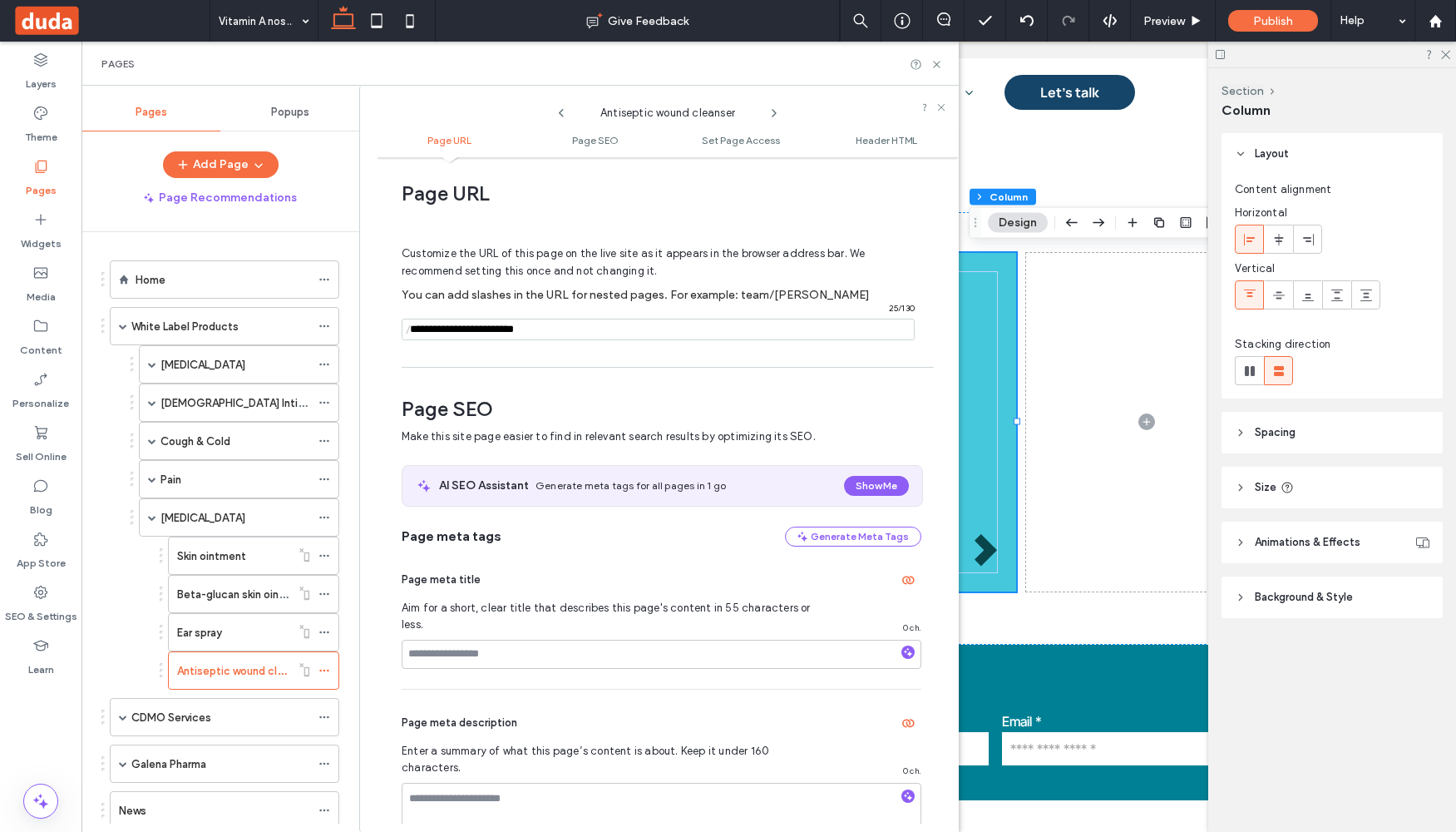
click at [425, 329] on input "notEmpty" at bounding box center [658, 329] width 513 height 21
paste input "**********"
type input "**********"
click at [503, 360] on div "Page URL Customize the URL of this page on the live site as it appears in the b…" at bounding box center [668, 494] width 582 height 658
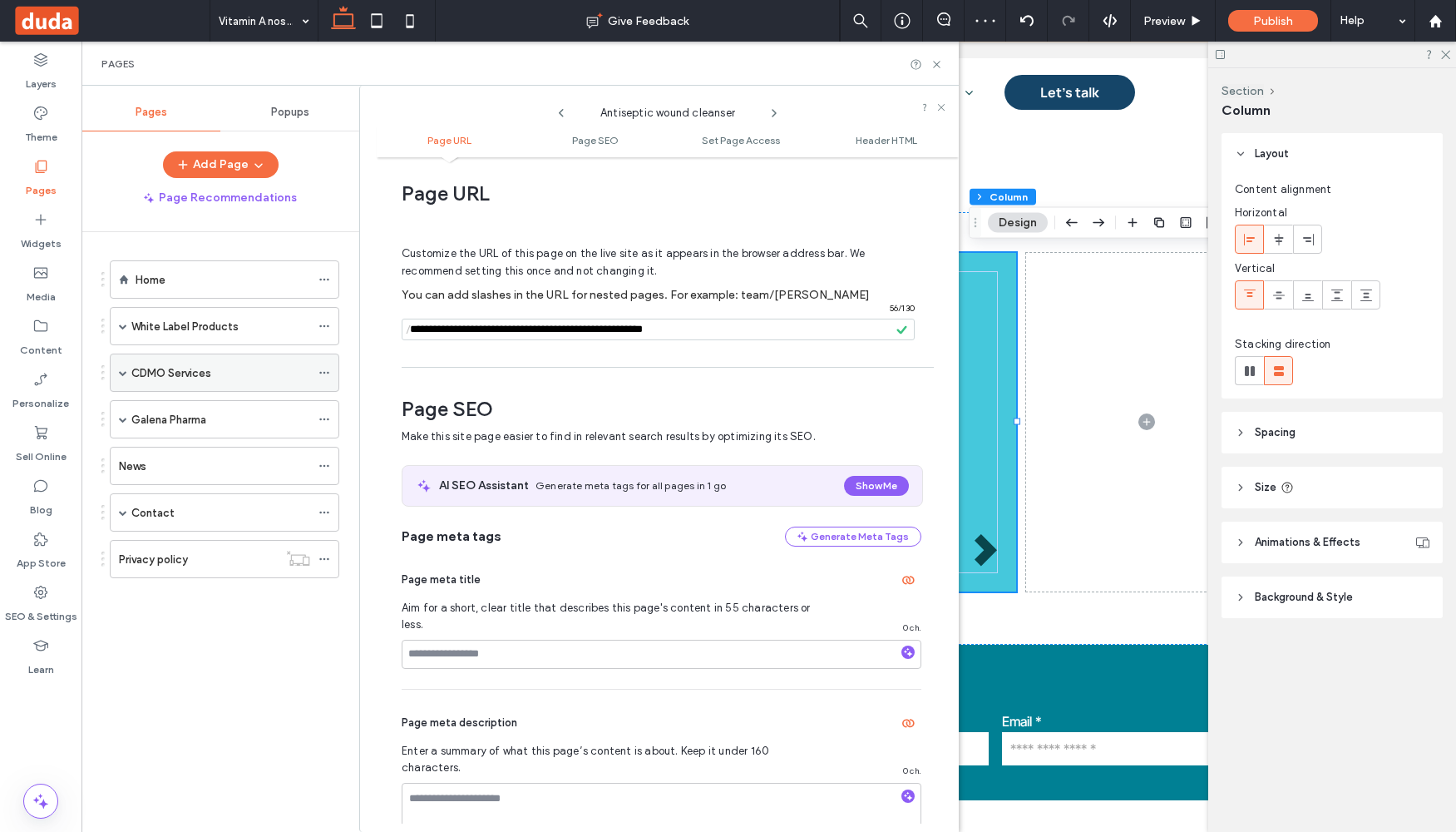
click at [122, 374] on span at bounding box center [123, 372] width 8 height 8
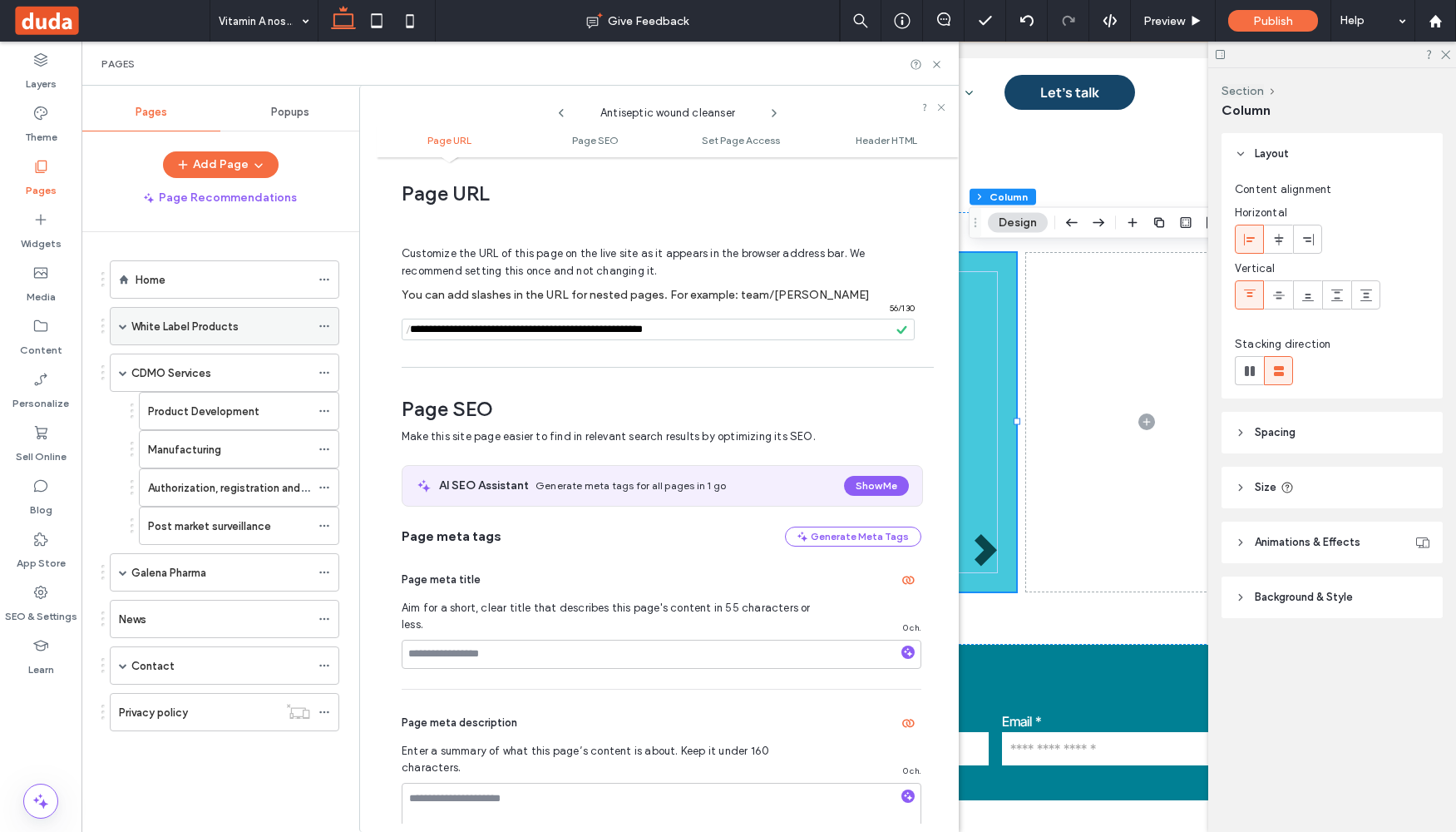
click at [119, 334] on span at bounding box center [123, 325] width 8 height 36
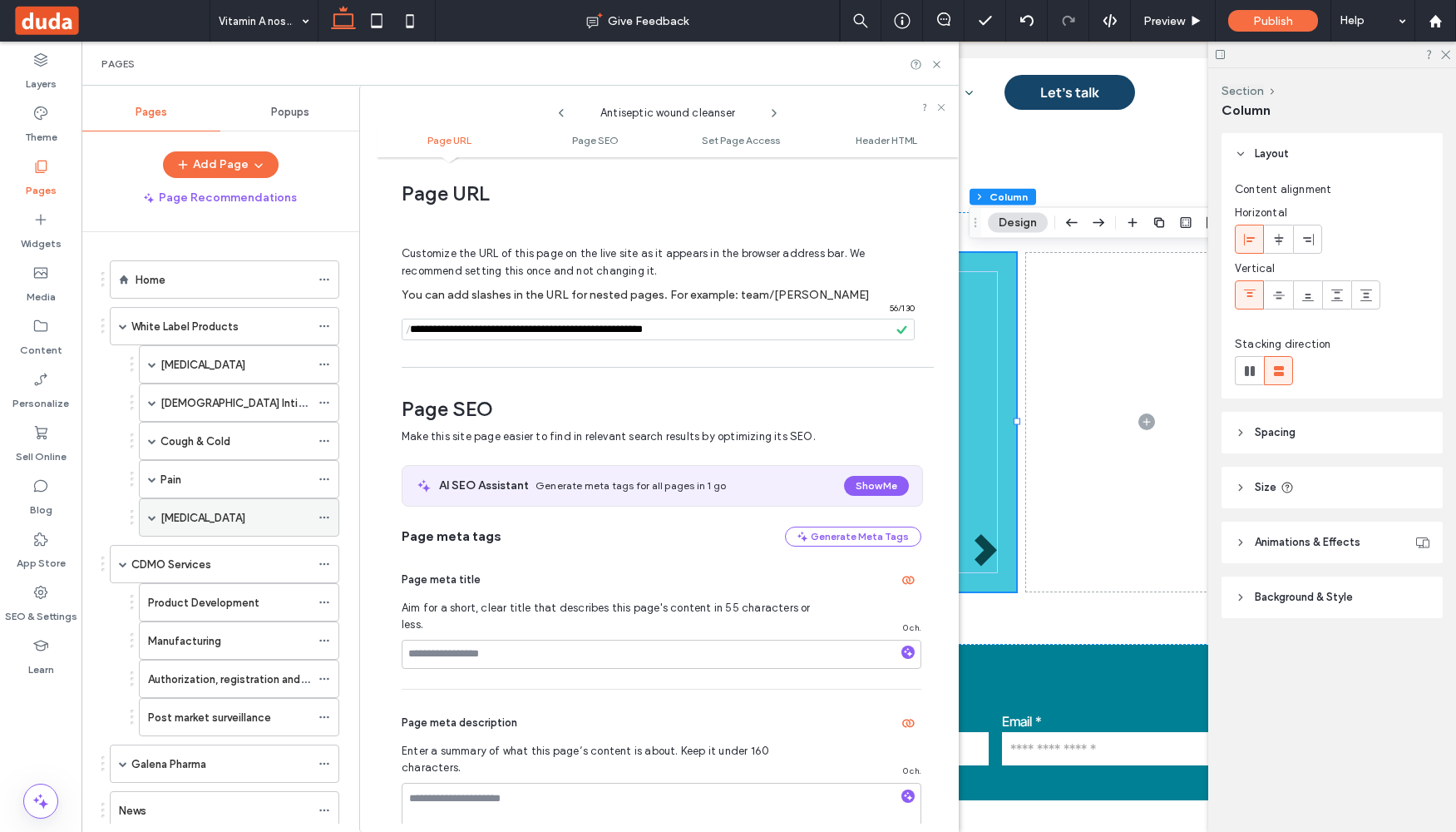
click at [207, 513] on label "[MEDICAL_DATA]" at bounding box center [203, 518] width 85 height 29
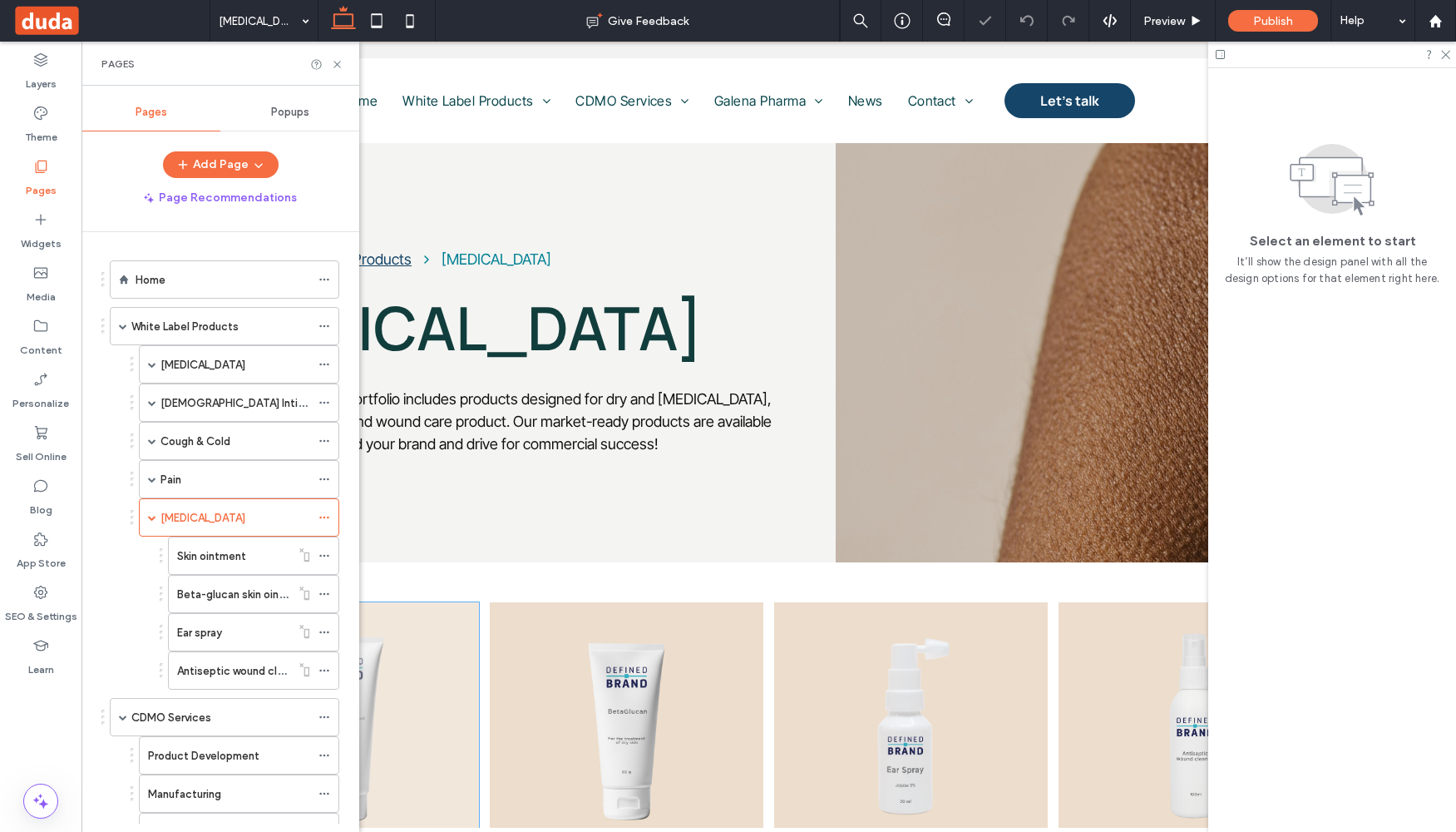
click at [456, 606] on div "Skin ointment" at bounding box center [343, 771] width 274 height 338
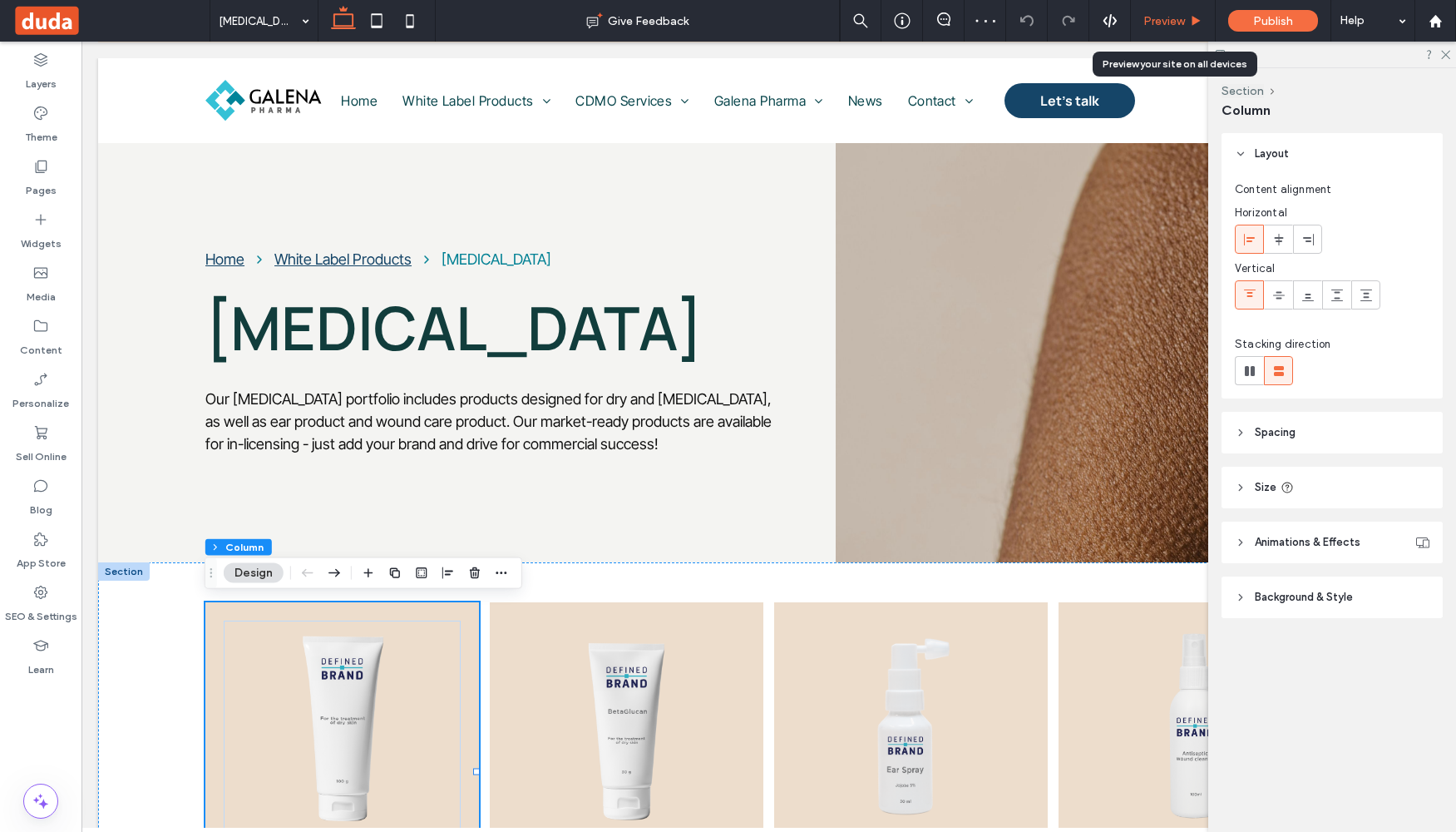
click at [1173, 20] on span "Preview" at bounding box center [1164, 21] width 41 height 14
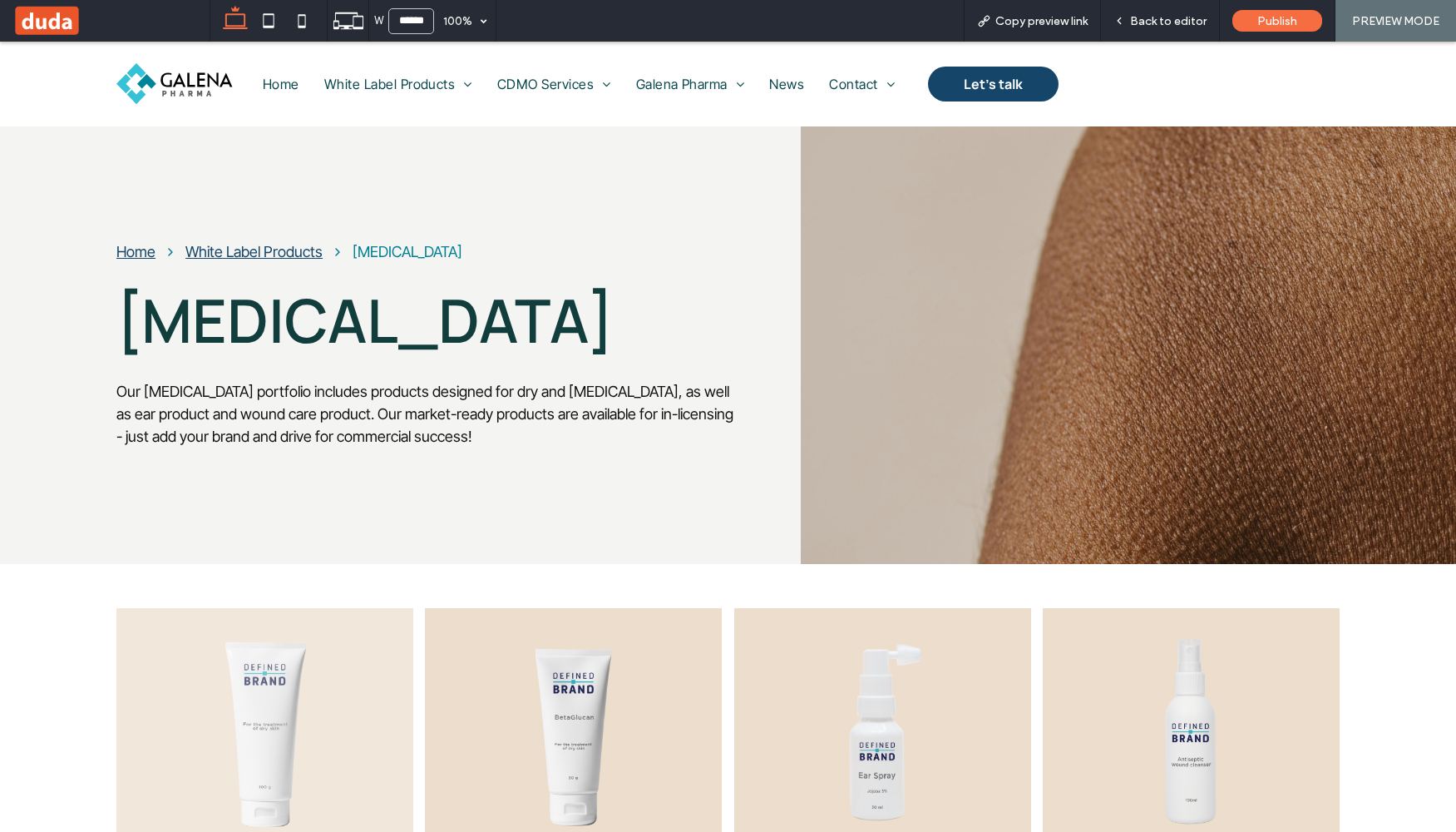
click at [351, 667] on img at bounding box center [265, 732] width 260 height 199
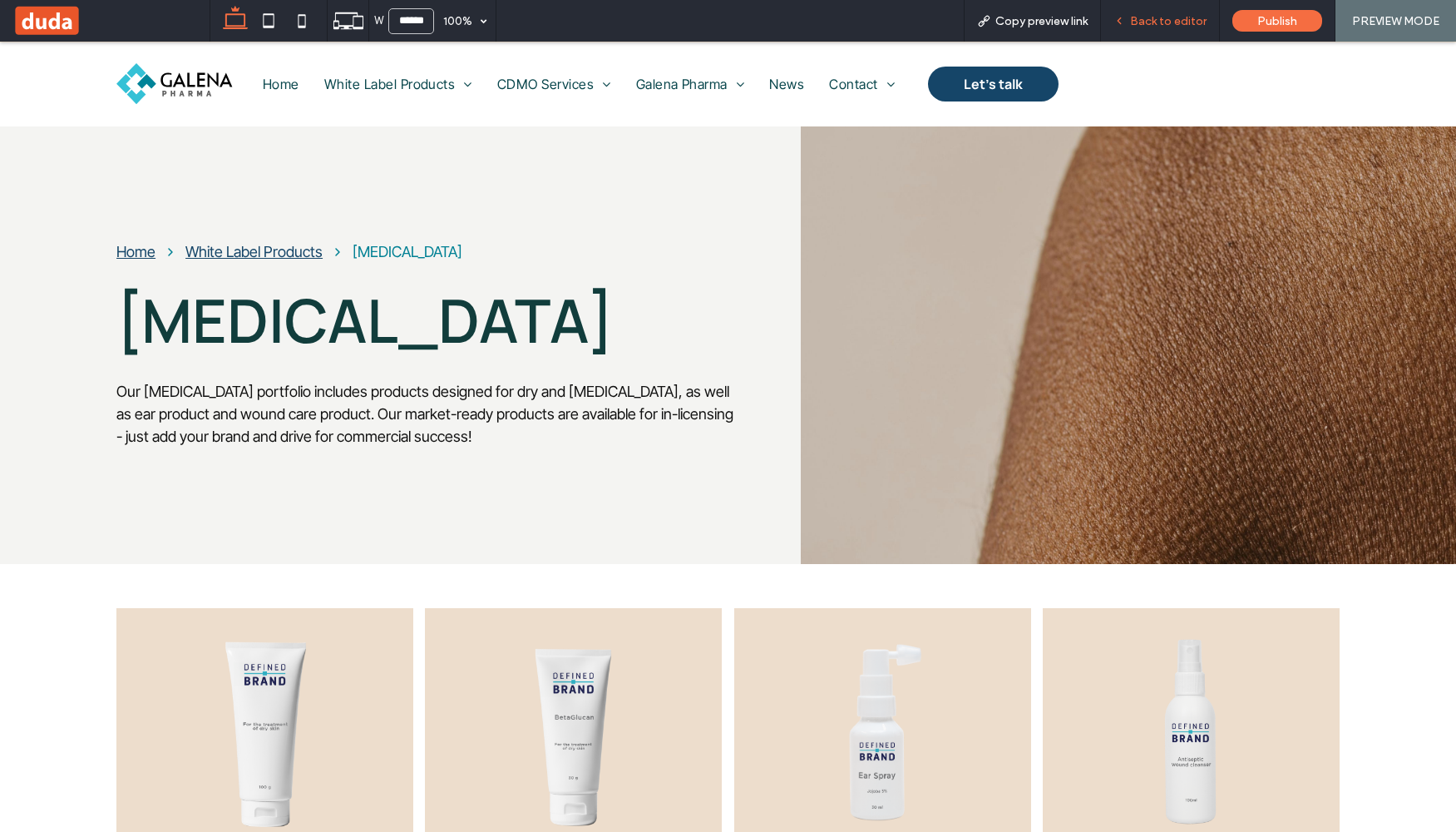
click at [1169, 19] on span "Back to editor" at bounding box center [1168, 21] width 77 height 14
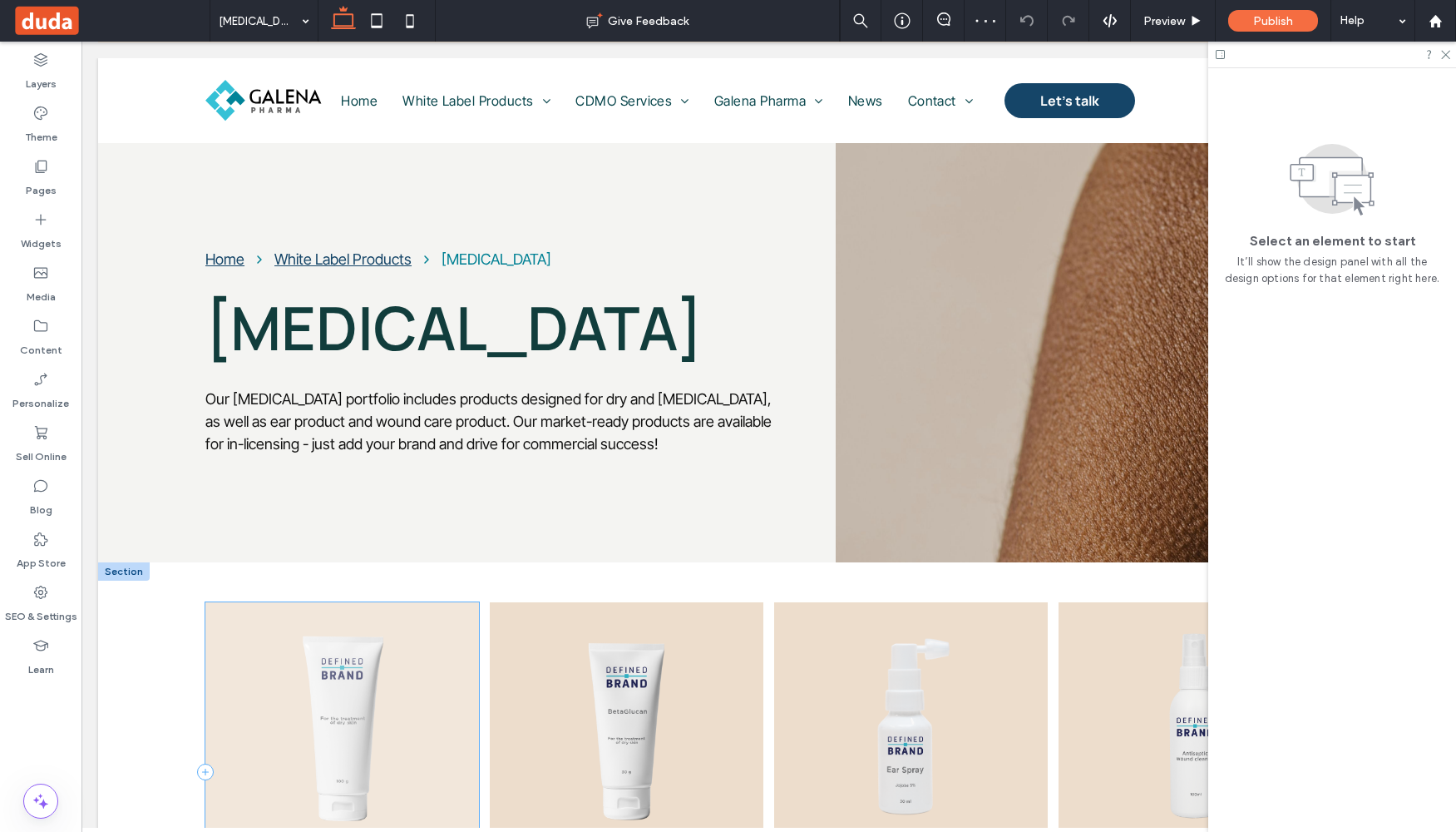
click at [468, 623] on div "Skin ointment" at bounding box center [343, 771] width 274 height 338
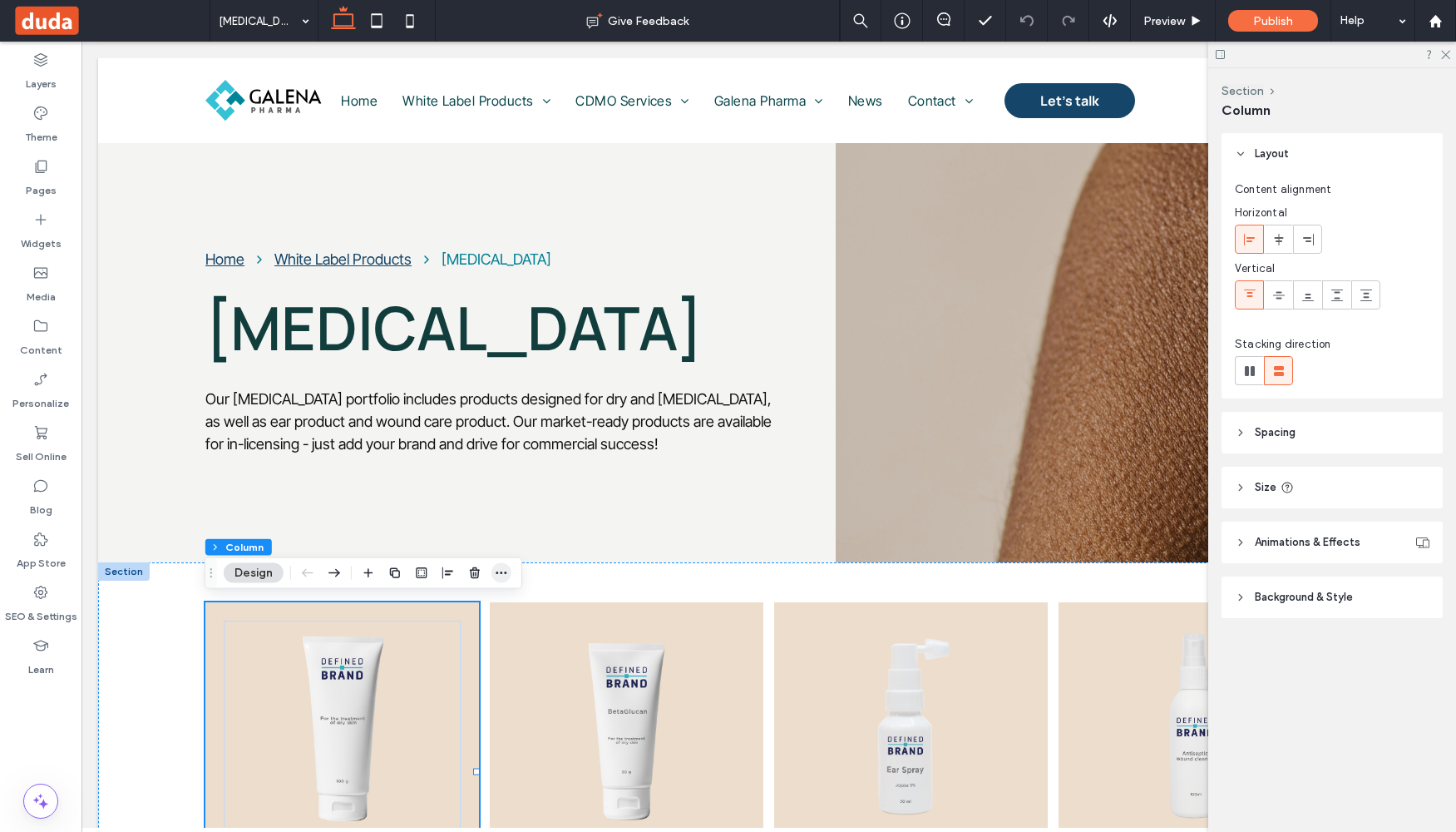
click at [508, 579] on icon "button" at bounding box center [501, 572] width 13 height 13
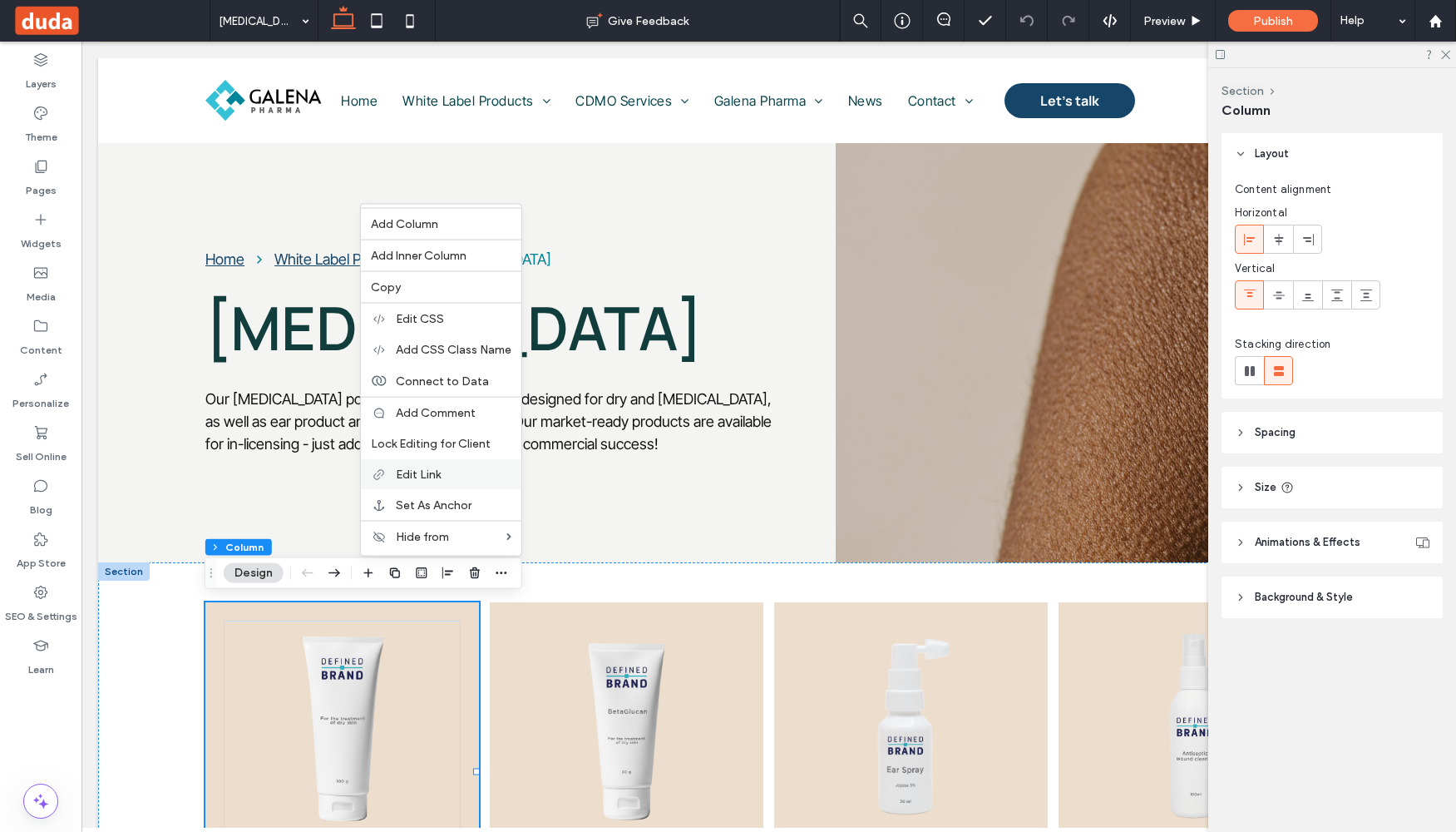
click at [423, 480] on span "Edit Link" at bounding box center [418, 474] width 45 height 14
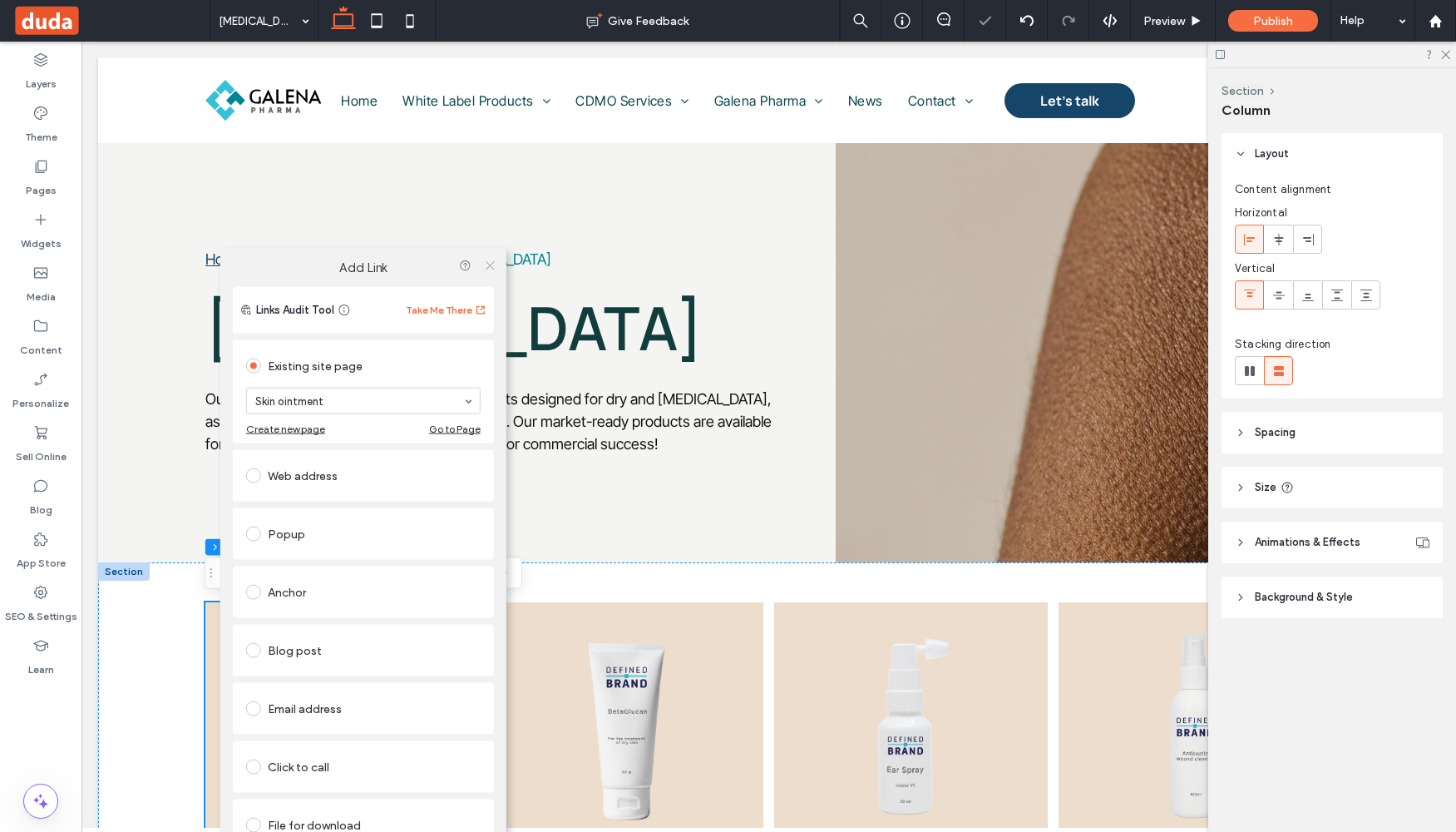
click at [491, 265] on icon at bounding box center [489, 265] width 12 height 12
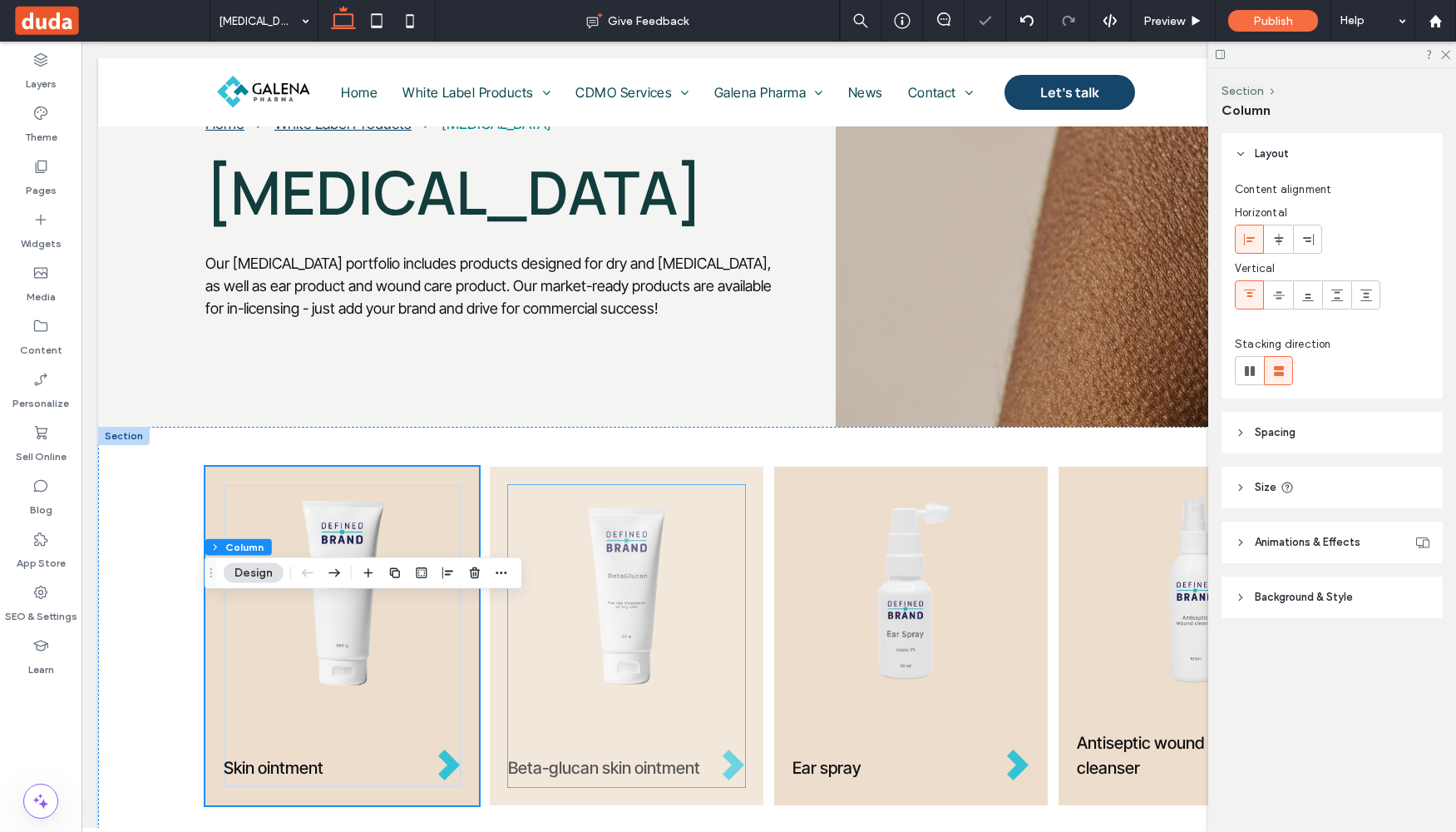
scroll to position [279, 0]
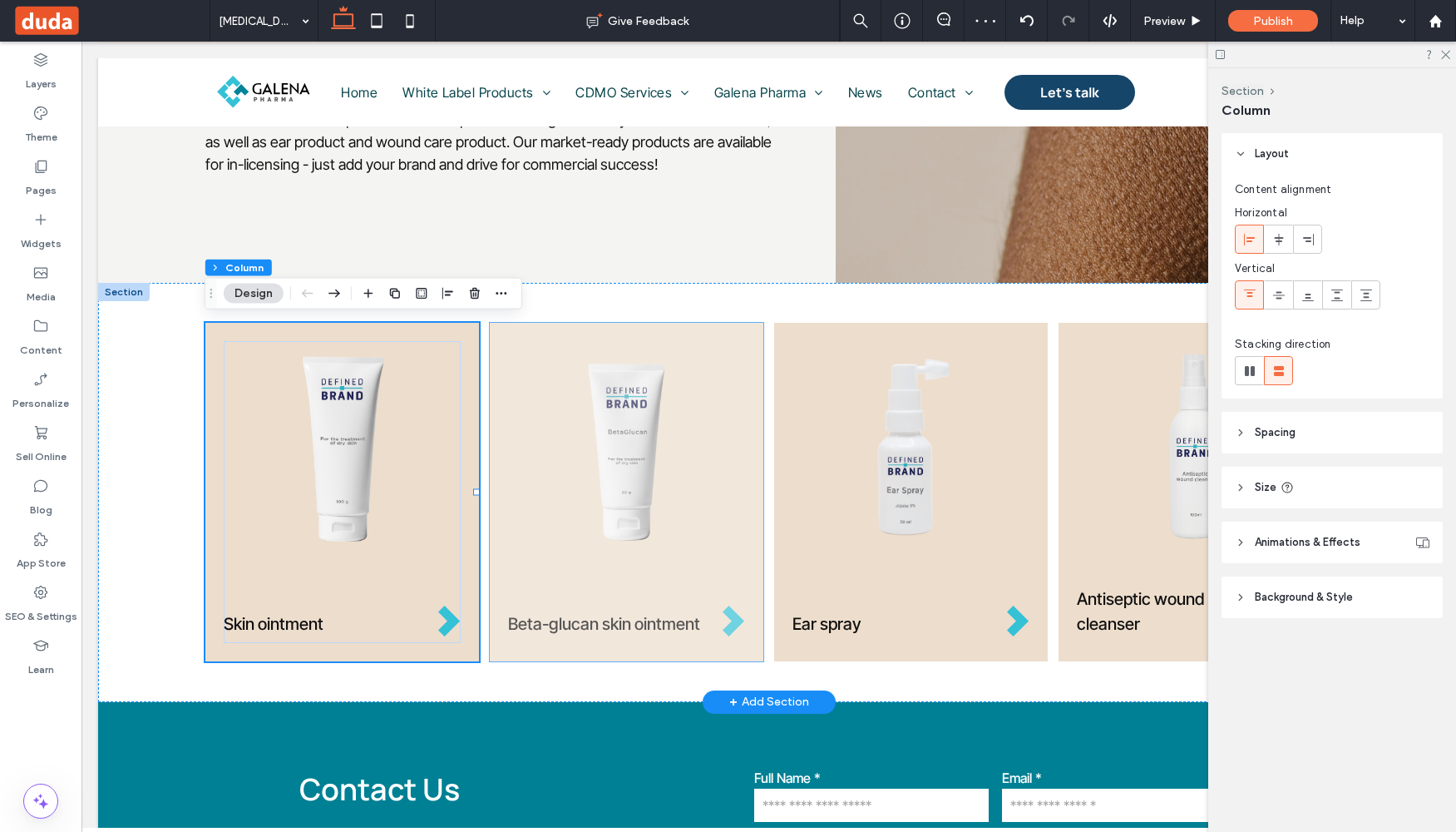
click at [511, 650] on div "Beta-glucan skin ointment" at bounding box center [627, 491] width 274 height 338
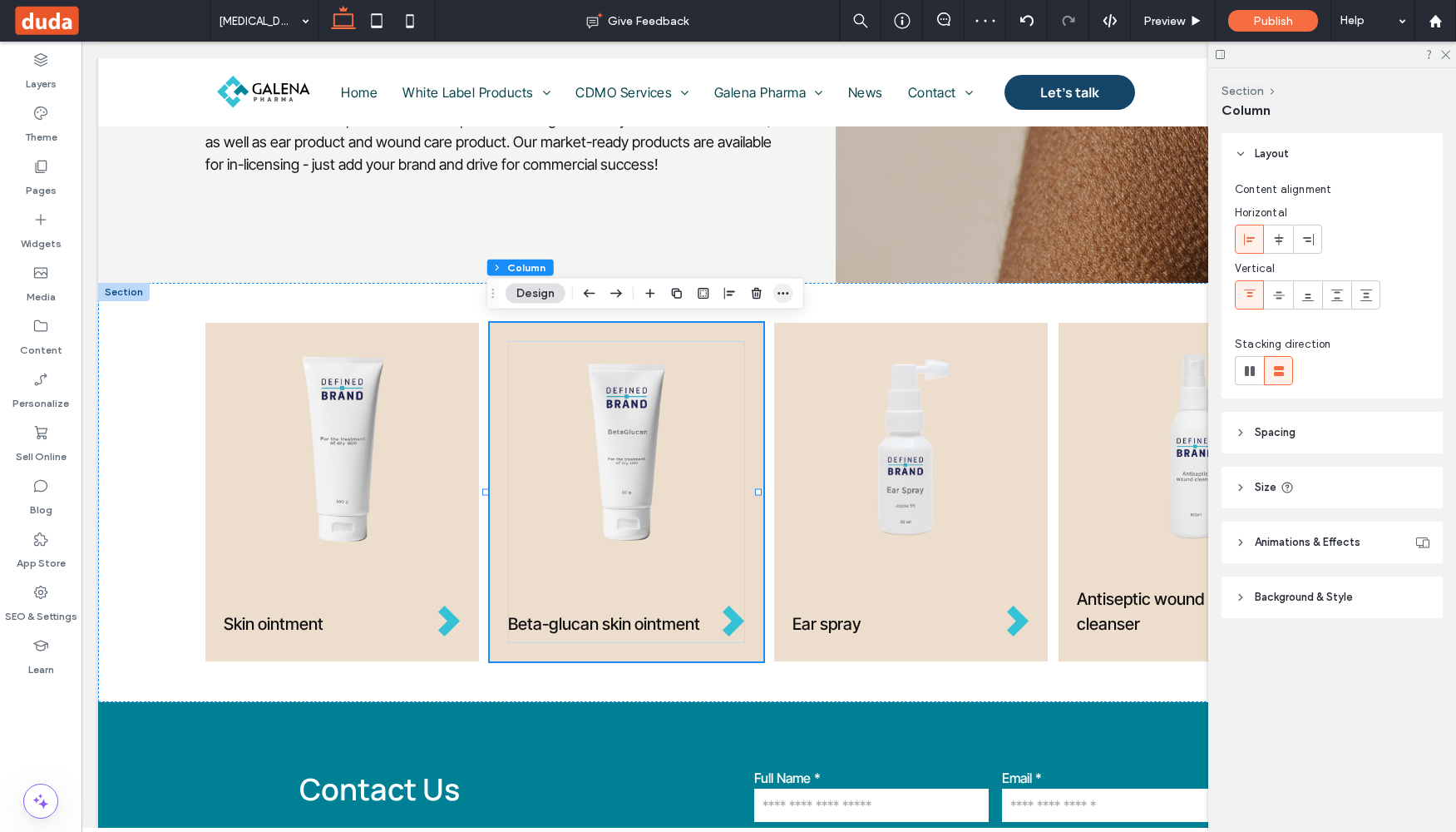
click at [787, 294] on icon "button" at bounding box center [783, 293] width 13 height 13
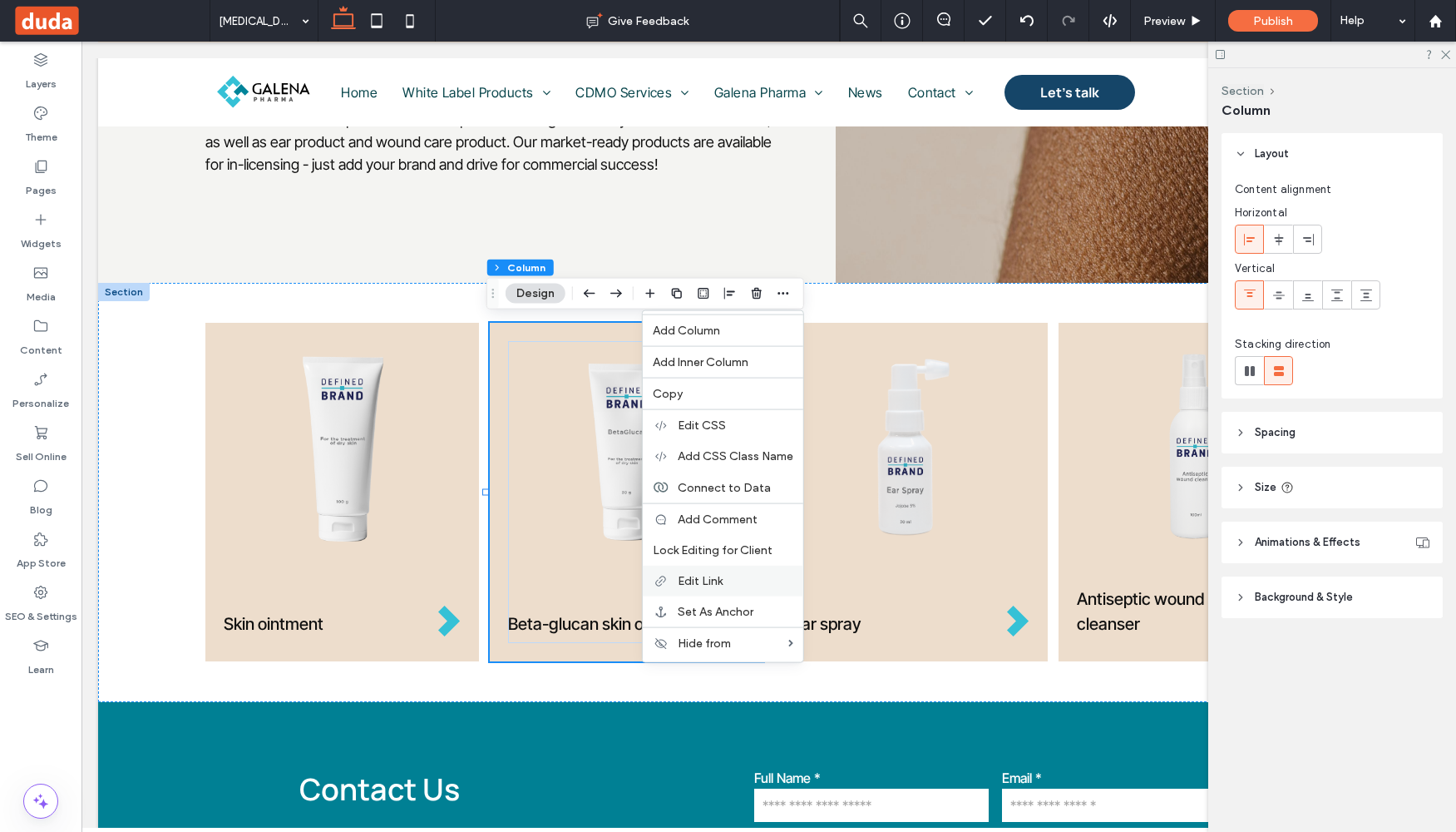
click at [722, 582] on span "Edit Link" at bounding box center [700, 581] width 45 height 14
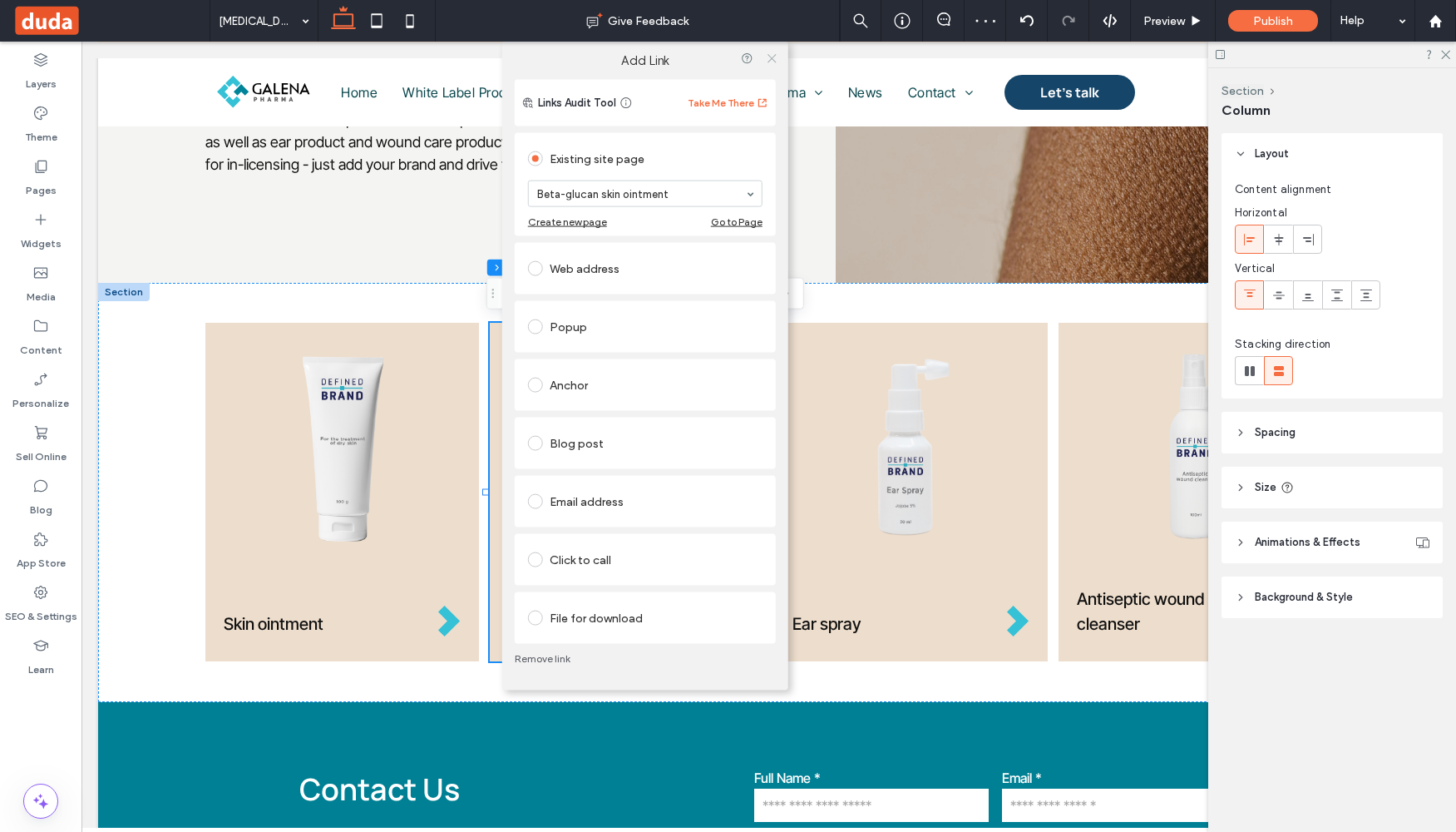
click at [770, 58] on use at bounding box center [771, 57] width 8 height 8
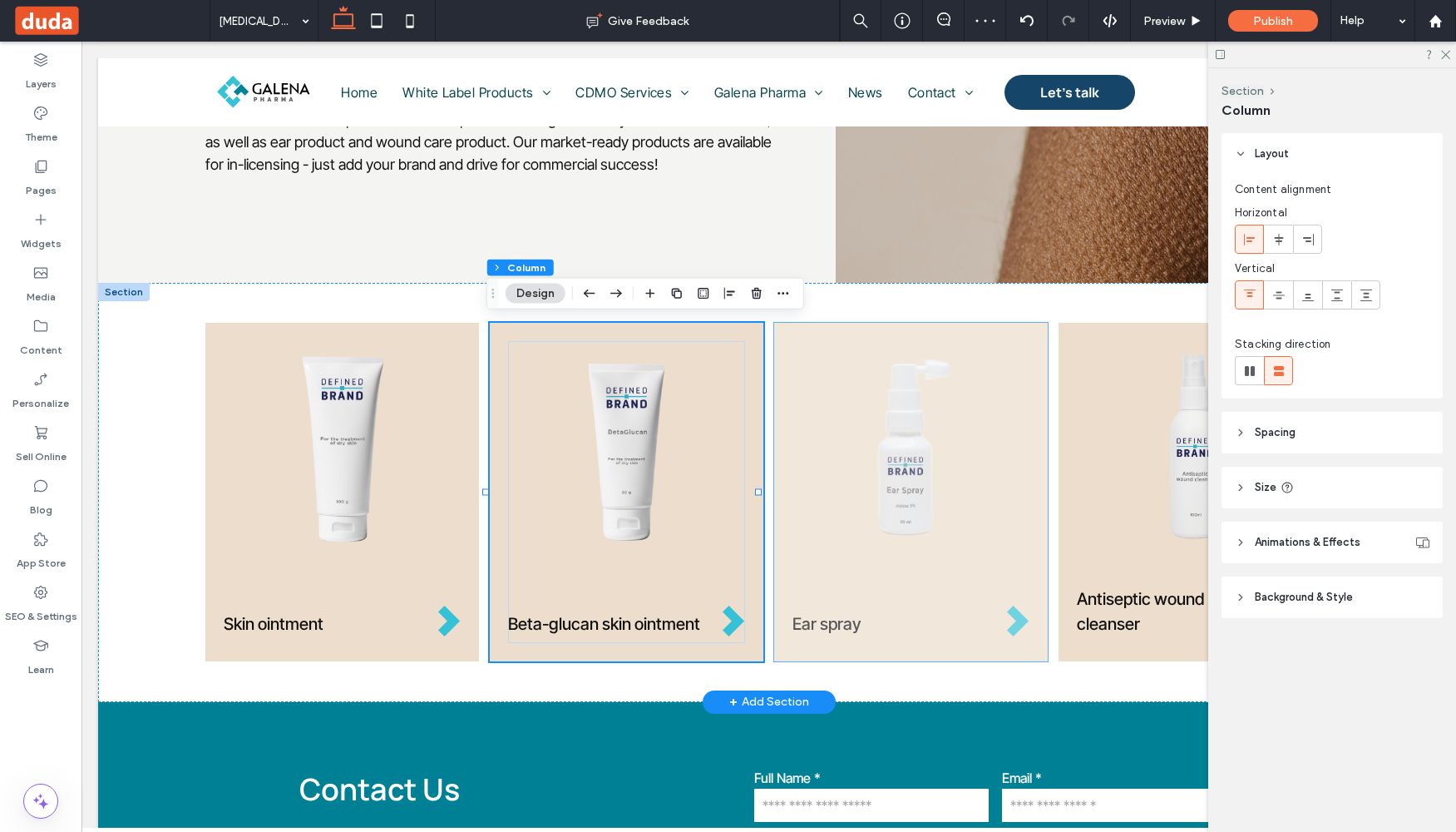
click at [779, 643] on div "Ear spray" at bounding box center [911, 491] width 274 height 338
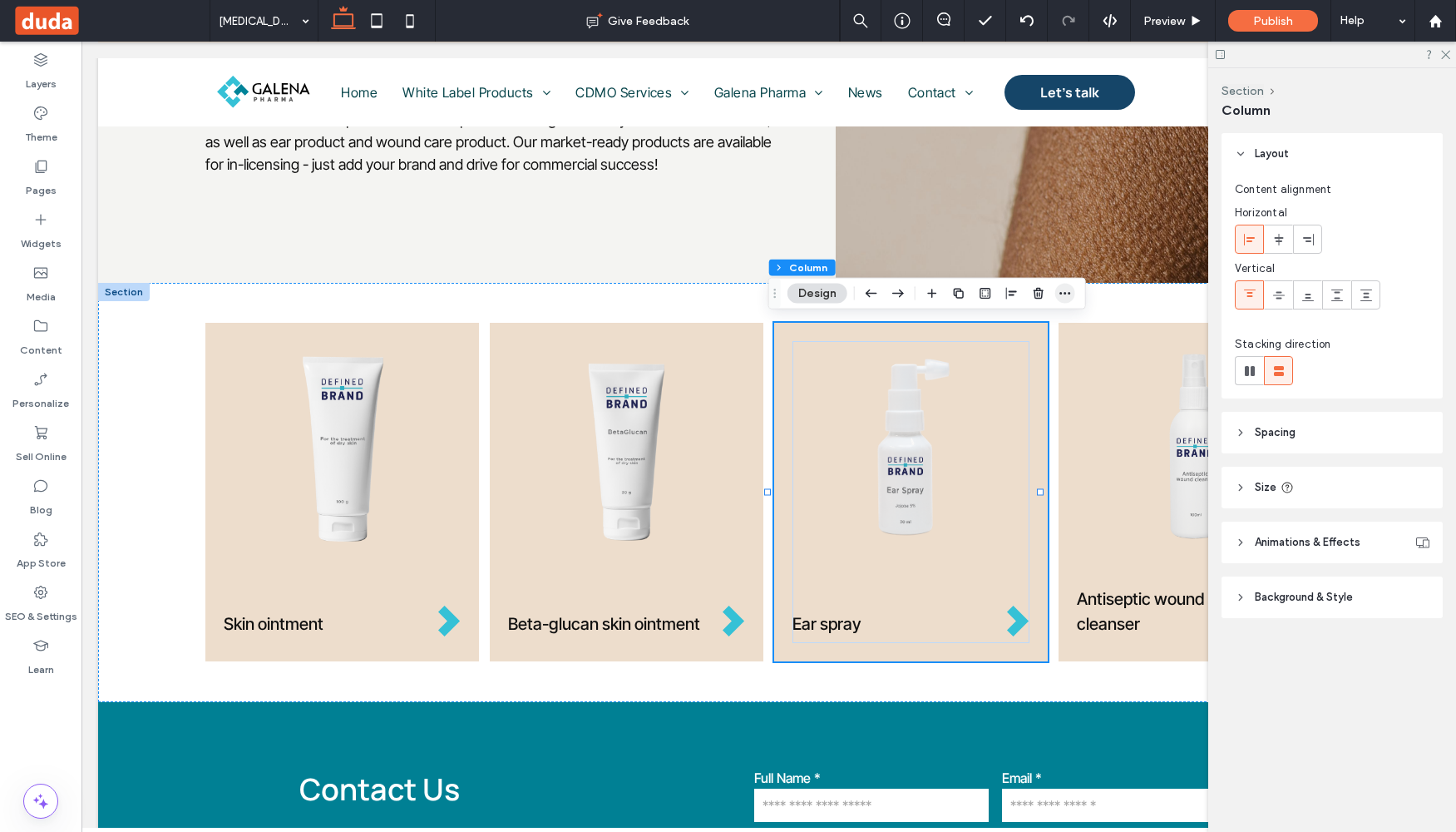
click at [1069, 301] on span "button" at bounding box center [1065, 293] width 20 height 20
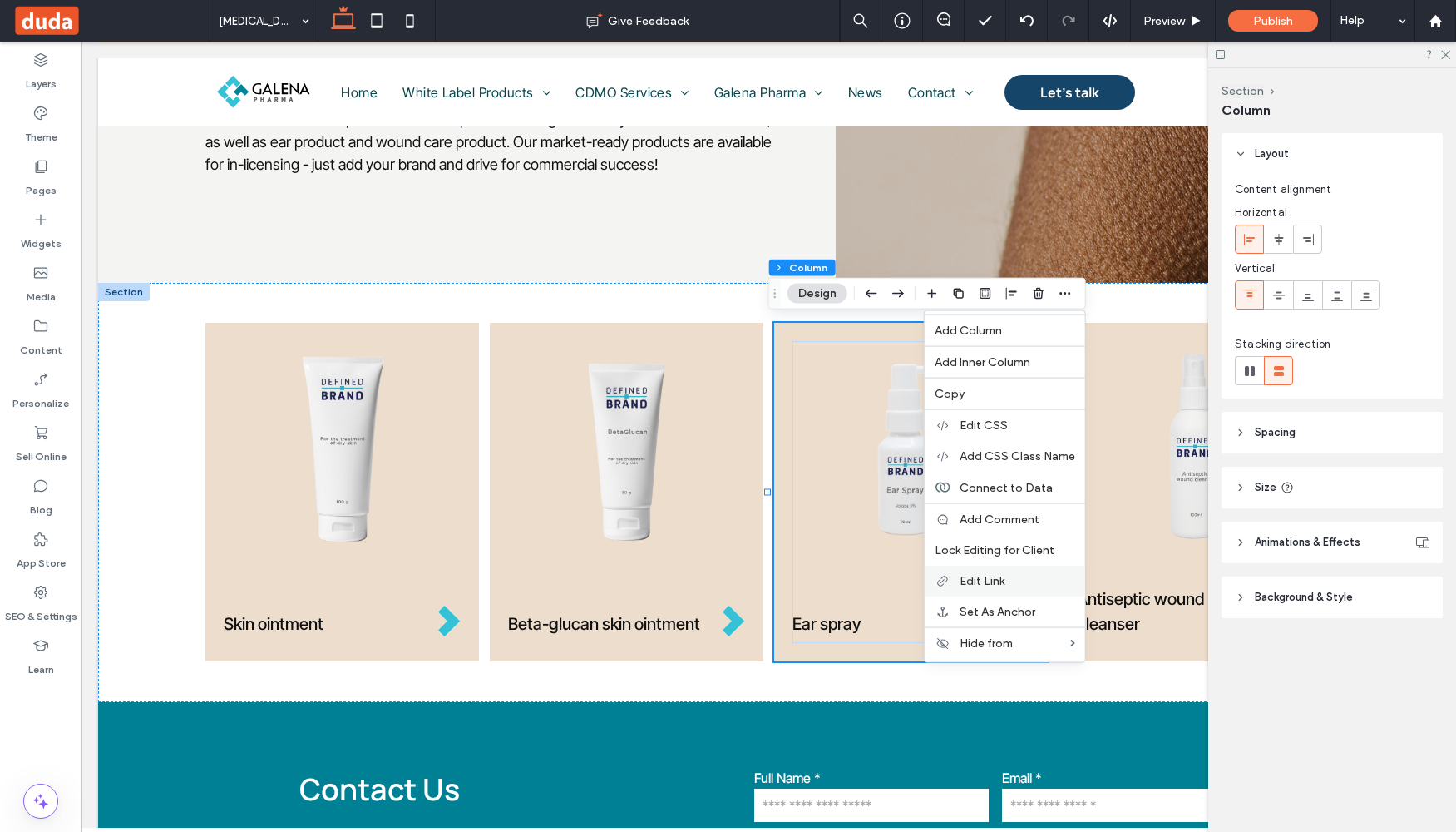
click at [982, 576] on span "Edit Link" at bounding box center [982, 581] width 45 height 14
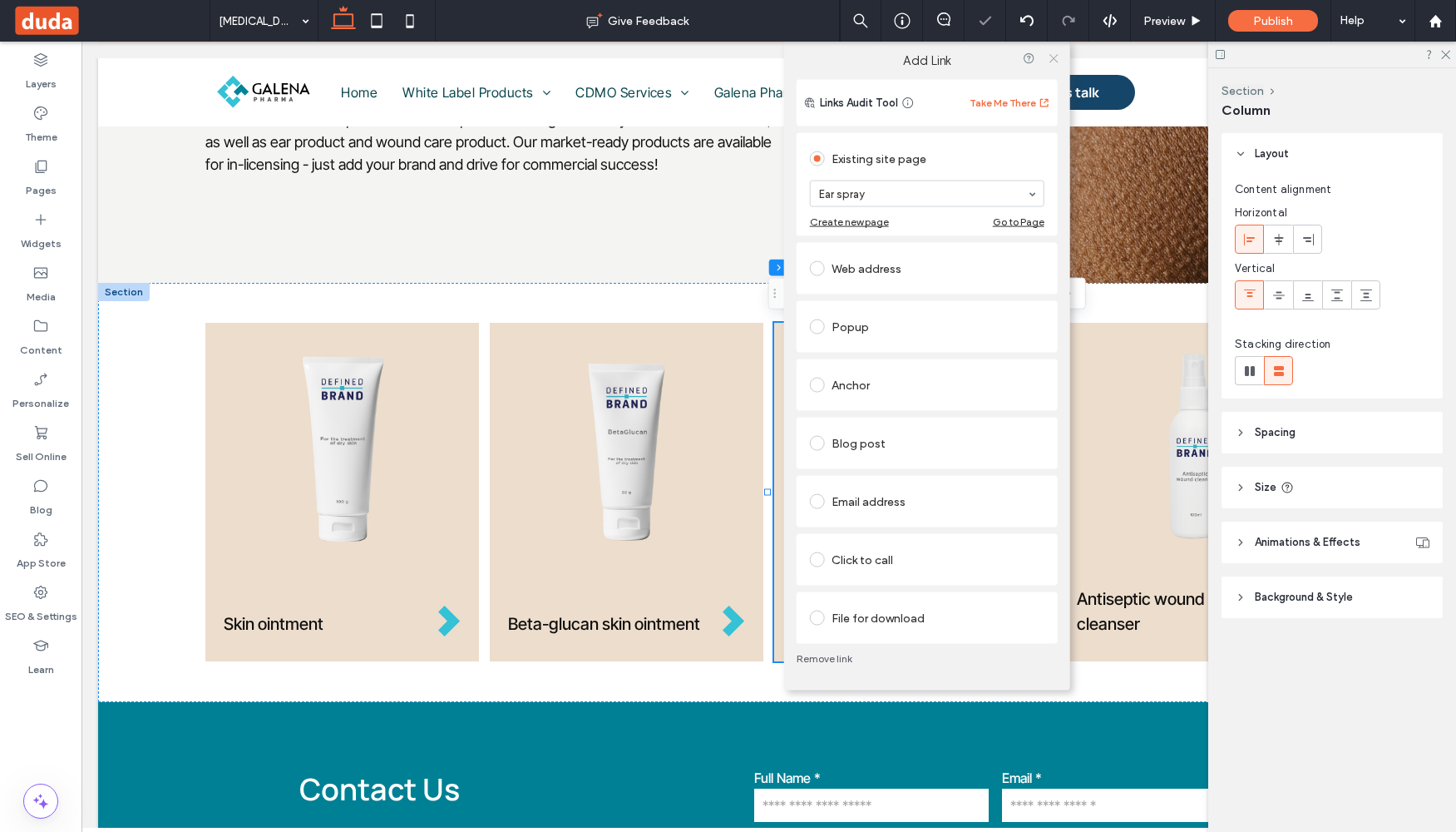
click at [1056, 57] on icon at bounding box center [1053, 57] width 12 height 12
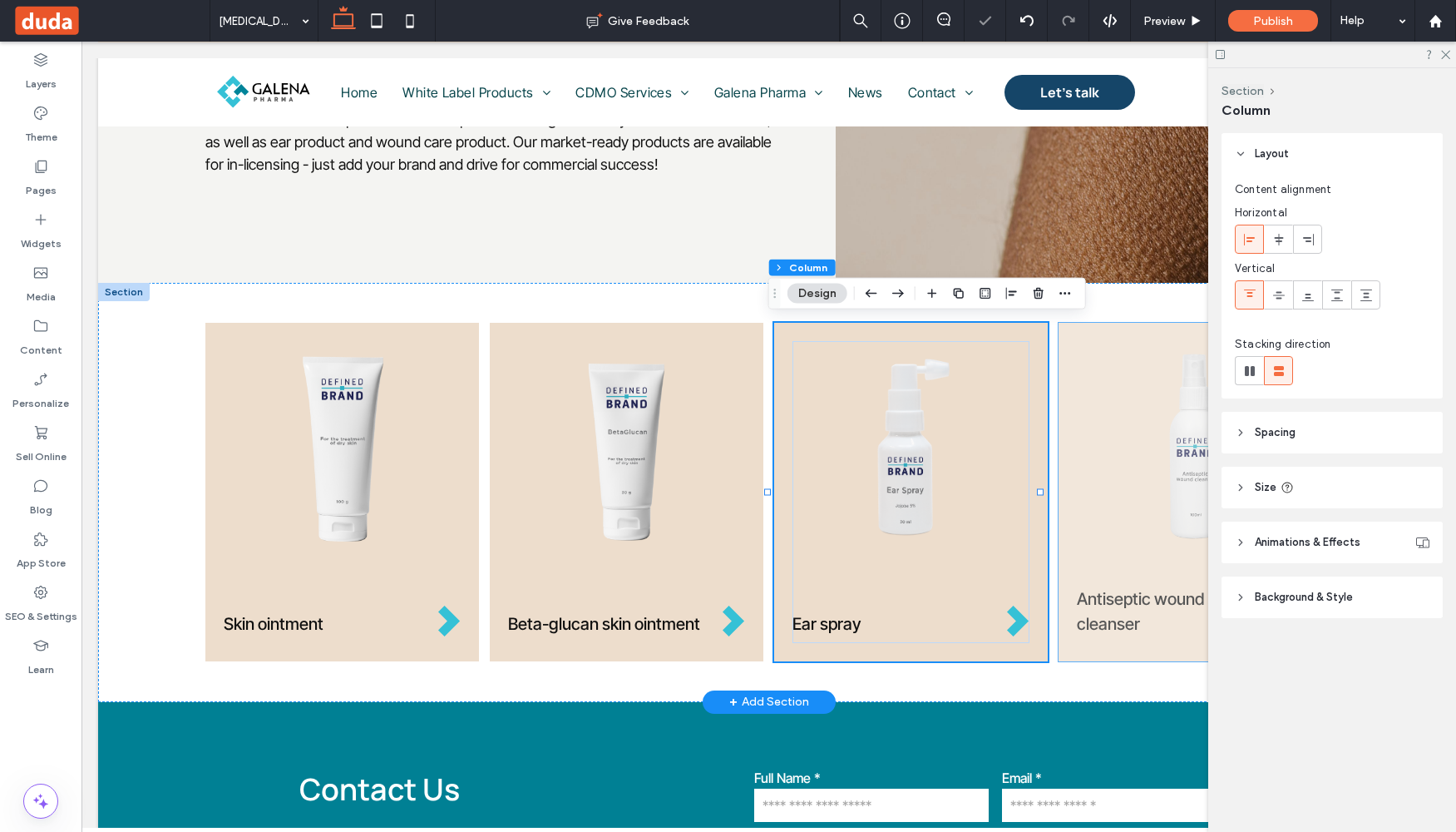
click at [1064, 334] on div "Antiseptic wound cleanser" at bounding box center [1196, 491] width 274 height 338
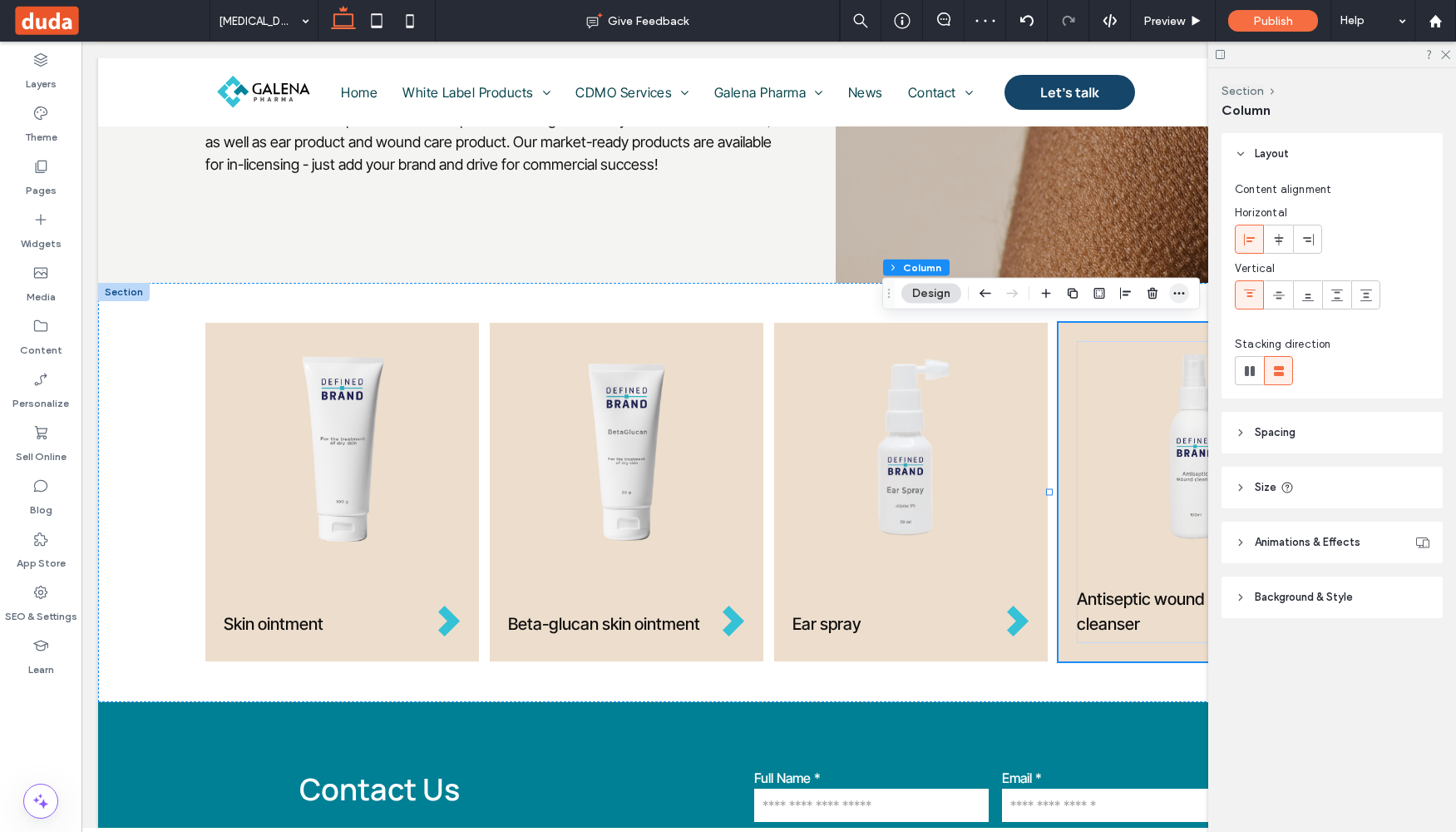
click at [1180, 295] on icon "button" at bounding box center [1179, 293] width 13 height 13
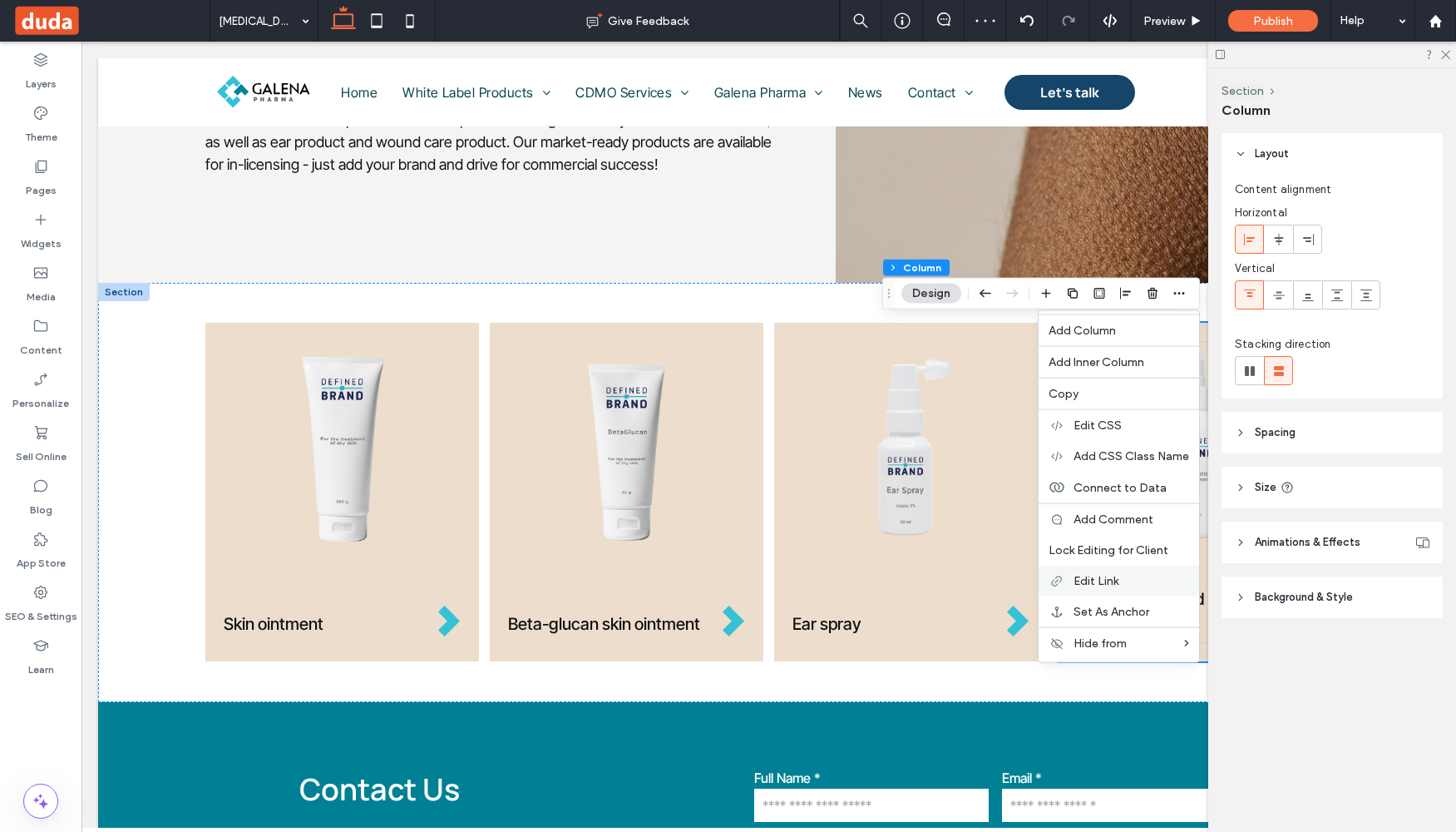
click at [1105, 581] on span "Edit Link" at bounding box center [1096, 581] width 45 height 14
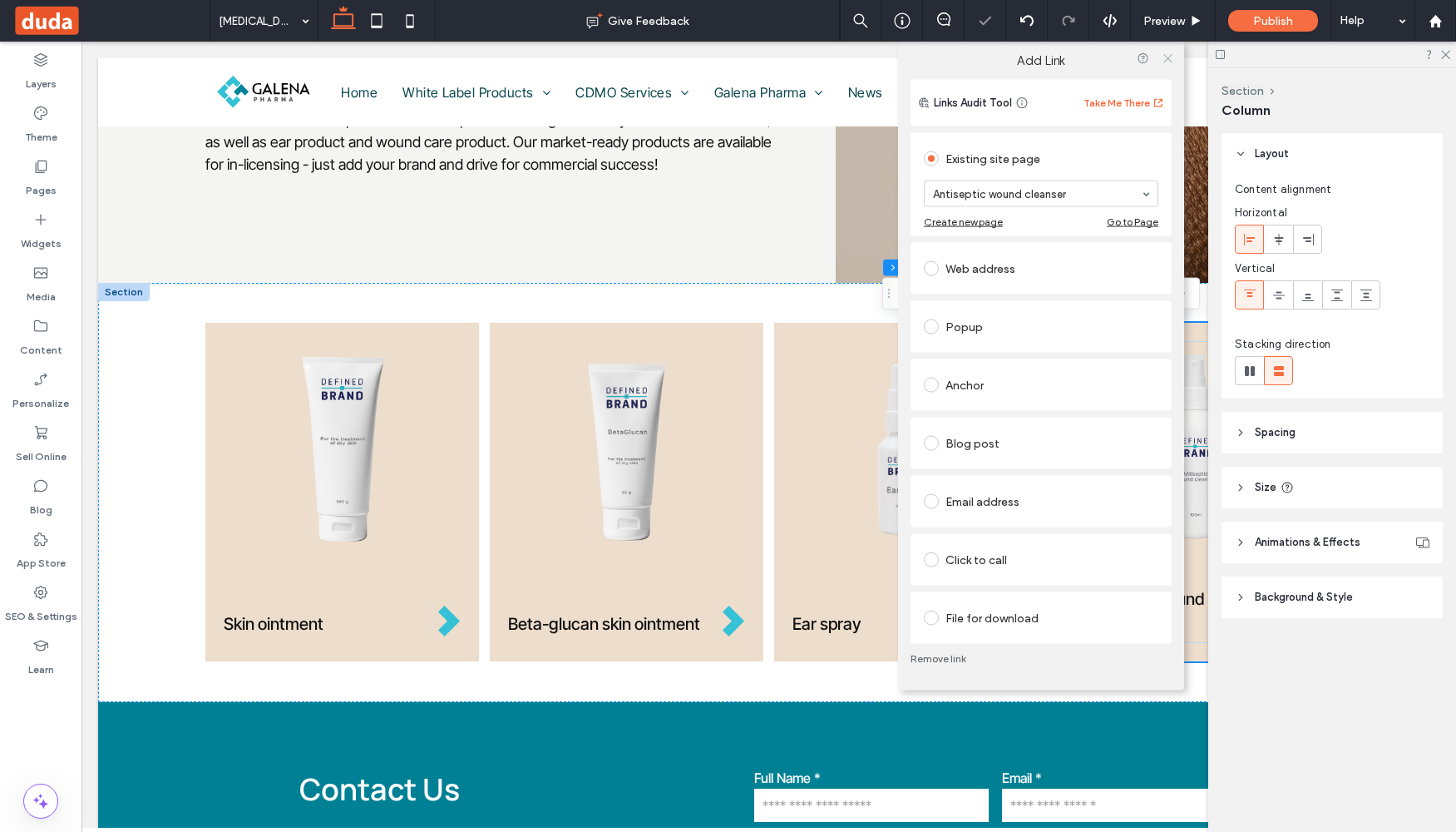
click at [1166, 55] on icon at bounding box center [1168, 57] width 12 height 12
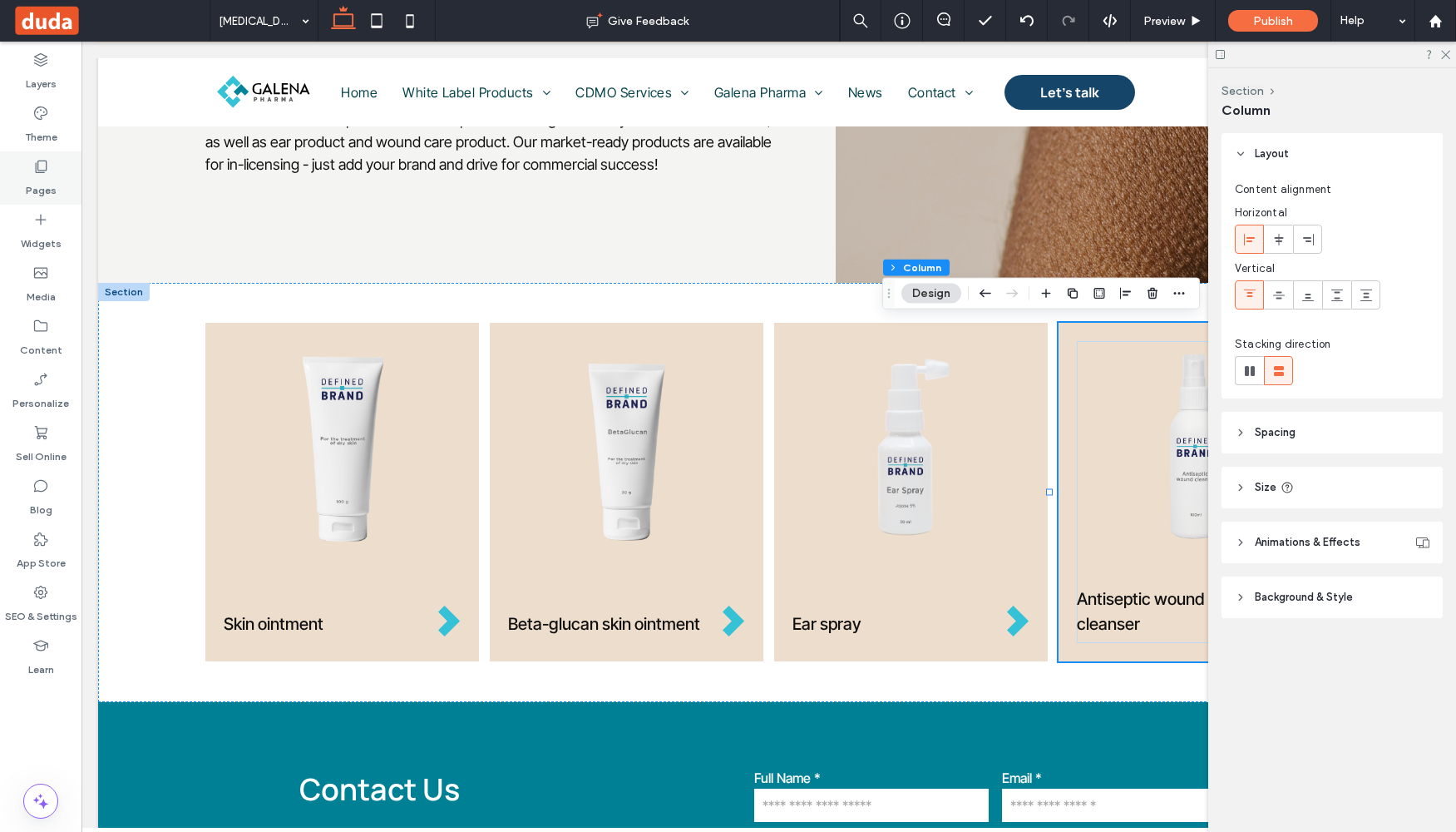
click at [40, 175] on label "Pages" at bounding box center [41, 186] width 31 height 23
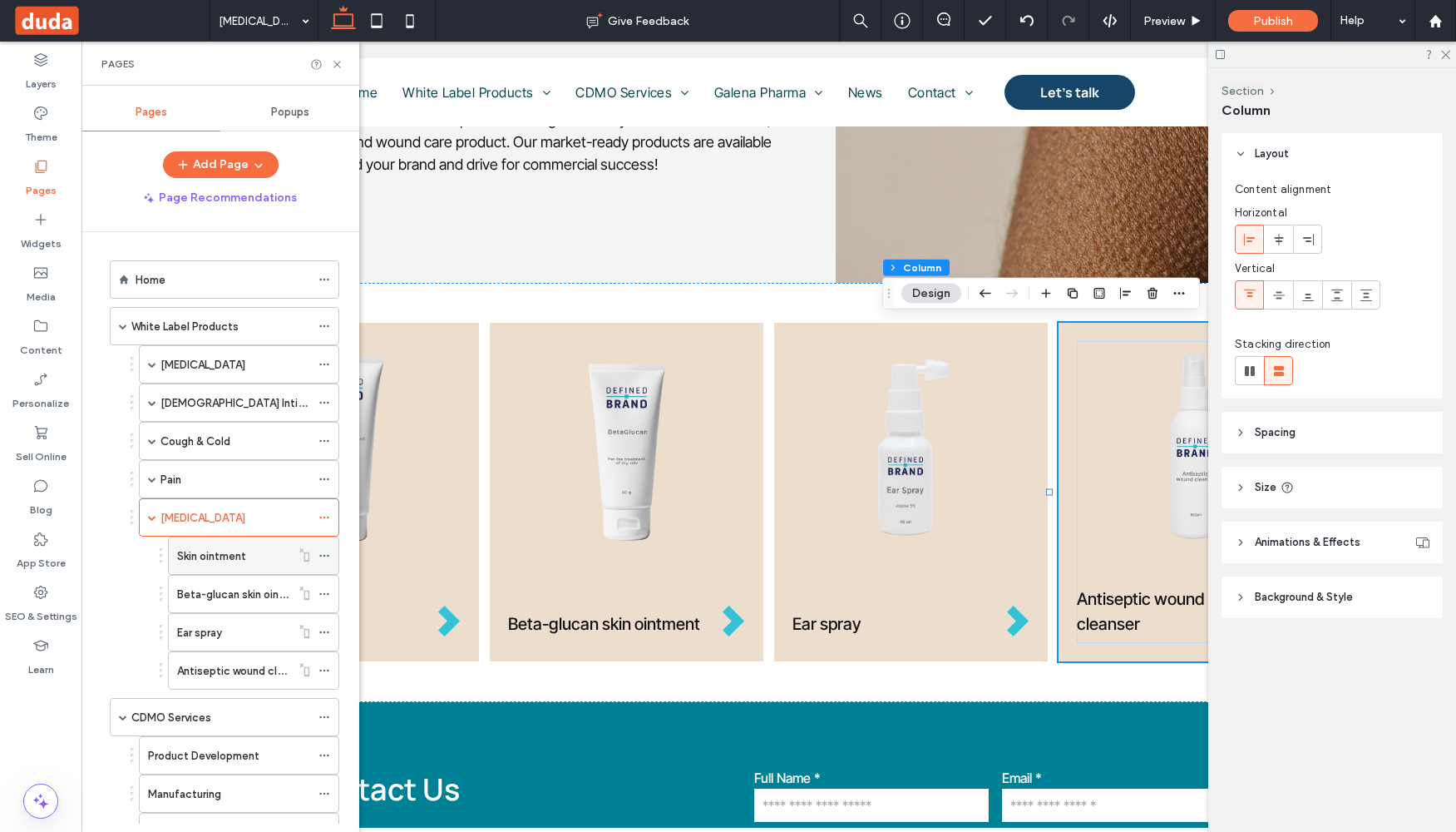
click at [241, 562] on label "Skin ointment" at bounding box center [212, 556] width 69 height 29
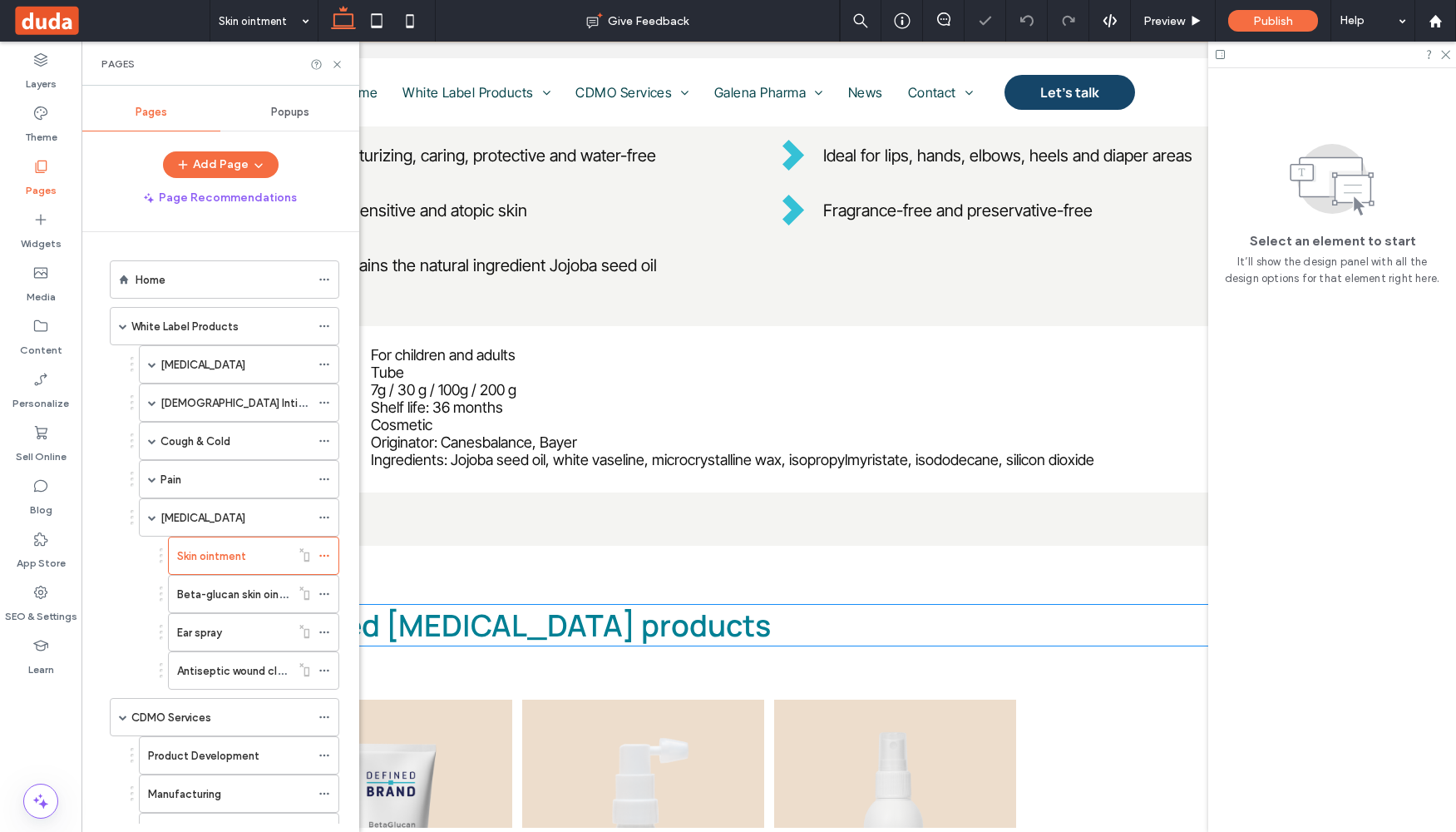
scroll to position [943, 0]
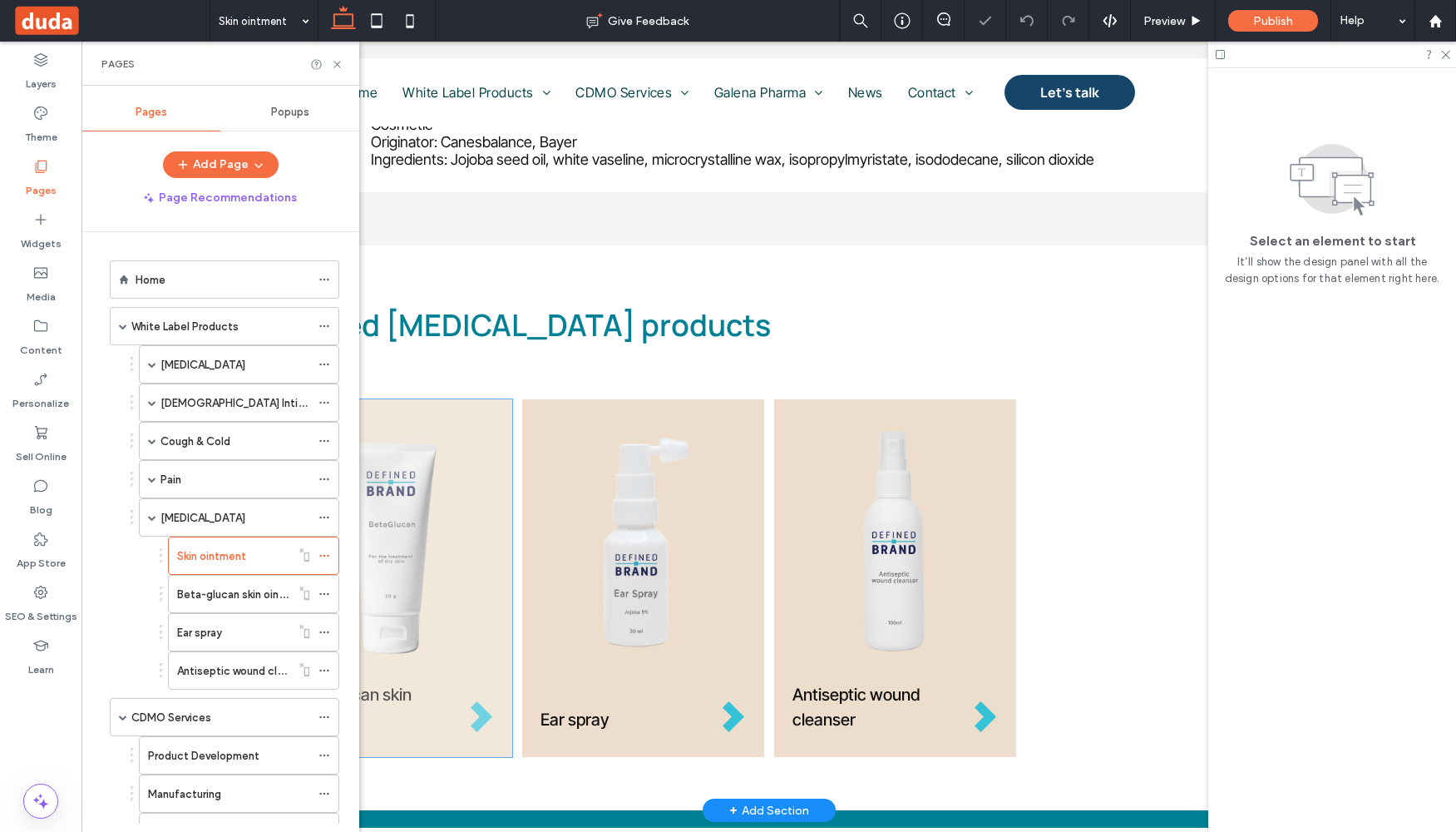
click at [496, 587] on div "Beta-glucan skin ointment" at bounding box center [391, 578] width 242 height 358
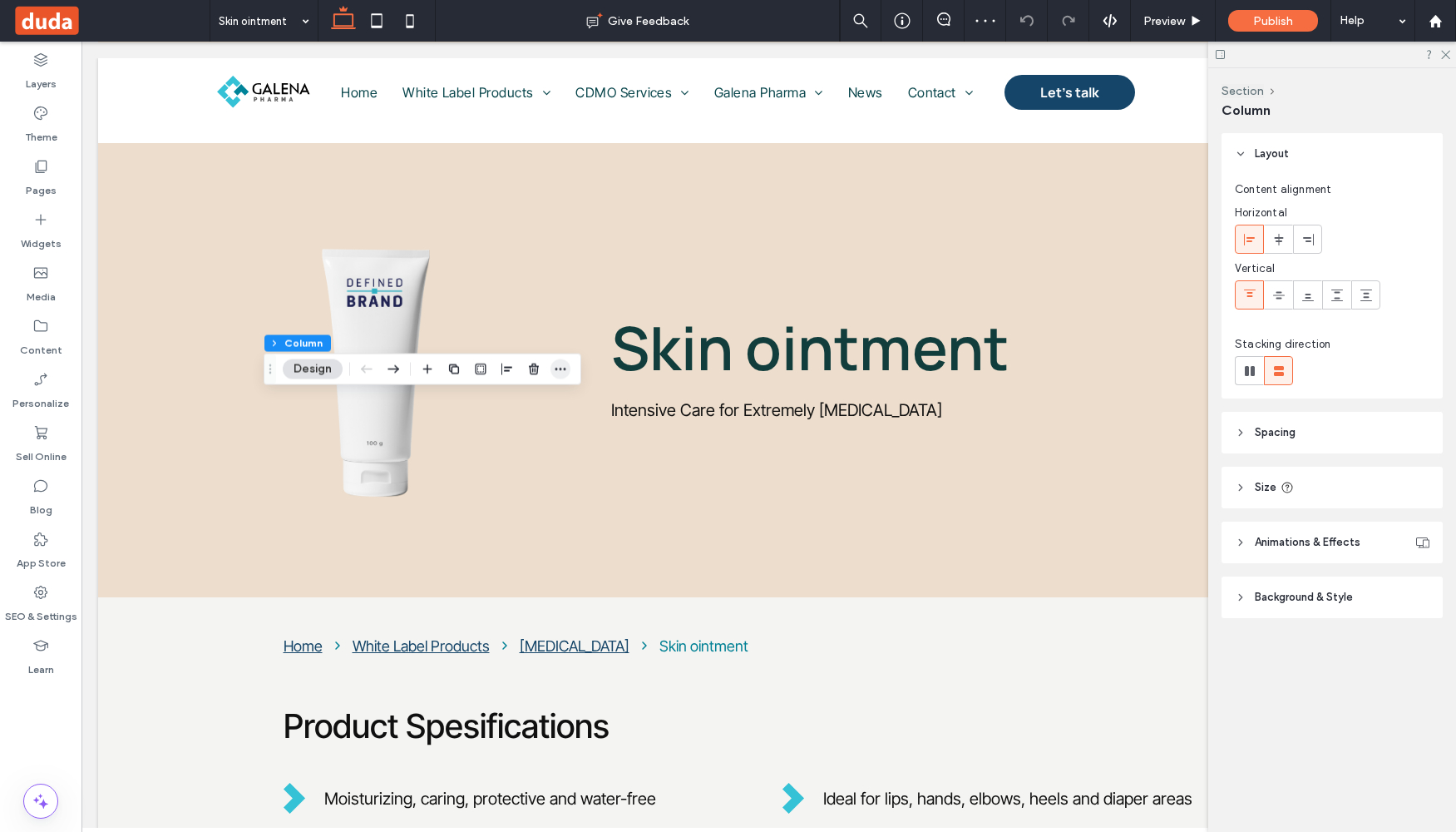
click at [563, 369] on icon "button" at bounding box center [560, 369] width 13 height 13
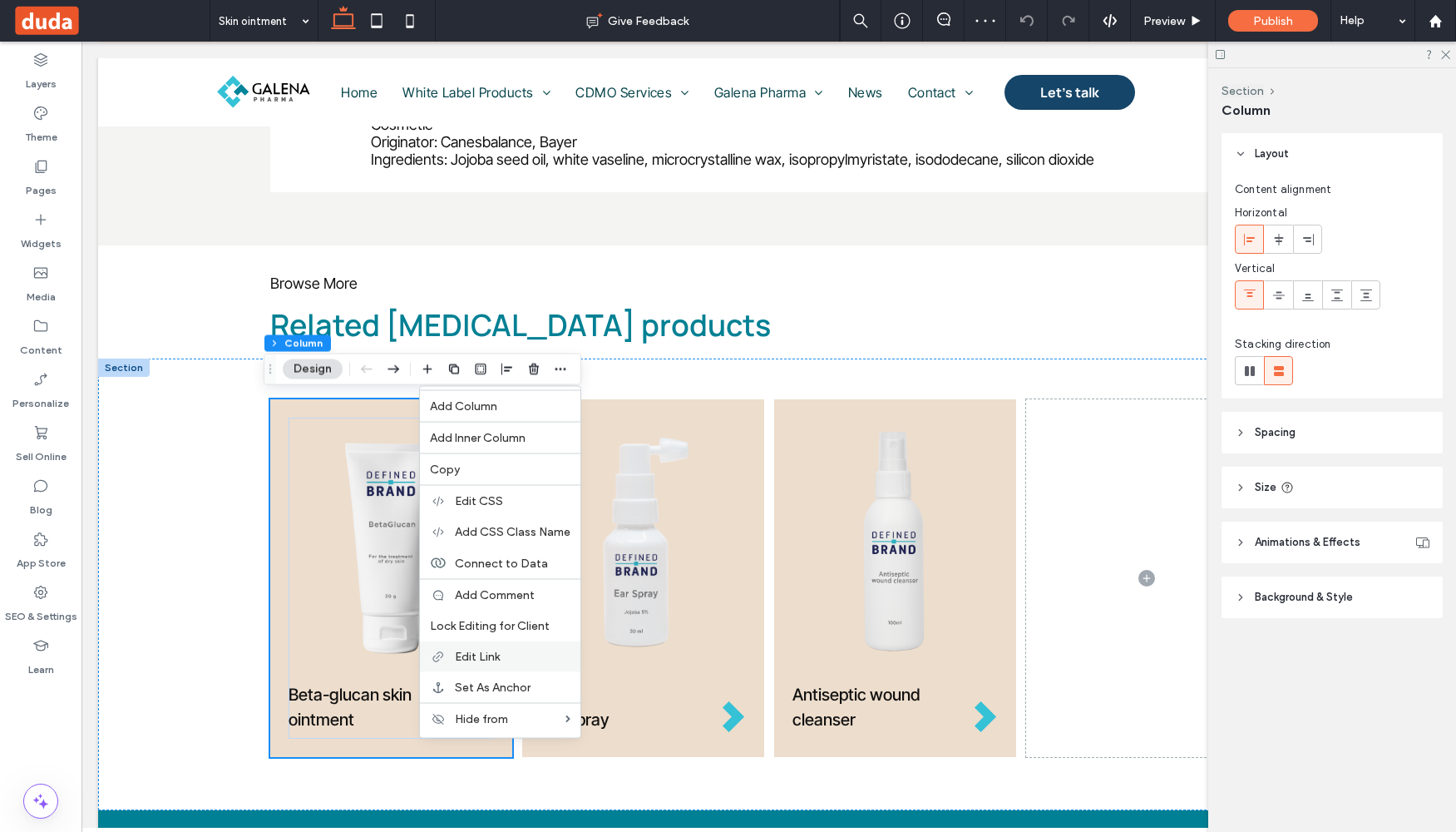
click at [513, 657] on label "Edit Link" at bounding box center [512, 657] width 116 height 14
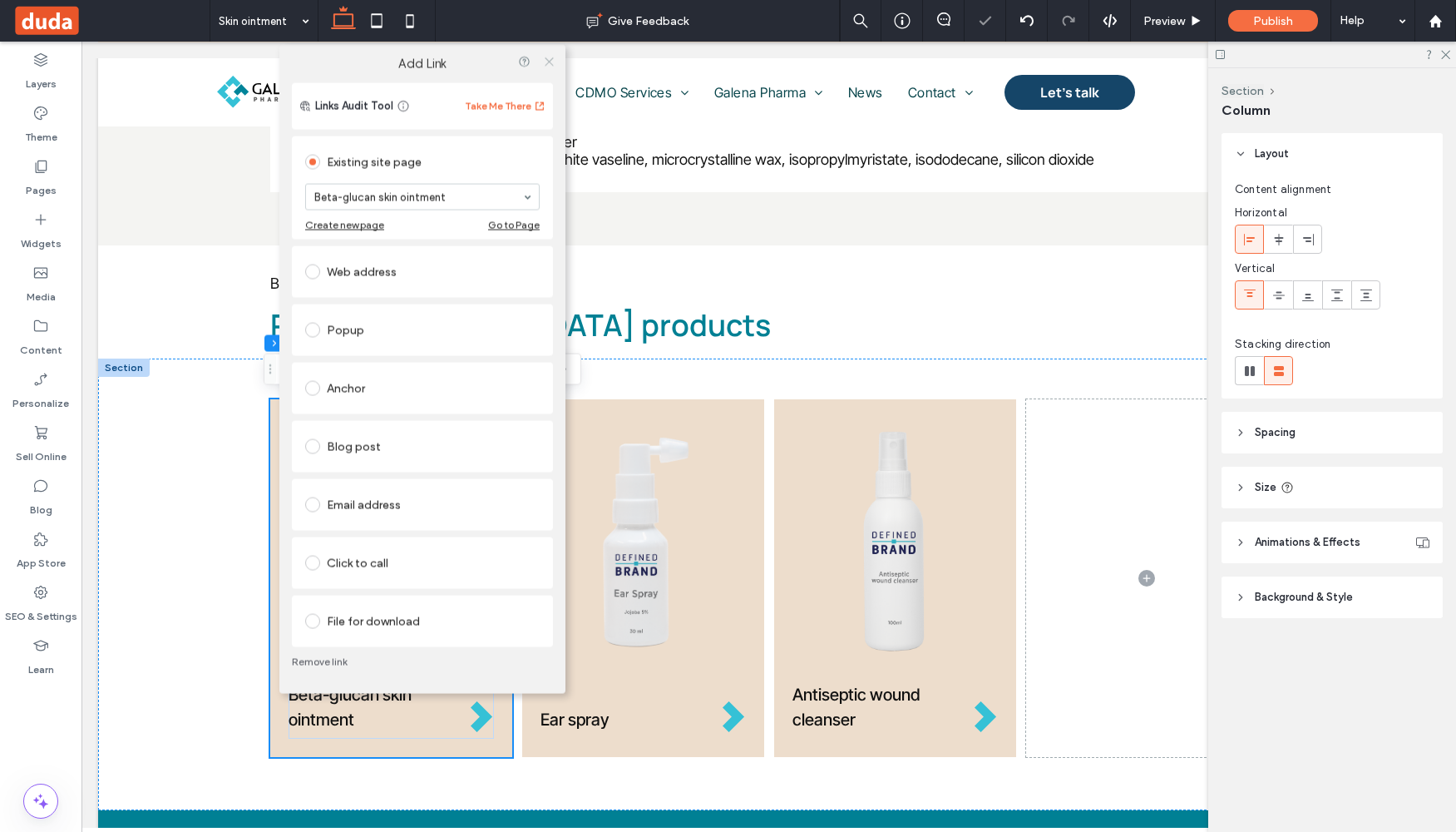
click at [551, 60] on icon at bounding box center [549, 61] width 12 height 12
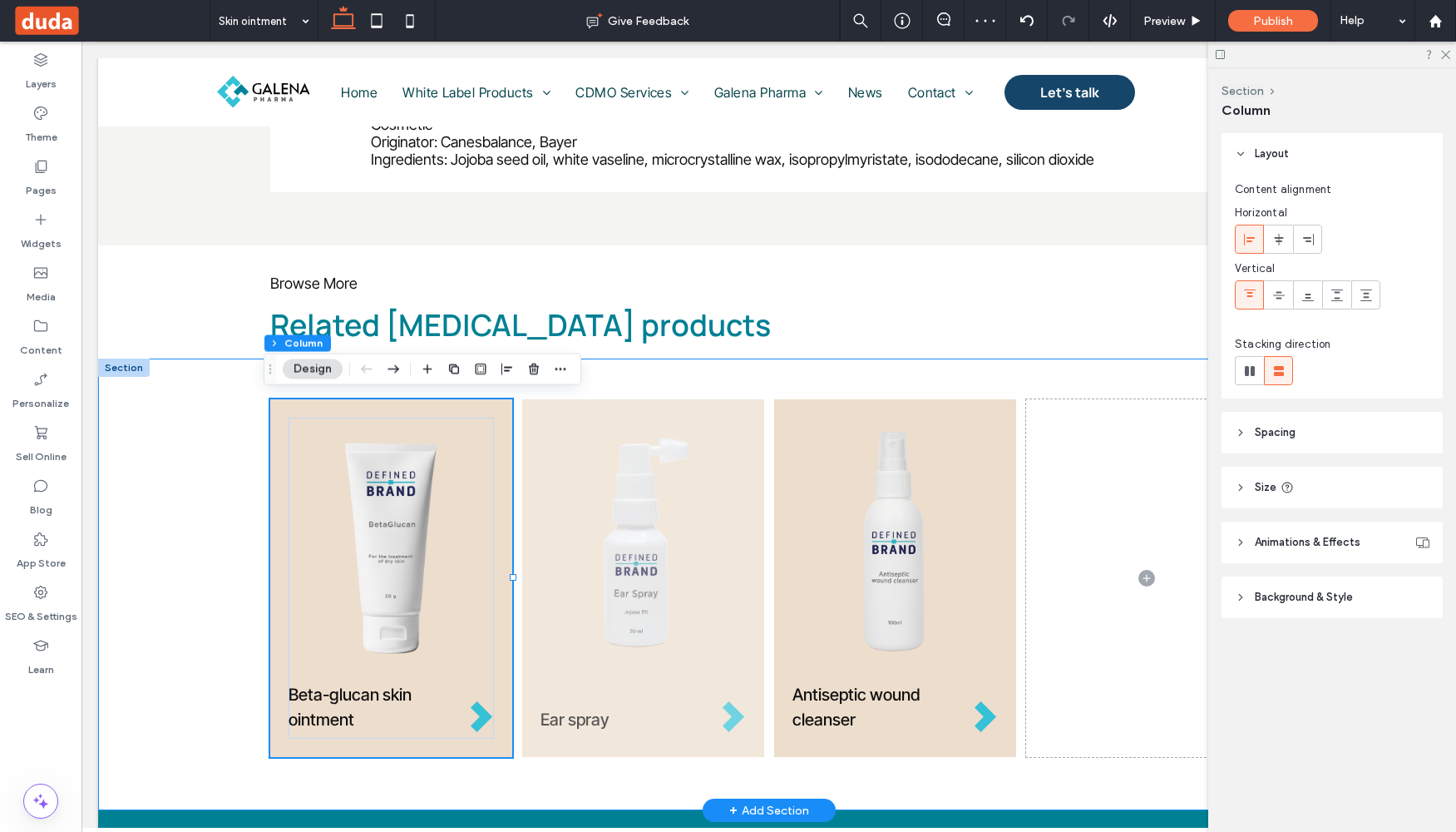
click at [543, 412] on div "Ear spray" at bounding box center [643, 578] width 242 height 358
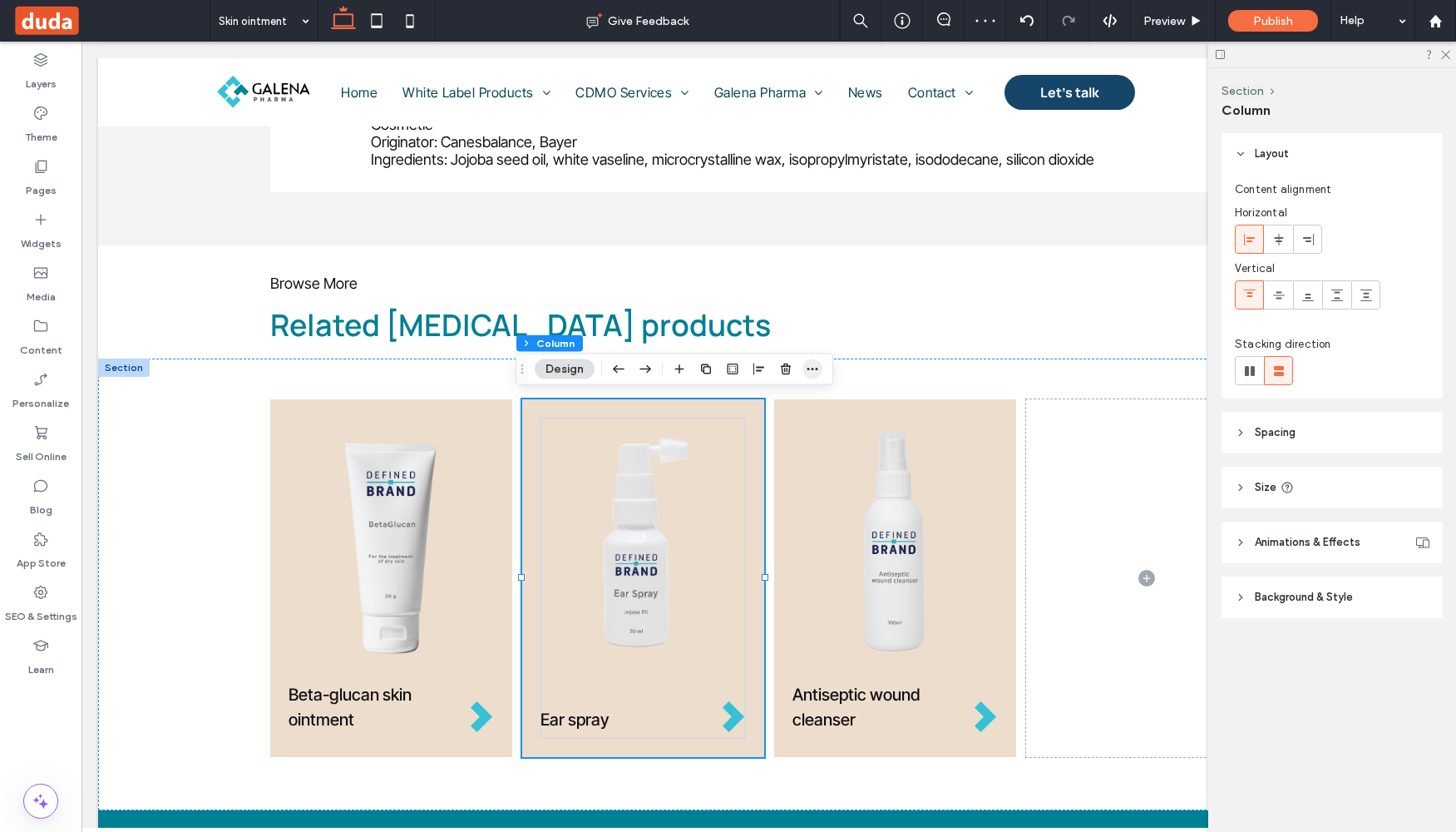
click at [810, 375] on span "button" at bounding box center [812, 369] width 20 height 20
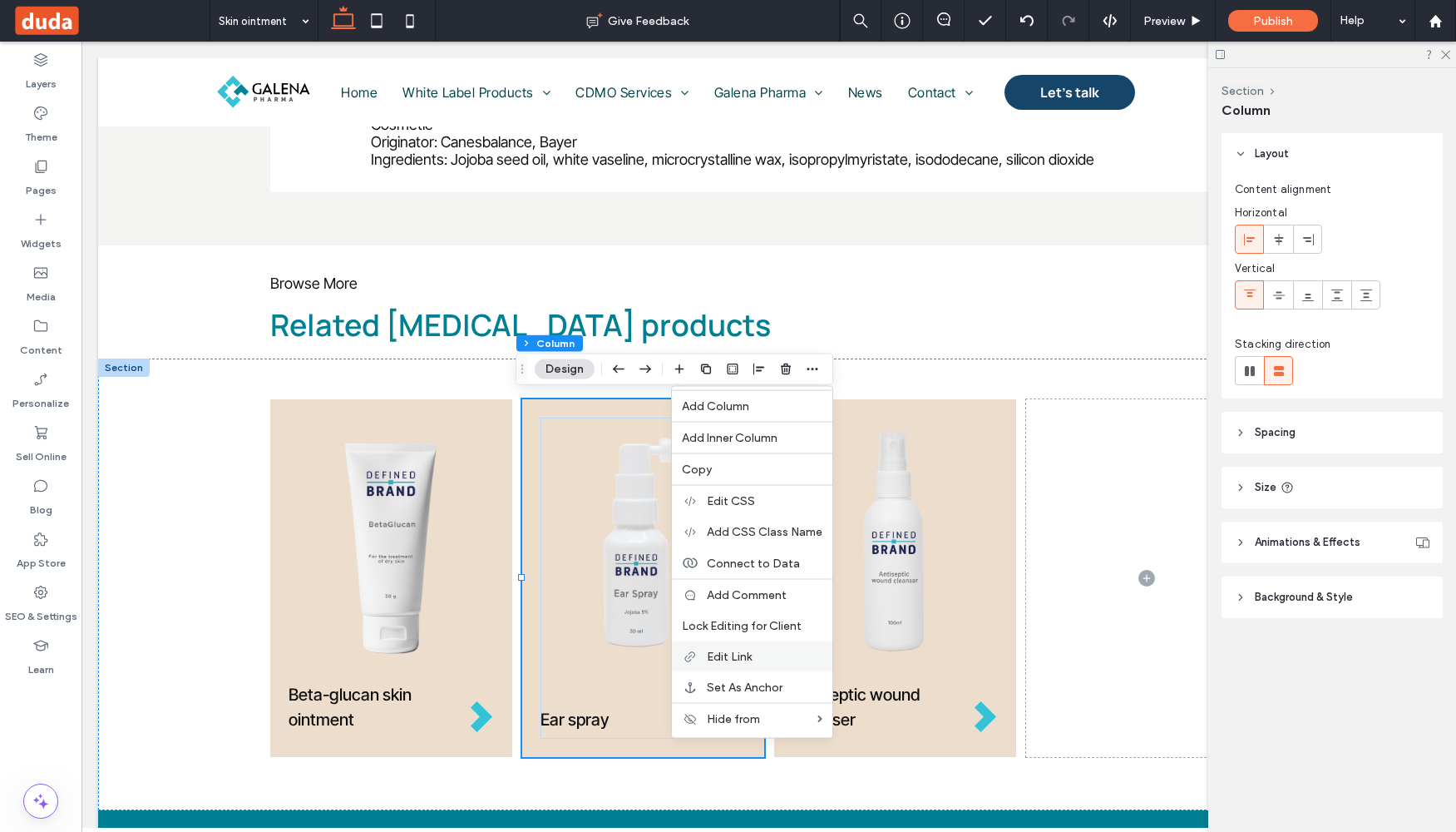
click at [747, 660] on span "Edit Link" at bounding box center [729, 657] width 45 height 14
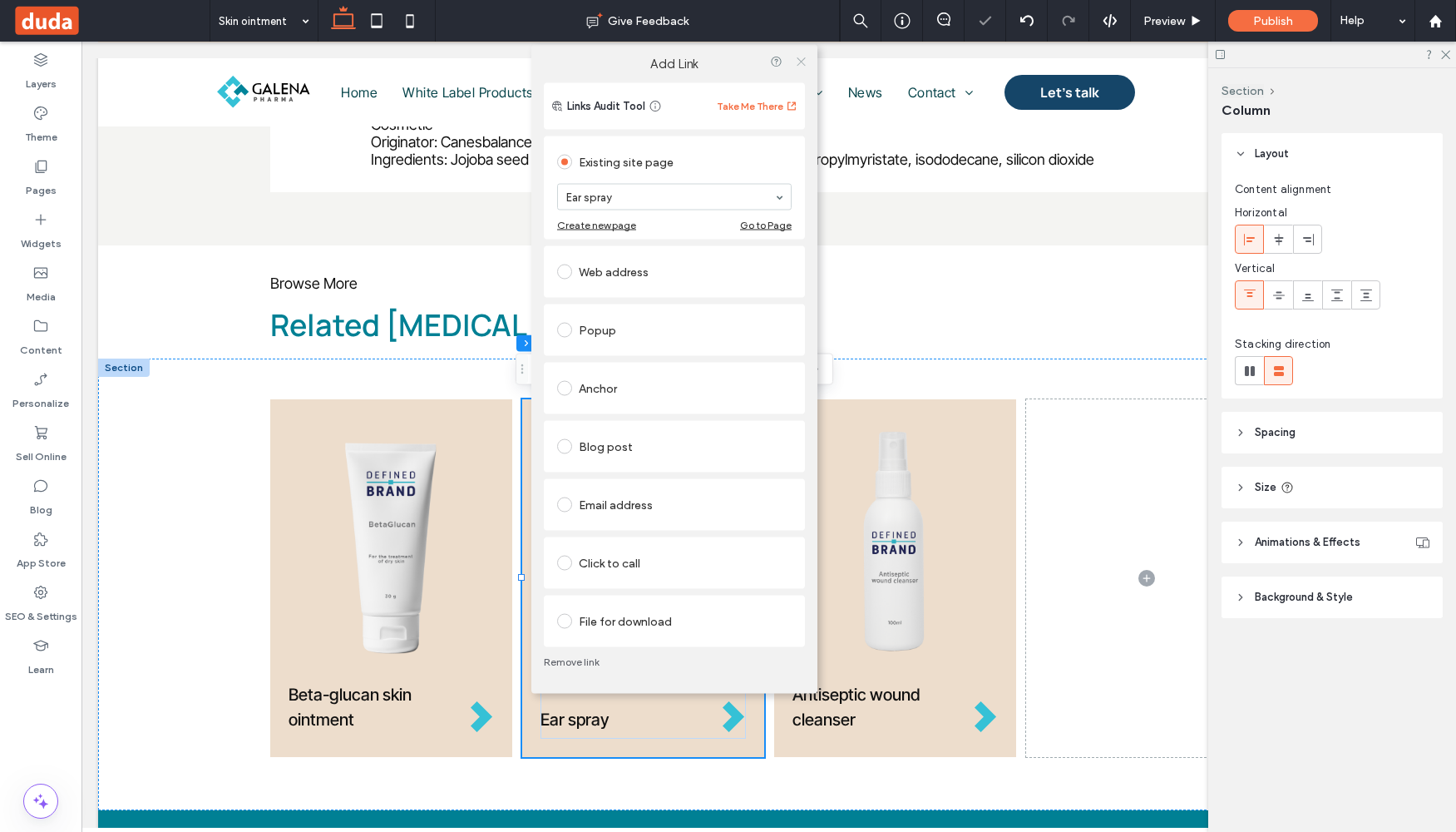
click at [799, 64] on icon at bounding box center [801, 61] width 12 height 12
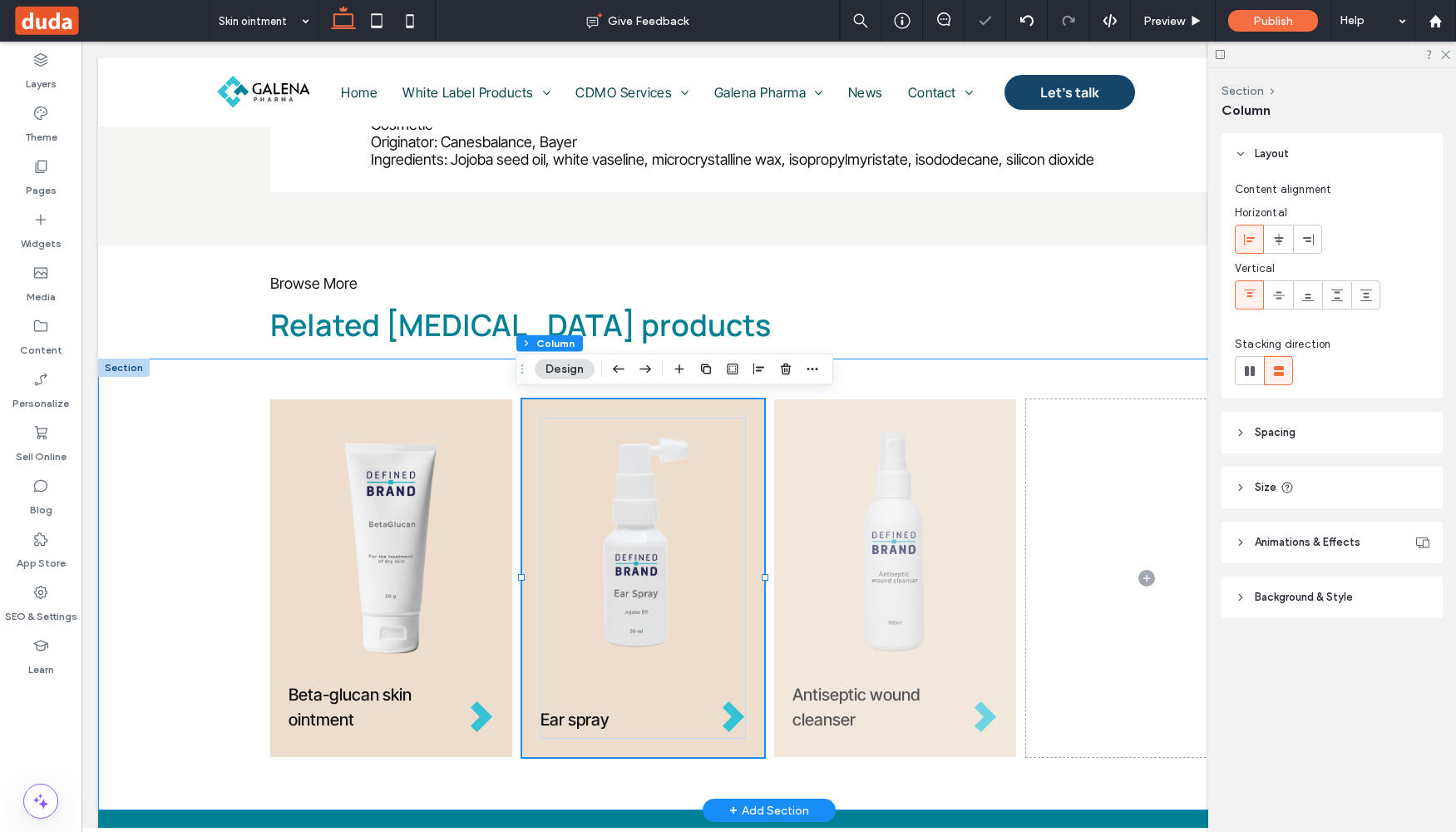
click at [793, 420] on div at bounding box center [895, 542] width 206 height 250
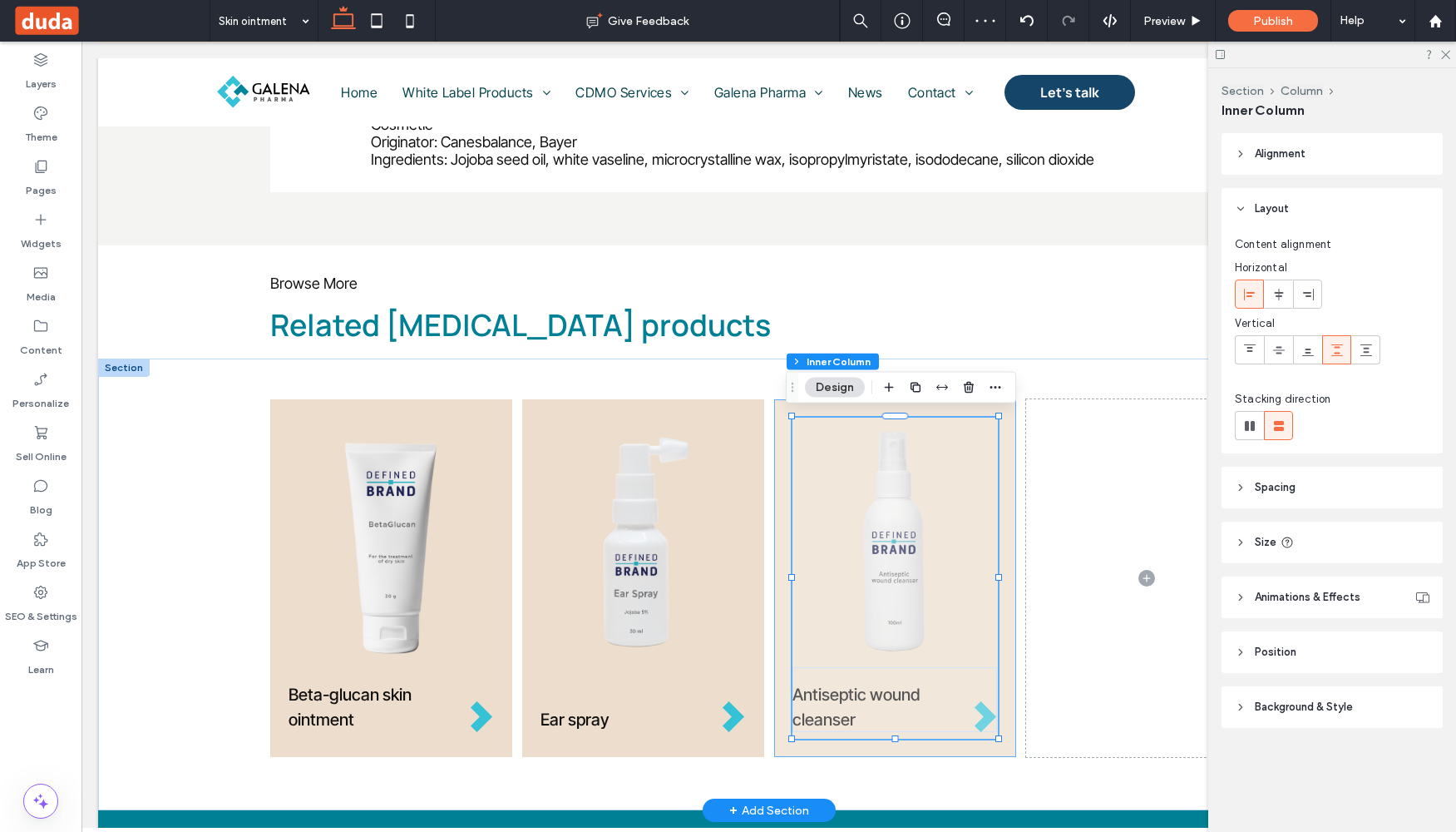
click at [774, 405] on div "Antiseptic wound cleanser" at bounding box center [895, 578] width 242 height 358
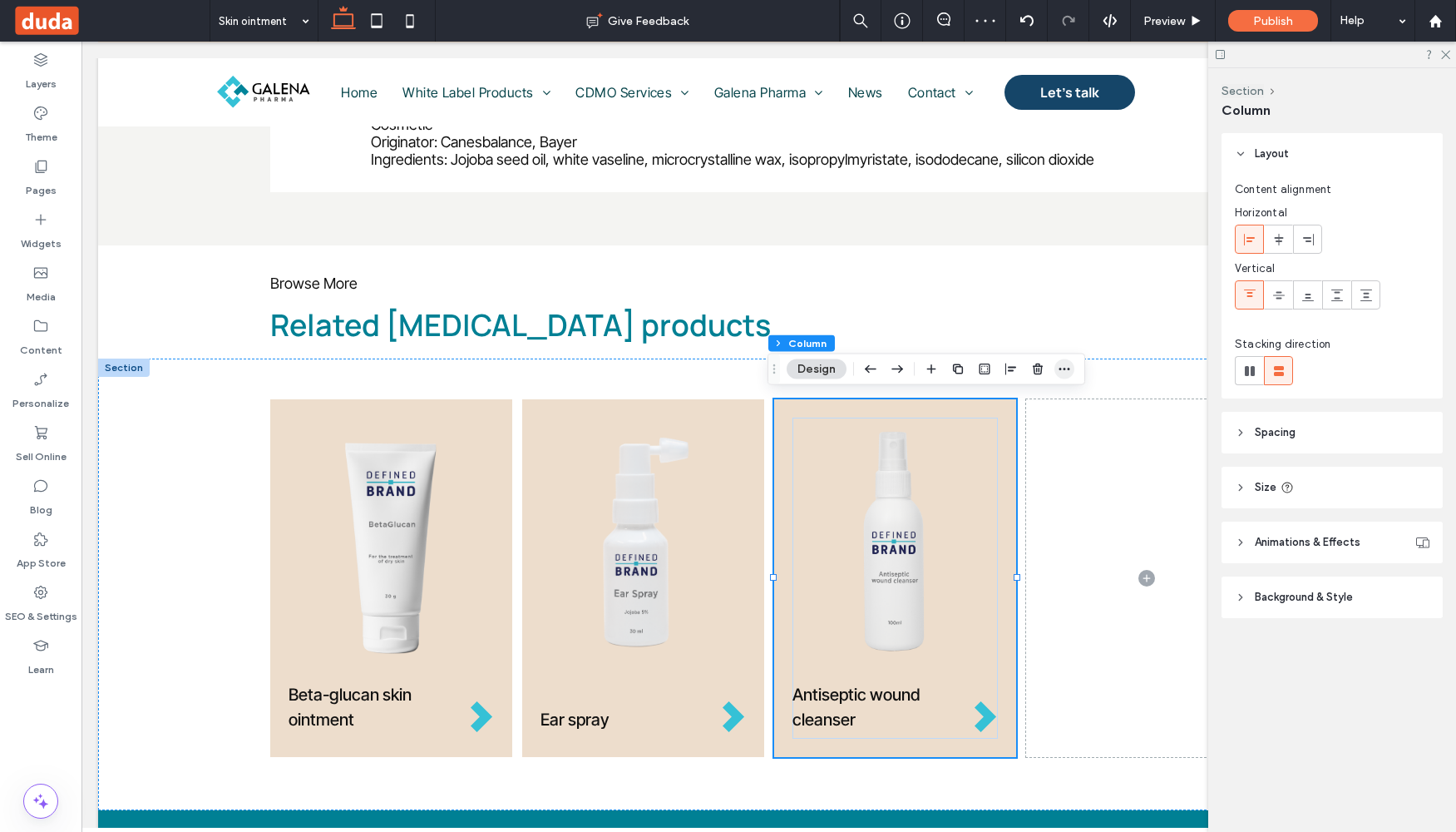
click at [1074, 368] on span "button" at bounding box center [1064, 369] width 20 height 20
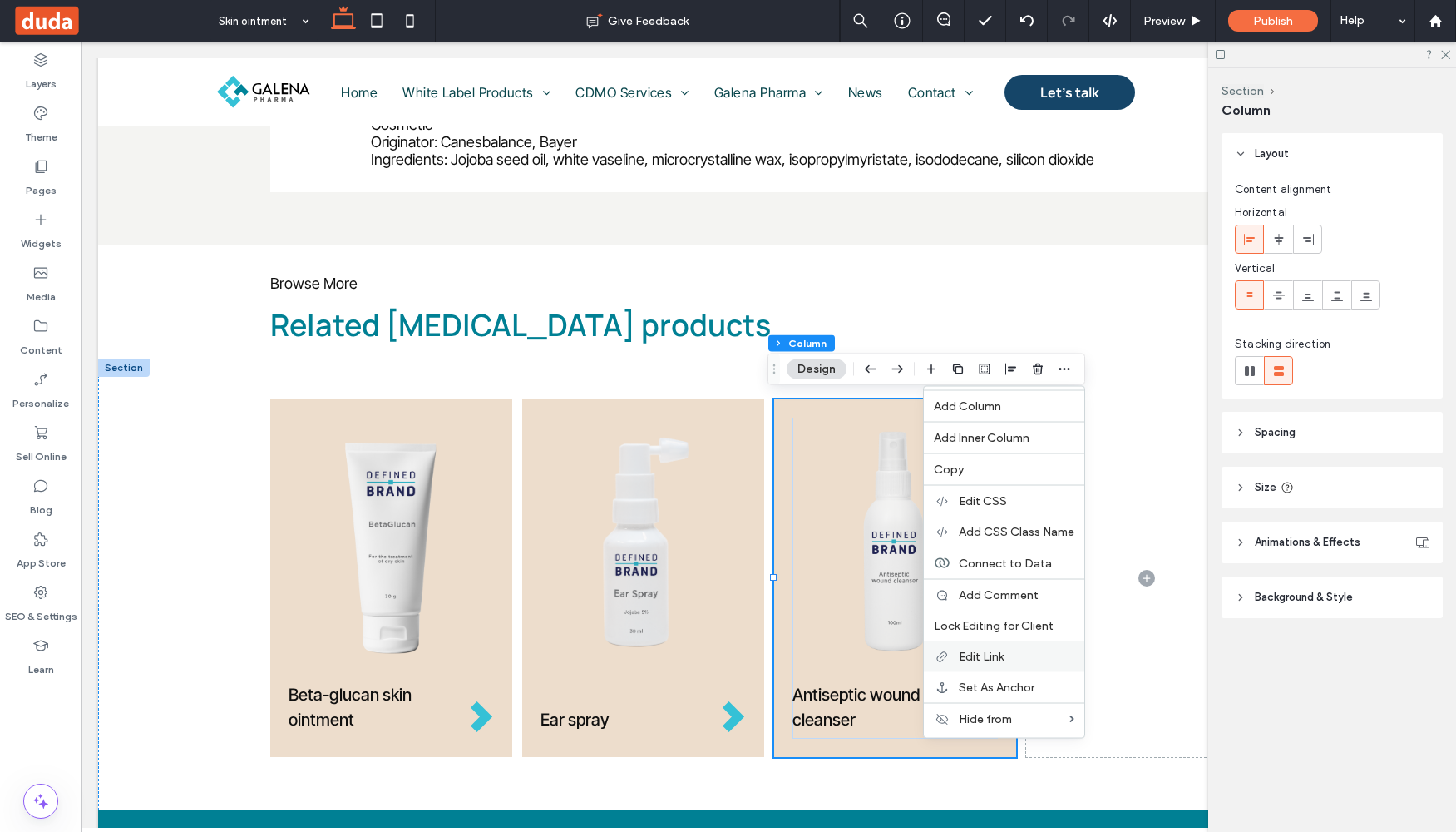
click at [992, 663] on span "Edit Link" at bounding box center [981, 657] width 45 height 14
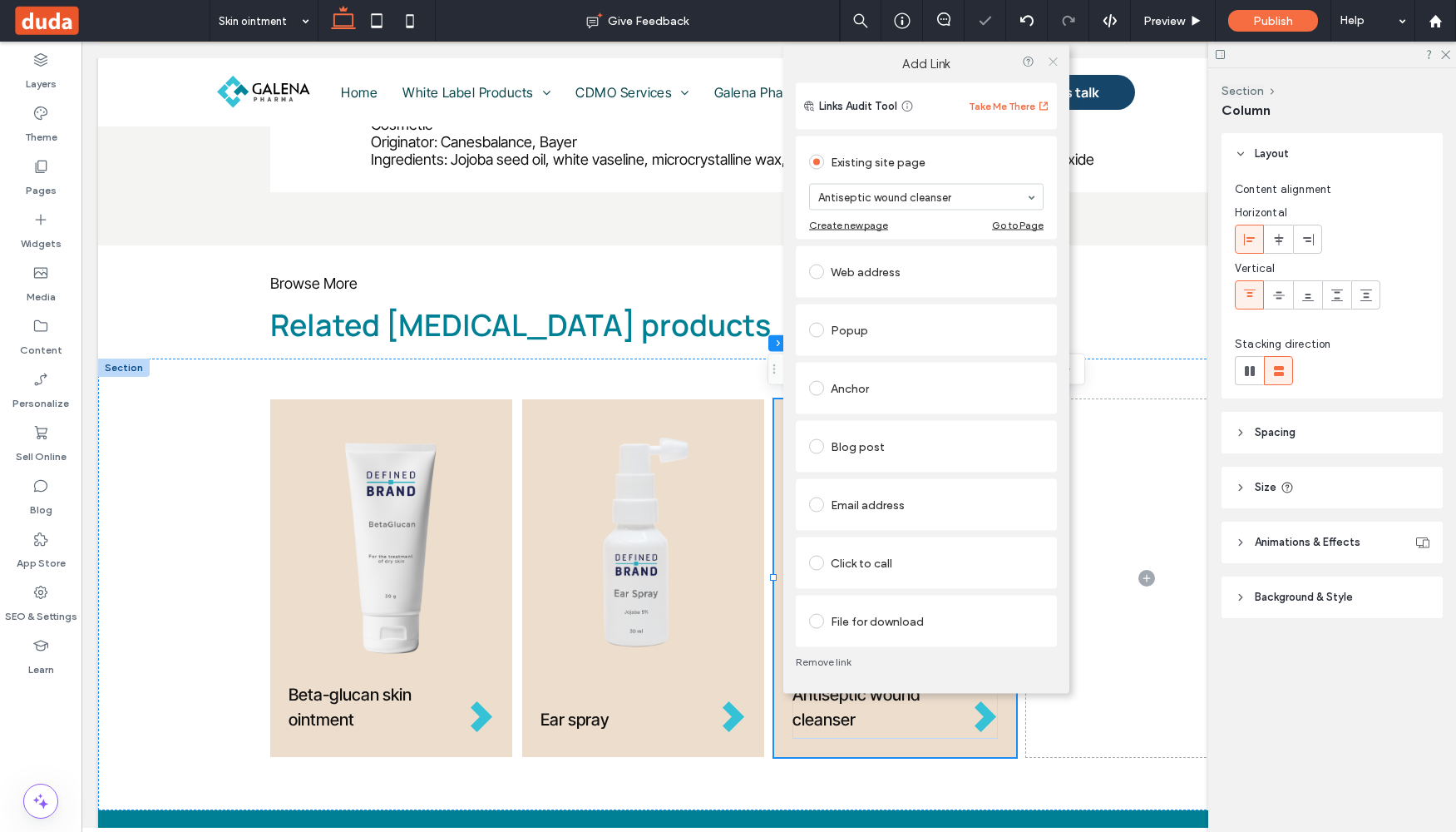
click at [1055, 56] on icon at bounding box center [1053, 61] width 12 height 12
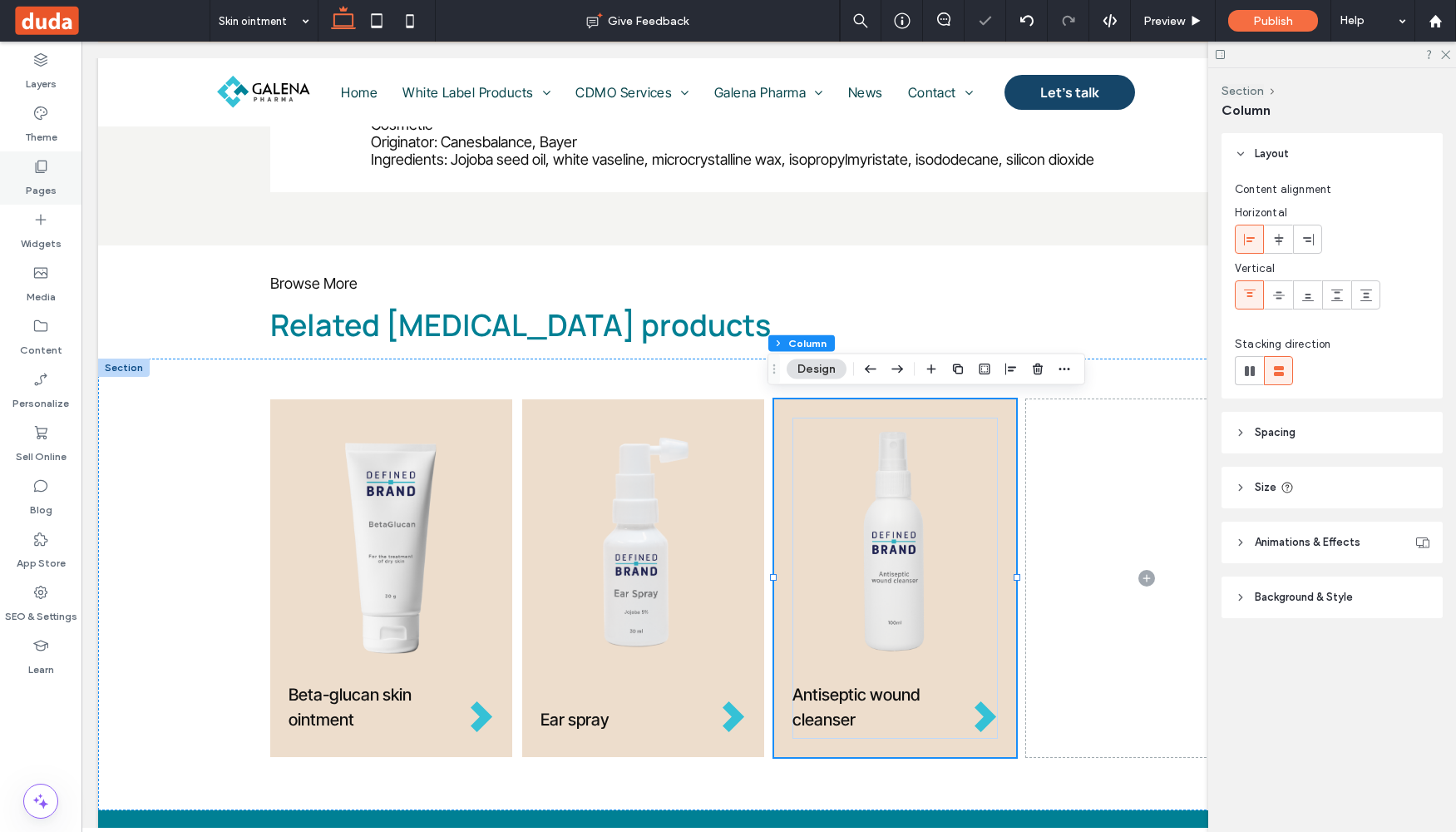
click at [49, 193] on label "Pages" at bounding box center [41, 186] width 31 height 23
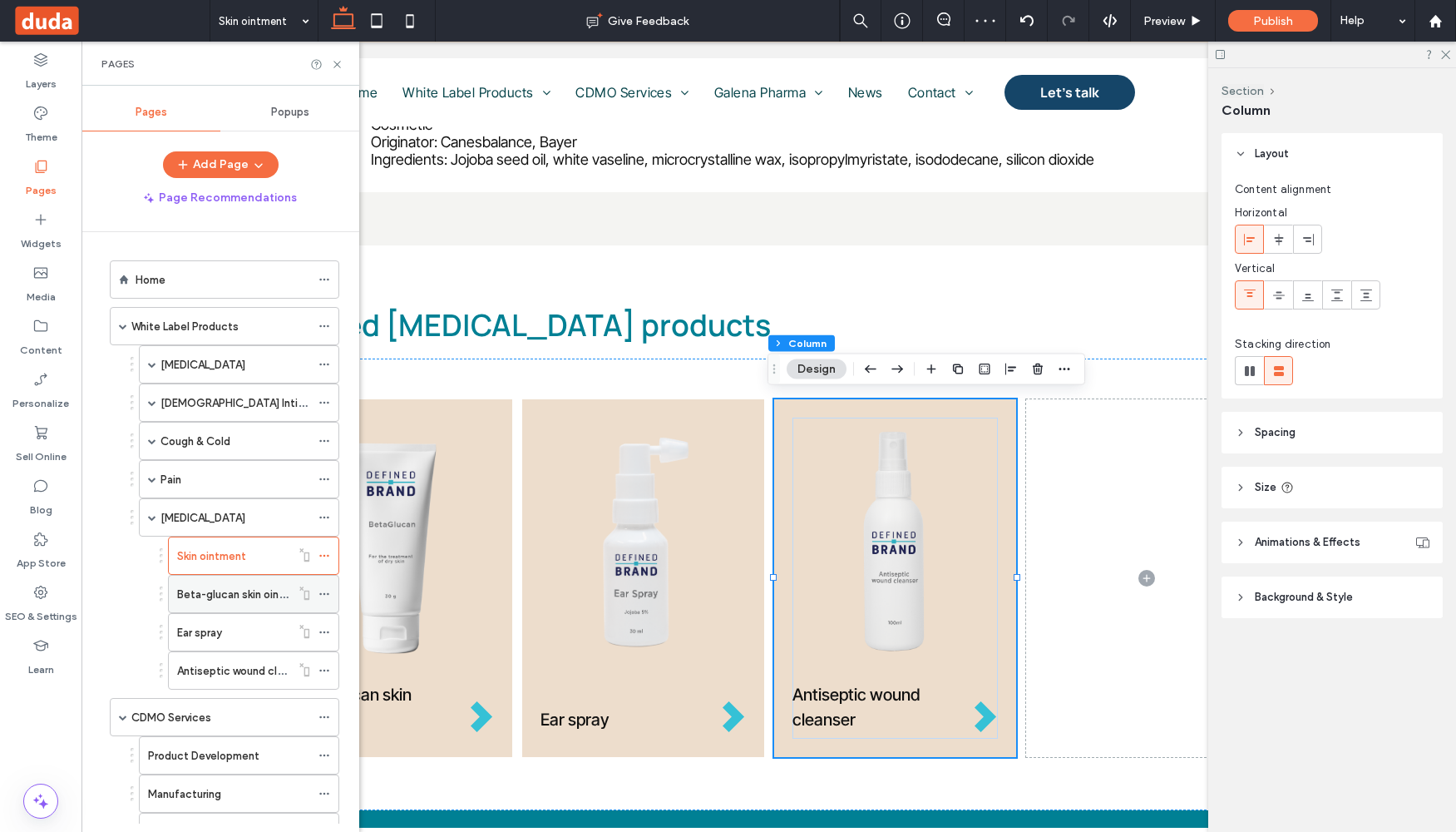
click at [188, 600] on label "Beta-glucan skin ointment" at bounding box center [244, 594] width 133 height 29
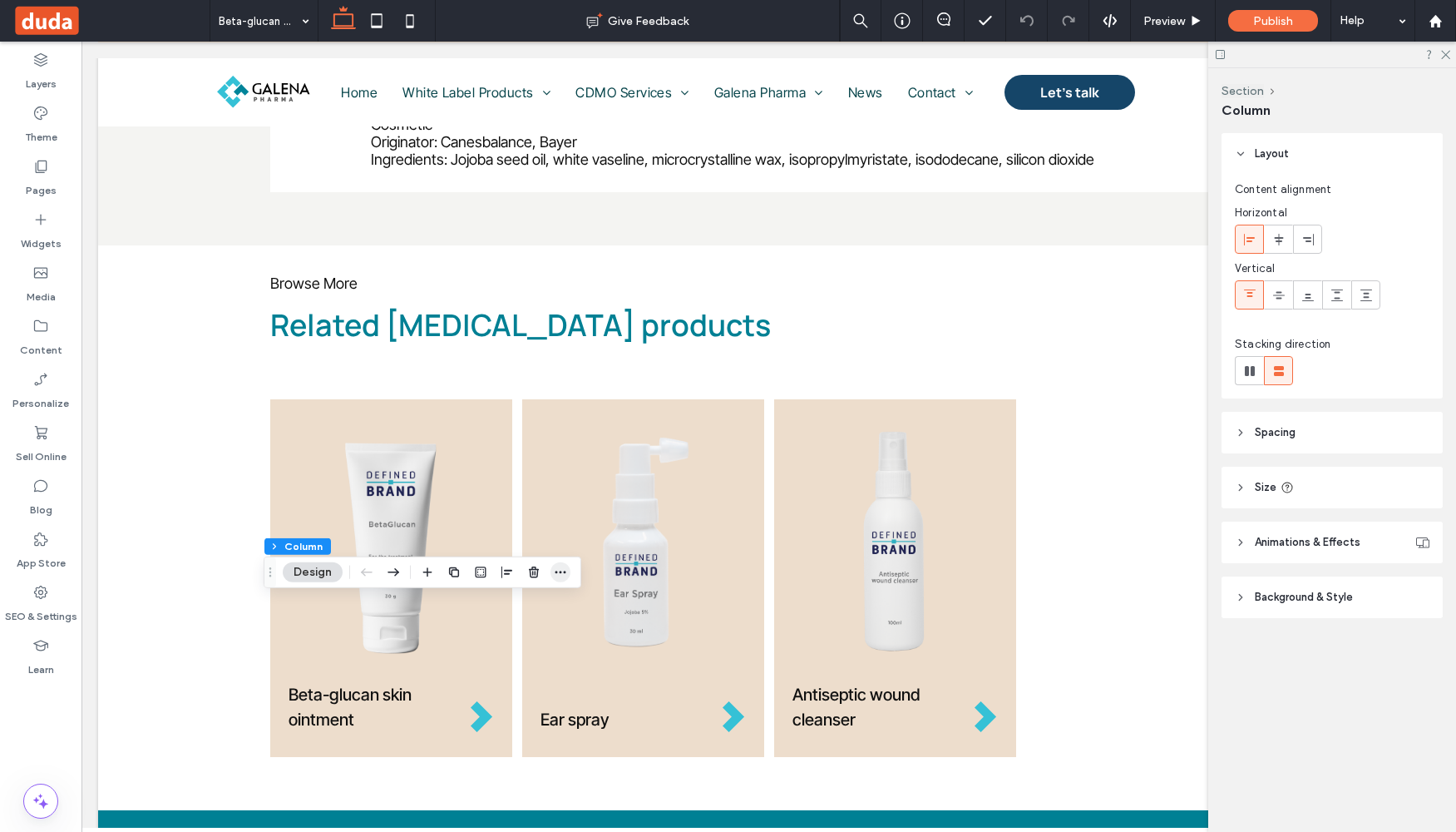
click at [564, 579] on icon "button" at bounding box center [560, 571] width 13 height 13
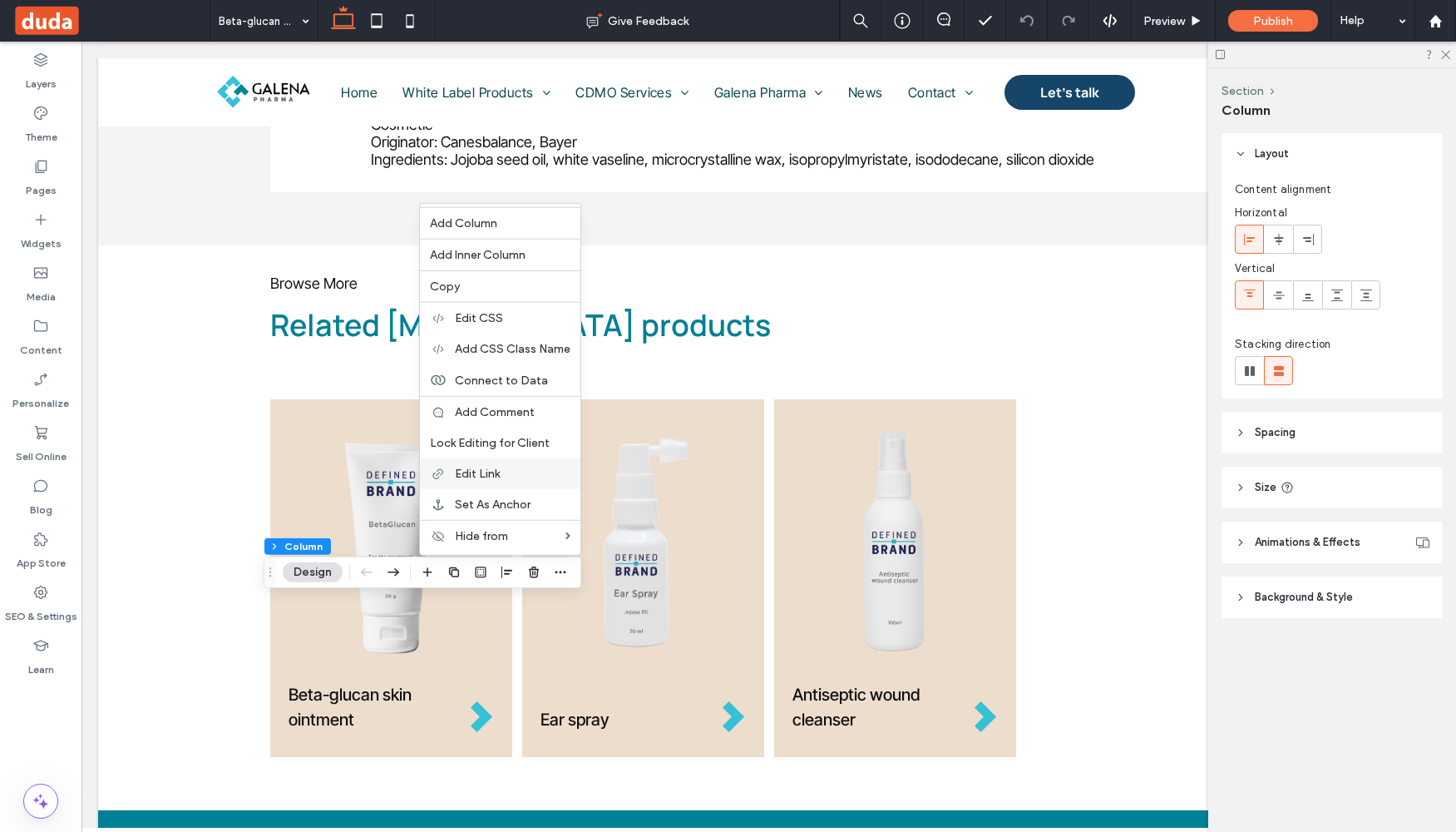
click at [486, 469] on span "Edit Link" at bounding box center [477, 473] width 45 height 14
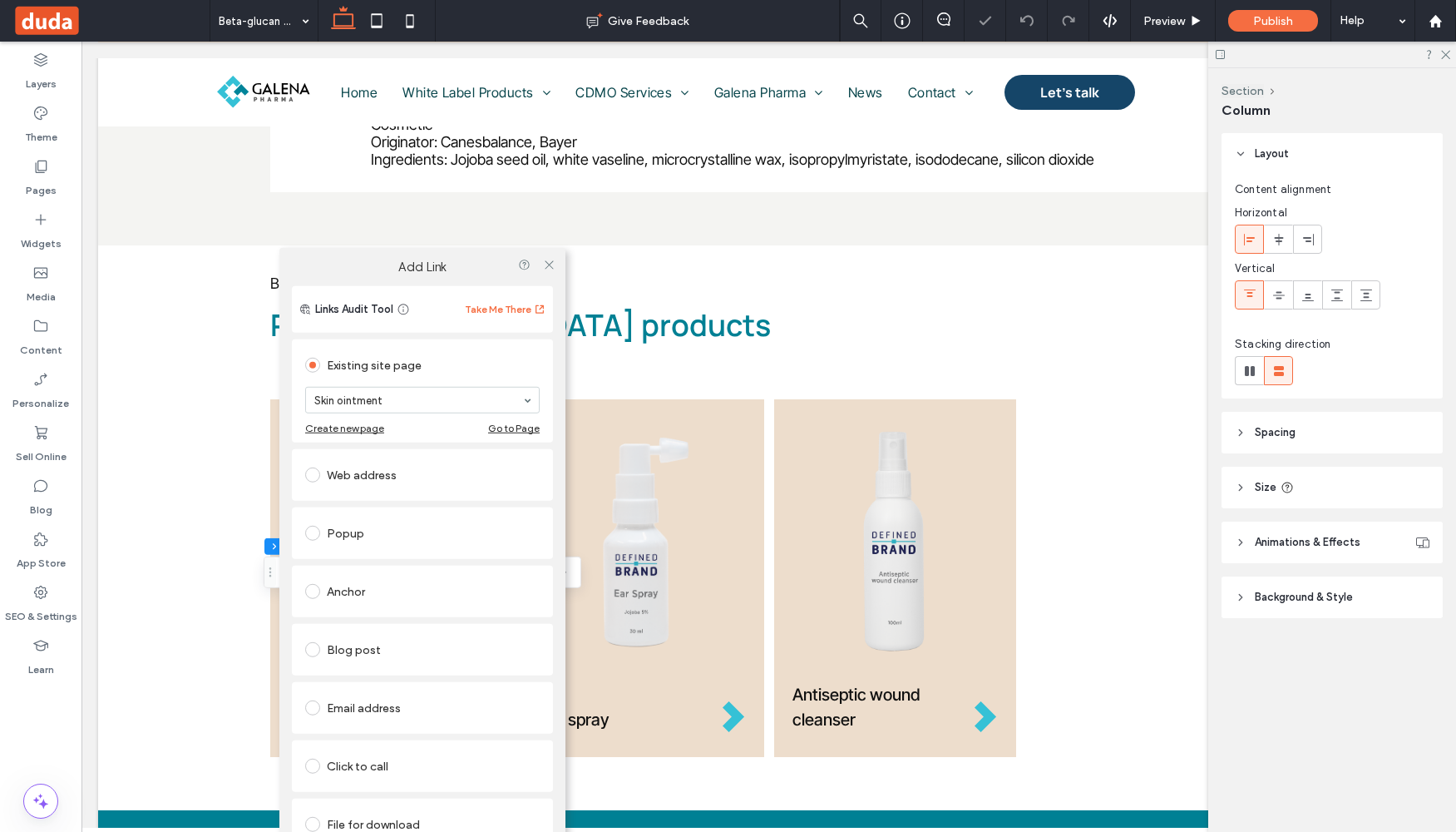
click at [541, 262] on div at bounding box center [548, 264] width 25 height 25
click at [559, 267] on div at bounding box center [548, 264] width 25 height 25
click at [547, 269] on icon at bounding box center [549, 264] width 12 height 12
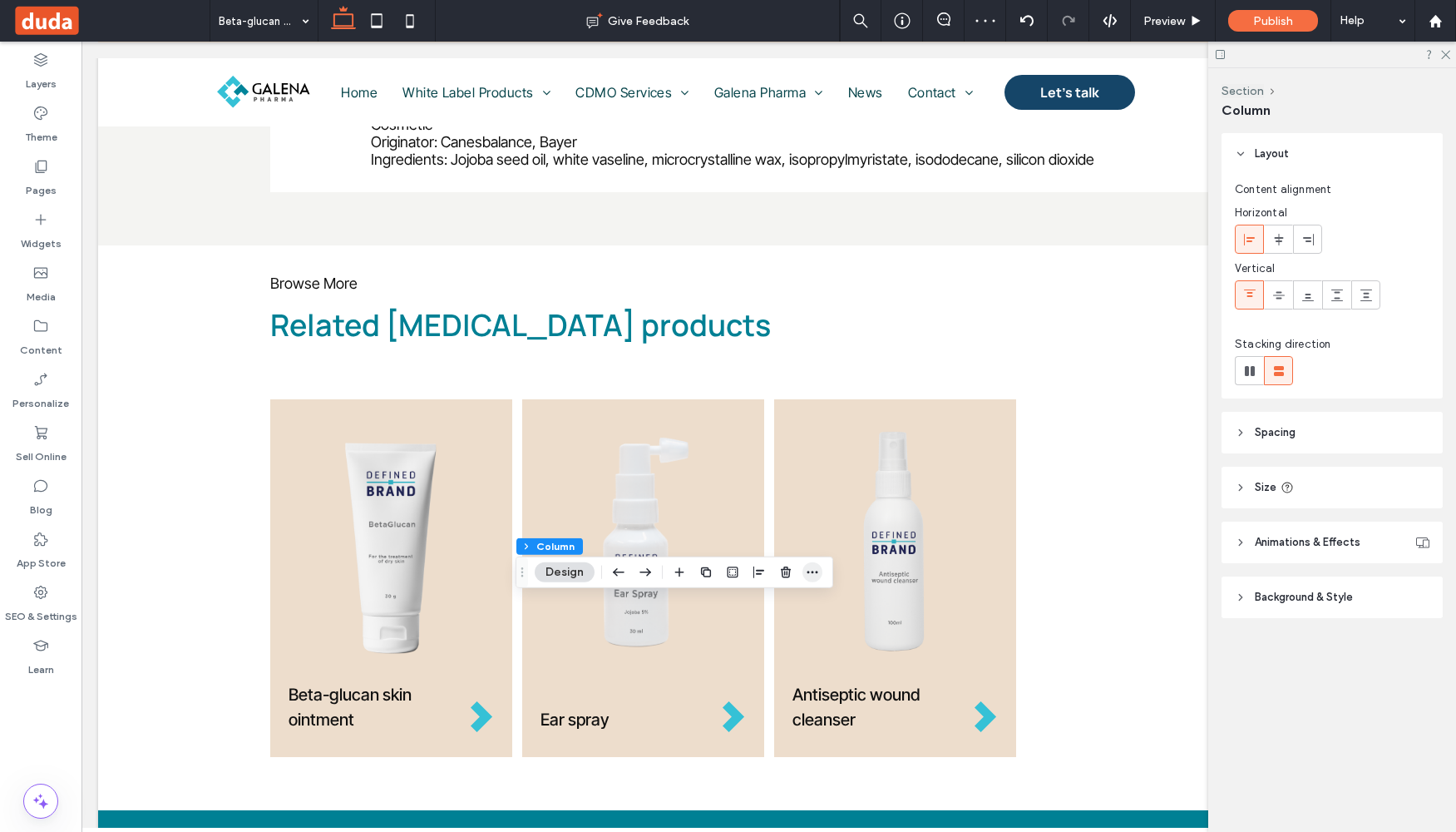
click at [803, 567] on span "button" at bounding box center [812, 572] width 20 height 20
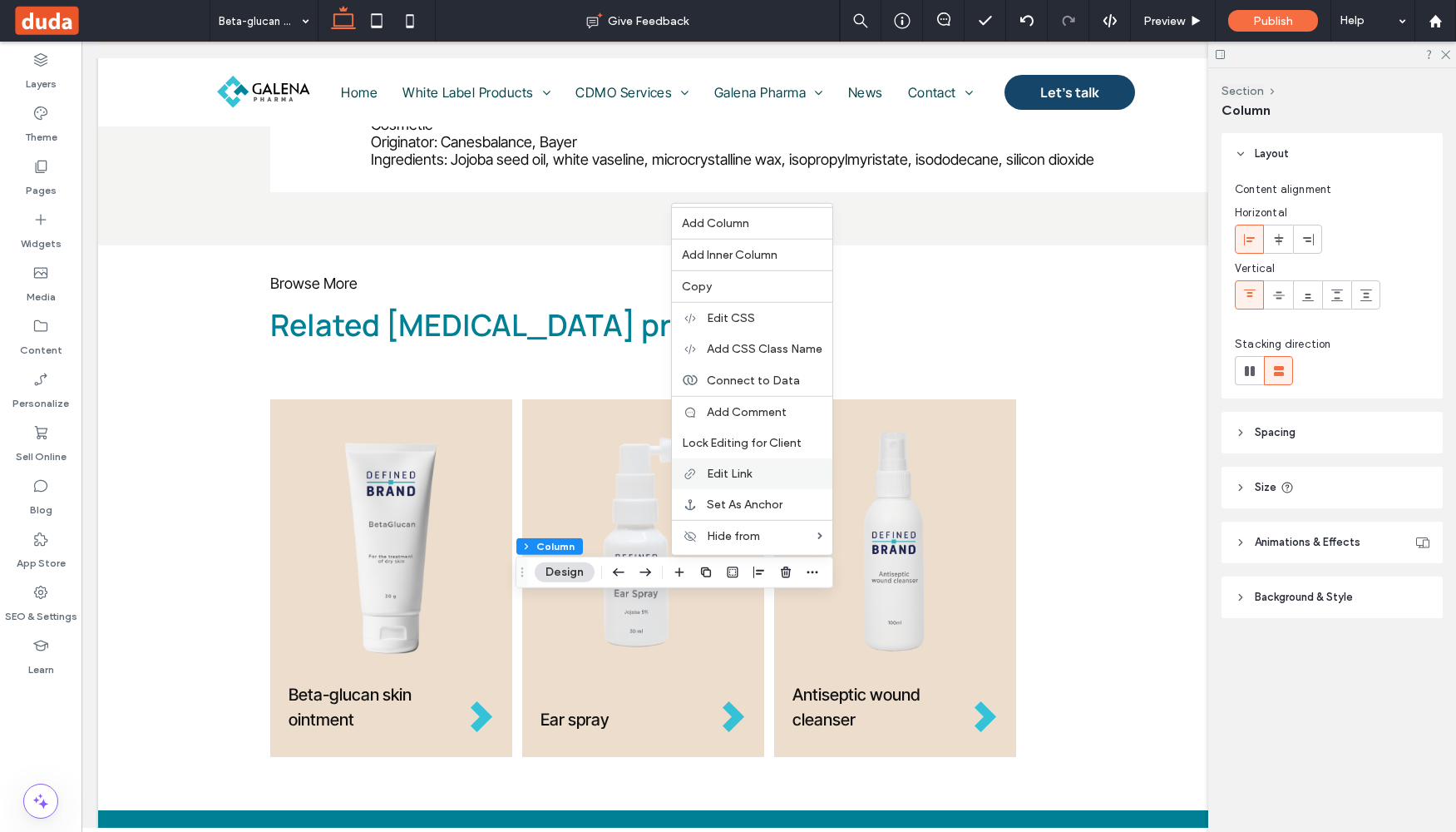
click at [742, 465] on div "Edit Link" at bounding box center [752, 473] width 161 height 31
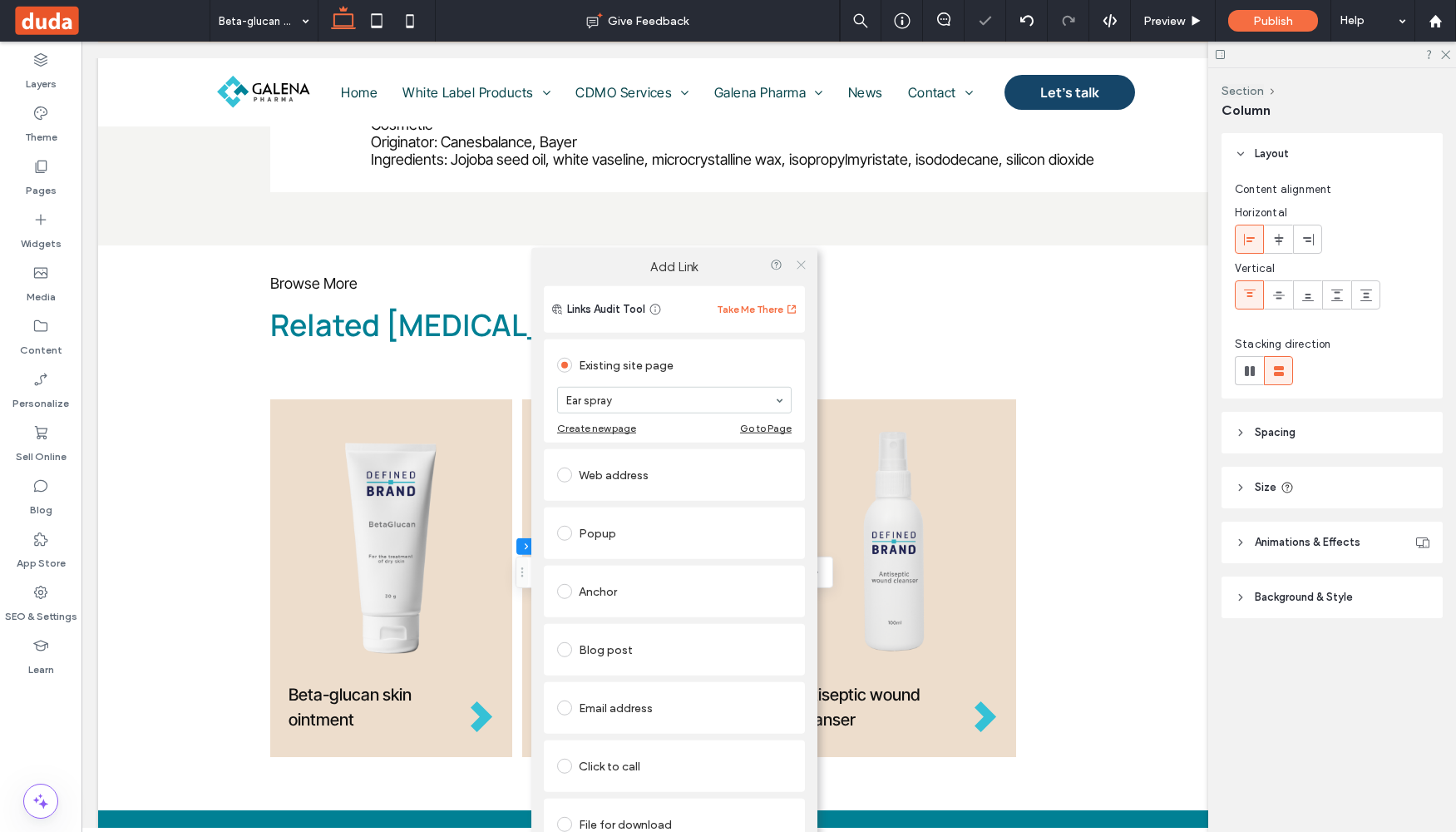
click at [801, 265] on icon at bounding box center [801, 264] width 12 height 12
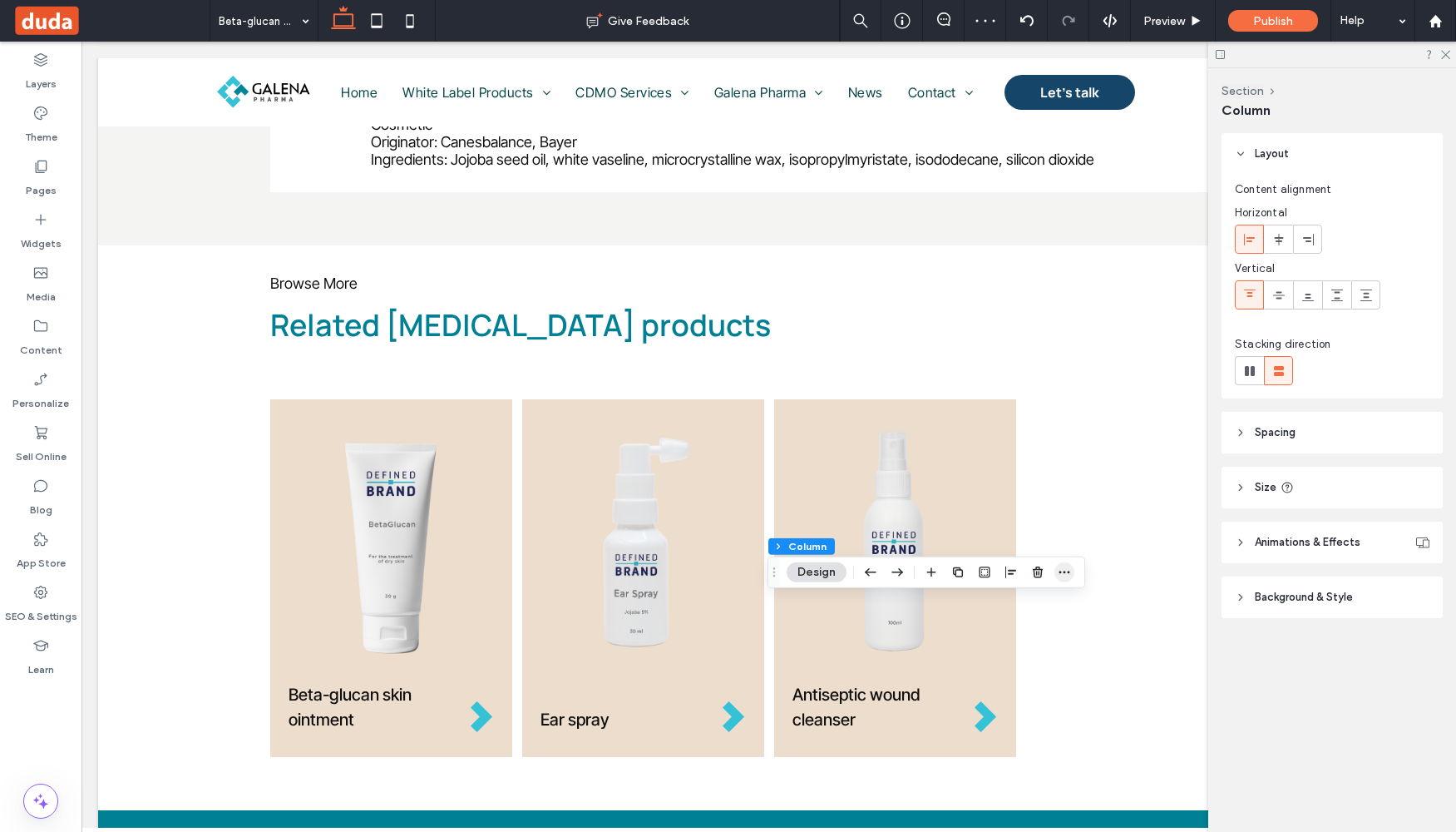
click at [1073, 574] on span "button" at bounding box center [1064, 572] width 20 height 20
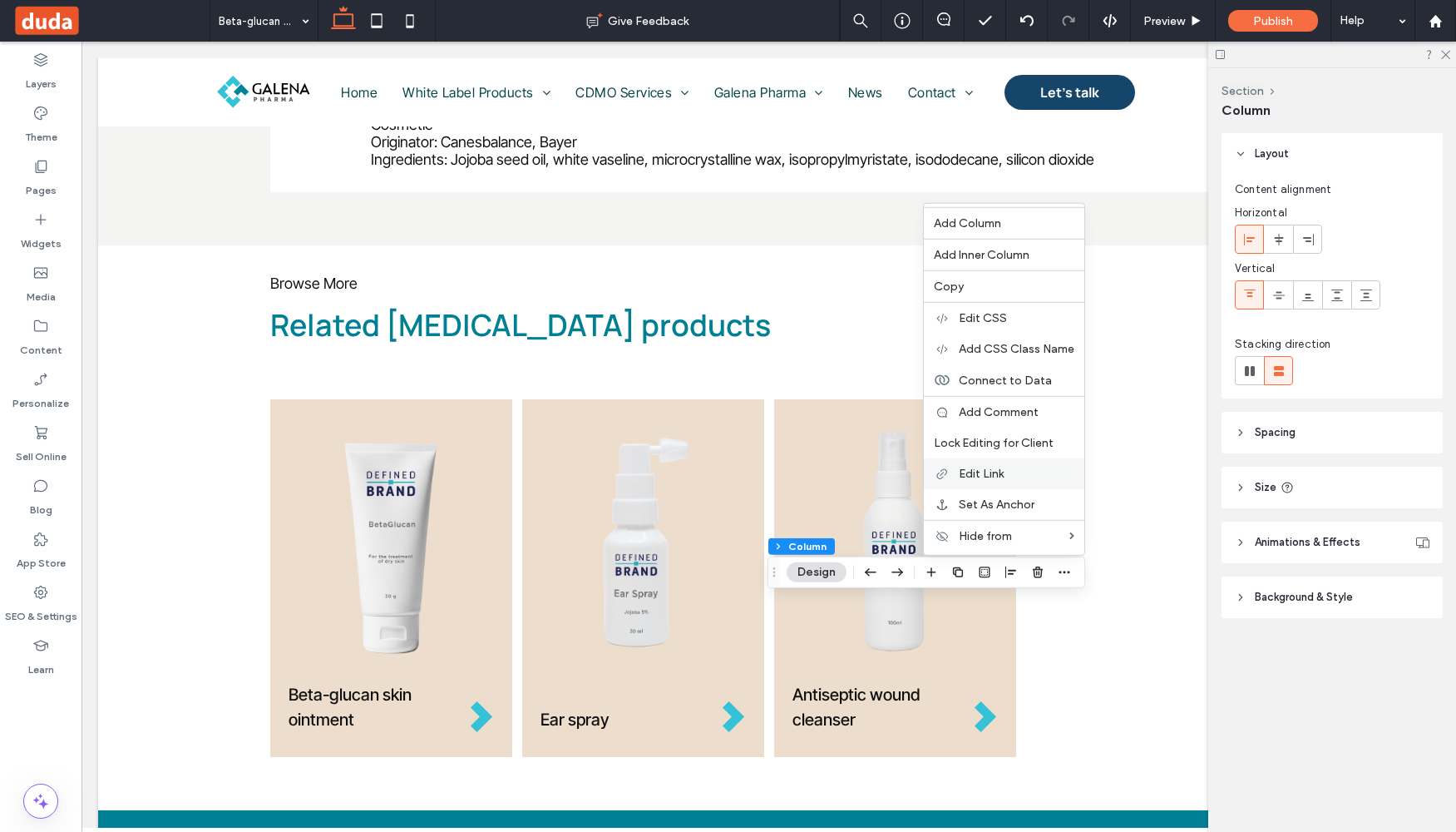
click at [990, 472] on span "Edit Link" at bounding box center [981, 473] width 45 height 14
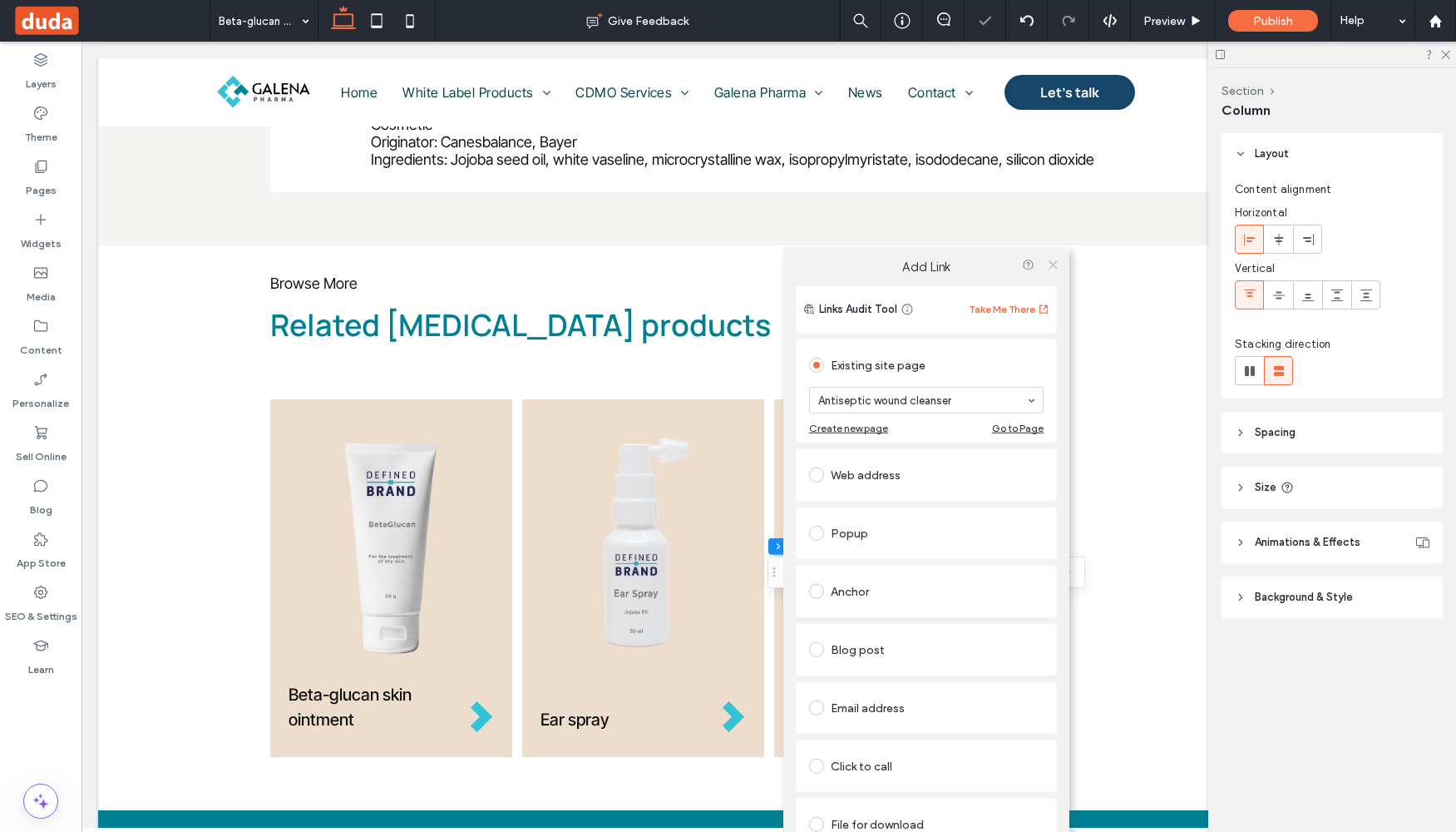
click at [1053, 266] on icon at bounding box center [1053, 264] width 12 height 12
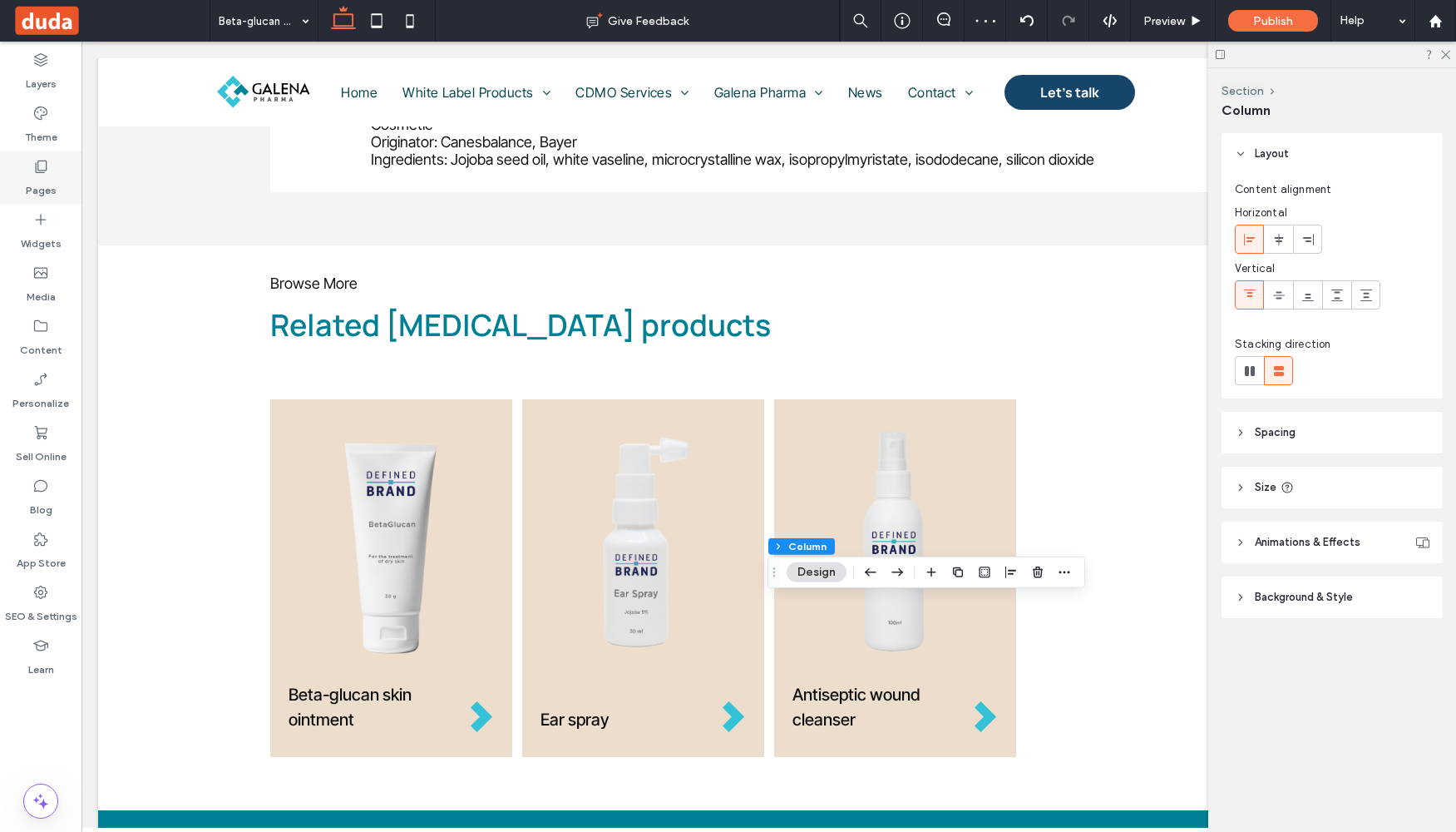
click at [39, 181] on label "Pages" at bounding box center [41, 186] width 31 height 23
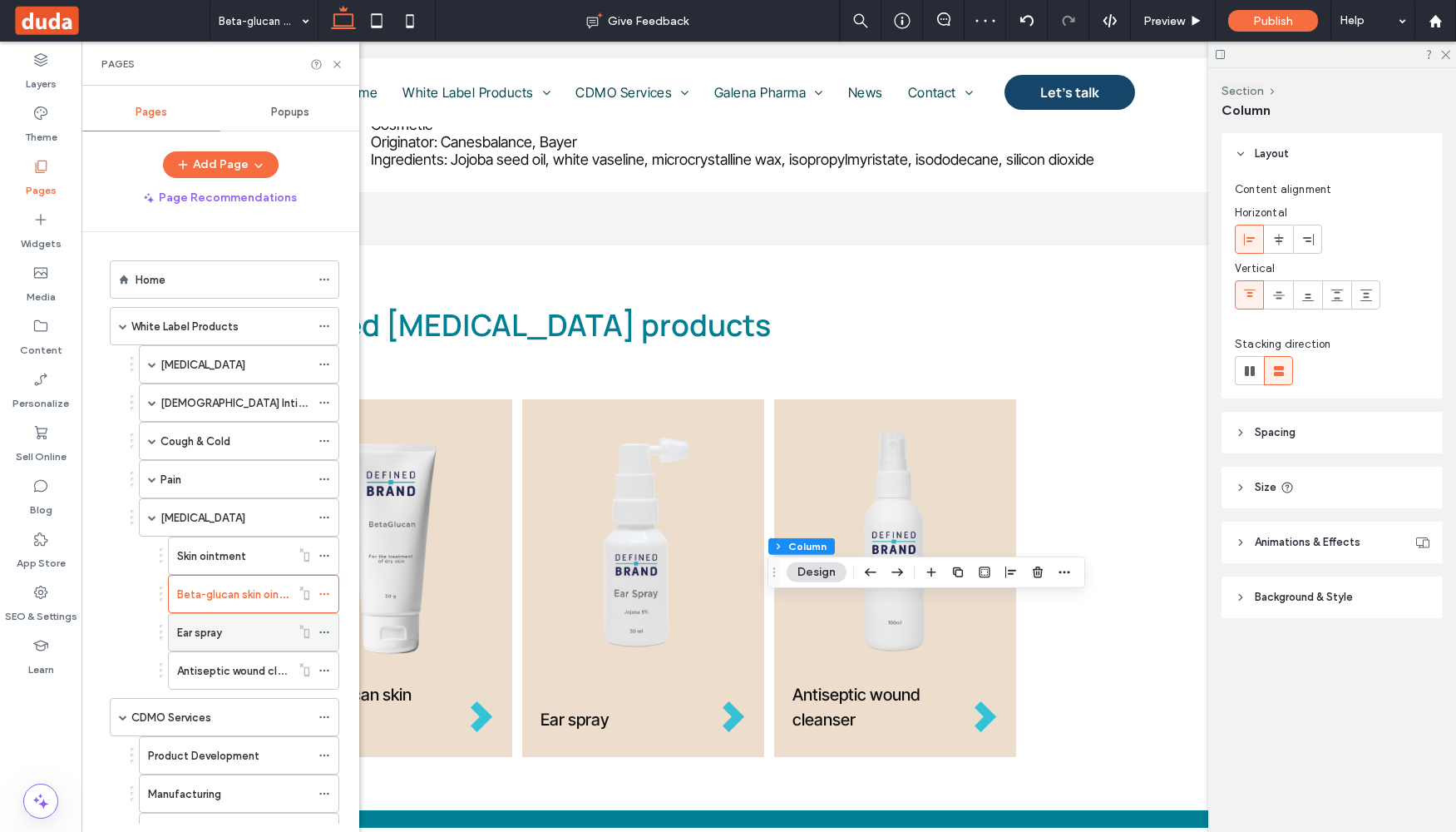
click at [201, 639] on label "Ear spray" at bounding box center [200, 632] width 45 height 29
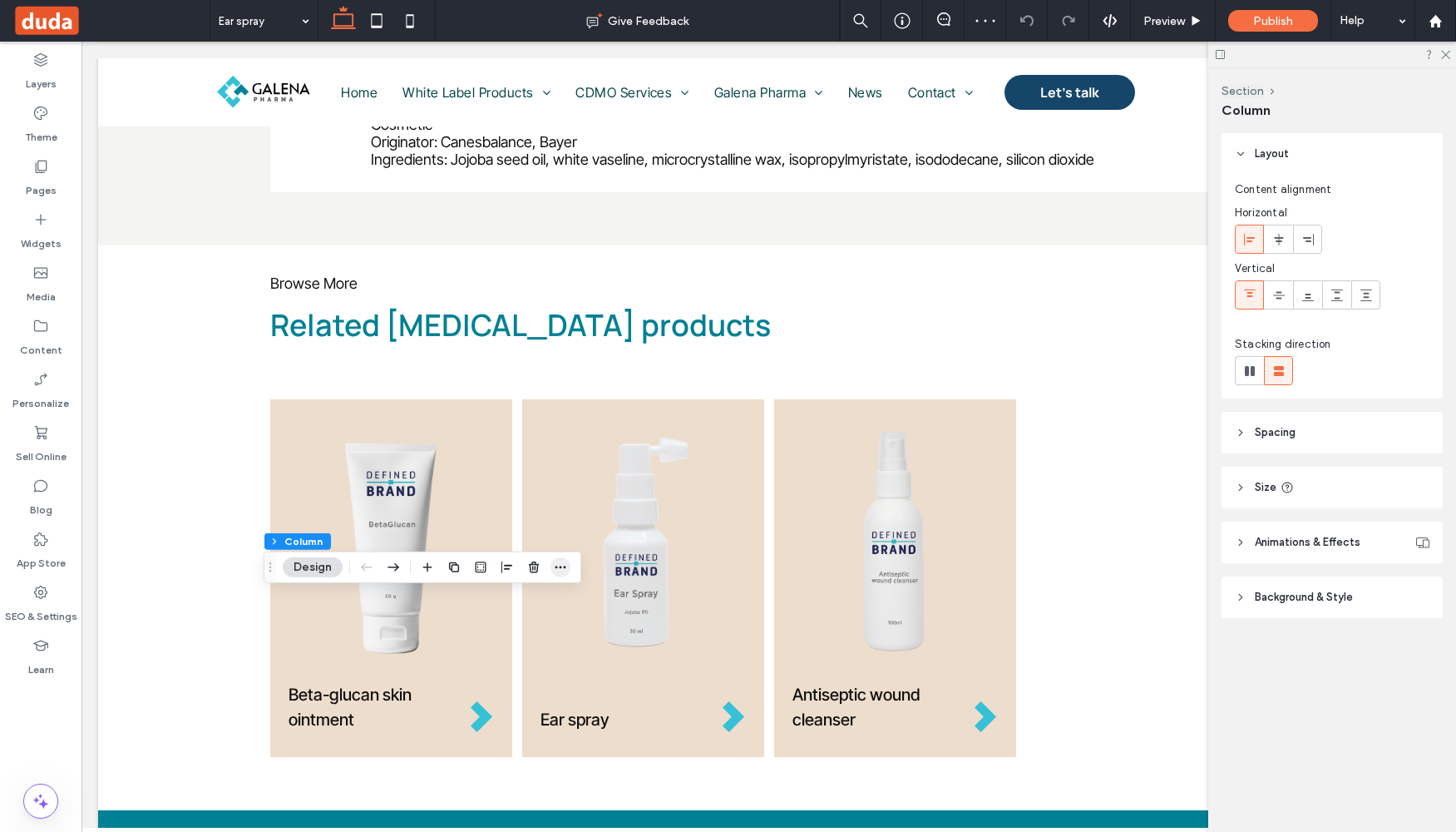
click at [565, 576] on span "button" at bounding box center [561, 567] width 20 height 20
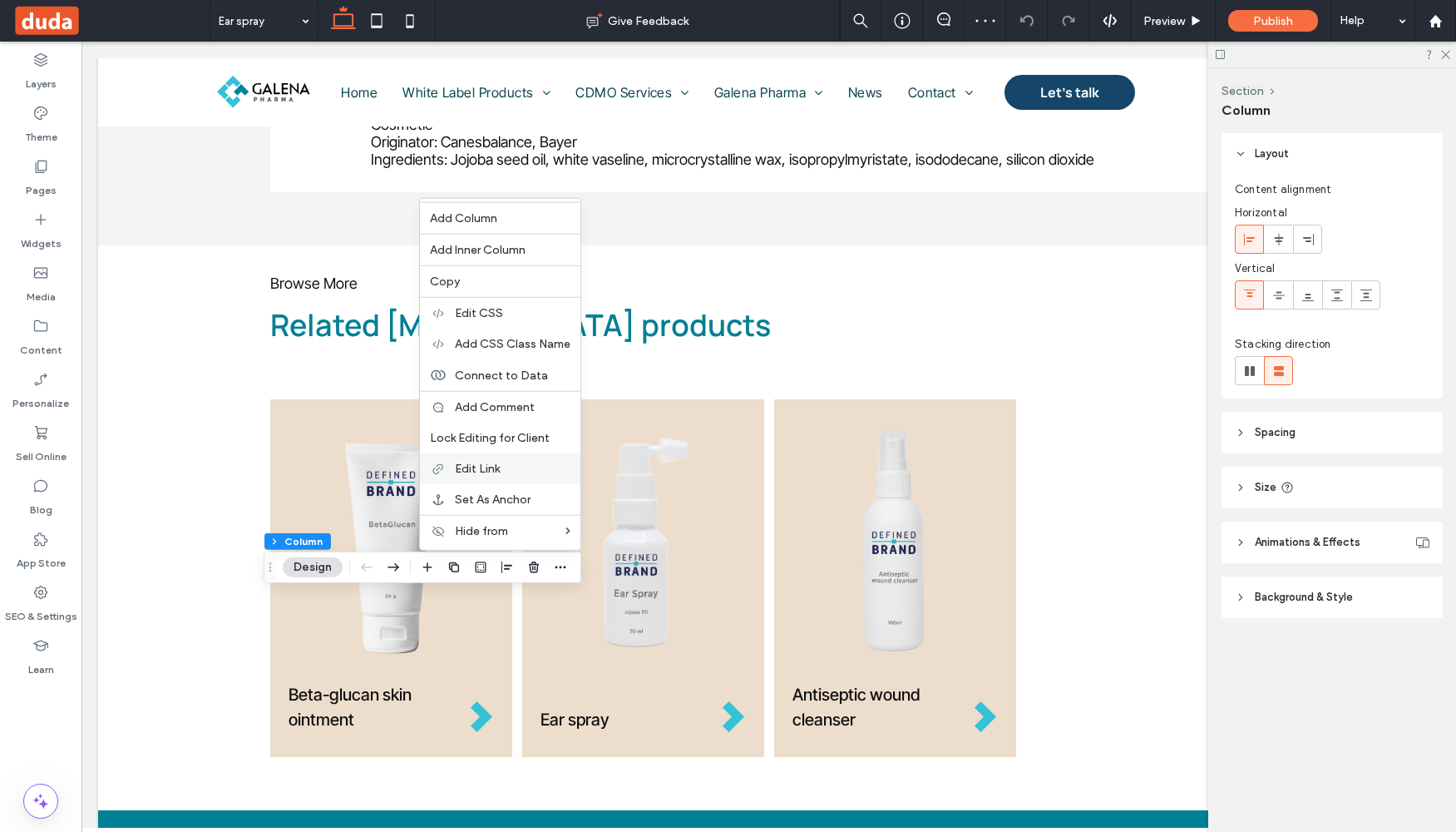
click at [503, 470] on label "Edit Link" at bounding box center [512, 469] width 116 height 14
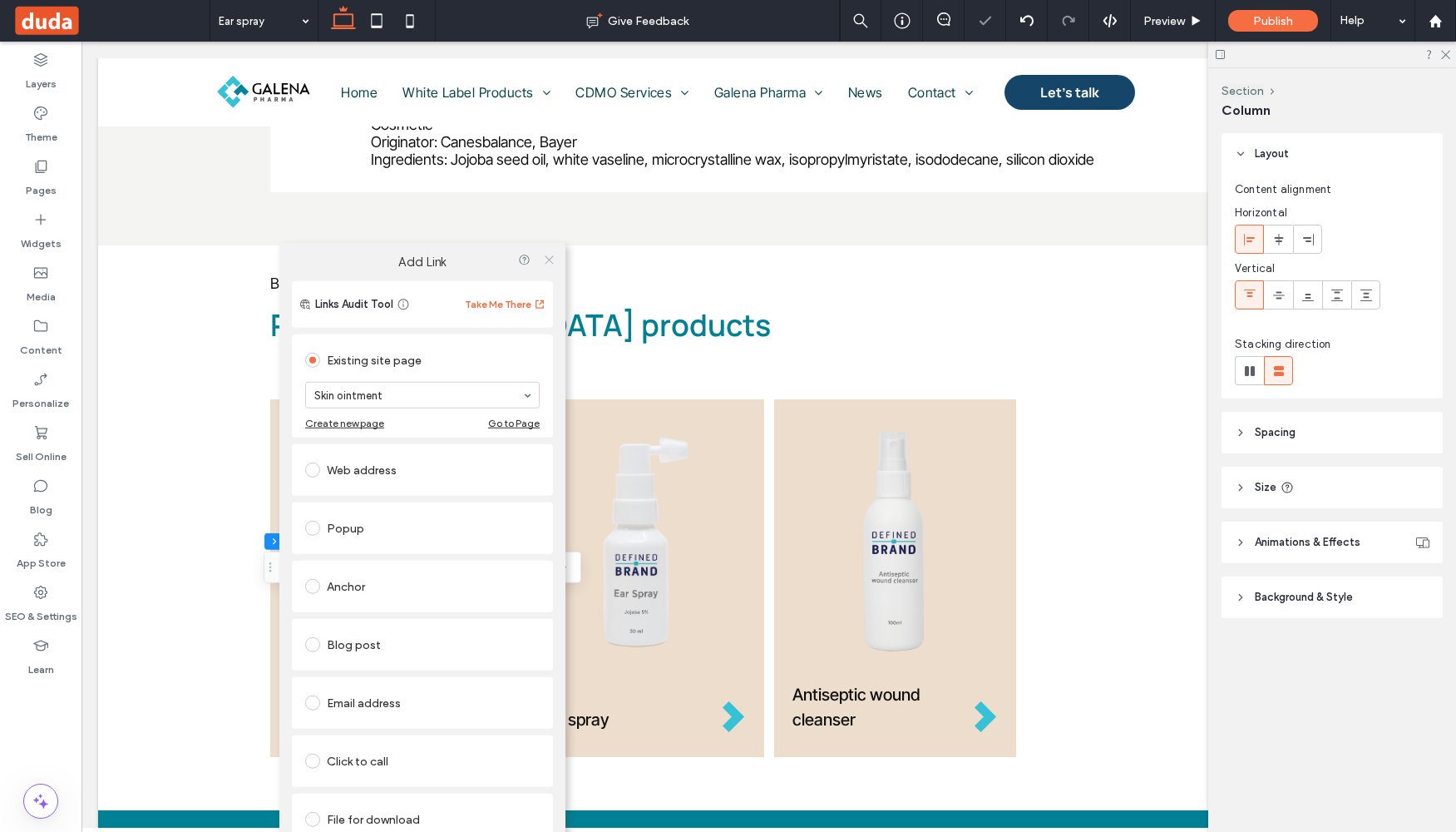
click at [552, 264] on icon at bounding box center [549, 259] width 12 height 12
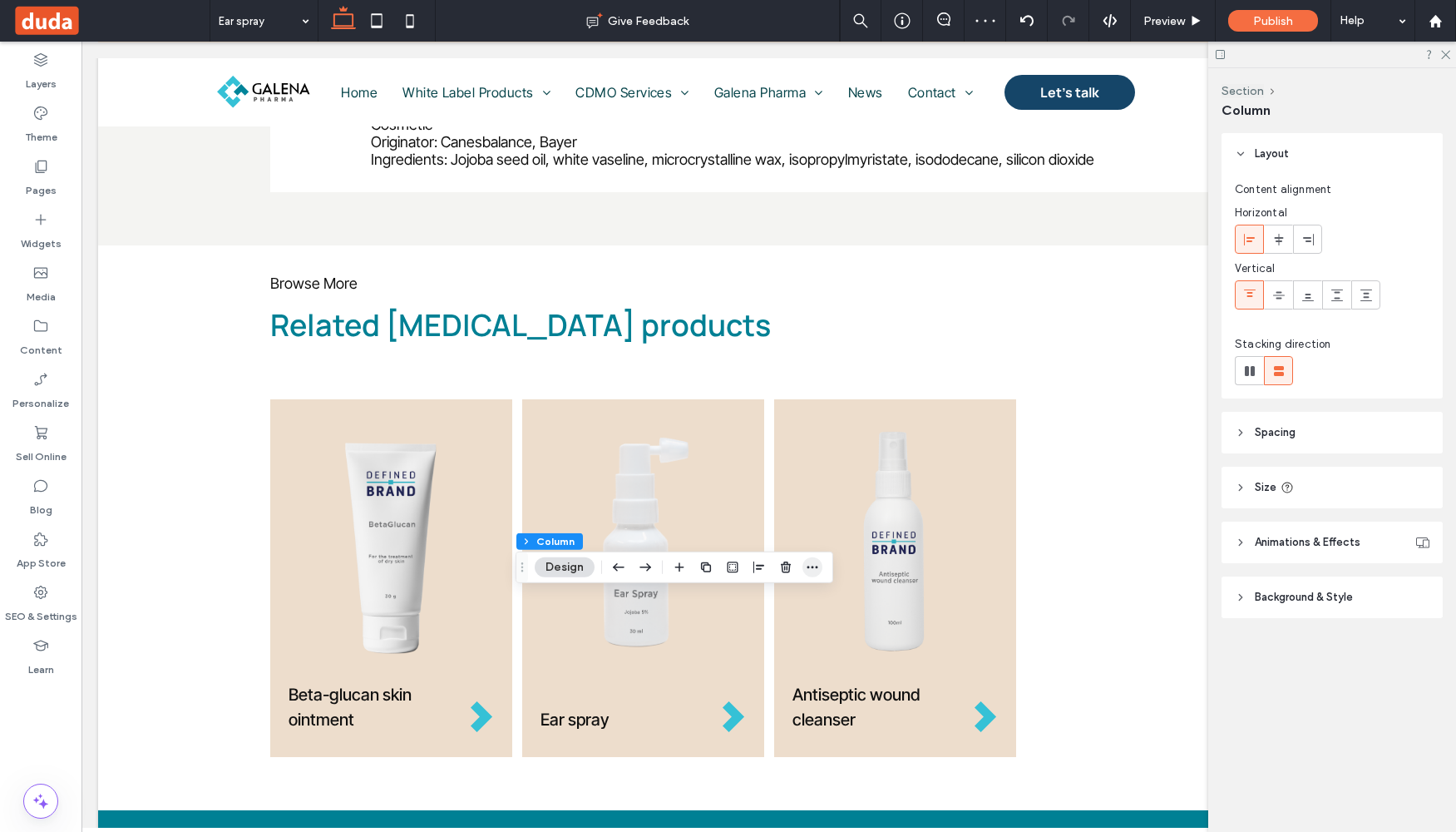
click at [822, 571] on div "Section Column Design" at bounding box center [675, 567] width 318 height 32
click at [818, 569] on icon "button" at bounding box center [812, 567] width 13 height 13
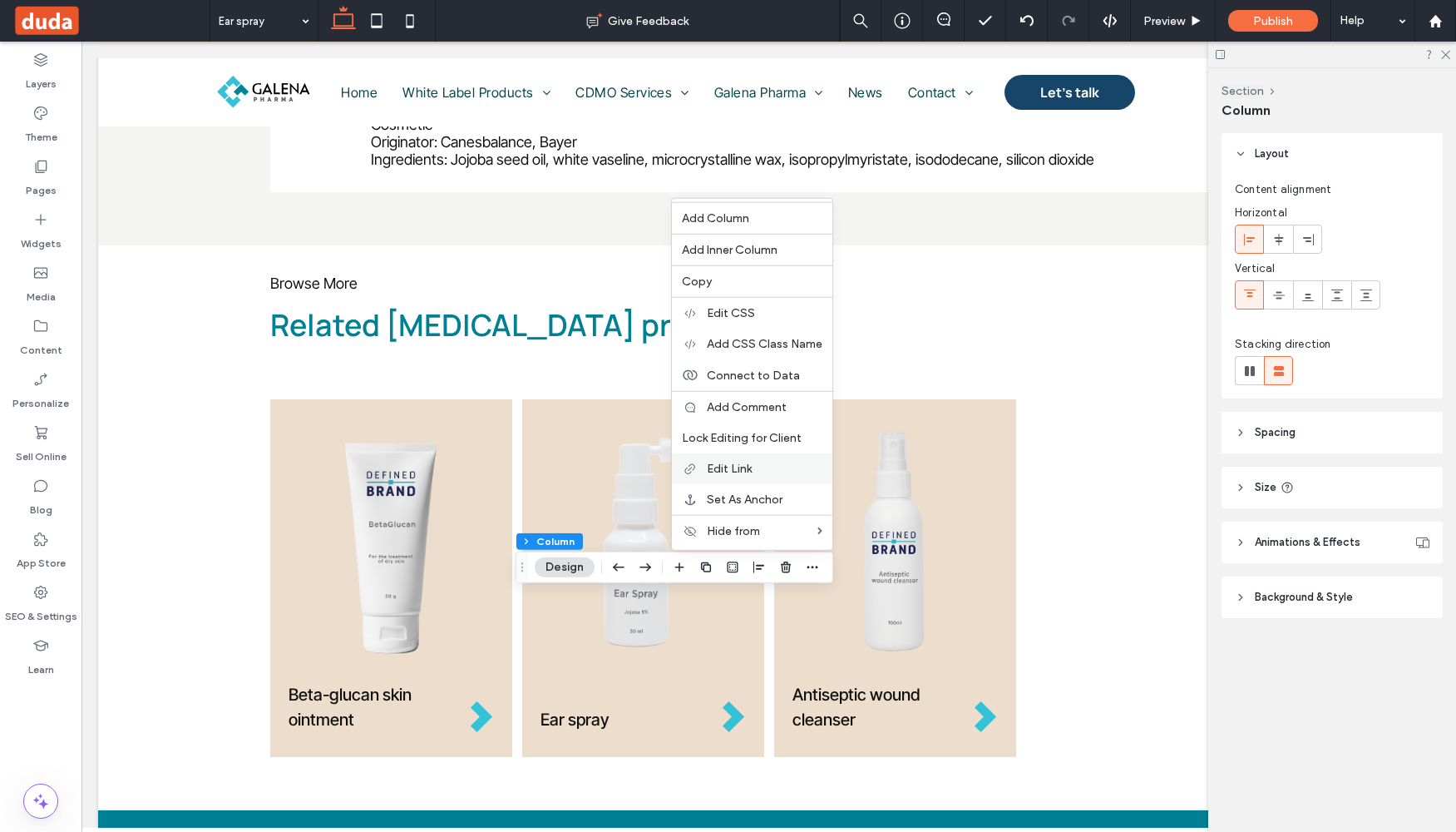
click at [740, 470] on span "Edit Link" at bounding box center [729, 469] width 45 height 14
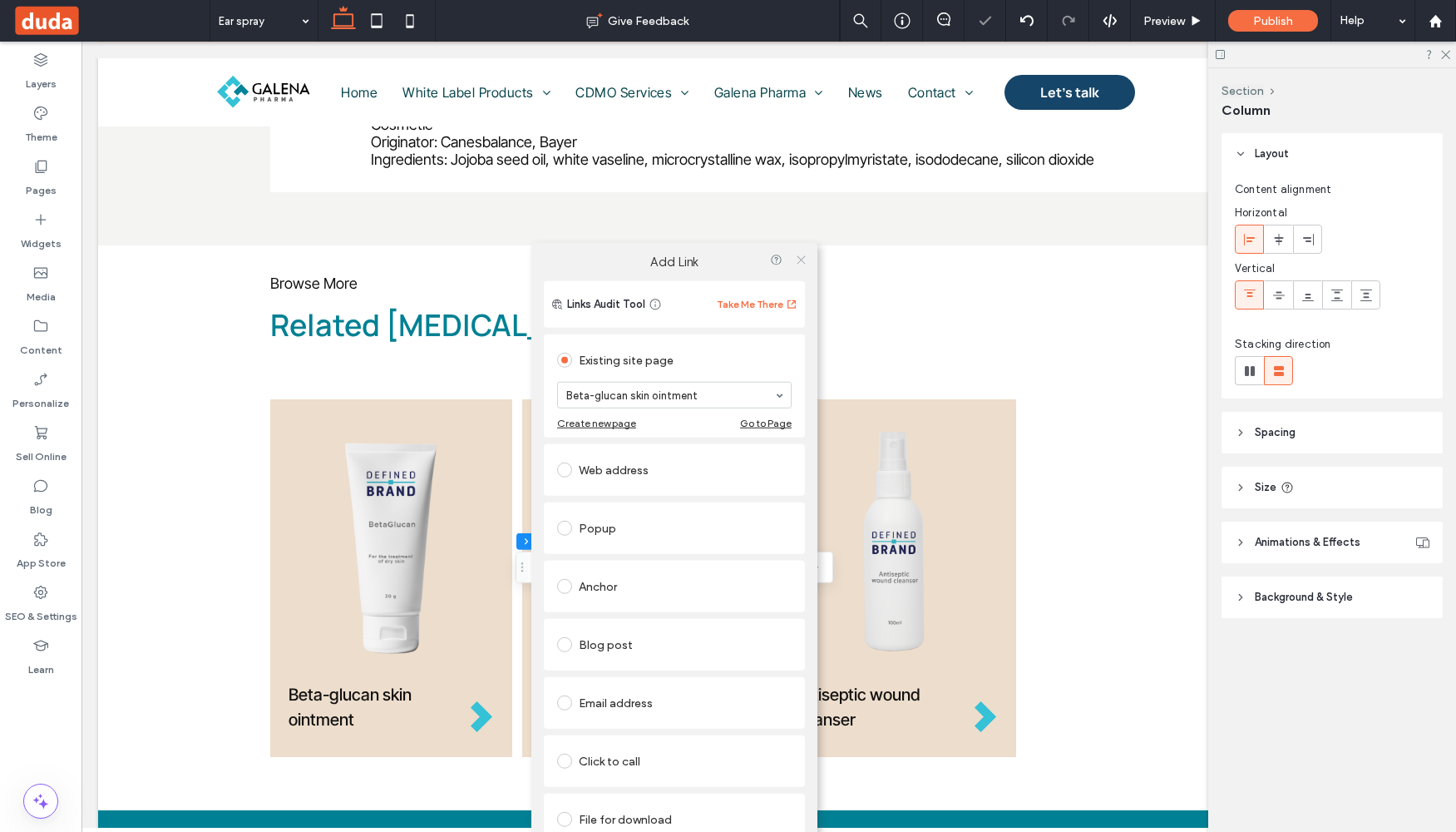
click at [803, 255] on icon at bounding box center [801, 259] width 12 height 12
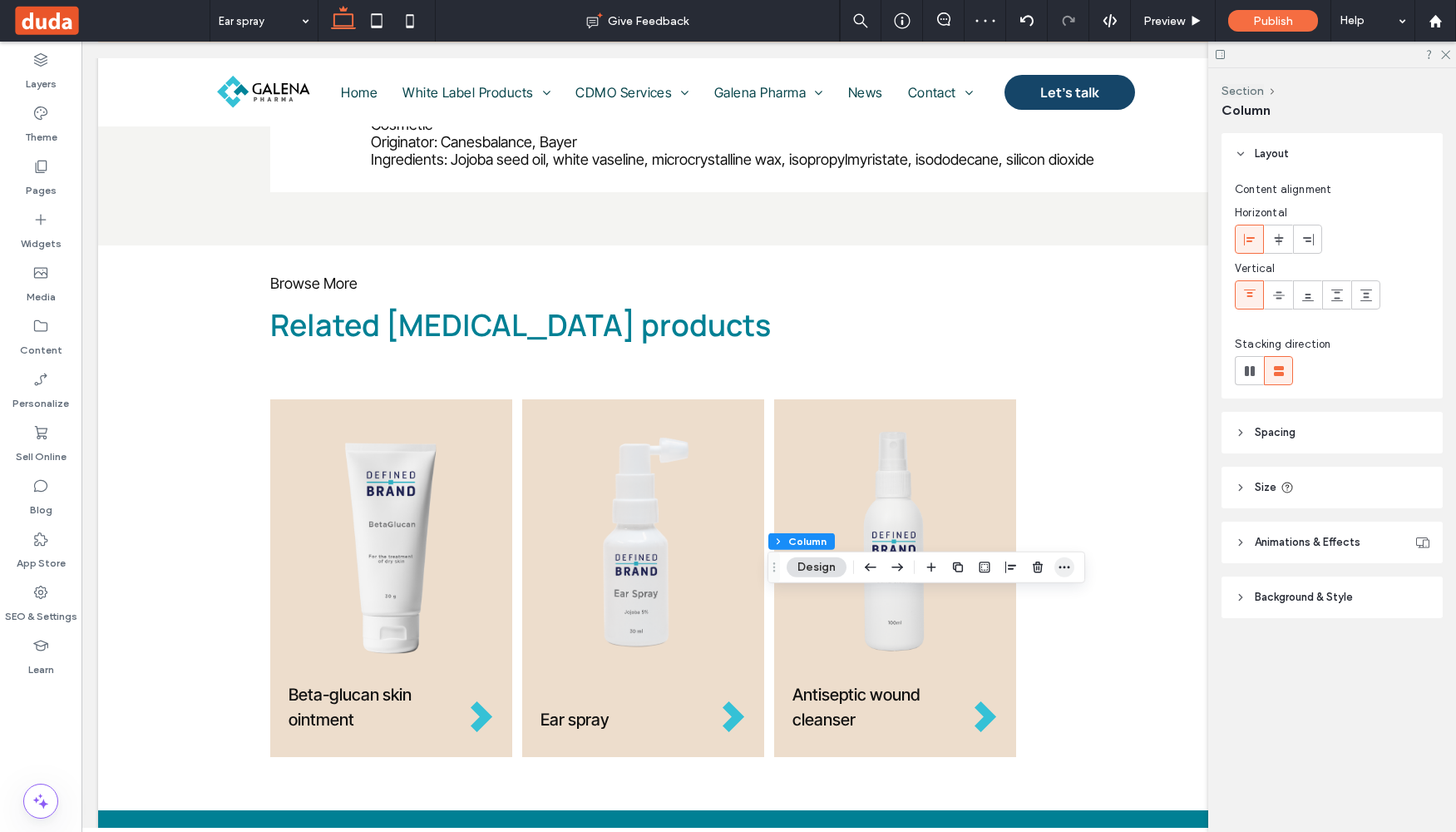
click at [1068, 570] on icon "button" at bounding box center [1064, 567] width 13 height 13
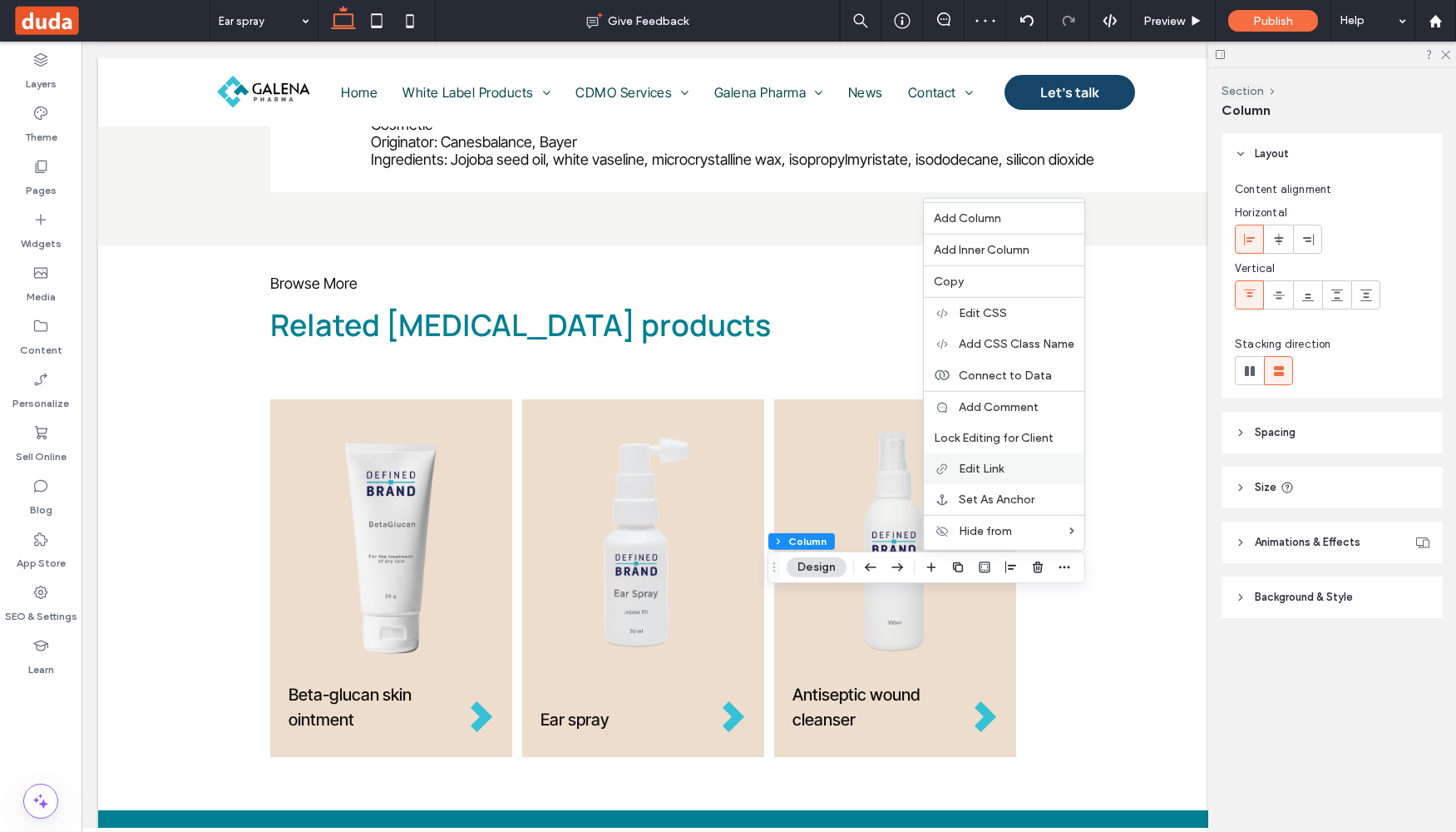
click at [985, 473] on span "Edit Link" at bounding box center [981, 469] width 45 height 14
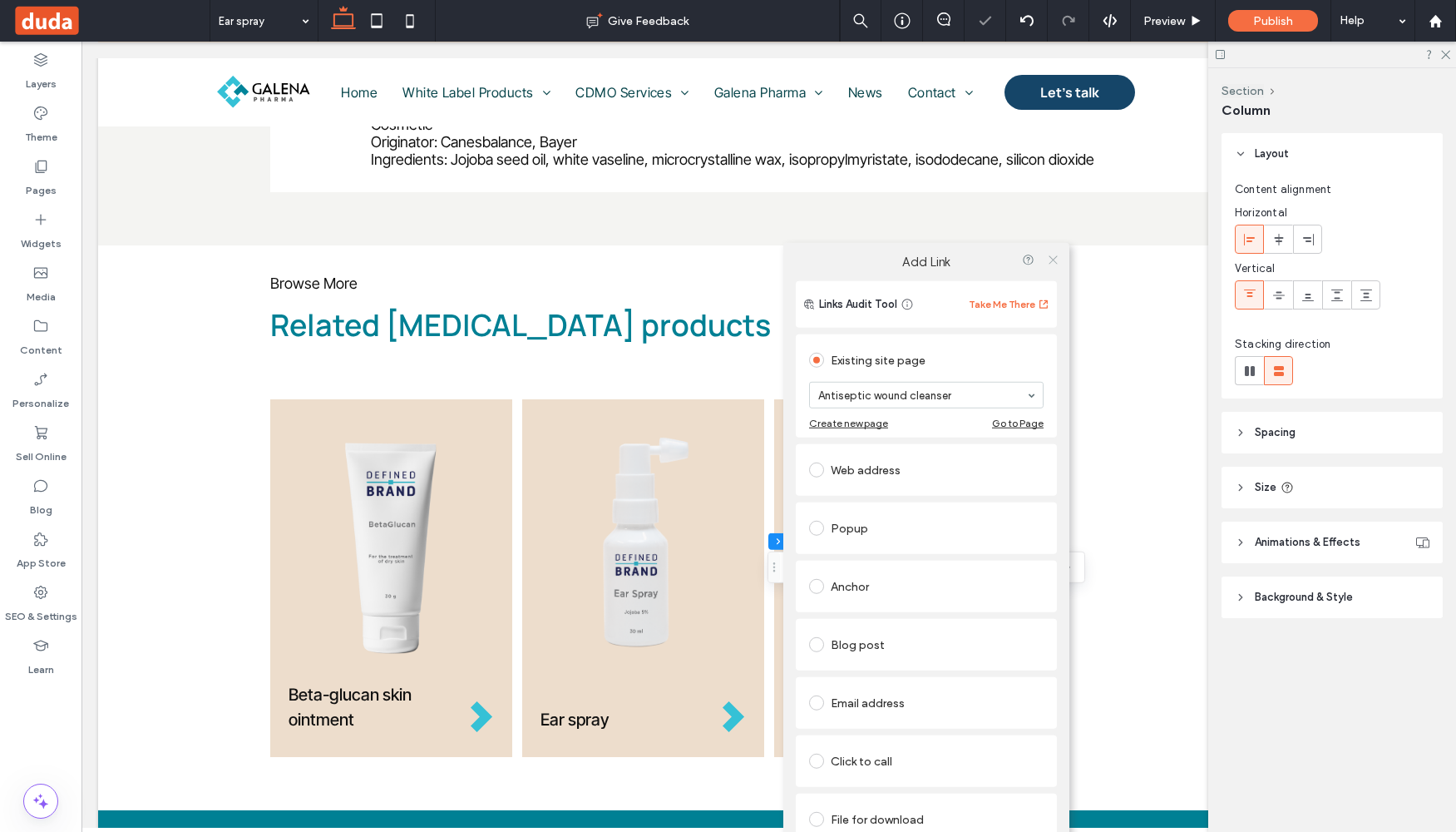
click at [1052, 261] on icon at bounding box center [1053, 259] width 12 height 12
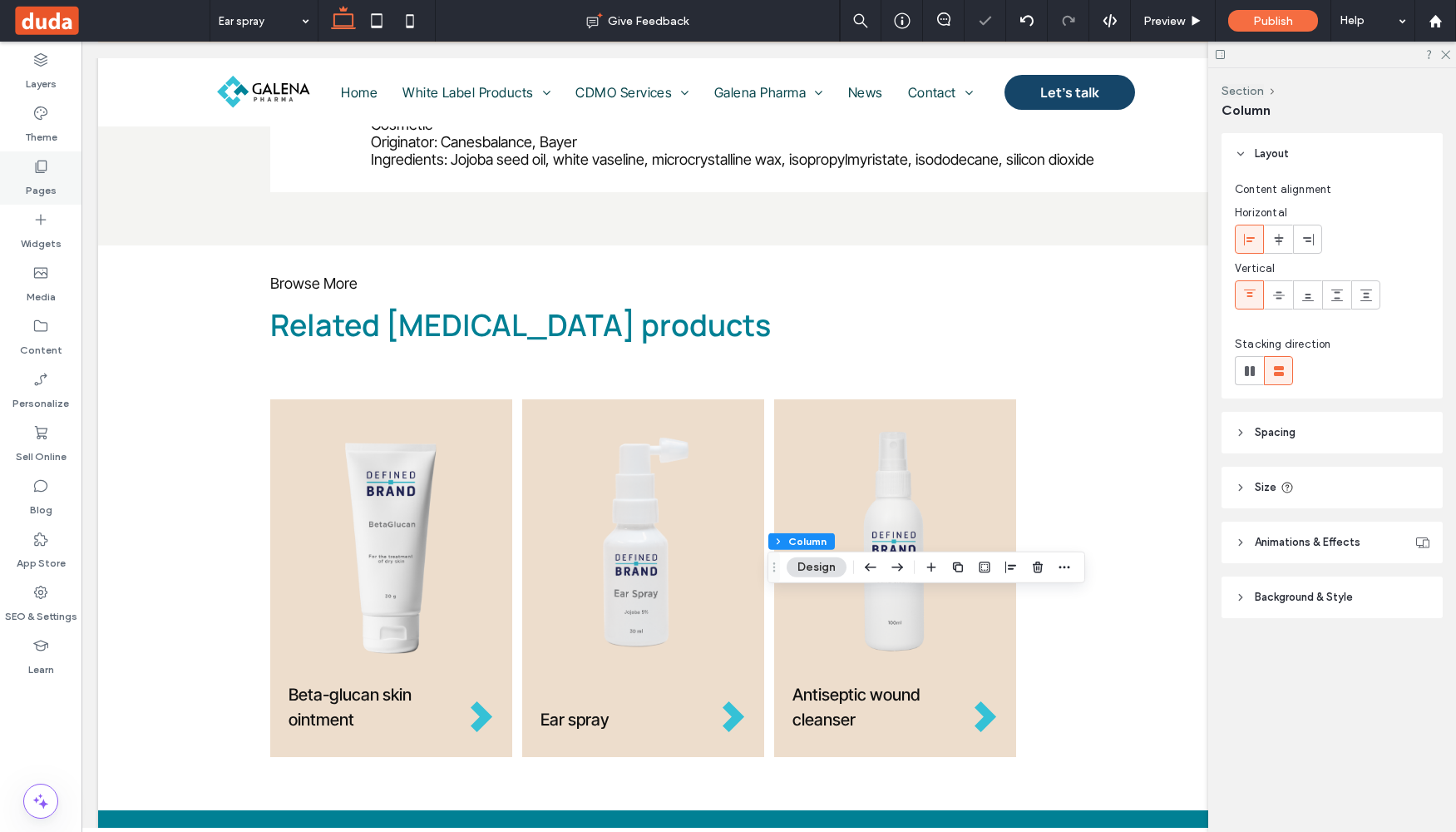
click at [27, 177] on label "Pages" at bounding box center [41, 186] width 31 height 23
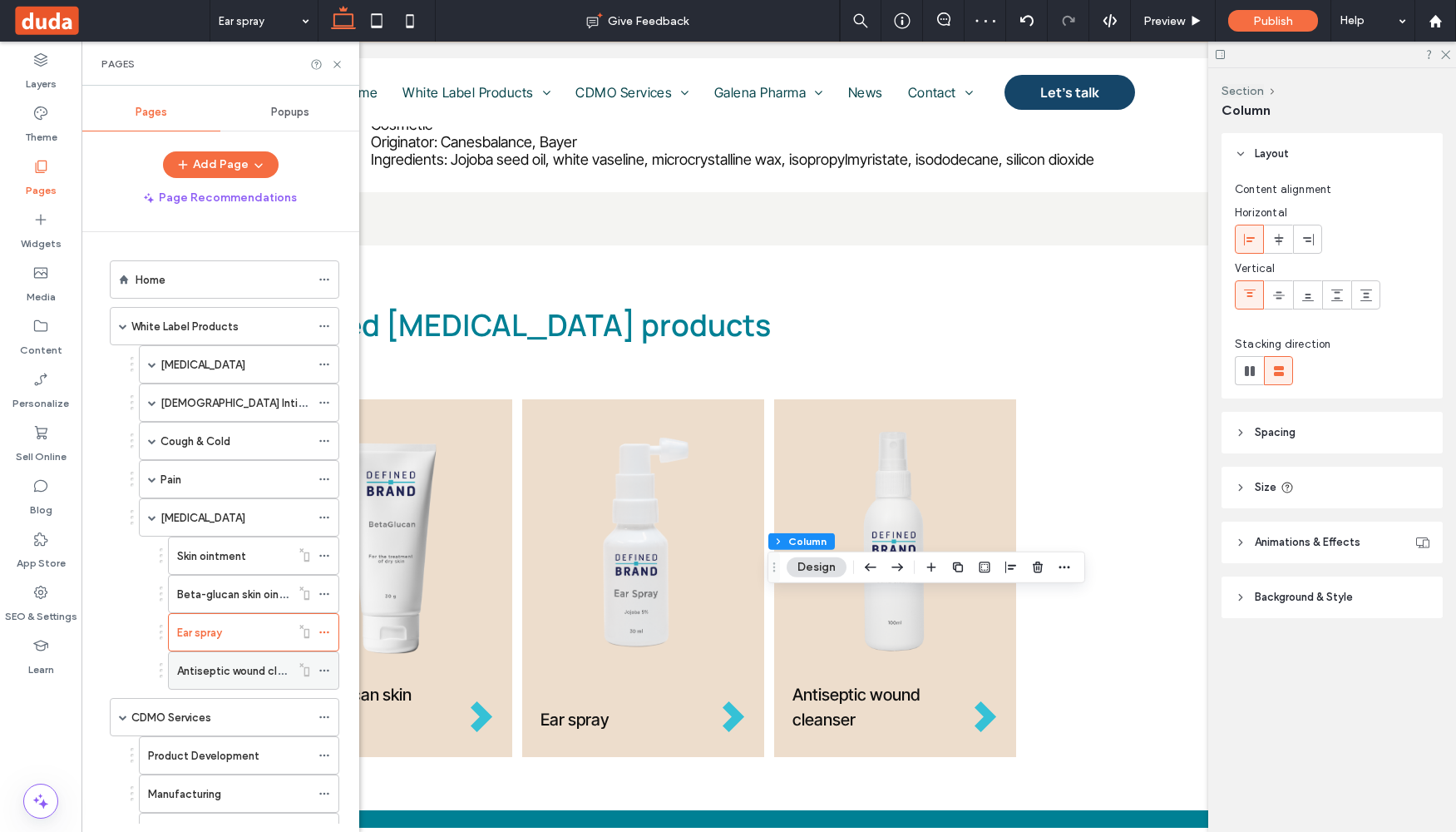
click at [230, 671] on label "Antiseptic wound cleanser" at bounding box center [245, 670] width 134 height 29
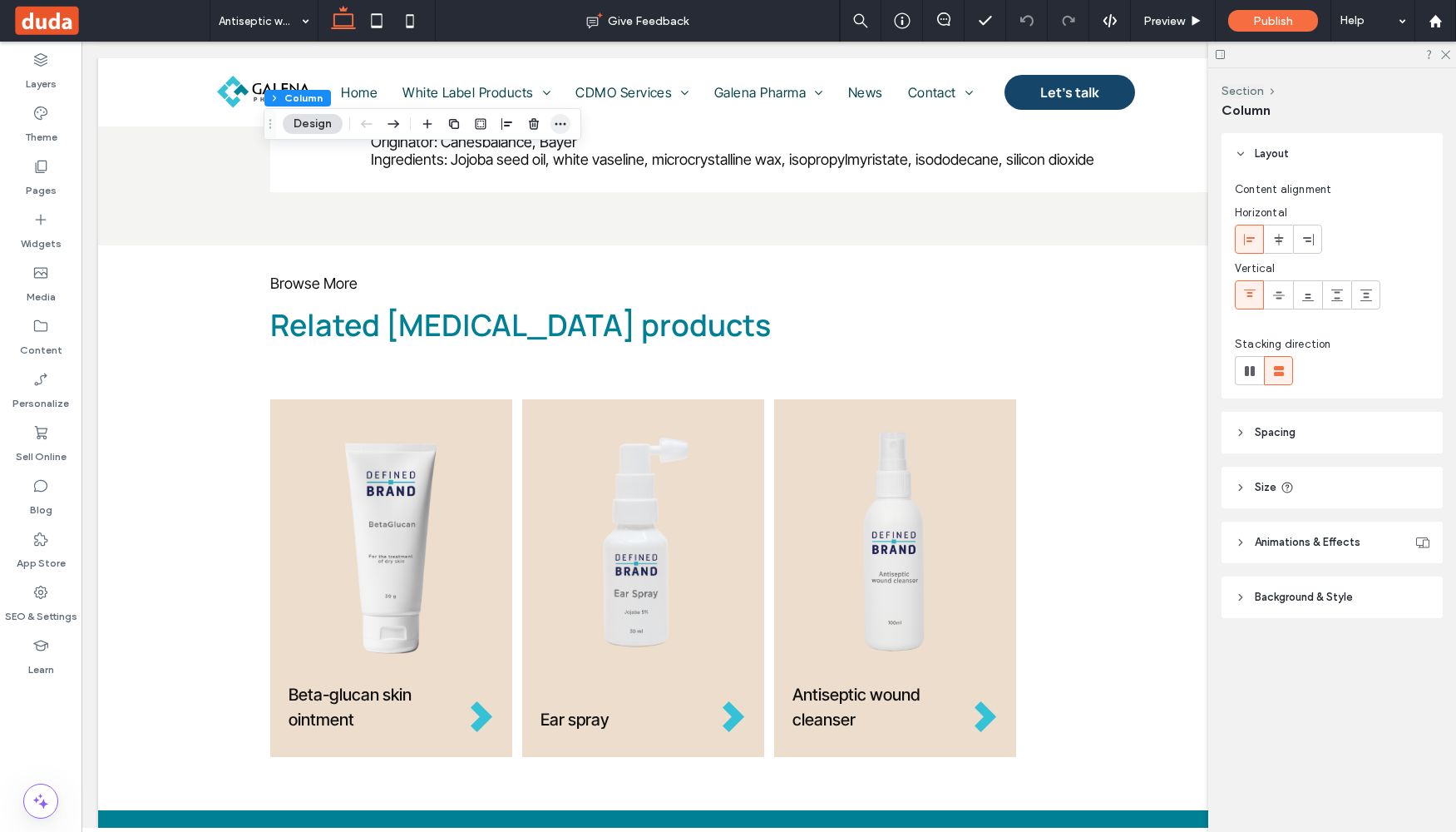
click at [566, 123] on icon "button" at bounding box center [560, 124] width 13 height 13
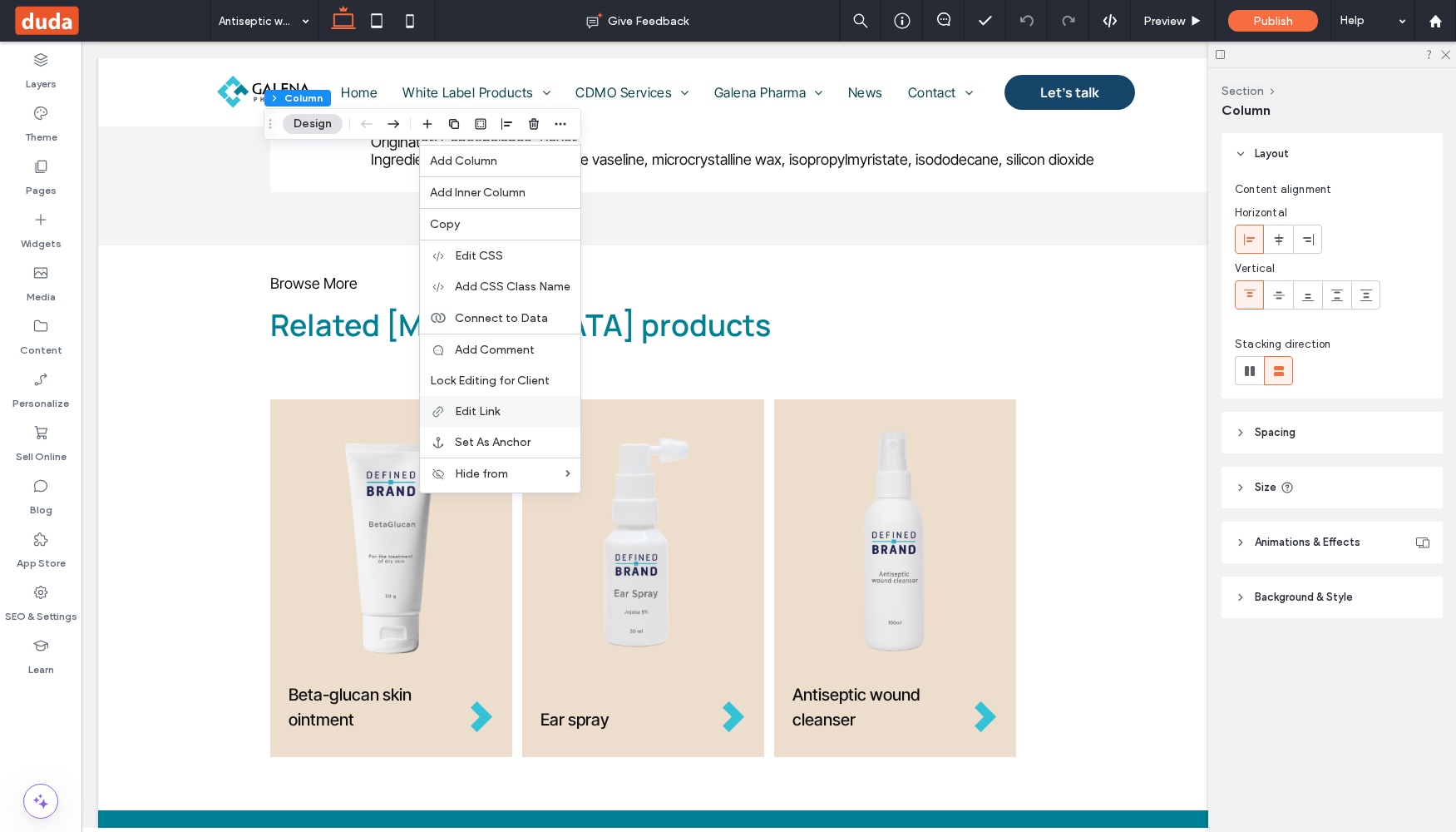
click at [486, 401] on div "Edit Link" at bounding box center [501, 411] width 161 height 31
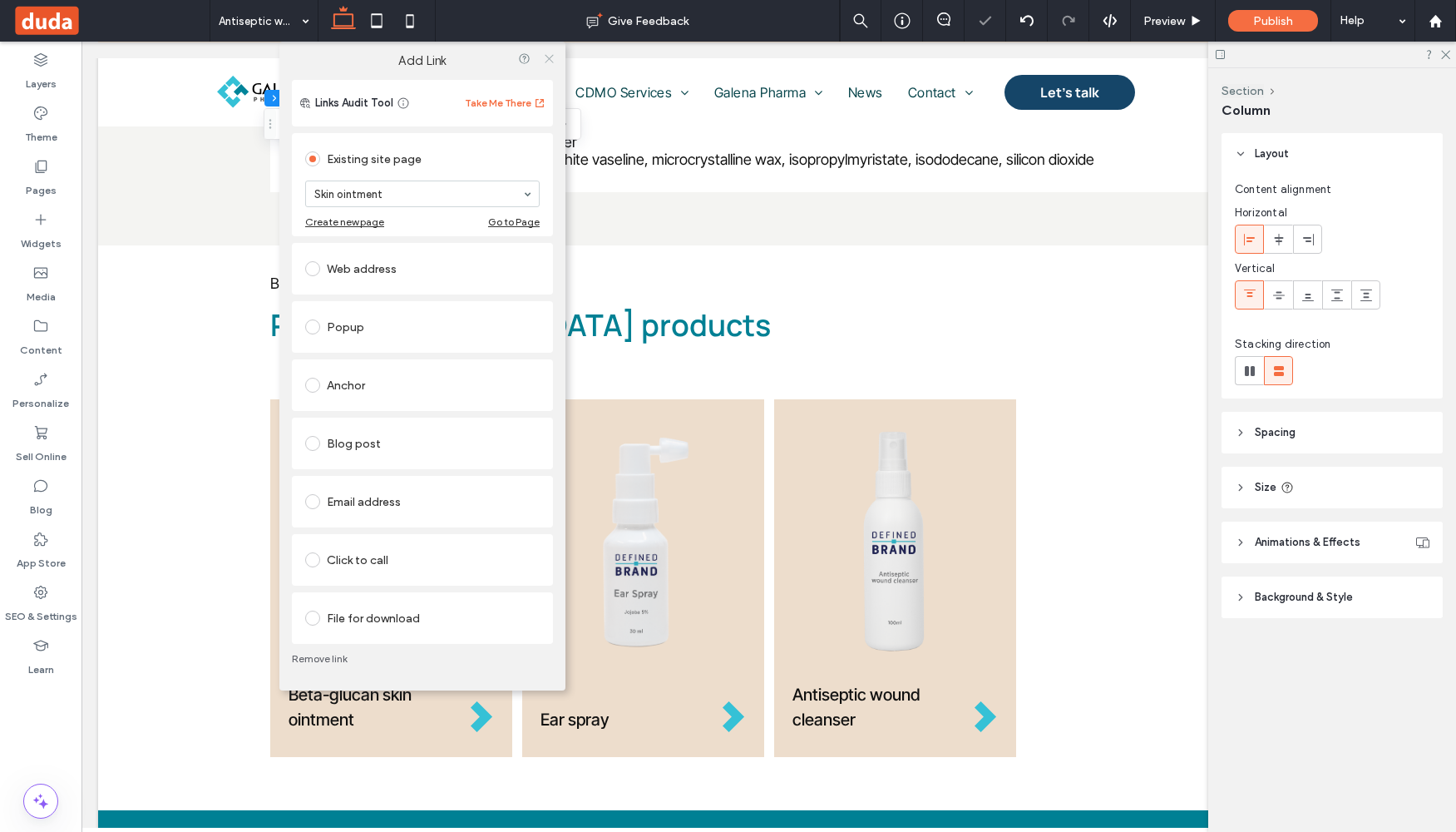
click at [551, 60] on use at bounding box center [548, 57] width 8 height 8
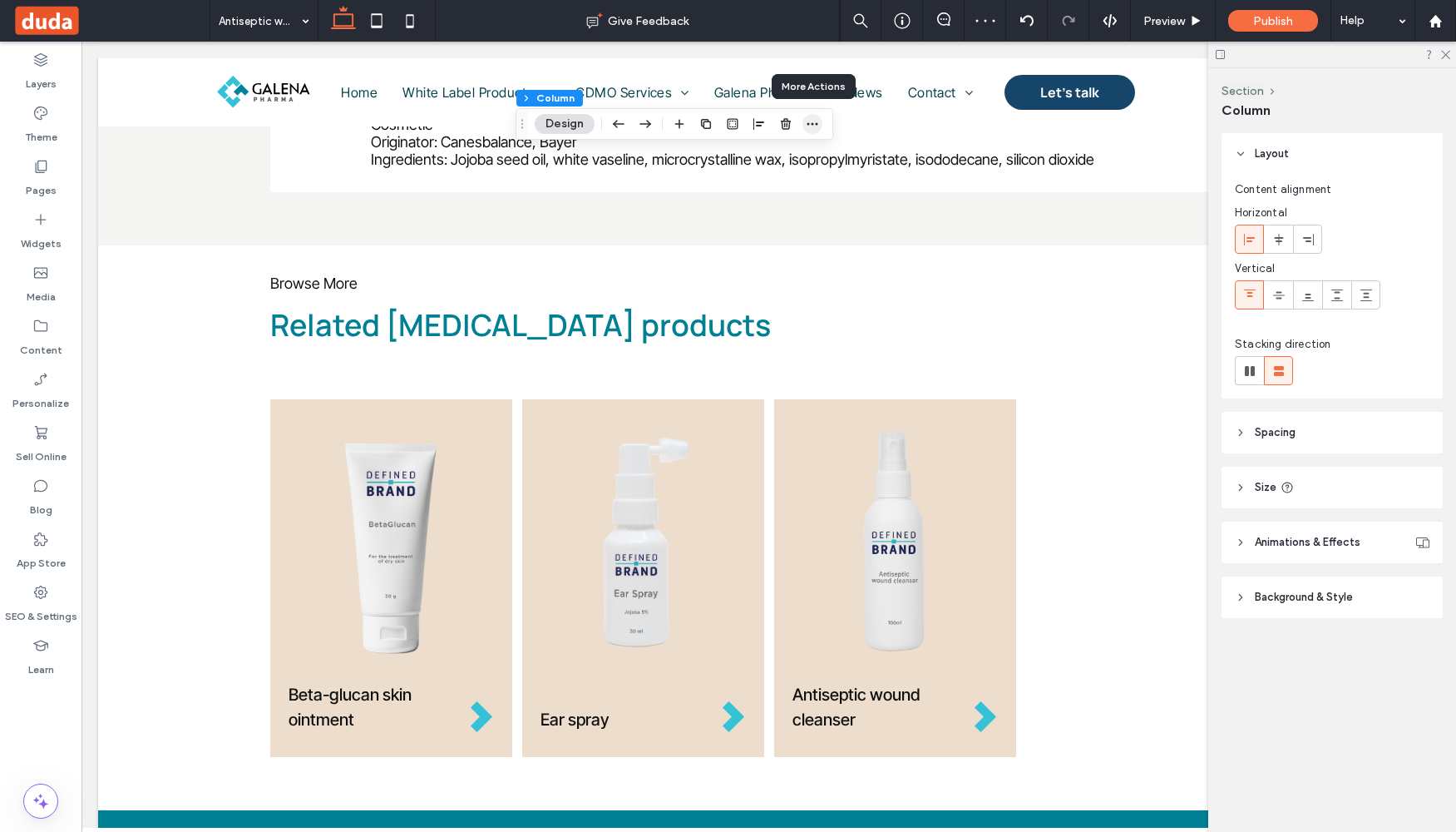
click at [812, 118] on icon "button" at bounding box center [812, 124] width 13 height 13
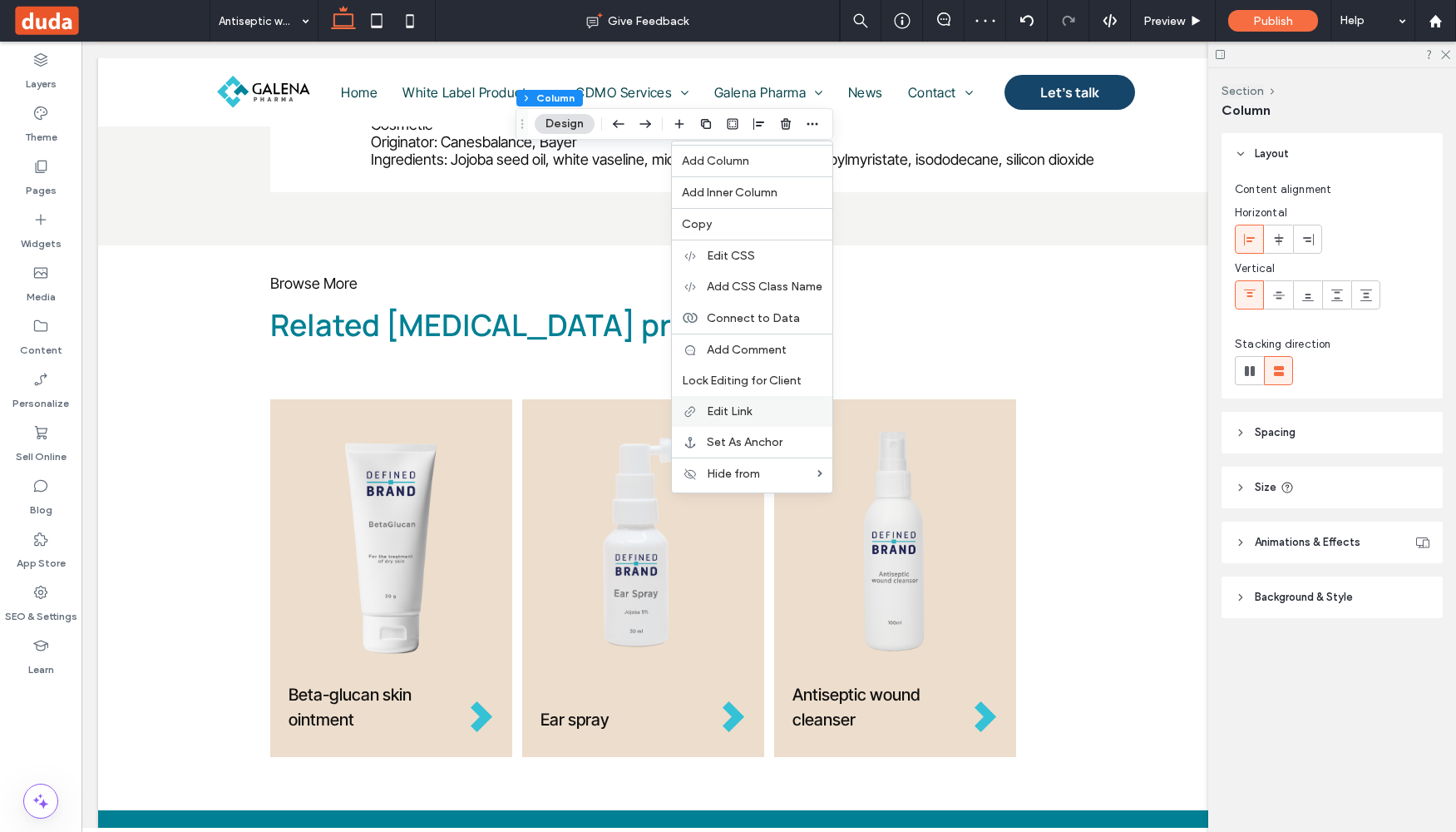
click at [729, 410] on span "Edit Link" at bounding box center [729, 412] width 45 height 14
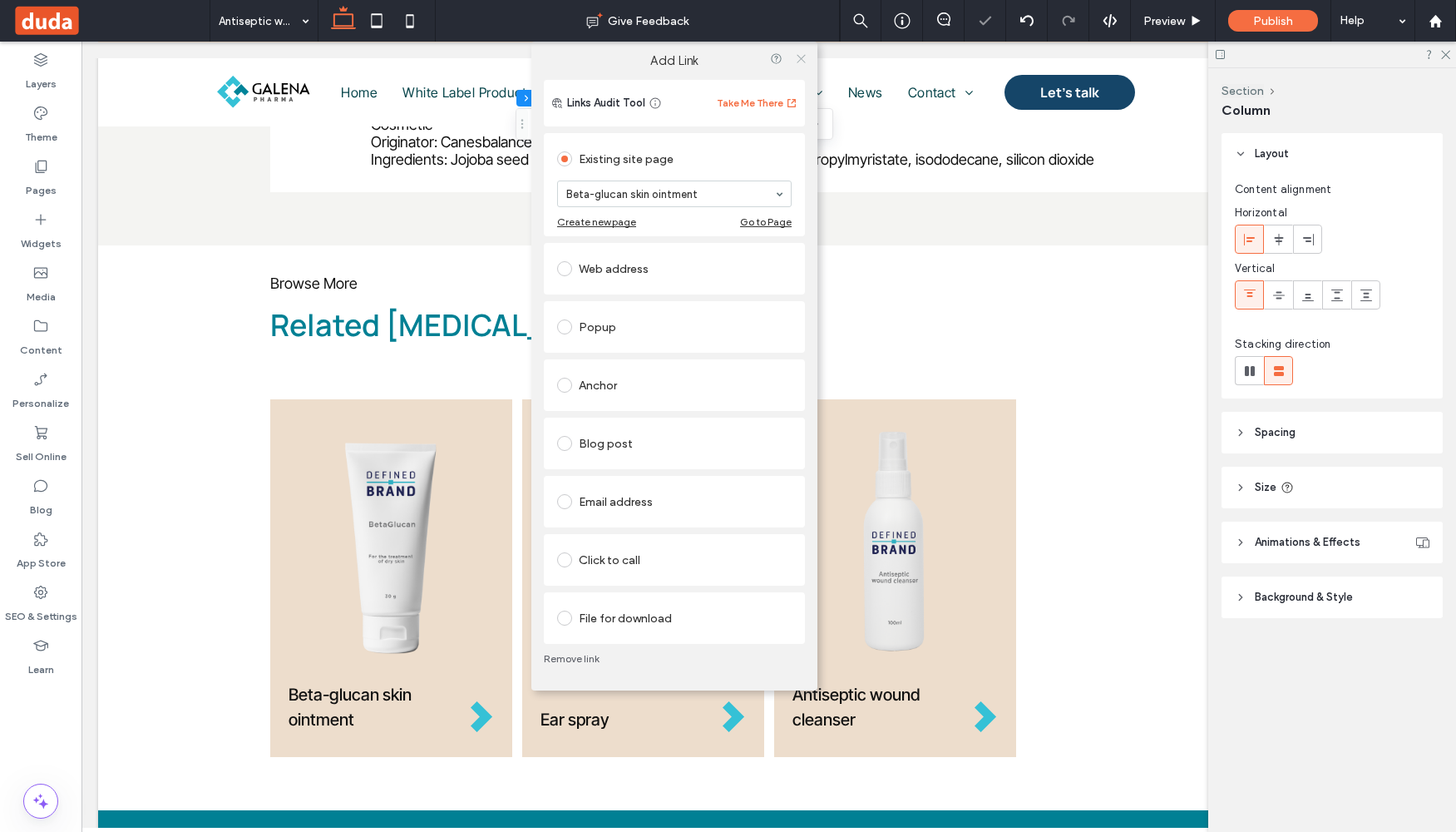
click at [802, 56] on icon at bounding box center [801, 58] width 12 height 12
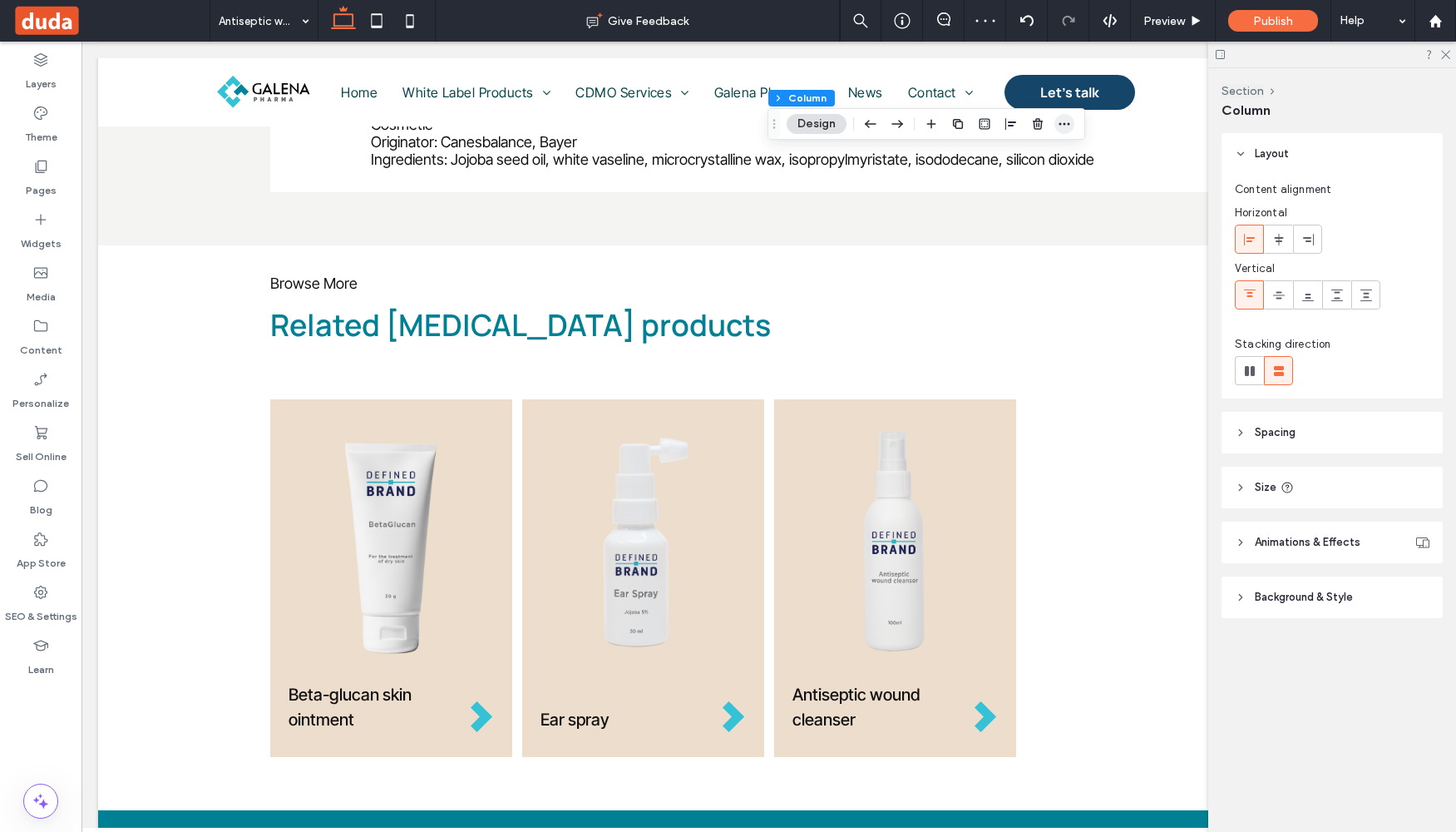
click at [1060, 124] on use "button" at bounding box center [1065, 124] width 11 height 3
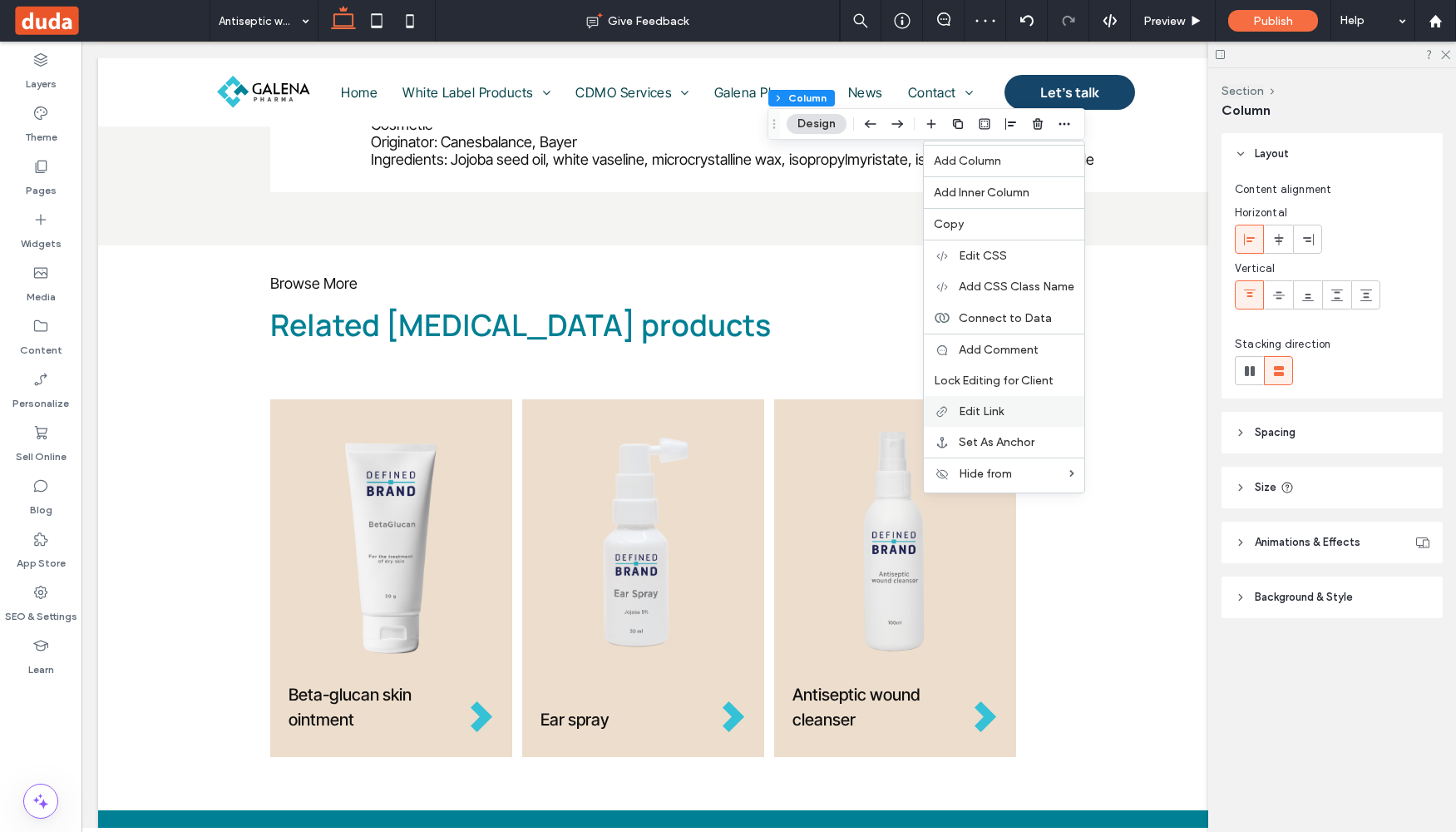
click at [982, 403] on div "Edit Link" at bounding box center [1004, 411] width 161 height 31
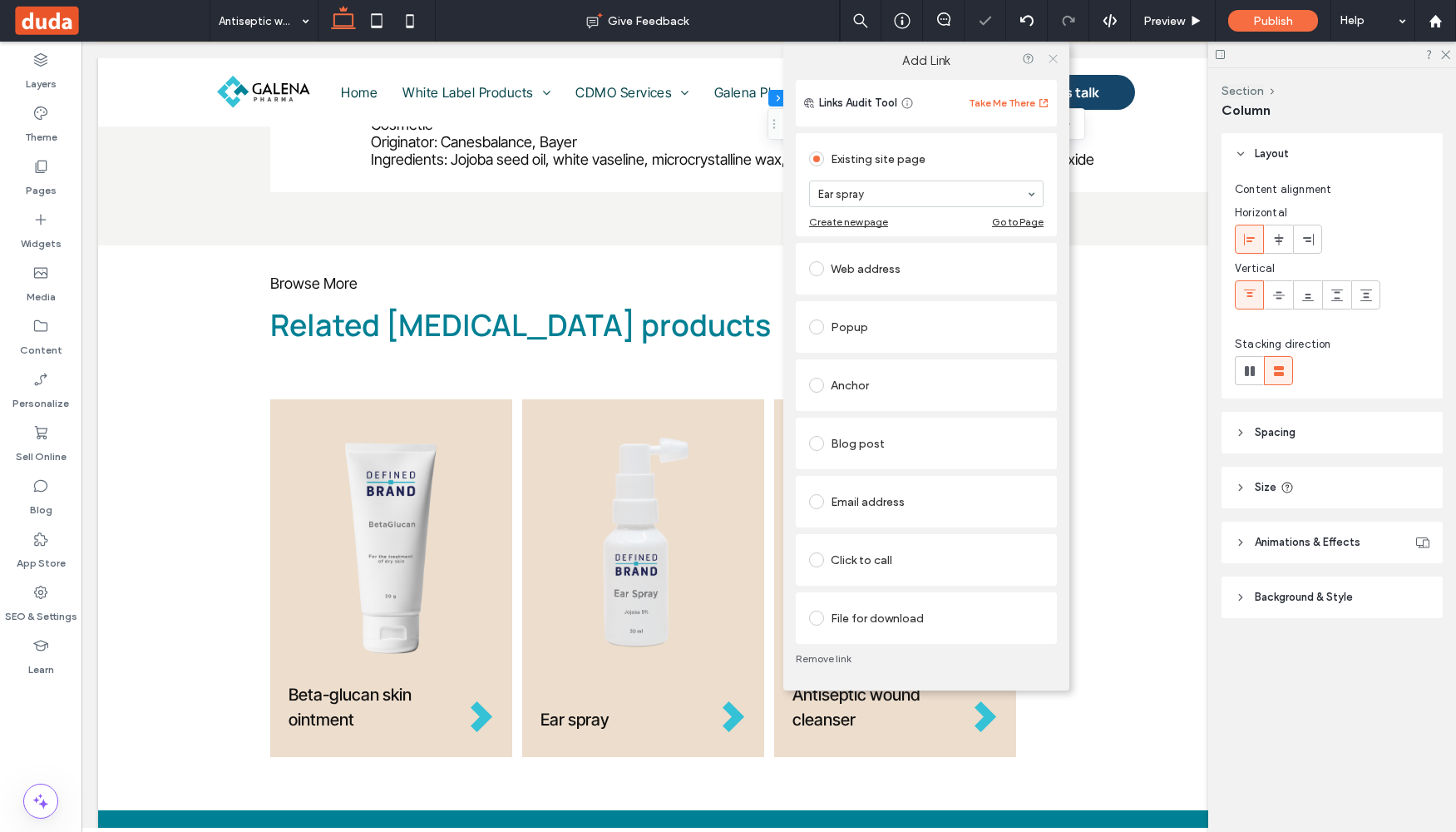
click at [1052, 58] on icon at bounding box center [1053, 58] width 12 height 12
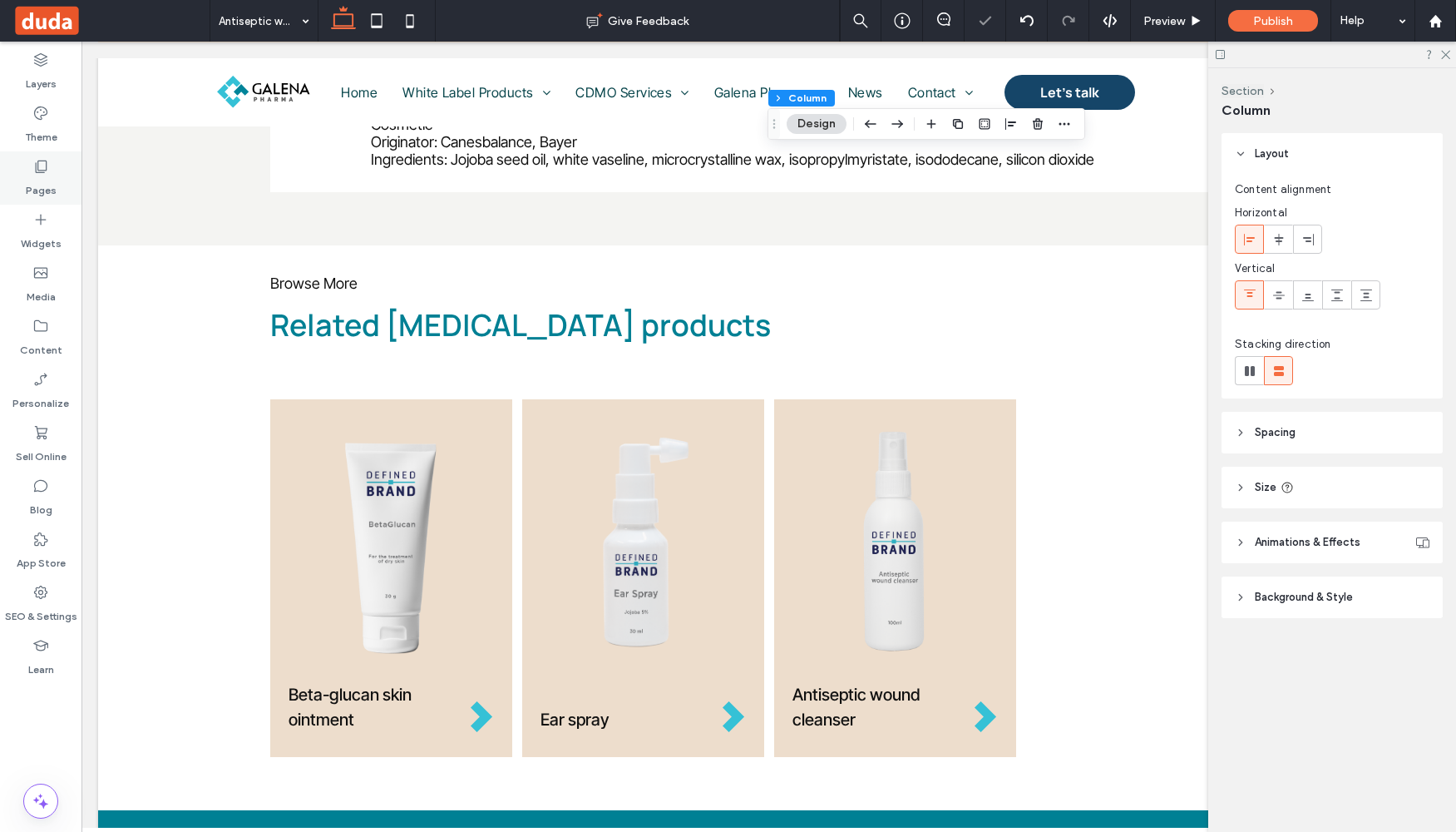
click at [58, 165] on div "Pages" at bounding box center [41, 178] width 81 height 53
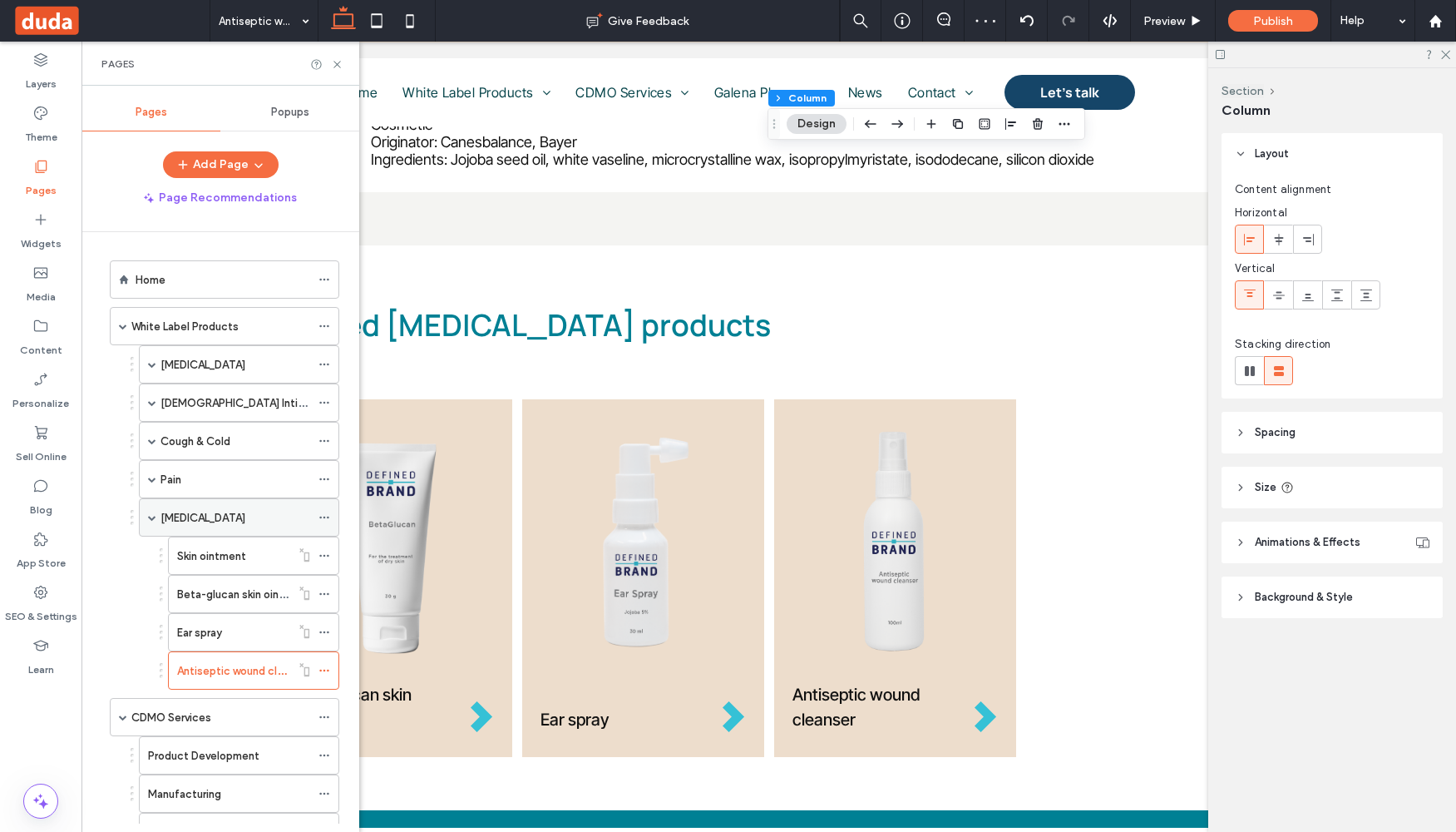
click at [186, 508] on label "[MEDICAL_DATA]" at bounding box center [203, 518] width 85 height 29
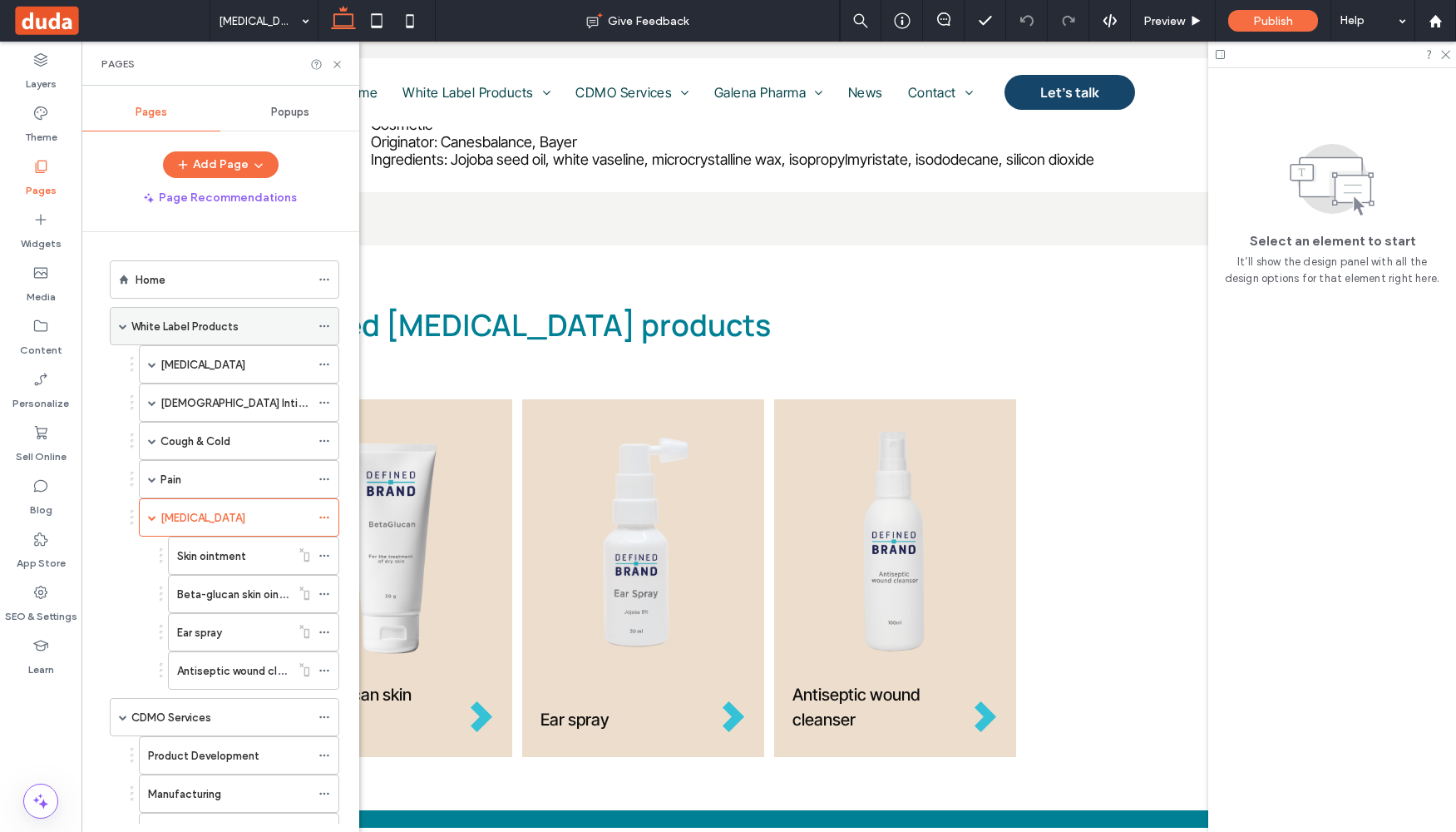
click at [179, 329] on label "White Label Products" at bounding box center [185, 326] width 107 height 29
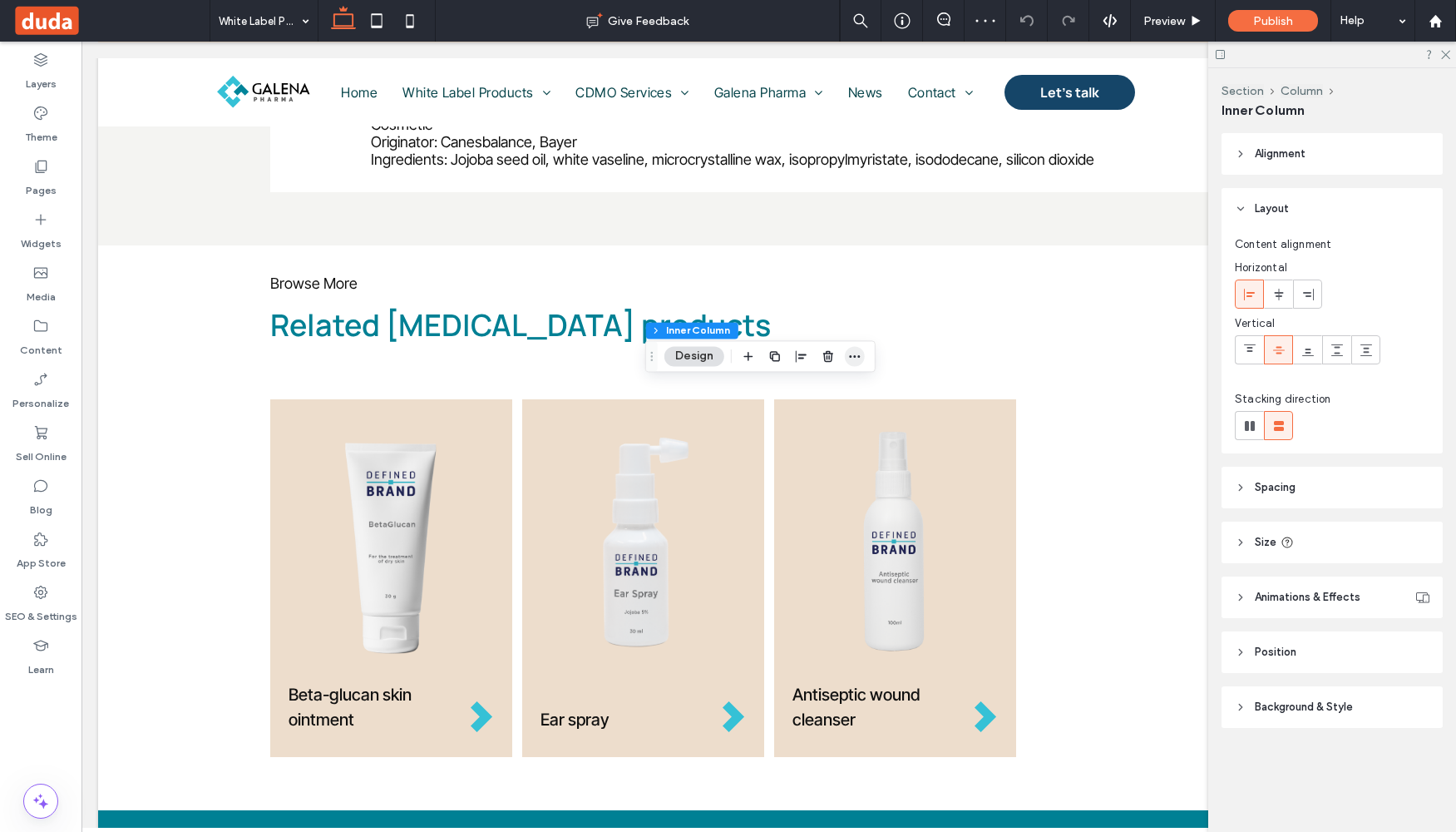
click at [857, 357] on icon "button" at bounding box center [855, 356] width 13 height 13
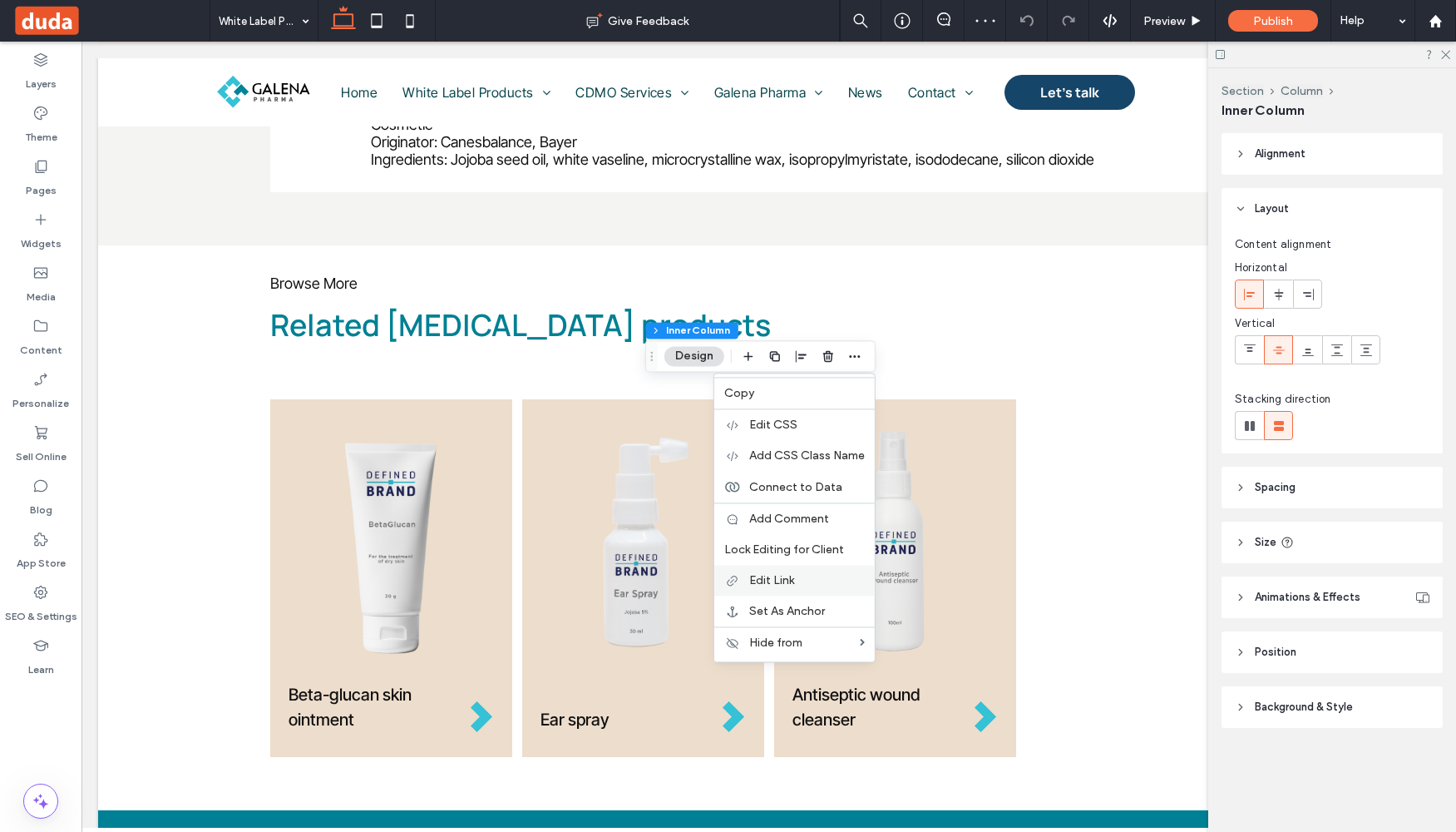
click at [796, 580] on label "Edit Link" at bounding box center [807, 580] width 116 height 14
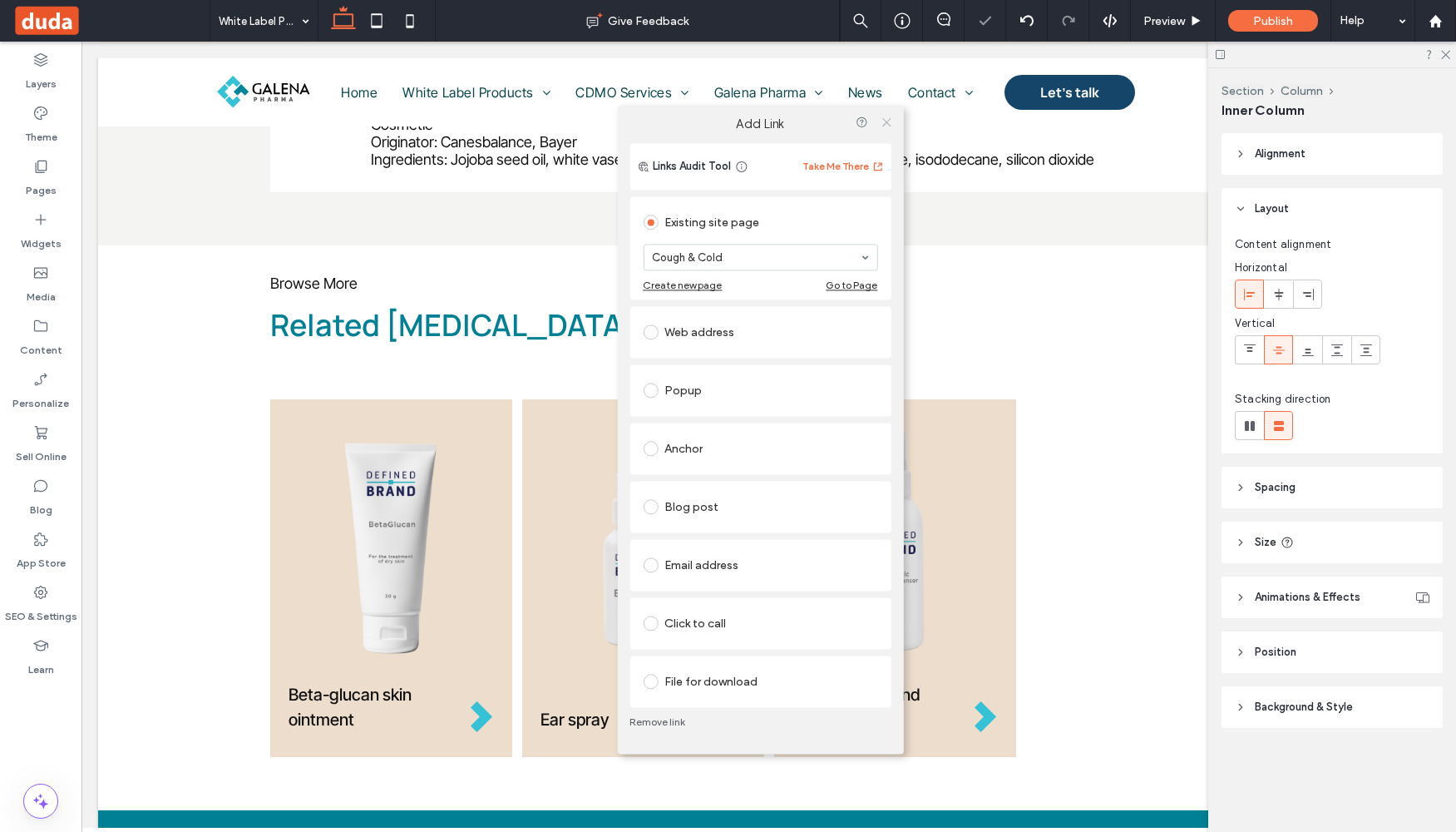
click at [886, 122] on use at bounding box center [886, 122] width 8 height 8
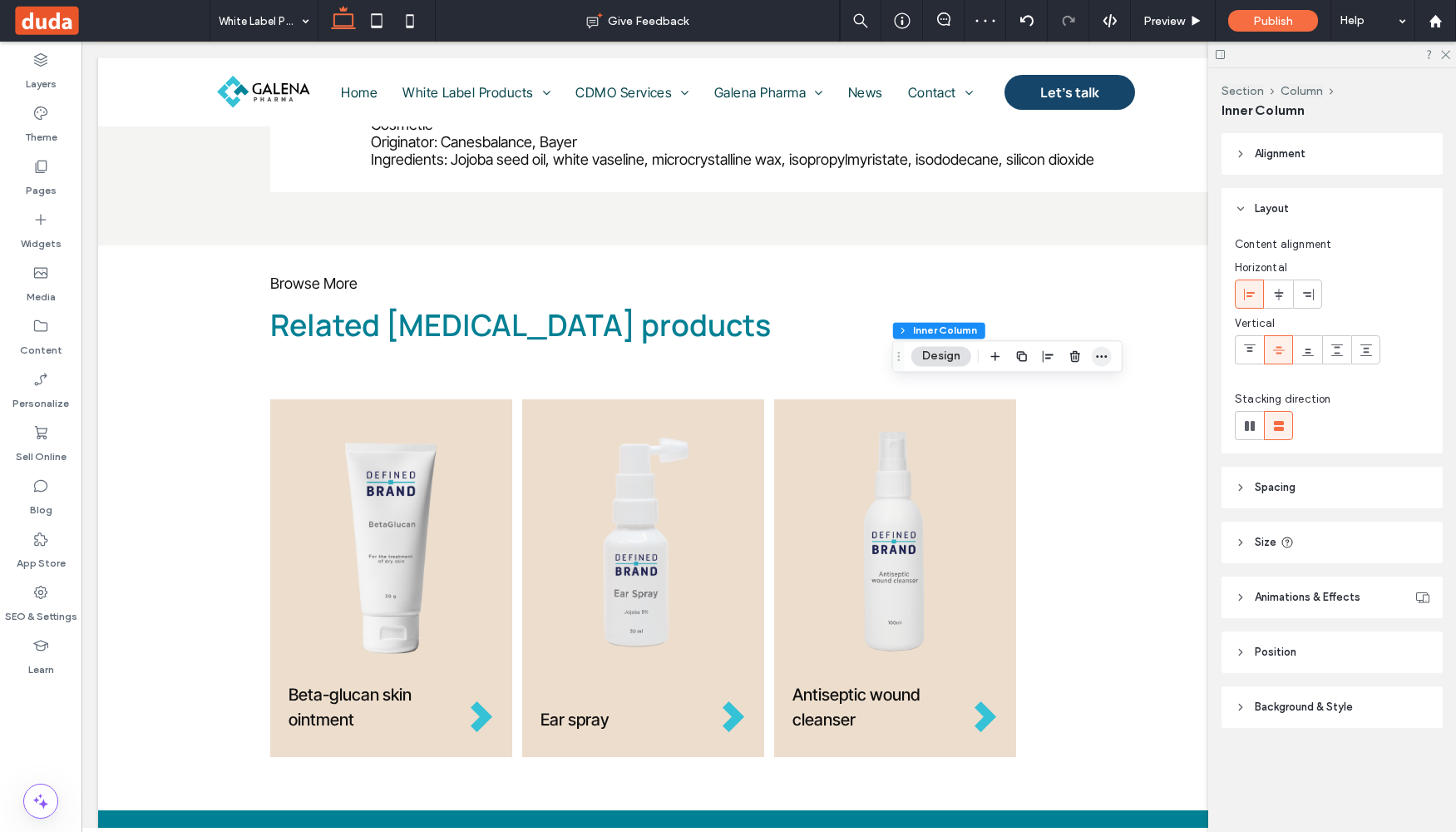
click at [1108, 356] on span "button" at bounding box center [1102, 356] width 20 height 20
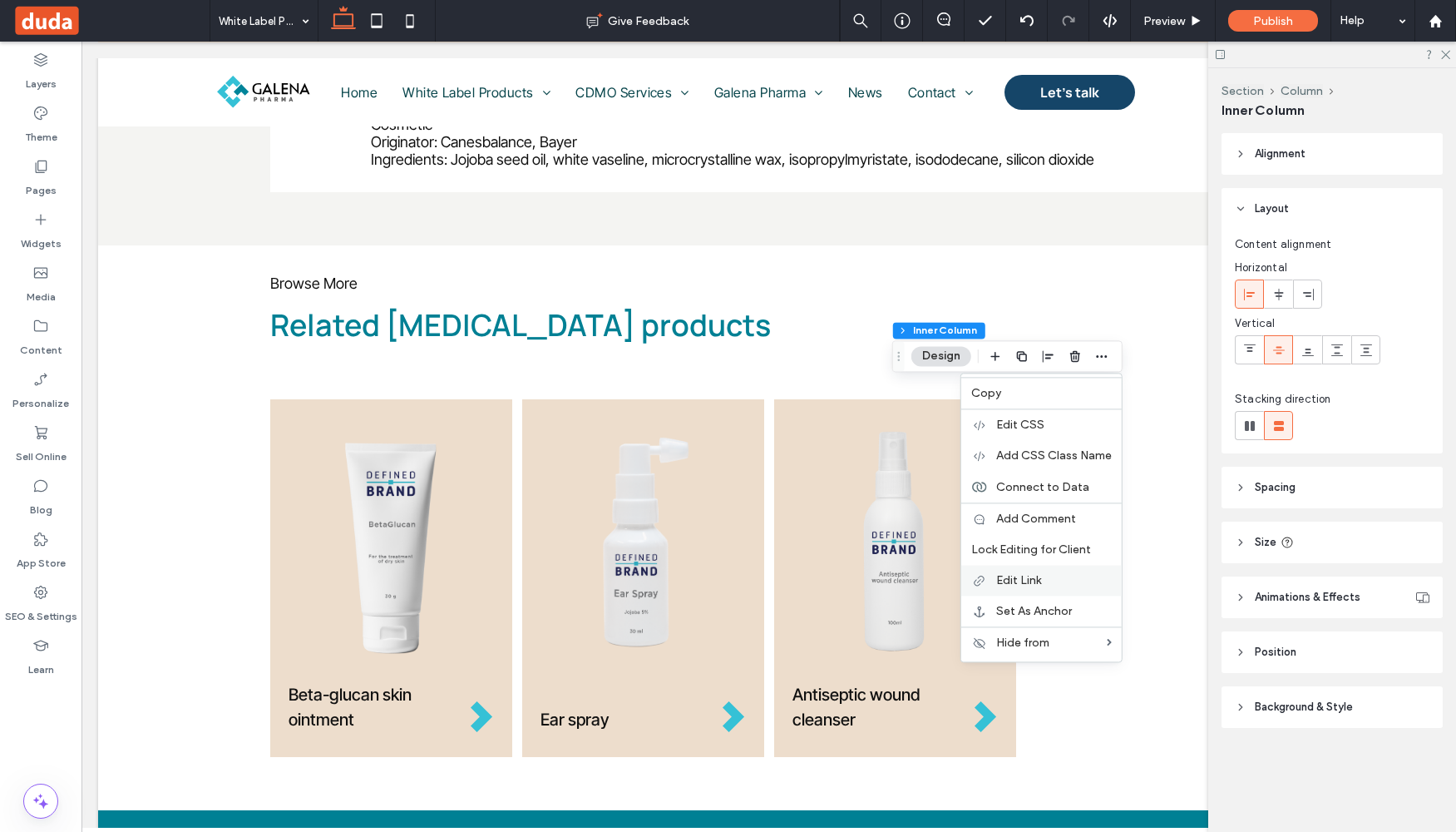
click at [1045, 571] on div "Edit Link" at bounding box center [1042, 580] width 161 height 31
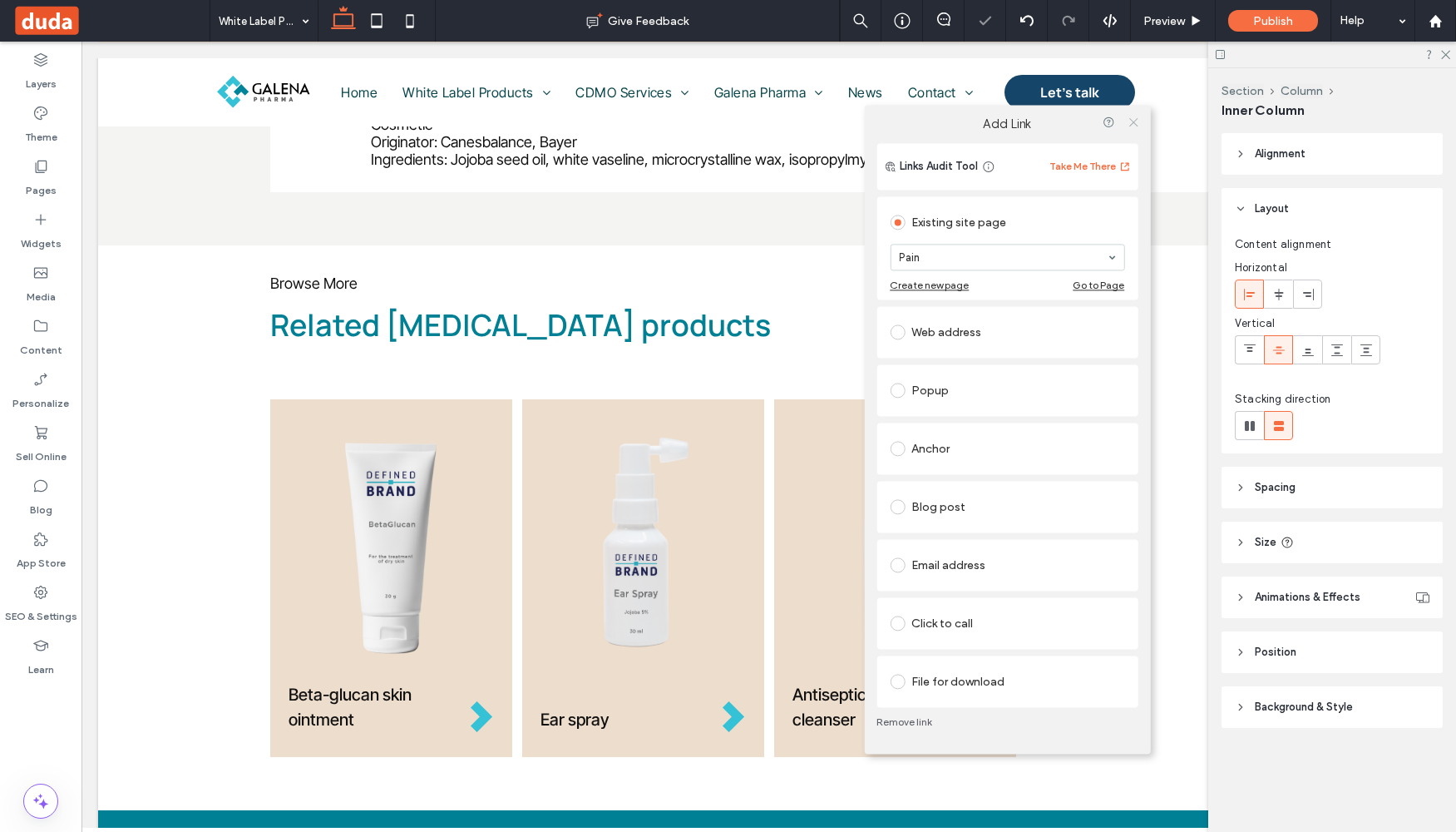
click at [1131, 118] on icon at bounding box center [1134, 122] width 12 height 12
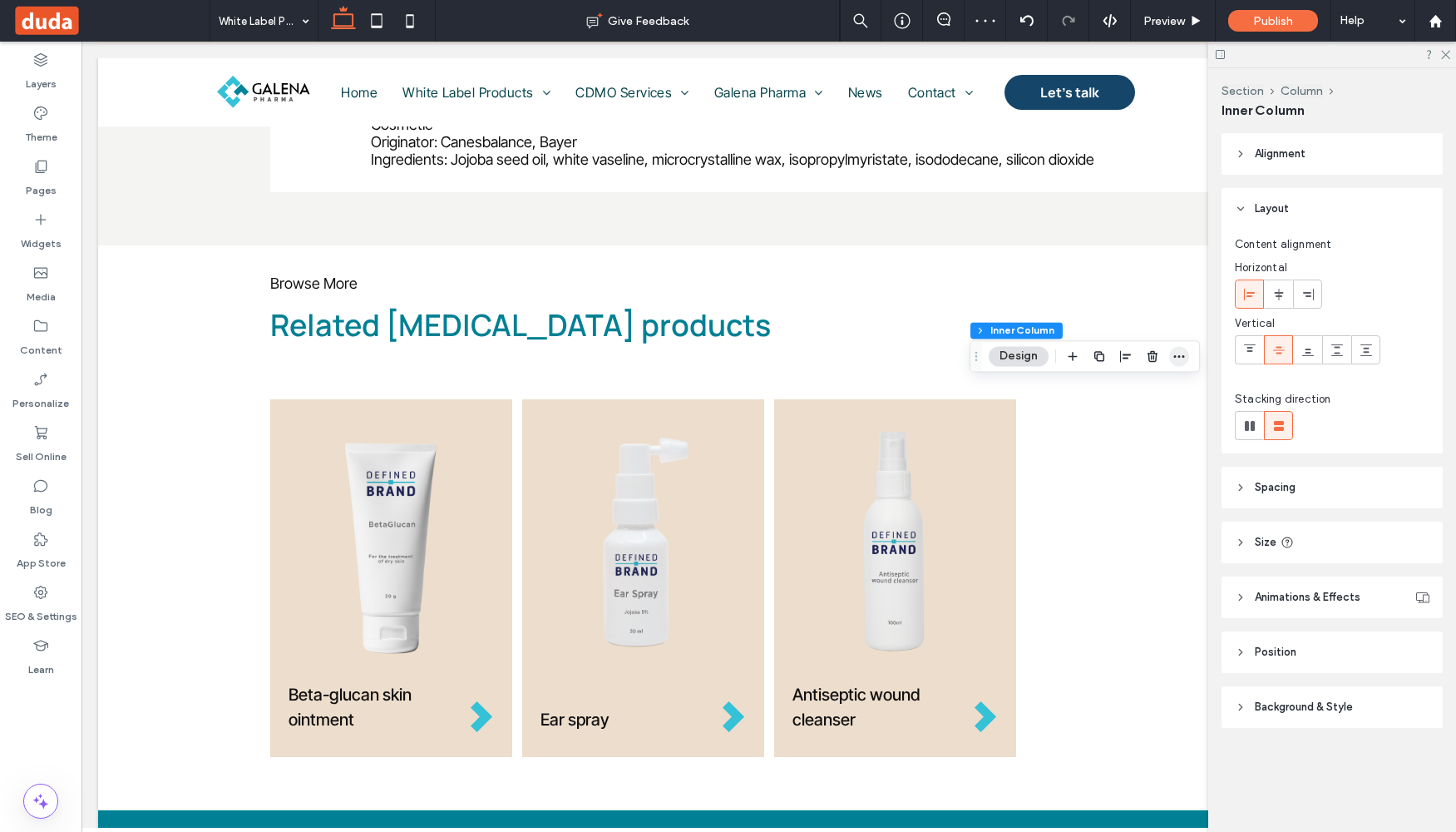
click at [1183, 354] on icon "button" at bounding box center [1179, 356] width 13 height 13
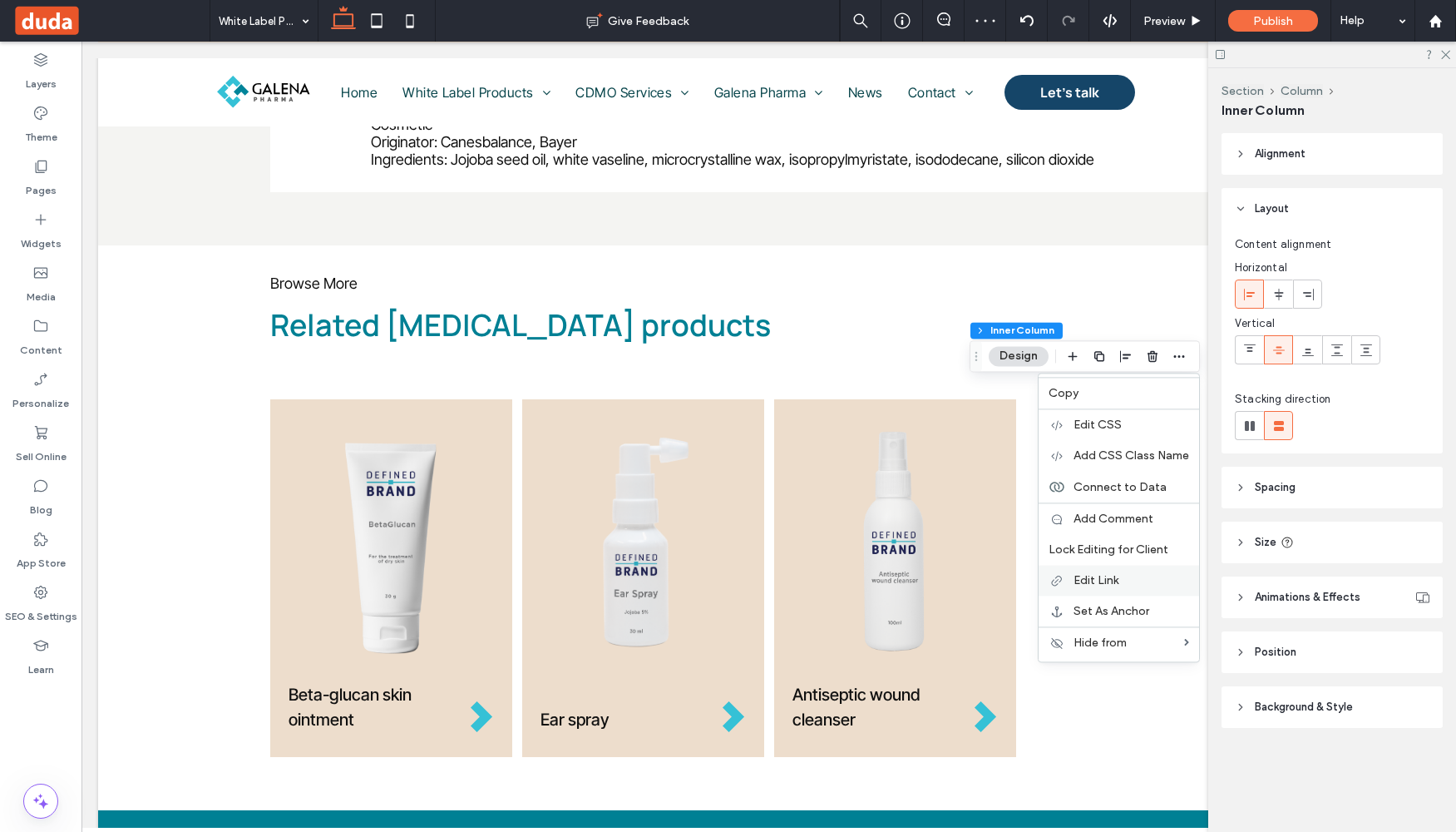
click at [1102, 574] on span "Edit Link" at bounding box center [1096, 580] width 45 height 14
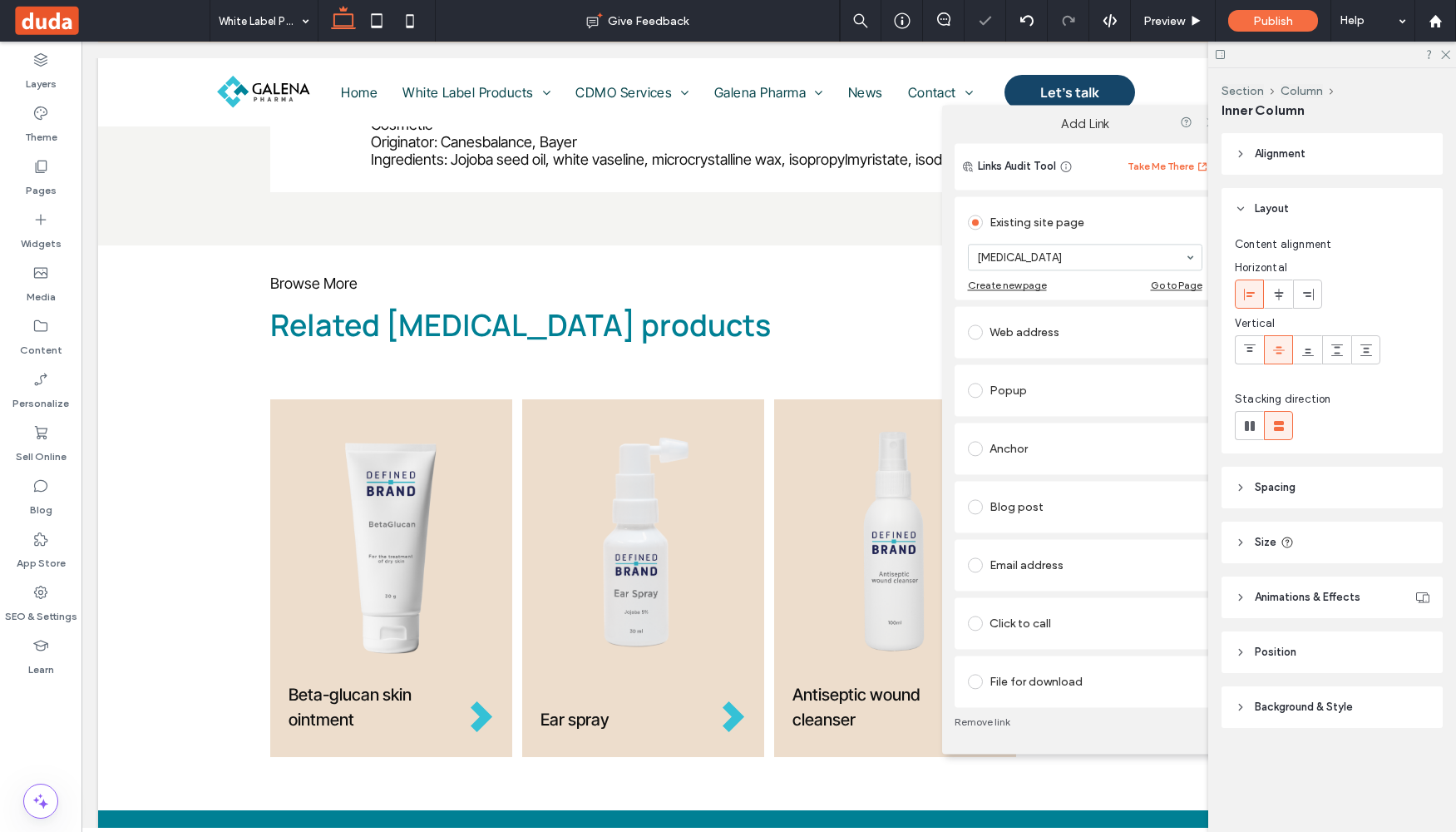
click at [1205, 121] on icon at bounding box center [1211, 122] width 12 height 12
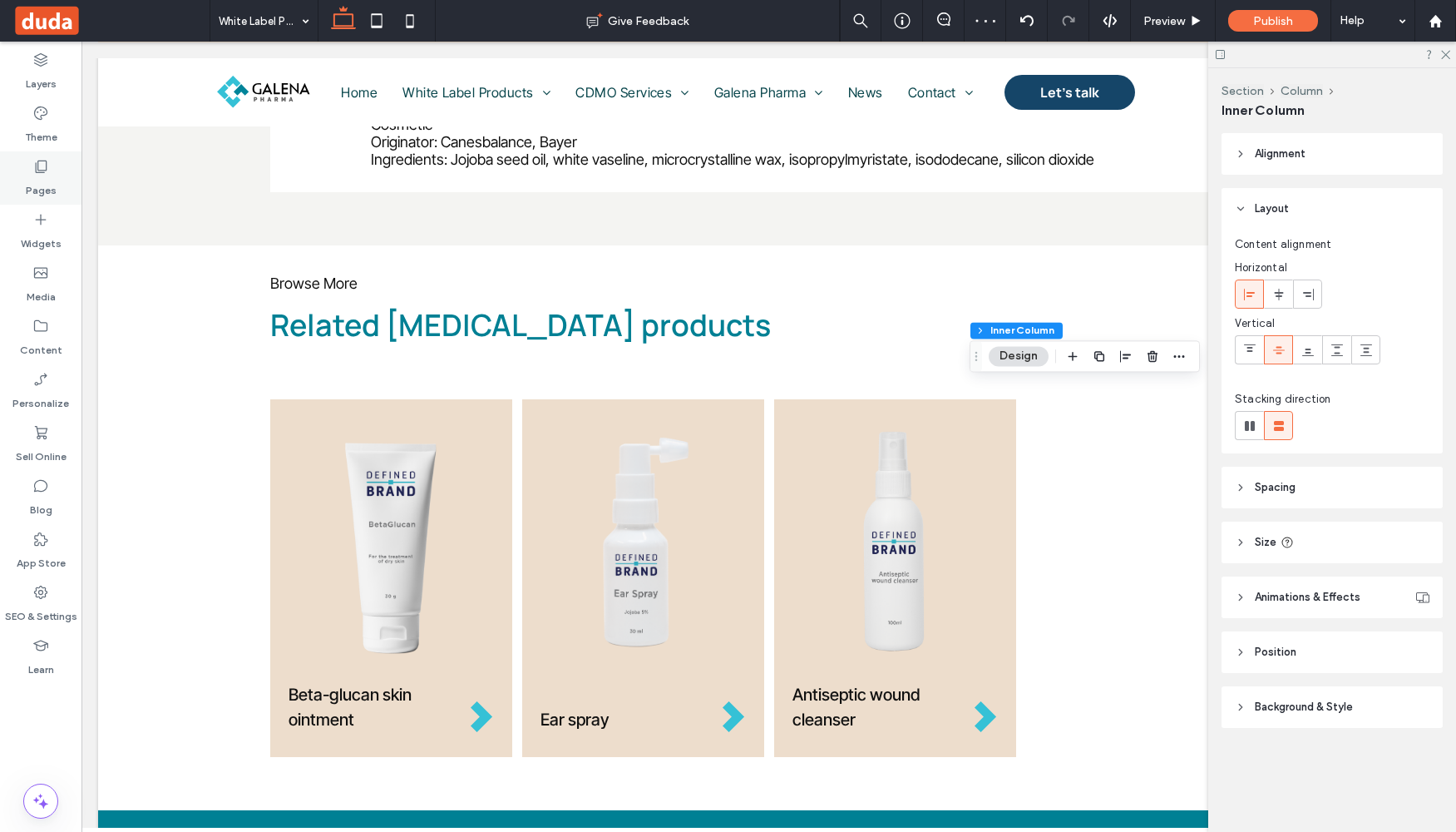
click at [35, 178] on label "Pages" at bounding box center [41, 186] width 31 height 23
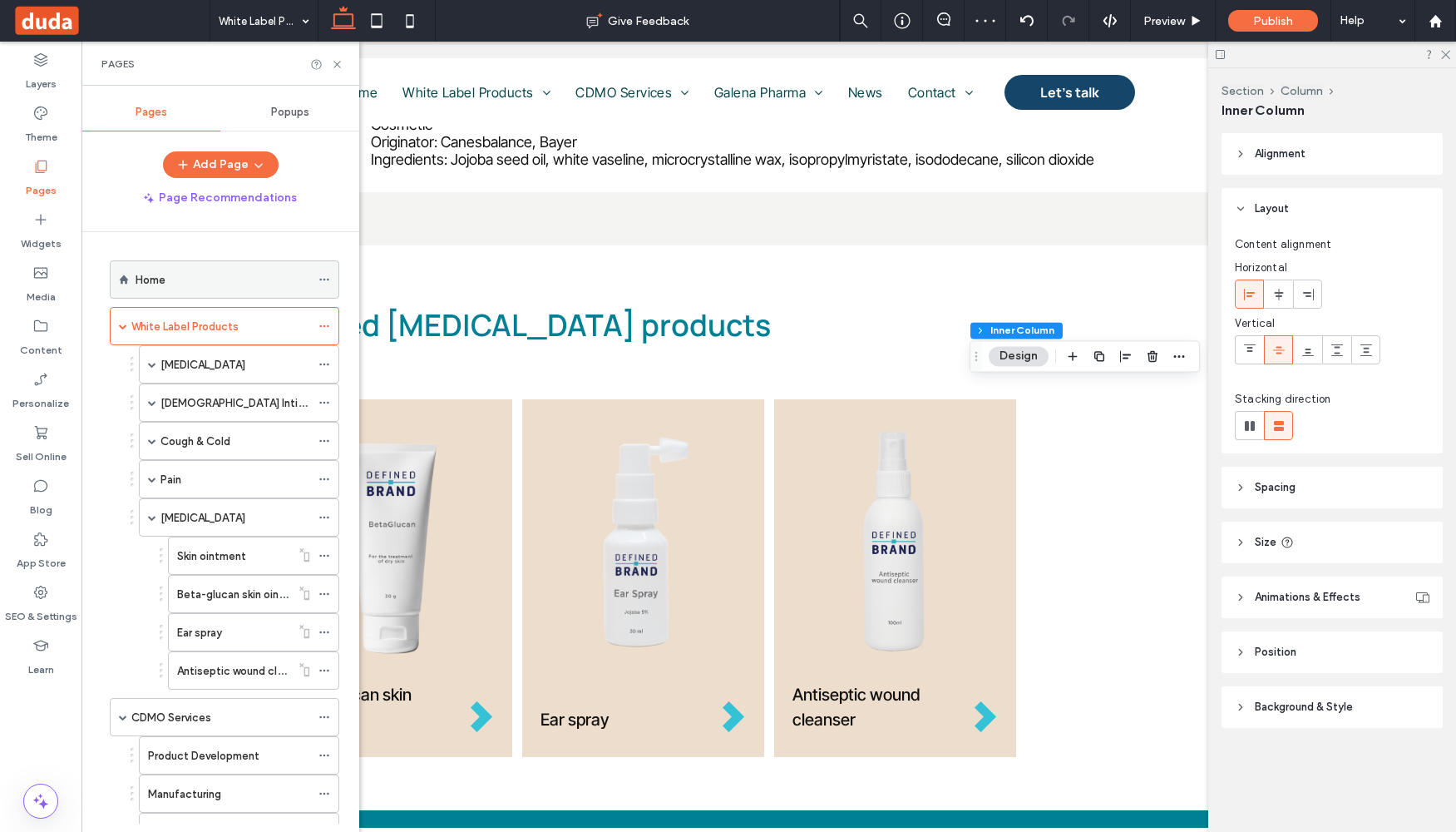
click at [164, 273] on label "Home" at bounding box center [151, 279] width 30 height 29
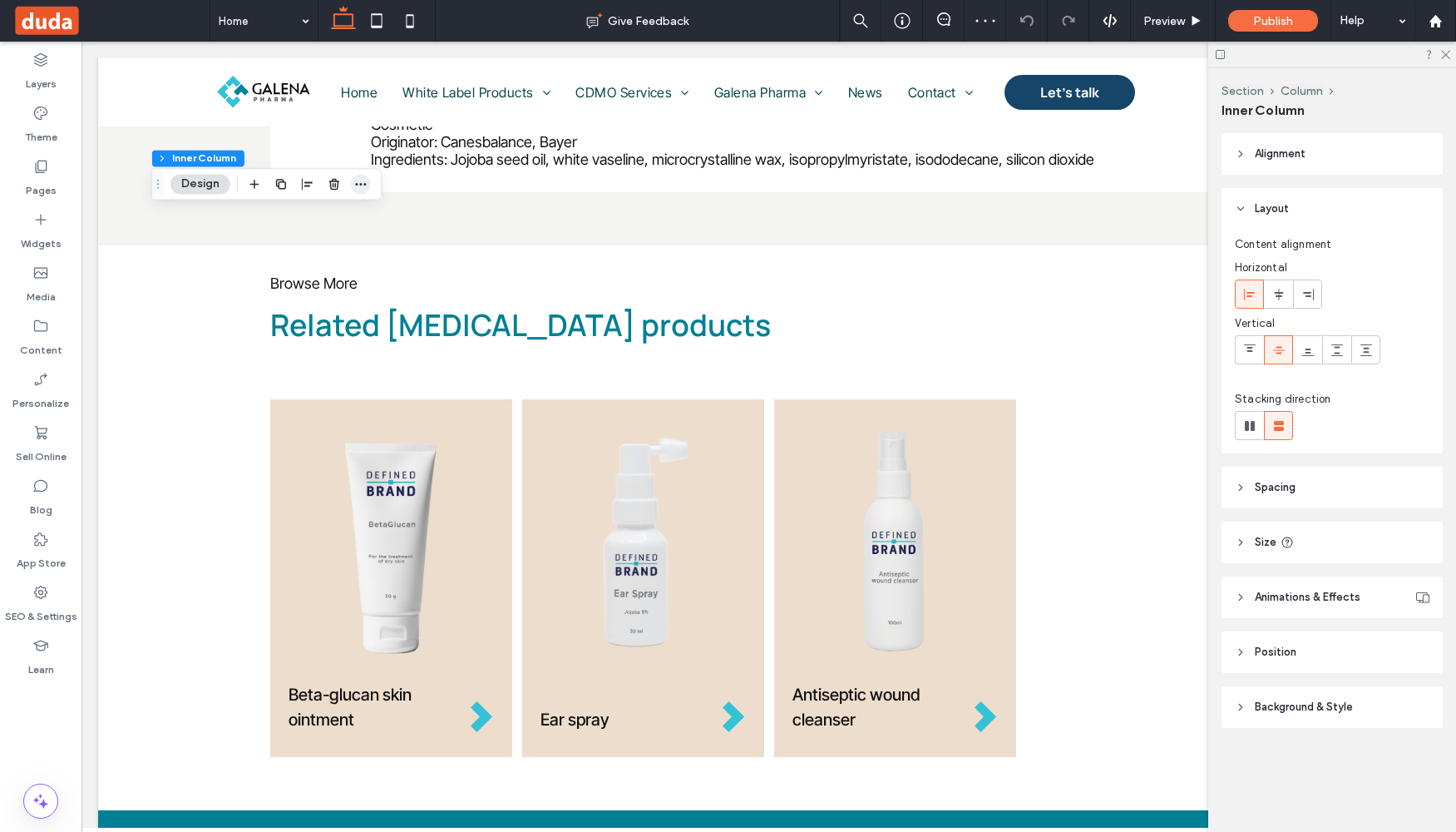
click at [362, 182] on icon "button" at bounding box center [360, 184] width 13 height 13
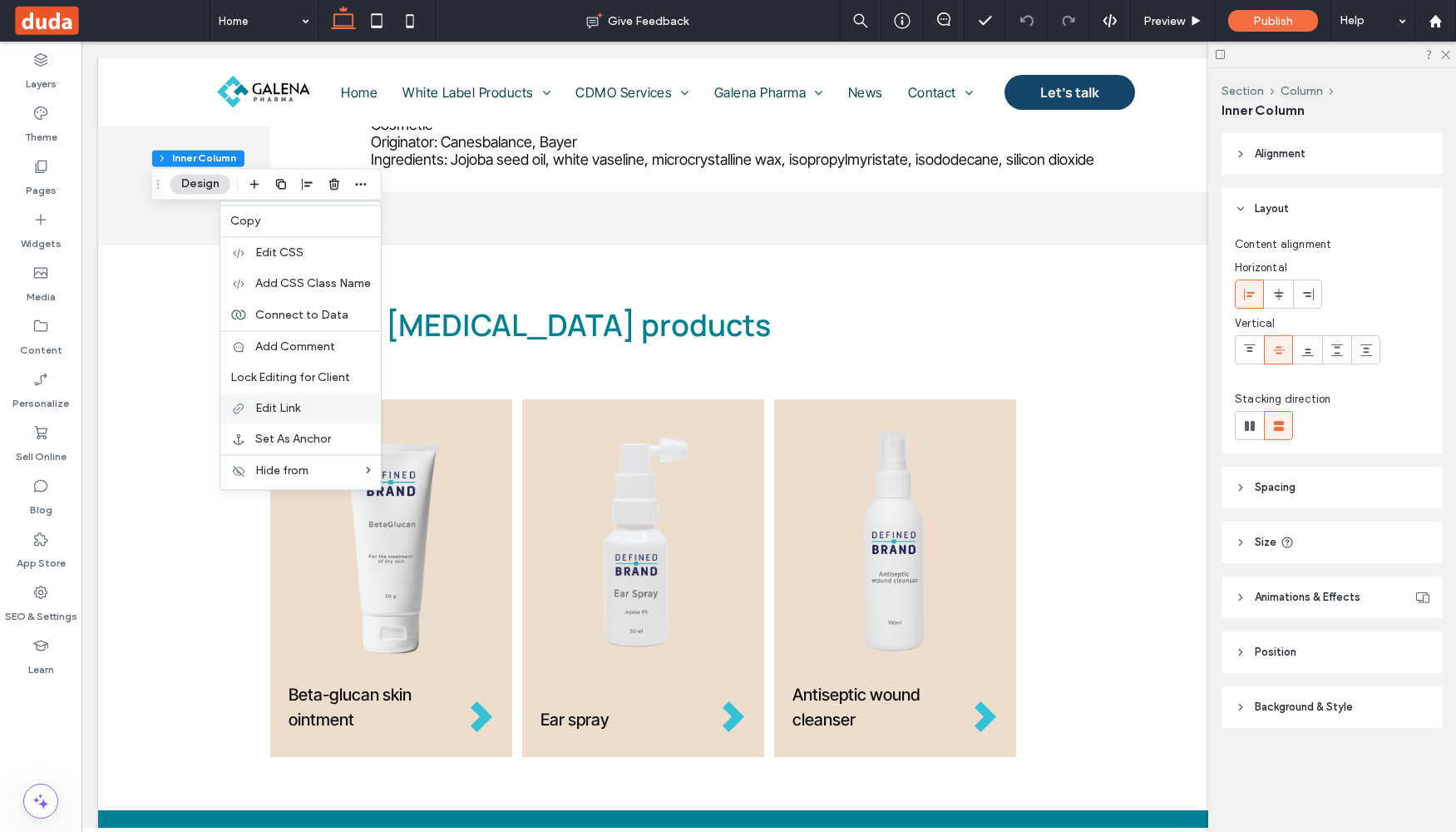
click at [302, 408] on label "Edit Link" at bounding box center [313, 408] width 116 height 14
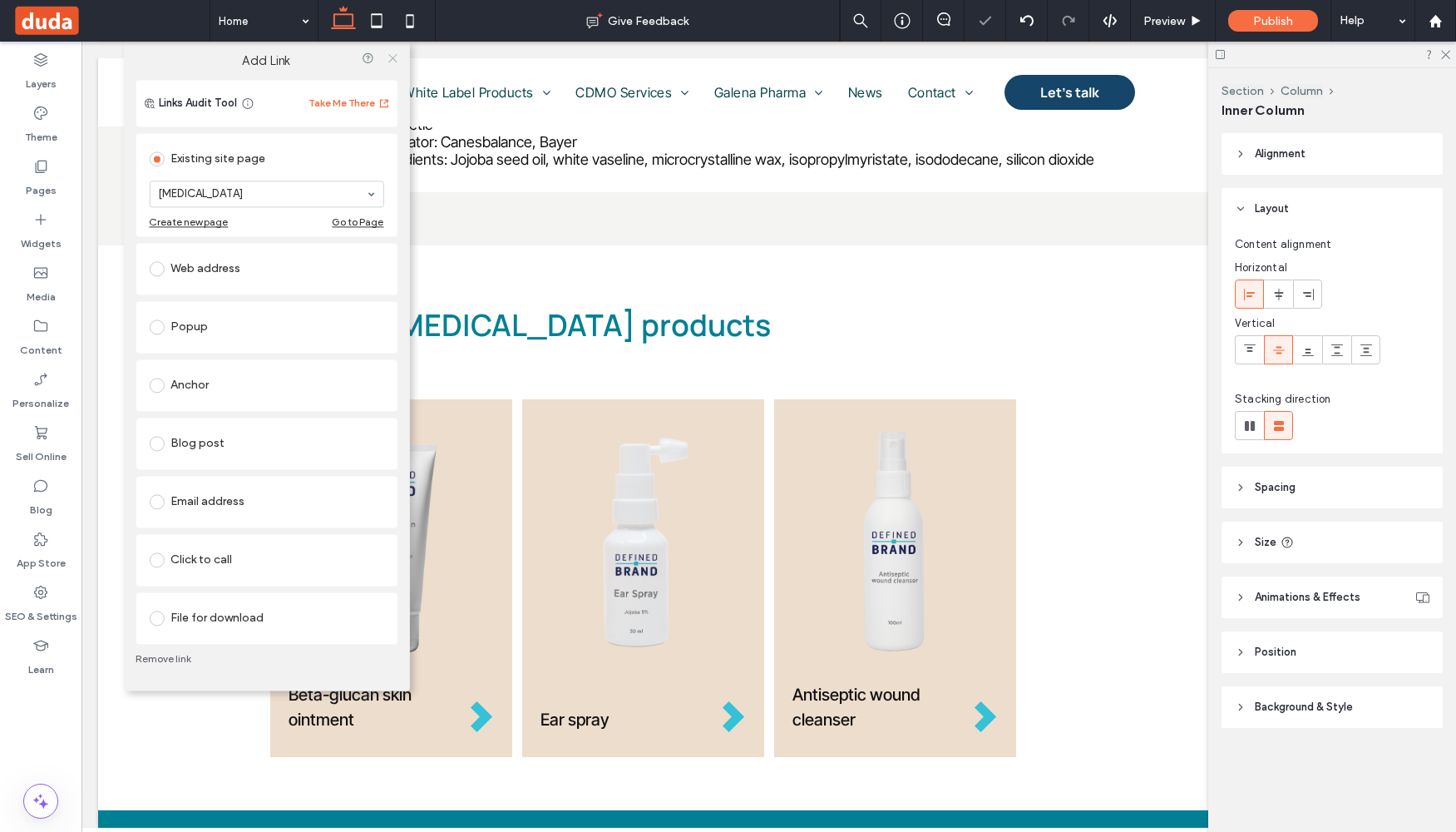
click at [391, 58] on icon at bounding box center [393, 57] width 12 height 12
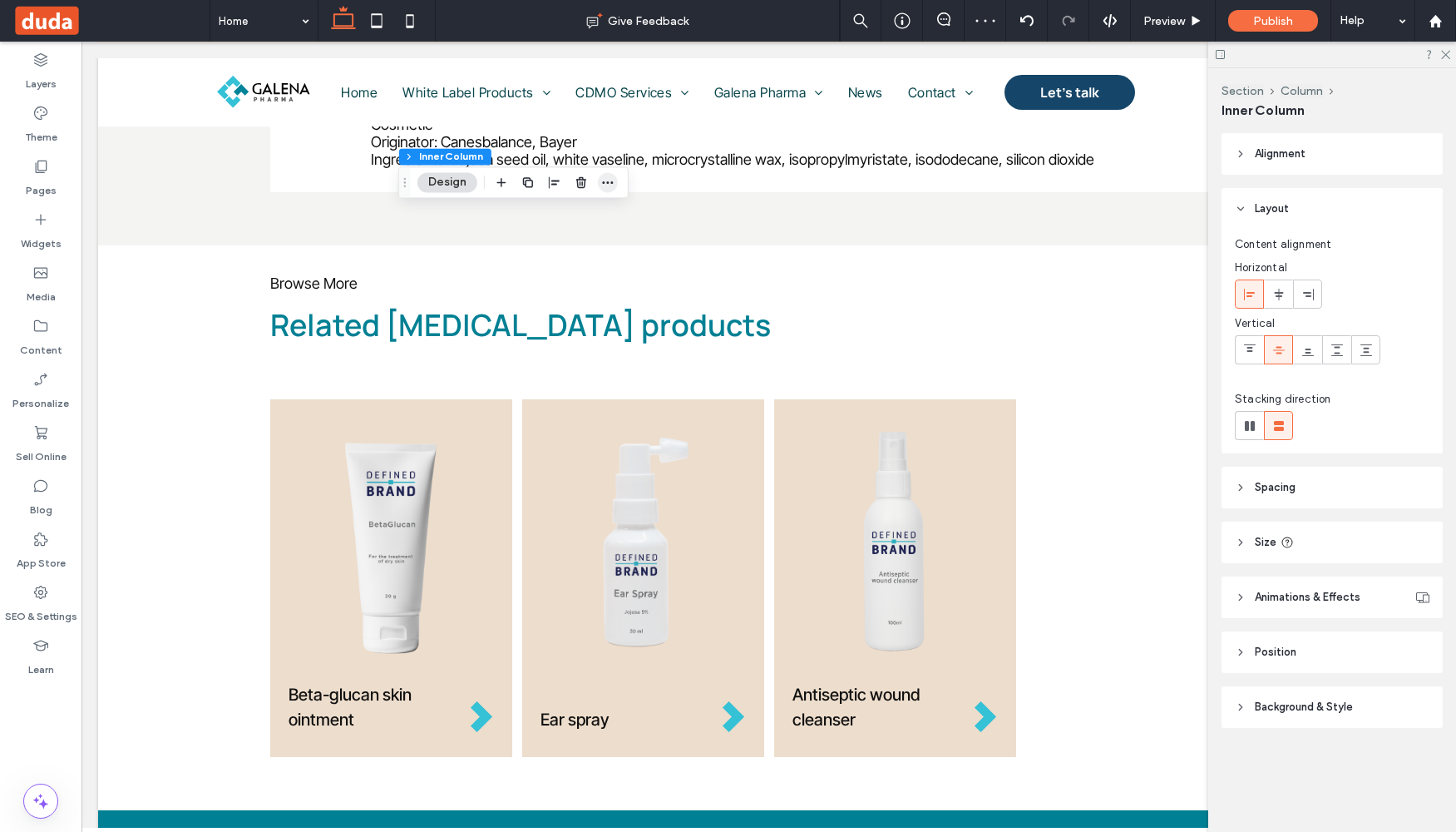
click at [604, 188] on icon "button" at bounding box center [607, 182] width 13 height 13
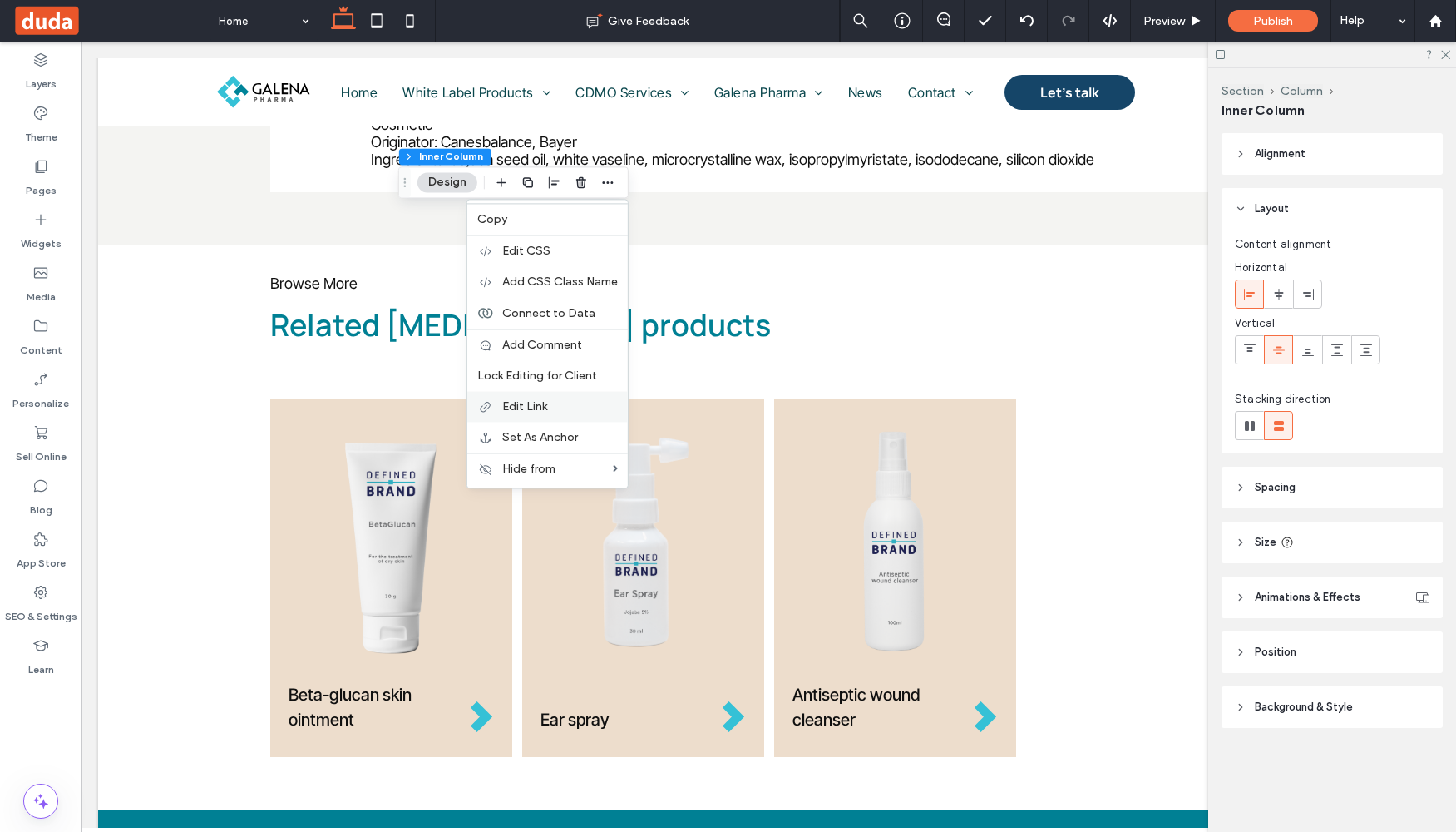
click at [570, 403] on label "Edit Link" at bounding box center [560, 406] width 116 height 14
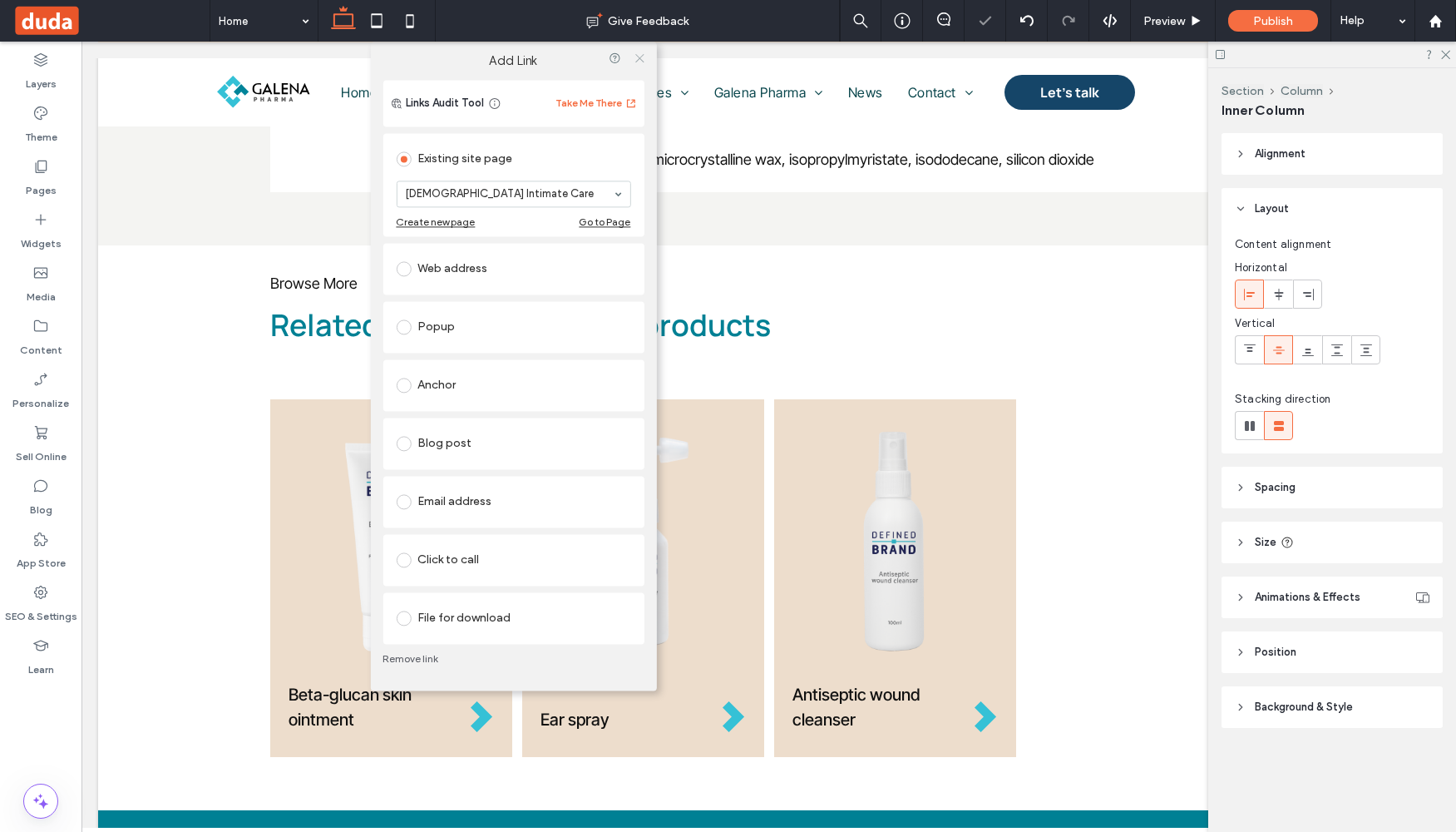
click at [644, 52] on icon at bounding box center [640, 57] width 12 height 12
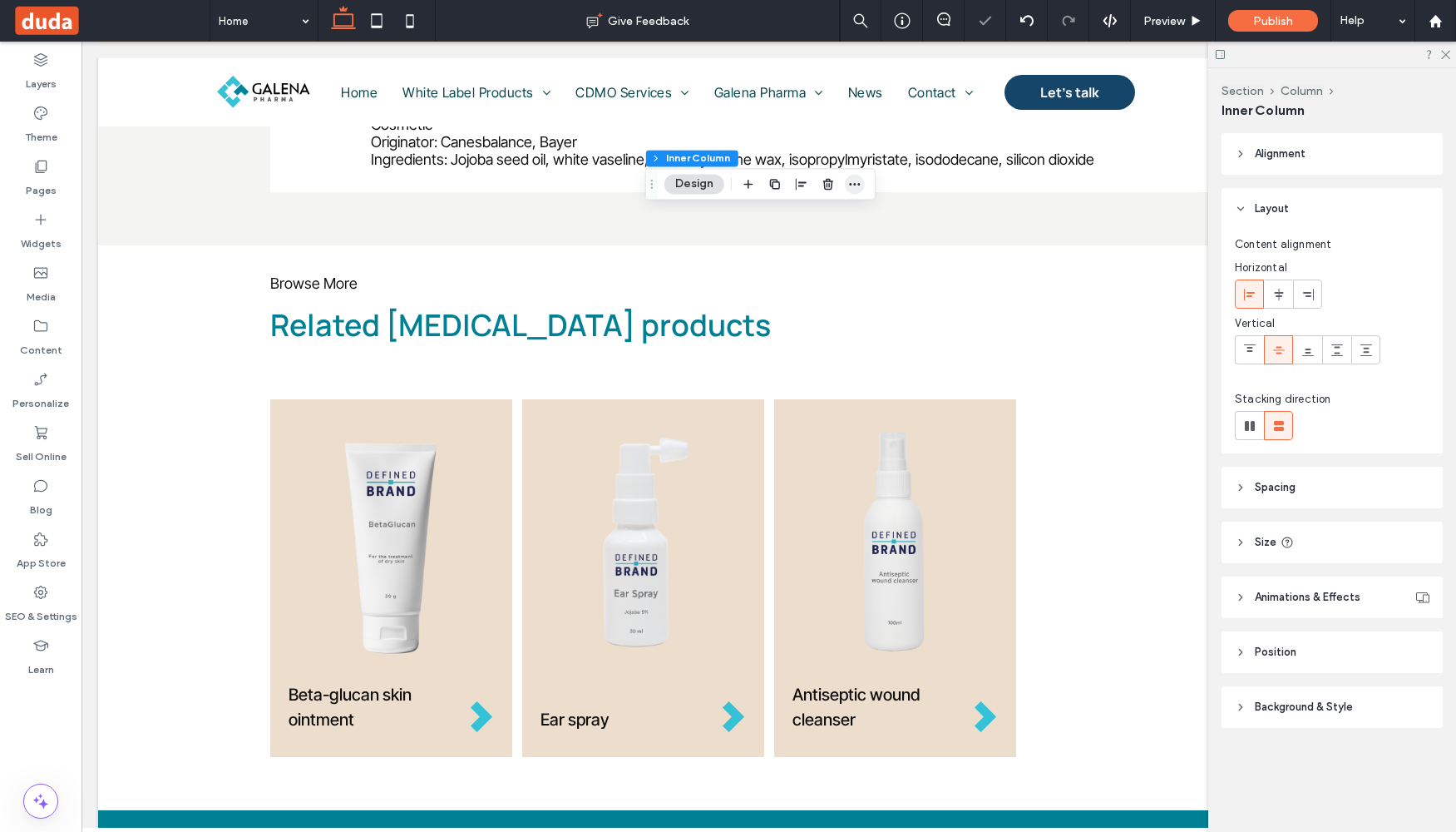
click at [854, 178] on icon "button" at bounding box center [855, 184] width 13 height 13
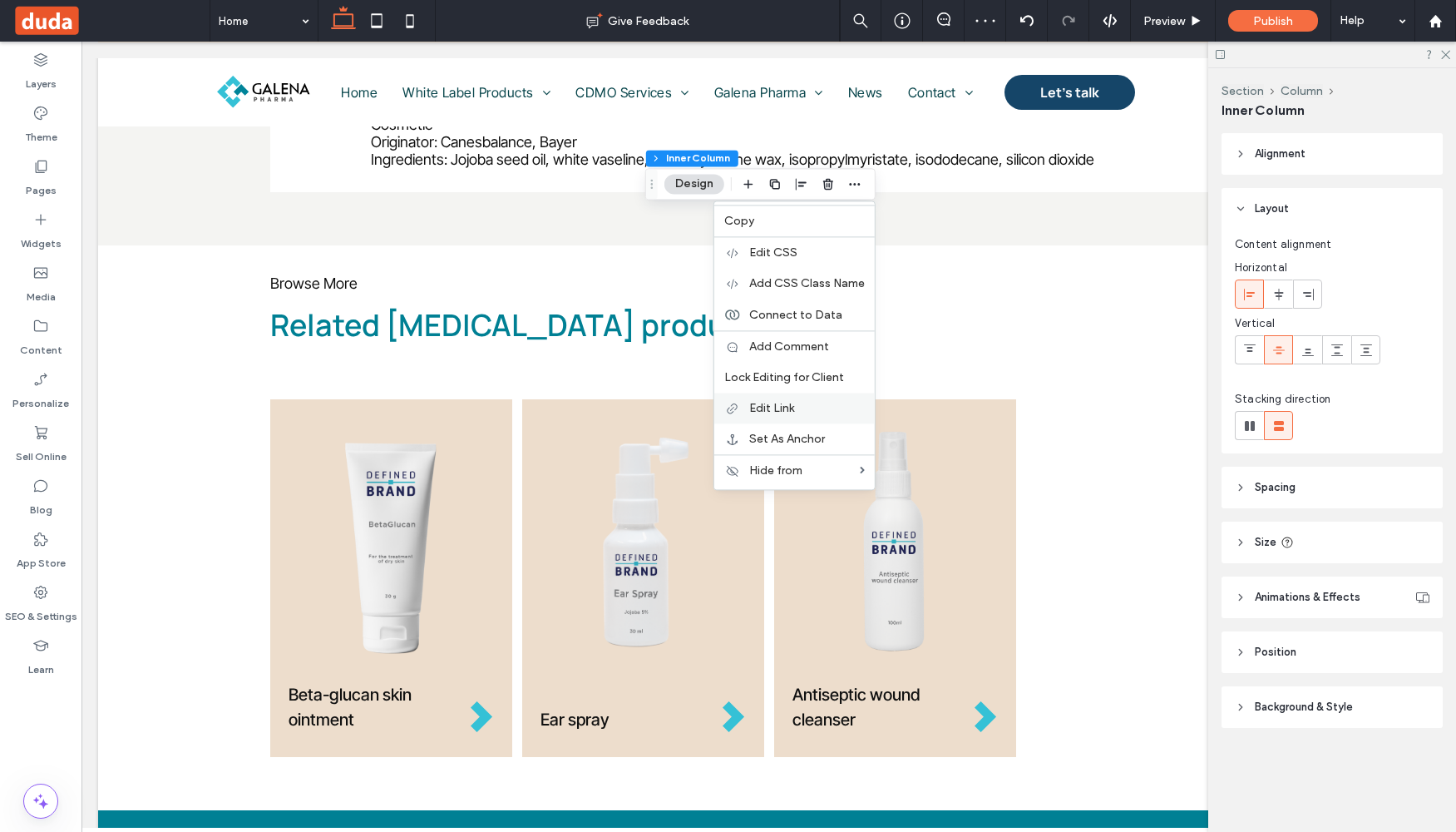
click at [789, 411] on span "Edit Link" at bounding box center [772, 408] width 45 height 14
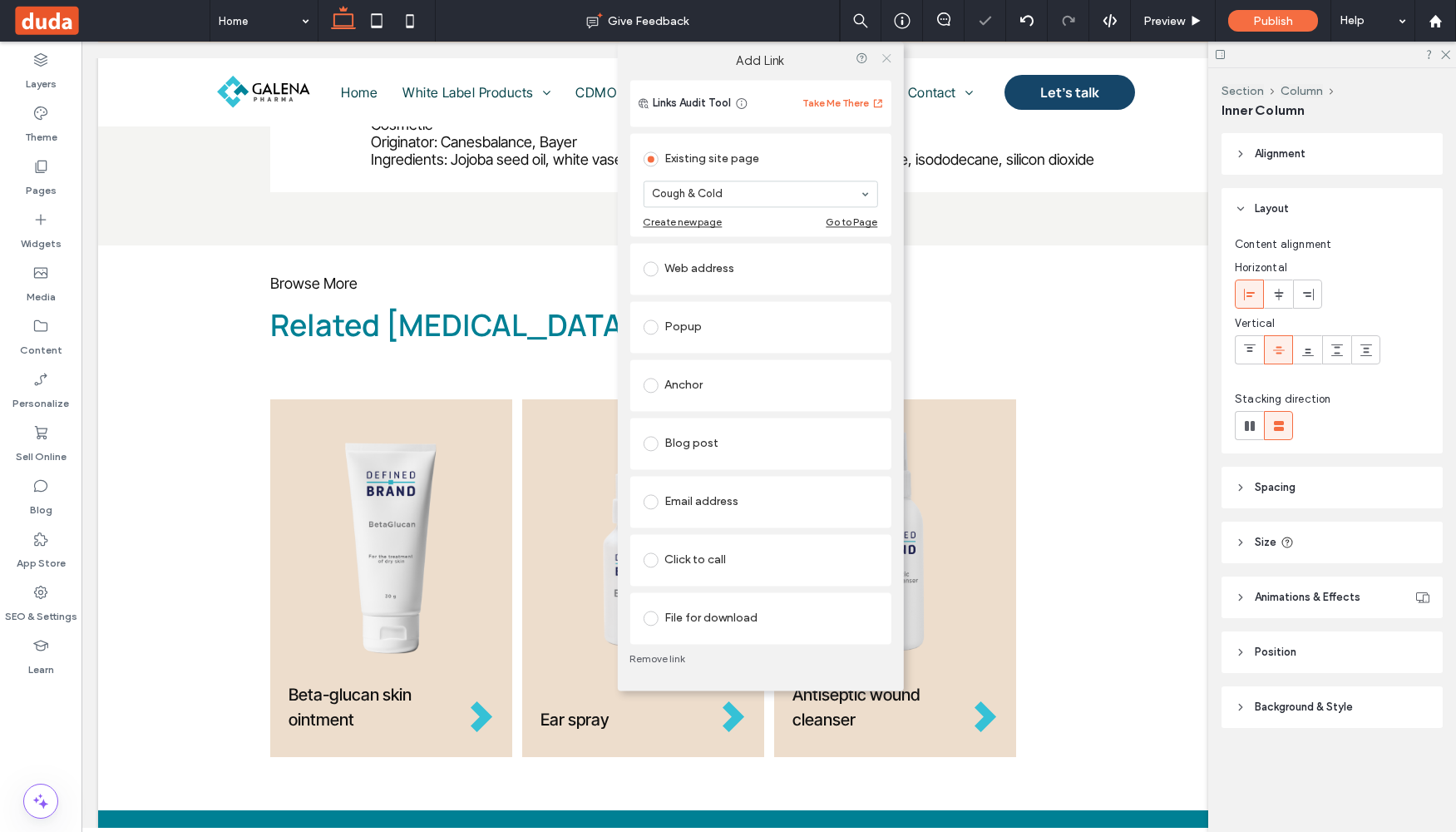
click at [884, 58] on icon at bounding box center [886, 57] width 12 height 12
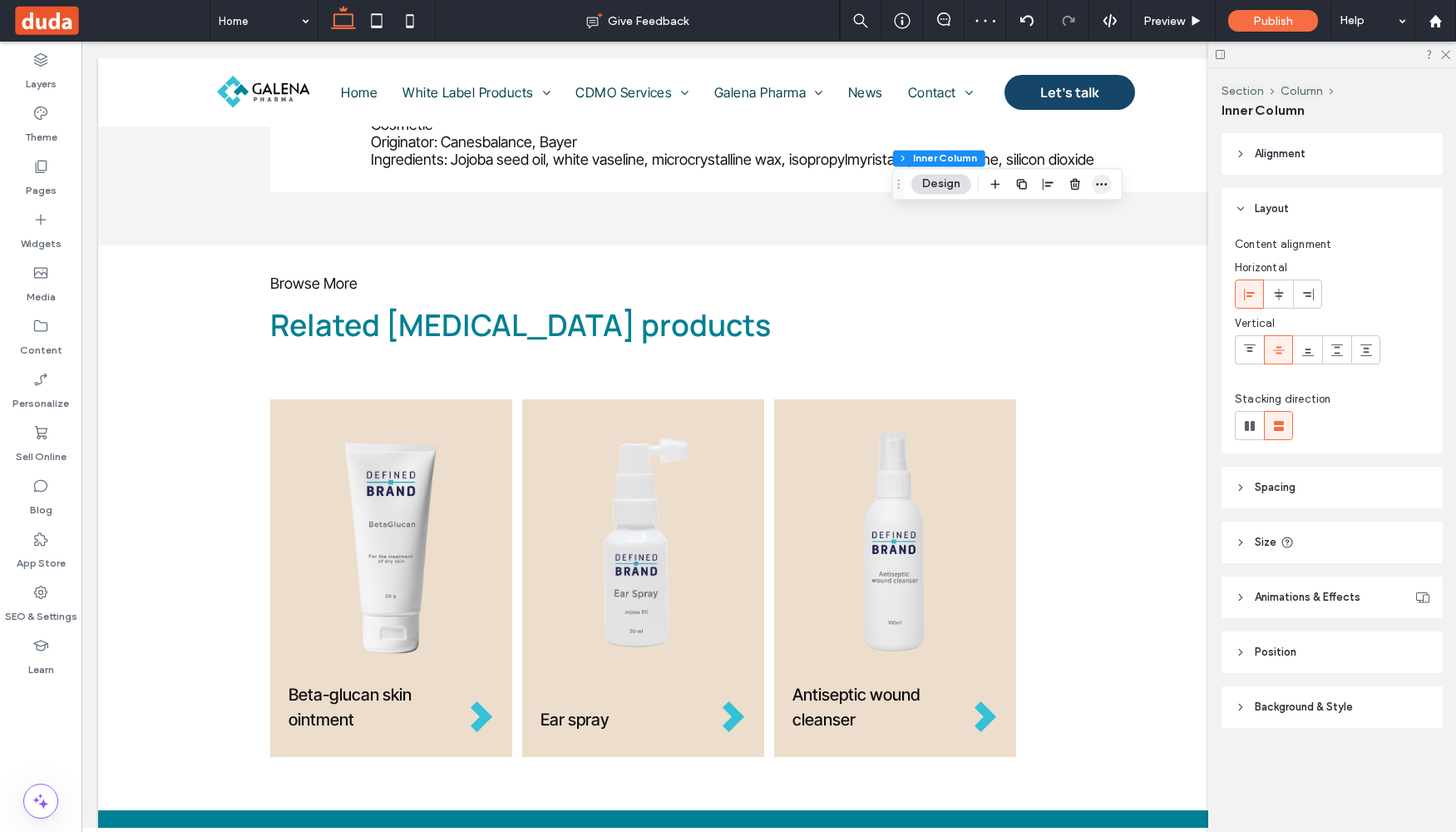
click at [1105, 191] on span "button" at bounding box center [1102, 184] width 20 height 20
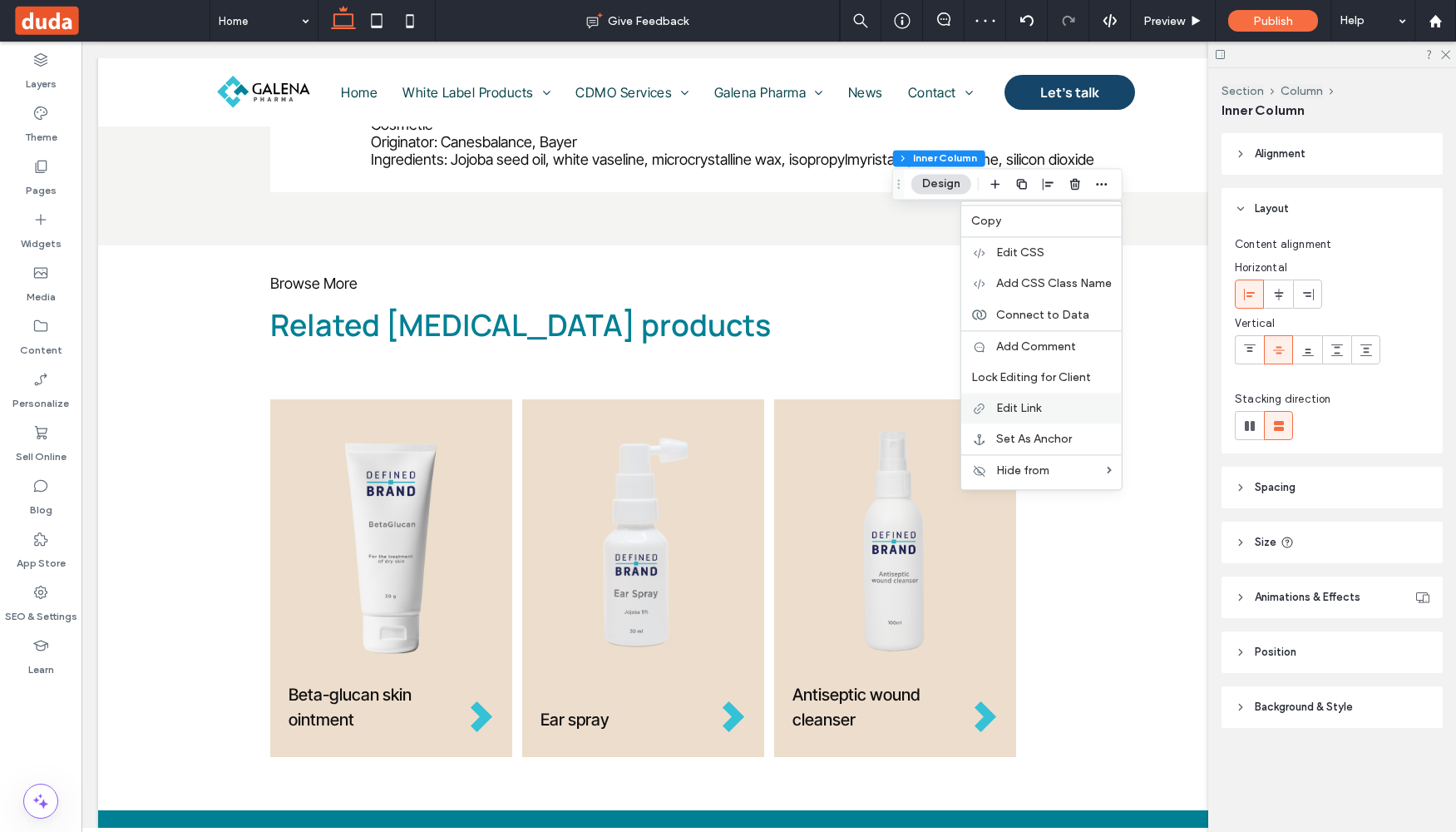
click at [1029, 405] on span "Edit Link" at bounding box center [1018, 408] width 45 height 14
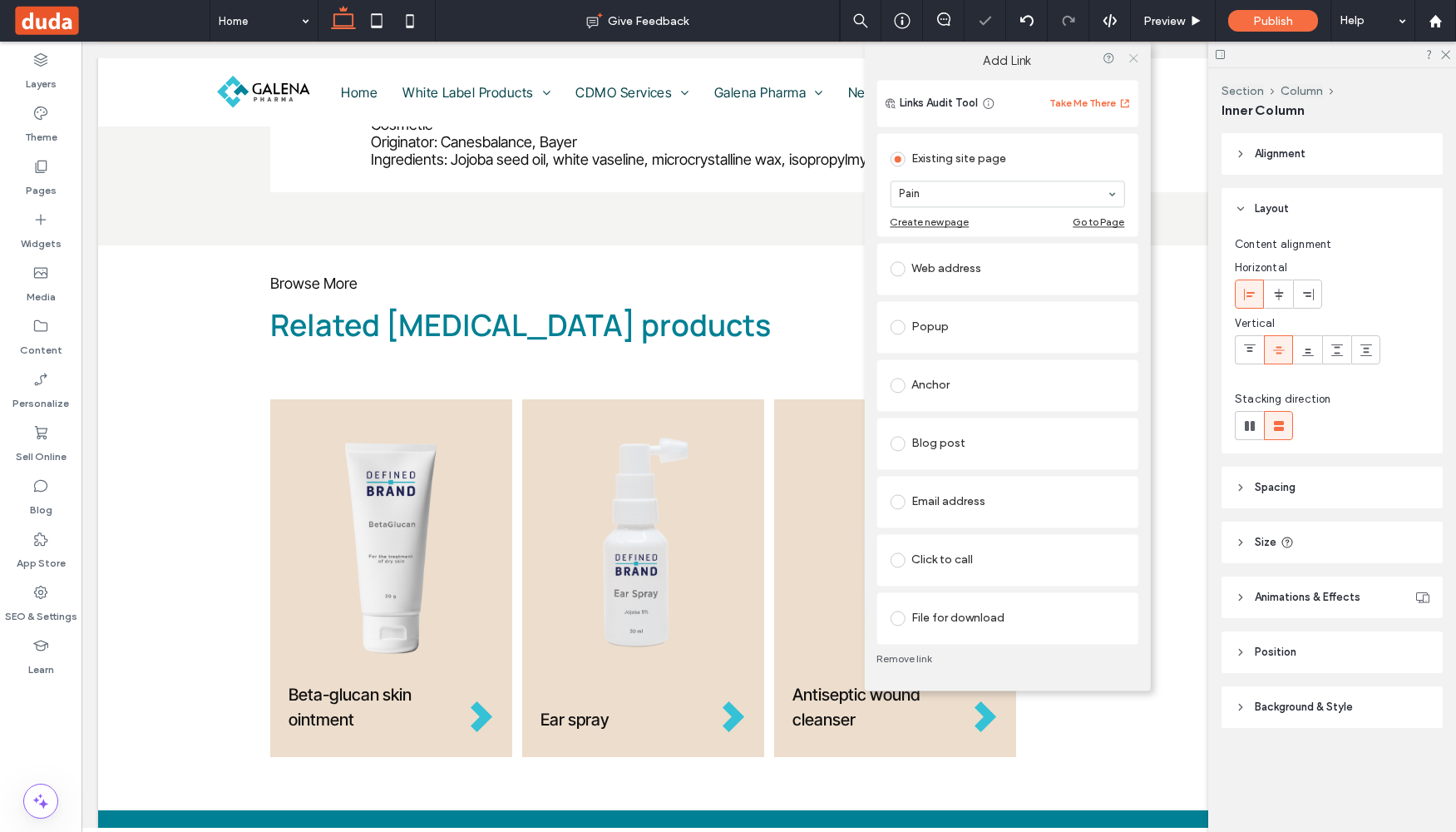
click at [1134, 60] on icon at bounding box center [1134, 57] width 12 height 12
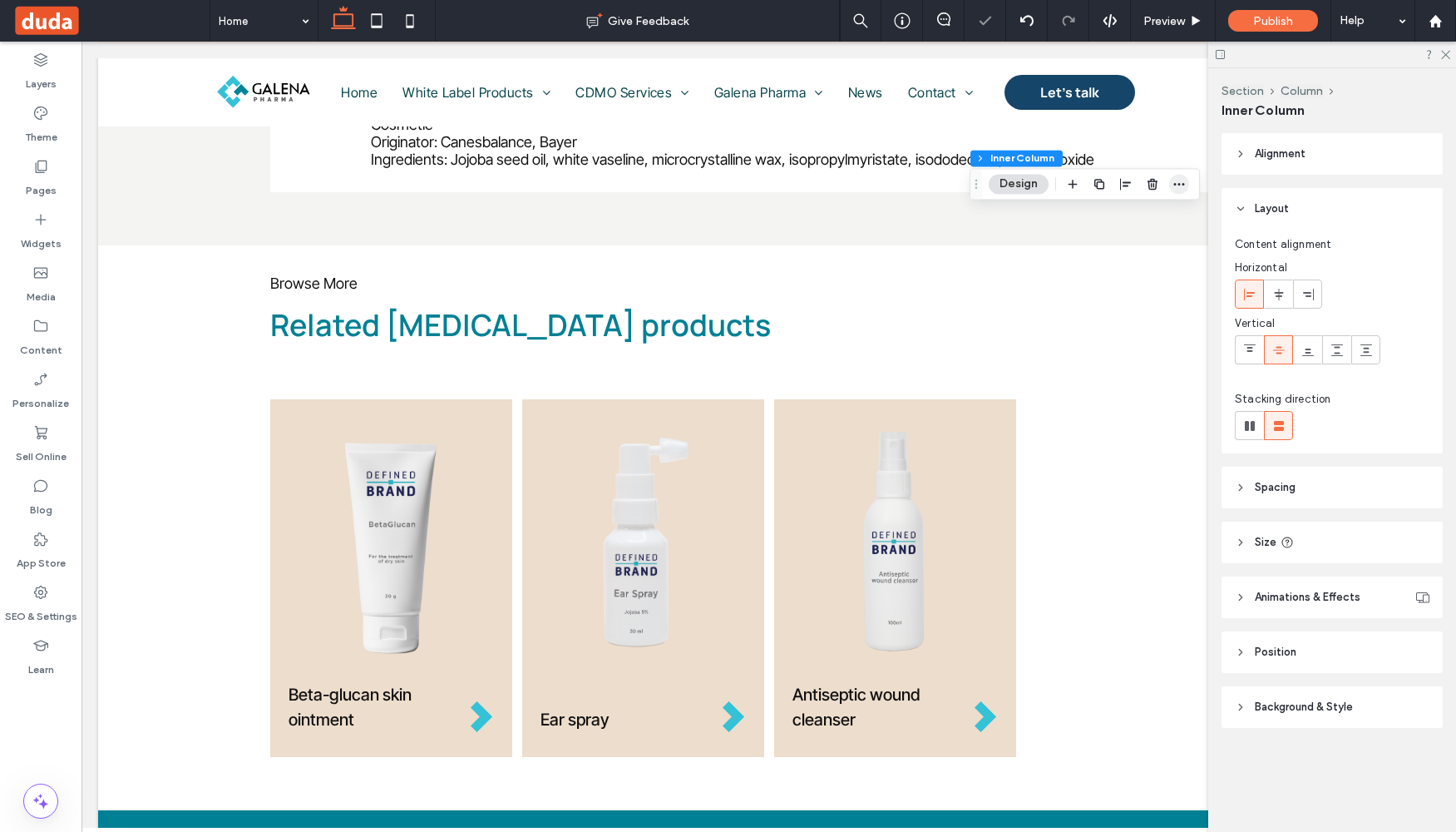
click at [1173, 180] on icon "button" at bounding box center [1179, 184] width 13 height 13
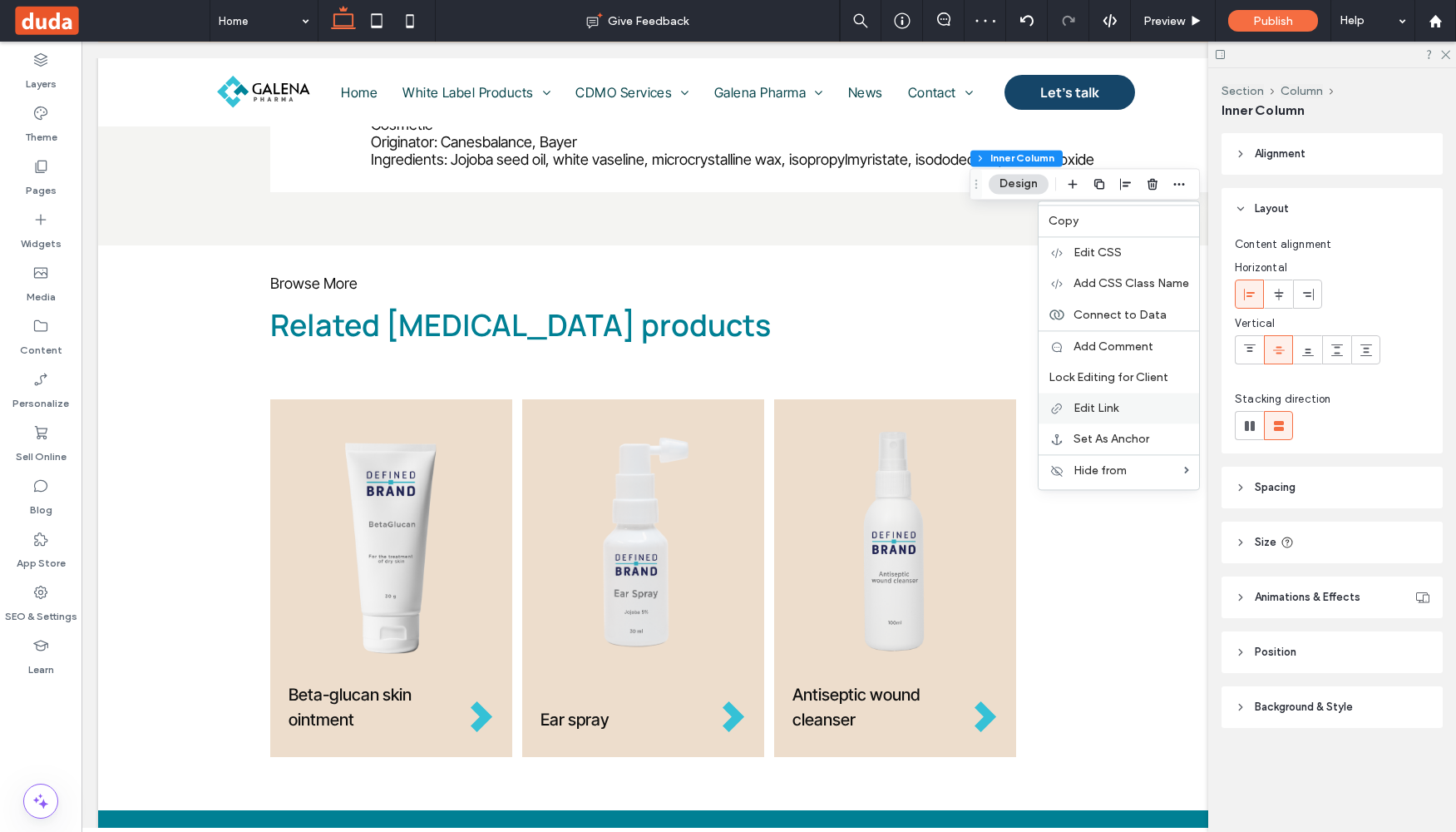
click at [1130, 408] on label "Edit Link" at bounding box center [1131, 408] width 116 height 14
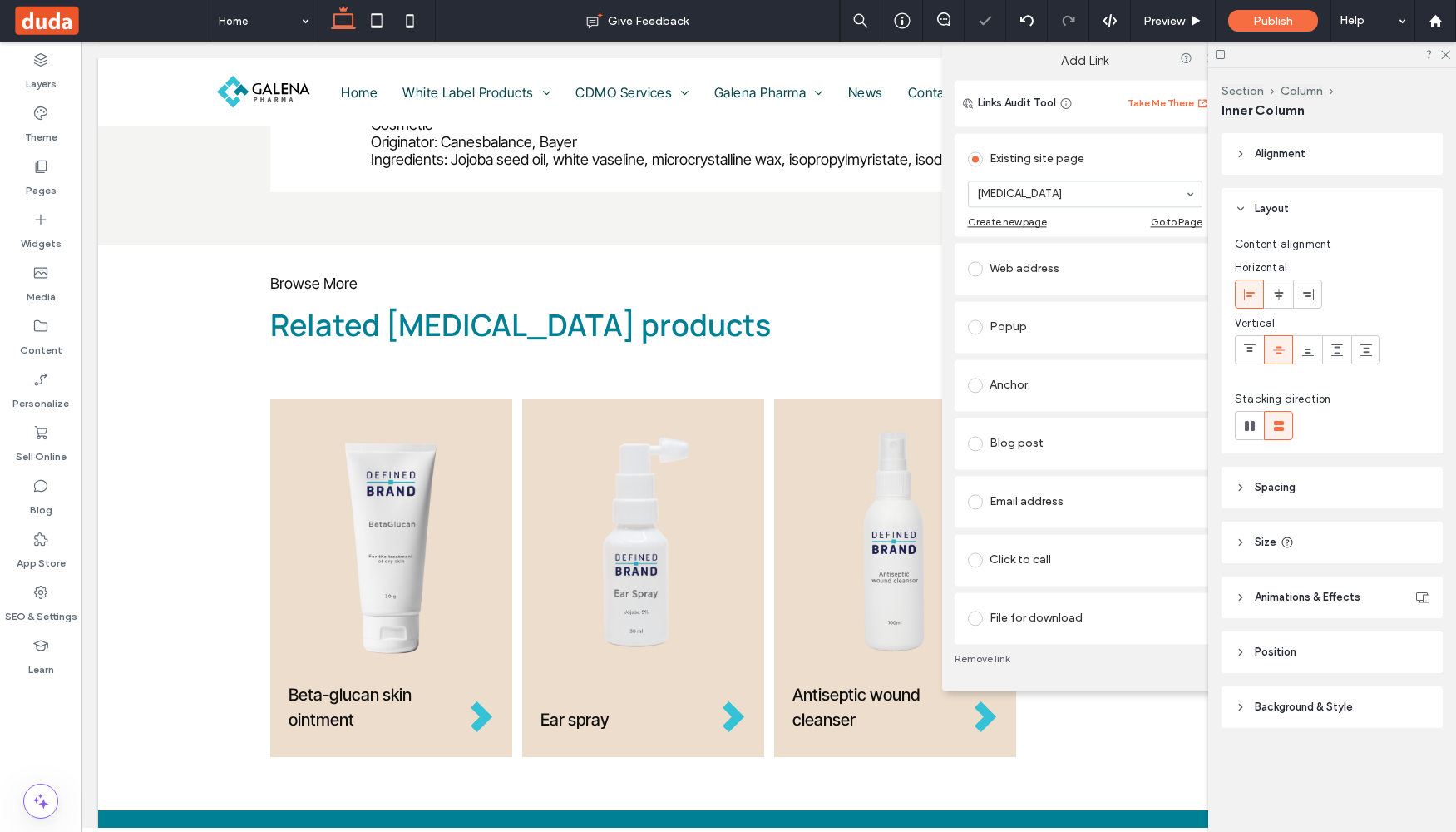
click at [1206, 64] on icon at bounding box center [1211, 57] width 12 height 12
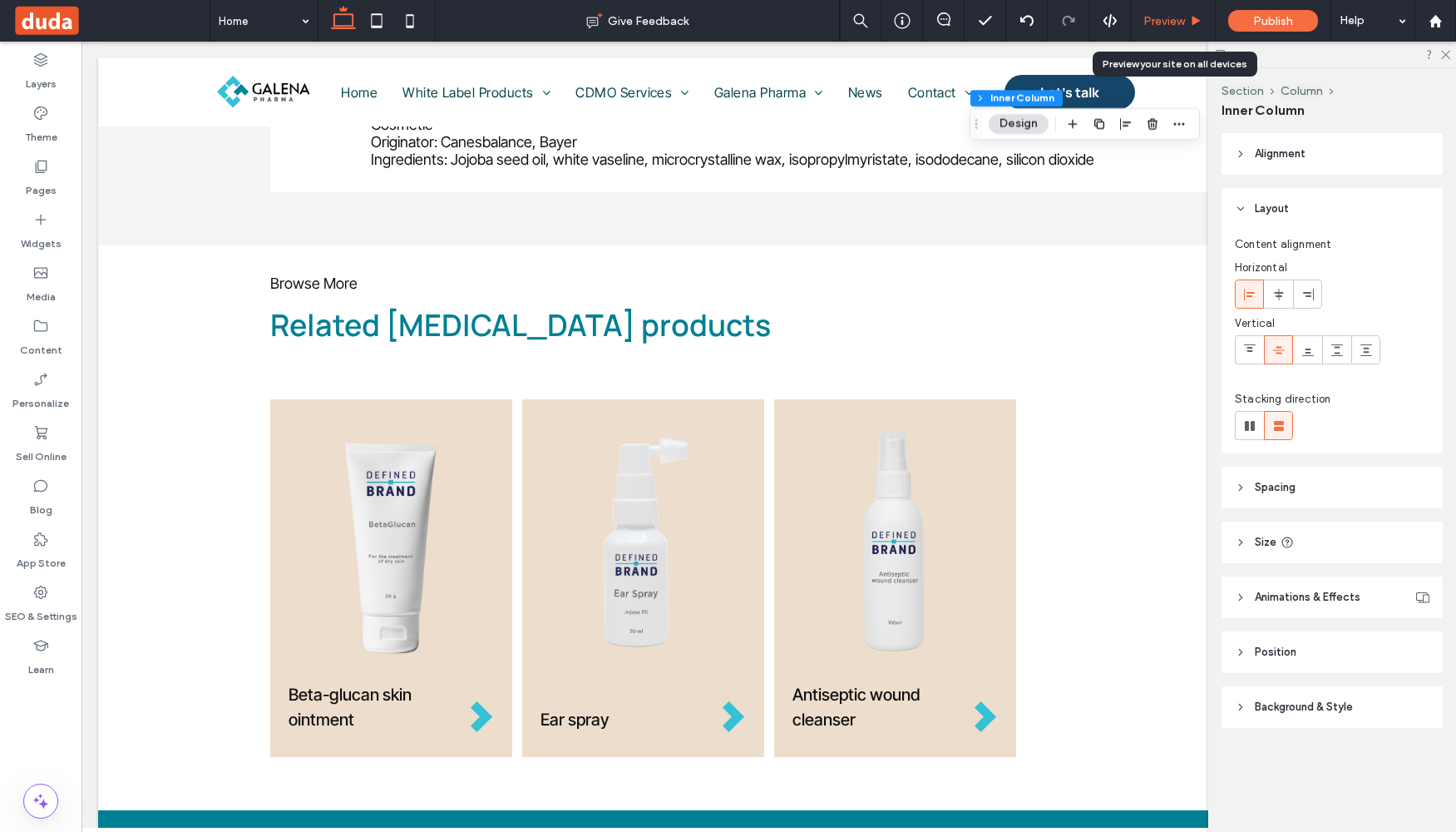
click at [1175, 21] on span "Preview" at bounding box center [1164, 21] width 41 height 14
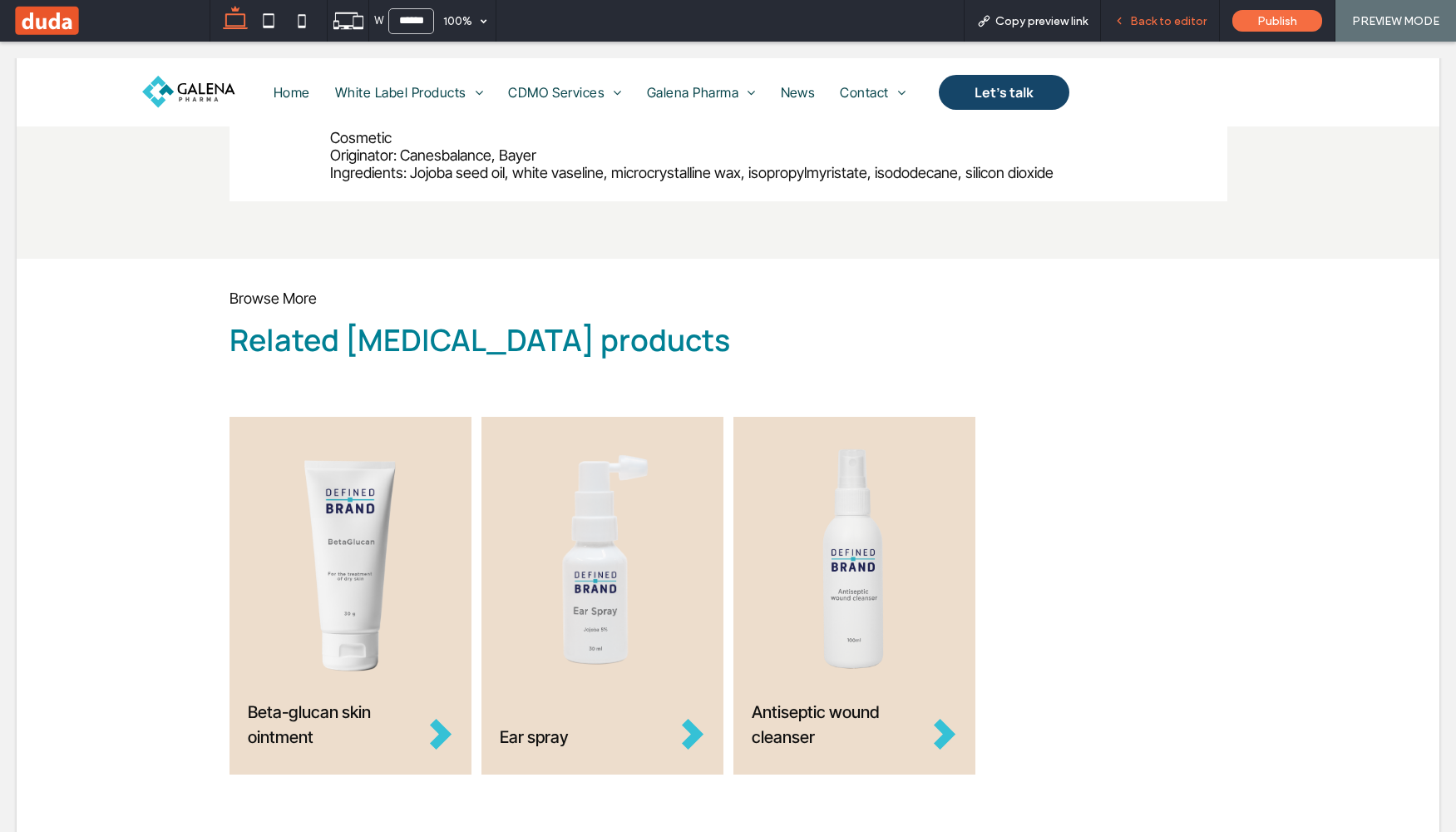
click at [1162, 16] on span "Back to editor" at bounding box center [1168, 21] width 77 height 14
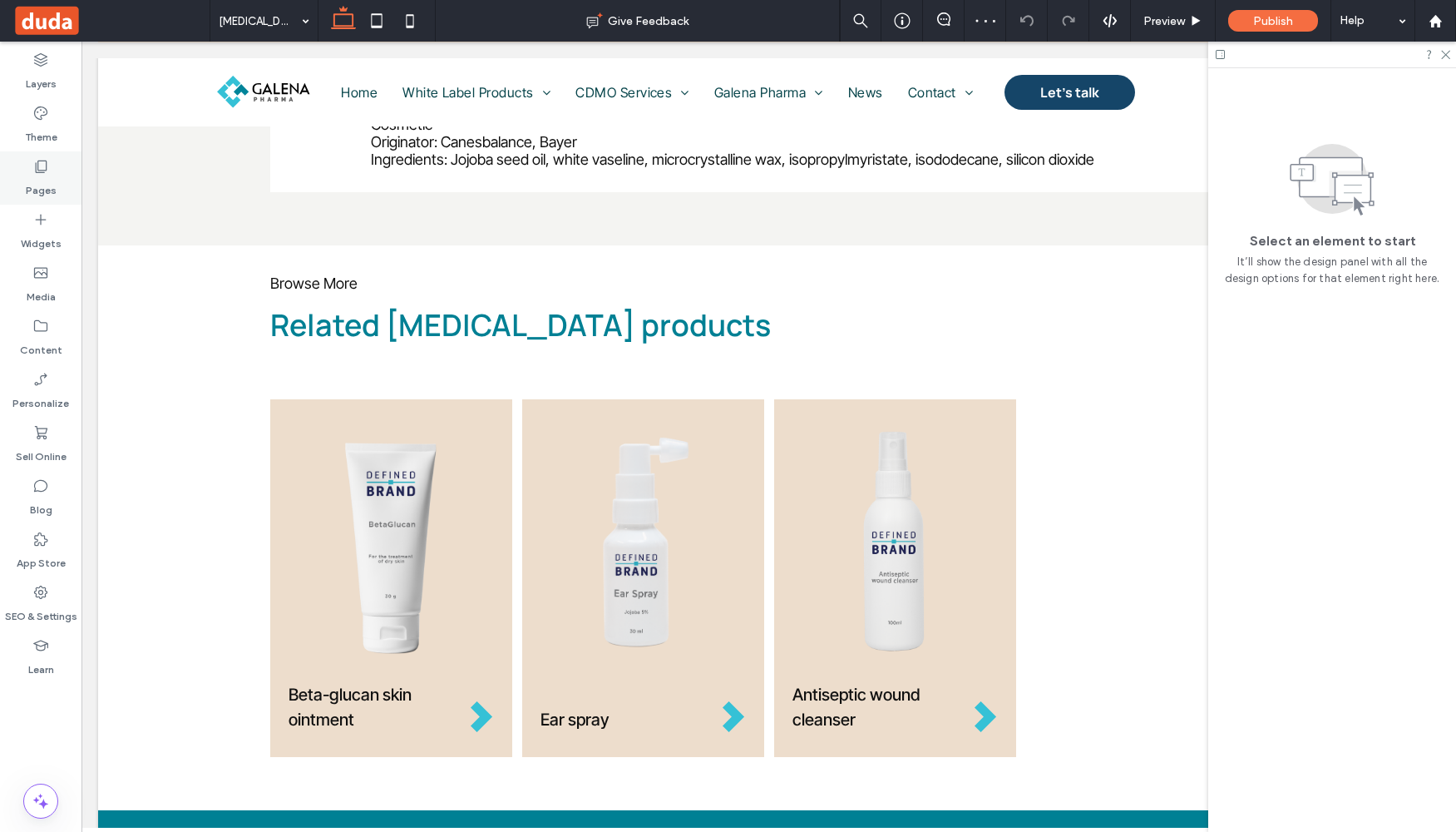
click at [33, 171] on icon at bounding box center [41, 166] width 17 height 17
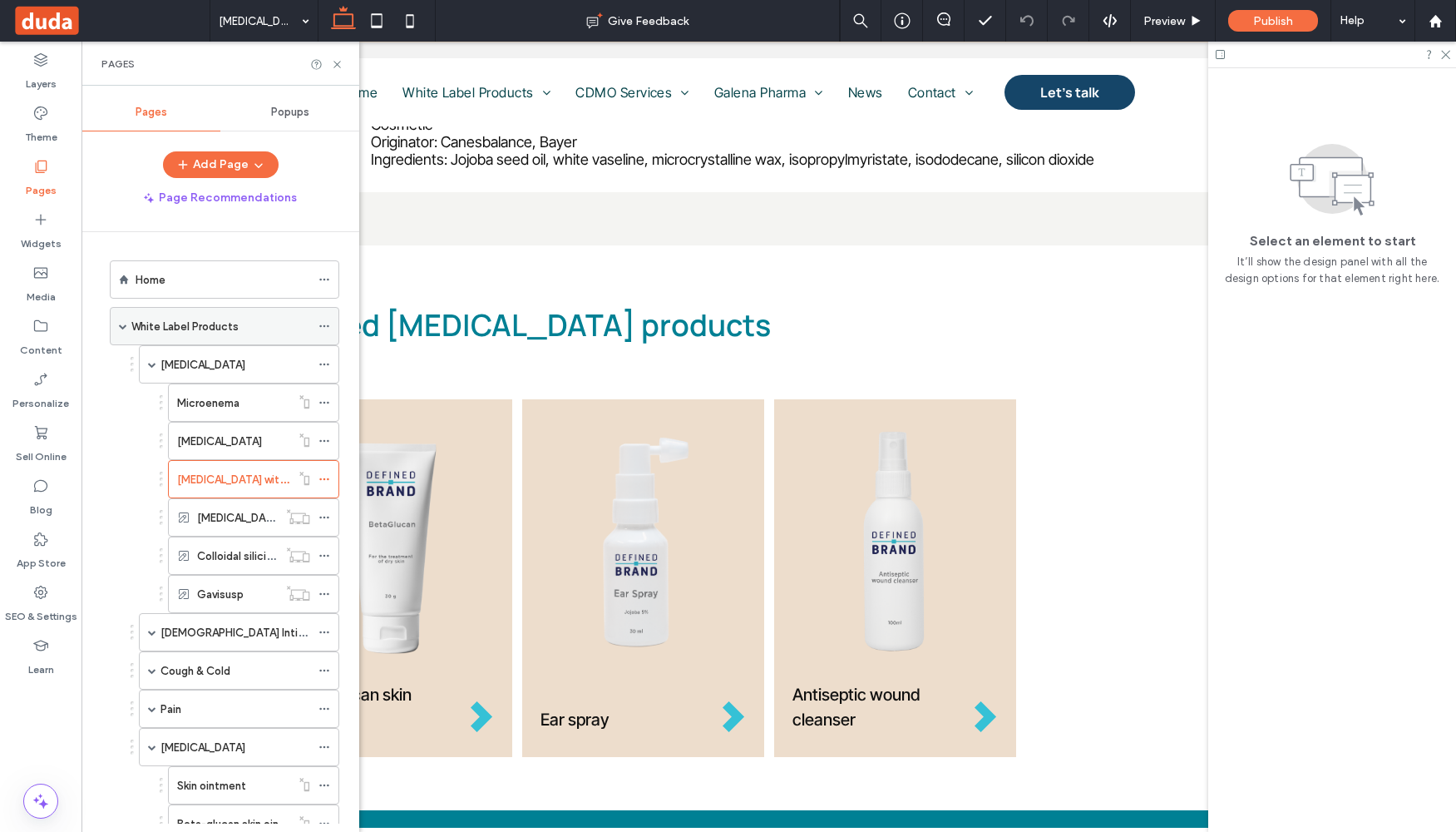
click at [122, 322] on span at bounding box center [123, 325] width 8 height 8
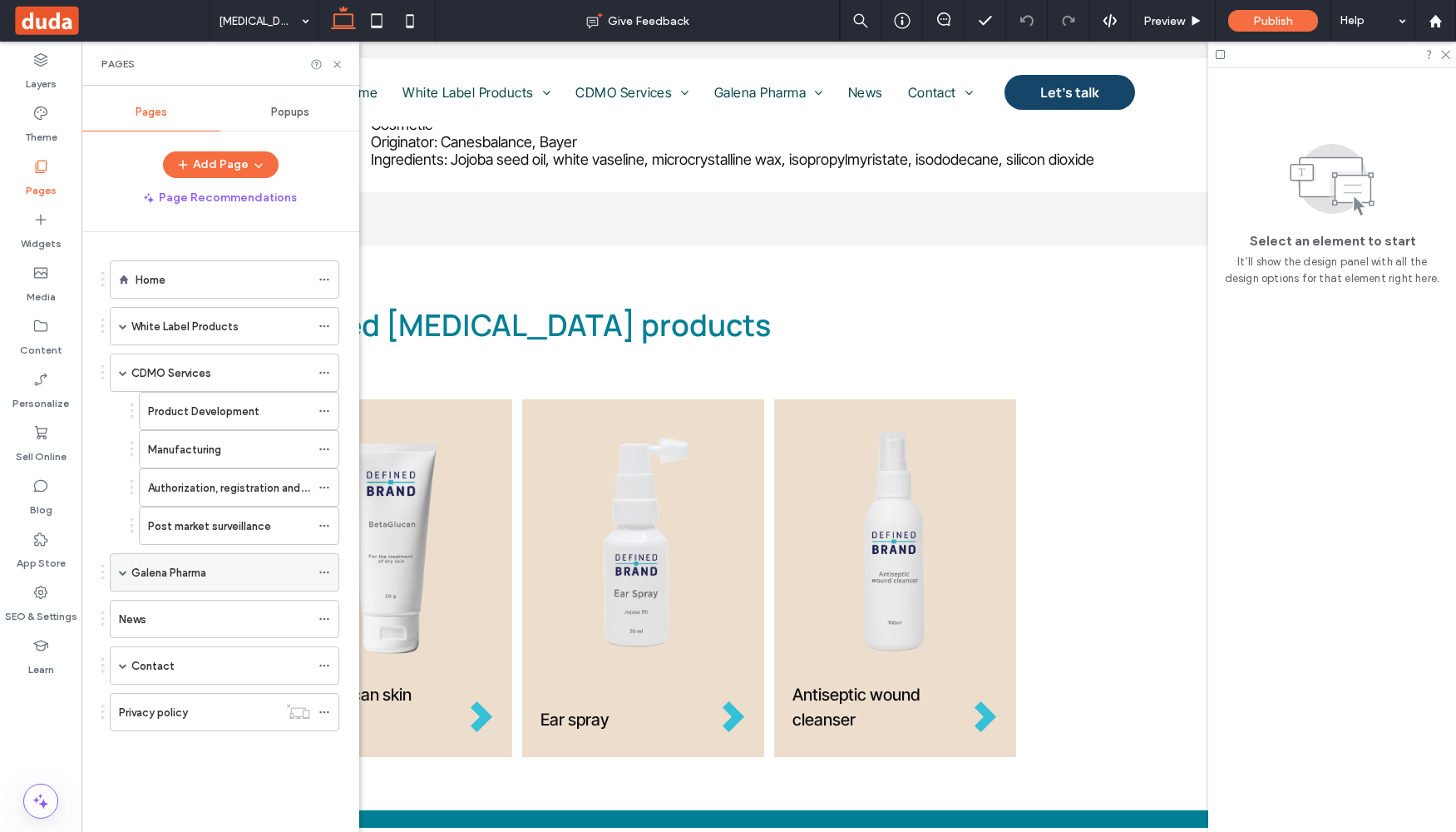
click at [125, 571] on span at bounding box center [123, 571] width 8 height 8
click at [328, 372] on use at bounding box center [324, 373] width 9 height 3
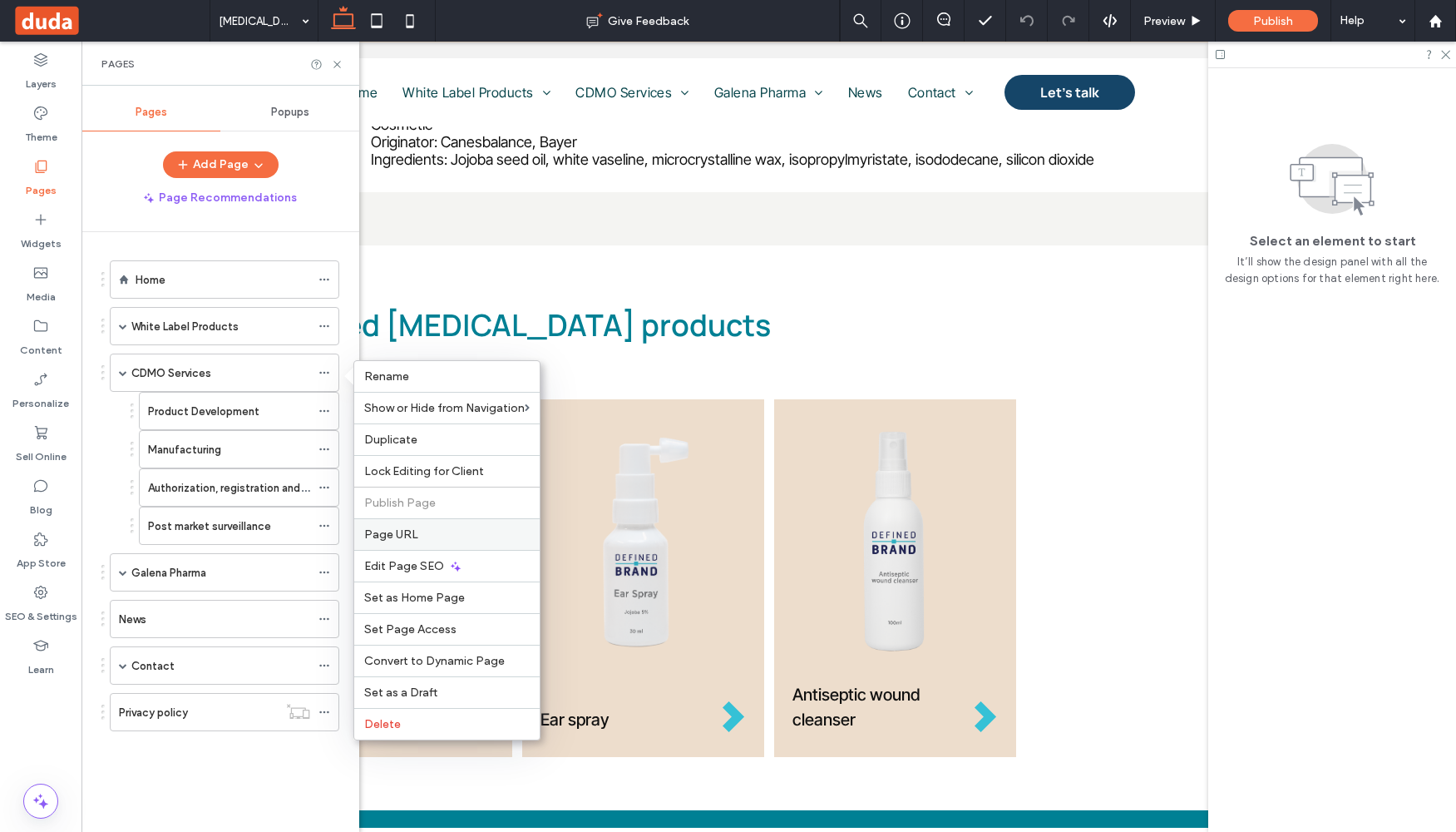
click at [419, 533] on label "Page URL" at bounding box center [447, 534] width 165 height 14
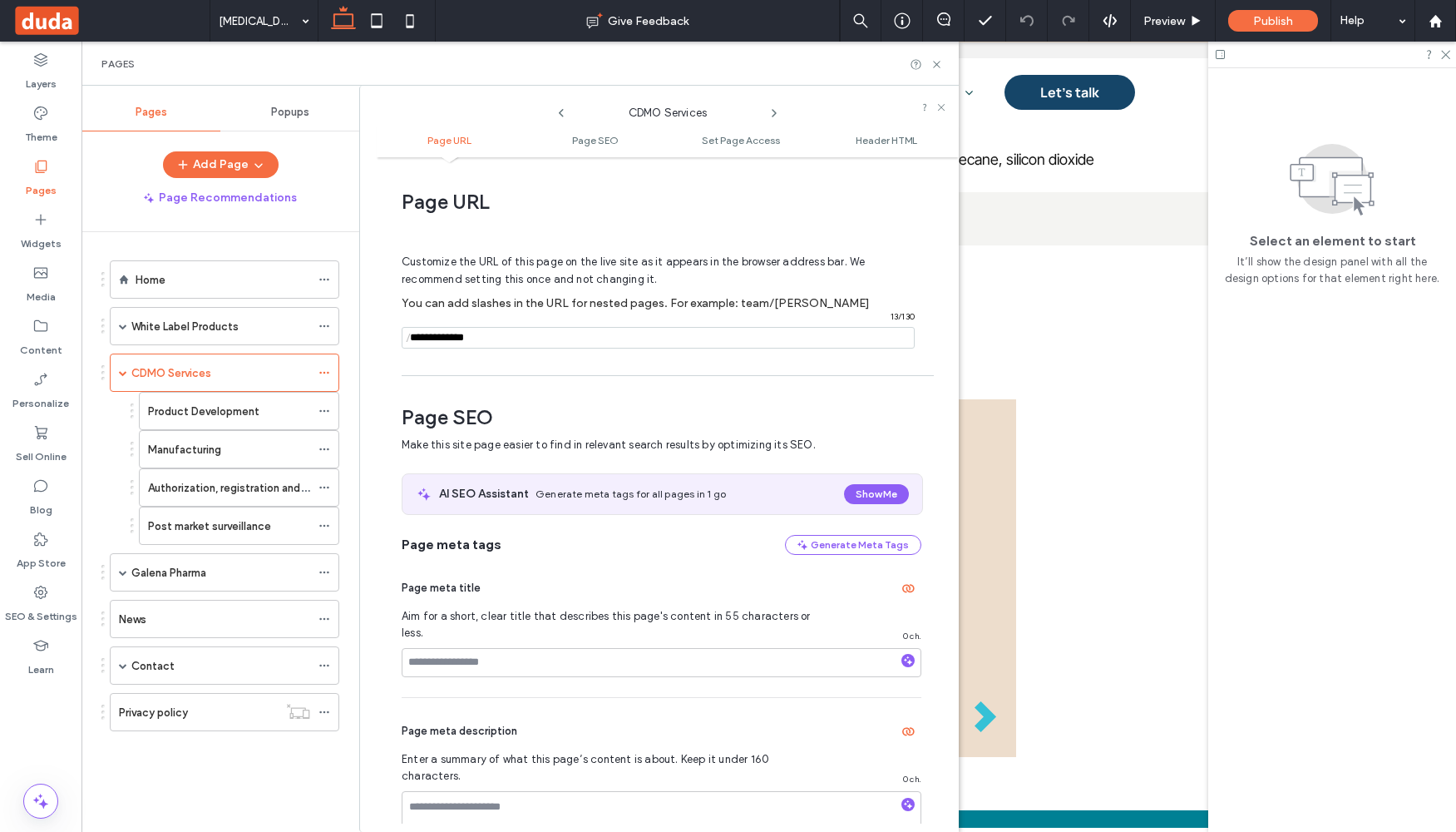
scroll to position [8, 0]
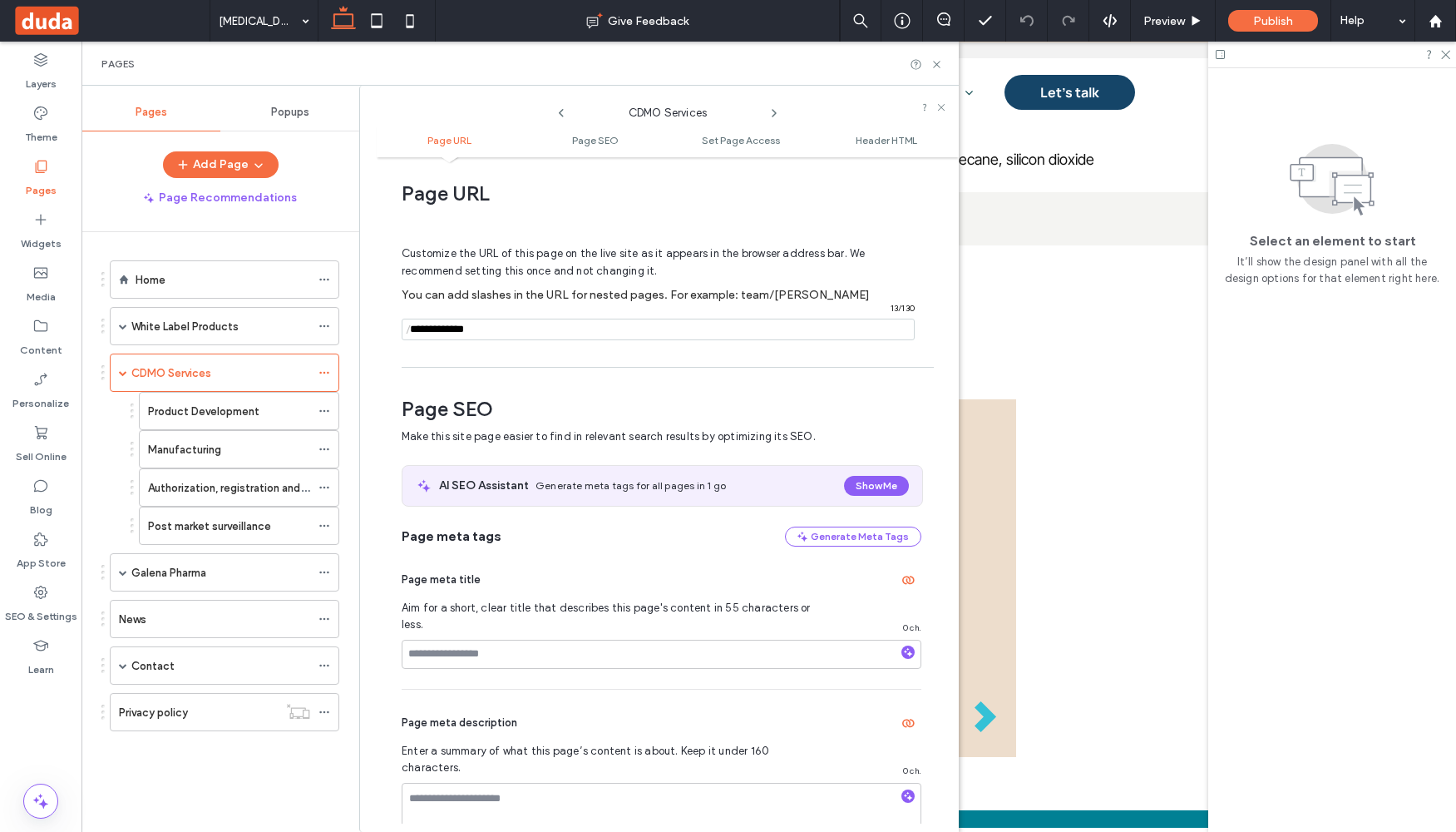
drag, startPoint x: 493, startPoint y: 331, endPoint x: 412, endPoint y: 322, distance: 81.5
click at [412, 322] on div "/ 13 / 130" at bounding box center [658, 329] width 513 height 21
click at [324, 411] on use at bounding box center [324, 411] width 9 height 3
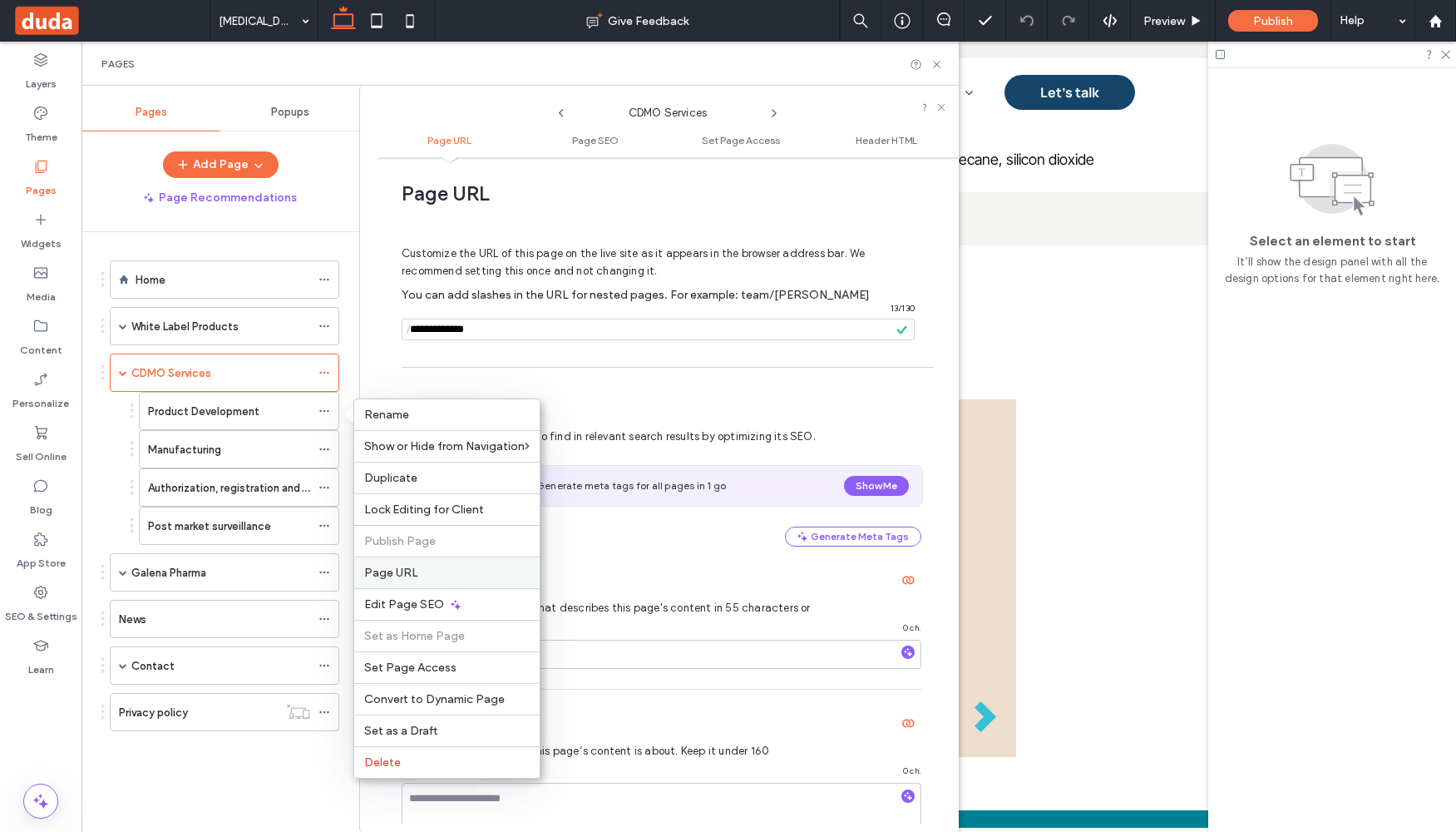
click at [464, 574] on label "Page URL" at bounding box center [447, 572] width 165 height 14
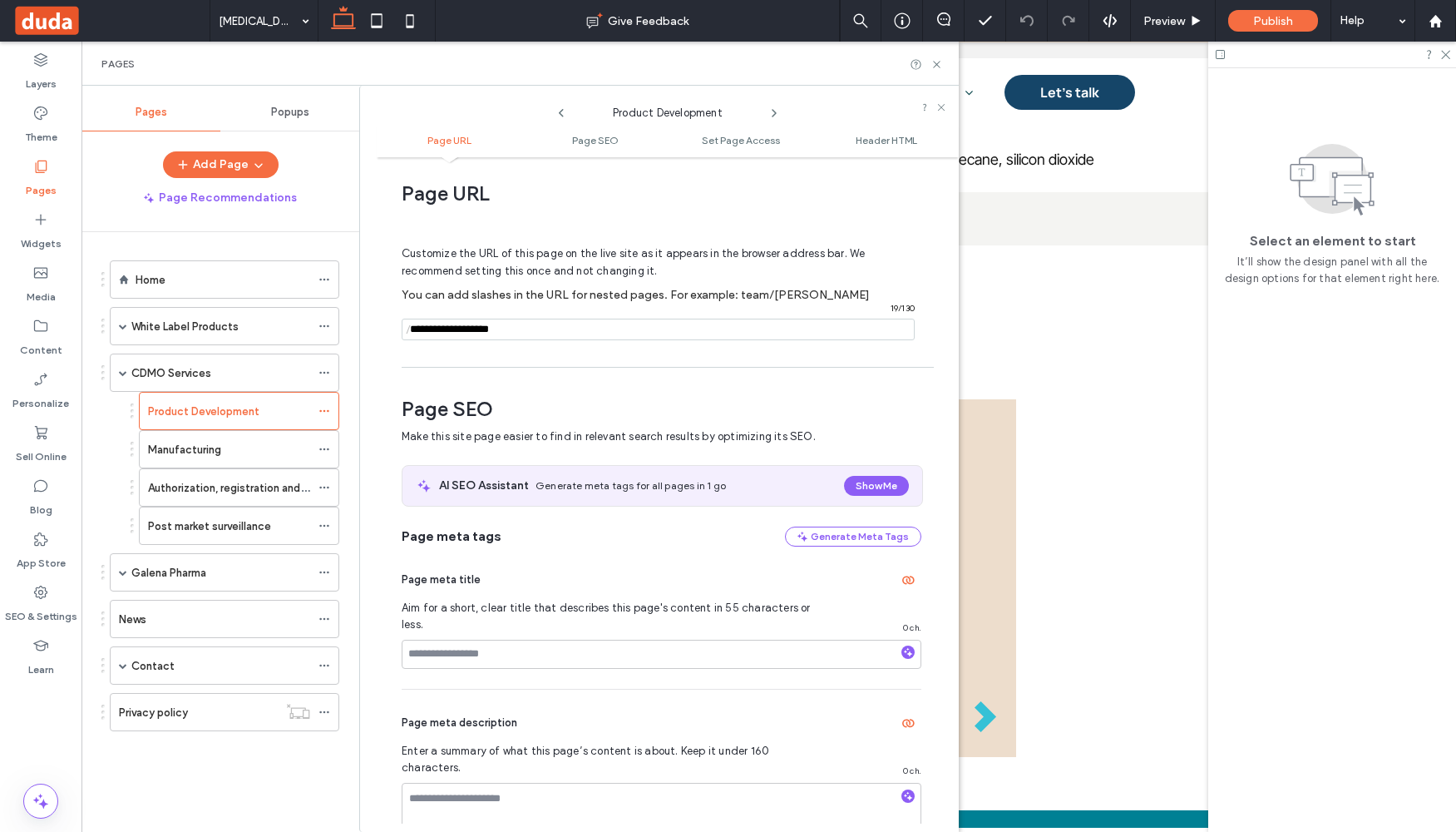
click at [536, 331] on input "notEmpty" at bounding box center [658, 329] width 513 height 21
click at [411, 330] on span "/" at bounding box center [408, 330] width 13 height 21
click at [416, 331] on input "notEmpty" at bounding box center [658, 329] width 513 height 21
paste input "**********"
drag, startPoint x: 489, startPoint y: 329, endPoint x: 373, endPoint y: 316, distance: 116.7
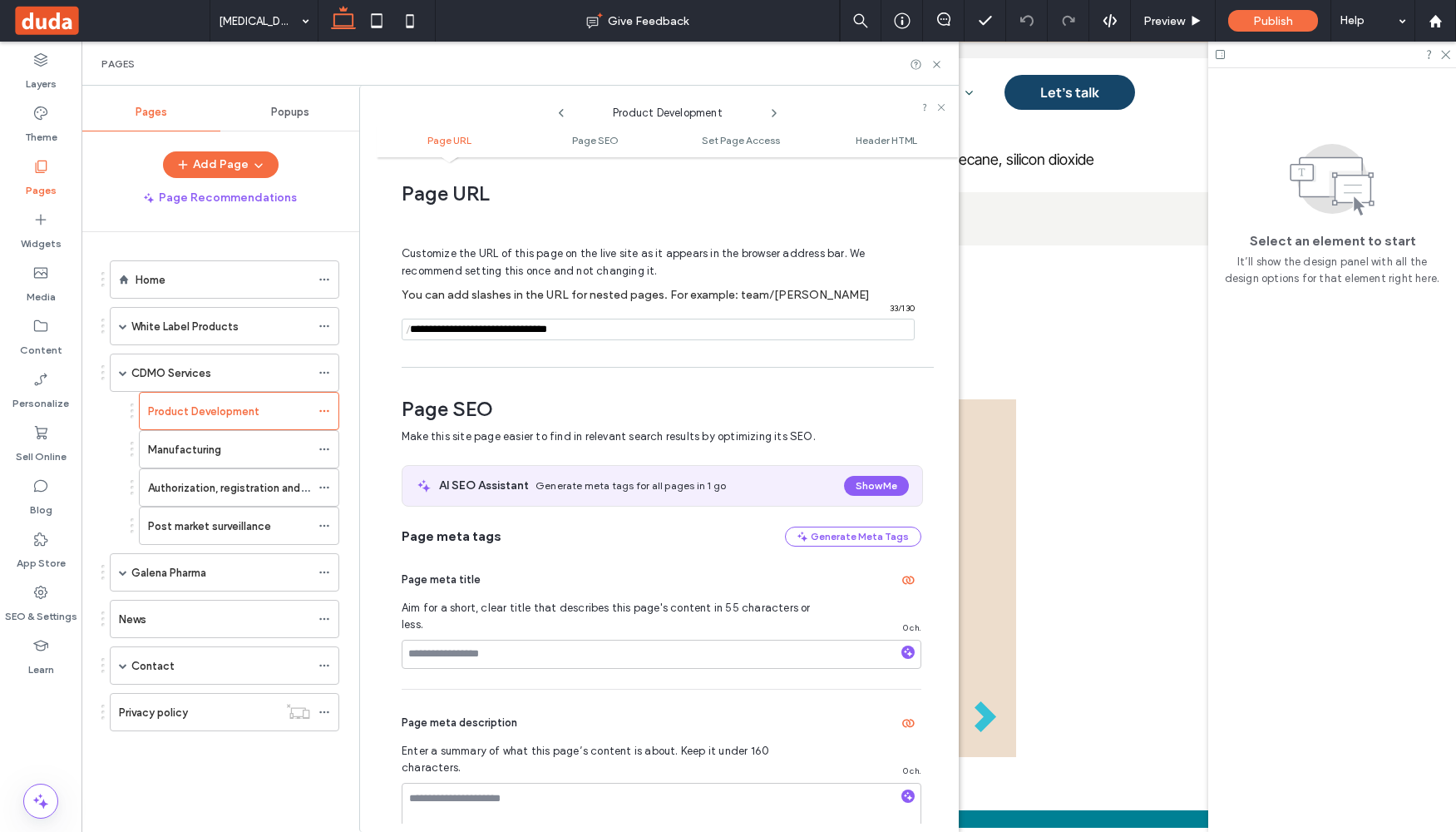
click at [373, 316] on div "Product Development Page URL Page SEO Set Page Access Header HTML Page URL Cust…" at bounding box center [659, 458] width 600 height 746
type input "**********"
click at [717, 359] on div "Customize the URL of this page on the live site as it appears in the browser ad…" at bounding box center [661, 285] width 520 height 146
click at [240, 450] on div "Manufacturing" at bounding box center [230, 450] width 162 height 18
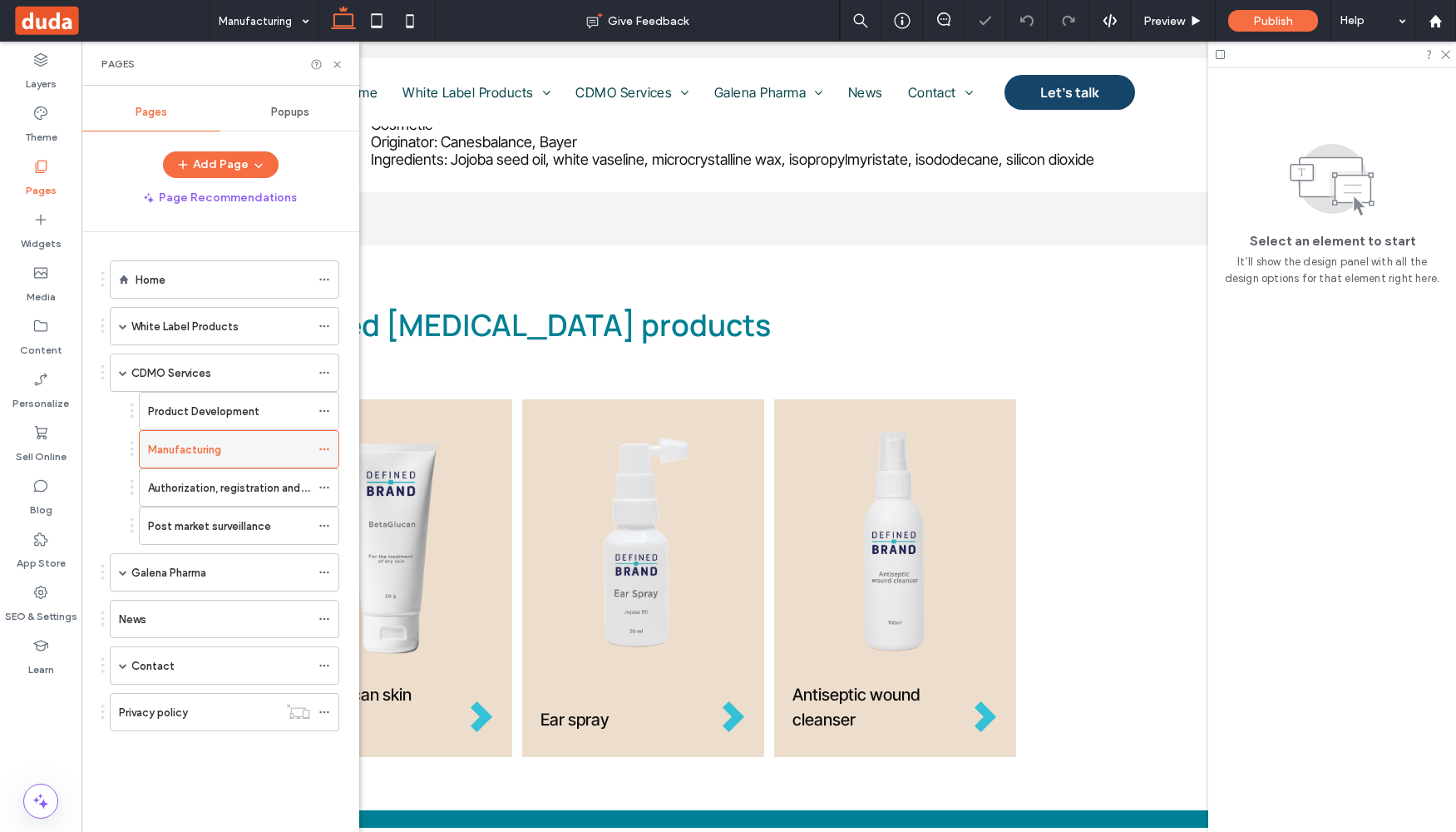
click at [324, 449] on use at bounding box center [324, 450] width 9 height 3
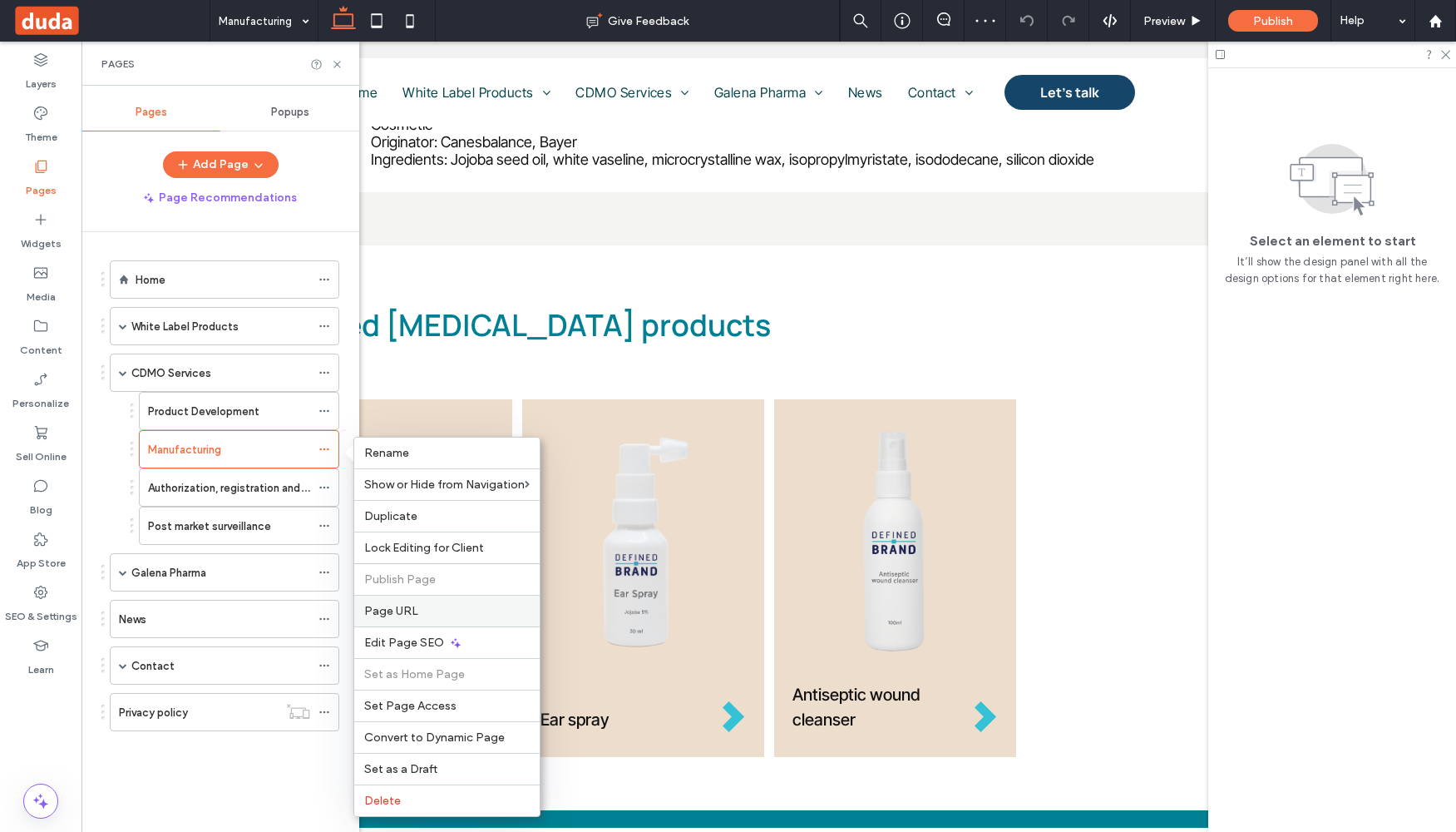
click at [415, 616] on span "Page URL" at bounding box center [391, 611] width 54 height 14
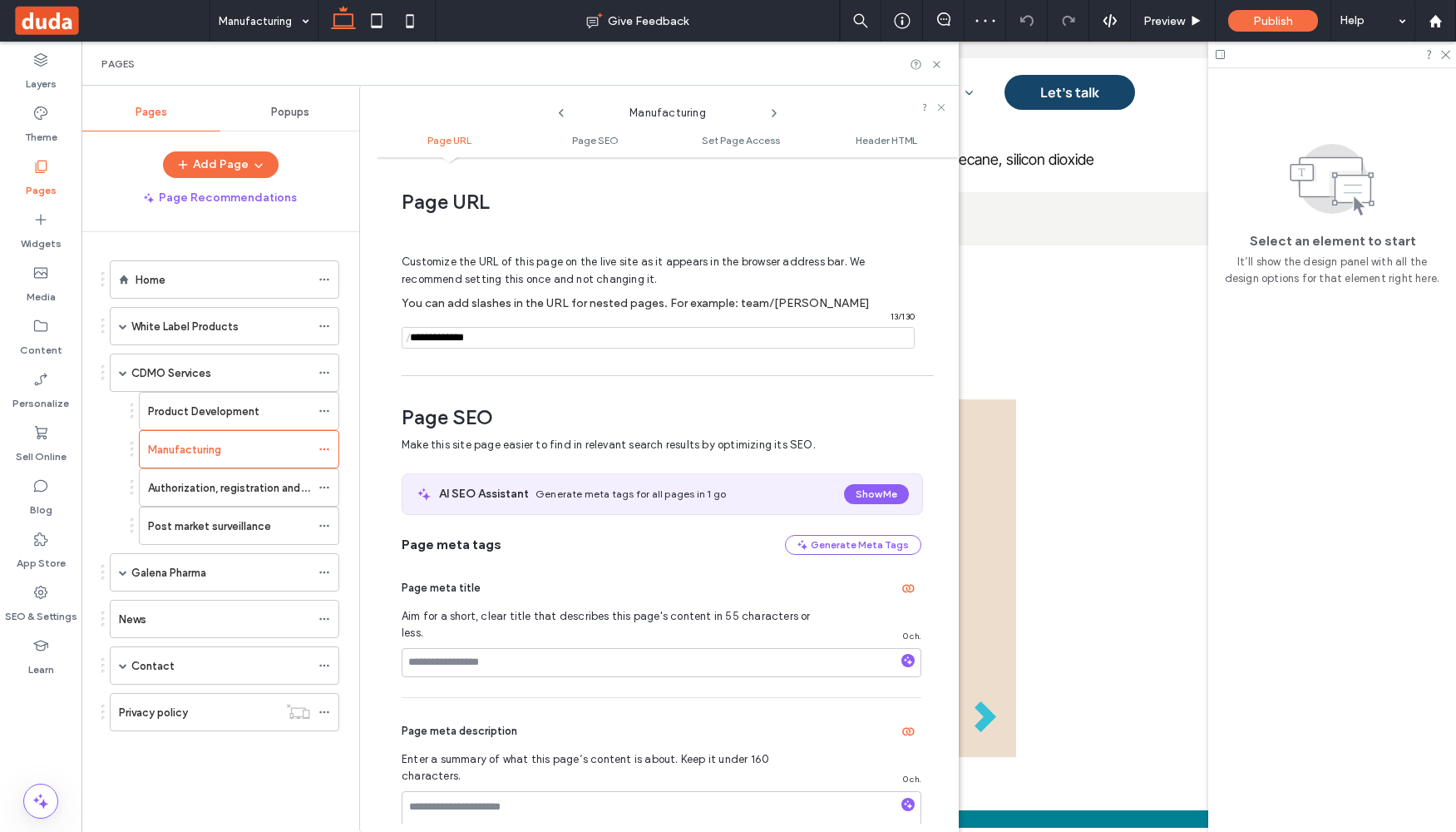
scroll to position [8, 0]
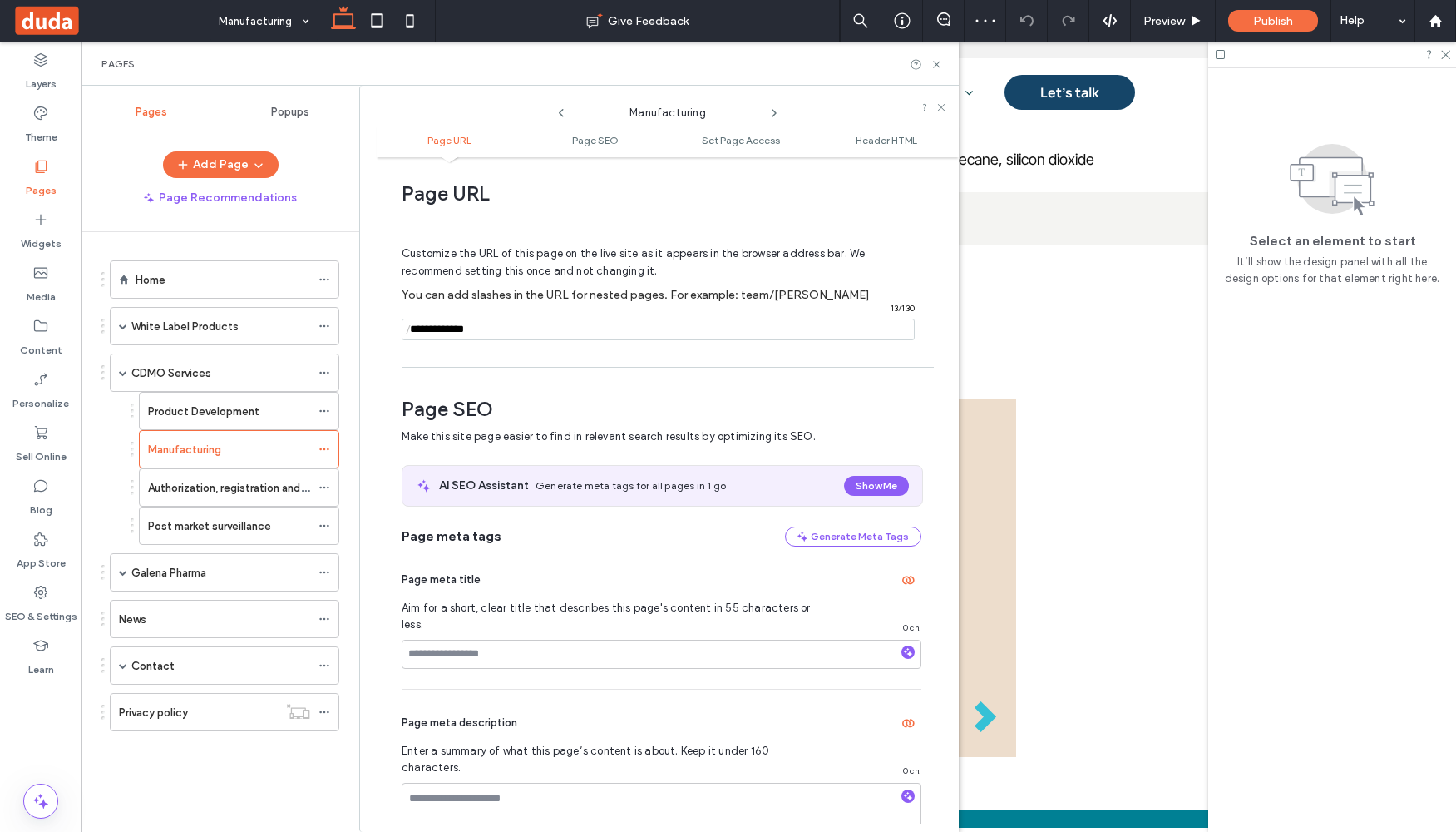
click at [413, 329] on span "/" at bounding box center [408, 330] width 13 height 21
click at [414, 329] on span "/" at bounding box center [408, 330] width 13 height 21
click at [420, 325] on input "notEmpty" at bounding box center [658, 329] width 513 height 21
paste input "**********"
type input "**********"
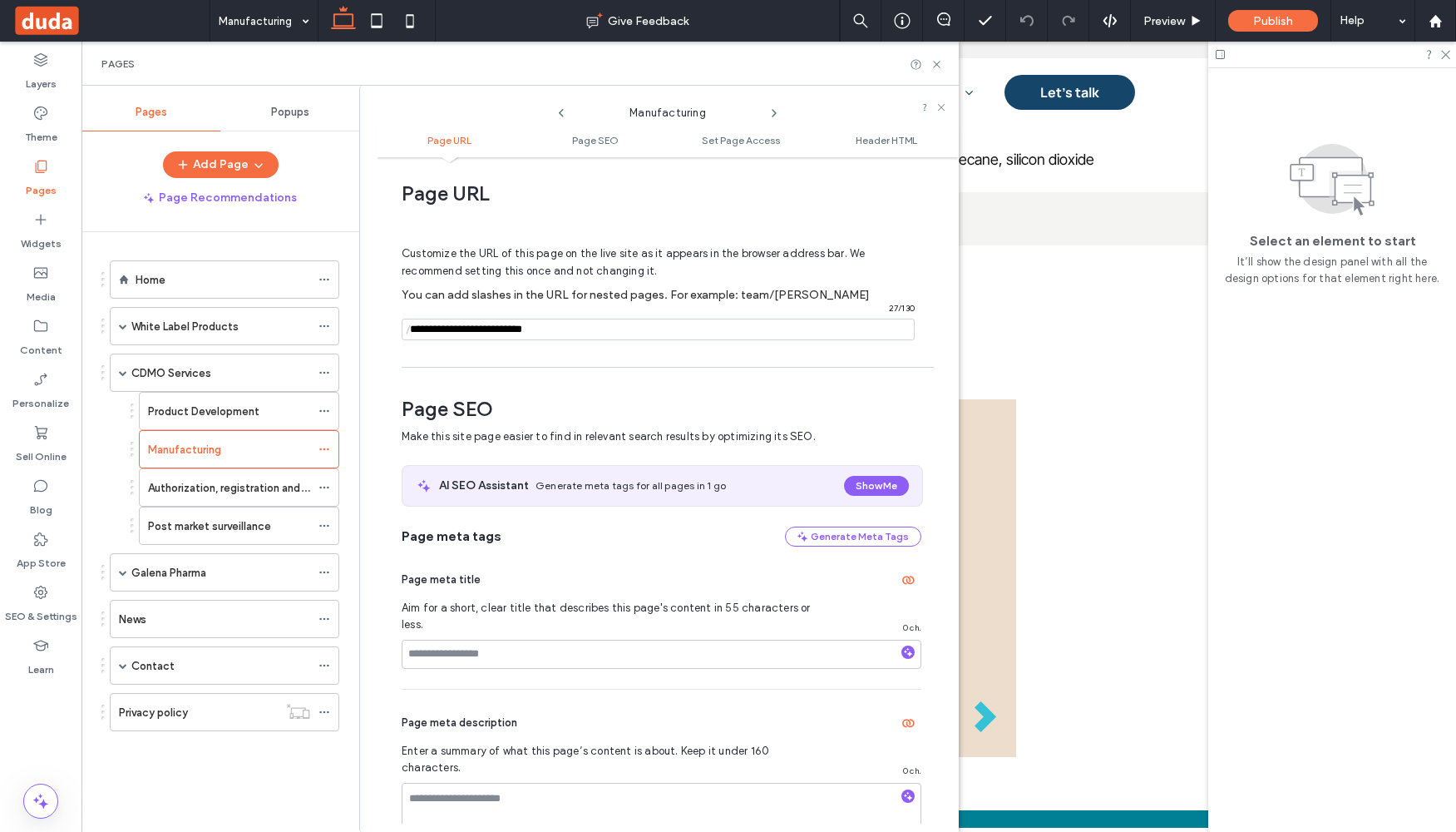
click at [470, 363] on div "Page URL Customize the URL of this page on the live site as it appears in the b…" at bounding box center [668, 494] width 582 height 658
click at [326, 484] on icon at bounding box center [324, 487] width 11 height 11
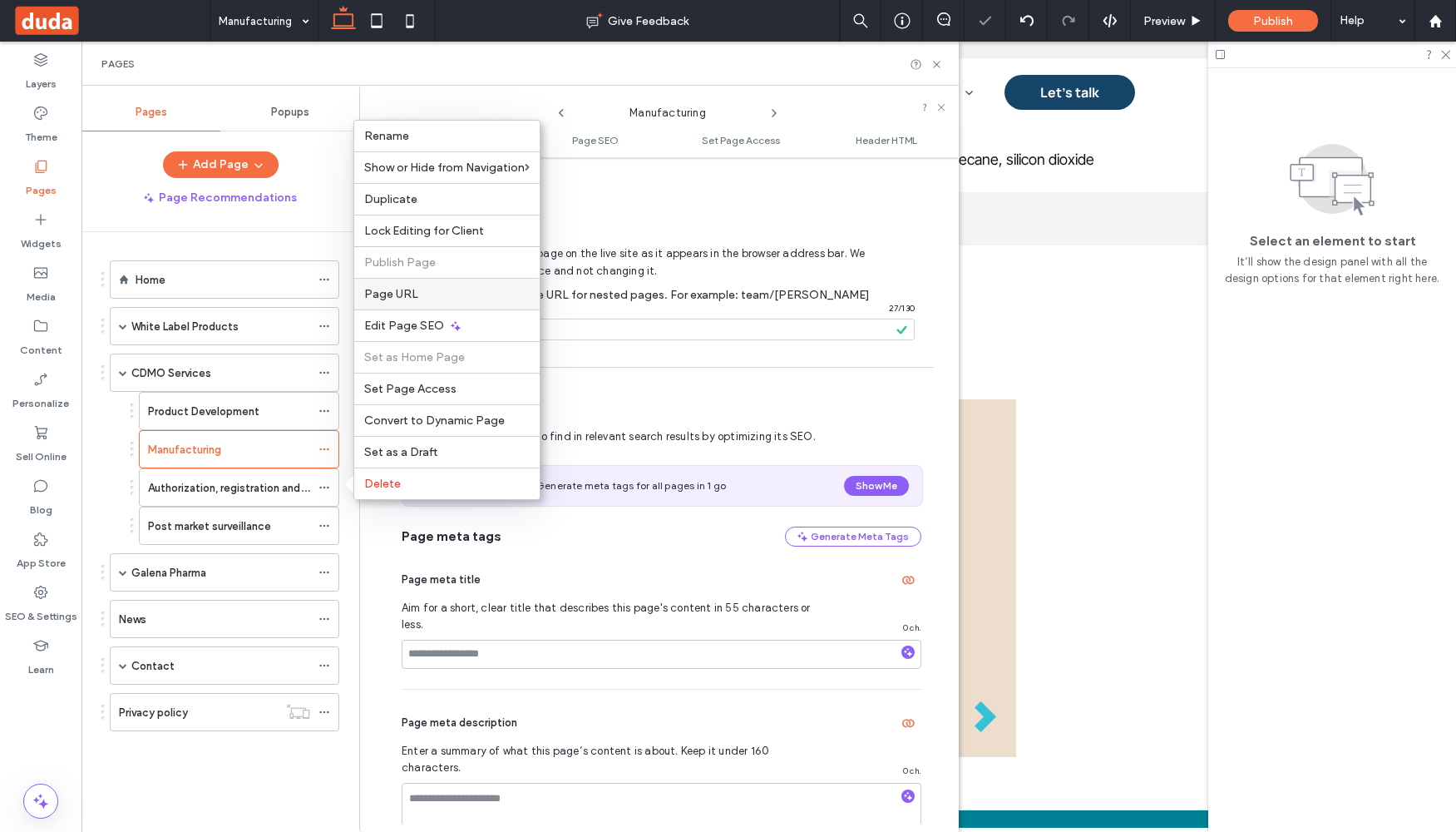
click at [420, 292] on label "Page URL" at bounding box center [447, 294] width 165 height 14
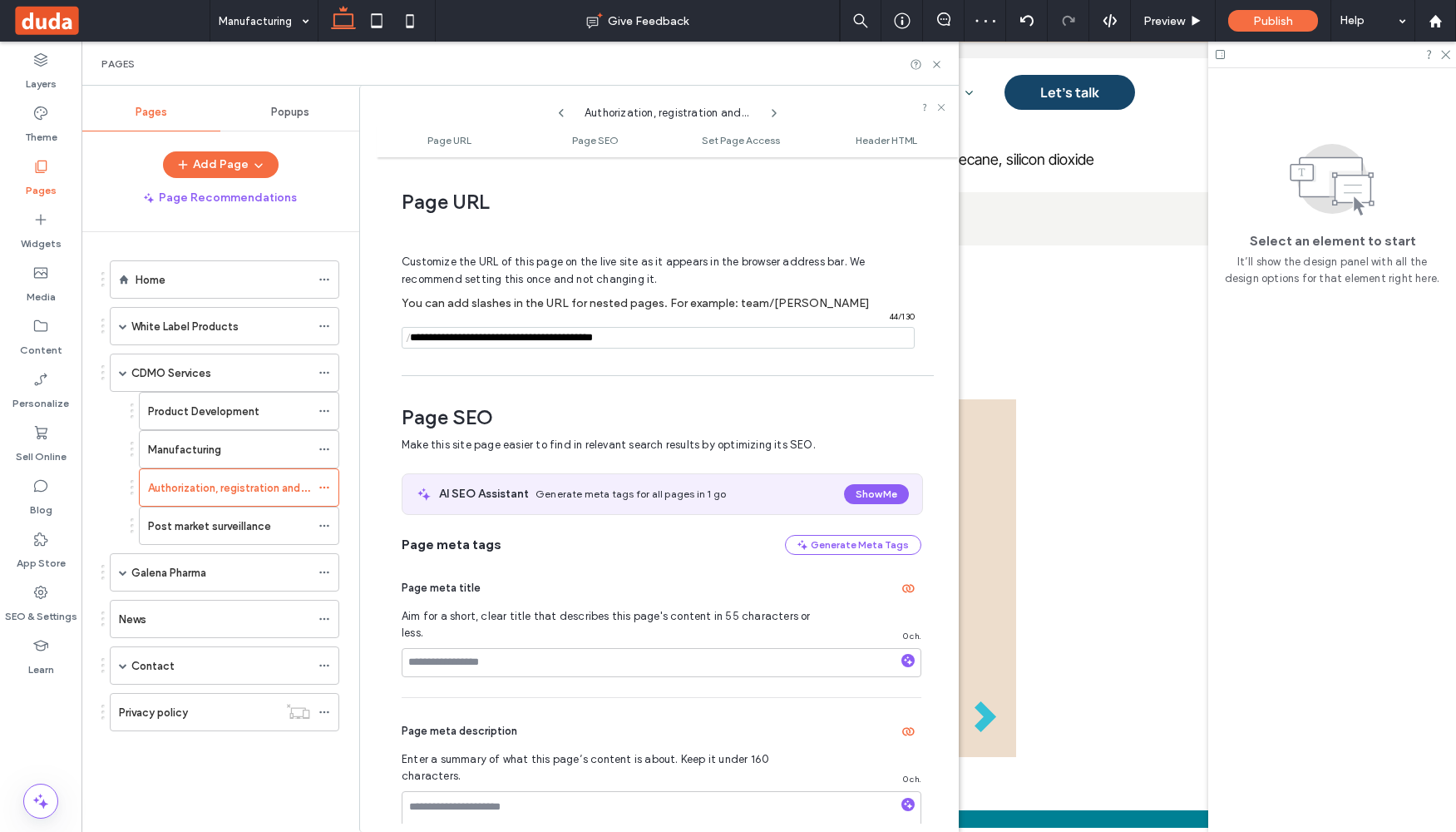
scroll to position [8, 0]
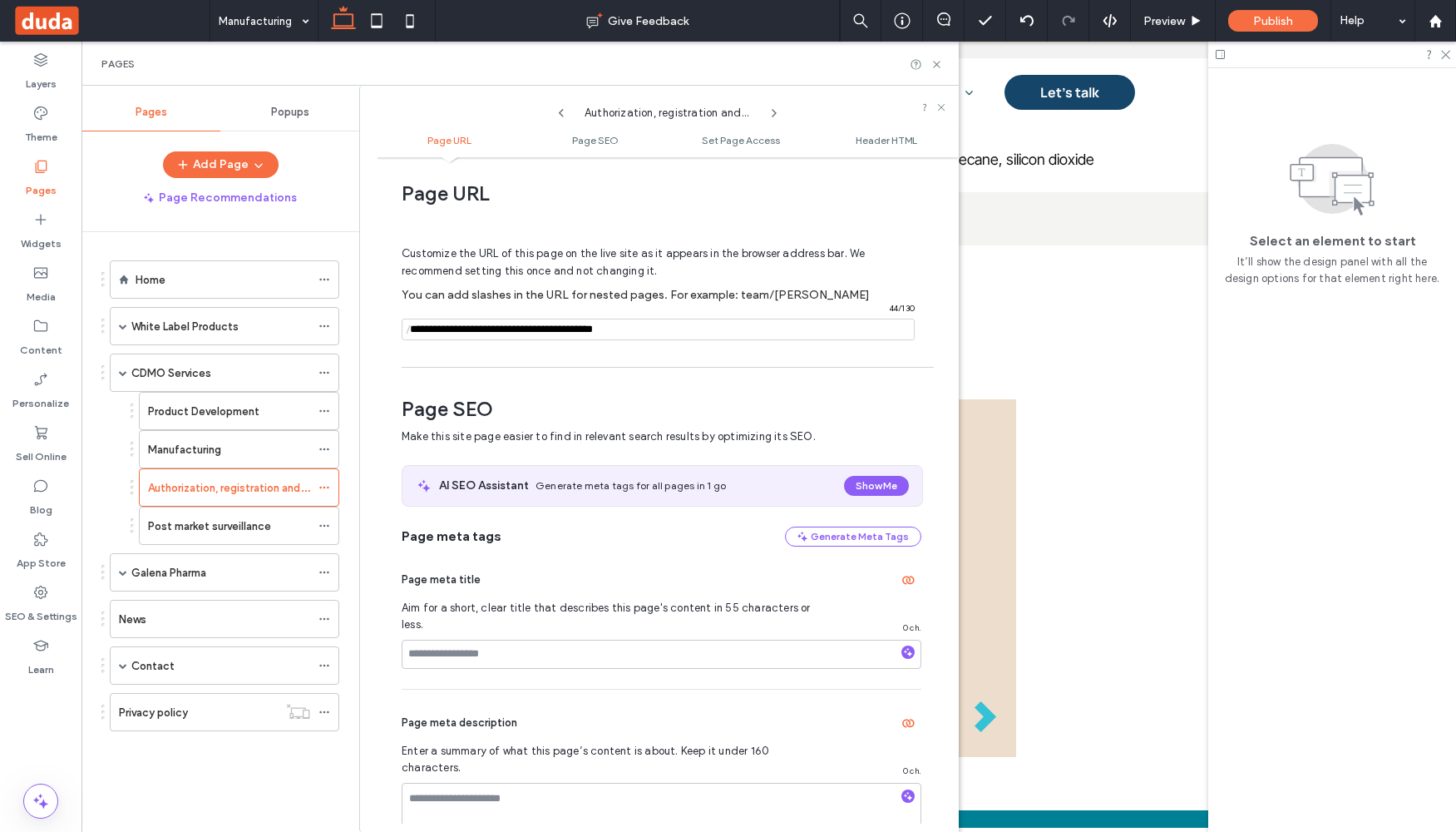
click at [426, 331] on input "notEmpty" at bounding box center [658, 329] width 513 height 21
click at [413, 326] on span "/" at bounding box center [408, 330] width 13 height 21
click at [421, 329] on input "notEmpty" at bounding box center [658, 329] width 513 height 21
paste input "**********"
type input "**********"
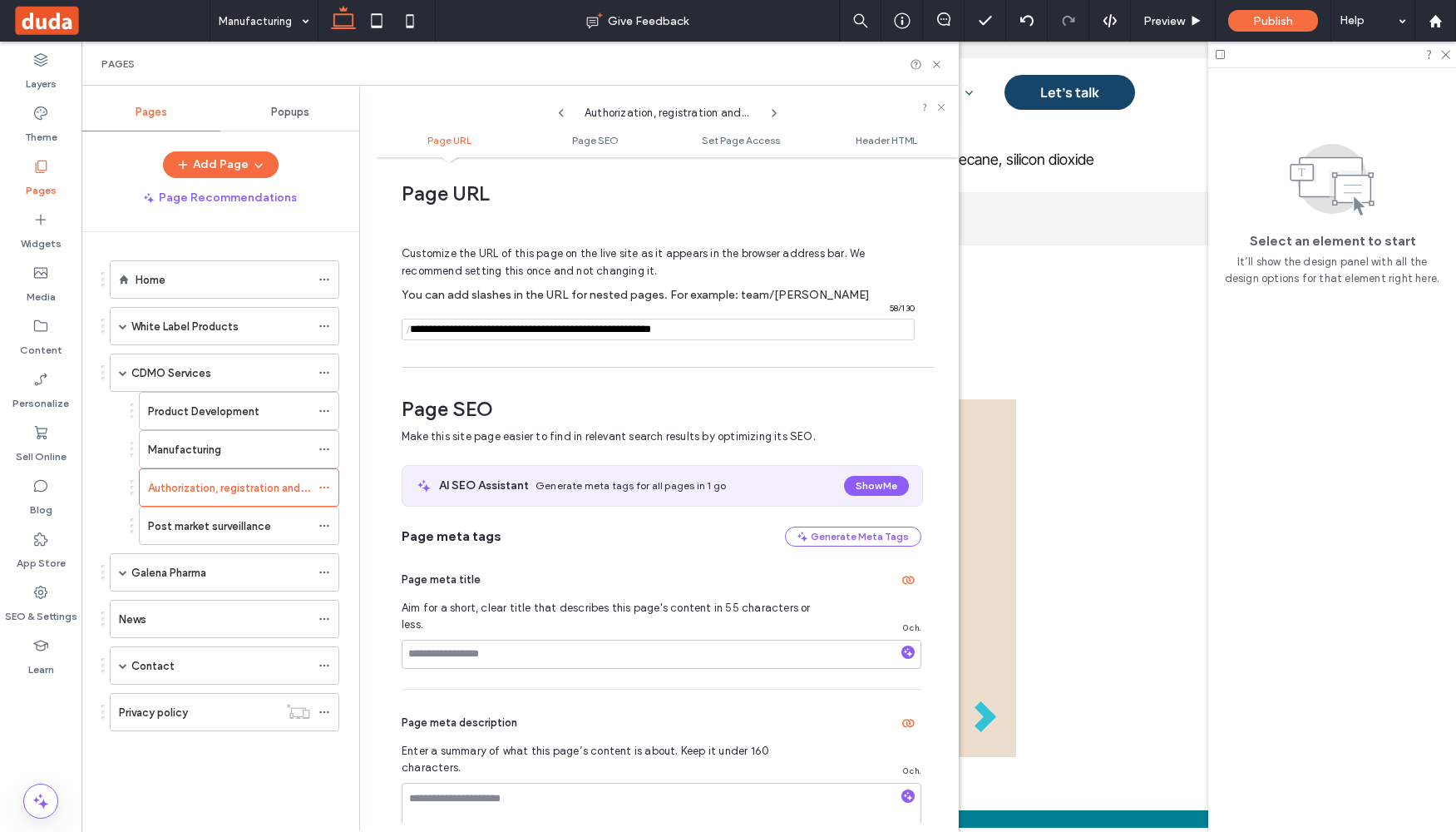
click at [501, 359] on div "Page URL Customize the URL of this page on the live site as it appears in the b…" at bounding box center [668, 494] width 582 height 658
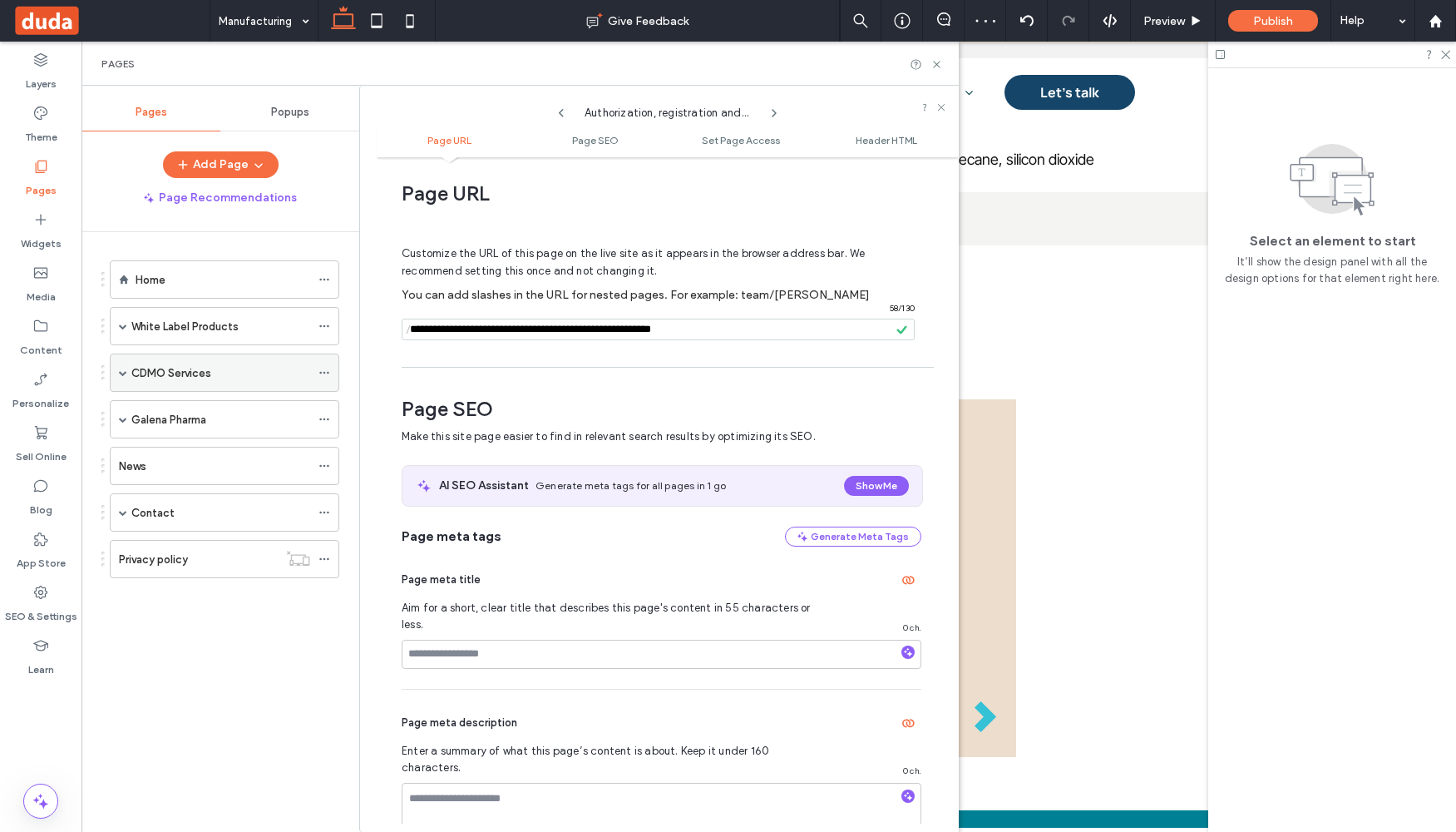
click at [126, 372] on span at bounding box center [123, 372] width 8 height 8
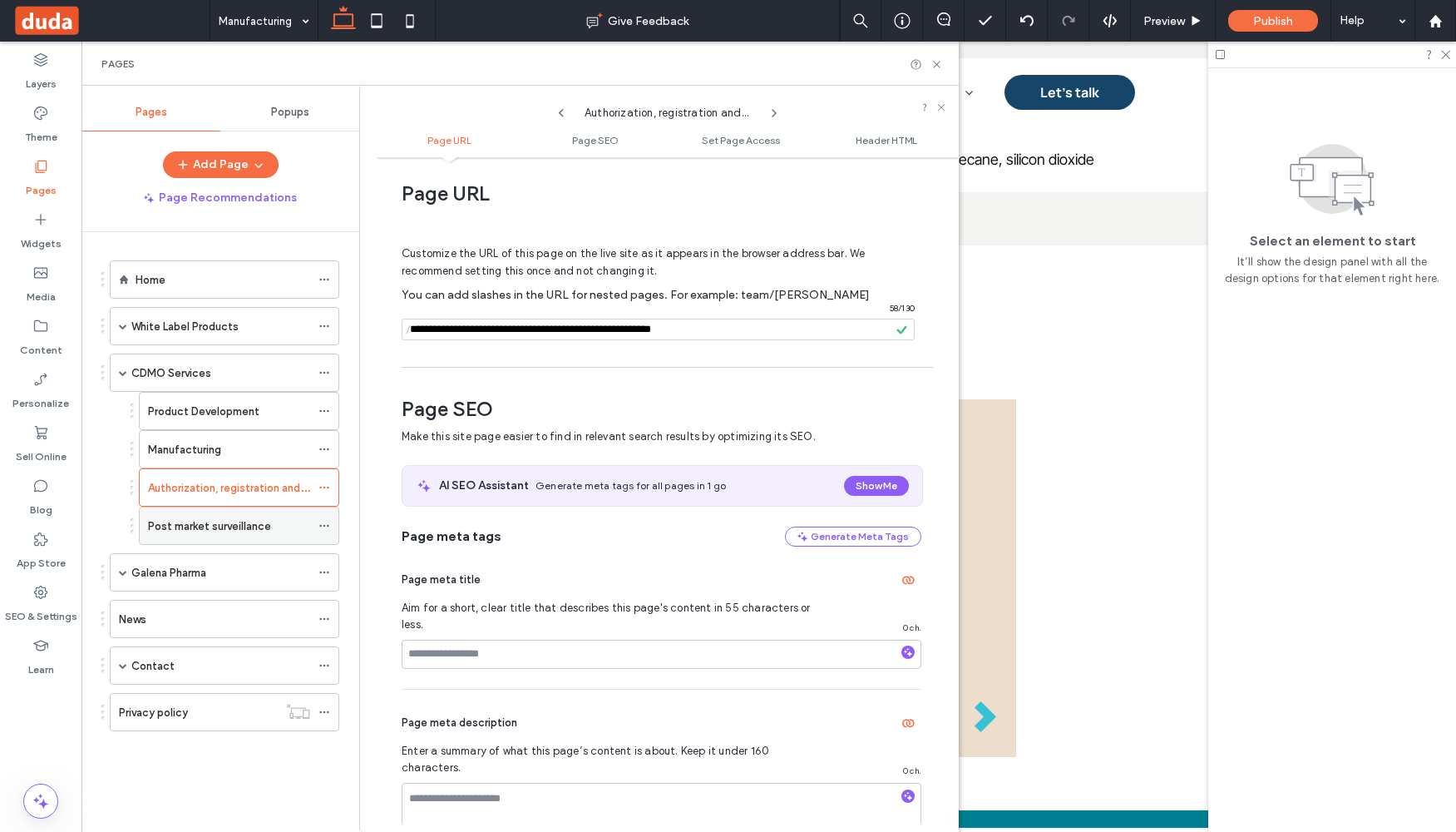
click at [325, 525] on icon at bounding box center [324, 526] width 11 height 11
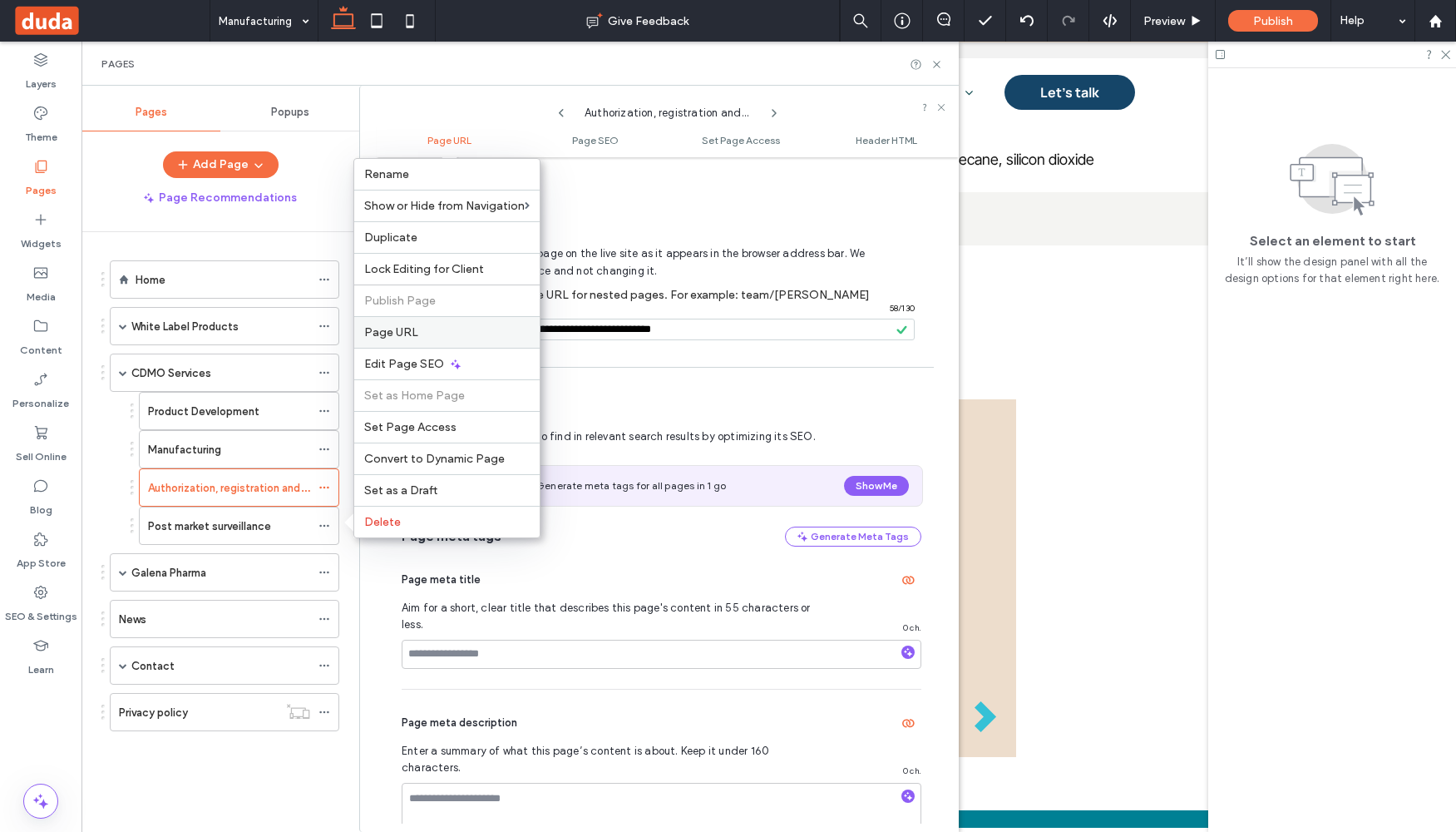
click at [408, 333] on span "Page URL" at bounding box center [391, 332] width 54 height 14
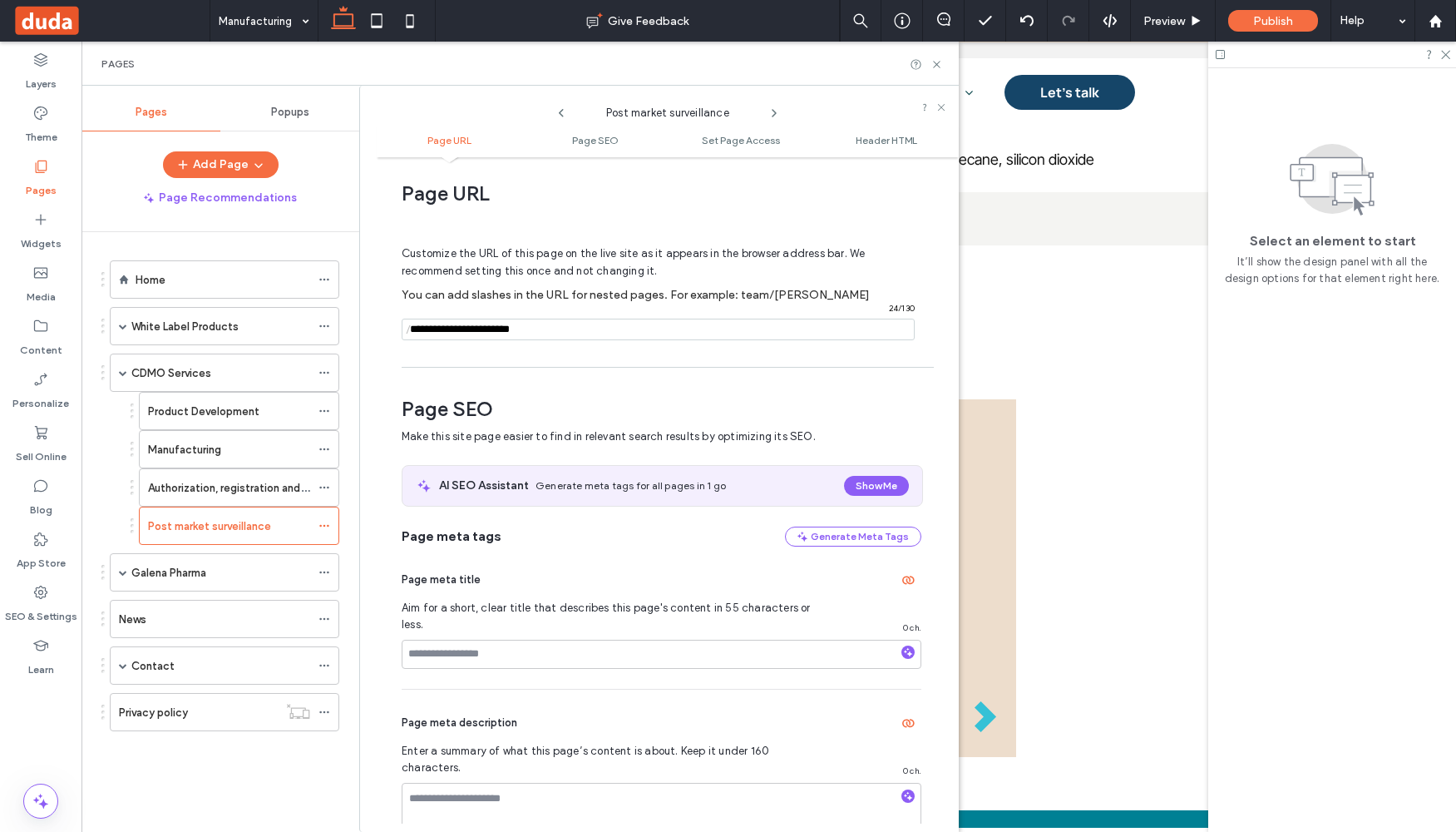
click at [439, 324] on input "notEmpty" at bounding box center [658, 329] width 513 height 21
paste input "**********"
type input "**********"
click at [463, 359] on div "Page URL Customize the URL of this page on the live site as it appears in the b…" at bounding box center [668, 494] width 582 height 658
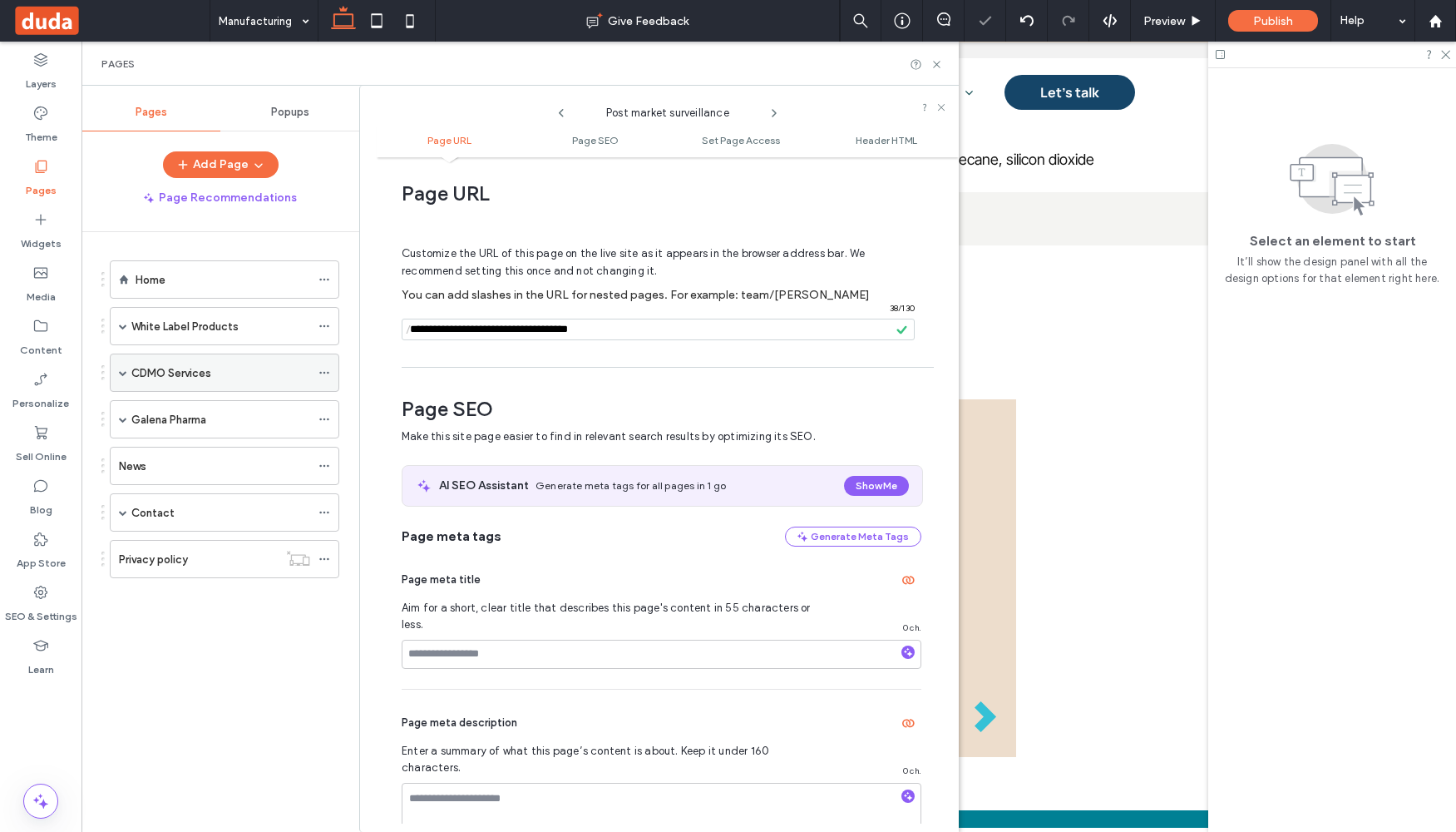
click at [150, 372] on label "CDMO Services" at bounding box center [171, 373] width 79 height 29
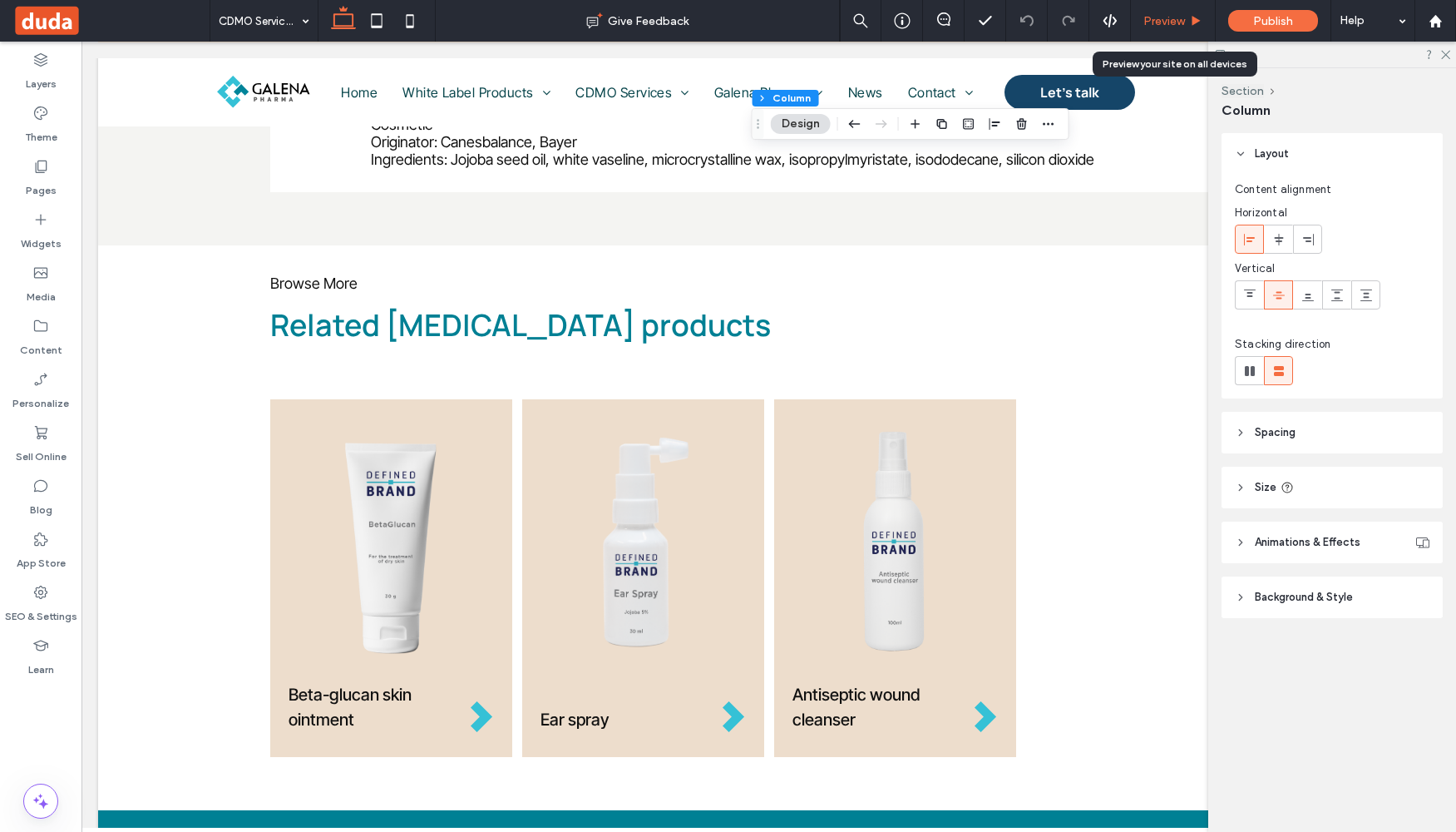
click at [1147, 21] on span "Preview" at bounding box center [1164, 21] width 41 height 14
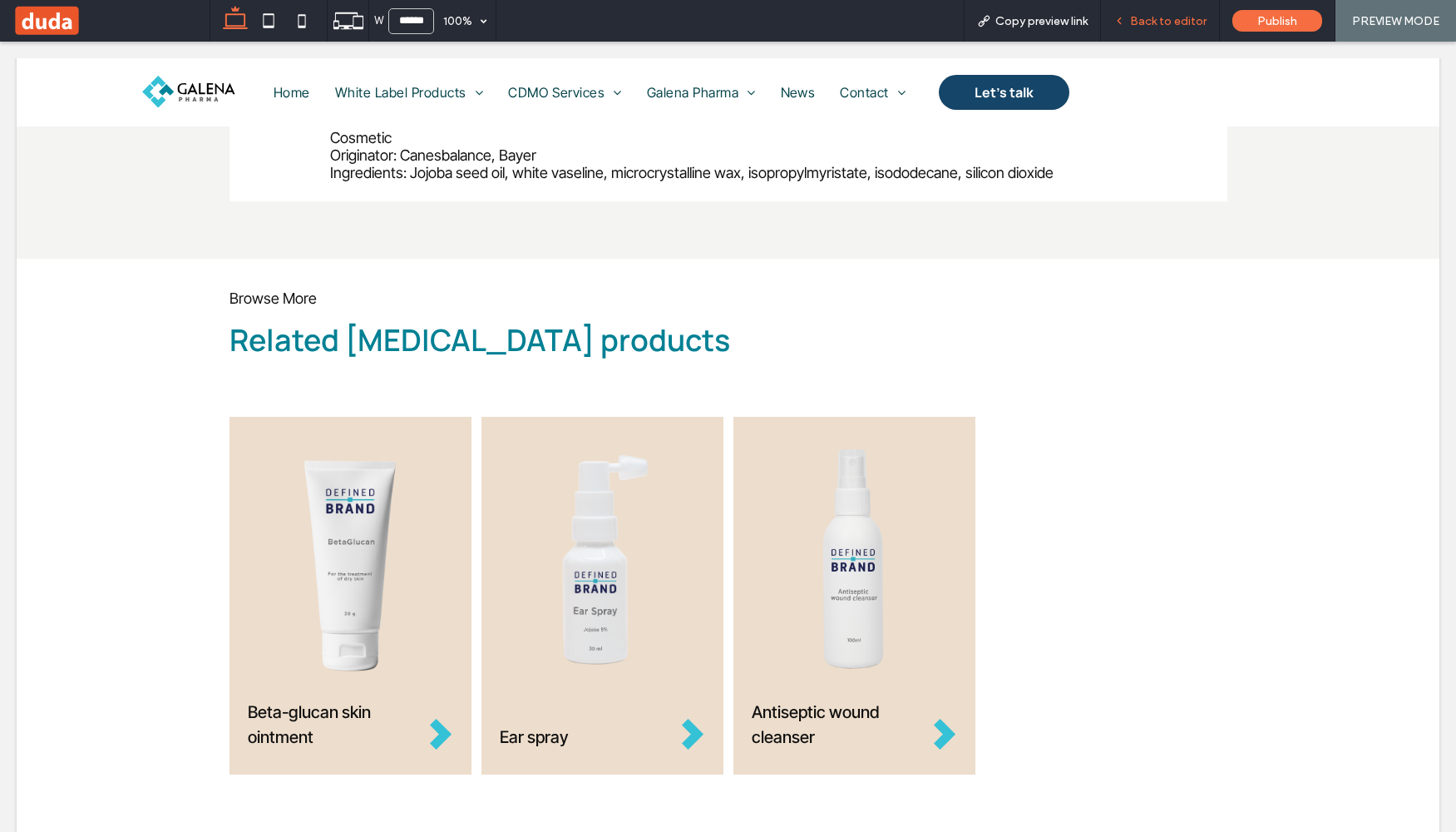
click at [1186, 21] on span "Back to editor" at bounding box center [1168, 21] width 77 height 14
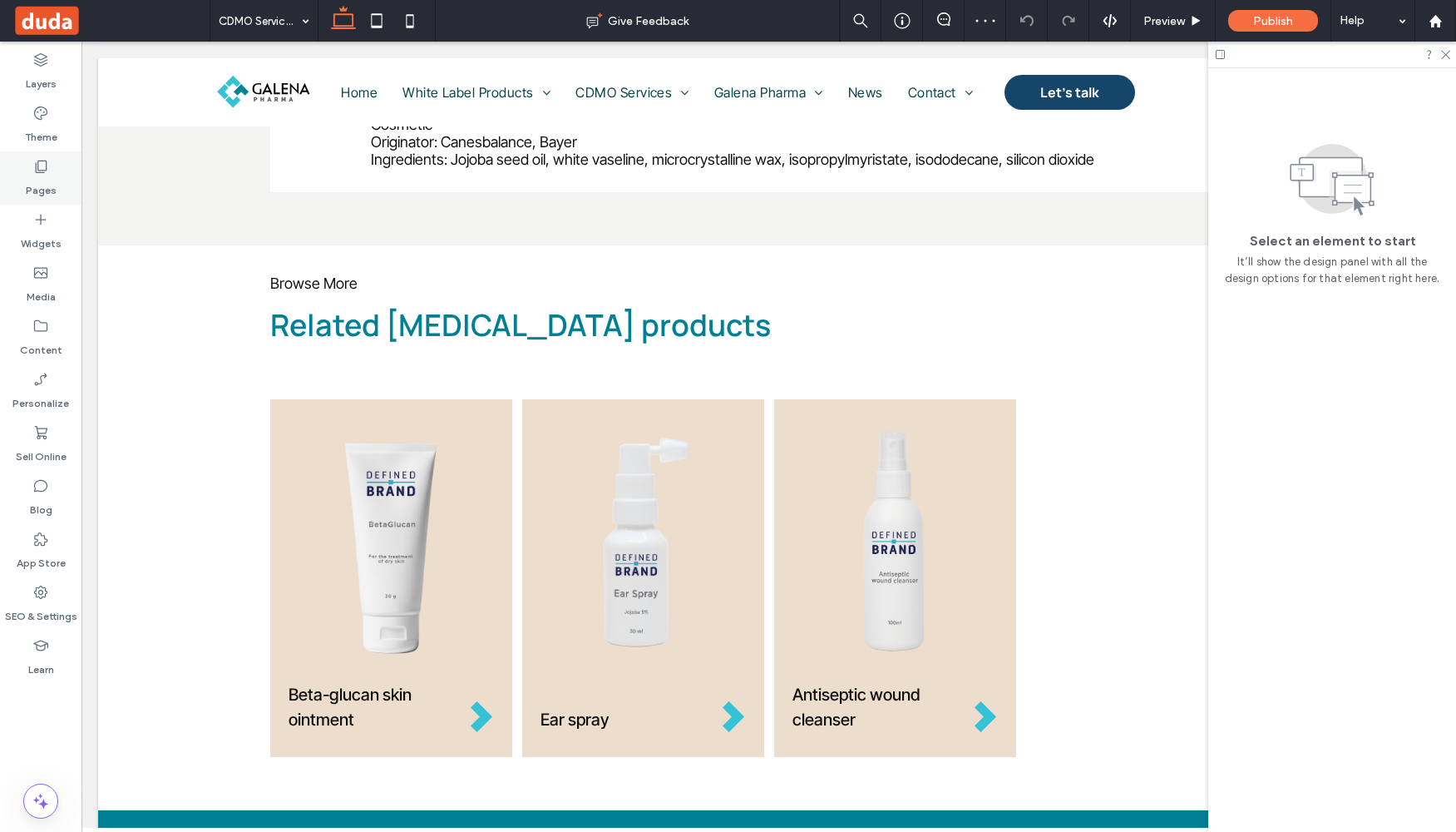
click at [46, 185] on label "Pages" at bounding box center [41, 186] width 31 height 23
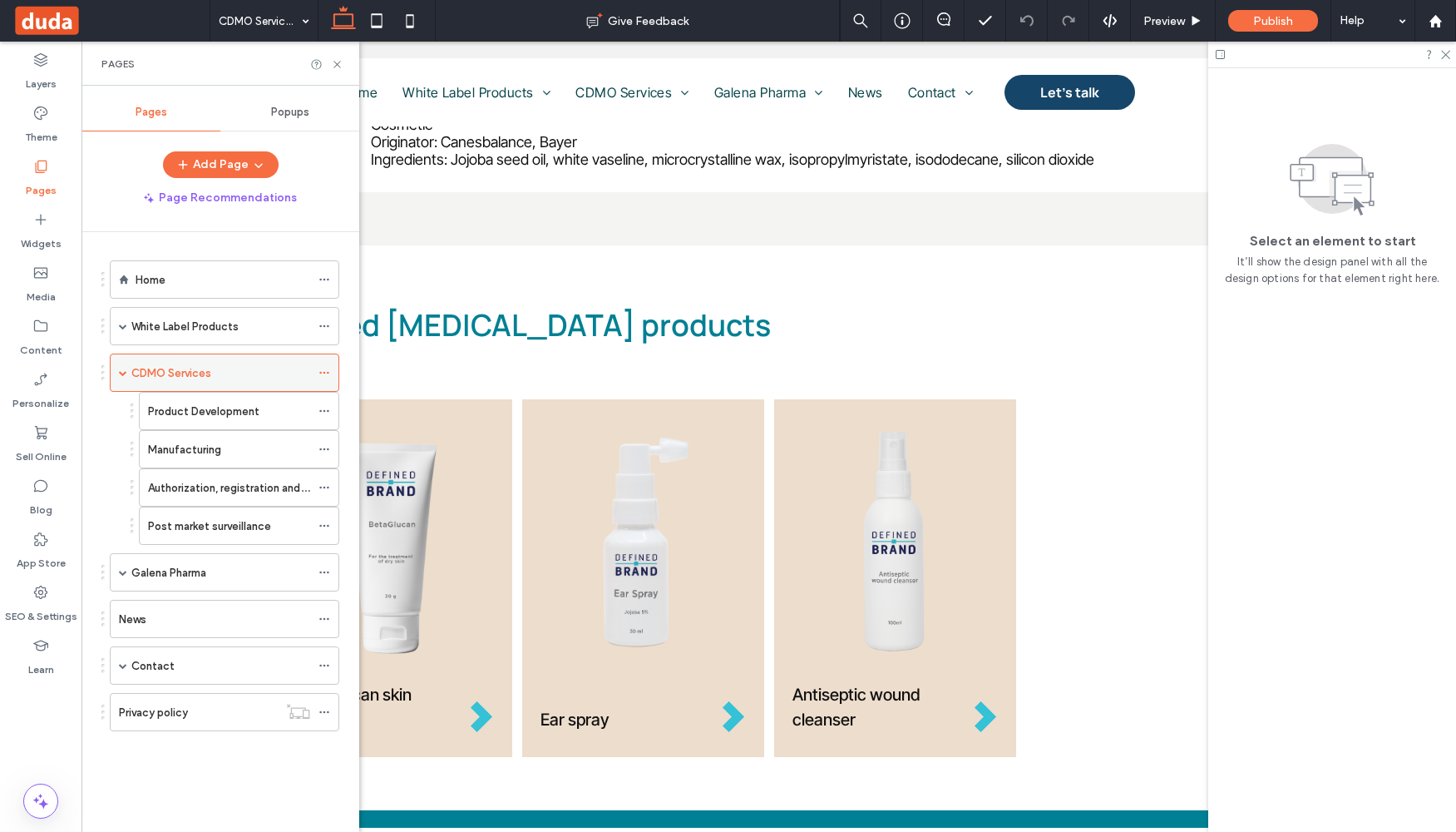
click at [200, 375] on label "CDMO Services" at bounding box center [171, 373] width 79 height 29
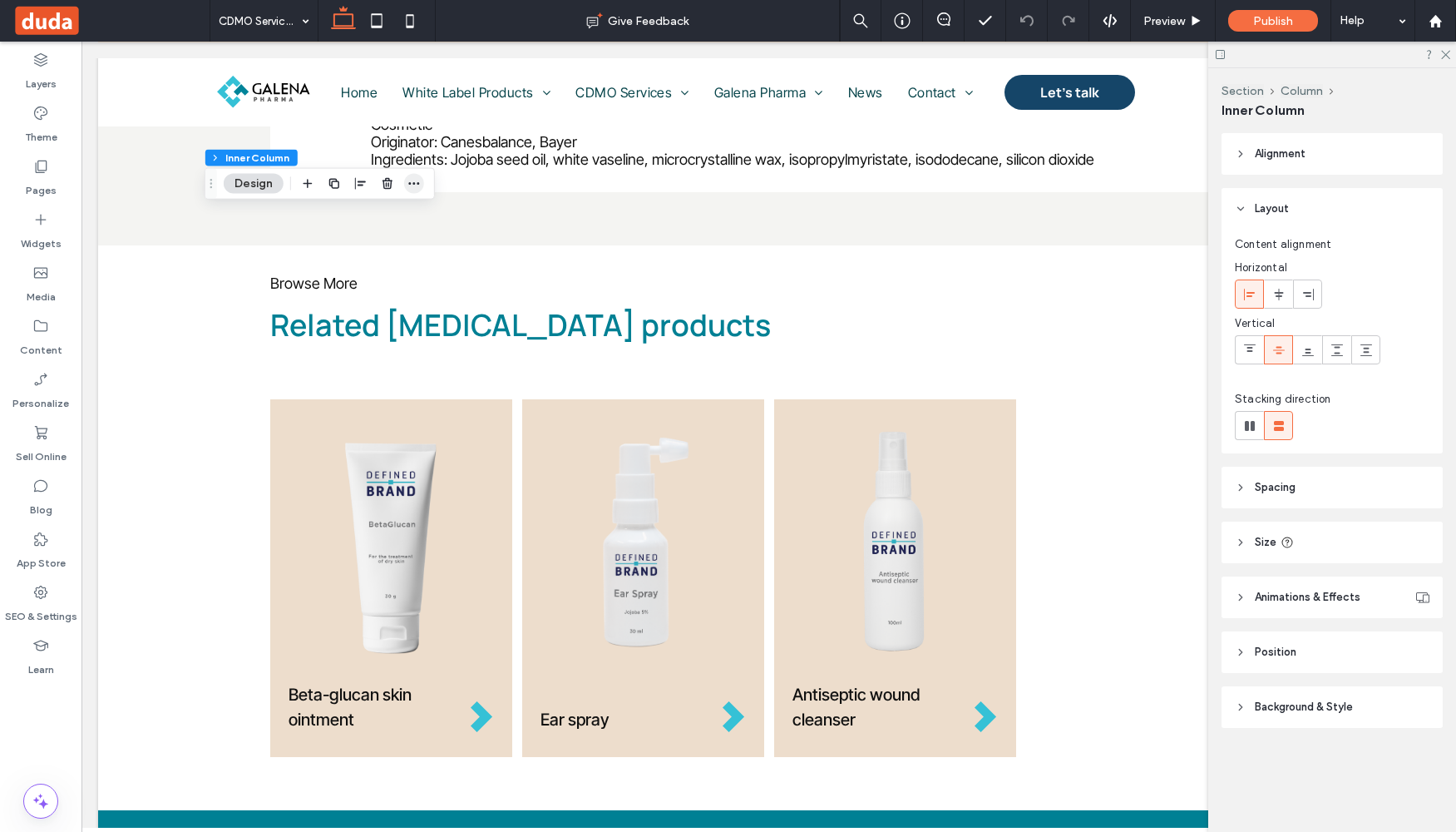
click at [418, 183] on use "button" at bounding box center [413, 183] width 11 height 3
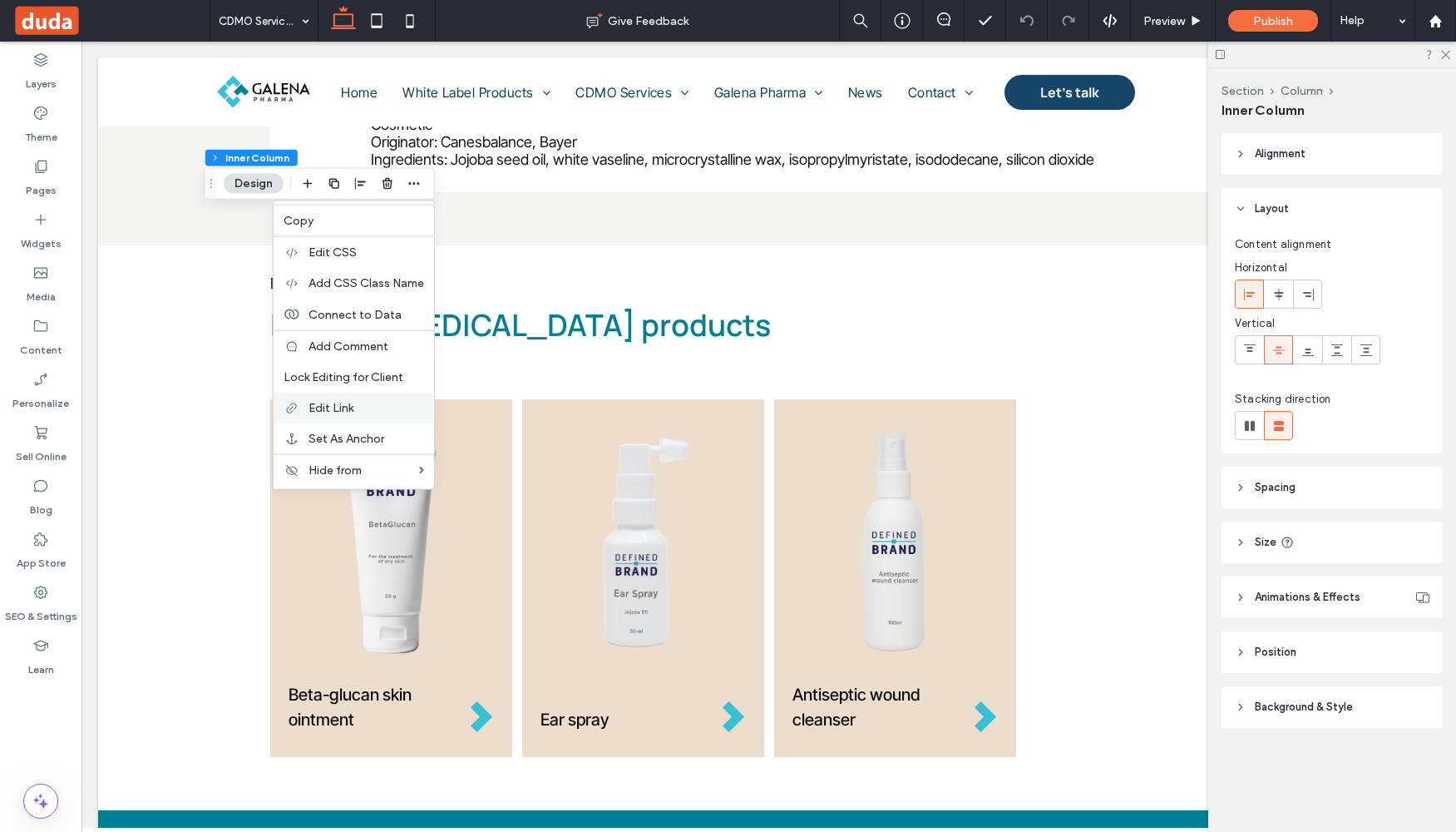
click at [364, 398] on div "Edit Link" at bounding box center [354, 408] width 161 height 31
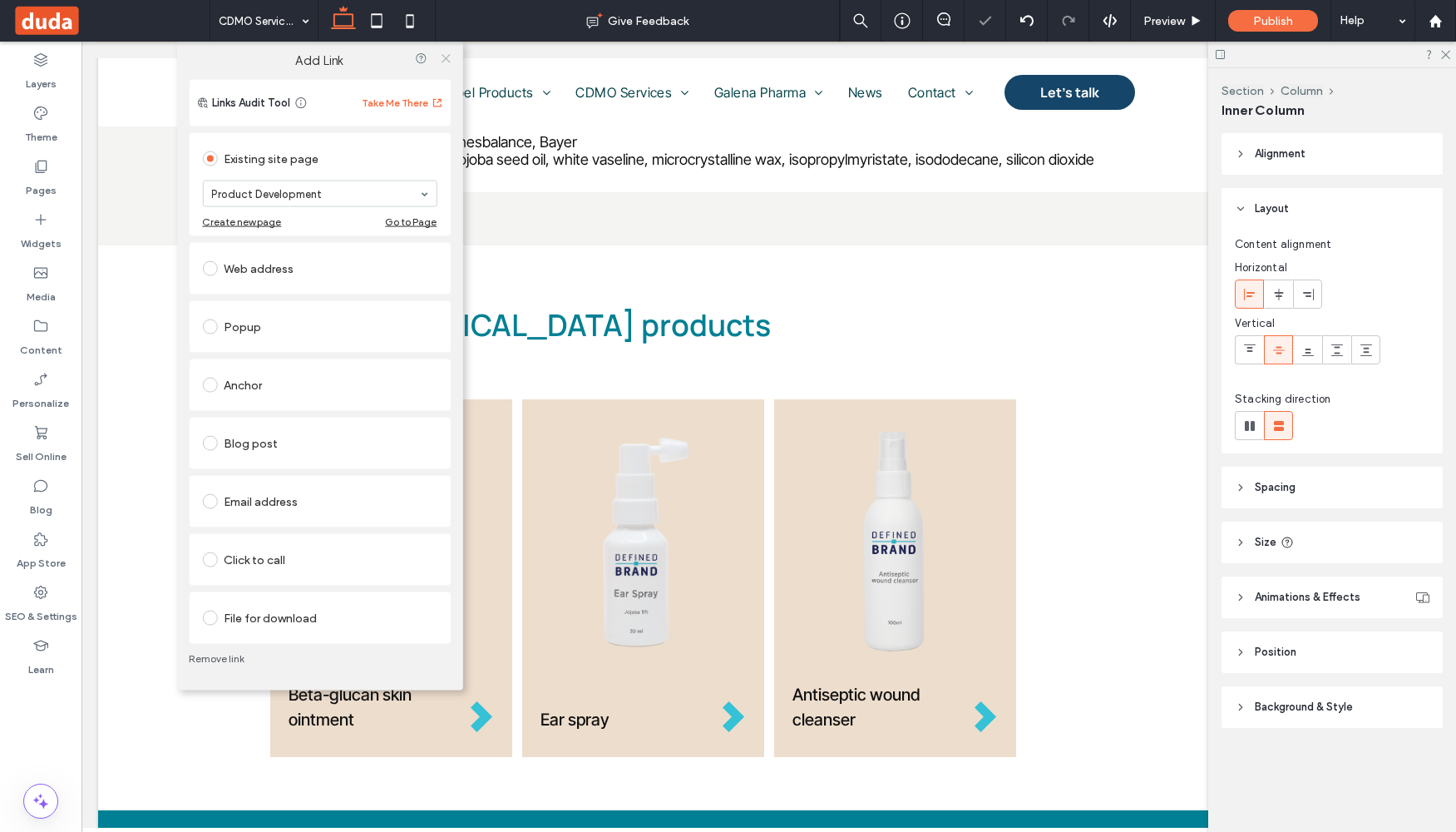
click at [443, 57] on icon at bounding box center [446, 57] width 12 height 12
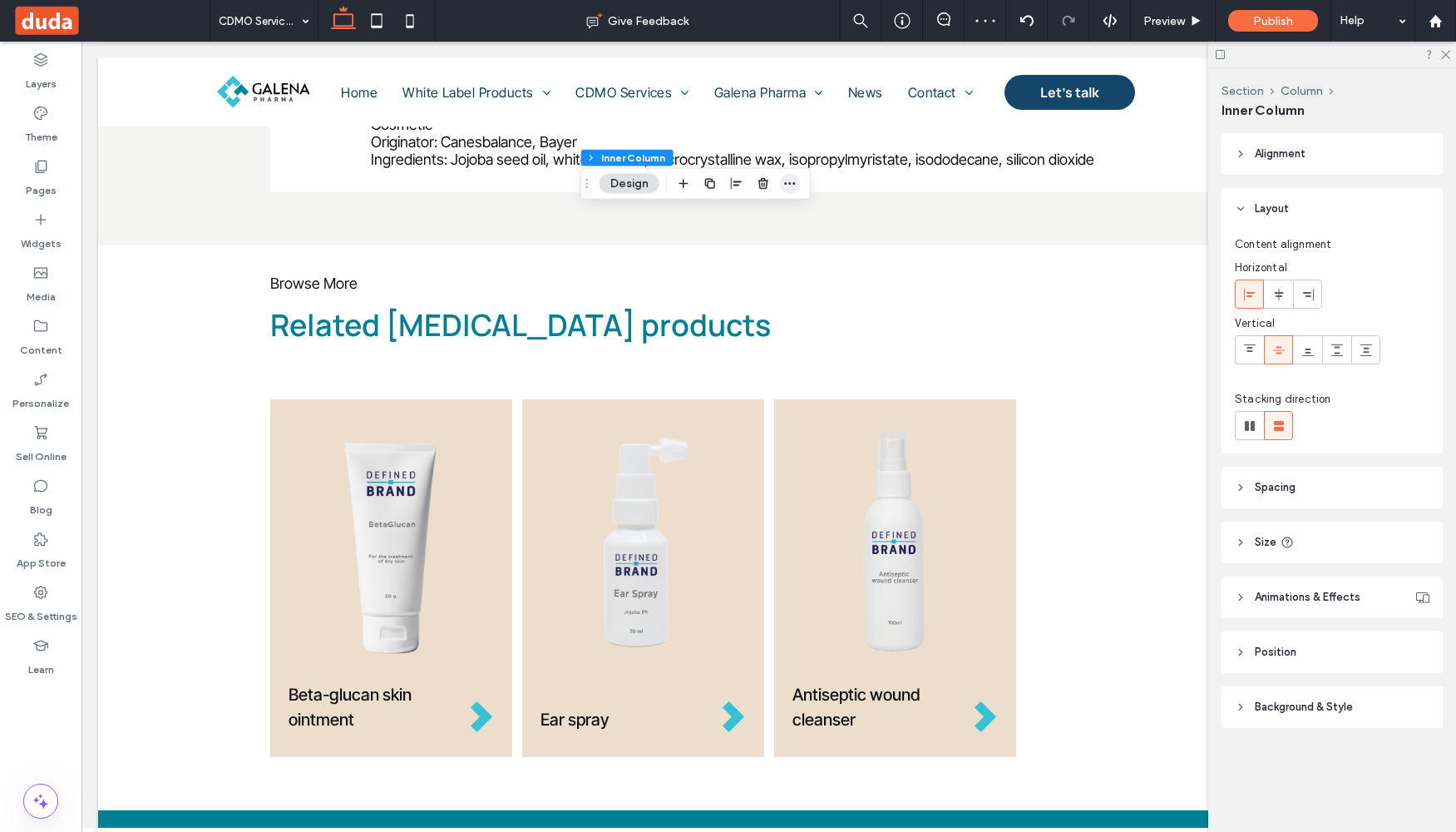
click at [794, 178] on icon "button" at bounding box center [789, 184] width 13 height 13
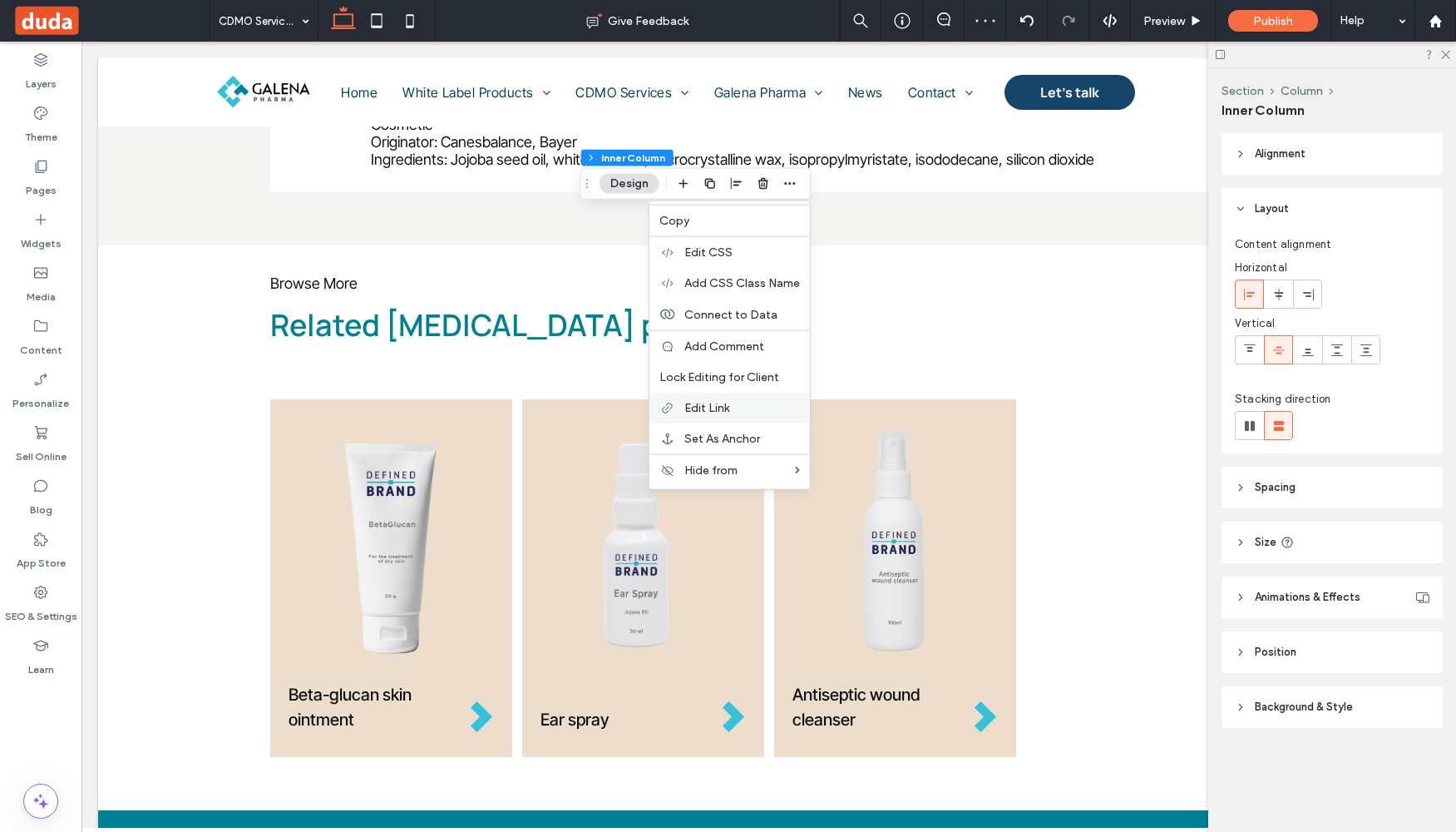
click at [726, 405] on span "Edit Link" at bounding box center [706, 408] width 45 height 14
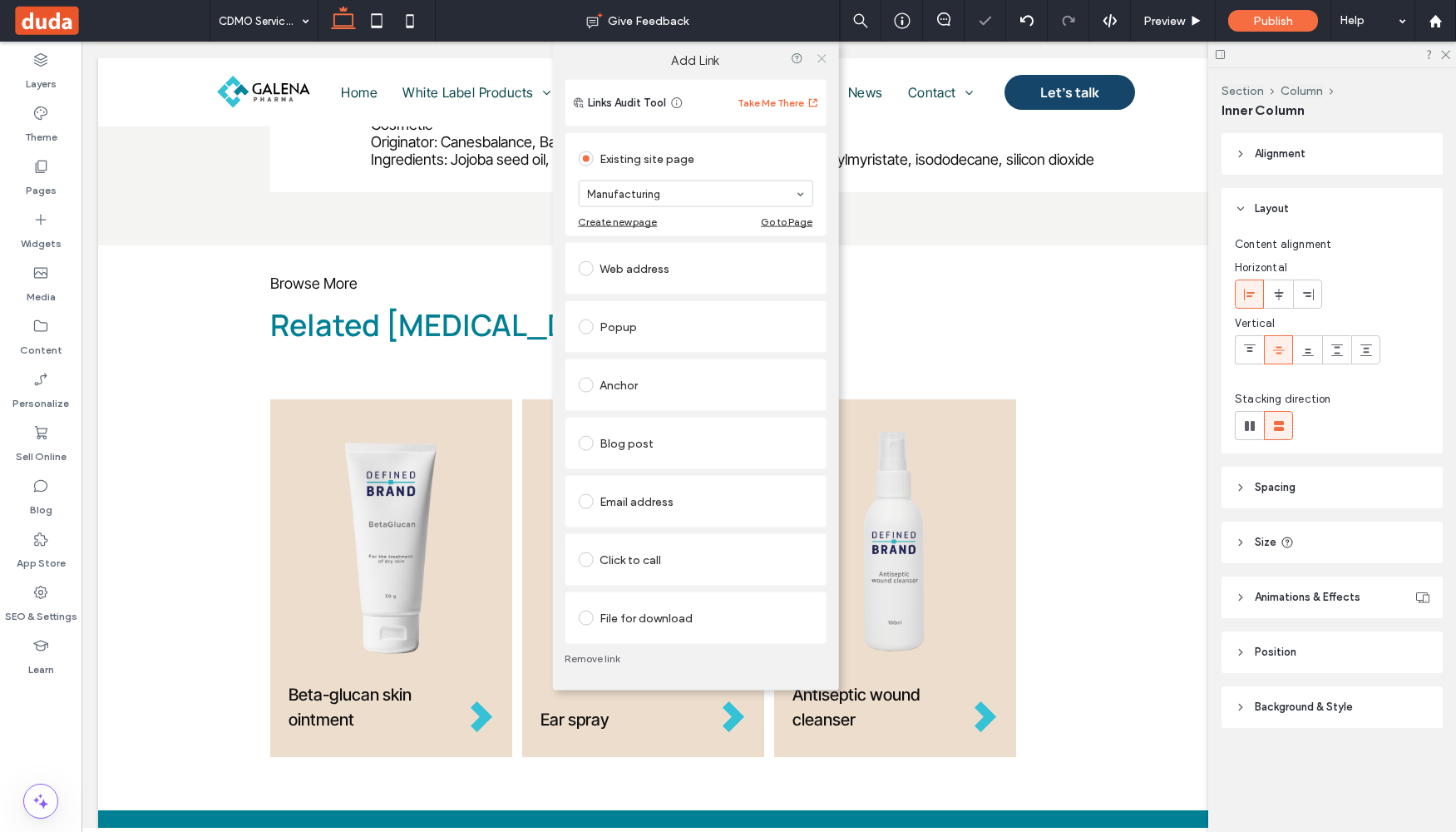
click at [822, 58] on use at bounding box center [821, 57] width 8 height 8
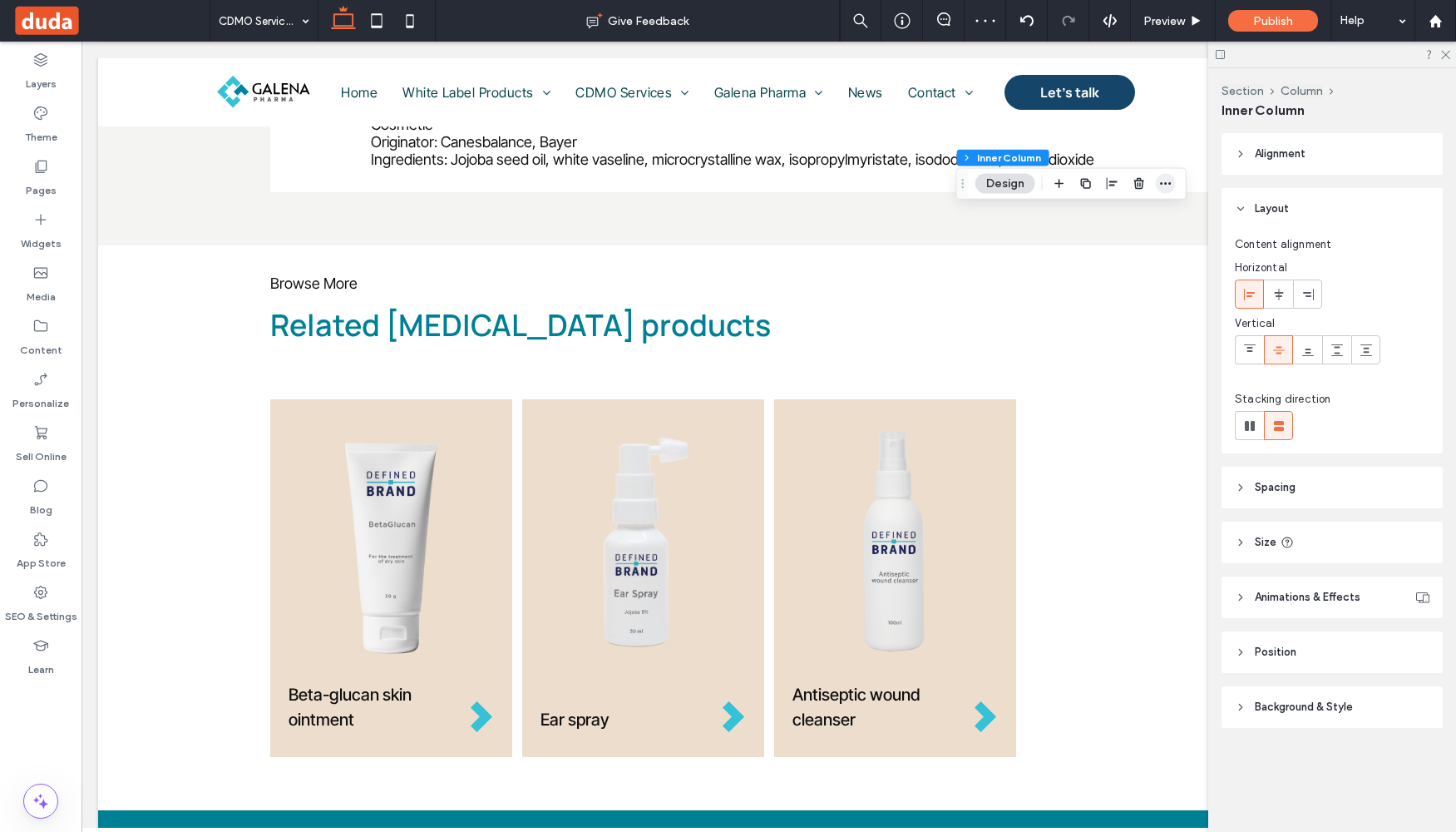
click at [1165, 183] on use "button" at bounding box center [1166, 183] width 11 height 3
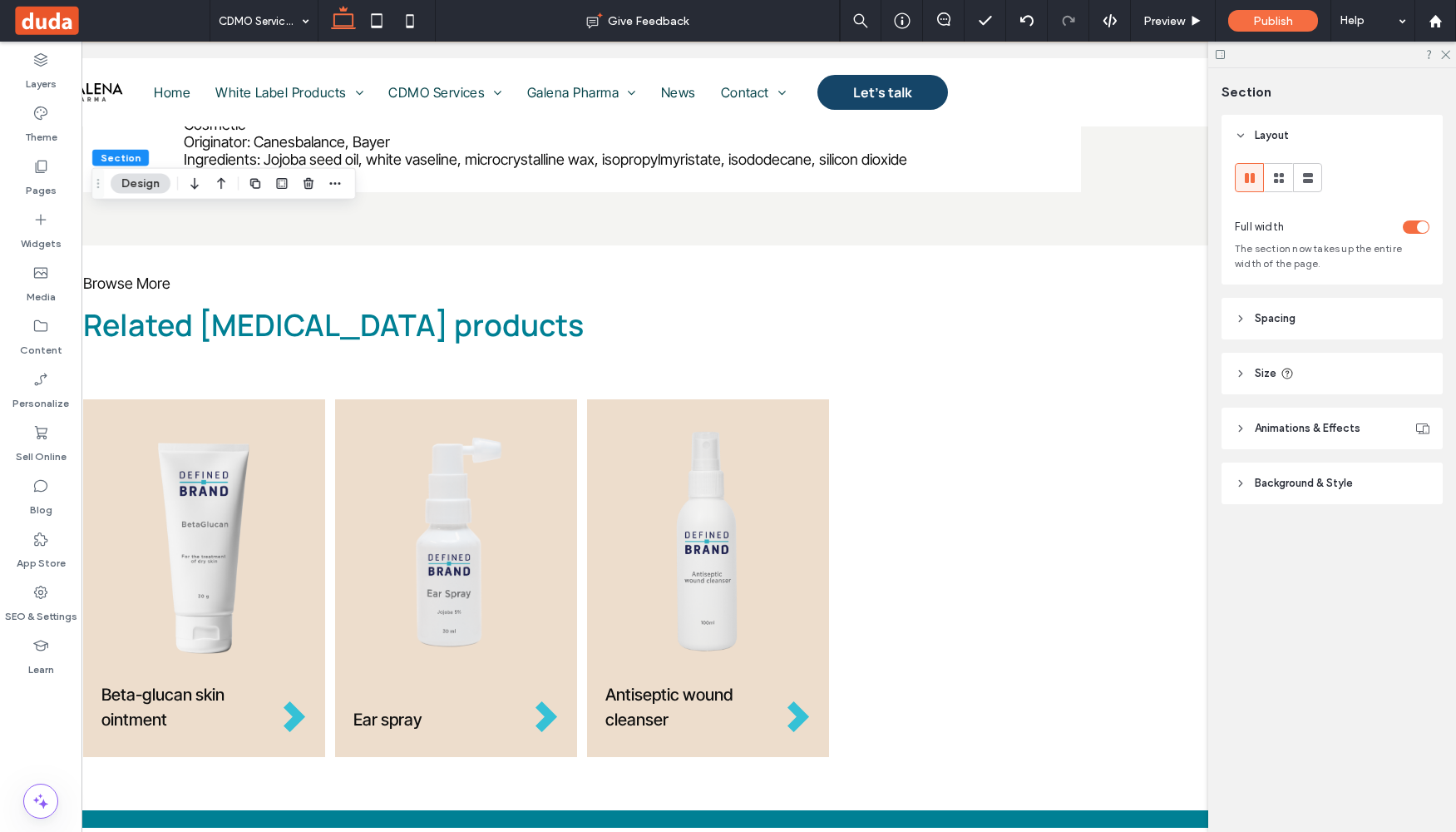
scroll to position [0, 248]
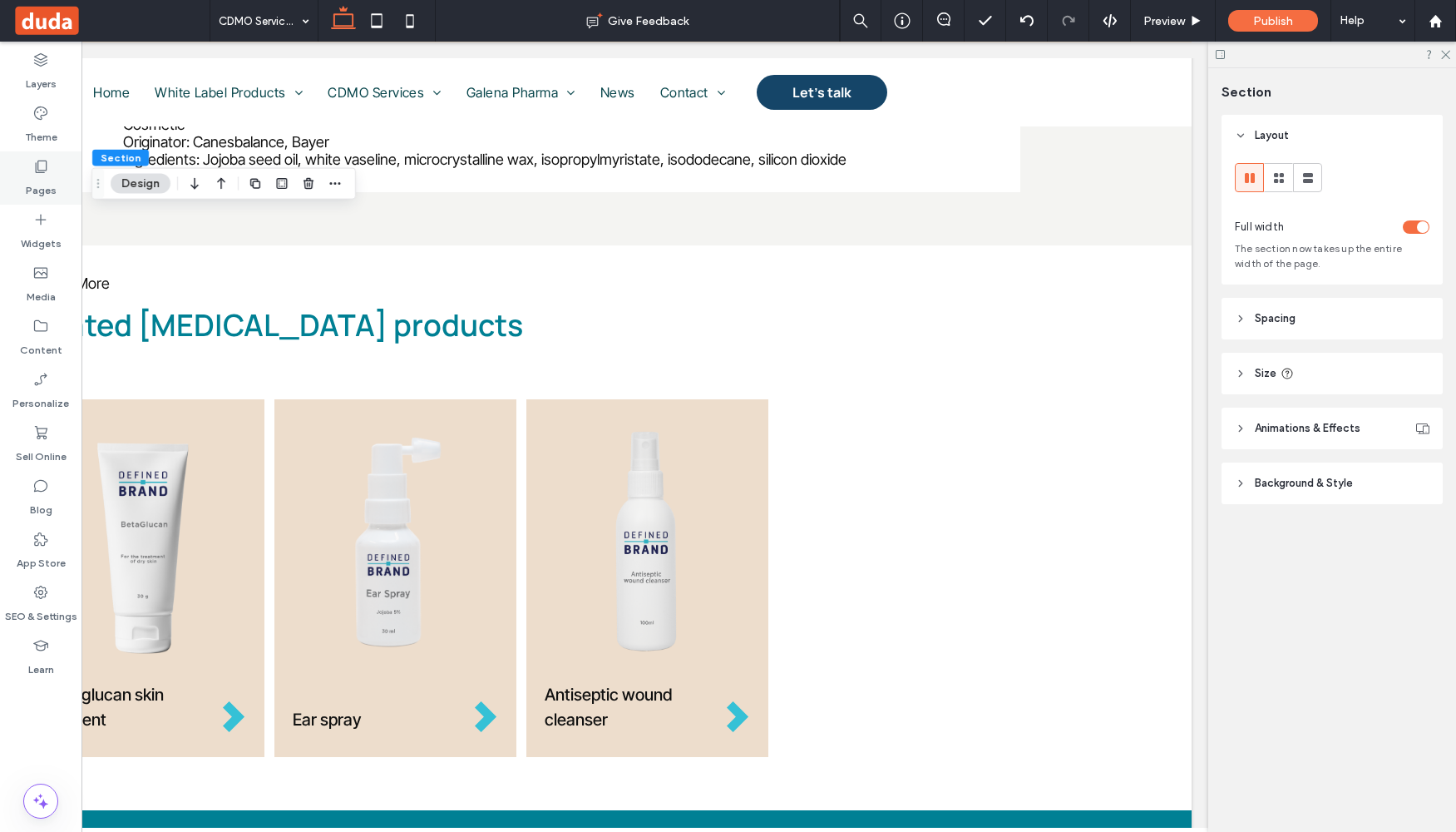
click at [38, 178] on label "Pages" at bounding box center [41, 186] width 31 height 23
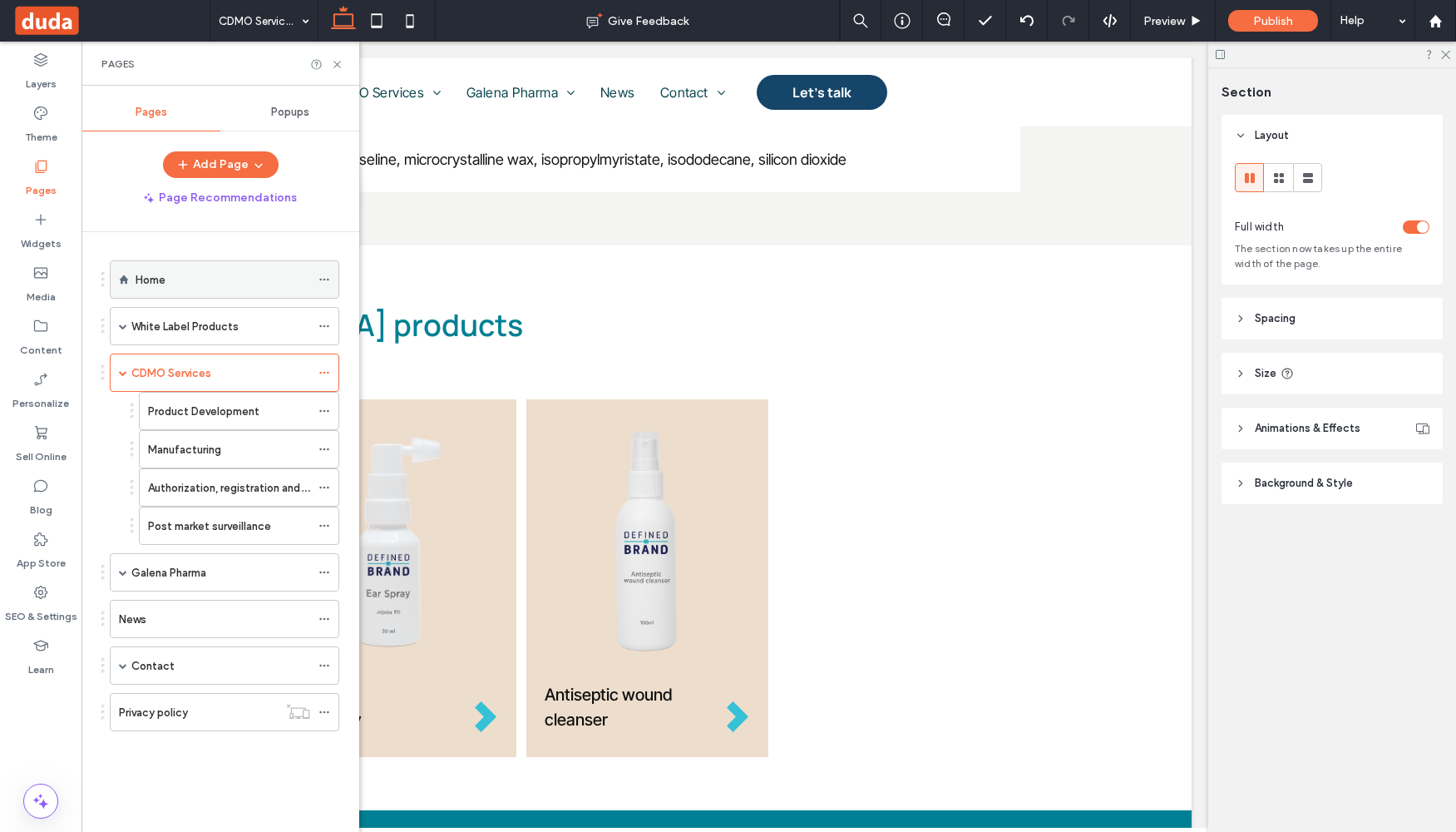
click at [184, 276] on div "Home" at bounding box center [223, 280] width 175 height 18
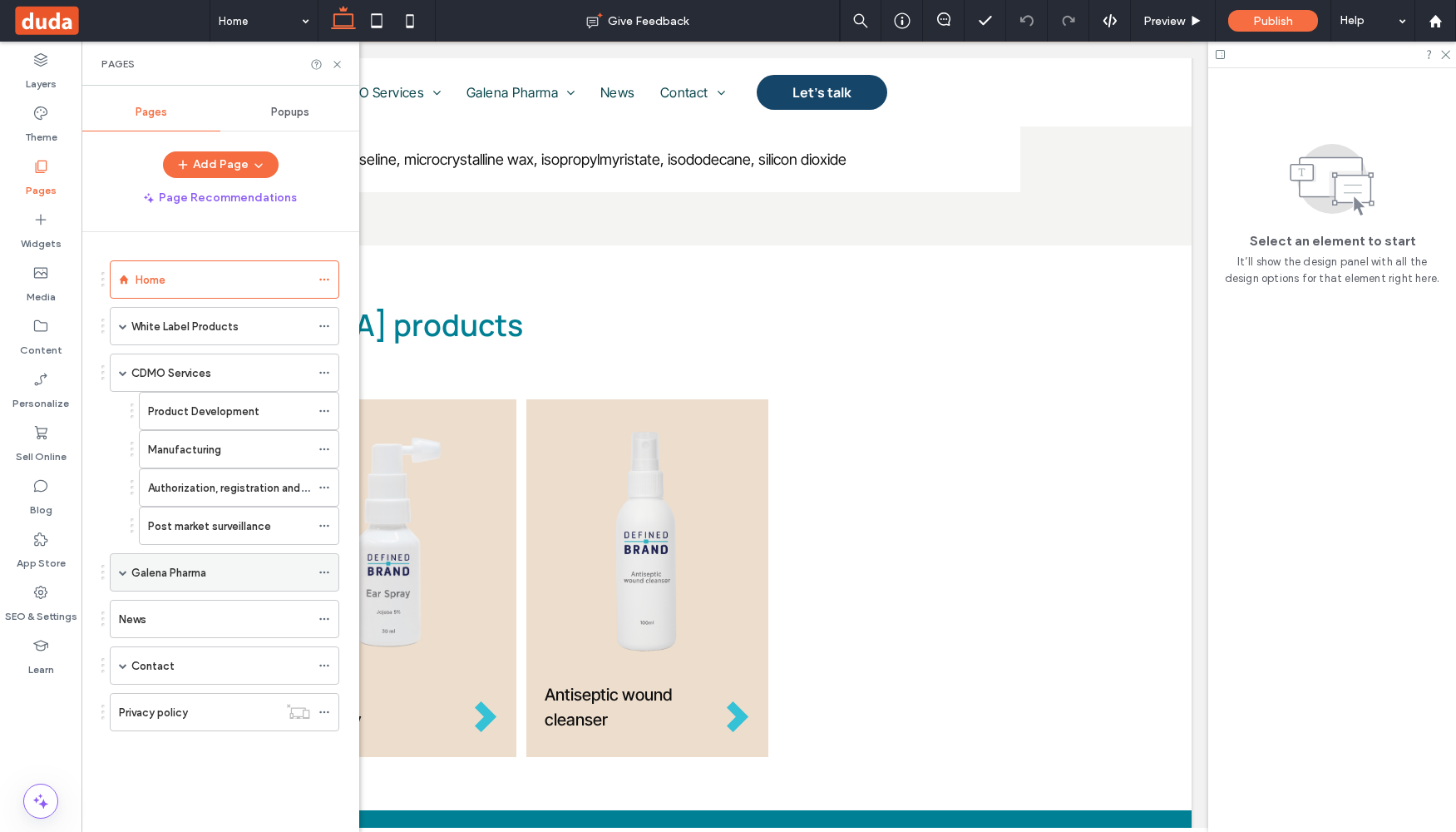
click at [138, 572] on label "Galena Pharma" at bounding box center [169, 572] width 75 height 29
click at [328, 570] on icon at bounding box center [324, 571] width 11 height 11
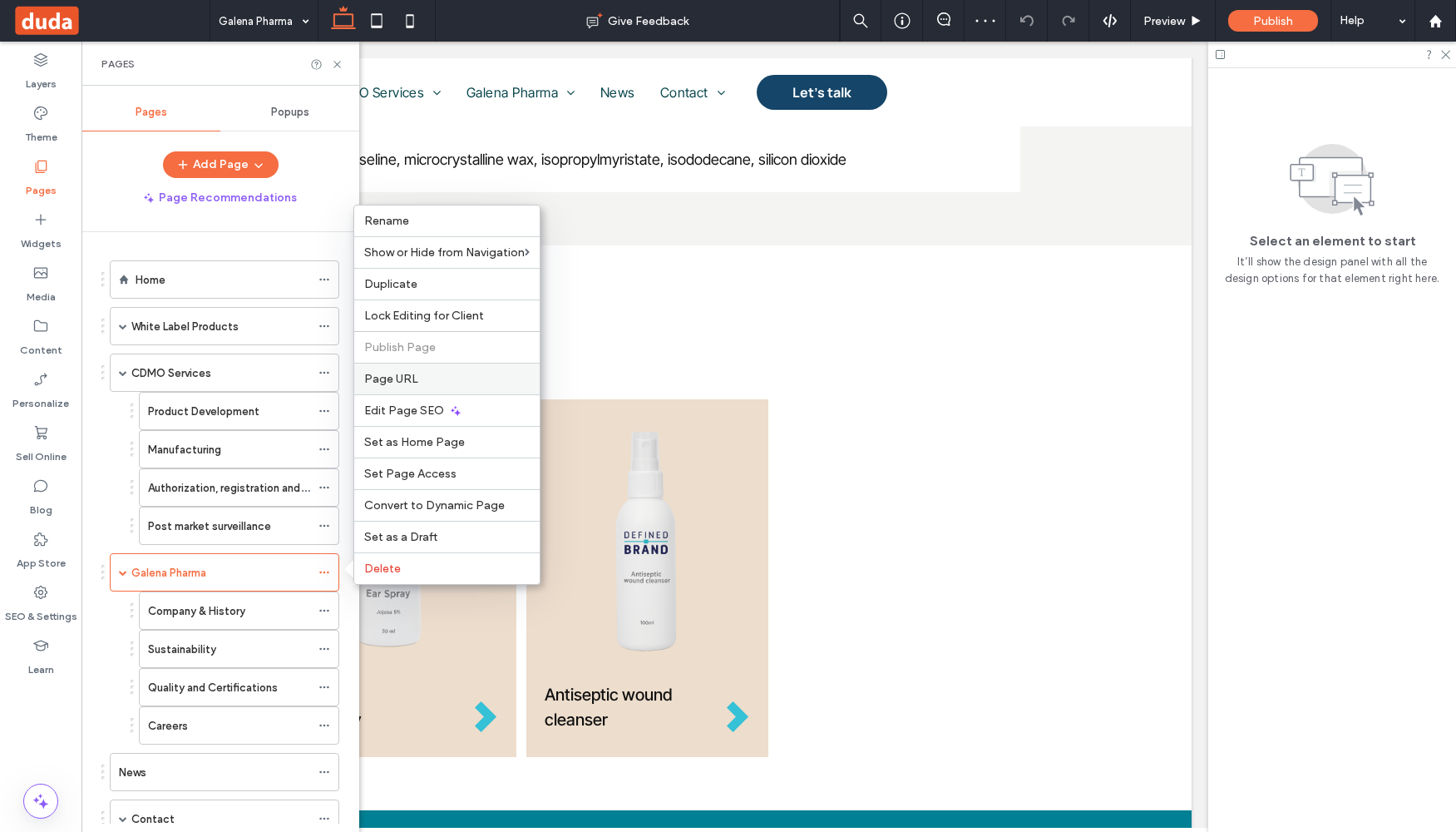
click at [399, 379] on span "Page URL" at bounding box center [391, 379] width 54 height 14
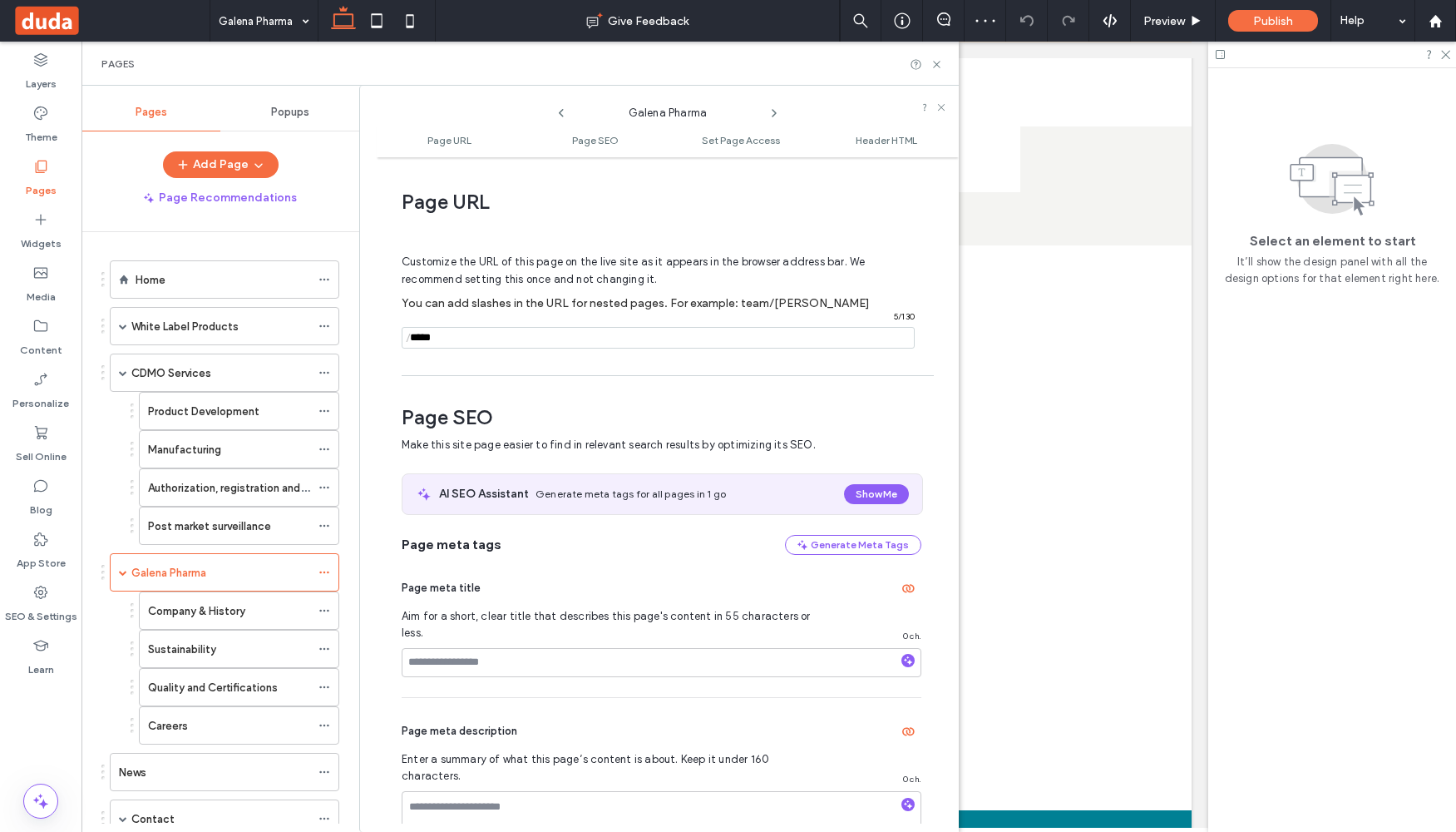
scroll to position [8, 0]
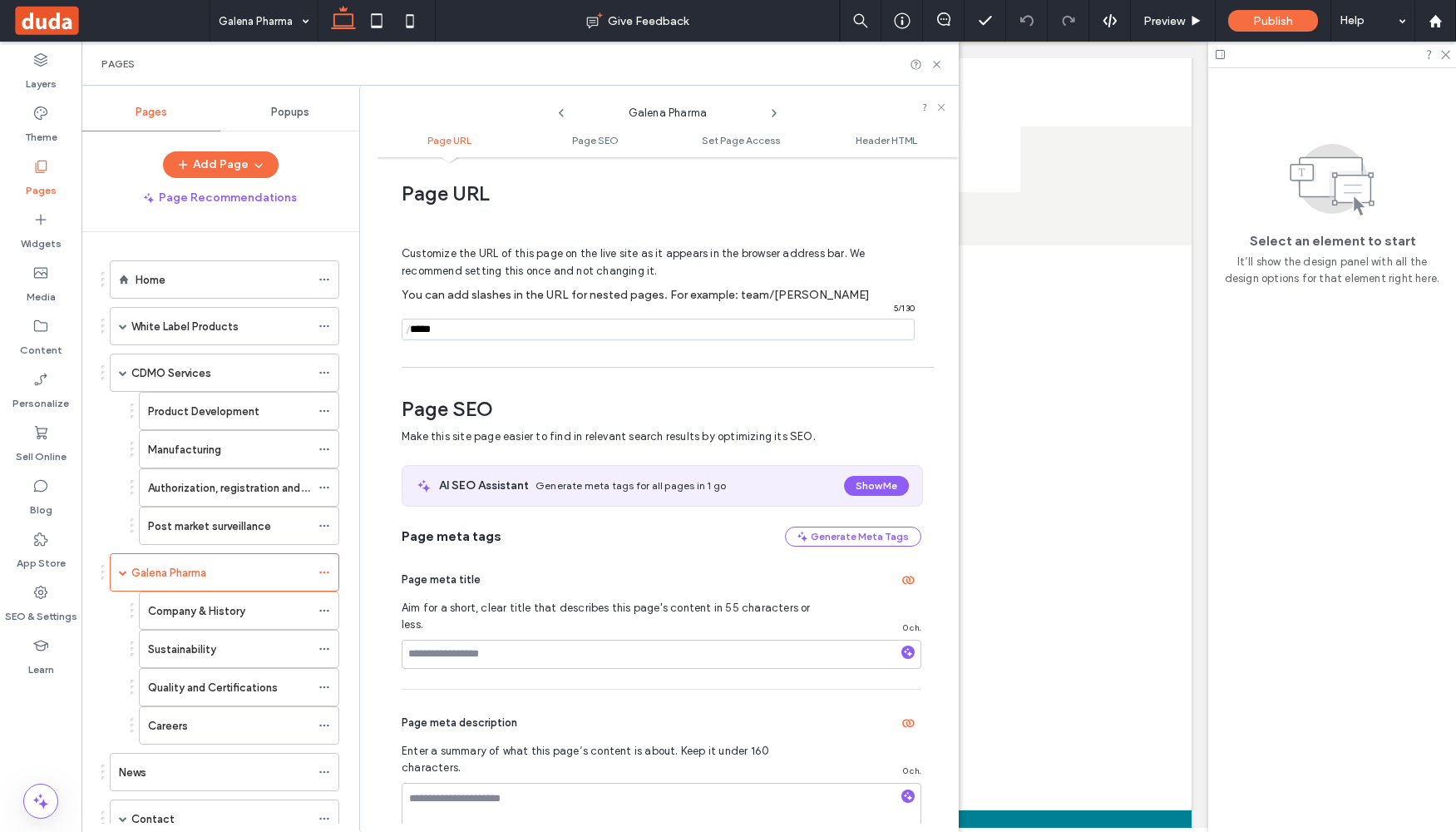
click at [434, 329] on input "notEmpty" at bounding box center [658, 329] width 513 height 21
click at [423, 334] on input "notEmpty" at bounding box center [658, 329] width 513 height 21
drag, startPoint x: 509, startPoint y: 335, endPoint x: 411, endPoint y: 328, distance: 98.2
click at [389, 331] on div "Page URL Customize the URL of this page on the live site as it appears in the b…" at bounding box center [668, 494] width 582 height 658
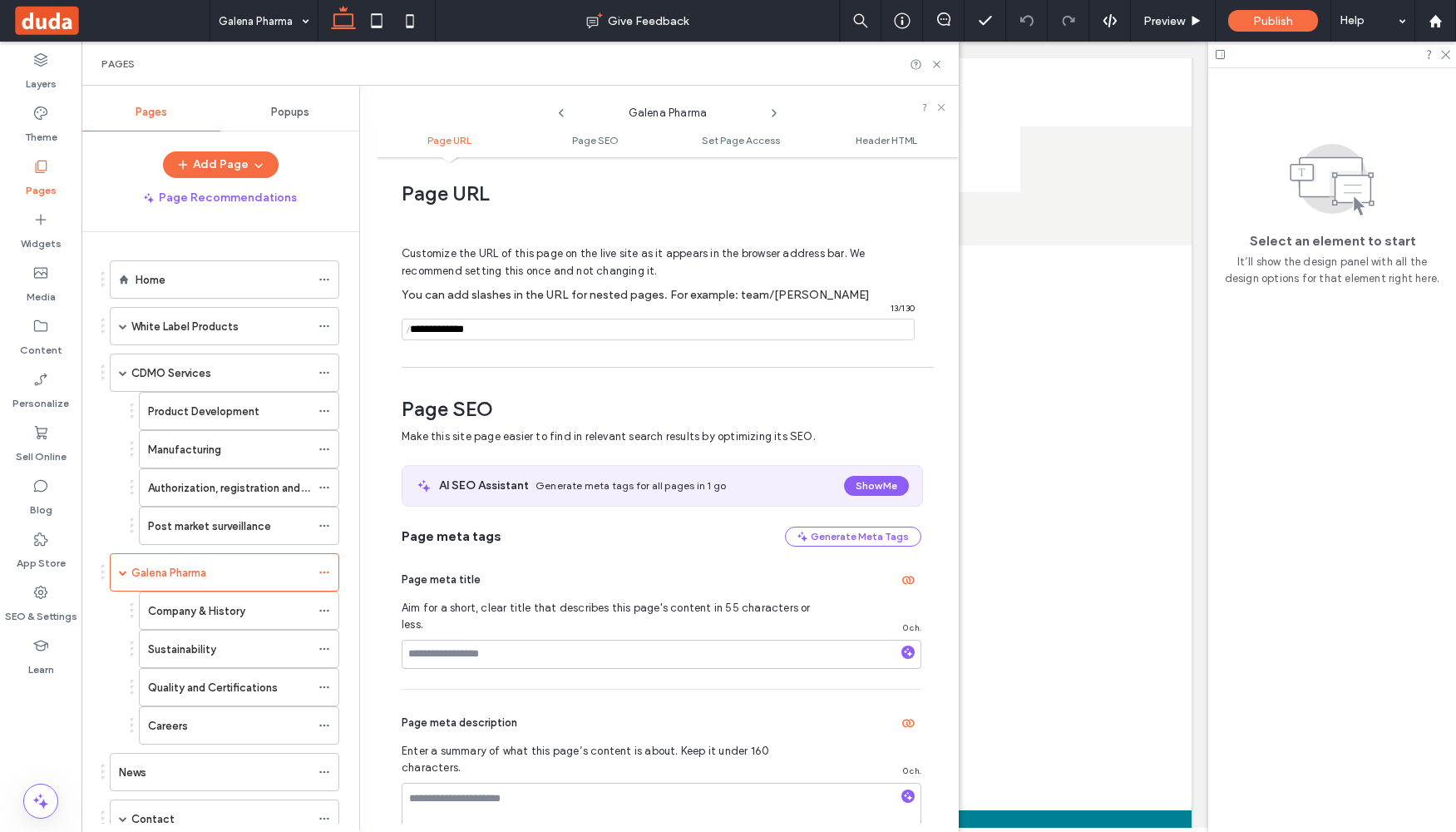
type input "**********"
click at [442, 355] on div "Customize the URL of this page on the live site as it appears in the browser ad…" at bounding box center [661, 285] width 520 height 146
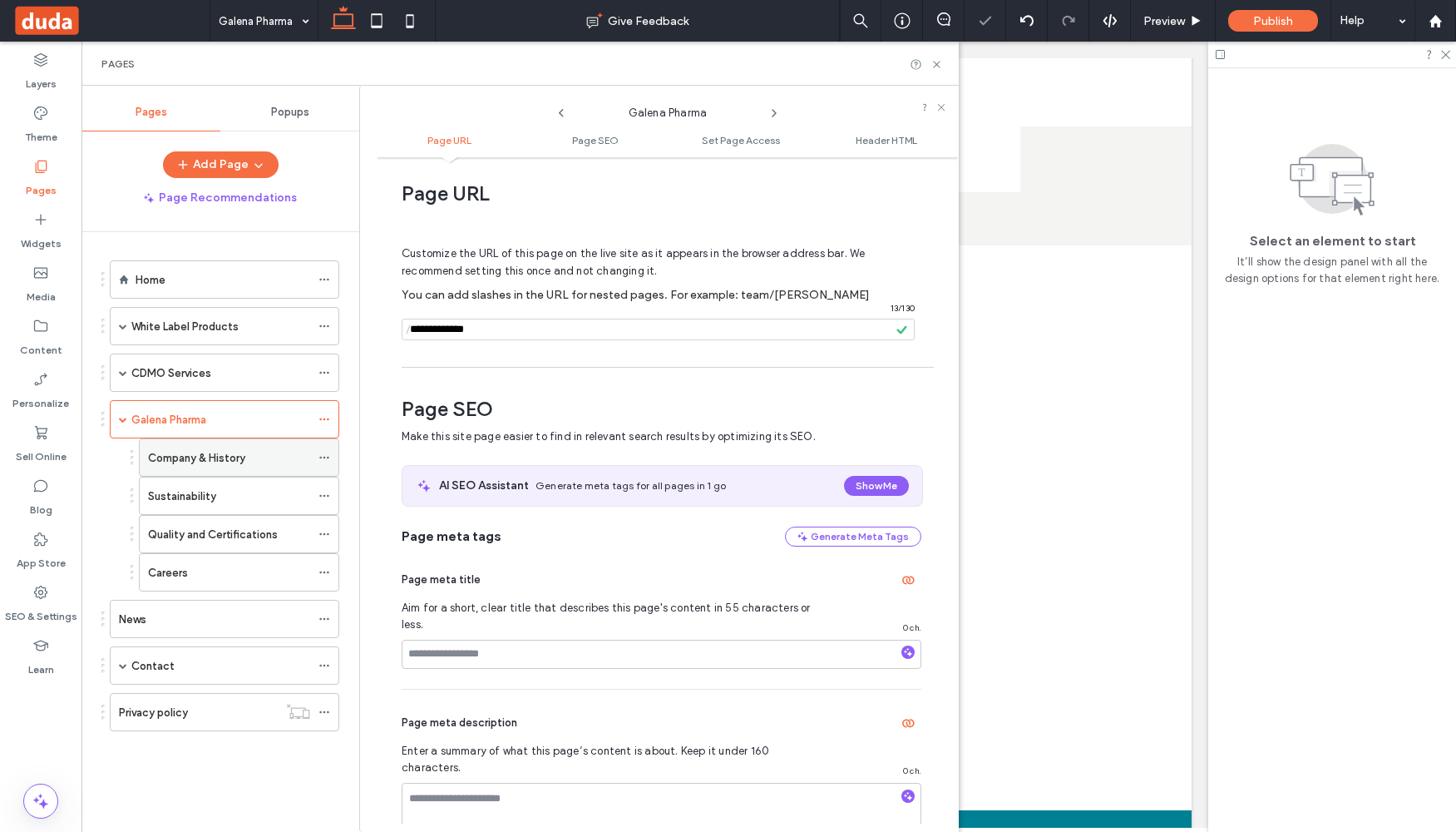
click at [325, 458] on icon at bounding box center [324, 457] width 11 height 11
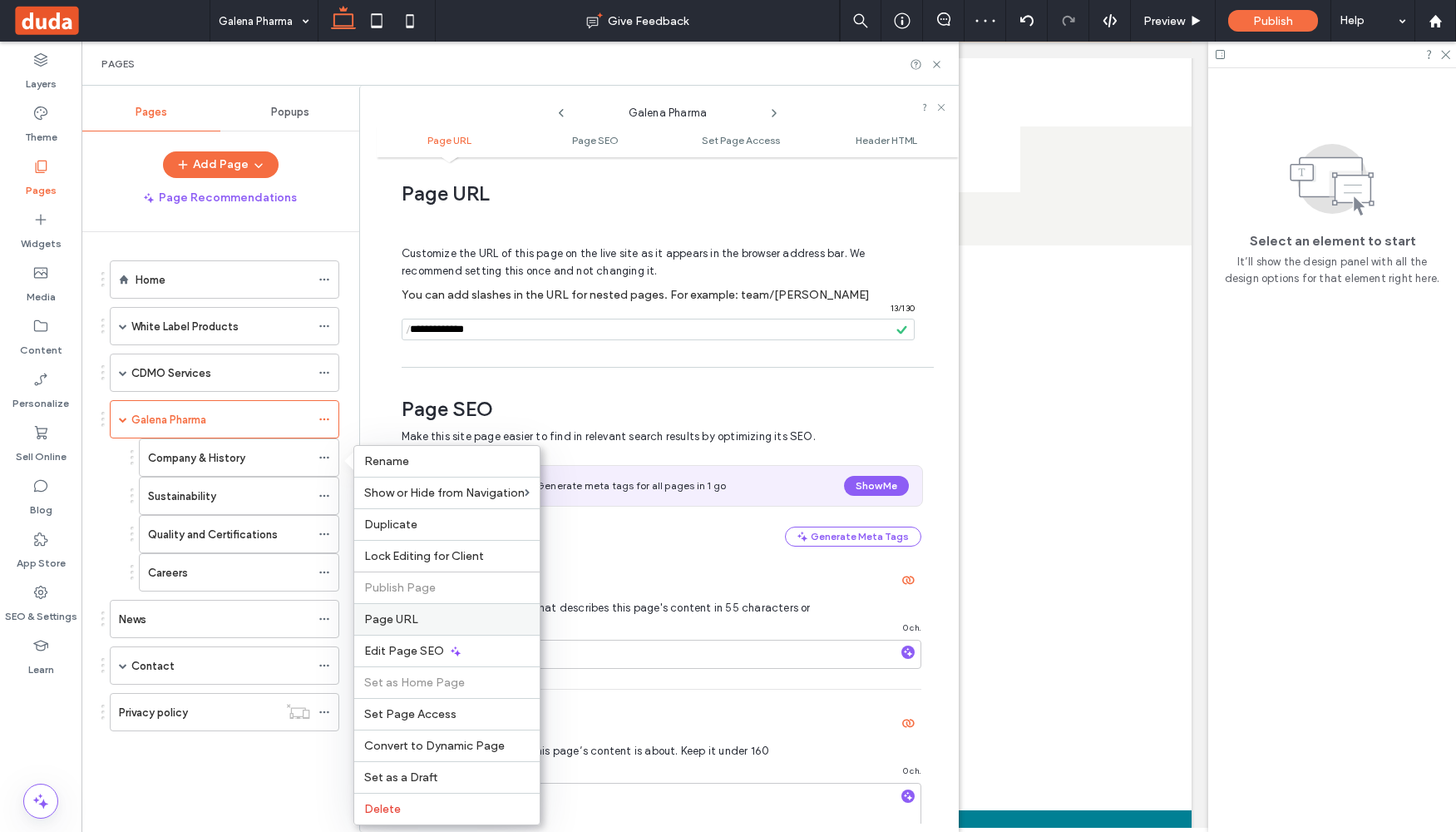
click at [409, 620] on span "Page URL" at bounding box center [391, 619] width 54 height 14
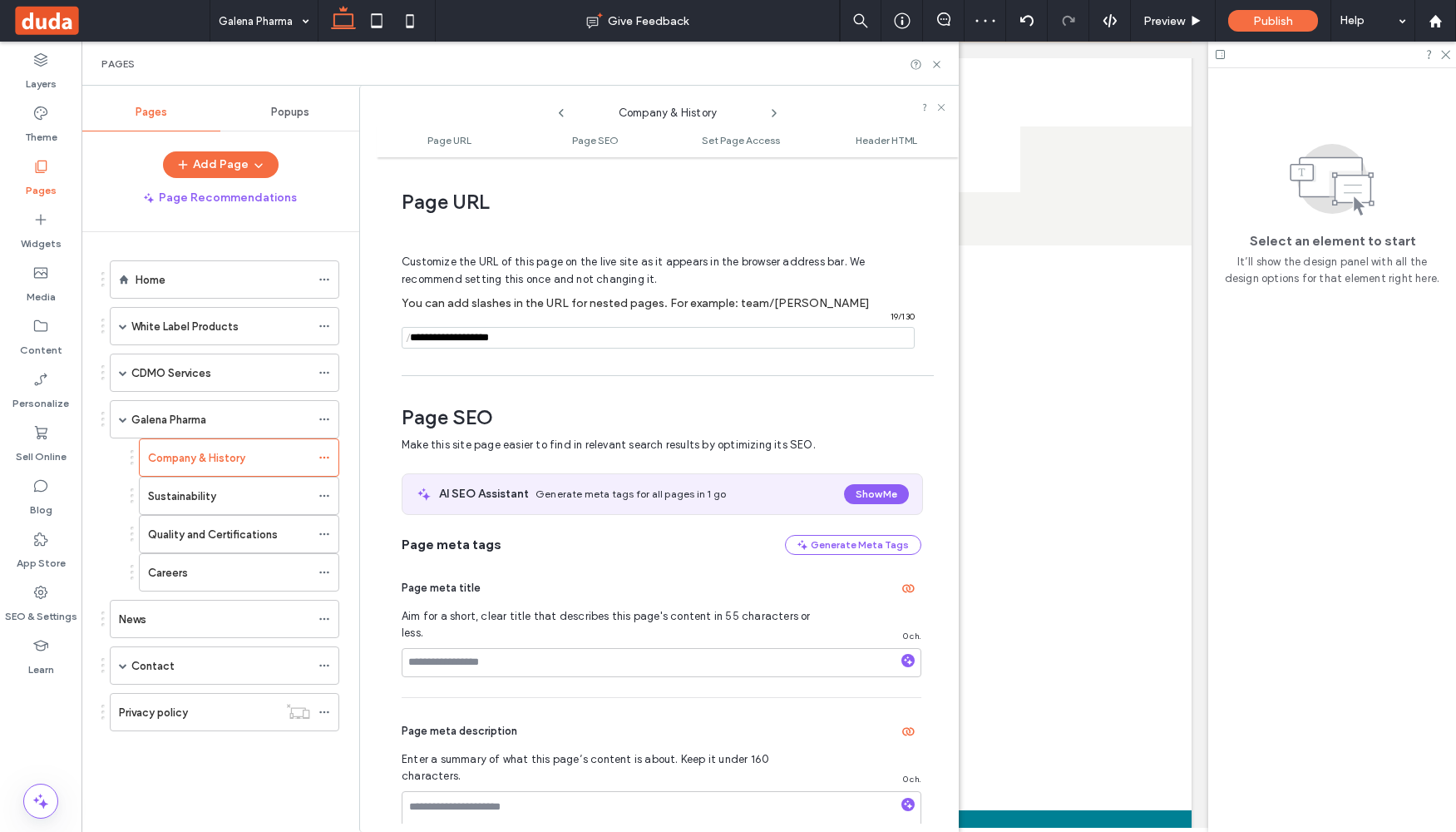
scroll to position [8, 0]
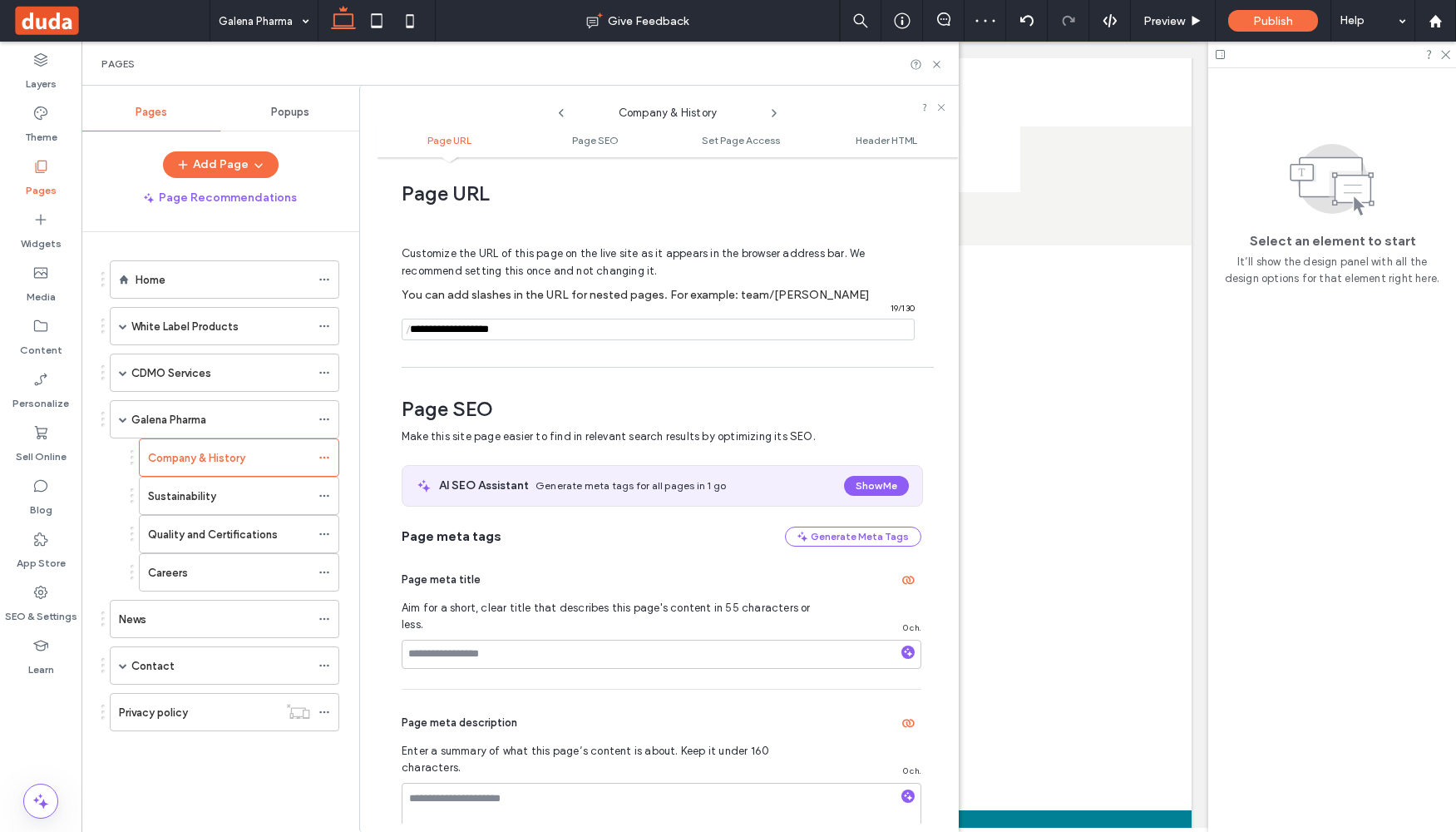
click at [422, 324] on input "notEmpty" at bounding box center [658, 329] width 513 height 21
click at [412, 329] on span "/" at bounding box center [408, 330] width 13 height 21
click at [416, 333] on input "notEmpty" at bounding box center [658, 329] width 513 height 21
paste input "**********"
drag, startPoint x: 494, startPoint y: 328, endPoint x: 389, endPoint y: 325, distance: 105.0
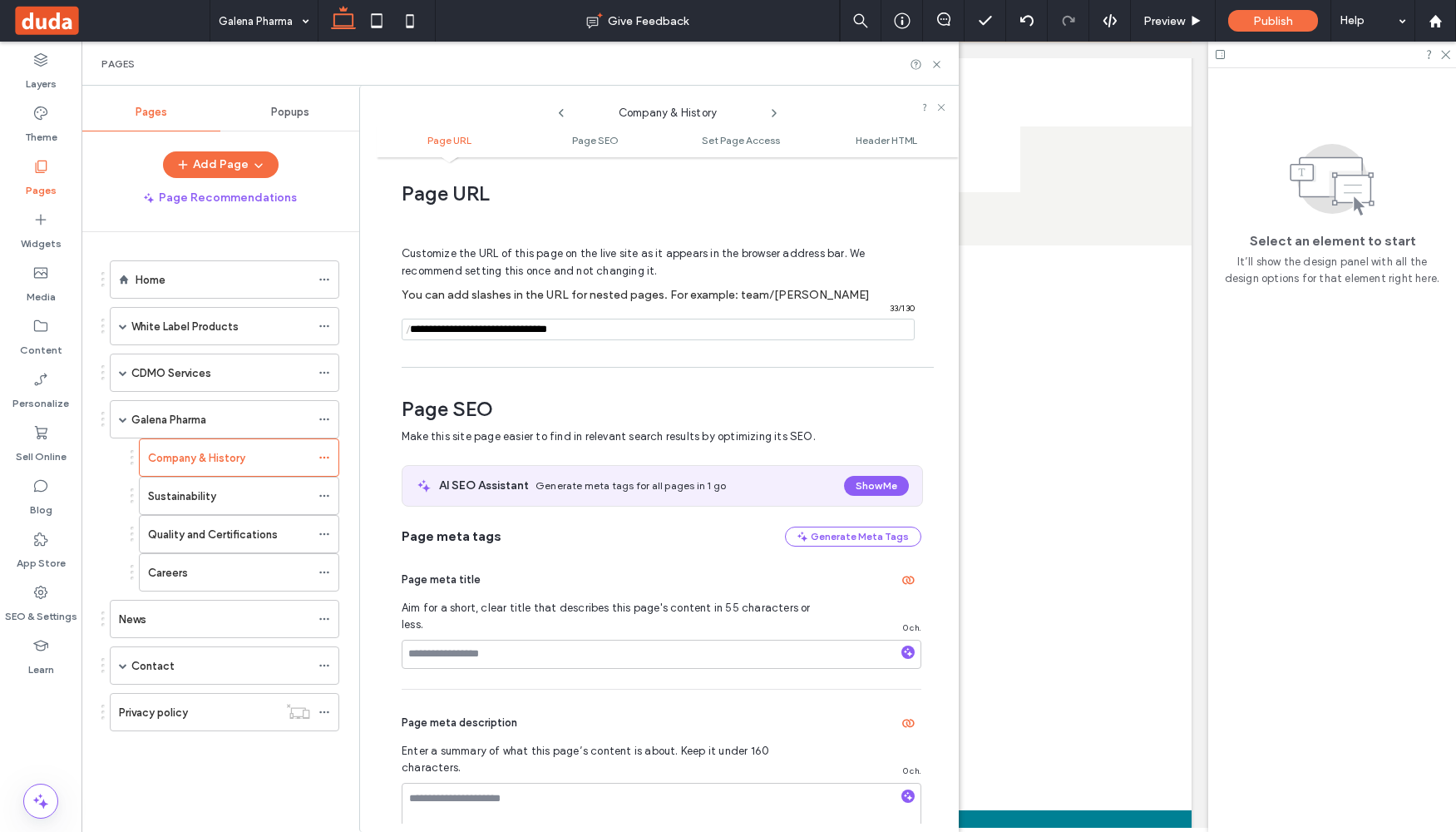
click at [389, 325] on div "Page URL Customize the URL of this page on the live site as it appears in the b…" at bounding box center [668, 494] width 582 height 658
type input "**********"
click at [477, 350] on div "Customize the URL of this page on the live site as it appears in the browser ad…" at bounding box center [661, 285] width 520 height 146
click at [323, 490] on ol "Home White Label Products Gastrointestinal Microenema Macrogol Macrogol with el…" at bounding box center [214, 420] width 250 height 318
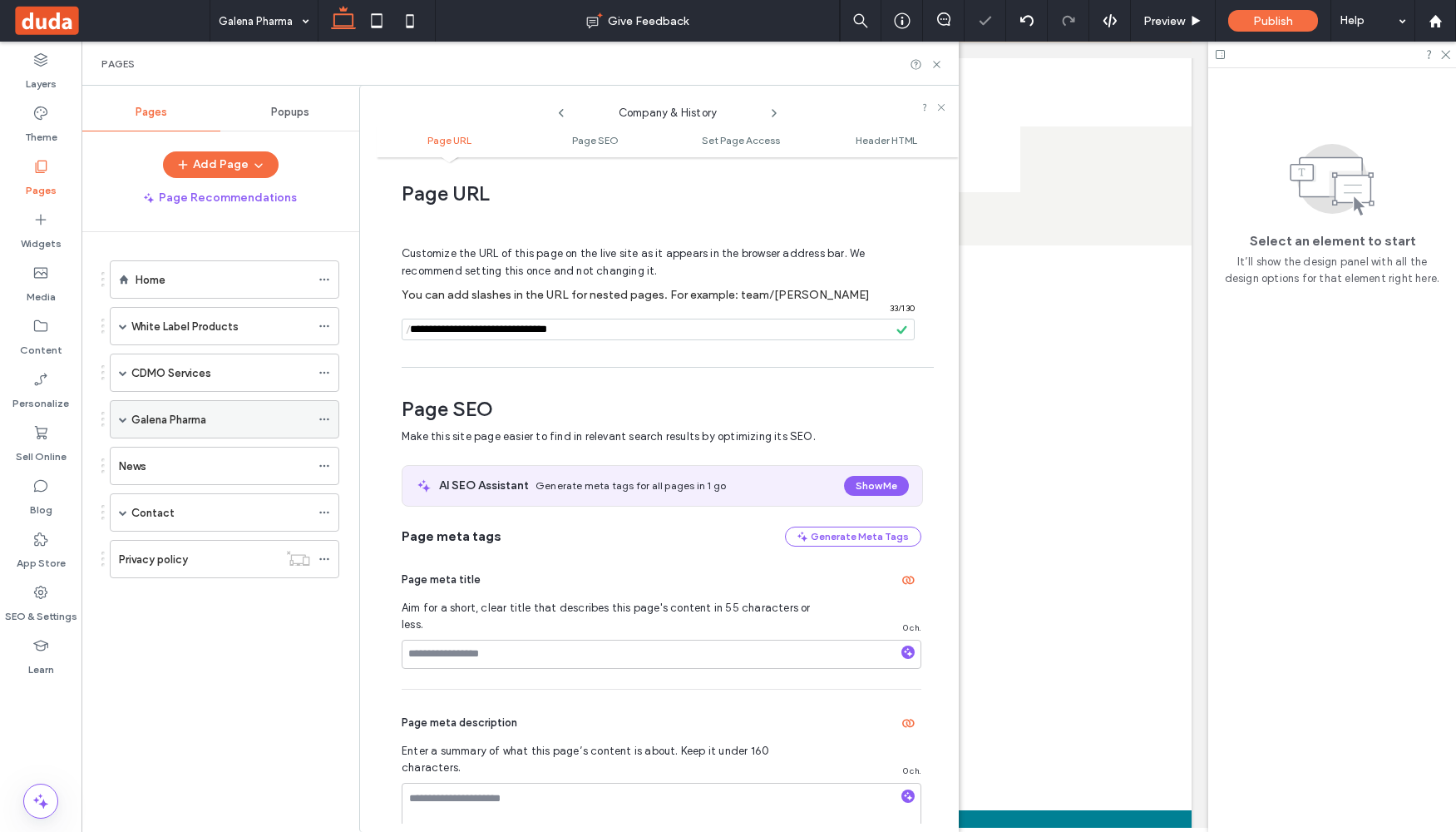
click at [124, 420] on span at bounding box center [123, 419] width 8 height 8
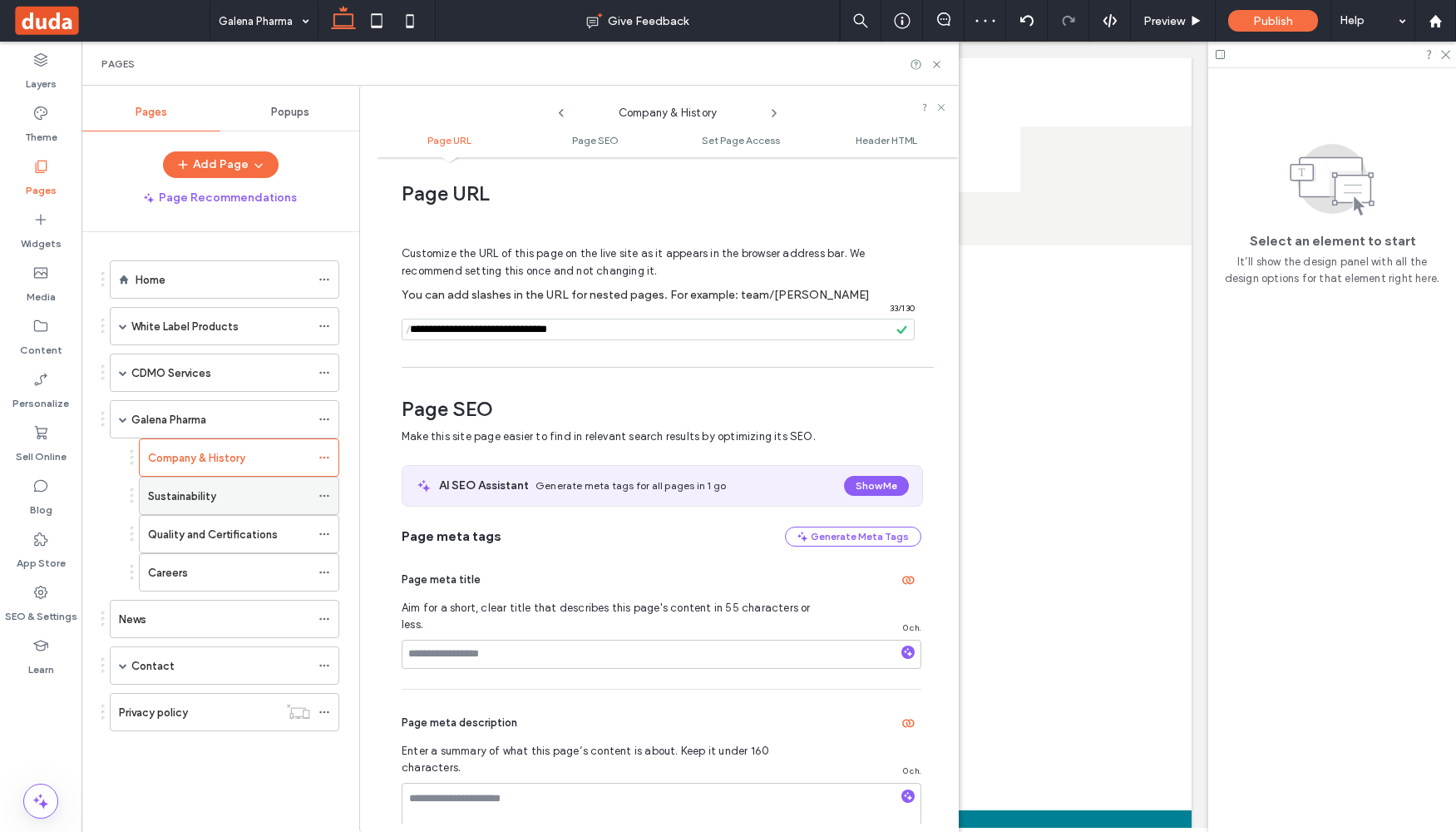
click at [322, 498] on icon at bounding box center [324, 495] width 11 height 11
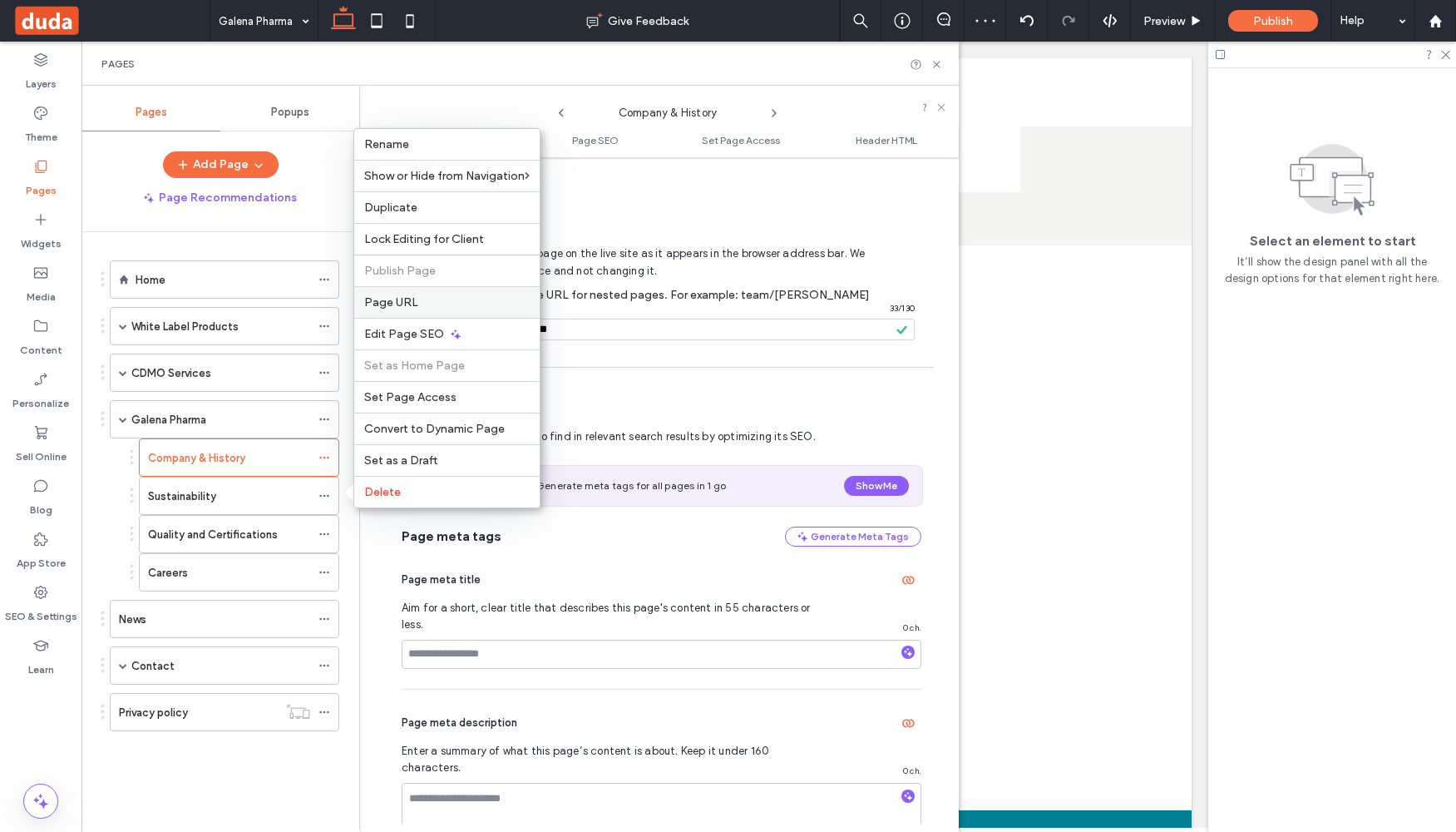
click at [406, 295] on span "Page URL" at bounding box center [391, 302] width 54 height 14
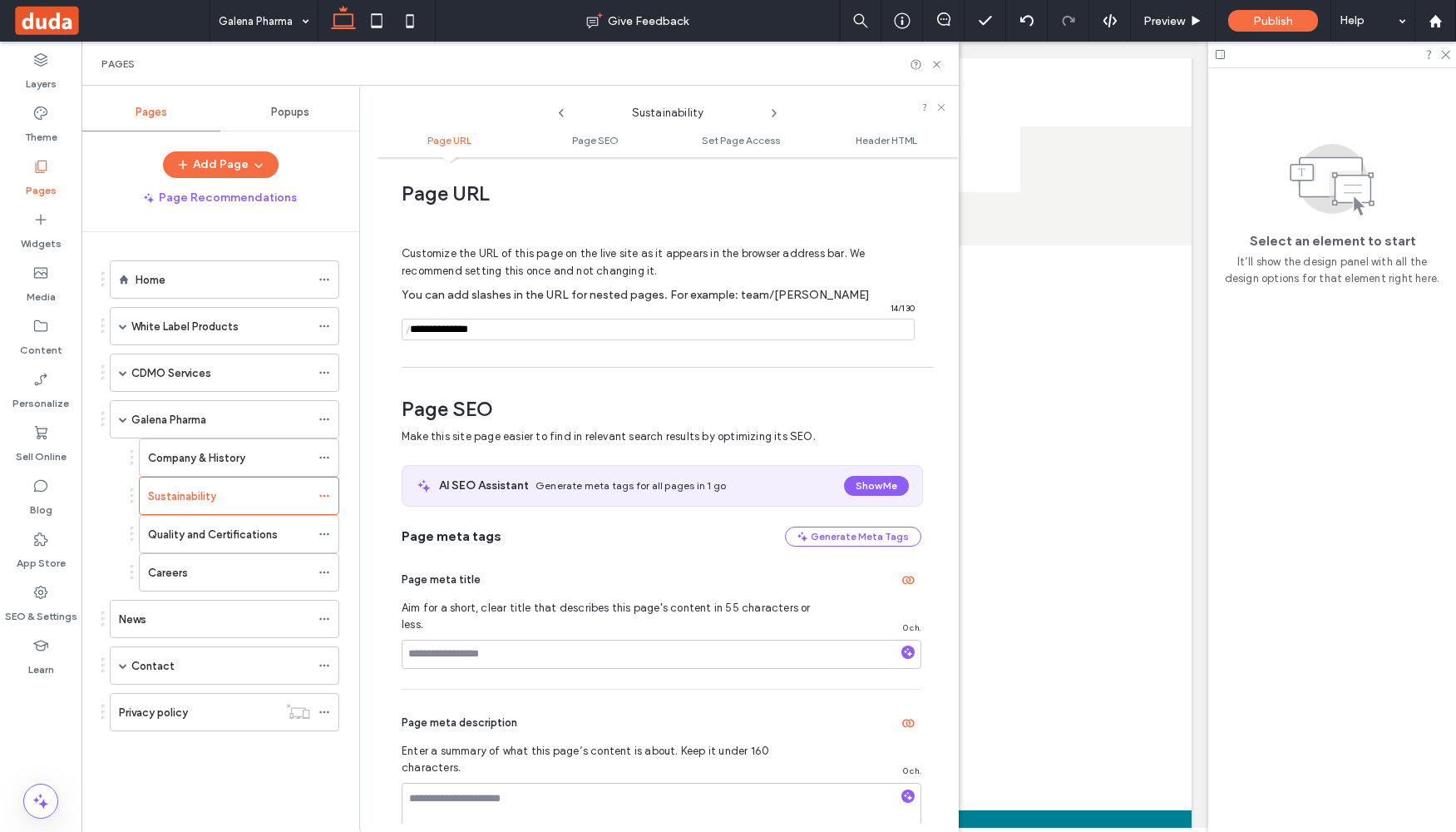
click at [426, 331] on input "notEmpty" at bounding box center [658, 329] width 513 height 21
paste input "**********"
type input "**********"
click at [436, 358] on div "Customize the URL of this page on the live site as it appears in the browser ad…" at bounding box center [661, 285] width 520 height 146
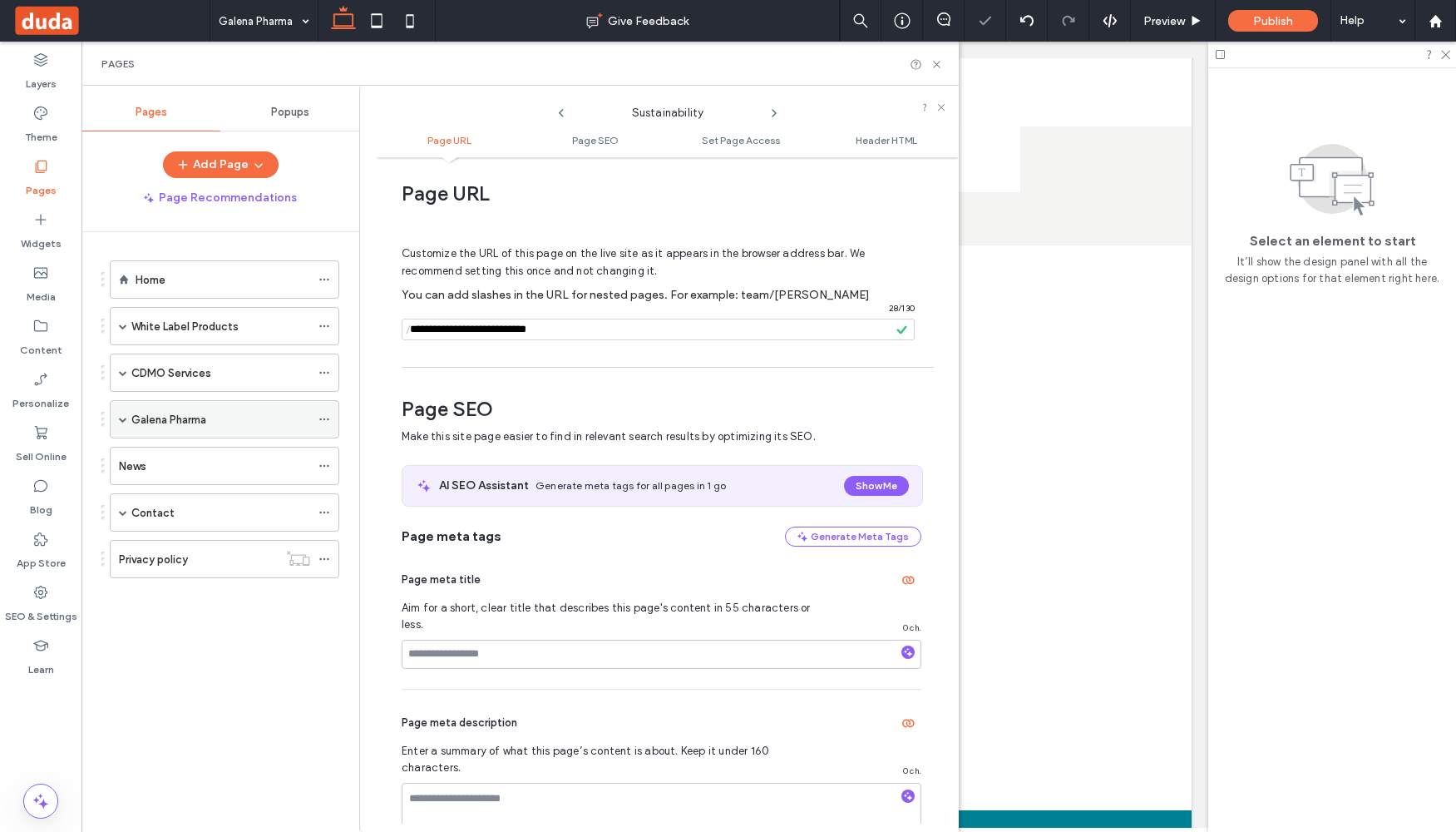
click at [124, 415] on span at bounding box center [123, 419] width 8 height 8
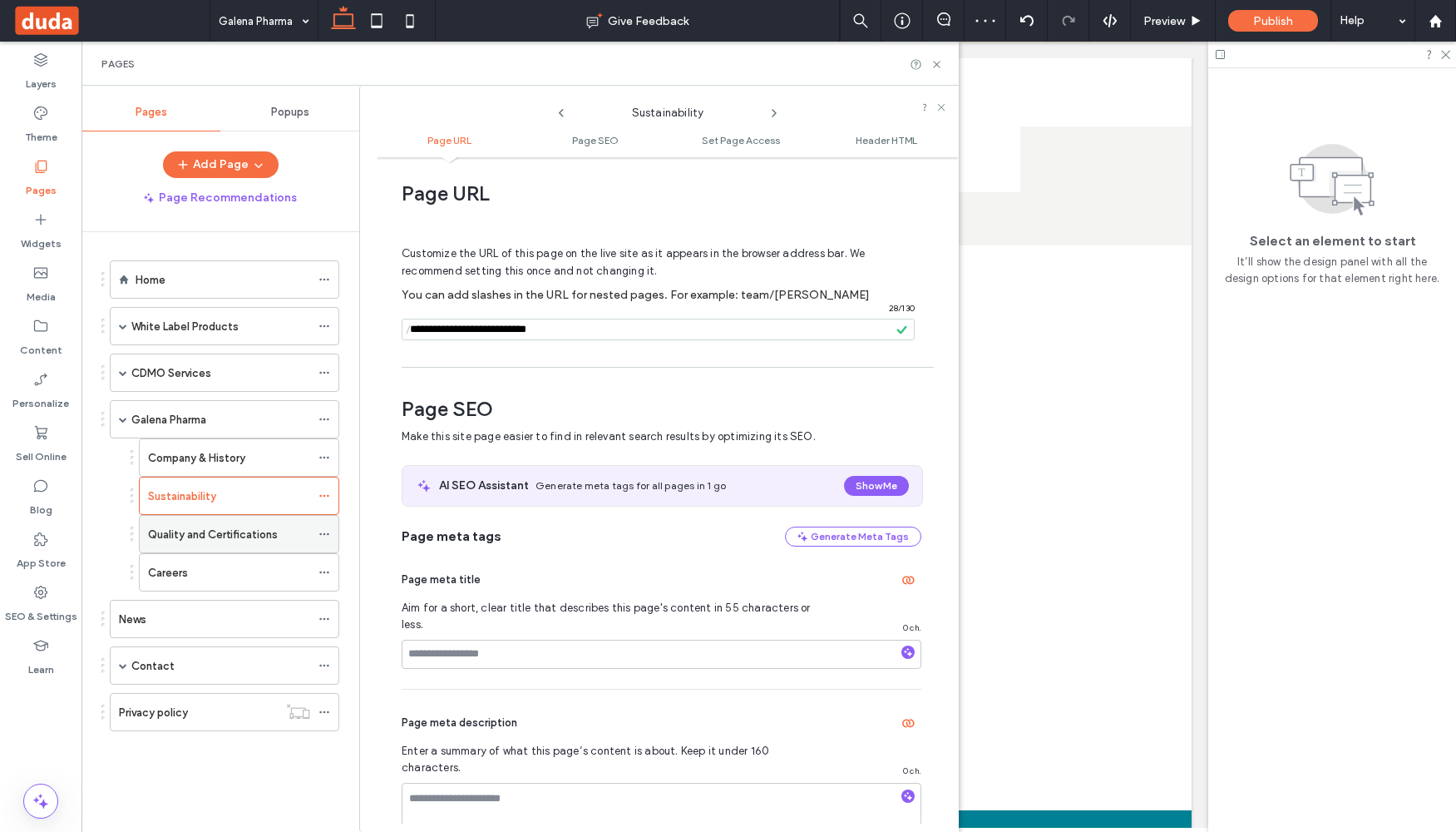
click at [326, 532] on icon at bounding box center [324, 533] width 11 height 11
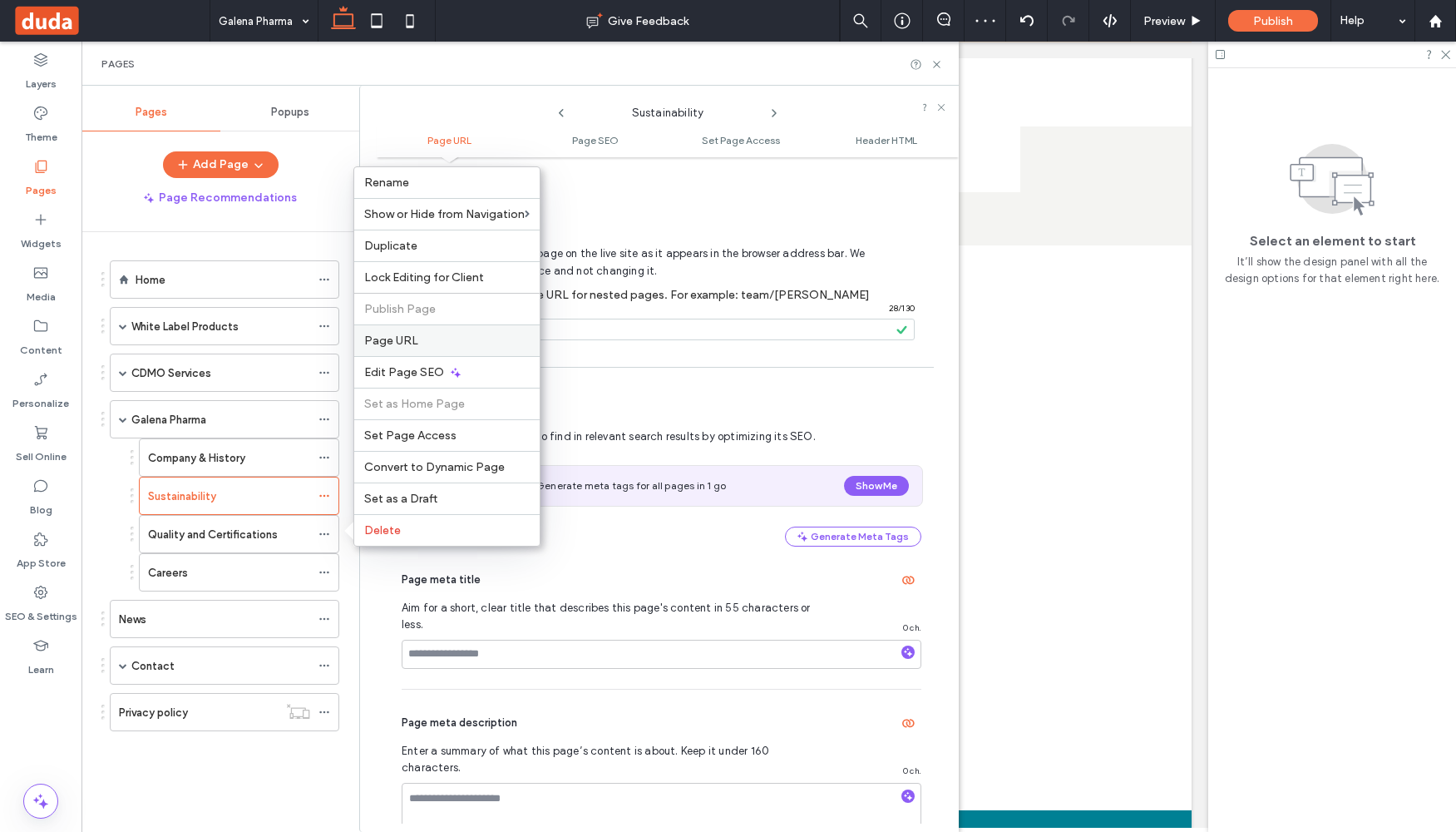
click at [390, 346] on span "Page URL" at bounding box center [391, 341] width 54 height 14
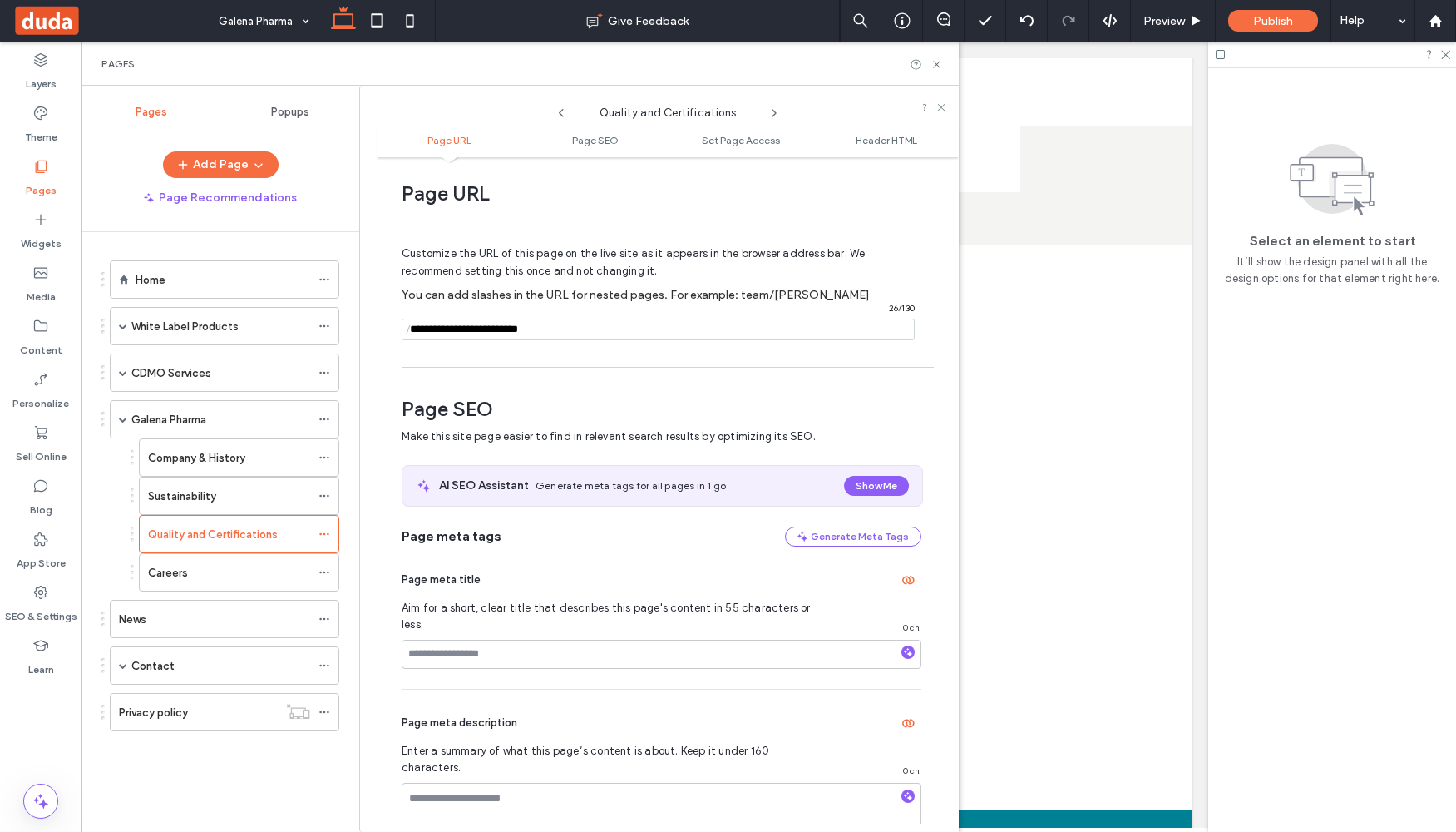
click at [422, 324] on input "notEmpty" at bounding box center [658, 329] width 513 height 21
paste input "**********"
type input "**********"
click at [448, 361] on div "Page URL Customize the URL of this page on the live site as it appears in the b…" at bounding box center [668, 494] width 582 height 658
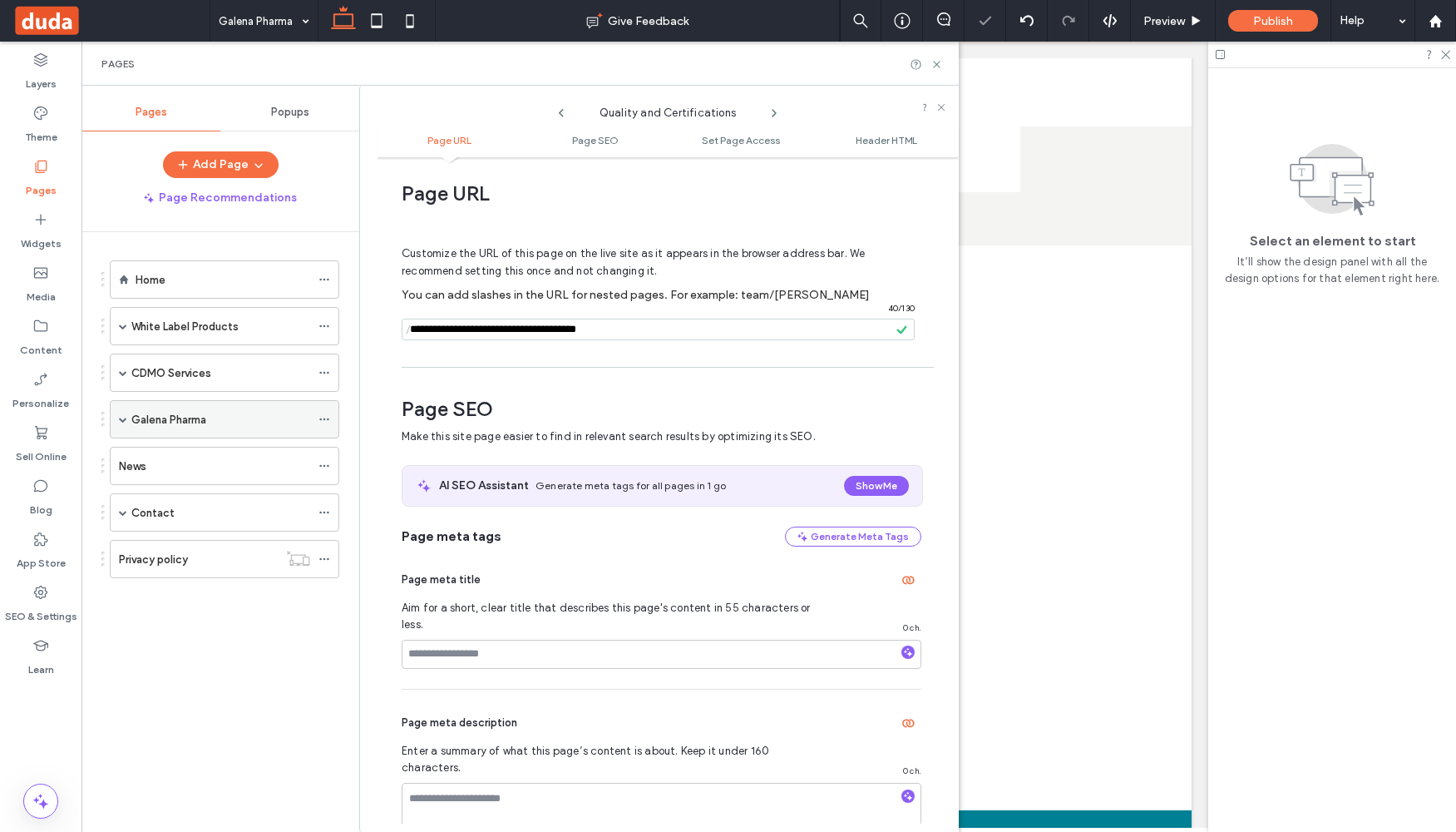
click at [112, 420] on div "Galena Pharma" at bounding box center [224, 419] width 230 height 38
click at [120, 421] on span at bounding box center [123, 419] width 8 height 8
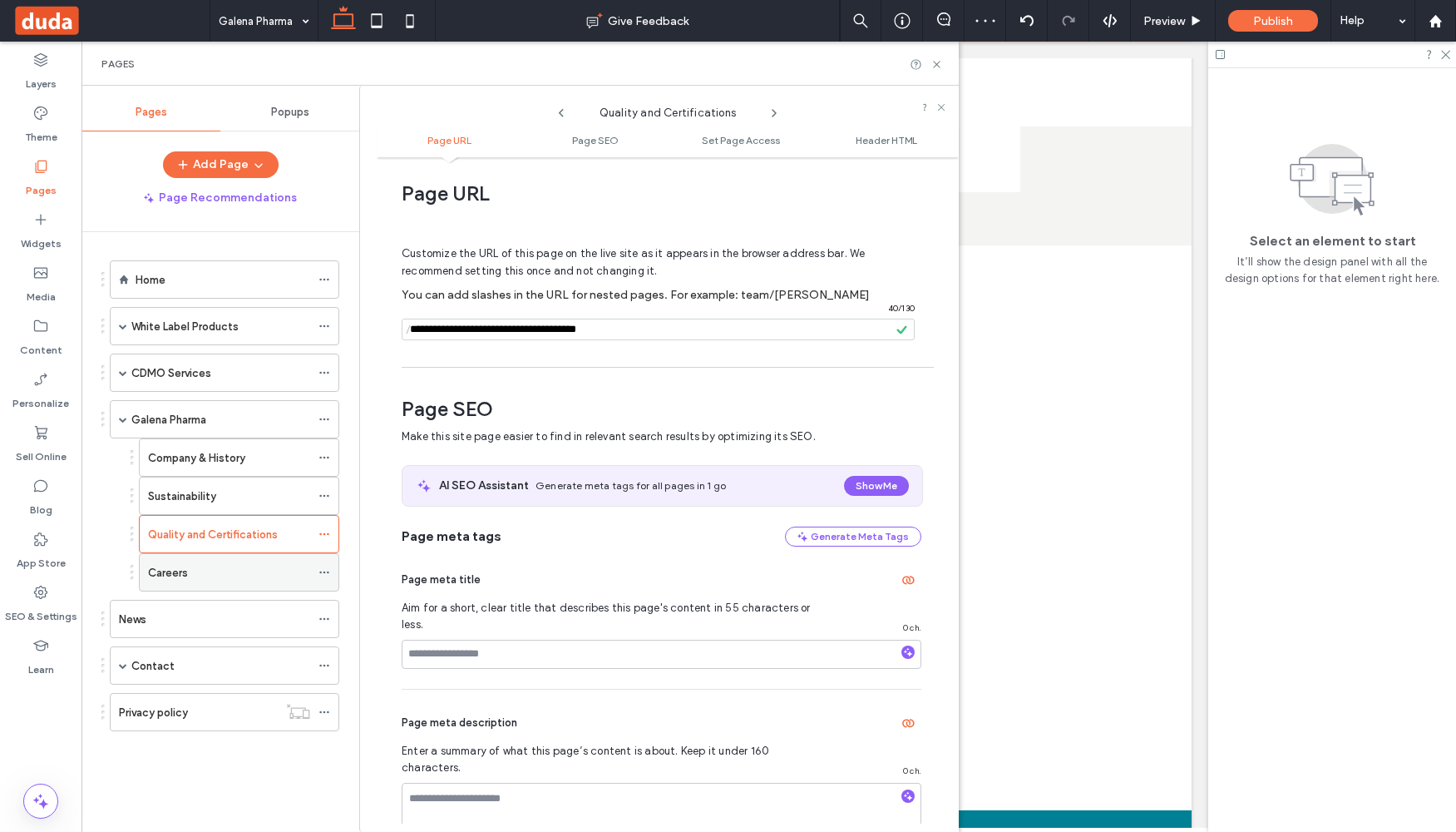
click at [327, 572] on use at bounding box center [324, 572] width 9 height 3
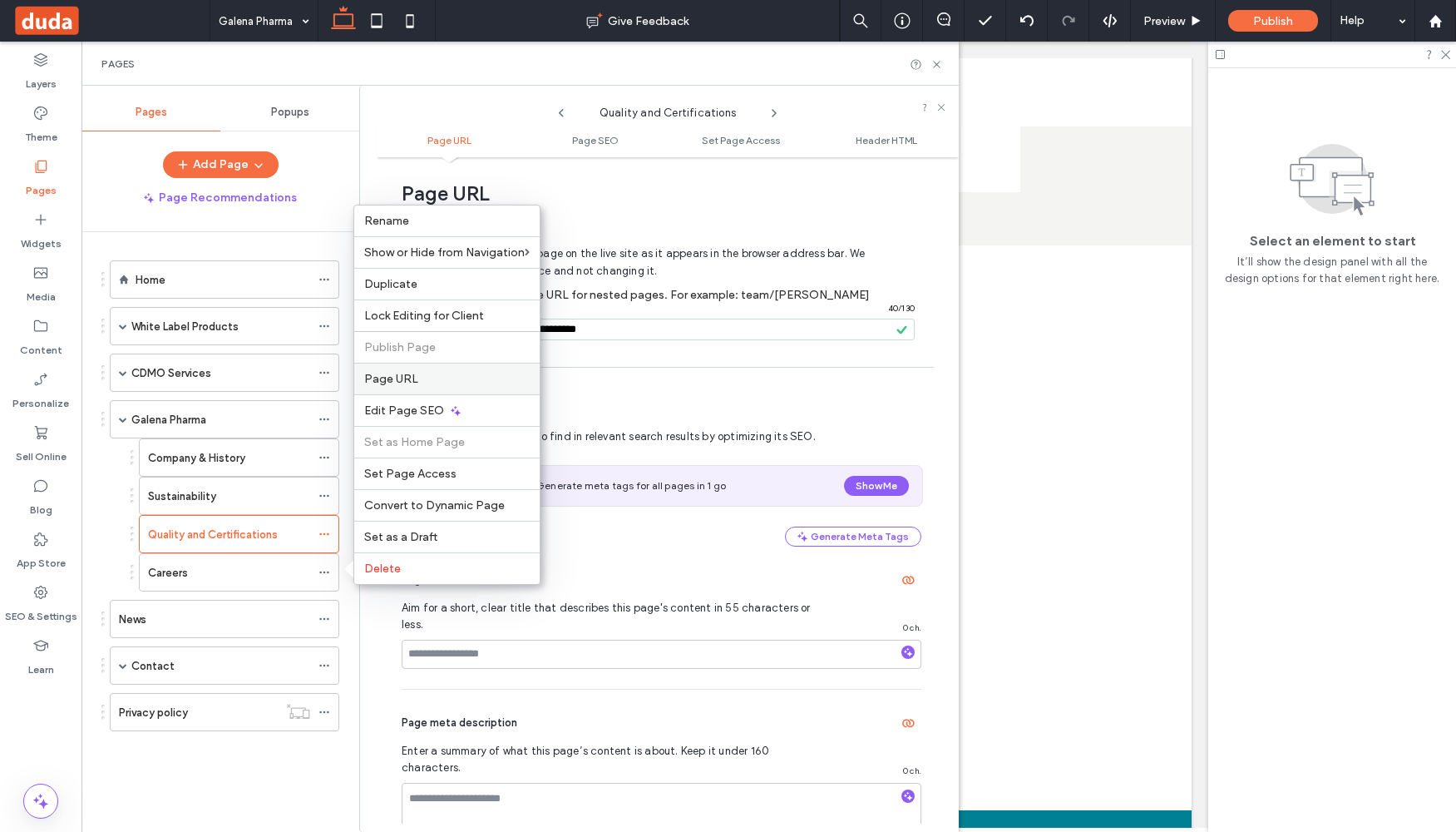
click at [408, 382] on span "Page URL" at bounding box center [391, 379] width 54 height 14
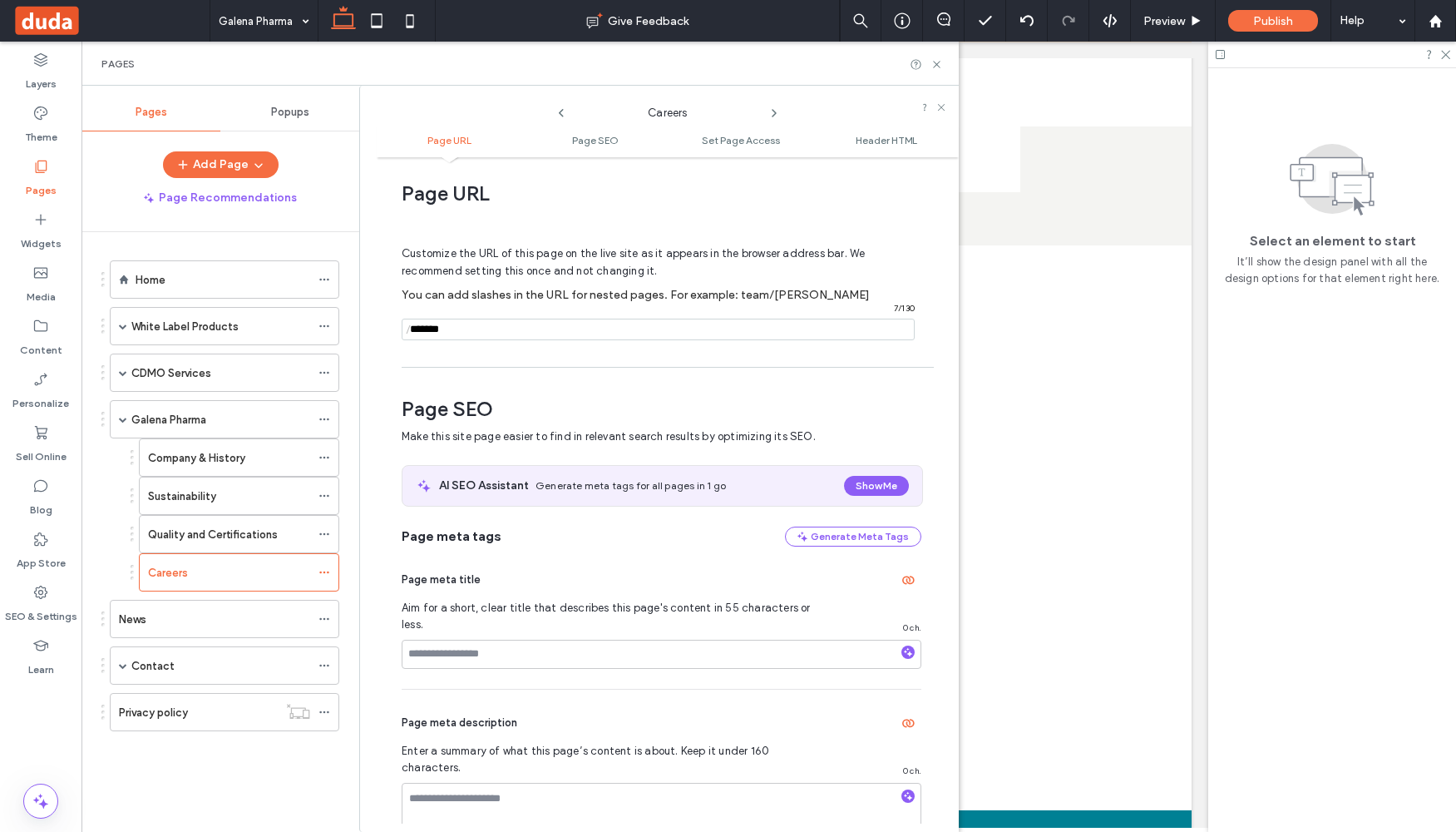
click at [424, 329] on input "notEmpty" at bounding box center [658, 329] width 513 height 21
paste input "**********"
type input "**********"
click at [426, 349] on div "Customize the URL of this page on the live site as it appears in the browser ad…" at bounding box center [661, 285] width 520 height 146
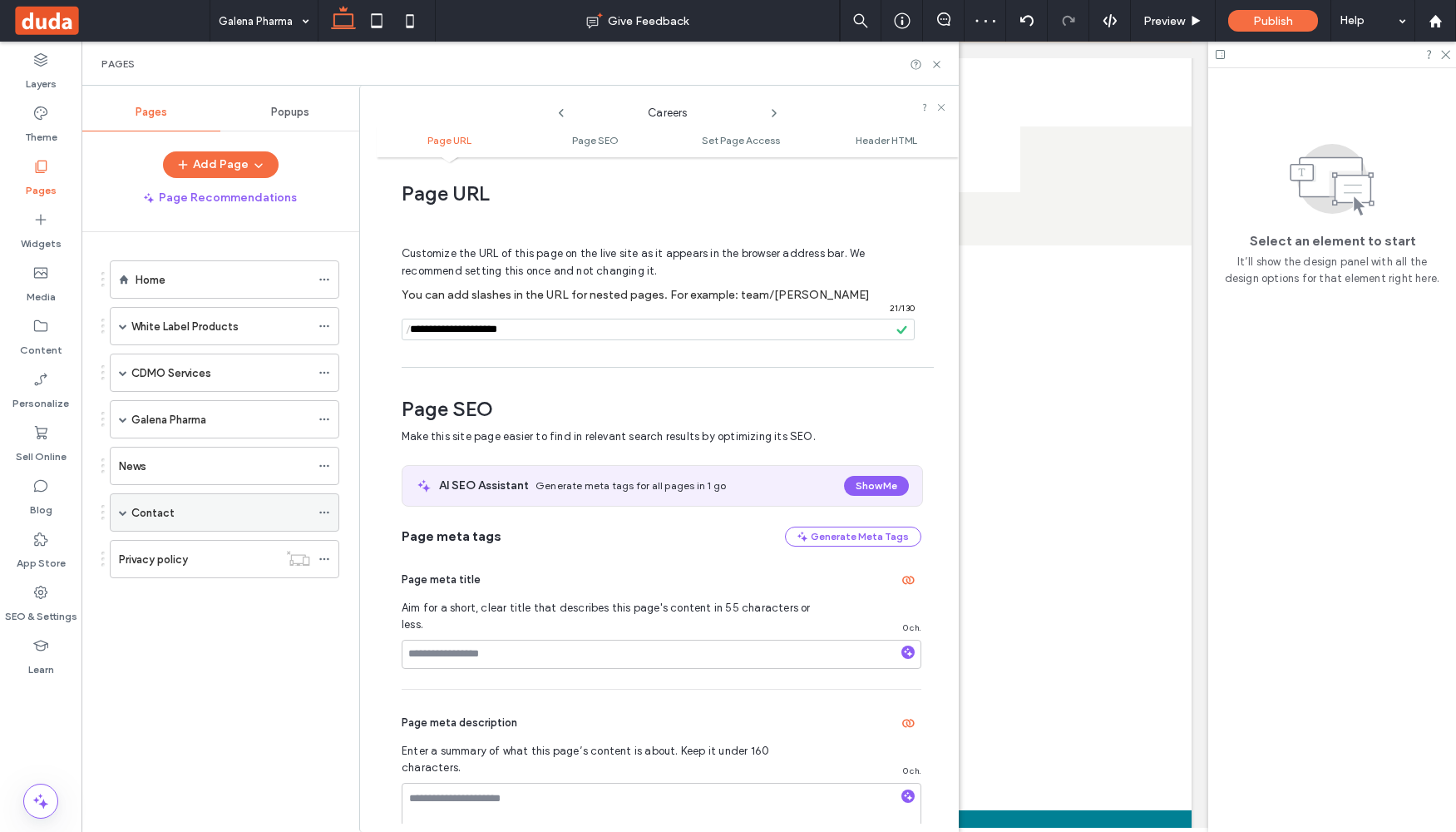
click at [124, 512] on span at bounding box center [123, 511] width 8 height 8
click at [323, 510] on icon at bounding box center [324, 512] width 11 height 11
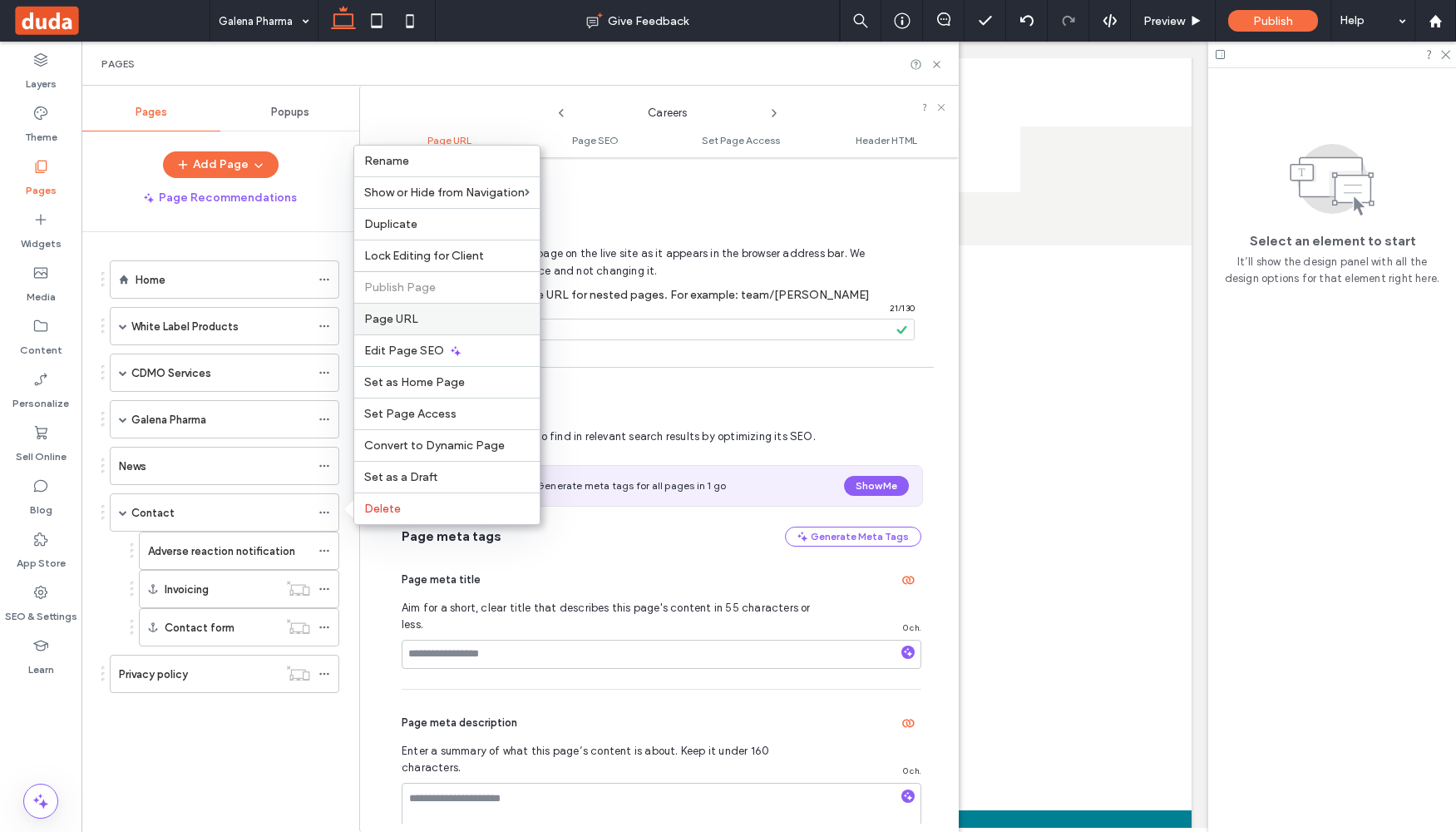
click at [438, 316] on label "Page URL" at bounding box center [447, 319] width 165 height 14
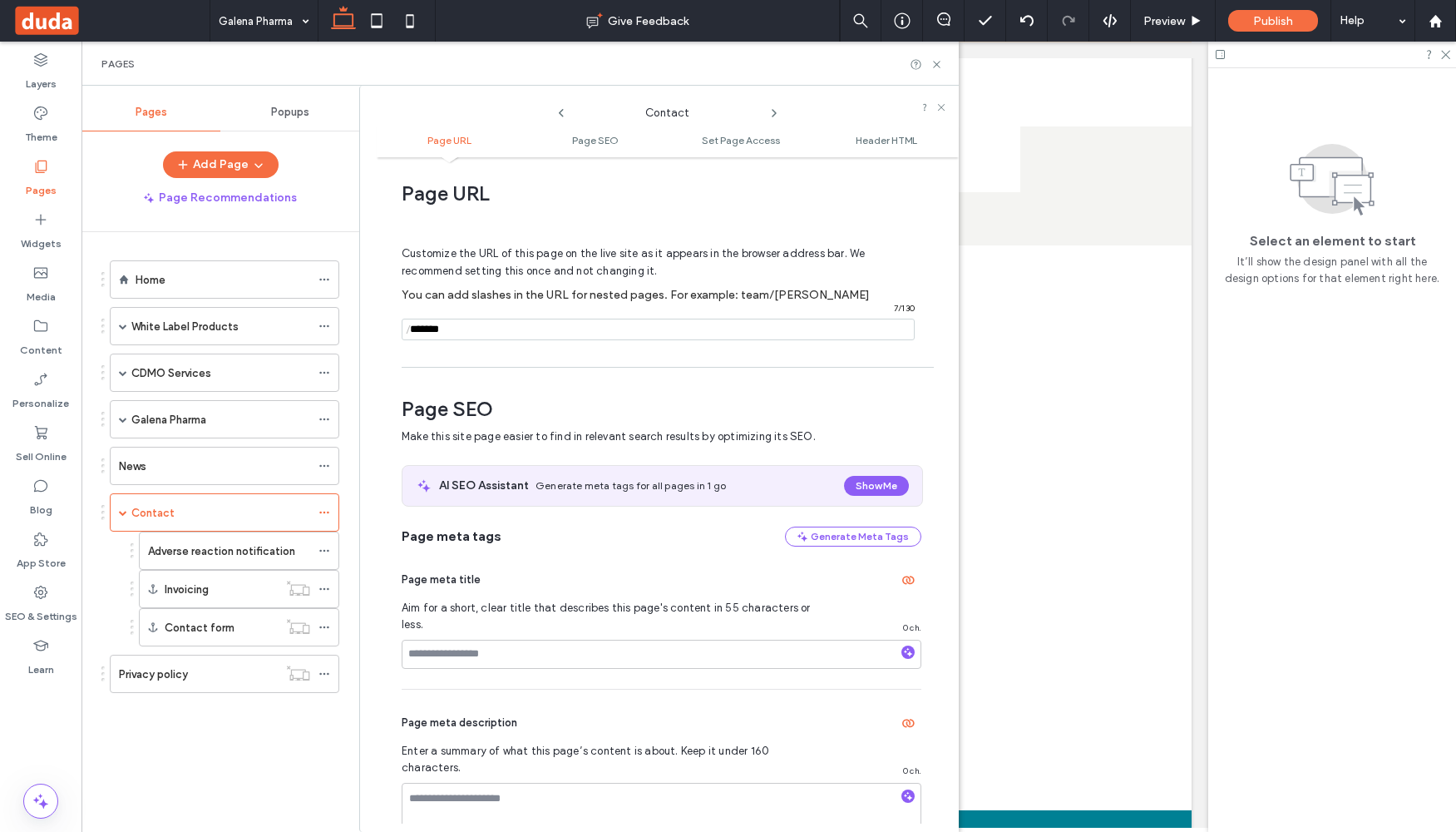
click at [442, 329] on input "notEmpty" at bounding box center [658, 329] width 513 height 21
click at [327, 551] on icon at bounding box center [324, 550] width 11 height 11
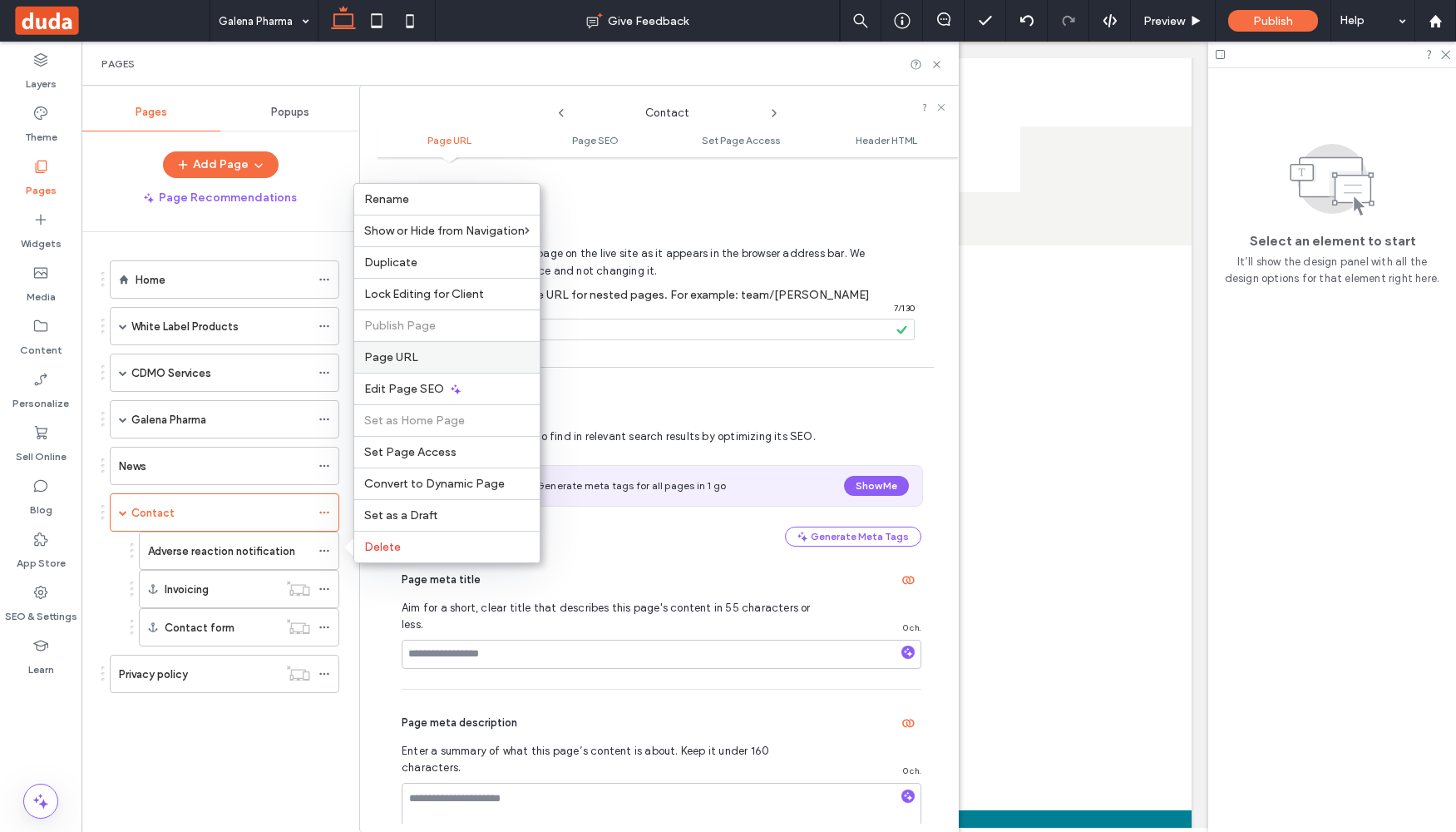
click at [406, 351] on span "Page URL" at bounding box center [391, 358] width 54 height 14
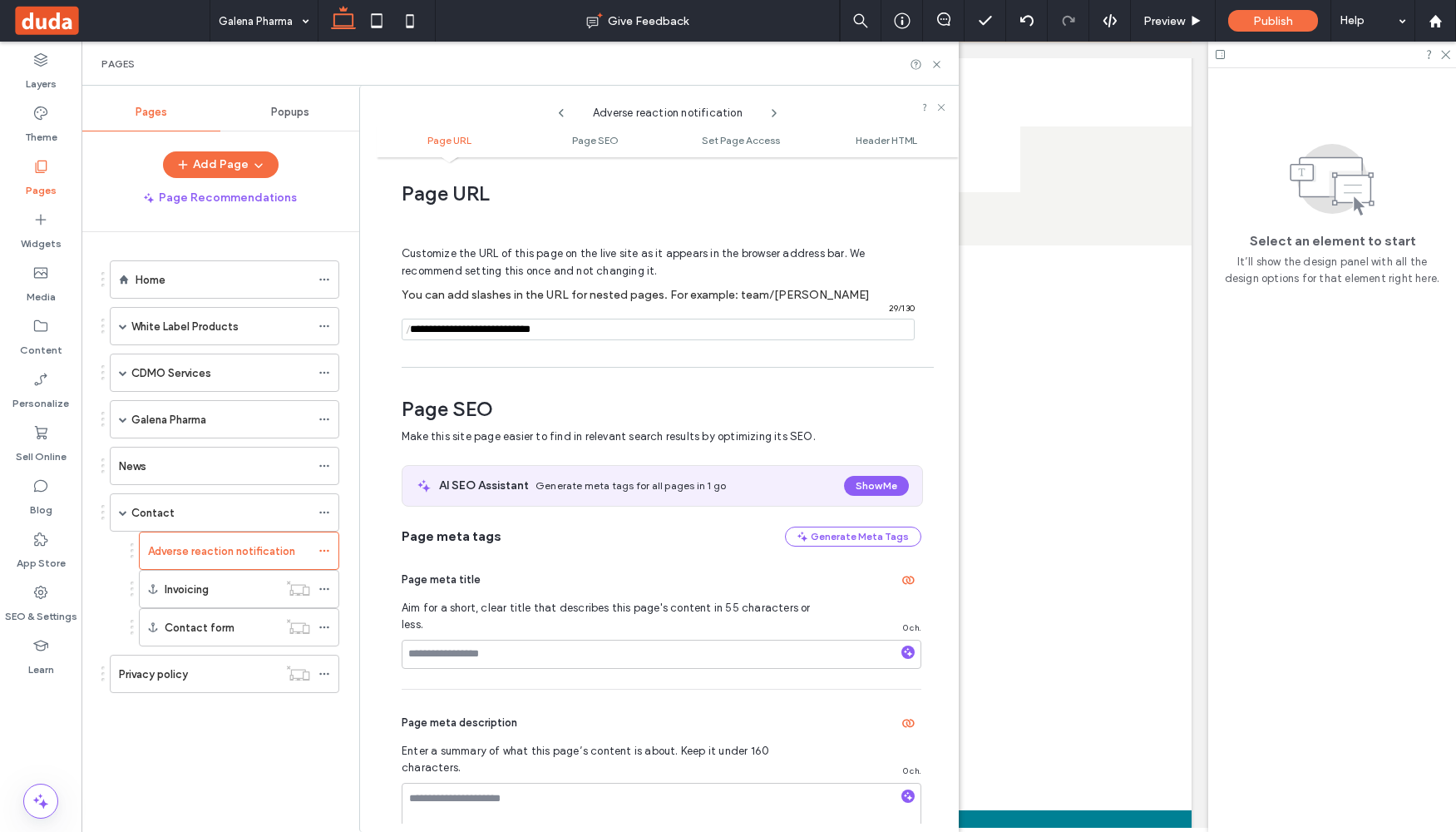
click at [414, 330] on span "/" at bounding box center [408, 330] width 13 height 21
click at [440, 331] on input "notEmpty" at bounding box center [658, 329] width 513 height 21
paste input "**********"
type input "**********"
click at [446, 358] on div "Customize the URL of this page on the live site as it appears in the browser ad…" at bounding box center [661, 285] width 520 height 146
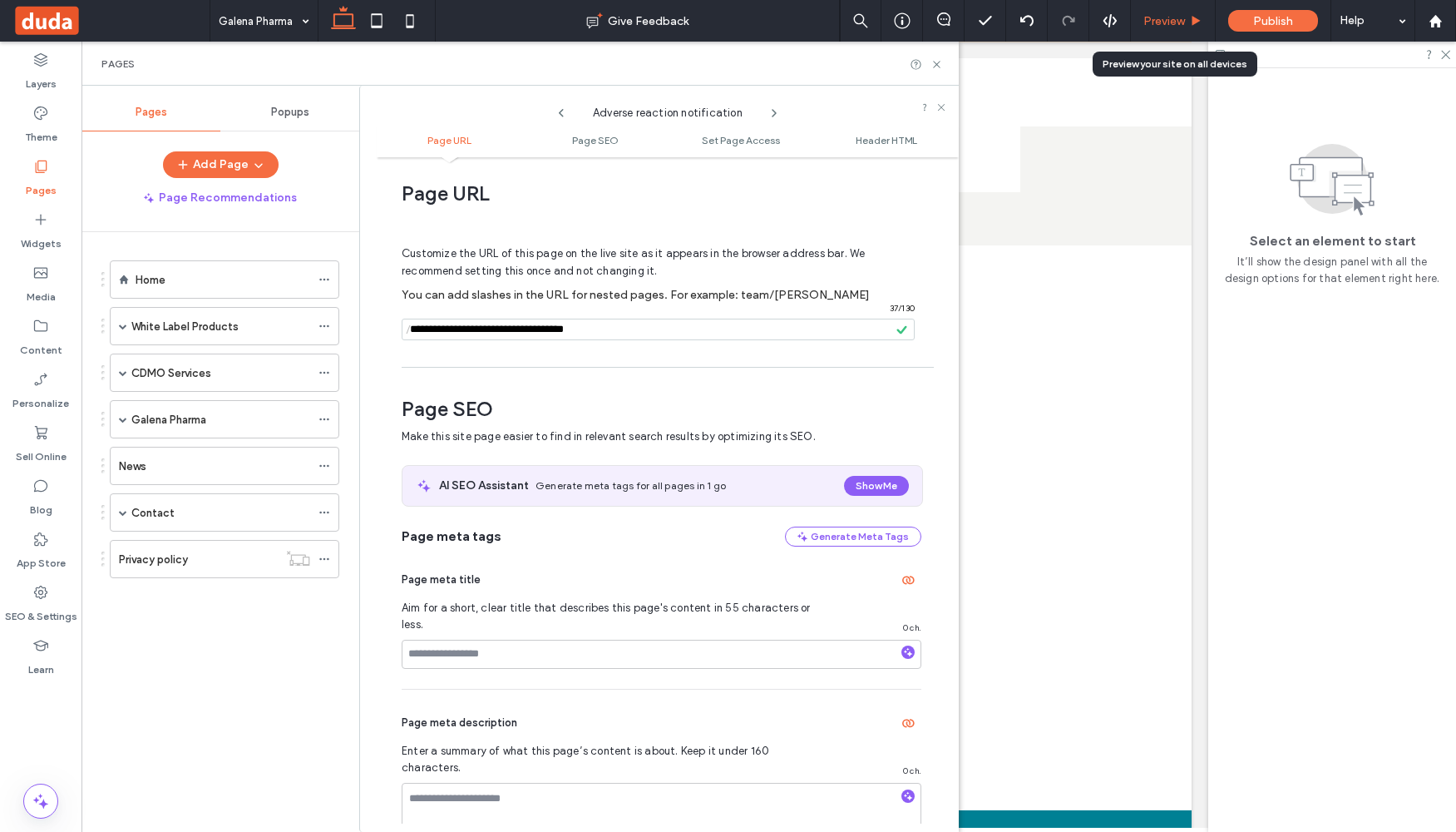
click at [1170, 17] on span "Preview" at bounding box center [1164, 21] width 41 height 14
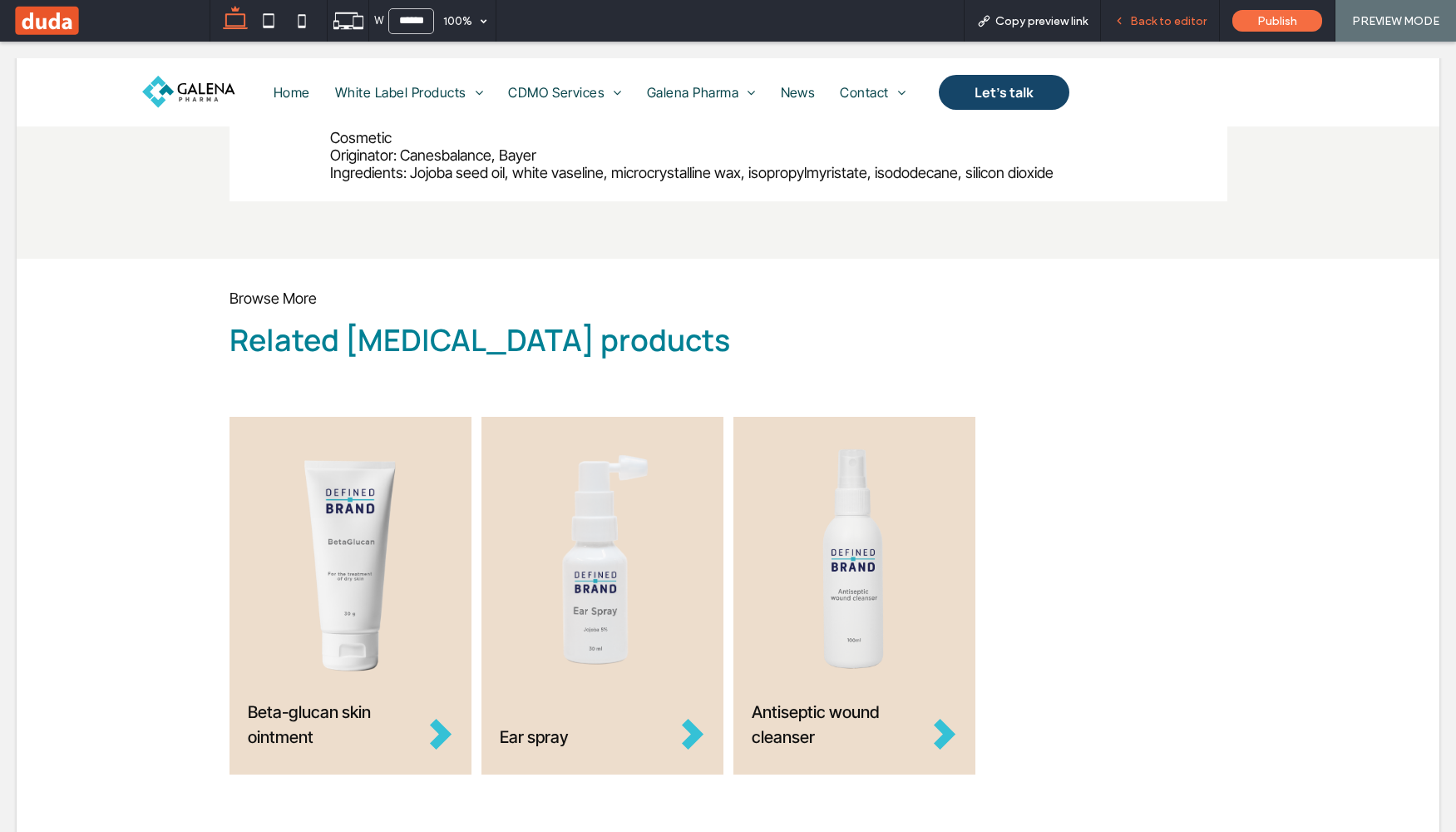
click at [1132, 24] on div "Back to editor" at bounding box center [1160, 21] width 118 height 14
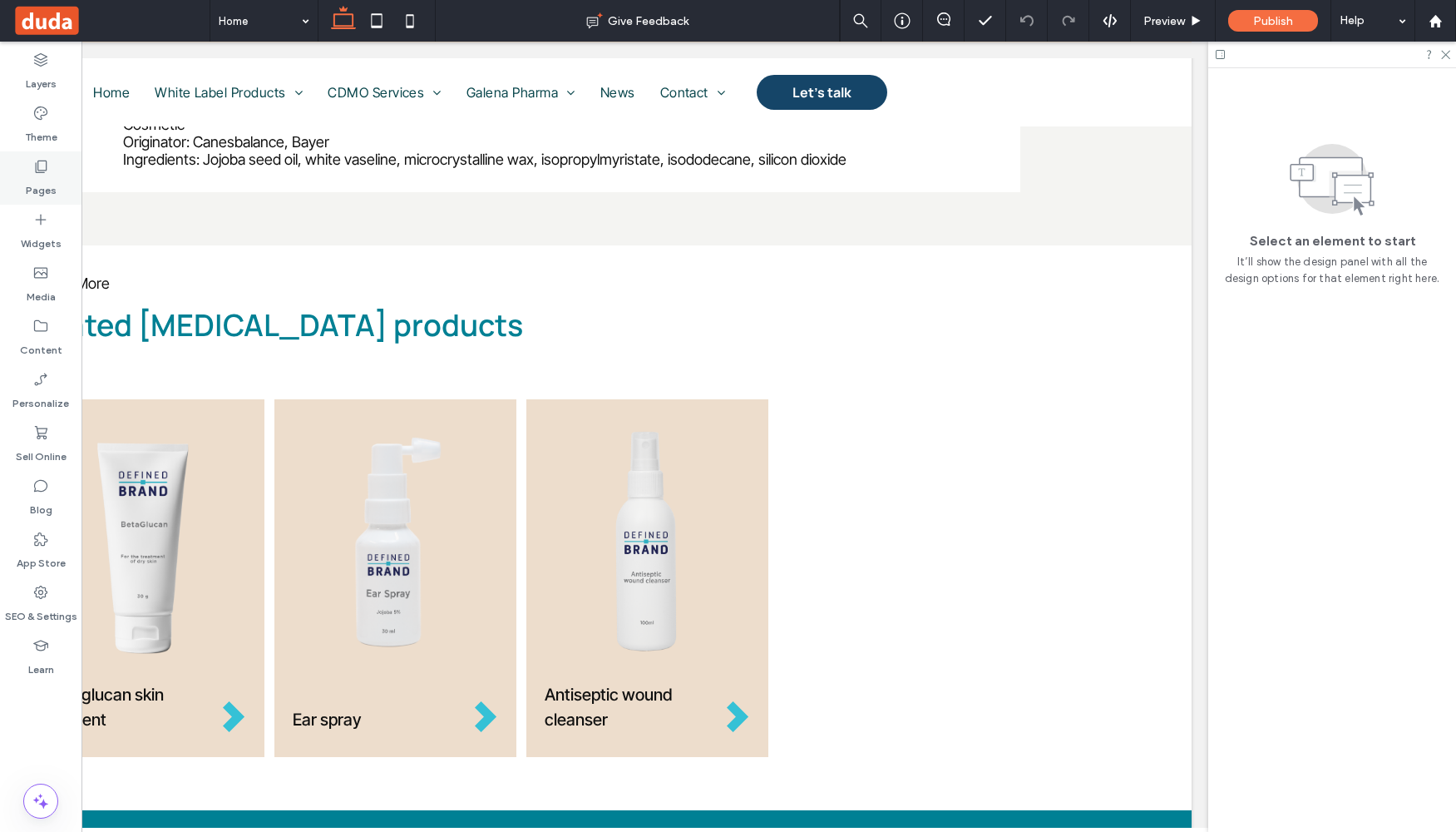
click at [33, 191] on label "Pages" at bounding box center [41, 186] width 31 height 23
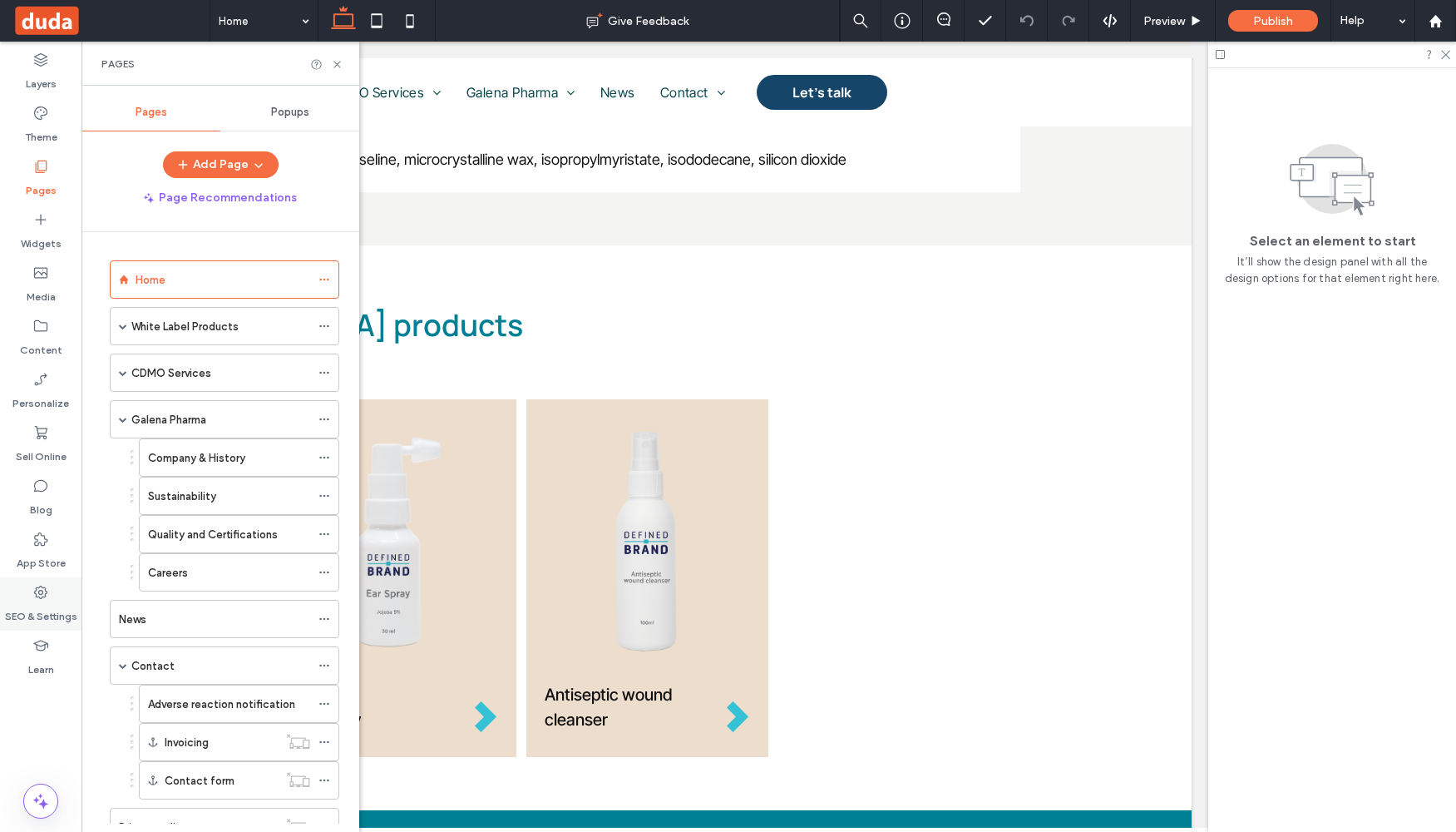
click at [43, 609] on label "SEO & Settings" at bounding box center [41, 612] width 72 height 23
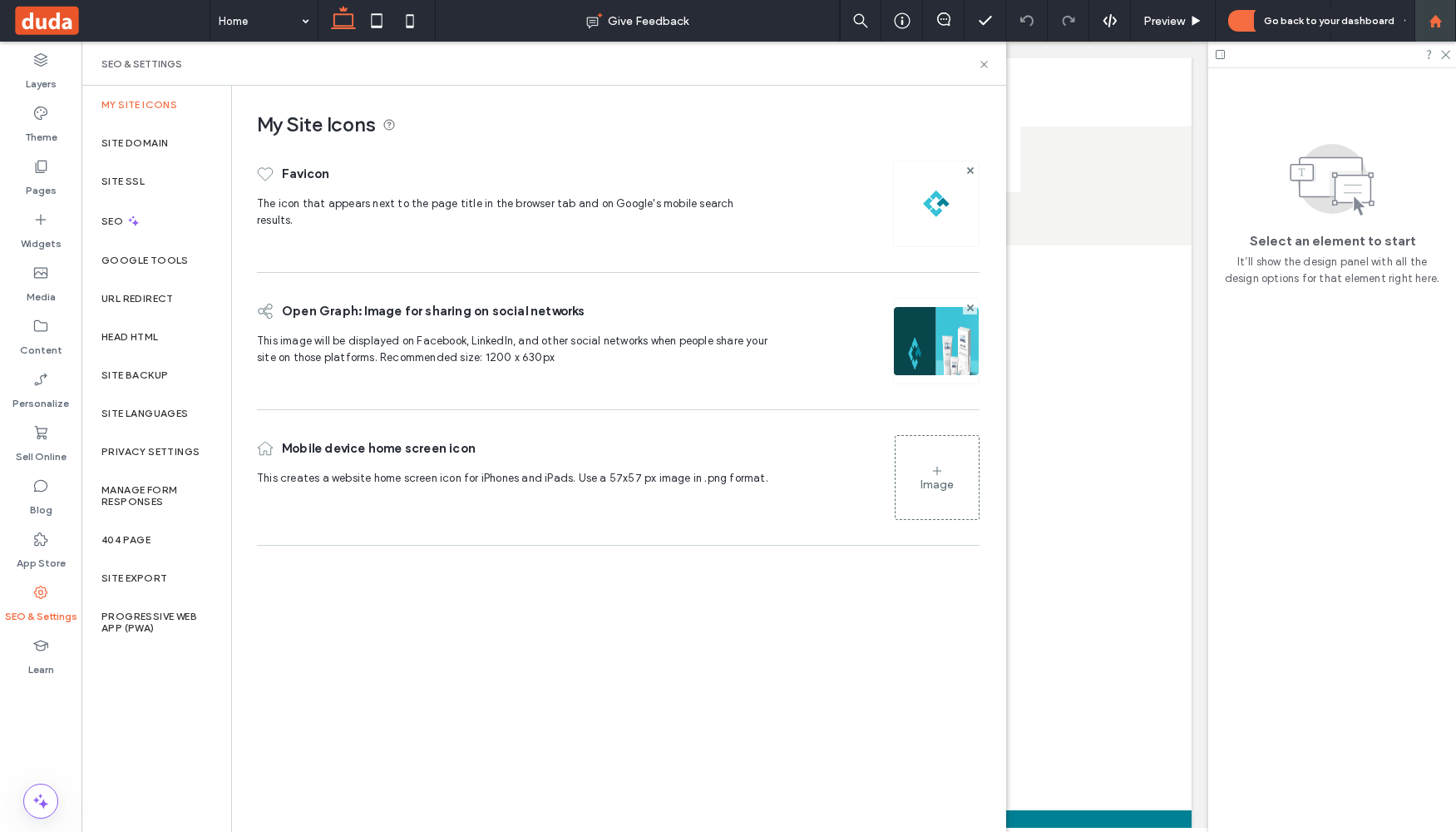
click at [1437, 19] on use at bounding box center [1435, 20] width 12 height 12
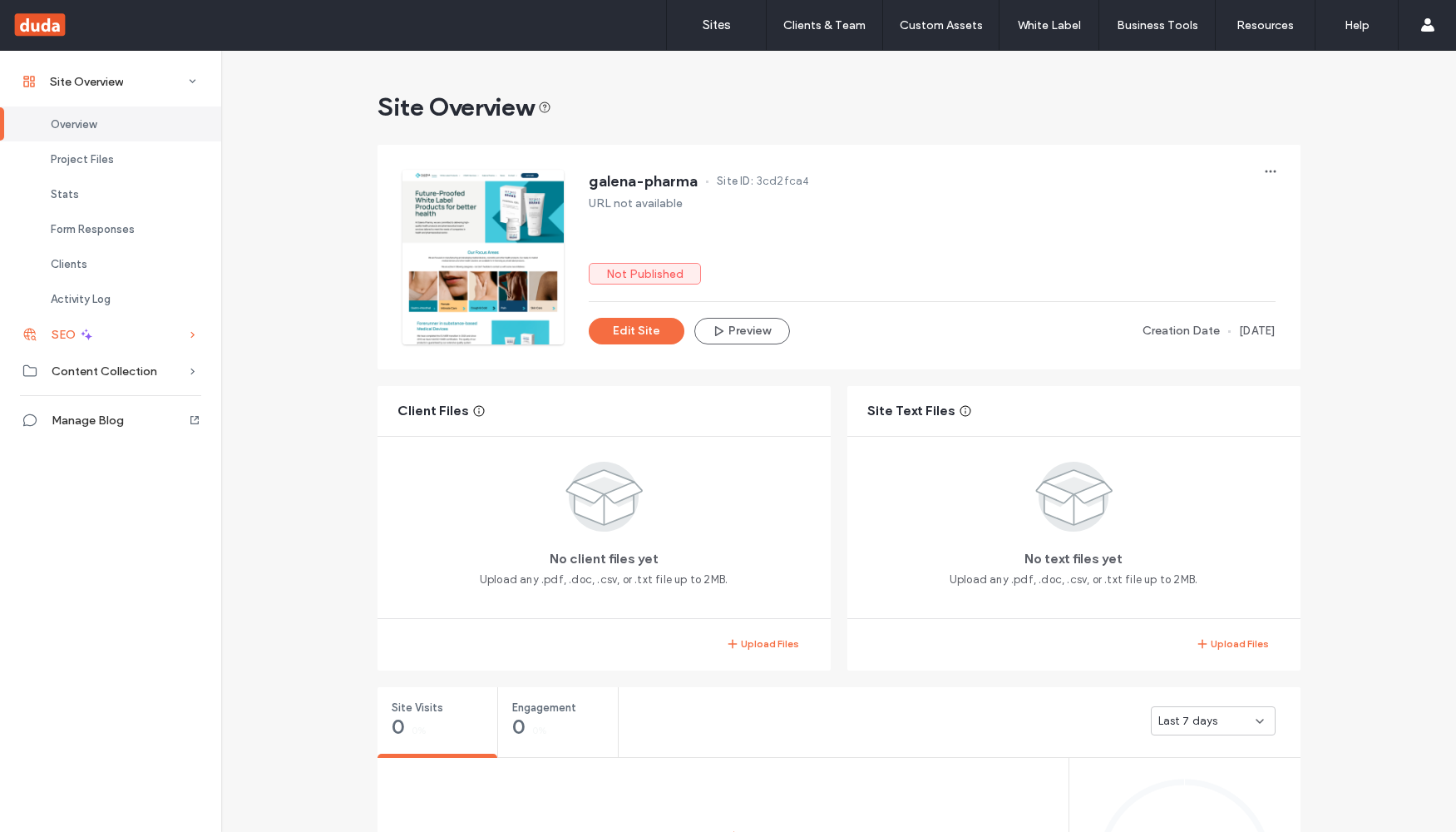
click at [94, 339] on div "SEO" at bounding box center [110, 334] width 222 height 36
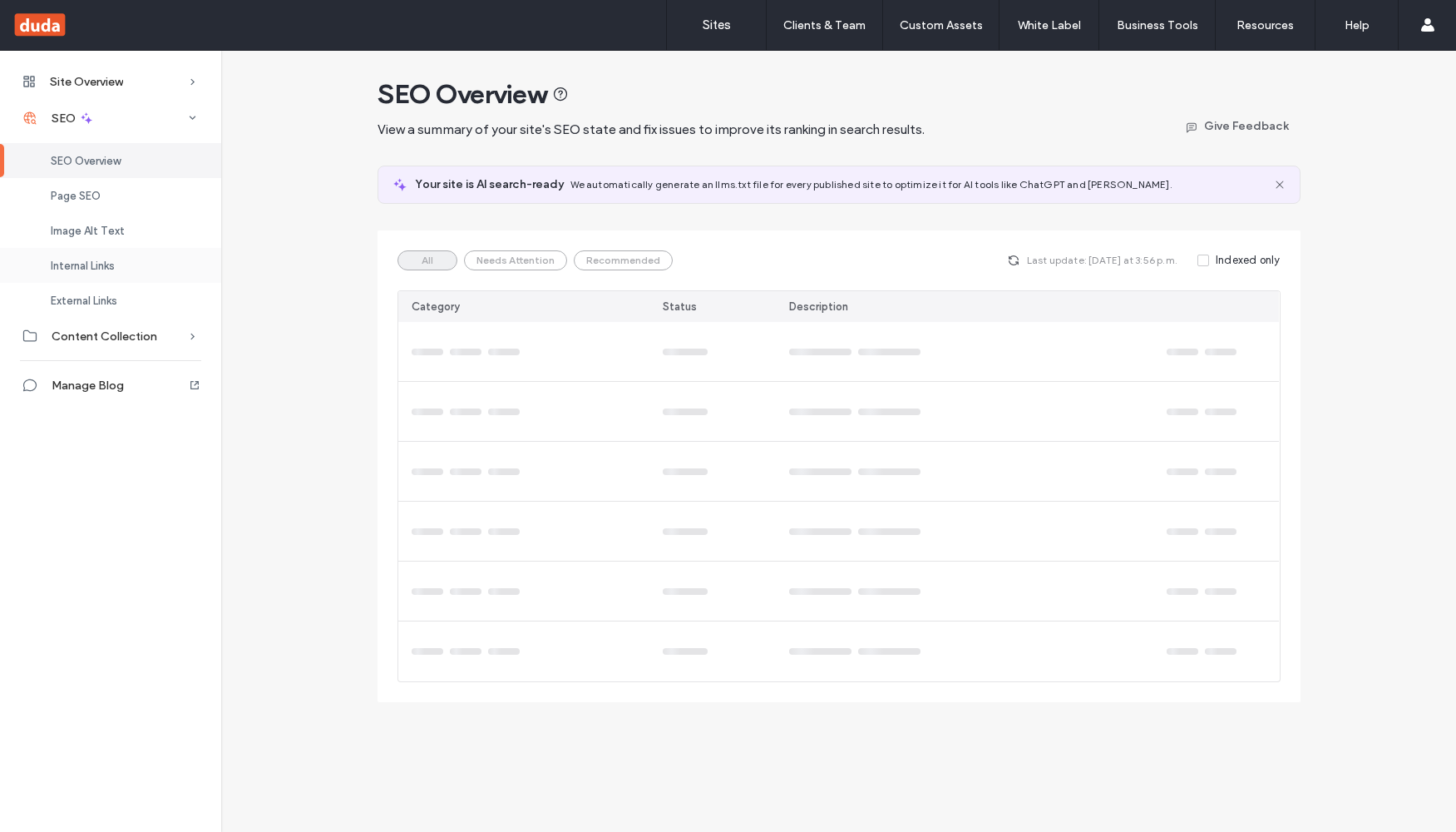
click at [94, 274] on div "Internal Links" at bounding box center [110, 266] width 222 height 35
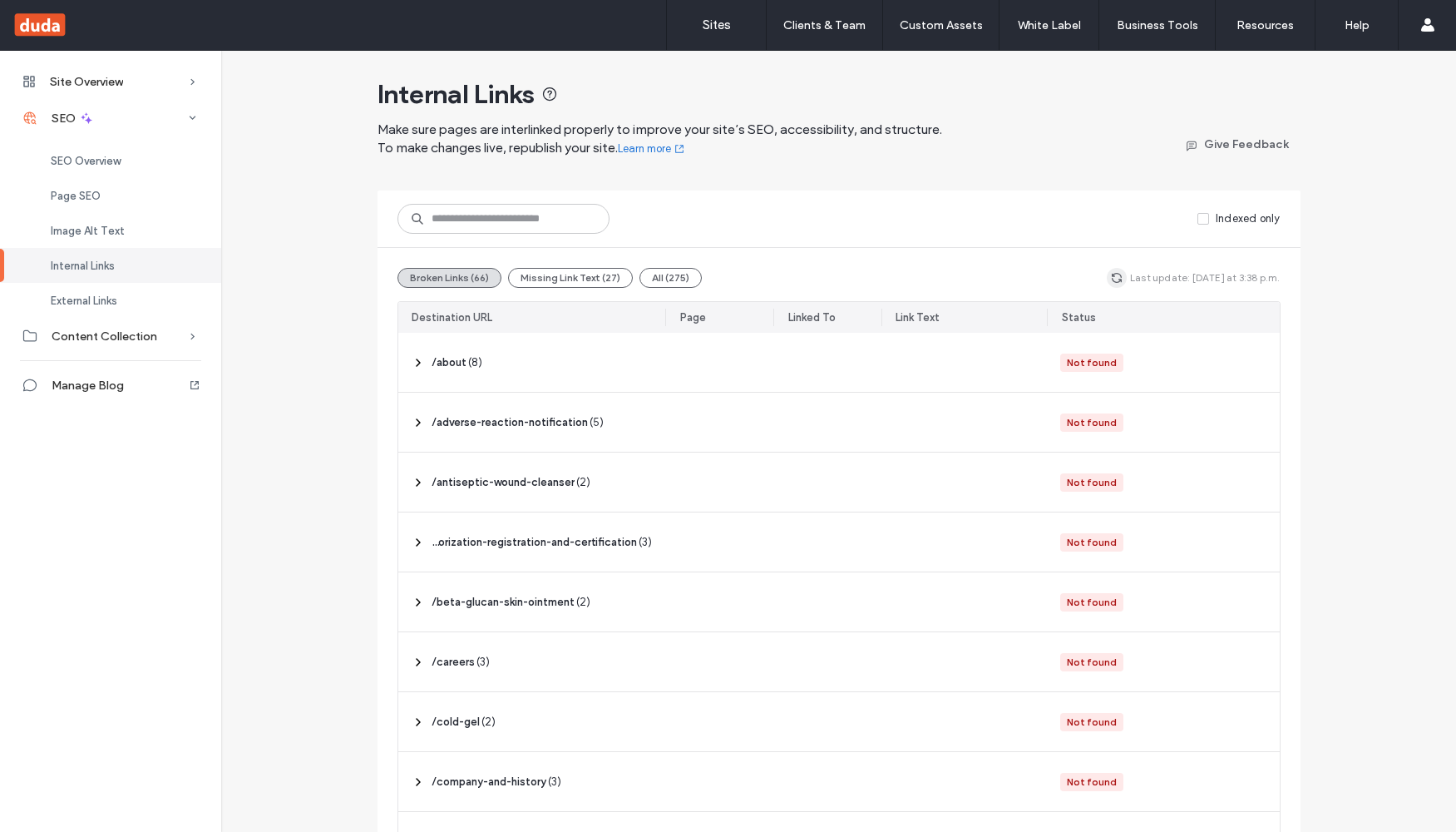
click at [1112, 279] on icon "button" at bounding box center [1116, 277] width 13 height 13
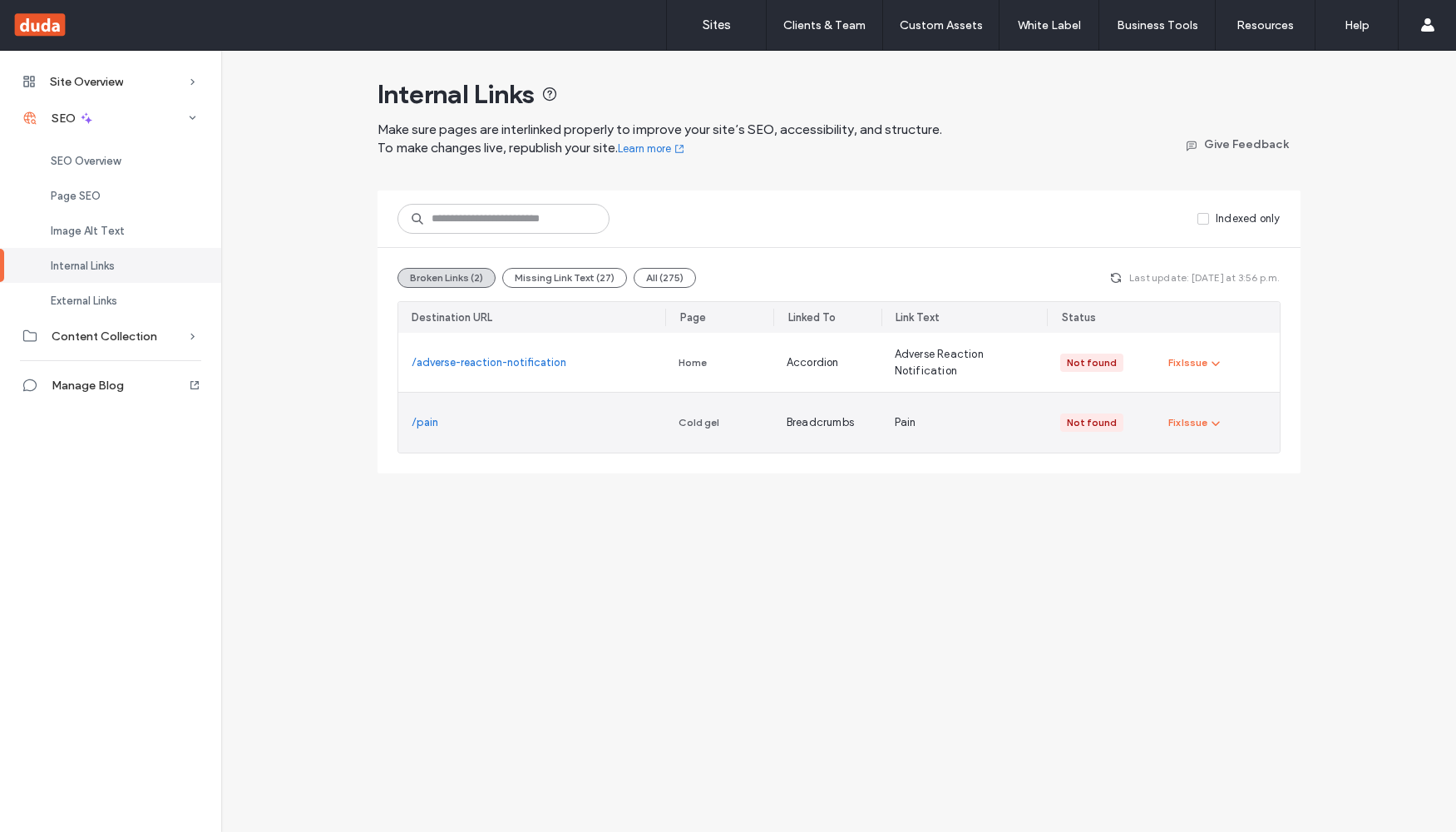
click at [424, 426] on link "/pain" at bounding box center [425, 422] width 26 height 17
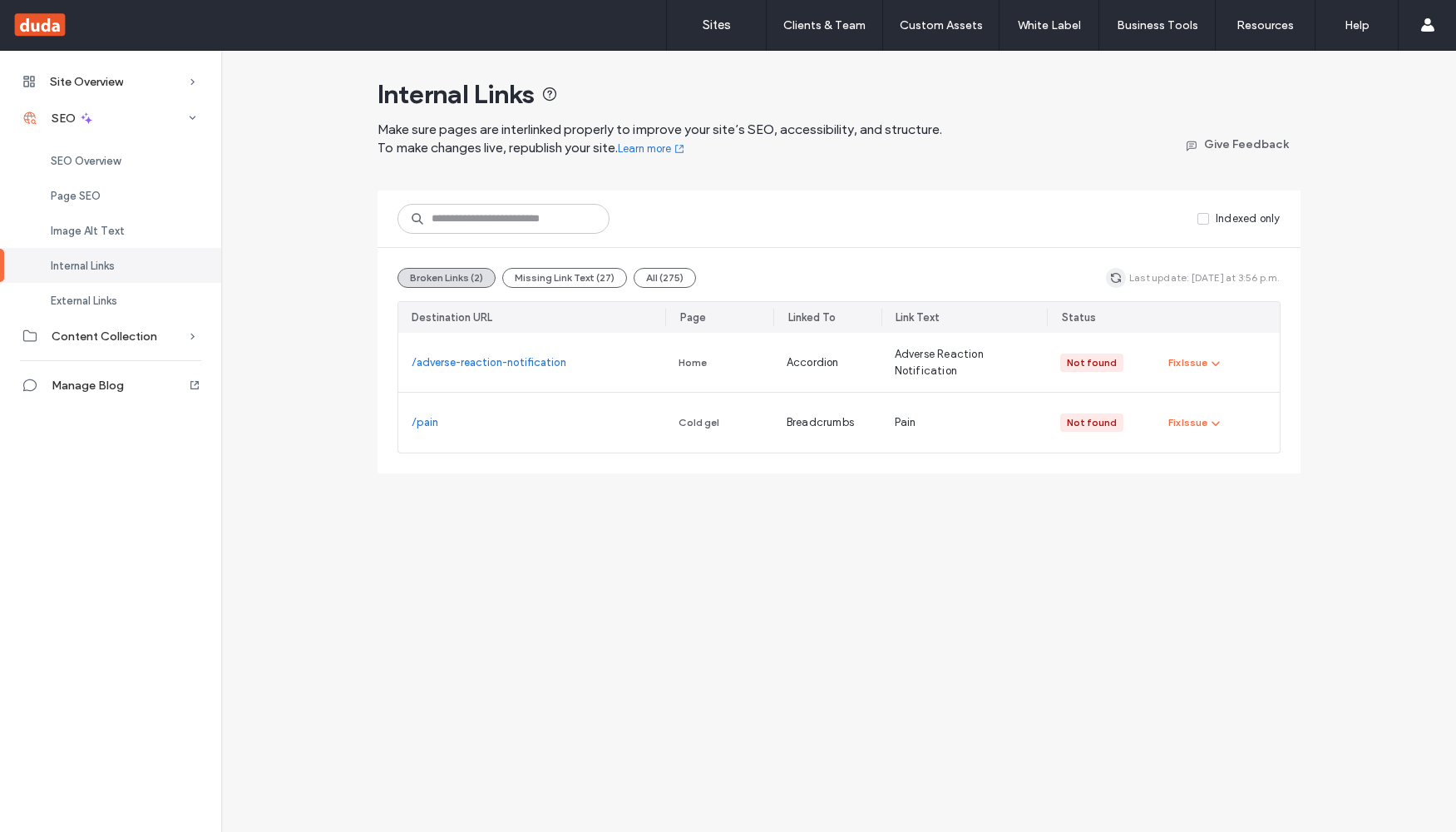
click at [1123, 276] on icon "button" at bounding box center [1115, 277] width 13 height 13
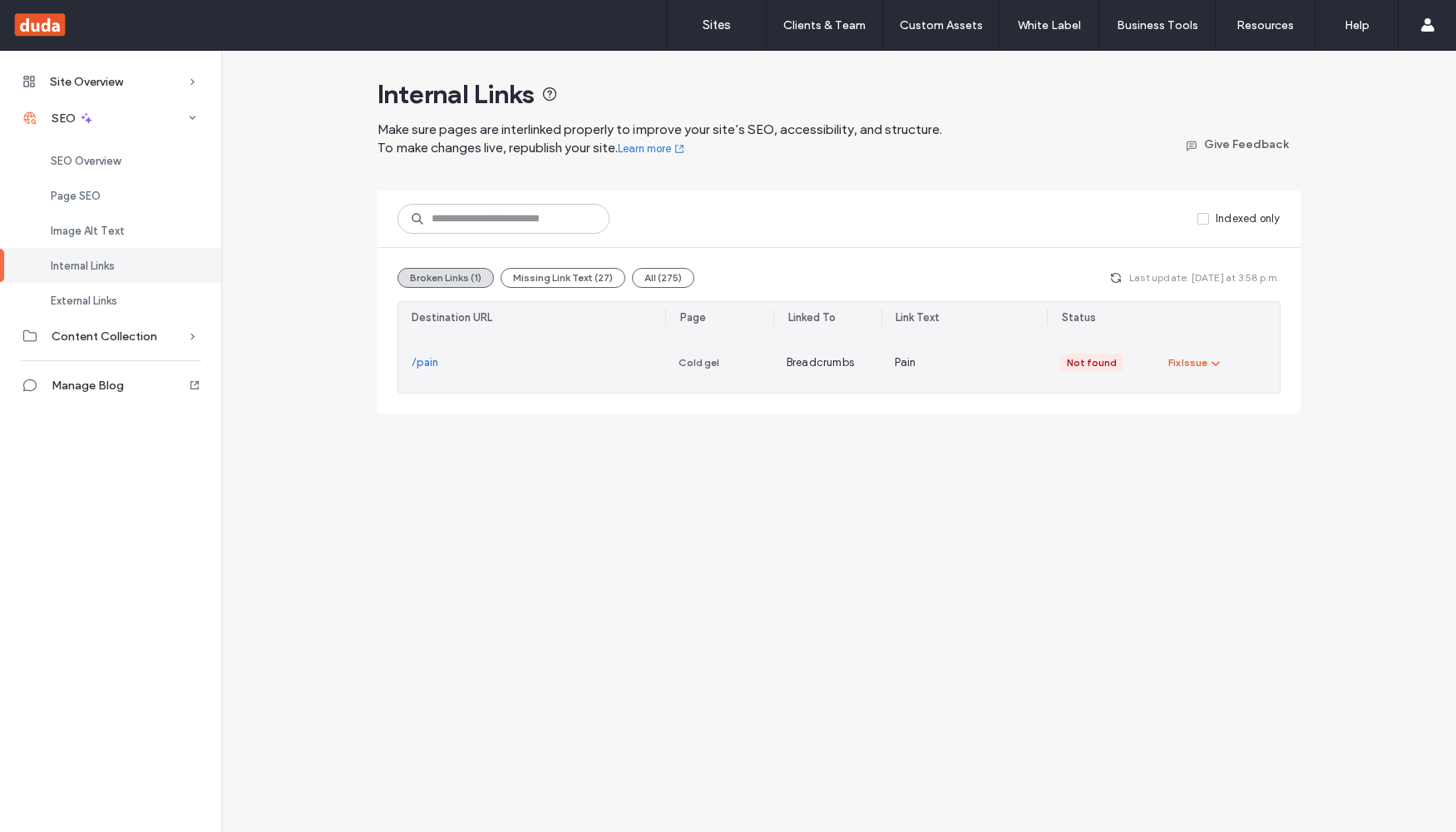
click at [1216, 357] on icon "button" at bounding box center [1215, 362] width 13 height 13
click at [1188, 355] on div "Fix Issue" at bounding box center [1188, 362] width 39 height 15
click at [1205, 395] on span "Fix in Editor" at bounding box center [1211, 402] width 59 height 17
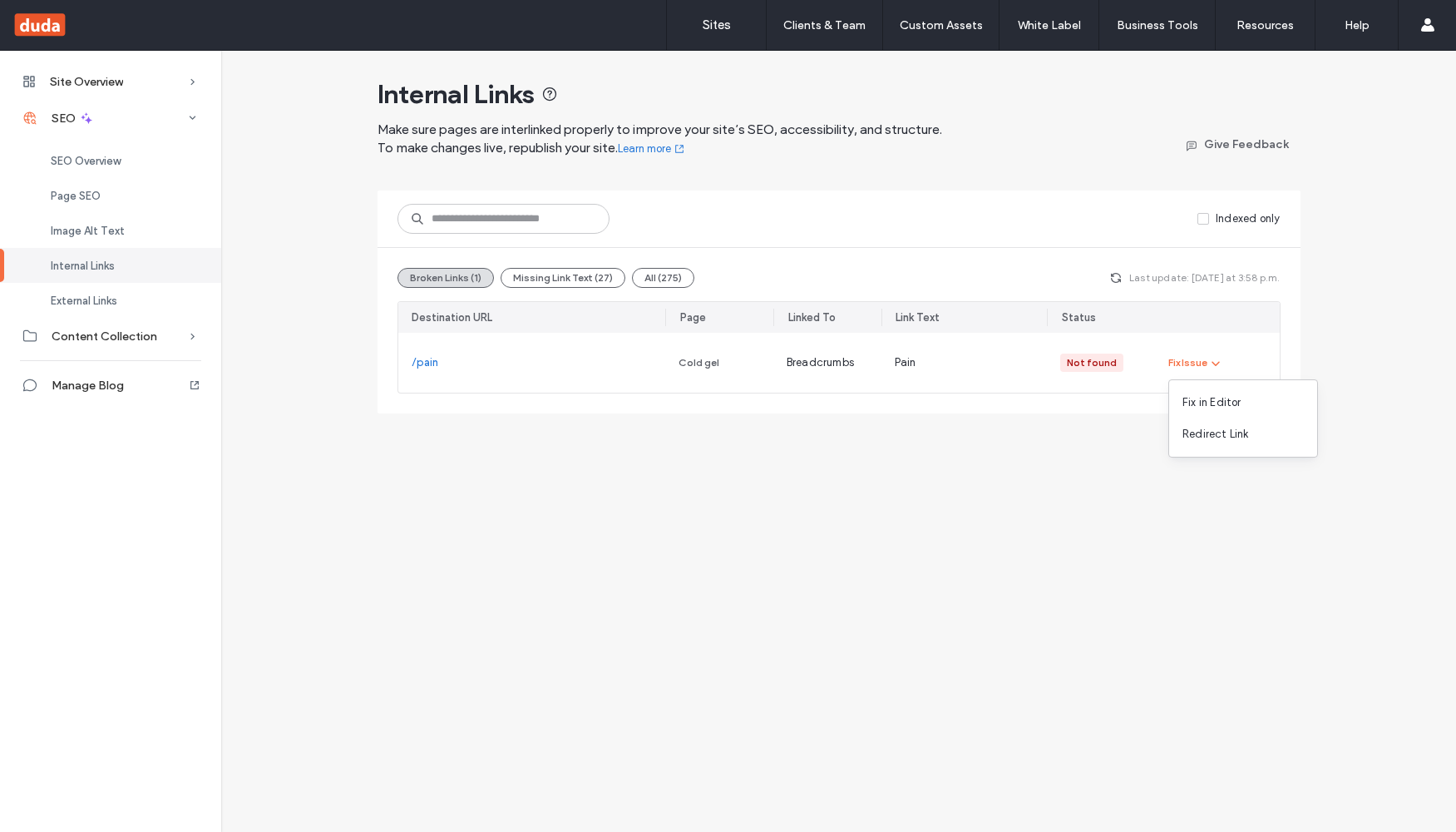
click at [1091, 483] on div "Site Overview Overview Project Files Stats Form Responses Clients Activity Log …" at bounding box center [728, 441] width 1456 height 781
click at [1121, 280] on icon "button" at bounding box center [1115, 277] width 13 height 13
click at [1122, 276] on icon "button" at bounding box center [1115, 277] width 13 height 13
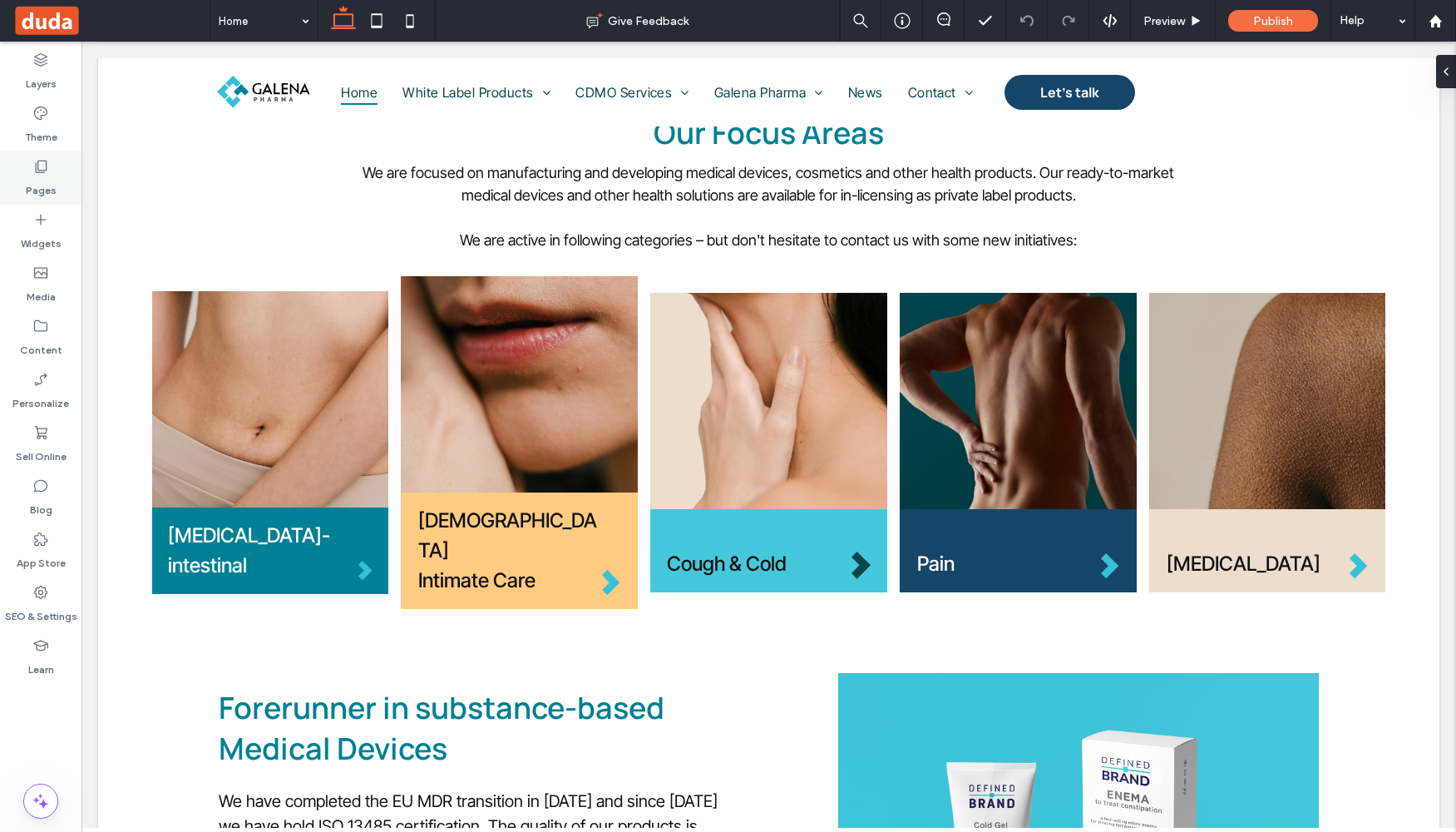
click at [44, 179] on label "Pages" at bounding box center [41, 186] width 31 height 23
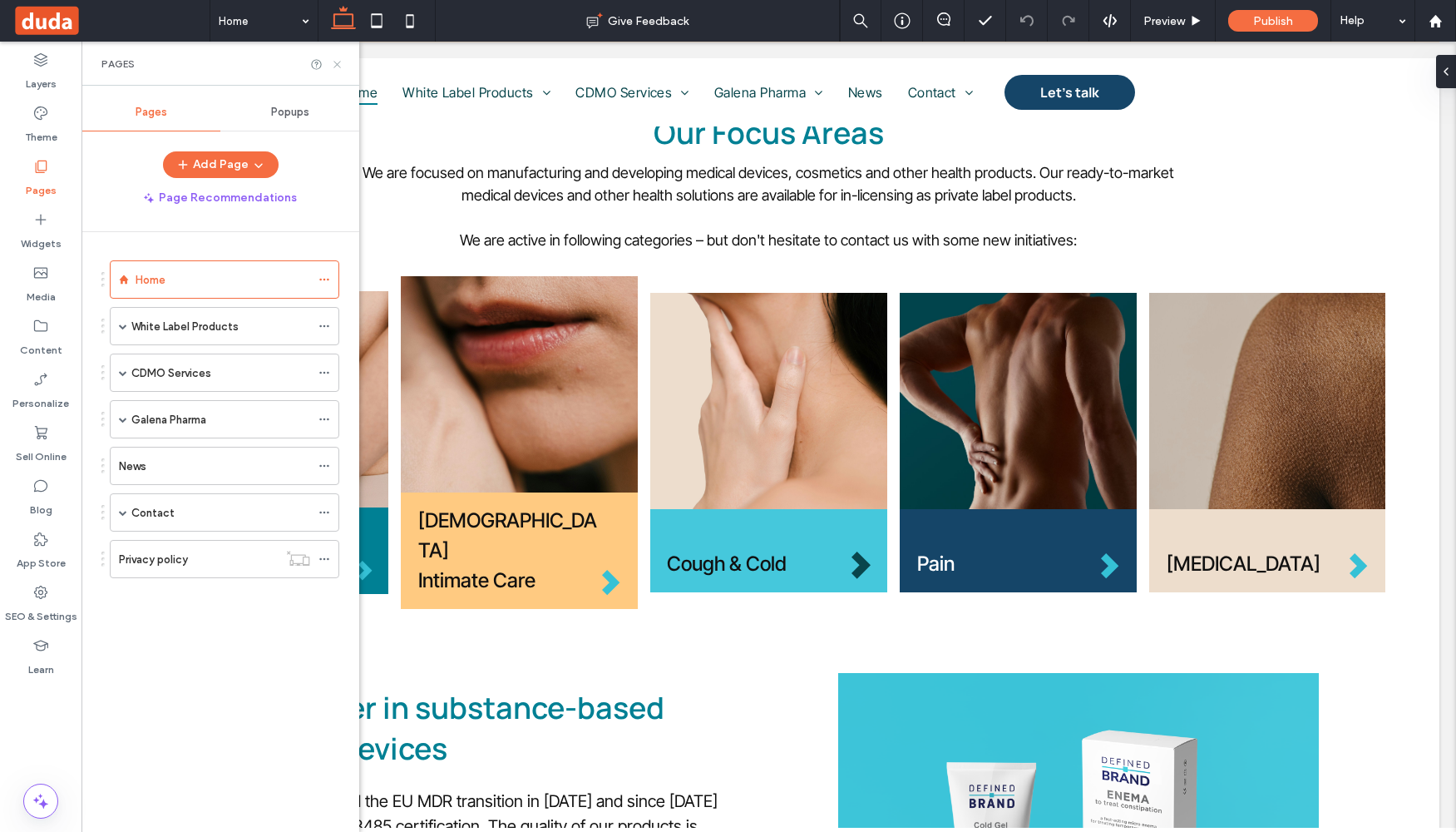
drag, startPoint x: 341, startPoint y: 67, endPoint x: 311, endPoint y: 200, distance: 136.3
click at [341, 67] on icon at bounding box center [337, 64] width 12 height 12
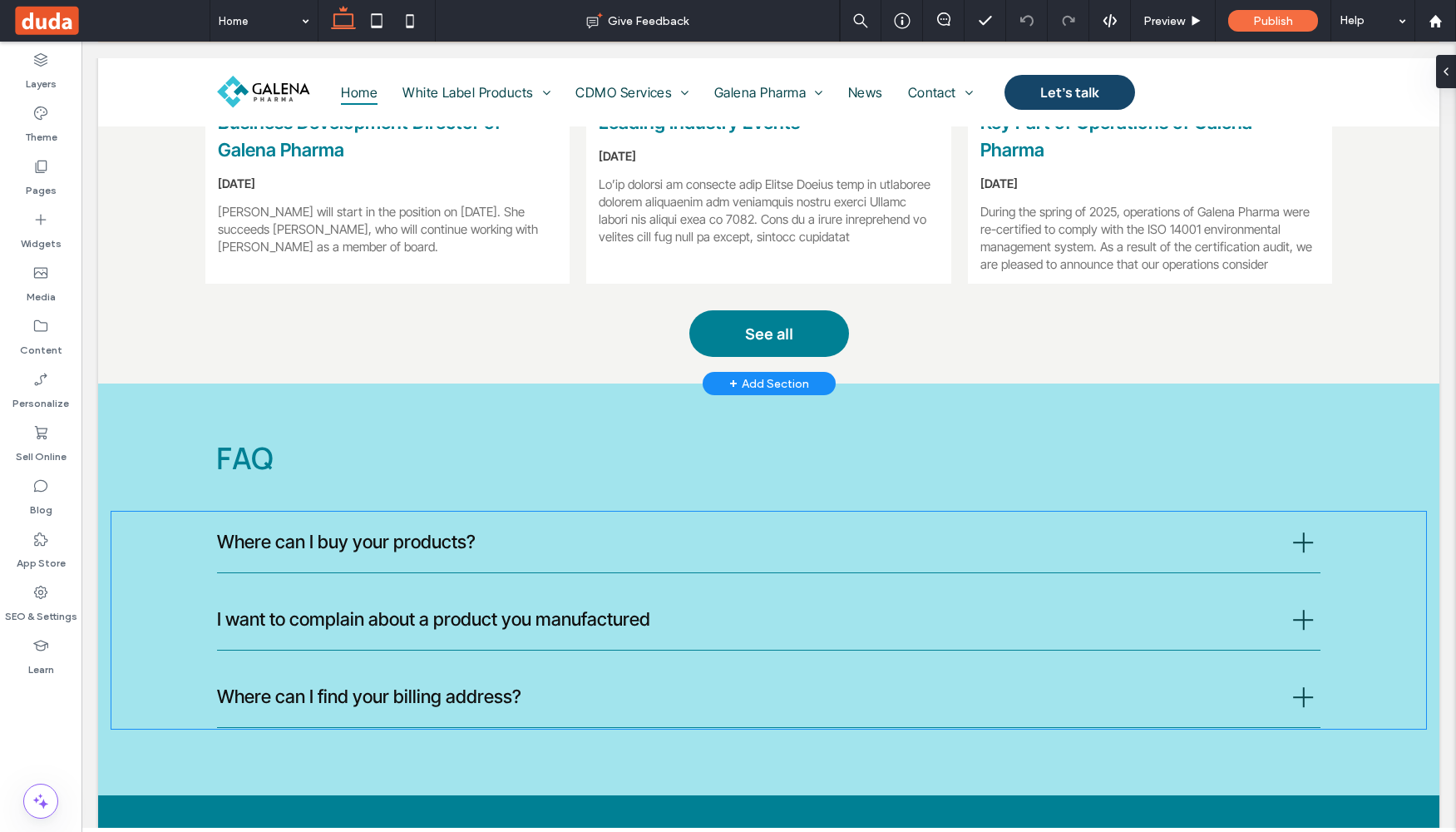
scroll to position [3757, 0]
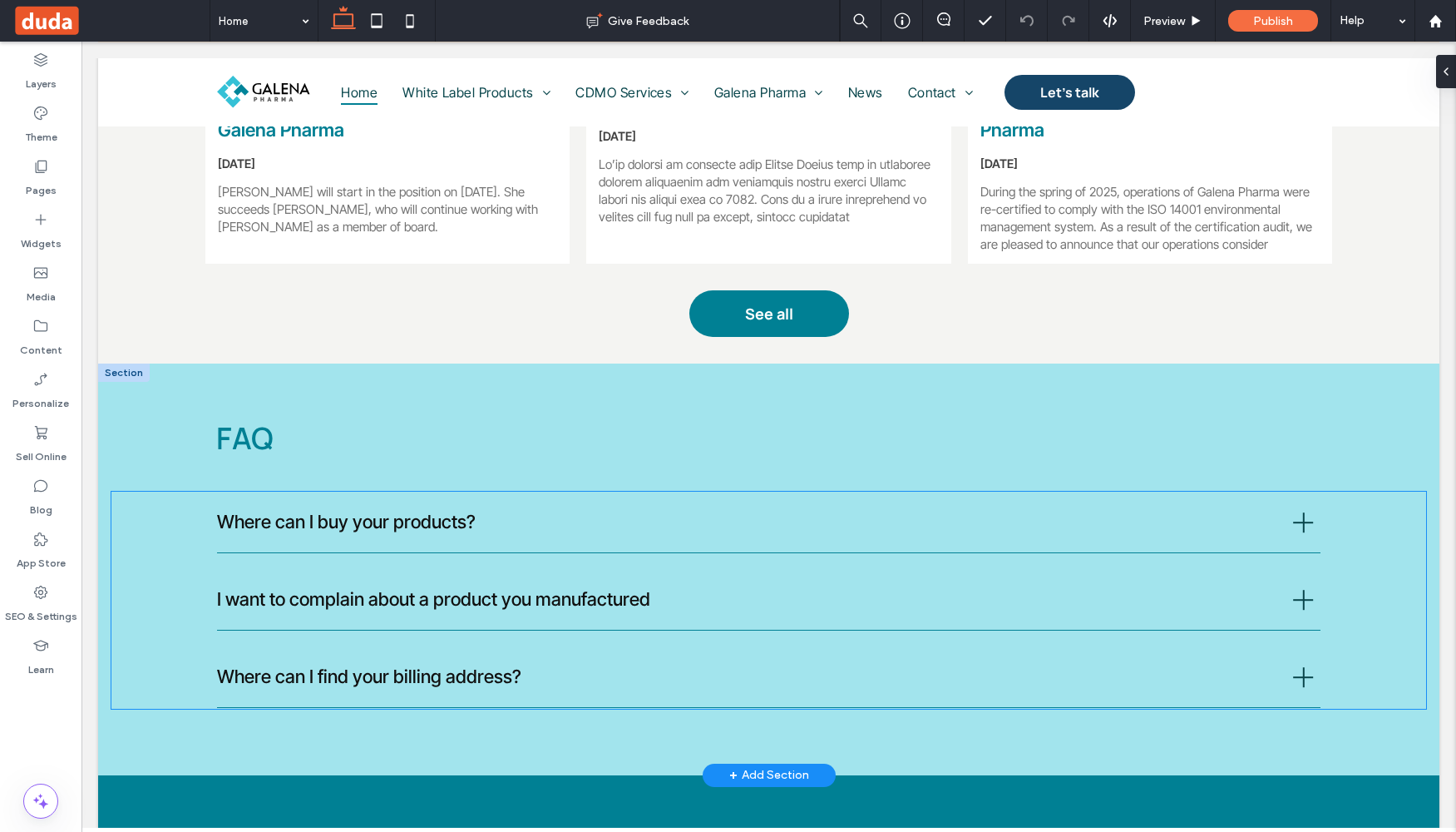
click at [1302, 512] on div at bounding box center [1303, 522] width 2 height 20
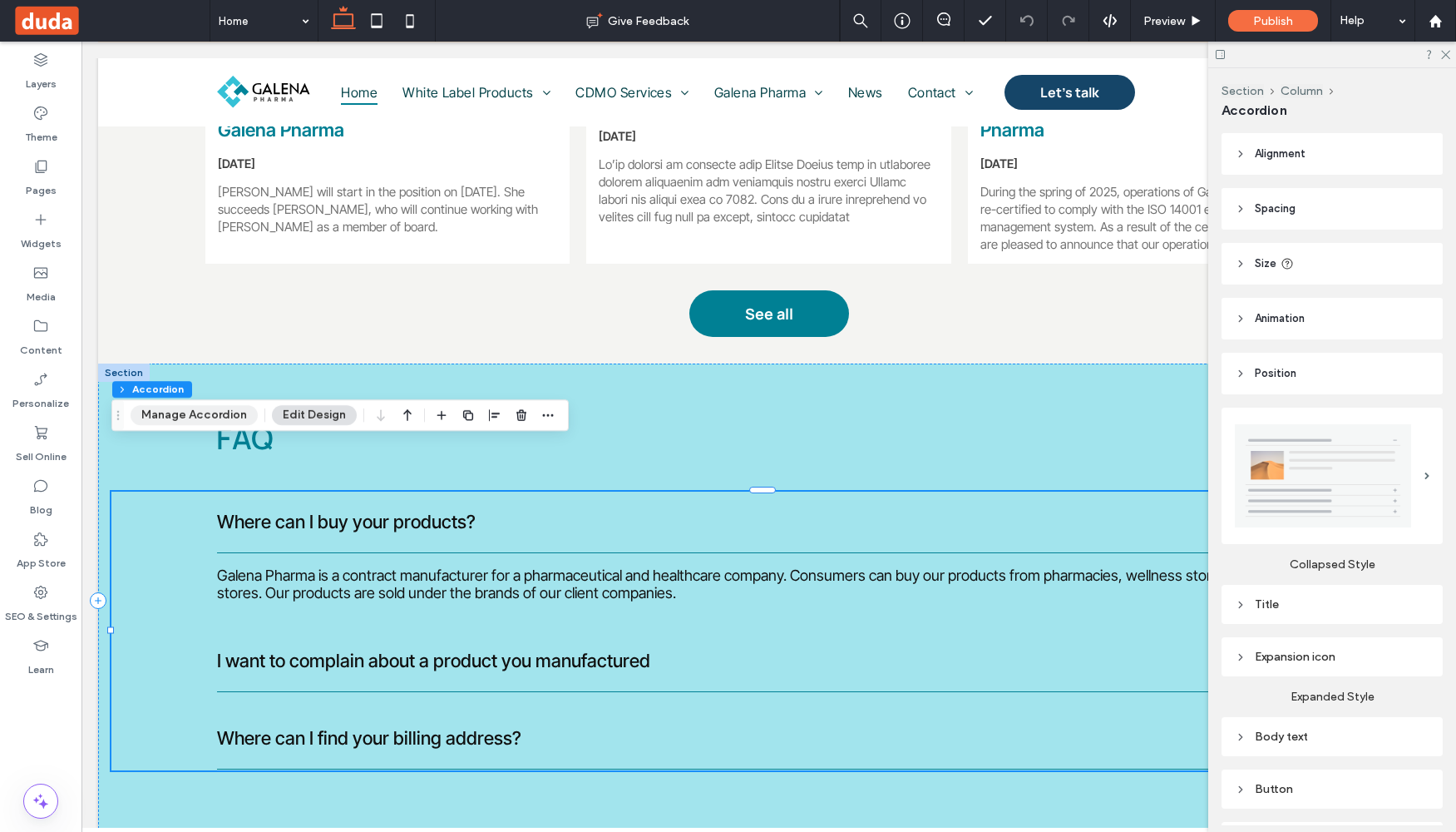
click at [192, 413] on button "Manage Accordion" at bounding box center [194, 415] width 127 height 20
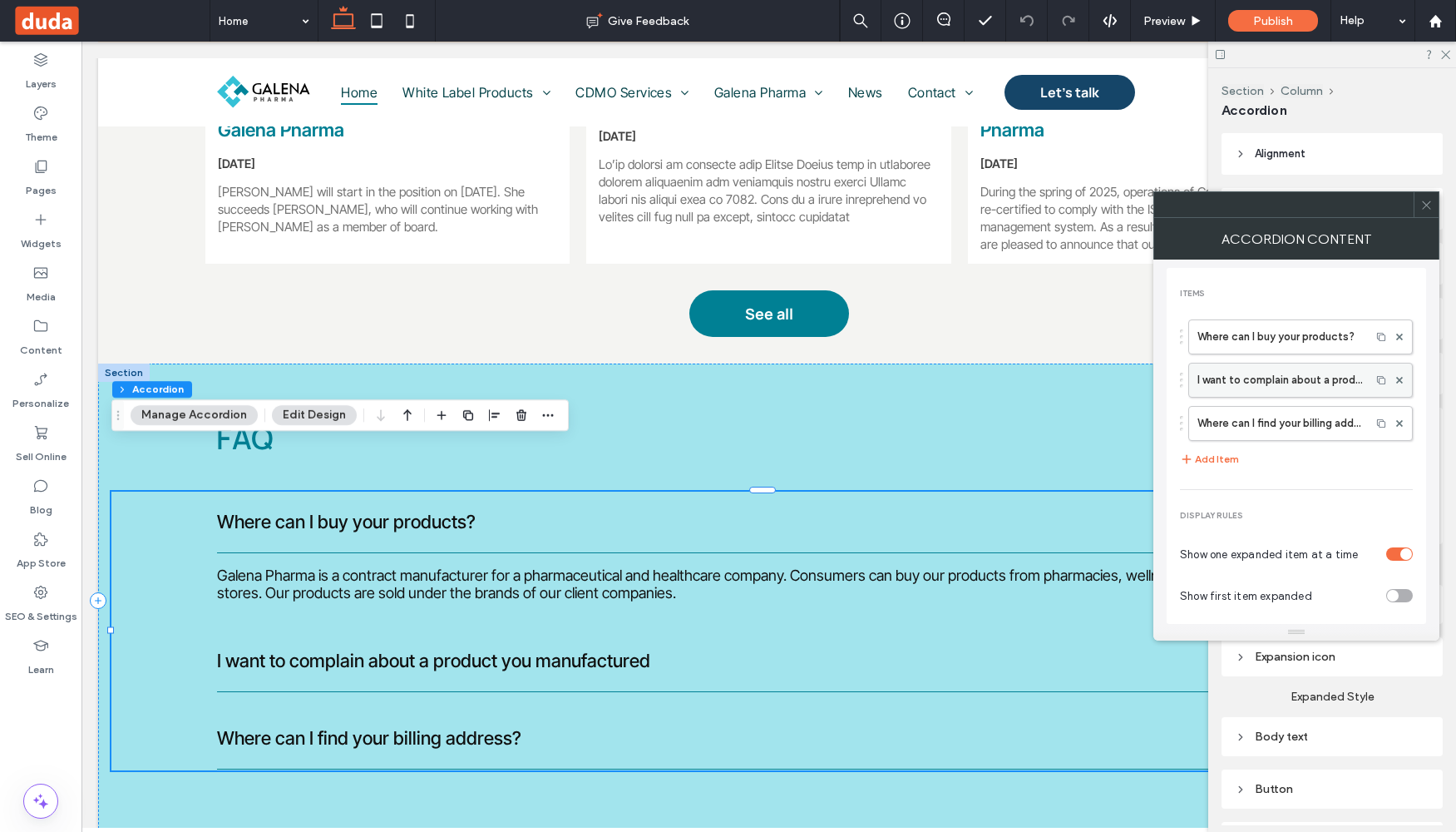
click at [1297, 382] on label "I want to complain about a product you manufactured" at bounding box center [1279, 381] width 164 height 34
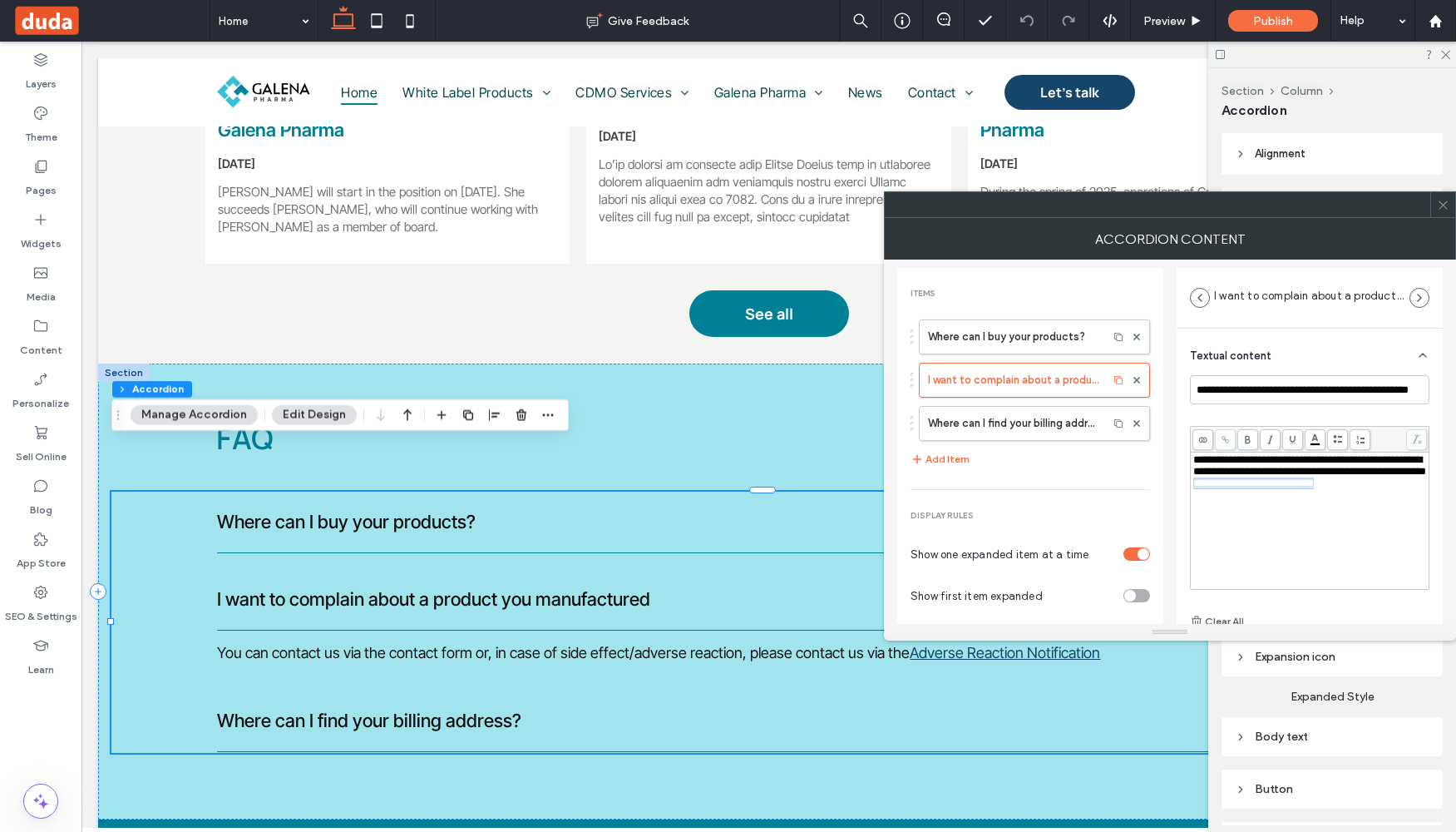
drag, startPoint x: 1301, startPoint y: 498, endPoint x: 1320, endPoint y: 489, distance: 21.0
click at [1320, 489] on div "**********" at bounding box center [1310, 472] width 234 height 35
click at [1223, 440] on icon at bounding box center [1226, 440] width 9 height 9
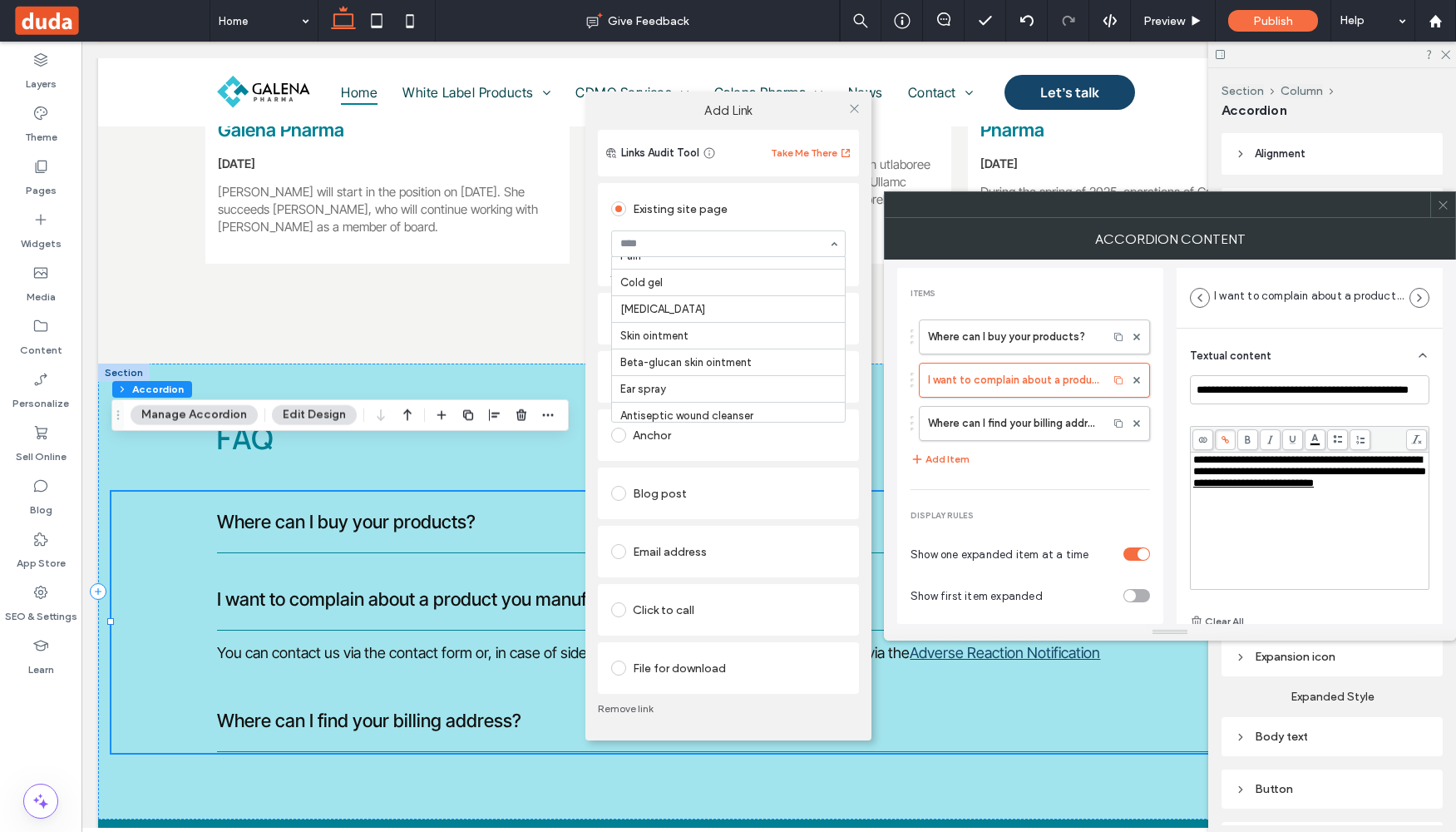
scroll to position [700, 0]
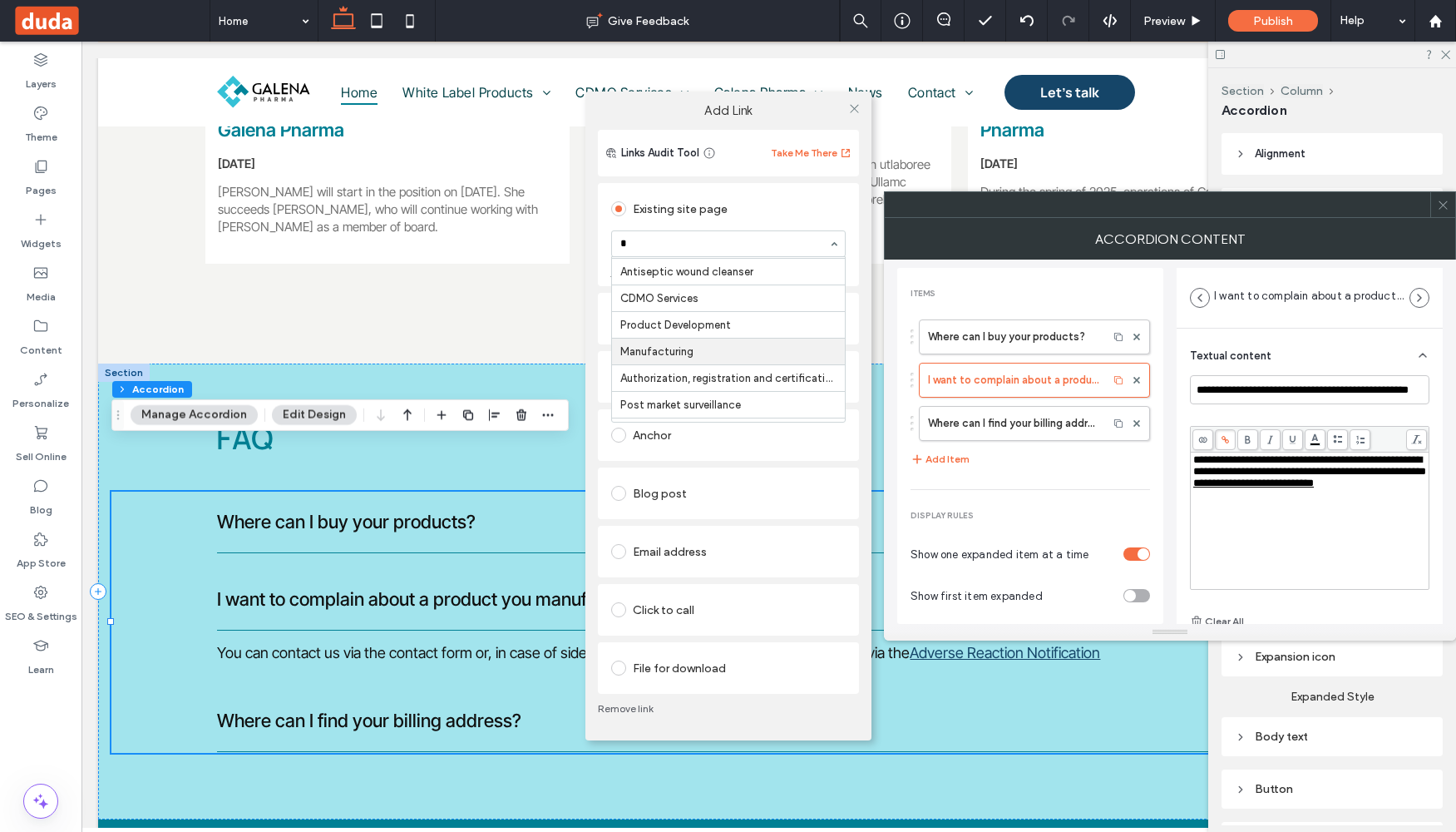
type input "**"
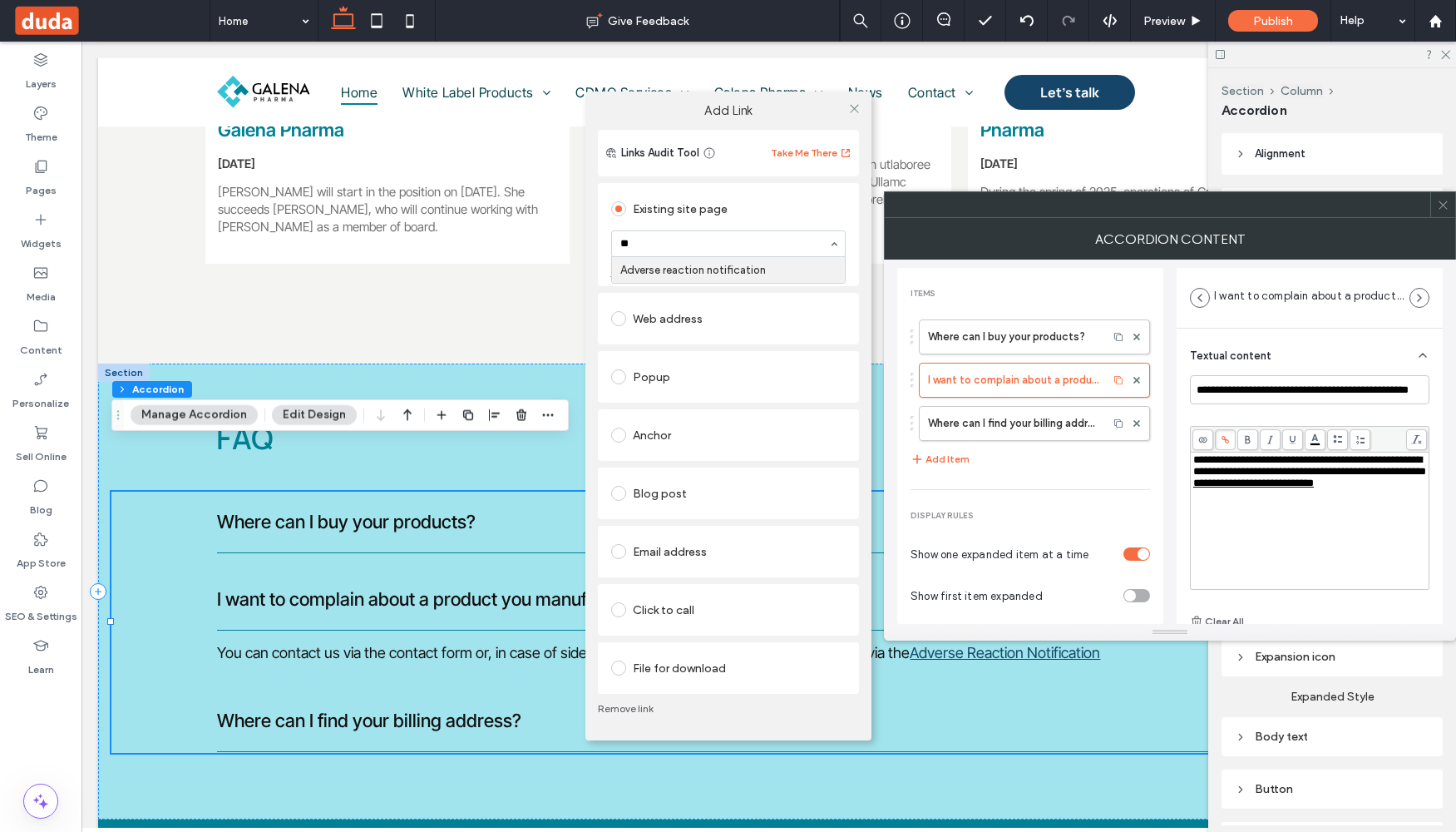
scroll to position [0, 0]
click at [851, 109] on icon at bounding box center [855, 109] width 12 height 12
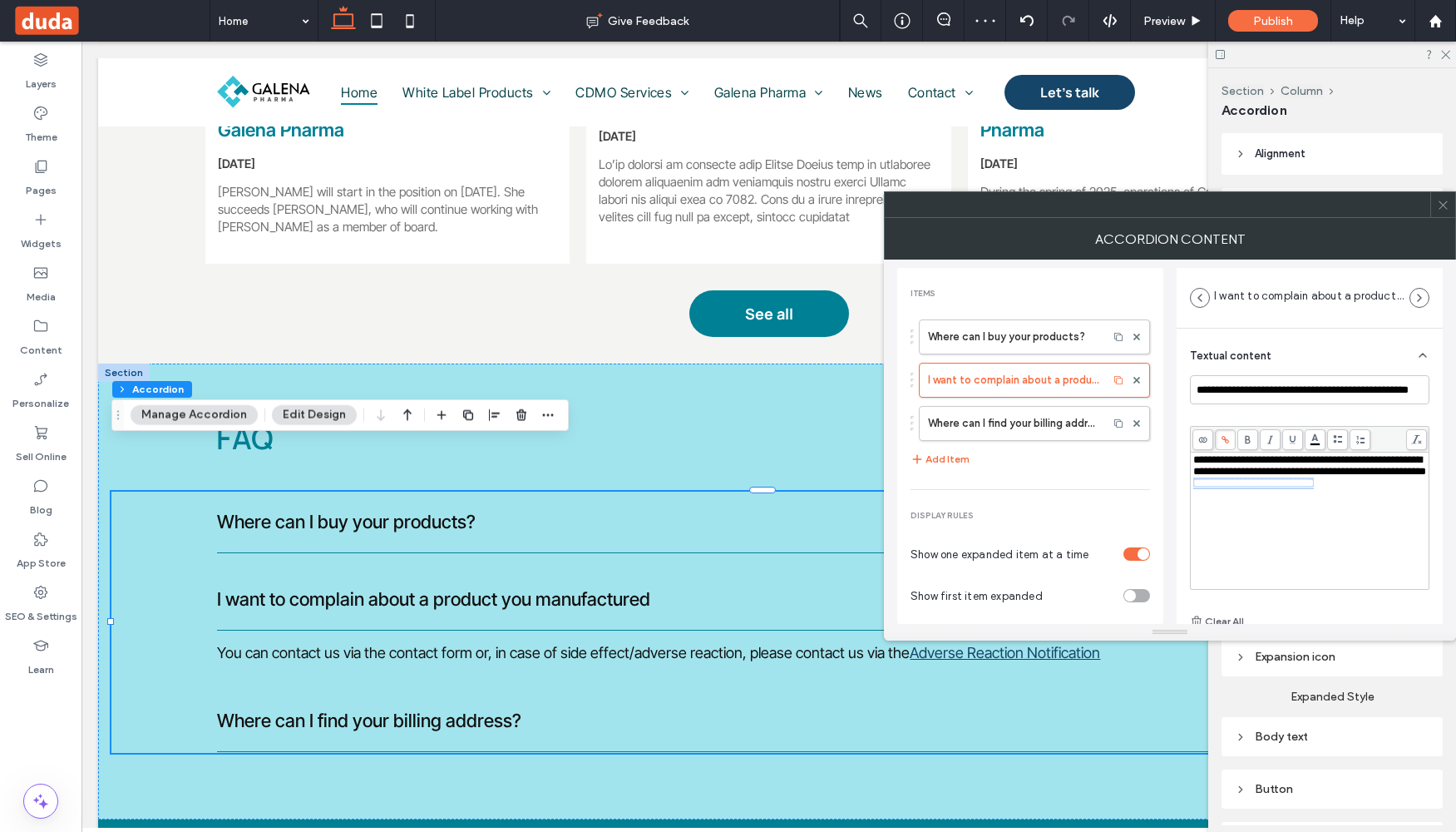
click at [1296, 529] on div "**********" at bounding box center [1310, 520] width 234 height 133
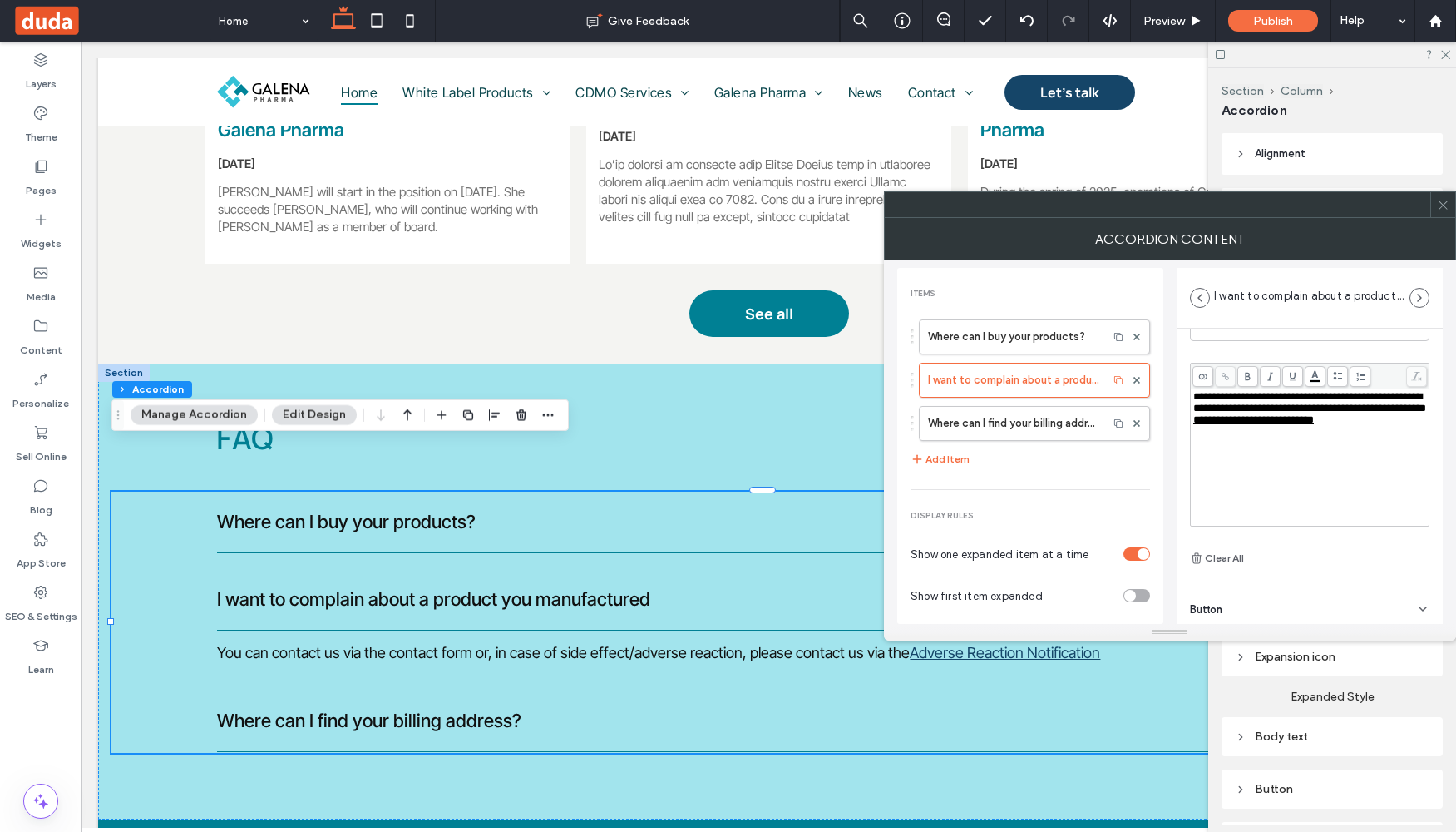
scroll to position [117, 0]
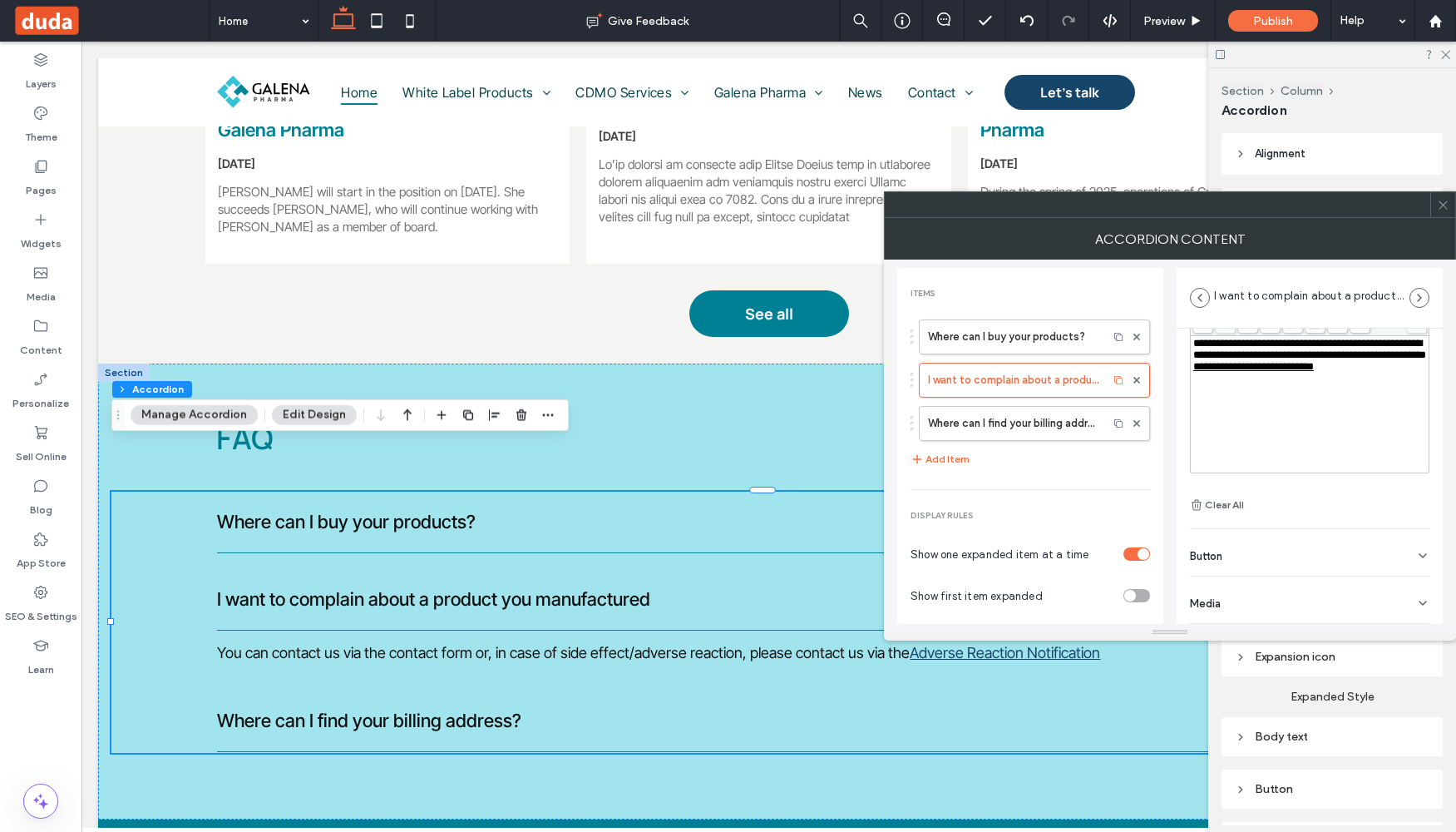
click at [1445, 207] on use at bounding box center [1442, 204] width 8 height 8
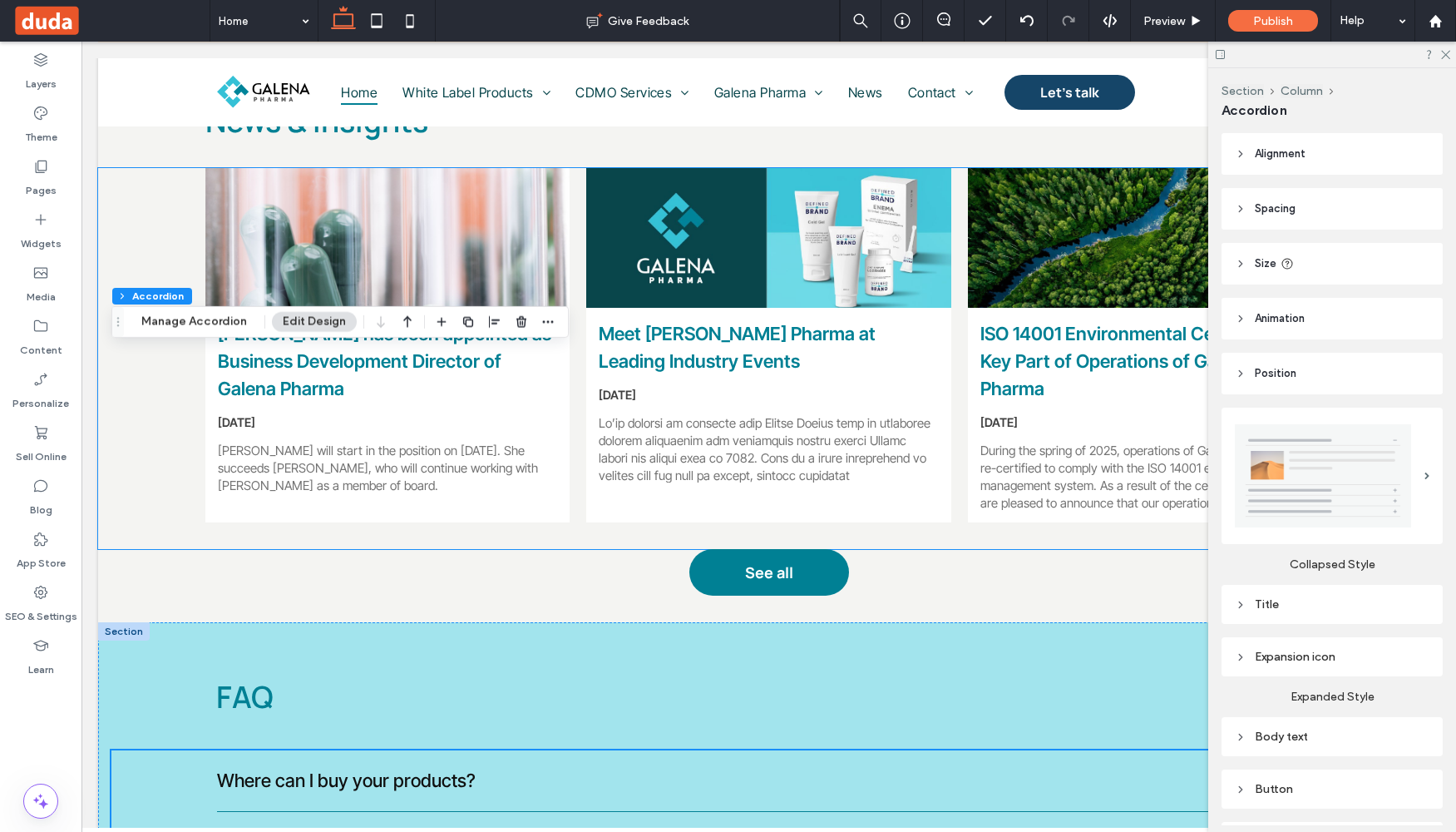
scroll to position [3039, 0]
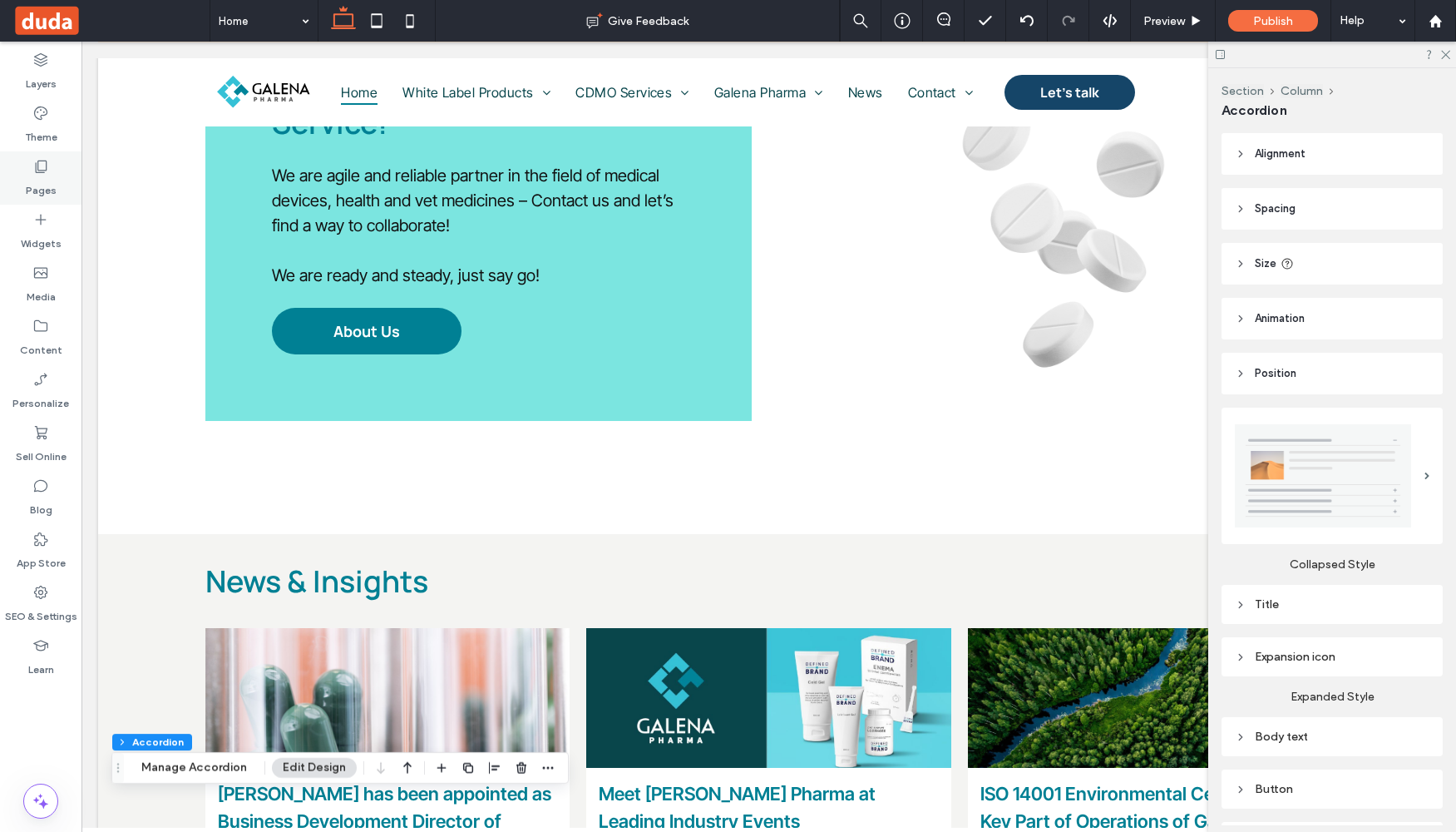
click at [34, 166] on icon at bounding box center [41, 166] width 17 height 17
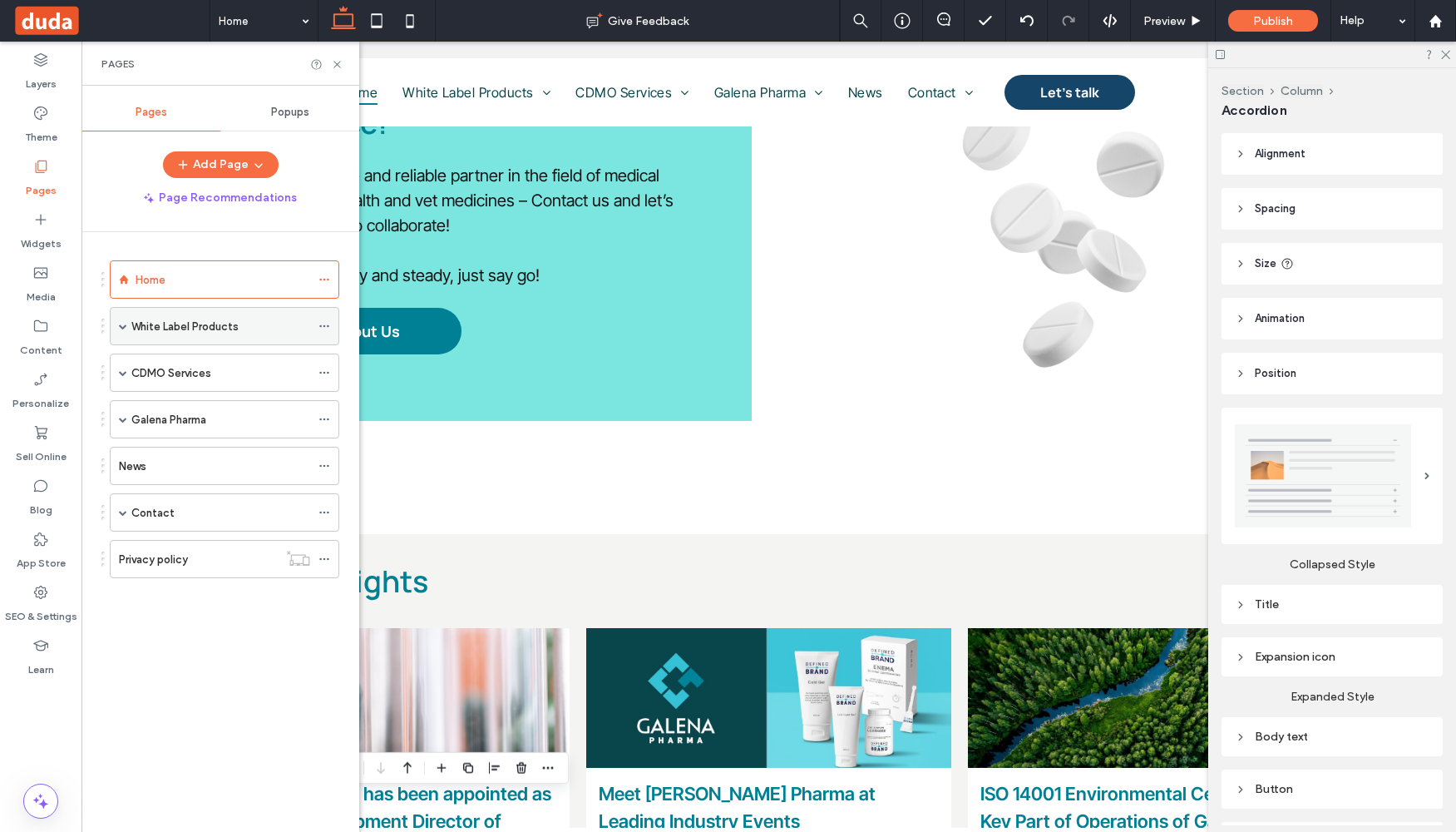
click at [124, 324] on span at bounding box center [123, 325] width 8 height 8
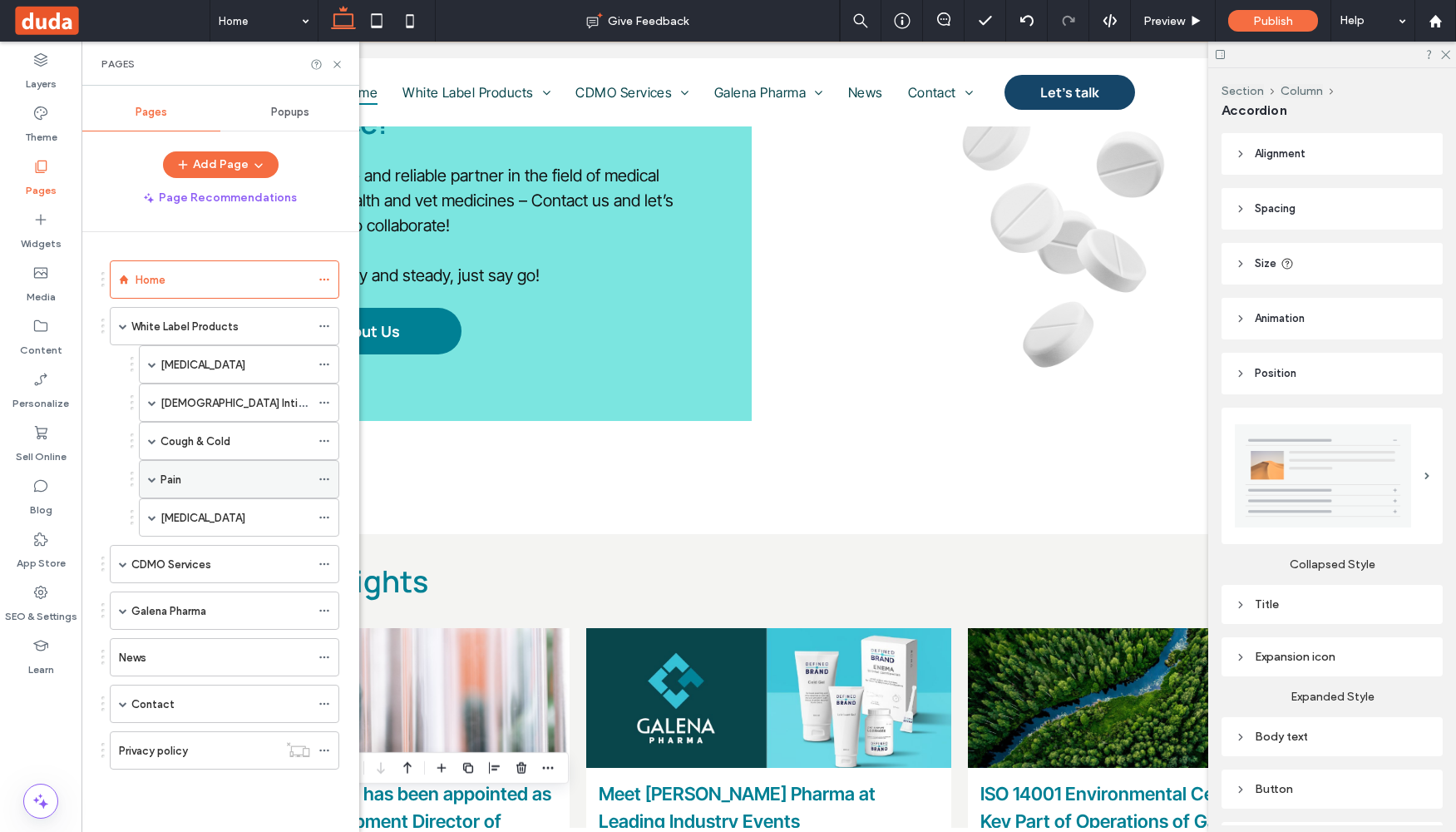
click at [149, 478] on span at bounding box center [152, 479] width 8 height 8
click at [245, 511] on div "Cold gel" at bounding box center [234, 518] width 113 height 18
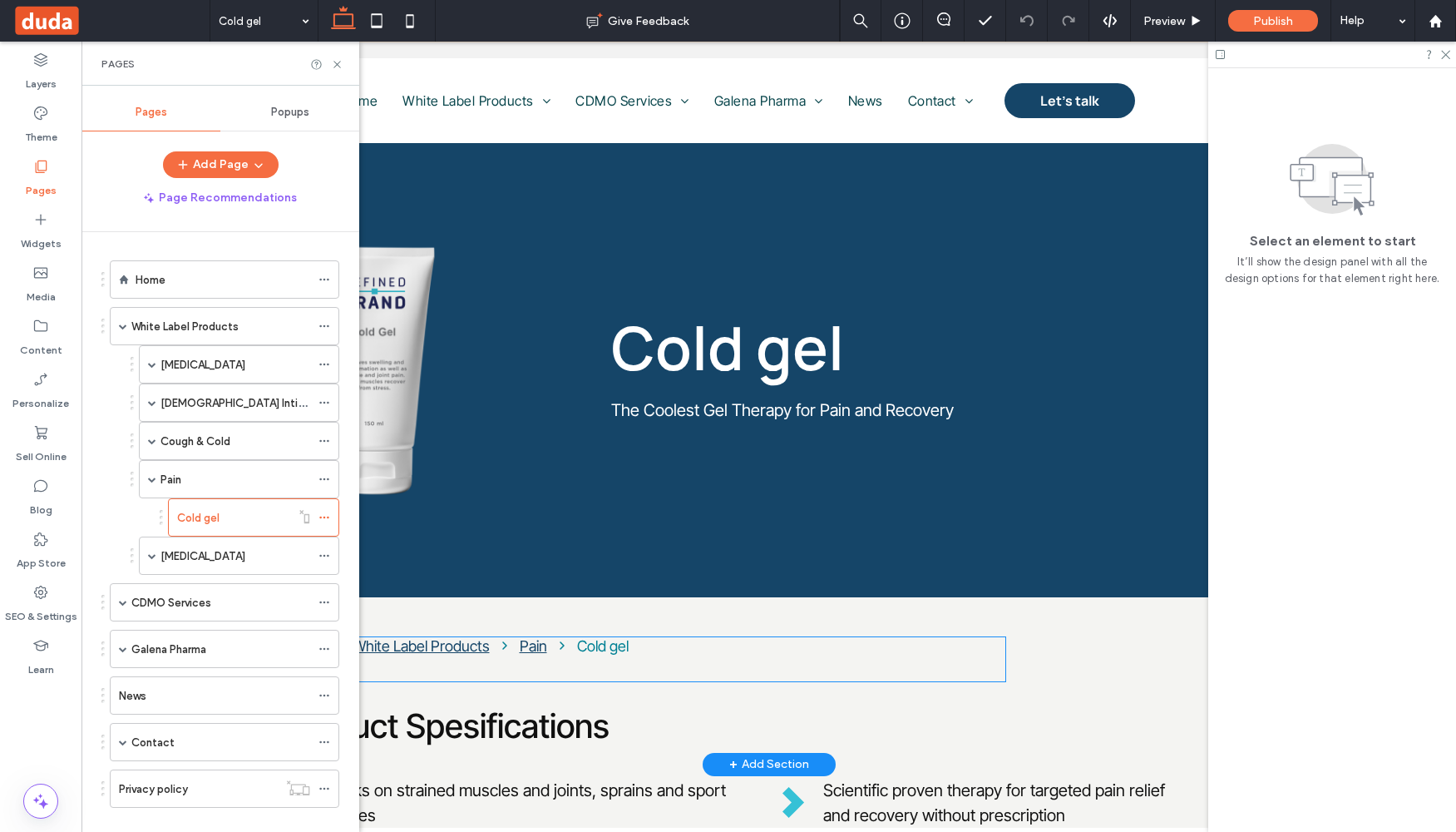
click at [634, 649] on nav "Home White Label Products Pain Cold gel" at bounding box center [645, 646] width 722 height 18
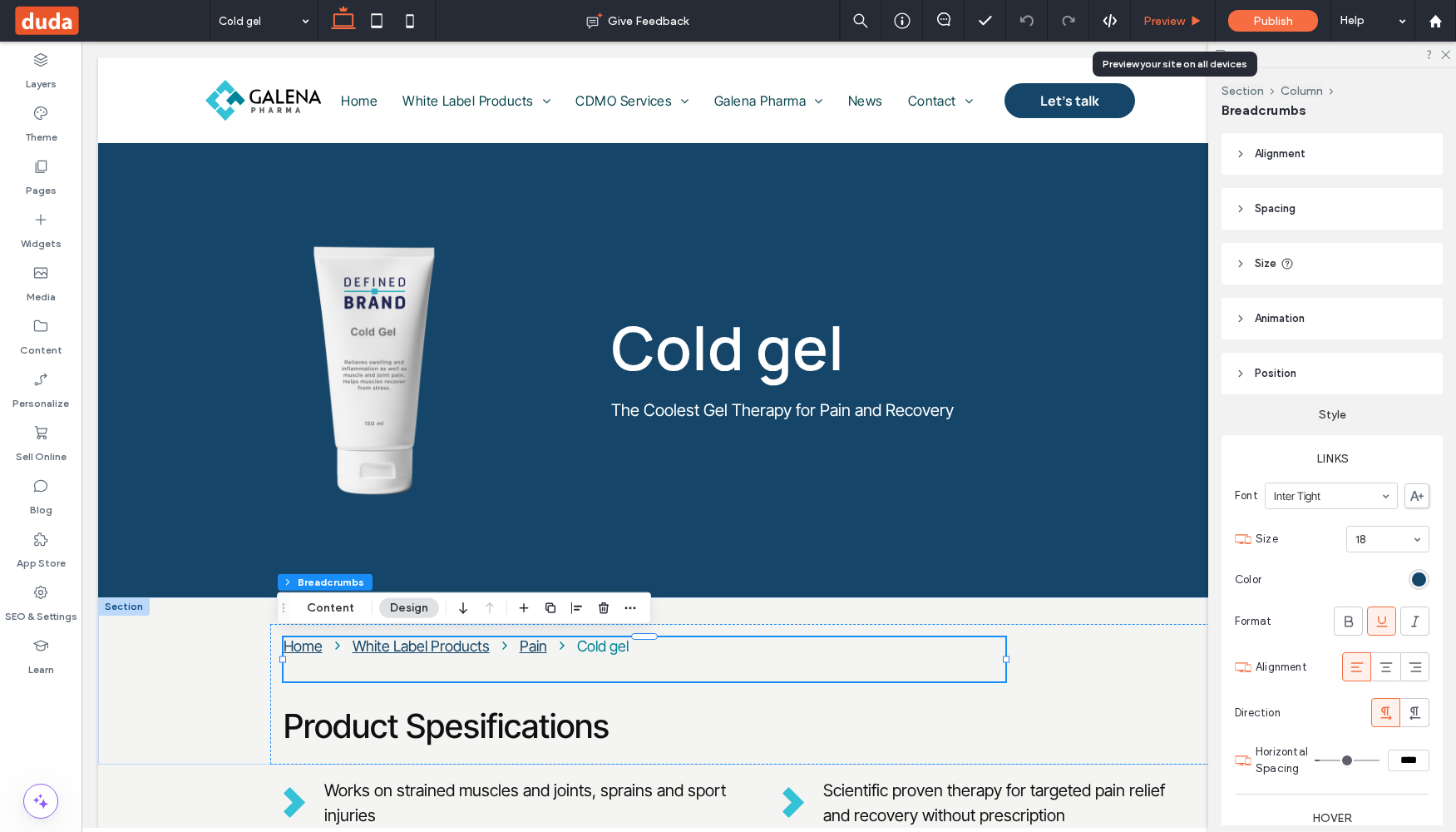
click at [1159, 17] on span "Preview" at bounding box center [1164, 21] width 41 height 14
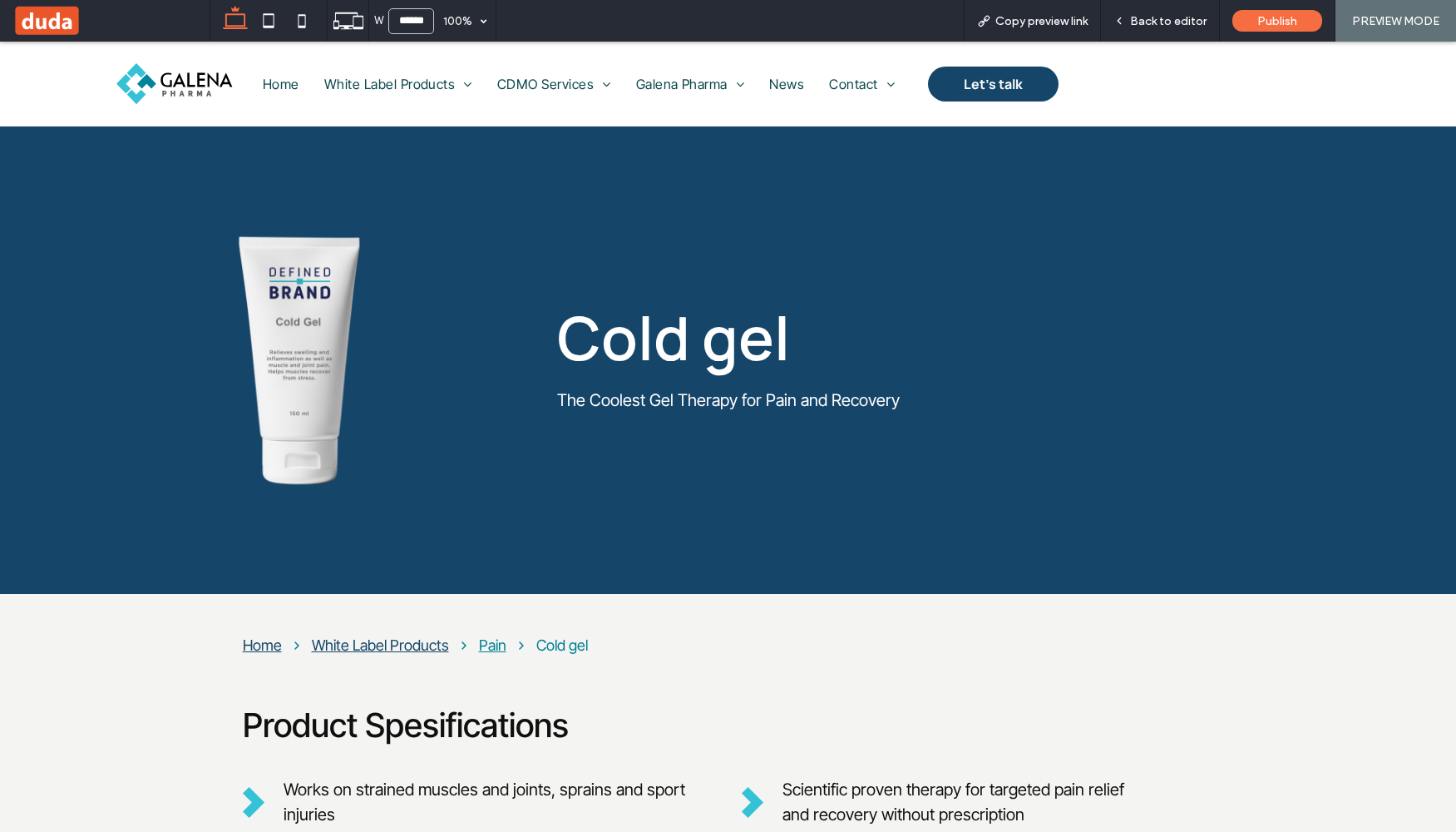
click at [479, 644] on div "Pain" at bounding box center [493, 646] width 27 height 18
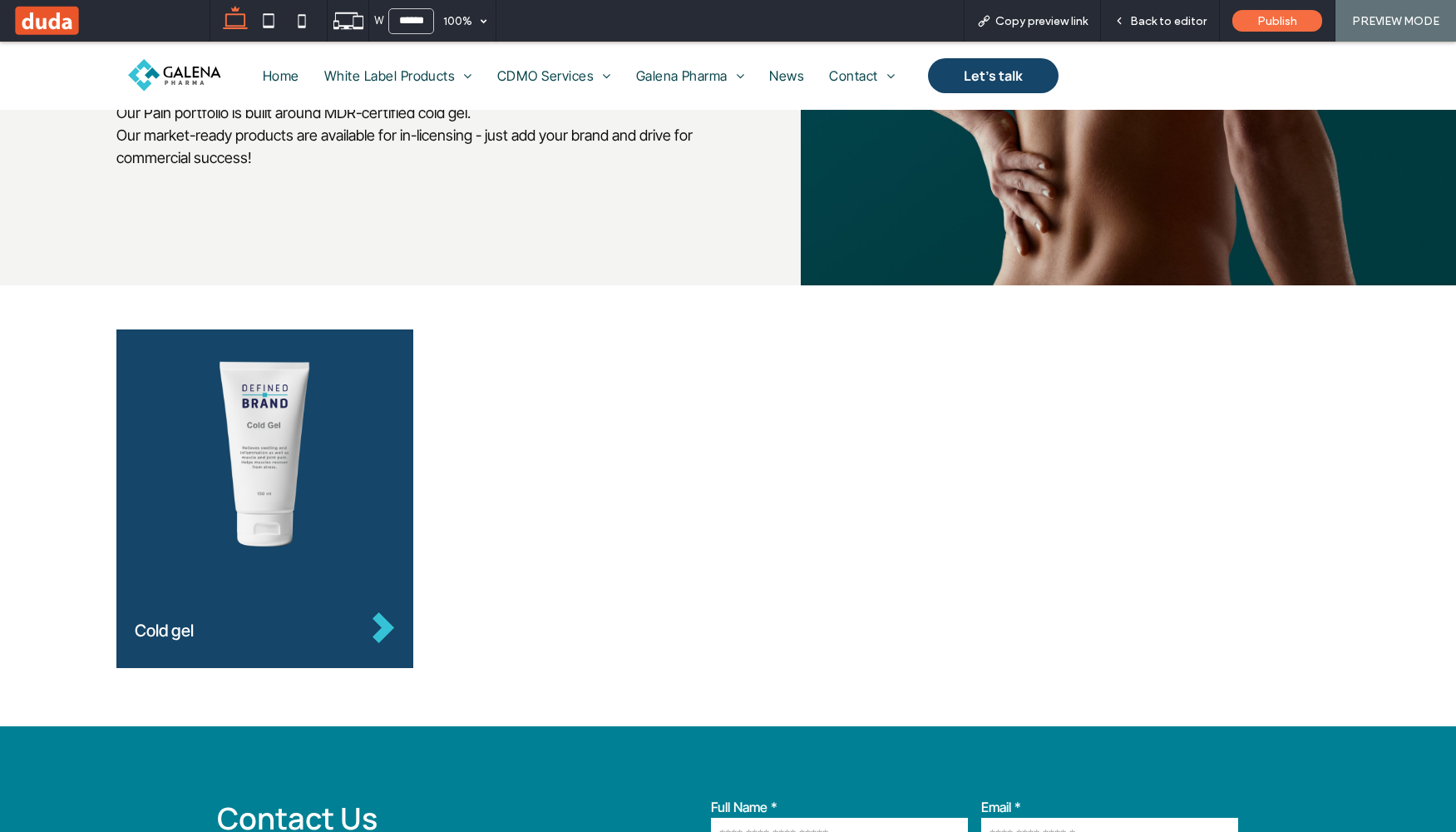
scroll to position [261, 0]
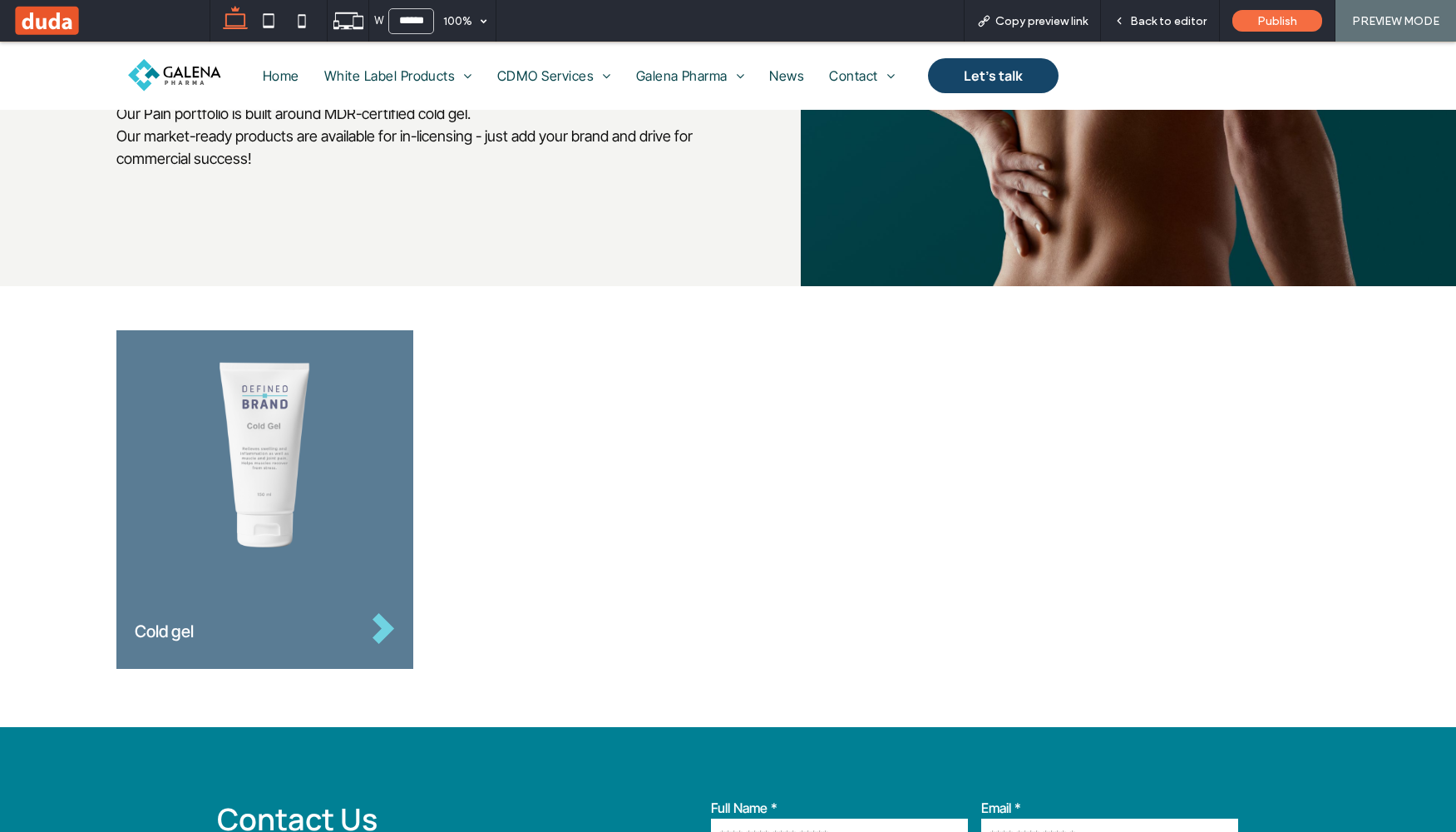
click at [343, 632] on h3 "Cold gel" at bounding box center [241, 632] width 212 height 25
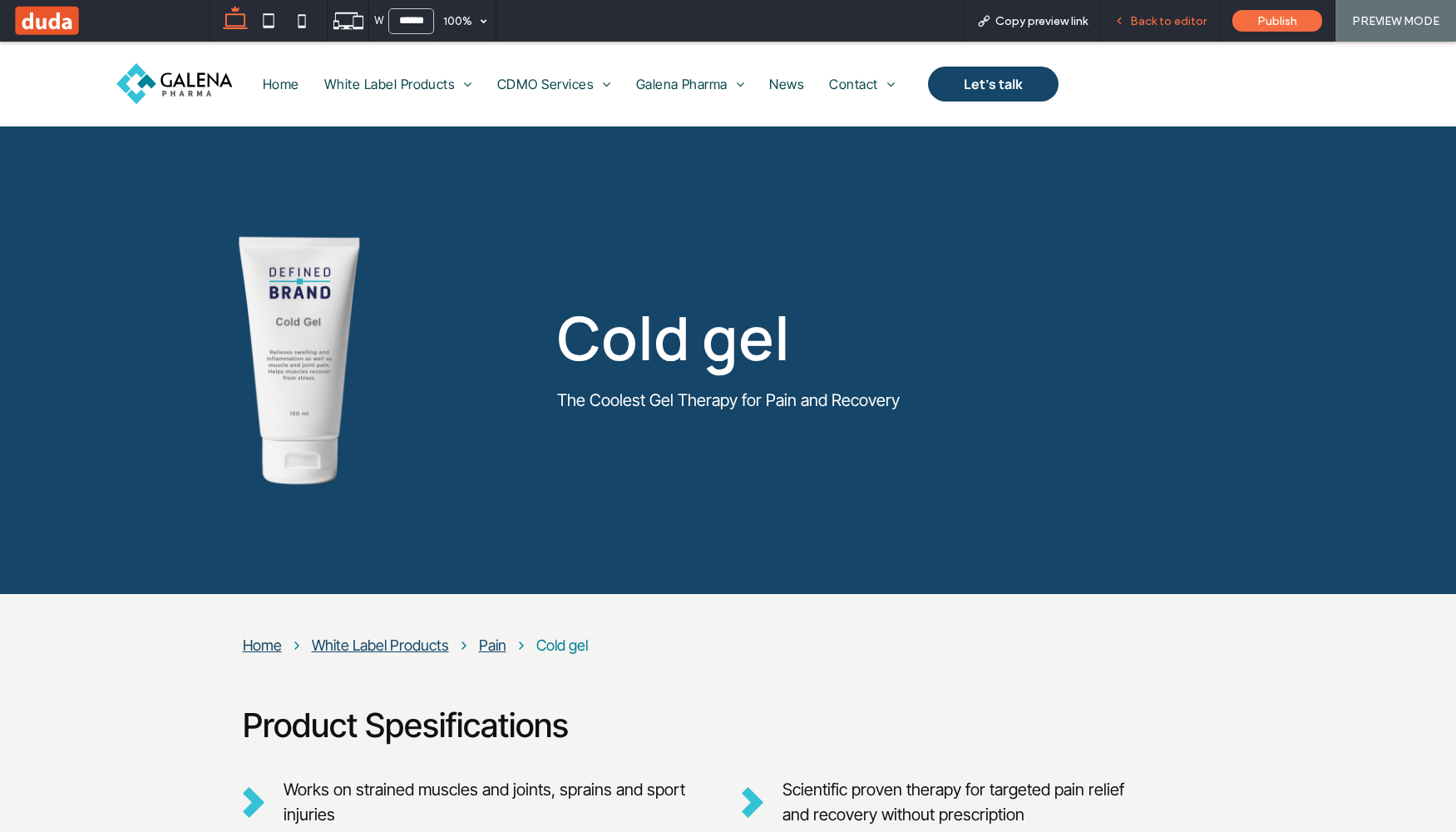
click at [1141, 15] on span "Back to editor" at bounding box center [1168, 21] width 77 height 14
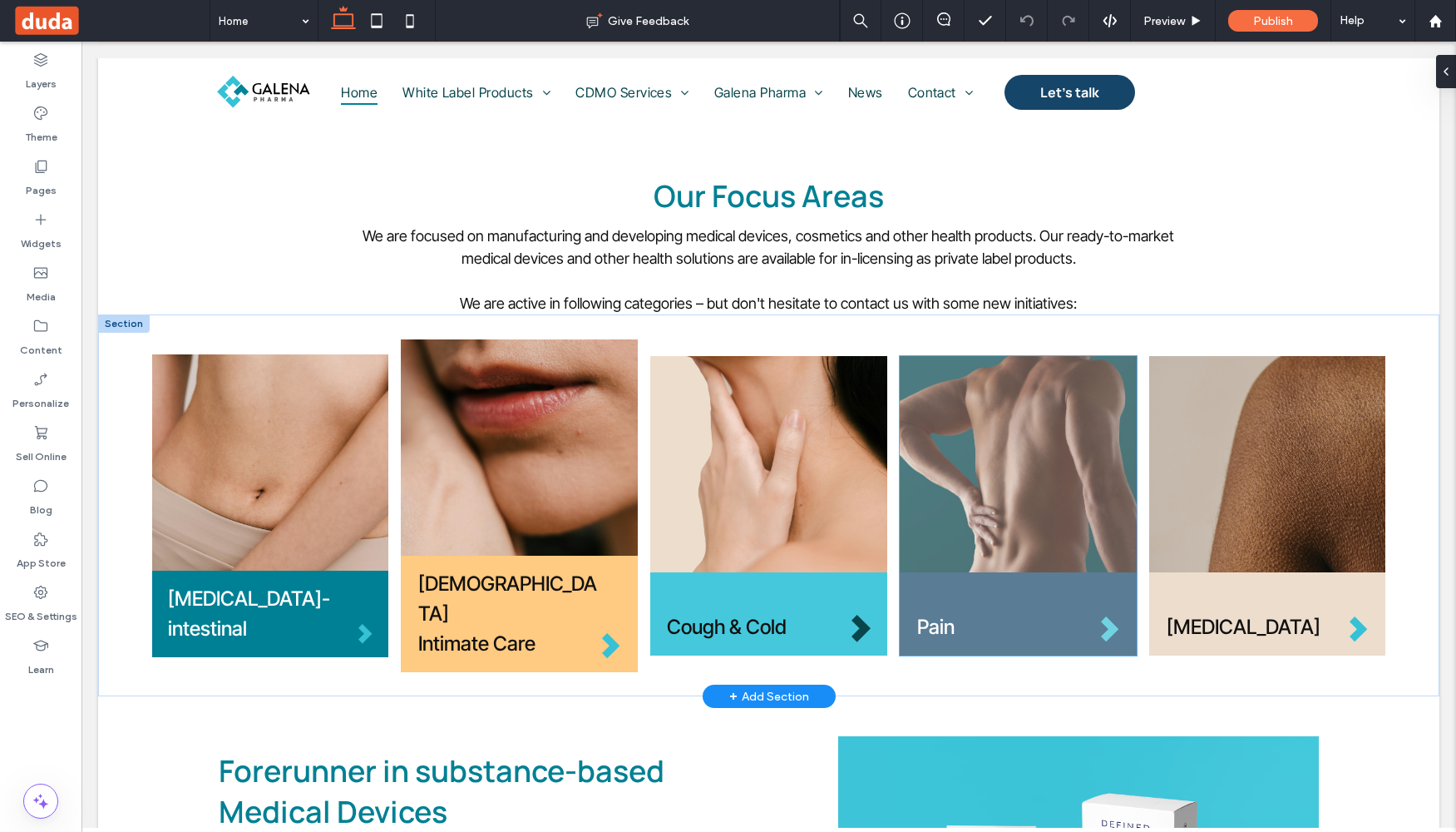
click at [1050, 438] on img at bounding box center [1018, 464] width 237 height 216
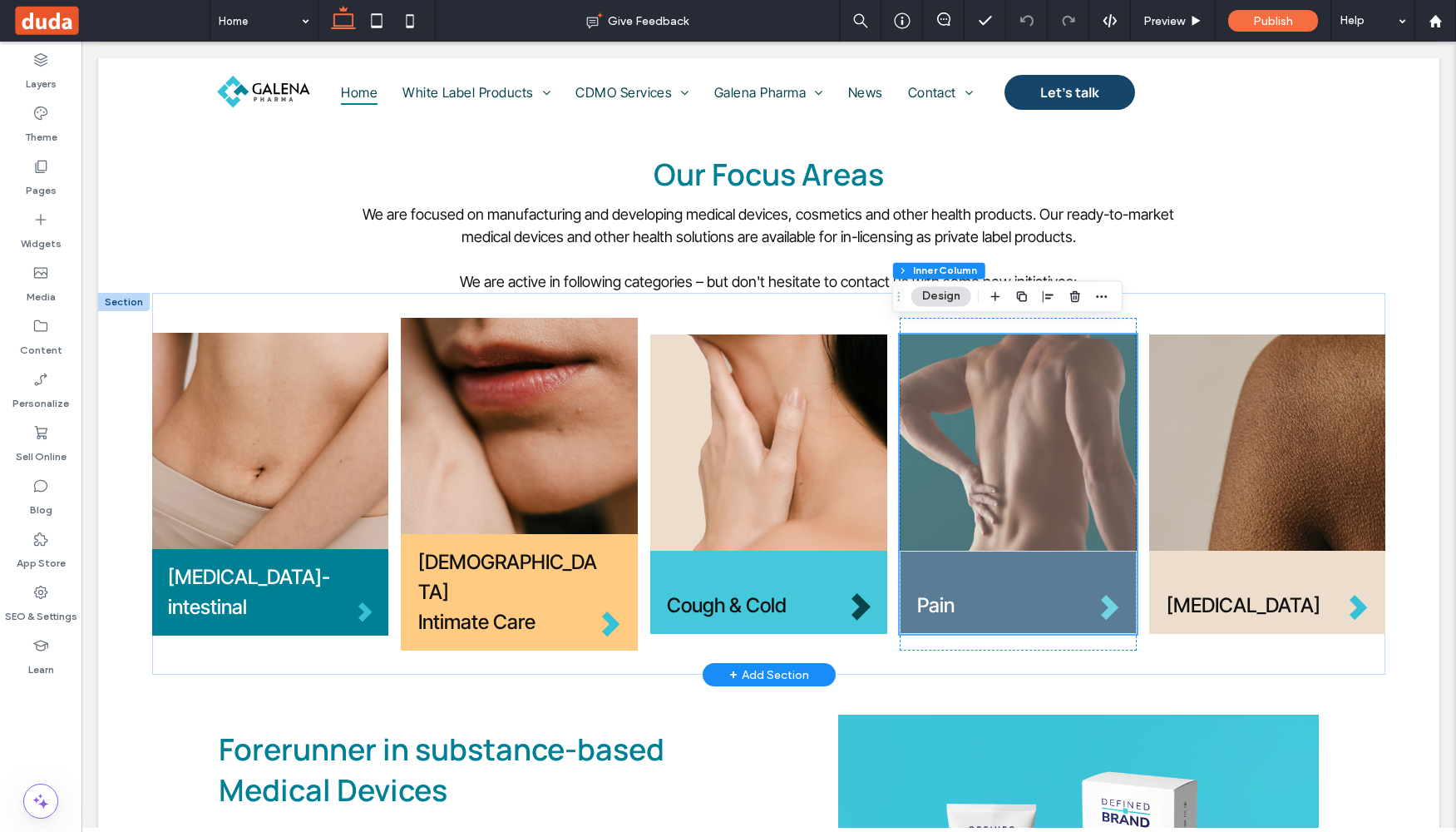
scroll to position [474, 0]
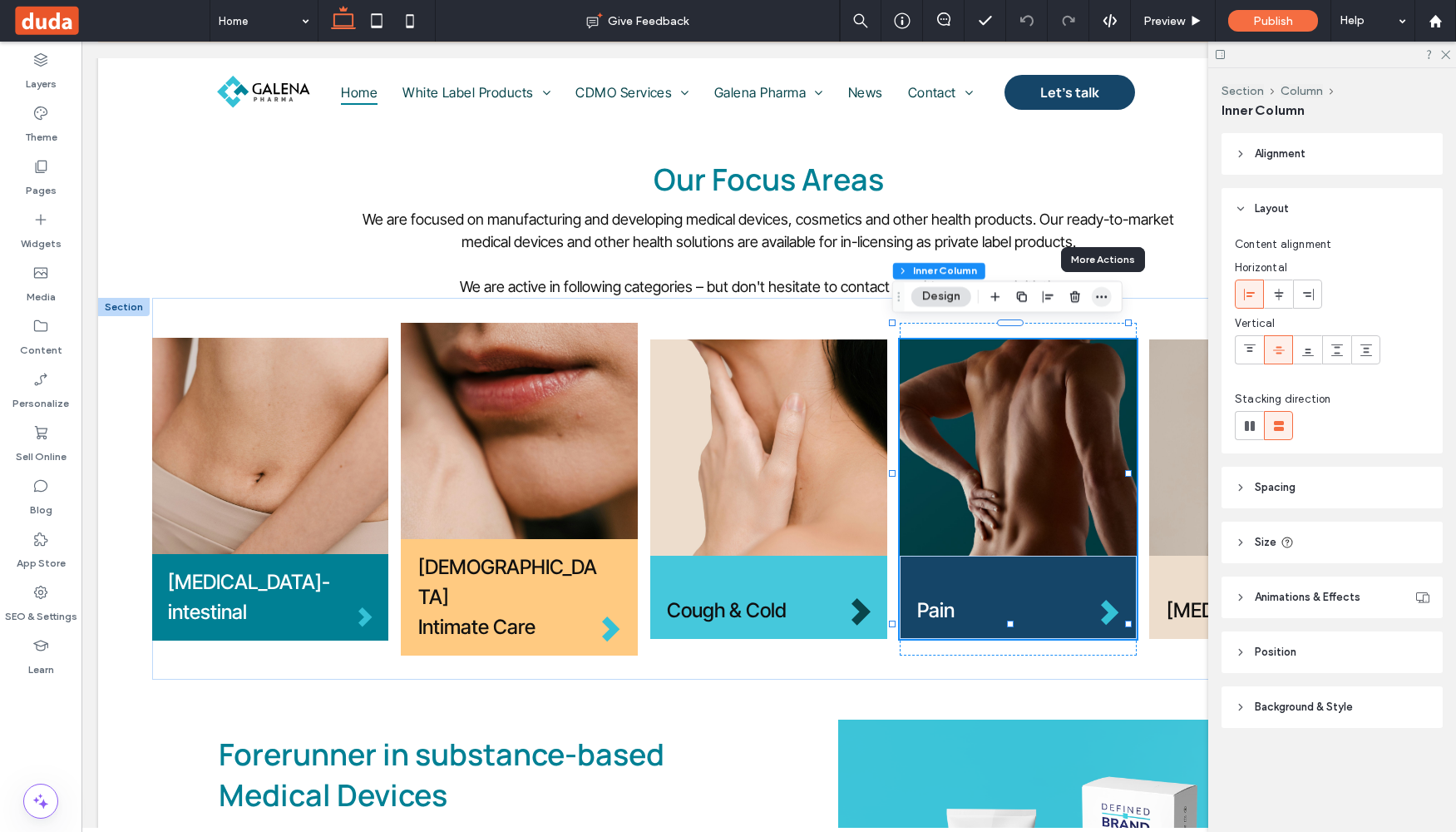
click at [1098, 304] on span "button" at bounding box center [1102, 297] width 20 height 20
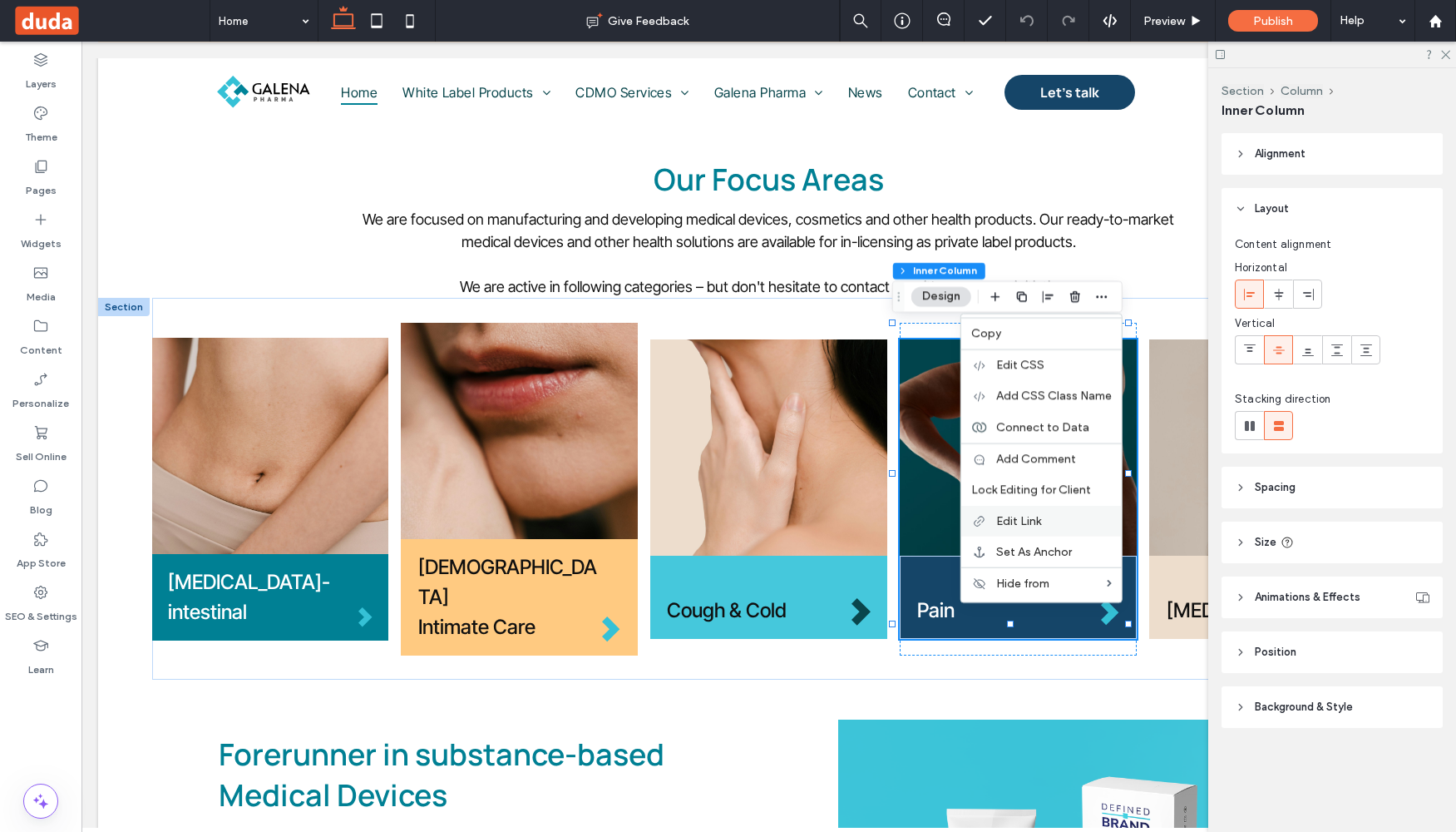
click at [997, 519] on span "Edit Link" at bounding box center [1018, 521] width 45 height 14
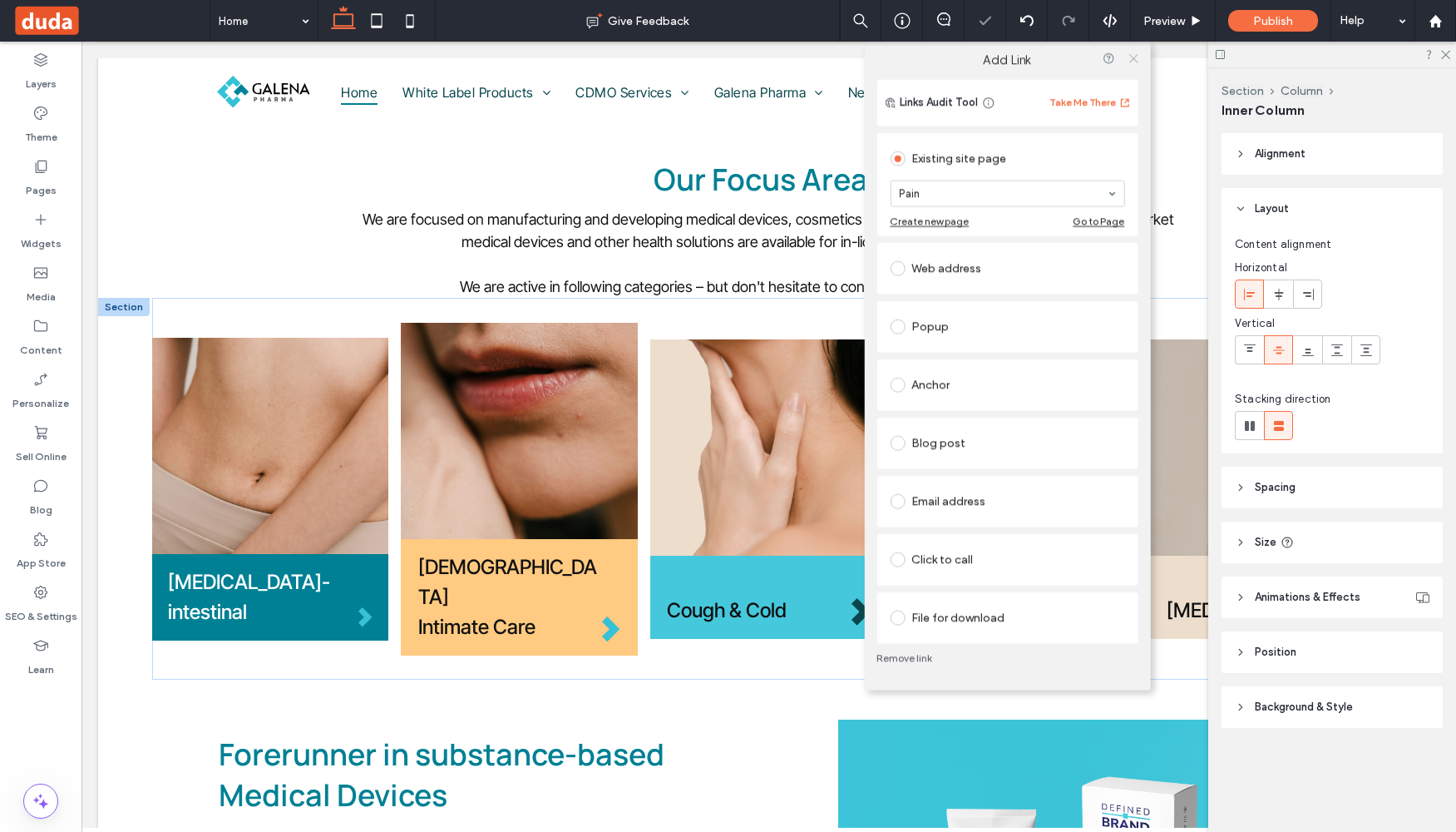
click at [1135, 56] on icon at bounding box center [1134, 57] width 12 height 12
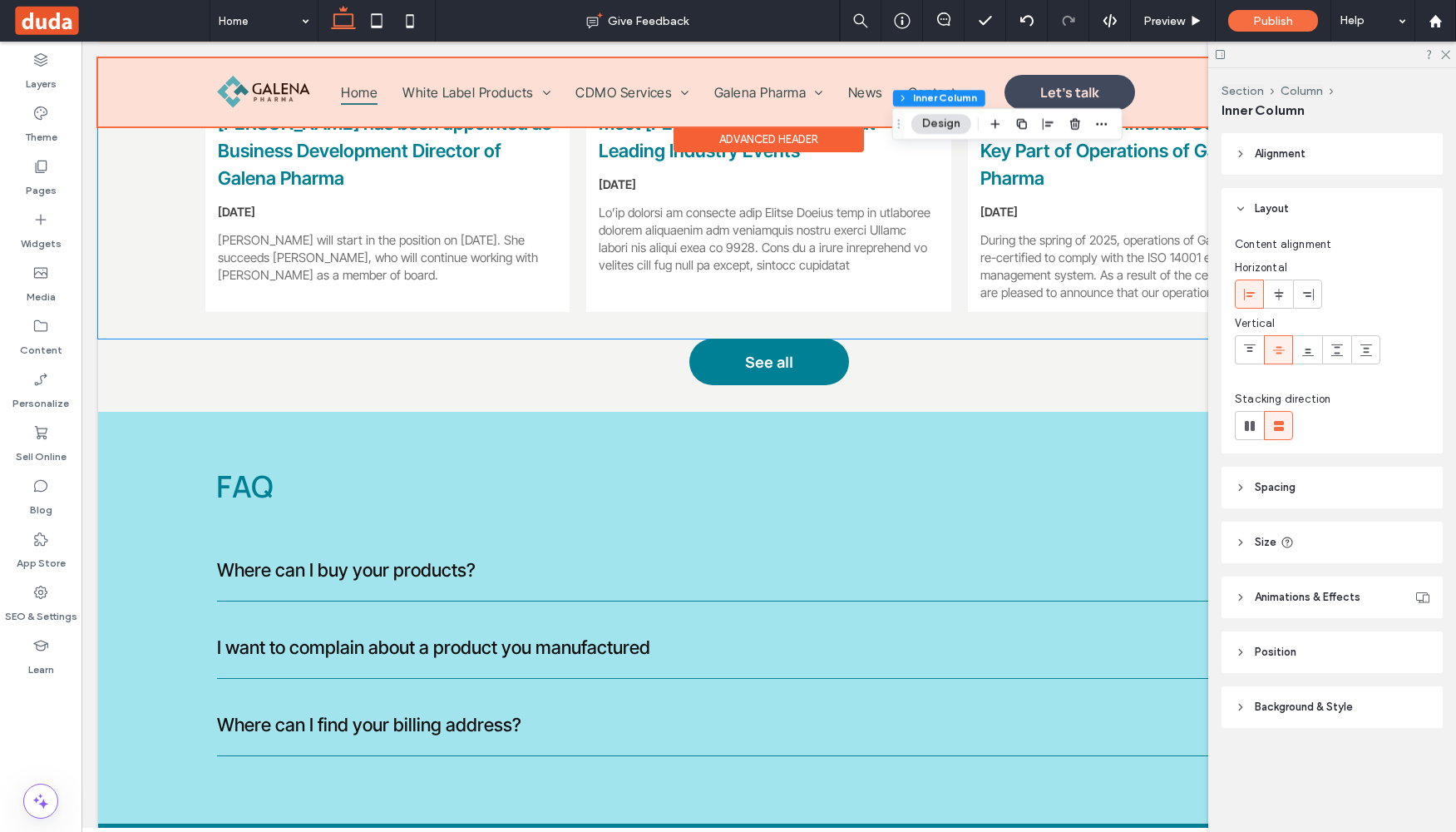
scroll to position [3198, 0]
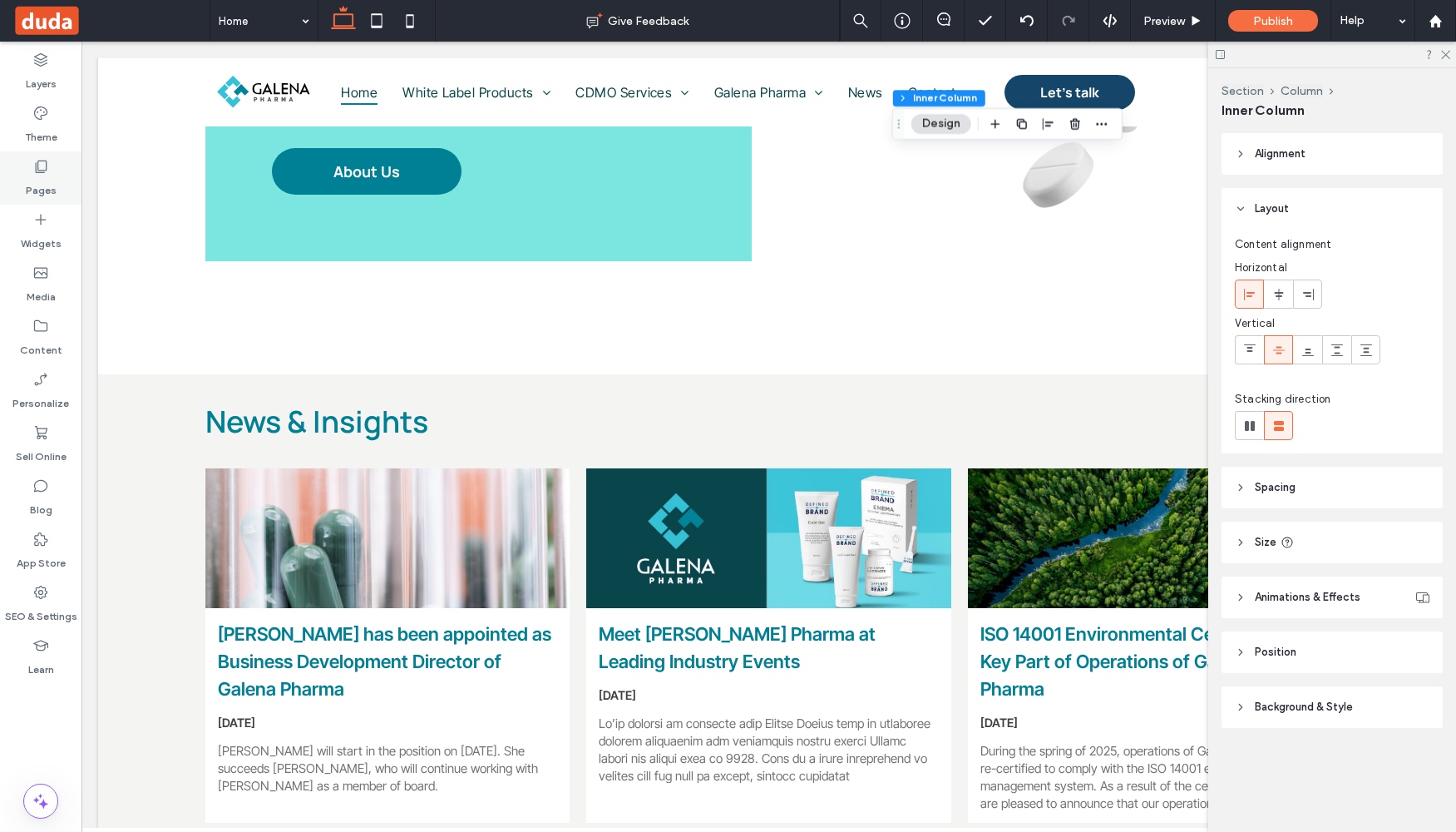
click at [40, 181] on label "Pages" at bounding box center [41, 186] width 31 height 23
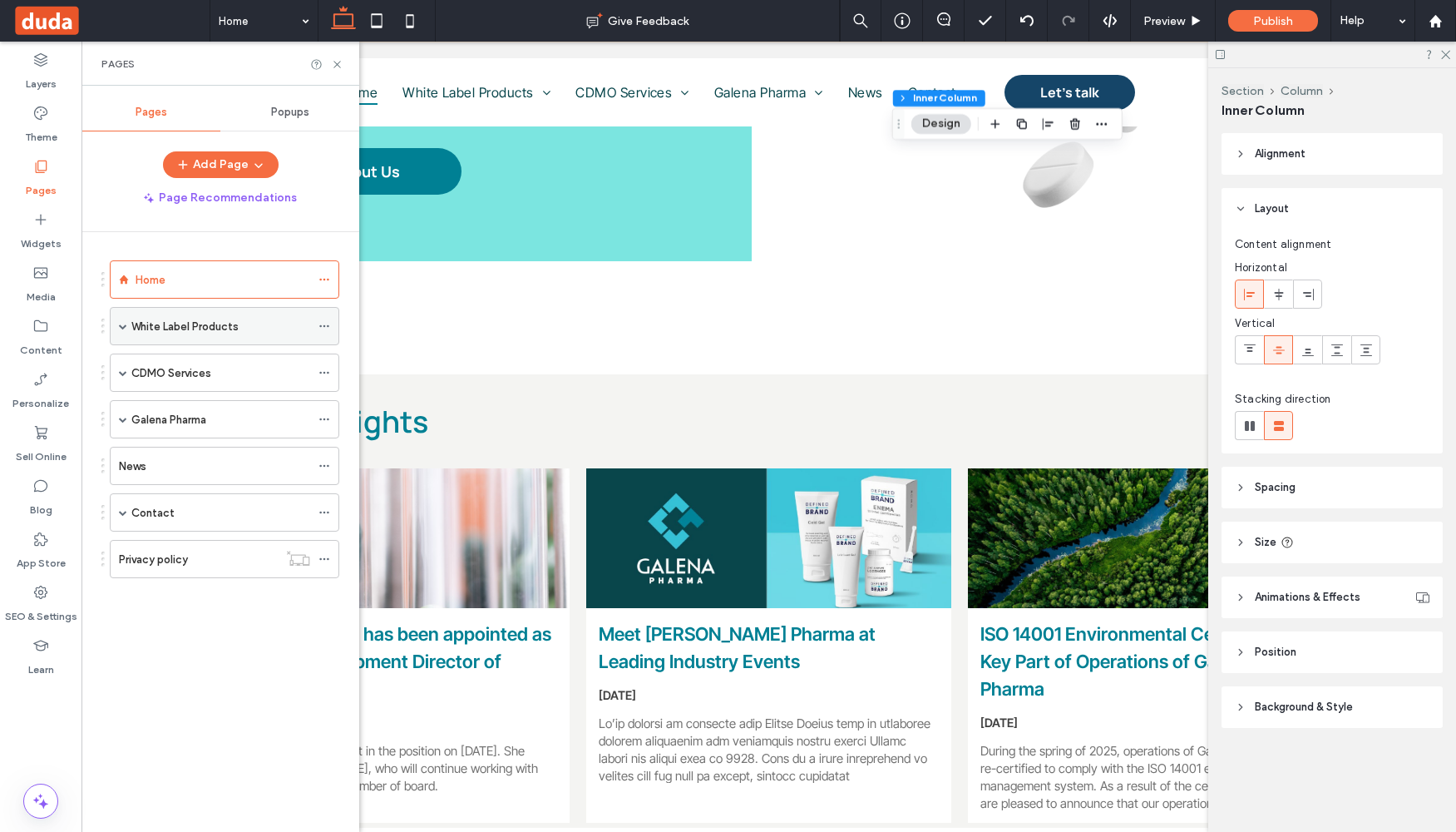
click at [119, 322] on span at bounding box center [123, 325] width 8 height 8
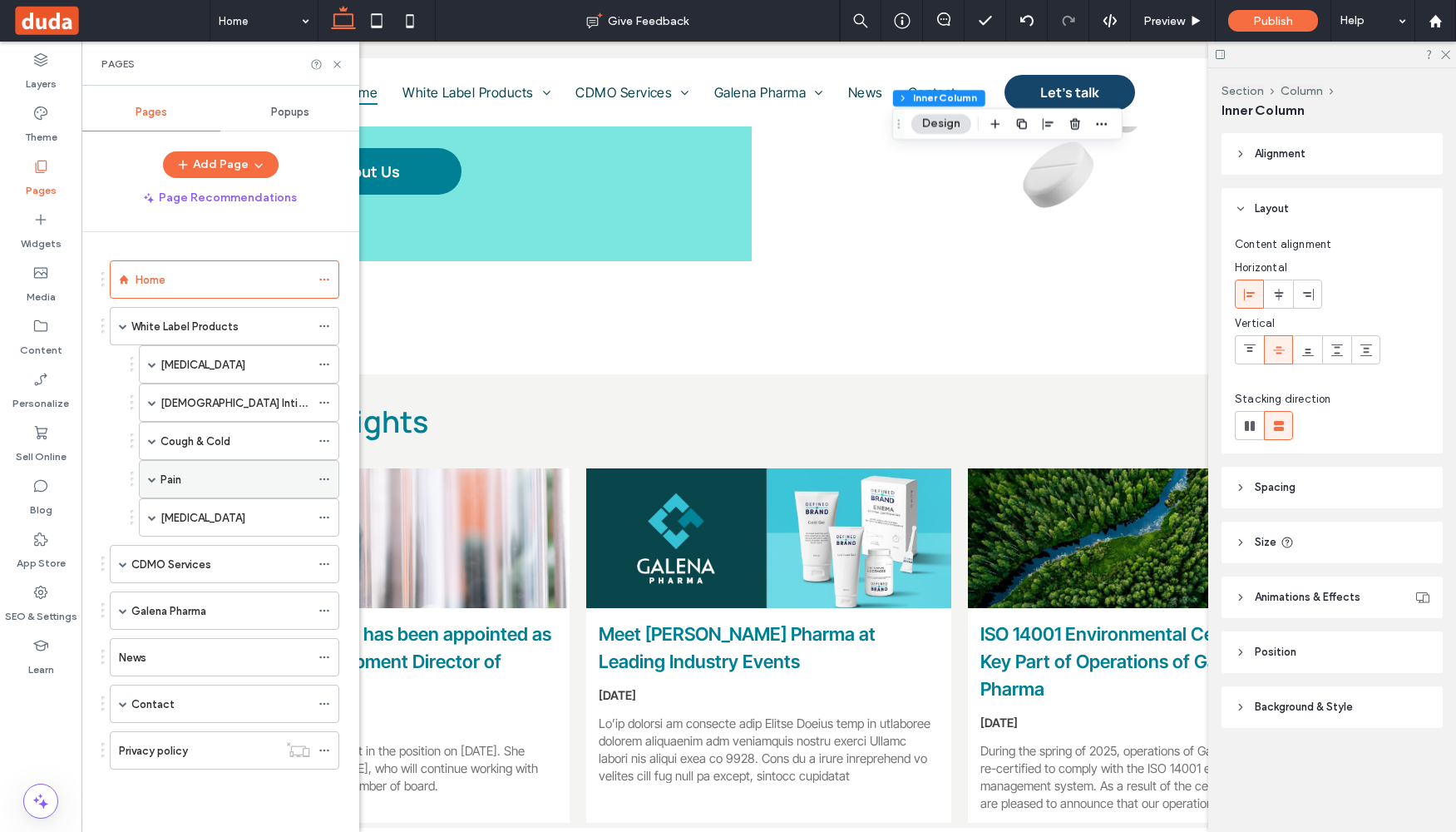
click at [194, 488] on div "Pain" at bounding box center [236, 480] width 150 height 18
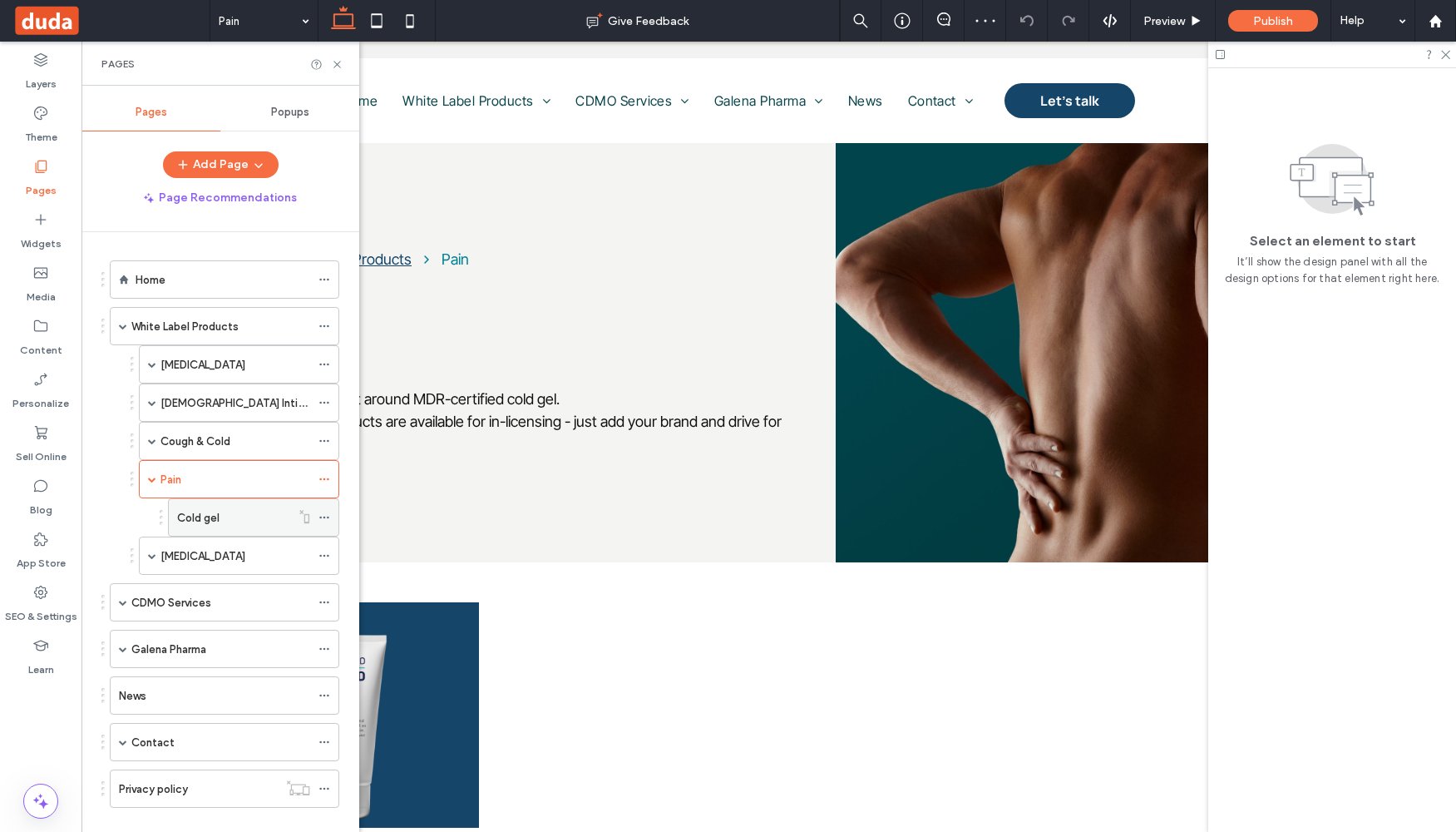
click at [223, 510] on div "Cold gel" at bounding box center [234, 518] width 113 height 18
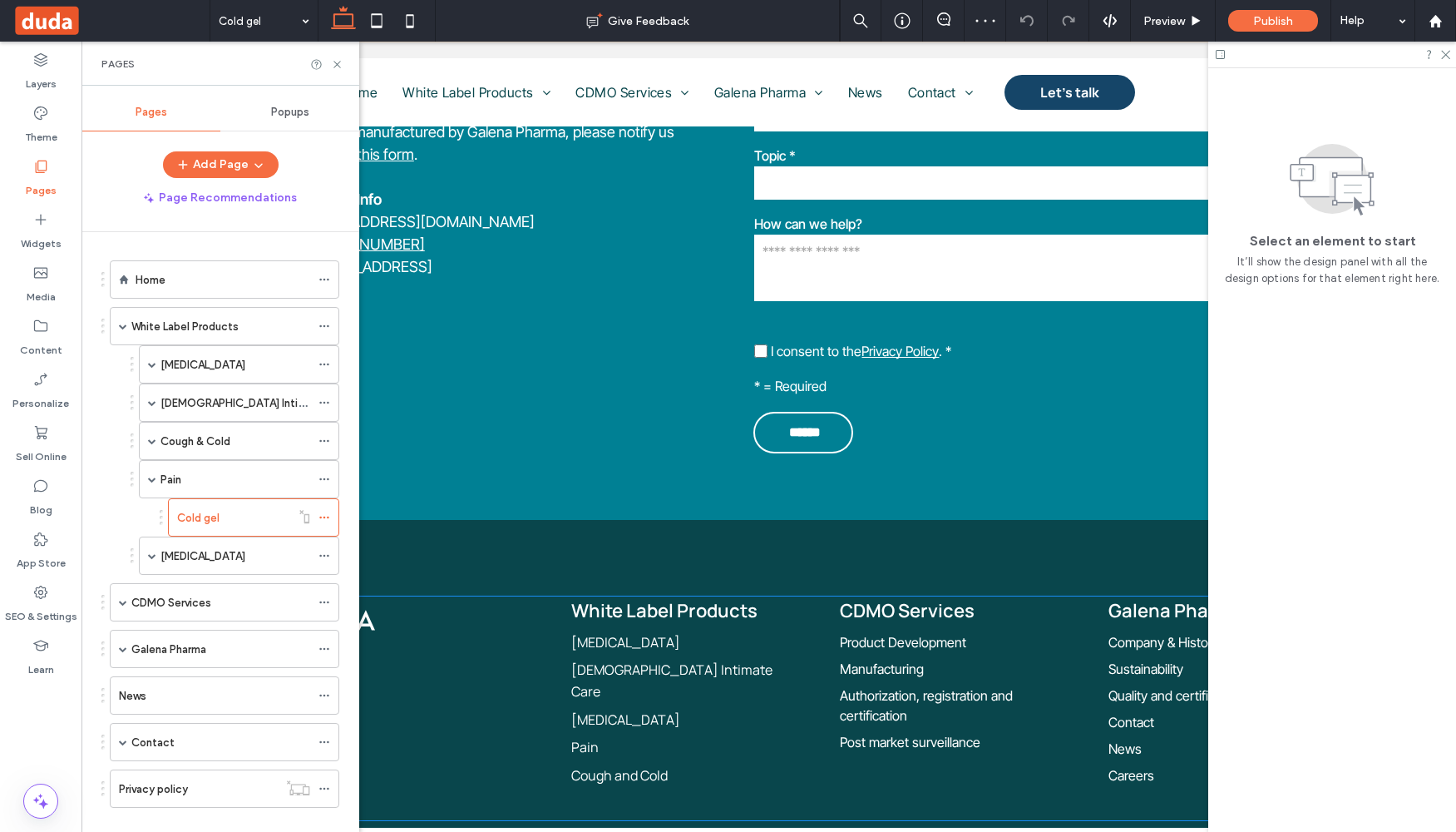
scroll to position [1404, 0]
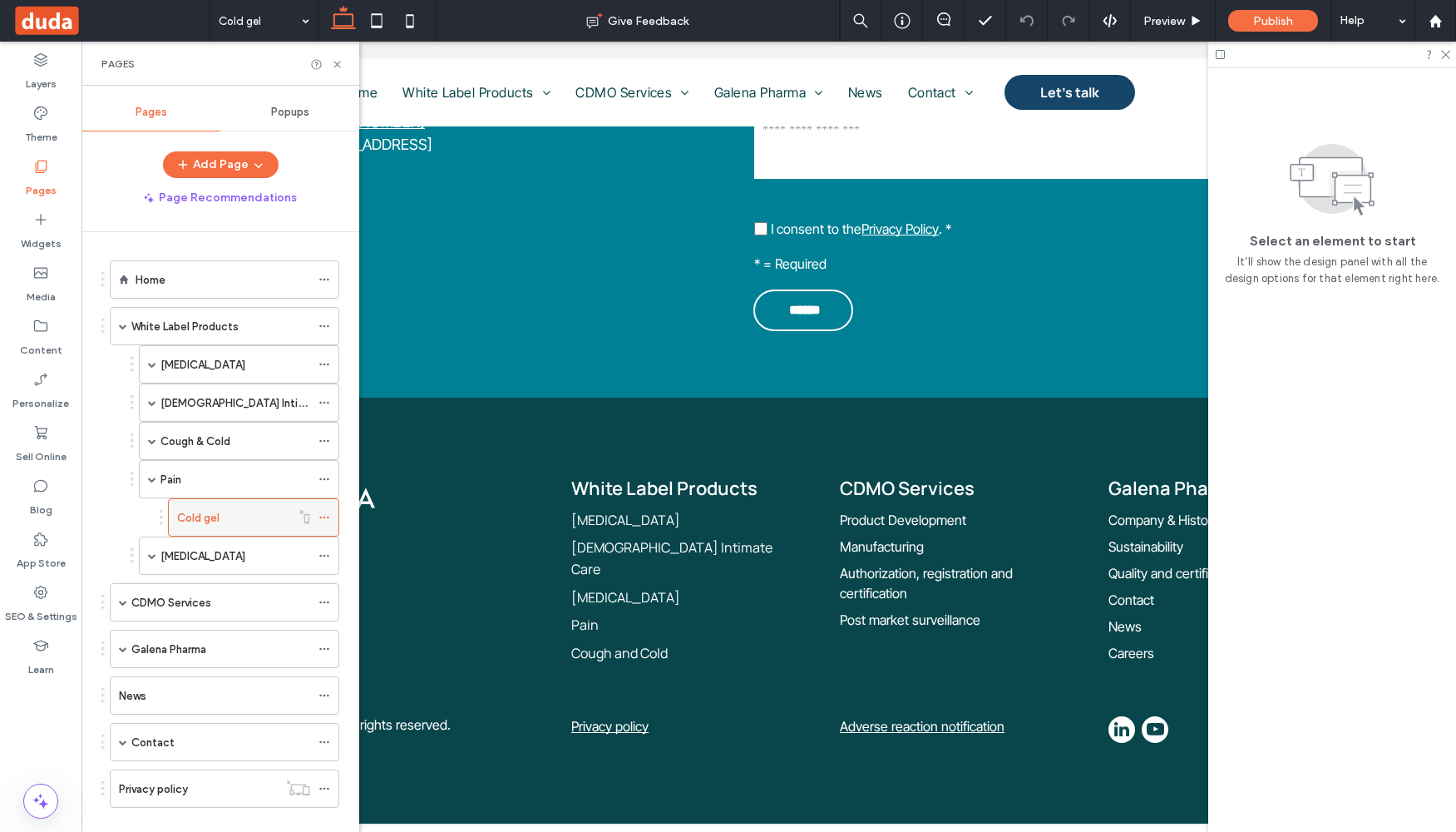
click at [323, 516] on icon at bounding box center [324, 517] width 11 height 11
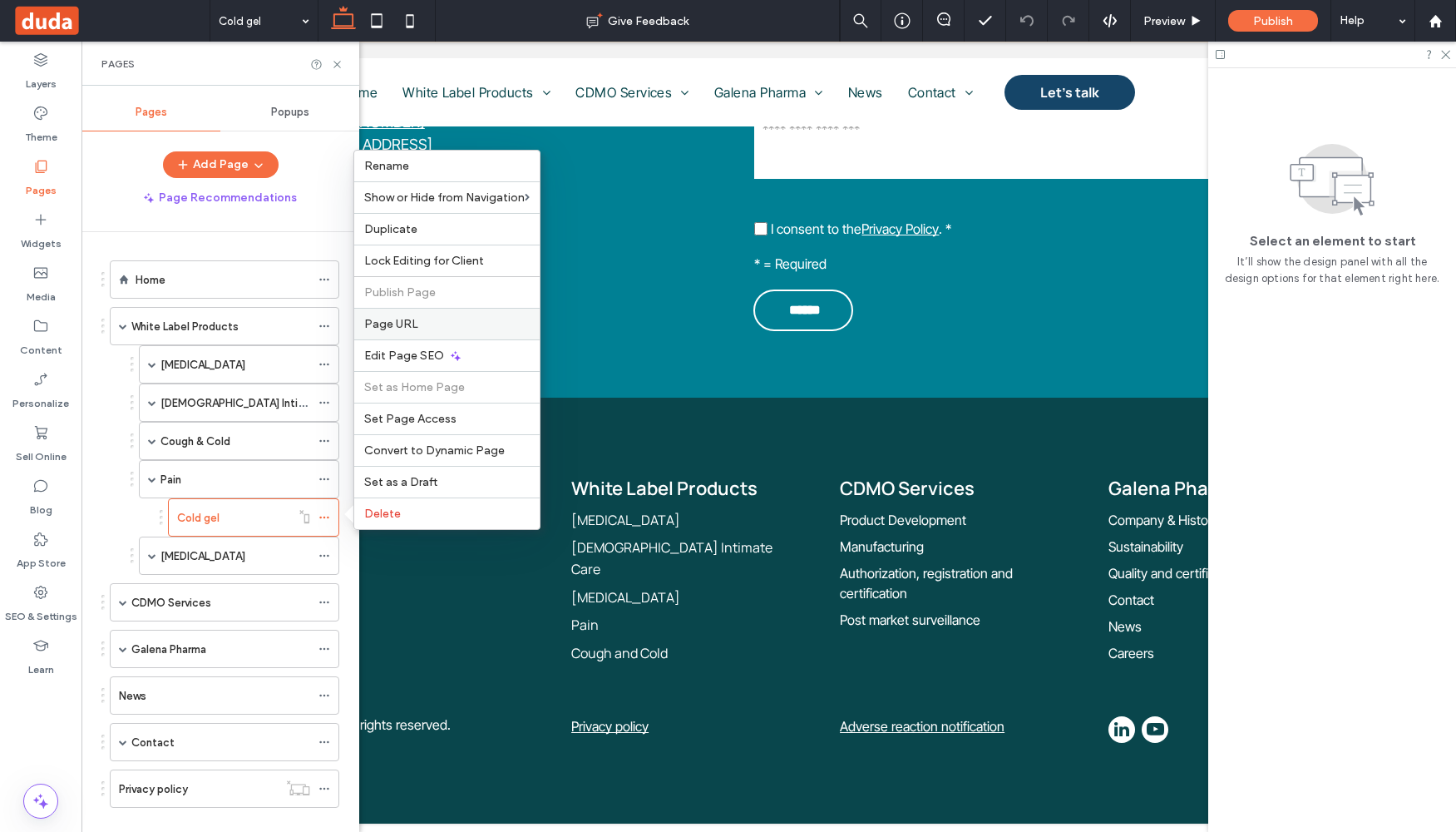
click at [465, 324] on label "Page URL" at bounding box center [447, 324] width 165 height 14
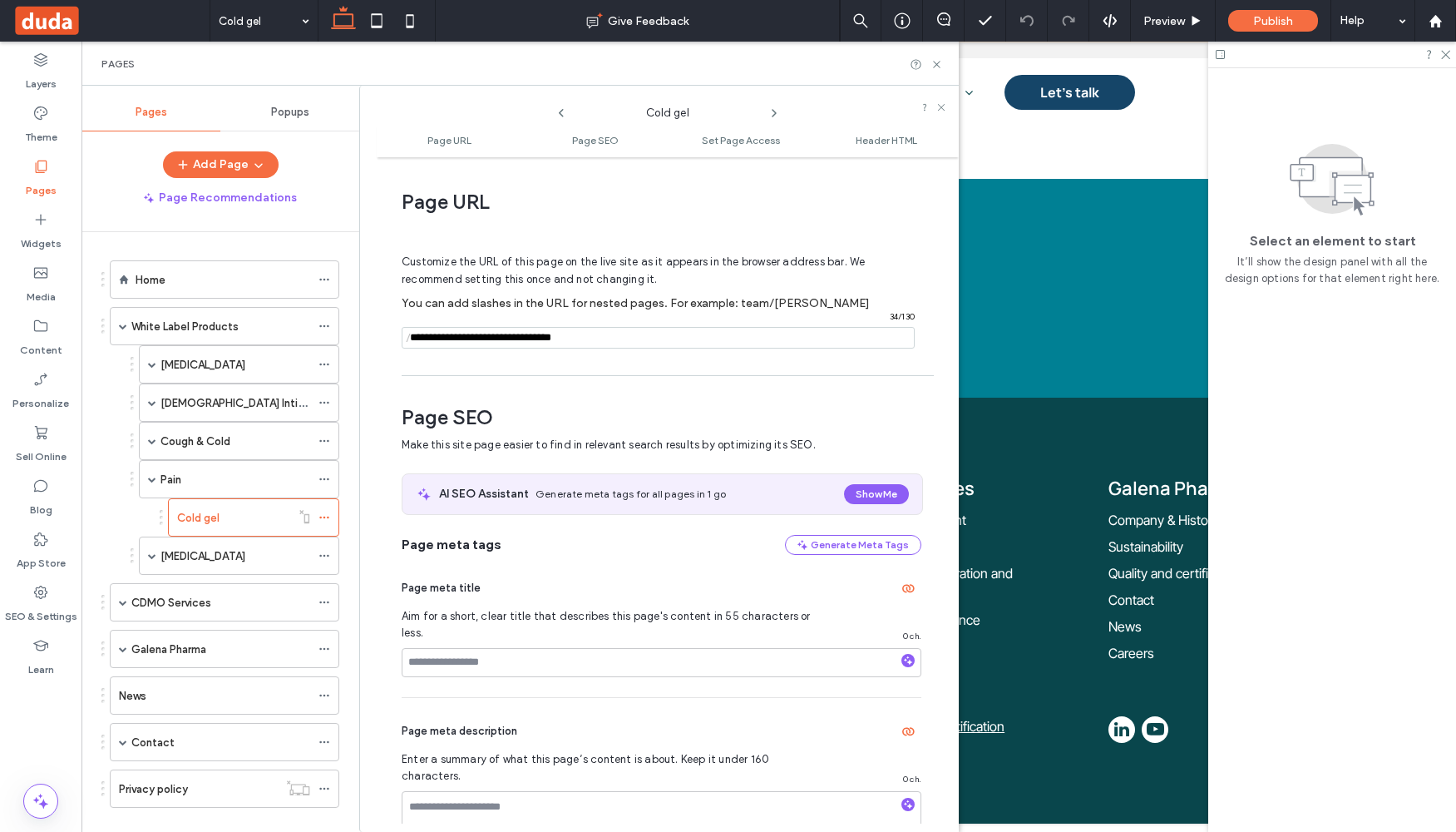
scroll to position [8, 0]
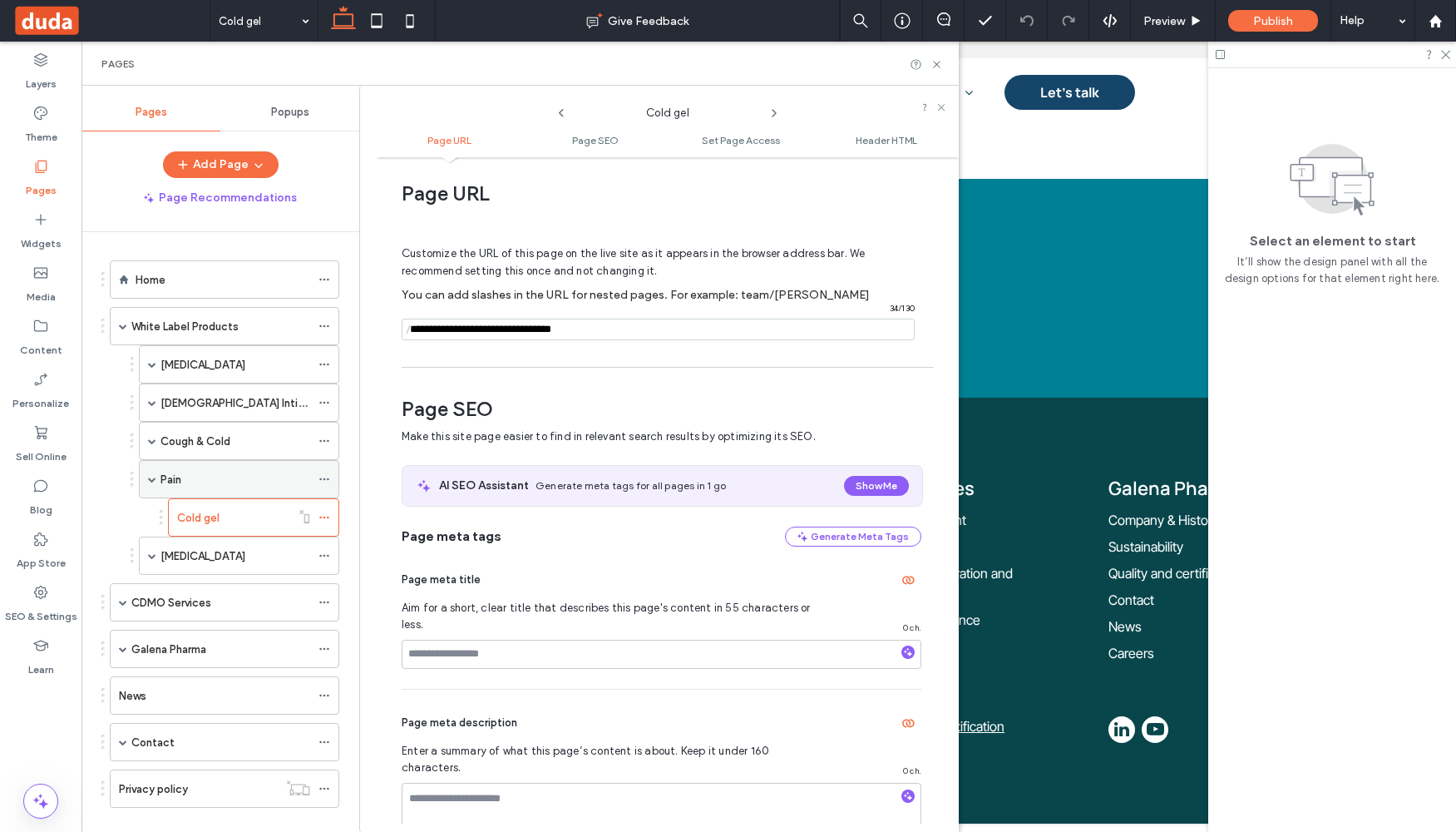
click at [239, 480] on div "Pain" at bounding box center [236, 480] width 150 height 18
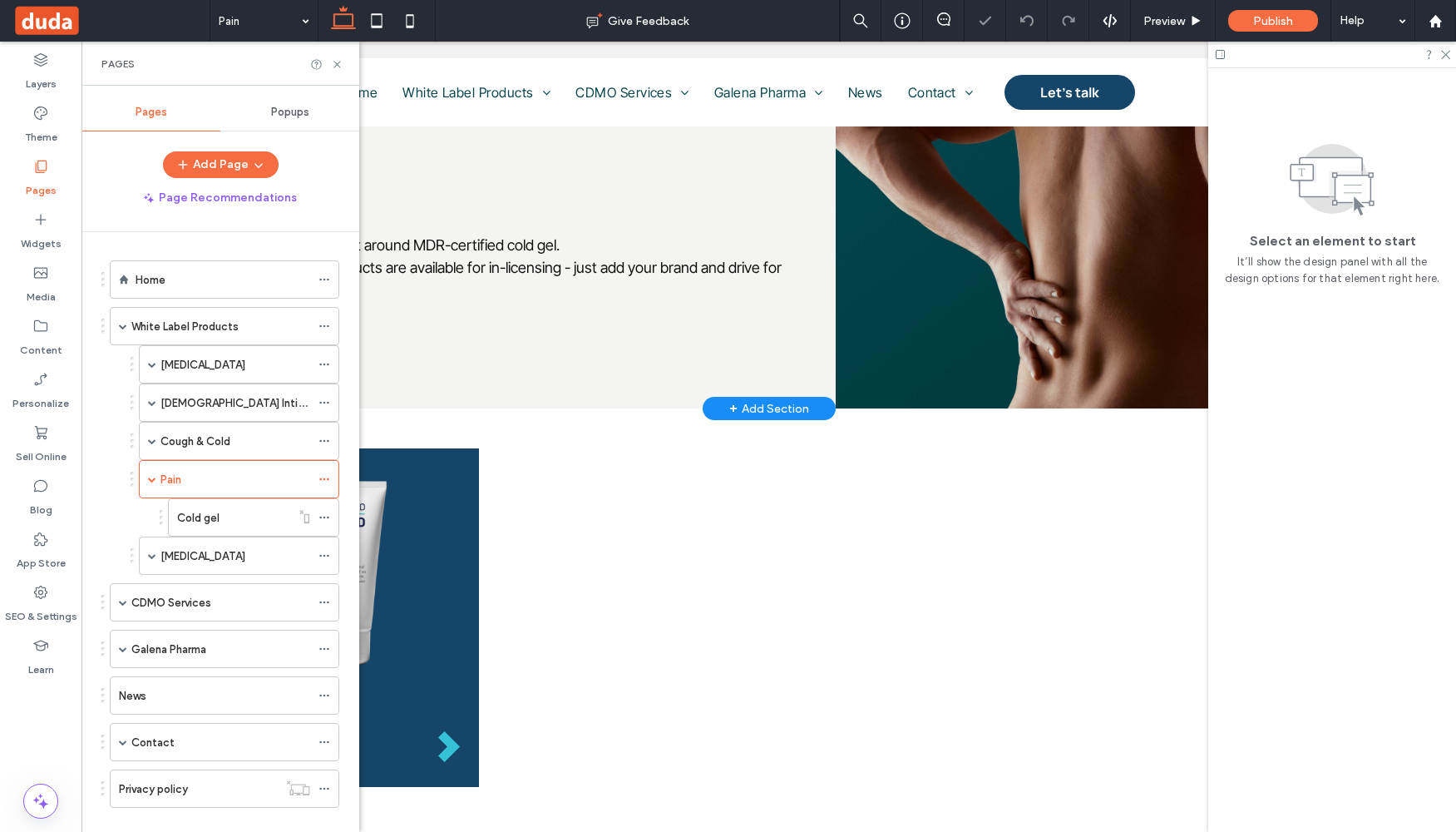
scroll to position [297, 0]
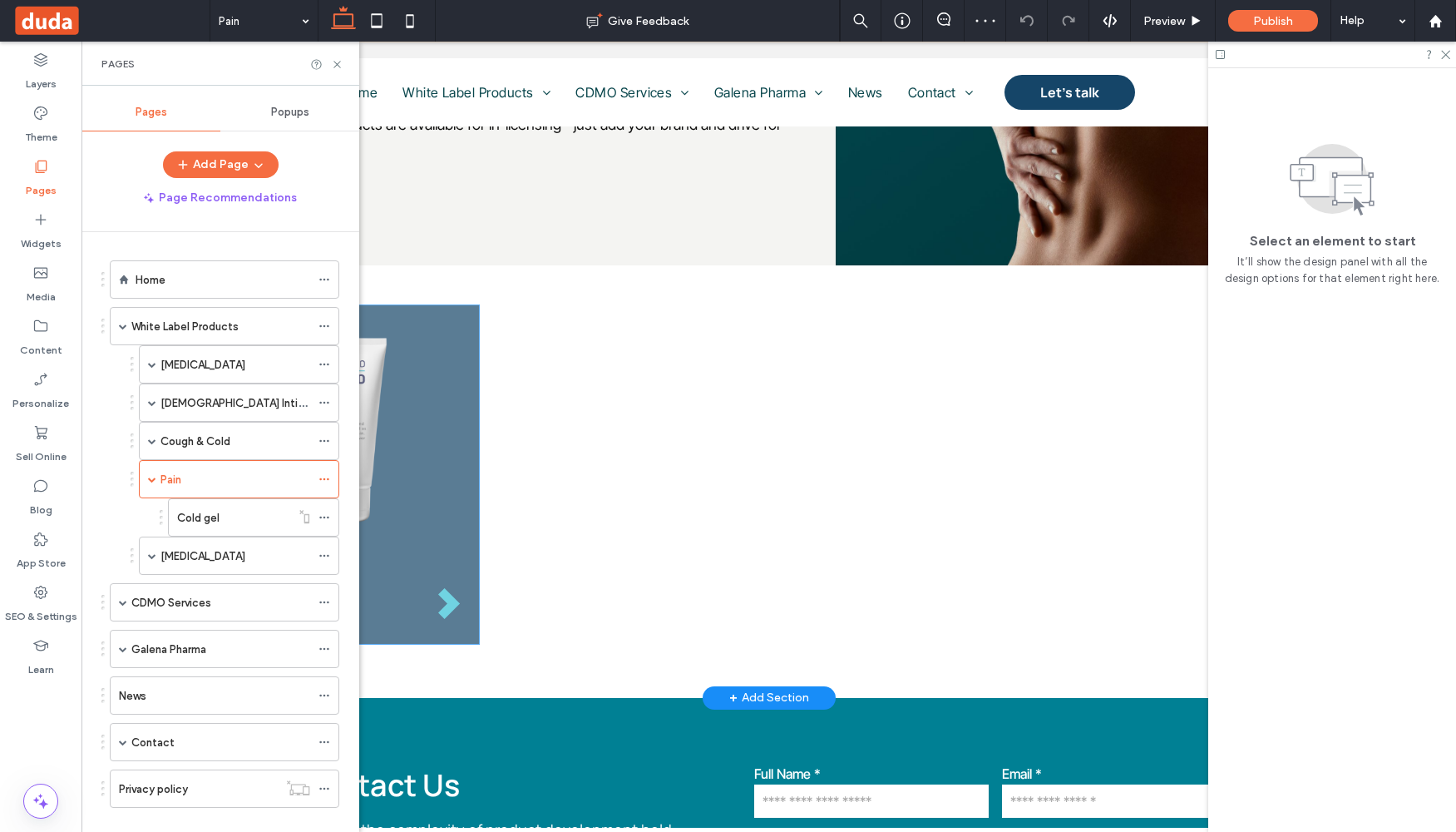
click at [460, 527] on div "Cold gel" at bounding box center [343, 474] width 274 height 338
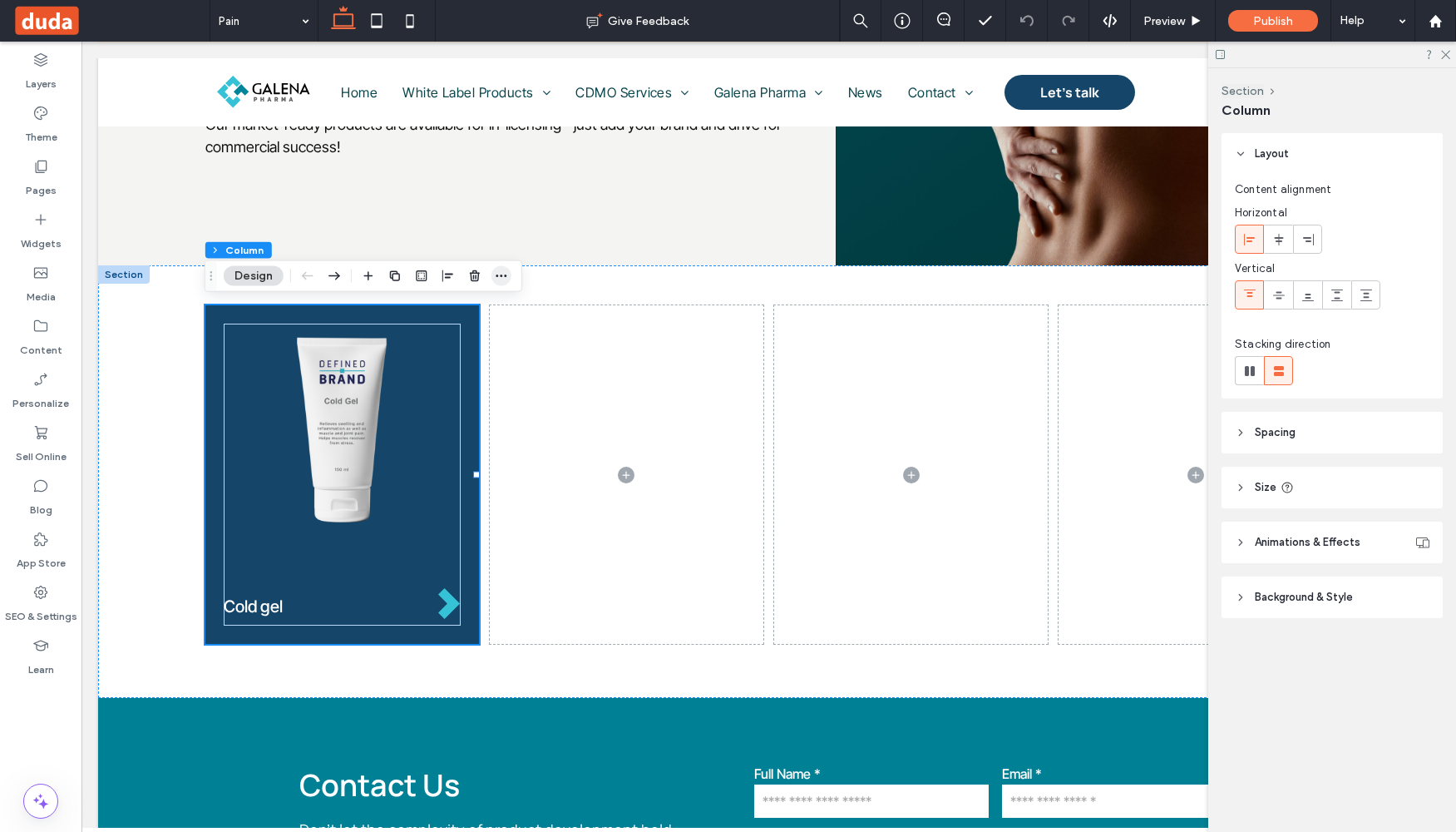
click at [502, 276] on use "button" at bounding box center [501, 276] width 11 height 3
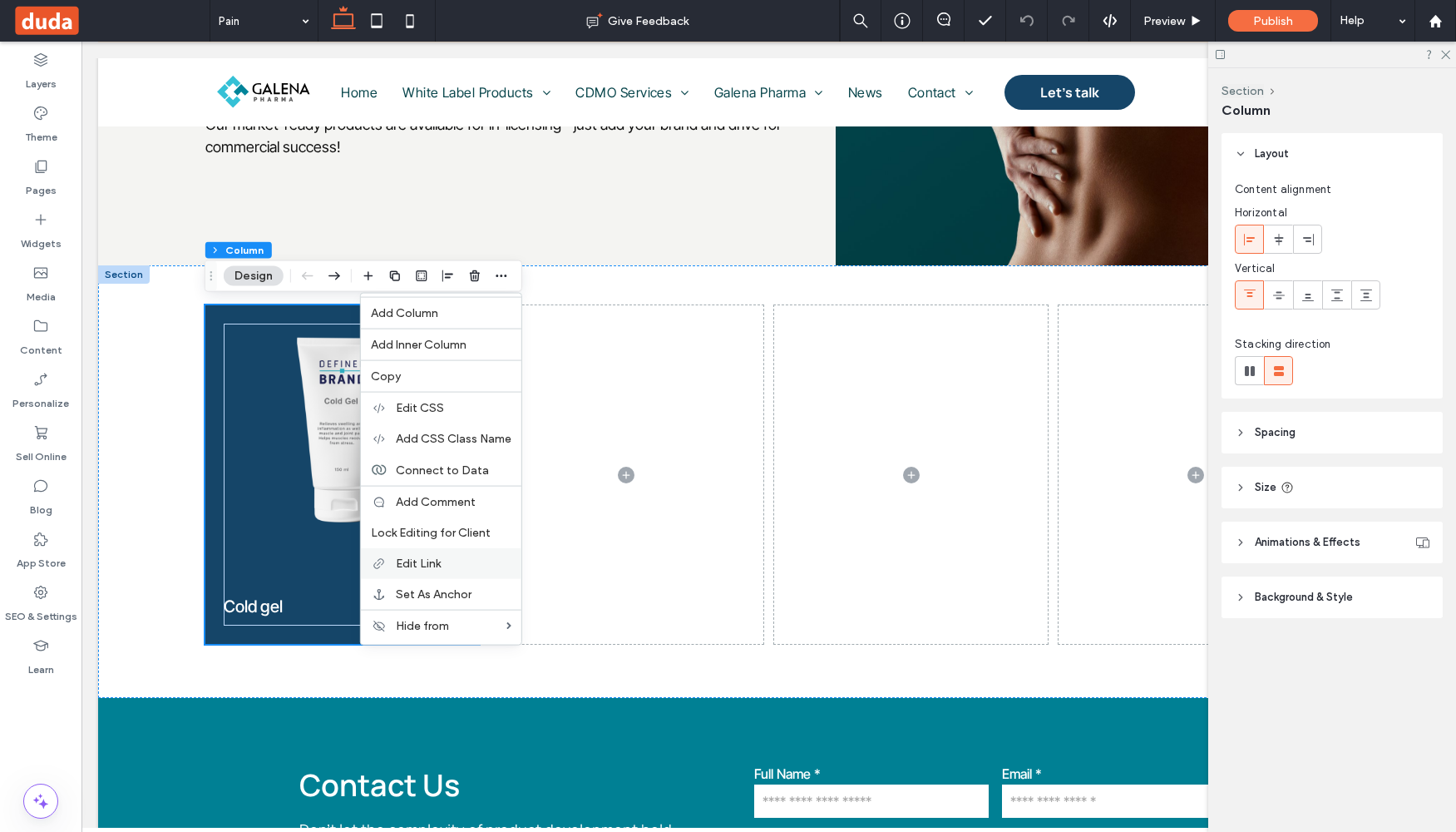
click at [449, 554] on div "Edit Link" at bounding box center [441, 563] width 161 height 31
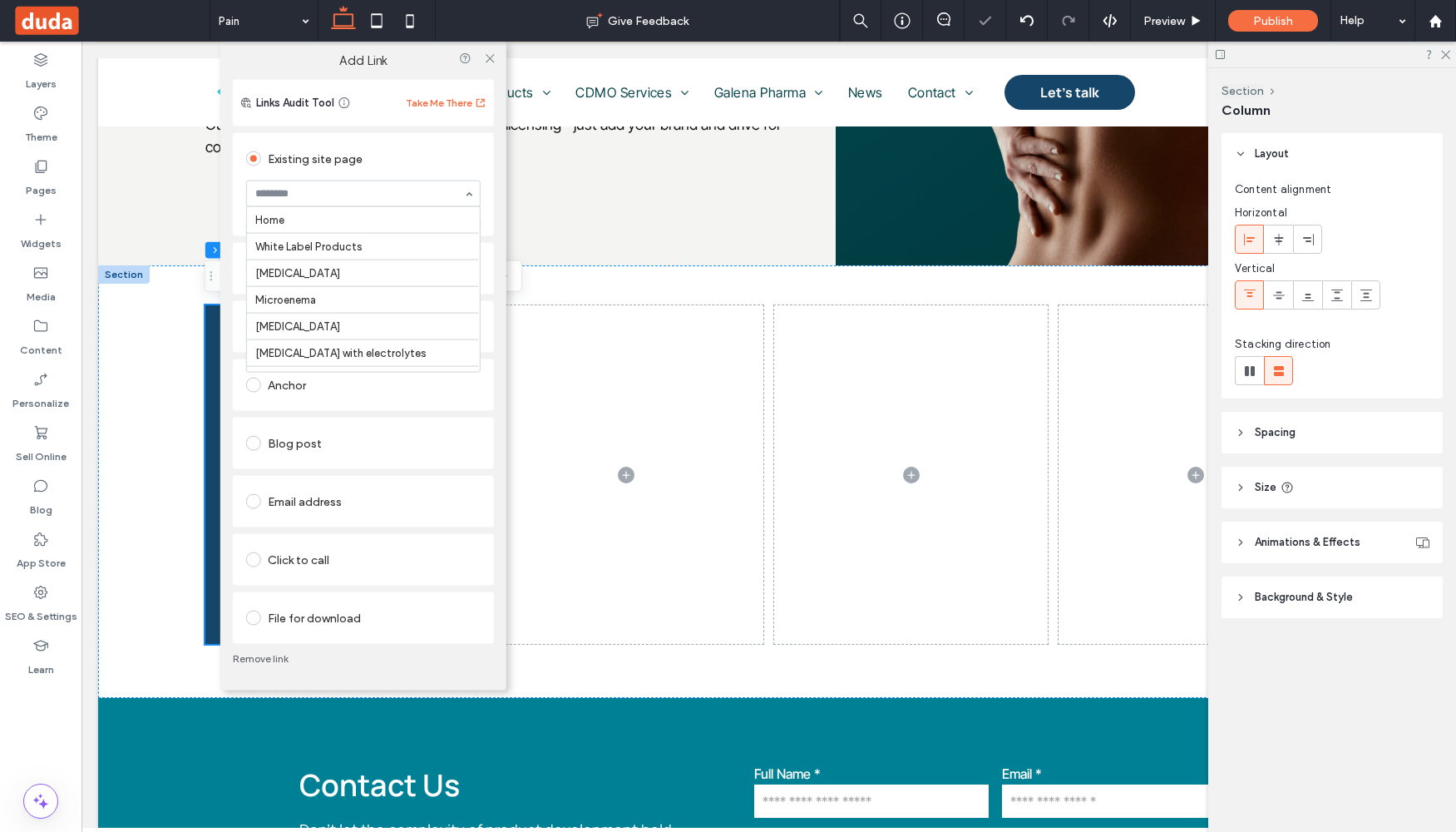
scroll to position [569, 0]
click at [494, 58] on icon at bounding box center [489, 57] width 12 height 12
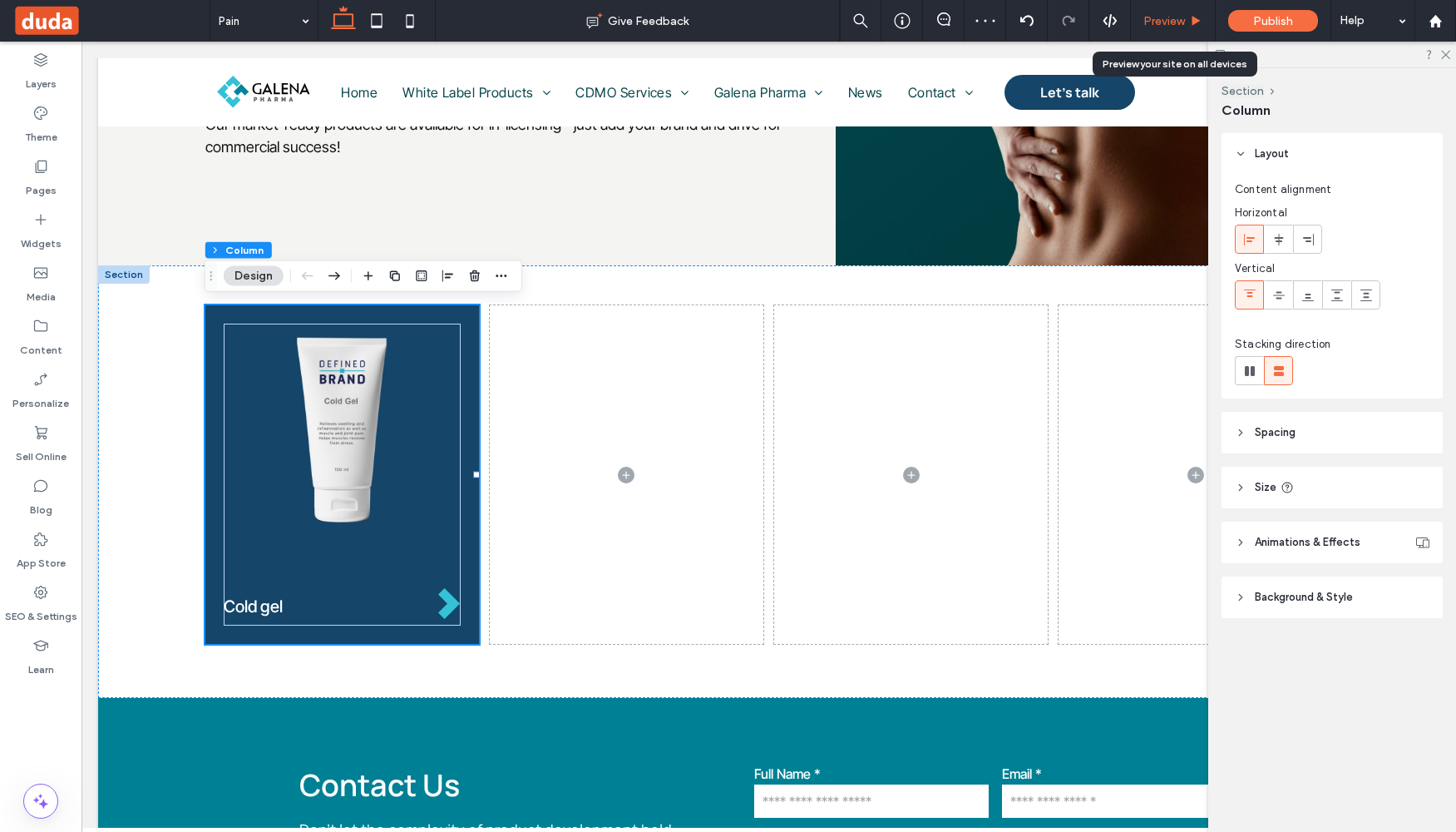
click at [1153, 12] on div "Preview" at bounding box center [1173, 20] width 85 height 42
click at [1181, 24] on span "Preview" at bounding box center [1164, 21] width 41 height 14
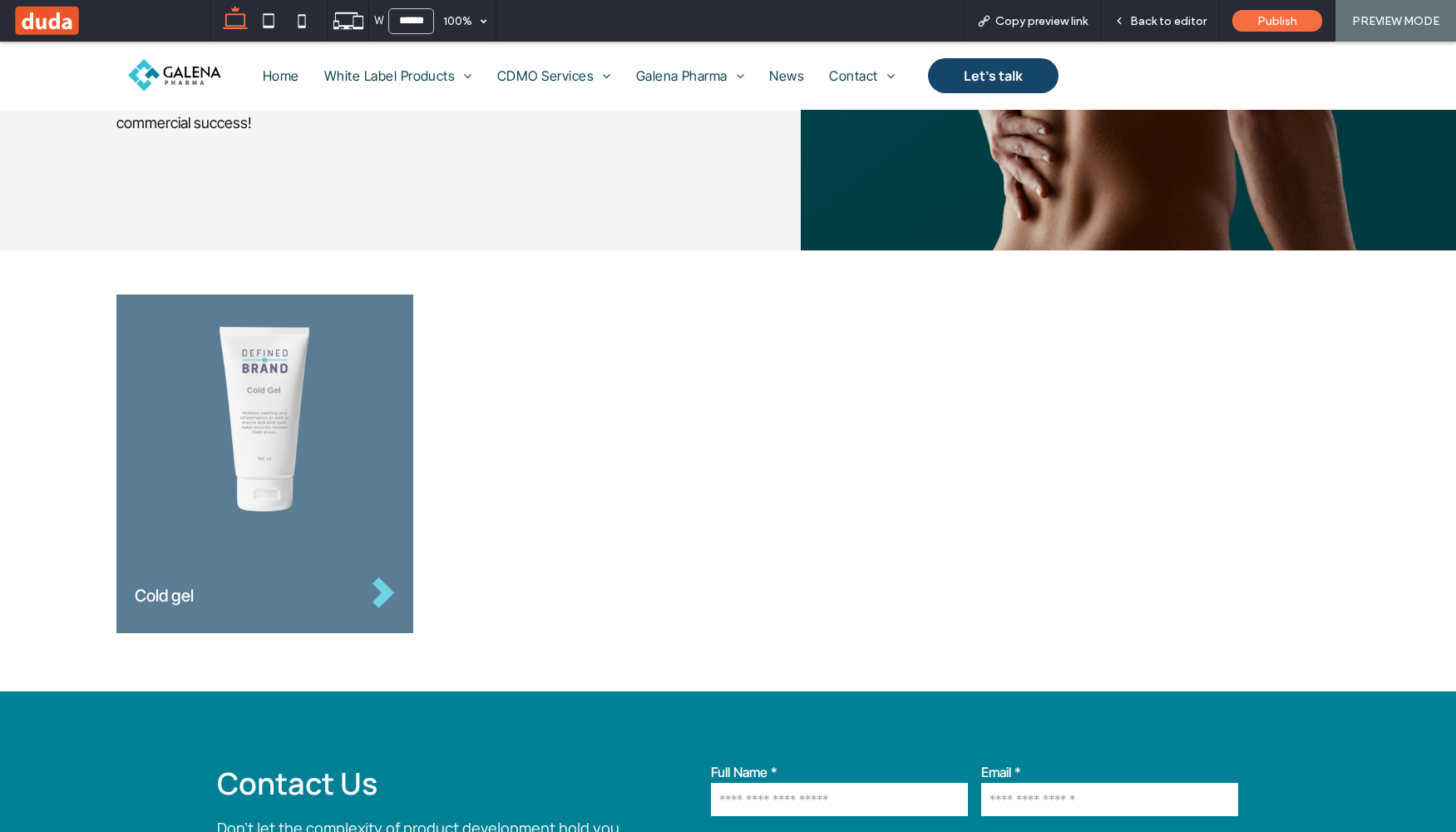
click at [370, 381] on img at bounding box center [265, 419] width 260 height 199
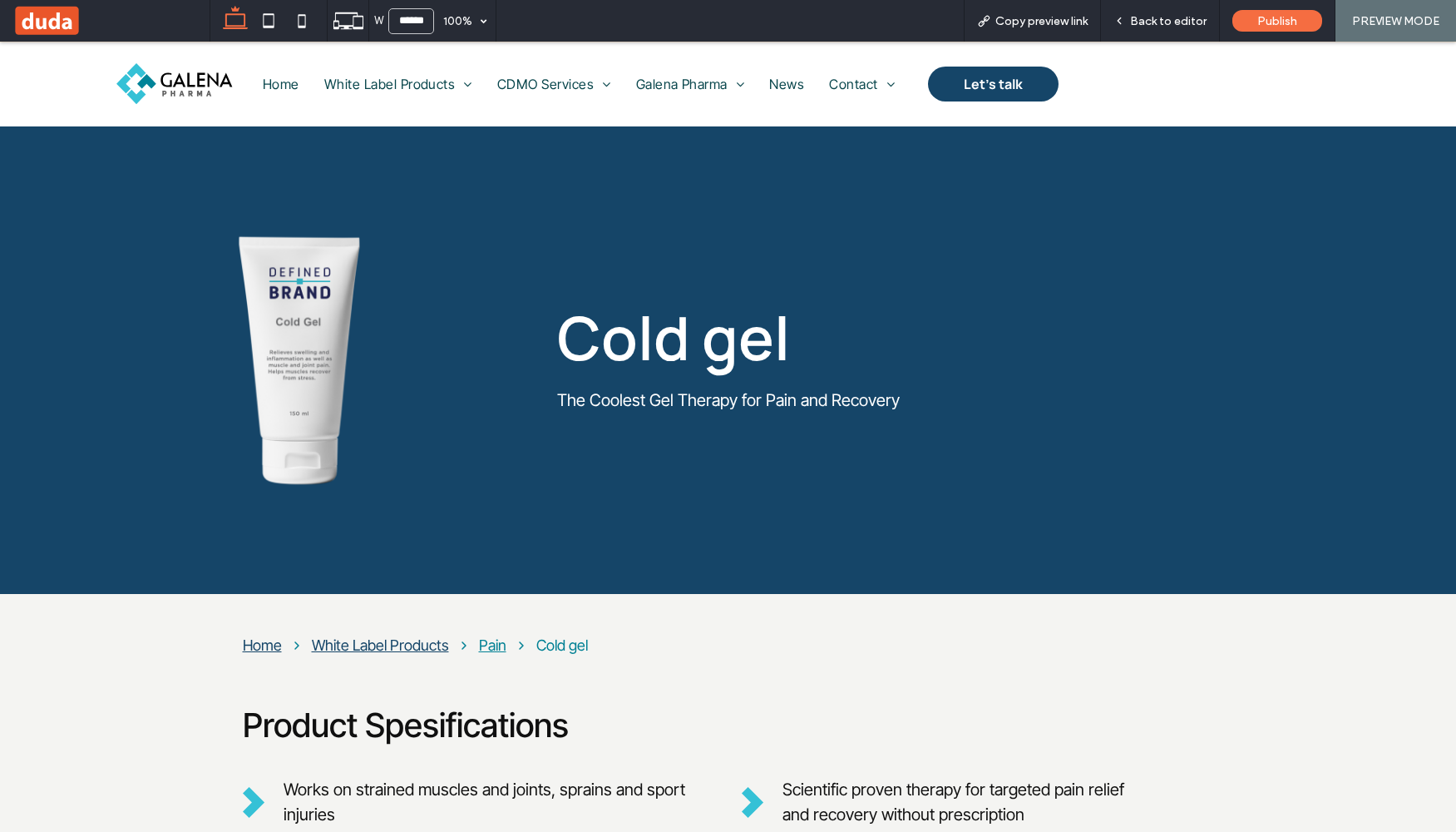
click at [479, 639] on div "Pain" at bounding box center [493, 646] width 27 height 18
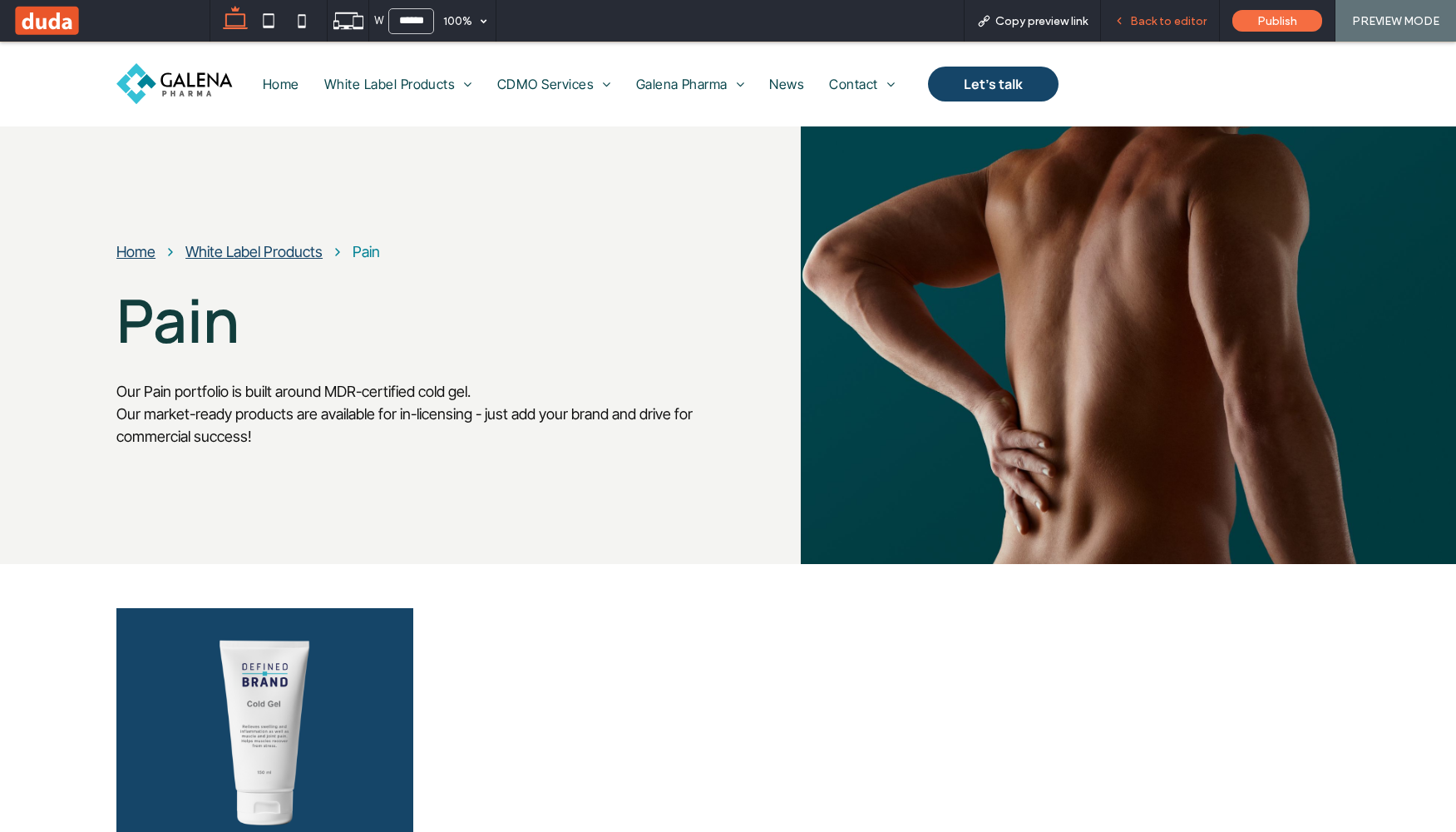
click at [1174, 31] on div "Back to editor" at bounding box center [1160, 20] width 119 height 42
click at [1158, 20] on span "Back to editor" at bounding box center [1168, 21] width 77 height 14
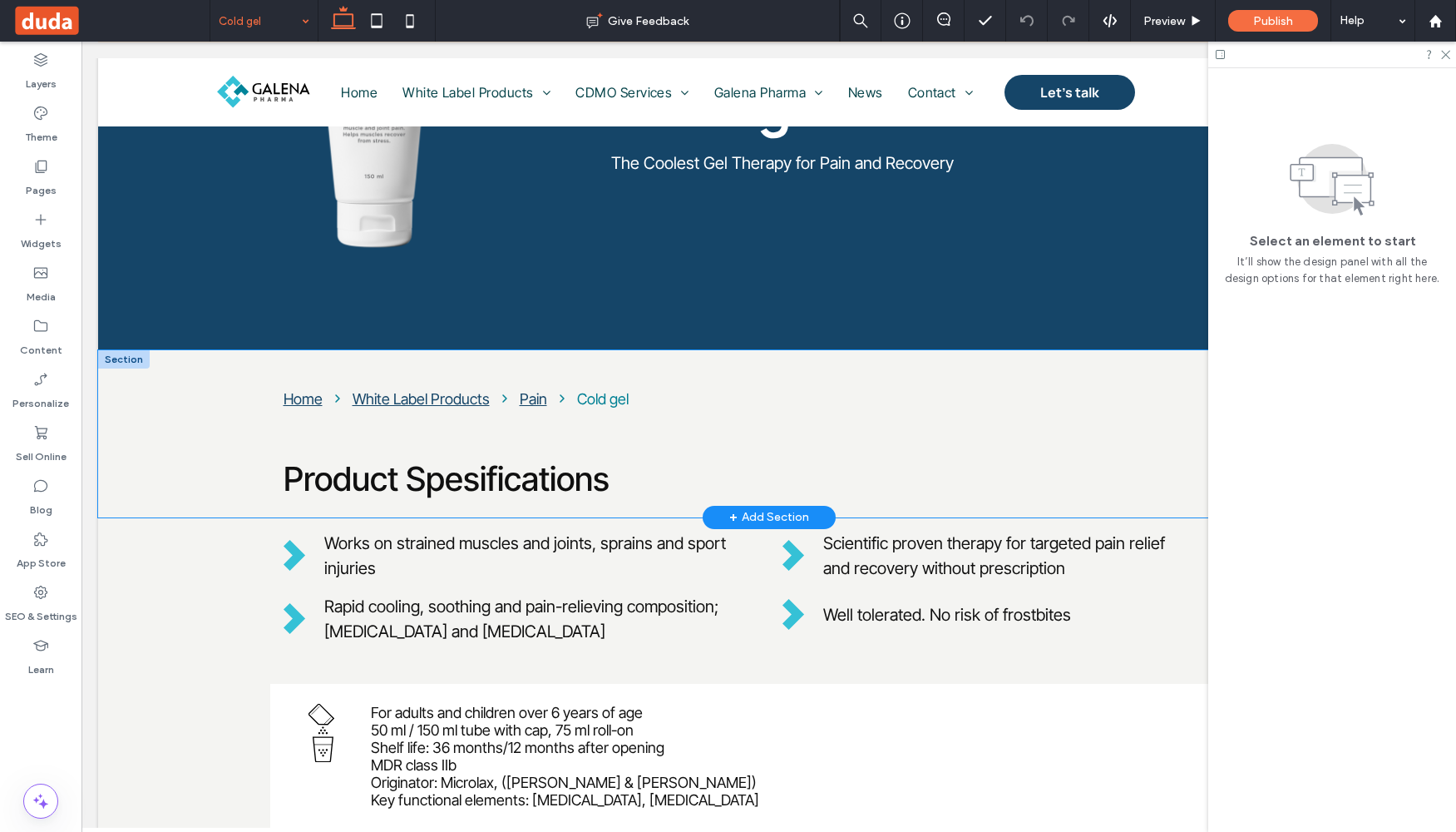
scroll to position [363, 0]
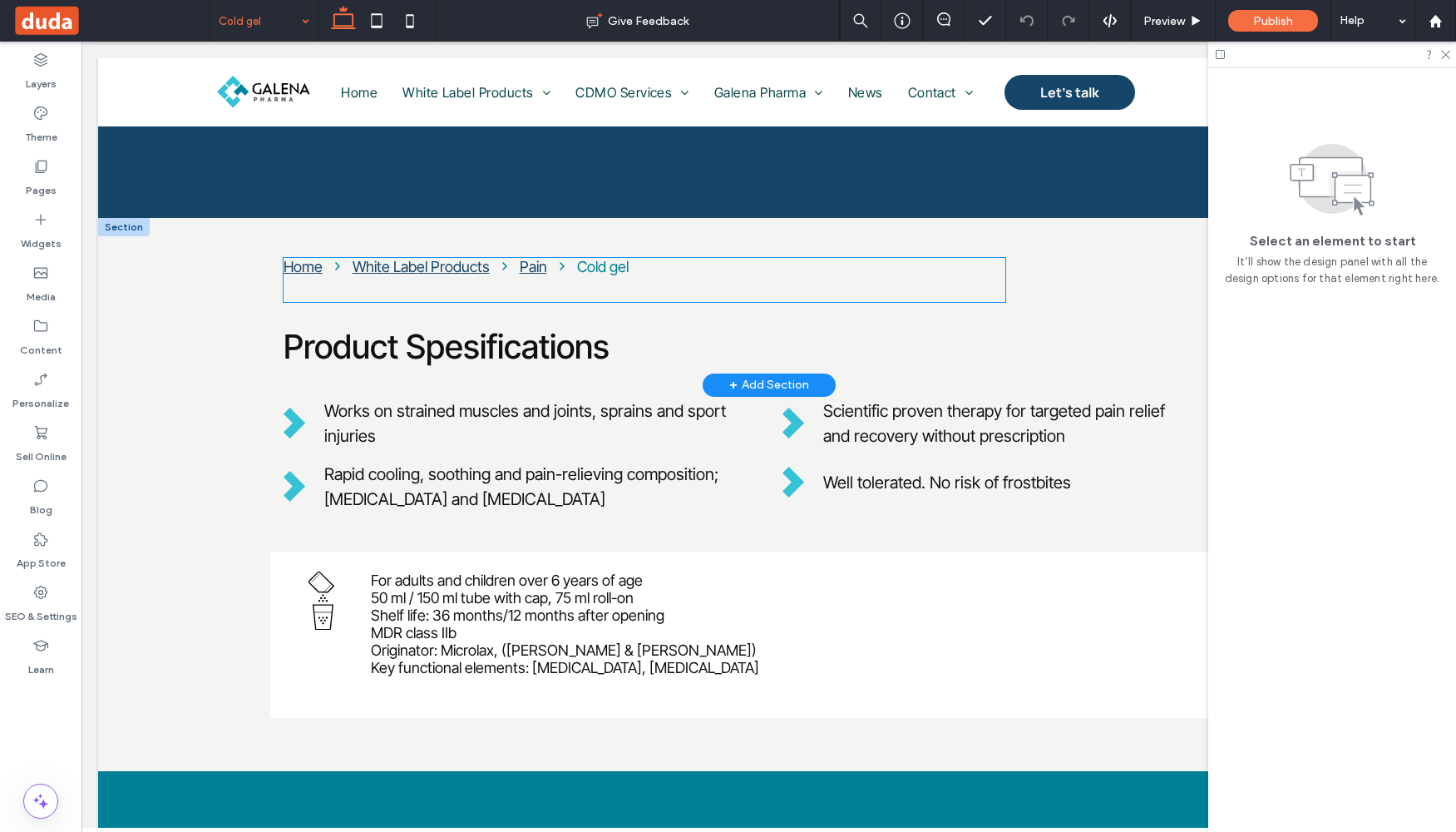
click at [622, 277] on div "Home White Label Products Pain Cold gel" at bounding box center [645, 280] width 722 height 44
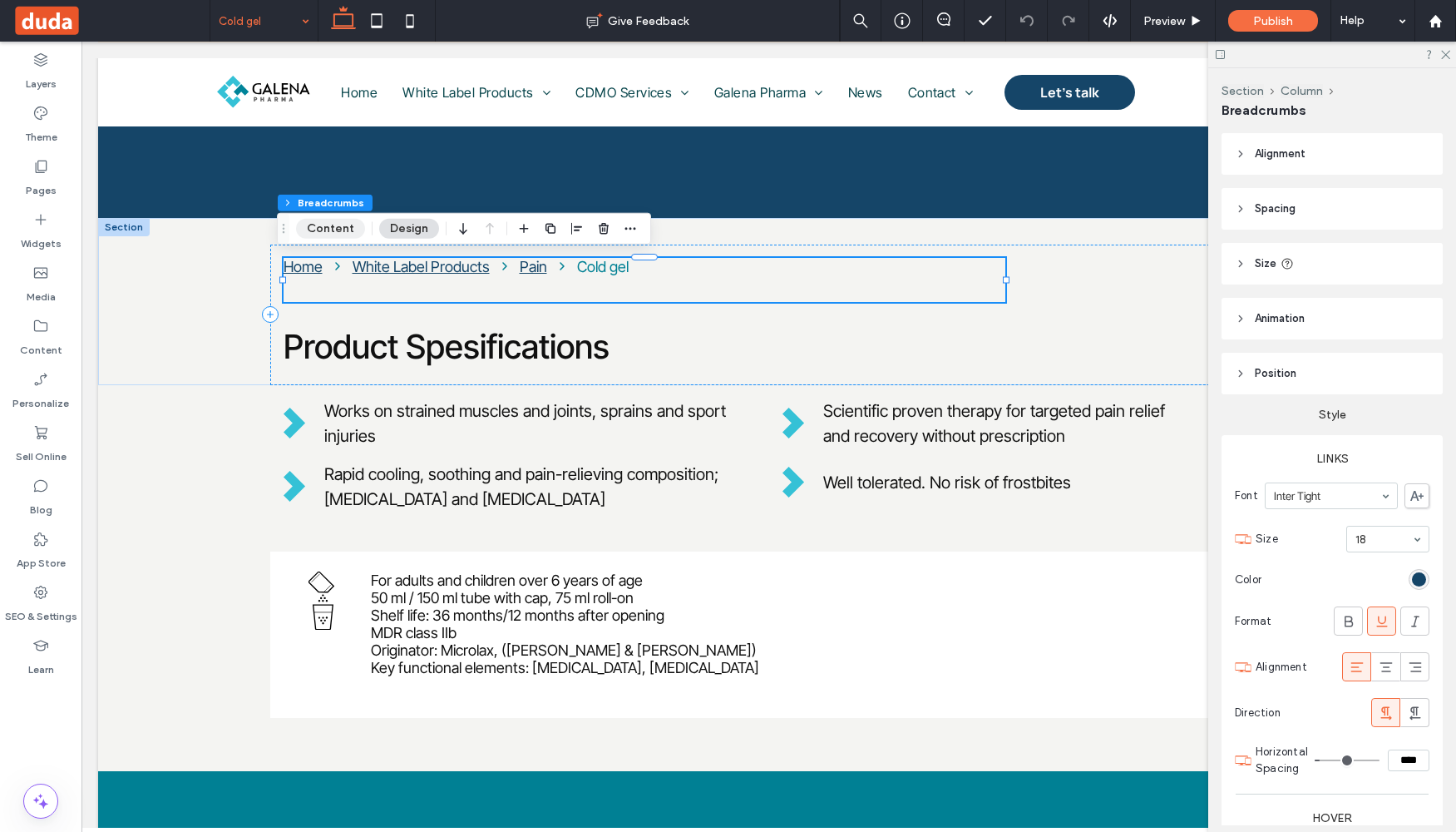
click at [319, 231] on button "Content" at bounding box center [330, 229] width 69 height 20
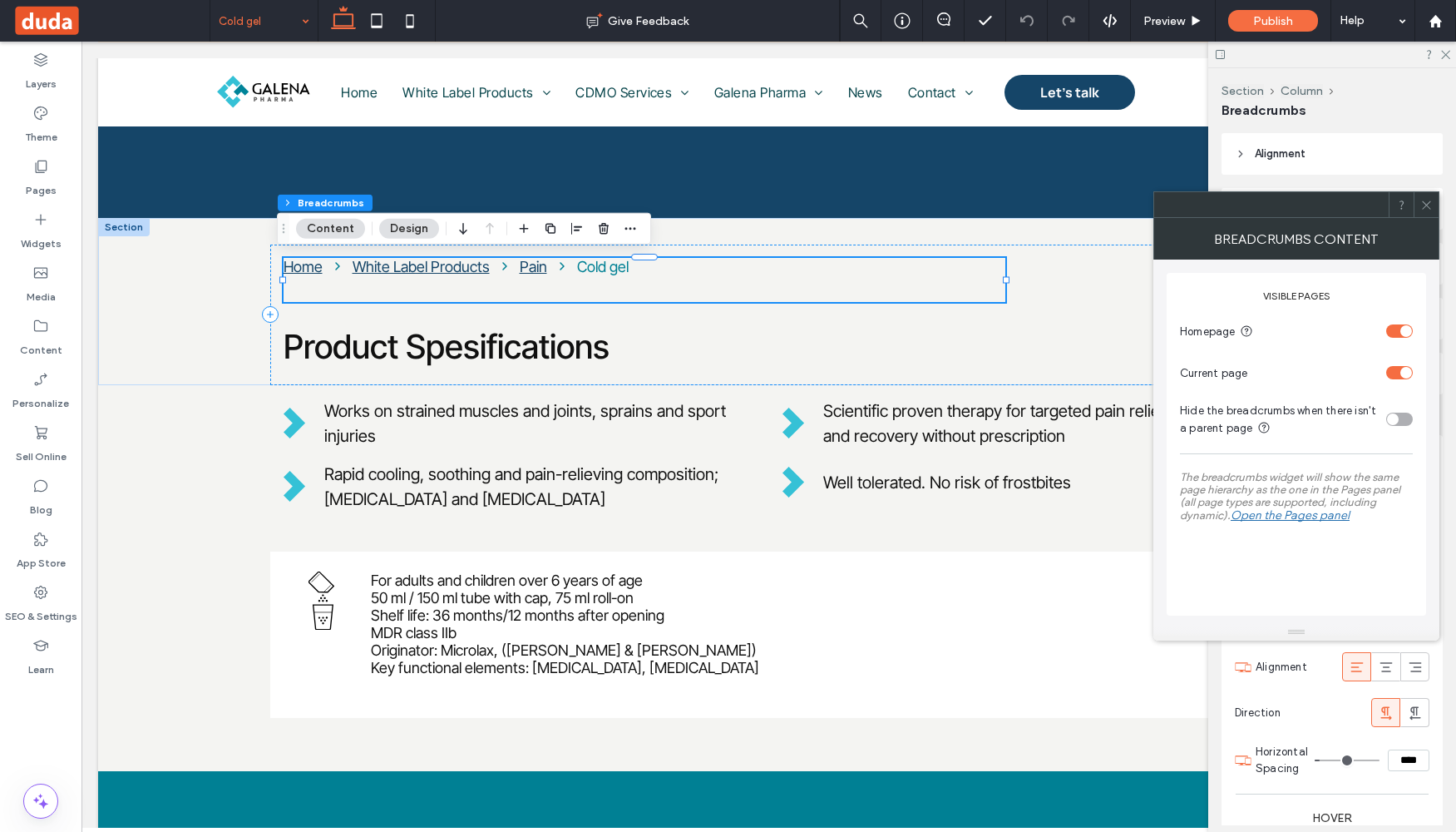
click at [1392, 369] on div "toggle" at bounding box center [1399, 372] width 26 height 13
click at [1409, 367] on div "toggle" at bounding box center [1399, 372] width 26 height 13
click at [1396, 329] on div "toggle" at bounding box center [1399, 330] width 26 height 13
click at [1402, 329] on div "toggle" at bounding box center [1399, 330] width 26 height 13
click at [1423, 208] on use at bounding box center [1426, 204] width 8 height 8
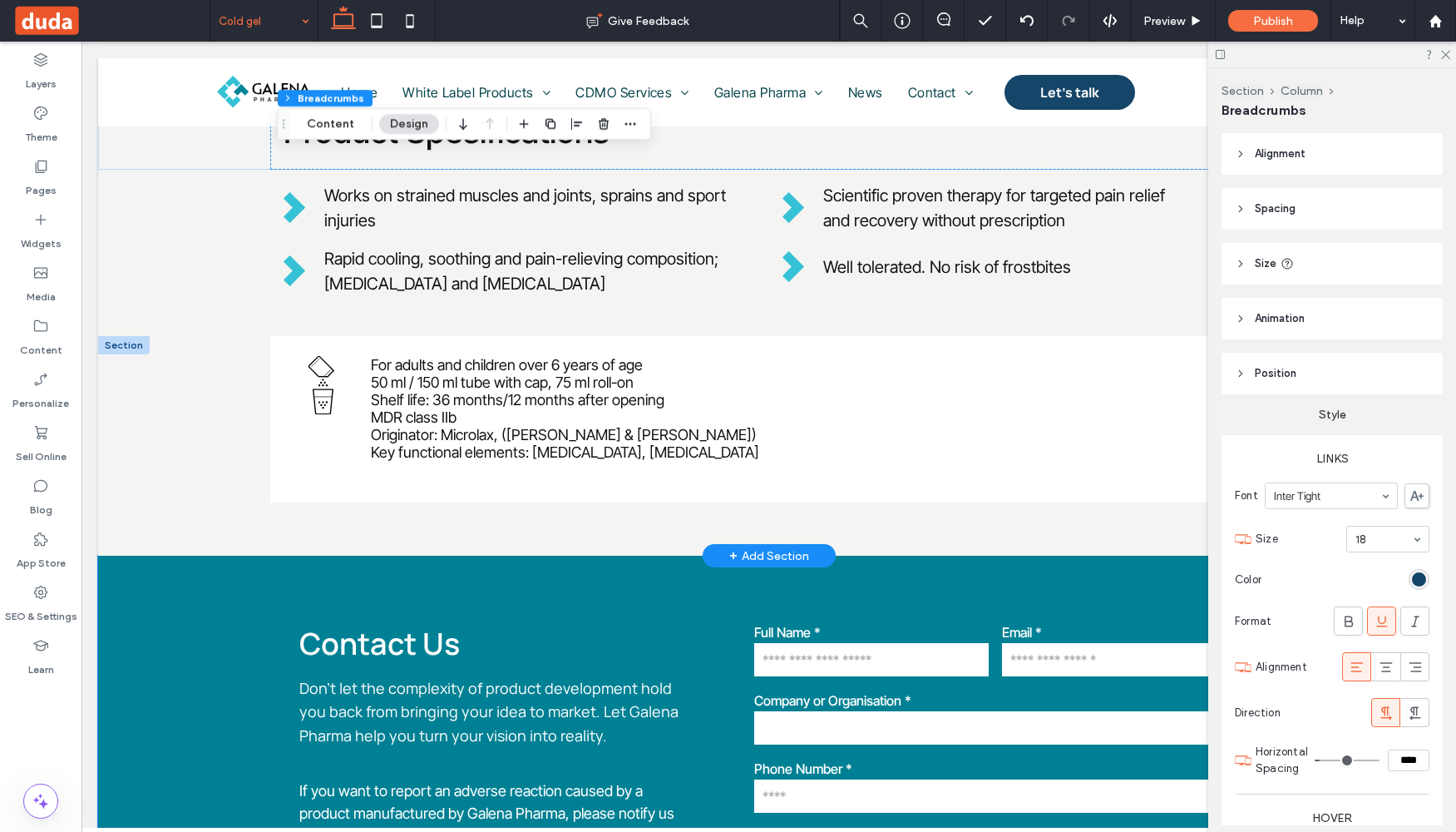
scroll to position [593, 0]
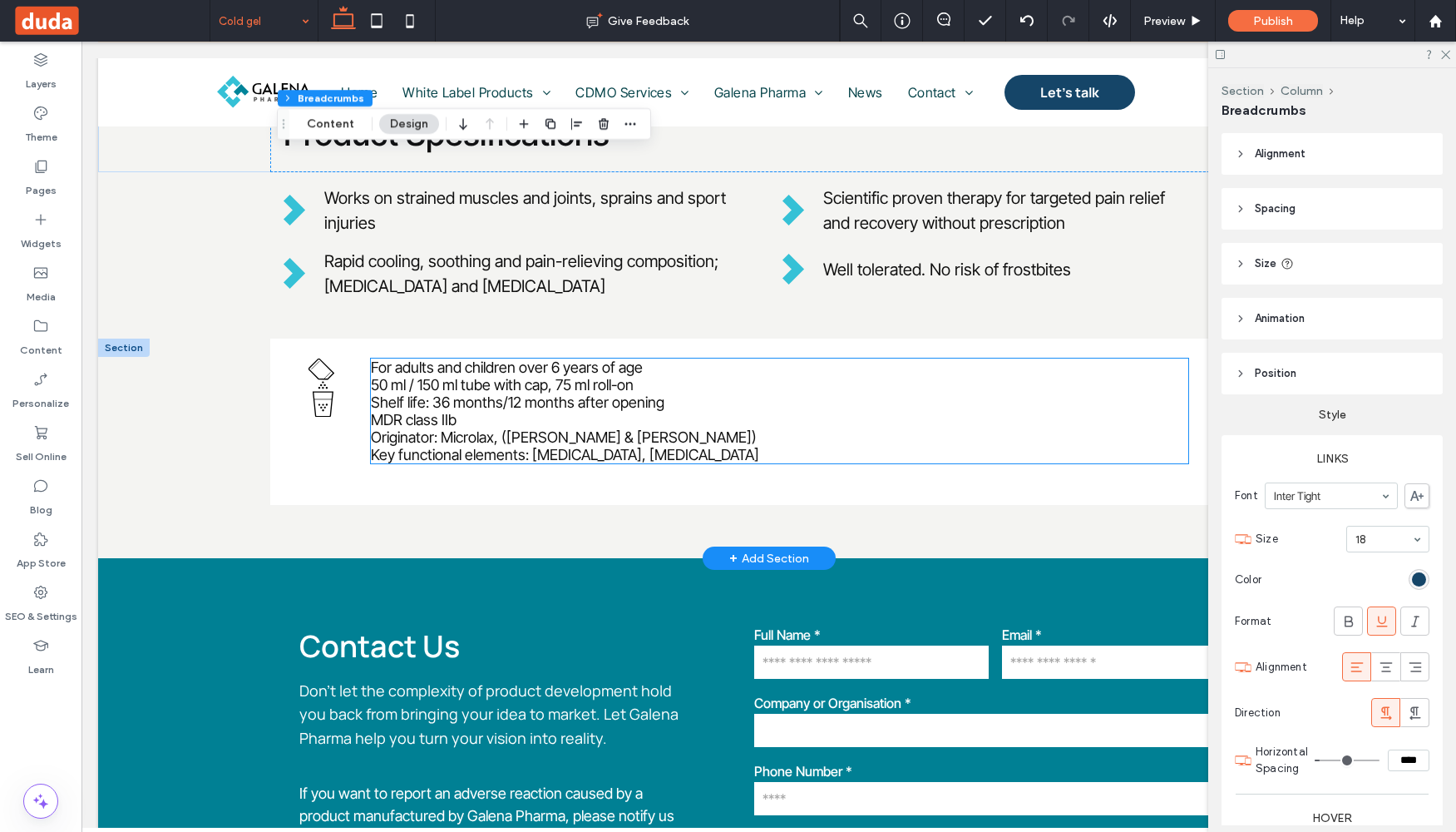
click at [524, 415] on p "MDR class IIb" at bounding box center [780, 420] width 818 height 18
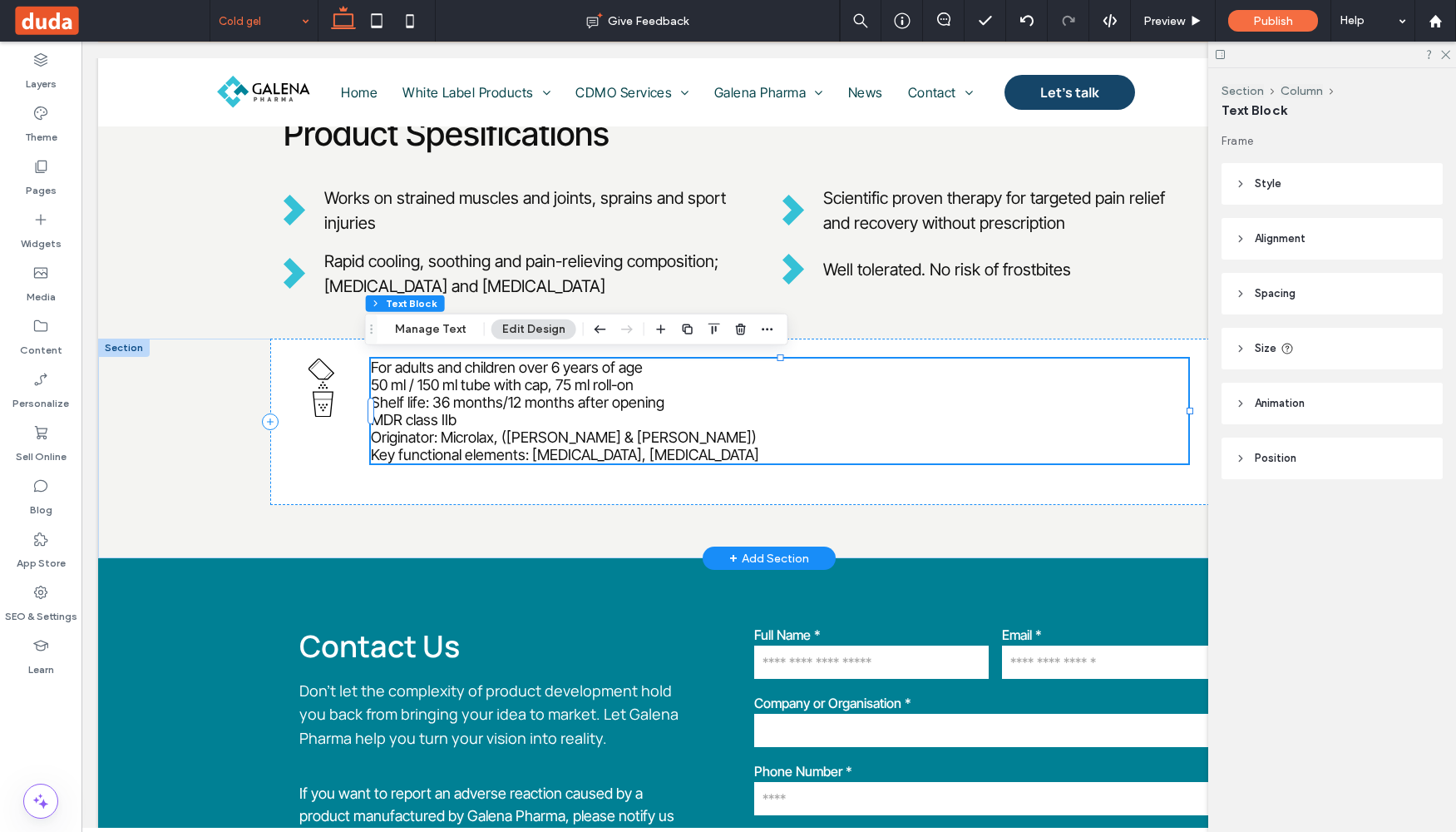
click at [741, 450] on p "Key functional elements: [MEDICAL_DATA], [MEDICAL_DATA]" at bounding box center [780, 455] width 818 height 18
type input "**********"
type input "**"
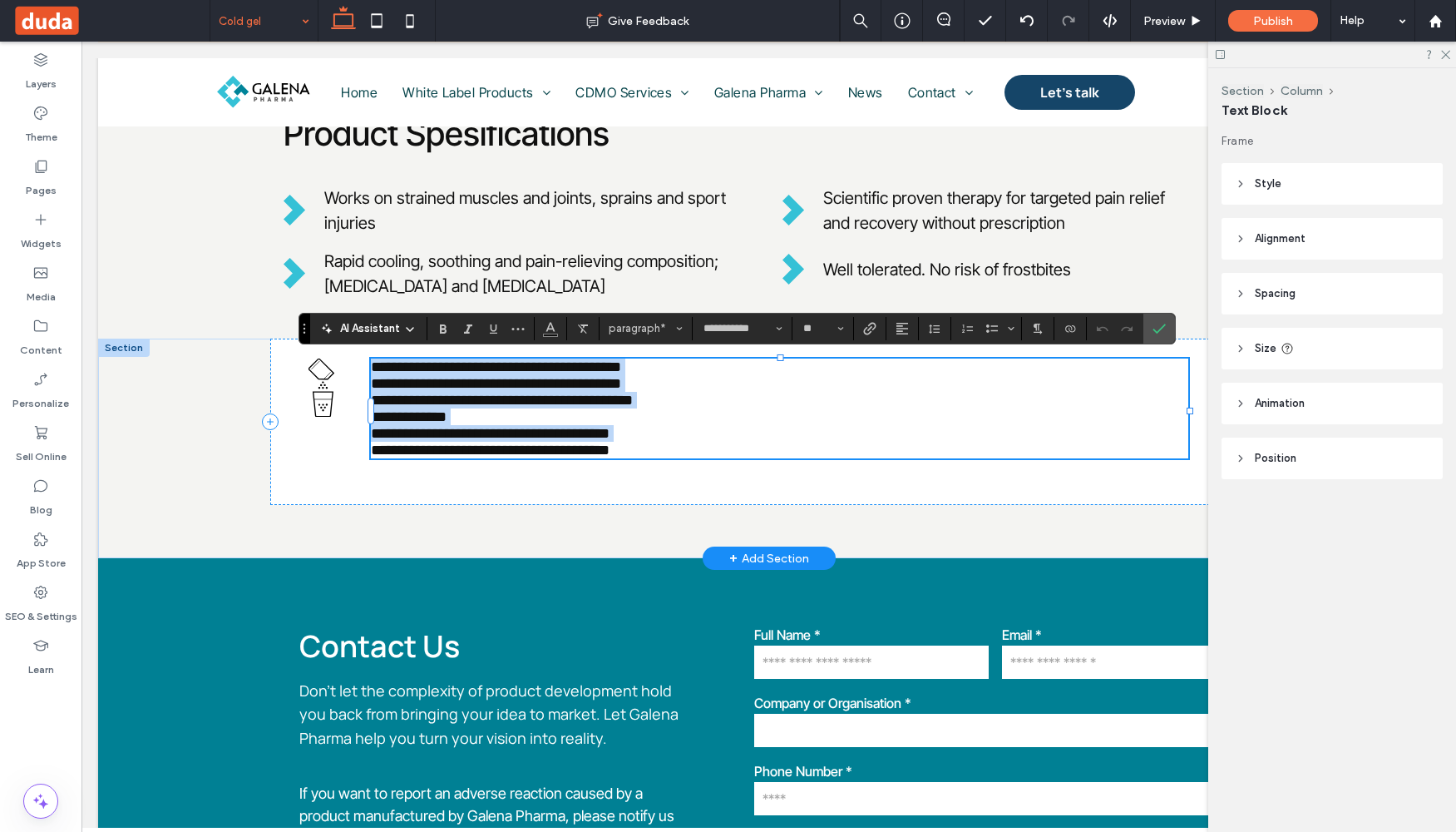
click at [649, 454] on p "**********" at bounding box center [780, 450] width 818 height 17
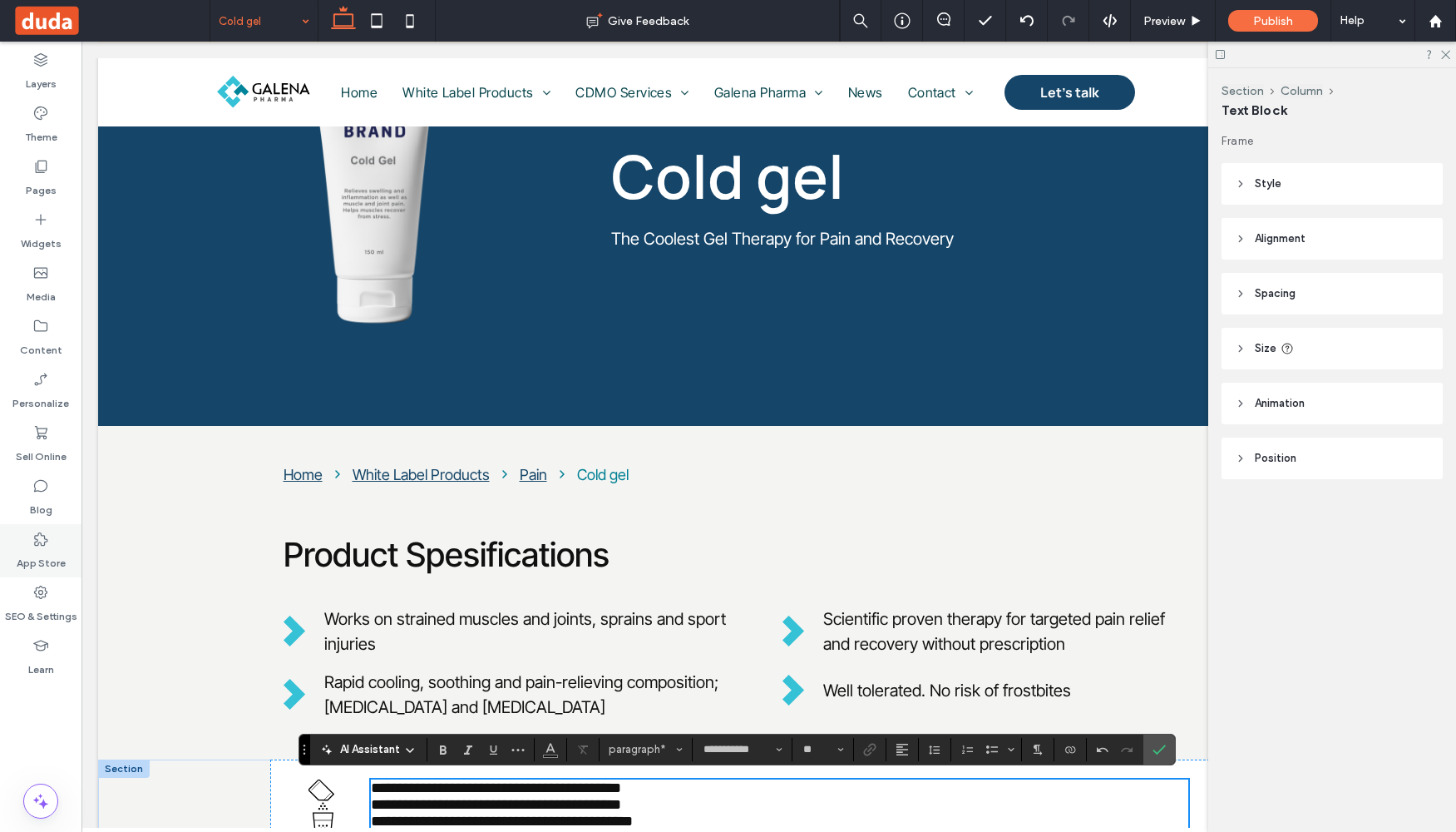
scroll to position [685, 0]
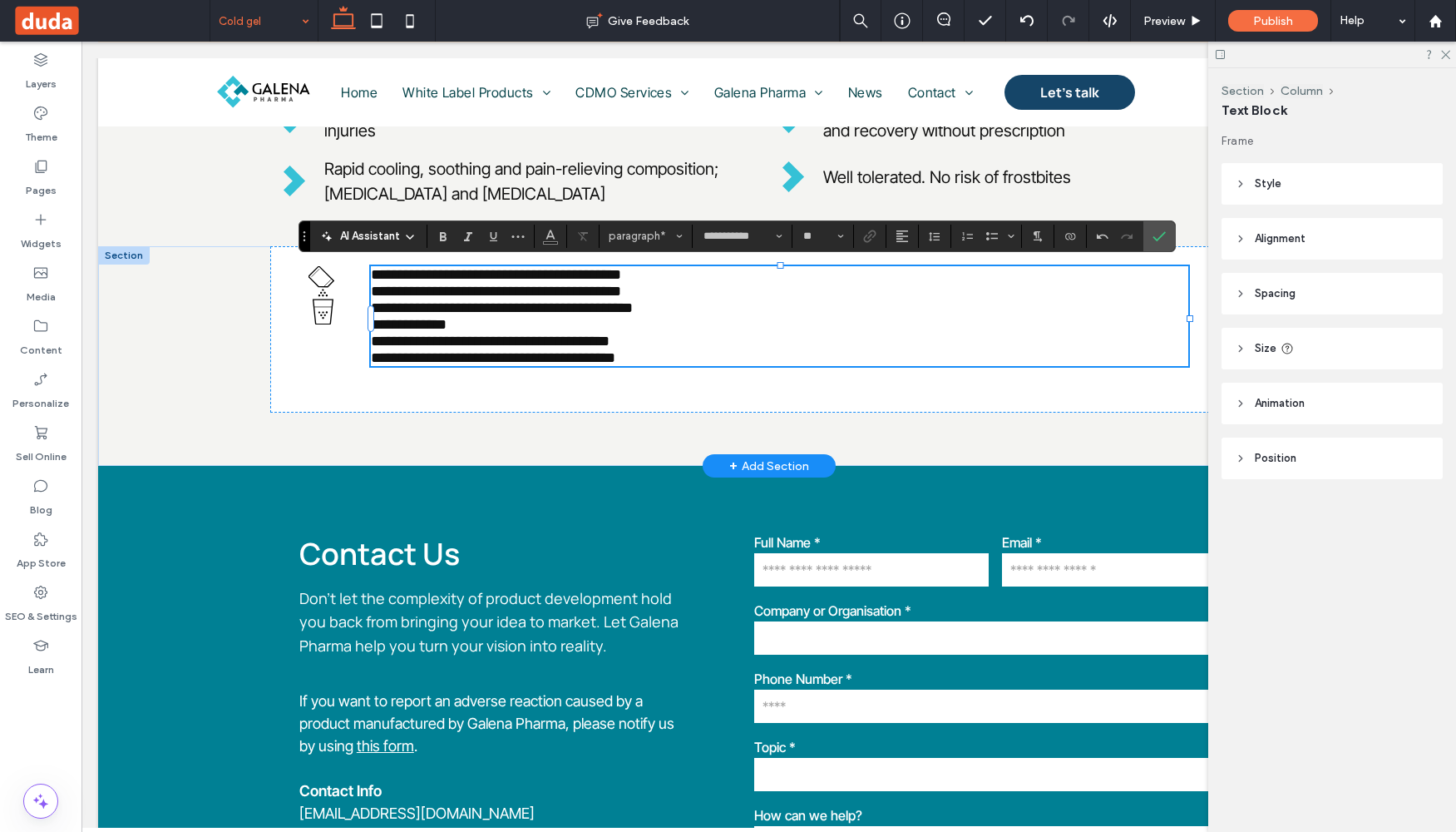
click at [456, 342] on span "**********" at bounding box center [490, 341] width 238 height 15
click at [645, 337] on p "**********" at bounding box center [780, 341] width 818 height 17
drag, startPoint x: 655, startPoint y: 339, endPoint x: 351, endPoint y: 345, distance: 304.1
click at [351, 345] on div "**********" at bounding box center [769, 329] width 998 height 165
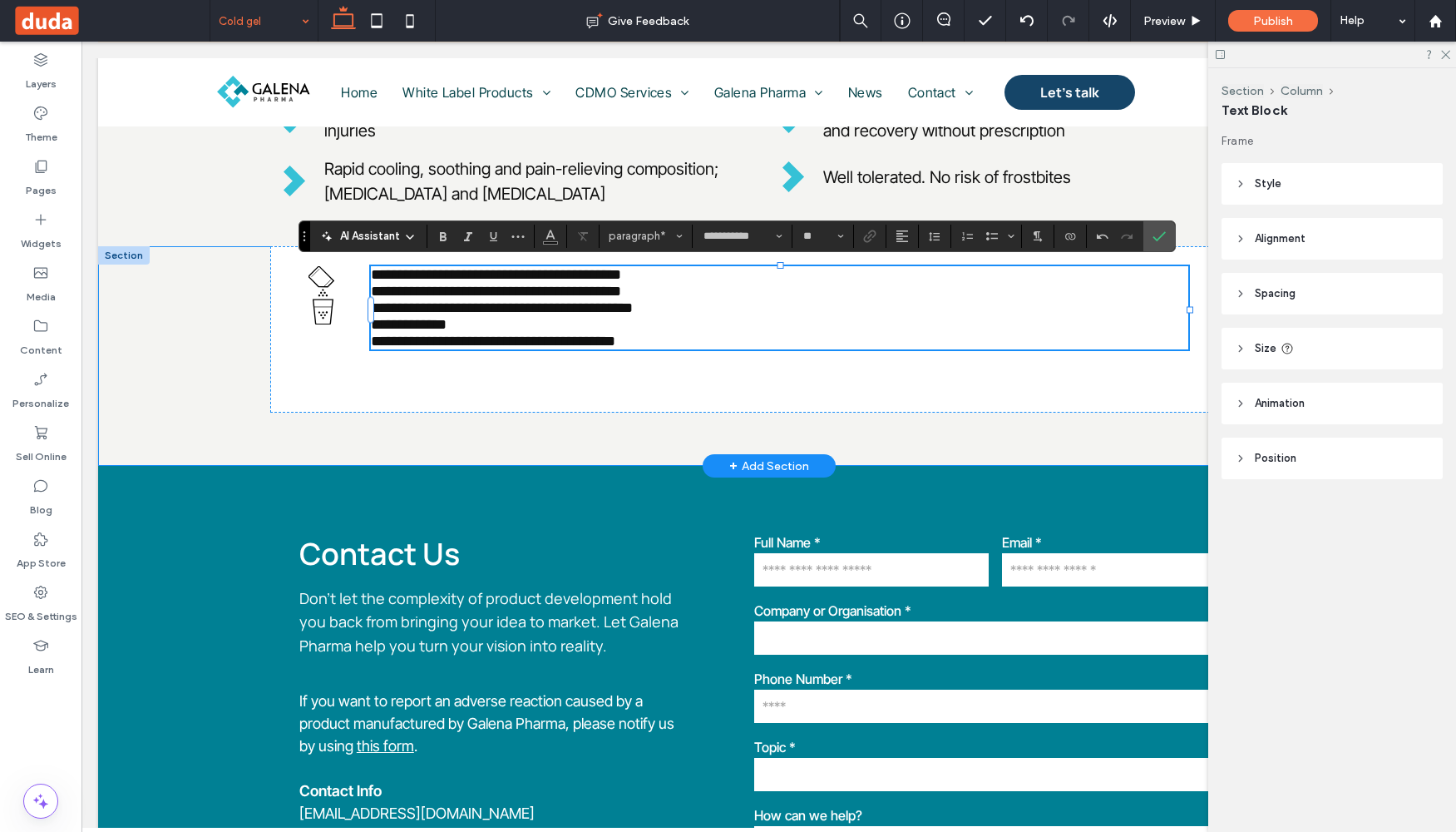
click at [423, 433] on div "**********" at bounding box center [769, 356] width 998 height 220
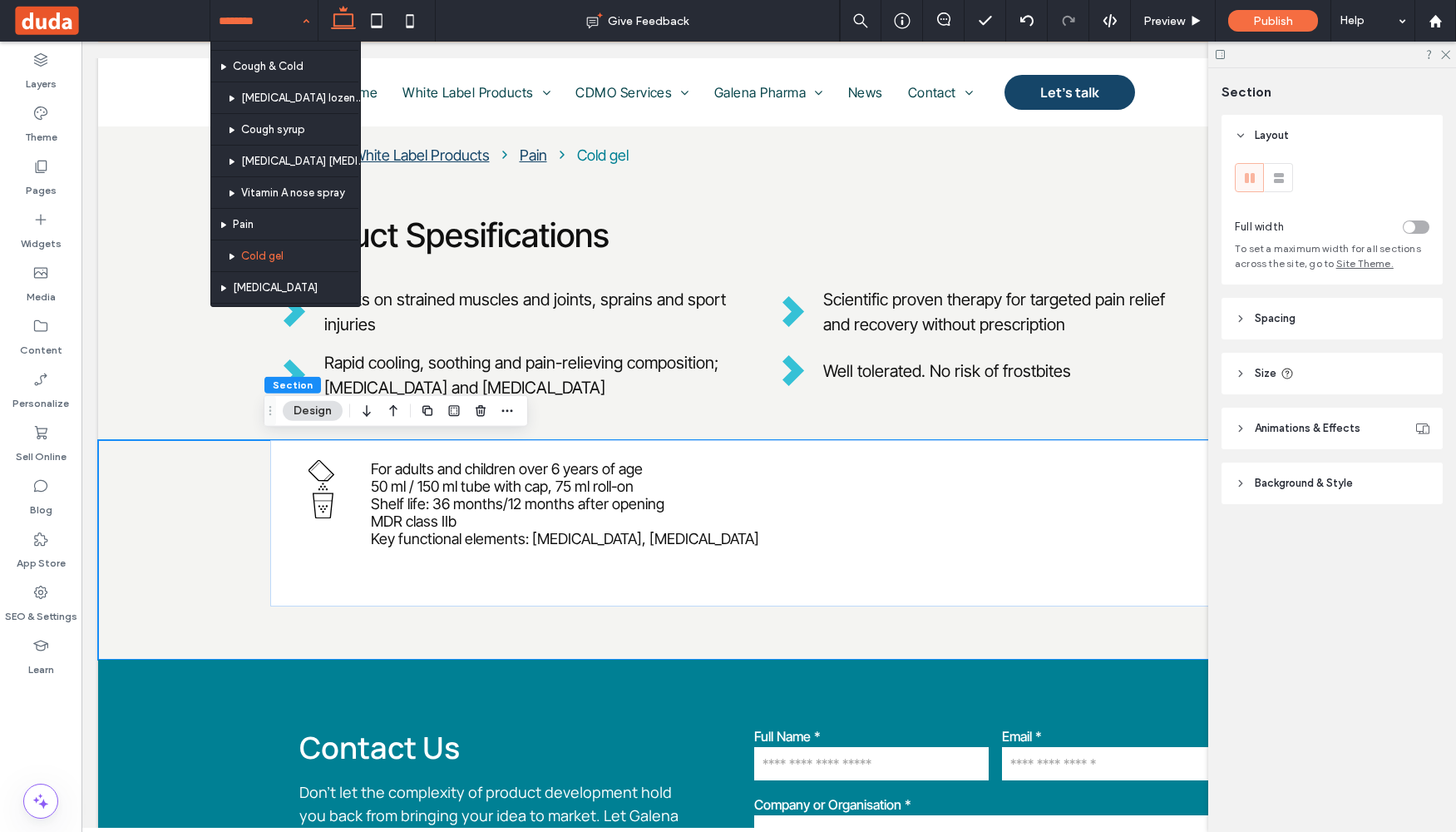
scroll to position [698, 0]
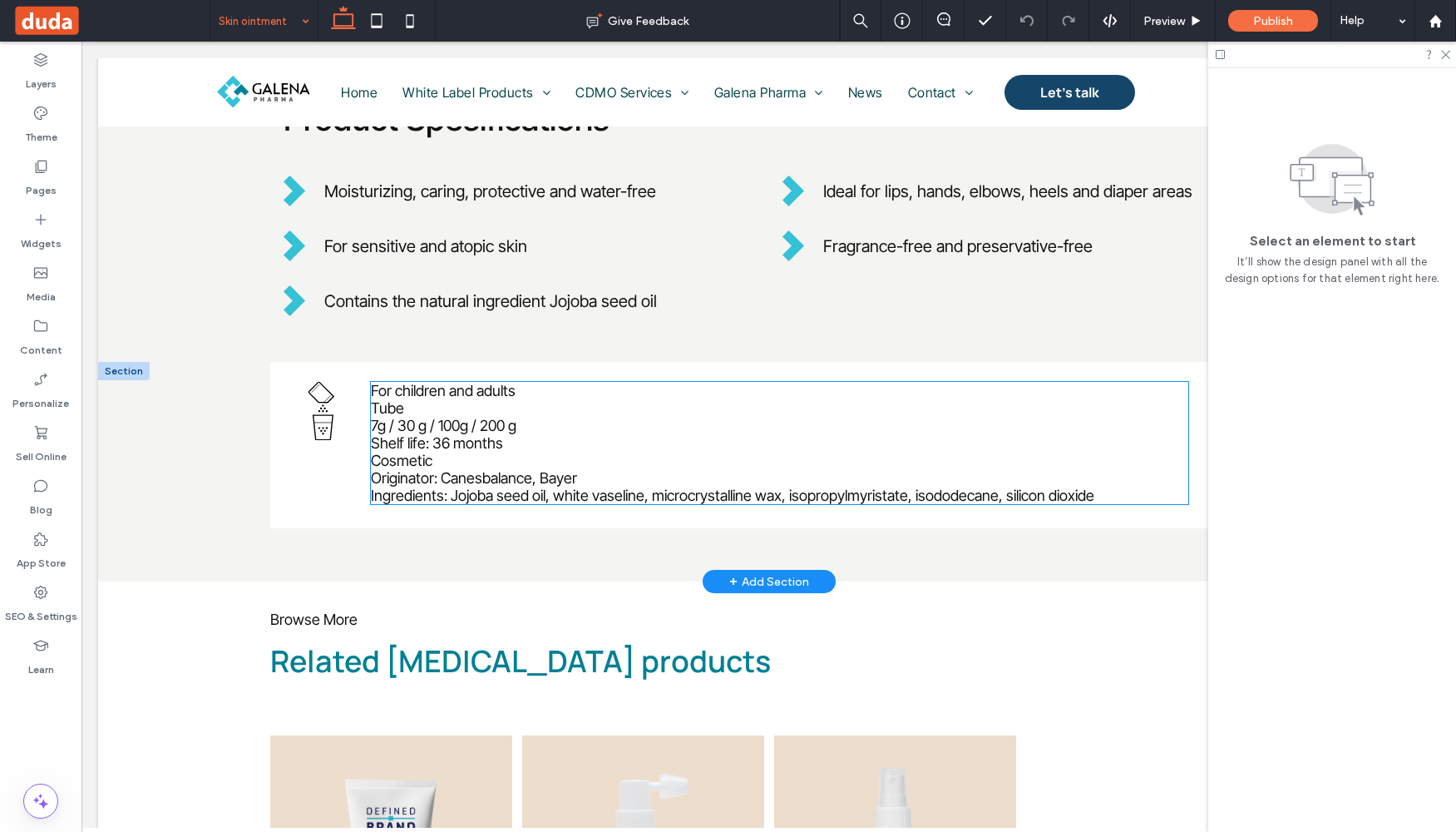
scroll to position [610, 0]
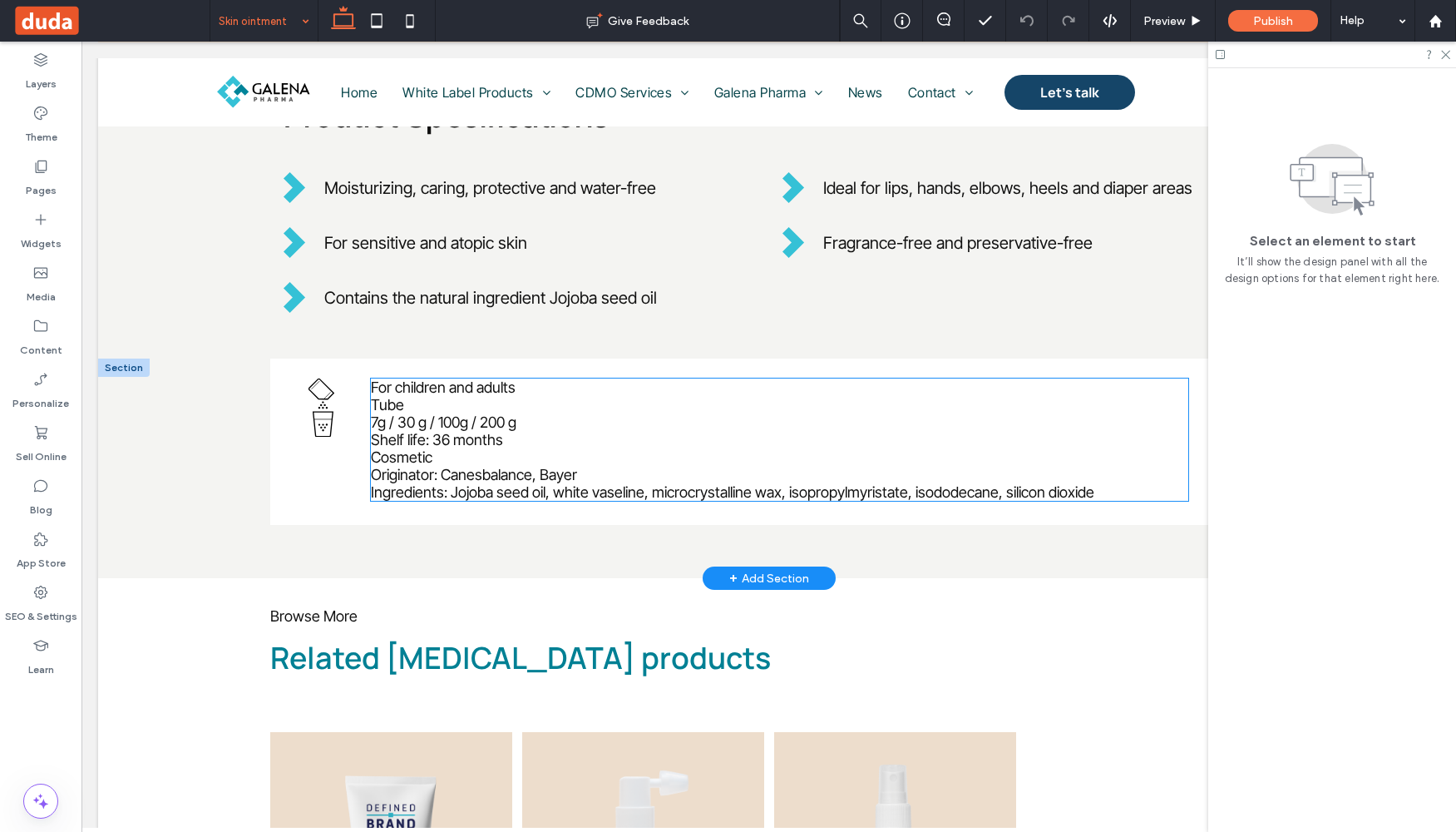
click at [487, 473] on span "Originator: Canesbalance, Bayer" at bounding box center [474, 474] width 207 height 18
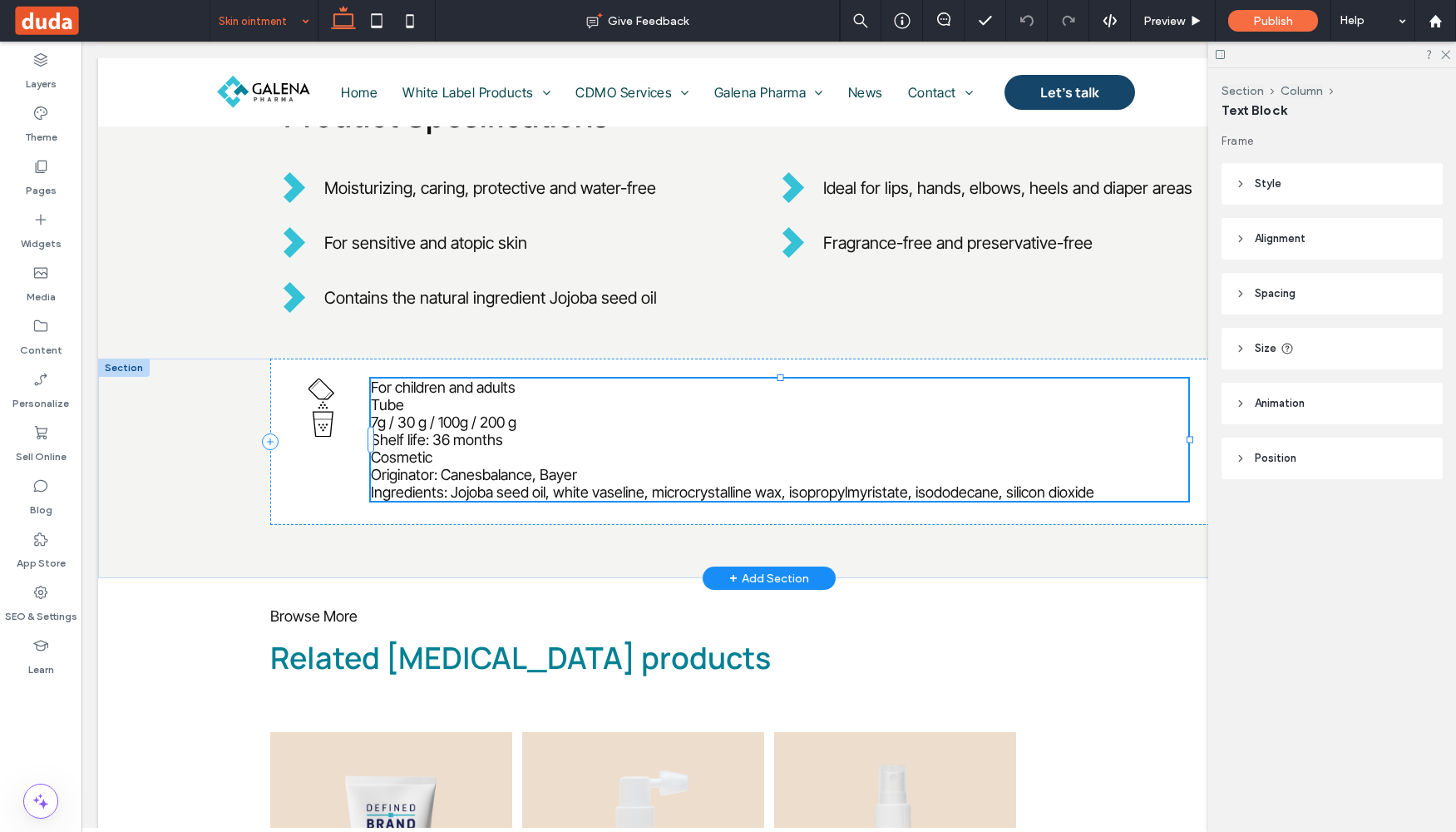
click at [487, 473] on span "Originator: Canesbalance, Bayer" at bounding box center [474, 474] width 207 height 18
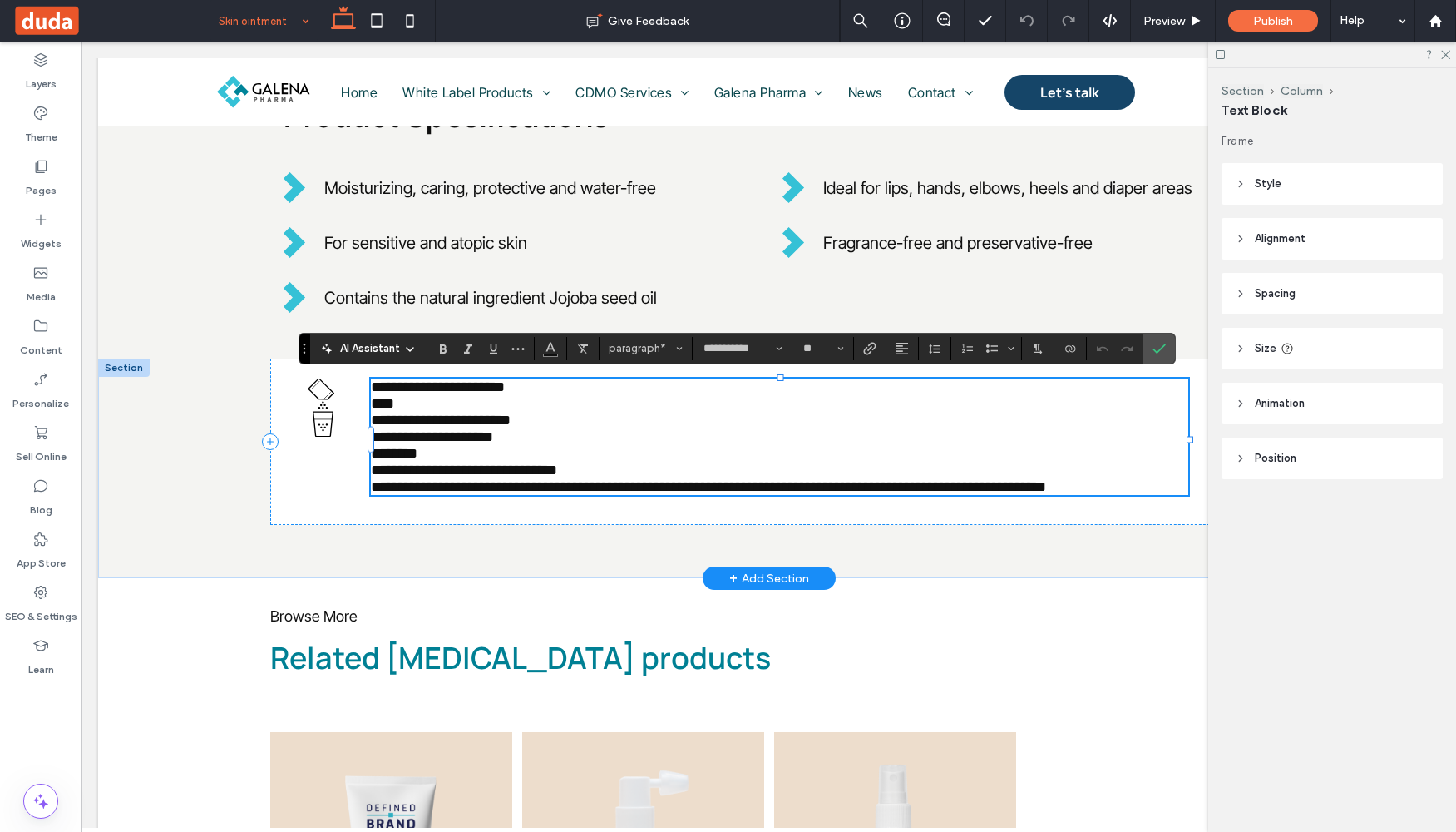
click at [578, 471] on p "**********" at bounding box center [780, 470] width 818 height 17
drag, startPoint x: 538, startPoint y: 479, endPoint x: 325, endPoint y: 476, distance: 213.0
click at [325, 476] on div "**********" at bounding box center [769, 441] width 998 height 165
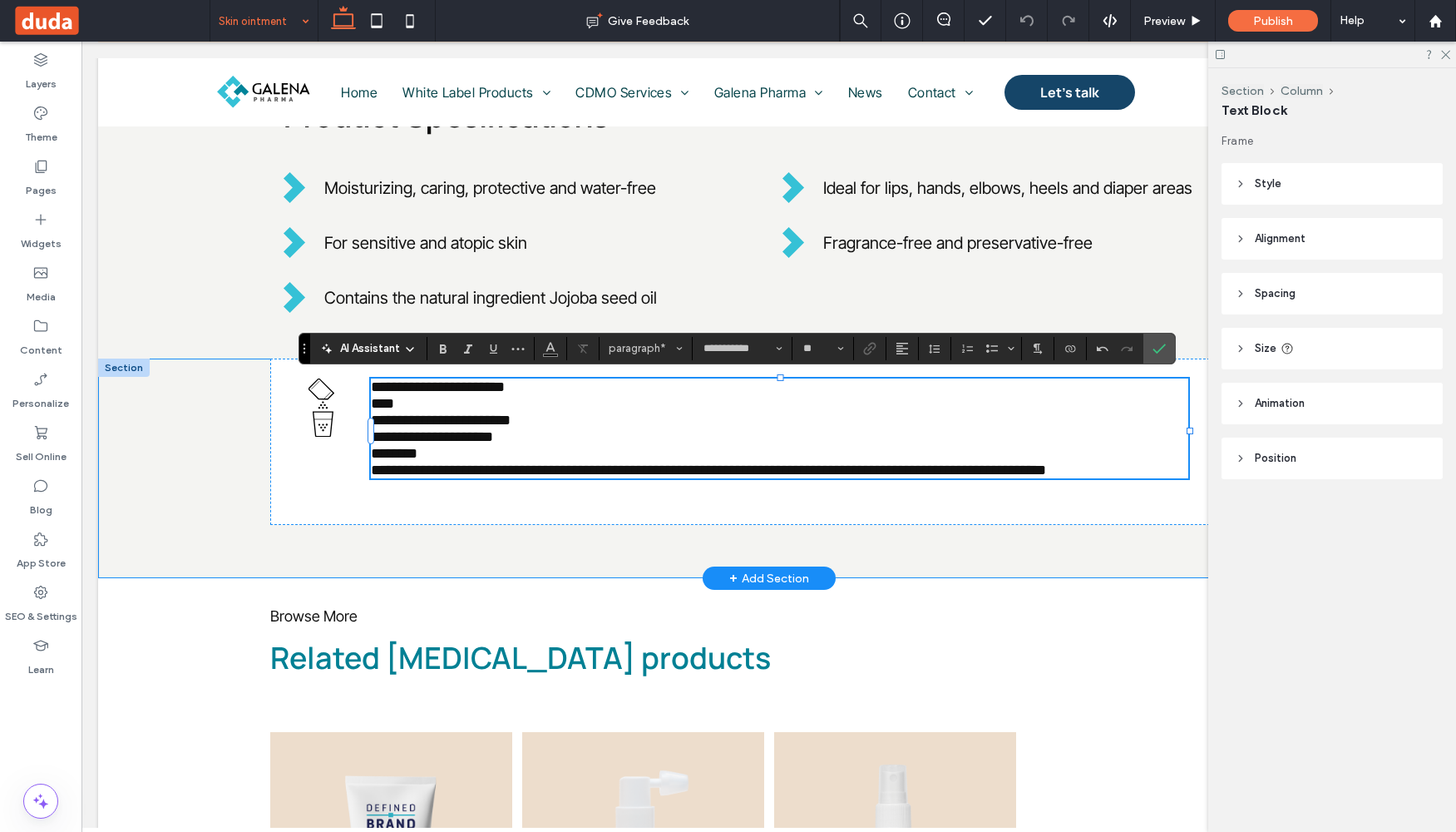
click at [165, 459] on div "**********" at bounding box center [768, 468] width 1341 height 220
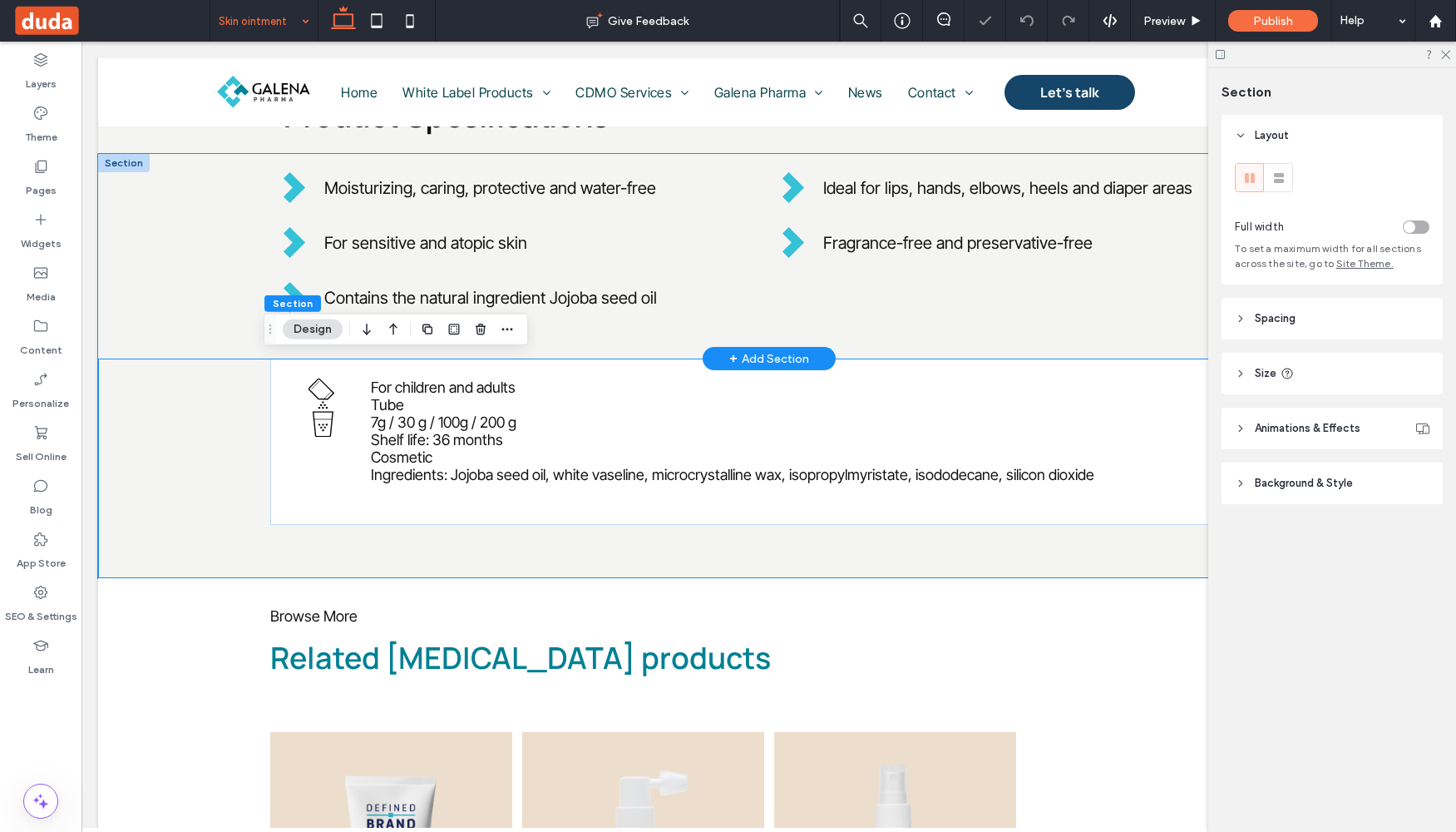
scroll to position [0, 0]
